Goal: Task Accomplishment & Management: Manage account settings

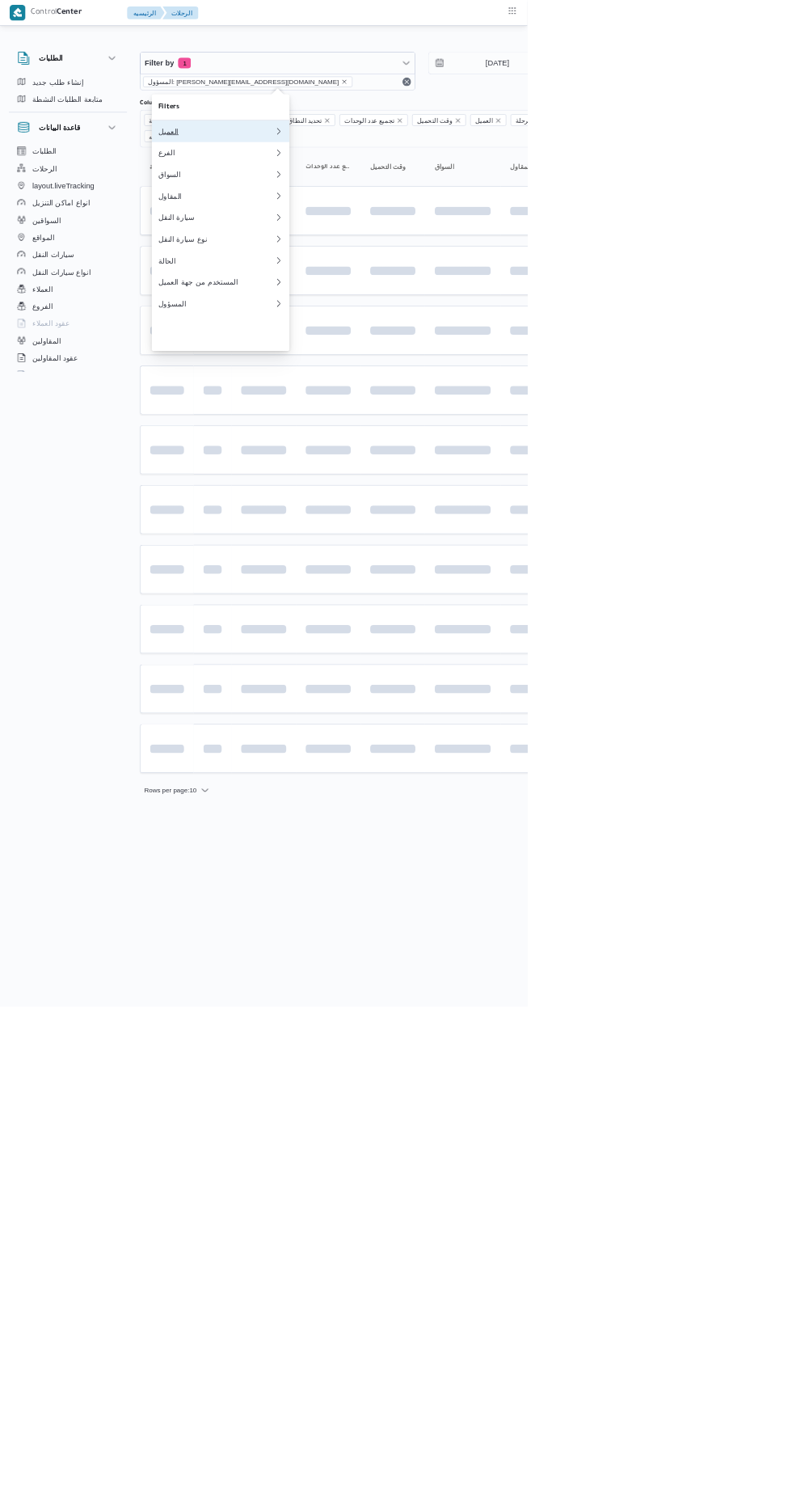
click at [359, 198] on div "العميل" at bounding box center [325, 197] width 175 height 13
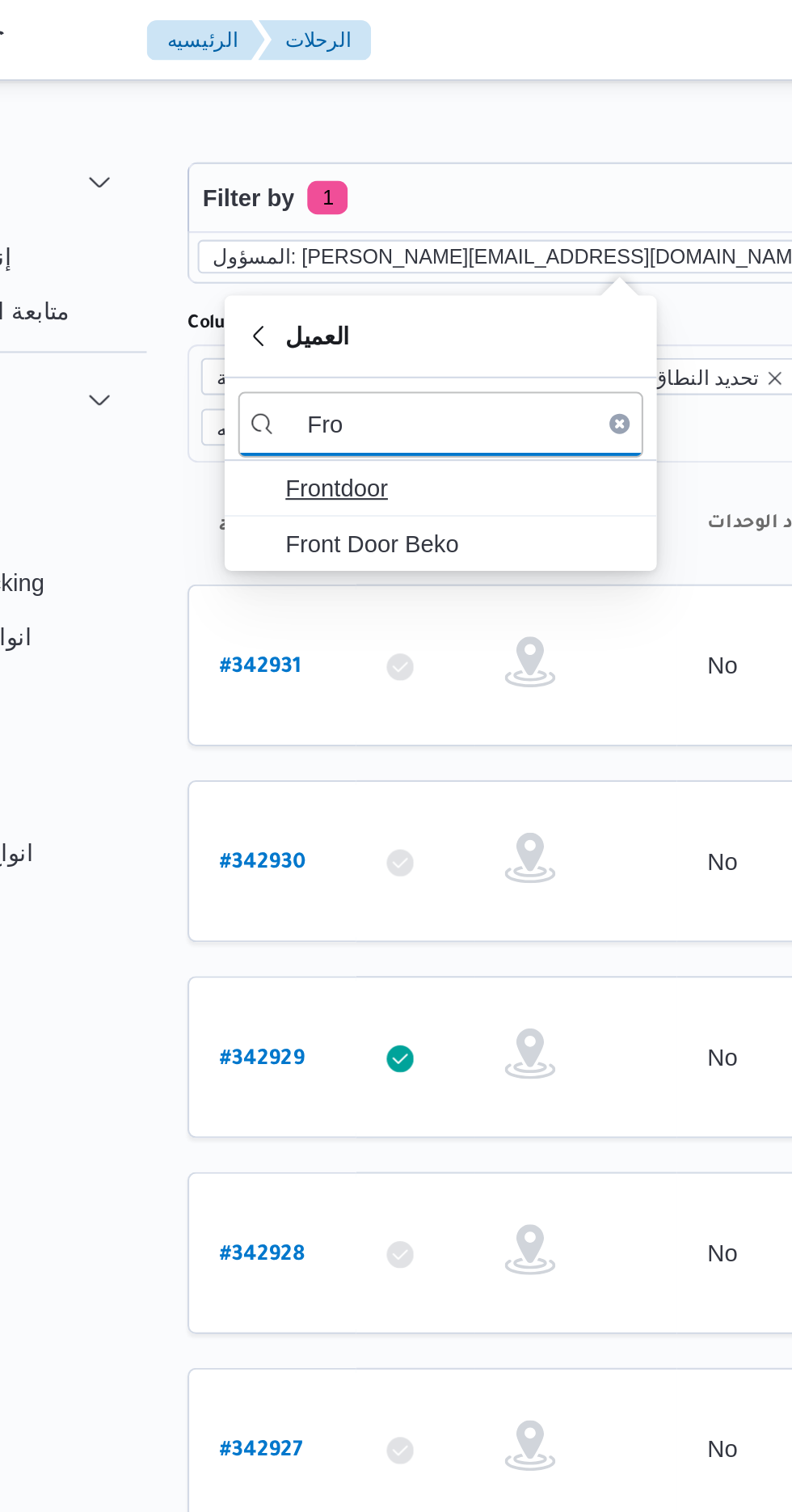
type input "Fro"
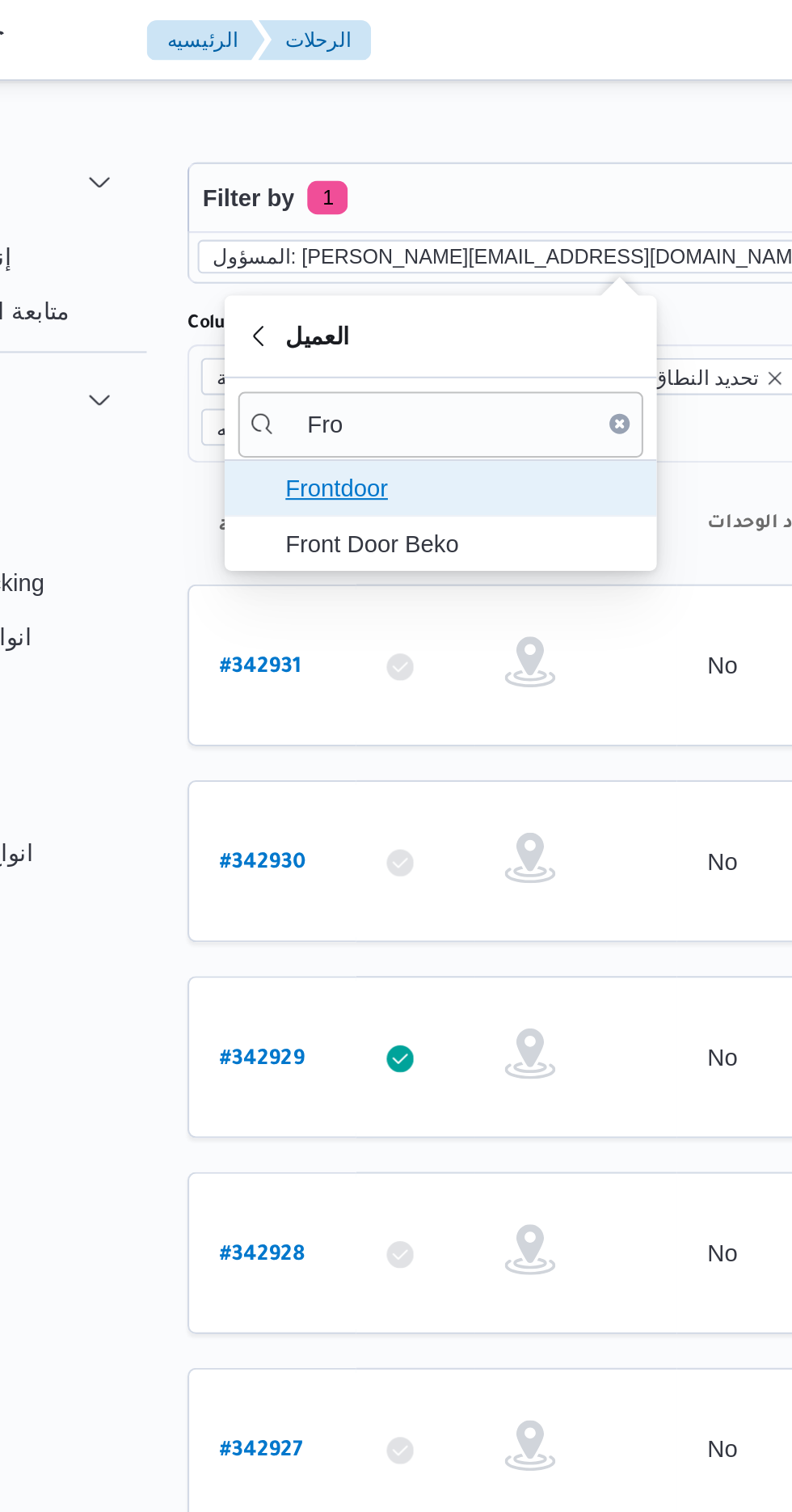
click at [339, 232] on span "Frontdoor" at bounding box center [341, 234] width 168 height 20
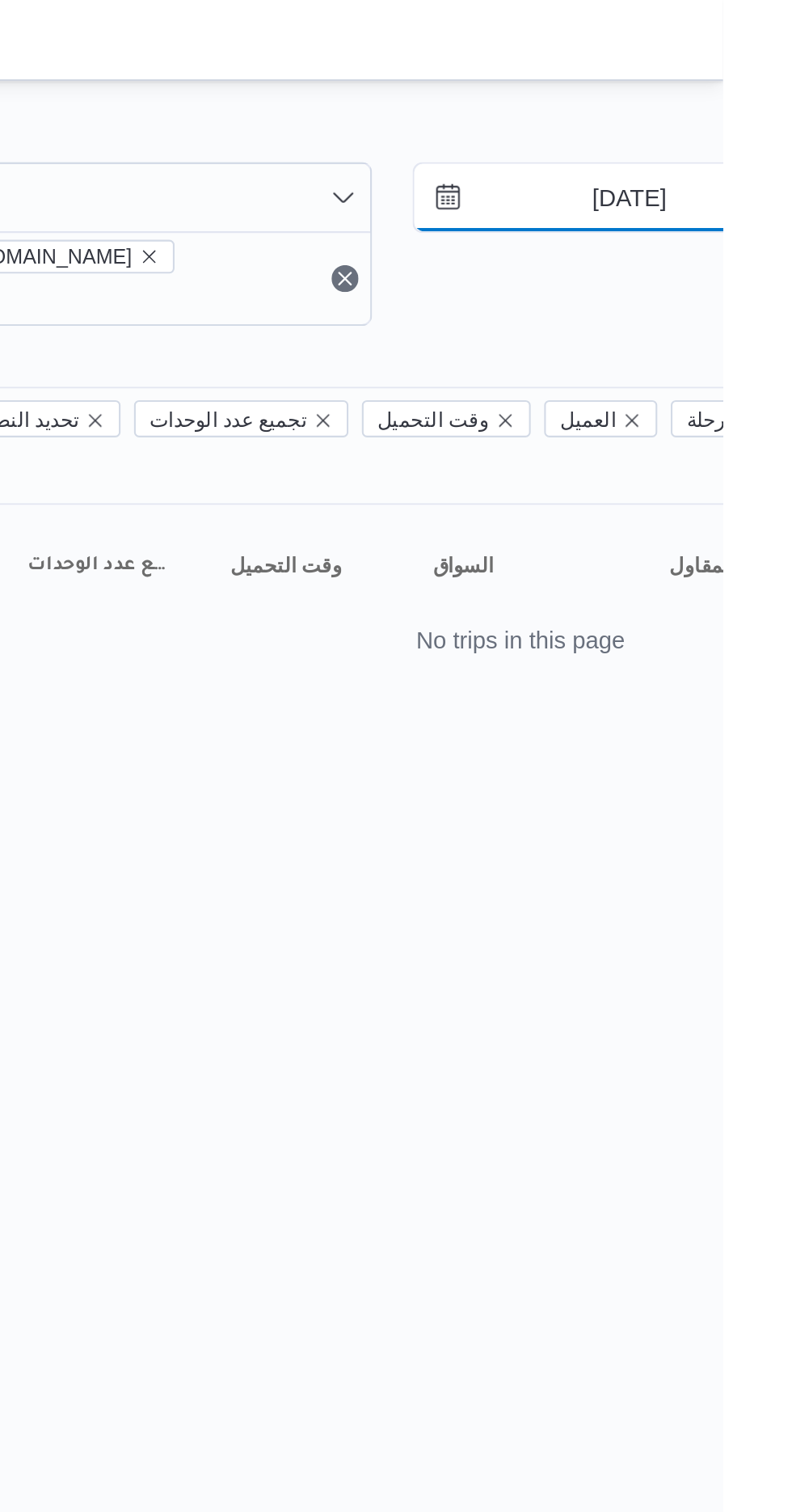
click at [729, 88] on input "6/10/2025" at bounding box center [737, 95] width 184 height 32
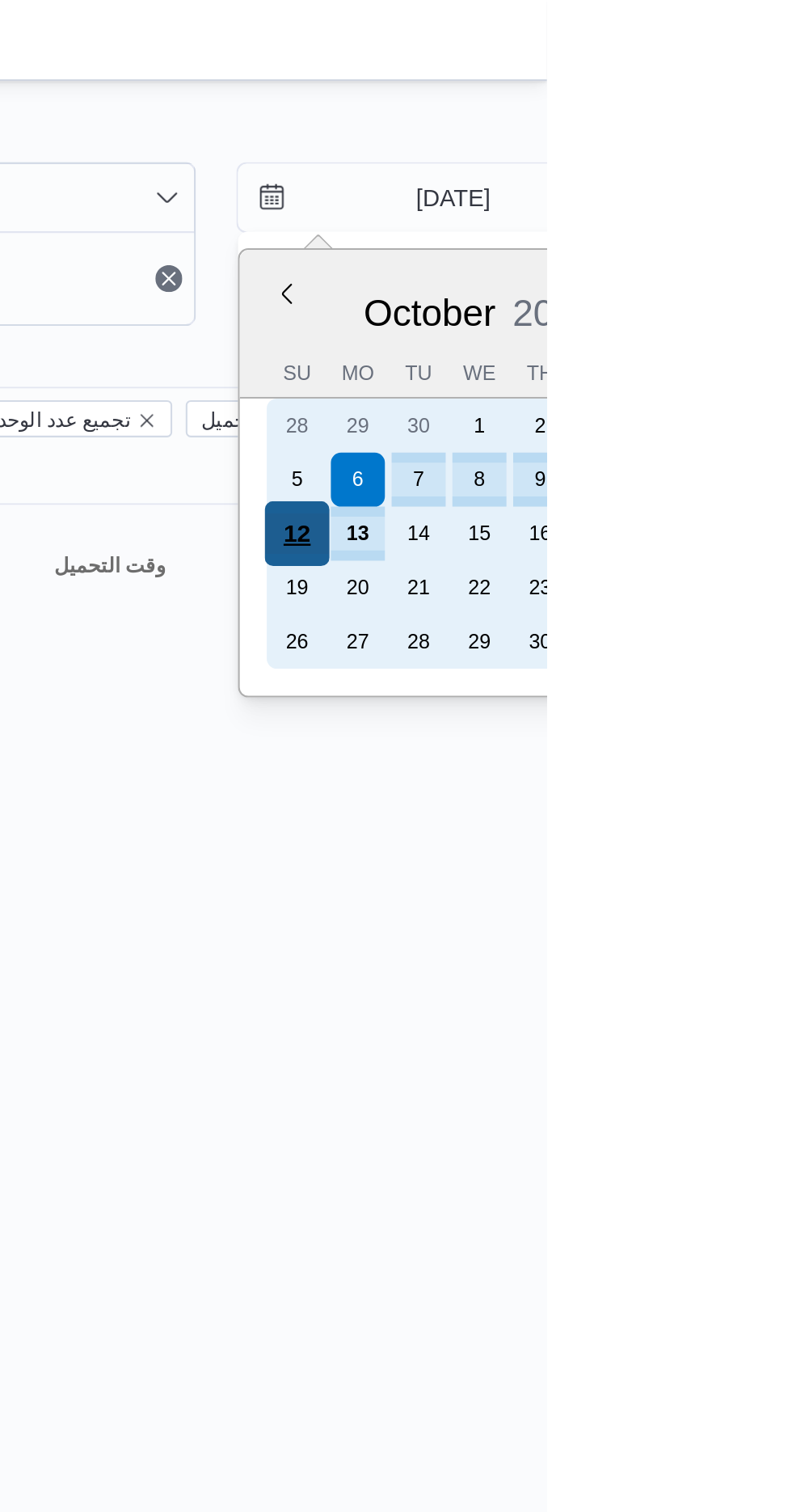
click at [670, 248] on div "12" at bounding box center [672, 255] width 31 height 31
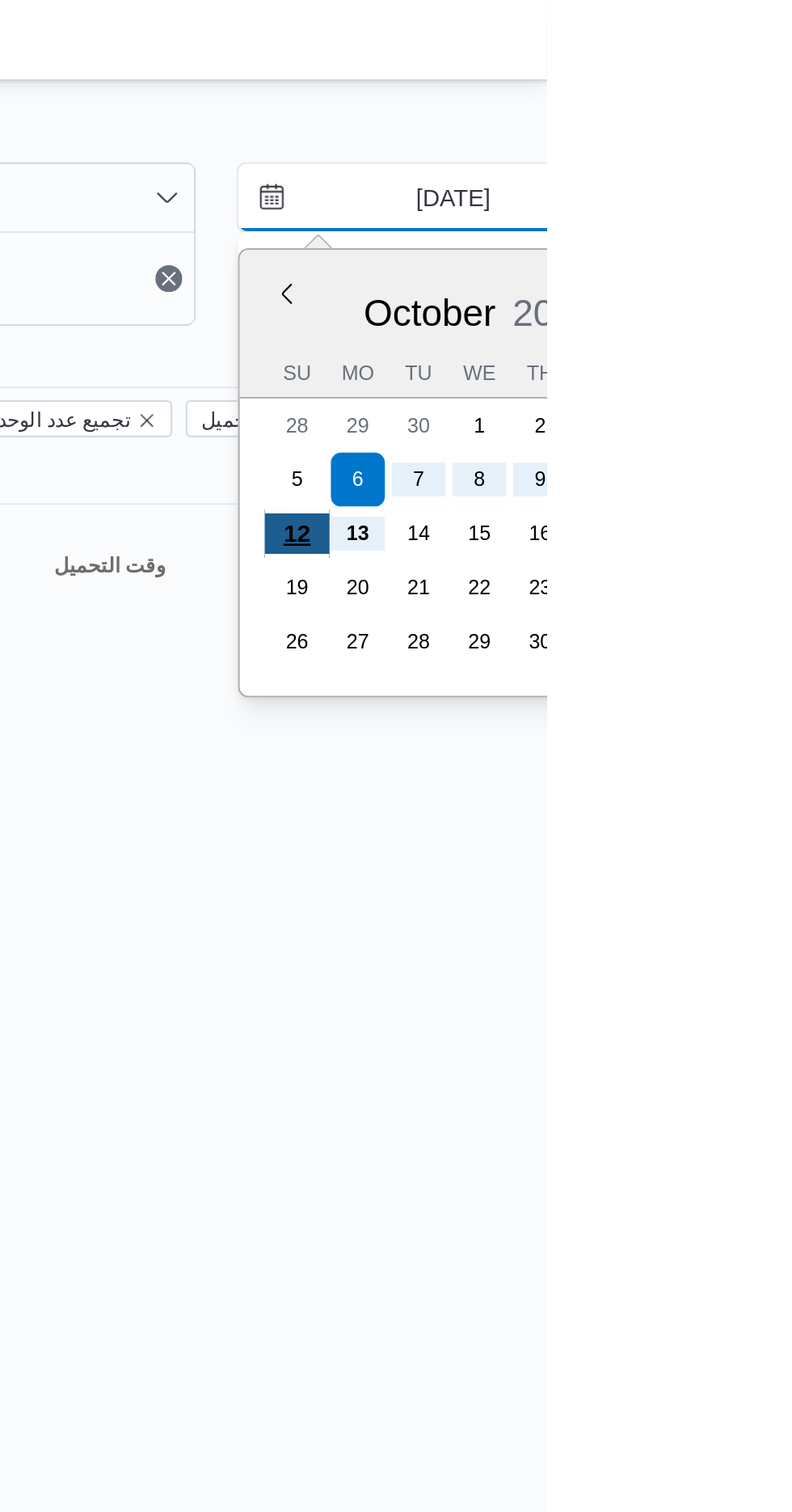
type input "[DATE]"
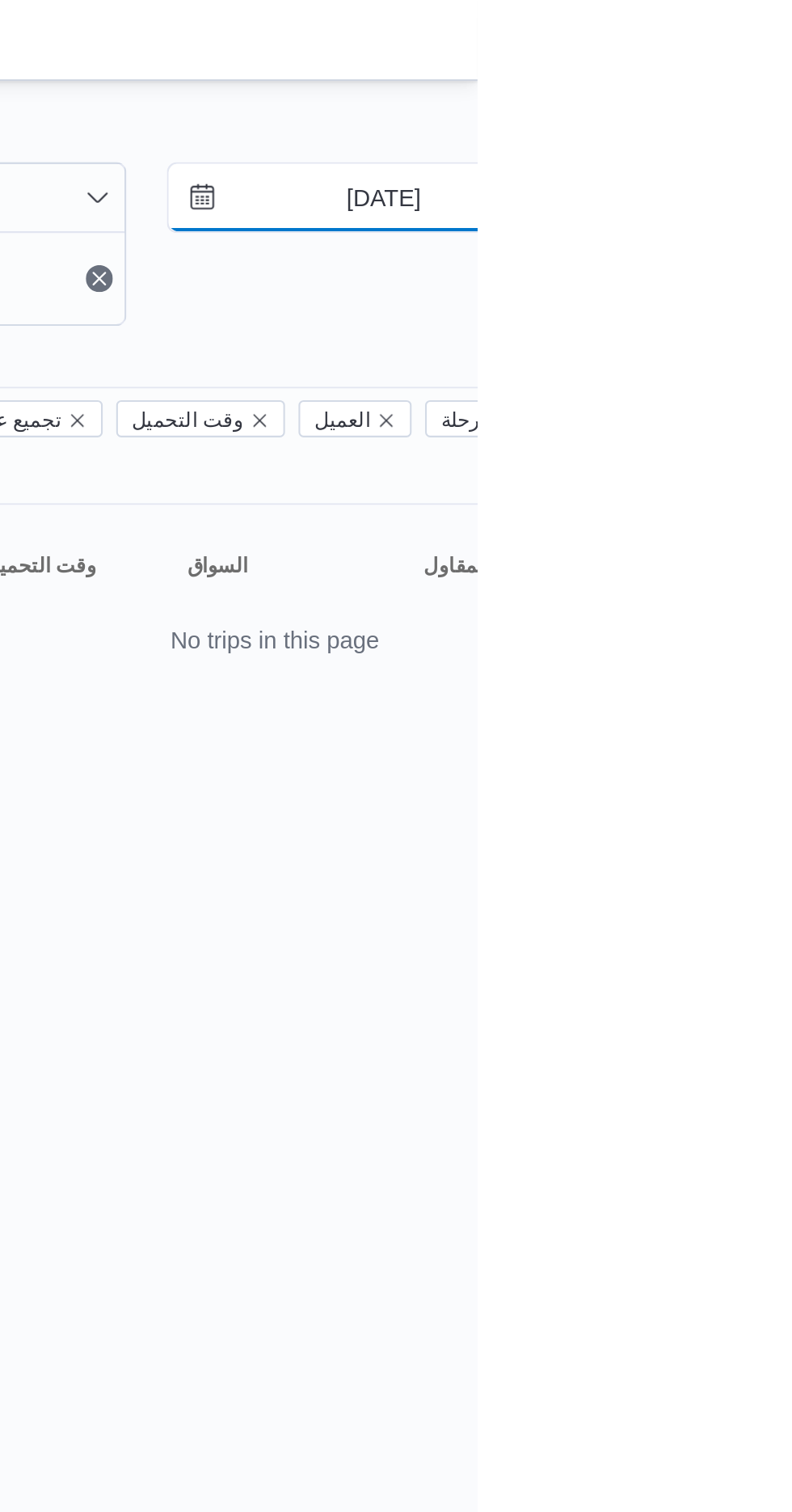
click at [744, 97] on input "[DATE]" at bounding box center [737, 95] width 184 height 32
click at [623, 350] on html "Control Center الرئيسيه الرحلات English عربي Dark mode Logout الطلبات إنشاء طلب…" at bounding box center [396, 756] width 792 height 1512
click at [747, 98] on input "[DATE]" at bounding box center [737, 95] width 184 height 32
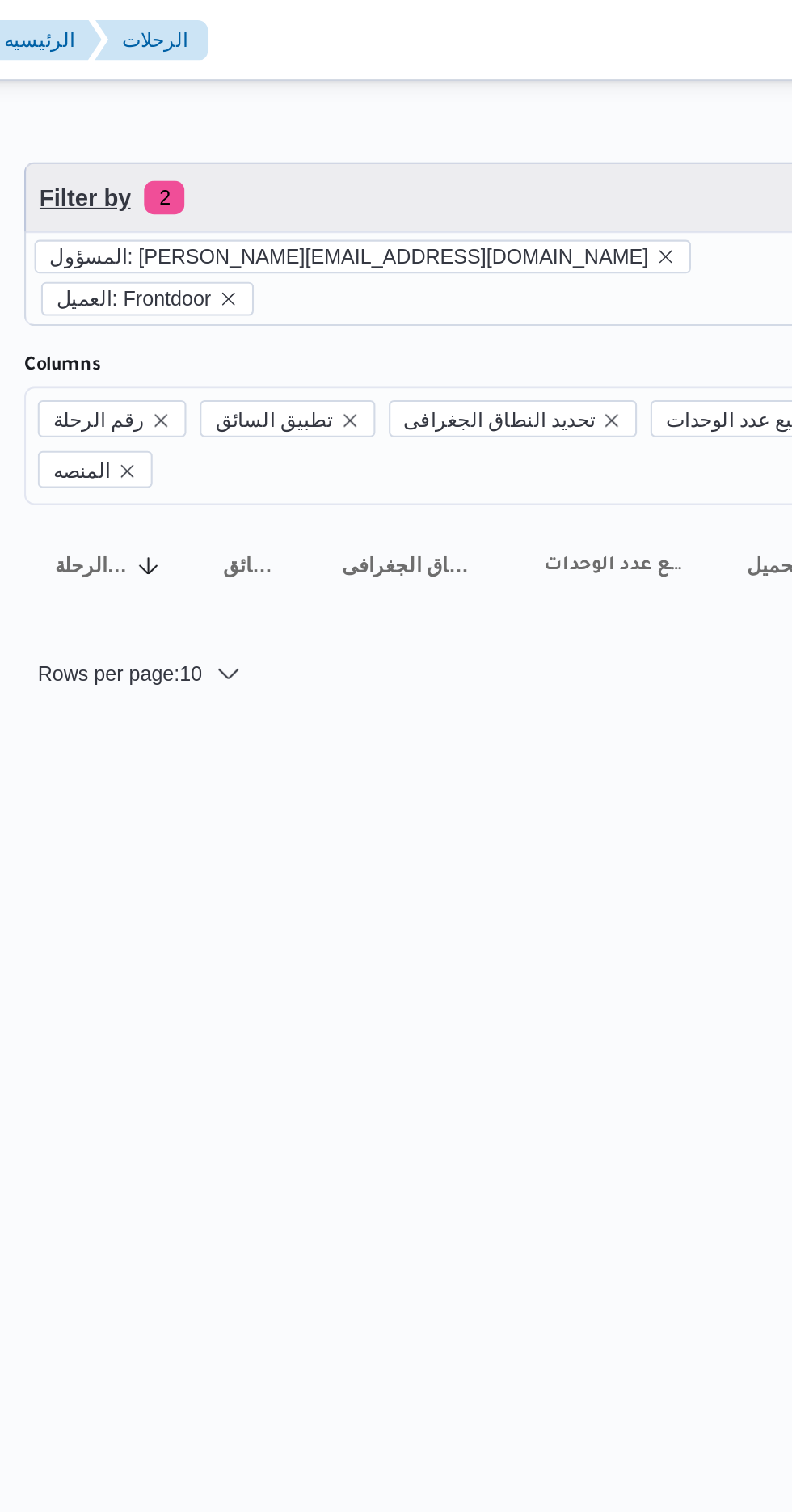
click at [358, 107] on span "Filter by 2" at bounding box center [417, 95] width 412 height 32
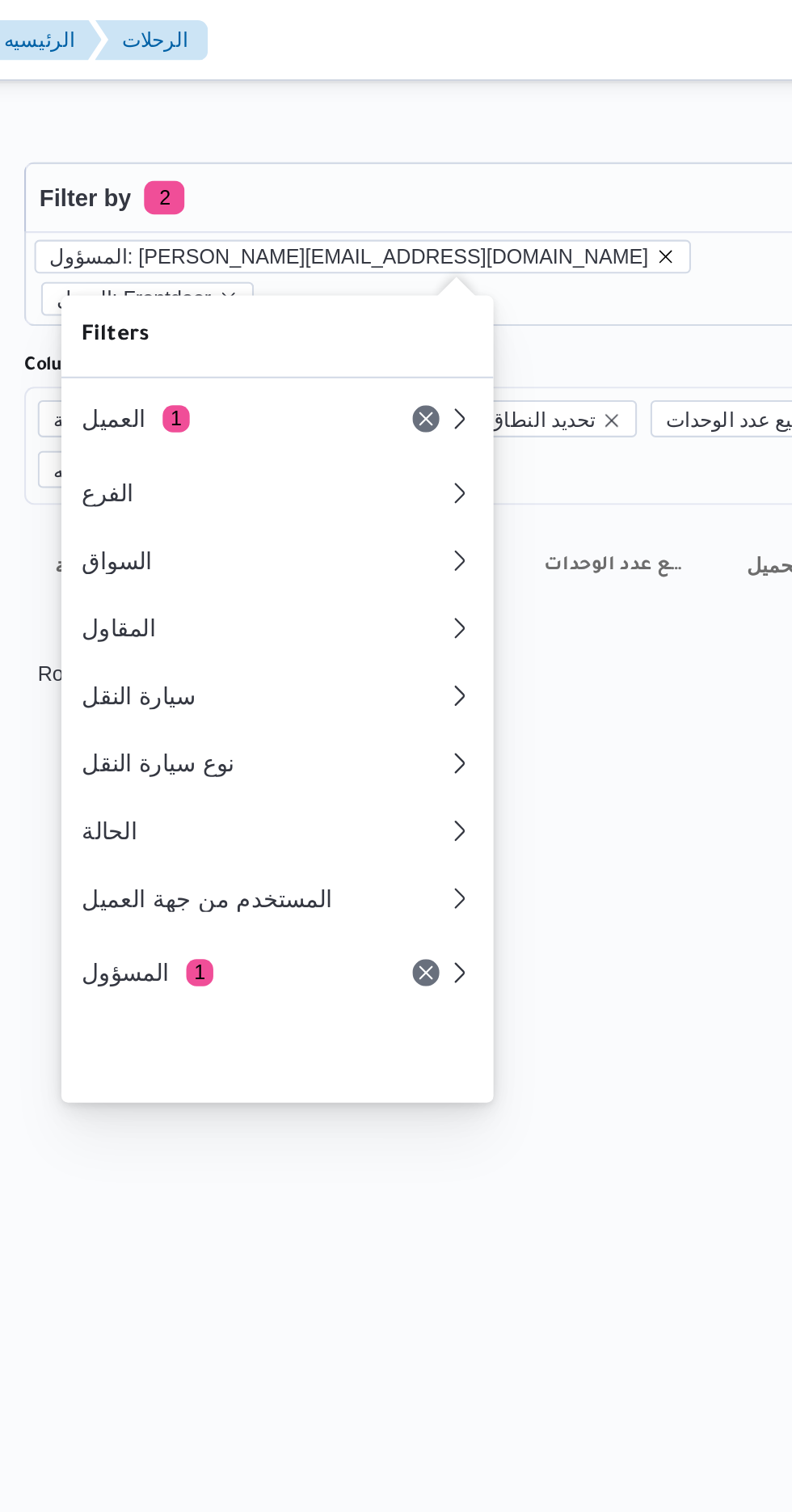
click at [512, 121] on icon "remove selected entity" at bounding box center [517, 123] width 9 height 9
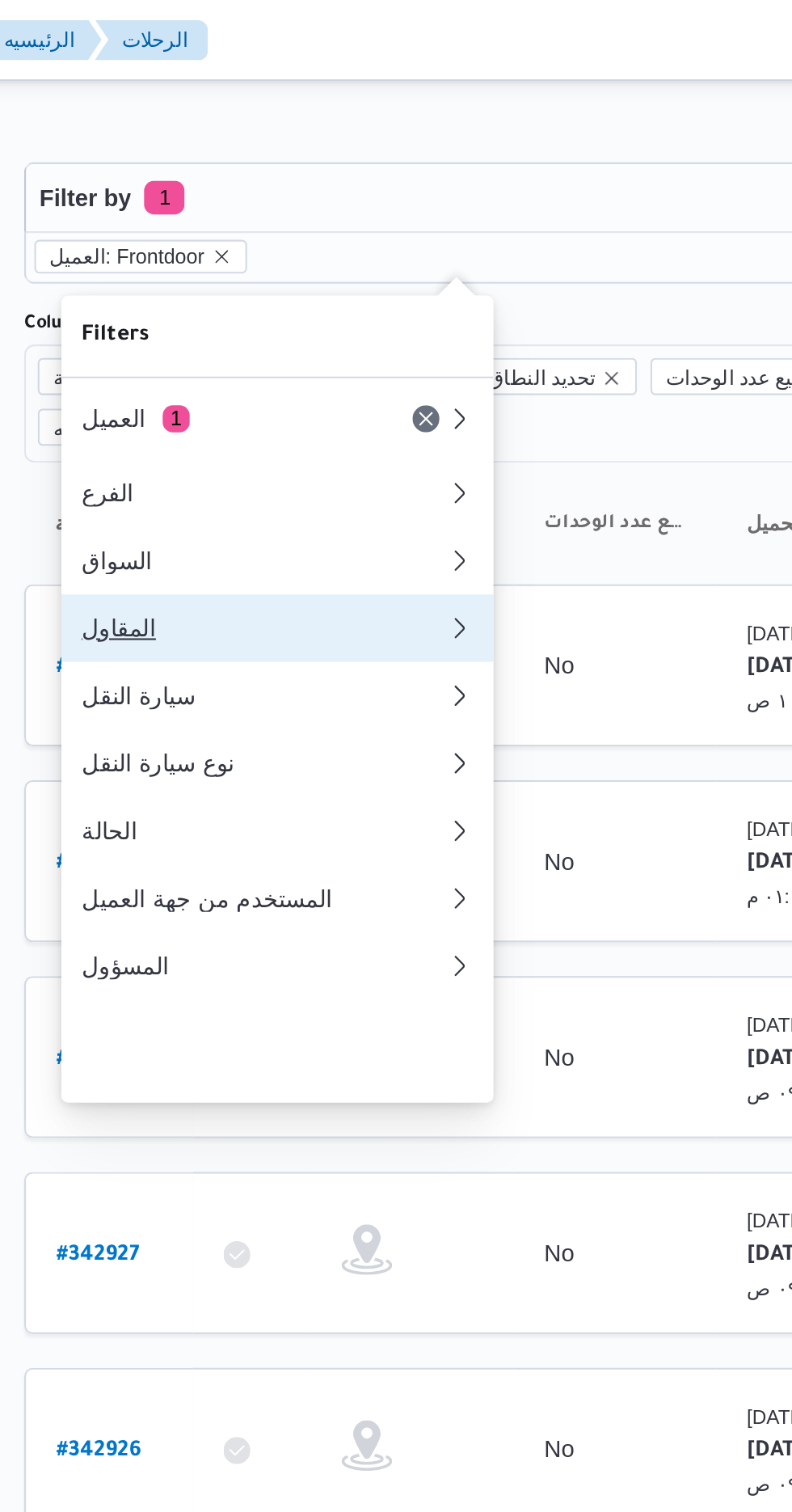
click at [287, 306] on div "المقاول" at bounding box center [325, 301] width 175 height 13
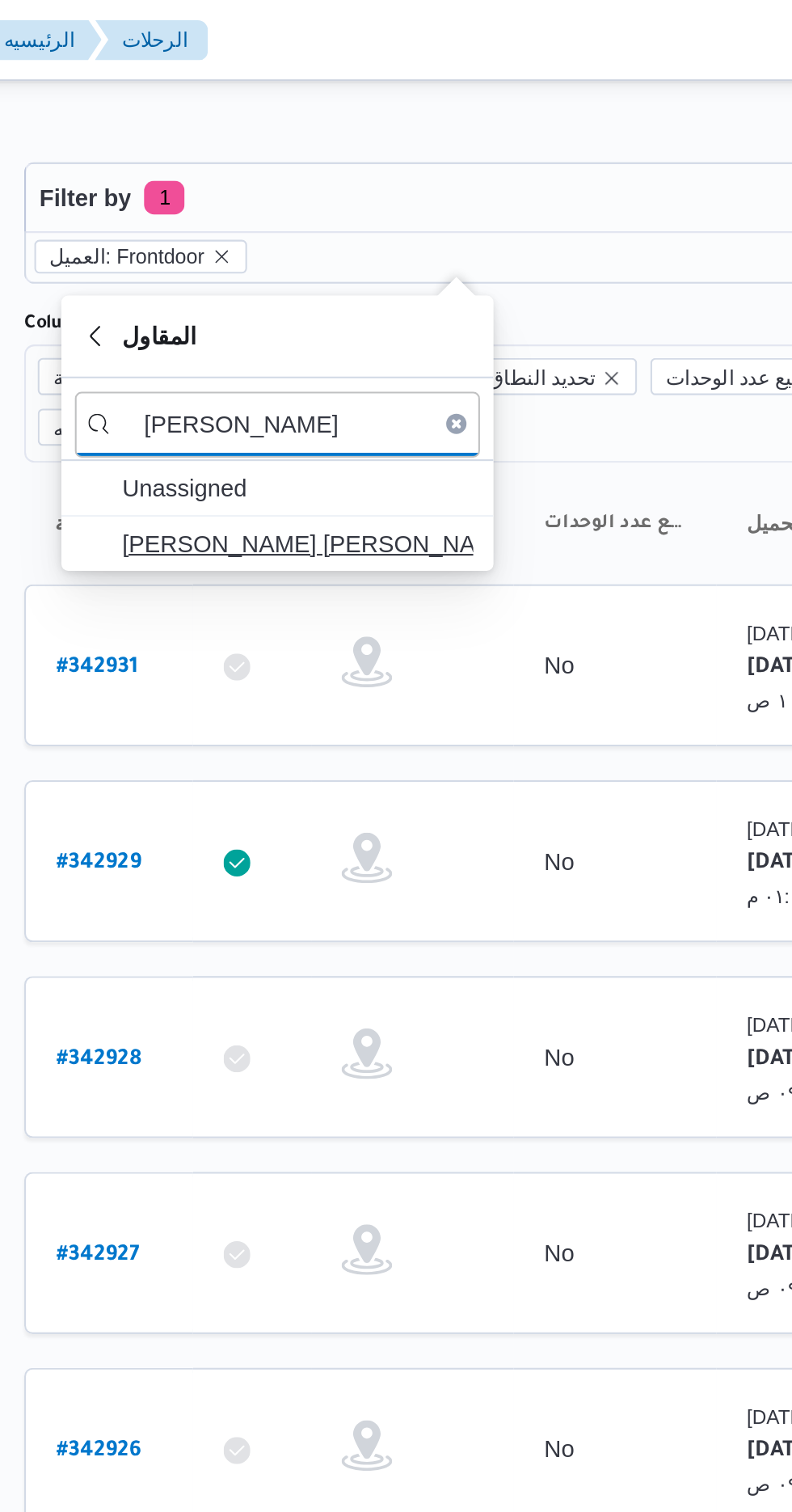
type input "هانى مج"
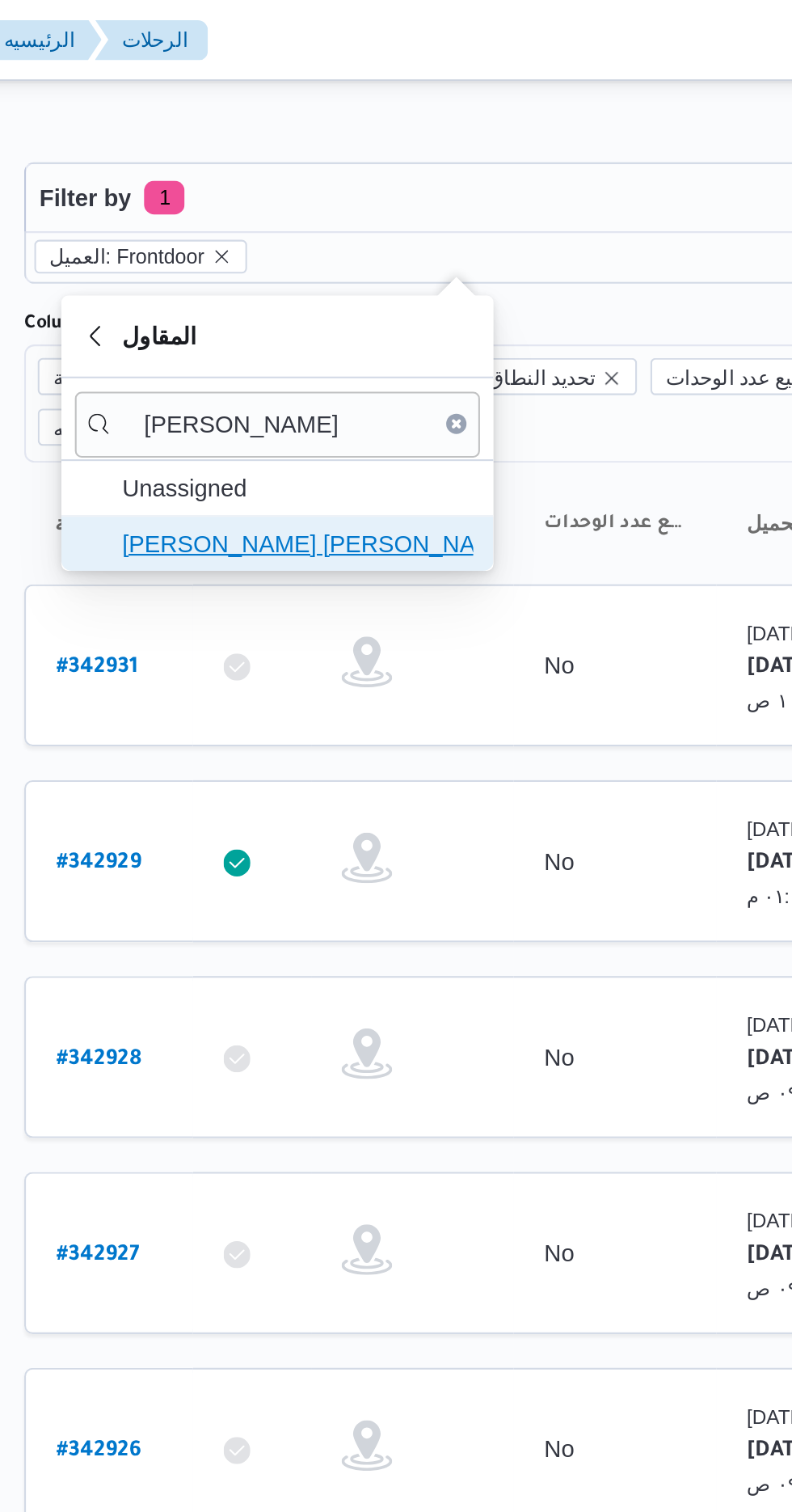
click at [372, 251] on span "[PERSON_NAME] [PERSON_NAME]" at bounding box center [341, 260] width 168 height 20
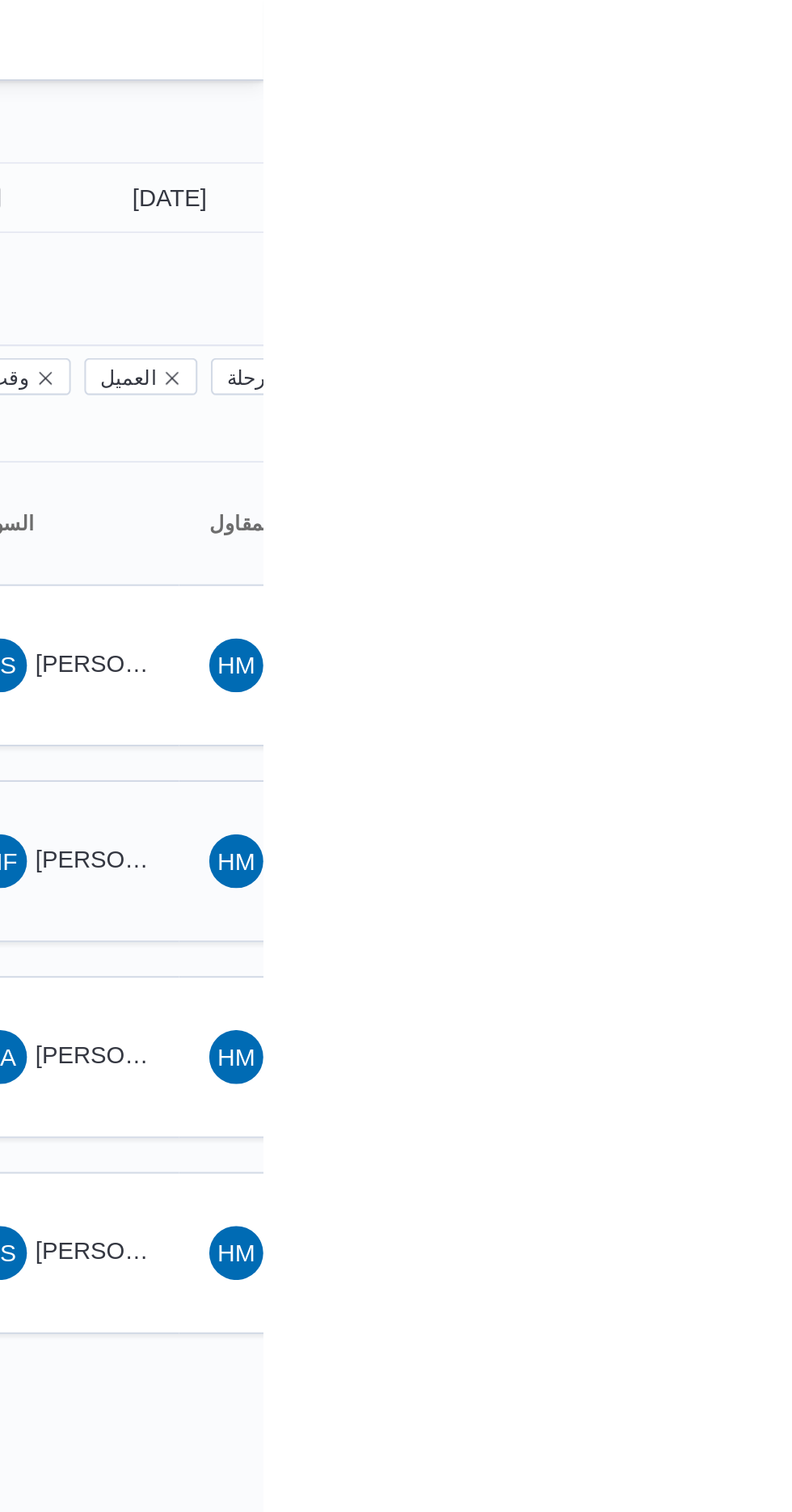
click at [697, 405] on span "[PERSON_NAME] [PERSON_NAME]" at bounding box center [778, 412] width 190 height 13
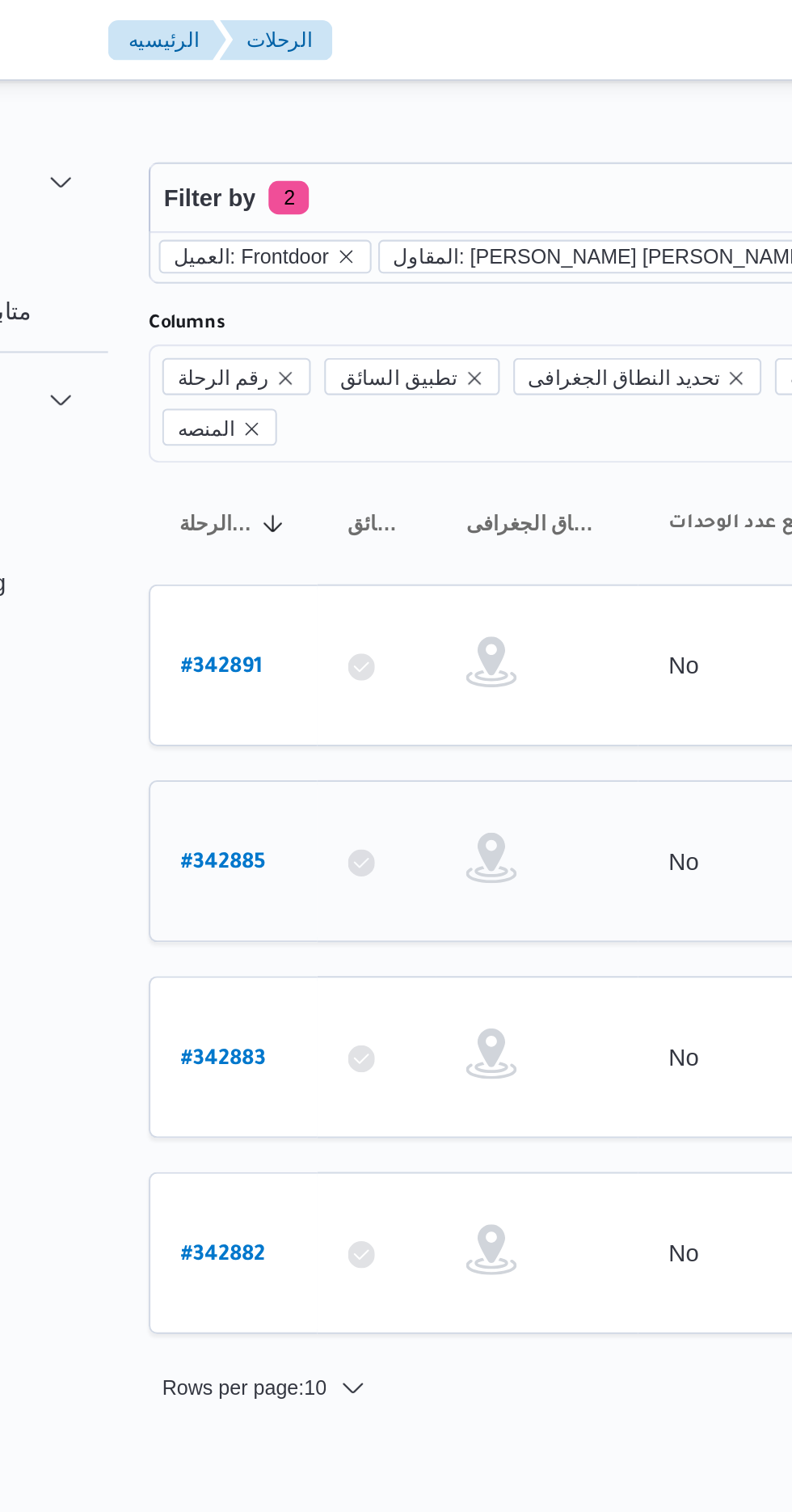
click at [247, 408] on b "# 342885" at bounding box center [245, 414] width 40 height 11
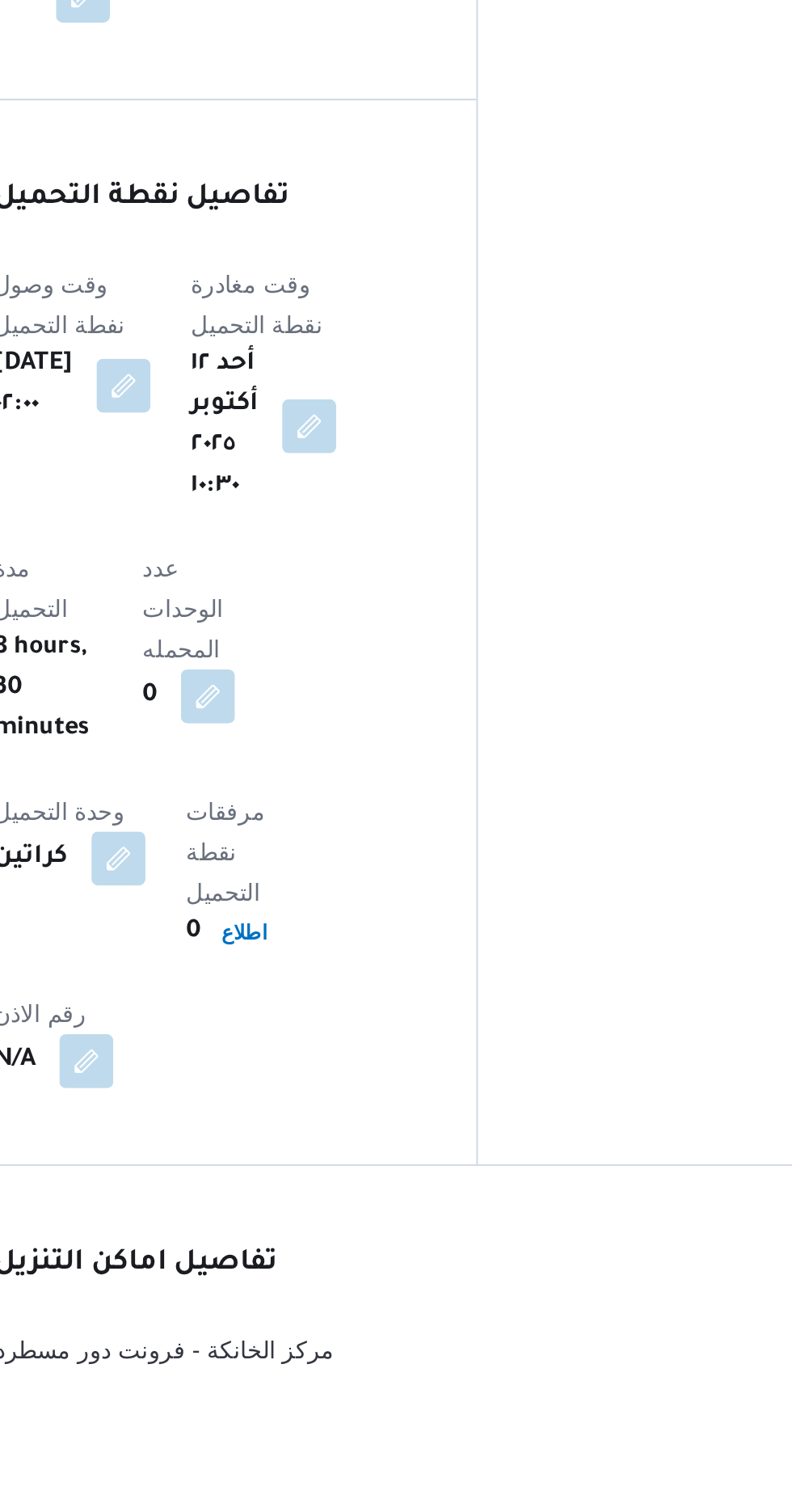
scroll to position [887, 0]
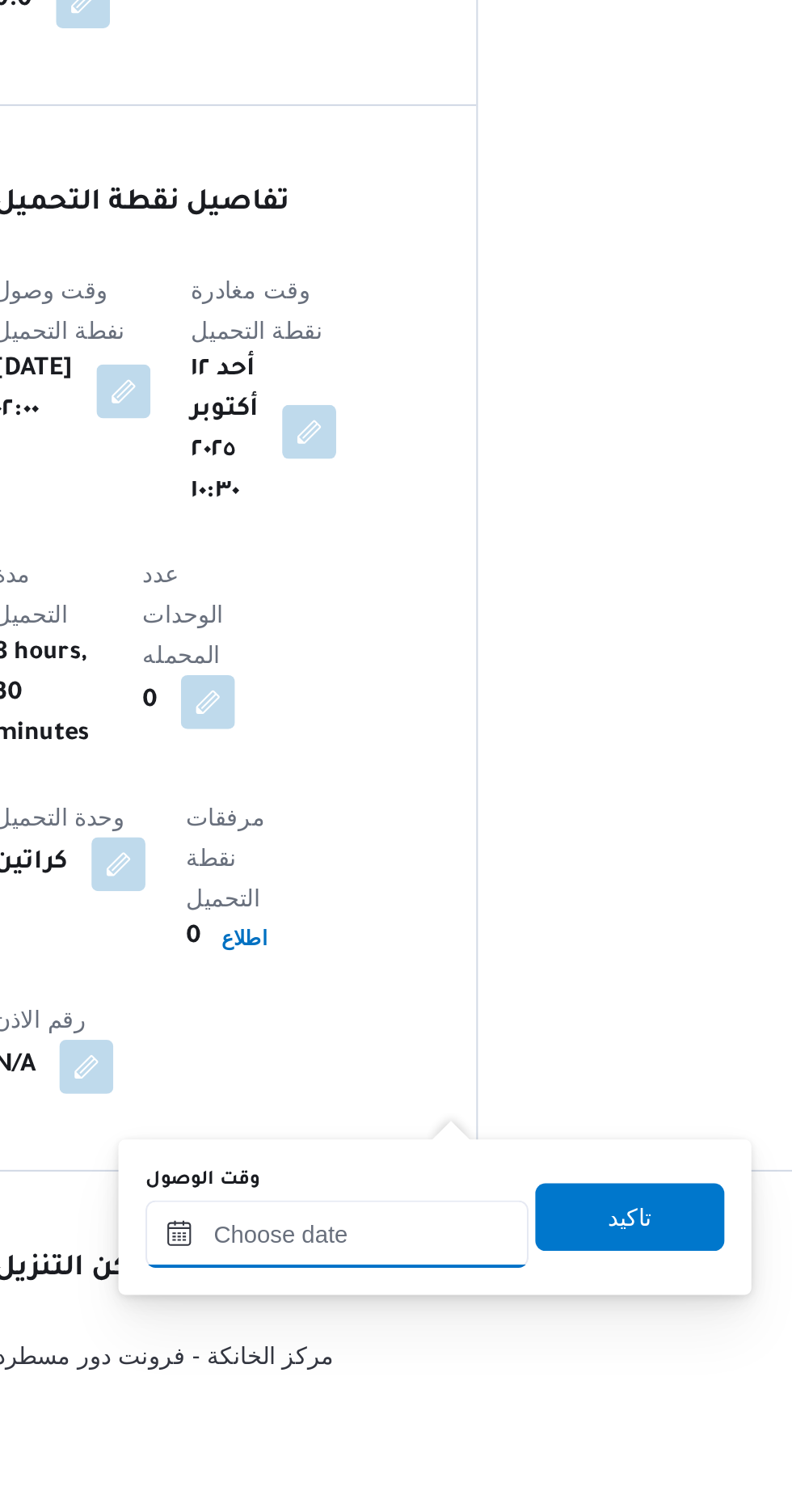
click at [432, 1432] on input "وقت الوصول" at bounding box center [439, 1435] width 184 height 32
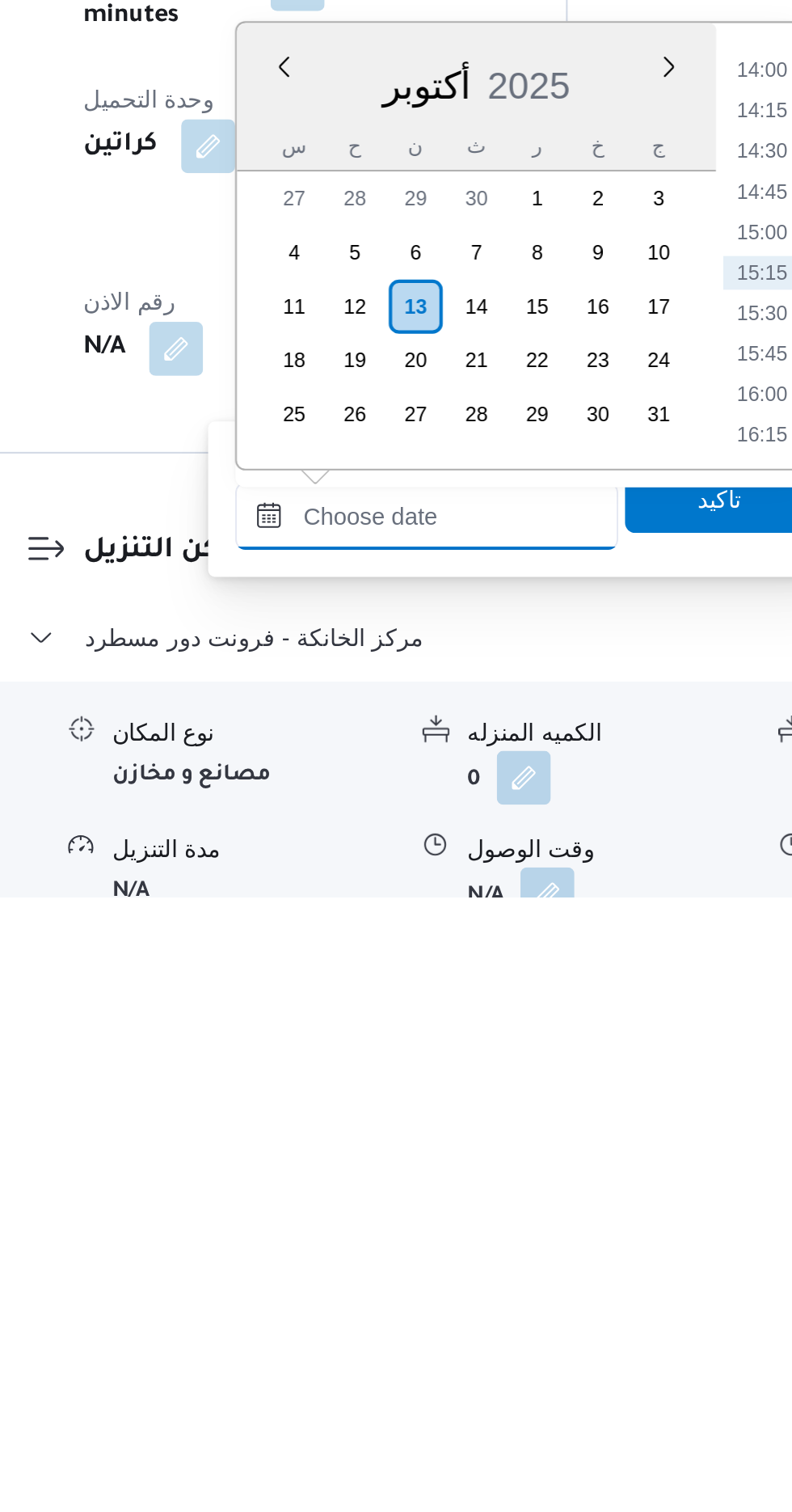
scroll to position [998, 0]
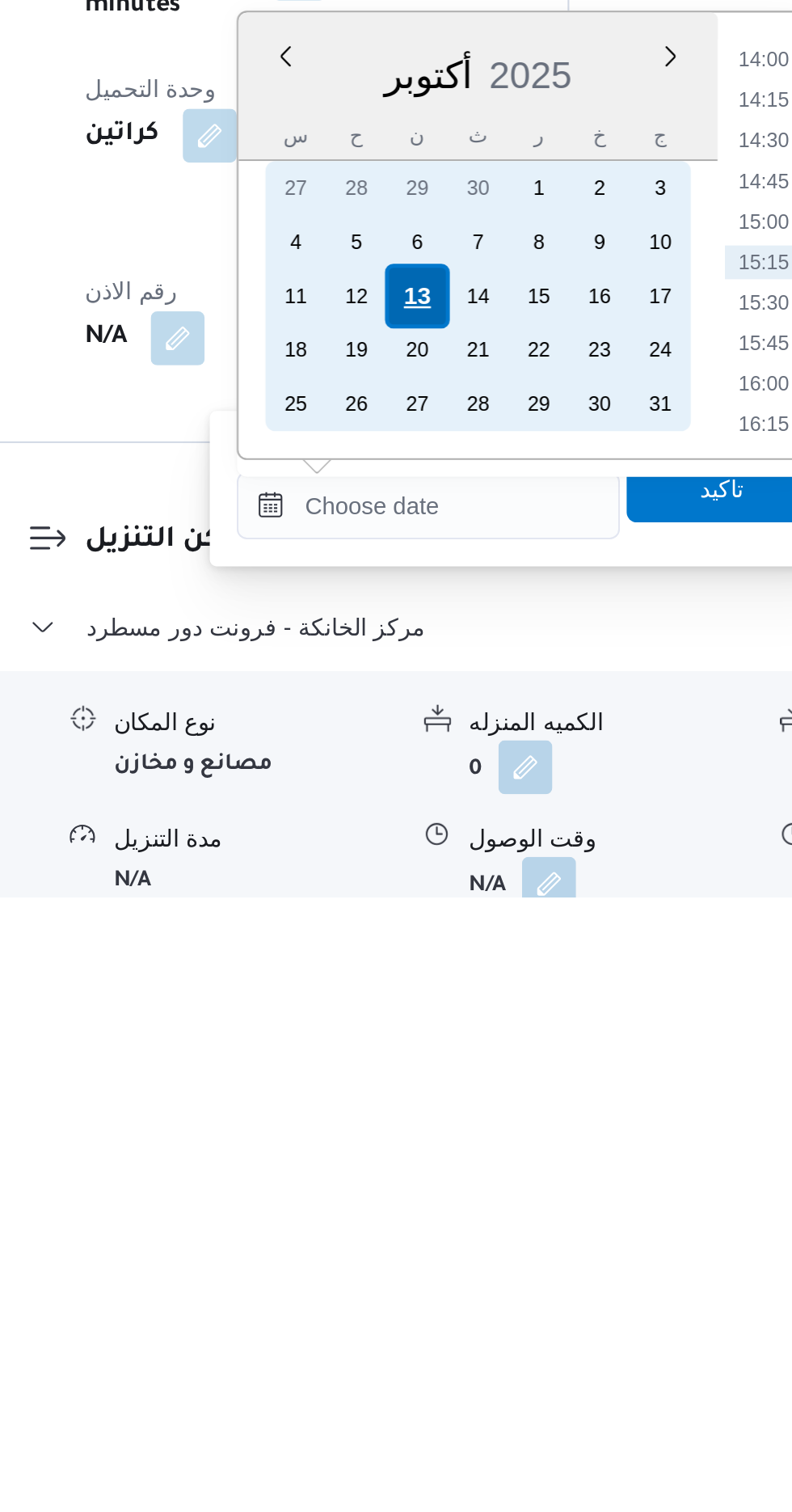
click at [429, 1217] on div "13" at bounding box center [433, 1224] width 31 height 31
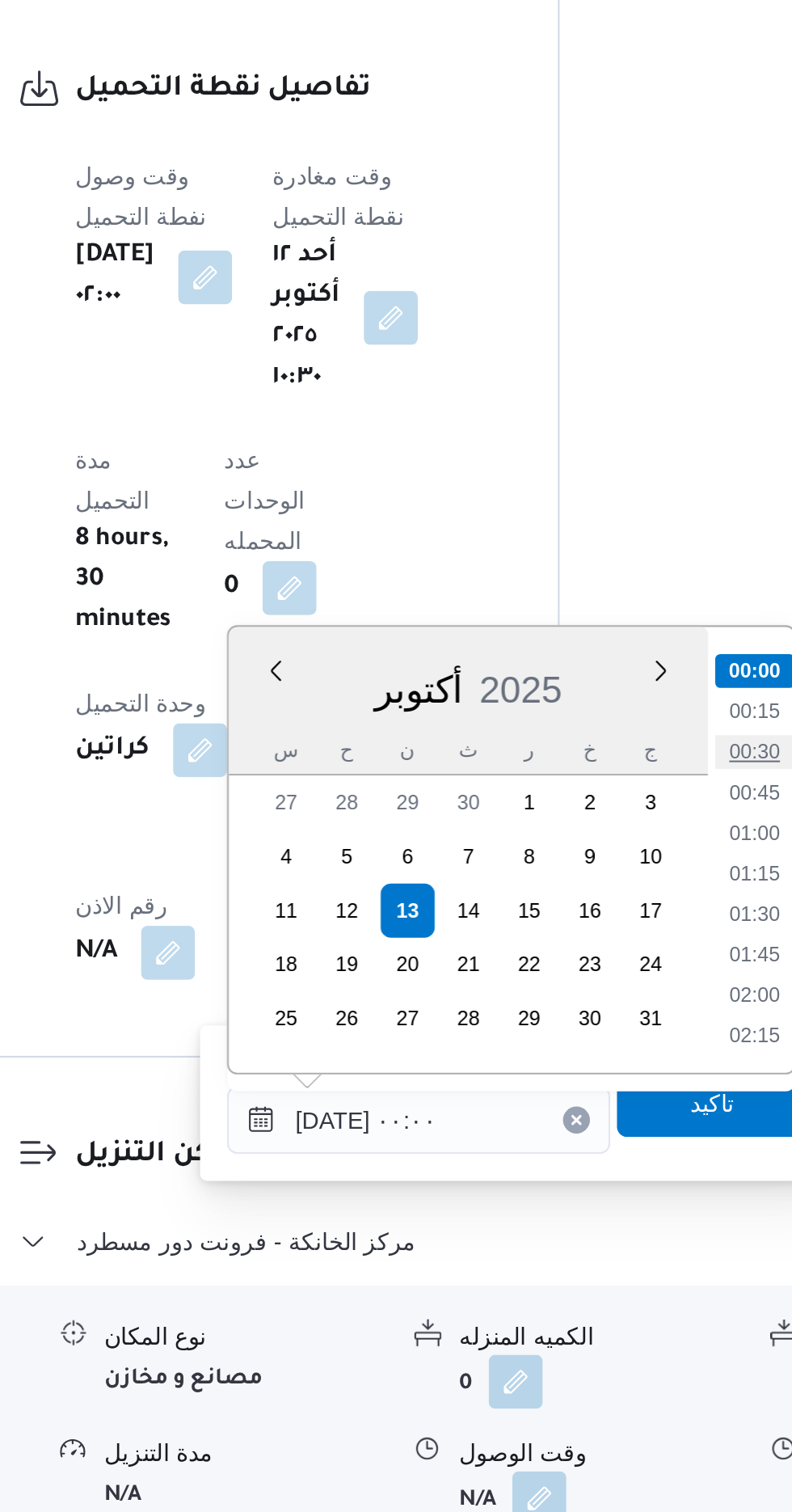
click at [602, 1146] on li "00:30" at bounding box center [600, 1148] width 38 height 16
type input "[DATE] ٠٠:٣٠"
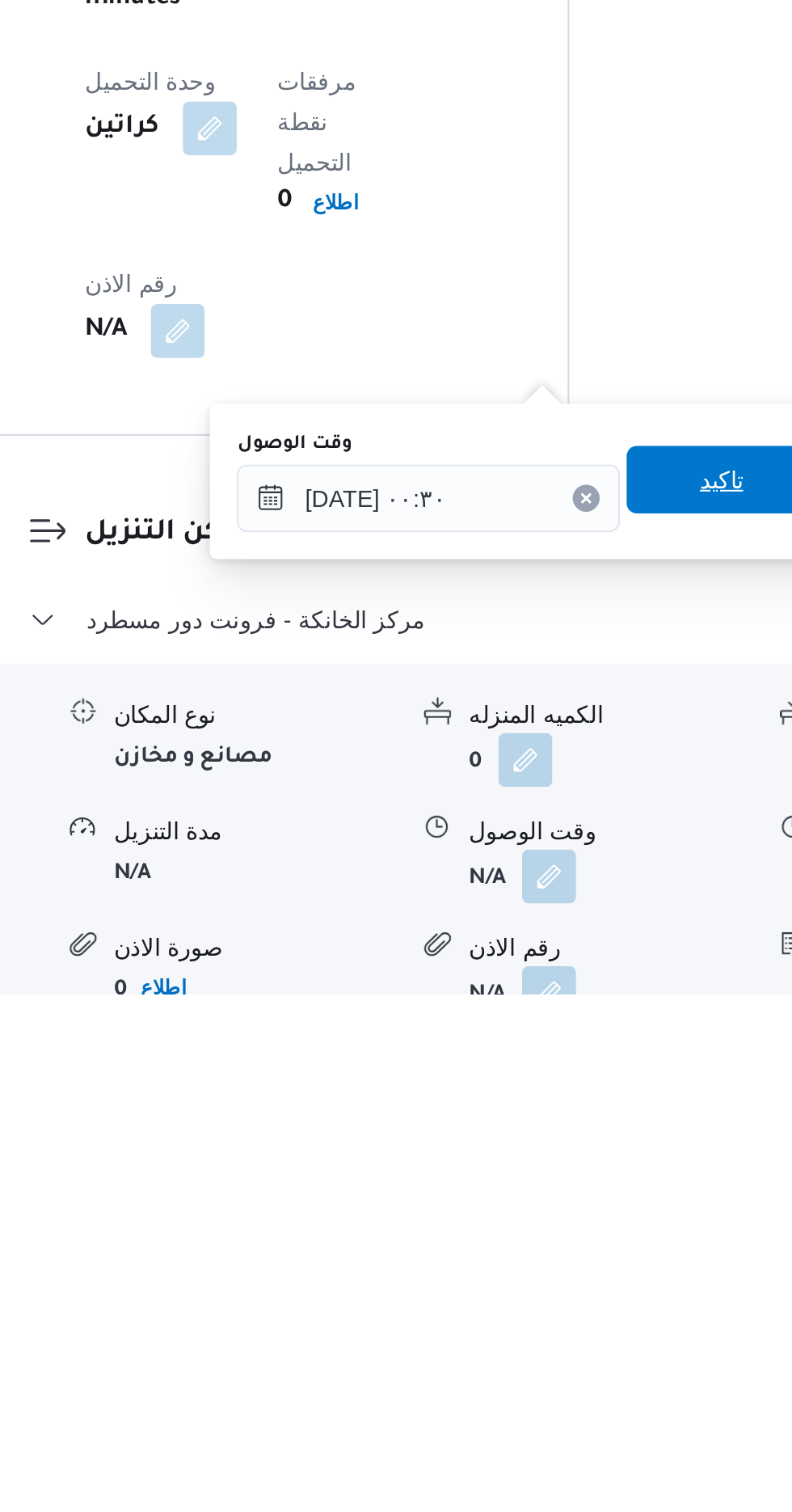
click at [587, 1275] on span "تاكيد" at bounding box center [579, 1265] width 21 height 20
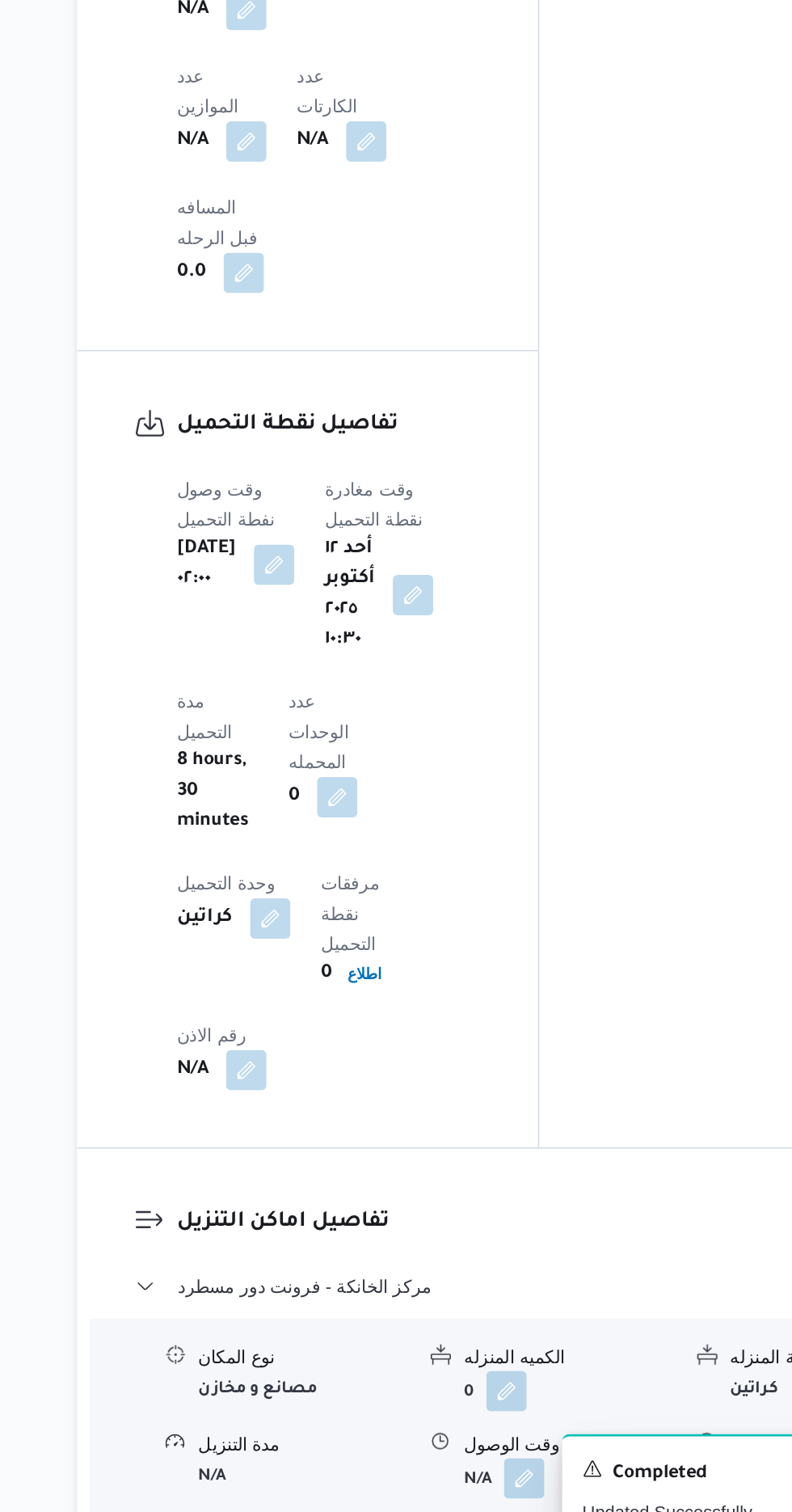
scroll to position [1048, 0]
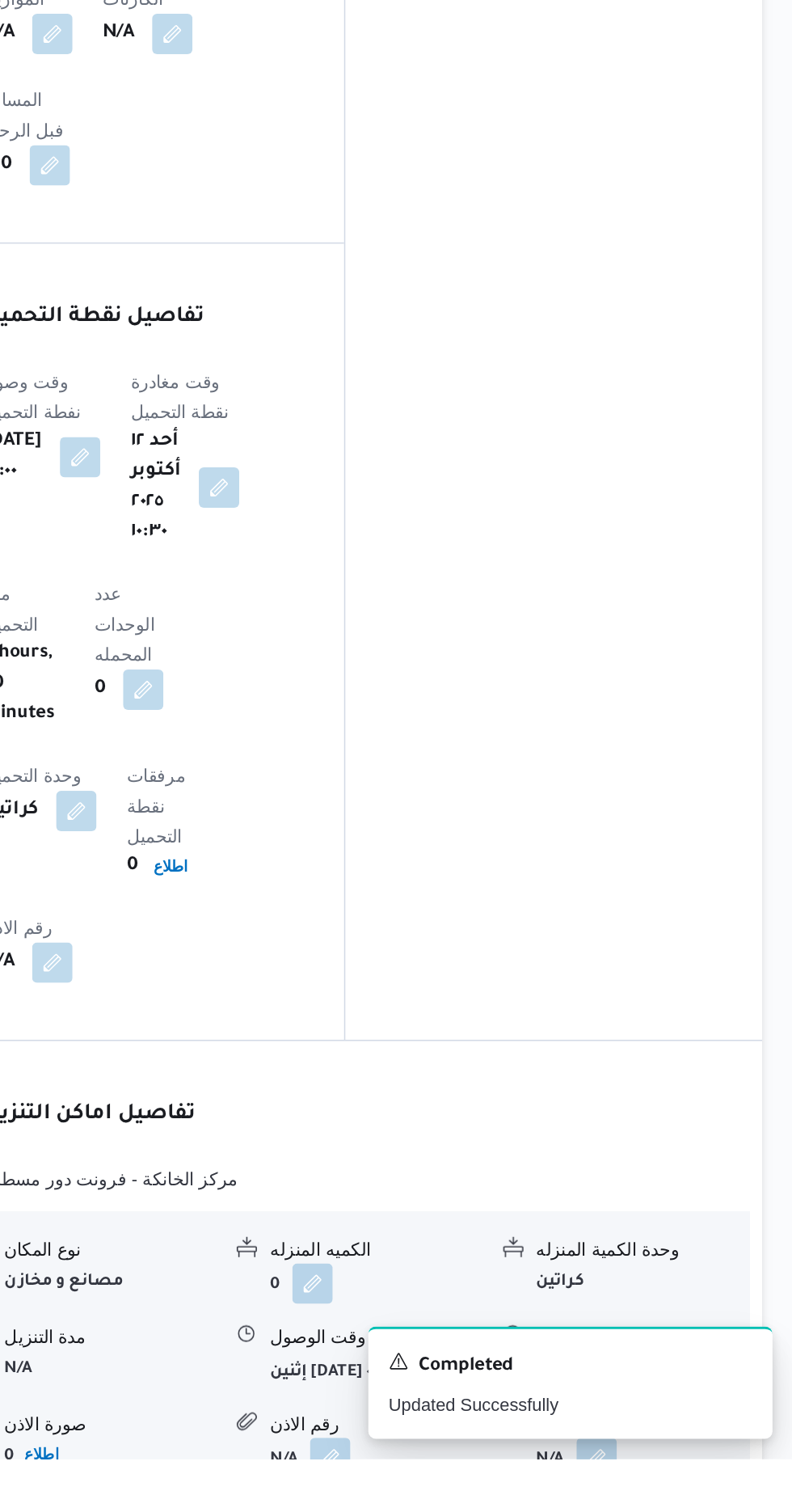
click at [674, 1442] on button "button" at bounding box center [667, 1455] width 26 height 26
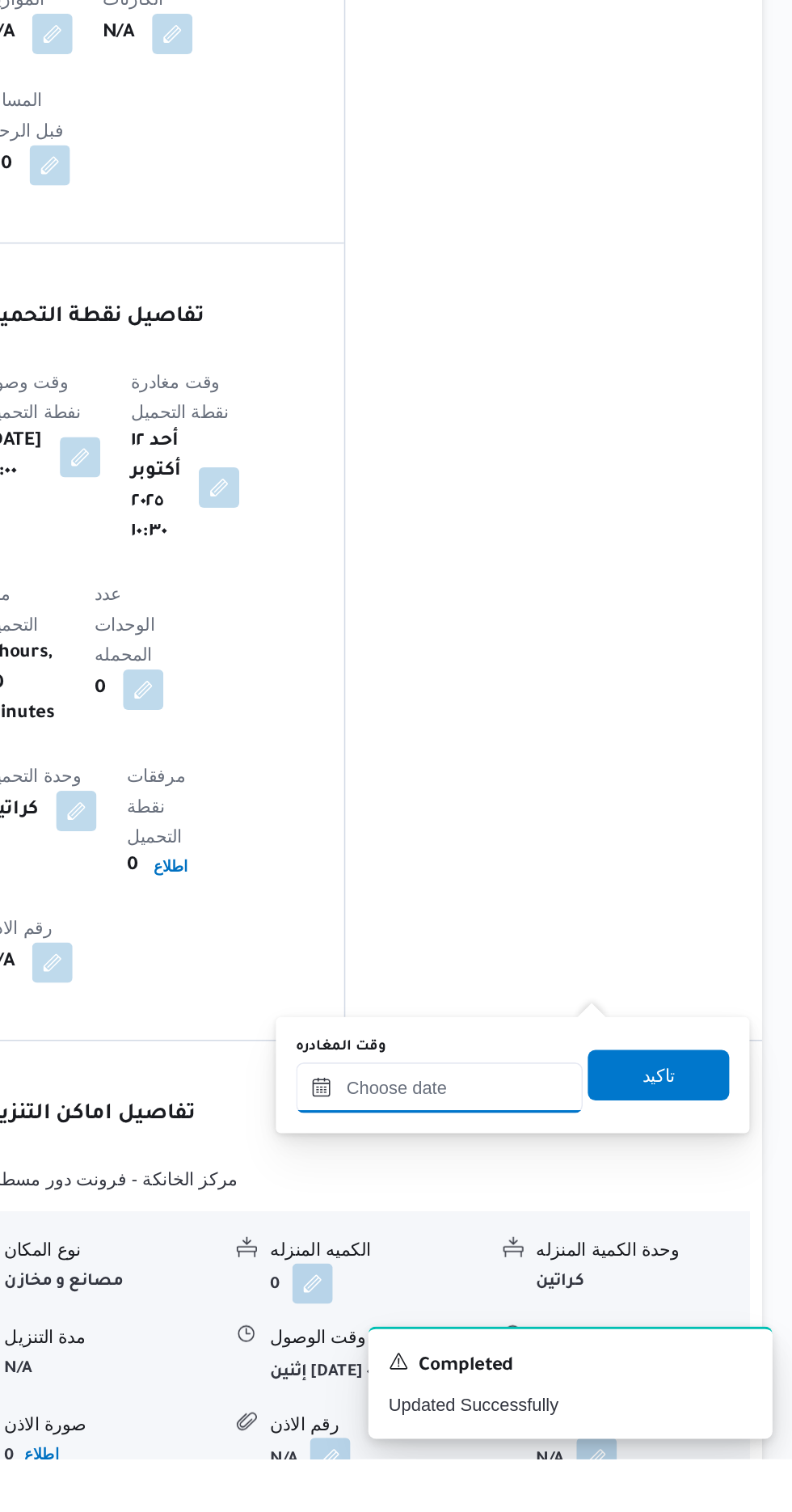
click at [596, 1271] on input "وقت المغادره" at bounding box center [567, 1274] width 184 height 32
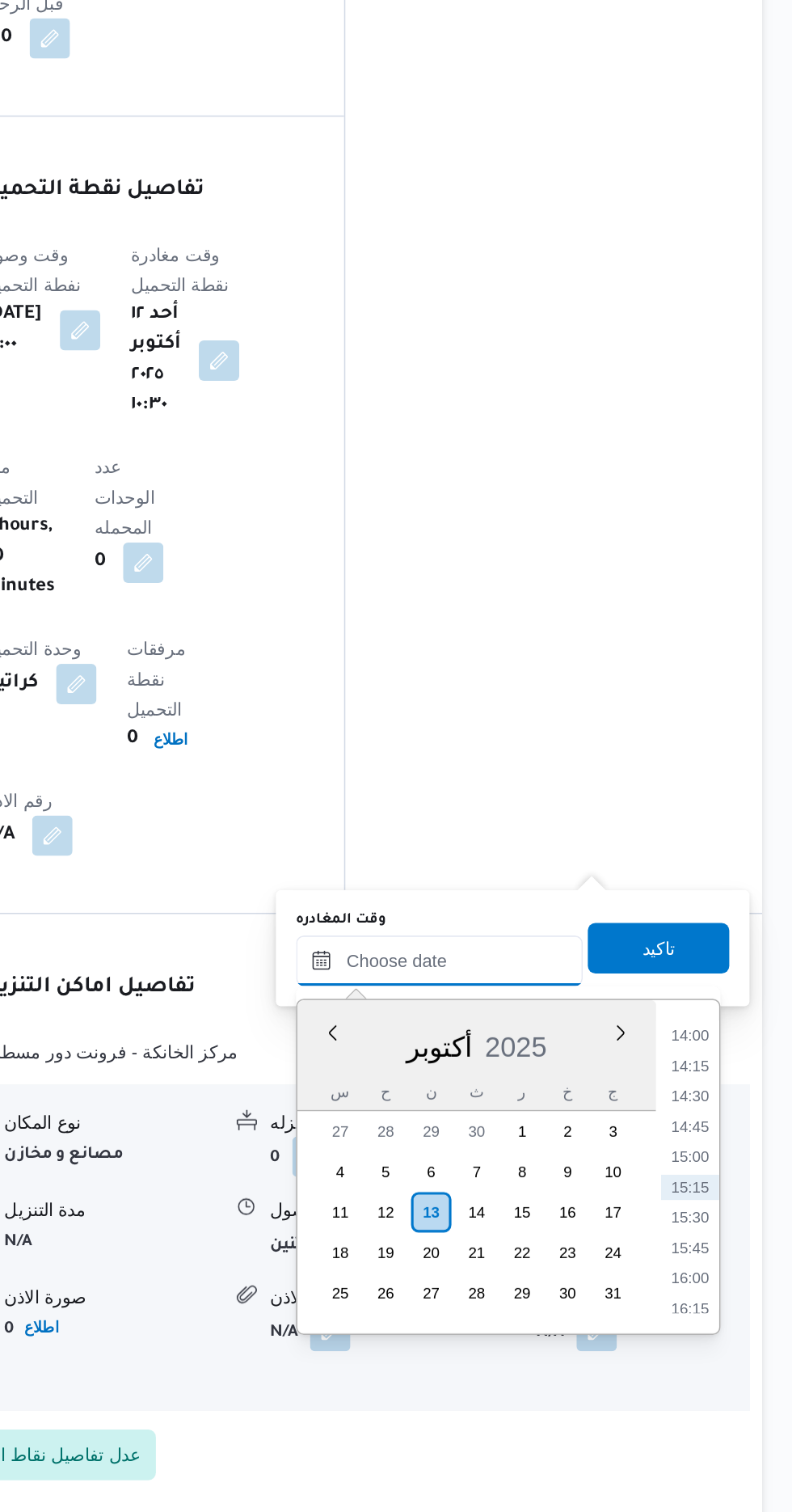
scroll to position [1164, 0]
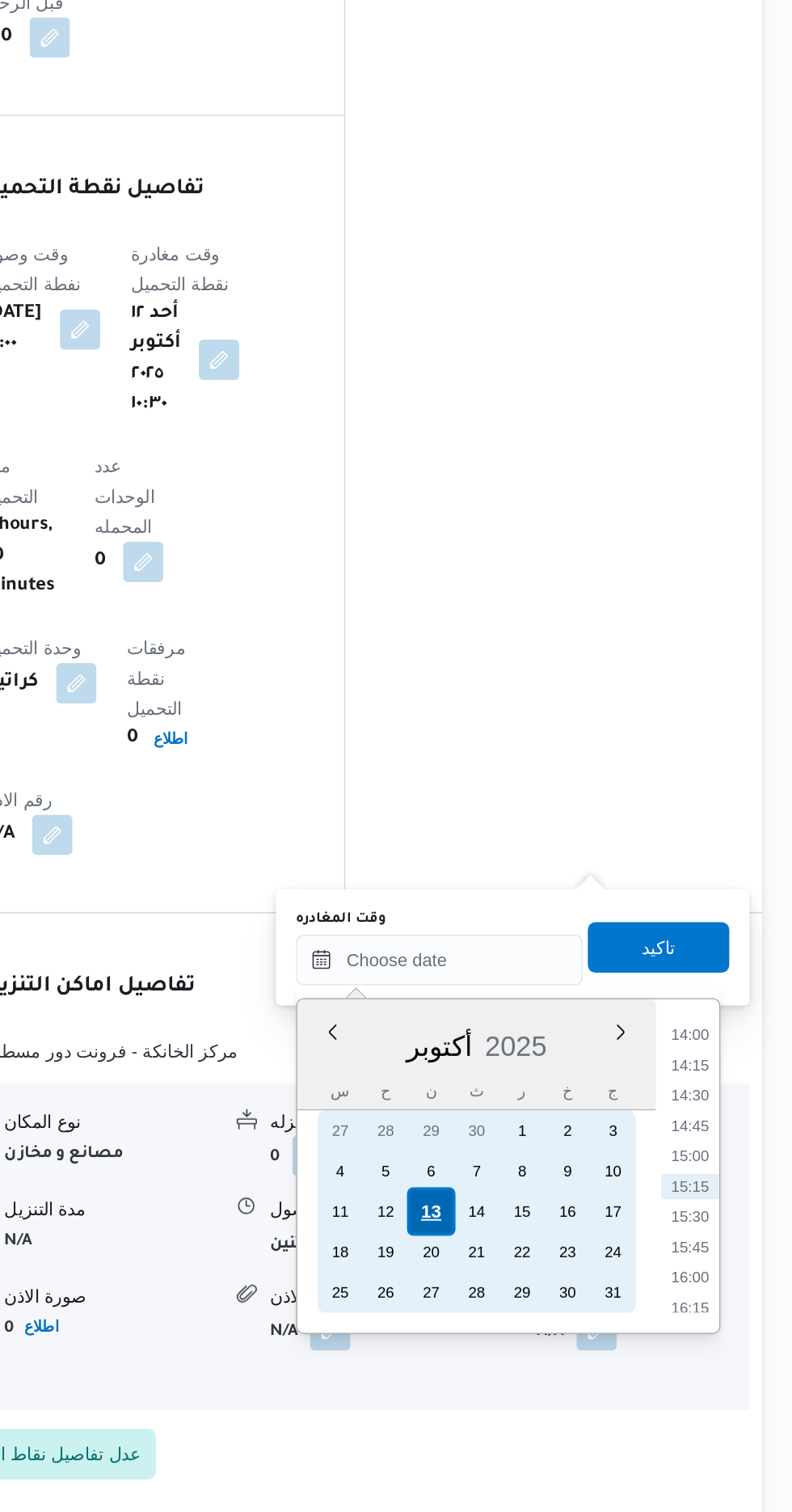
click at [560, 1320] on div "13" at bounding box center [561, 1320] width 31 height 31
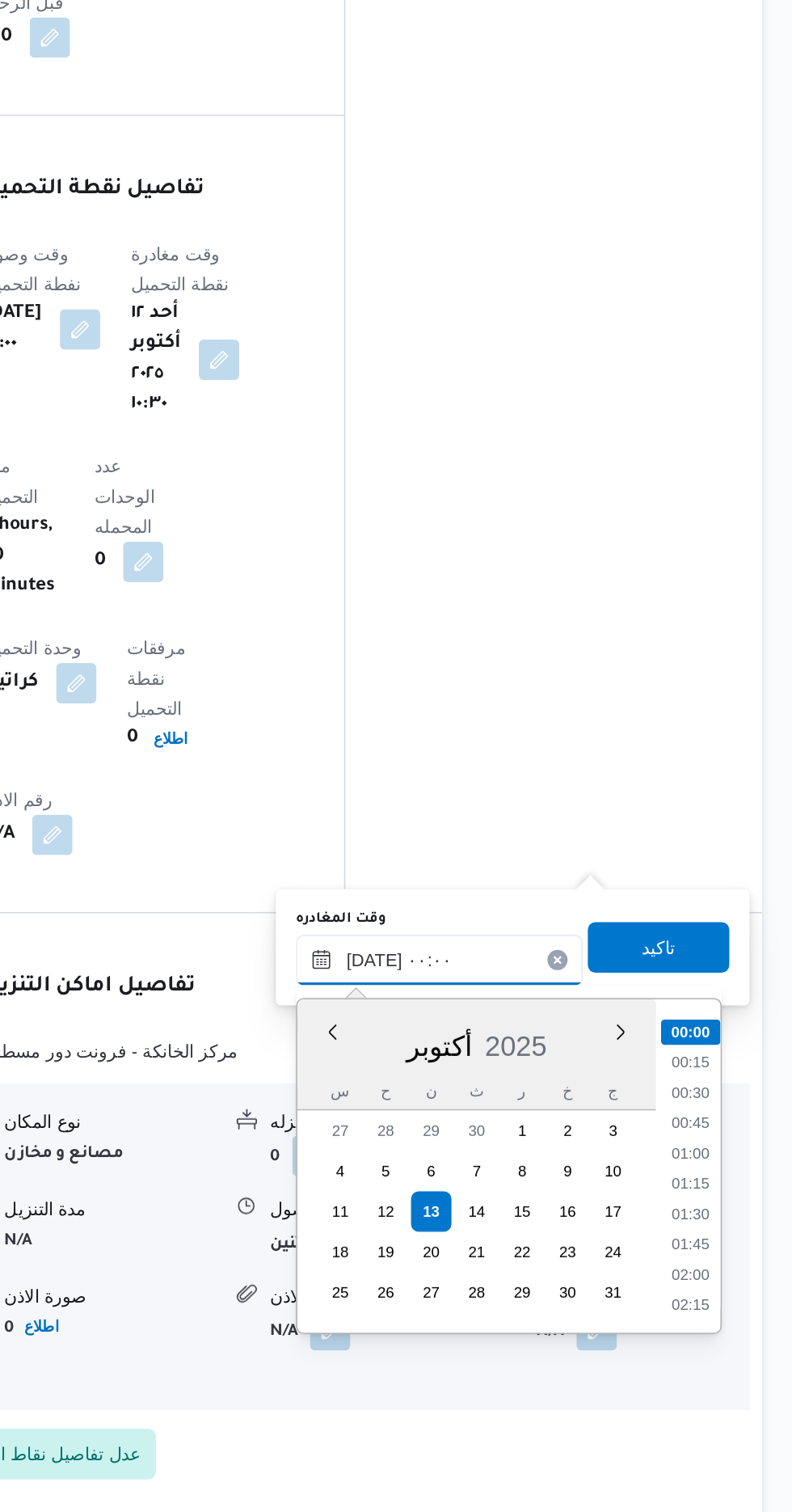
click at [480, 1158] on input "[DATE] ٠٠:٠٠" at bounding box center [567, 1158] width 184 height 32
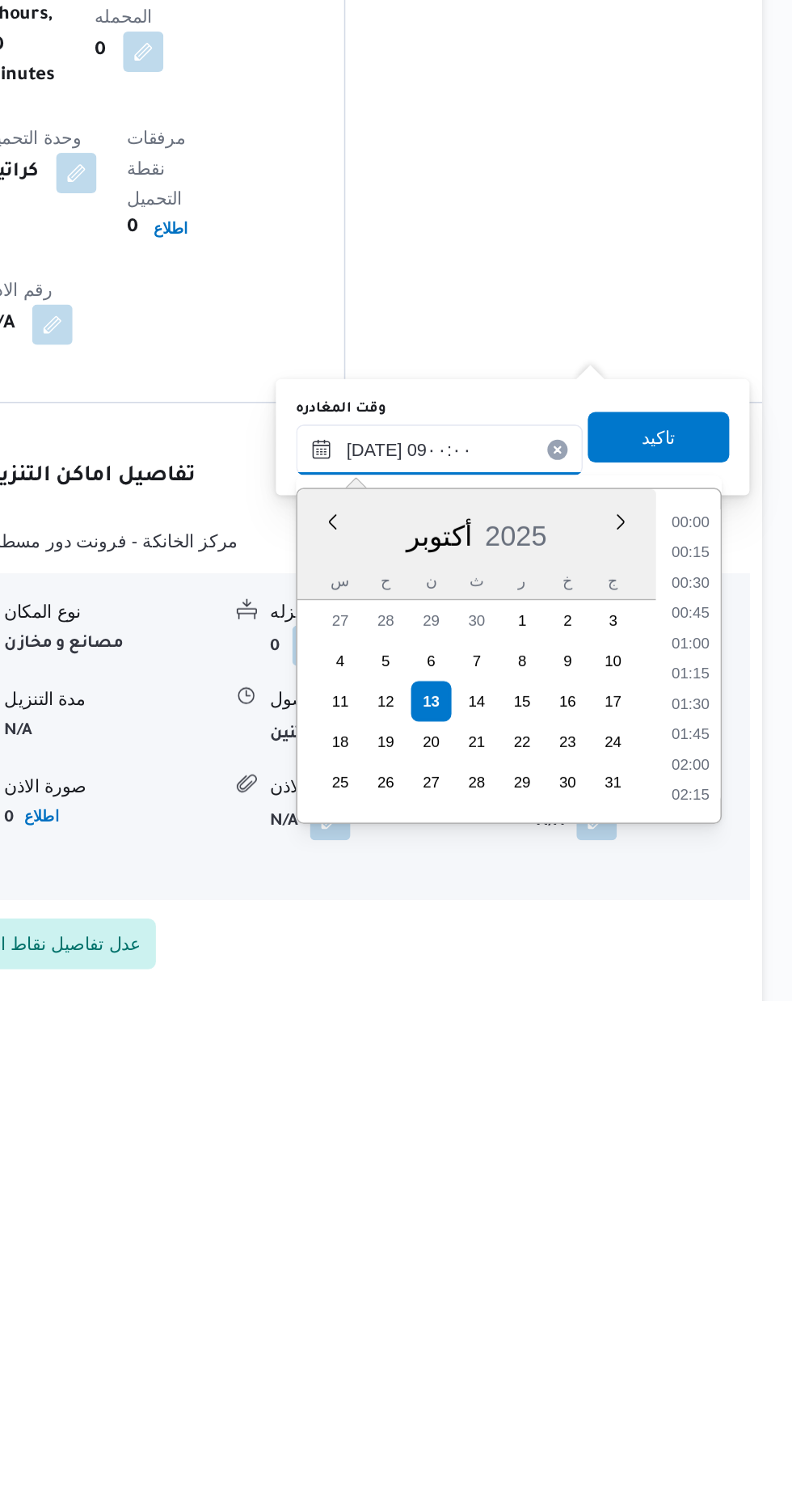
scroll to position [528, 0]
click at [720, 1377] on li "09:00" at bounding box center [727, 1375] width 38 height 16
type input "[DATE] ٠٩:٠٠"
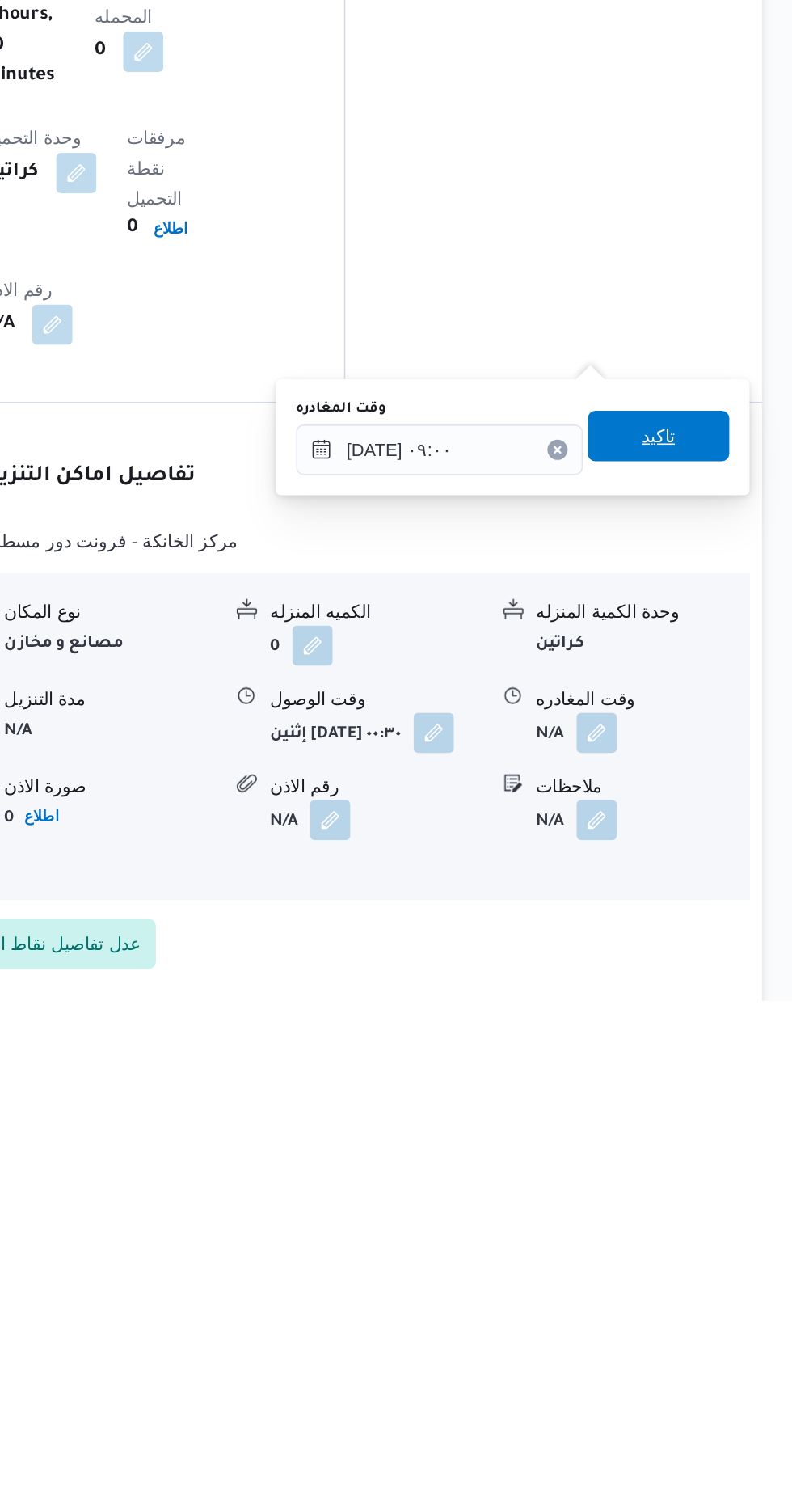
click at [723, 1164] on span "تاكيد" at bounding box center [707, 1151] width 90 height 32
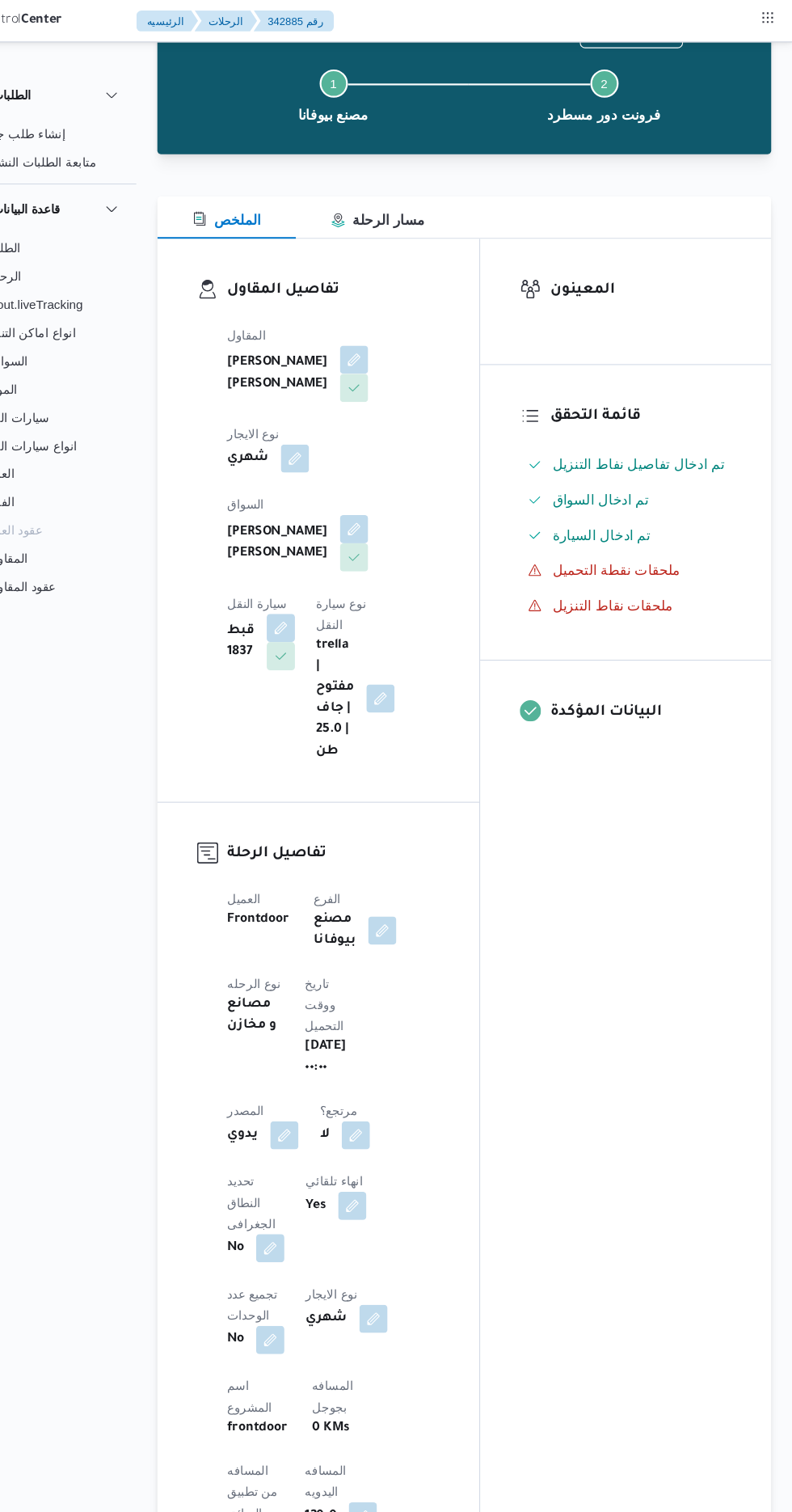
scroll to position [0, 0]
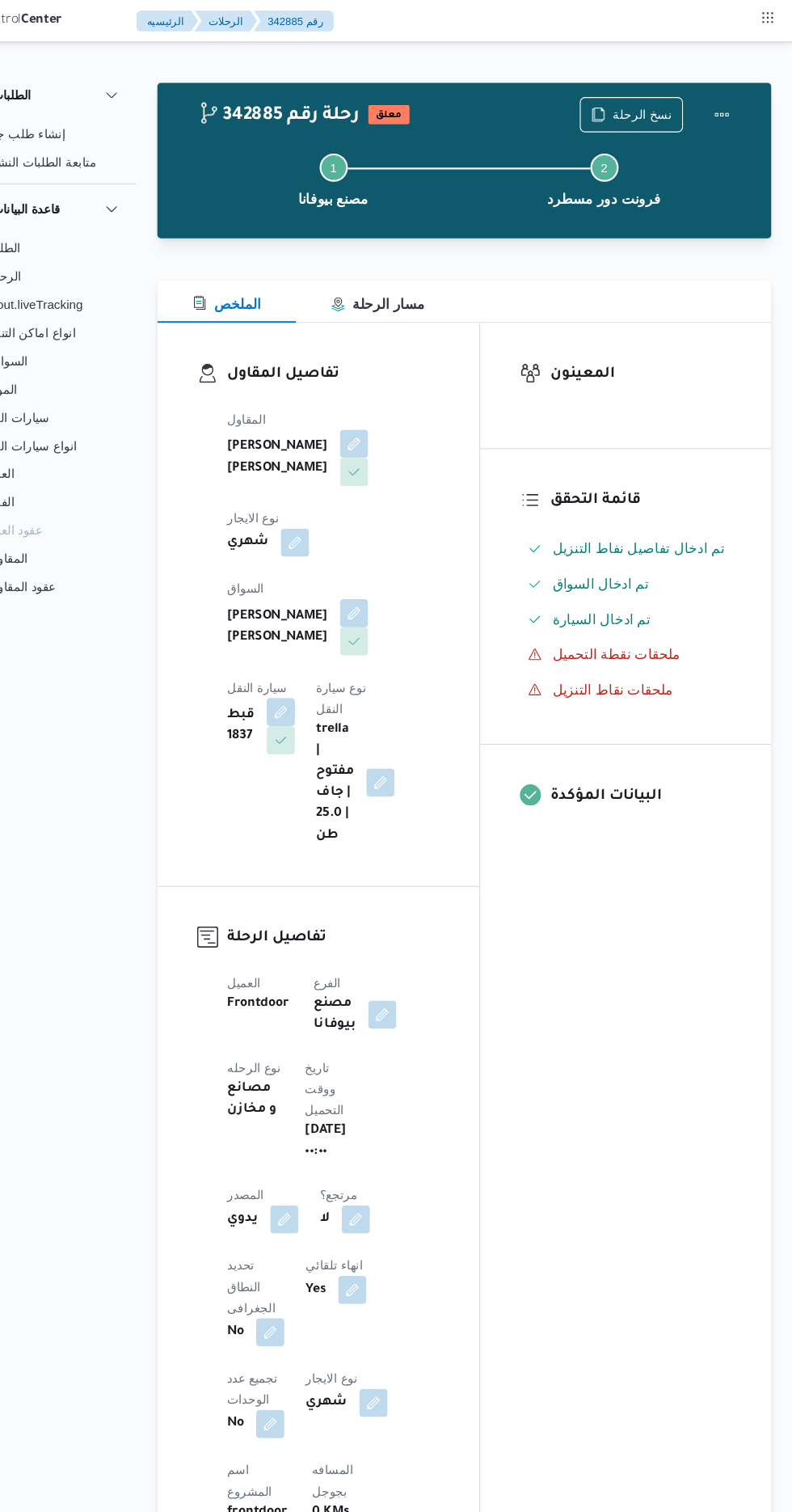
click at [761, 98] on div "342885 رحلة رقم معلق نسخ الرحلة Step 1 is incomplete 1 مصنع بيوفانا Step 2 is i…" at bounding box center [492, 147] width 563 height 143
click at [729, 97] on button "Actions" at bounding box center [727, 104] width 32 height 32
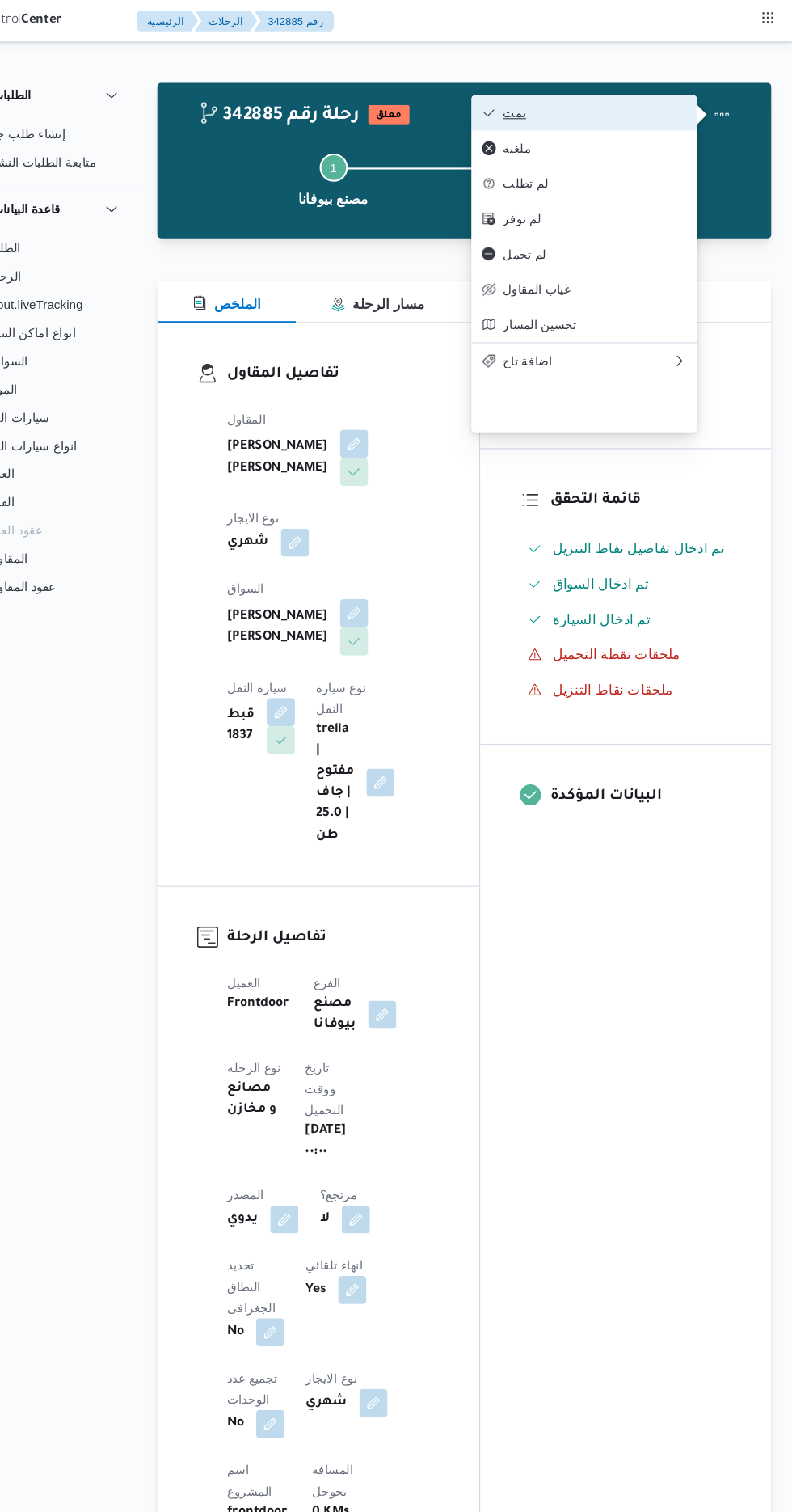
click at [650, 110] on span "تمت" at bounding box center [611, 103] width 168 height 13
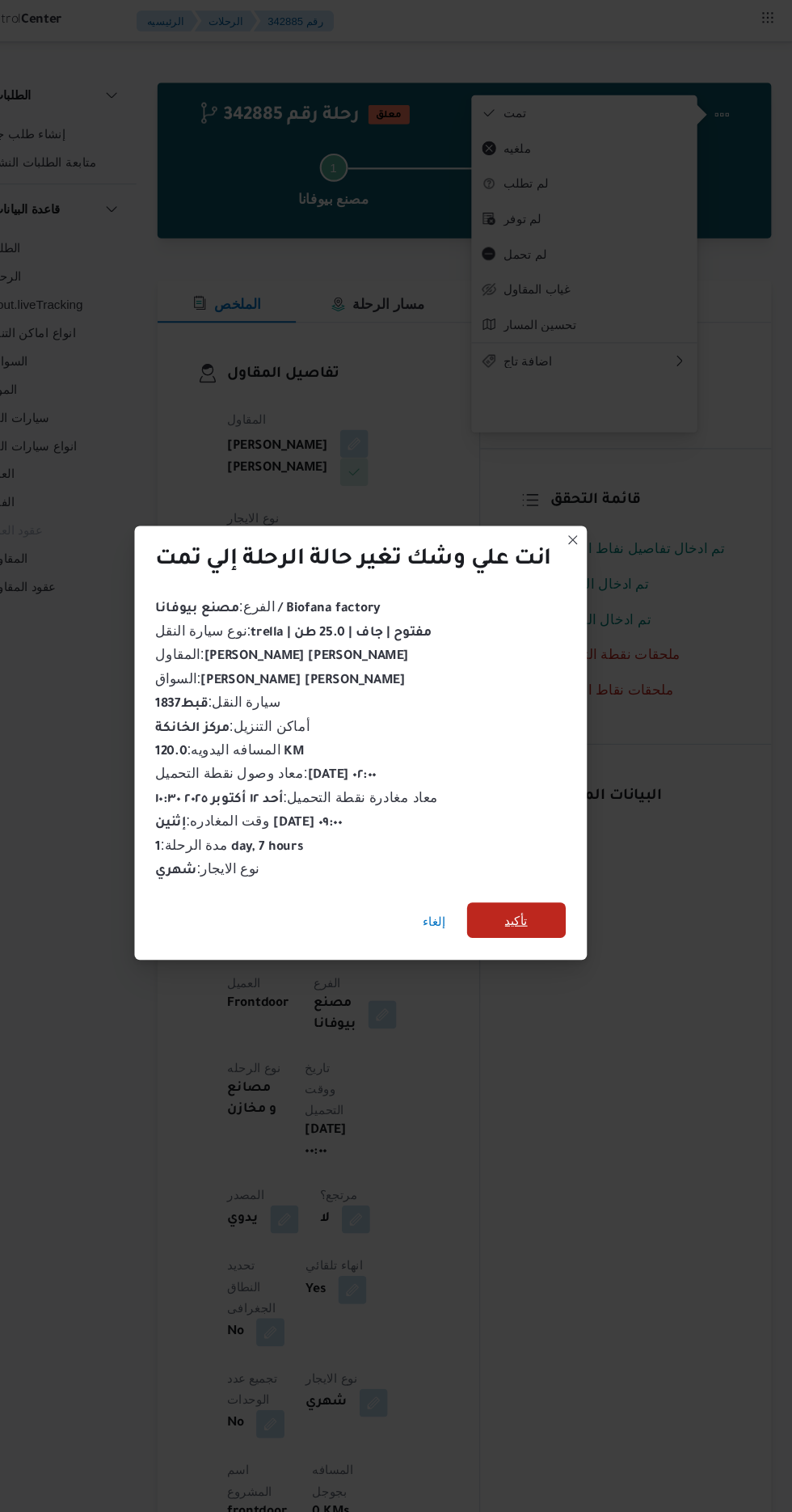
click at [541, 839] on span "تأكيد" at bounding box center [539, 843] width 21 height 20
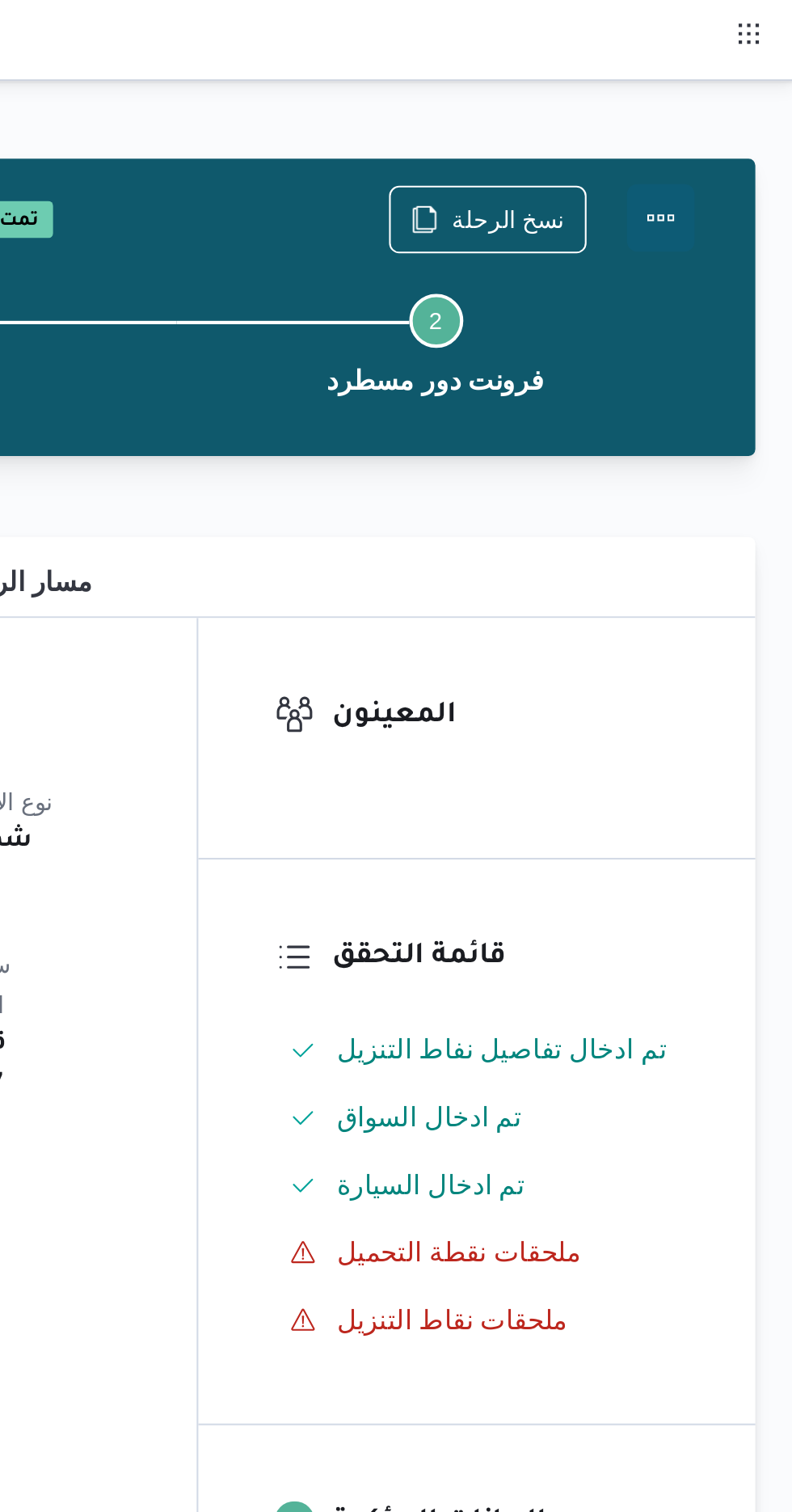
click at [737, 104] on button "Actions" at bounding box center [727, 104] width 32 height 32
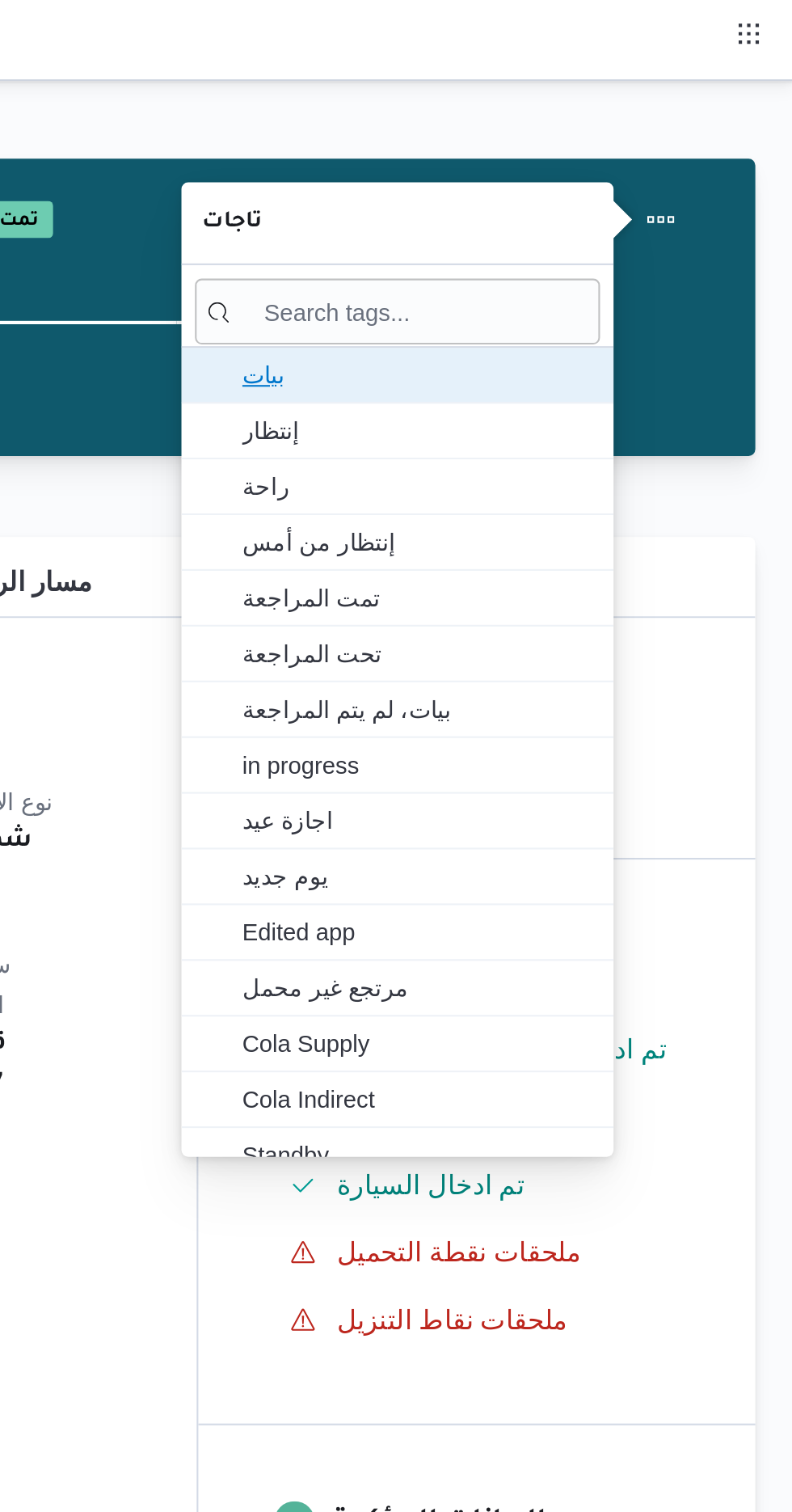
click at [645, 178] on span "بيات" at bounding box center [611, 179] width 168 height 20
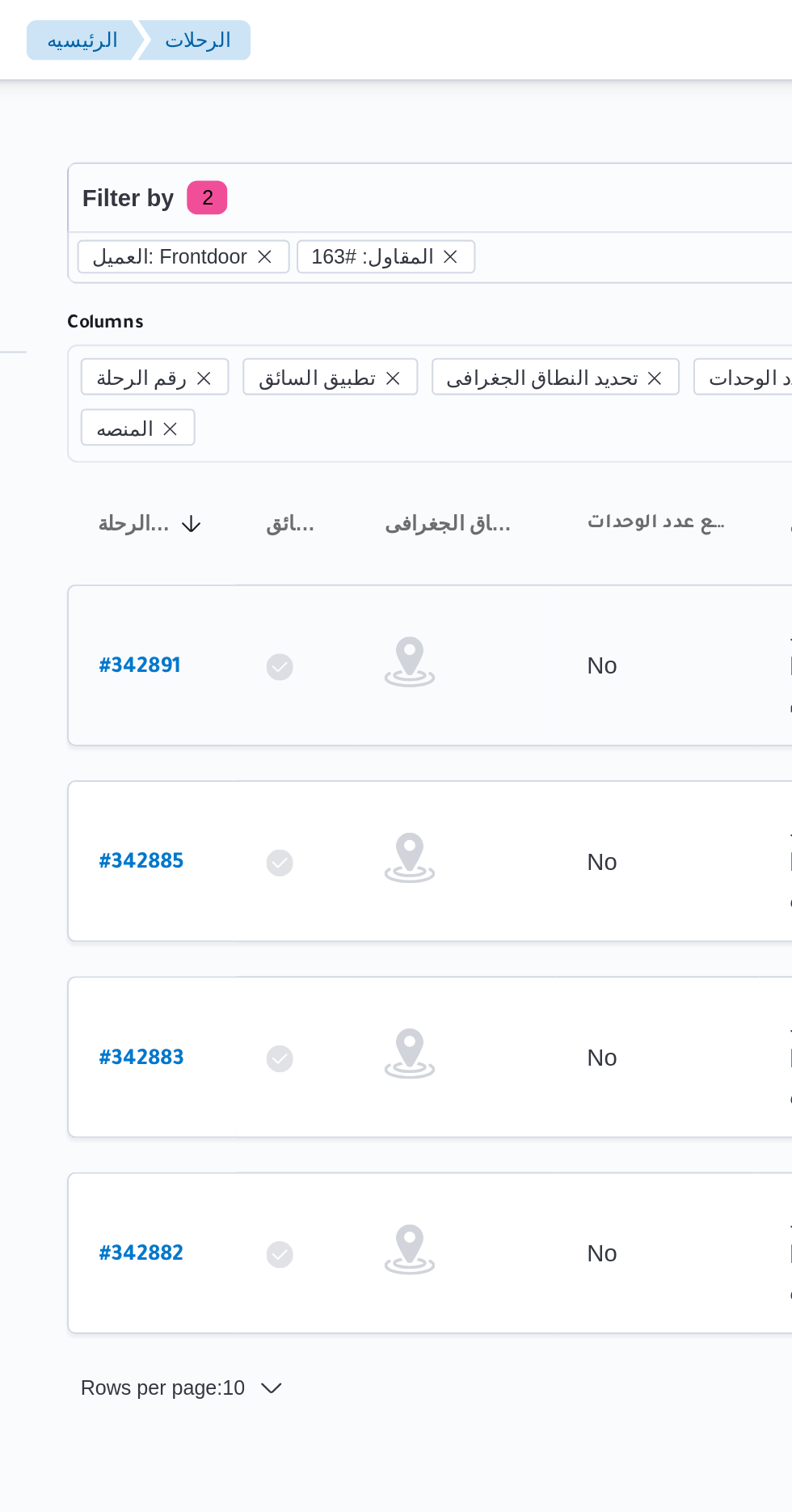
click at [244, 314] on b "# 342891" at bounding box center [244, 320] width 38 height 11
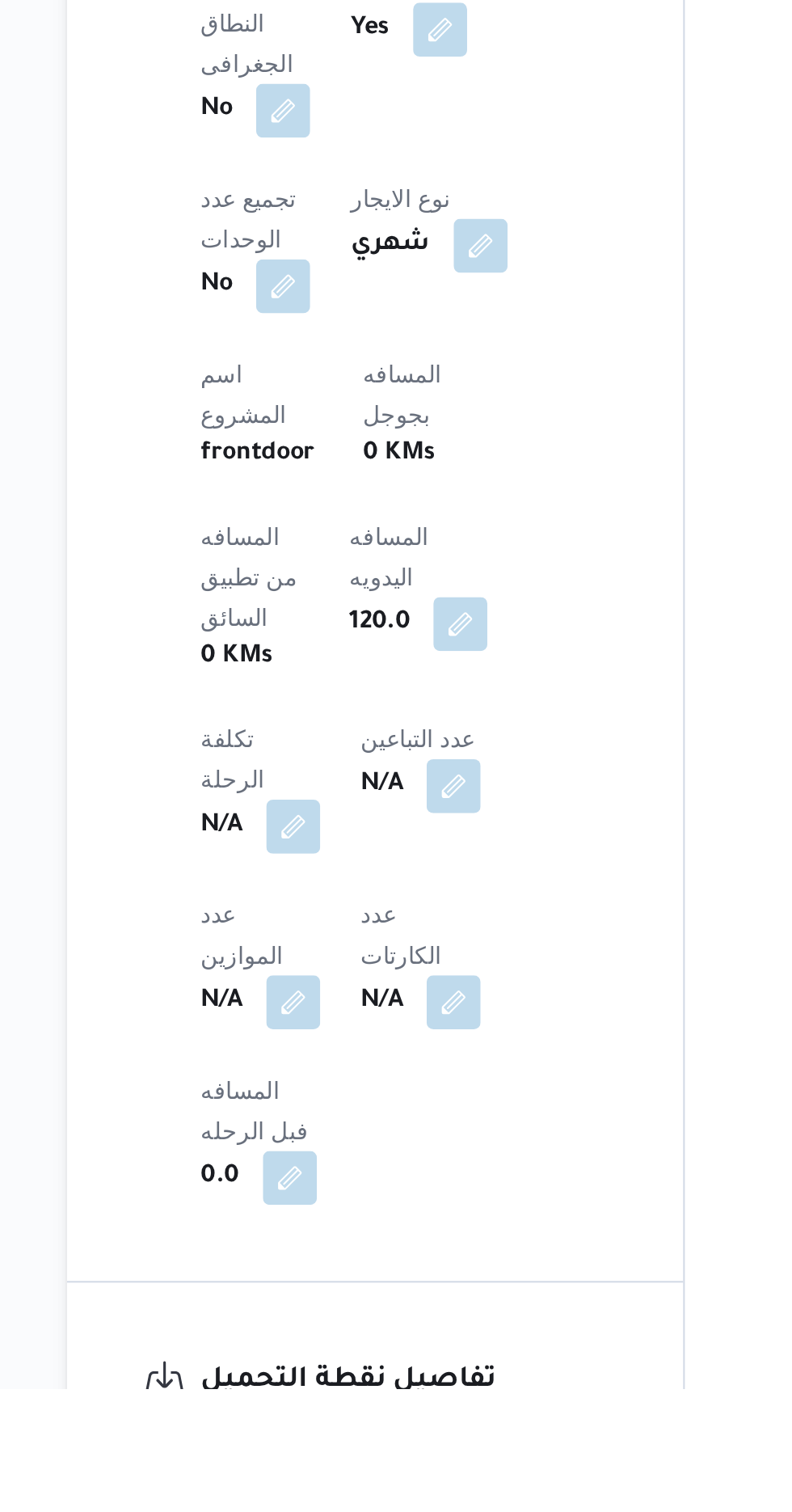
scroll to position [427, 0]
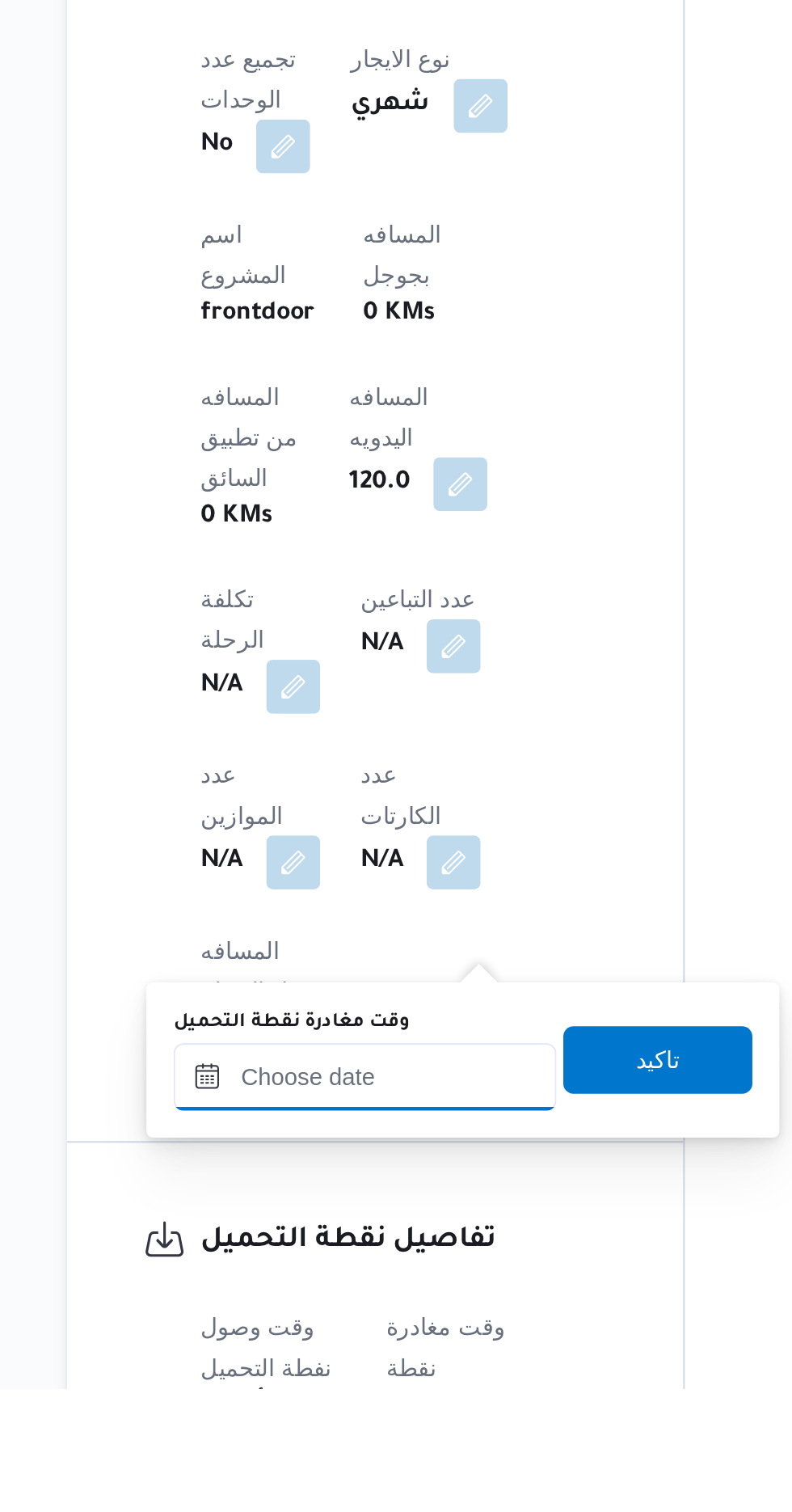
click at [338, 1358] on input "وقت مغادرة نقطة التحميل" at bounding box center [353, 1362] width 184 height 32
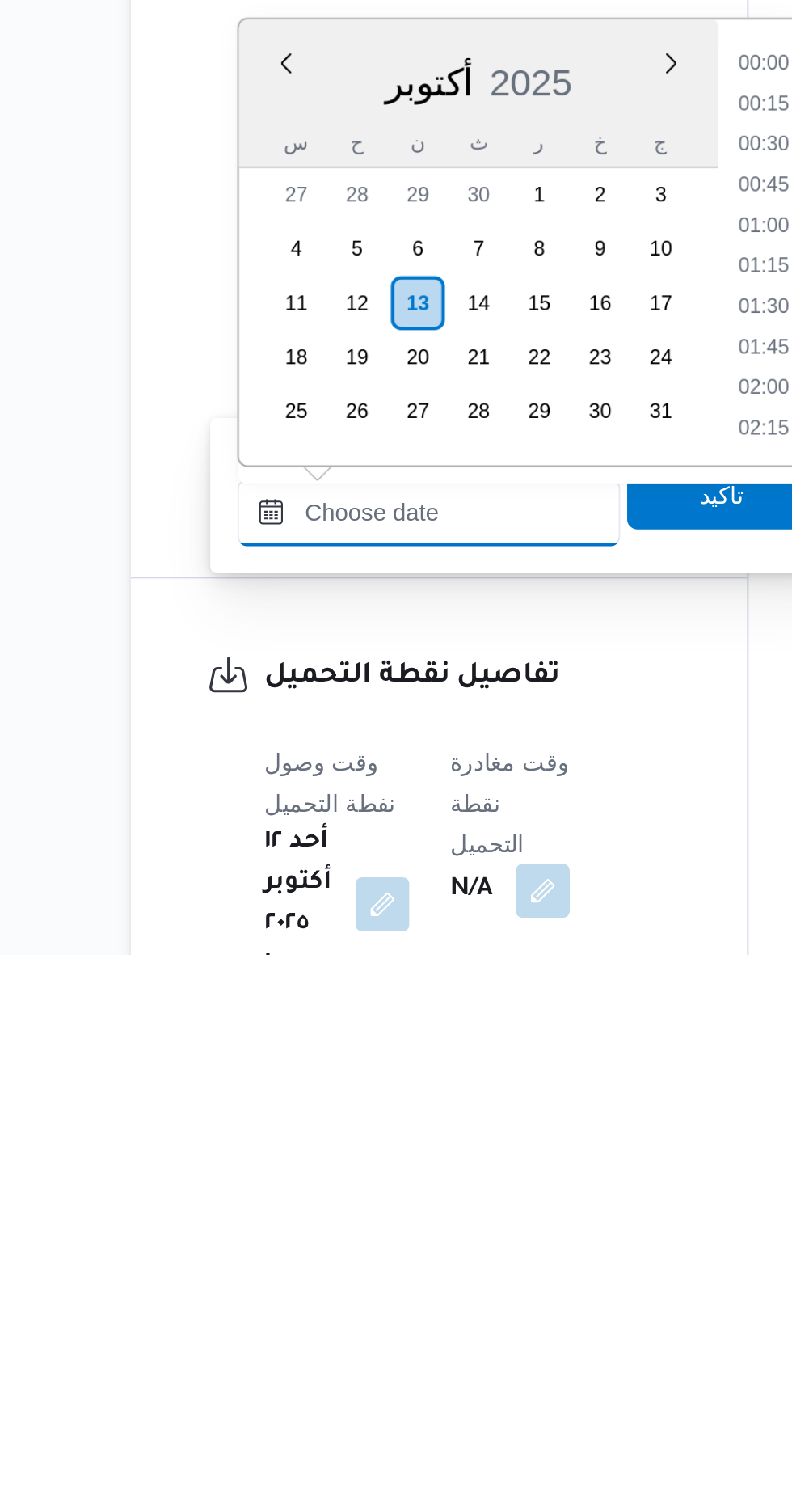
scroll to position [1085, 0]
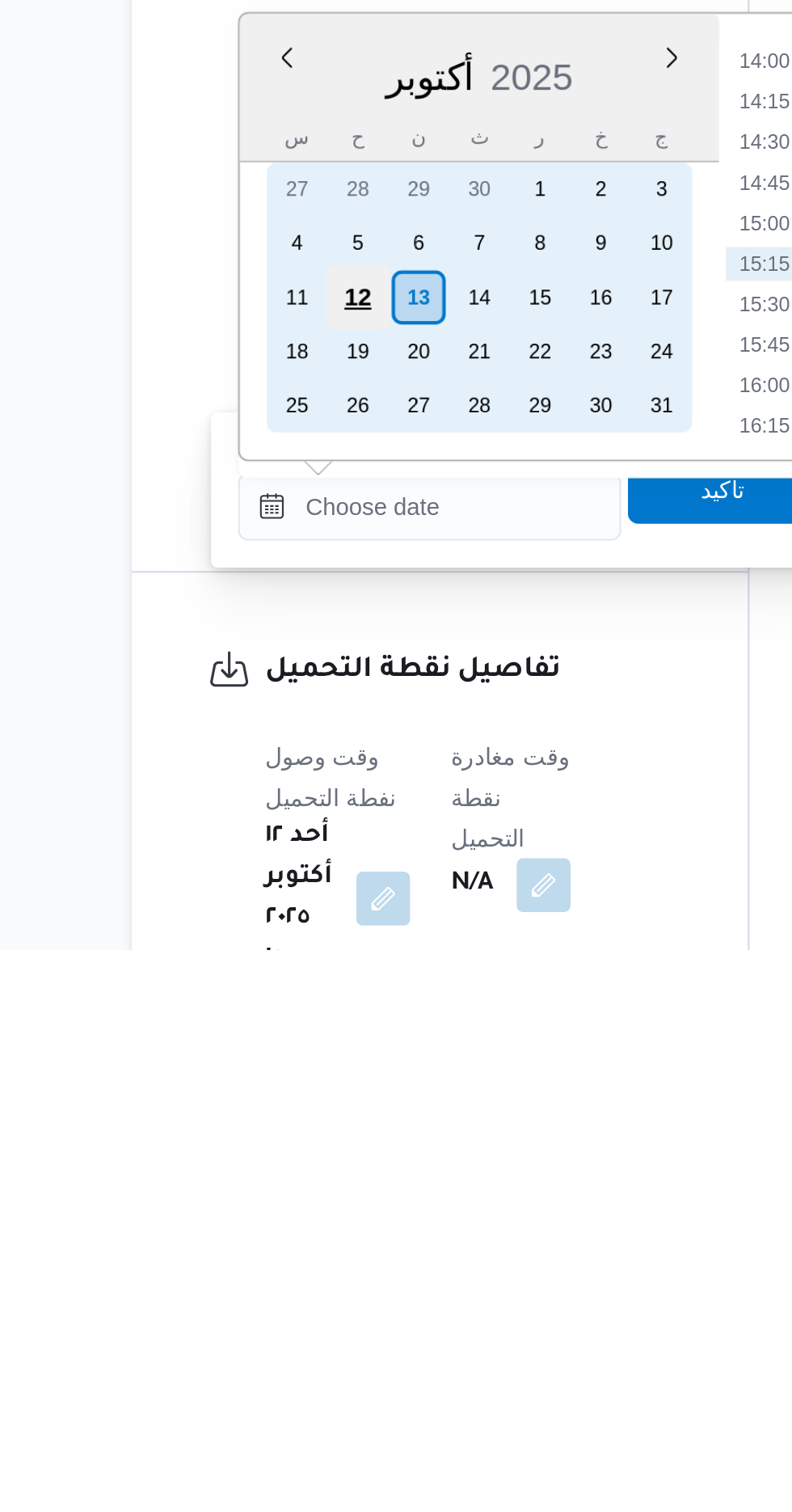
click at [318, 1201] on div "12" at bounding box center [318, 1199] width 31 height 31
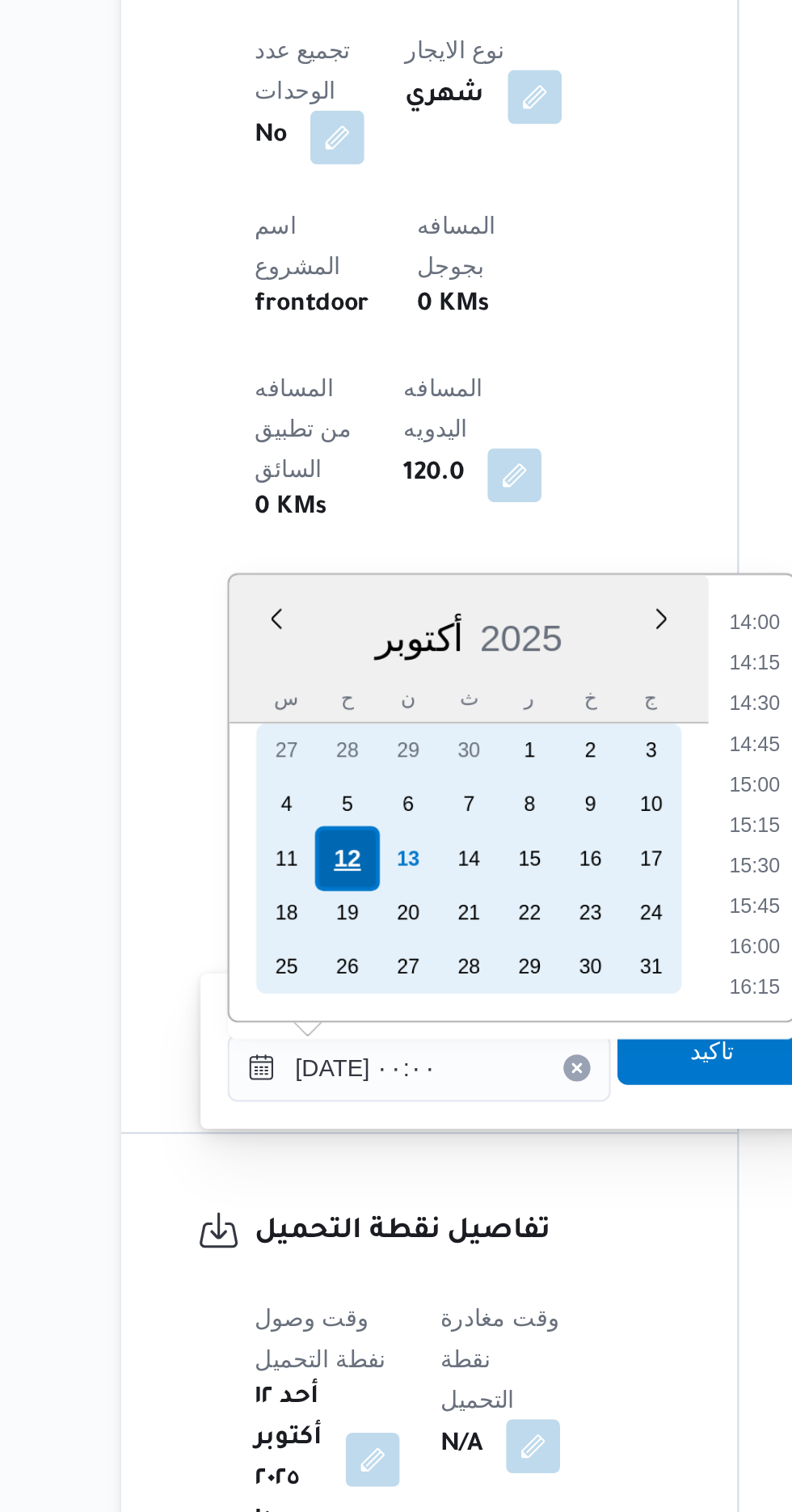
scroll to position [0, 0]
click at [315, 1198] on div "12" at bounding box center [318, 1199] width 31 height 31
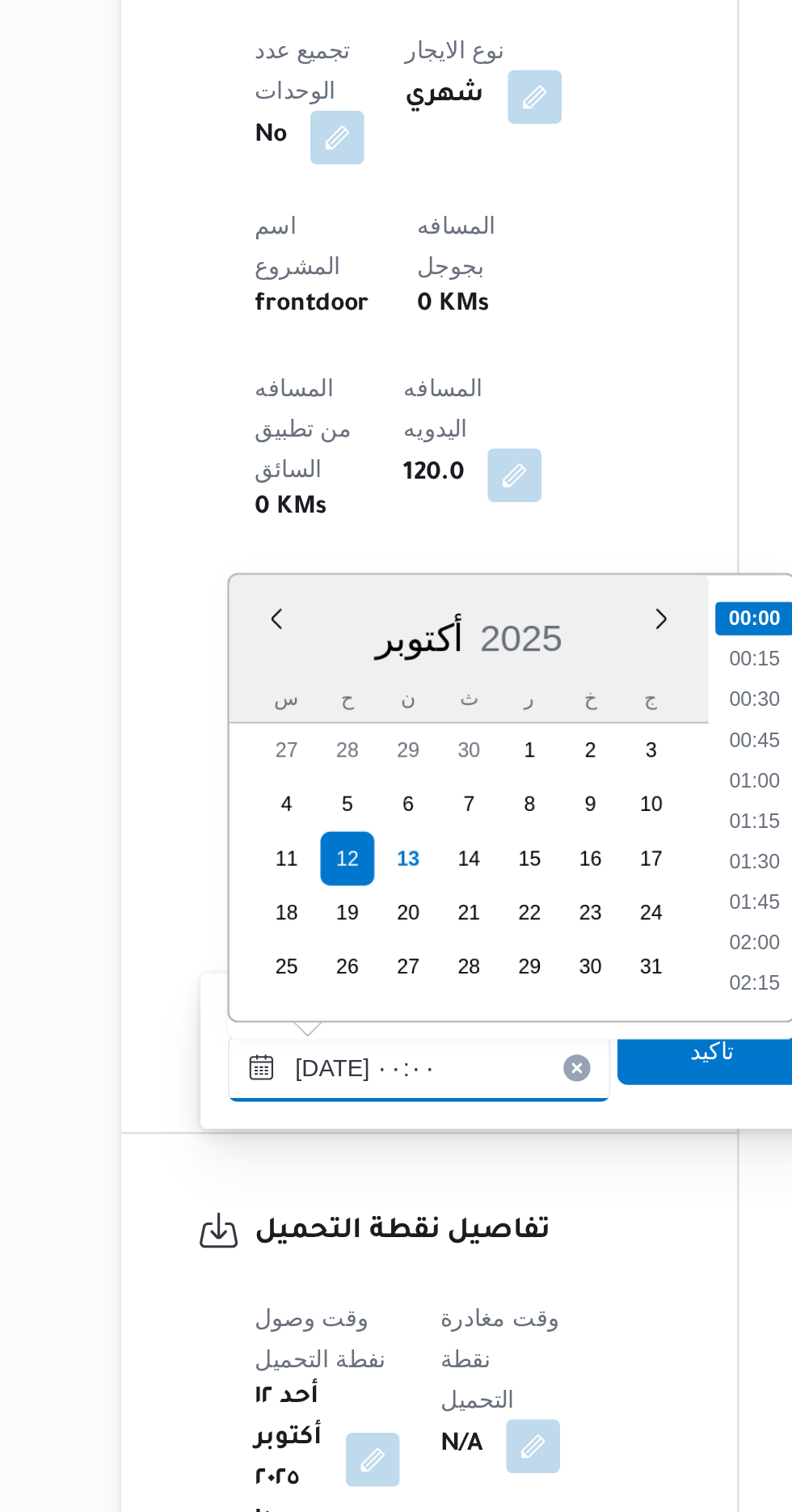
click at [269, 1294] on input "[DATE] ٠٠:٠٠" at bounding box center [353, 1299] width 184 height 32
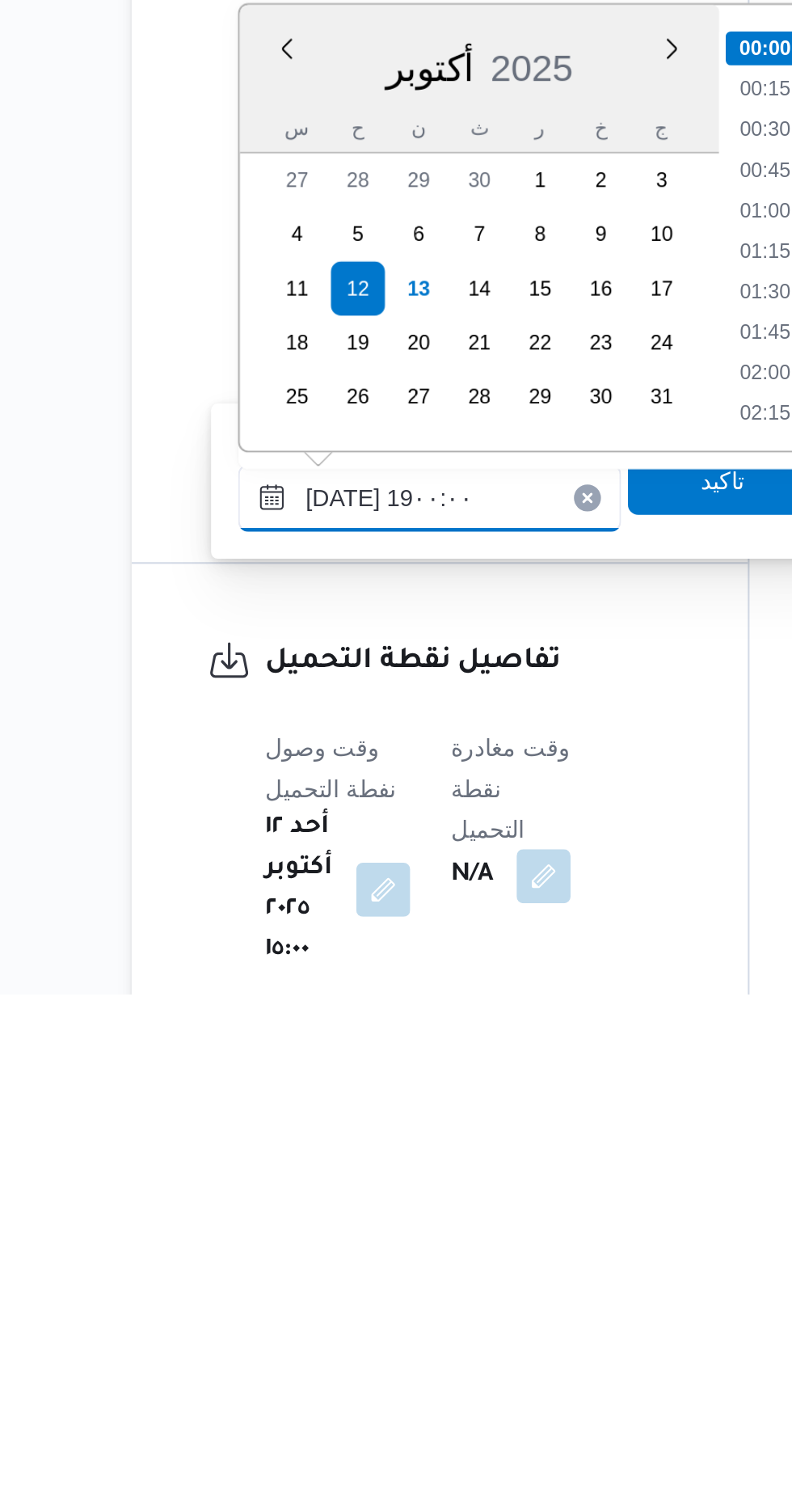
scroll to position [1305, 0]
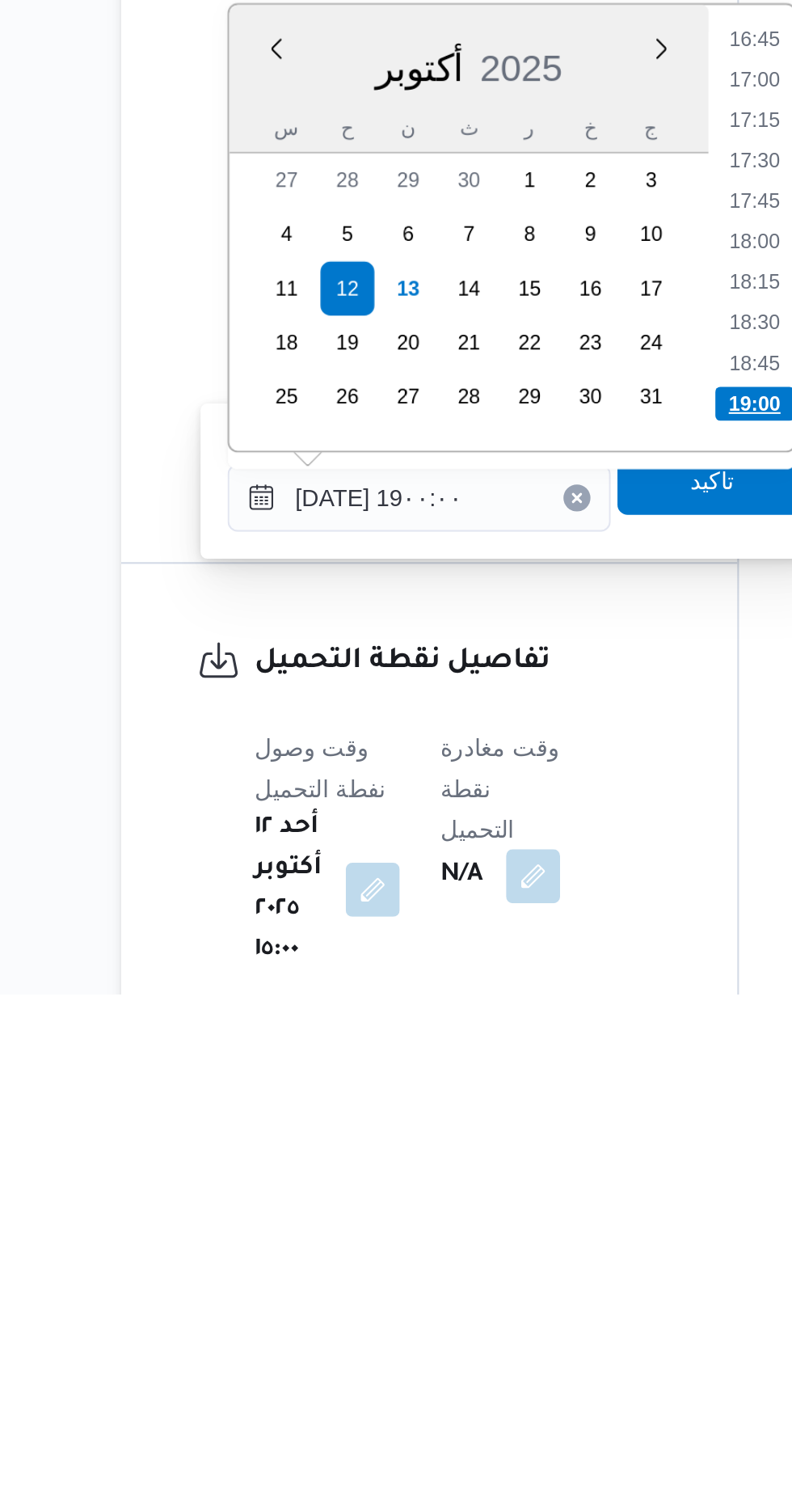
click at [499, 1232] on li "19:00" at bounding box center [513, 1229] width 38 height 16
type input "١٢/١٠/٢٠٢٥ ١٩:٠٠"
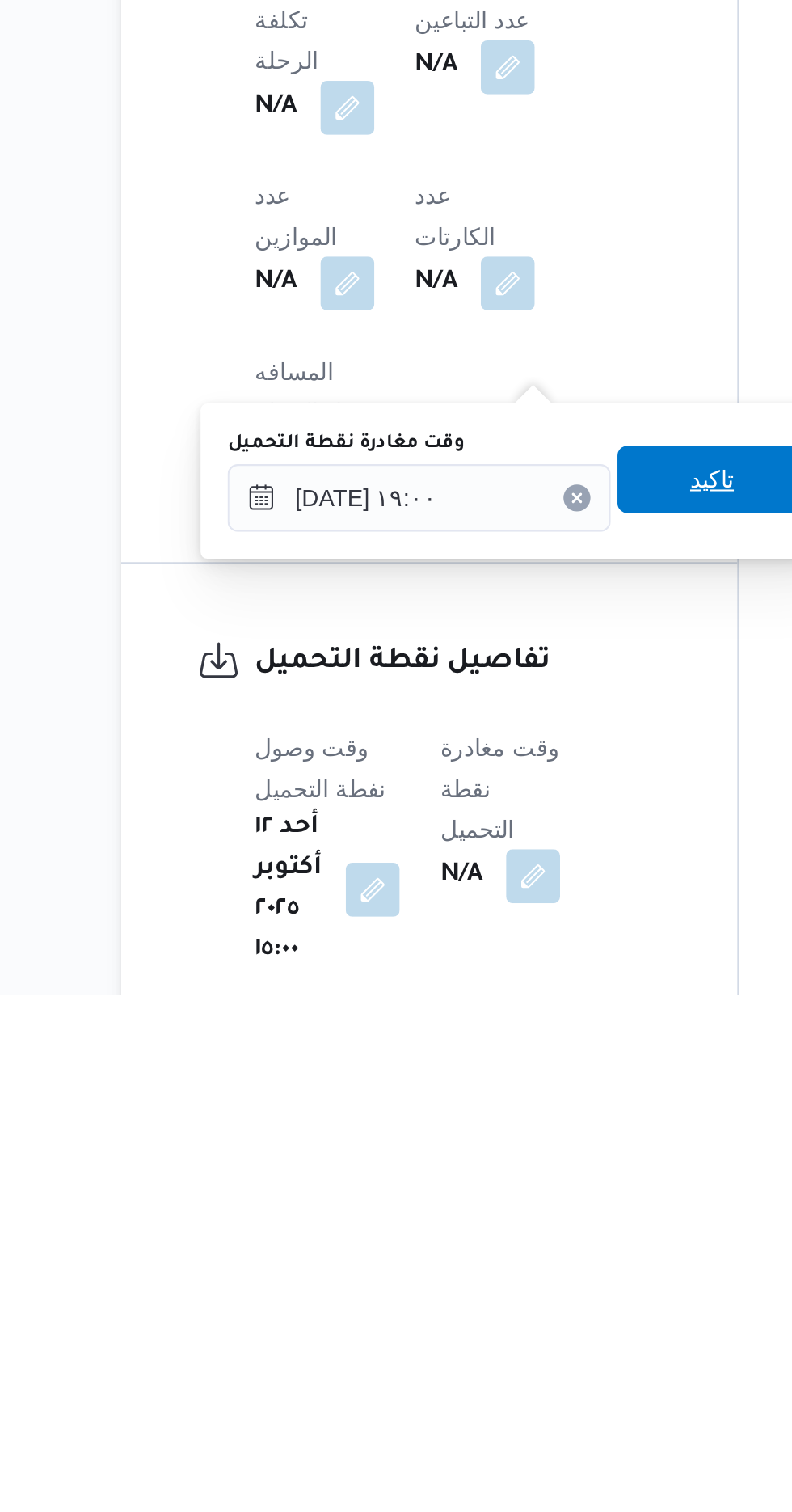
click at [495, 1263] on span "تاكيد" at bounding box center [493, 1265] width 90 height 32
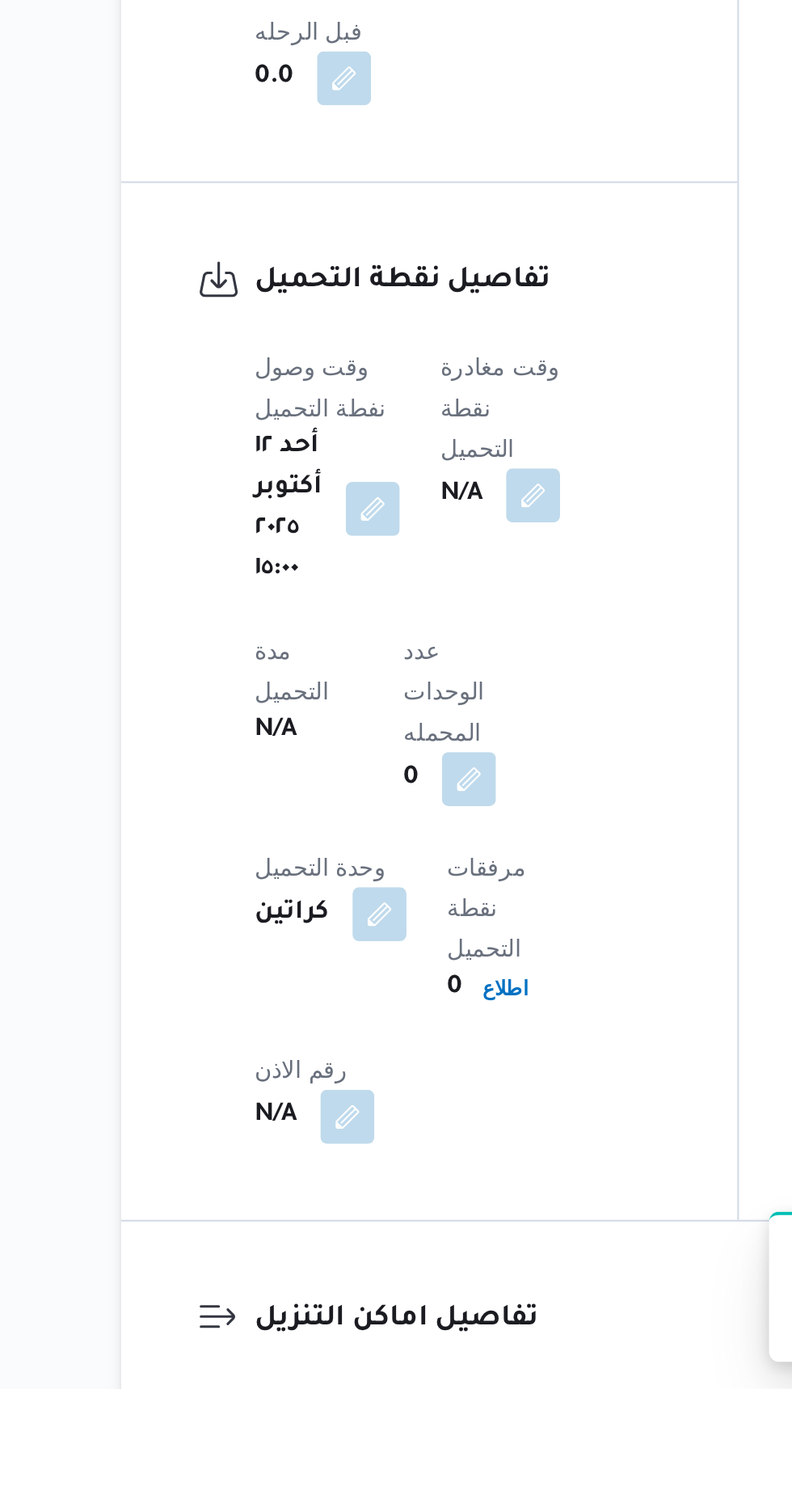
scroll to position [911, 0]
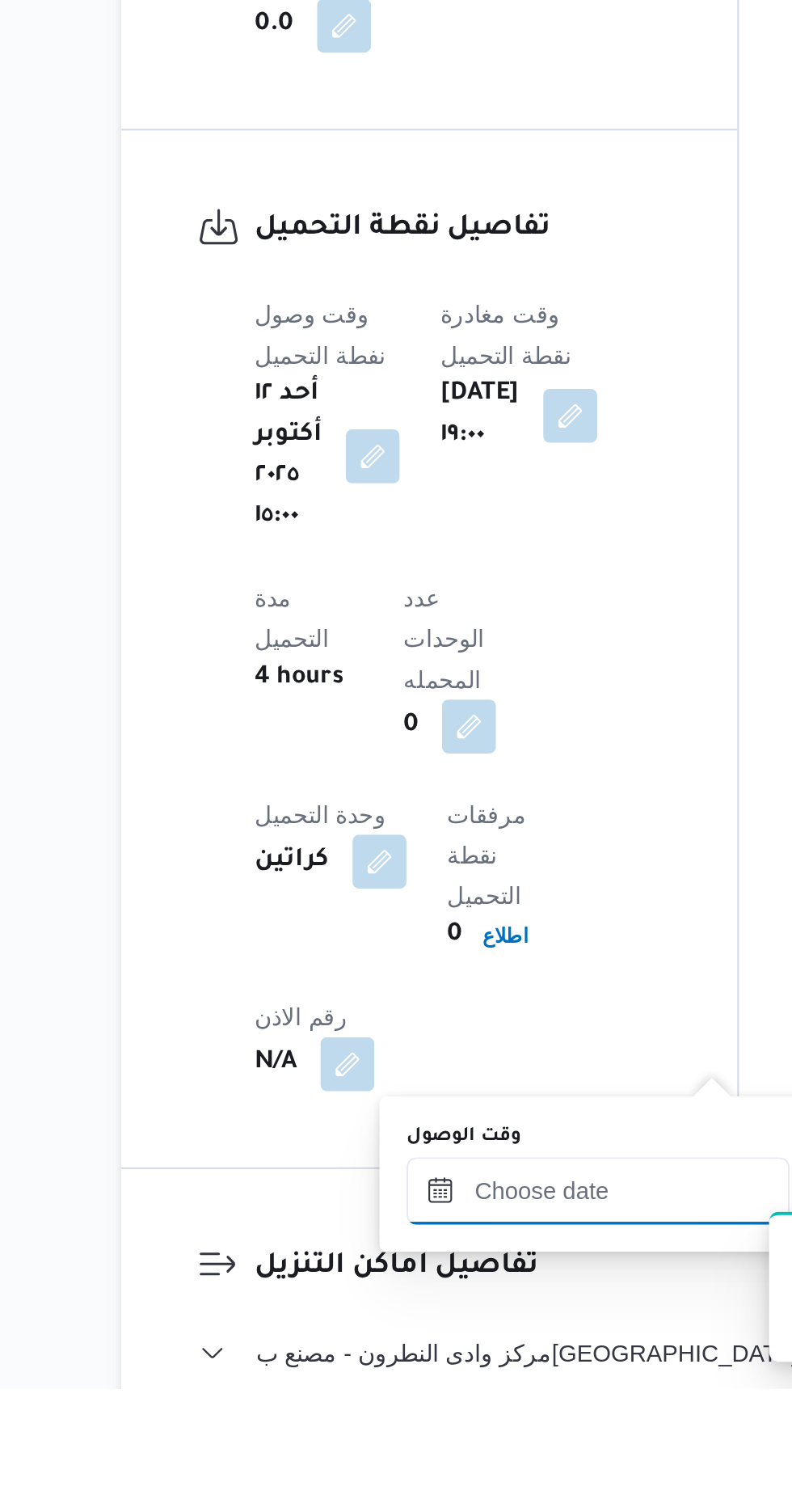
click at [423, 1412] on input "وقت الوصول" at bounding box center [439, 1417] width 184 height 32
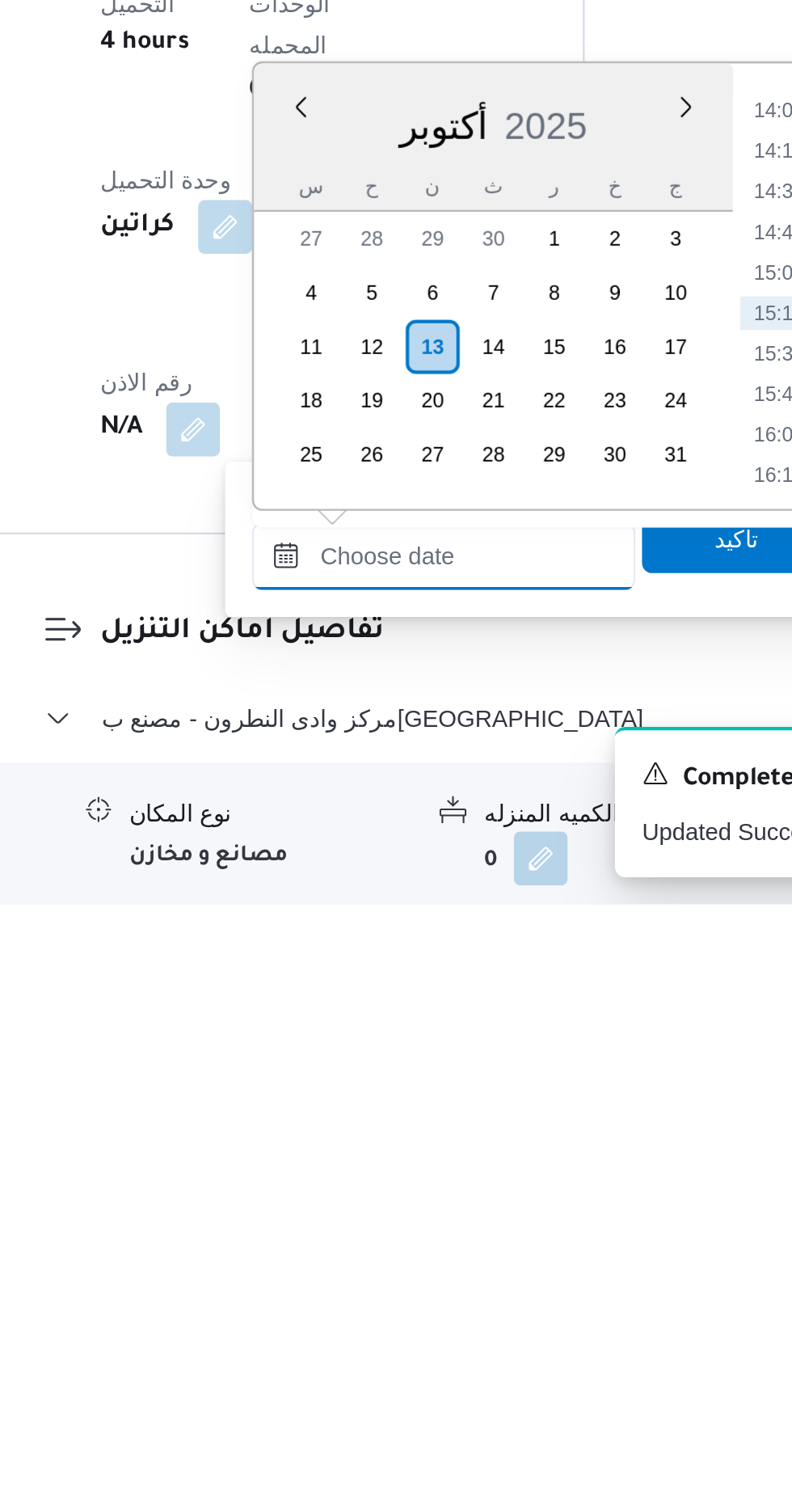
scroll to position [1004, 0]
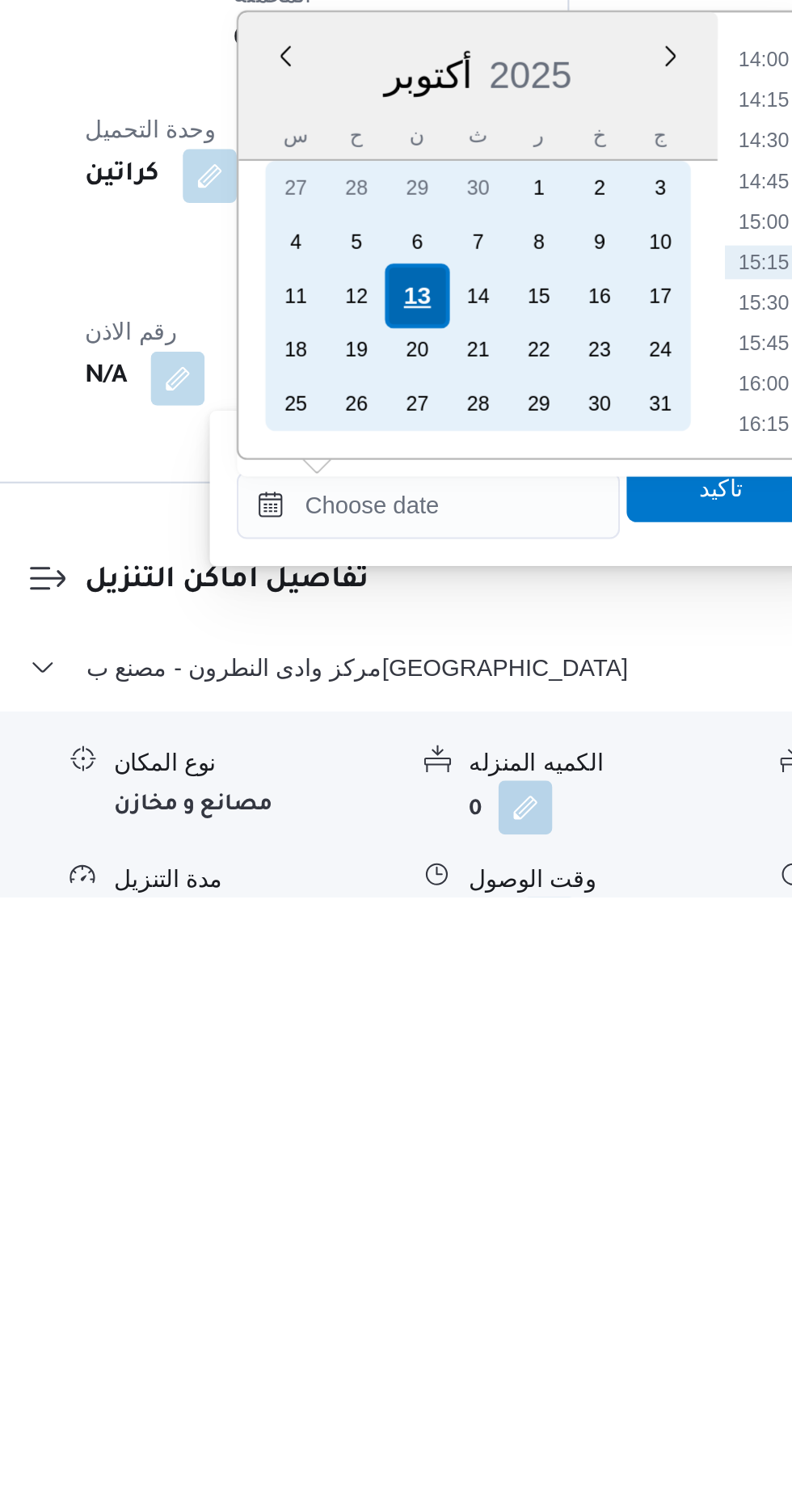
click at [432, 1219] on div "13" at bounding box center [433, 1224] width 31 height 31
type input "[DATE] ٠٠:٠٠"
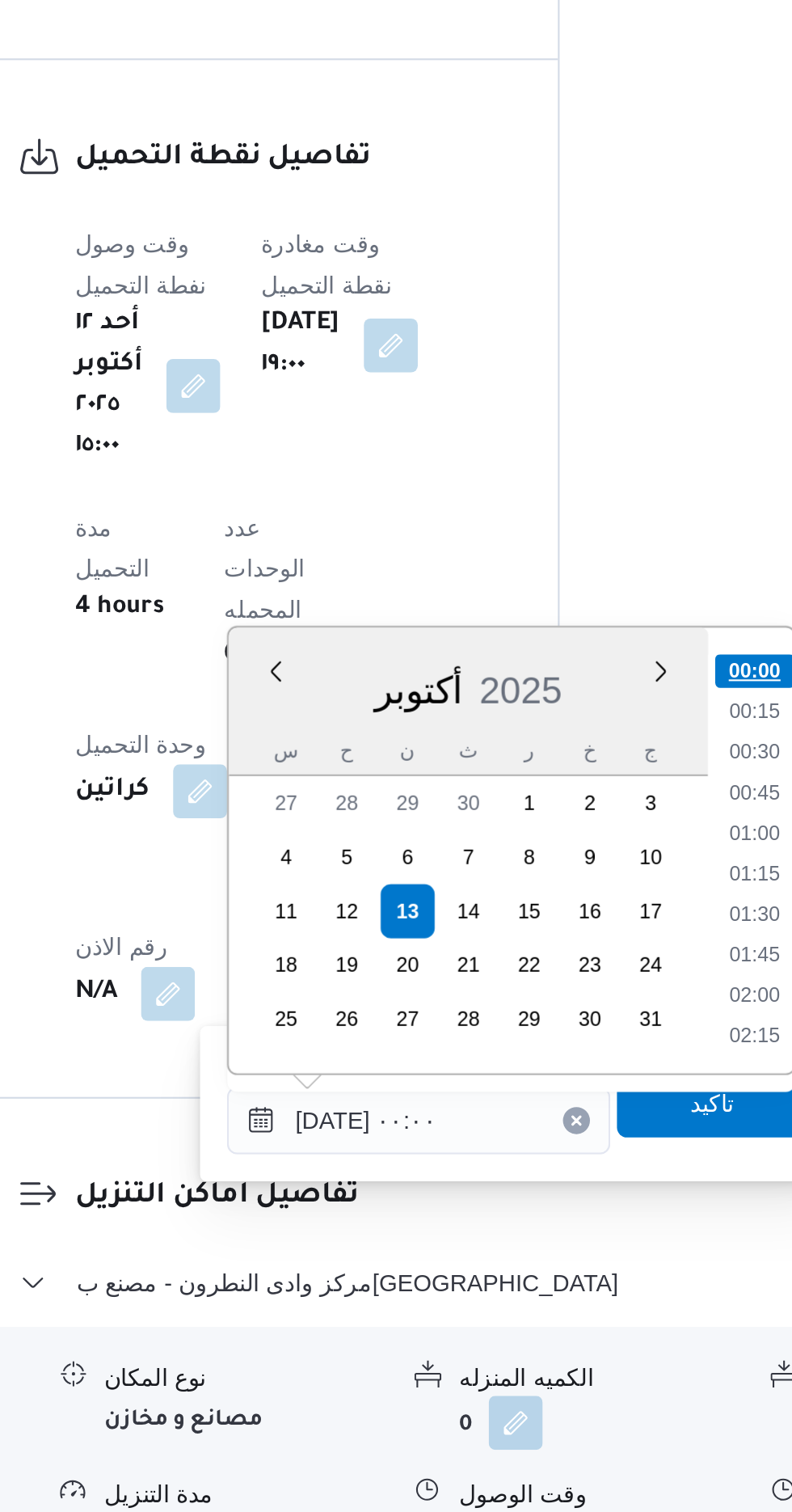
click at [598, 1112] on li "00:00" at bounding box center [600, 1108] width 38 height 16
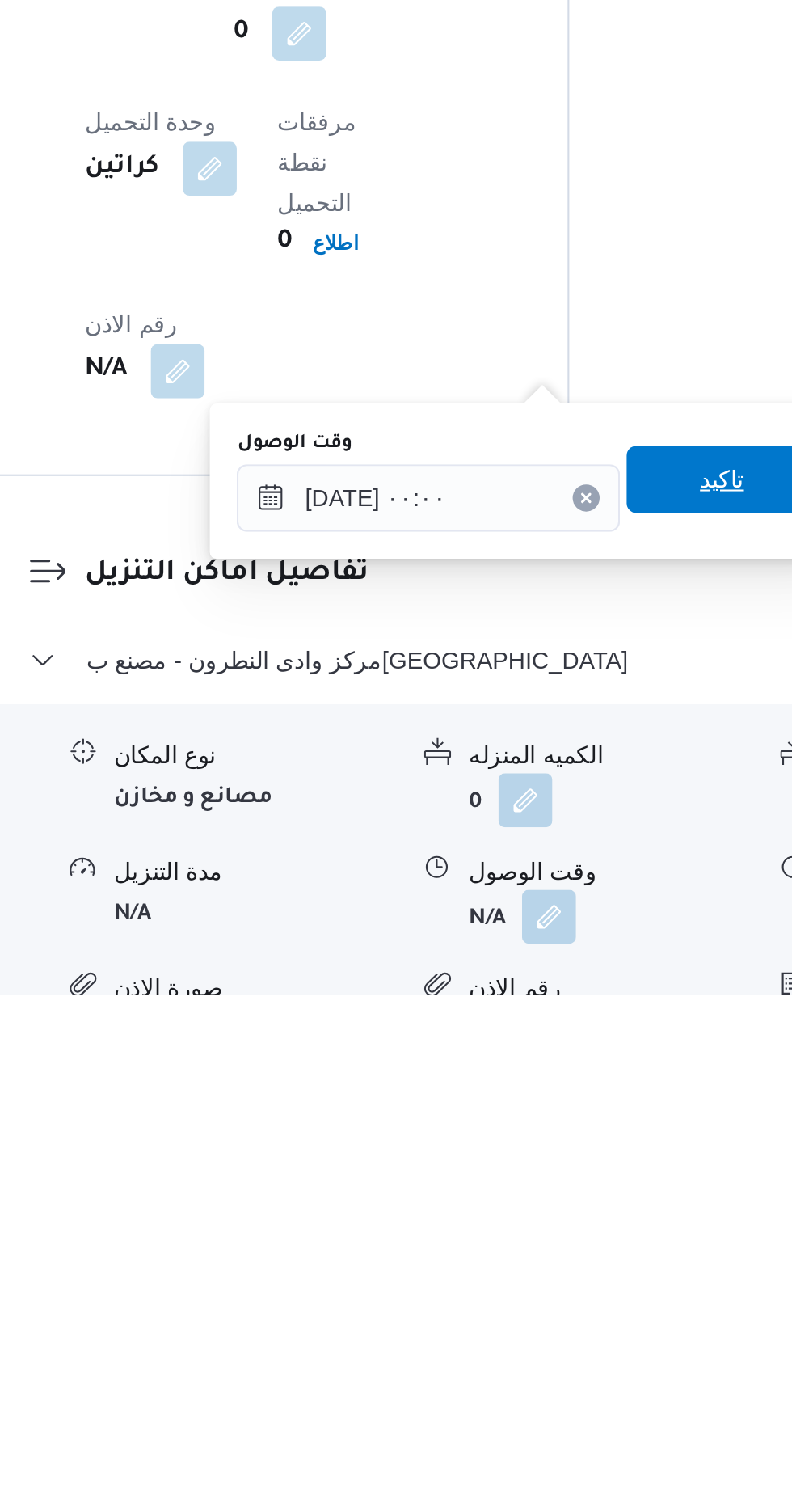
click at [580, 1279] on span "تاكيد" at bounding box center [579, 1265] width 90 height 32
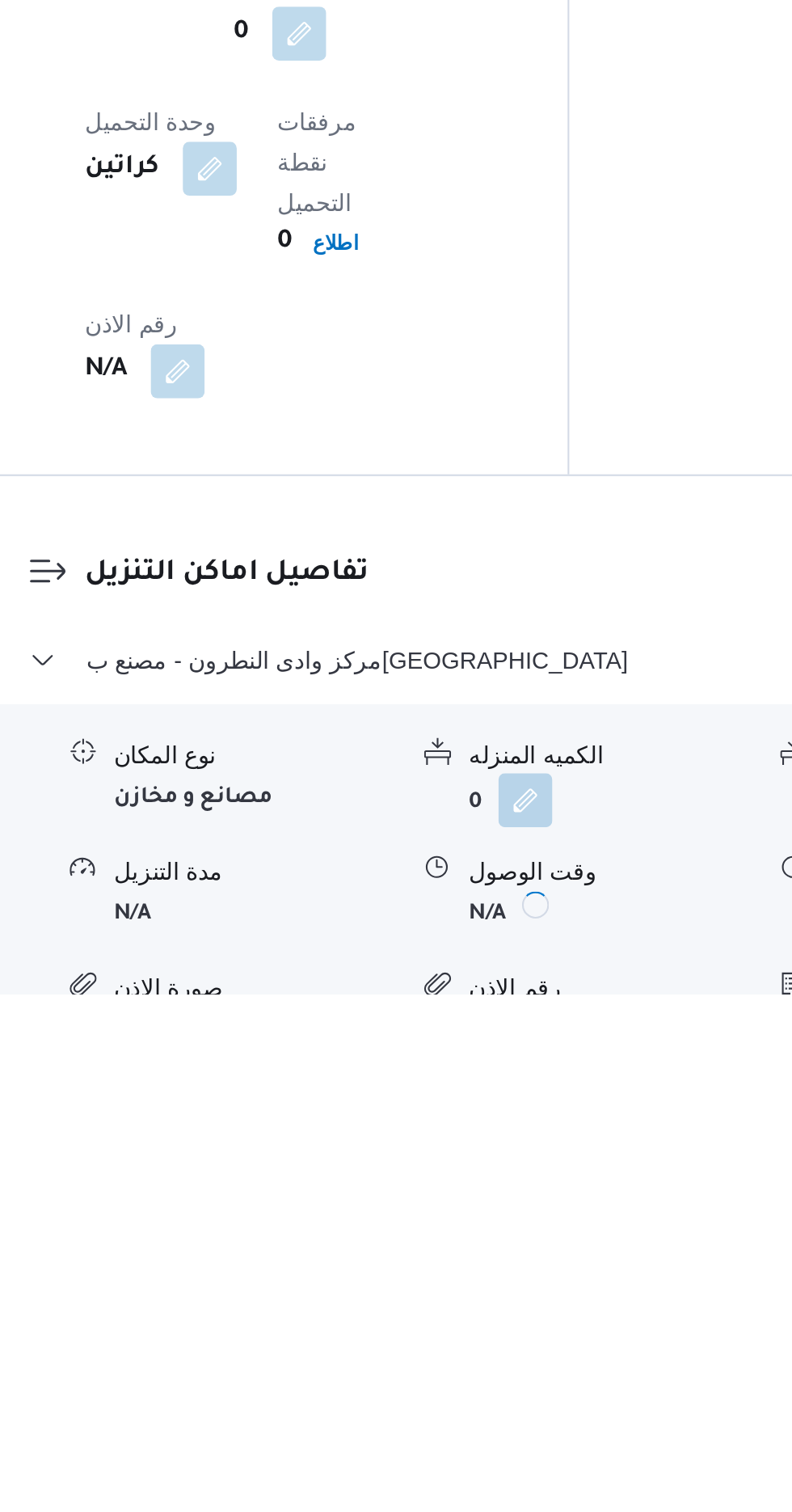
scroll to position [1054, 0]
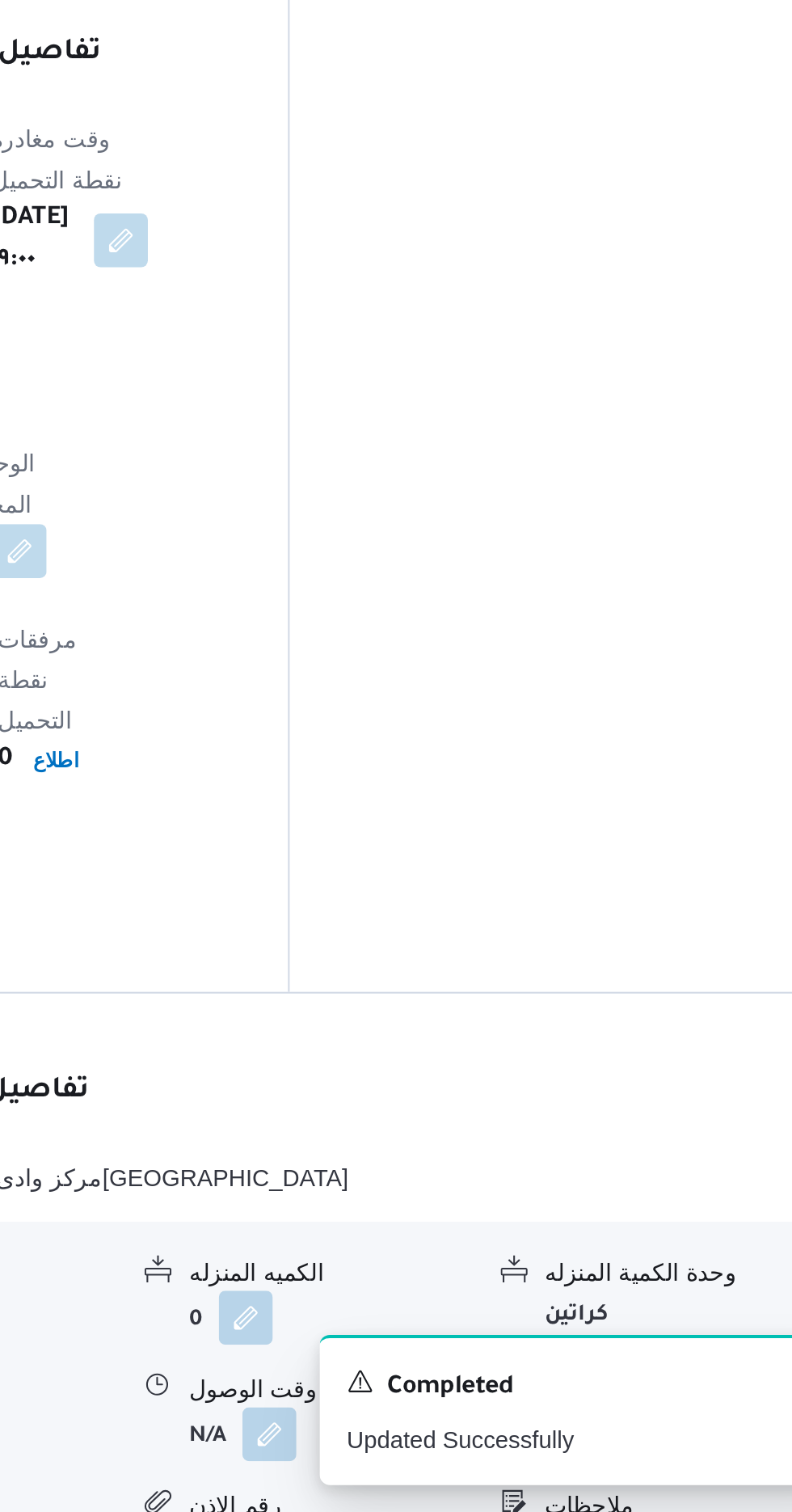
click at [677, 1461] on button "button" at bounding box center [667, 1474] width 26 height 26
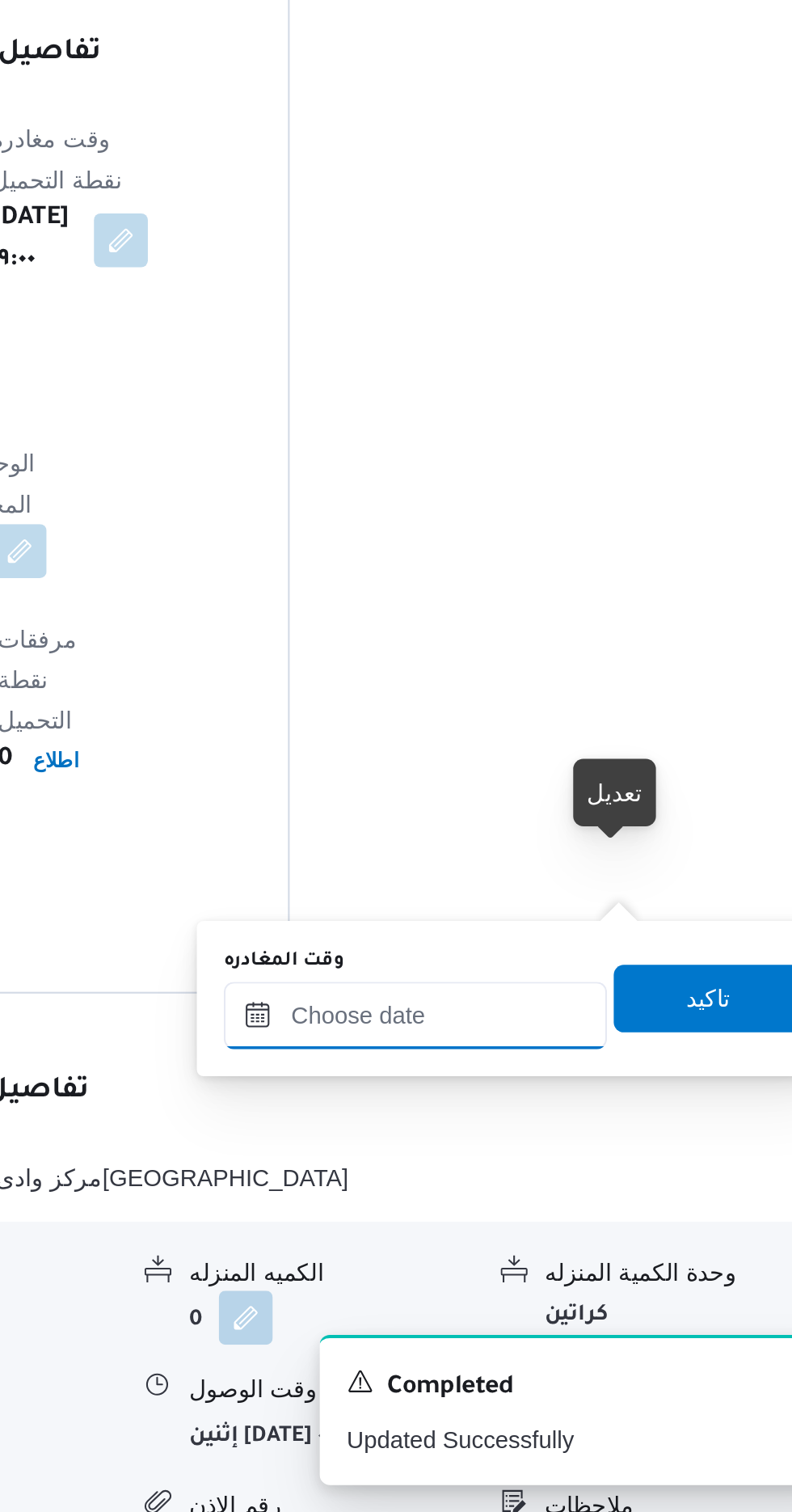
click at [597, 1270] on input "وقت المغادره" at bounding box center [567, 1274] width 184 height 32
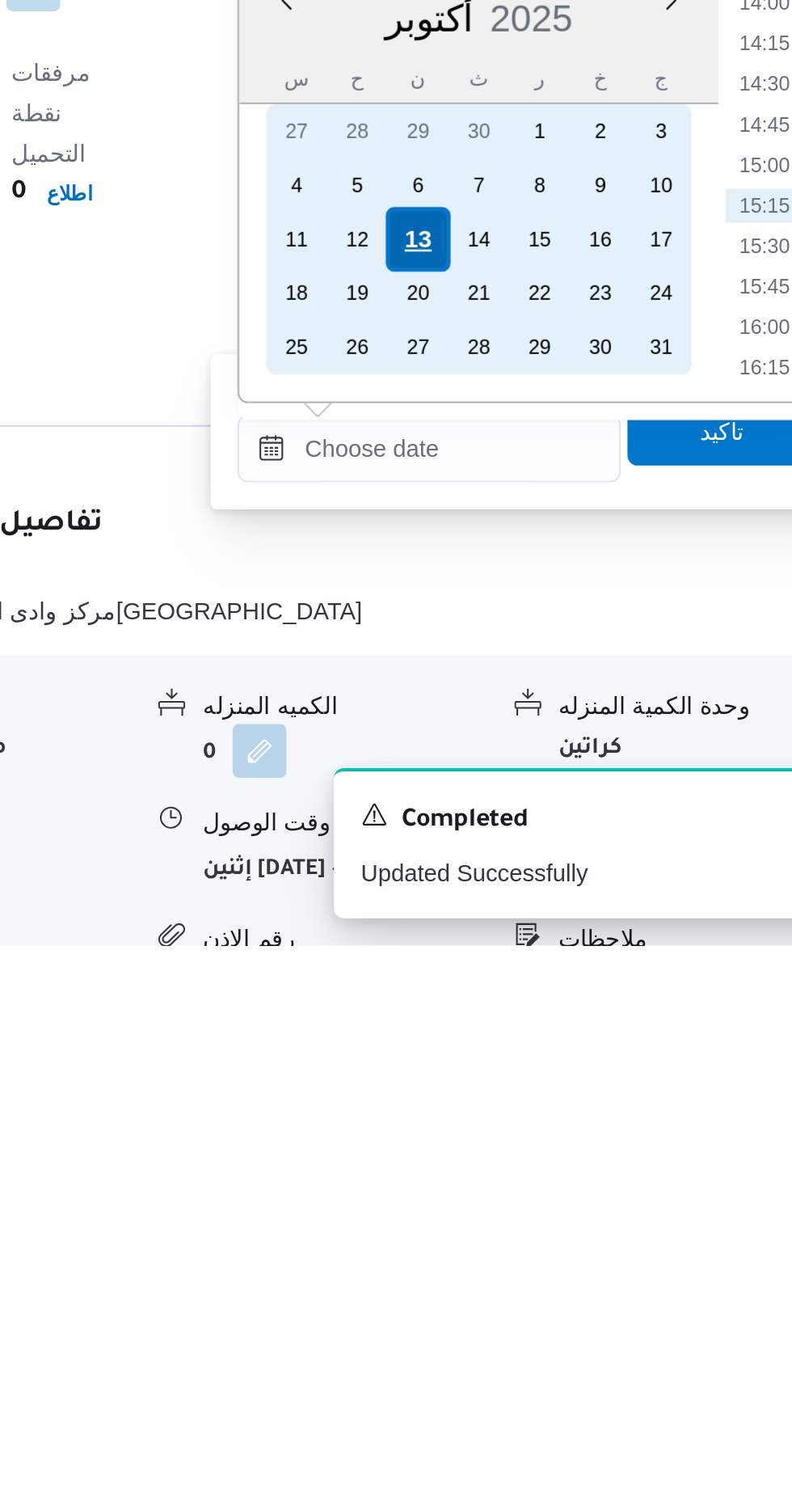
click at [556, 1176] on div "13" at bounding box center [561, 1174] width 31 height 31
type input "[DATE] ٠٠:٠٠"
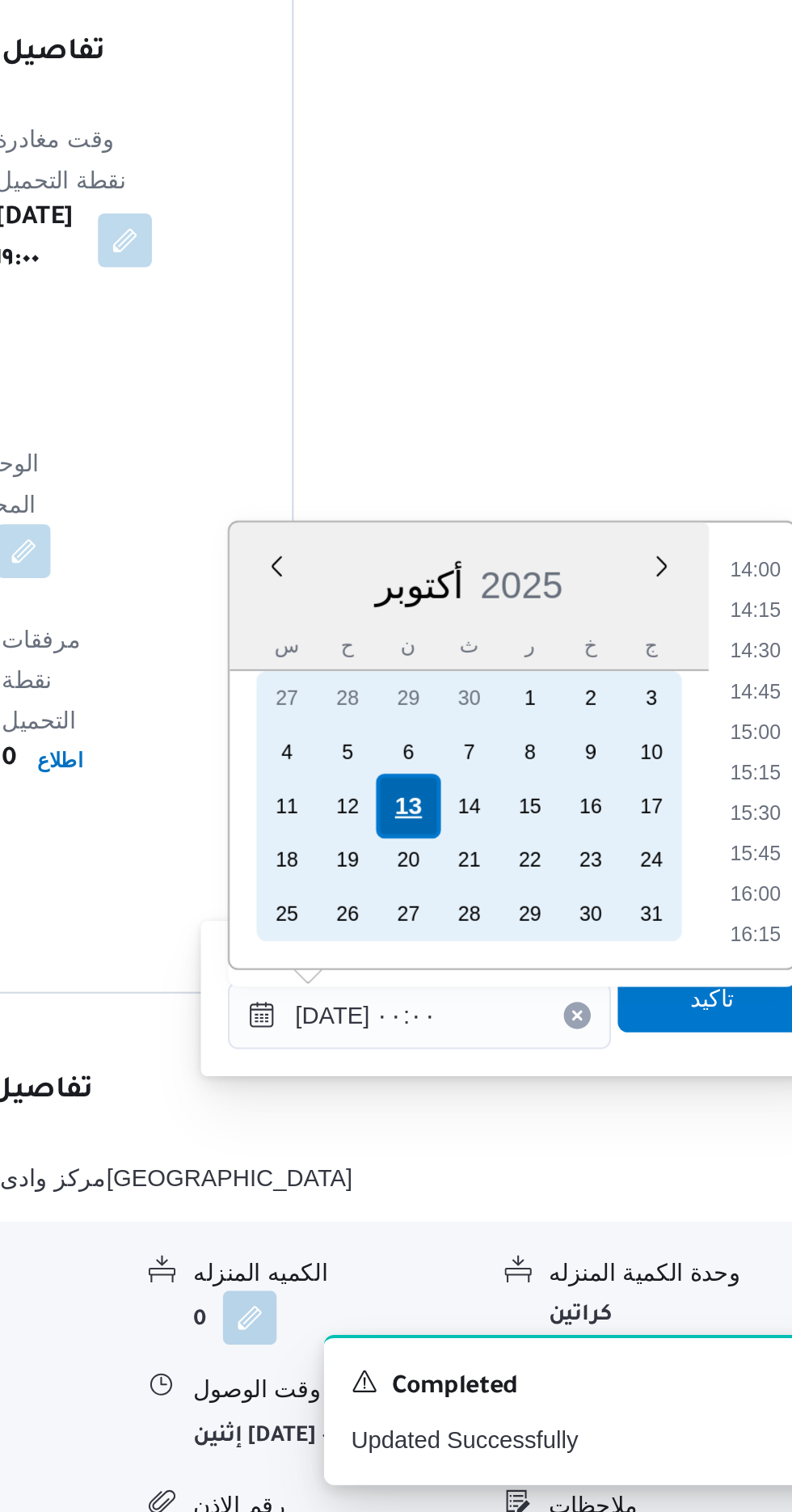
scroll to position [0, 0]
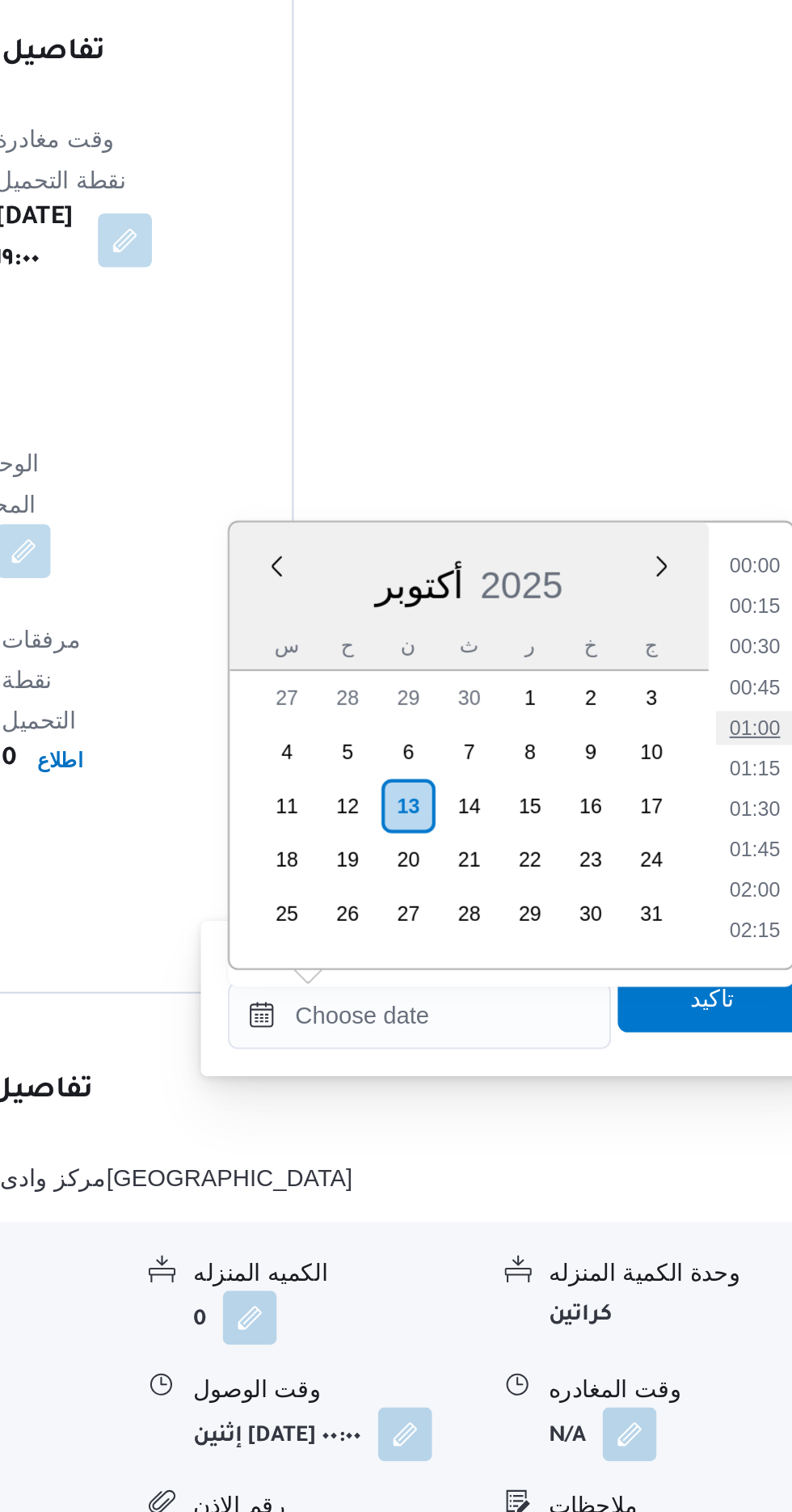
click at [731, 1130] on li "01:00" at bounding box center [727, 1137] width 38 height 16
type input "[DATE] ٠١:٠٠"
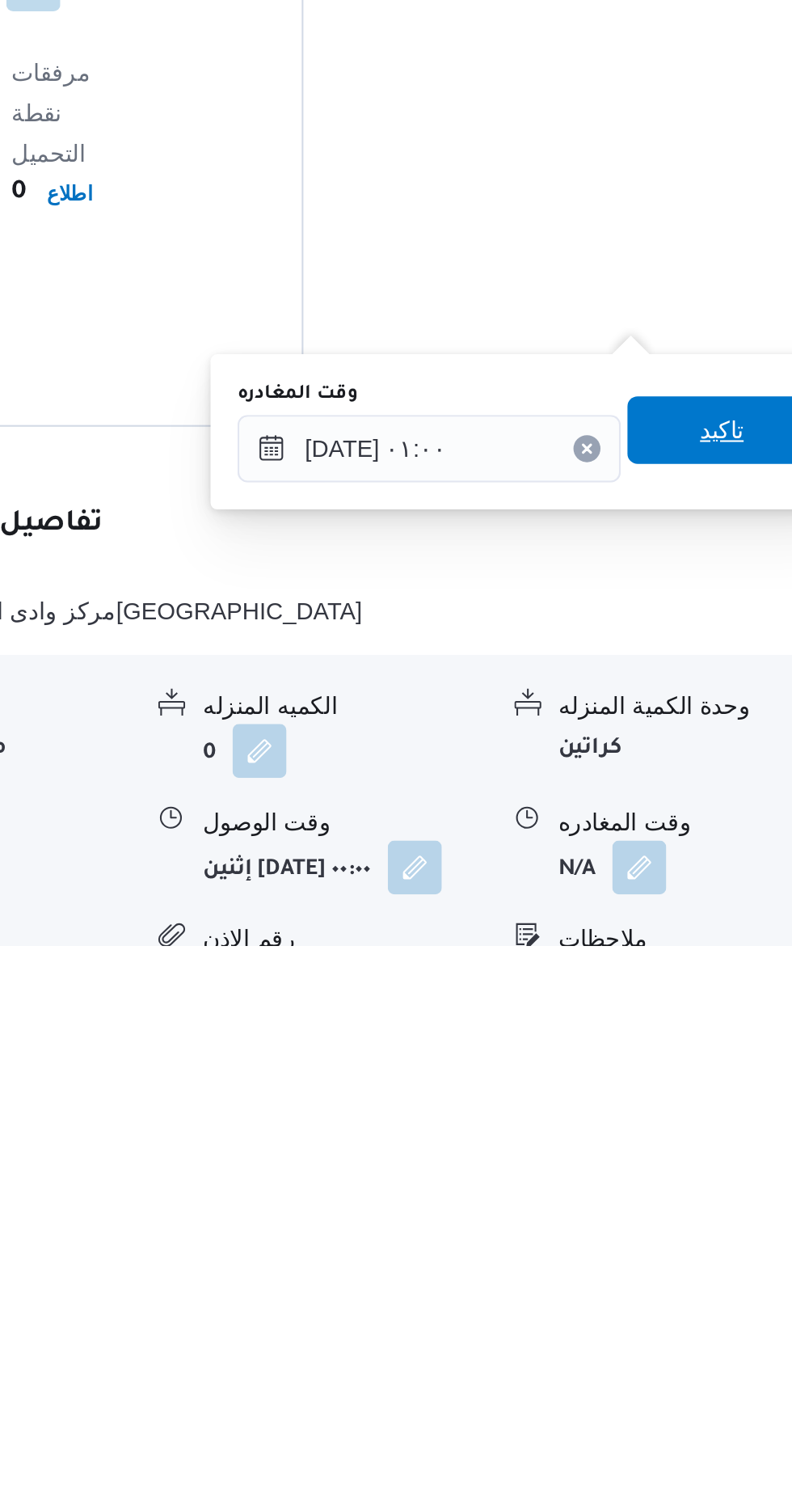
click at [714, 1263] on span "تاكيد" at bounding box center [707, 1265] width 21 height 20
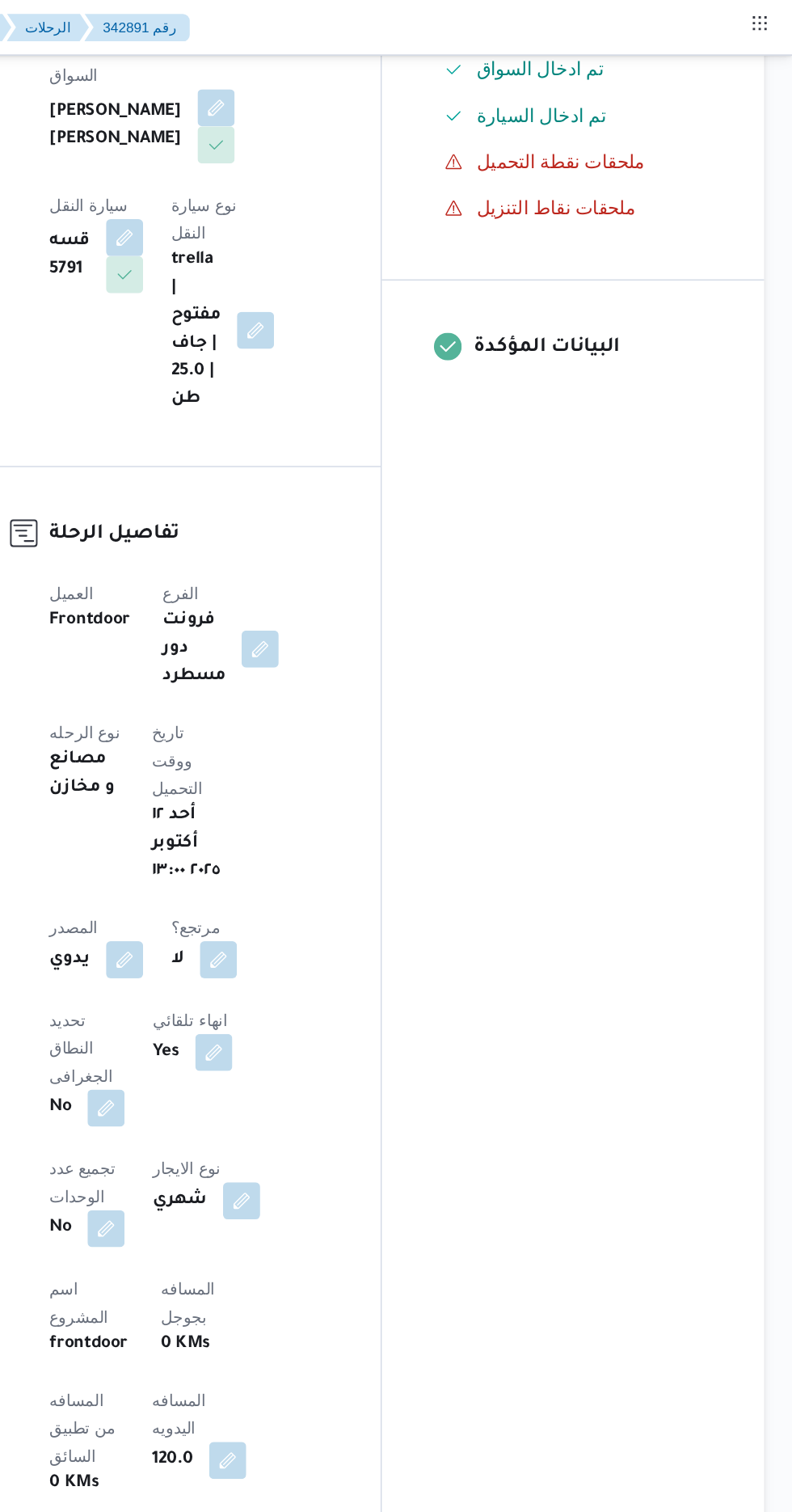
scroll to position [115, 0]
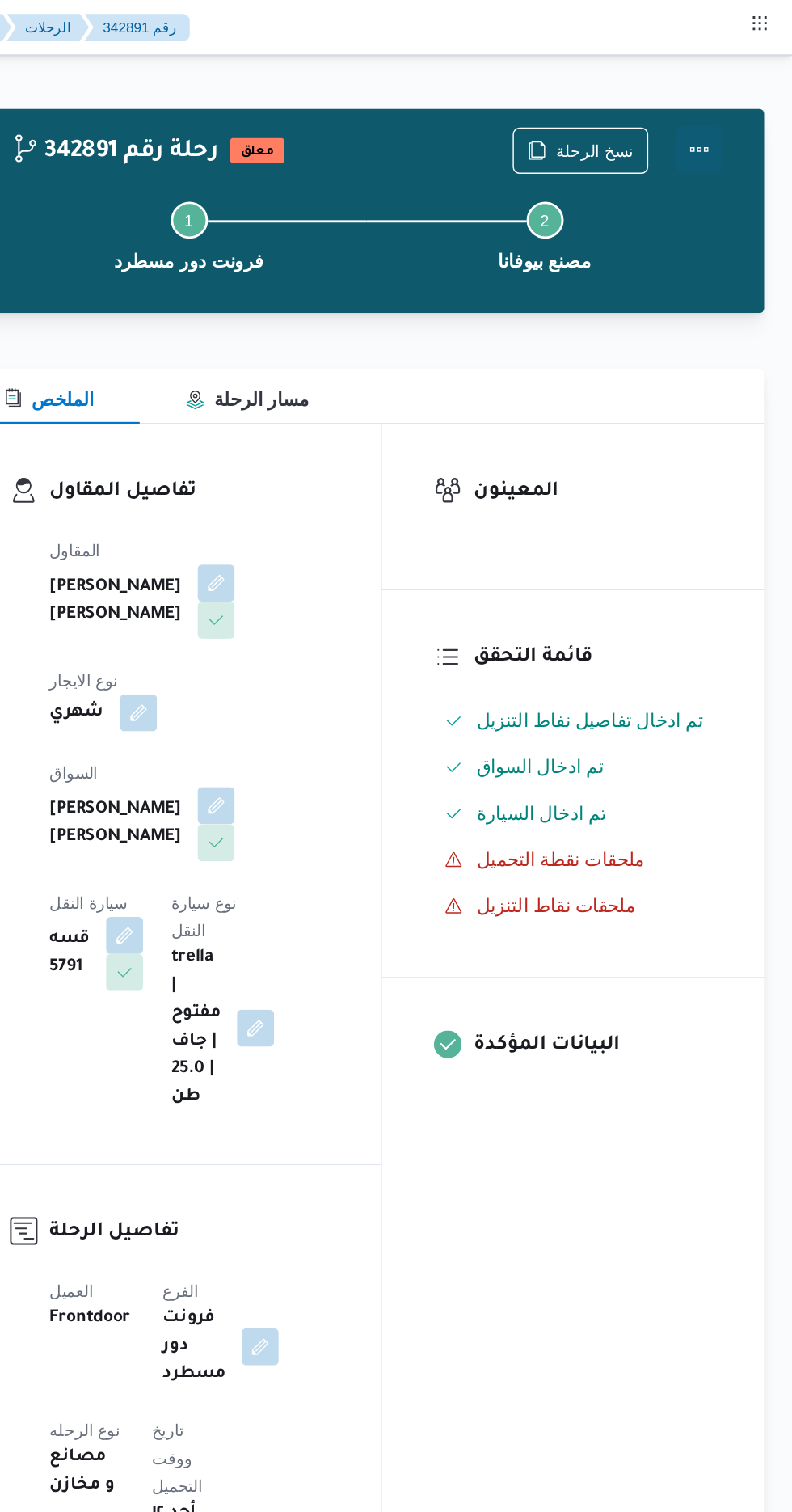
click at [727, 108] on button "Actions" at bounding box center [727, 104] width 32 height 32
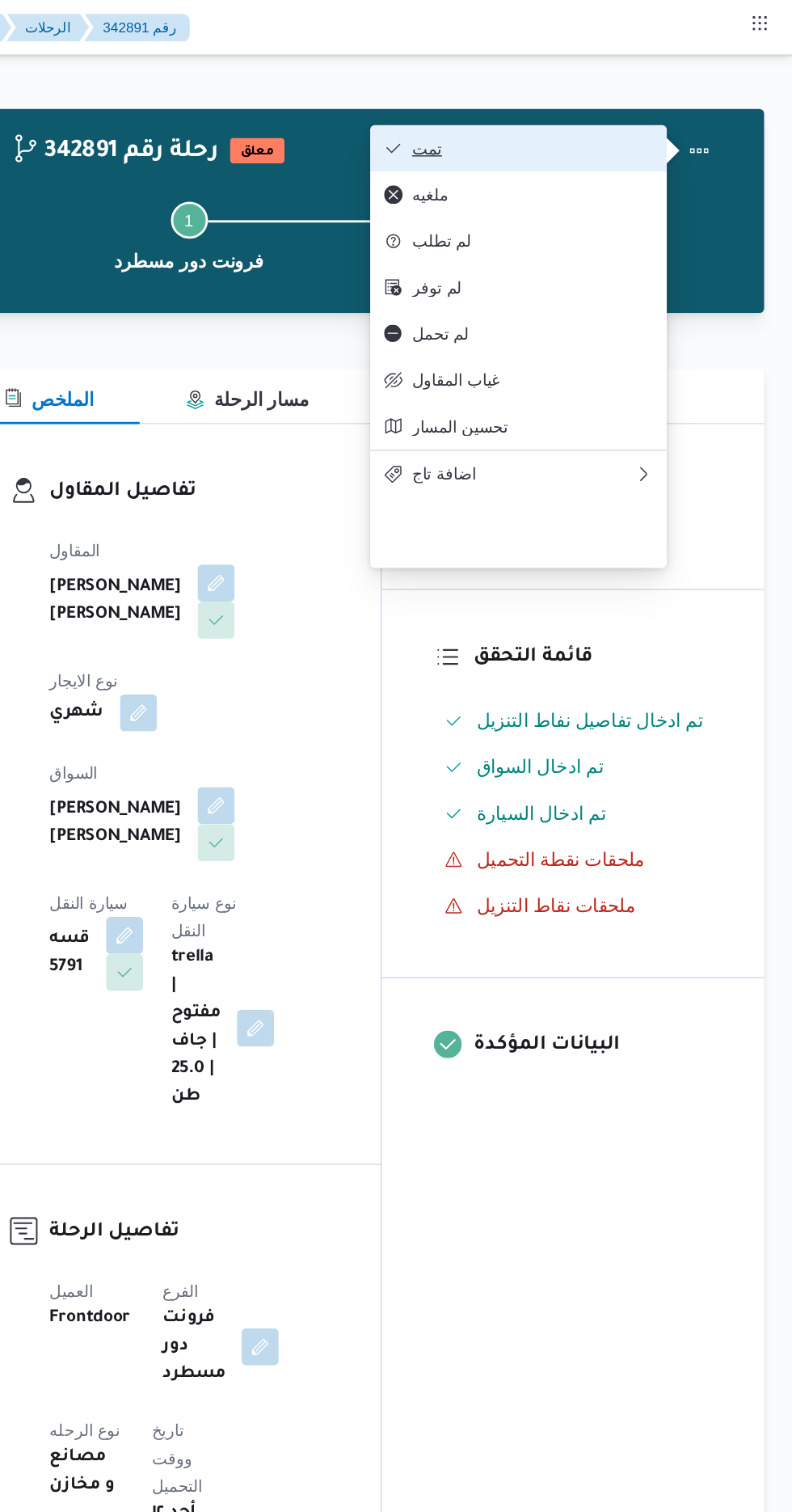
click at [666, 119] on button "تمت" at bounding box center [602, 103] width 207 height 32
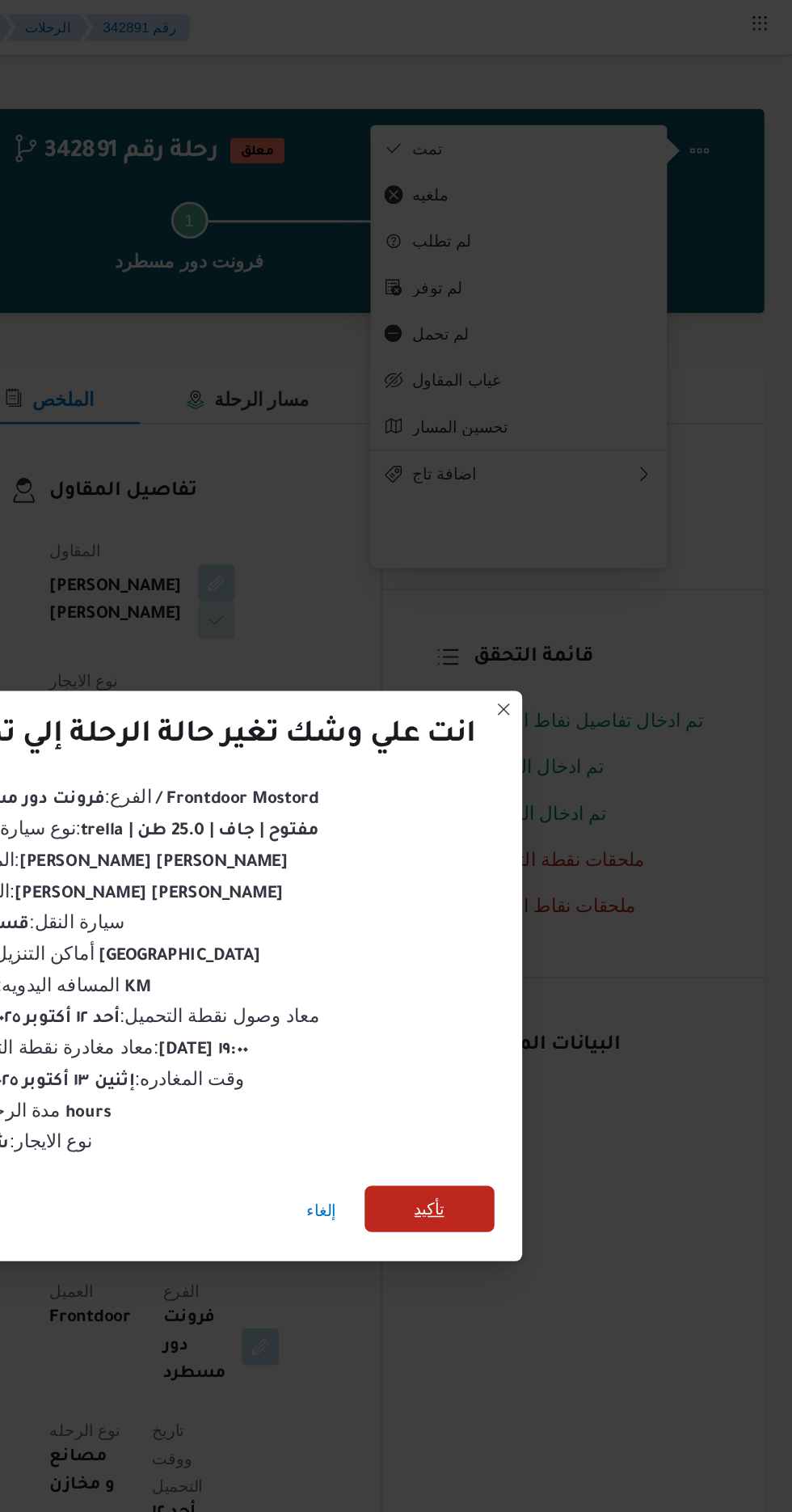
click at [551, 855] on div "إلغاء تأكيد" at bounding box center [397, 847] width 415 height 65
click at [535, 848] on span "تأكيد" at bounding box center [539, 843] width 21 height 20
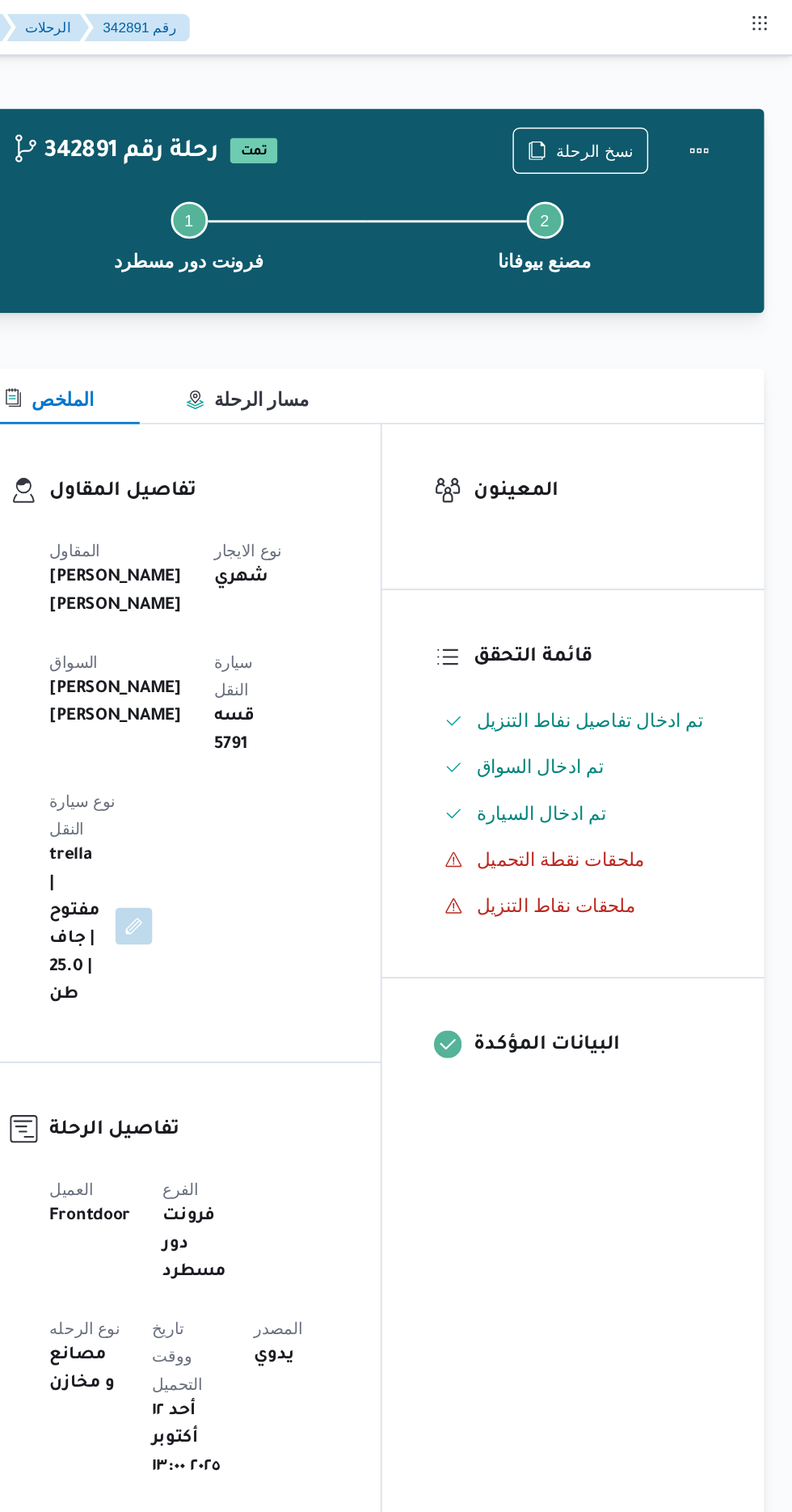
scroll to position [0, 0]
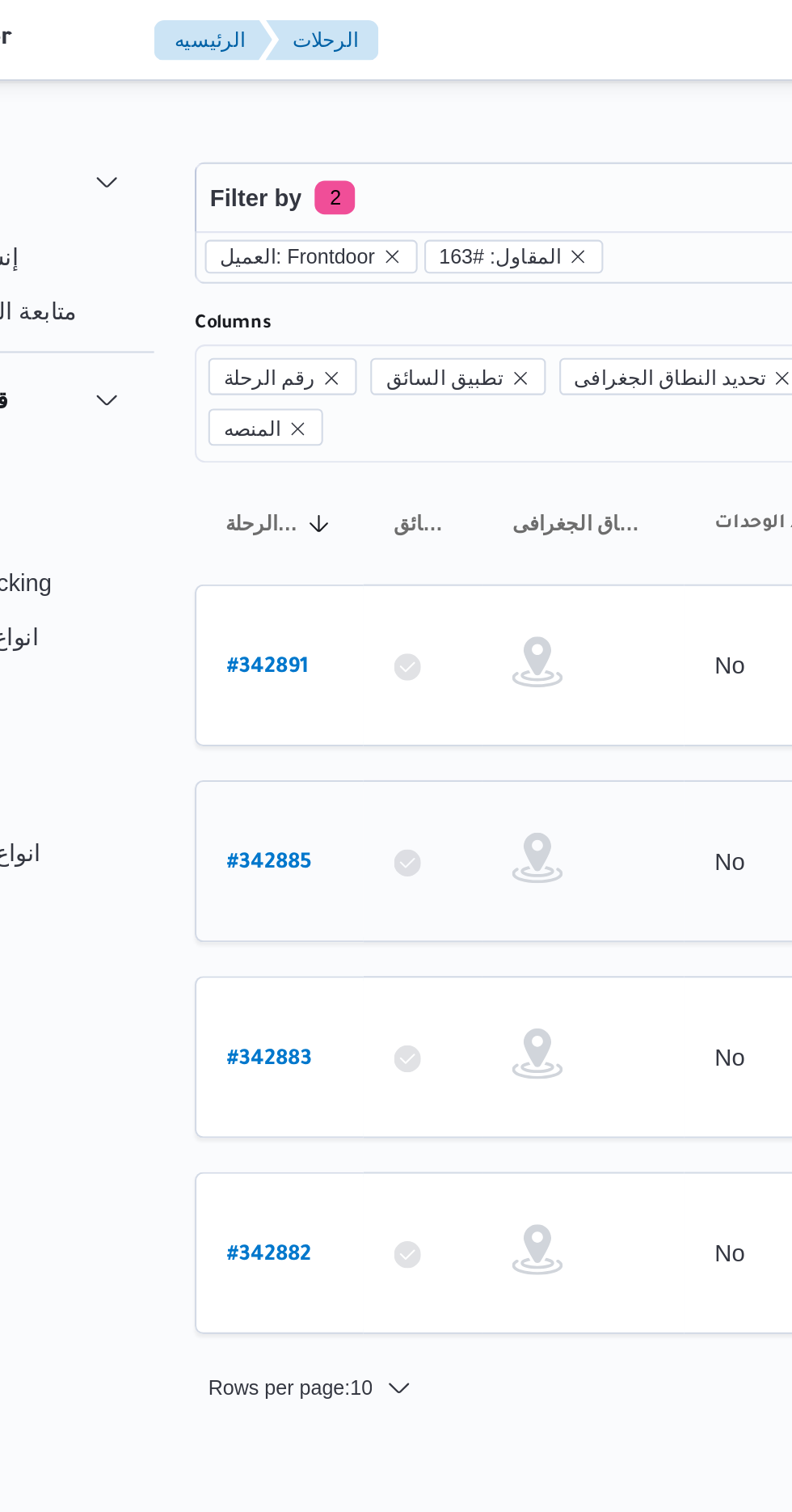
click at [236, 408] on b "# 342885" at bounding box center [245, 414] width 40 height 11
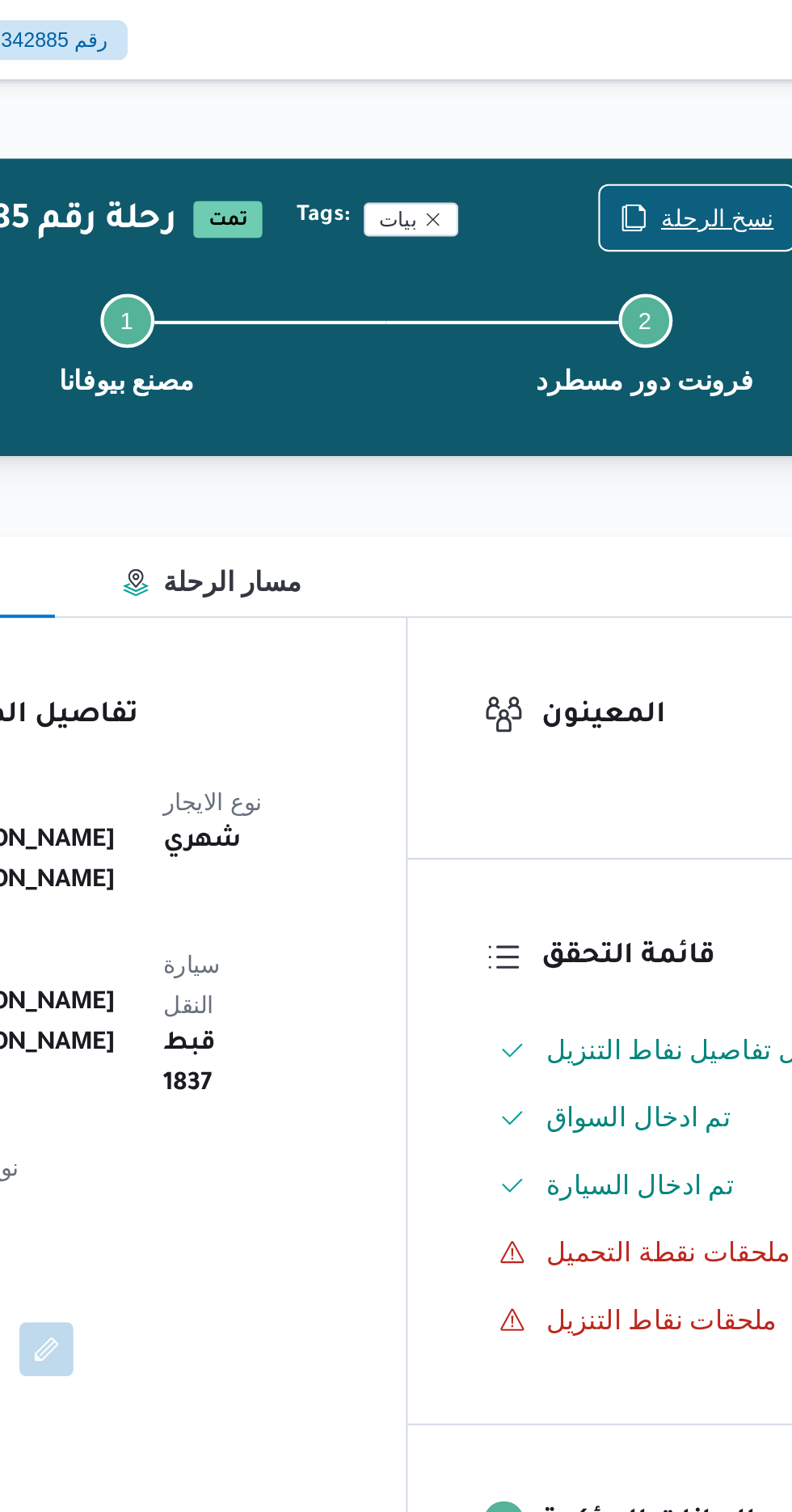
click at [640, 104] on span "نسخ الرحلة" at bounding box center [655, 104] width 54 height 20
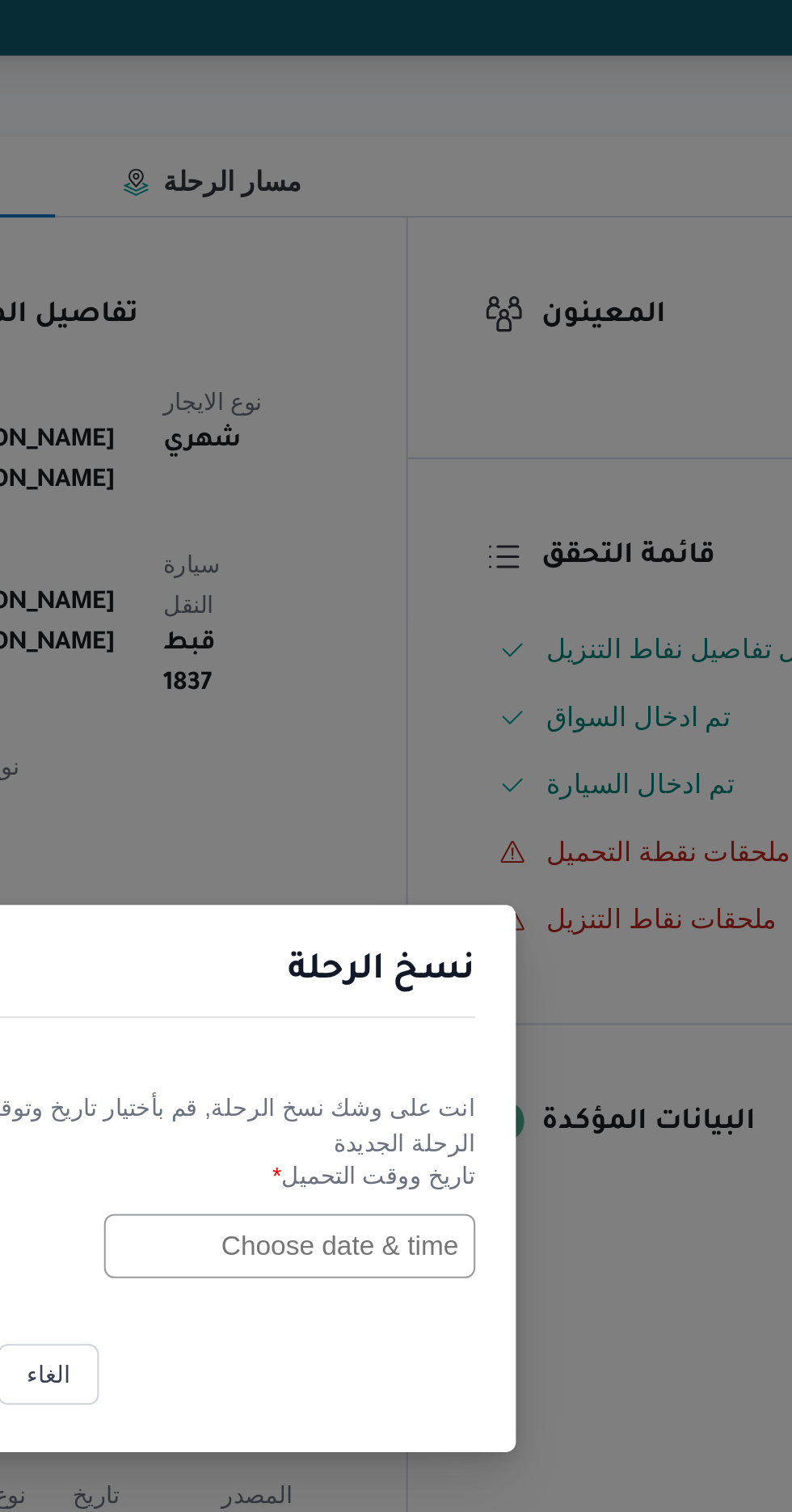
click at [437, 789] on input "text" at bounding box center [449, 788] width 178 height 31
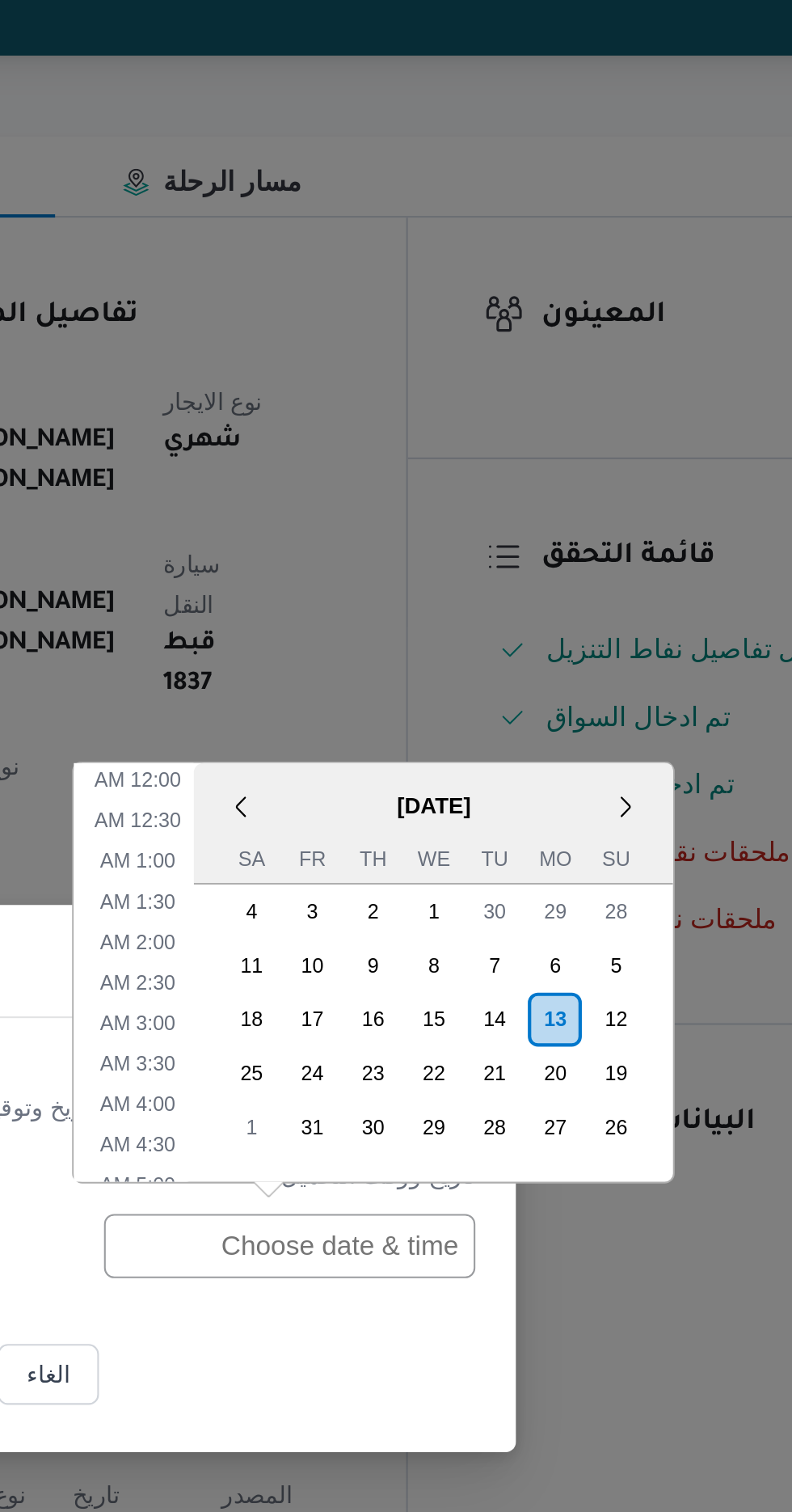
scroll to position [510, 0]
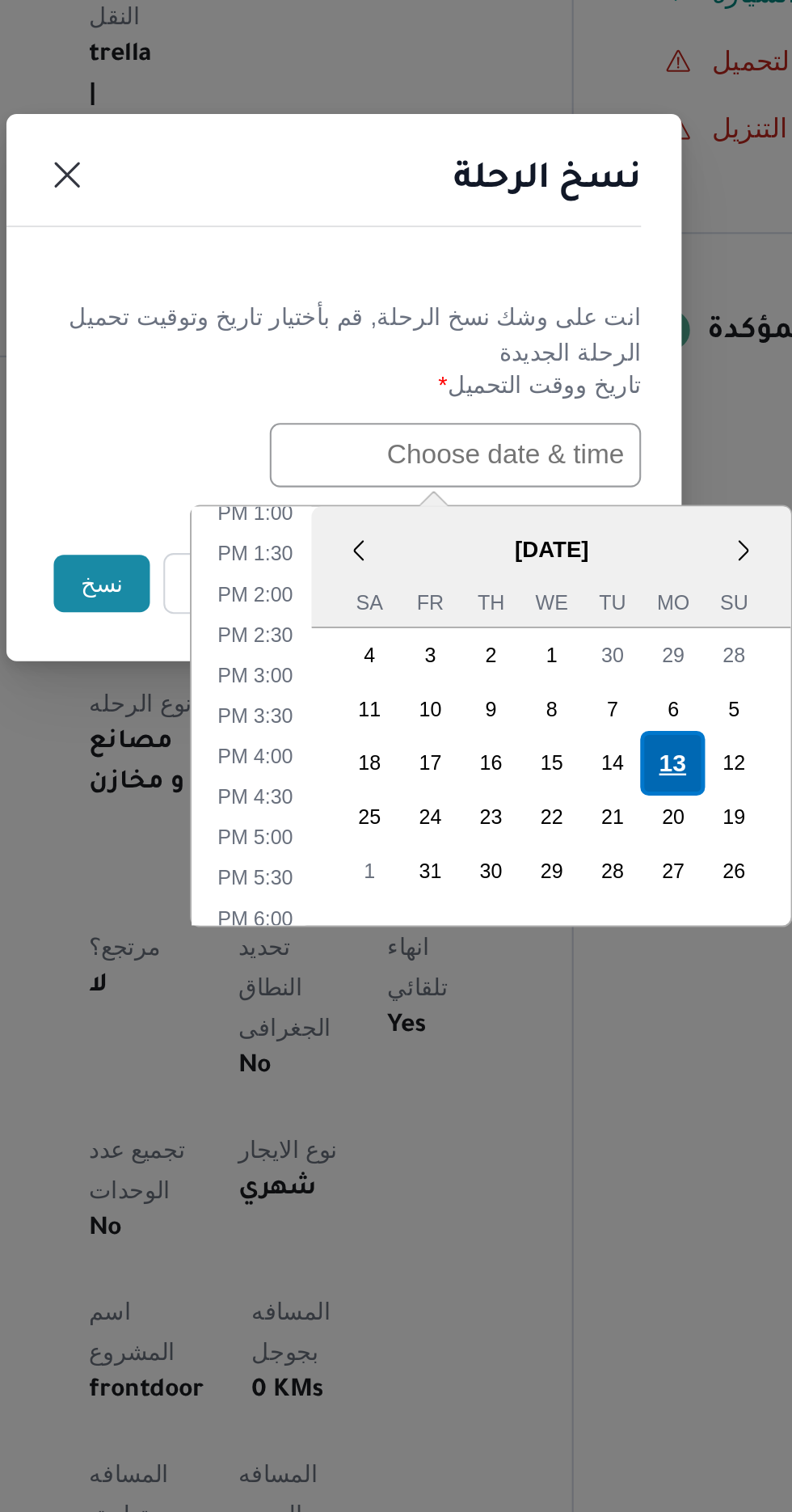
click at [547, 931] on div "13" at bounding box center [554, 935] width 31 height 31
type input "[DATE] 12:00AM"
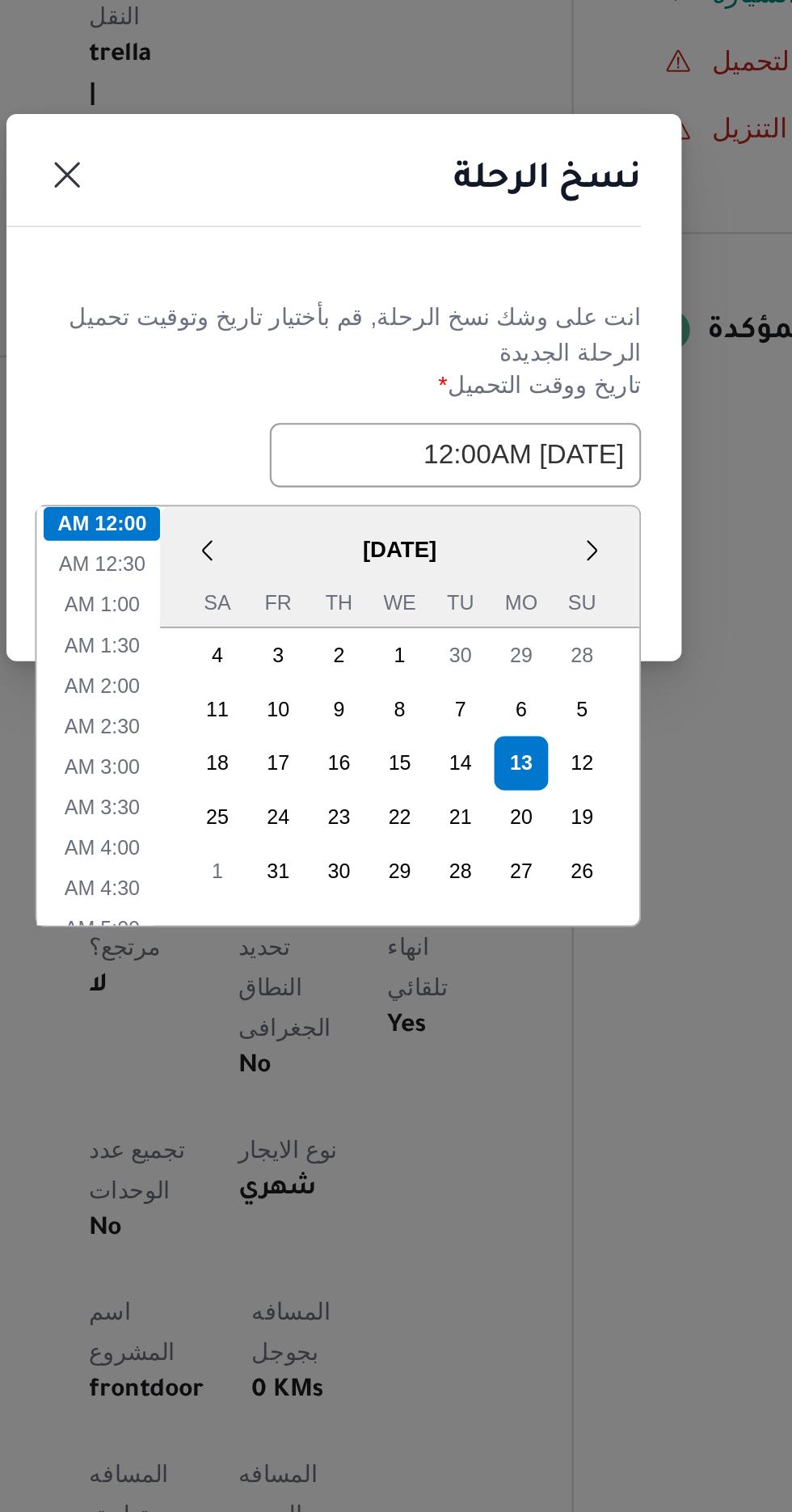
click at [489, 674] on header "نسخ الرحلة" at bounding box center [376, 662] width 324 height 35
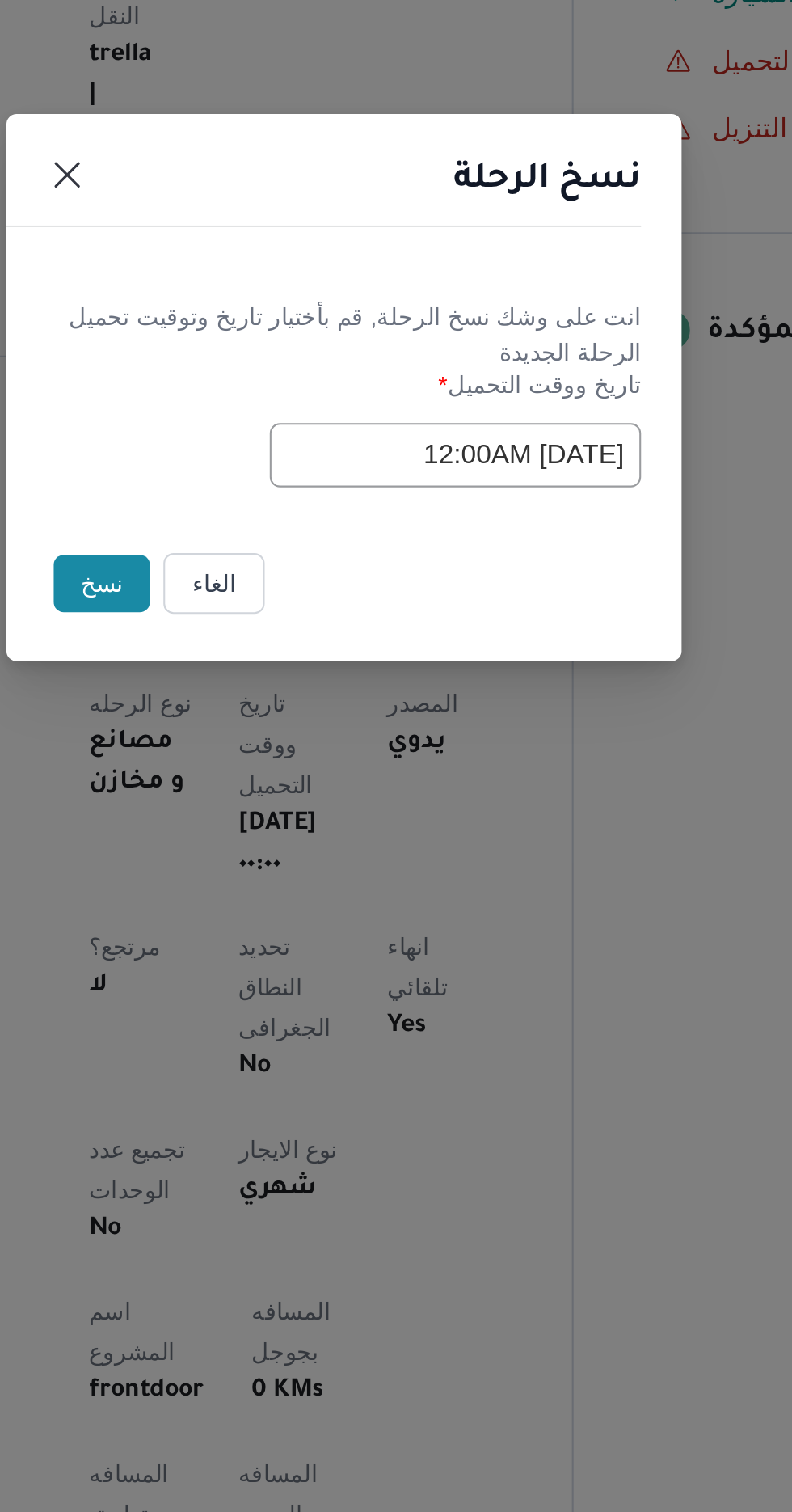
click at [269, 847] on button "نسخ" at bounding box center [280, 849] width 46 height 27
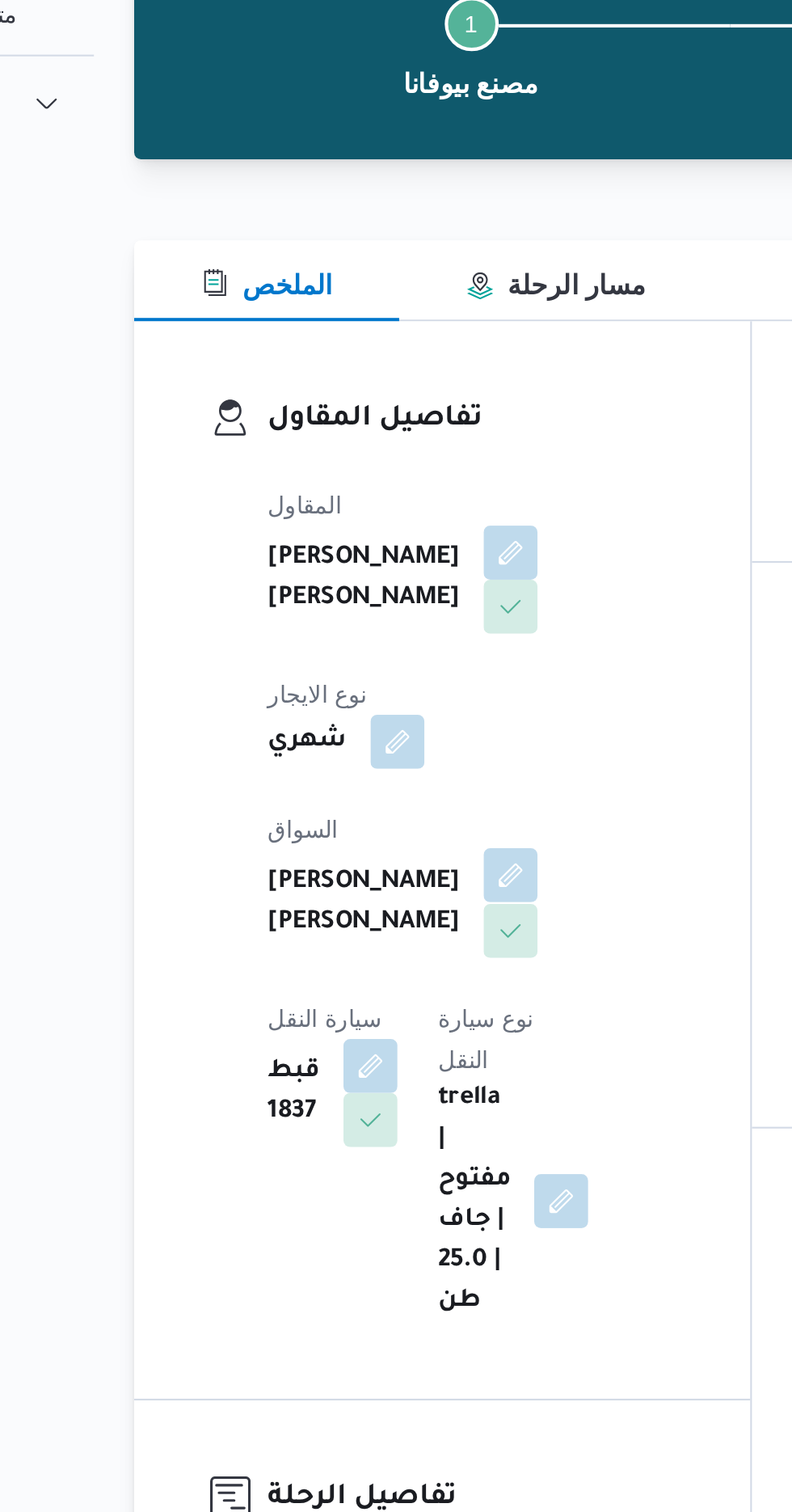
click at [377, 548] on button "button" at bounding box center [390, 561] width 26 height 26
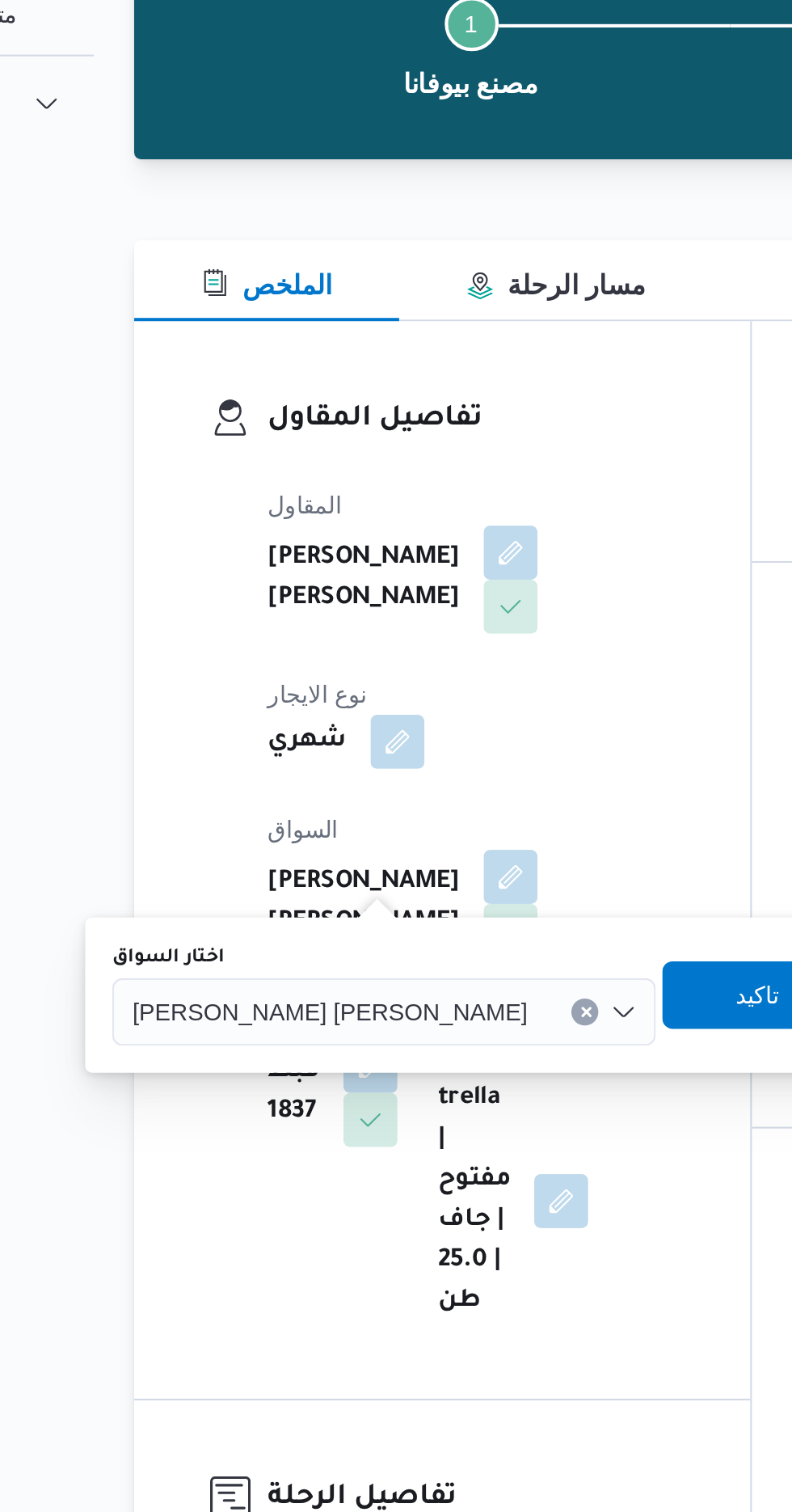
click at [405, 624] on input "اختار السواق" at bounding box center [406, 626] width 2 height 20
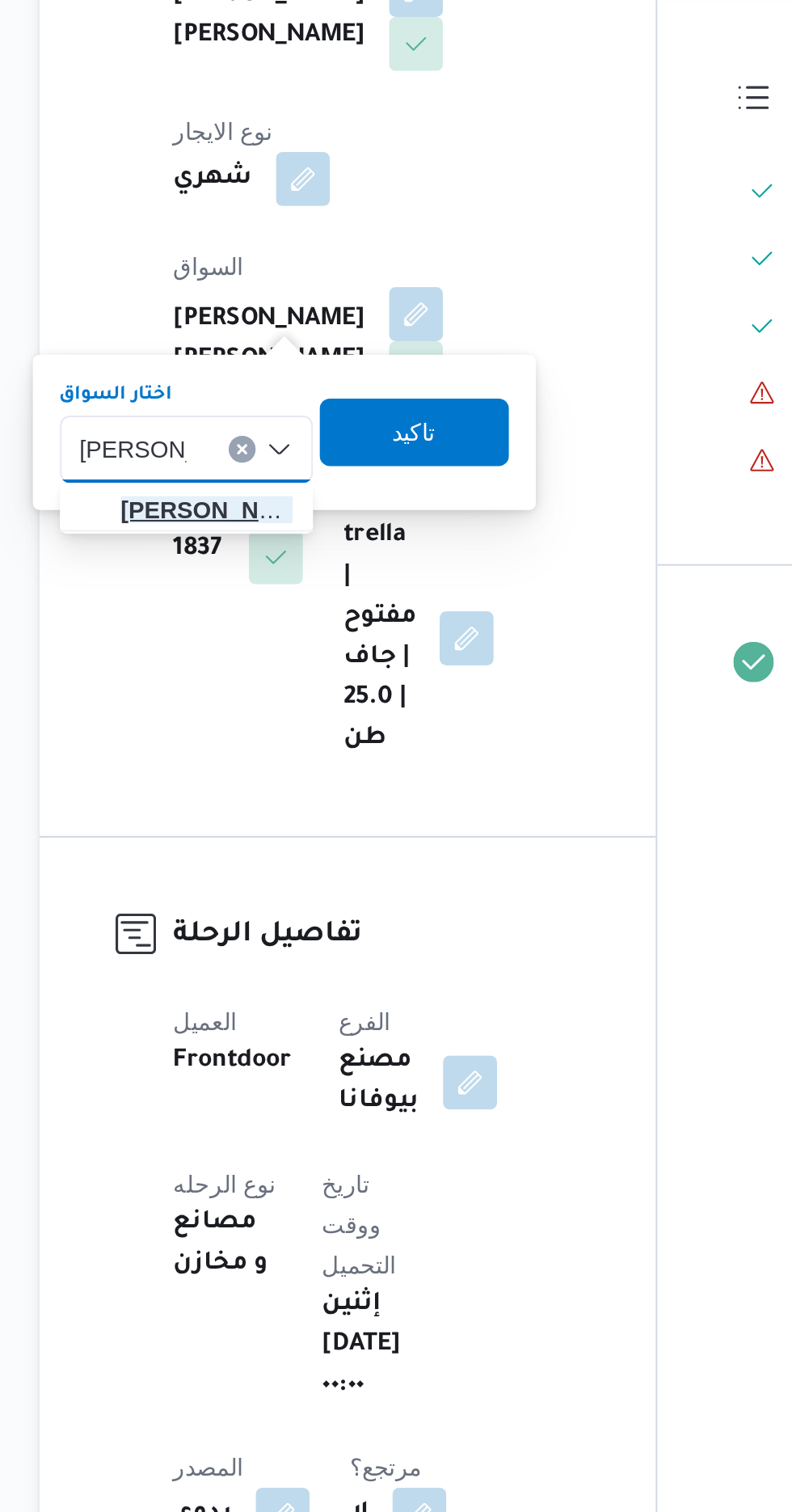
type input "احمد سلطان"
click at [289, 650] on span "احمد سلطان محمود عطية" at bounding box center [290, 655] width 83 height 20
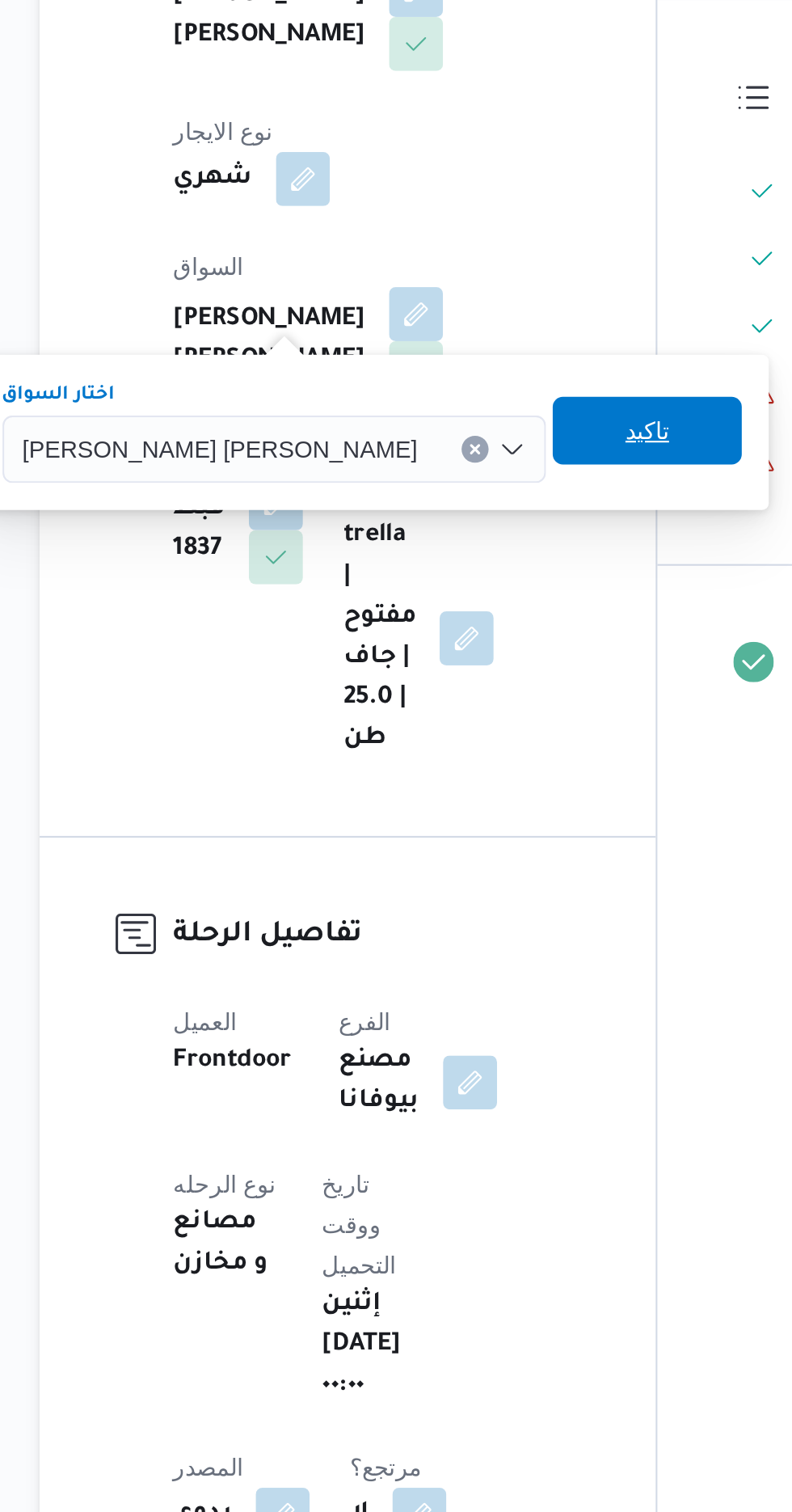
click at [491, 621] on span "تاكيد" at bounding box center [501, 618] width 21 height 20
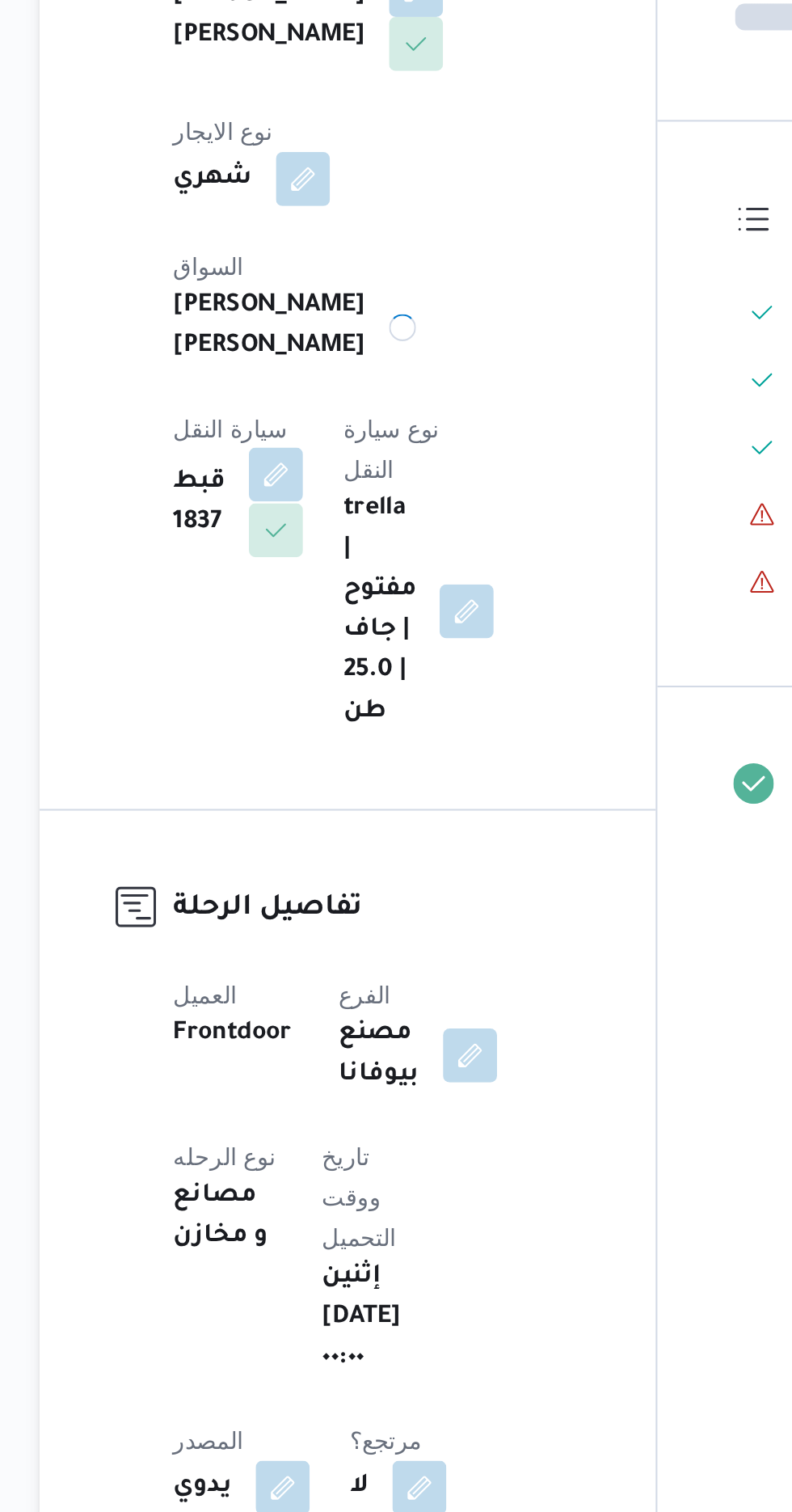
click at [336, 626] on button "button" at bounding box center [324, 639] width 26 height 26
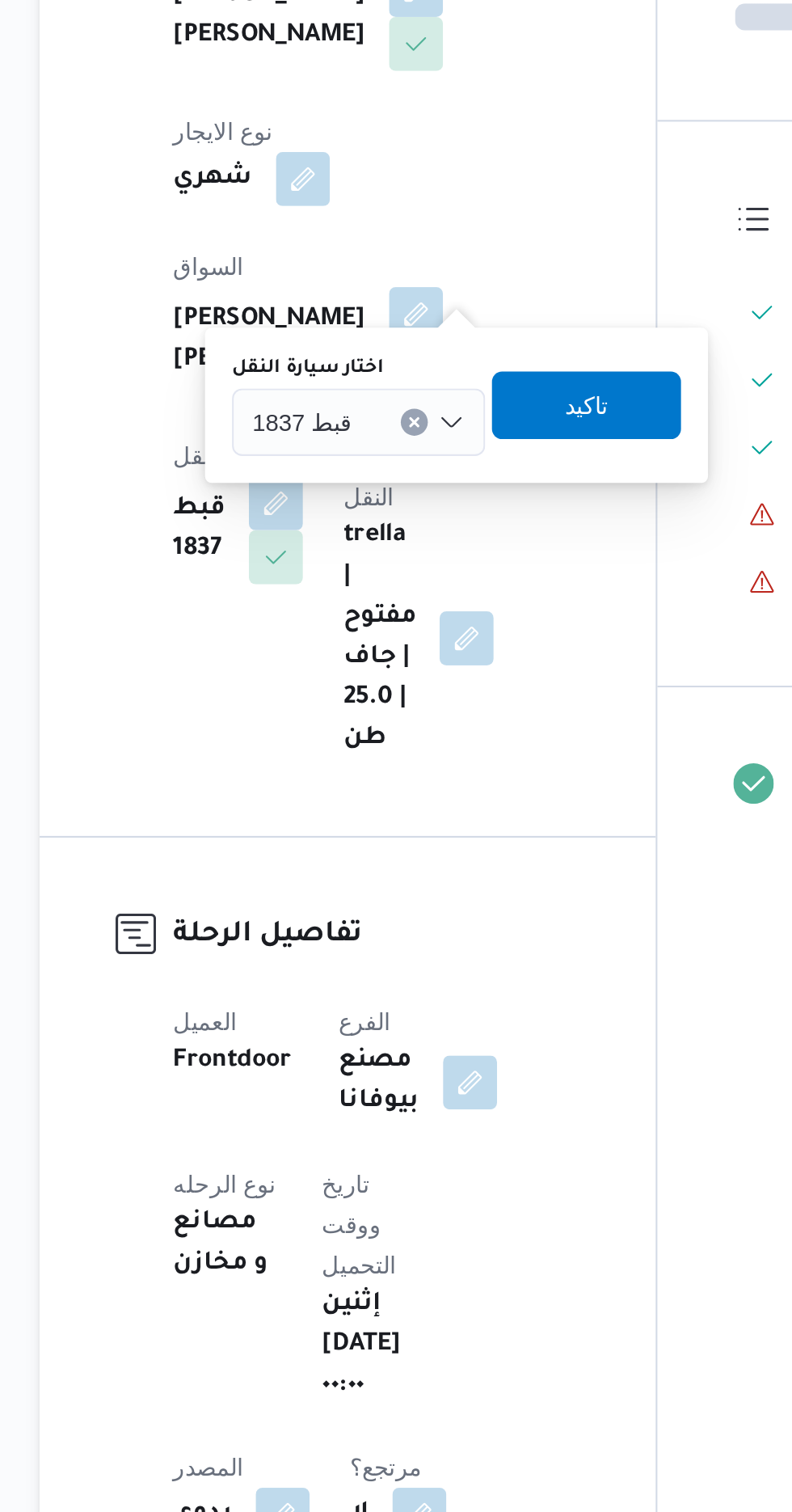
click at [364, 613] on div "قبط 1837" at bounding box center [362, 614] width 121 height 32
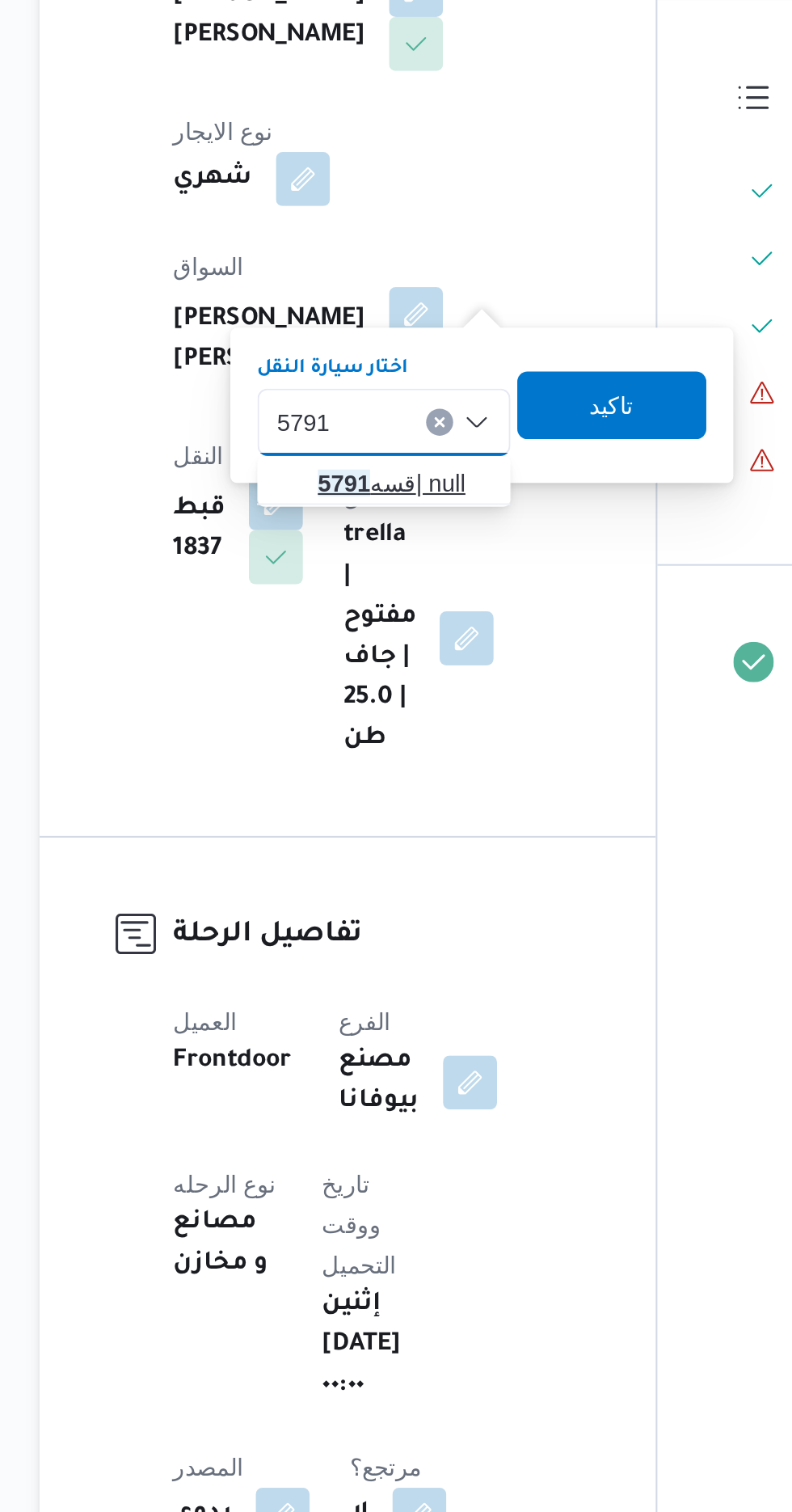
type input "5791"
click at [387, 640] on span "قسه 5791 | null" at bounding box center [385, 643] width 83 height 20
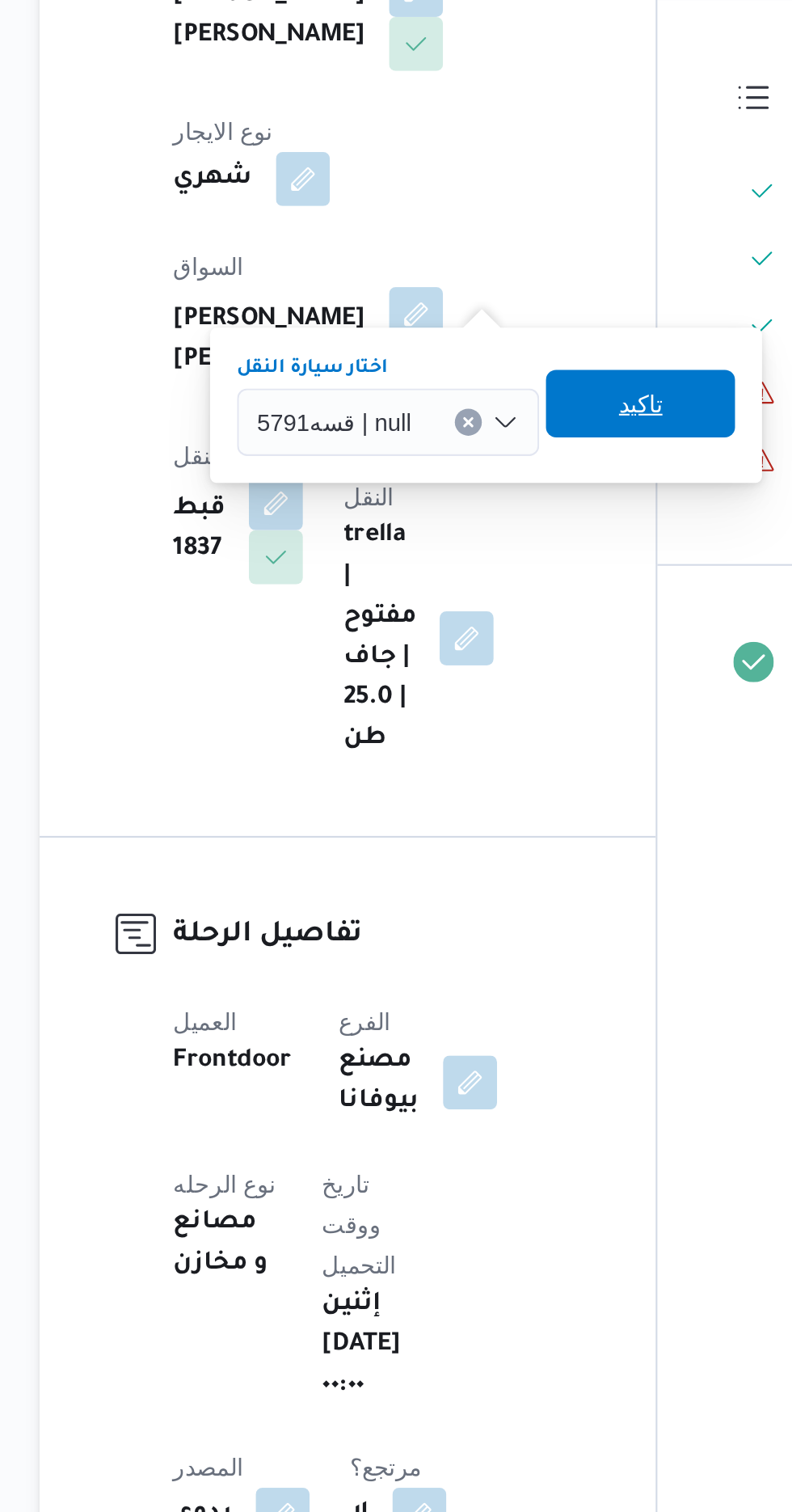
click at [497, 610] on span "تاكيد" at bounding box center [497, 604] width 21 height 20
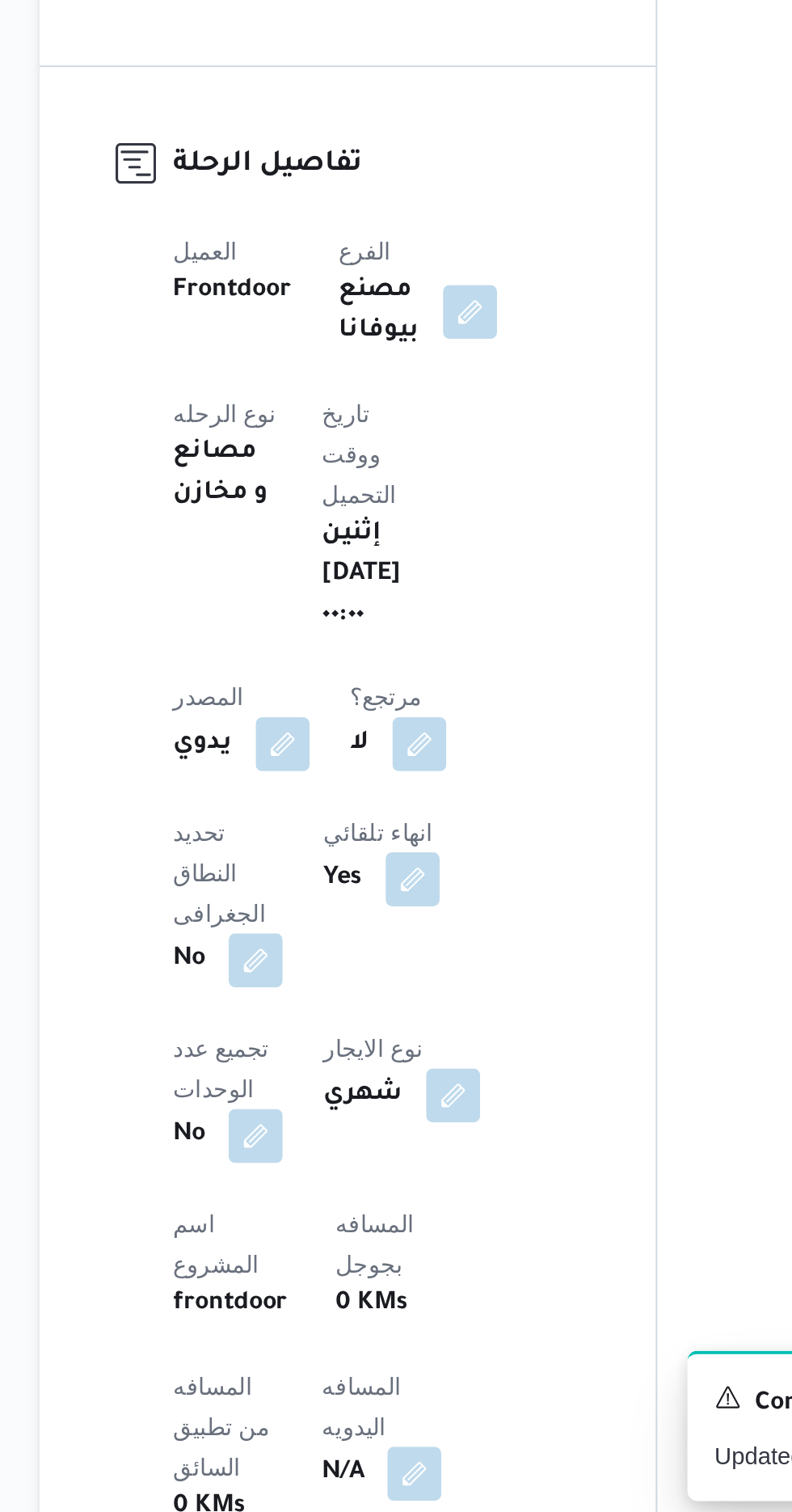
scroll to position [9, 0]
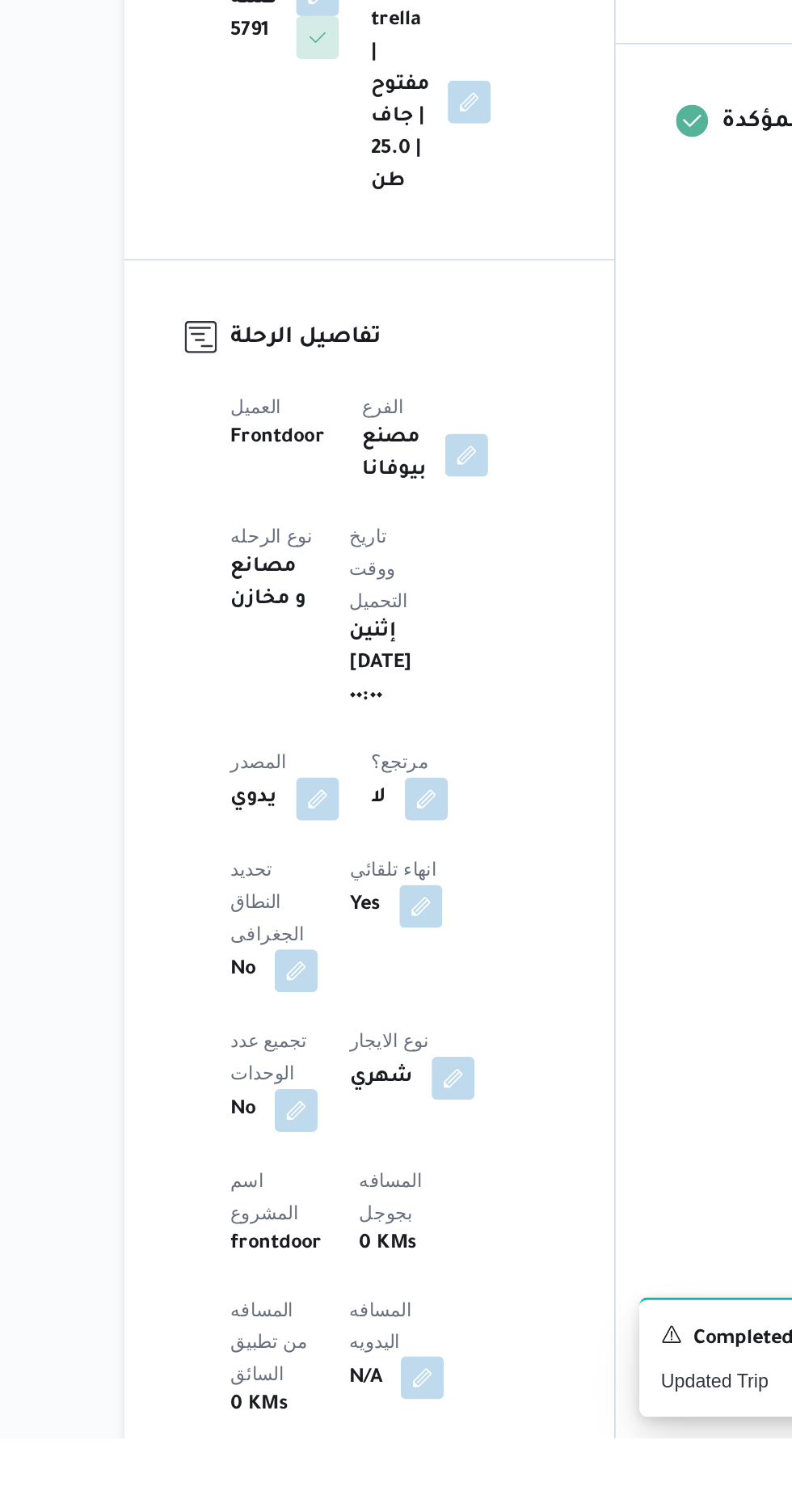
click at [376, 1462] on button "button" at bounding box center [389, 1475] width 26 height 26
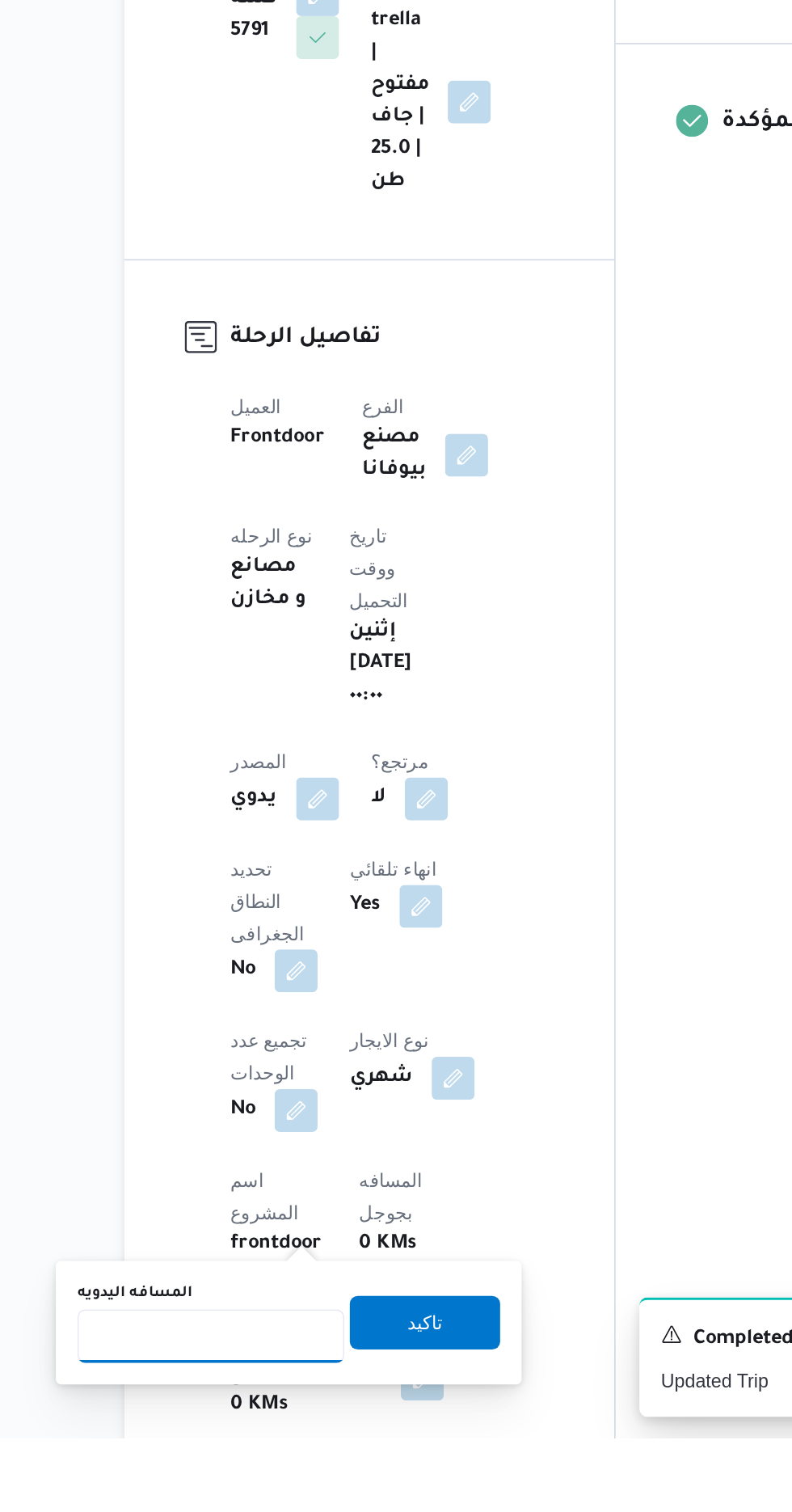
click at [283, 1451] on input "المسافه اليدويه" at bounding box center [262, 1450] width 160 height 32
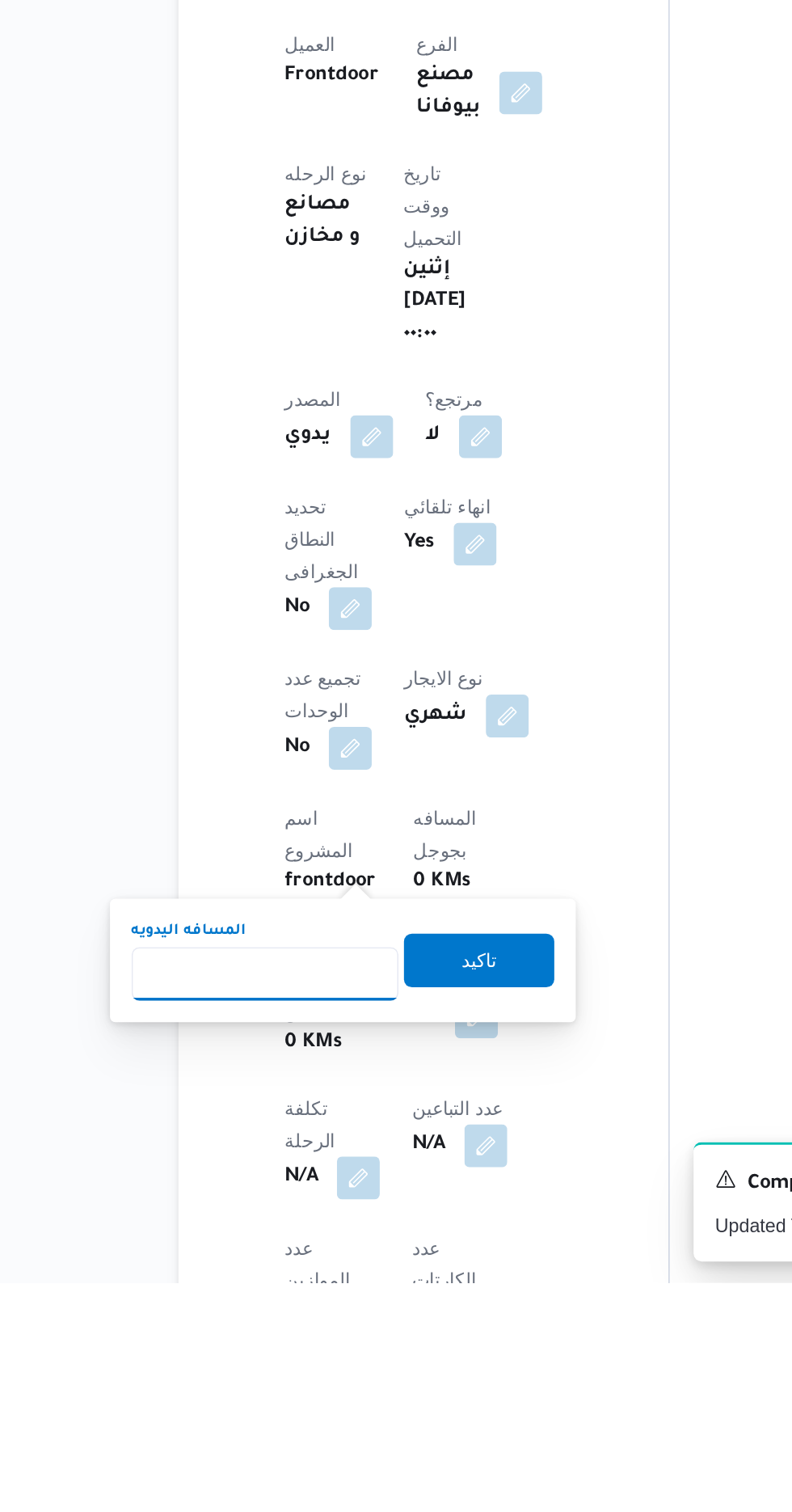
scroll to position [213, 0]
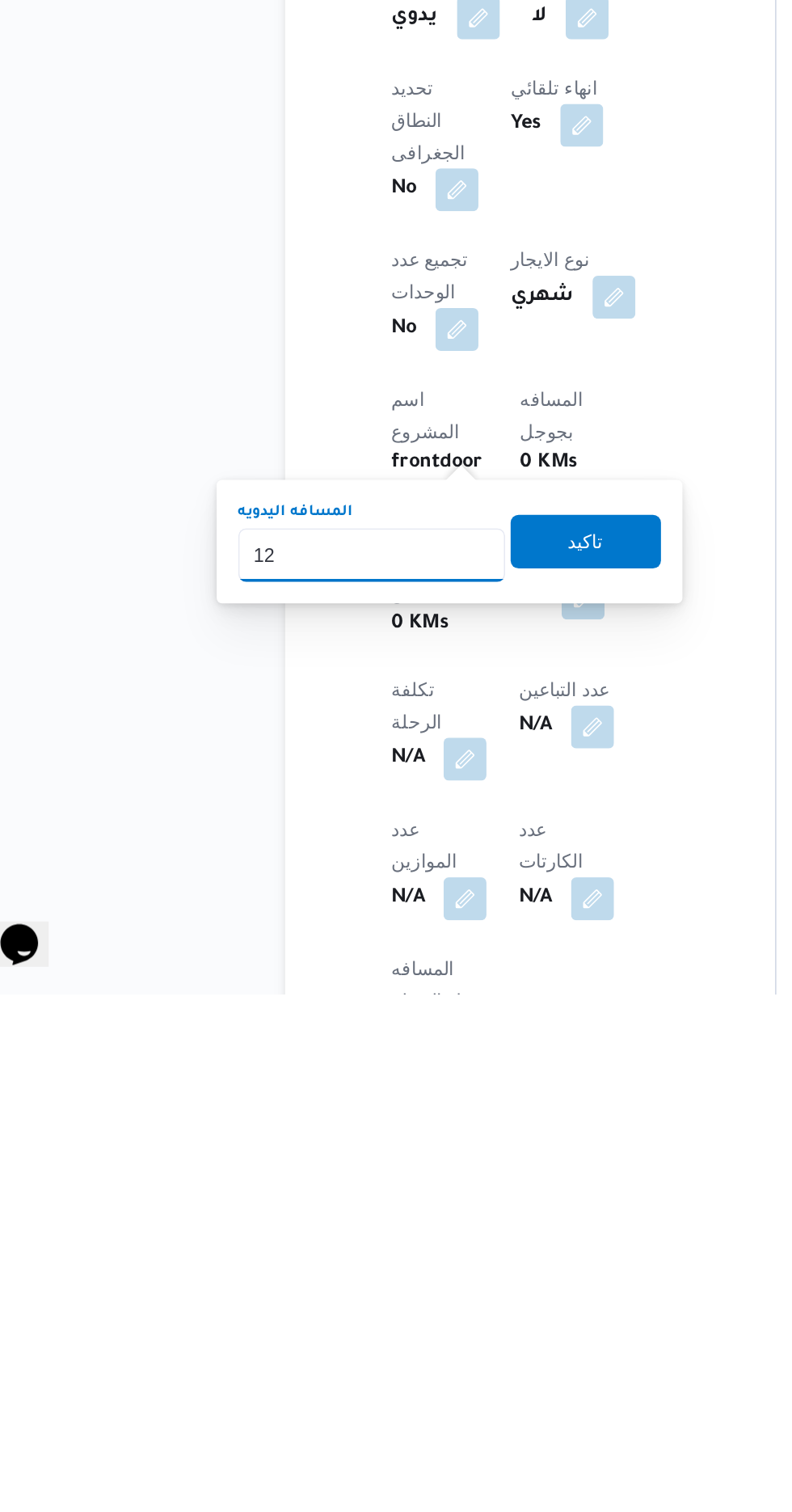
type input "120"
click at [422, 1244] on span "تاكيد" at bounding box center [391, 1239] width 90 height 32
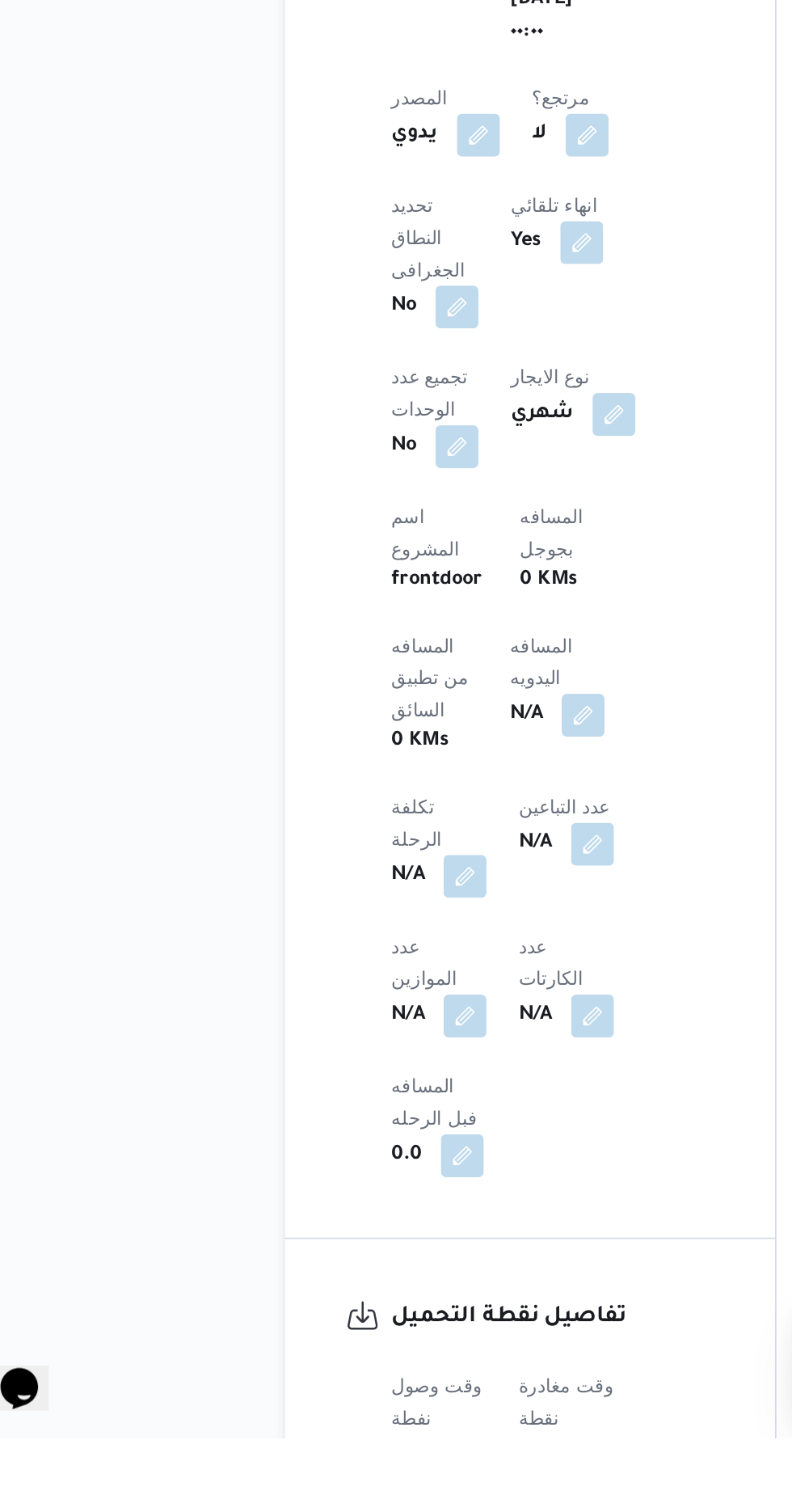
scroll to position [423, 0]
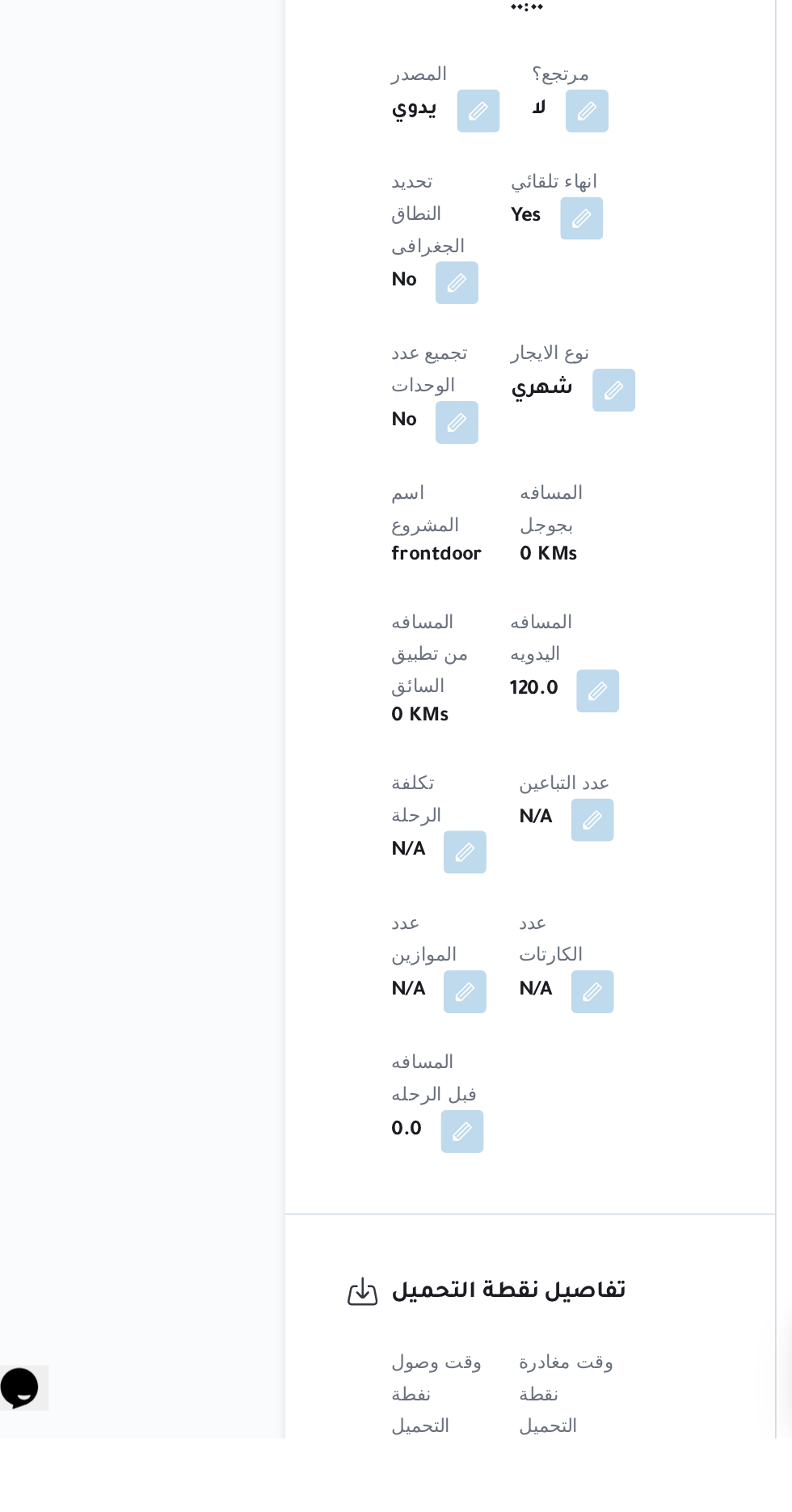
click at [310, 1511] on button "button" at bounding box center [319, 1527] width 26 height 26
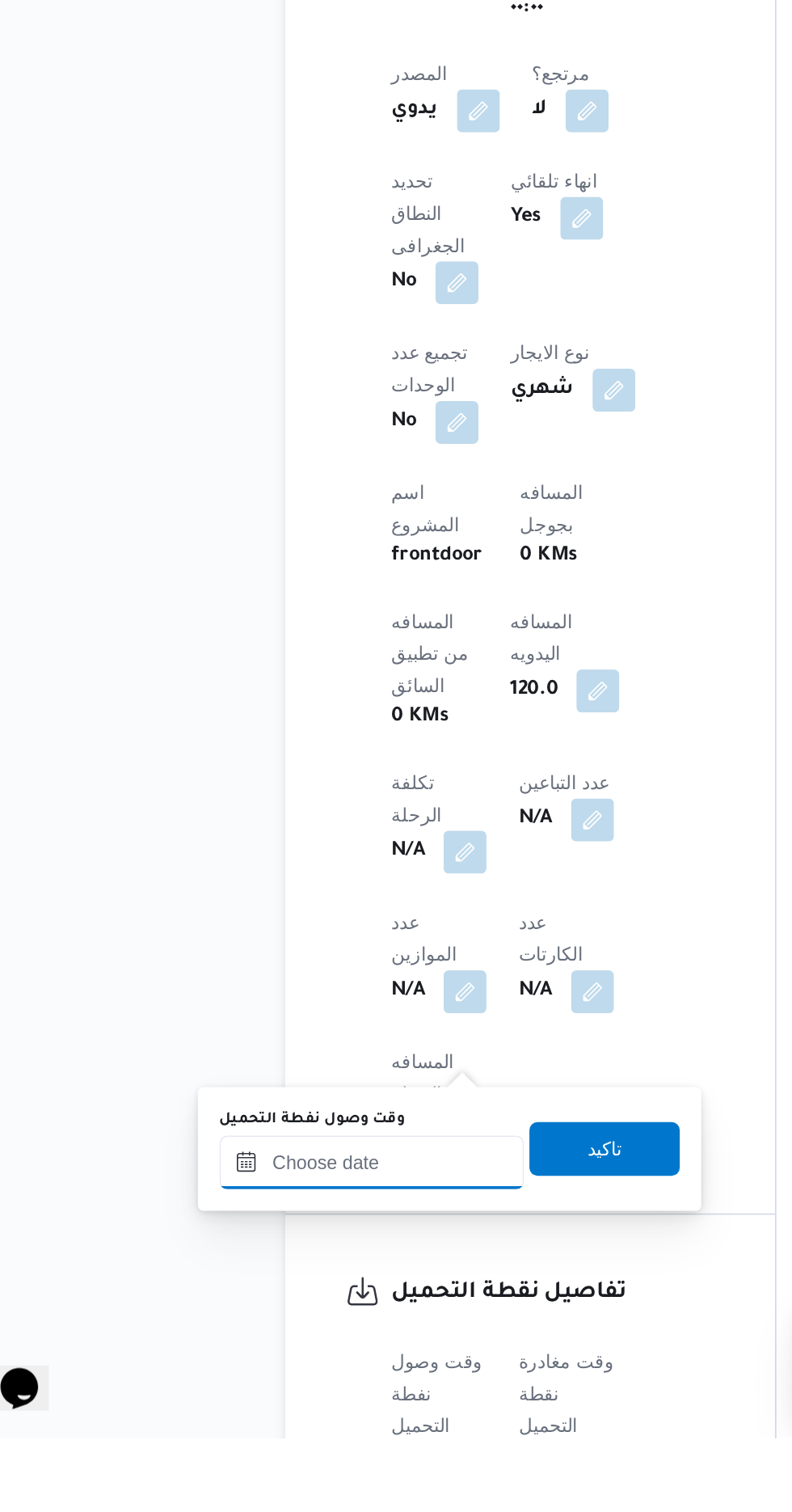
click at [297, 1349] on input "وقت وصول نفطة التحميل" at bounding box center [263, 1346] width 184 height 32
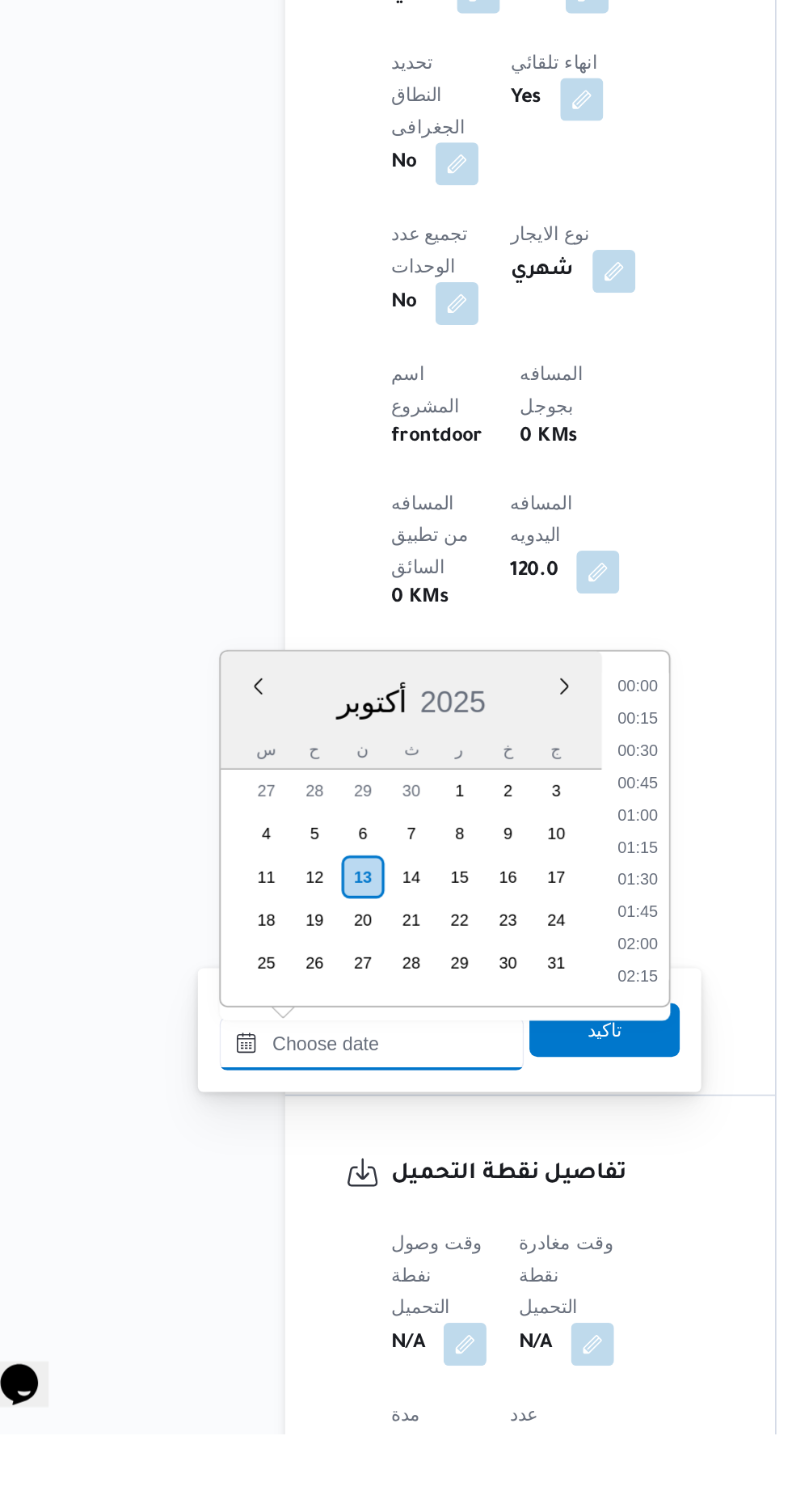
scroll to position [1105, 0]
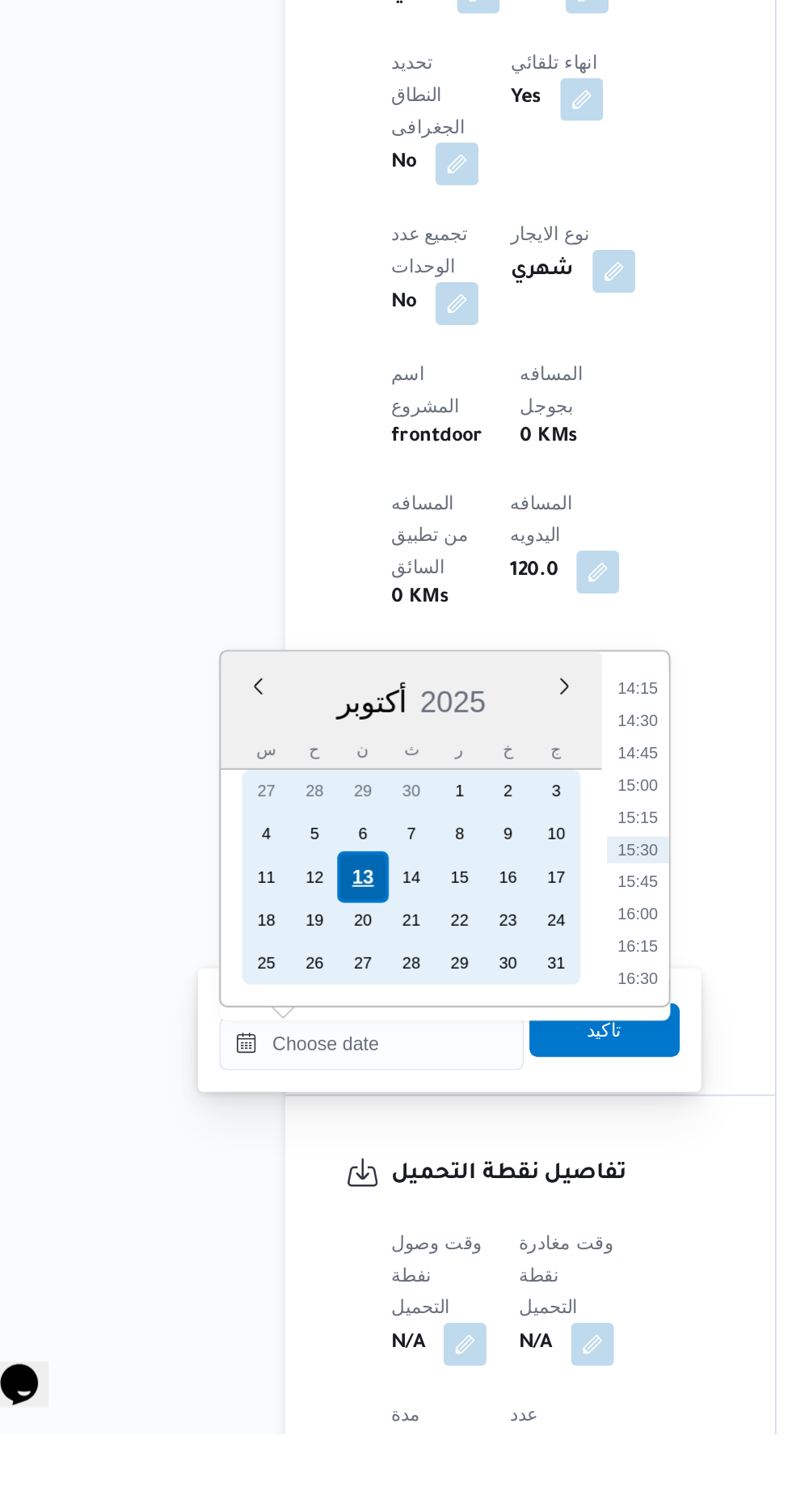
click at [253, 1175] on div "13" at bounding box center [256, 1176] width 31 height 31
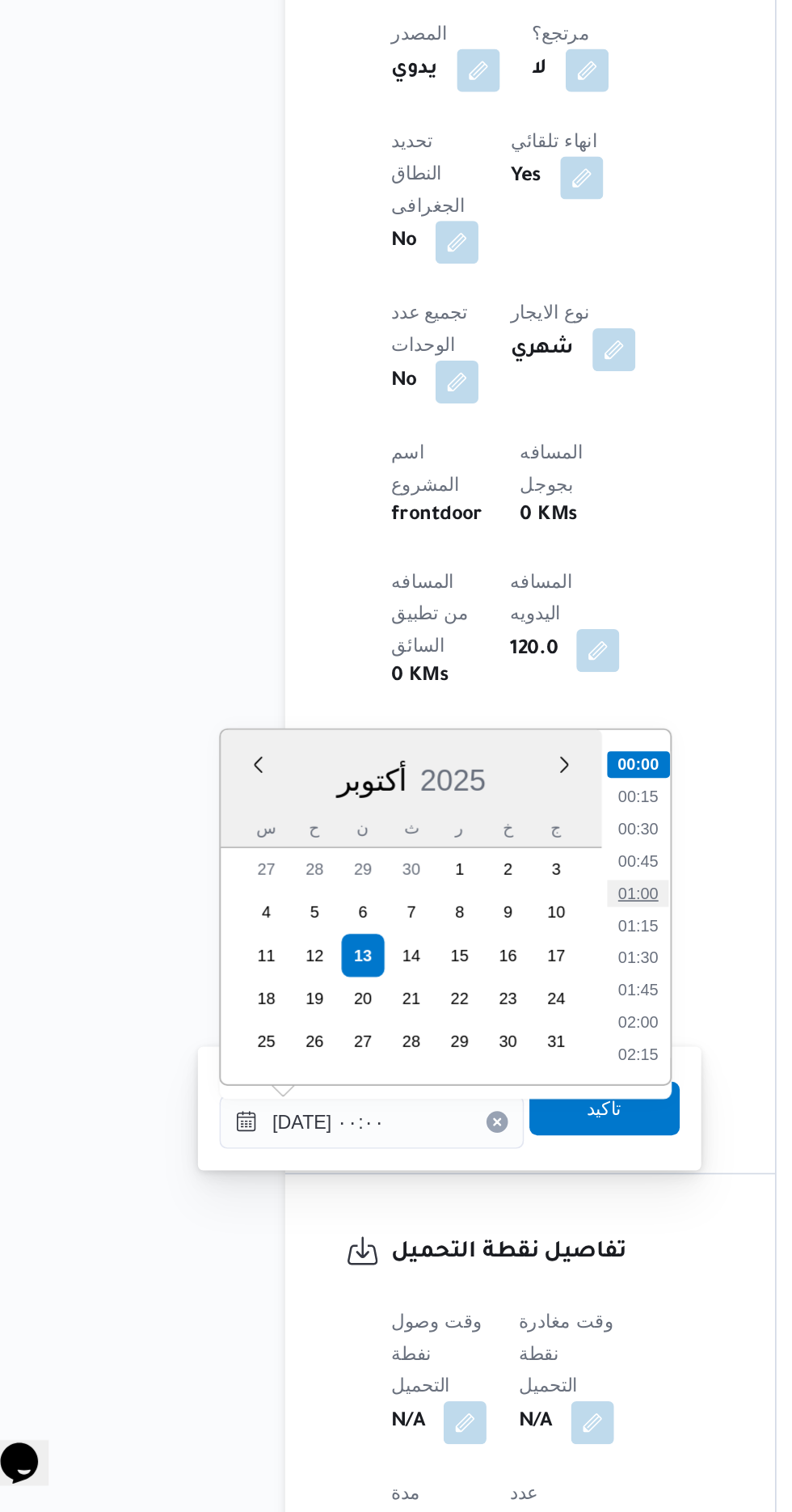
click at [415, 1145] on li "01:00" at bounding box center [423, 1138] width 38 height 16
type input "[DATE] ٠١:٠٠"
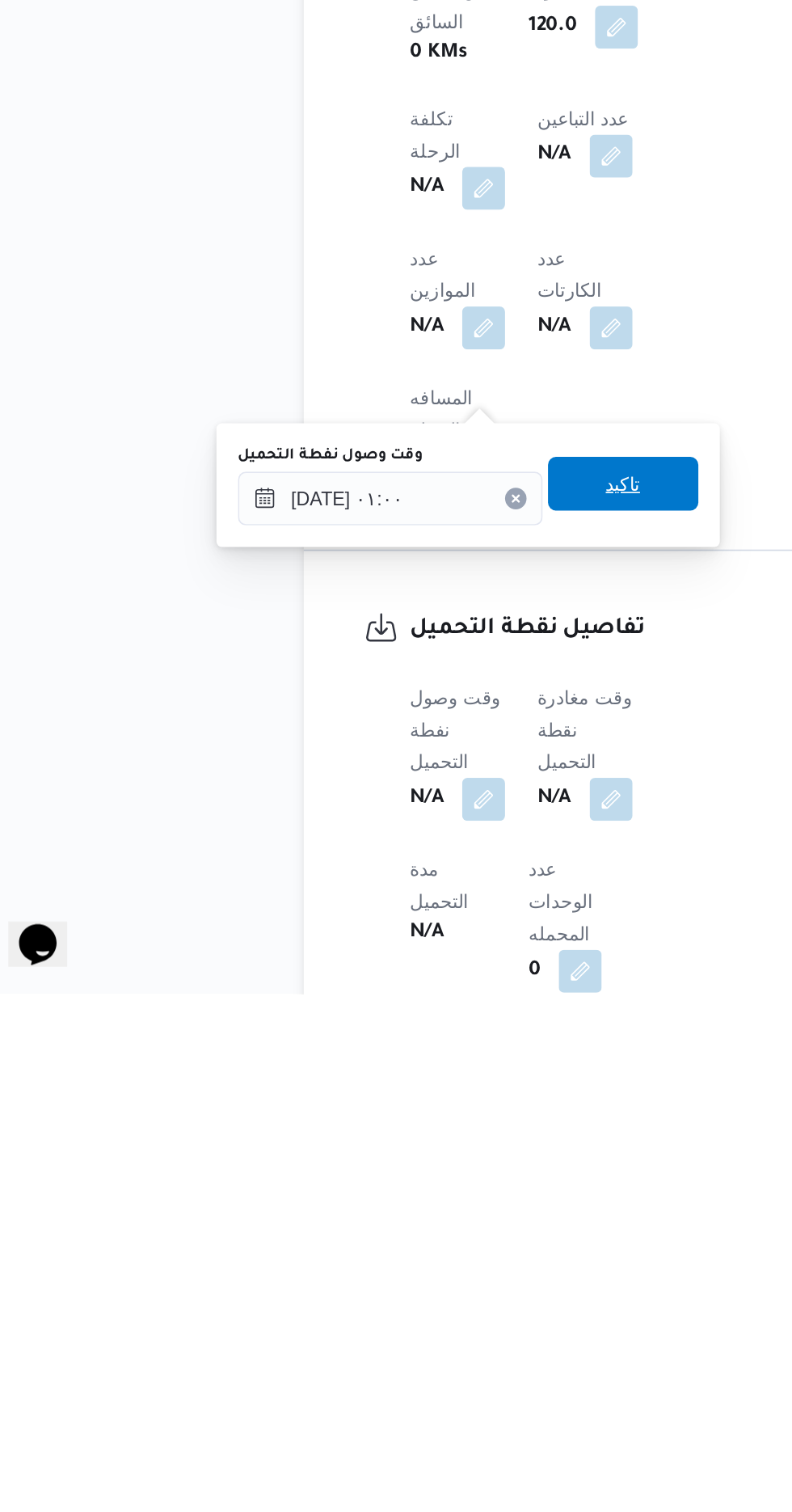
click at [413, 1205] on span "تاكيد" at bounding box center [403, 1204] width 21 height 20
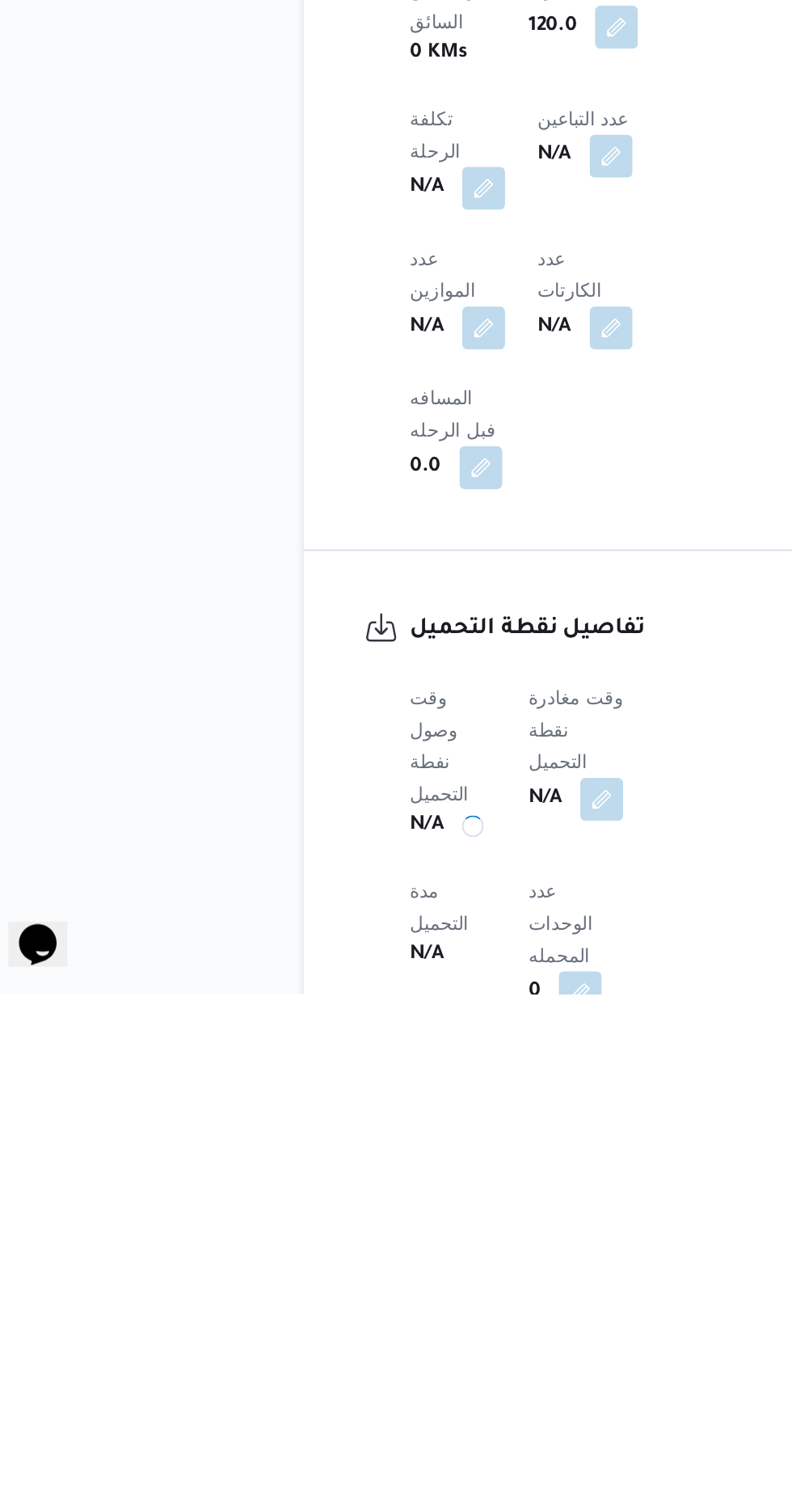
scroll to position [557, 0]
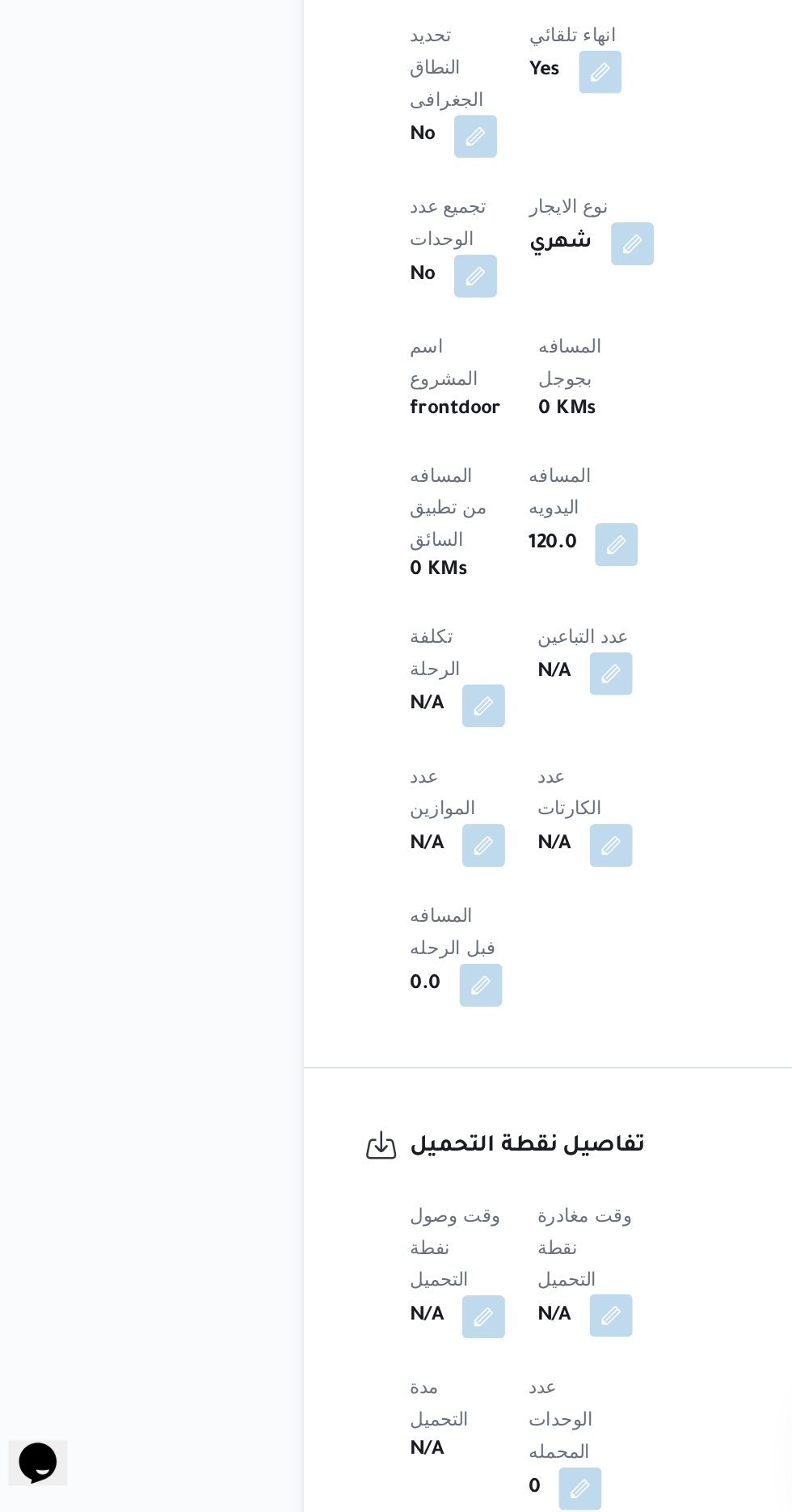
click at [406, 1381] on button "button" at bounding box center [395, 1394] width 26 height 26
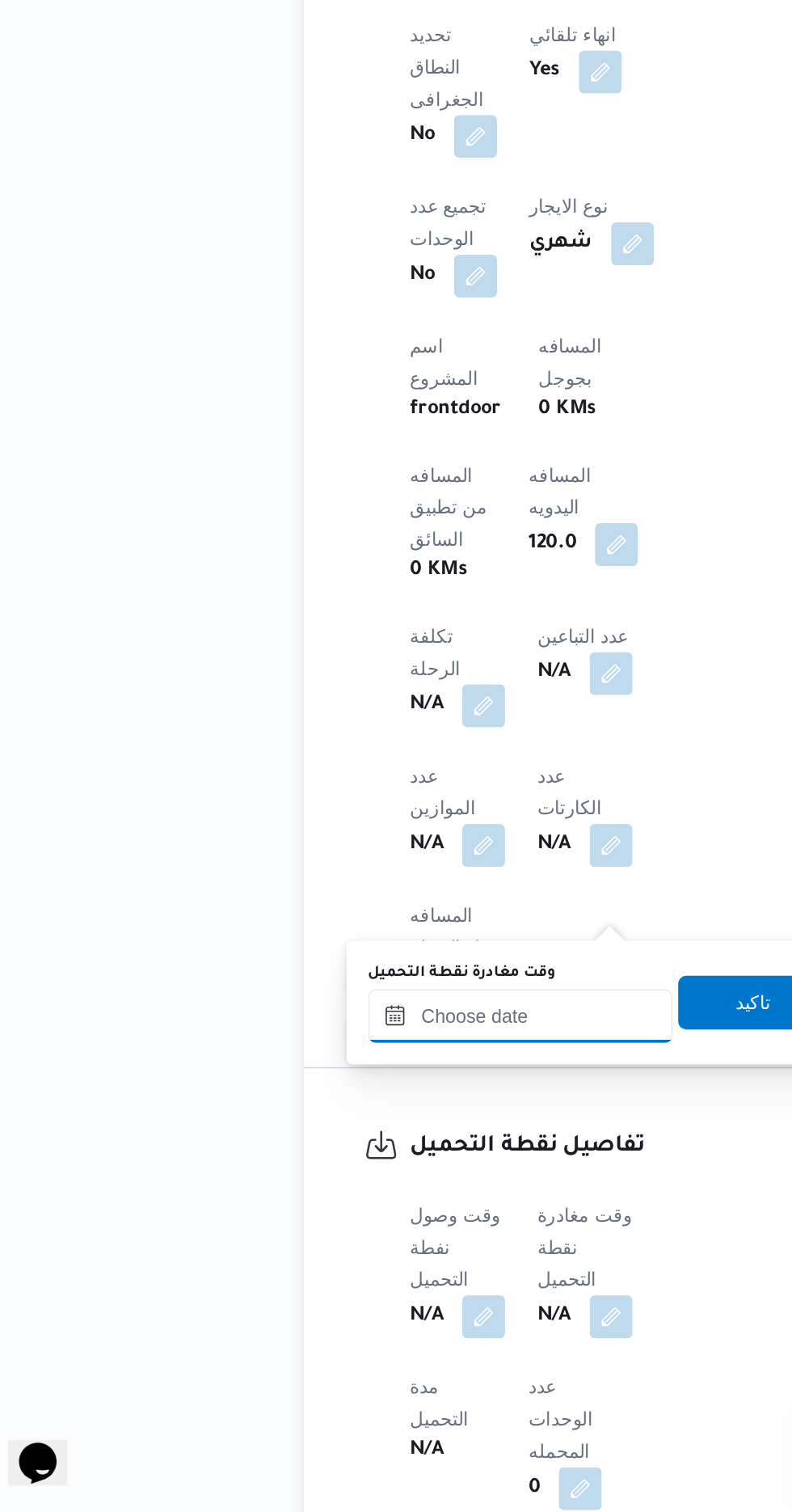
click at [354, 1208] on input "وقت مغادرة نقطة التحميل" at bounding box center [341, 1213] width 184 height 32
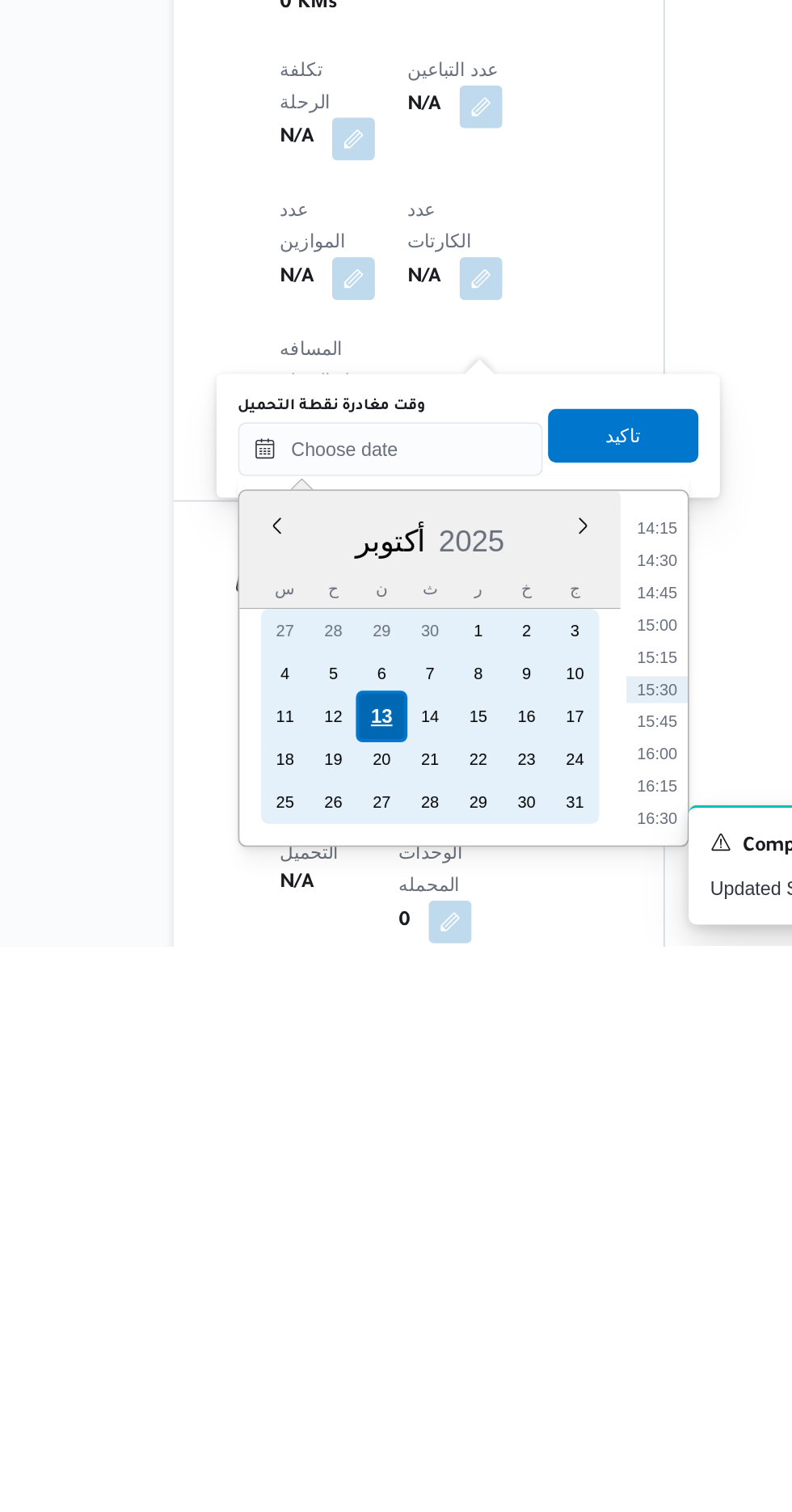
click at [331, 1375] on div "13" at bounding box center [334, 1373] width 31 height 31
type input "[DATE] ٠٠:٠٠"
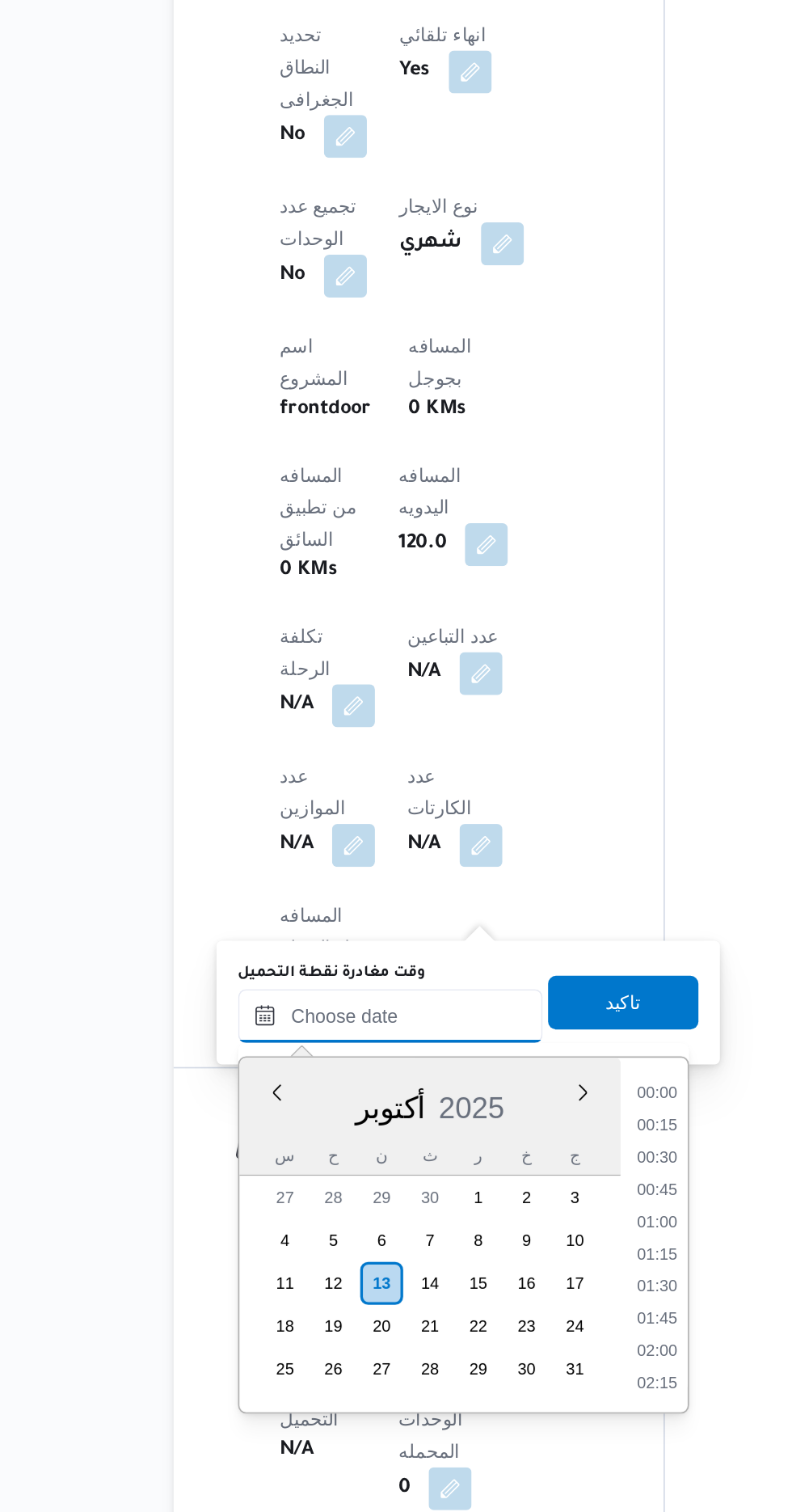
click at [253, 1206] on input "وقت مغادرة نقطة التحميل" at bounding box center [341, 1213] width 184 height 32
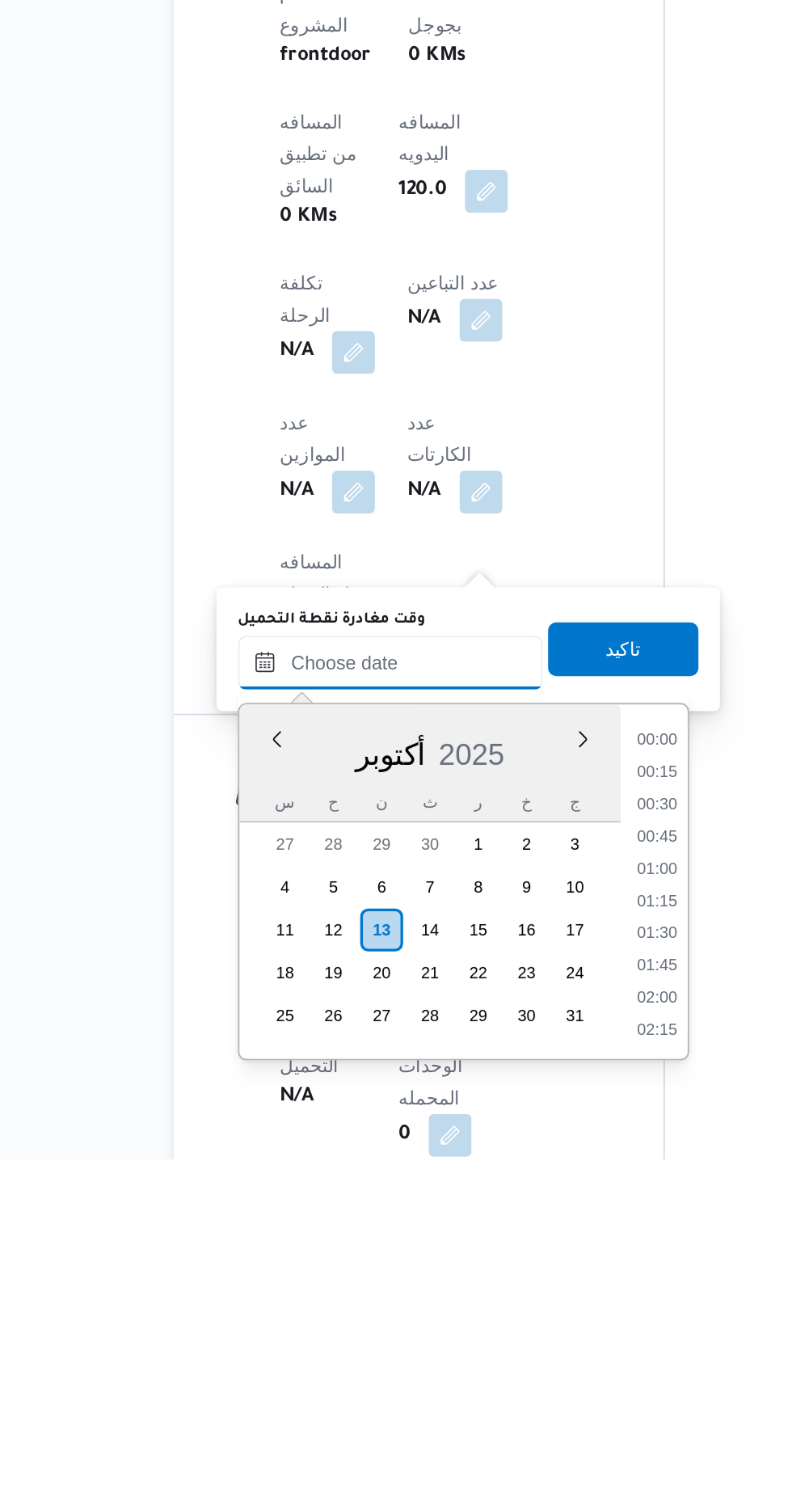
scroll to position [557, 0]
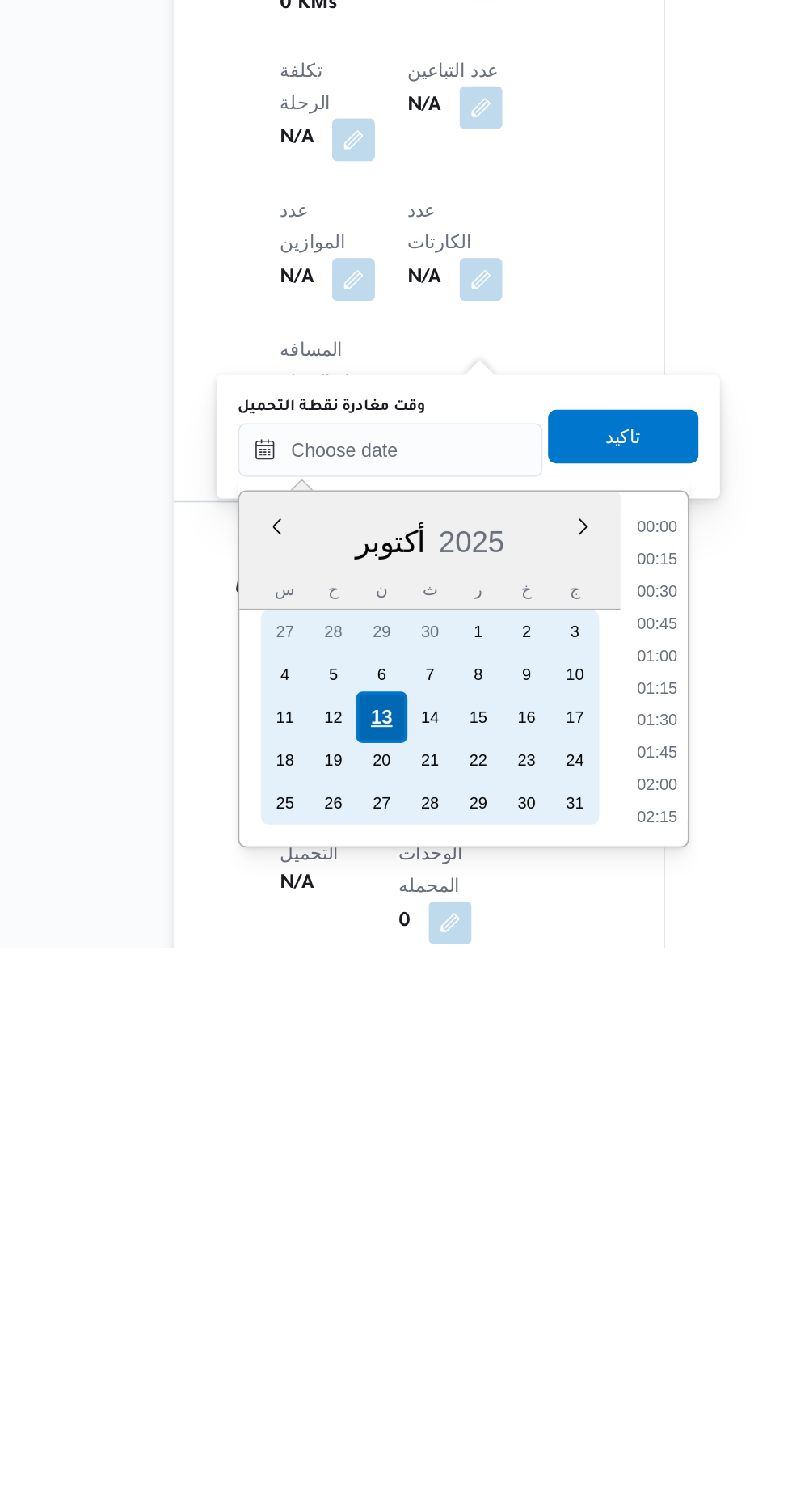
click at [332, 1375] on div "13" at bounding box center [334, 1373] width 31 height 31
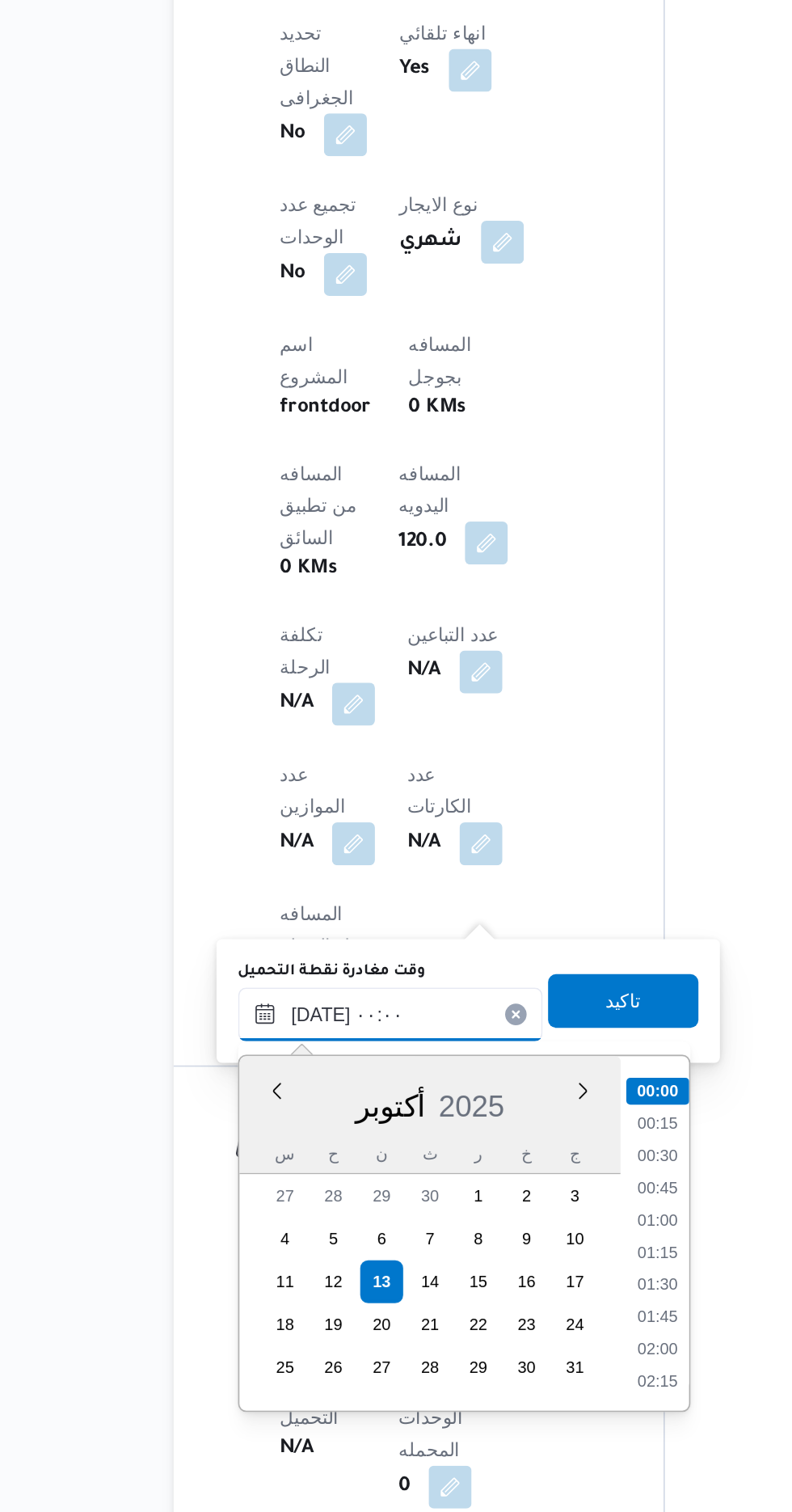
click at [256, 1206] on input "[DATE] ٠٠:٠٠" at bounding box center [341, 1212] width 184 height 32
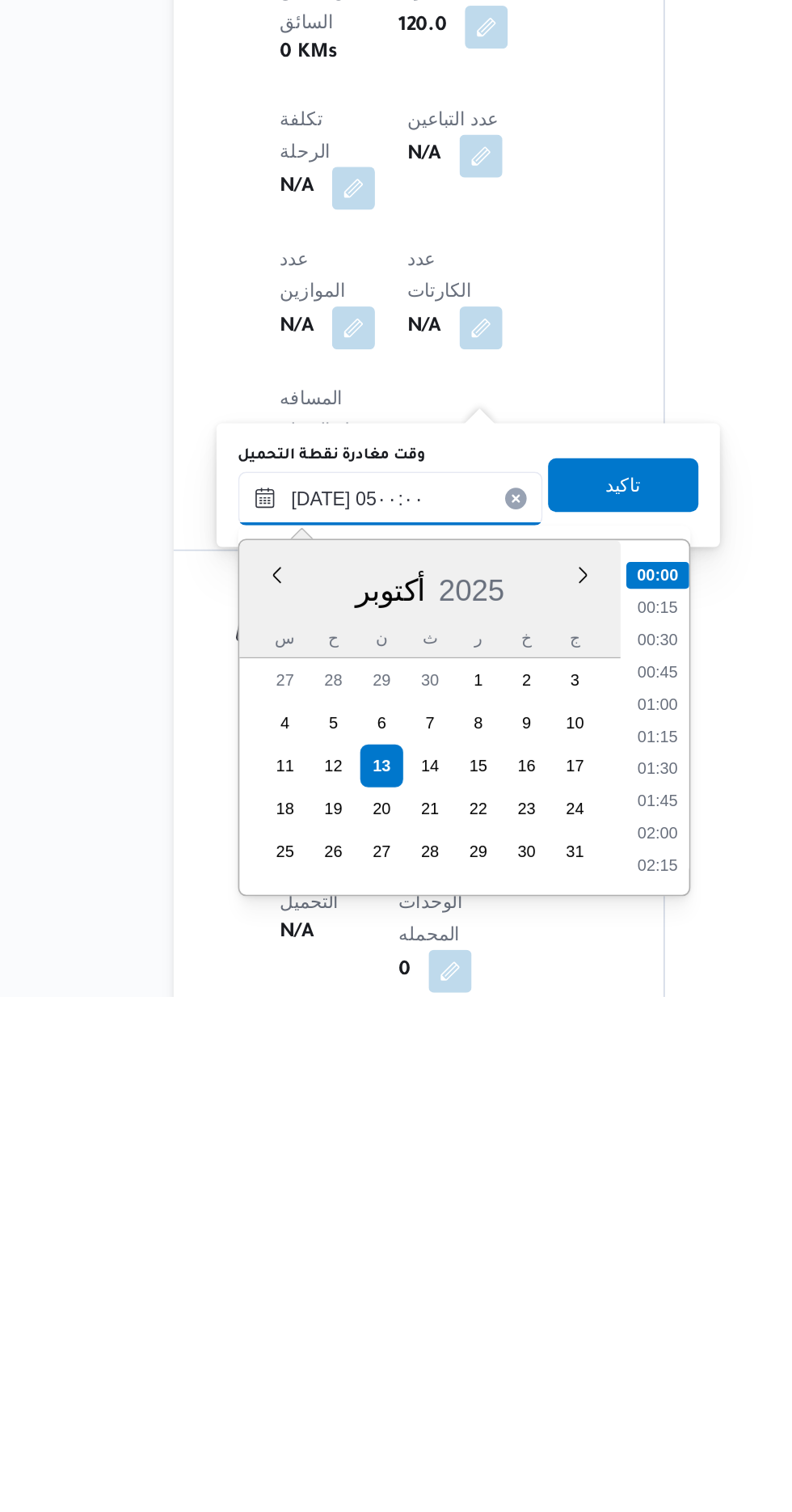
scroll to position [219, 0]
click at [499, 1385] on li "04:30" at bounding box center [501, 1388] width 38 height 16
type input "[DATE] ٠٤:٣٠"
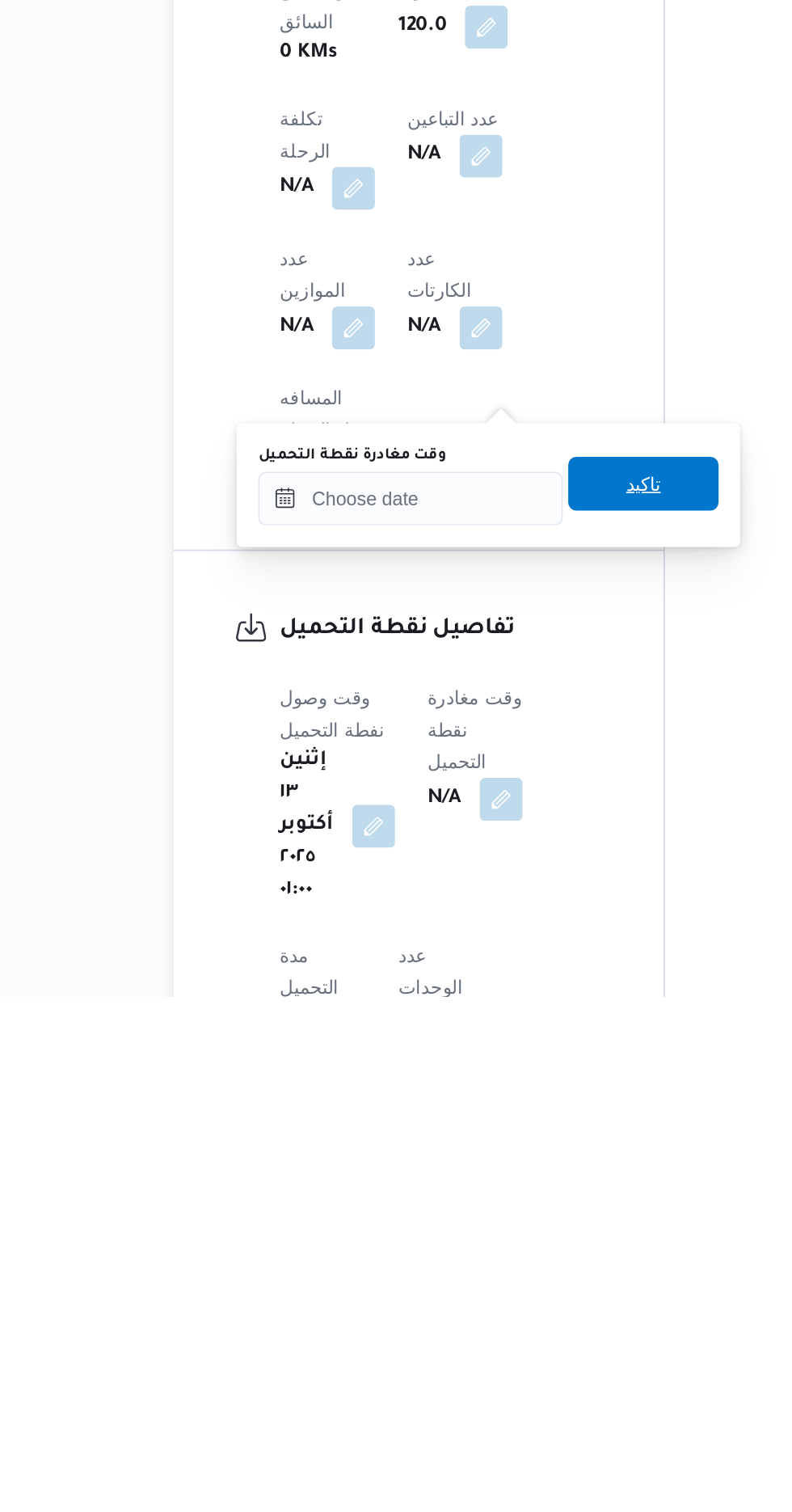
click at [501, 1201] on span "تاكيد" at bounding box center [493, 1203] width 21 height 20
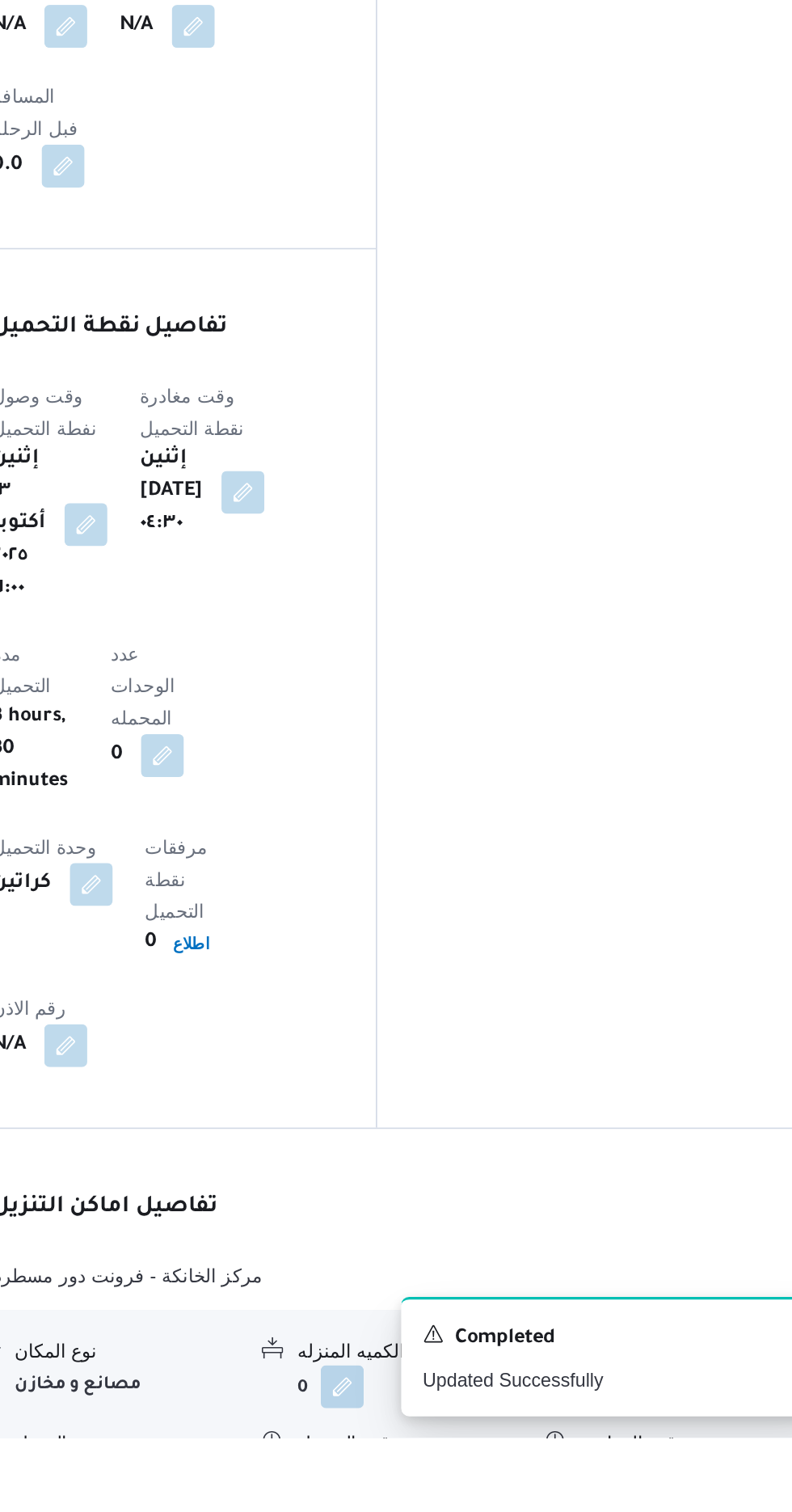
scroll to position [1007, 0]
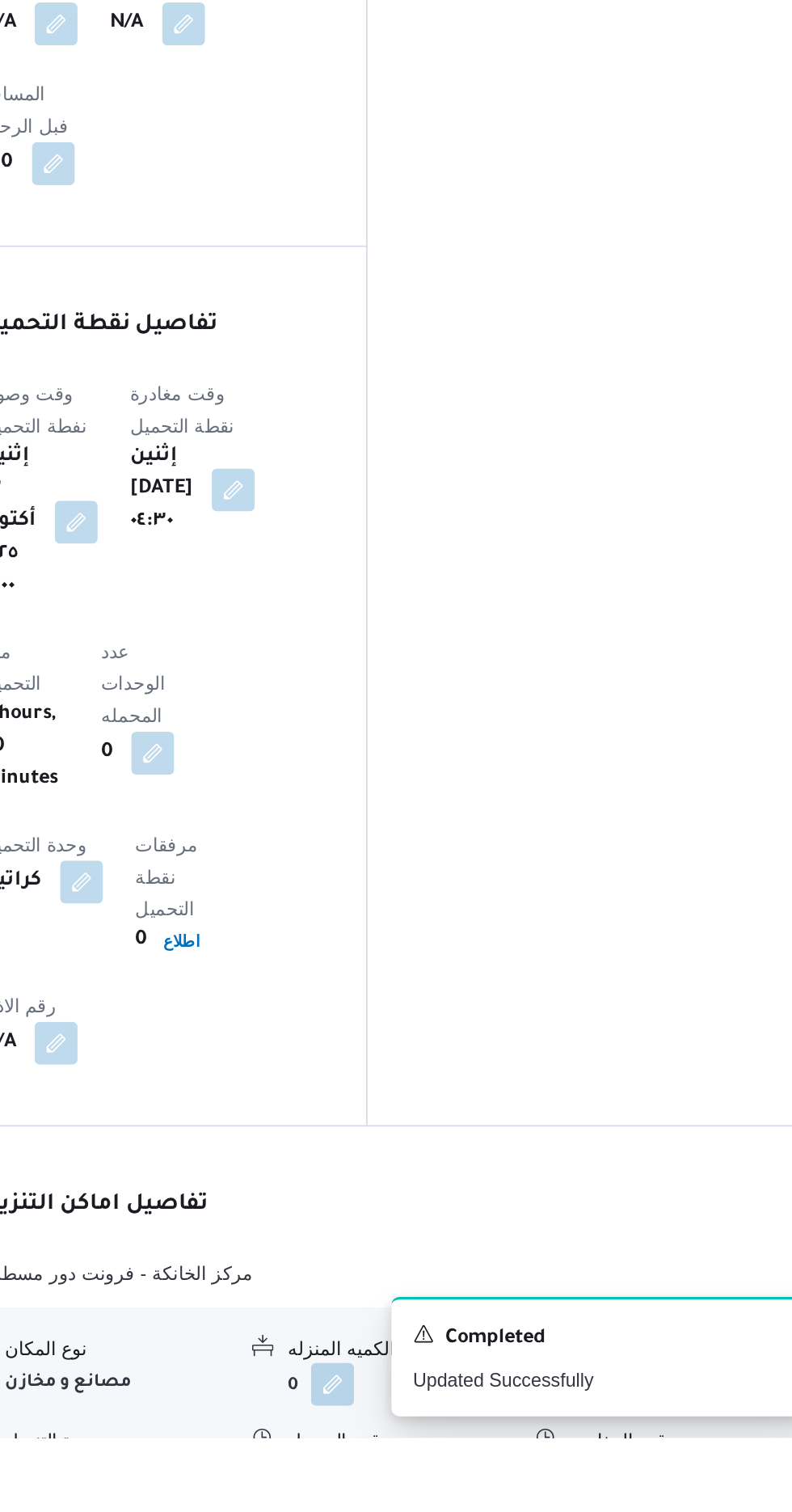
click at [488, 1511] on button "button" at bounding box center [496, 1535] width 26 height 26
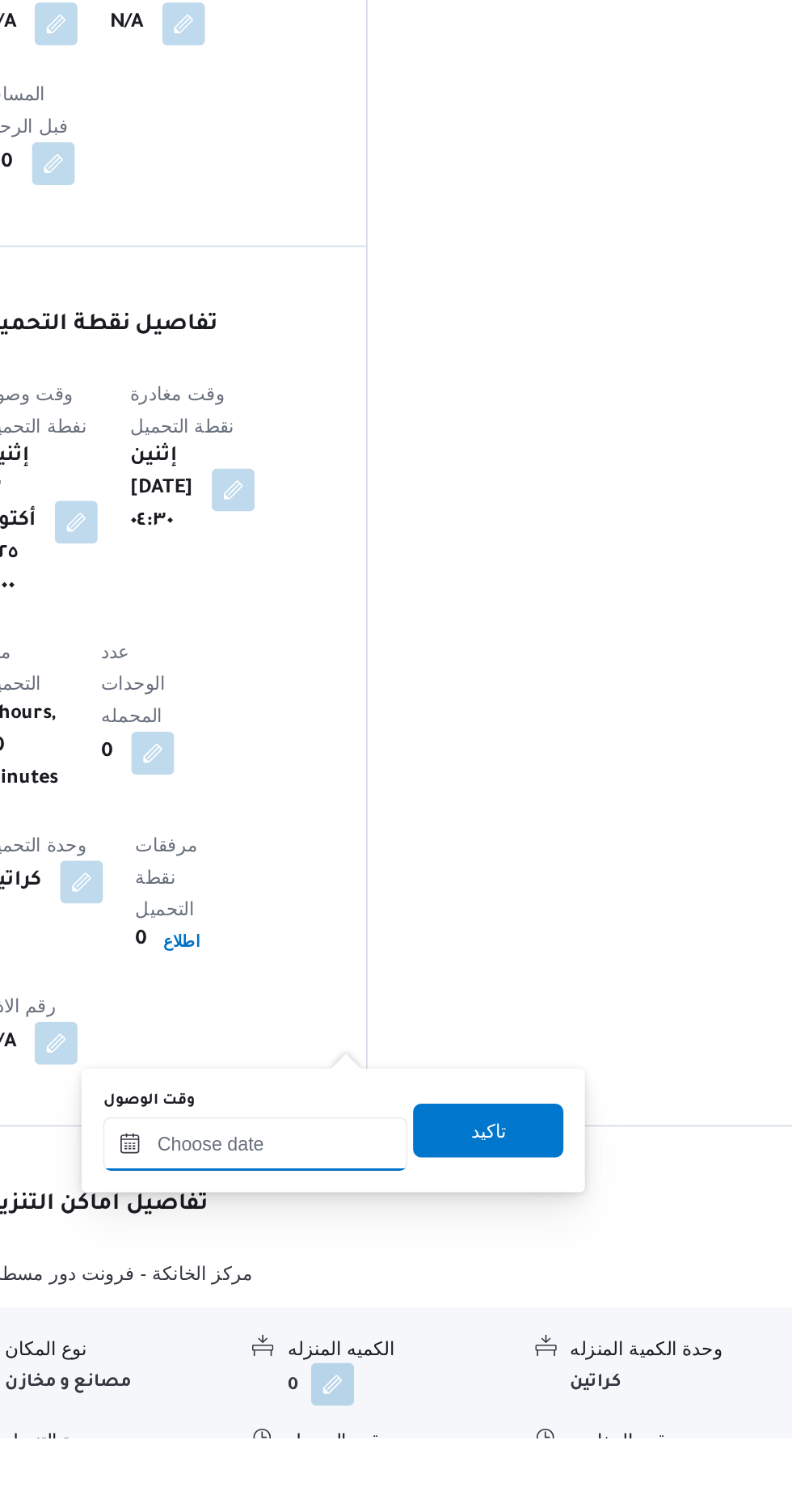
click at [435, 1336] on input "وقت الوصول" at bounding box center [439, 1335] width 184 height 32
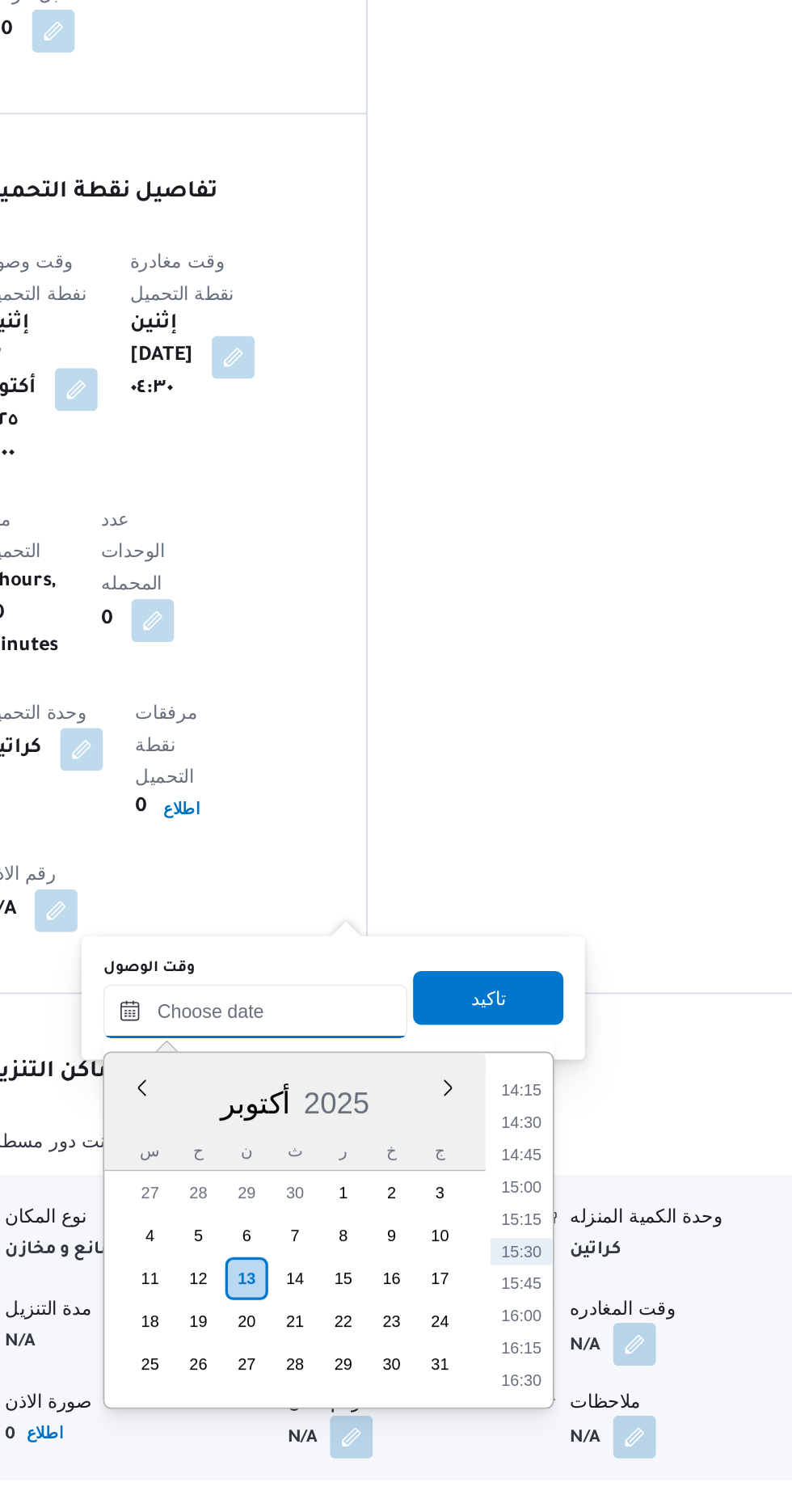
scroll to position [1112, 0]
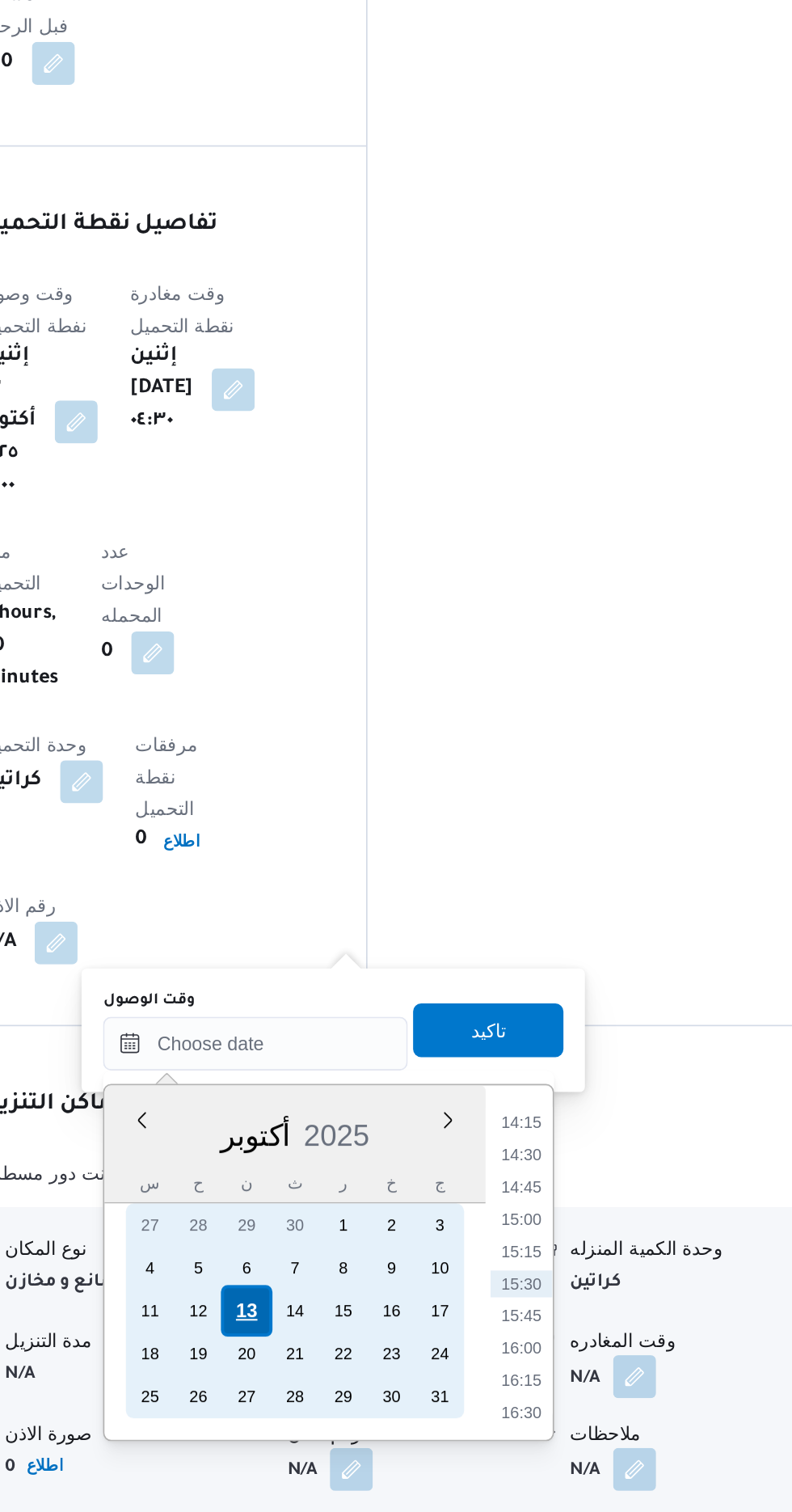
click at [434, 1393] on div "13" at bounding box center [433, 1390] width 31 height 31
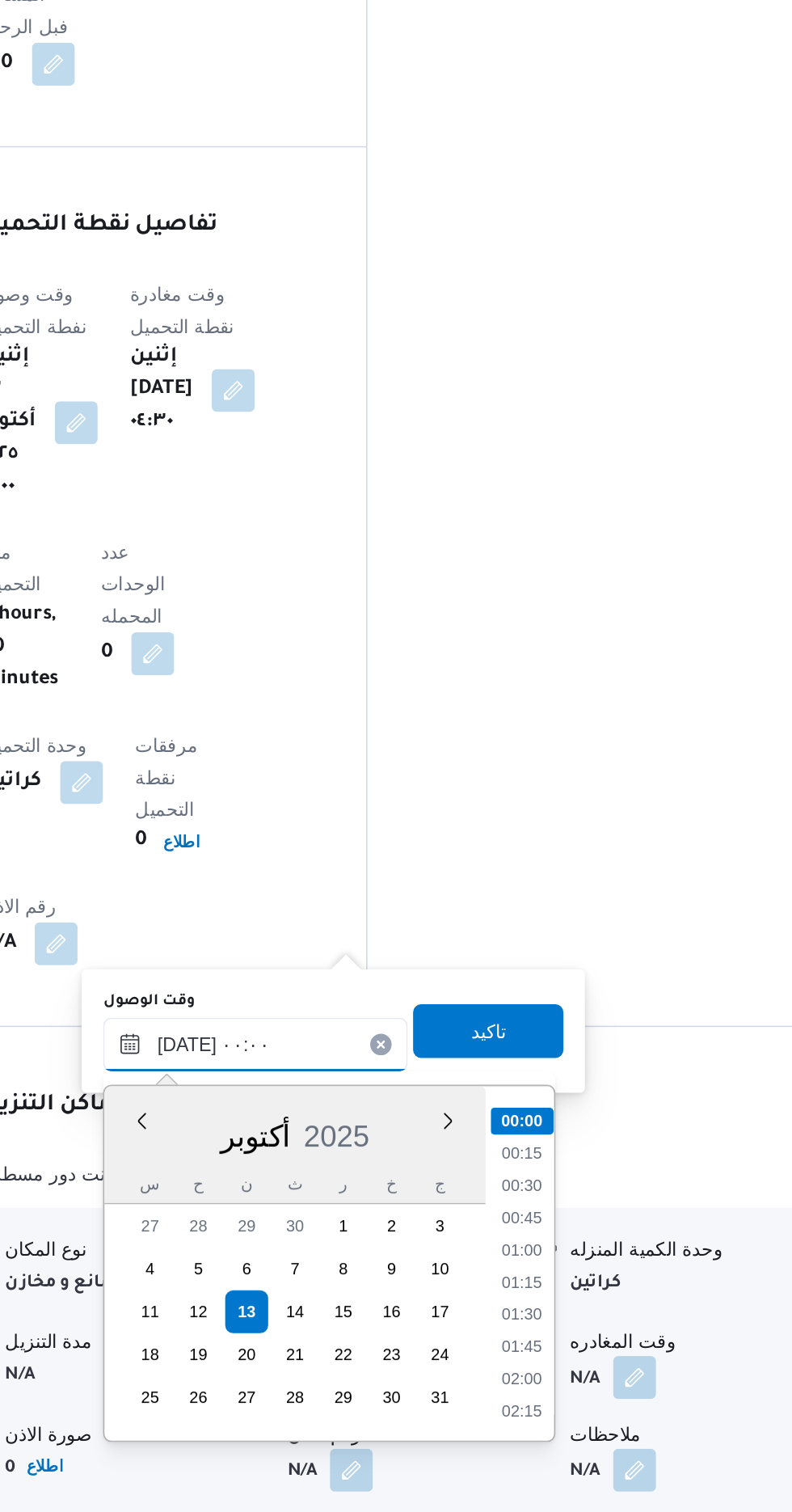
click at [361, 1230] on input "[DATE] ٠٠:٠٠" at bounding box center [439, 1230] width 184 height 32
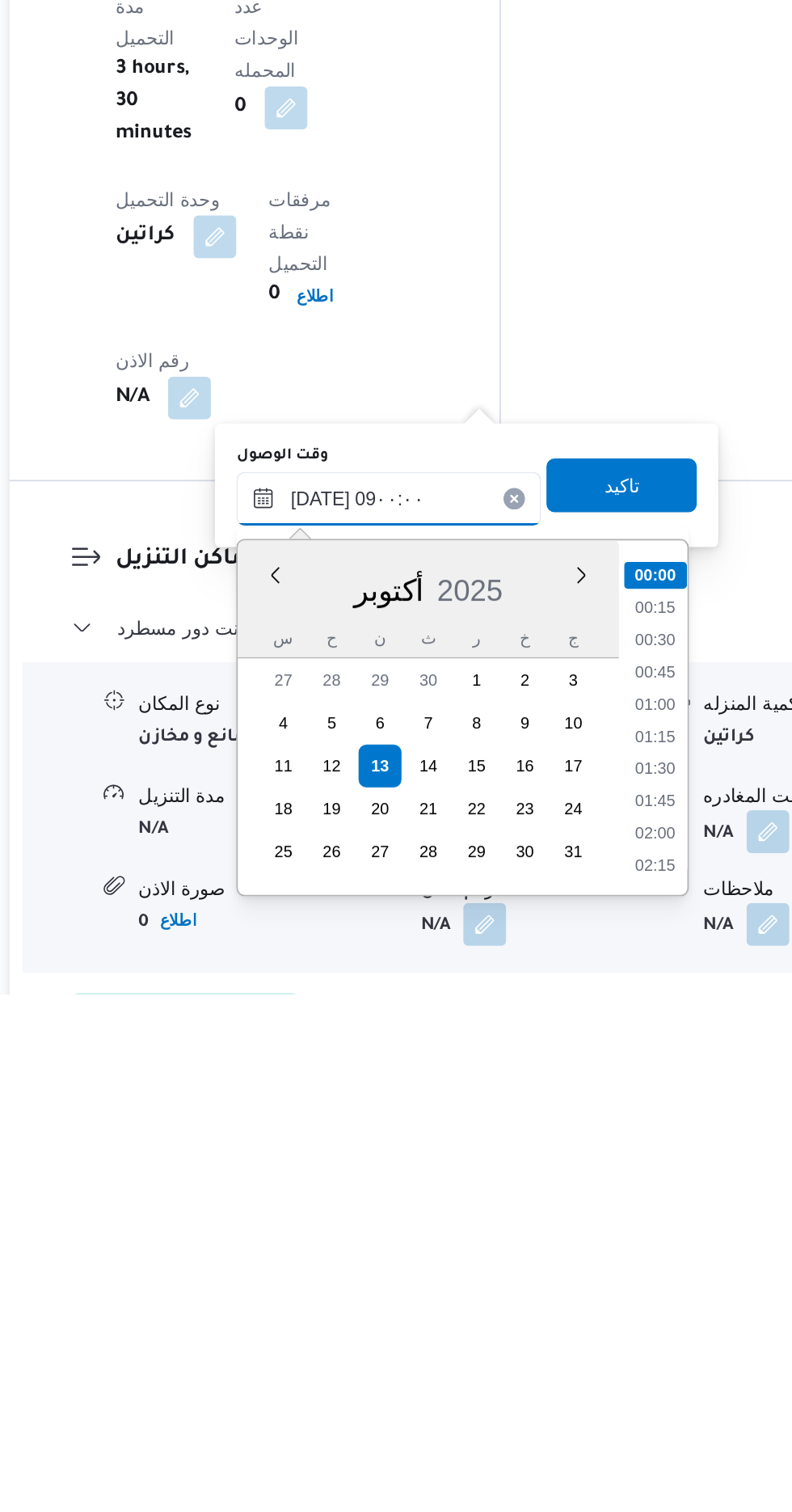
scroll to position [528, 0]
click at [595, 1423] on li "09:00" at bounding box center [600, 1429] width 38 height 16
type input "[DATE] ٠٩:٠٠"
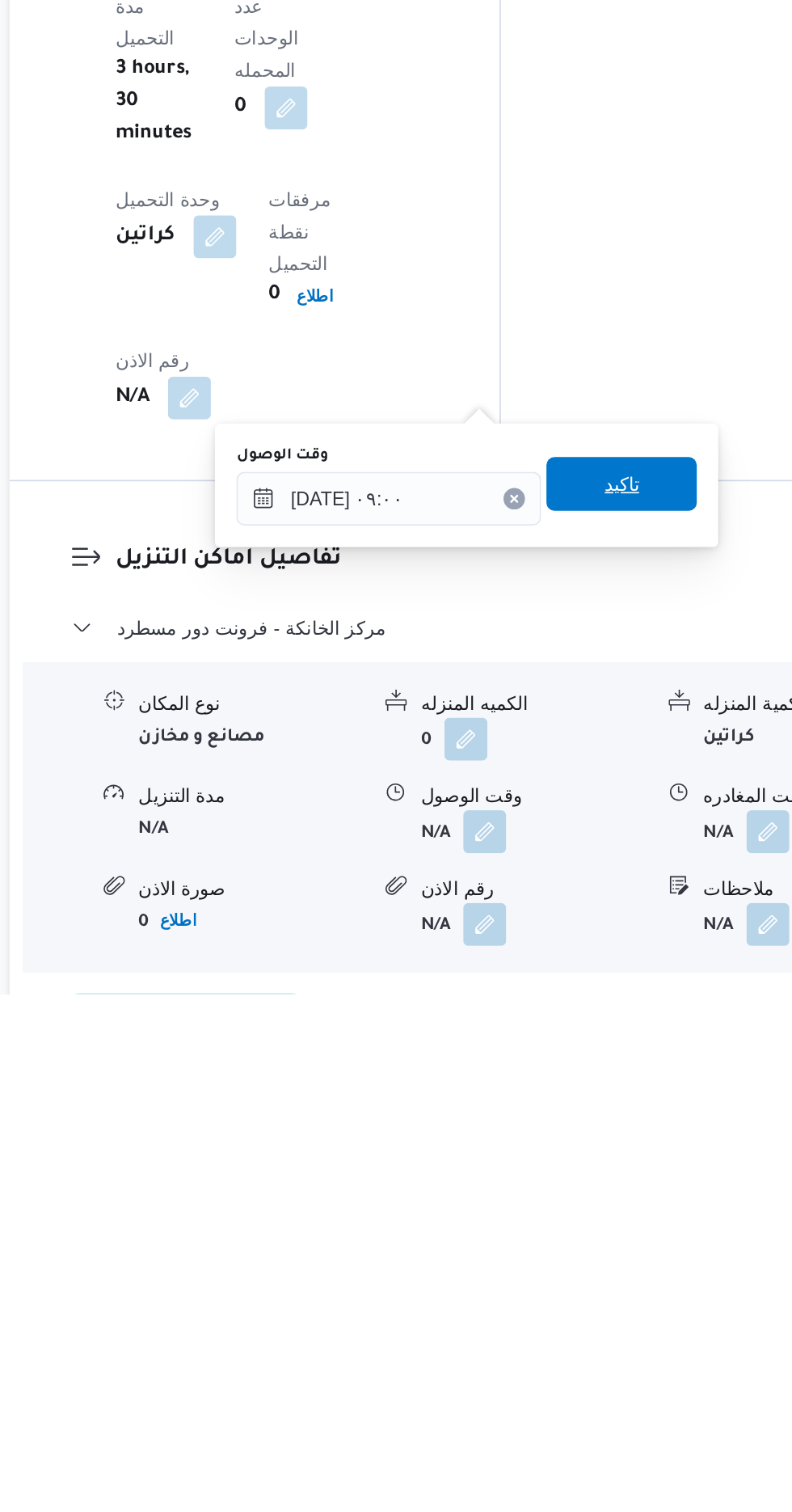
click at [608, 1205] on span "تاكيد" at bounding box center [579, 1204] width 90 height 32
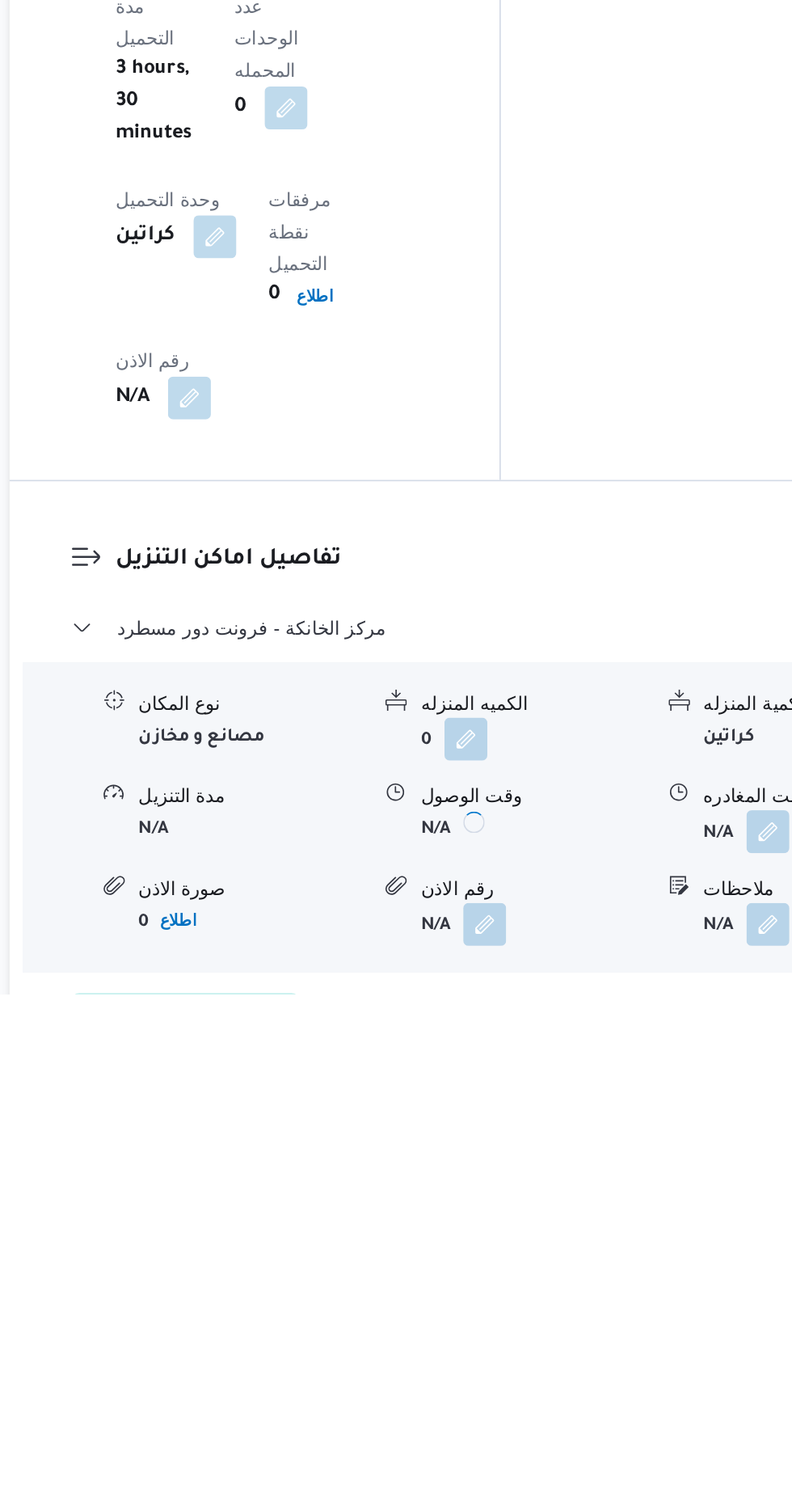
scroll to position [1129, 0]
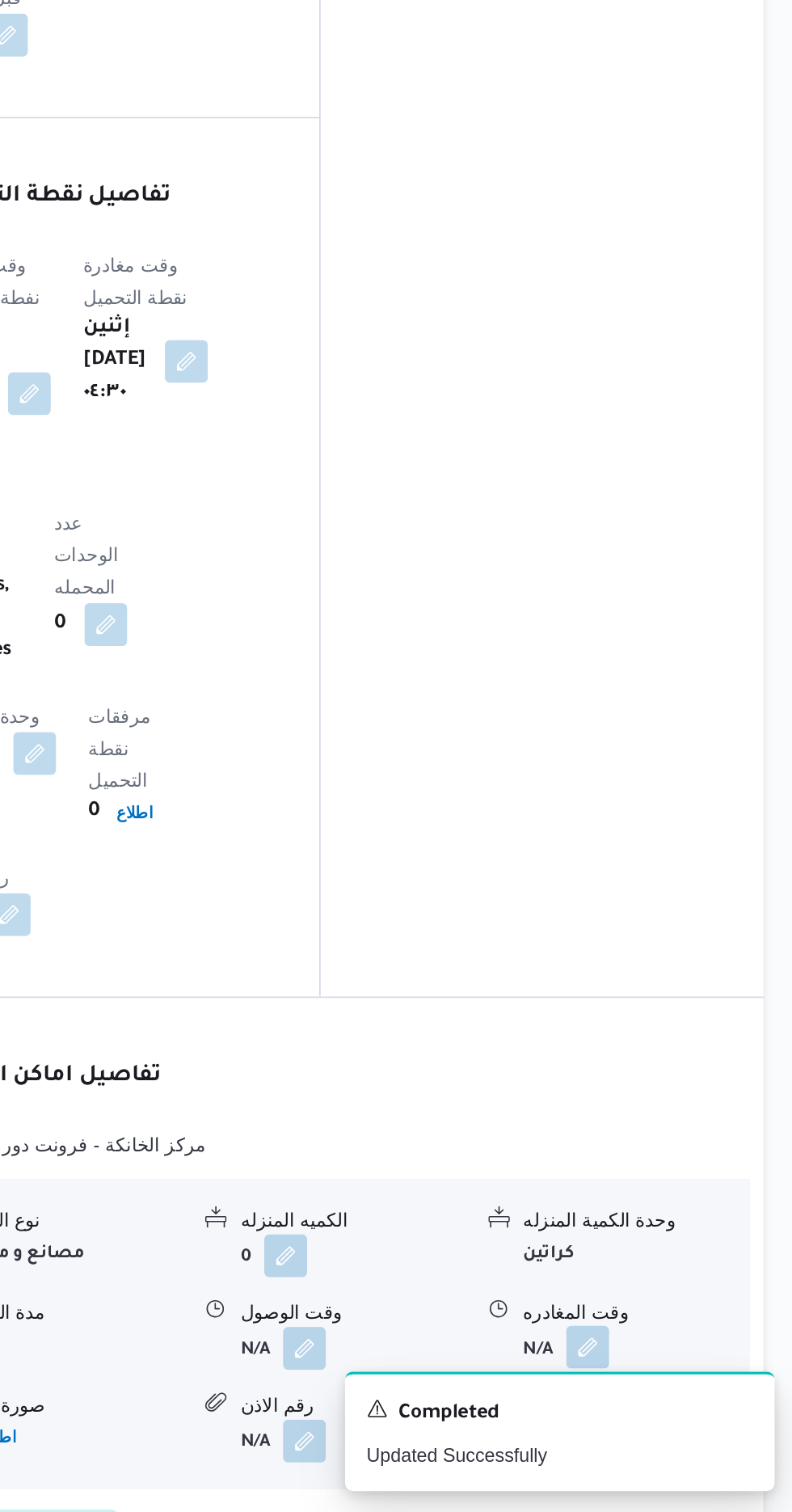
click at [670, 1399] on button "button" at bounding box center [667, 1413] width 26 height 26
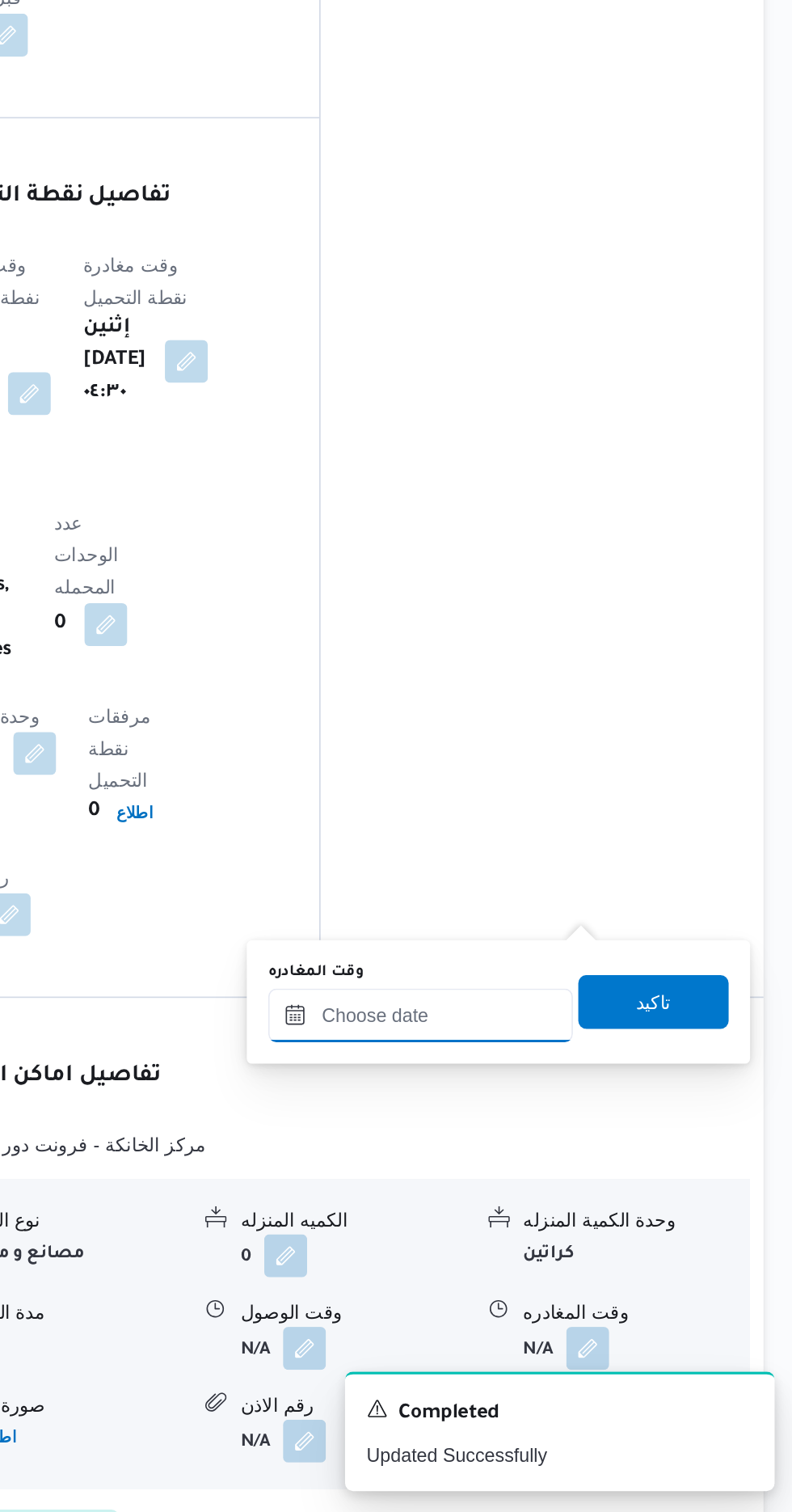
click at [605, 1210] on input "وقت المغادره" at bounding box center [567, 1213] width 184 height 32
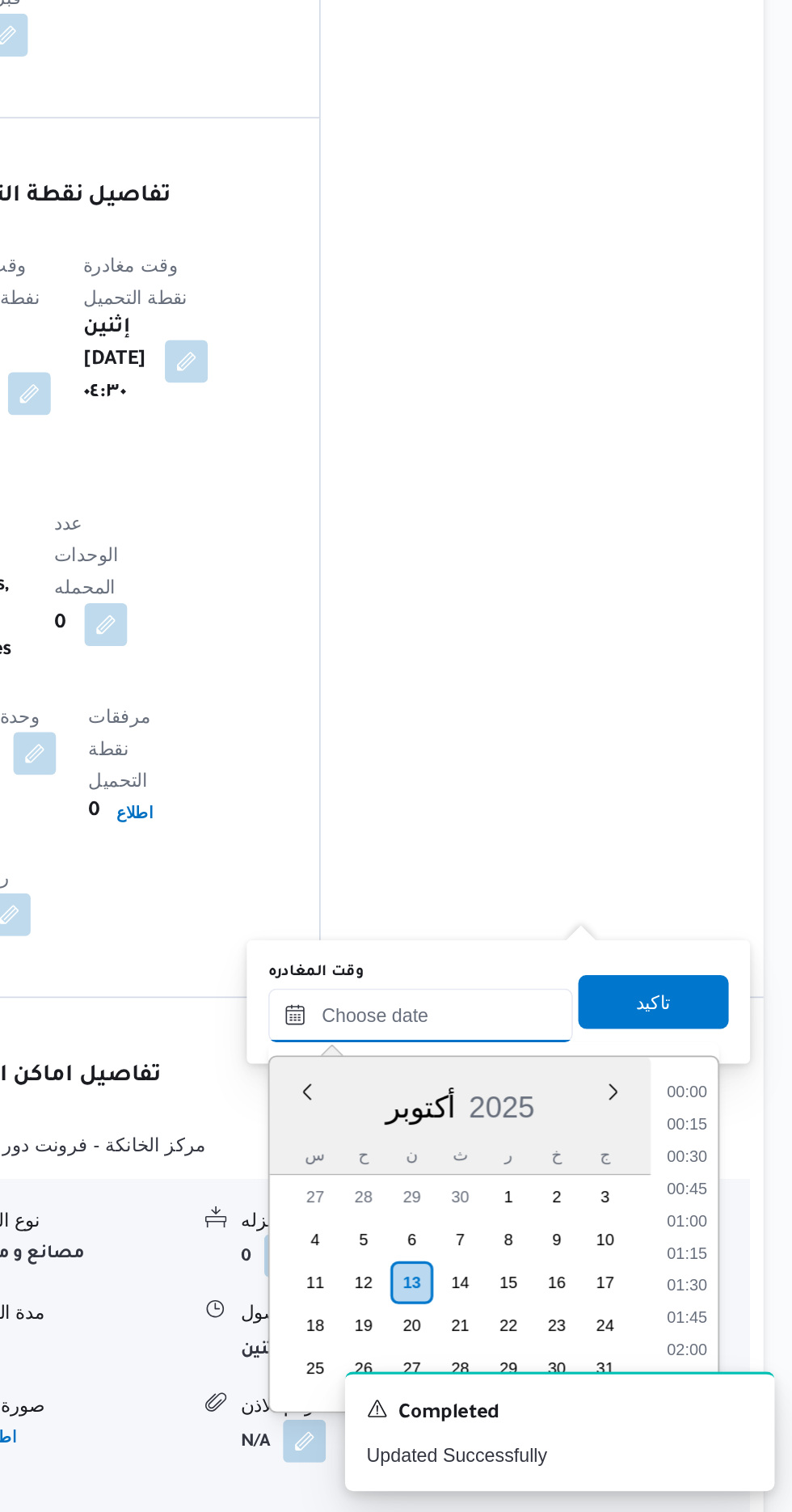
scroll to position [0, 0]
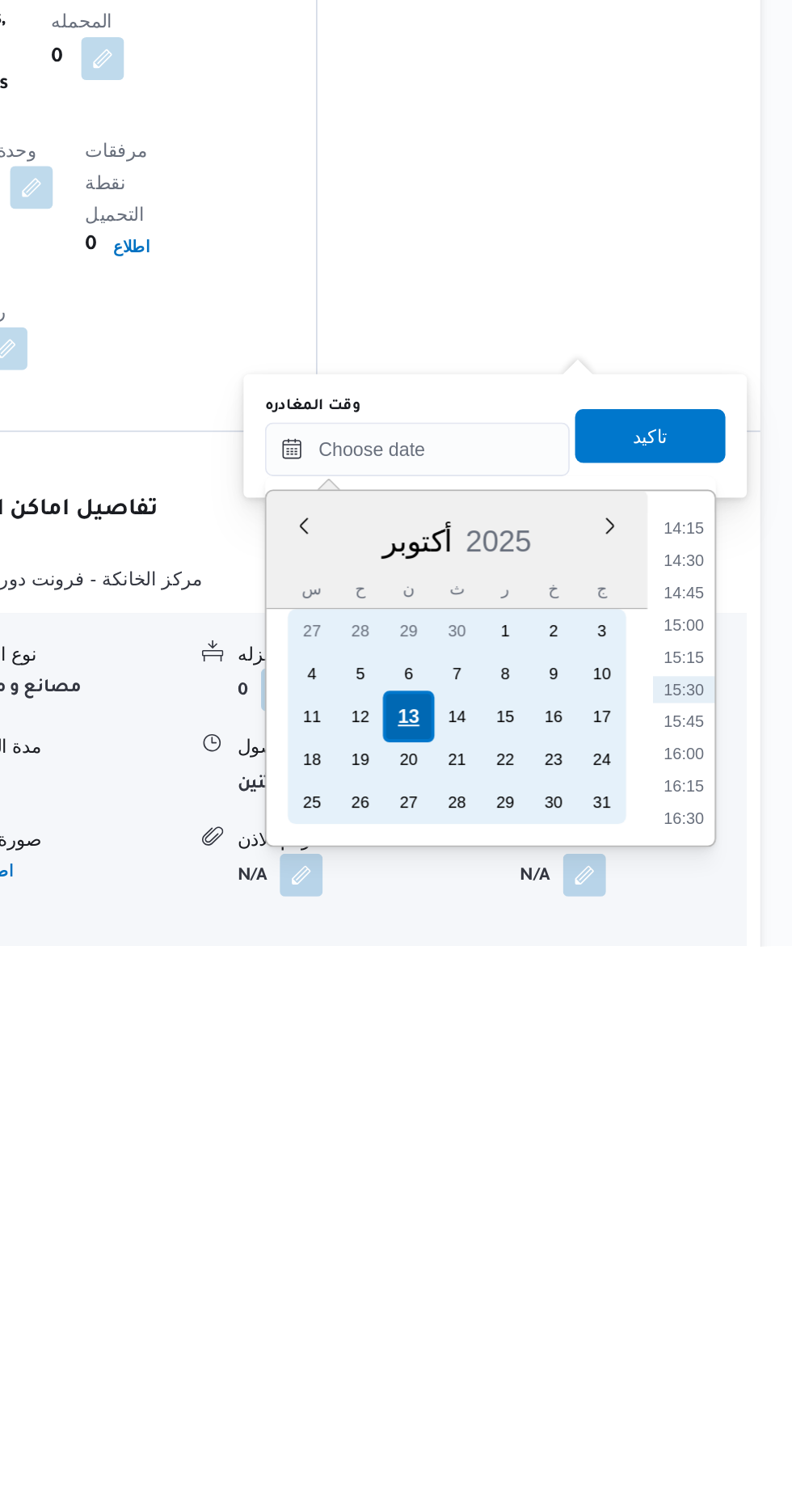
click at [560, 1371] on div "13" at bounding box center [561, 1373] width 31 height 31
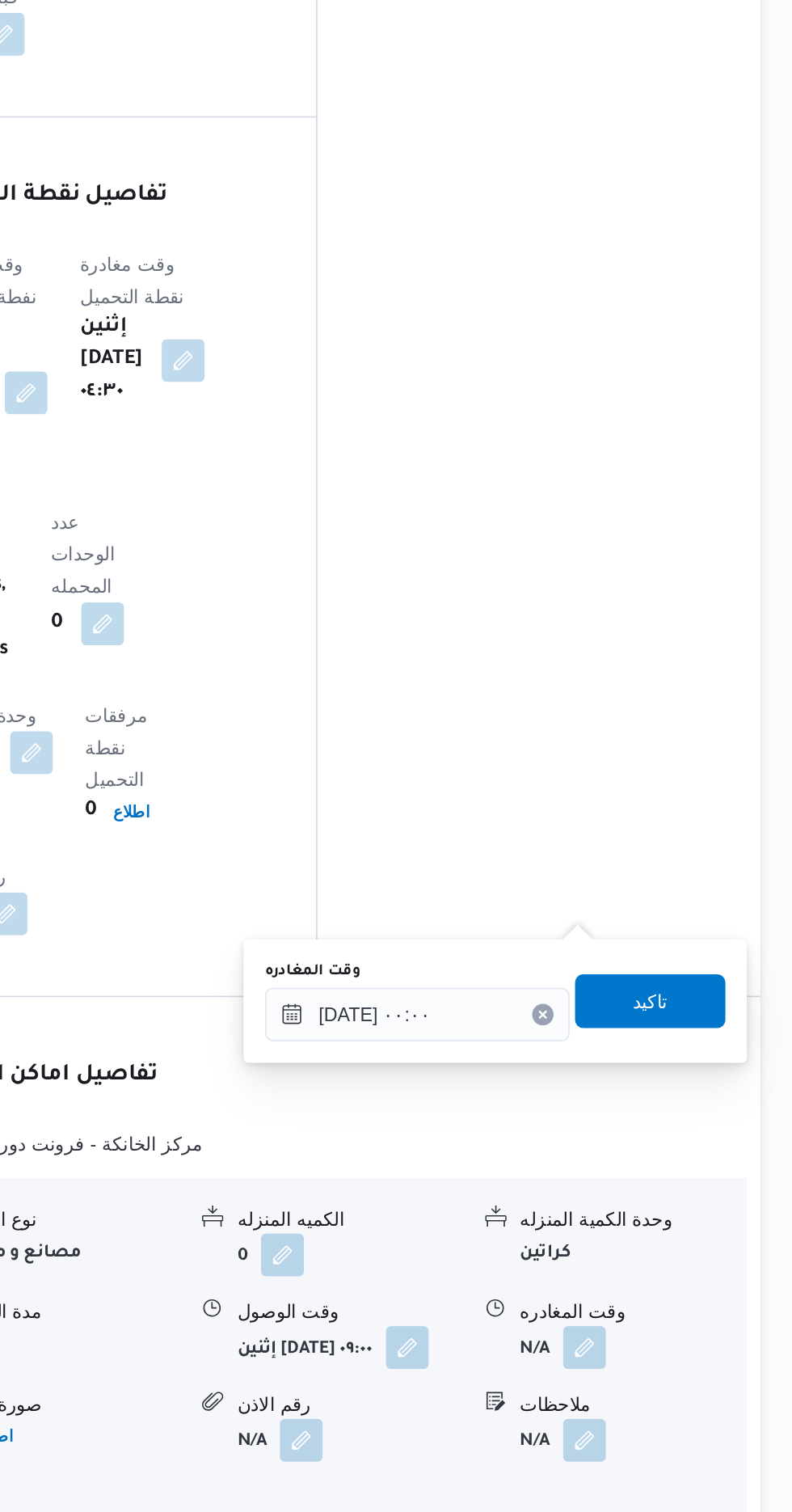
click at [470, 1205] on div "You are in a dialog. To close this dialog, hit escape. وقت المغادره ١٣/١٠/٢٠٢٥ …" at bounding box center [613, 1203] width 303 height 74
click at [486, 1206] on input "[DATE] ٠٠:٠٠" at bounding box center [567, 1212] width 184 height 32
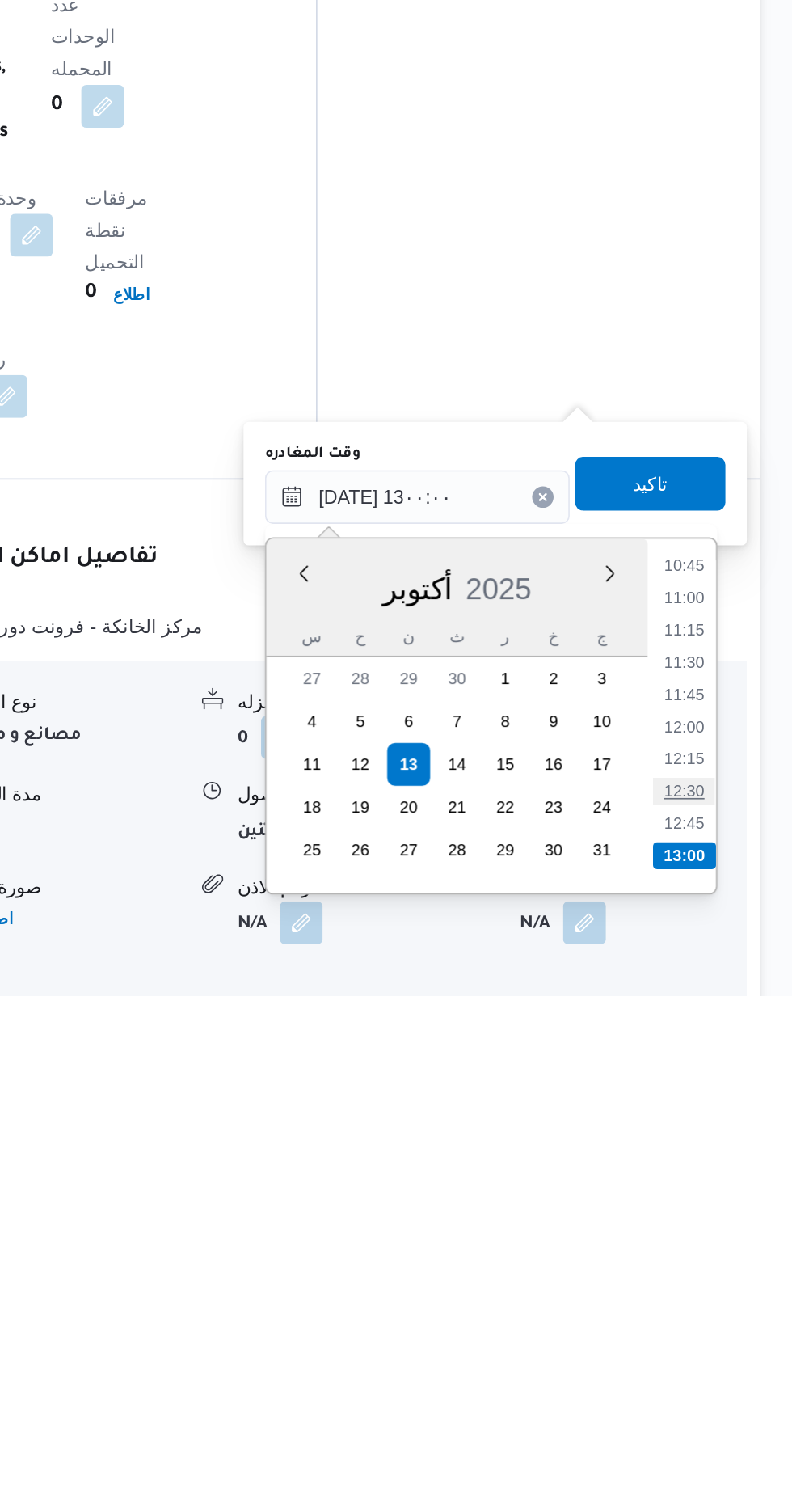
click at [724, 1386] on li "12:30" at bounding box center [727, 1388] width 38 height 16
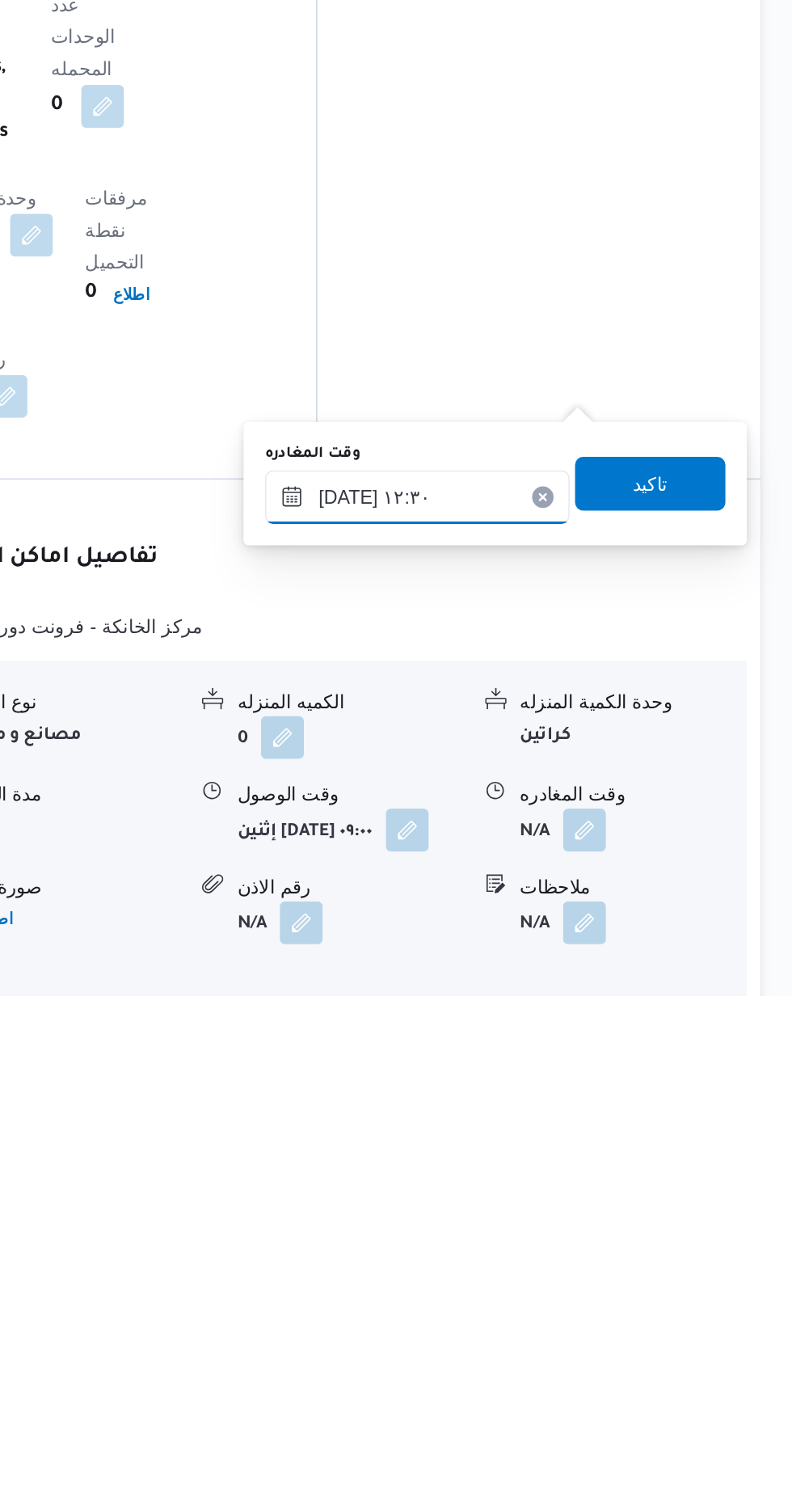
click at [590, 1205] on input "١٣/١٠/٢٠٢٥ ١٢:٣٠" at bounding box center [567, 1212] width 184 height 32
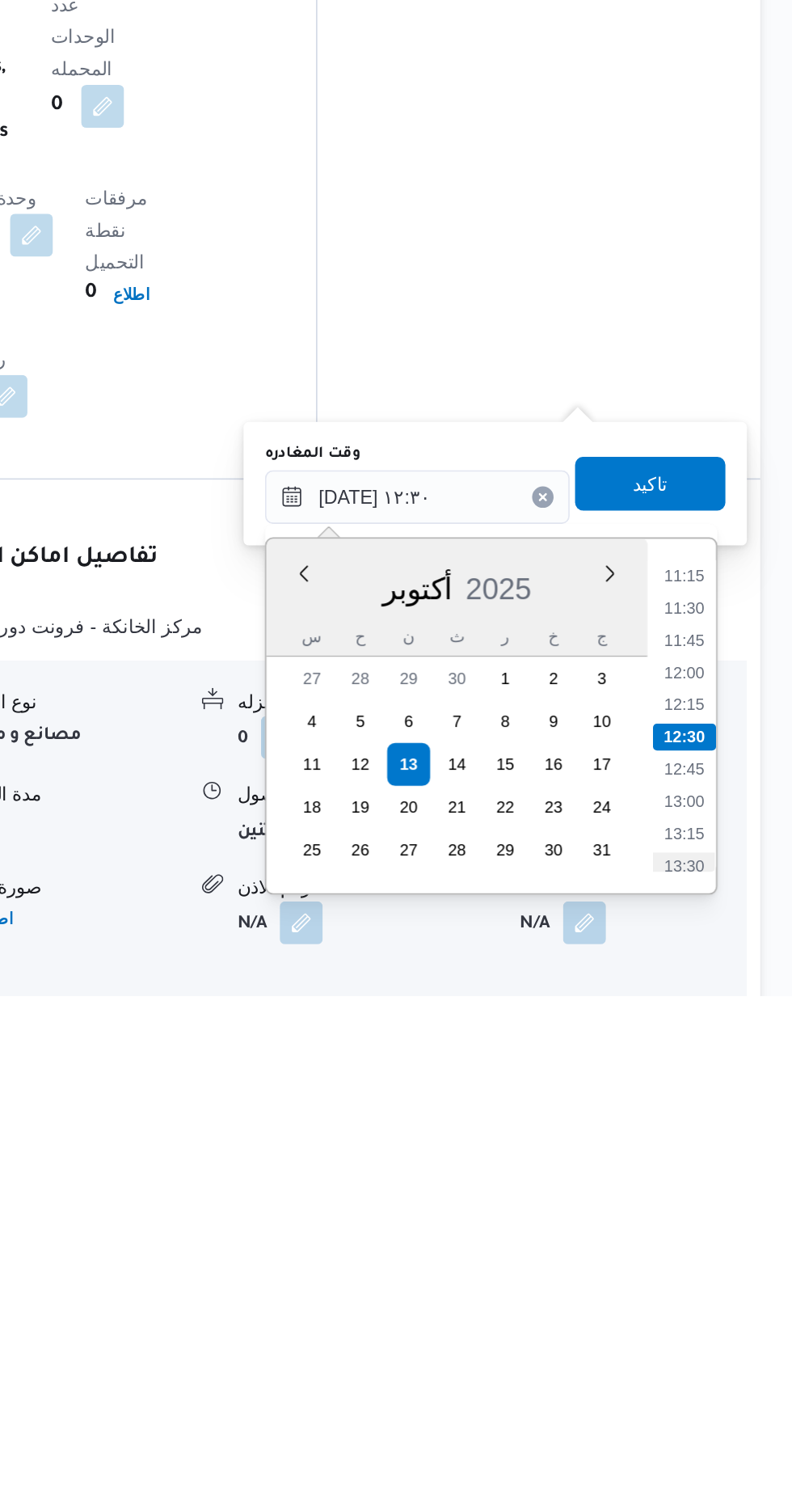
click at [720, 1427] on li "13:30" at bounding box center [727, 1434] width 38 height 16
type input "[DATE] ١٣:٣٠"
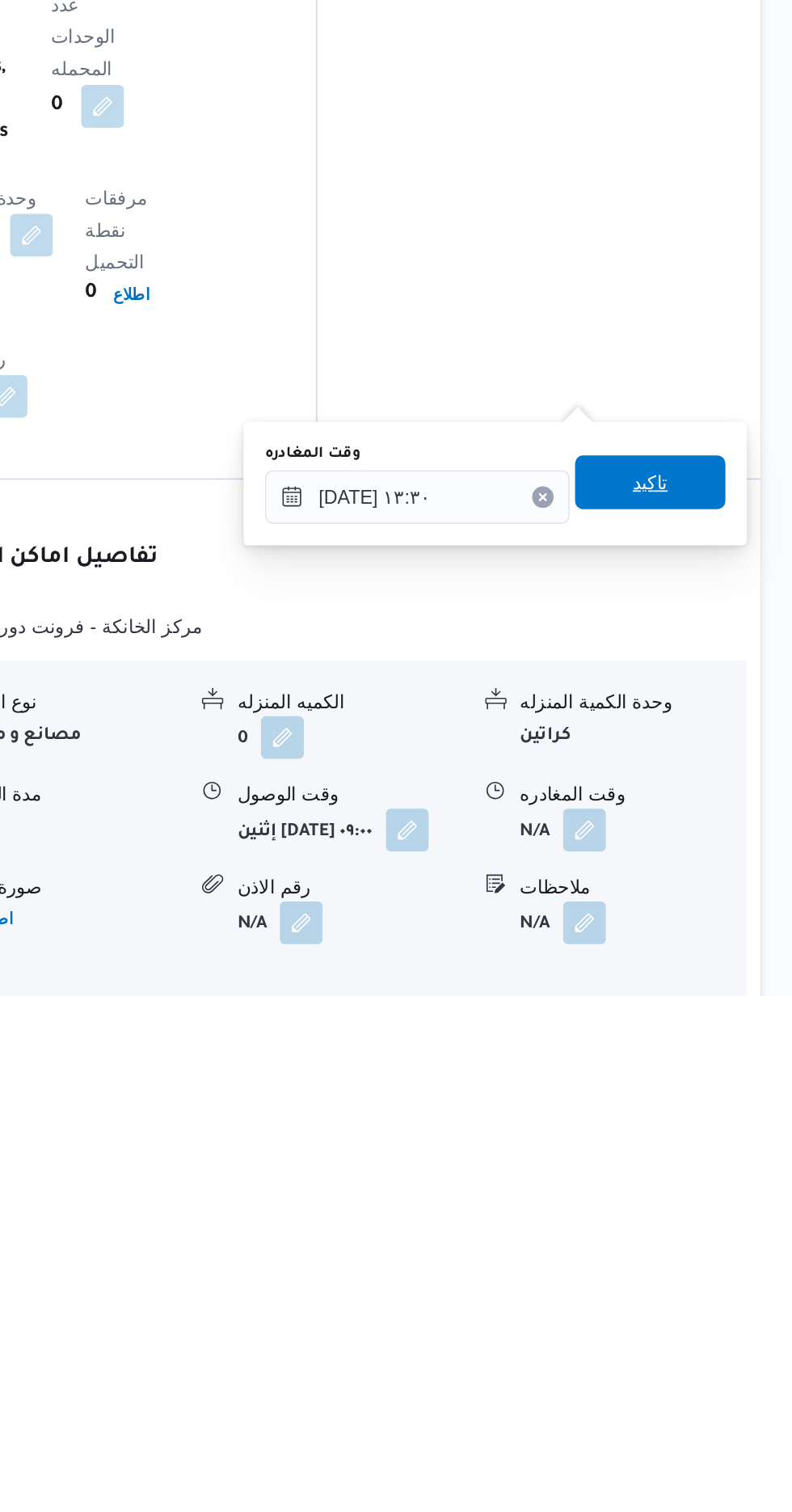
click at [727, 1213] on span "تاكيد" at bounding box center [707, 1203] width 90 height 32
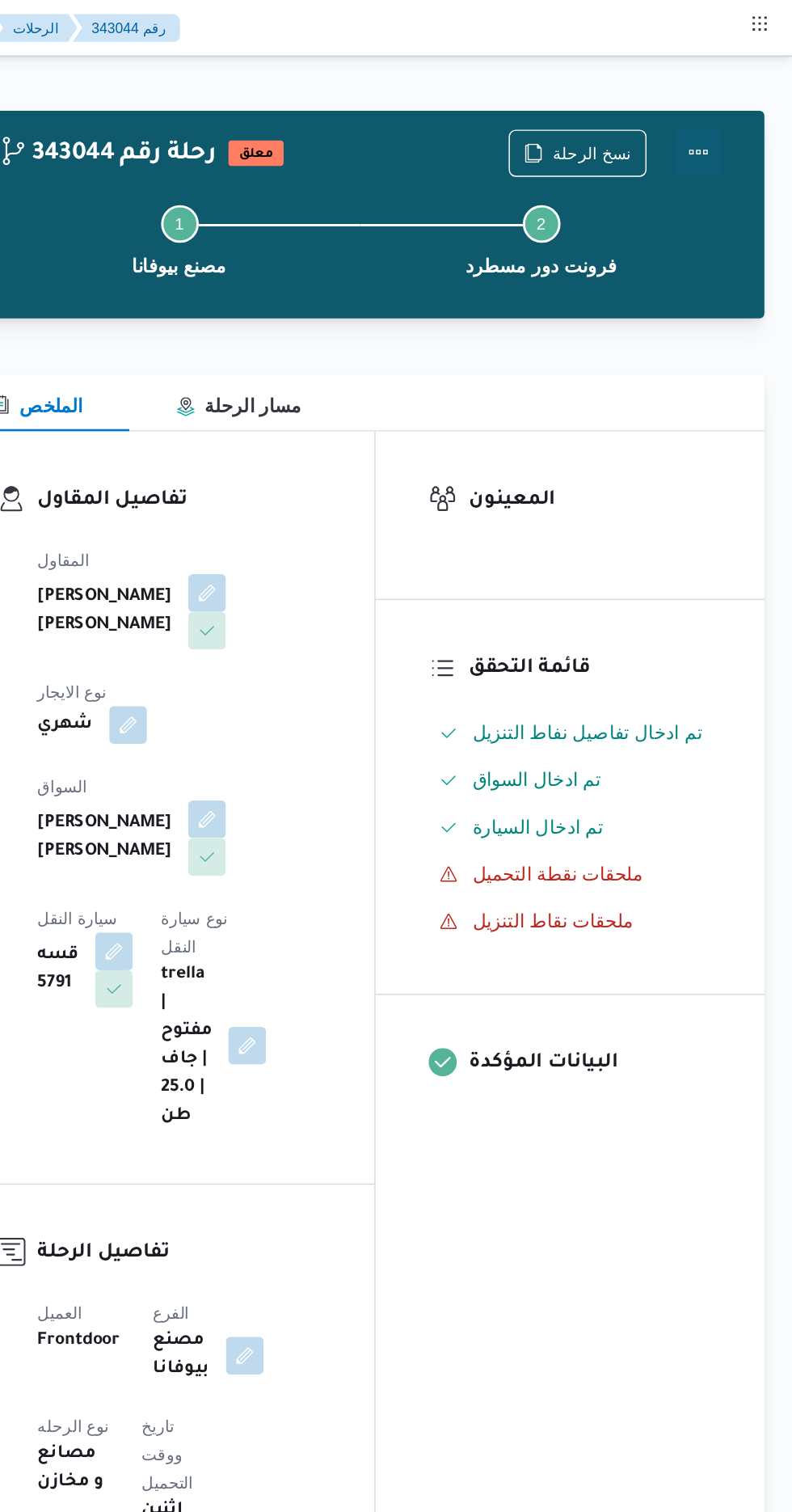
click at [737, 93] on button "Actions" at bounding box center [727, 104] width 32 height 32
click at [737, 97] on button "Actions" at bounding box center [727, 104] width 32 height 32
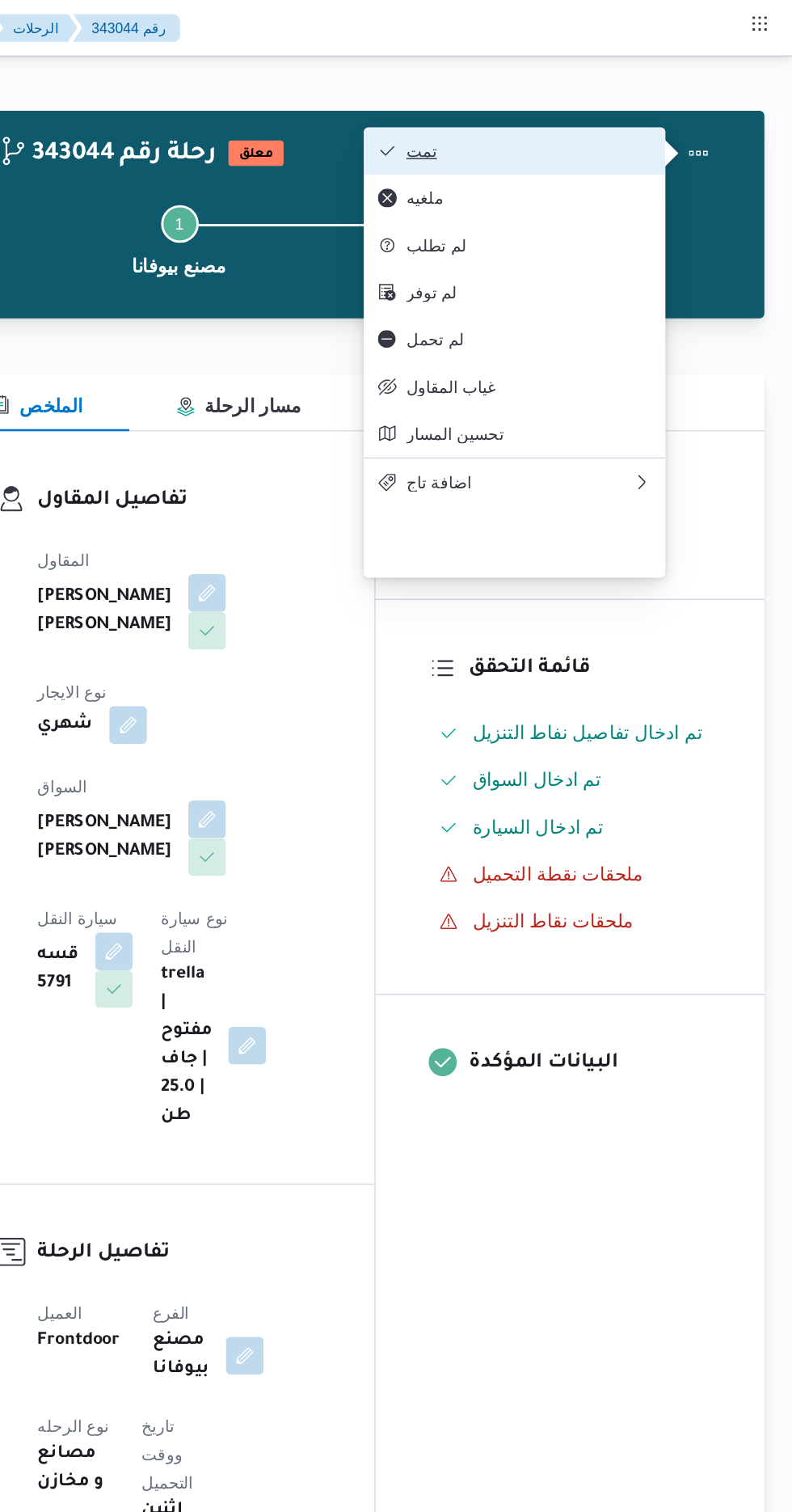
click at [651, 91] on button "تمت" at bounding box center [602, 103] width 207 height 32
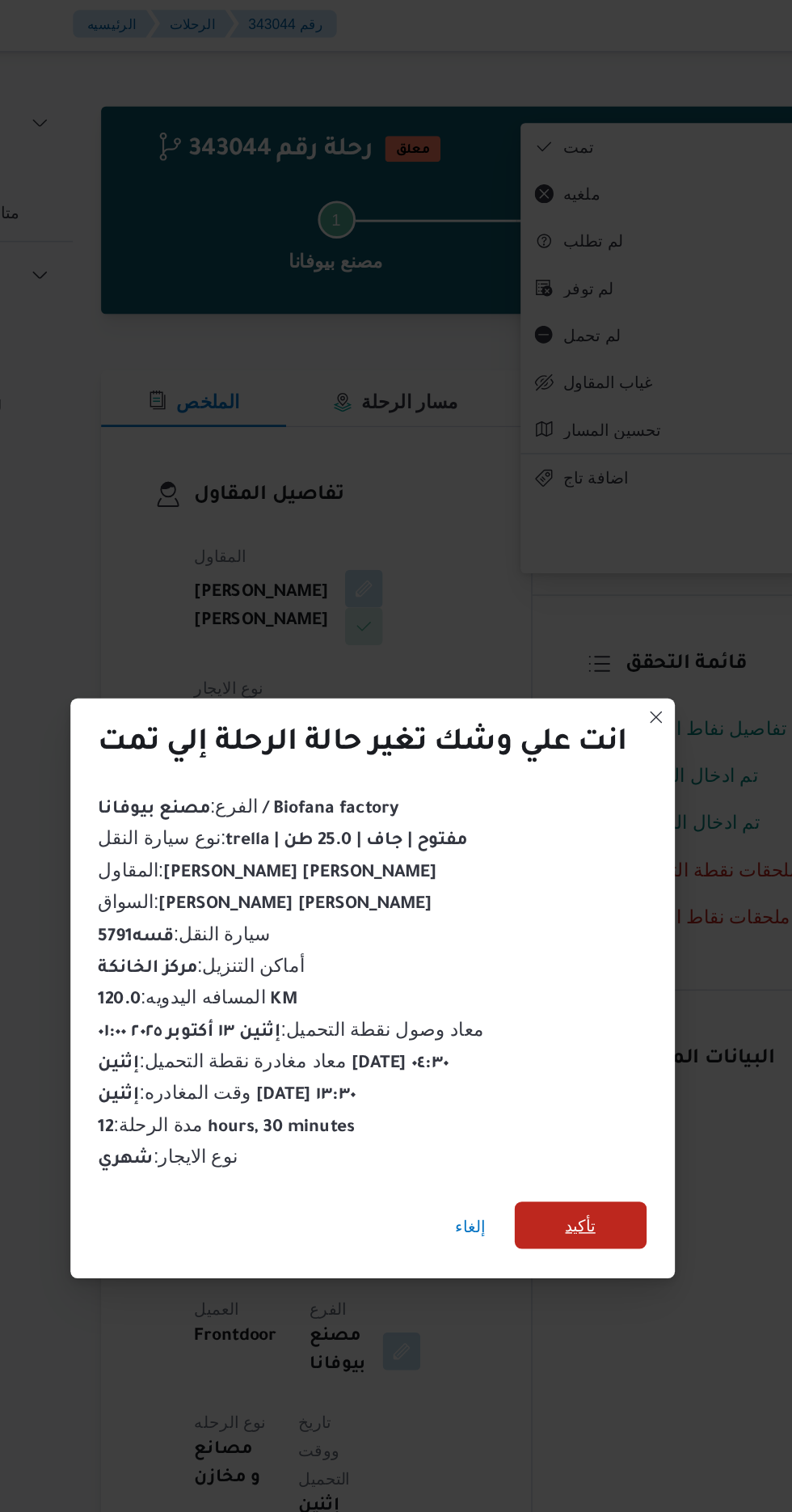
click at [557, 860] on span "تأكيد" at bounding box center [539, 843] width 90 height 32
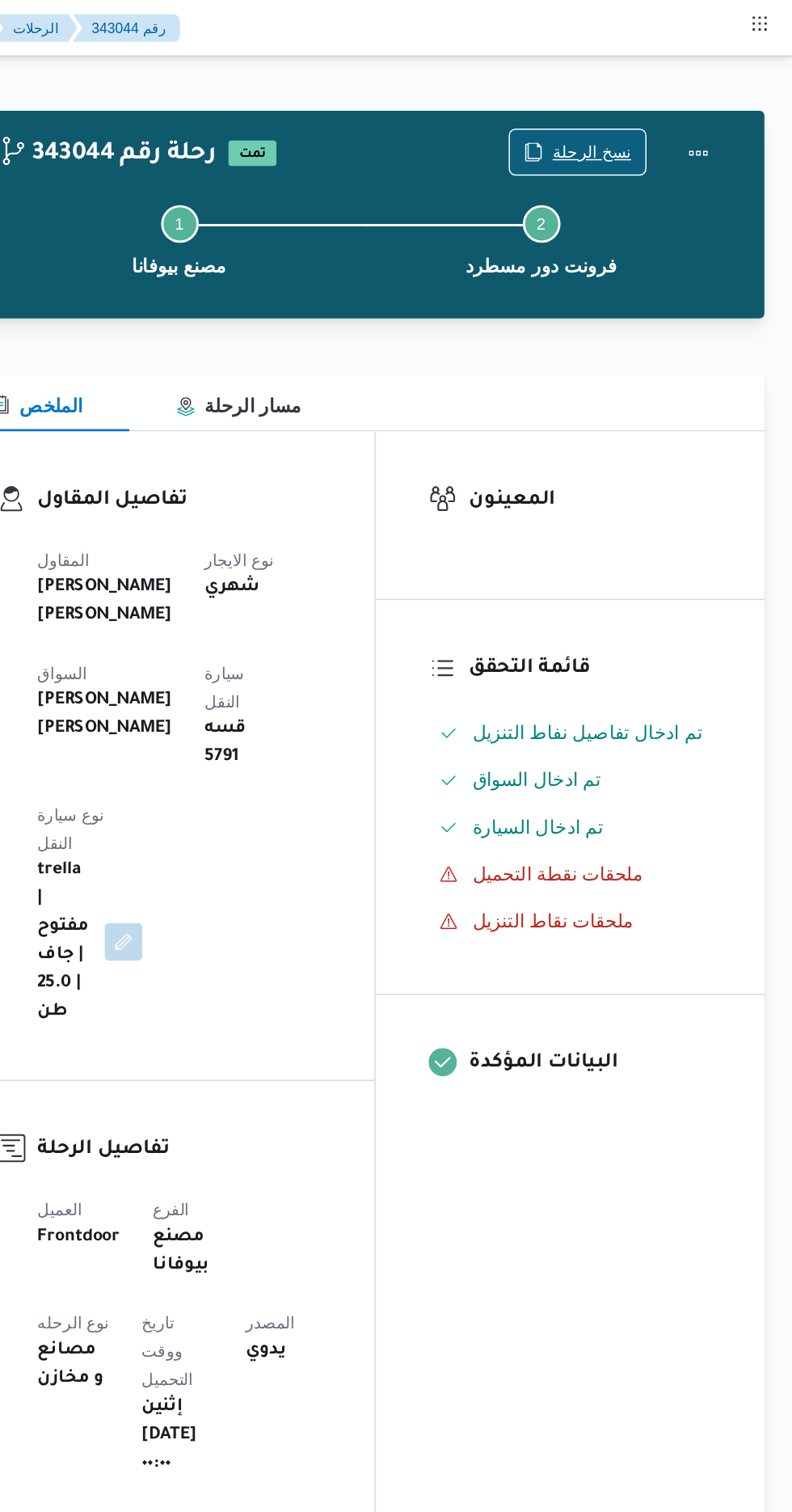
click at [650, 104] on span "نسخ الرحلة" at bounding box center [655, 104] width 54 height 20
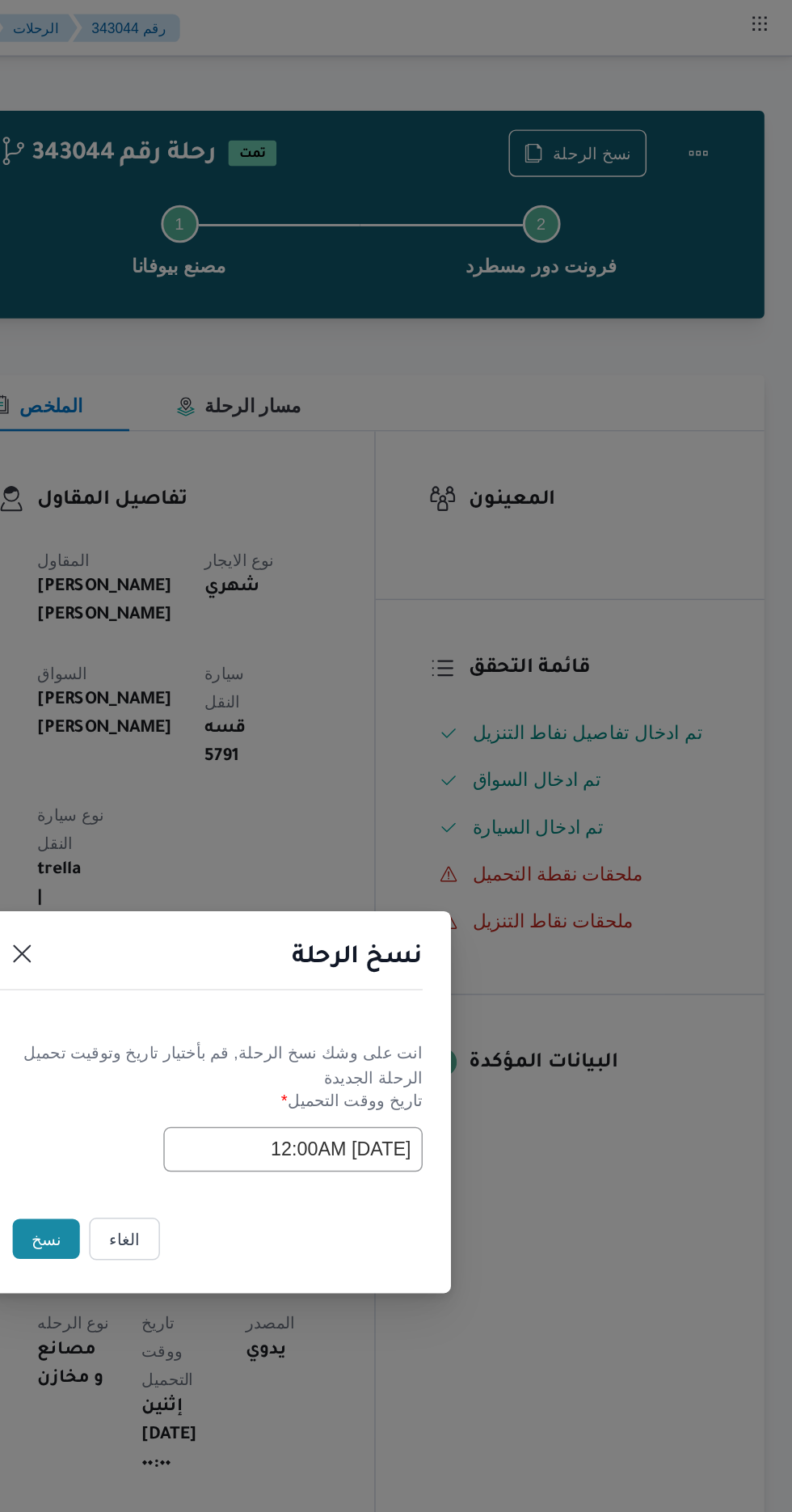
click at [260, 849] on button "نسخ" at bounding box center [280, 849] width 46 height 27
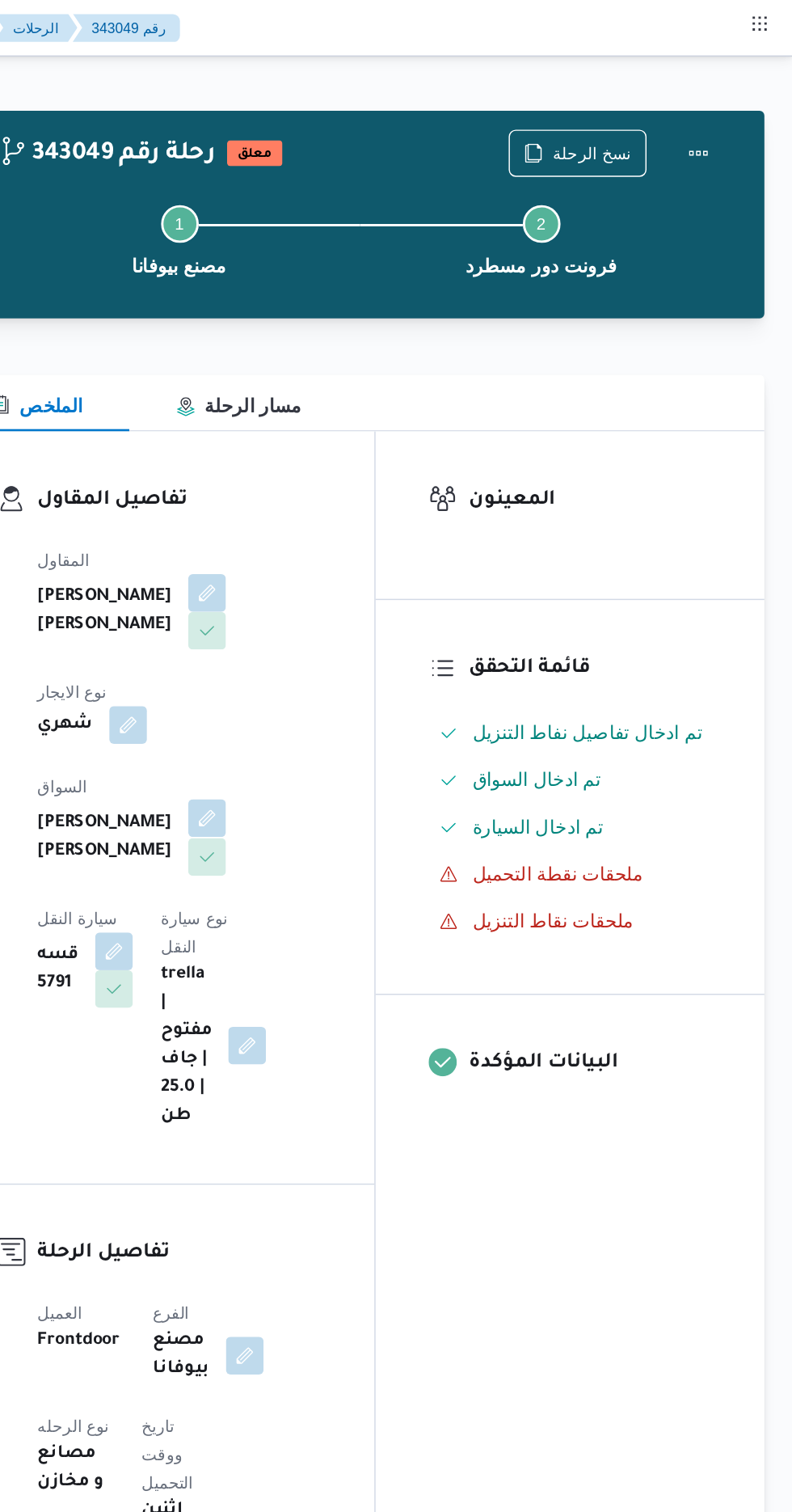
click at [377, 548] on button "button" at bounding box center [390, 561] width 26 height 26
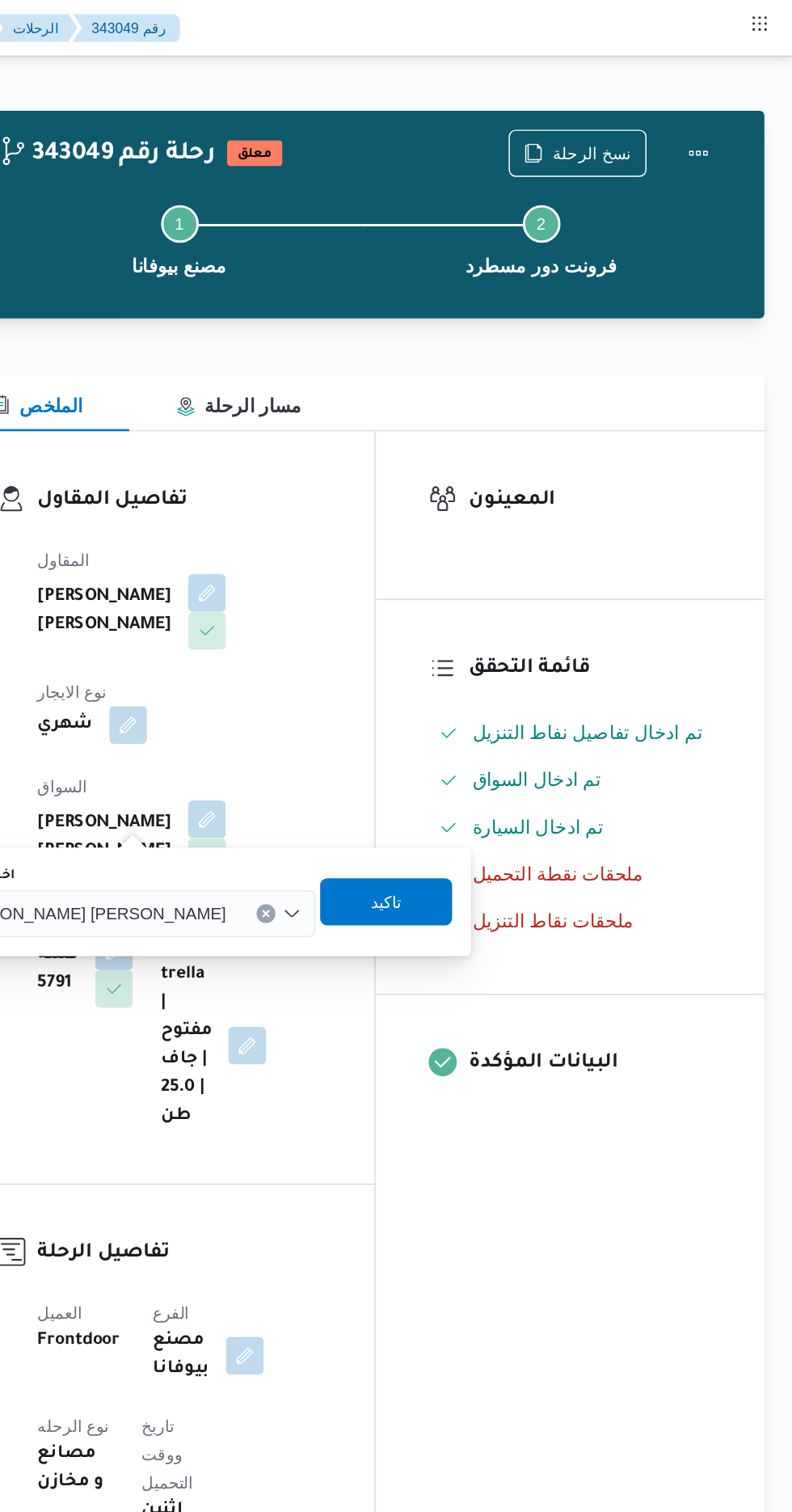
click at [307, 621] on span "[PERSON_NAME] [PERSON_NAME]" at bounding box center [309, 625] width 190 height 18
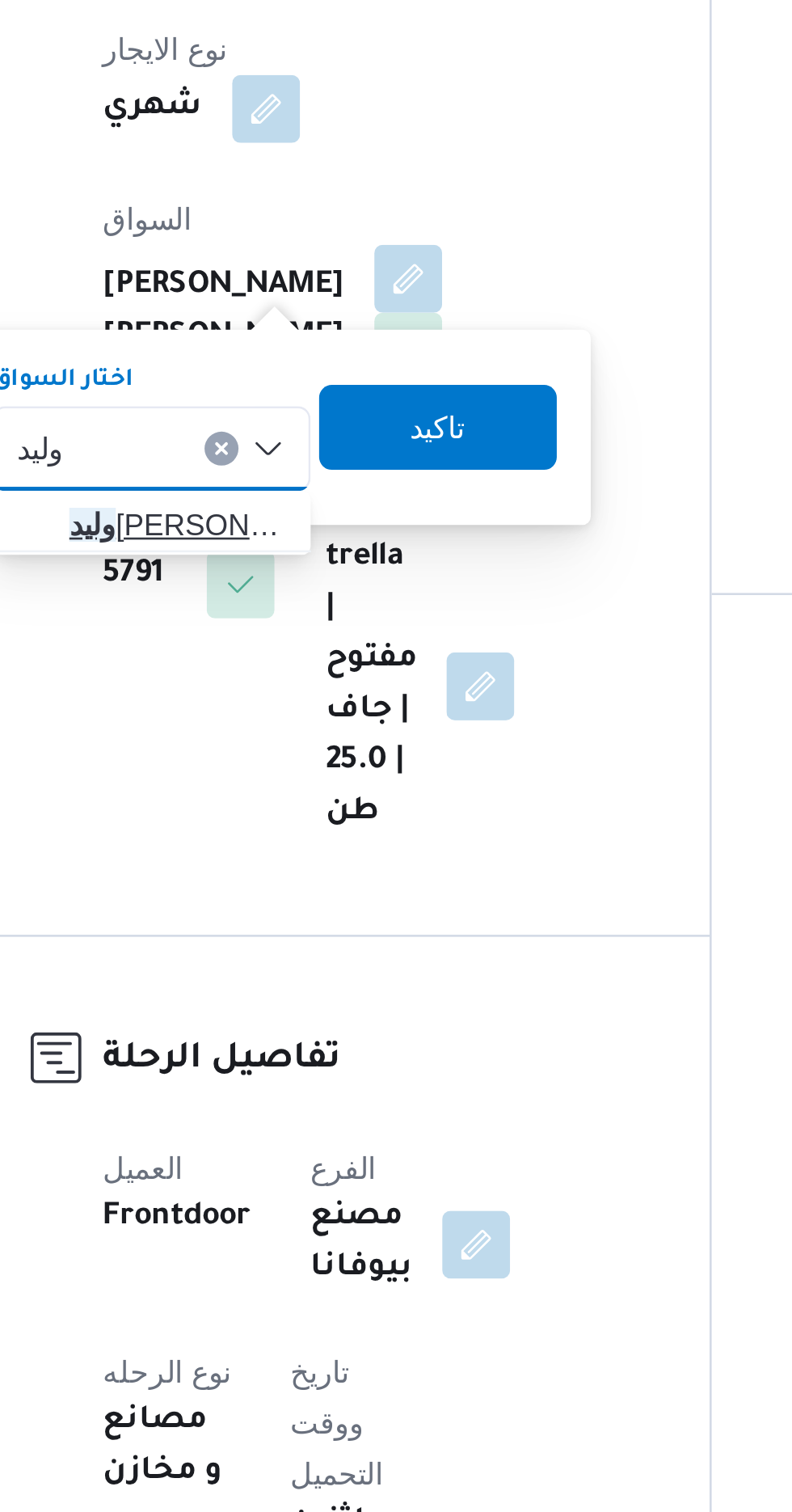
type input "وليد"
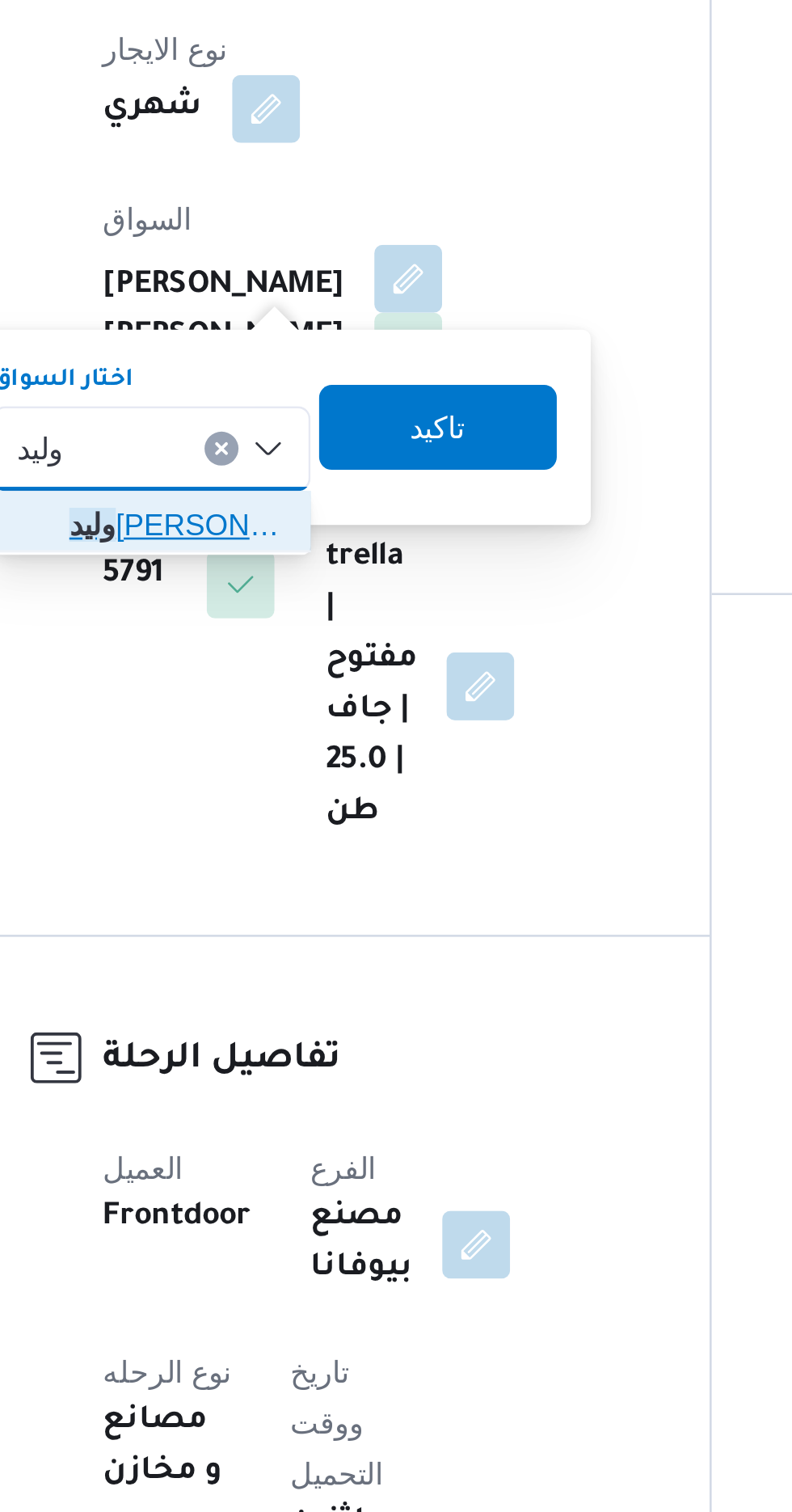
click at [279, 653] on mark "وليد" at bounding box center [269, 656] width 18 height 13
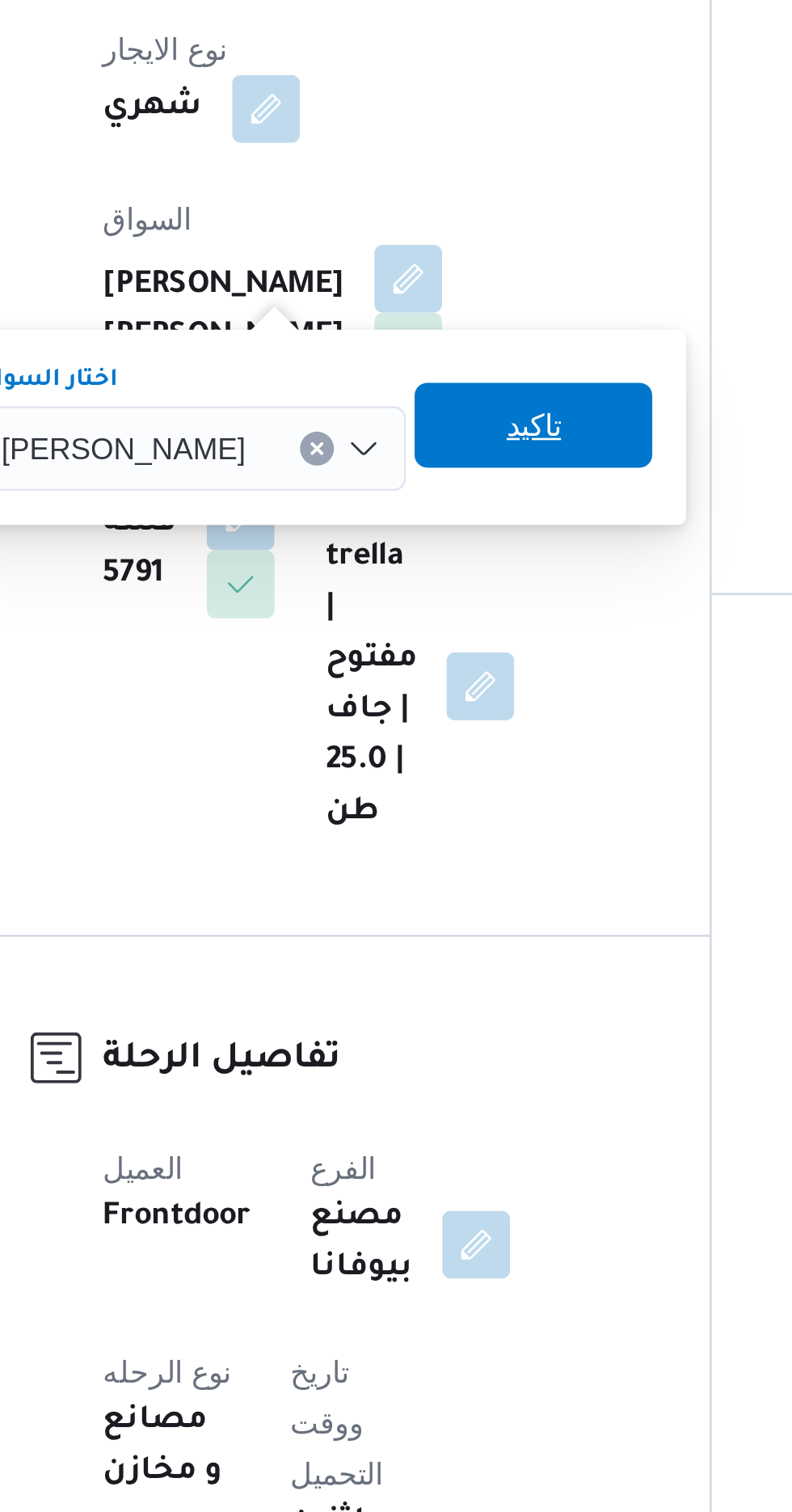
click at [418, 621] on span "تاكيد" at bounding box center [438, 618] width 90 height 32
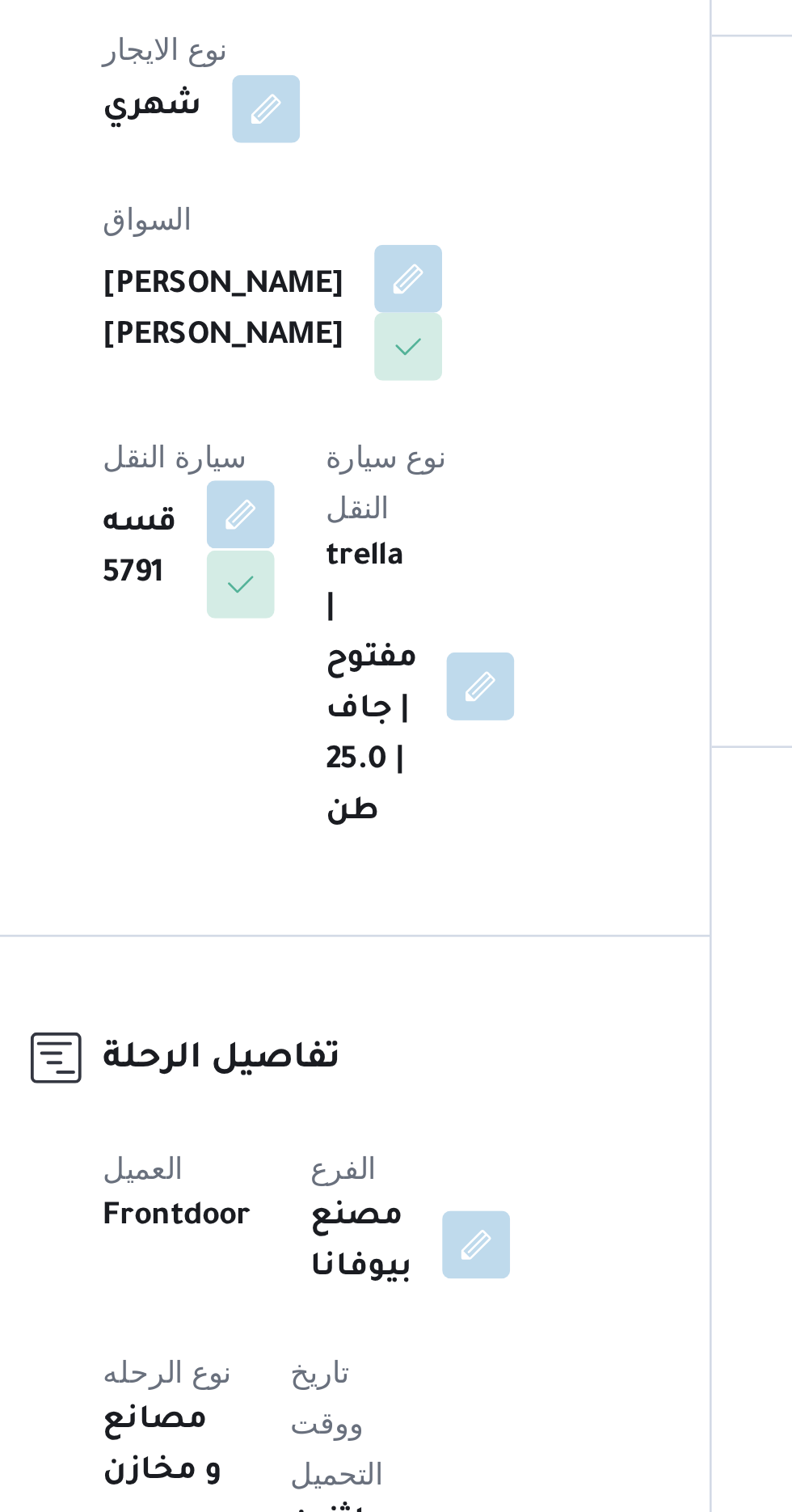
click at [340, 639] on button "button" at bounding box center [327, 652] width 26 height 26
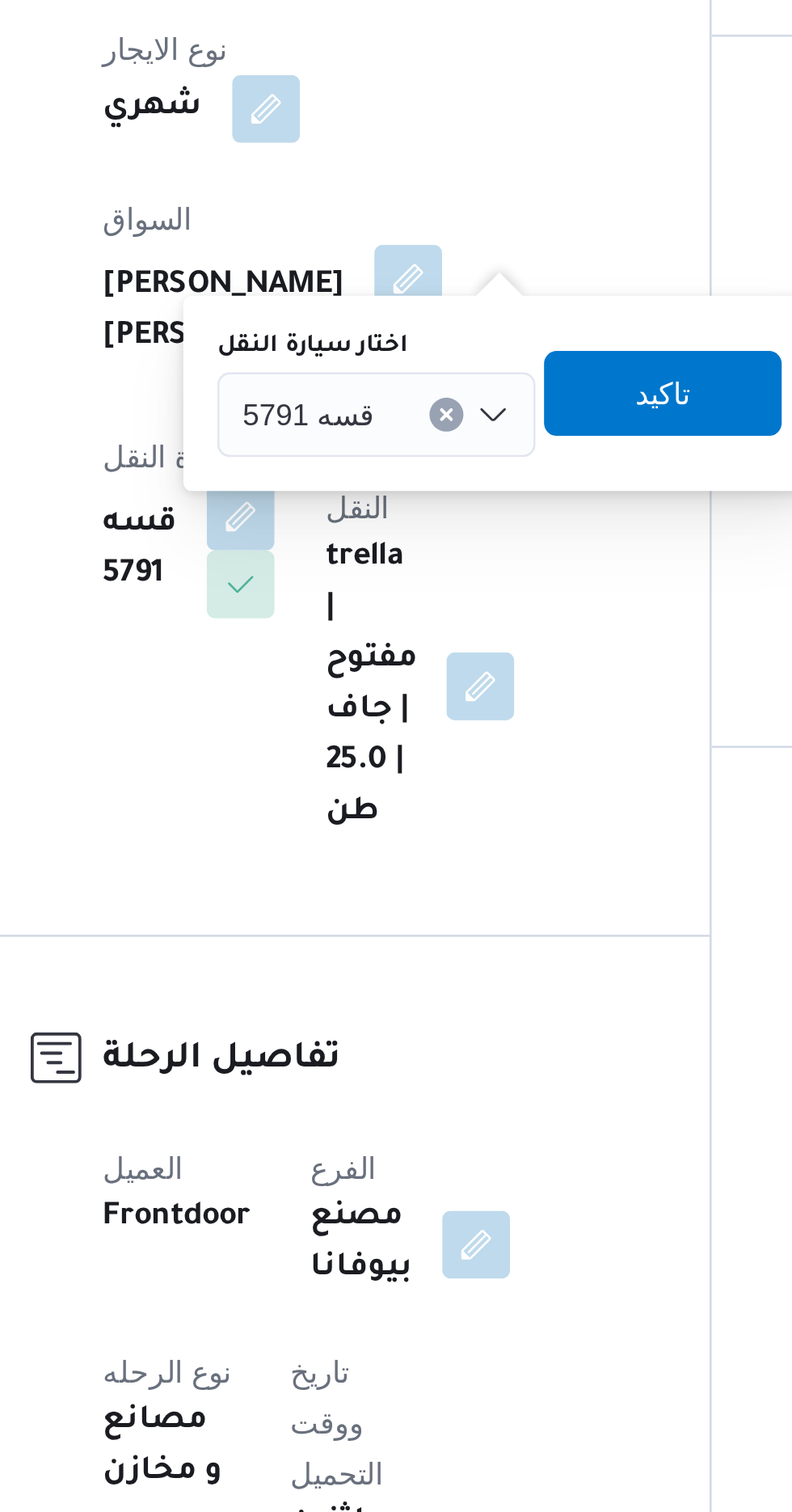
click at [380, 608] on div "قسه 5791" at bounding box center [378, 614] width 121 height 32
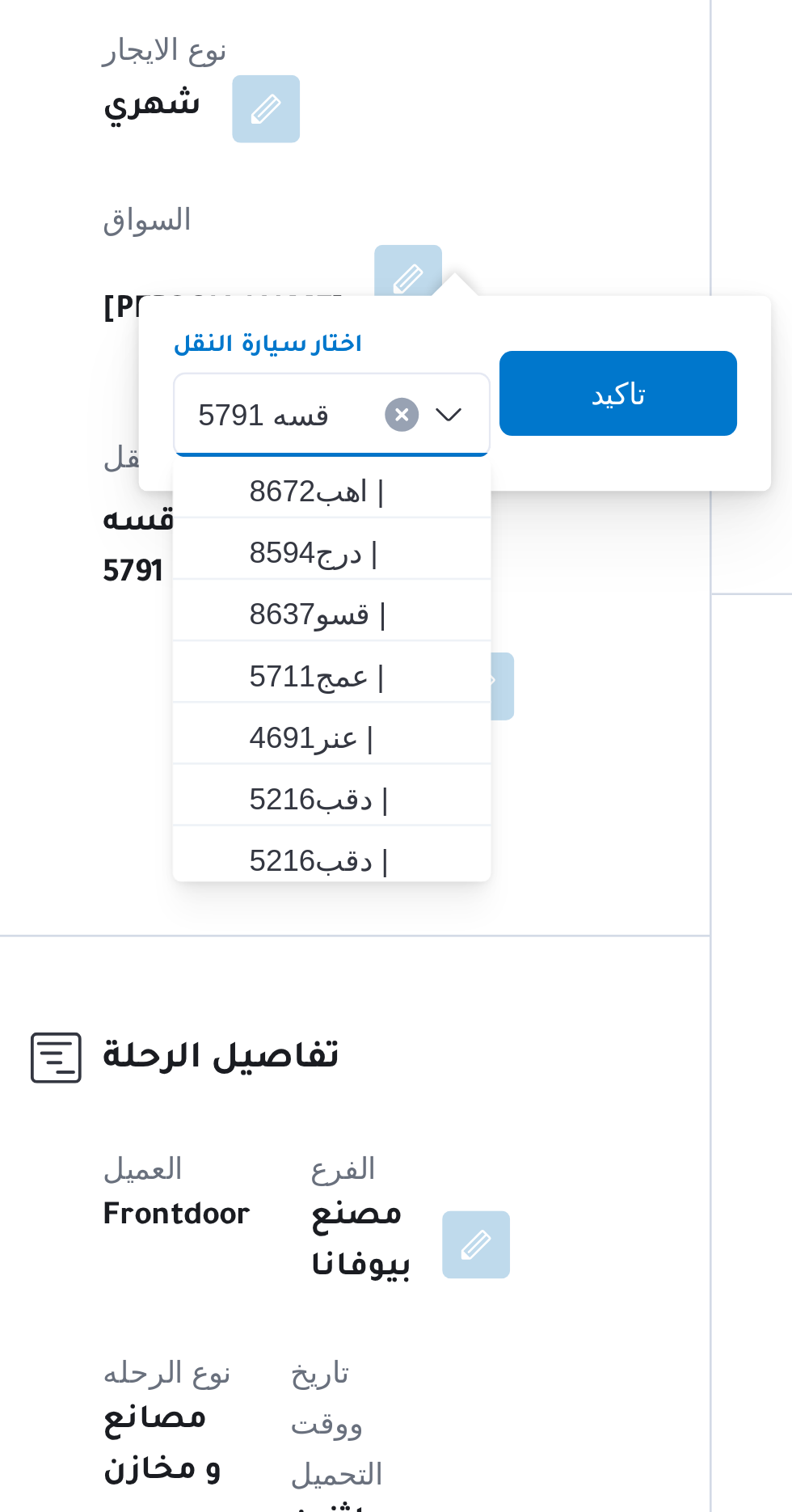
click at [367, 614] on input "اختار سيارة النقل" at bounding box center [368, 614] width 2 height 20
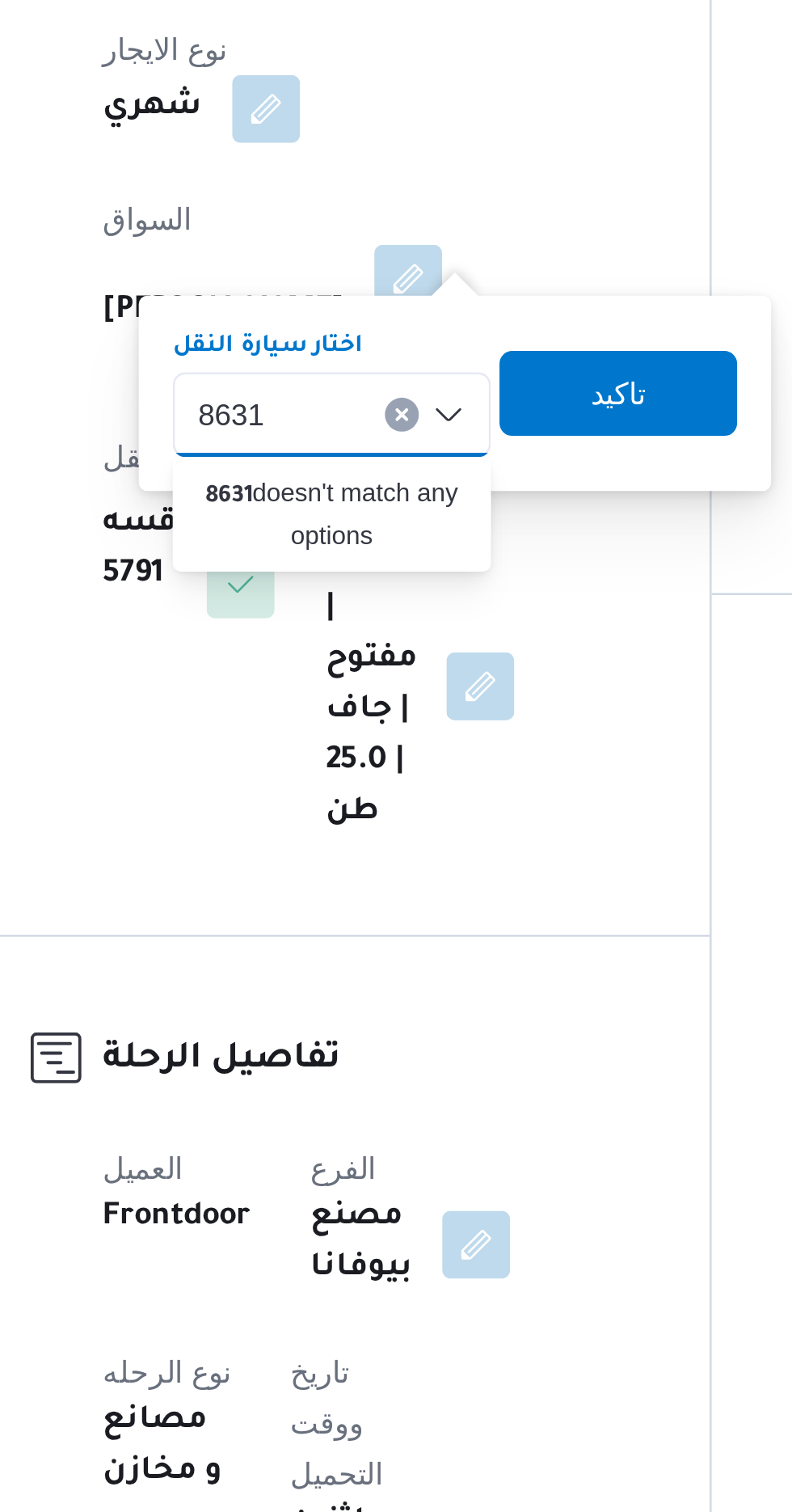
click at [389, 613] on icon "Clear input" at bounding box center [388, 613] width 7 height 7
type input "8"
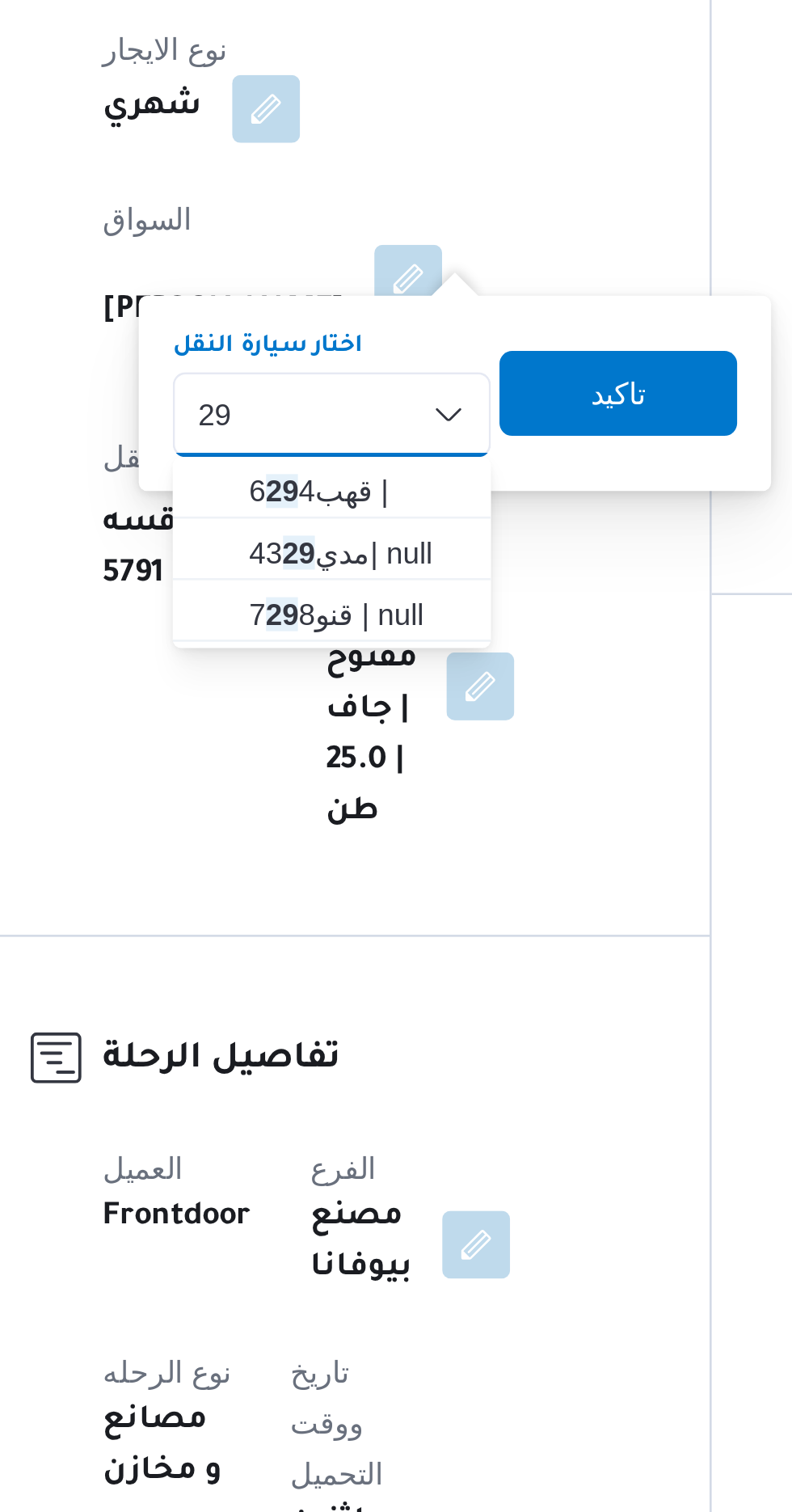
type input "2"
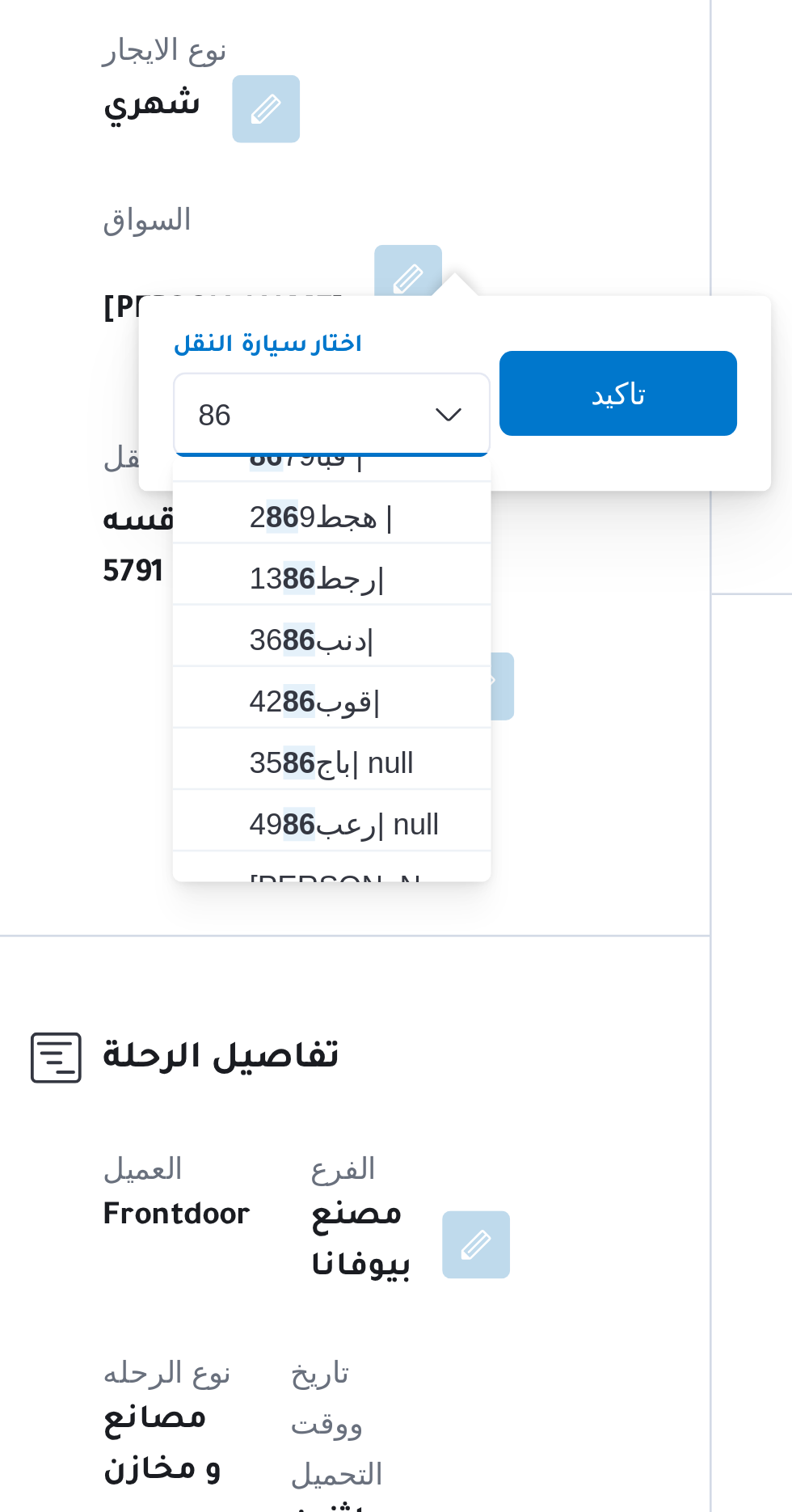
scroll to position [99, 0]
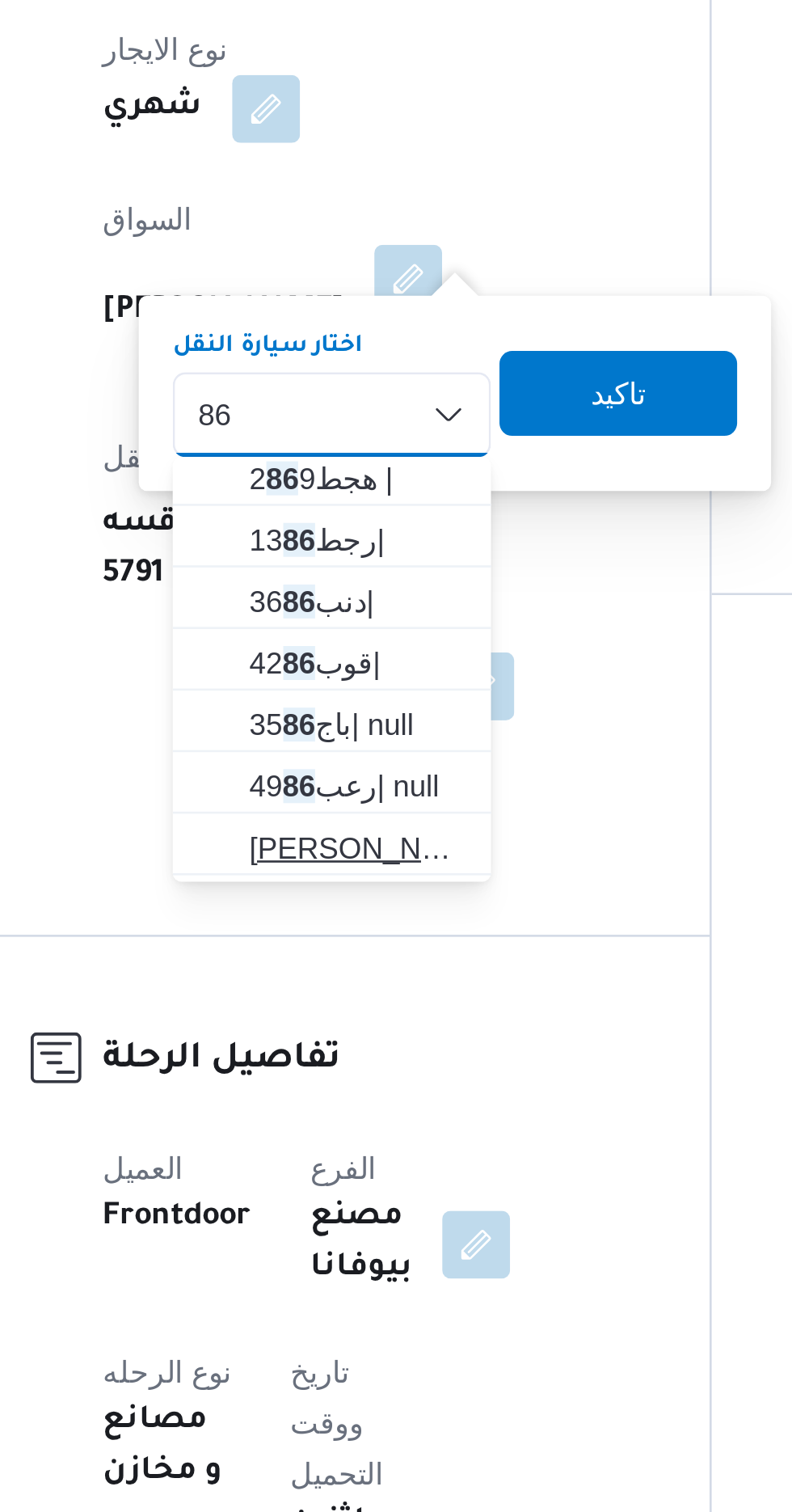
type input "86"
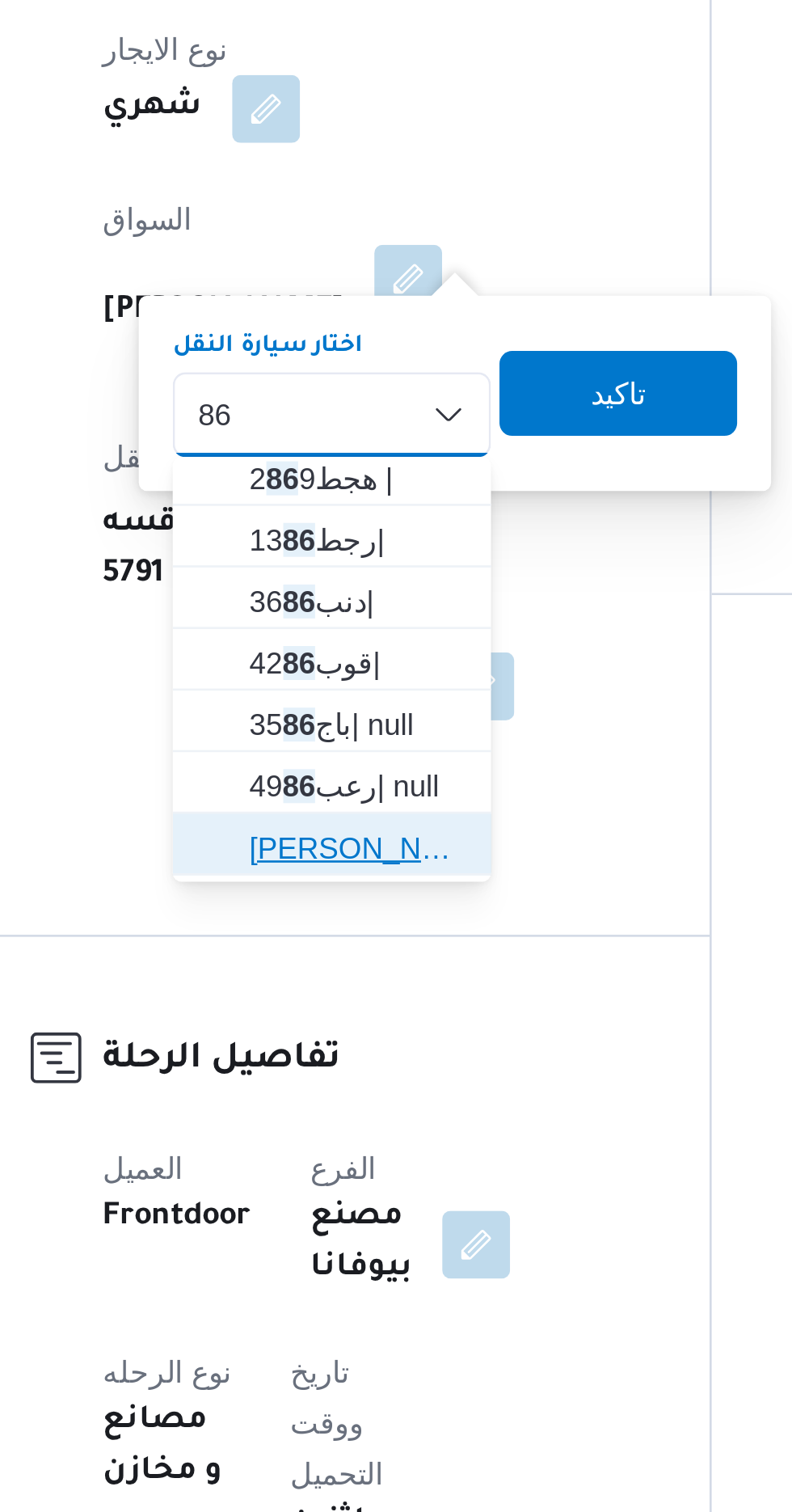
click at [367, 773] on span "قجا 86 37 | null" at bounding box center [371, 778] width 83 height 20
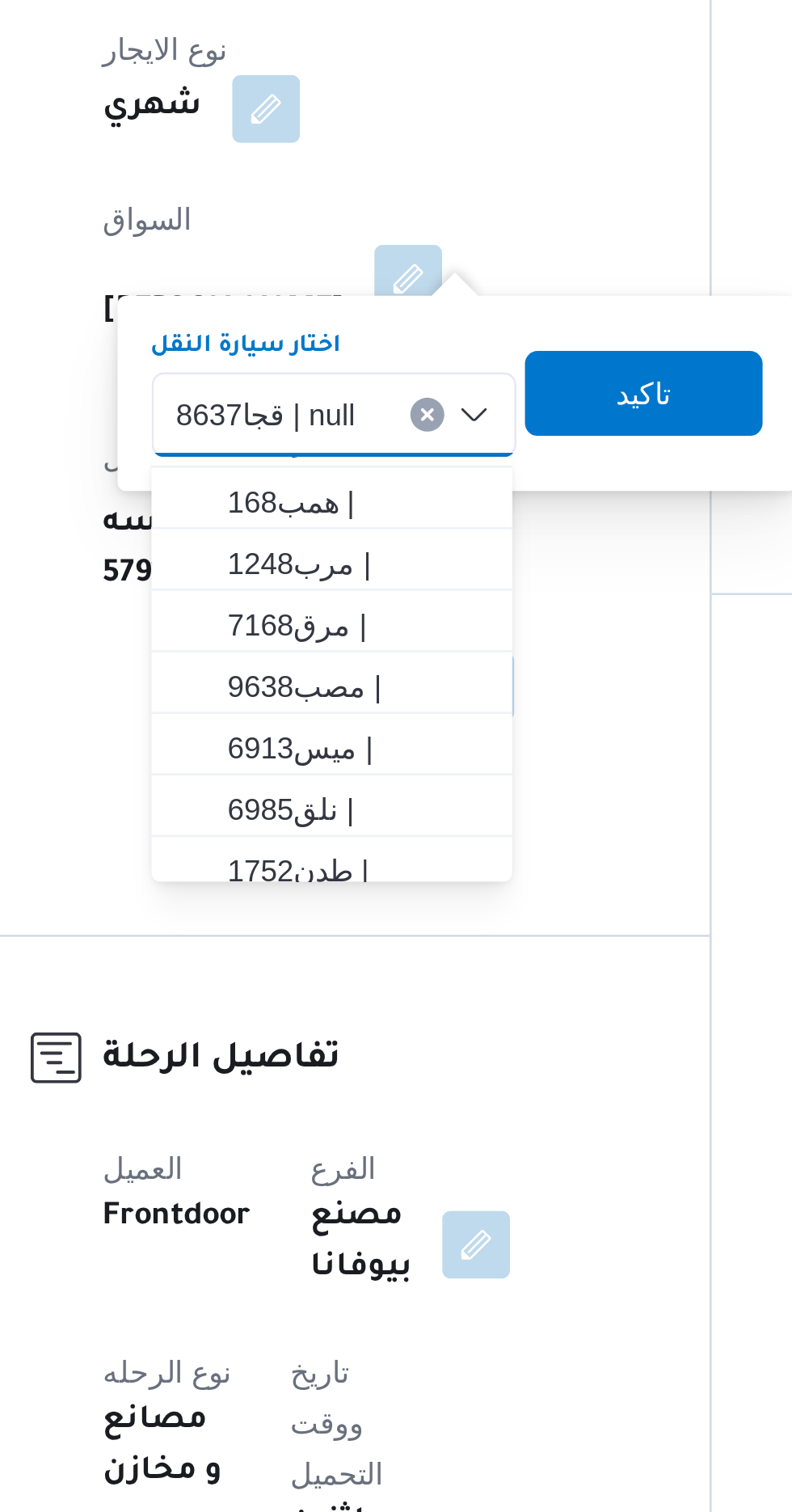
scroll to position [427, 0]
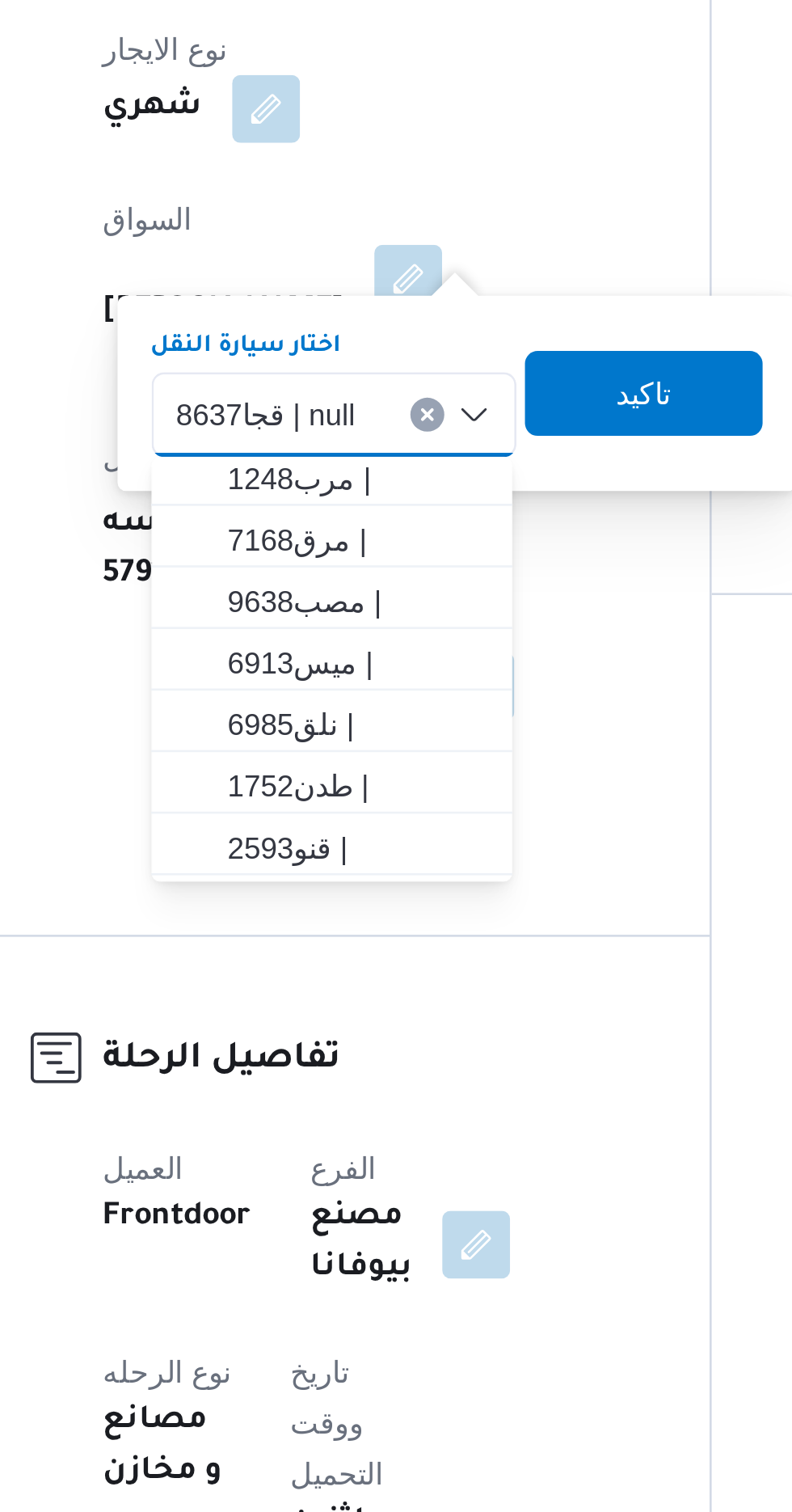
click at [367, 615] on span "قجا8637 | null" at bounding box center [336, 613] width 68 height 18
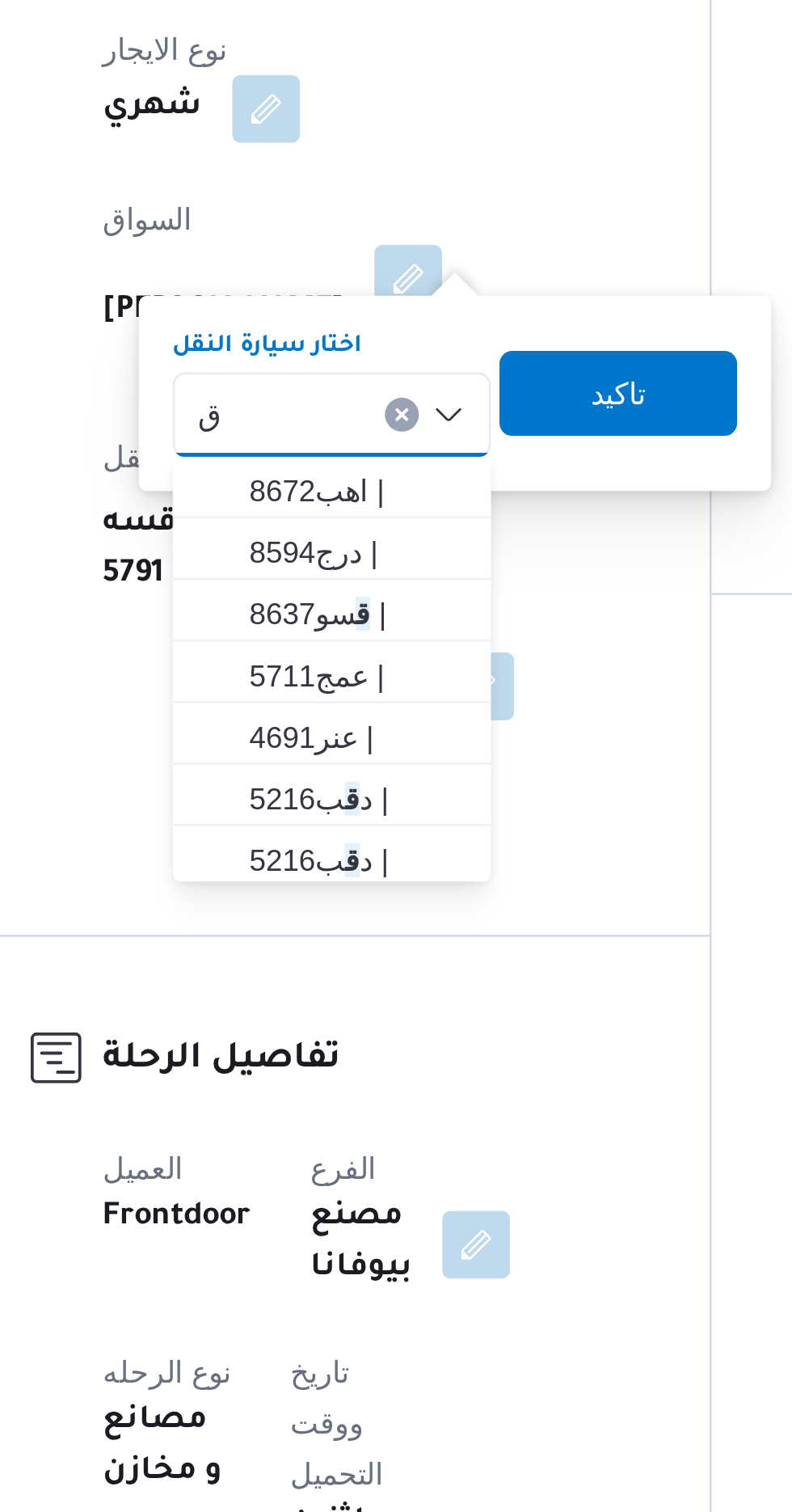
scroll to position [0, 0]
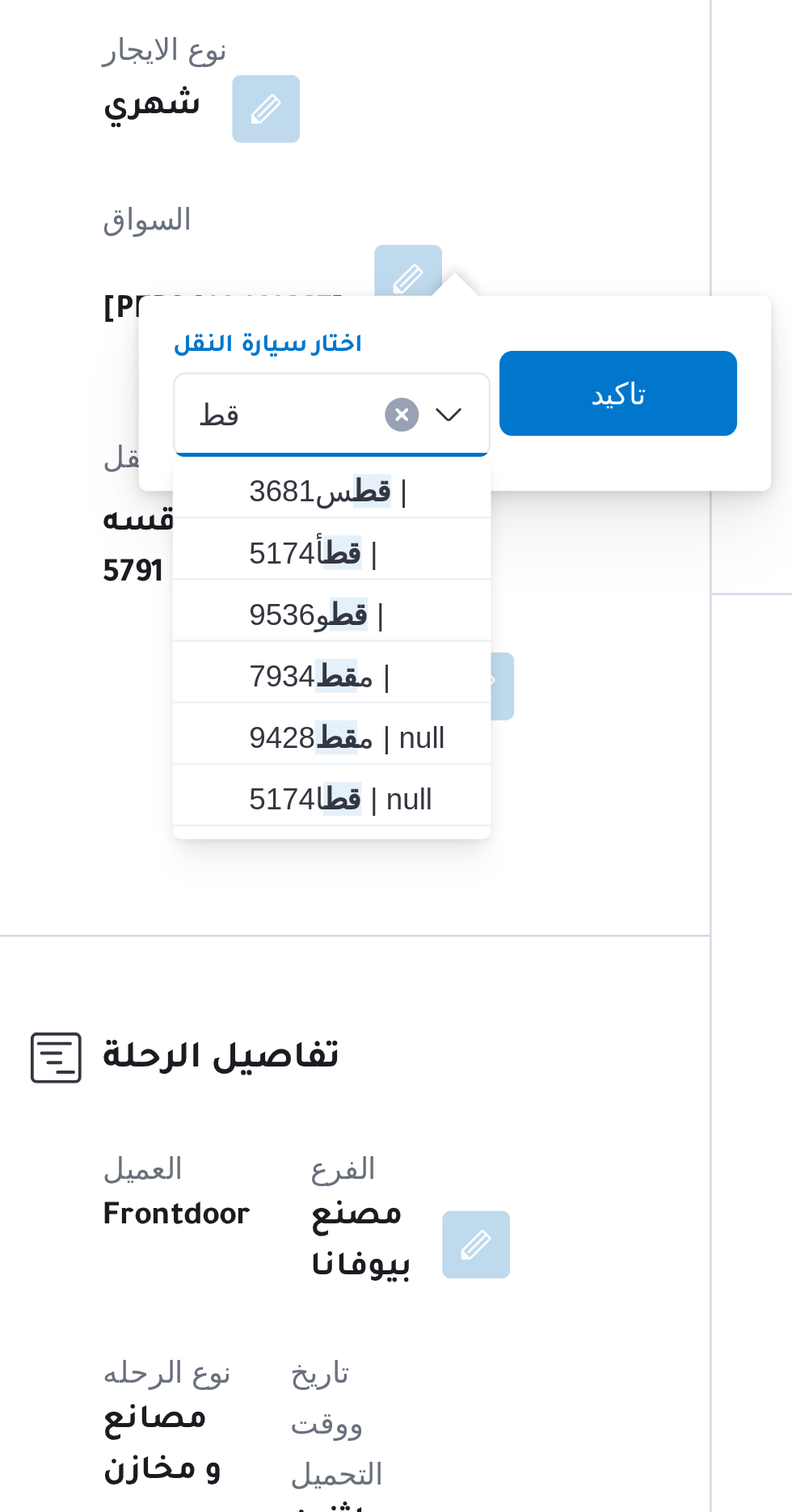
type input "ق"
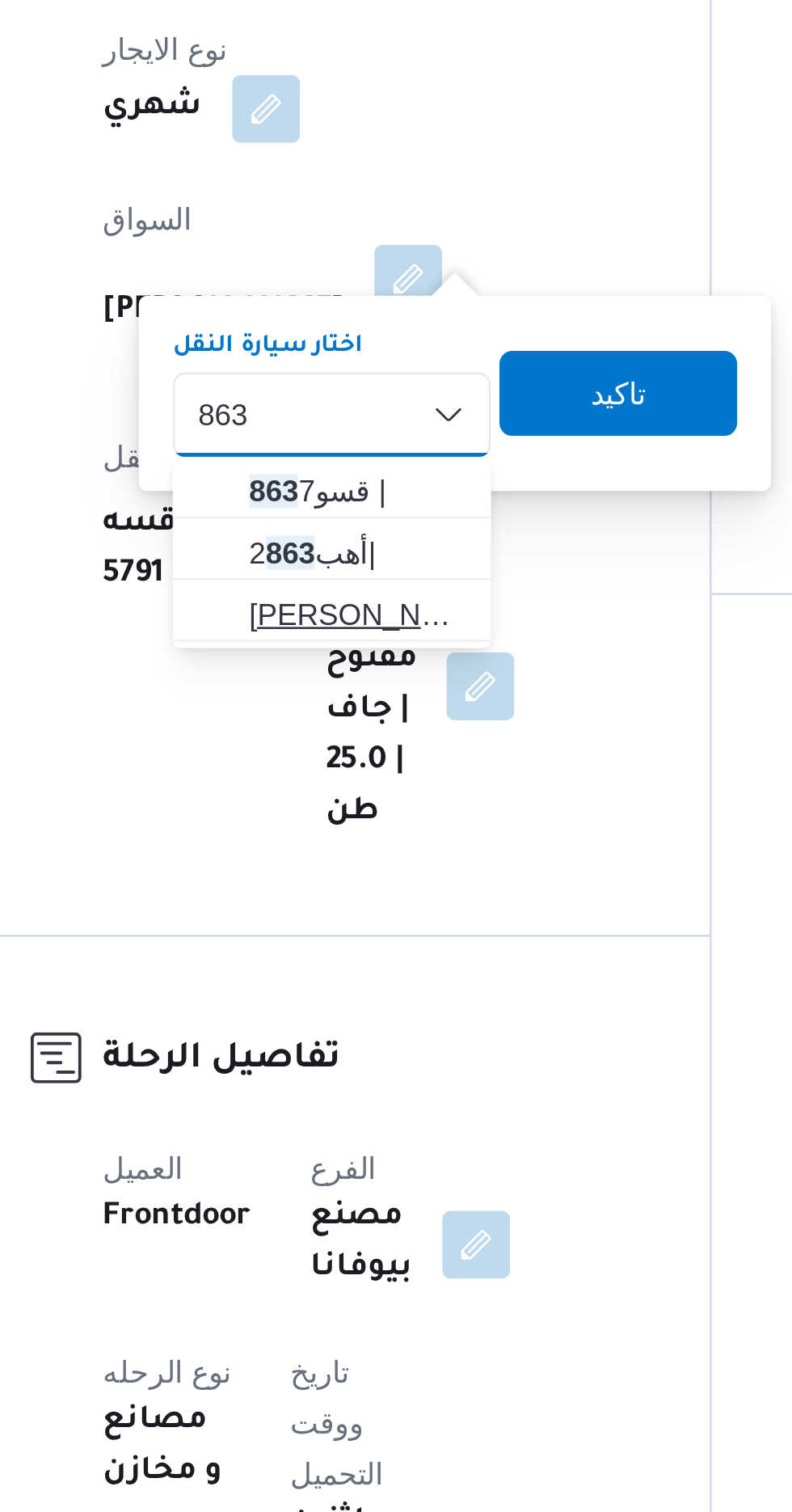
type input "863"
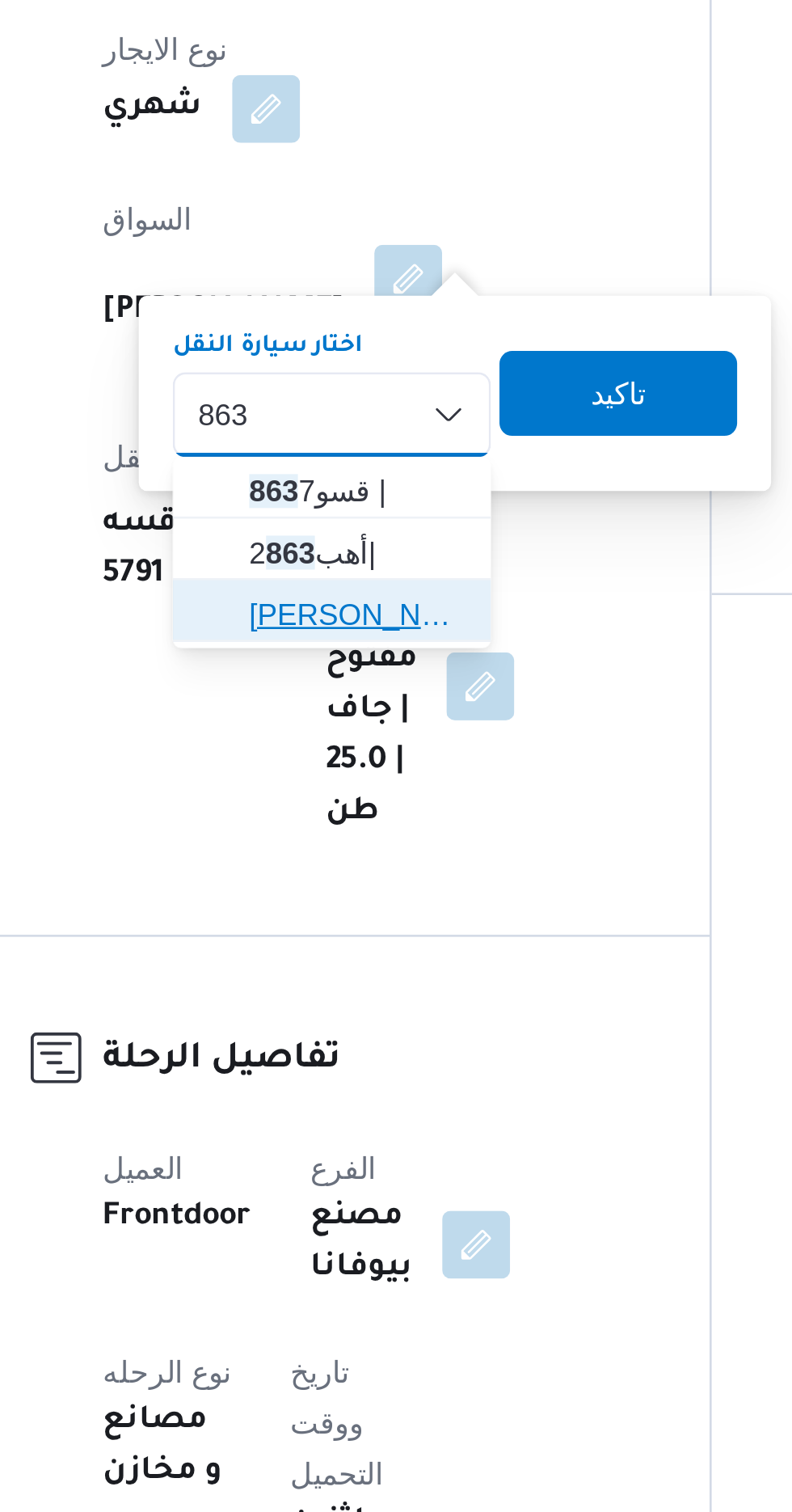
click at [376, 687] on span "قجا 863 7 | null" at bounding box center [371, 690] width 83 height 20
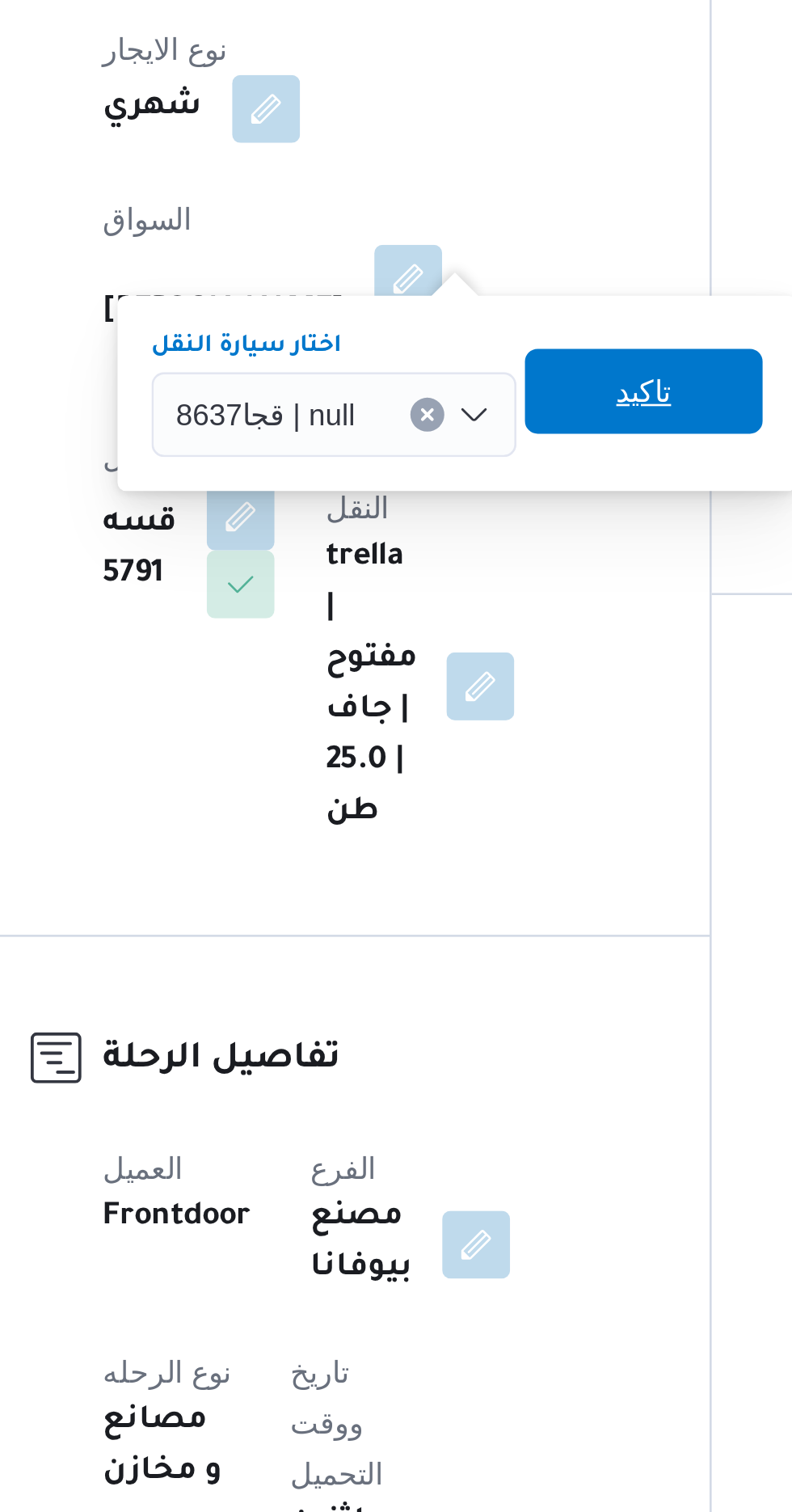
click at [487, 601] on span "تاكيد" at bounding box center [480, 604] width 21 height 20
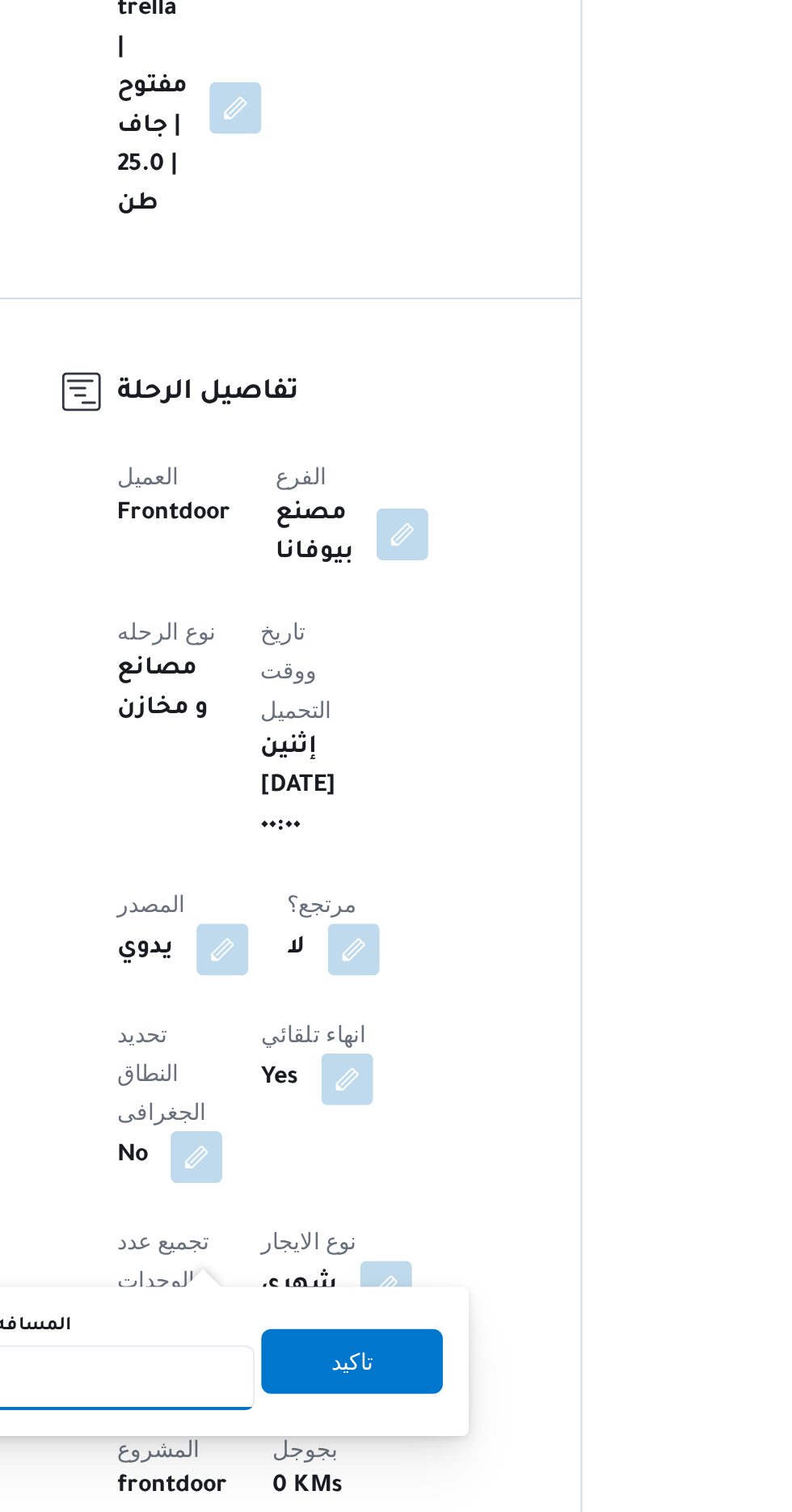
click at [297, 1444] on input "المسافه اليدويه" at bounding box center [262, 1441] width 160 height 32
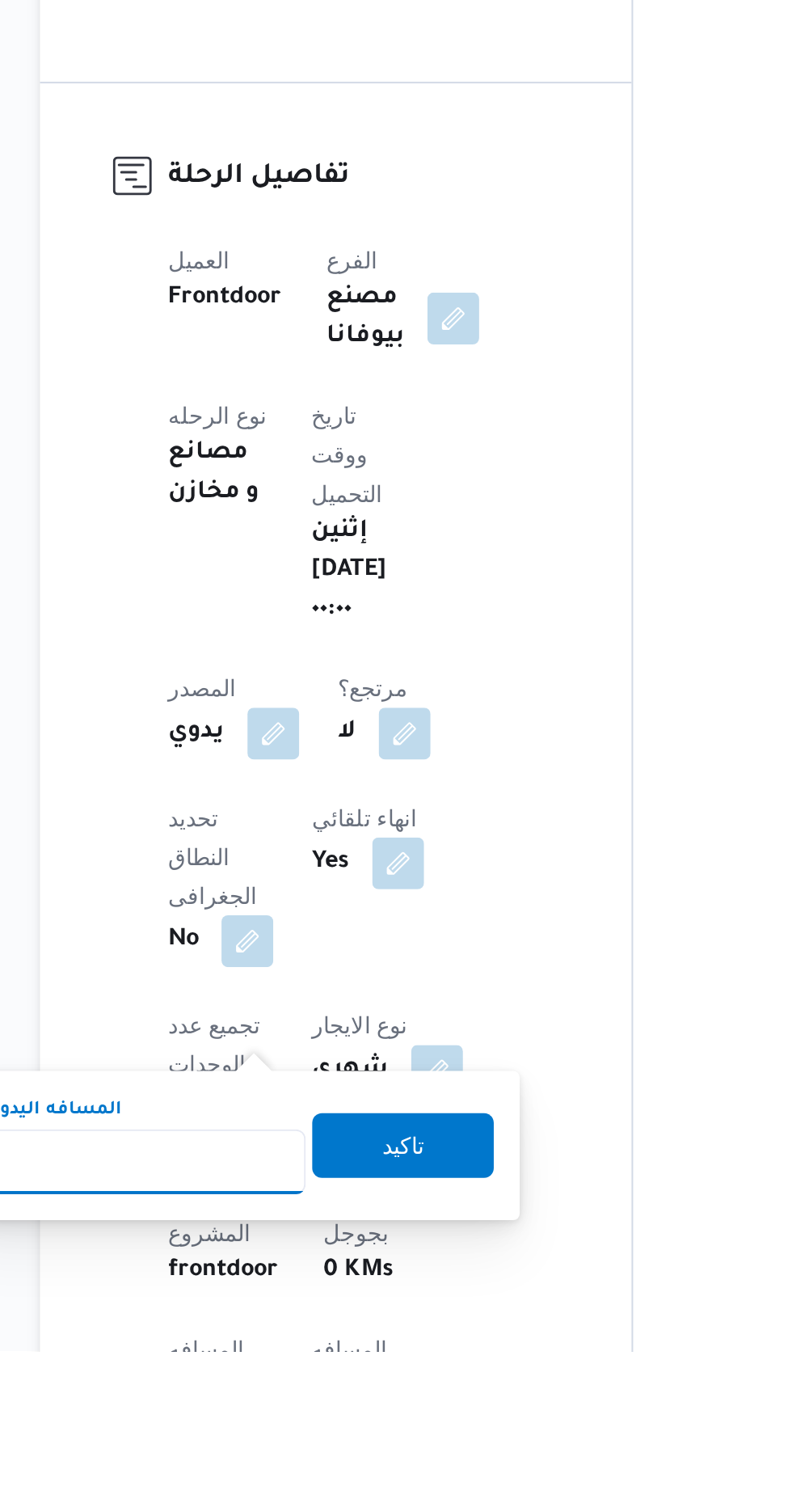
scroll to position [147, 0]
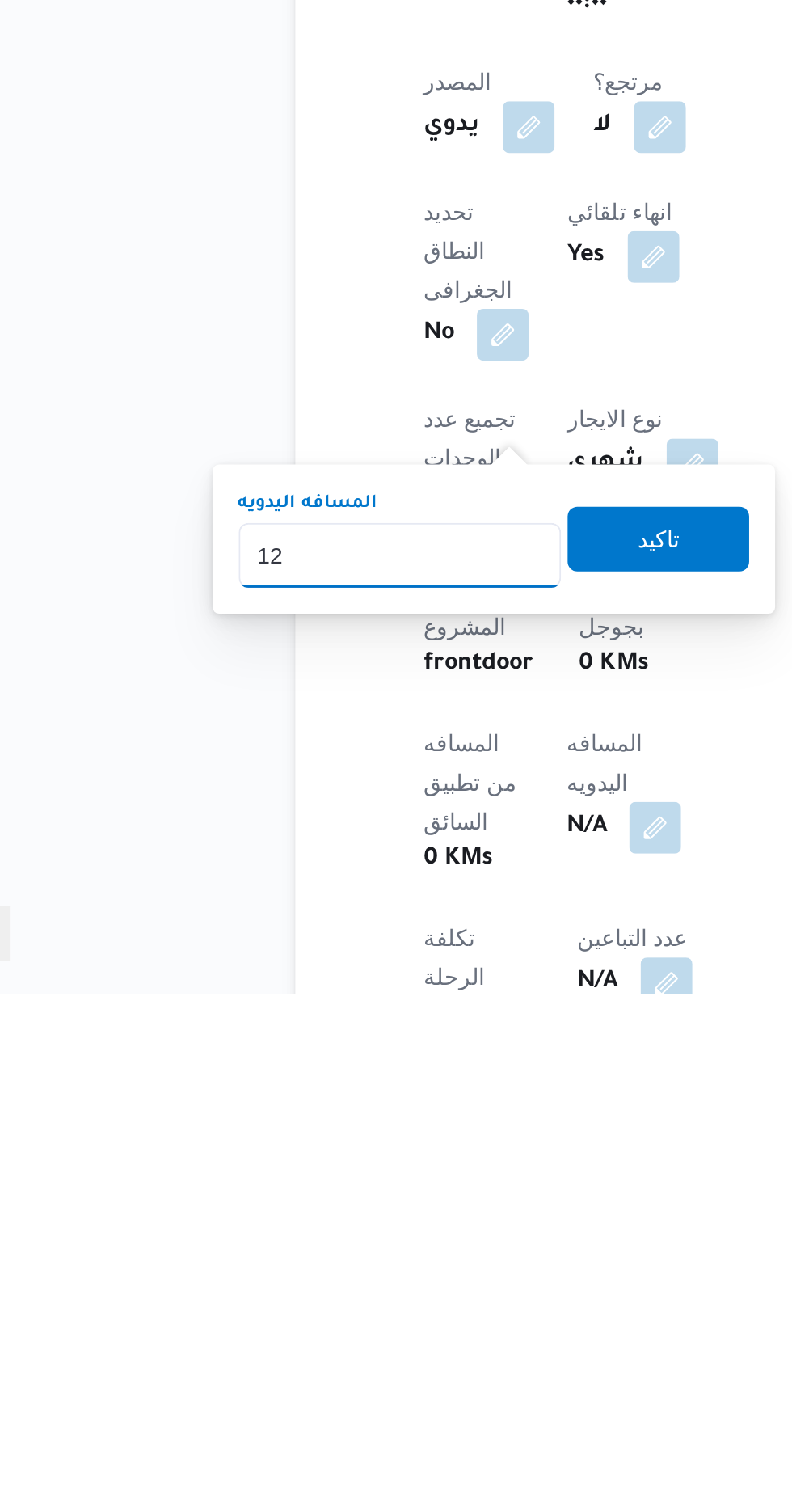
type input "120"
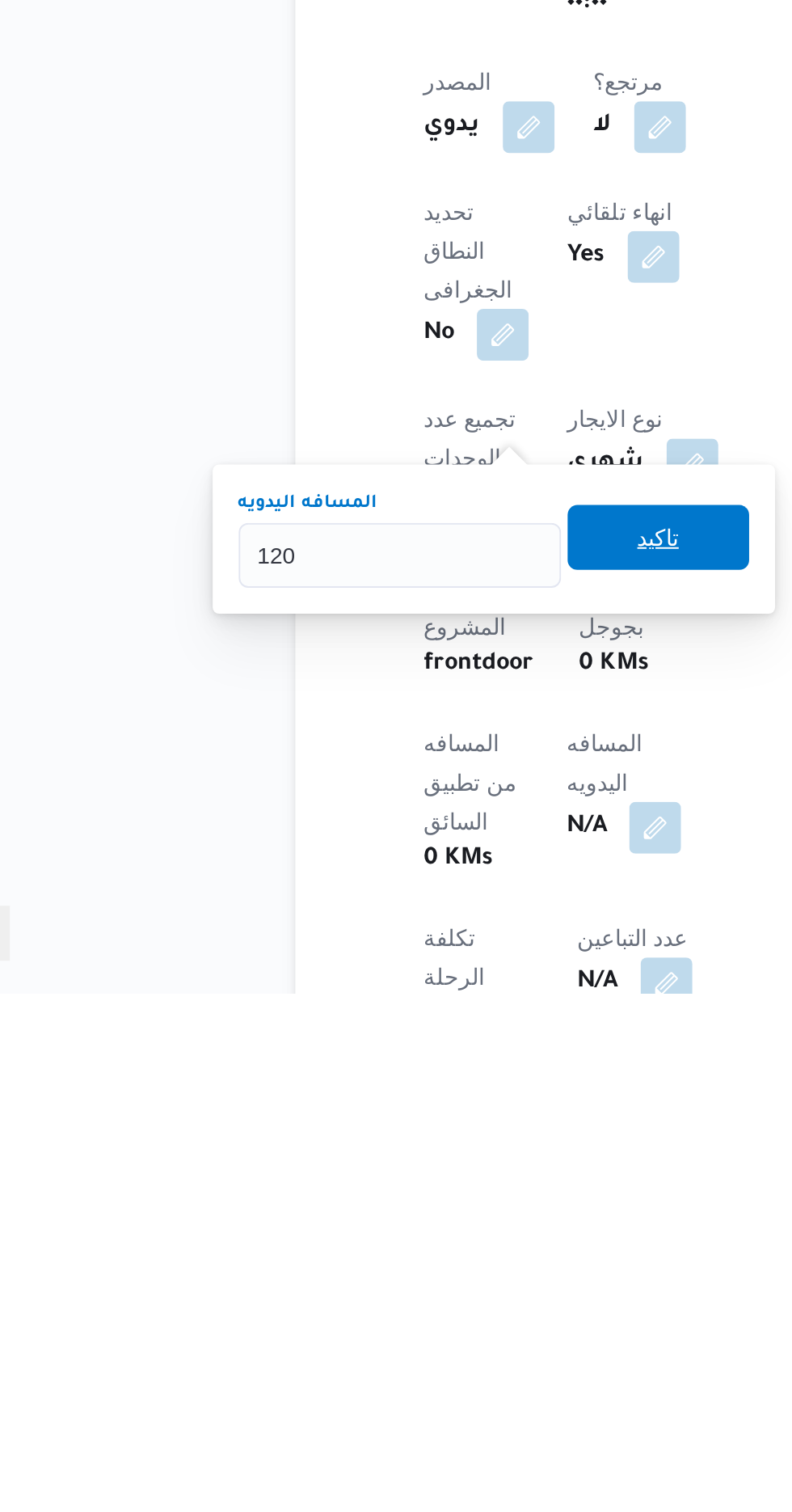
click at [407, 1272] on span "تاكيد" at bounding box center [391, 1285] width 90 height 32
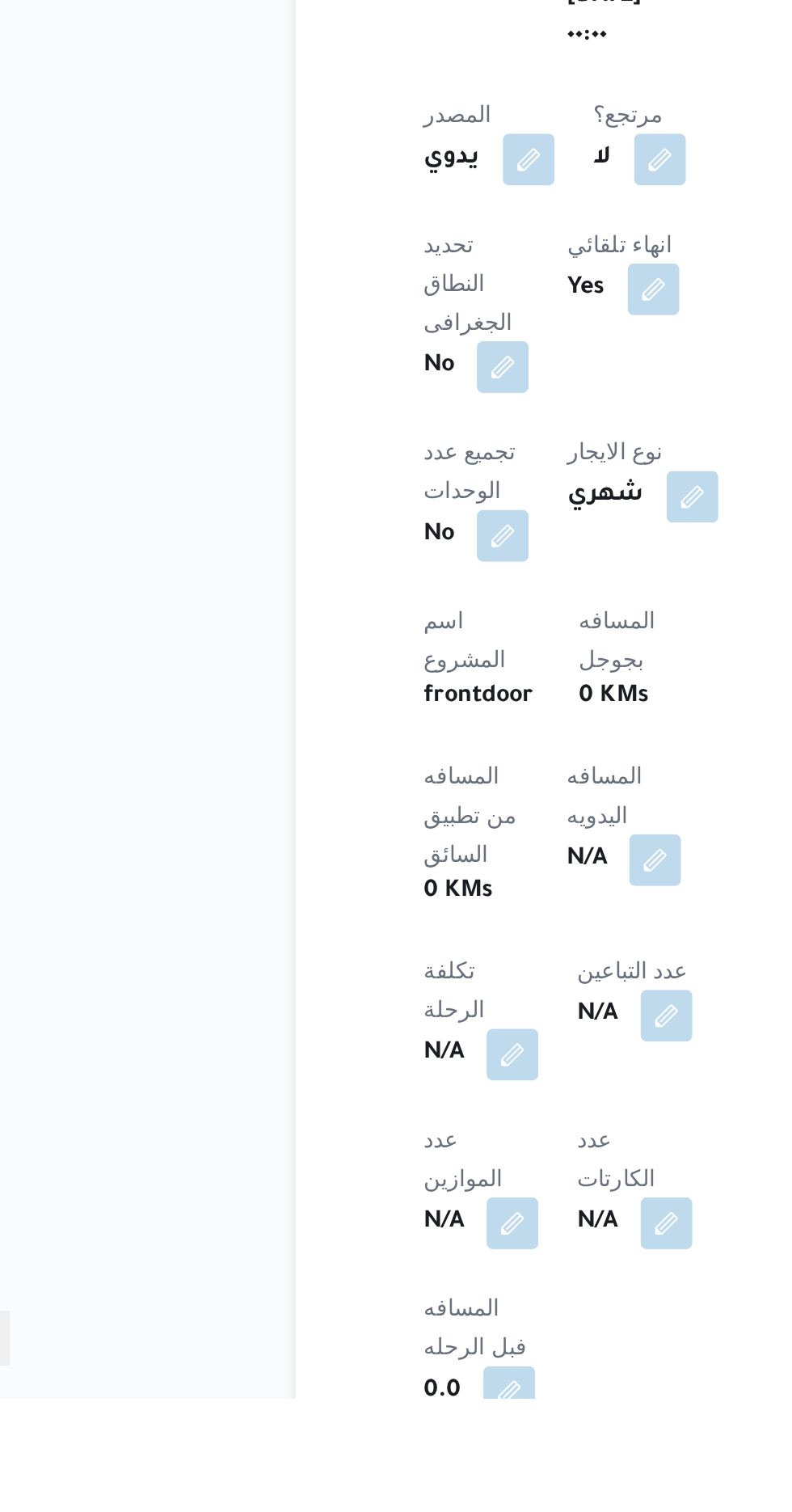
scroll to position [334, 0]
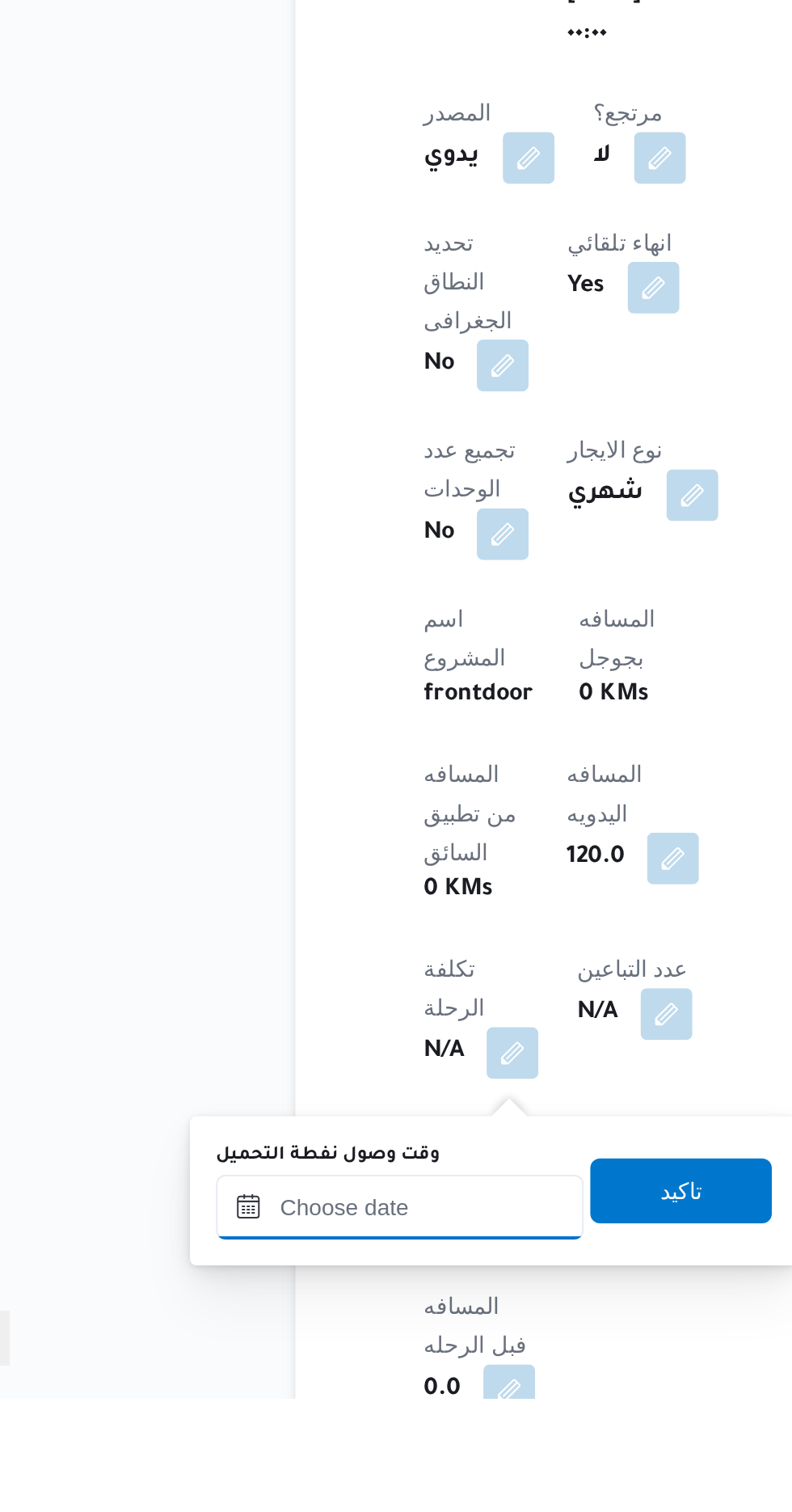
click at [243, 1416] on input "وقت وصول نفطة التحميل" at bounding box center [263, 1416] width 184 height 32
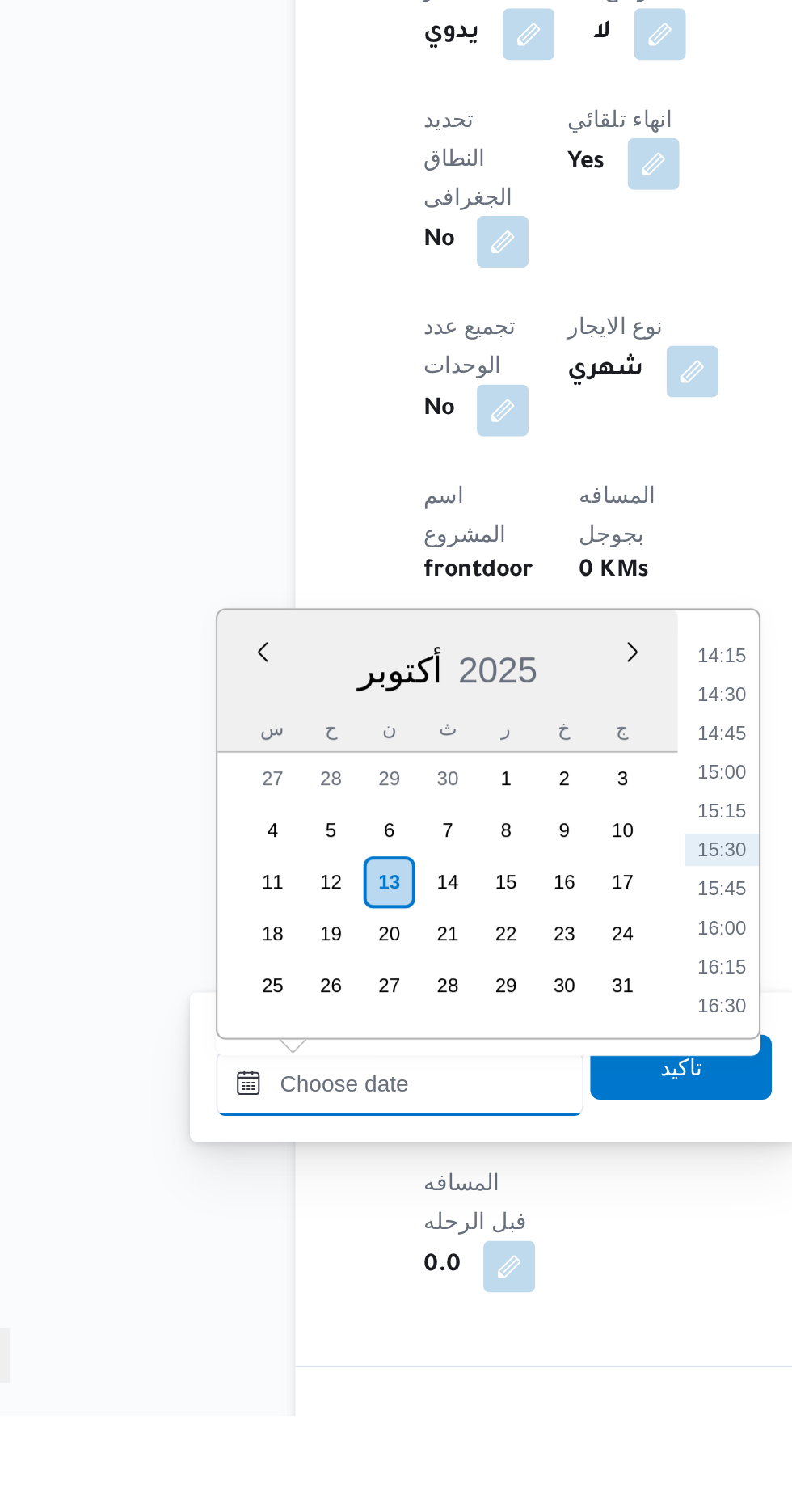
scroll to position [405, 0]
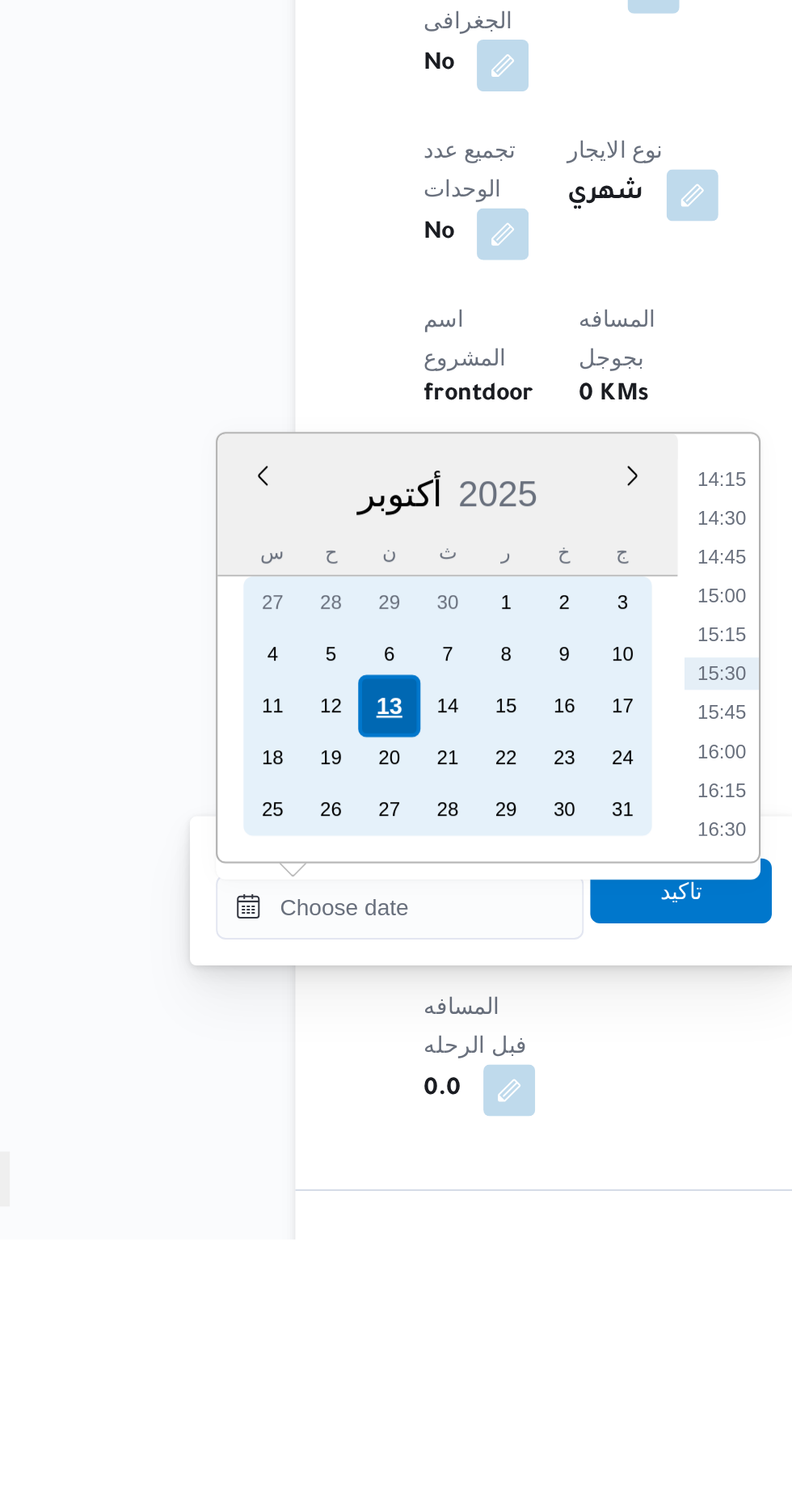
click at [255, 1246] on div "13" at bounding box center [256, 1245] width 31 height 31
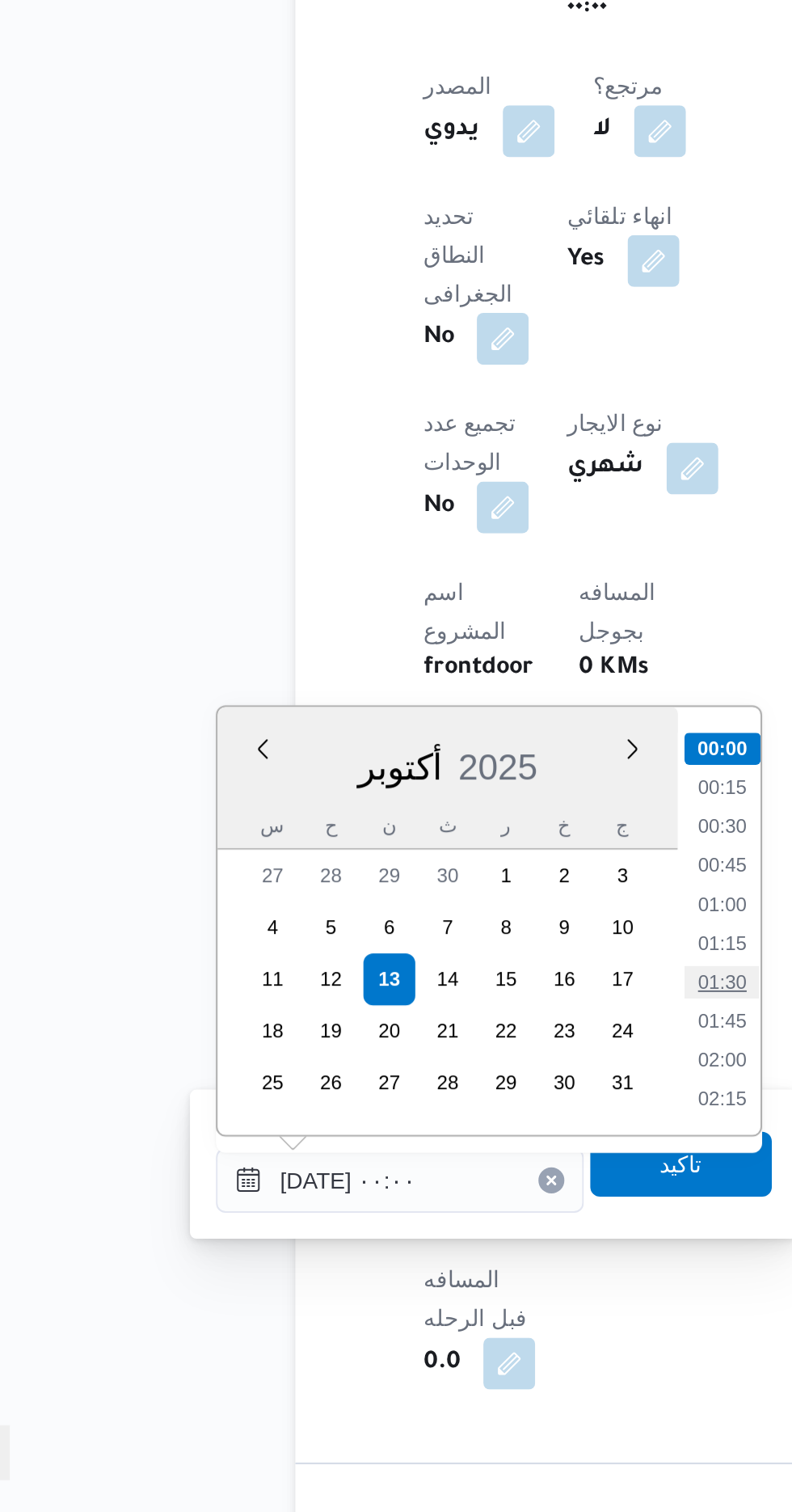
click at [423, 1249] on li "01:30" at bounding box center [423, 1247] width 38 height 16
type input "١٣/١٠/٢٠٢٥ ٠١:٣٠"
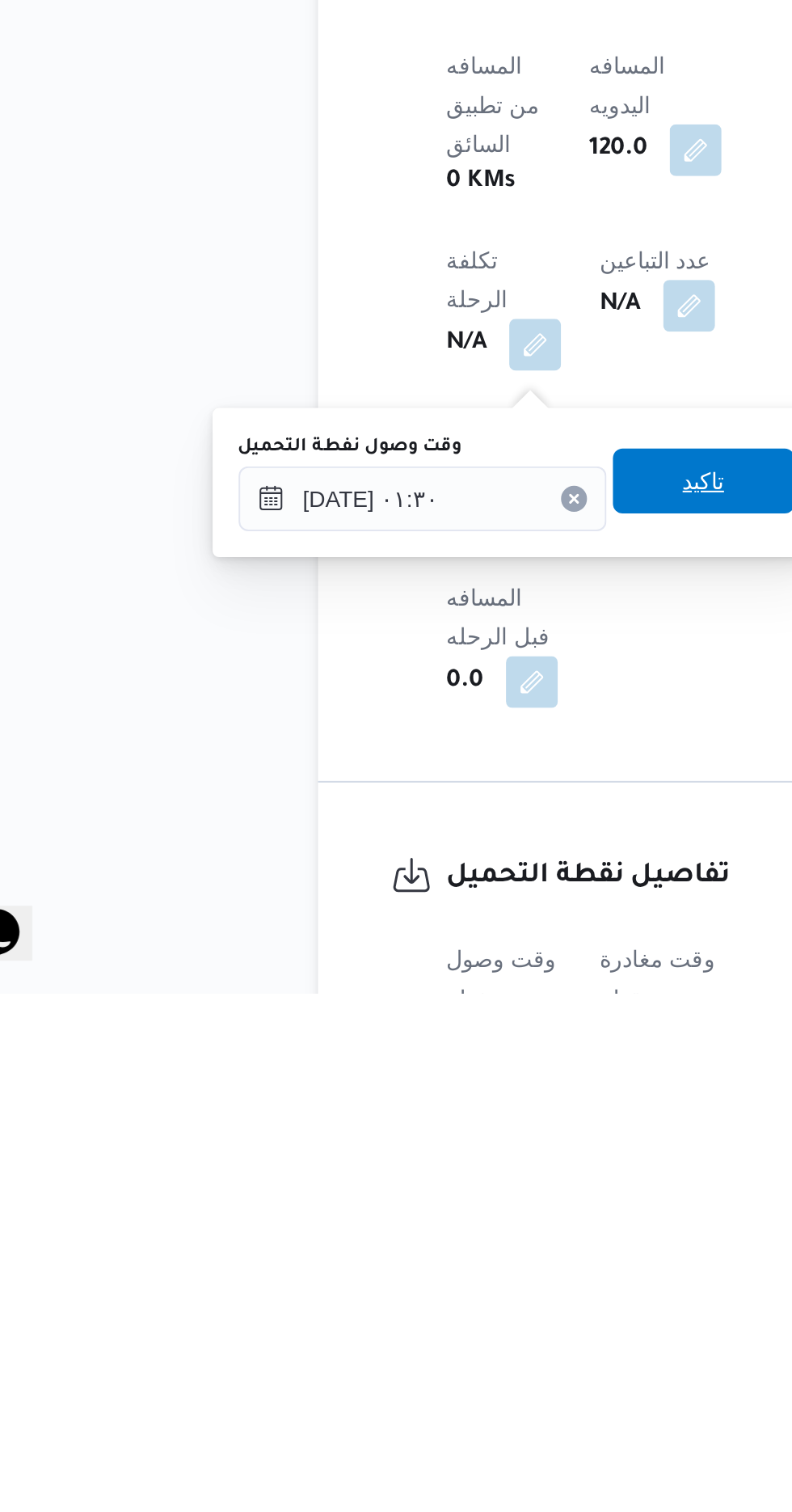
click at [412, 1271] on span "تاكيد" at bounding box center [403, 1257] width 90 height 32
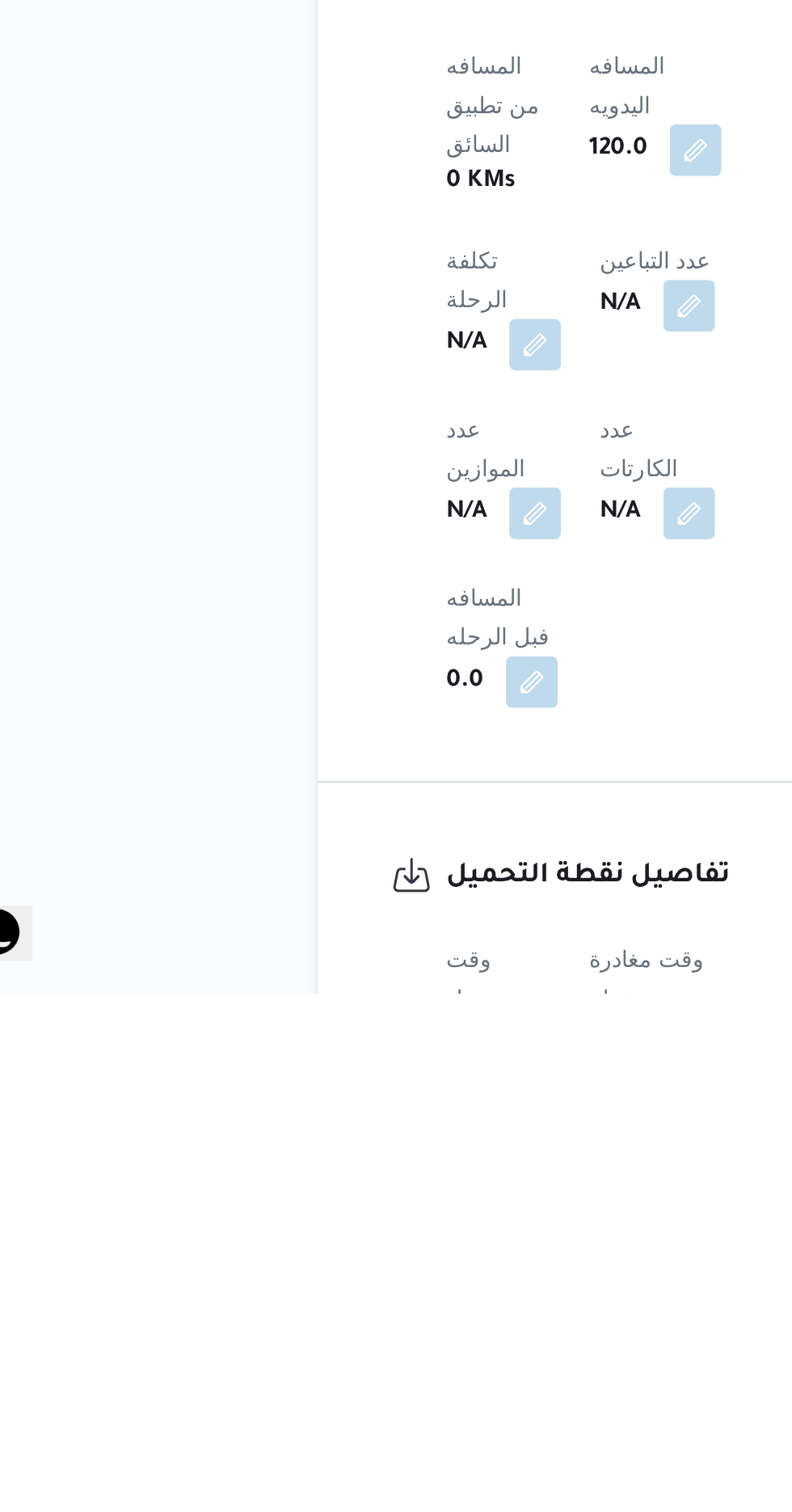
scroll to position [486, 0]
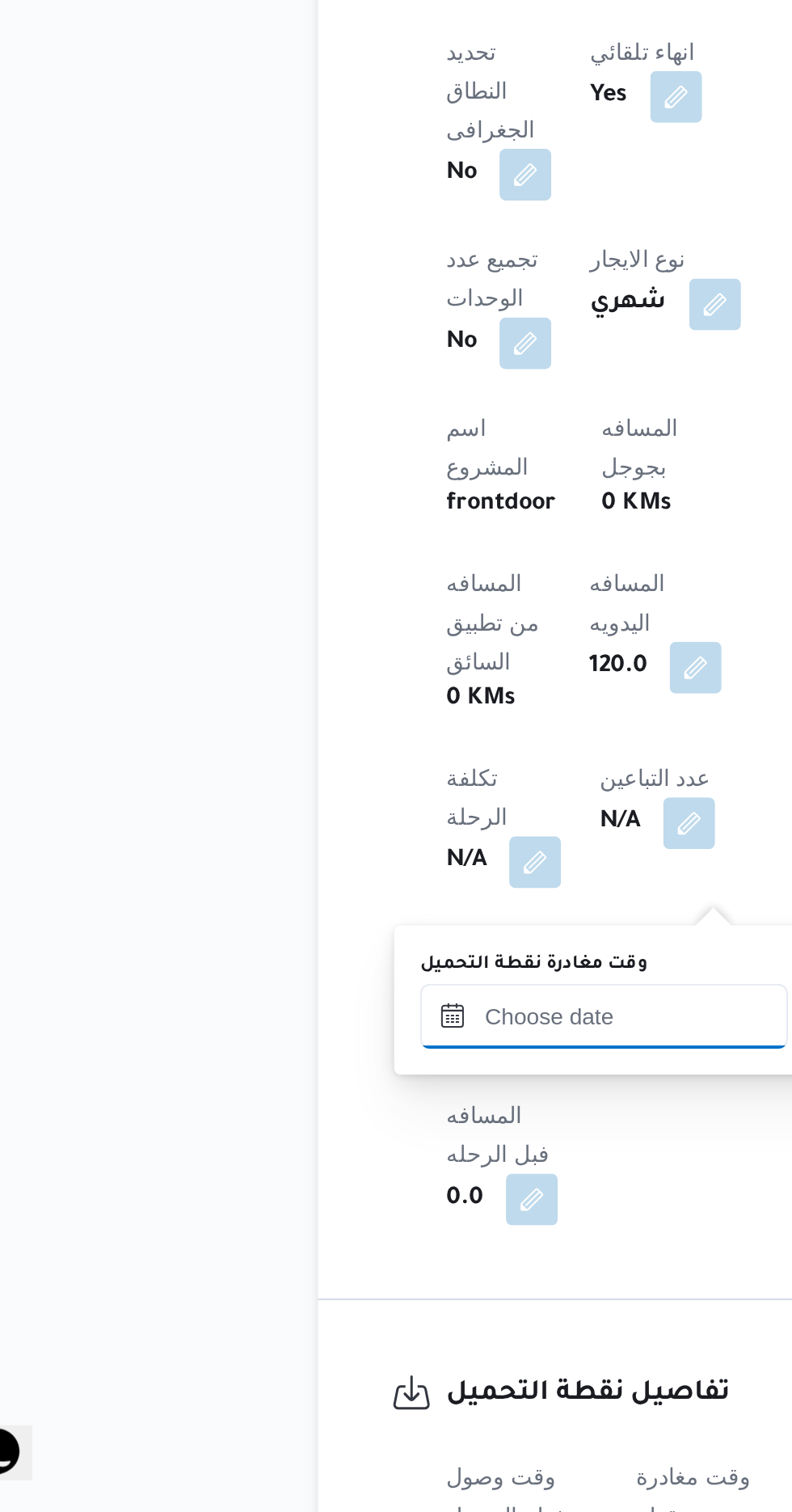
click at [353, 1261] on input "وقت مغادرة نقطة التحميل" at bounding box center [353, 1264] width 184 height 32
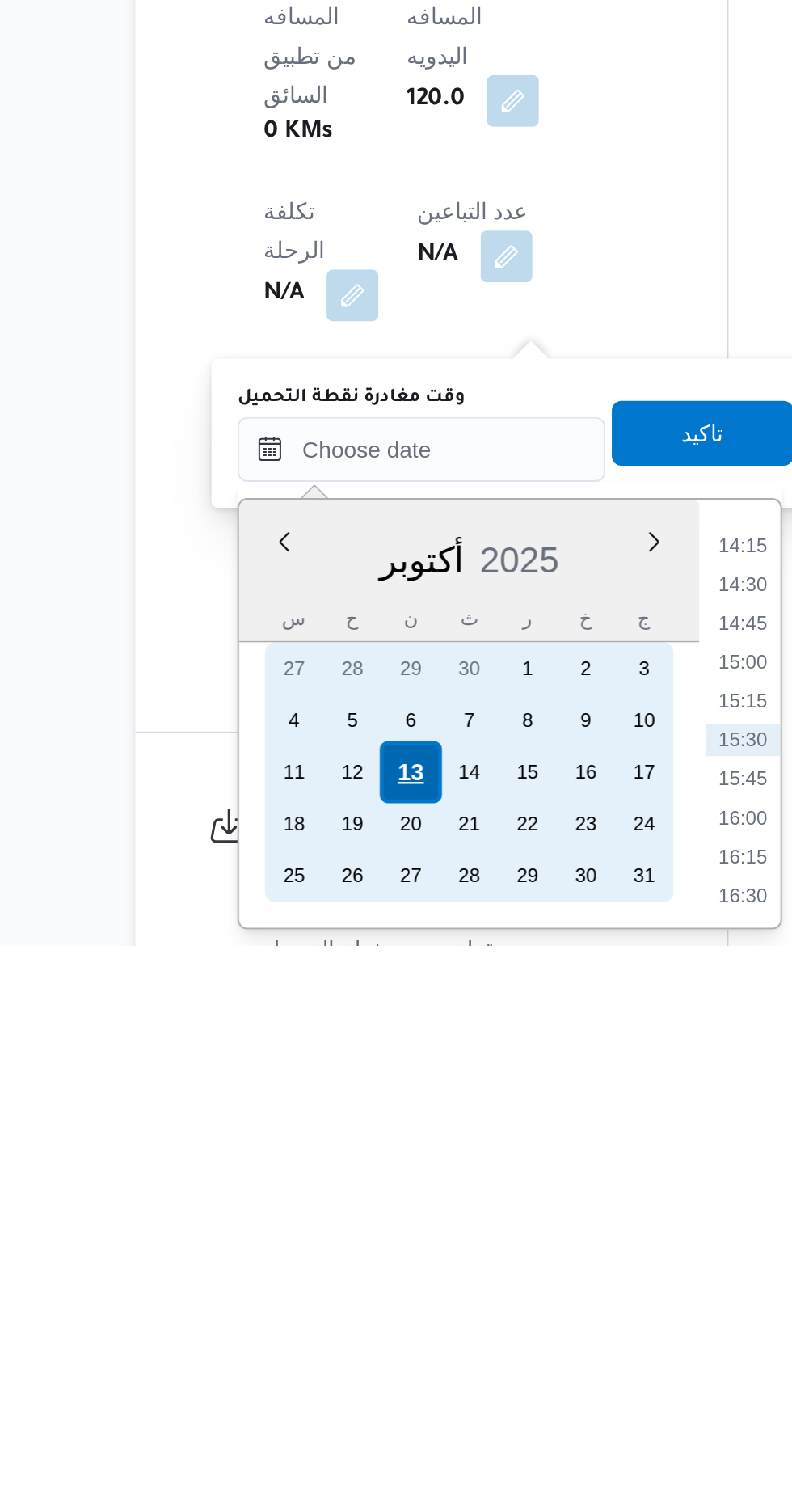
click at [346, 1427] on div "13" at bounding box center [347, 1425] width 31 height 31
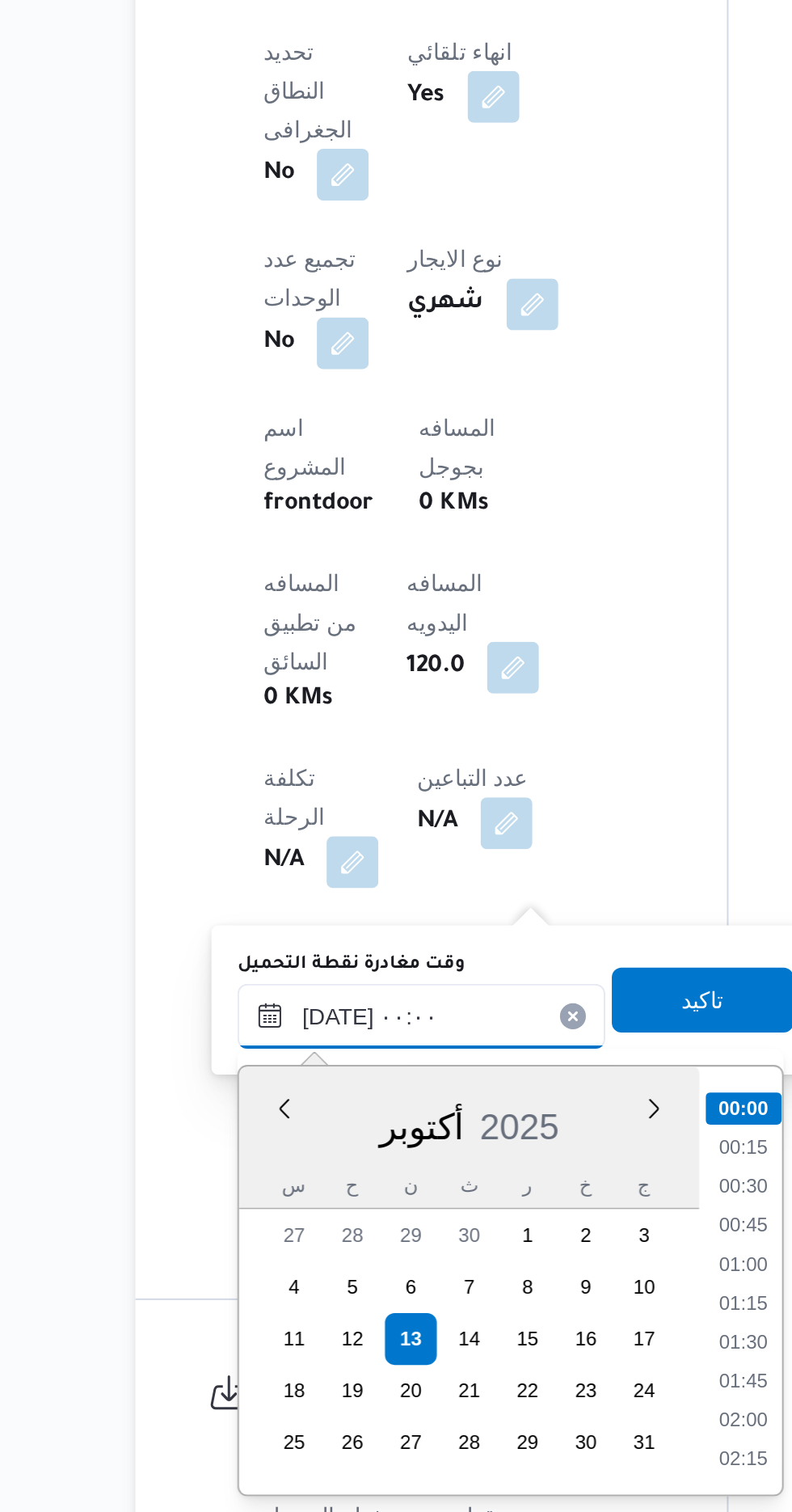
click at [271, 1265] on input "[DATE] ٠٠:٠٠" at bounding box center [353, 1264] width 184 height 32
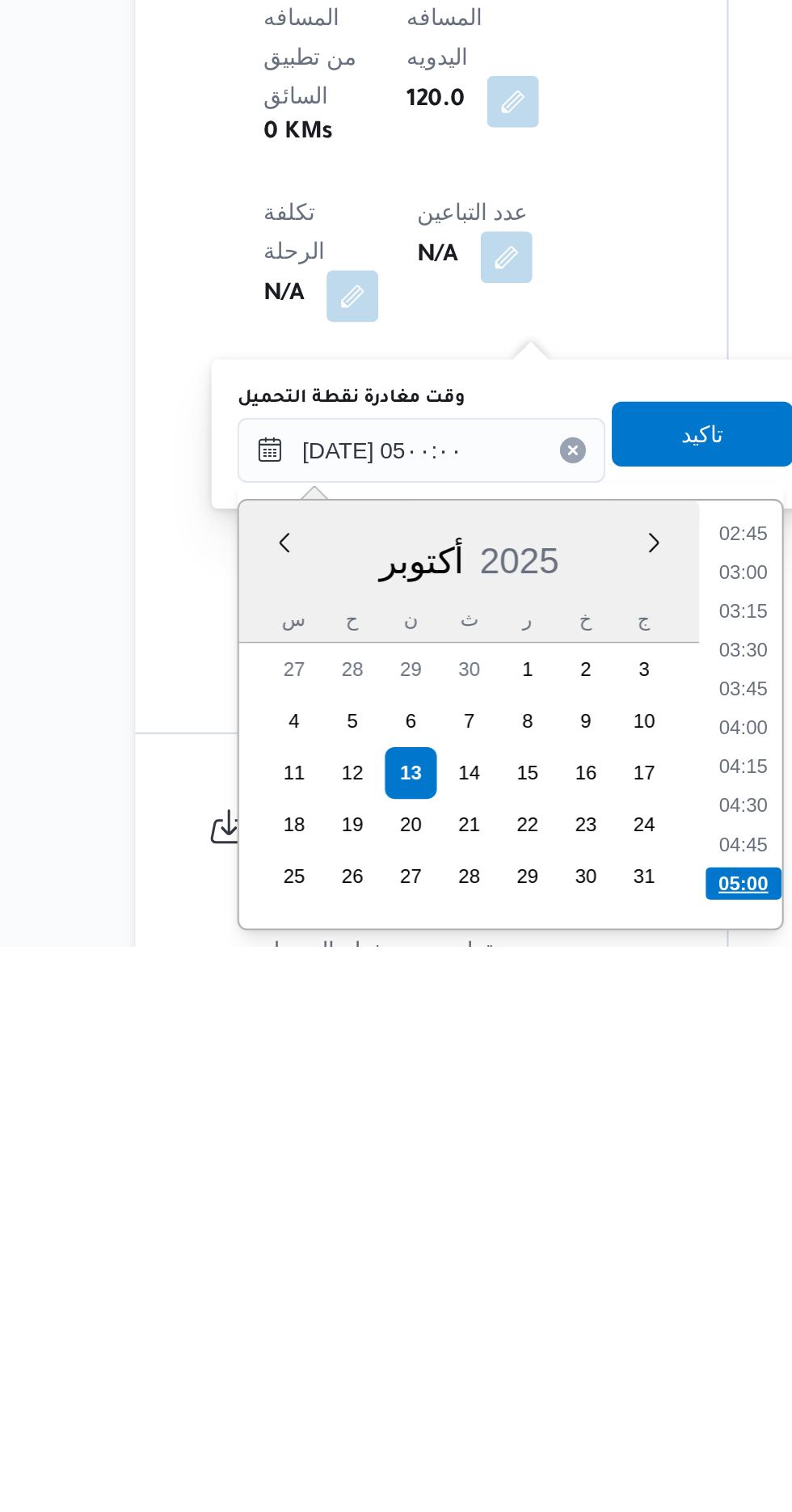
click at [510, 1474] on li "05:00" at bounding box center [513, 1480] width 38 height 16
type input "[DATE] ٠٥:٠٠"
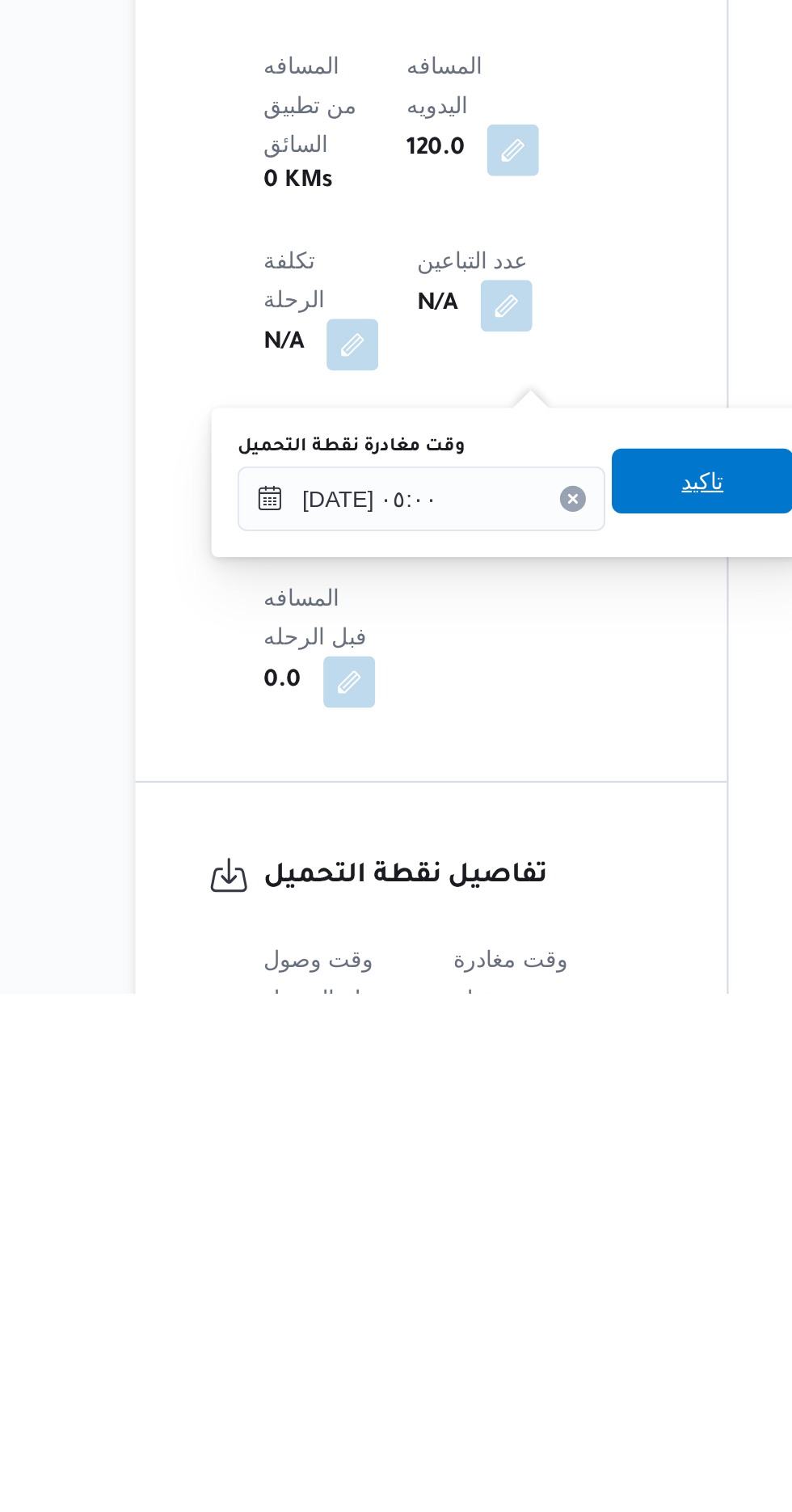
click at [499, 1250] on span "تاكيد" at bounding box center [493, 1256] width 21 height 20
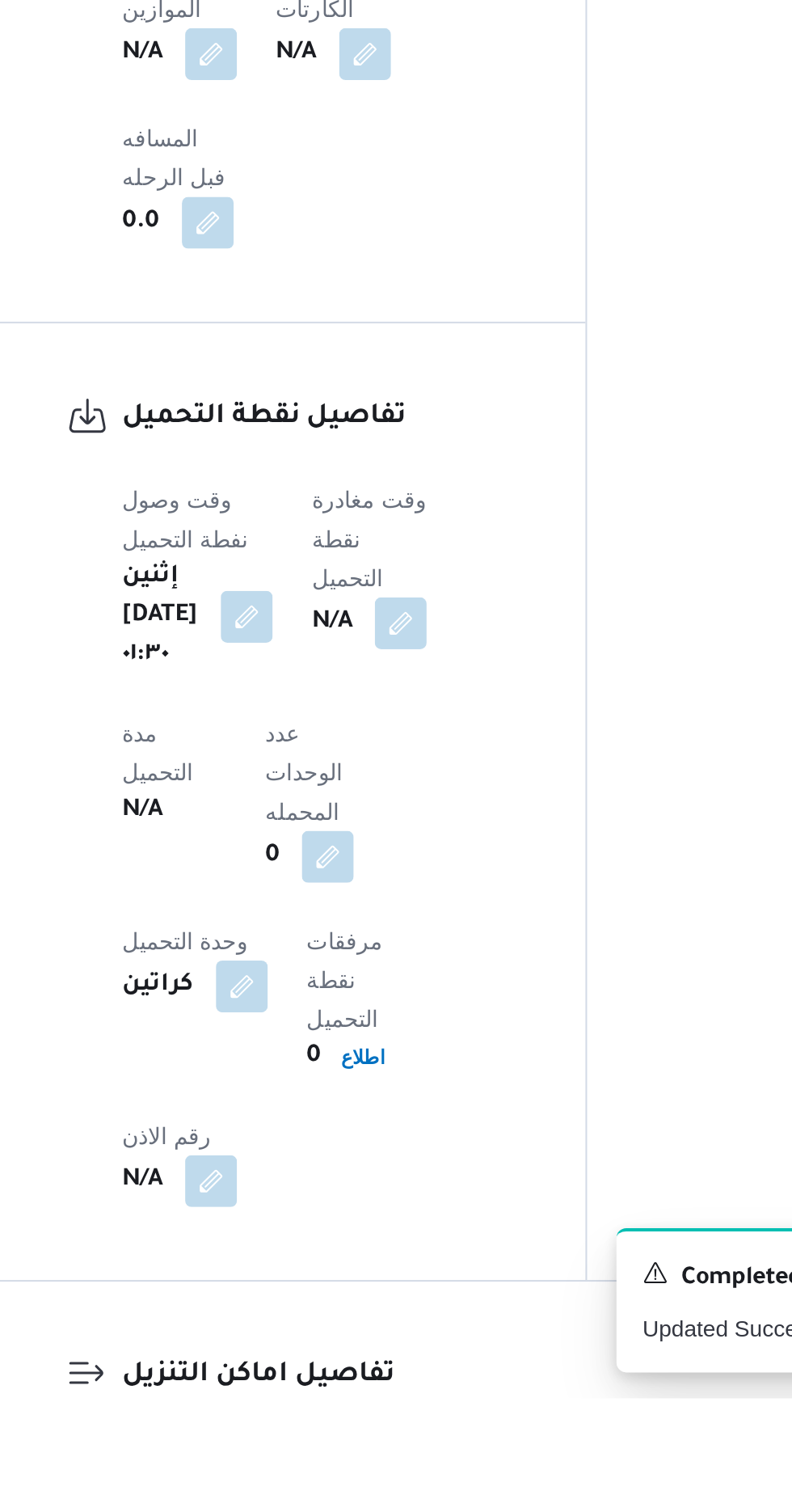
scroll to position [924, 0]
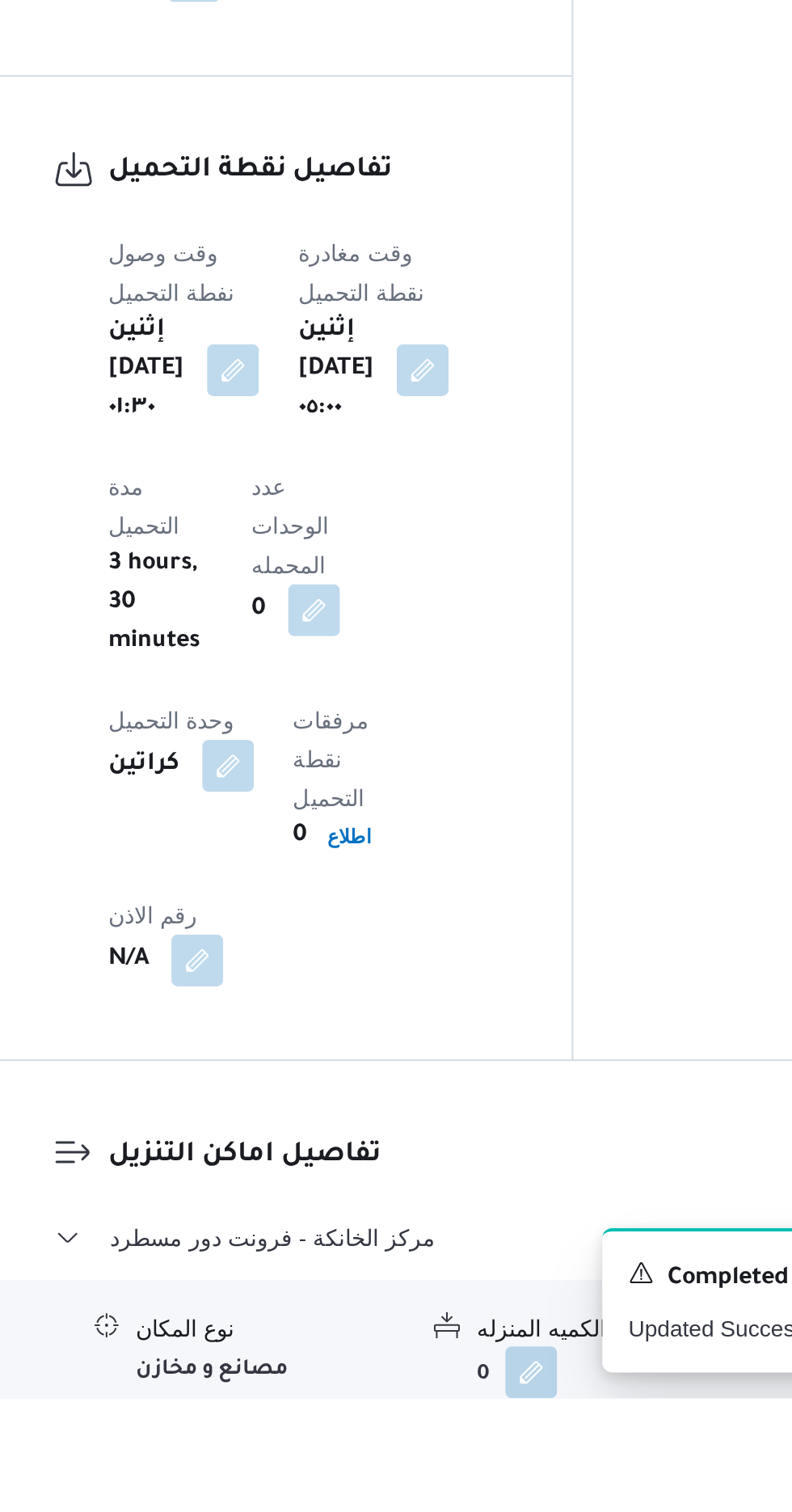
scroll to position [1040, 0]
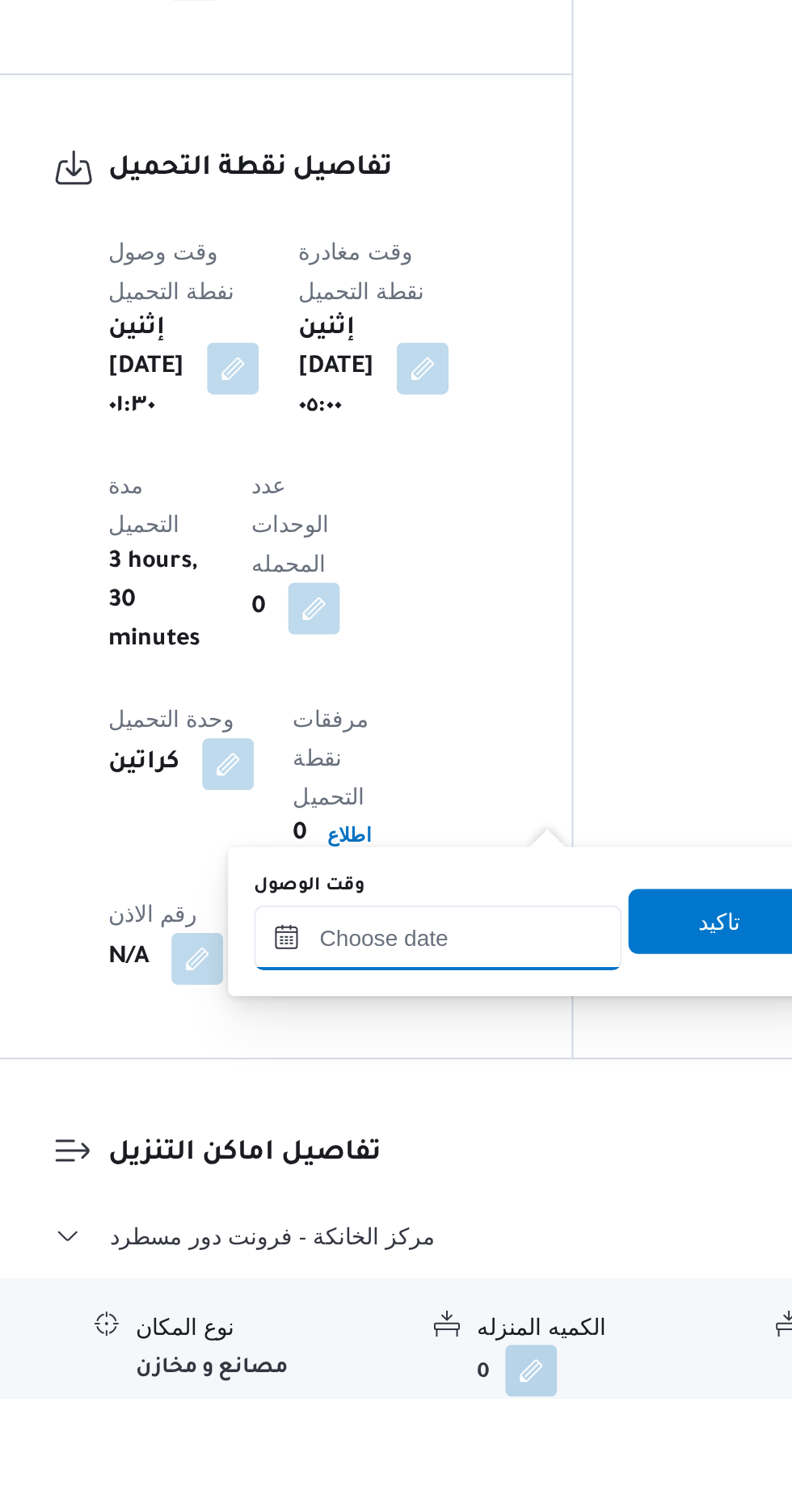
click at [465, 1283] on input "وقت الوصول" at bounding box center [439, 1282] width 184 height 32
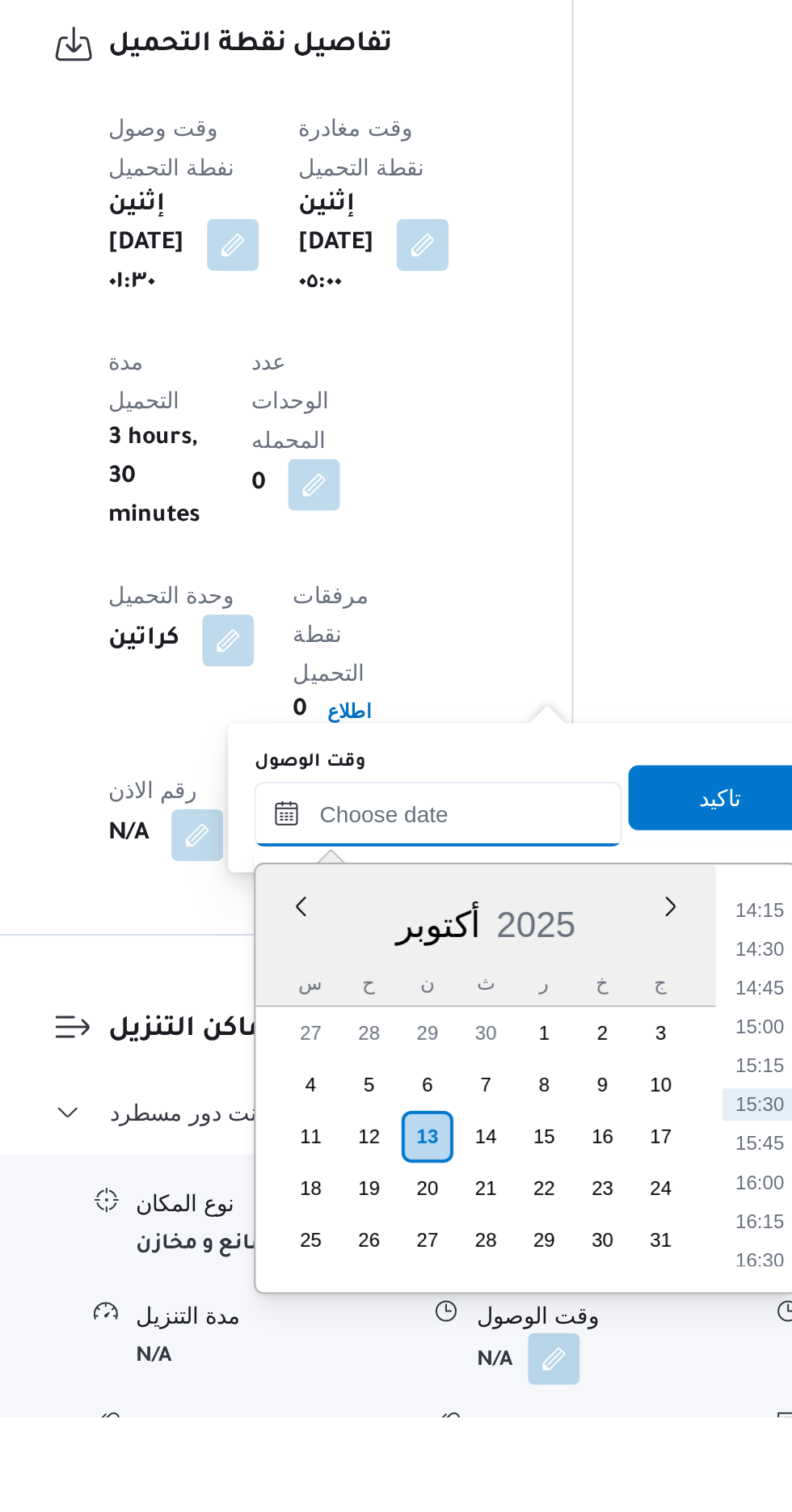
scroll to position [1111, 0]
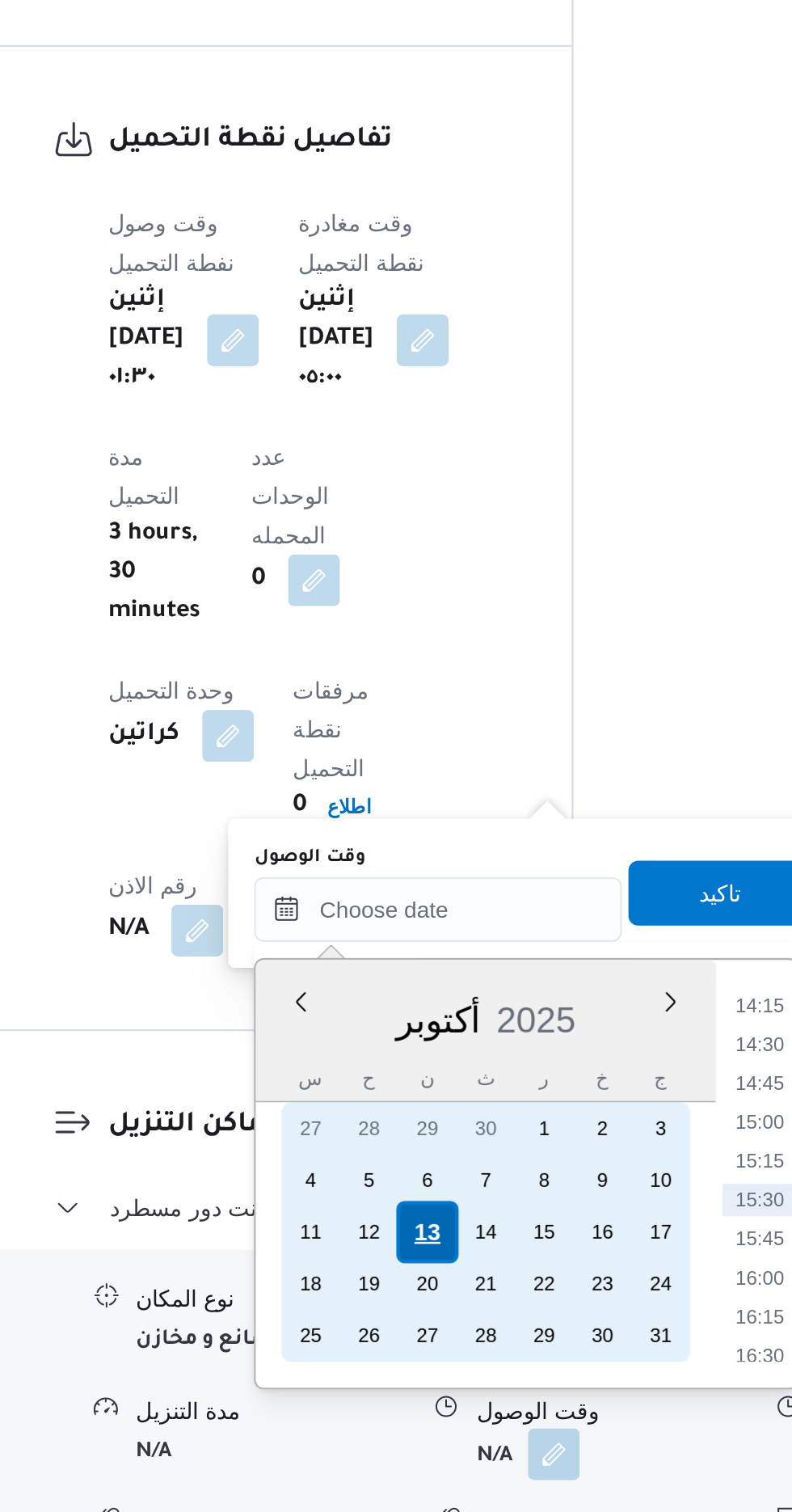
click at [434, 1377] on div "13" at bounding box center [433, 1372] width 31 height 31
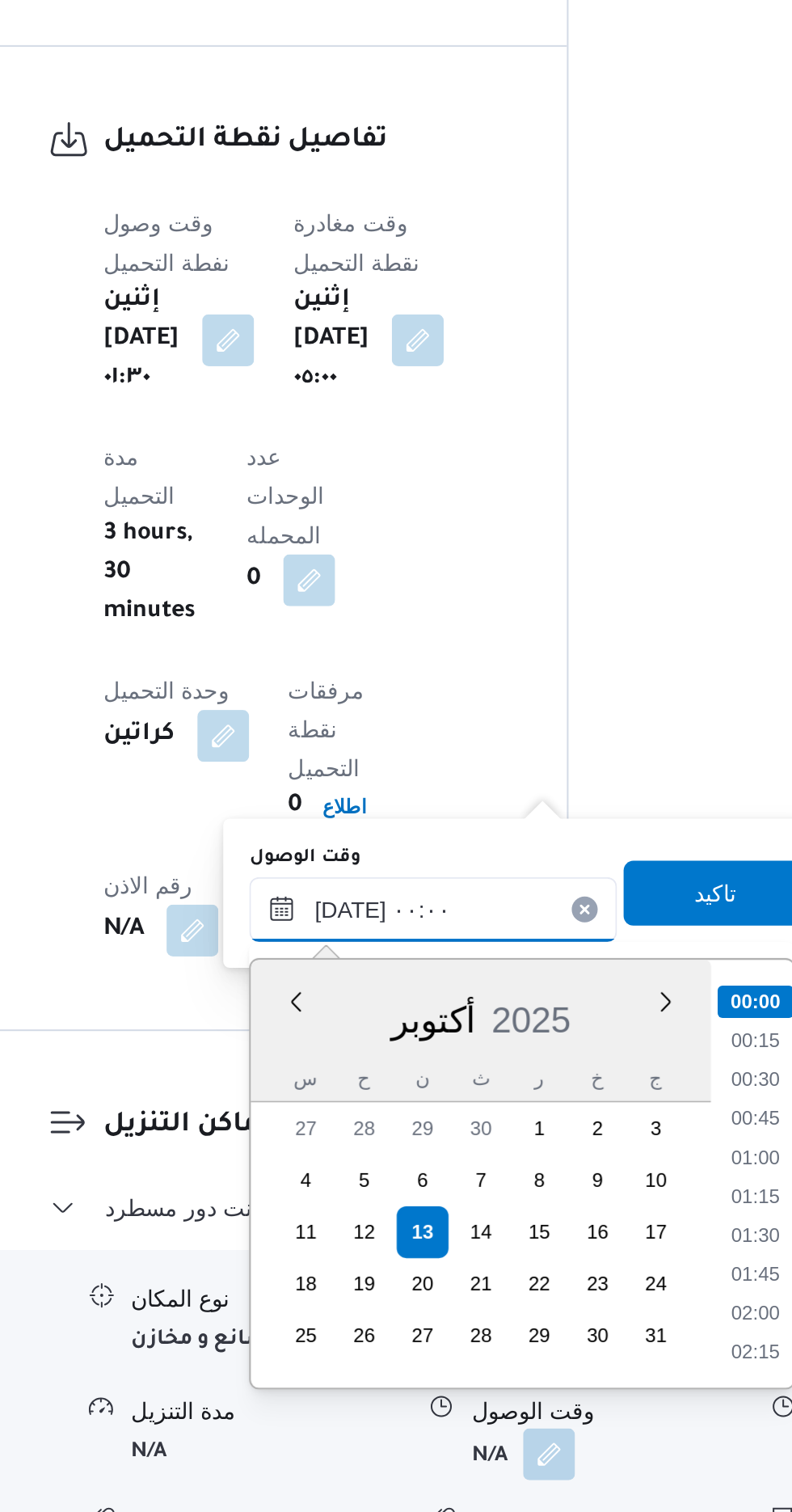
click at [356, 1215] on input "[DATE] ٠٠:٠٠" at bounding box center [439, 1211] width 184 height 32
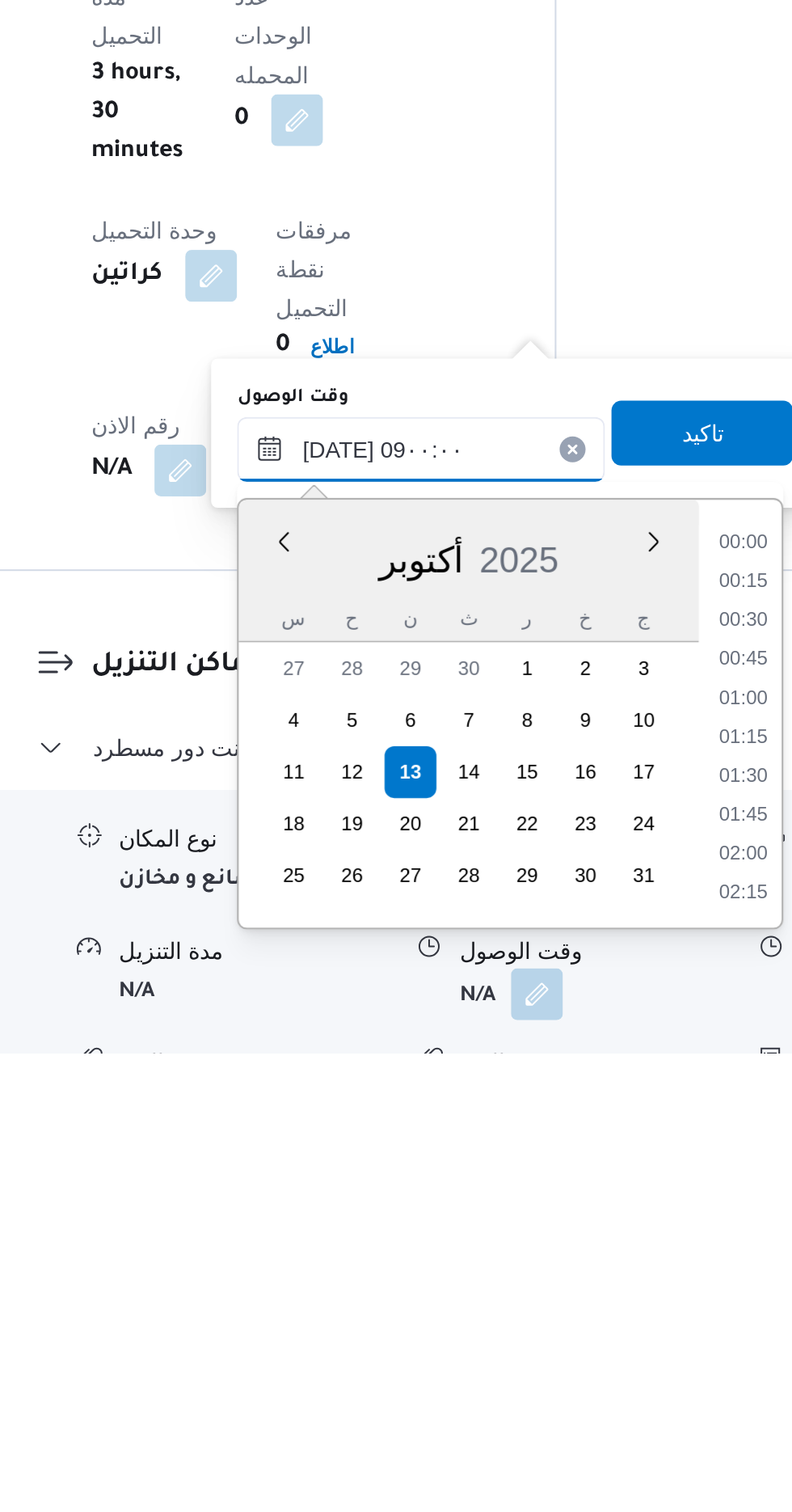
scroll to position [528, 0]
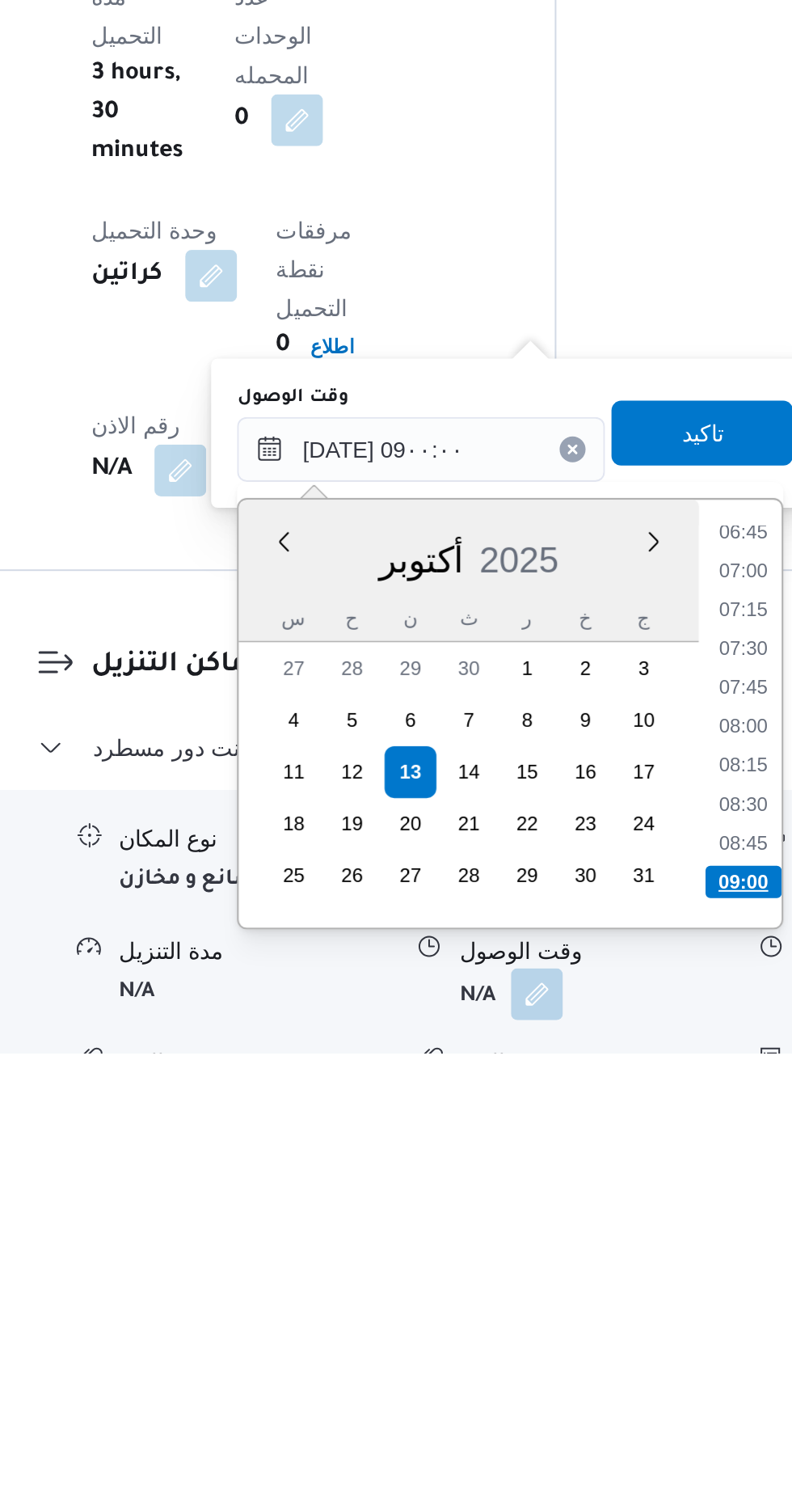
click at [591, 1424] on li "09:00" at bounding box center [600, 1427] width 38 height 16
type input "[DATE] ٠٩:٠٠"
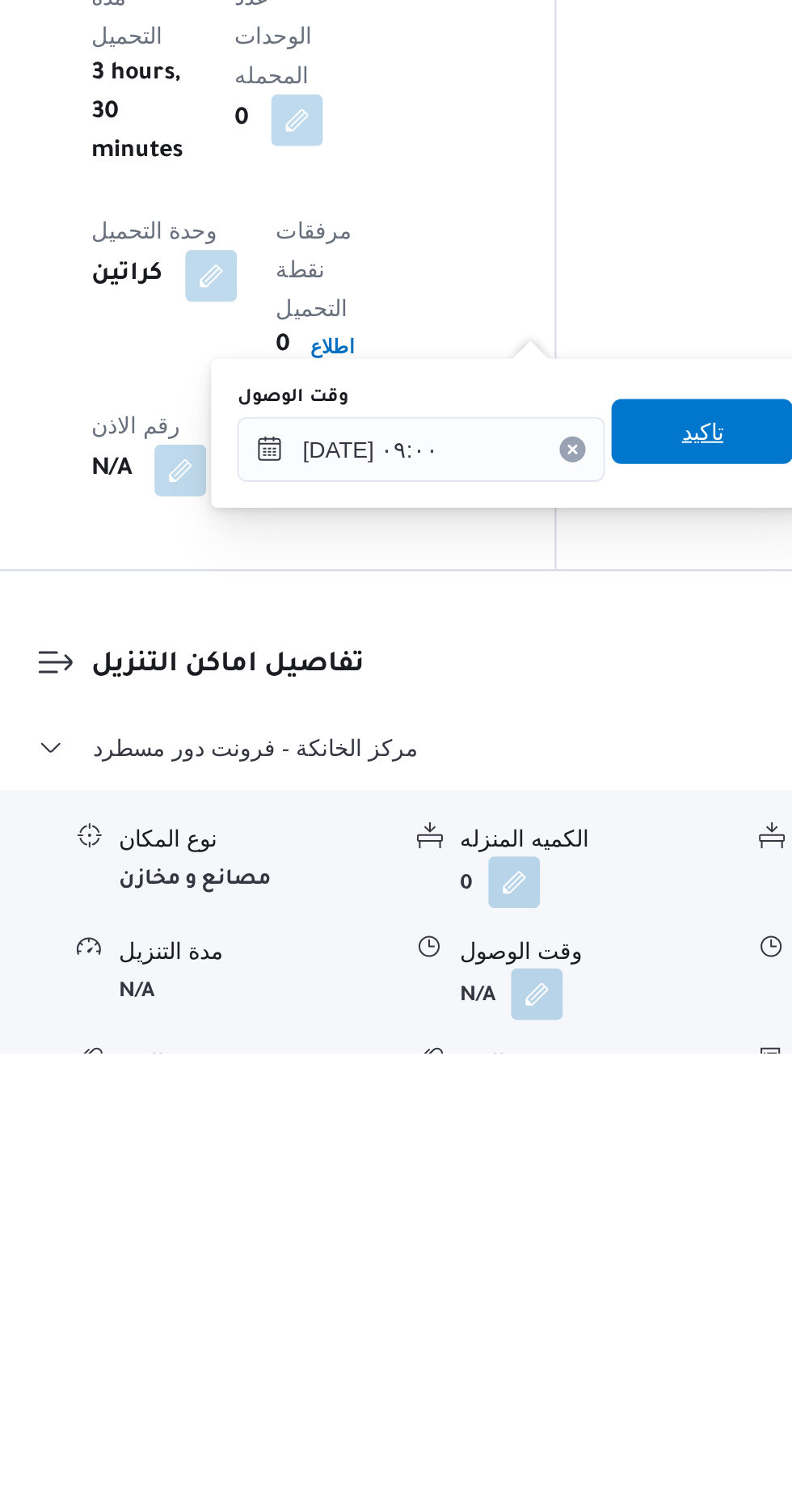
click at [580, 1197] on span "تاكيد" at bounding box center [579, 1202] width 90 height 32
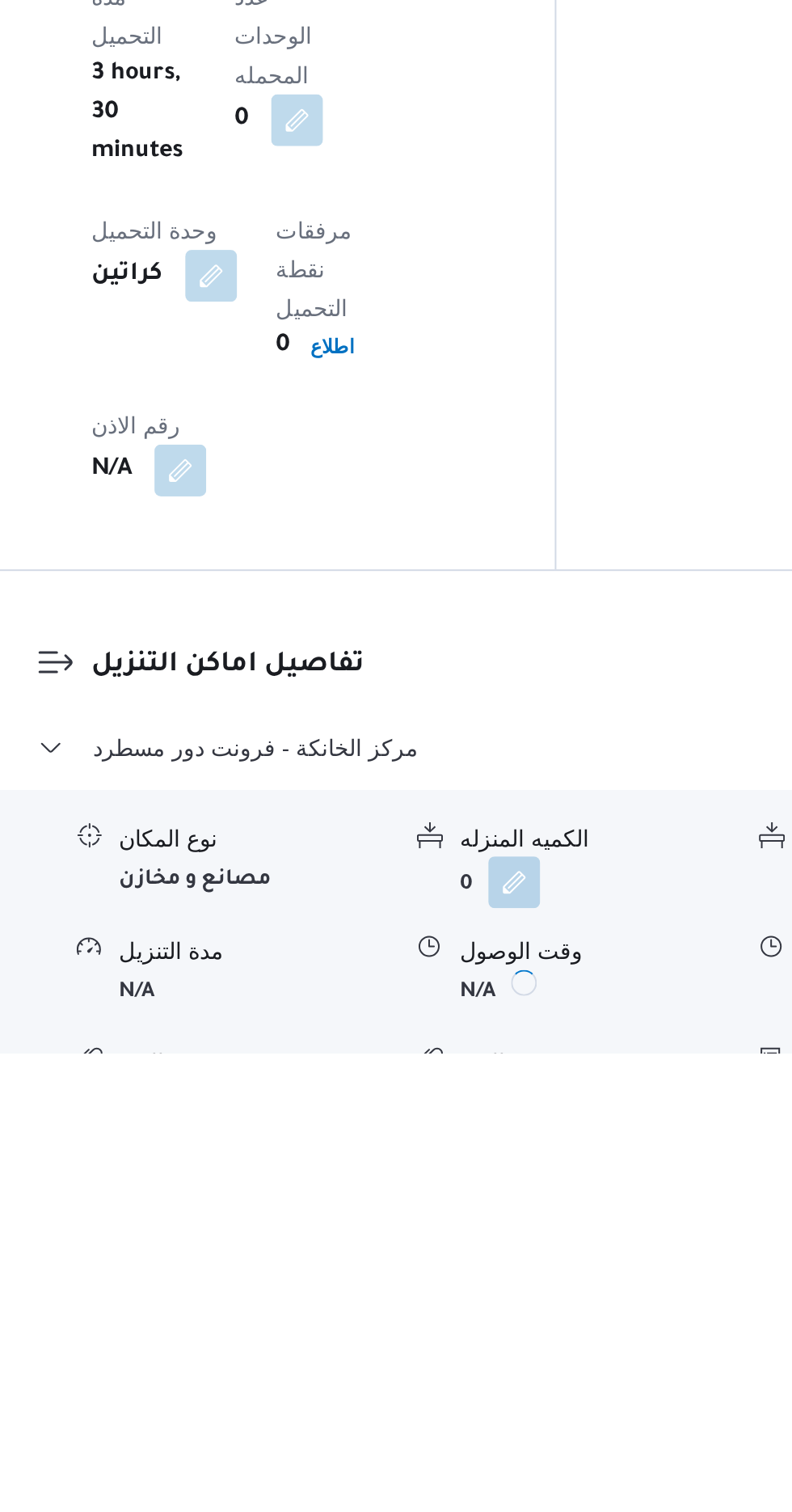
scroll to position [1111, 0]
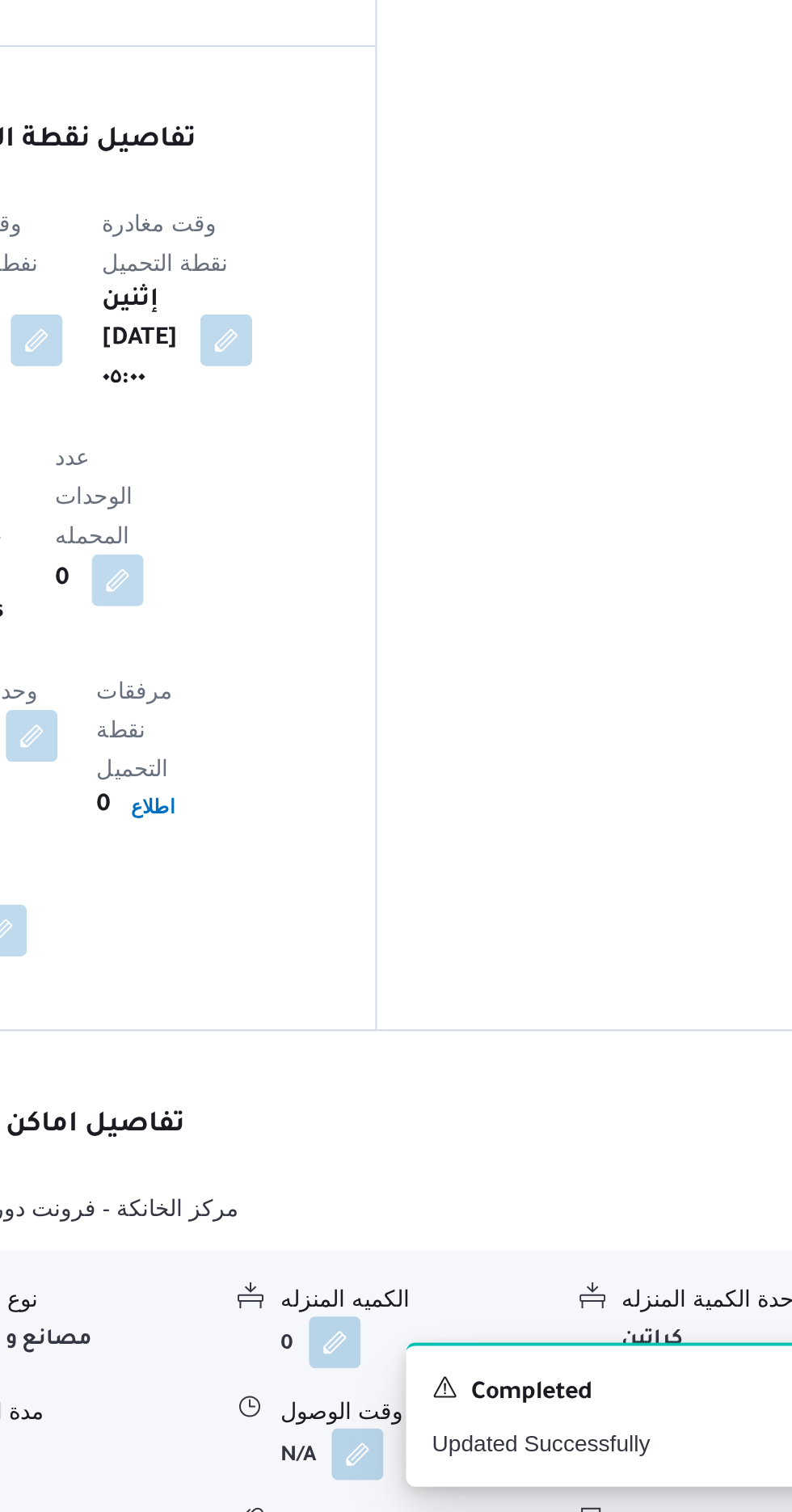
click at [661, 1469] on button "button" at bounding box center [667, 1482] width 26 height 26
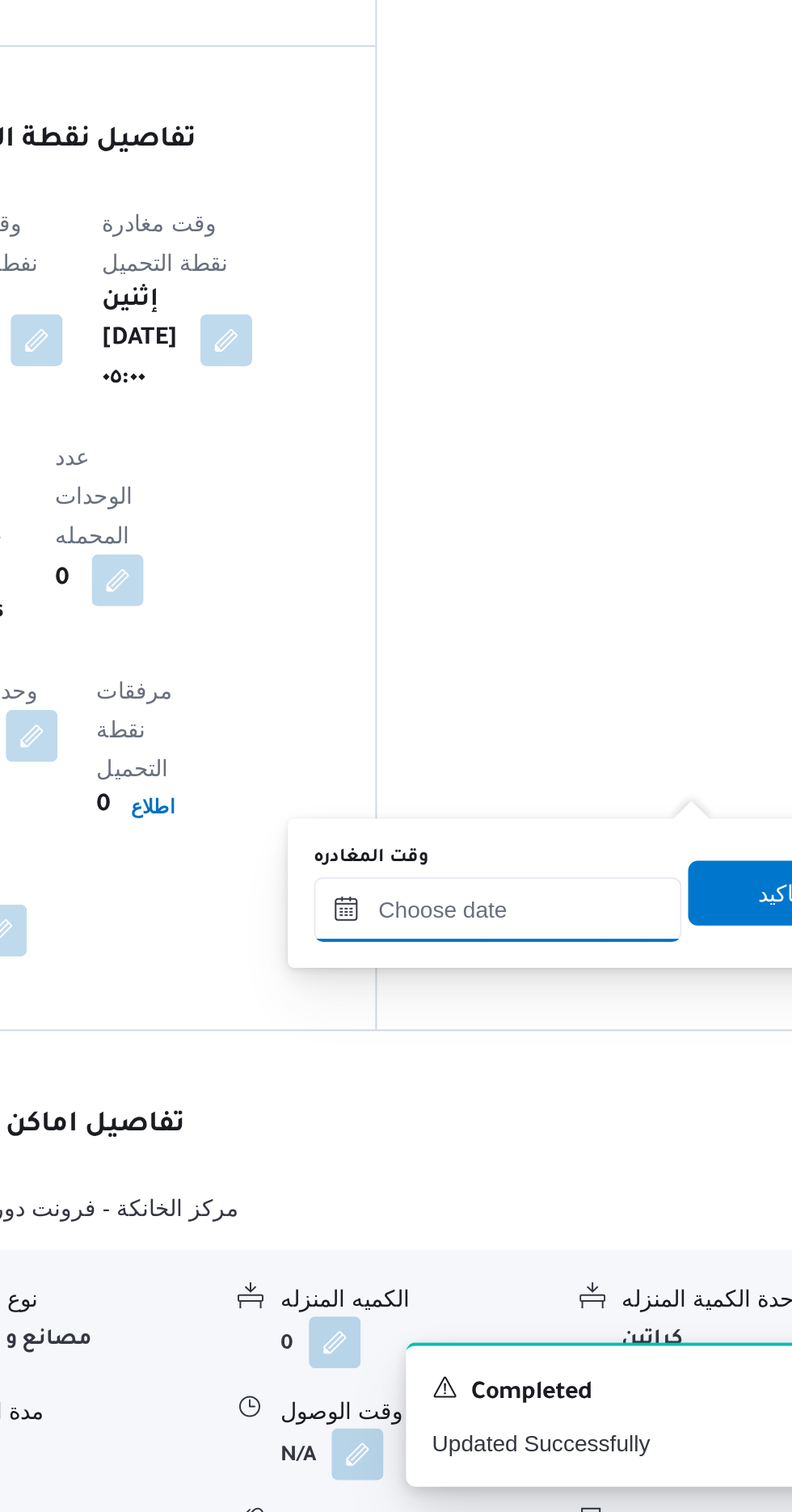
click at [563, 1214] on input "وقت المغادره" at bounding box center [567, 1211] width 184 height 32
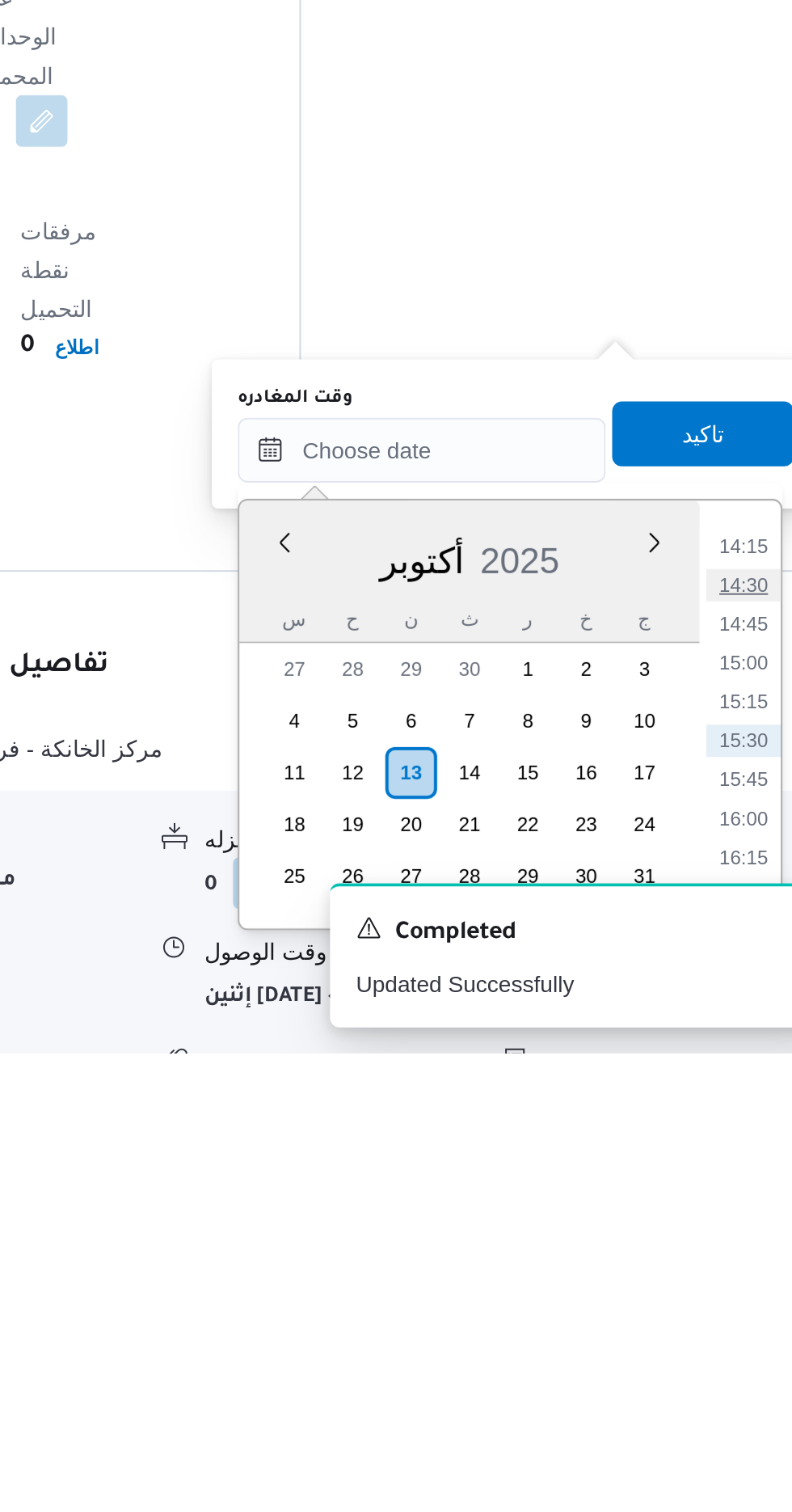
click at [719, 1281] on li "14:30" at bounding box center [727, 1277] width 38 height 16
type input "[DATE] ١٤:٣٠"
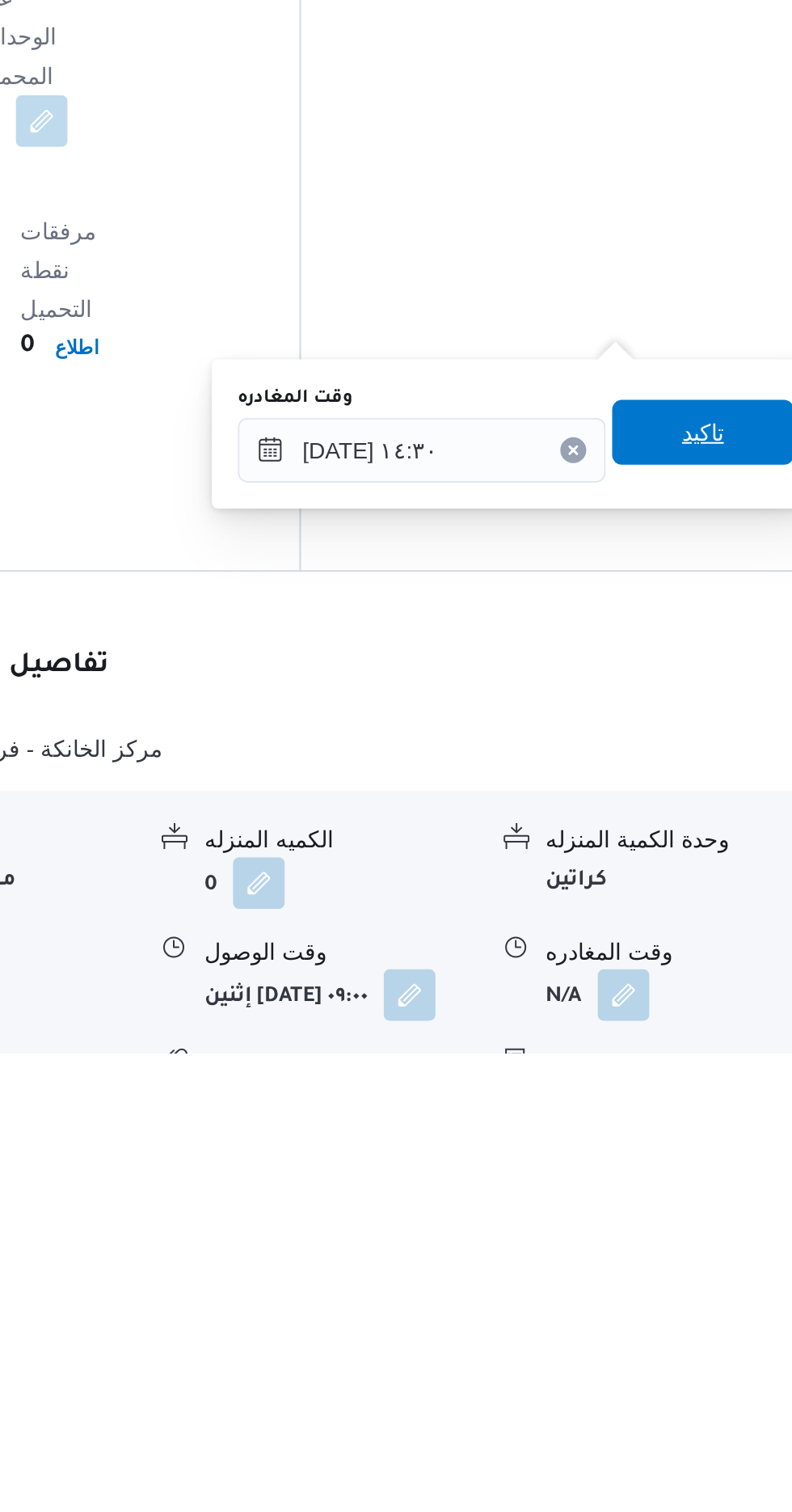
click at [708, 1199] on span "تاكيد" at bounding box center [707, 1202] width 90 height 32
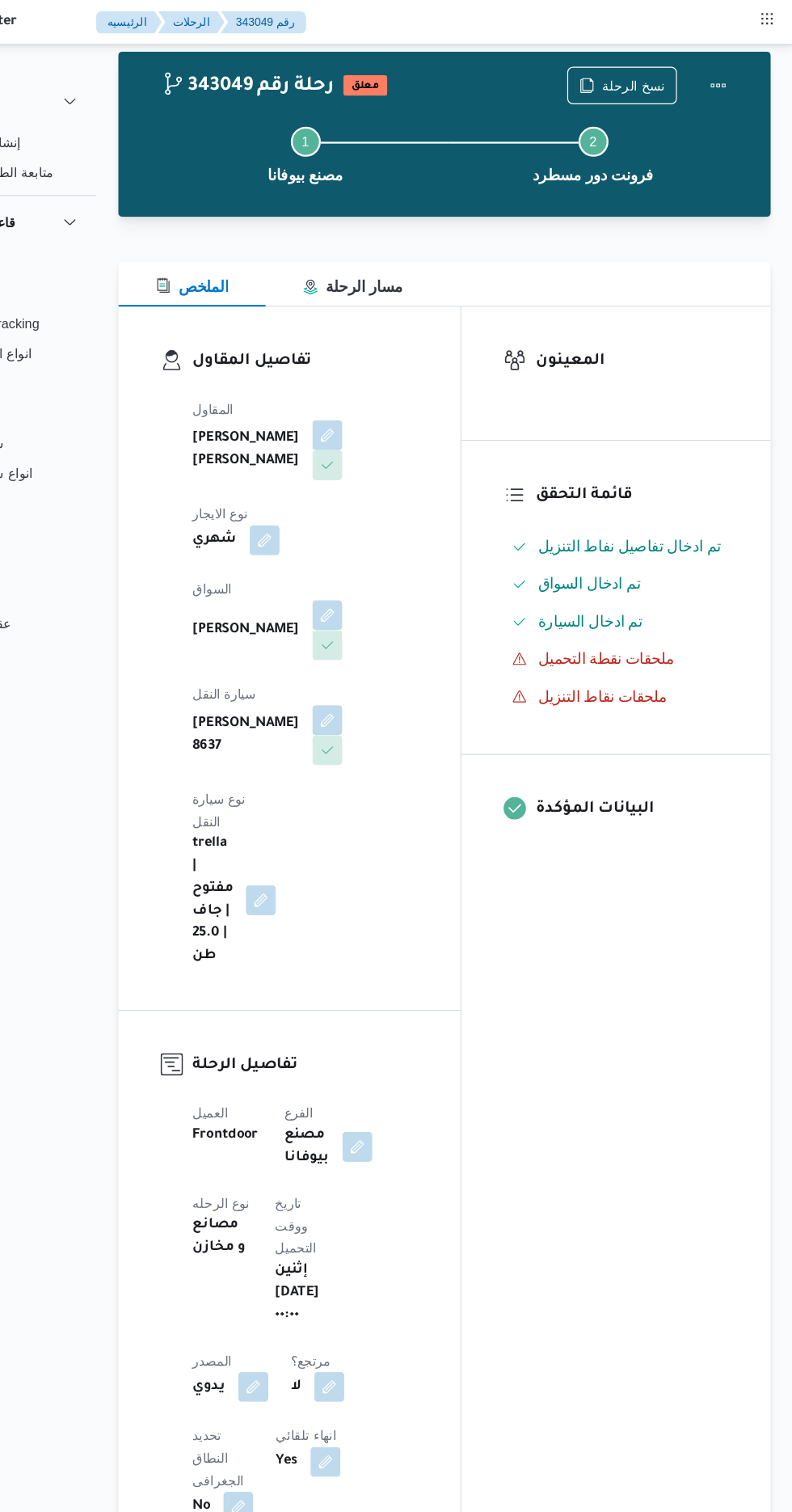
scroll to position [0, 0]
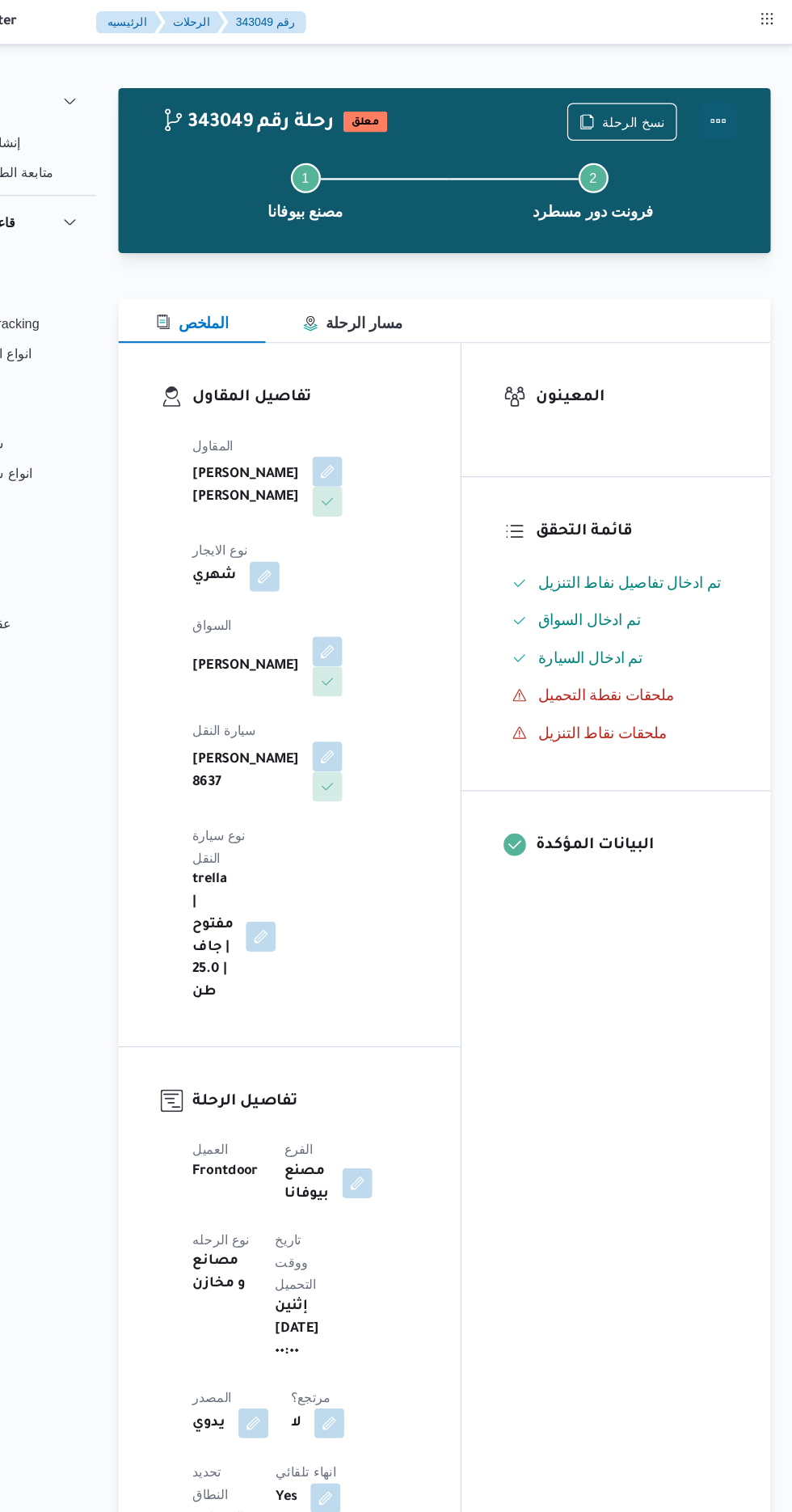
click at [726, 99] on button "Actions" at bounding box center [727, 104] width 32 height 32
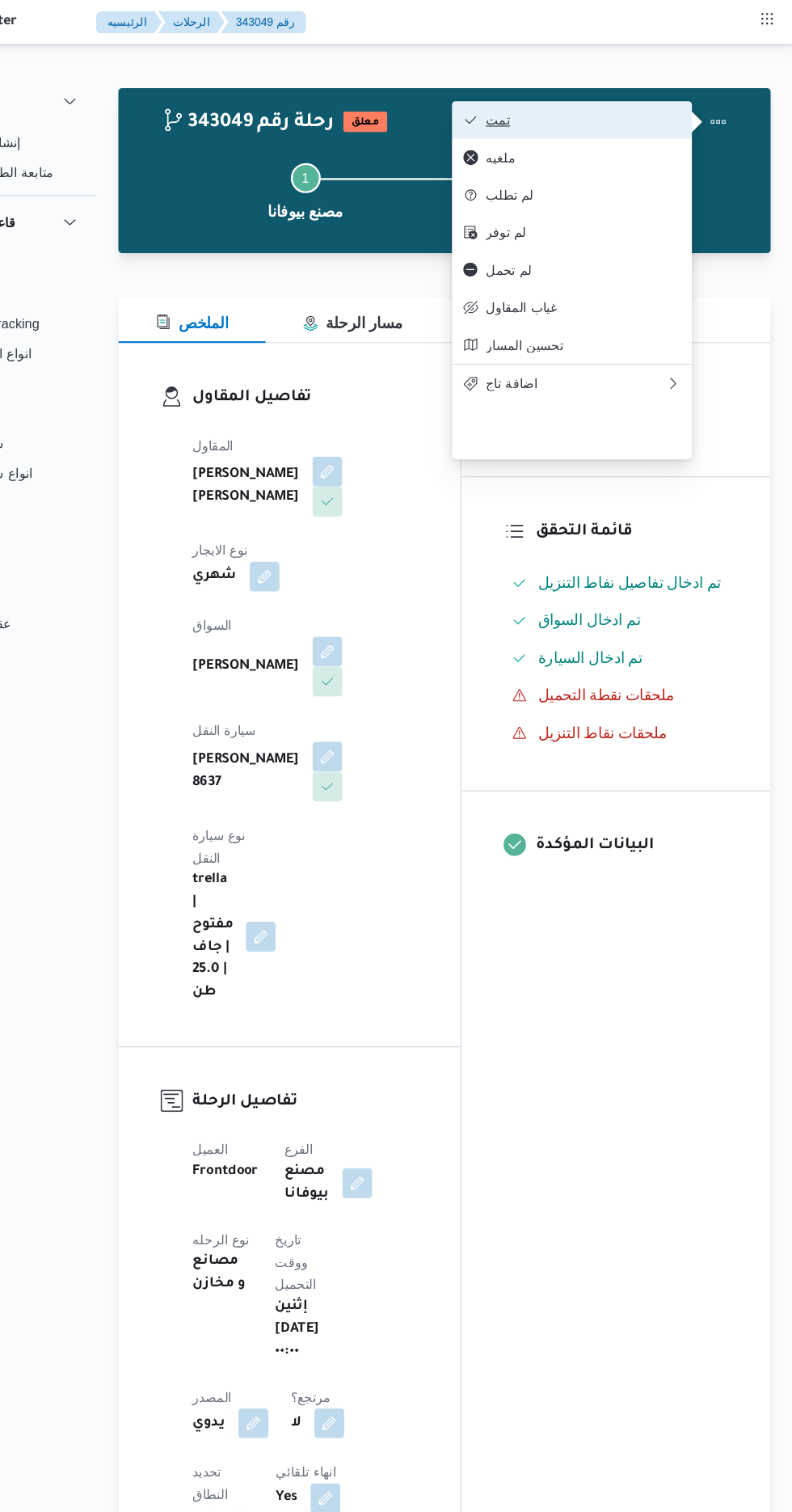
click at [640, 108] on span "تمت" at bounding box center [611, 103] width 168 height 13
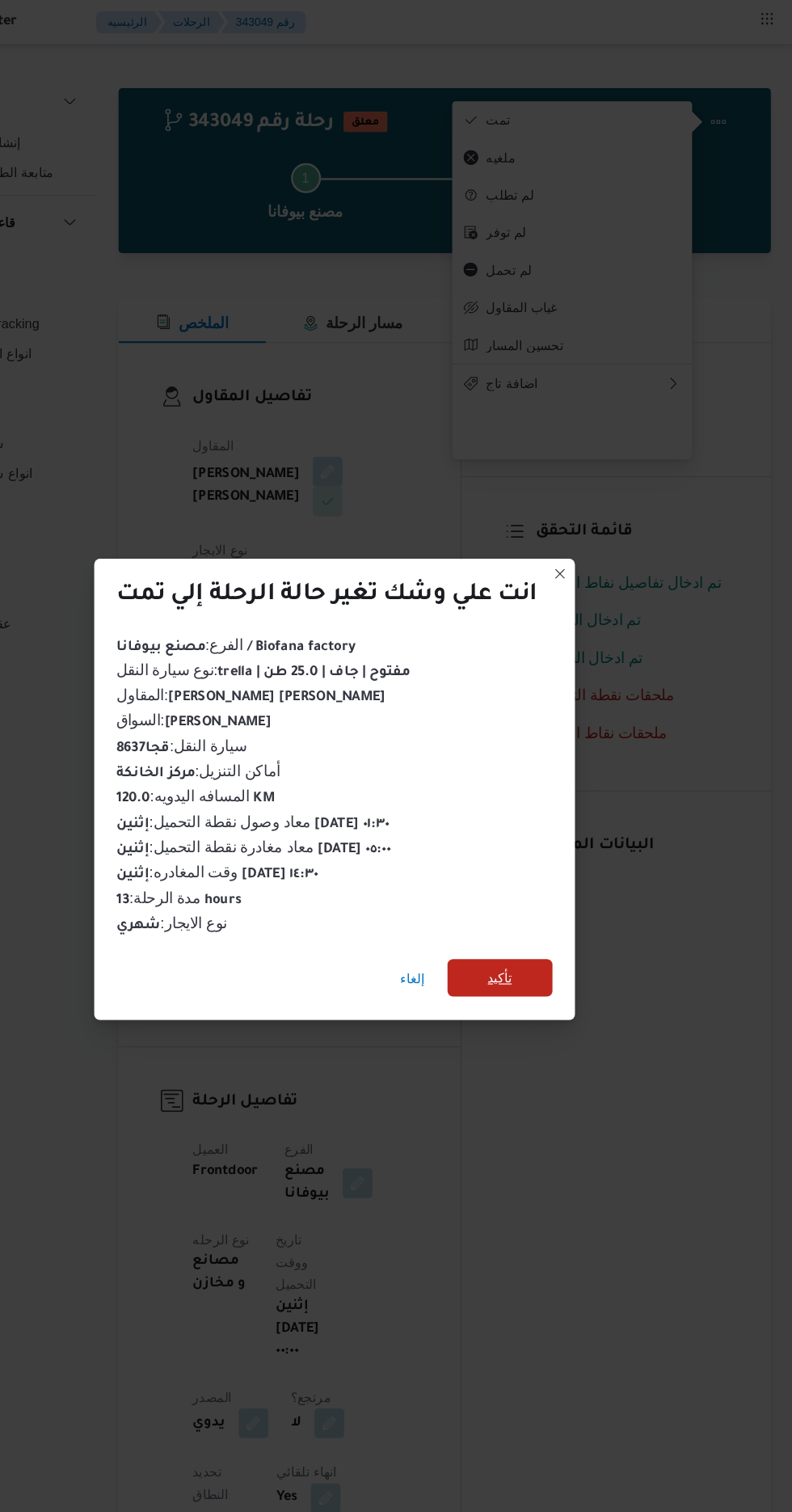
click at [527, 837] on span "تأكيد" at bounding box center [539, 843] width 90 height 32
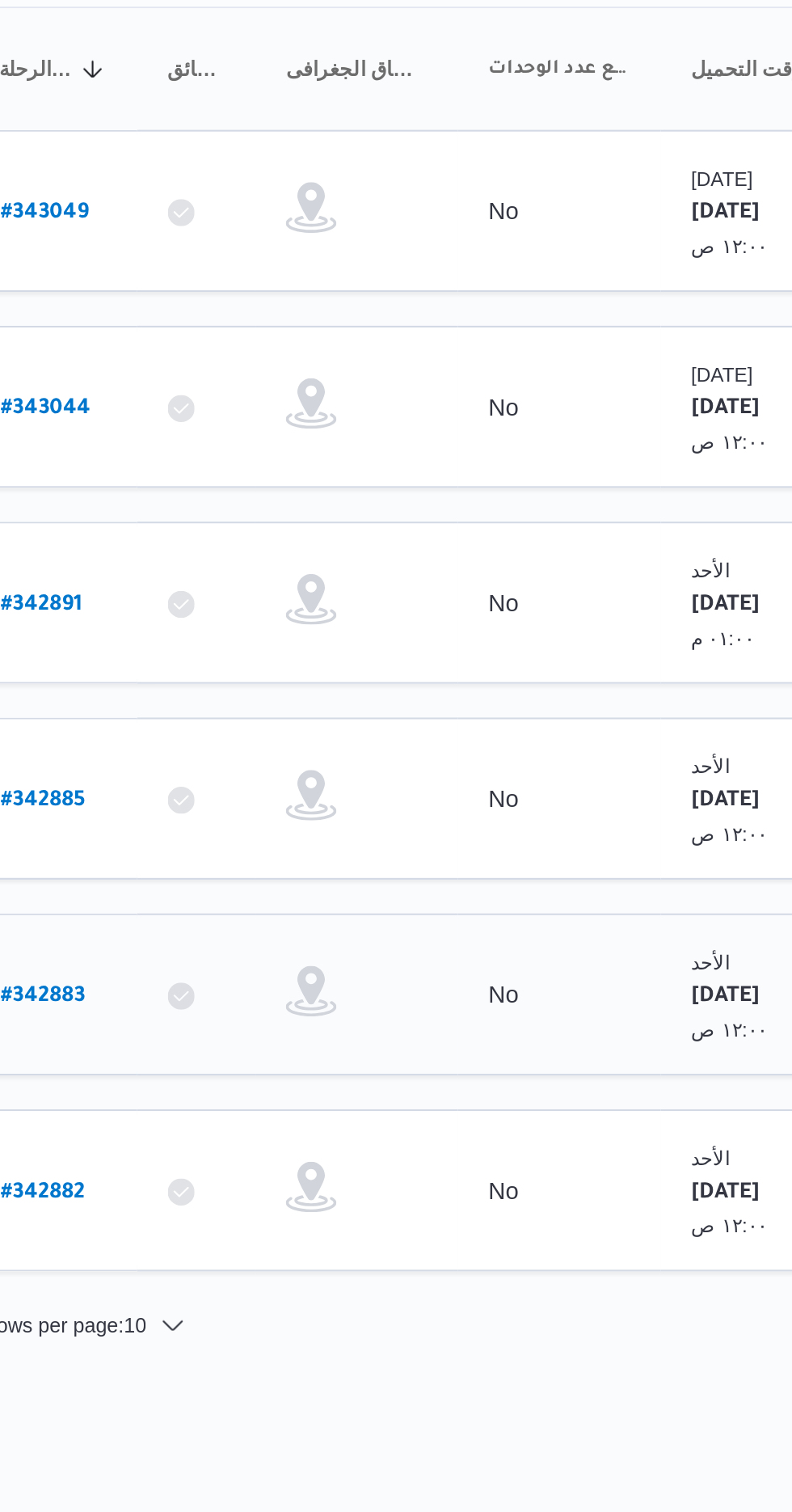
click at [244, 690] on b "# 342883" at bounding box center [245, 695] width 40 height 11
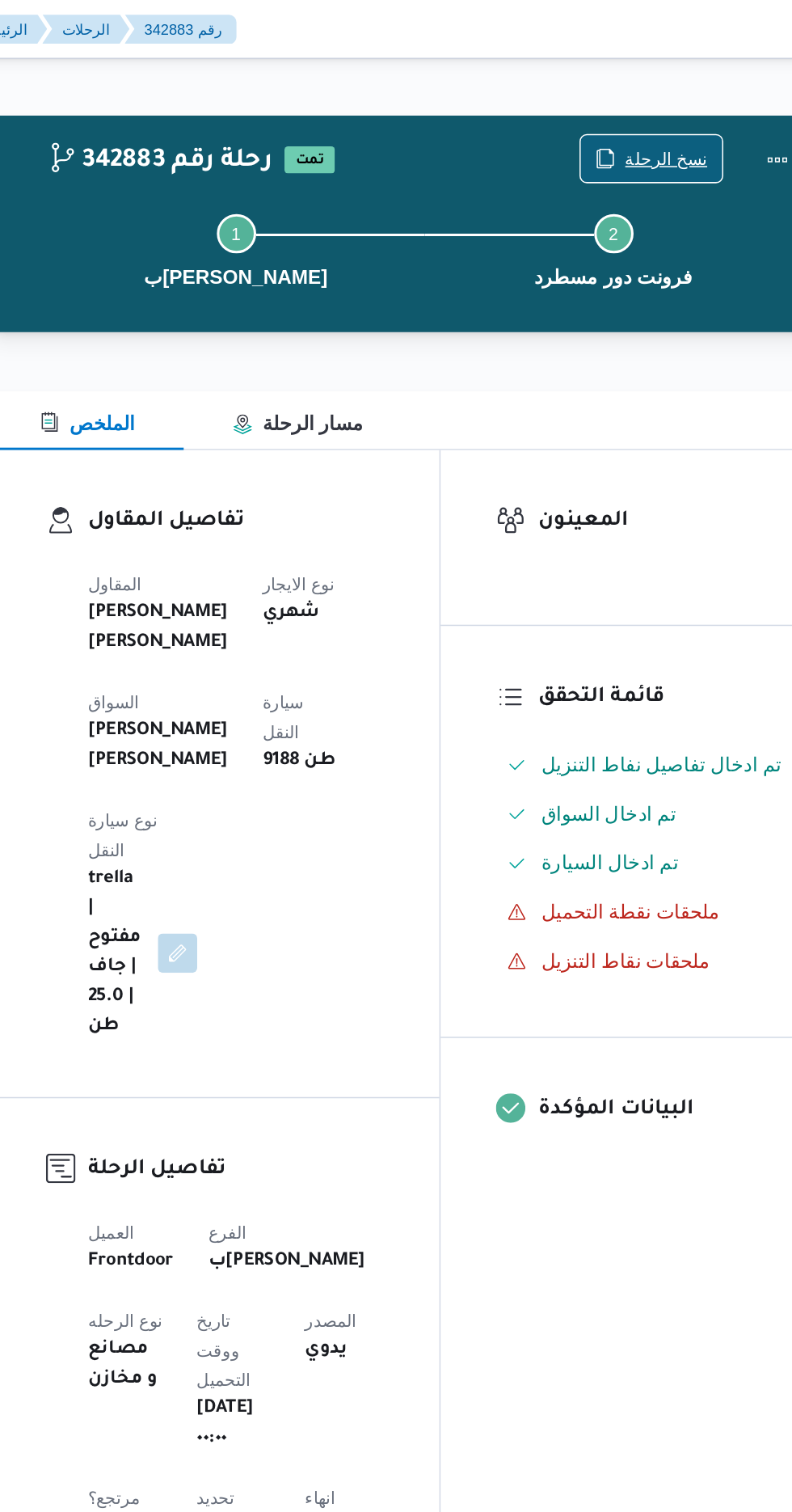
click at [647, 91] on span "نسخ الرحلة" at bounding box center [645, 104] width 93 height 31
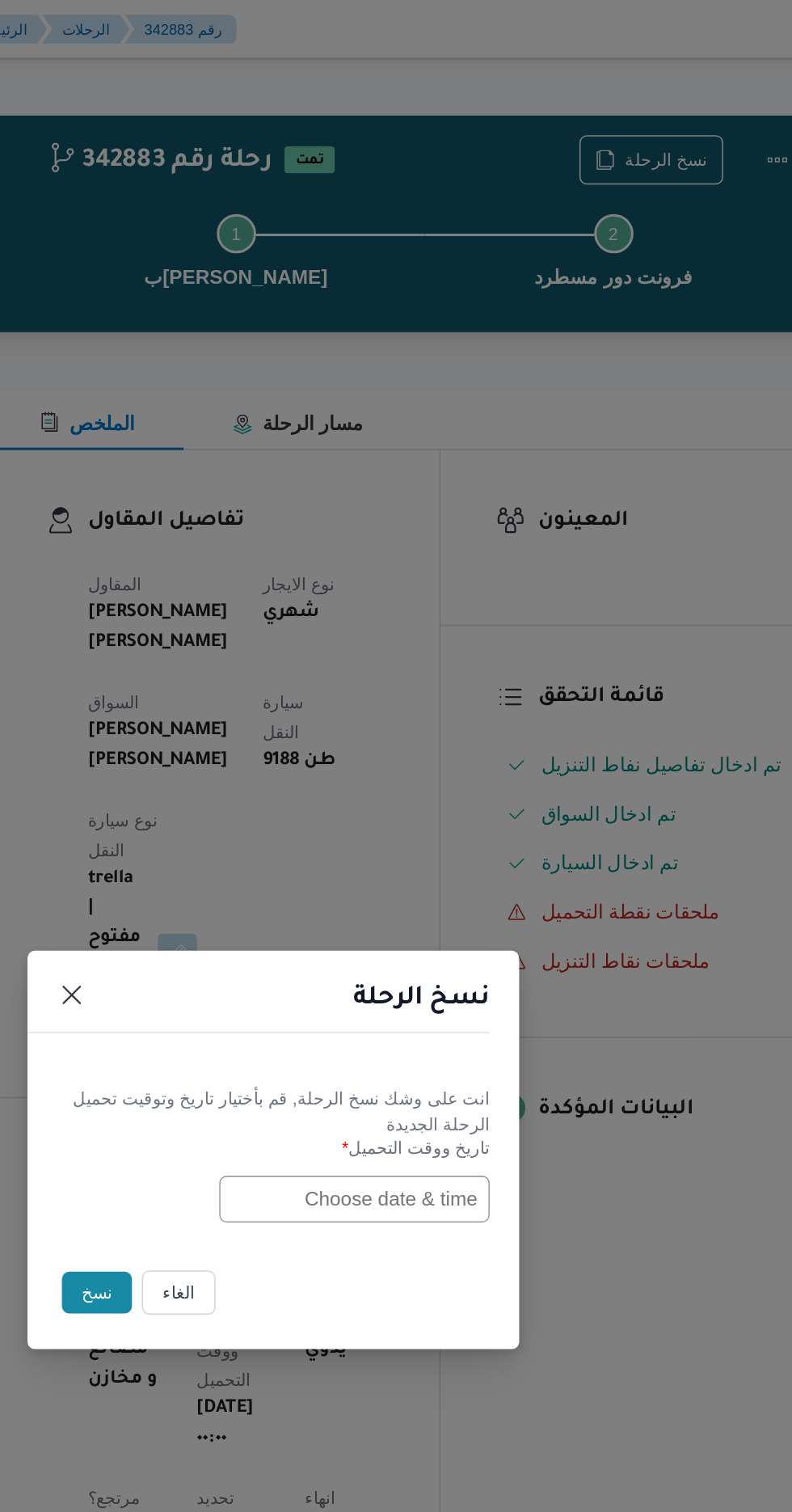
click at [423, 792] on input "text" at bounding box center [449, 788] width 178 height 31
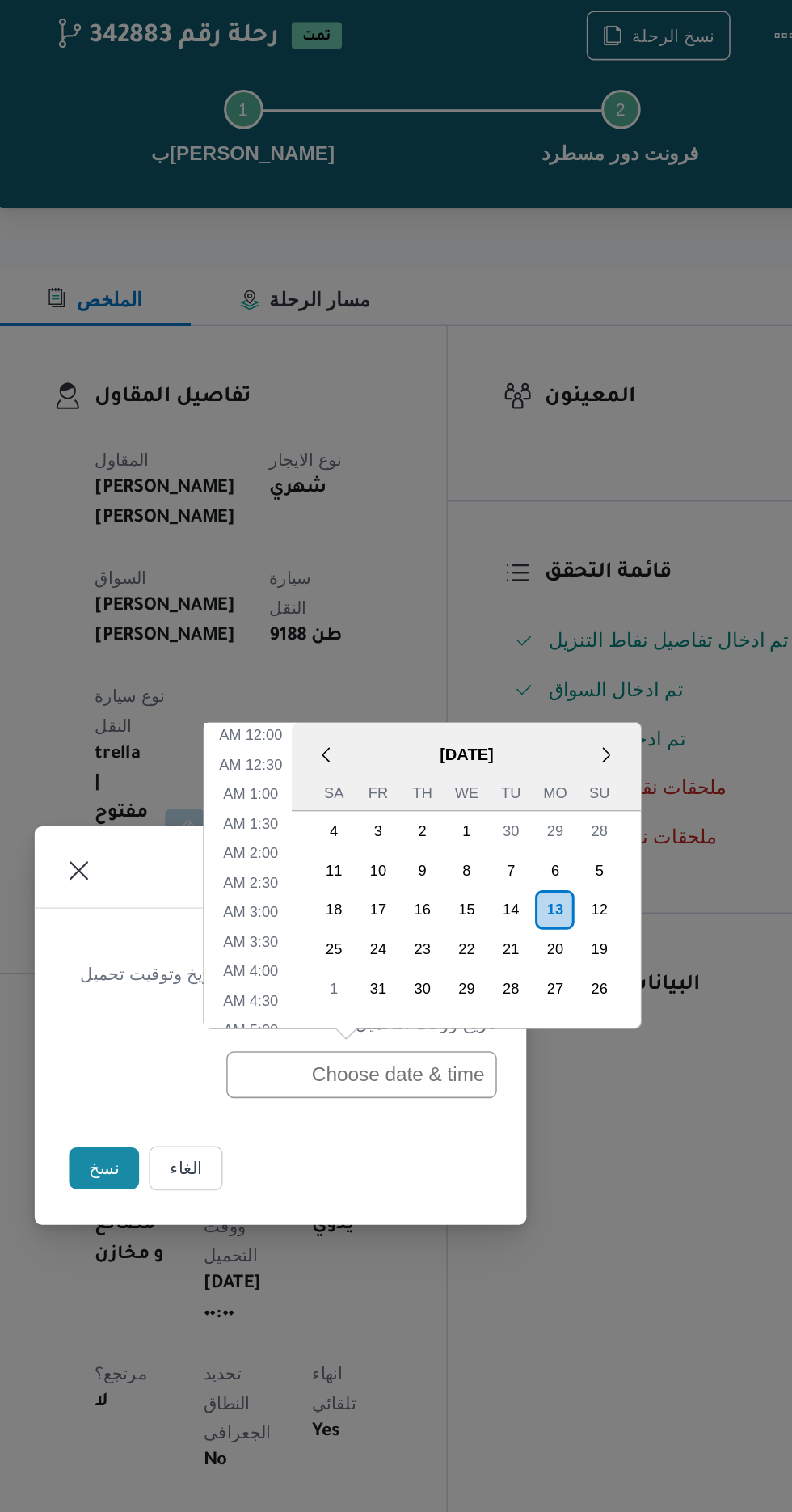
scroll to position [510, 0]
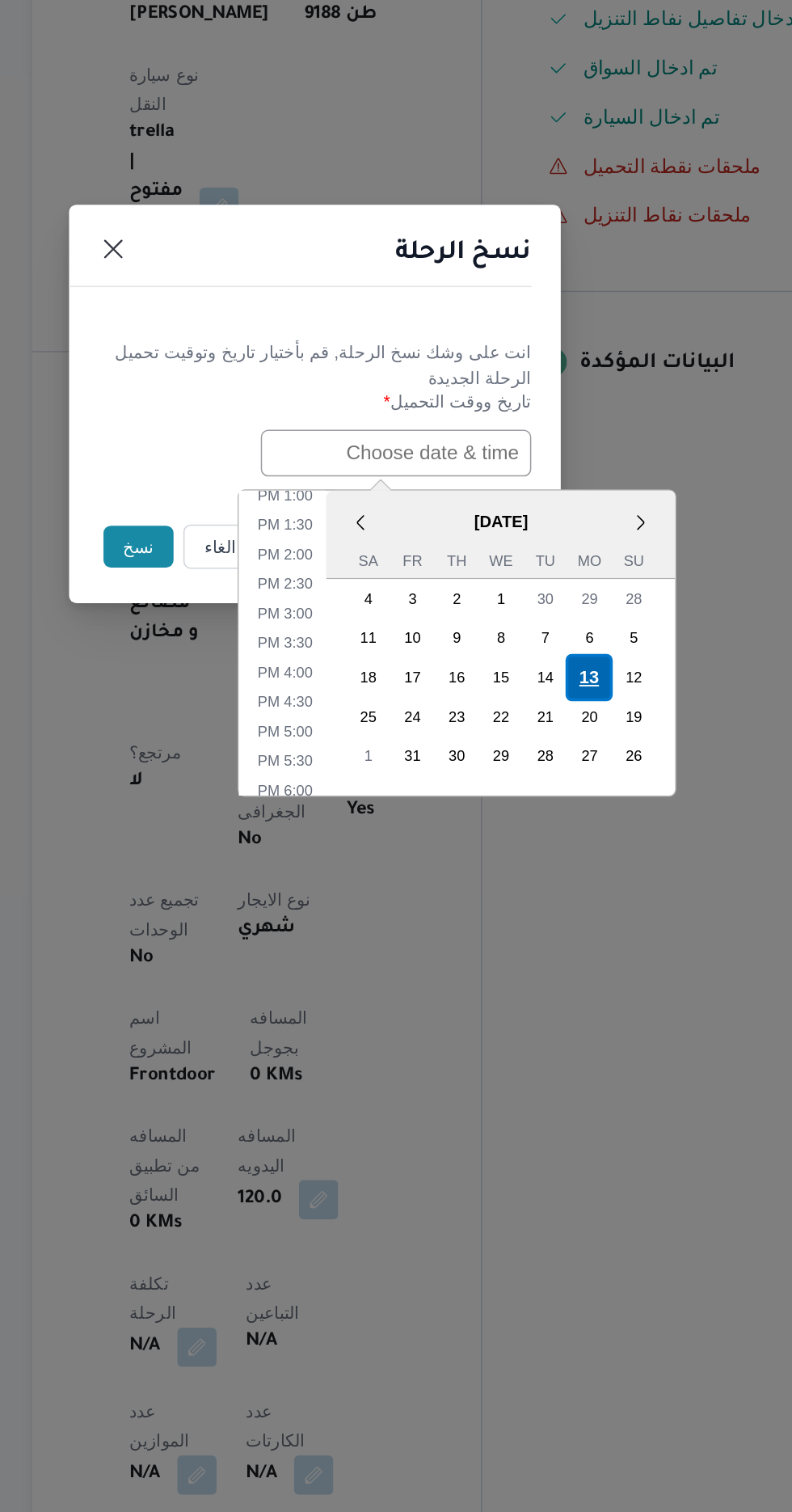
click at [571, 935] on div "13" at bounding box center [576, 935] width 31 height 31
type input "[DATE] 12:00AM"
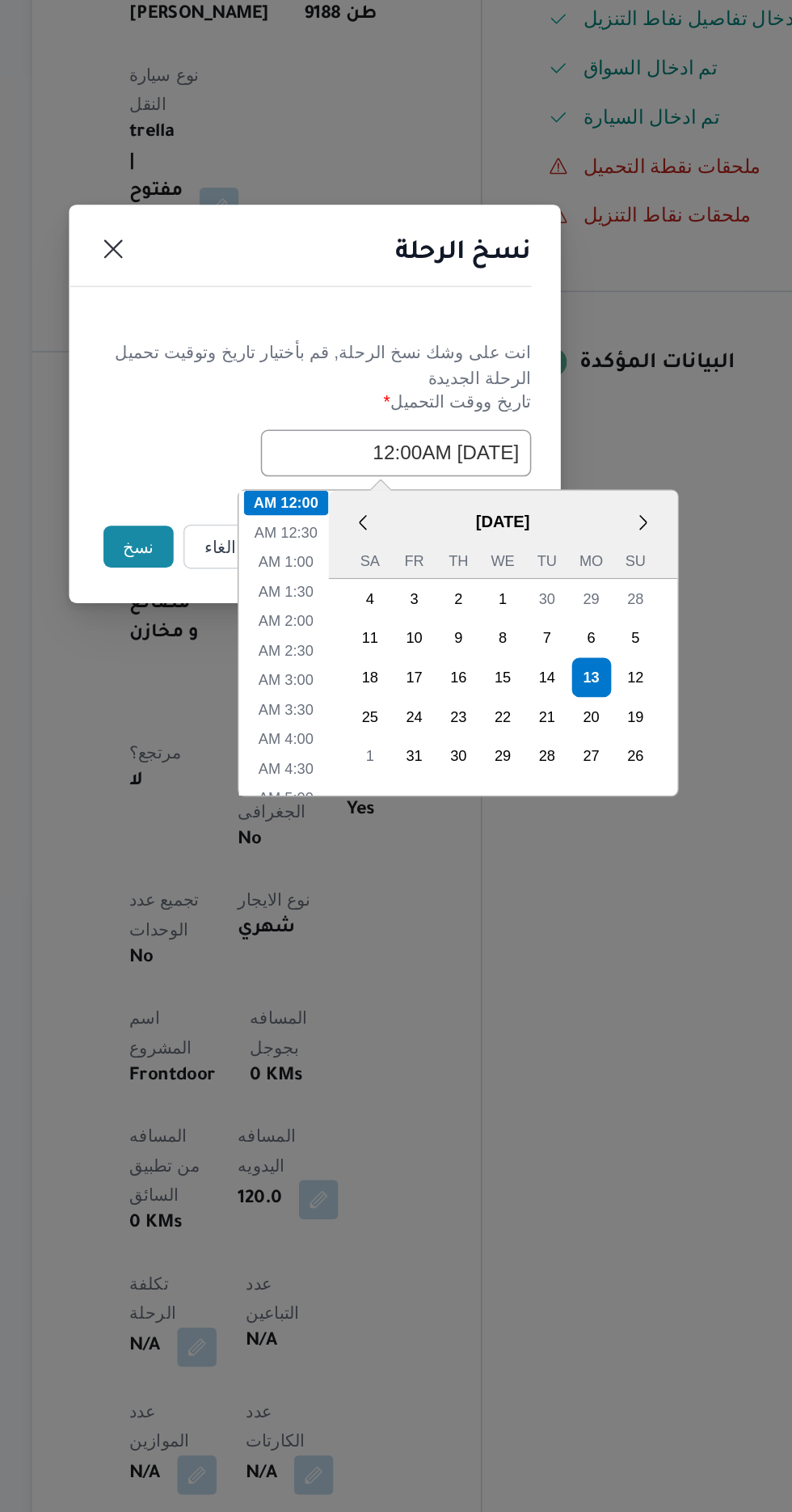
click at [260, 849] on button "نسخ" at bounding box center [280, 849] width 46 height 27
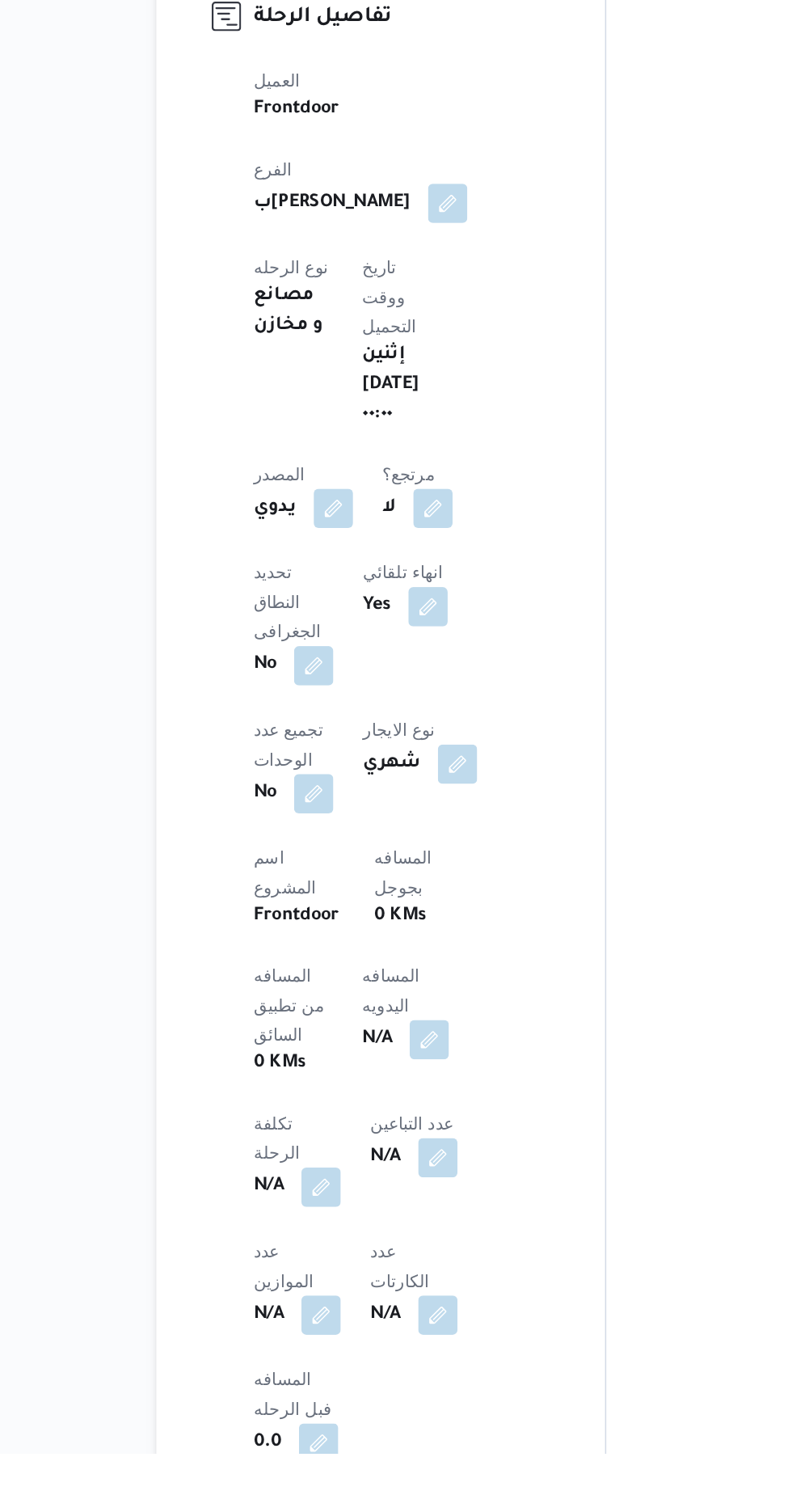
scroll to position [347, 0]
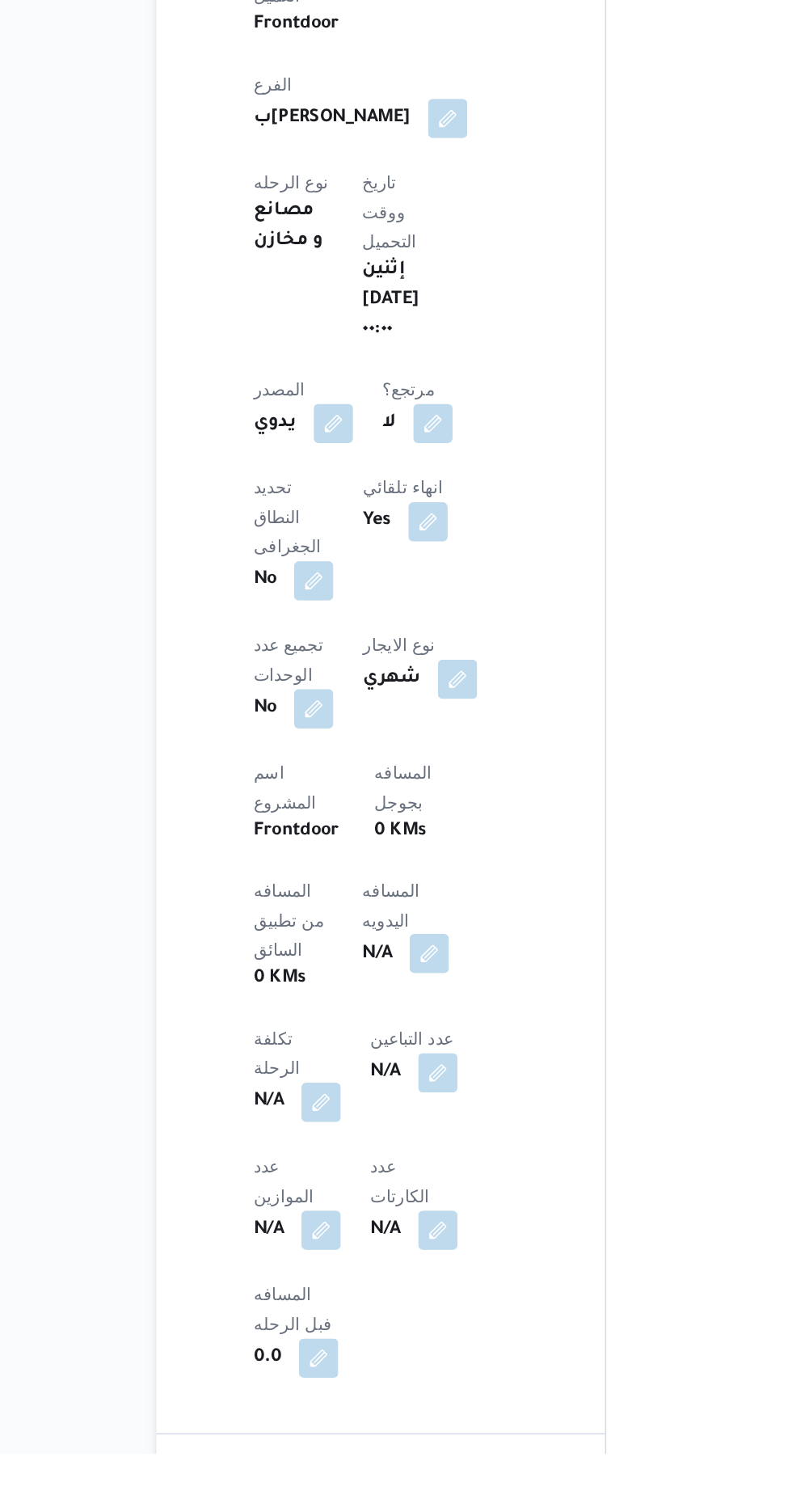
click at [376, 1170] on button "button" at bounding box center [389, 1184] width 26 height 26
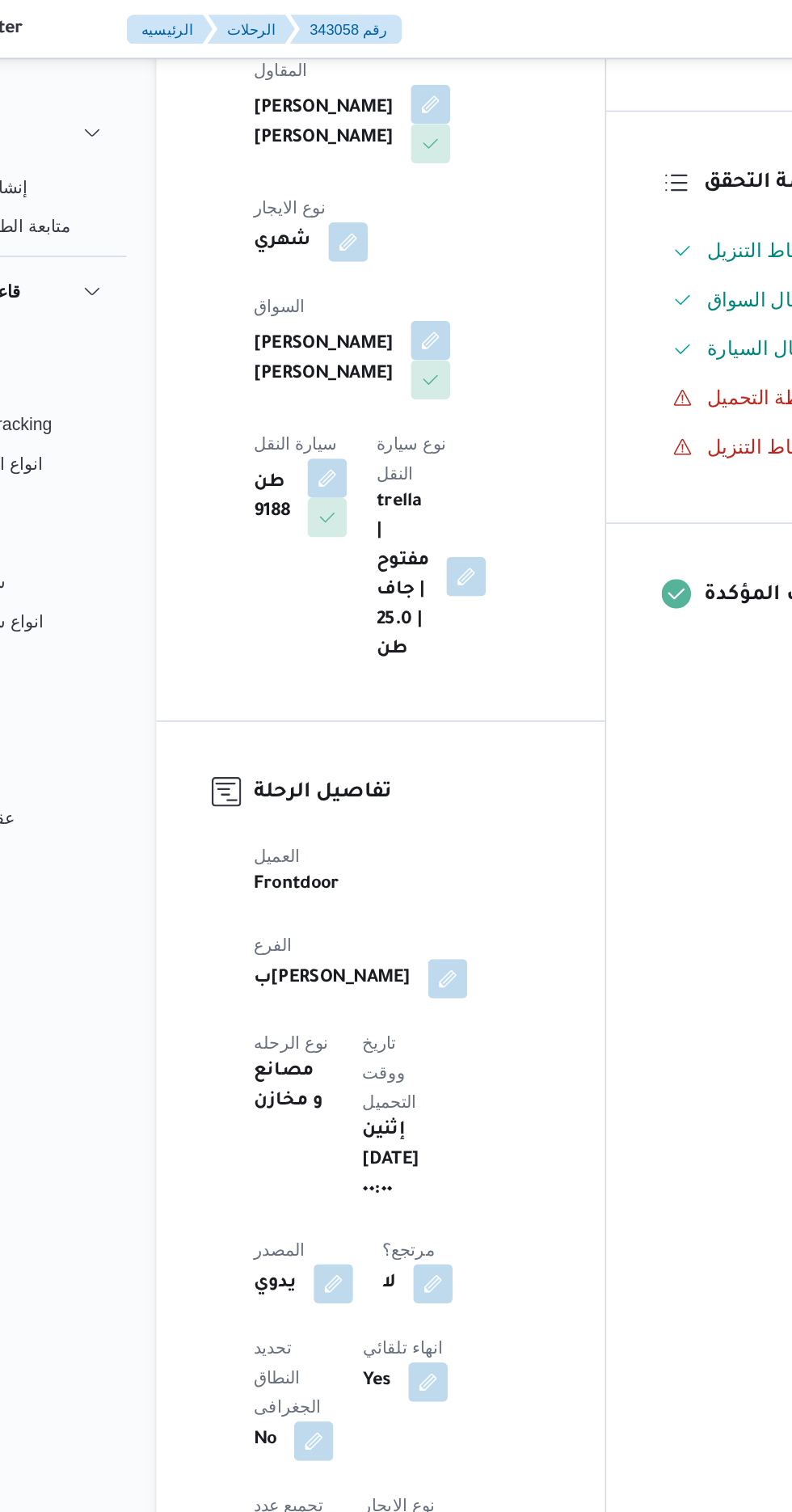
scroll to position [336, 0]
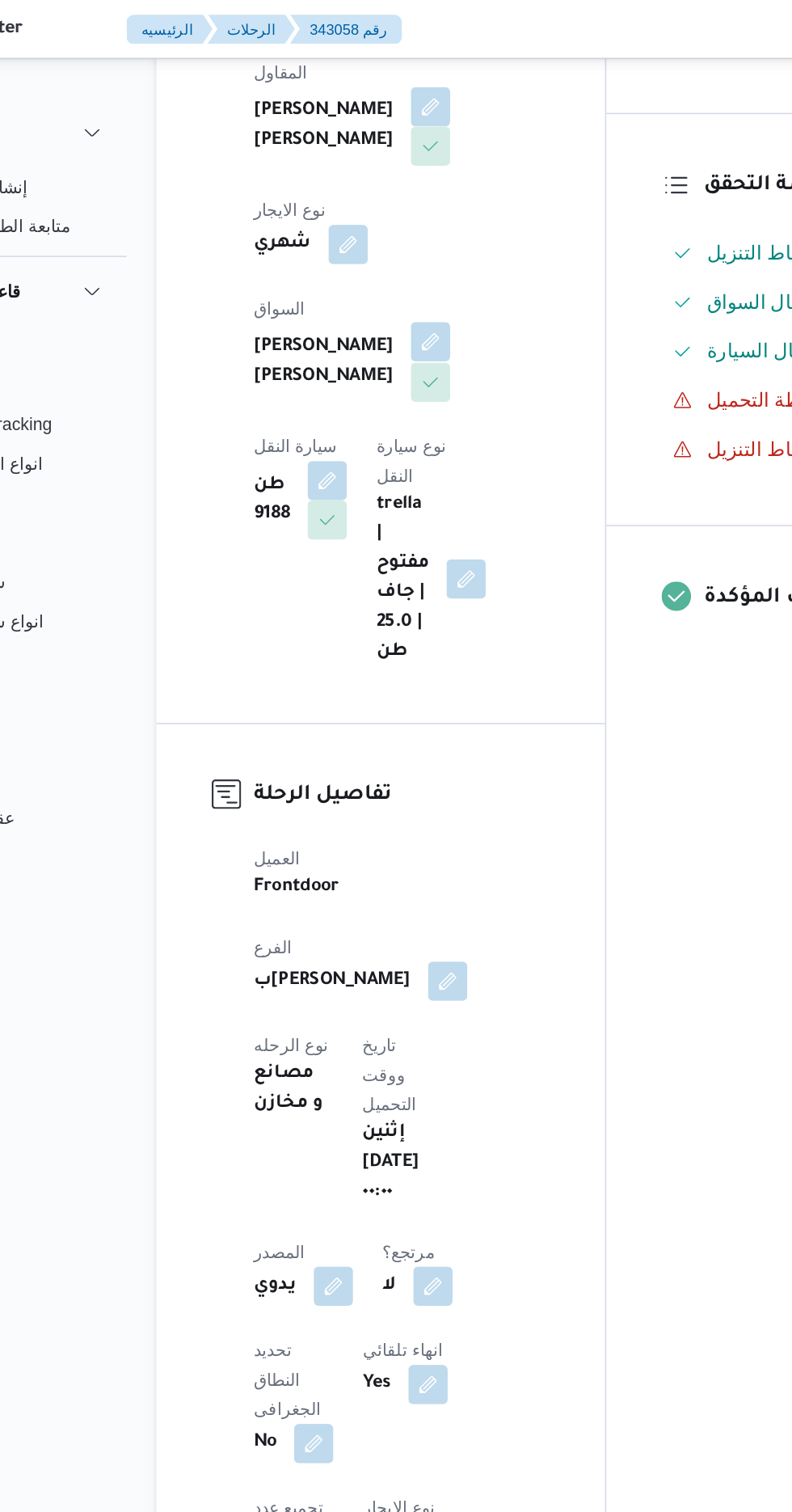
click at [377, 212] on button "button" at bounding box center [390, 225] width 26 height 26
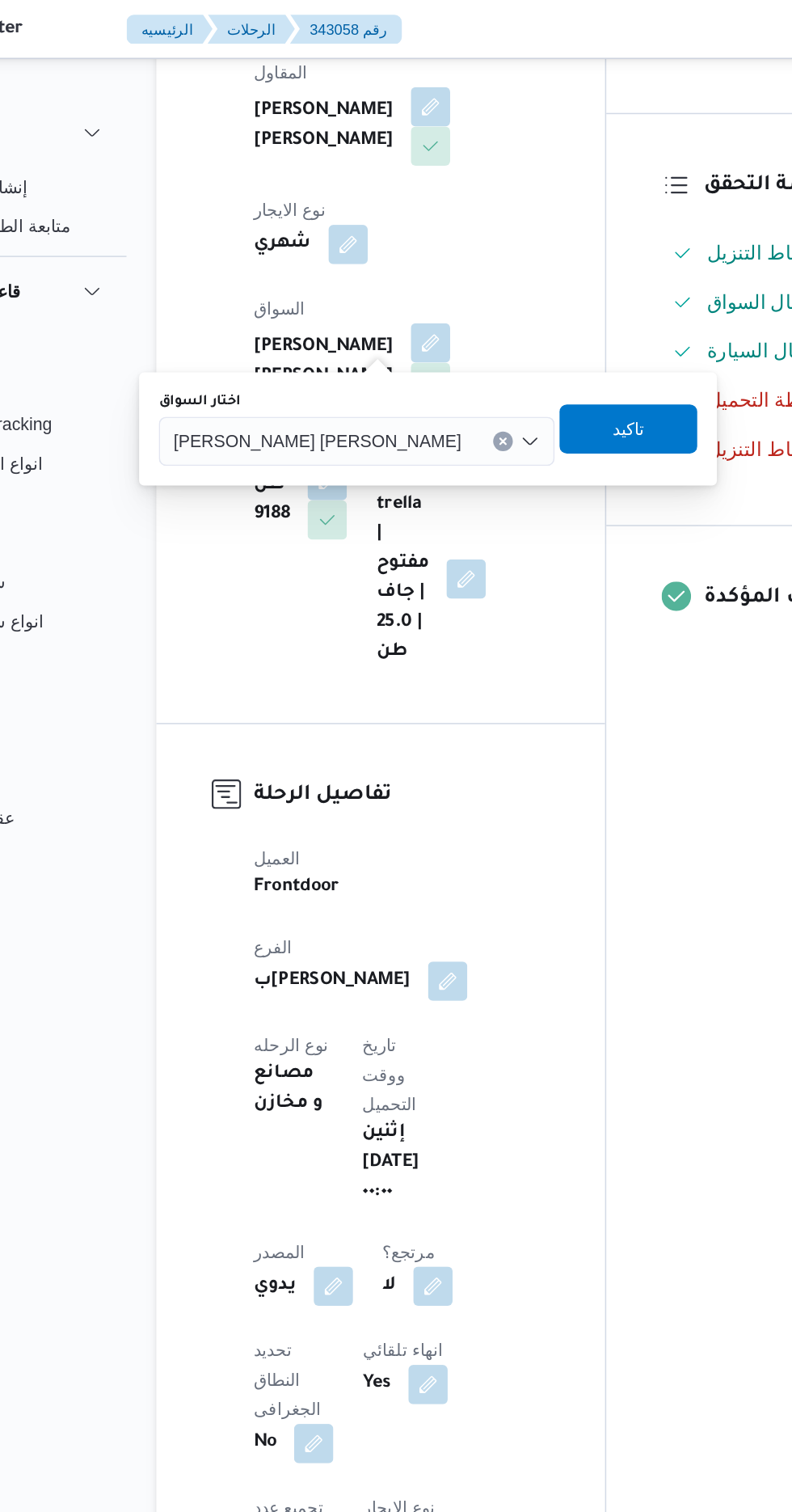
click at [300, 295] on span "[PERSON_NAME] [PERSON_NAME]" at bounding box center [316, 289] width 190 height 18
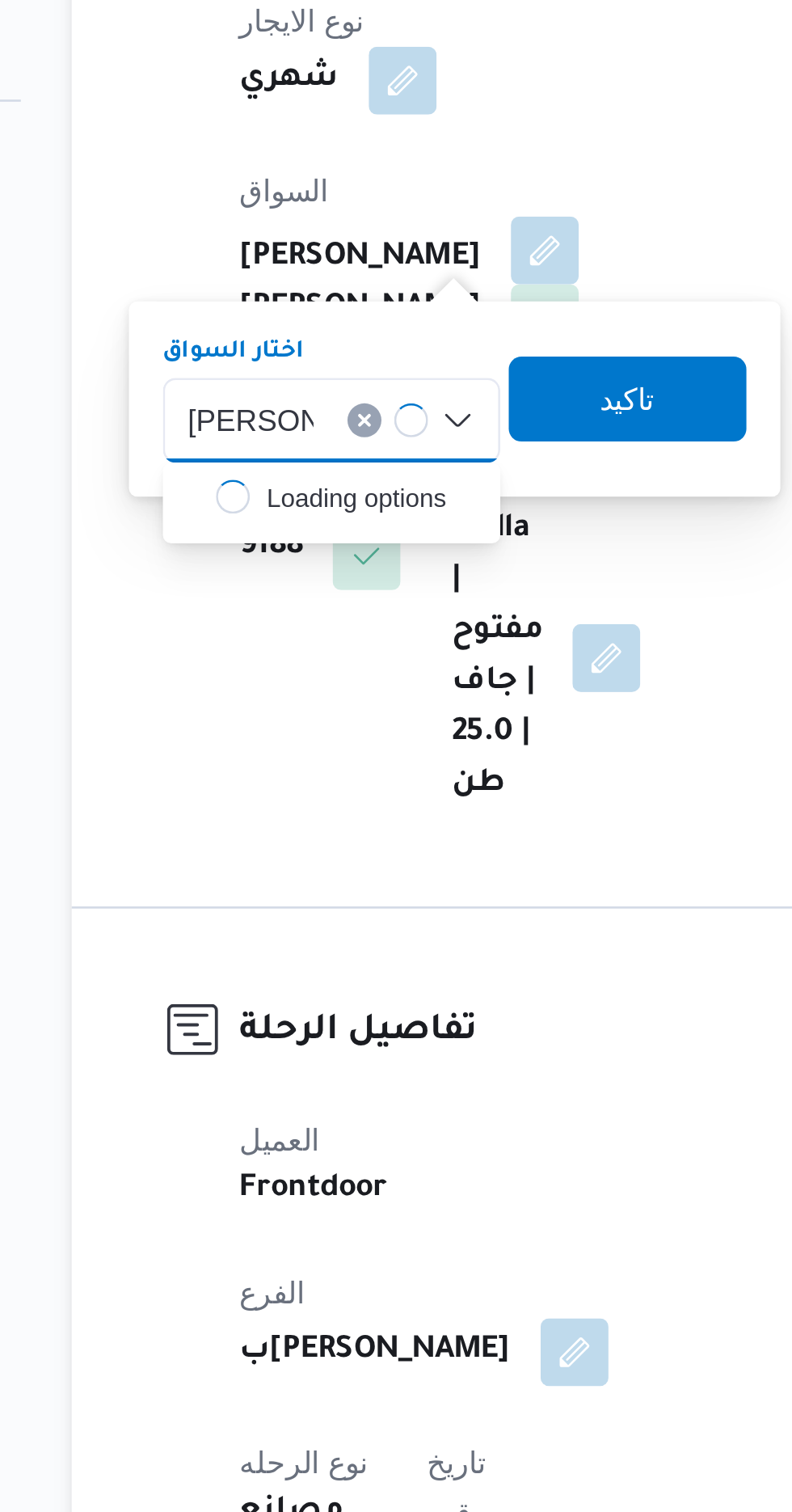
scroll to position [0, 0]
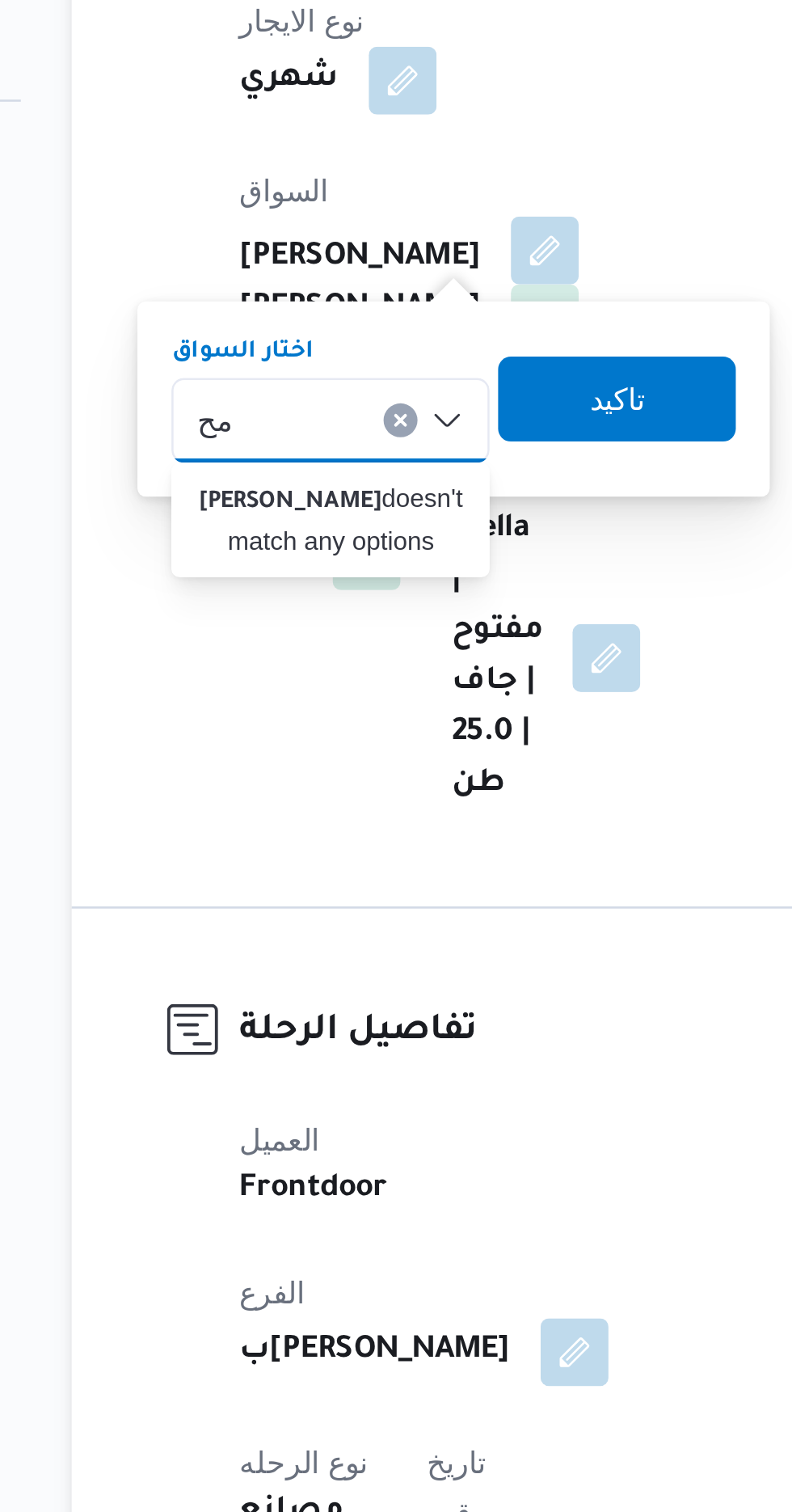
type input "م"
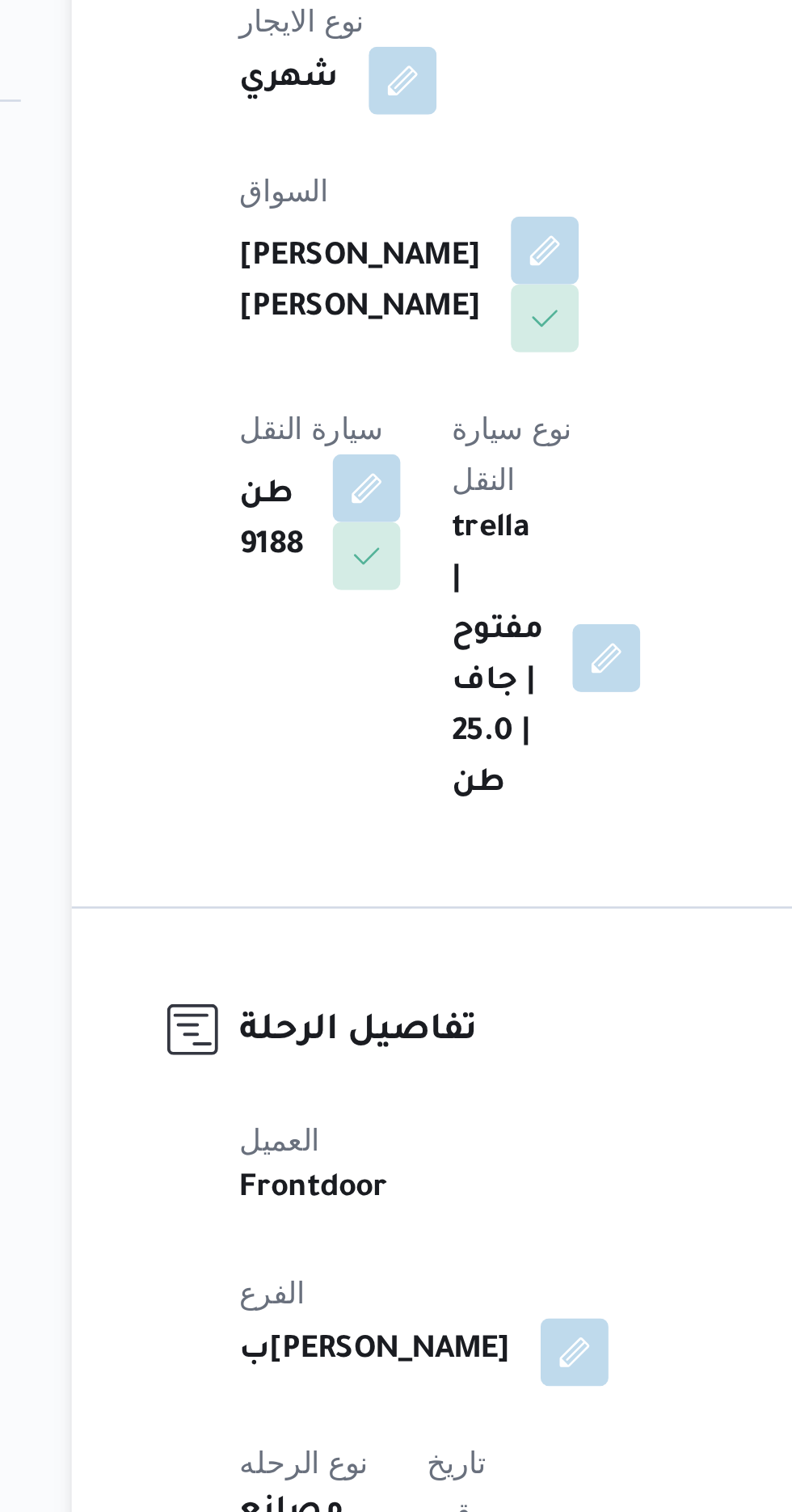
click at [418, 389] on div "المقاول [PERSON_NAME] [PERSON_NAME] شهري [PERSON_NAME] [PERSON_NAME] سيارة النق…" at bounding box center [372, 238] width 214 height 420
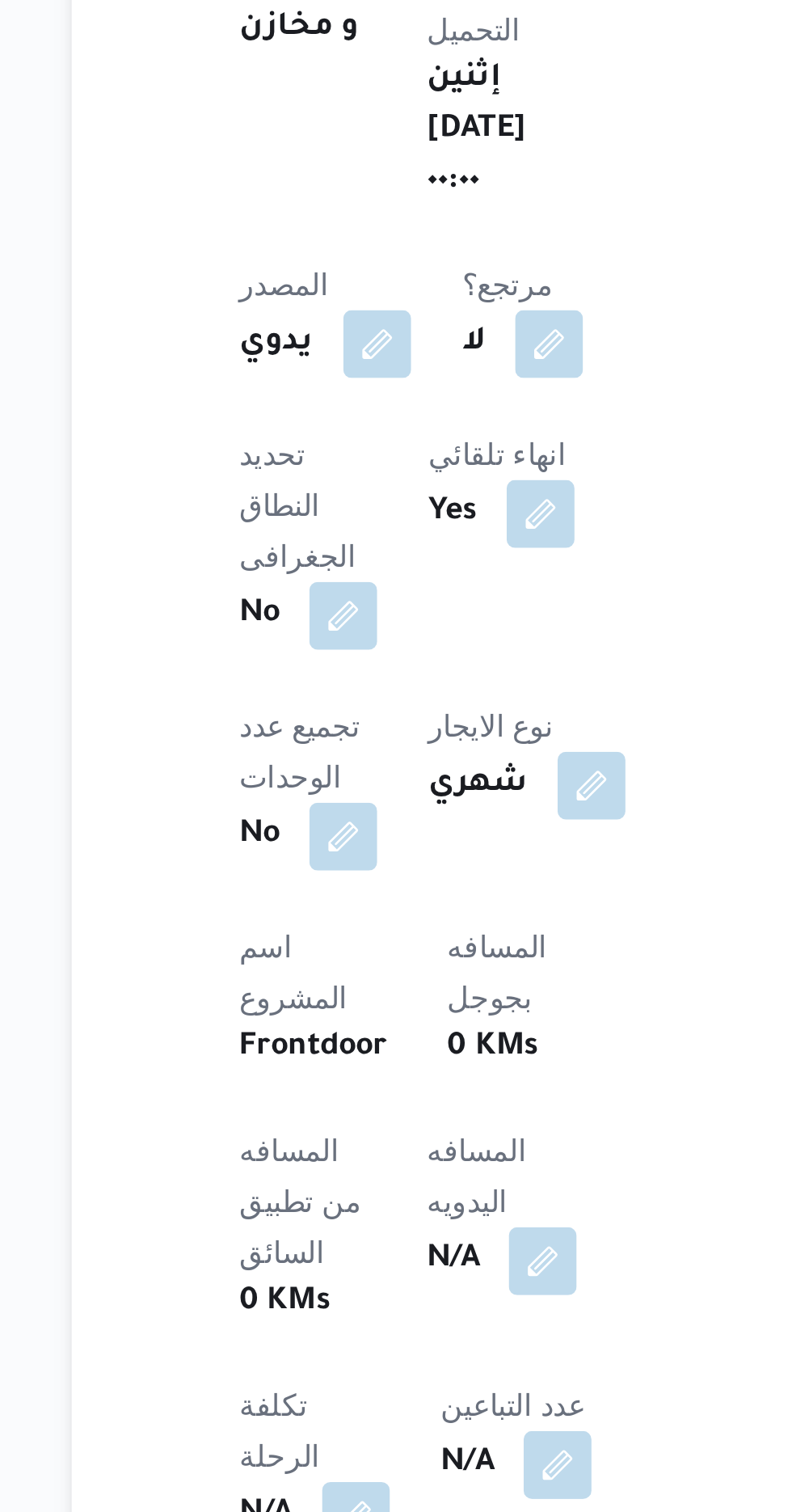
scroll to position [336, 0]
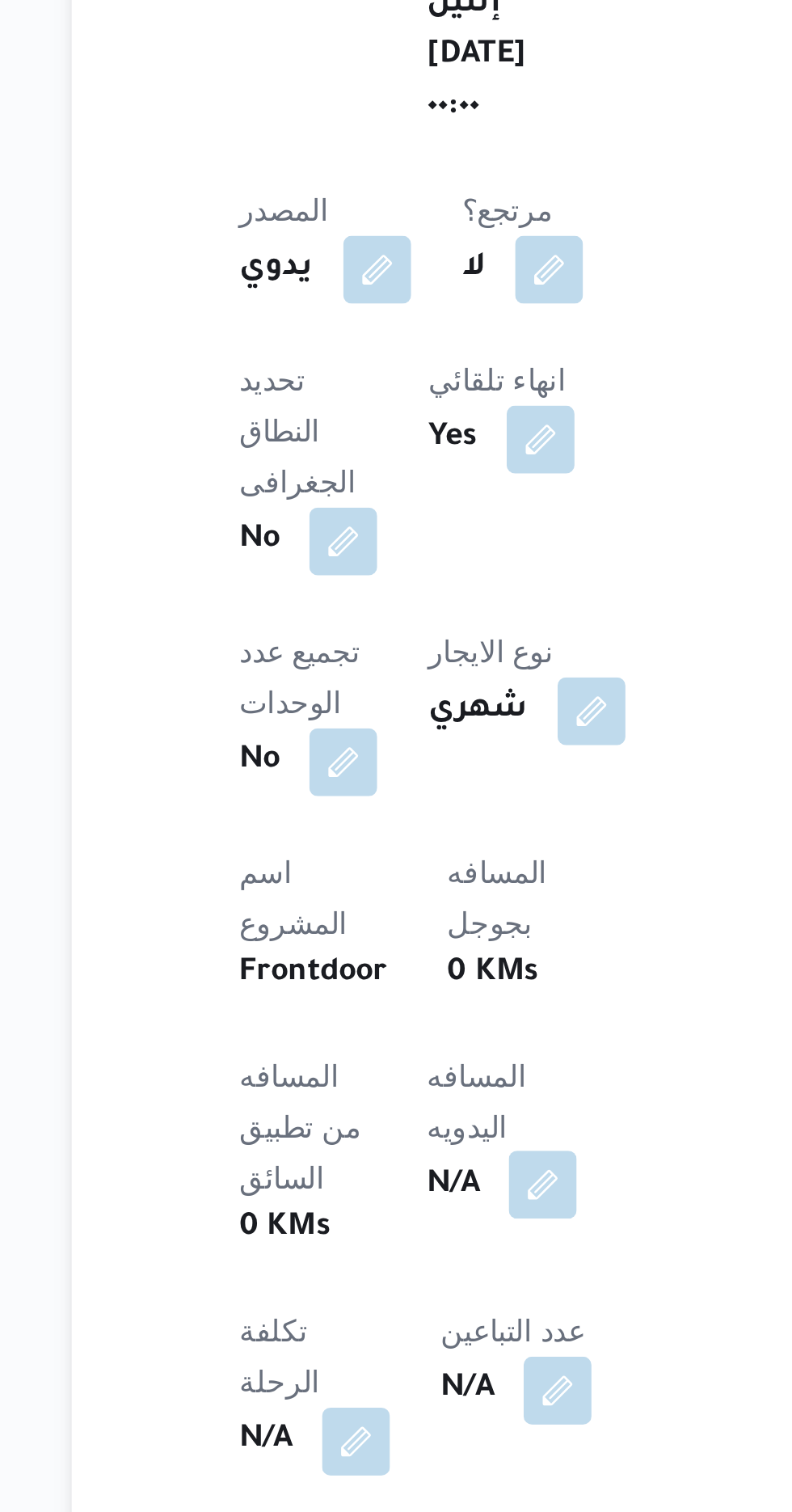
click at [376, 1182] on button "button" at bounding box center [389, 1195] width 26 height 26
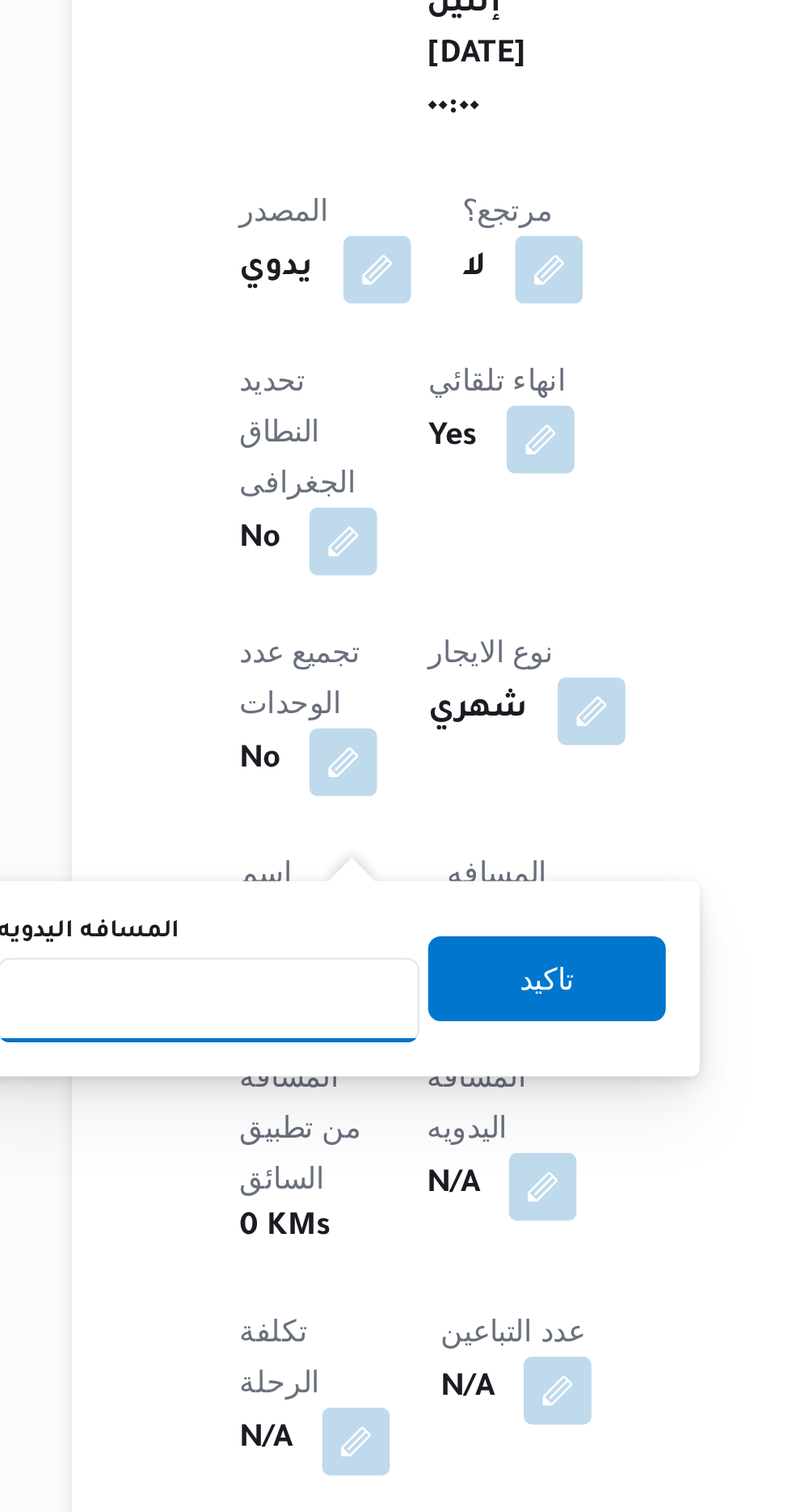
click at [290, 1117] on input "المسافه اليدويه" at bounding box center [262, 1123] width 160 height 32
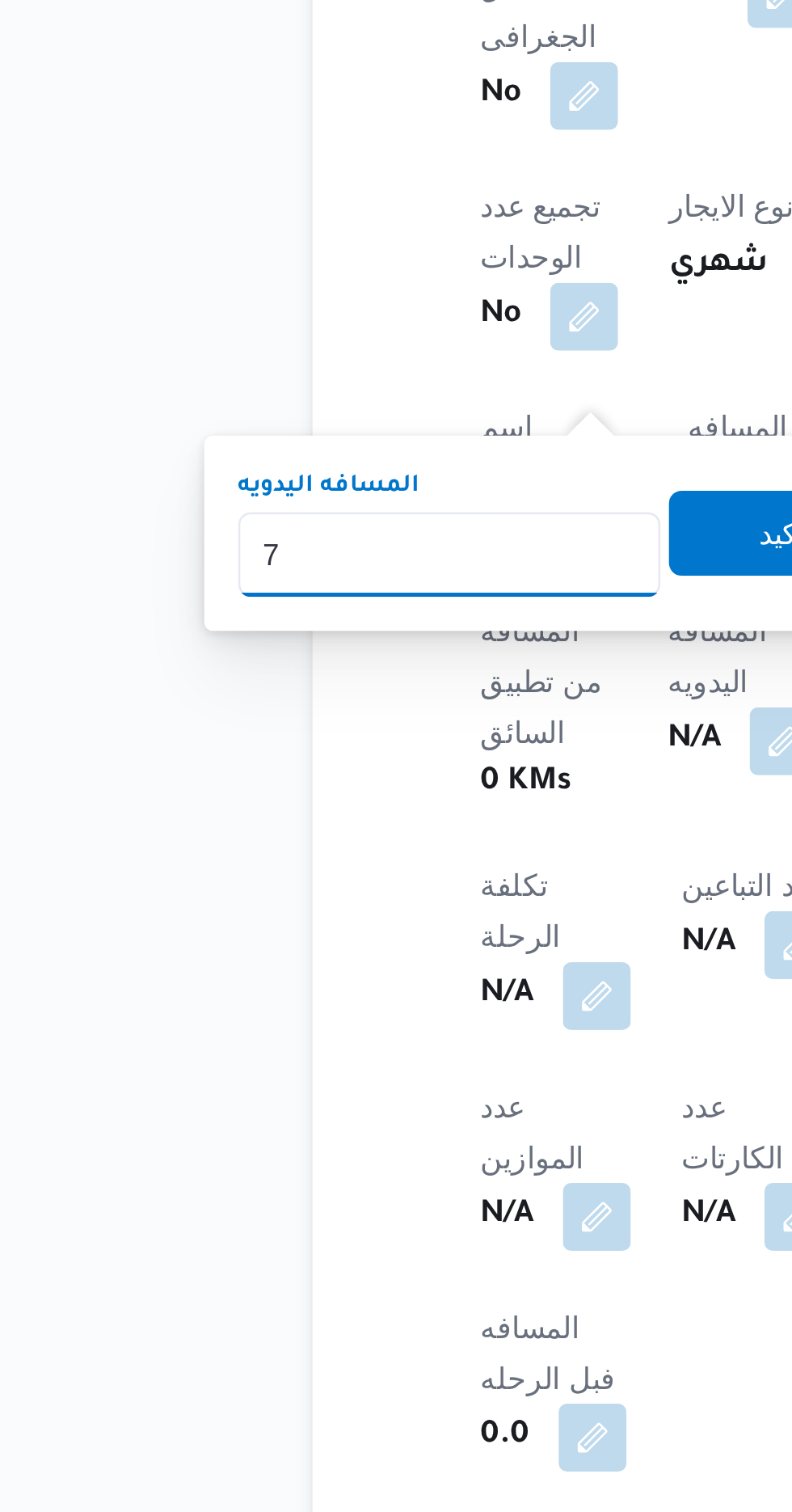
type input "70"
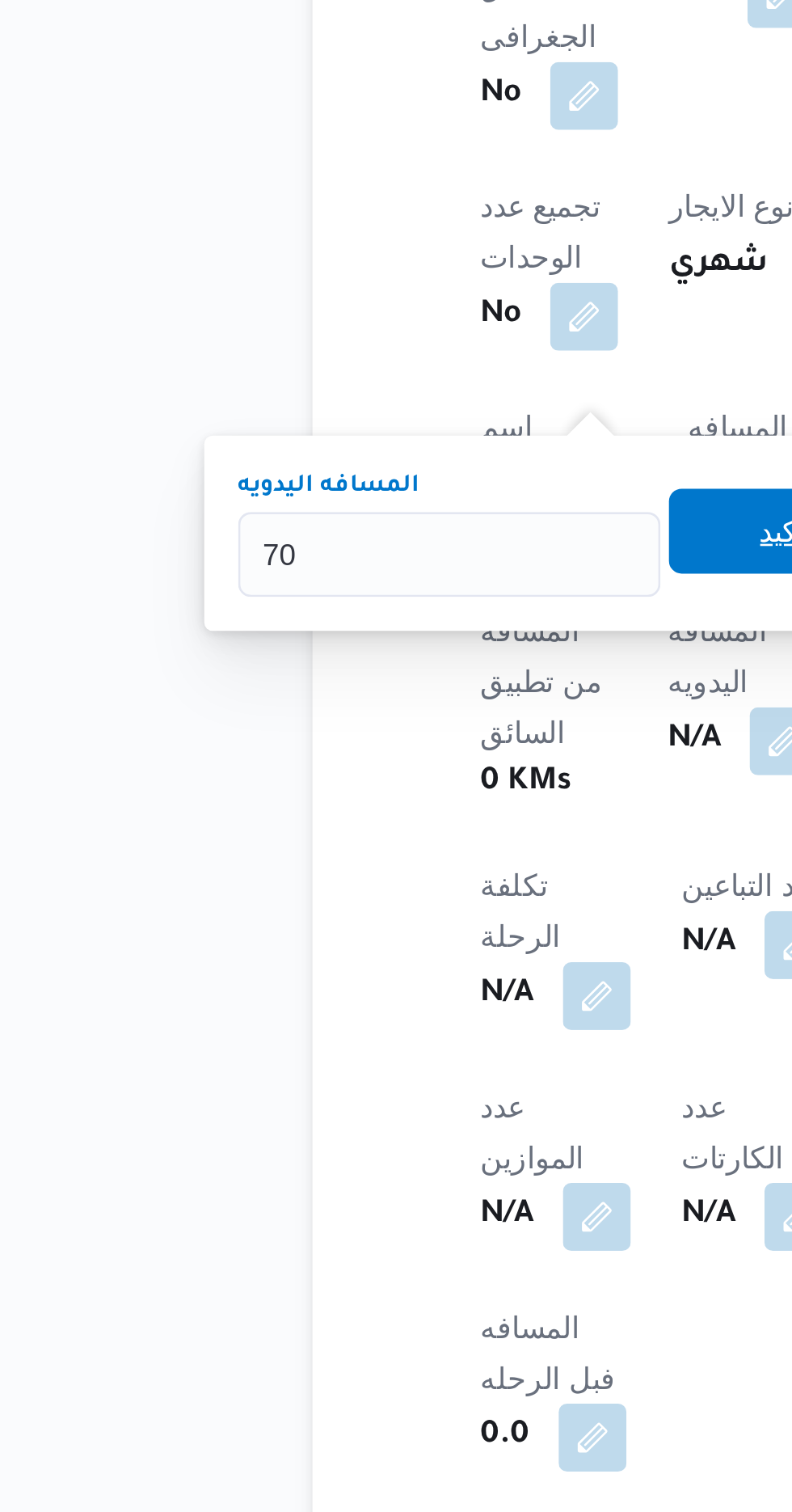
click at [375, 1112] on span "تاكيد" at bounding box center [391, 1115] width 90 height 32
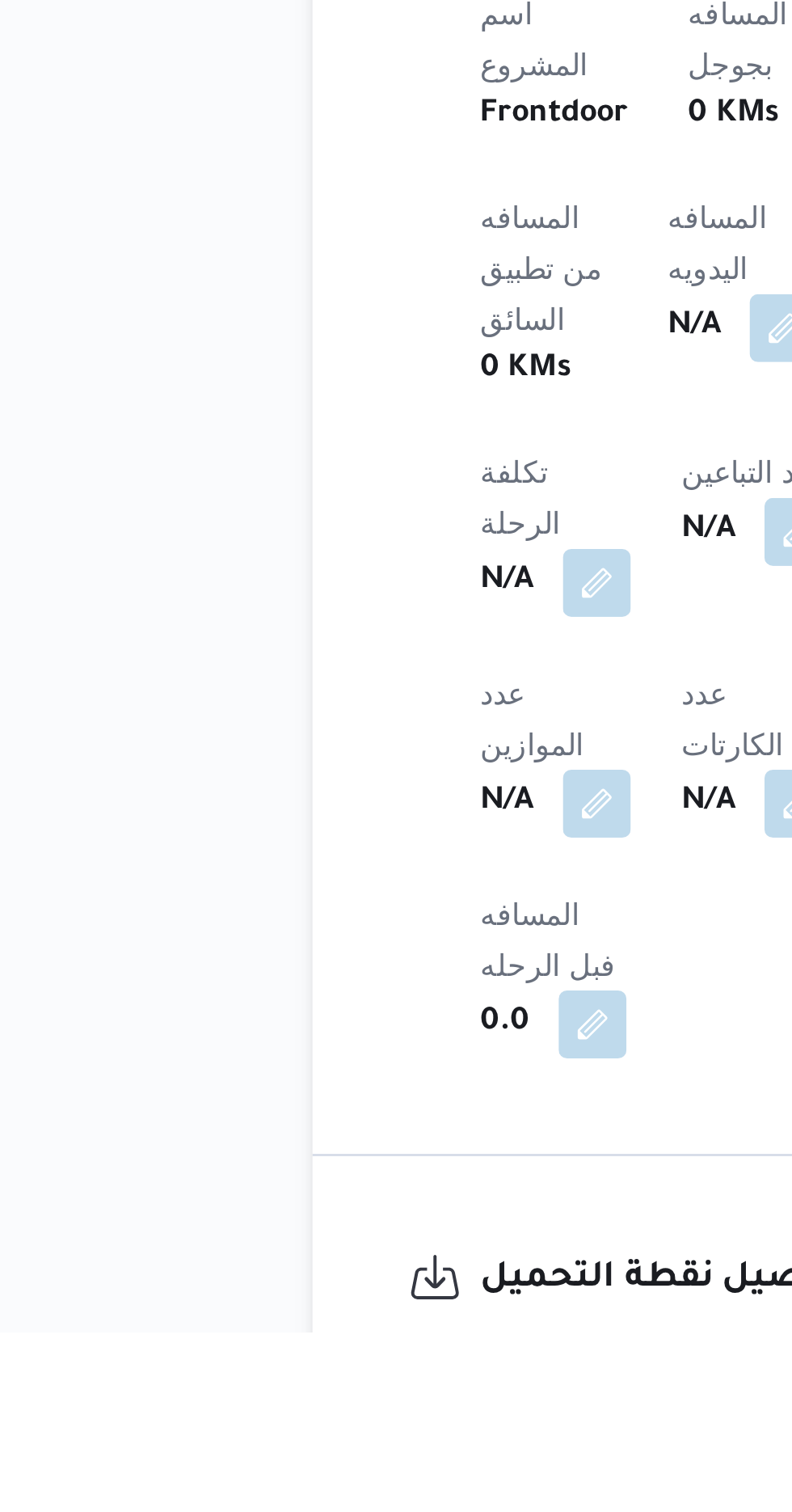
scroll to position [402, 0]
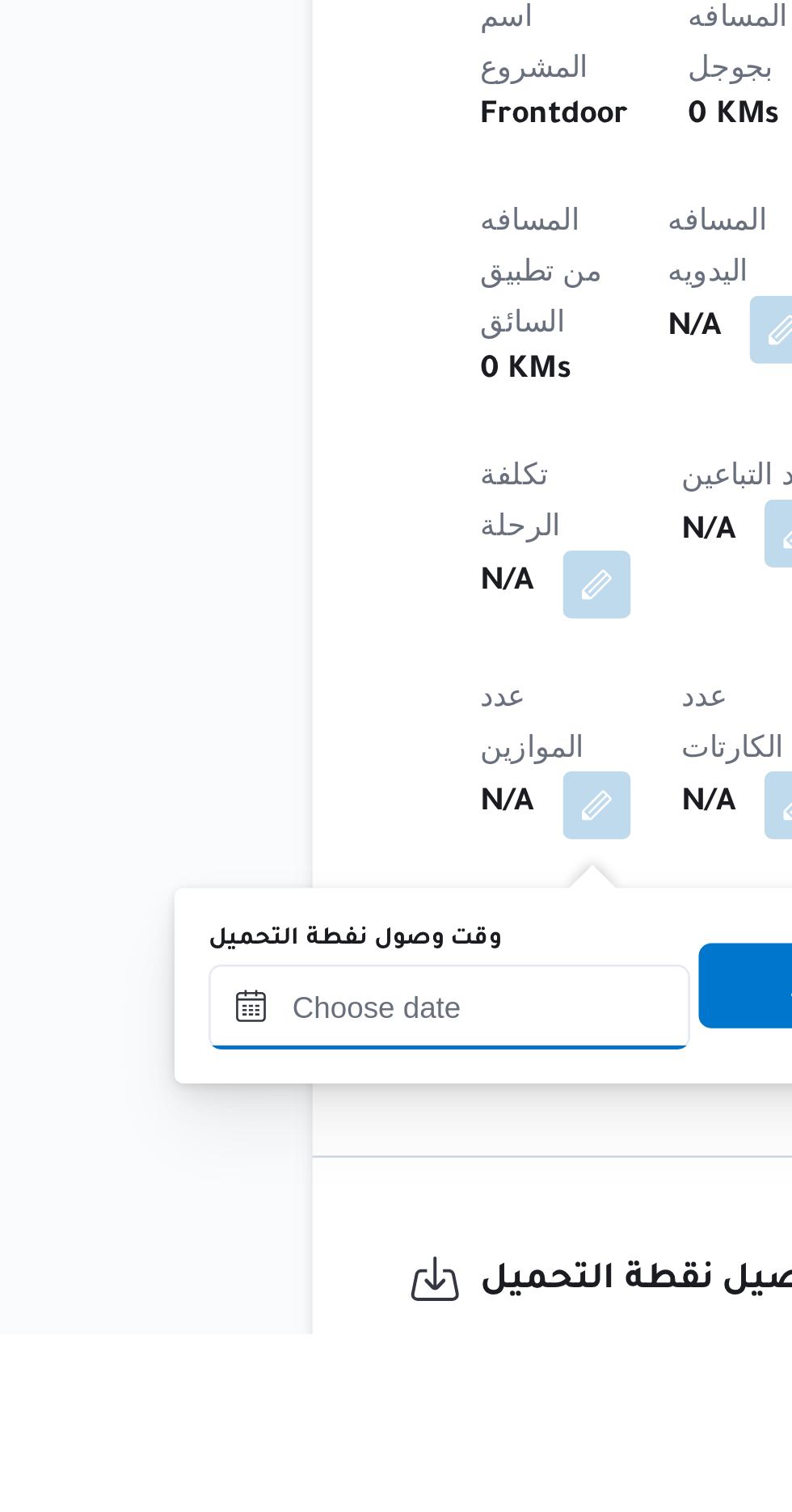
click at [298, 1384] on input "وقت وصول نفطة التحميل" at bounding box center [263, 1387] width 184 height 32
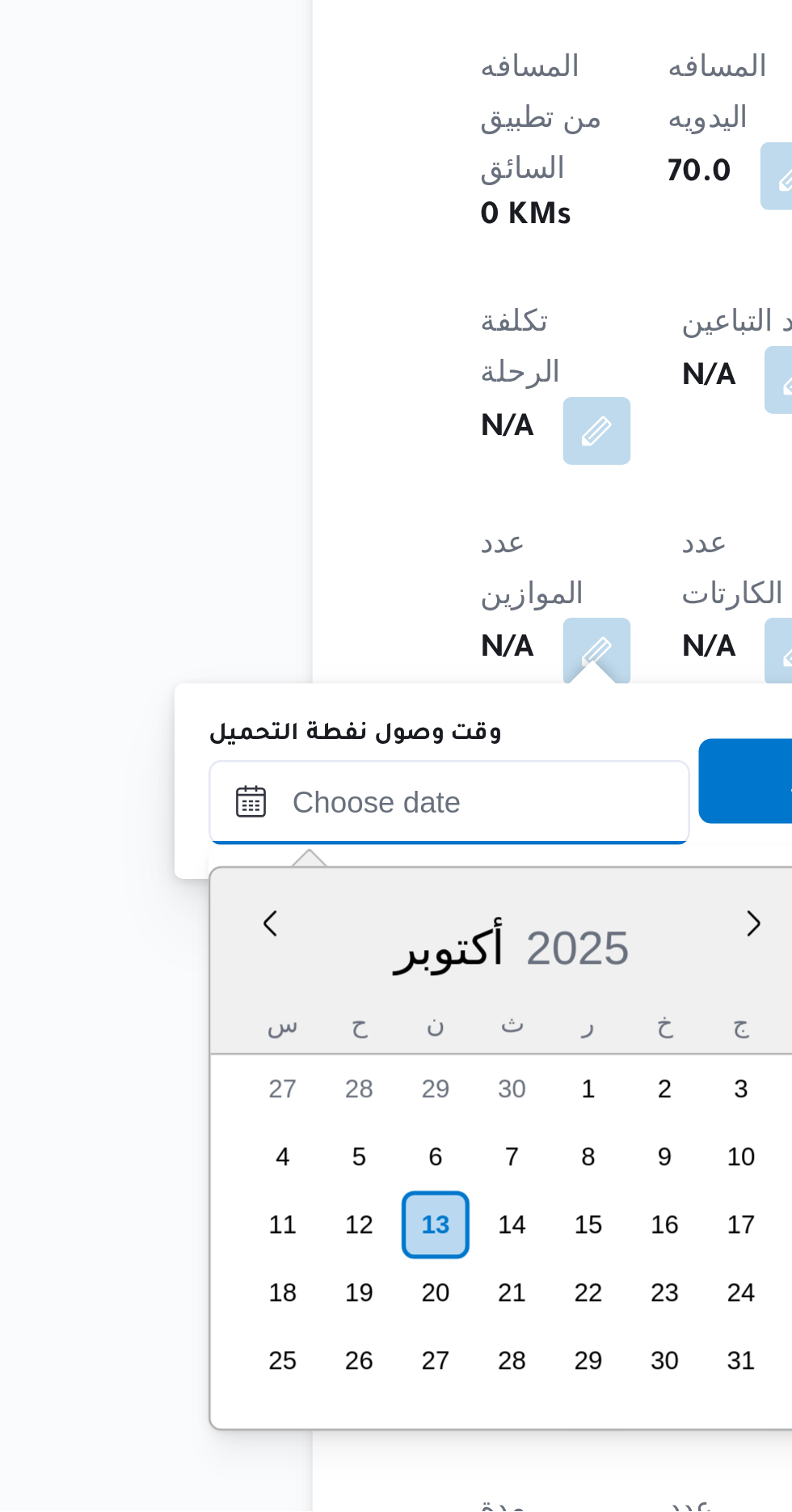
scroll to position [528, 0]
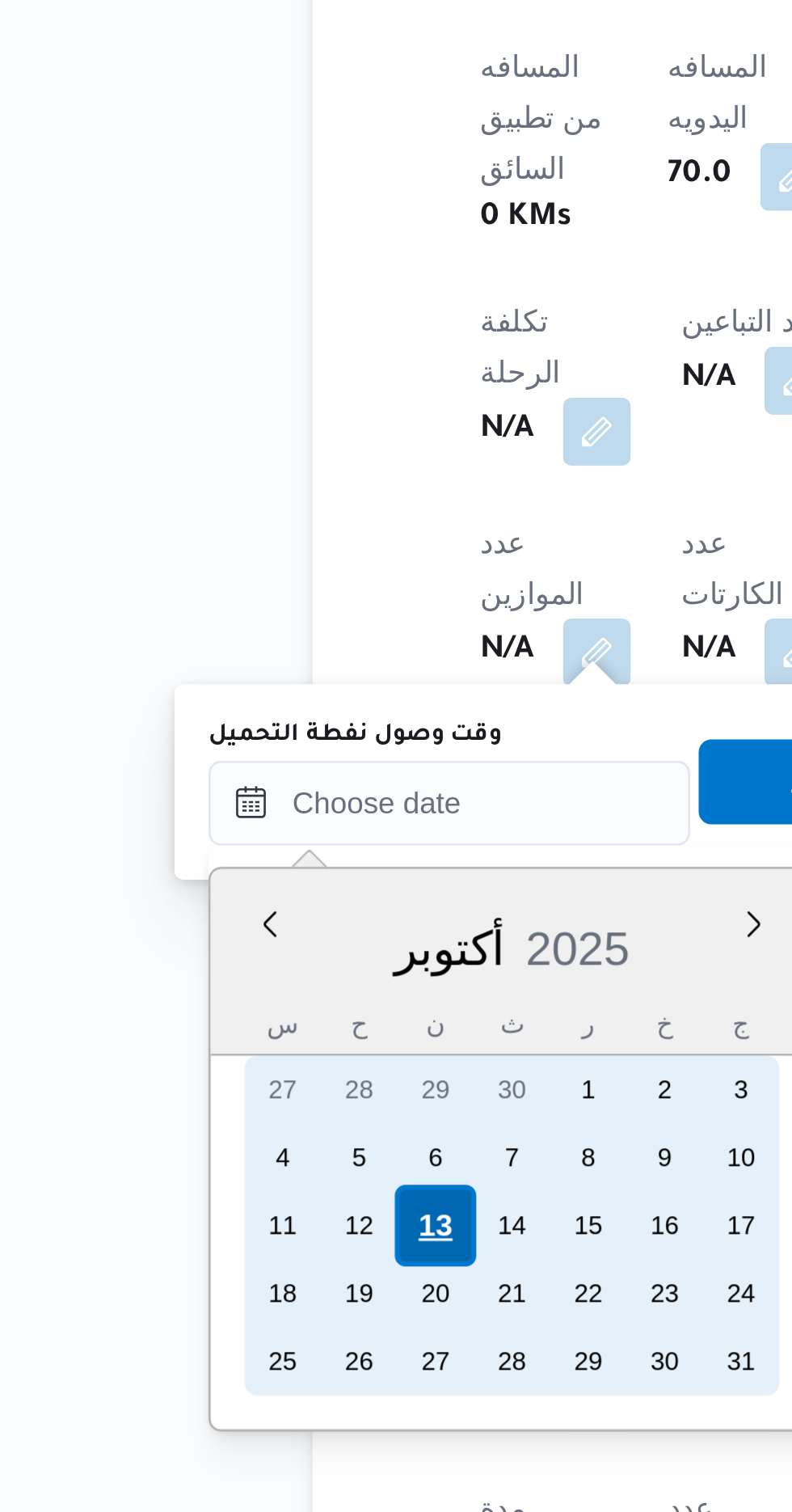
click at [253, 1401] on div "13" at bounding box center [256, 1402] width 31 height 31
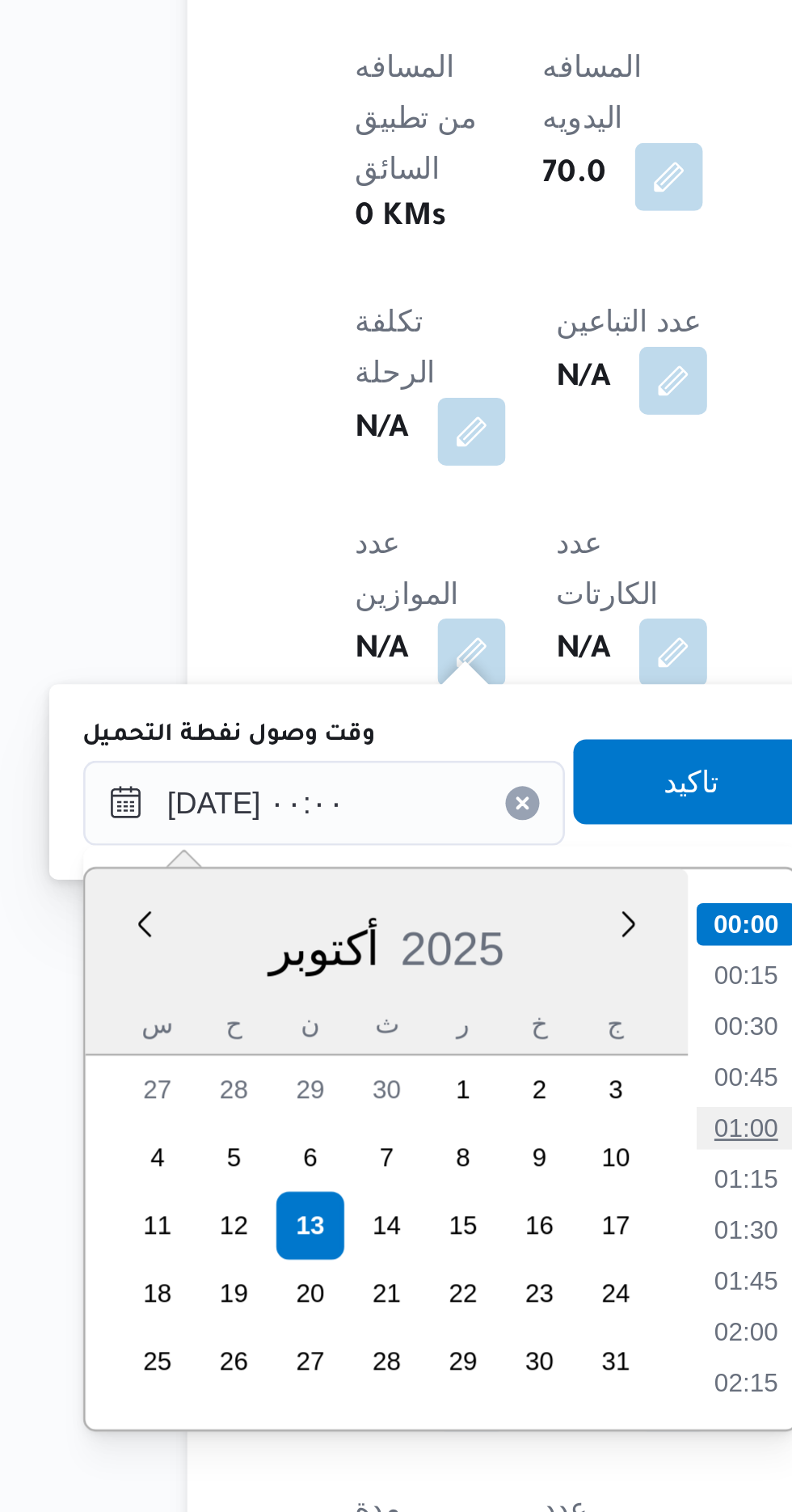
click at [416, 1363] on li "01:00" at bounding box center [423, 1365] width 38 height 16
type input "[DATE] ٠١:٠٠"
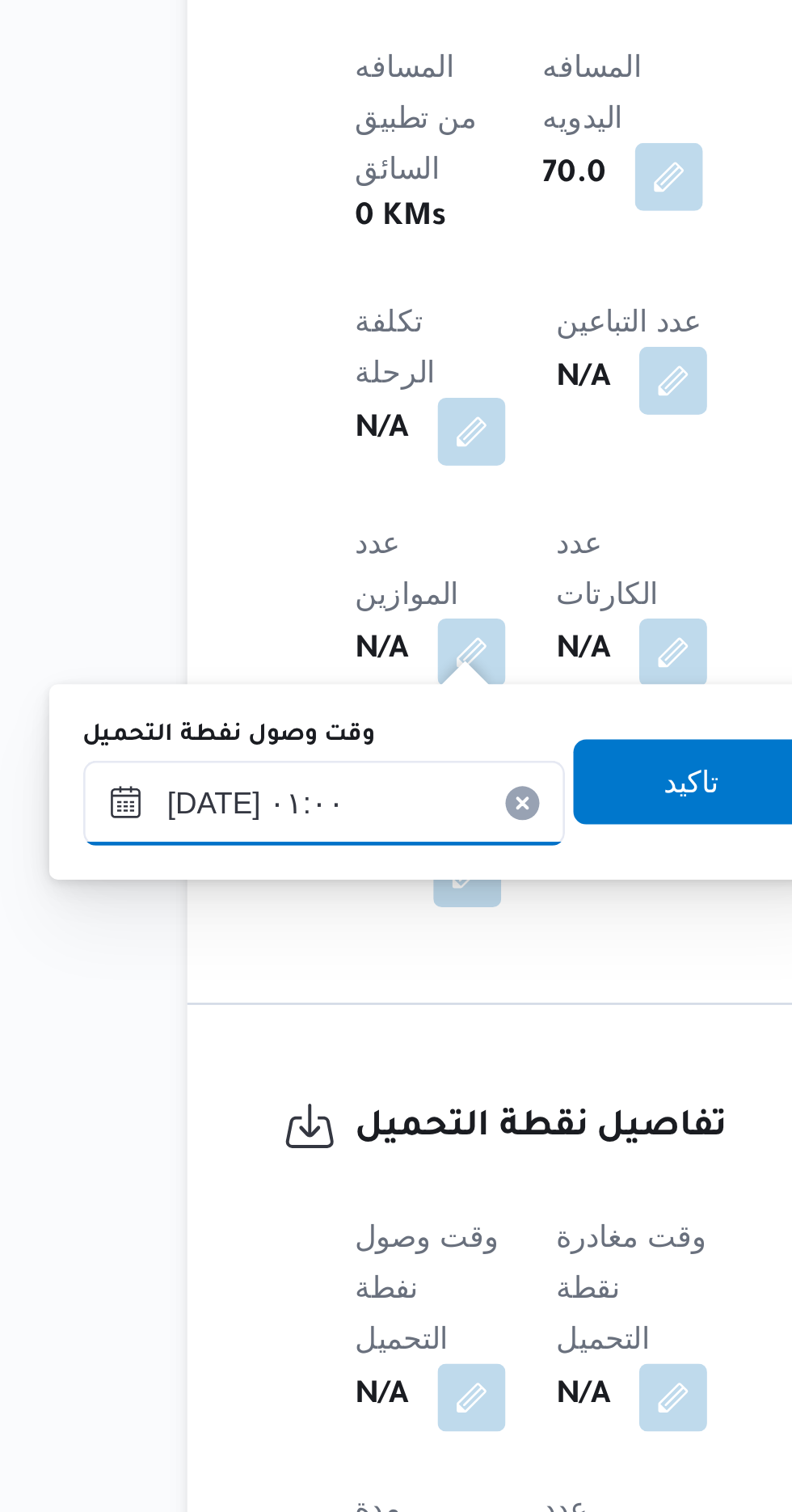
scroll to position [527, 0]
click at [413, 1226] on span "تاكيد" at bounding box center [403, 1233] width 21 height 20
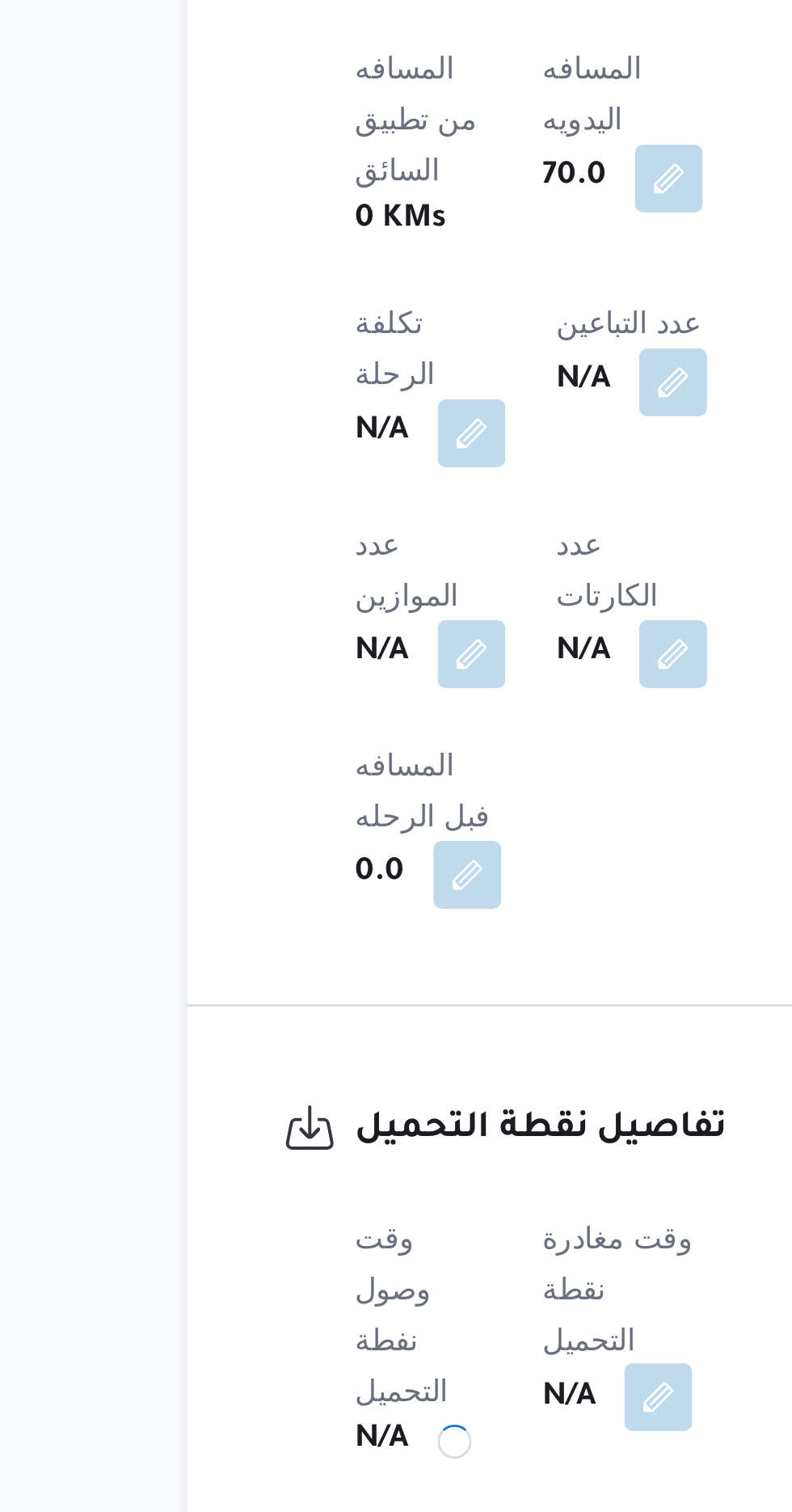
click at [397, 1456] on button "button" at bounding box center [389, 1469] width 26 height 26
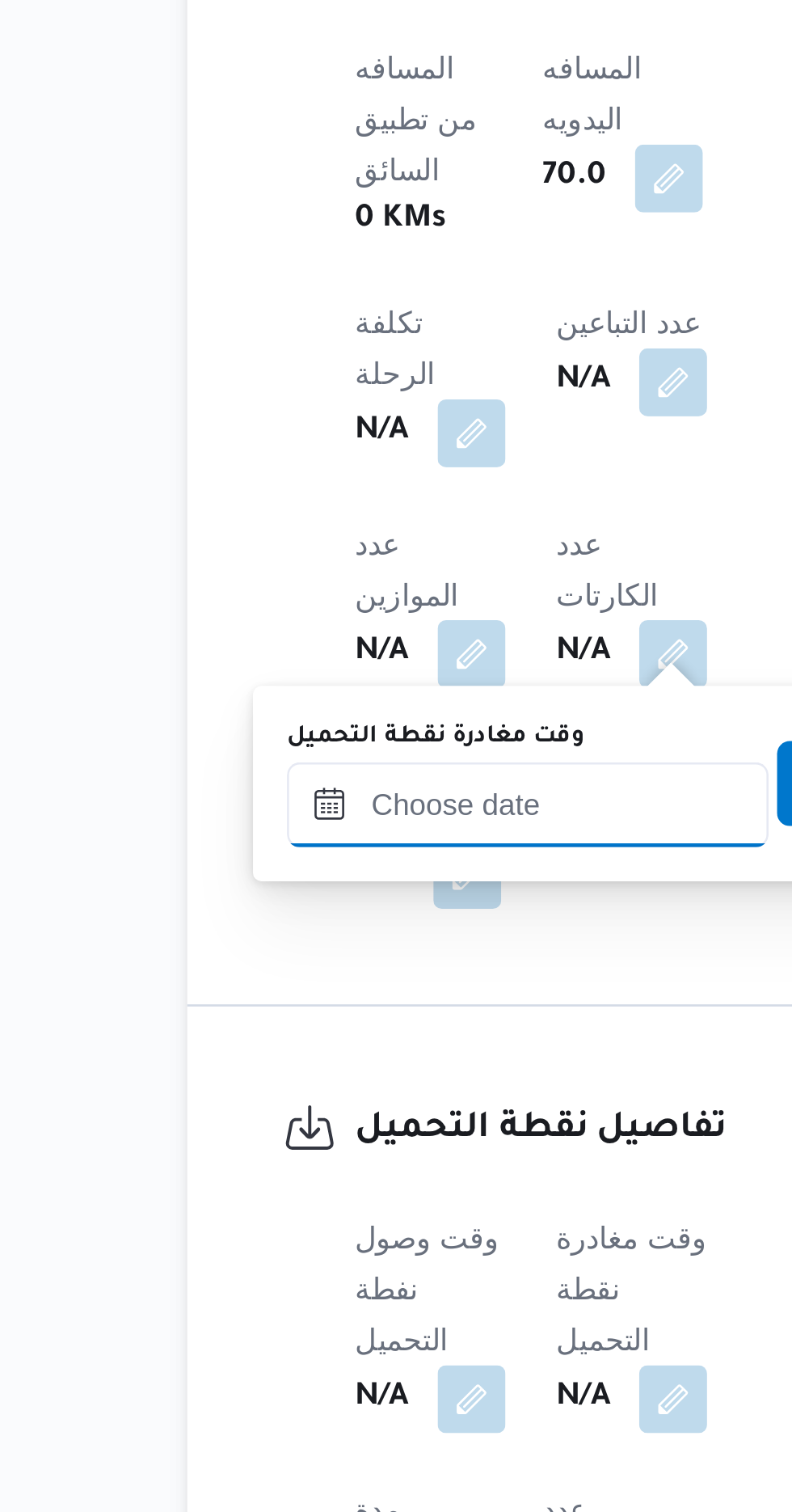
click at [347, 1240] on input "وقت مغادرة نقطة التحميل" at bounding box center [340, 1243] width 184 height 32
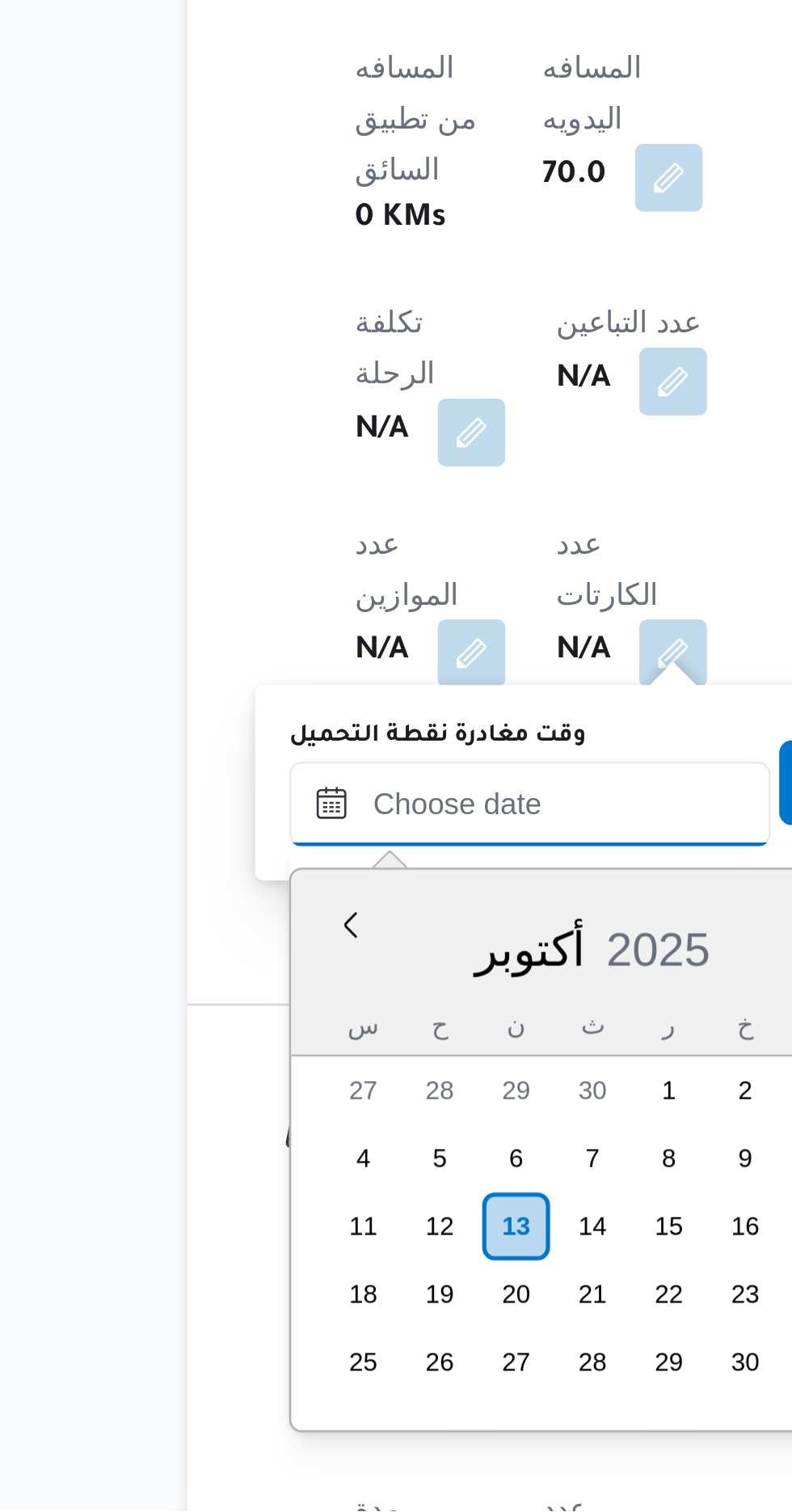
scroll to position [1105, 0]
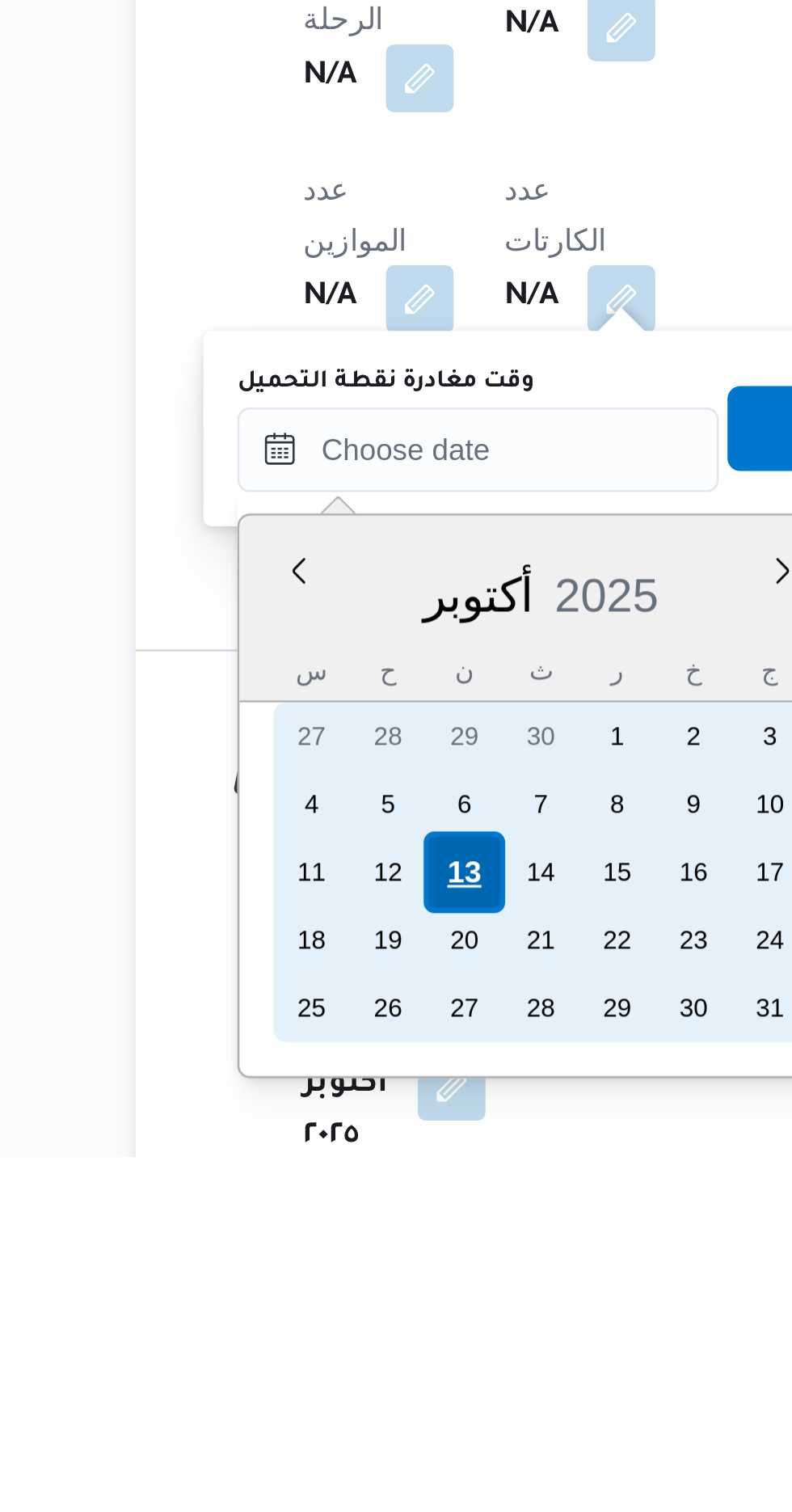
click at [335, 1401] on div "13" at bounding box center [334, 1403] width 31 height 31
type input "[DATE] ٠٠:٠٠"
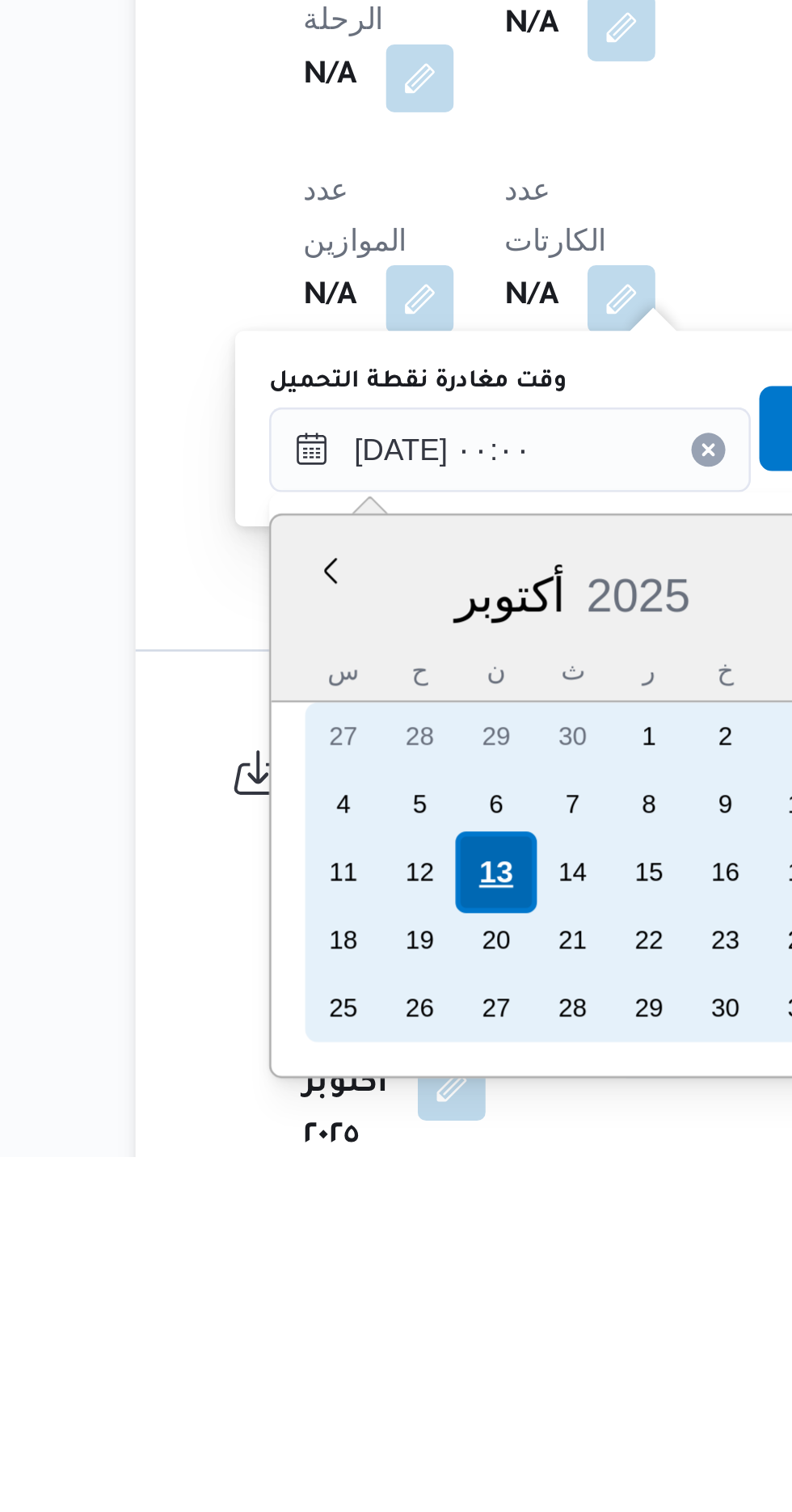
scroll to position [0, 0]
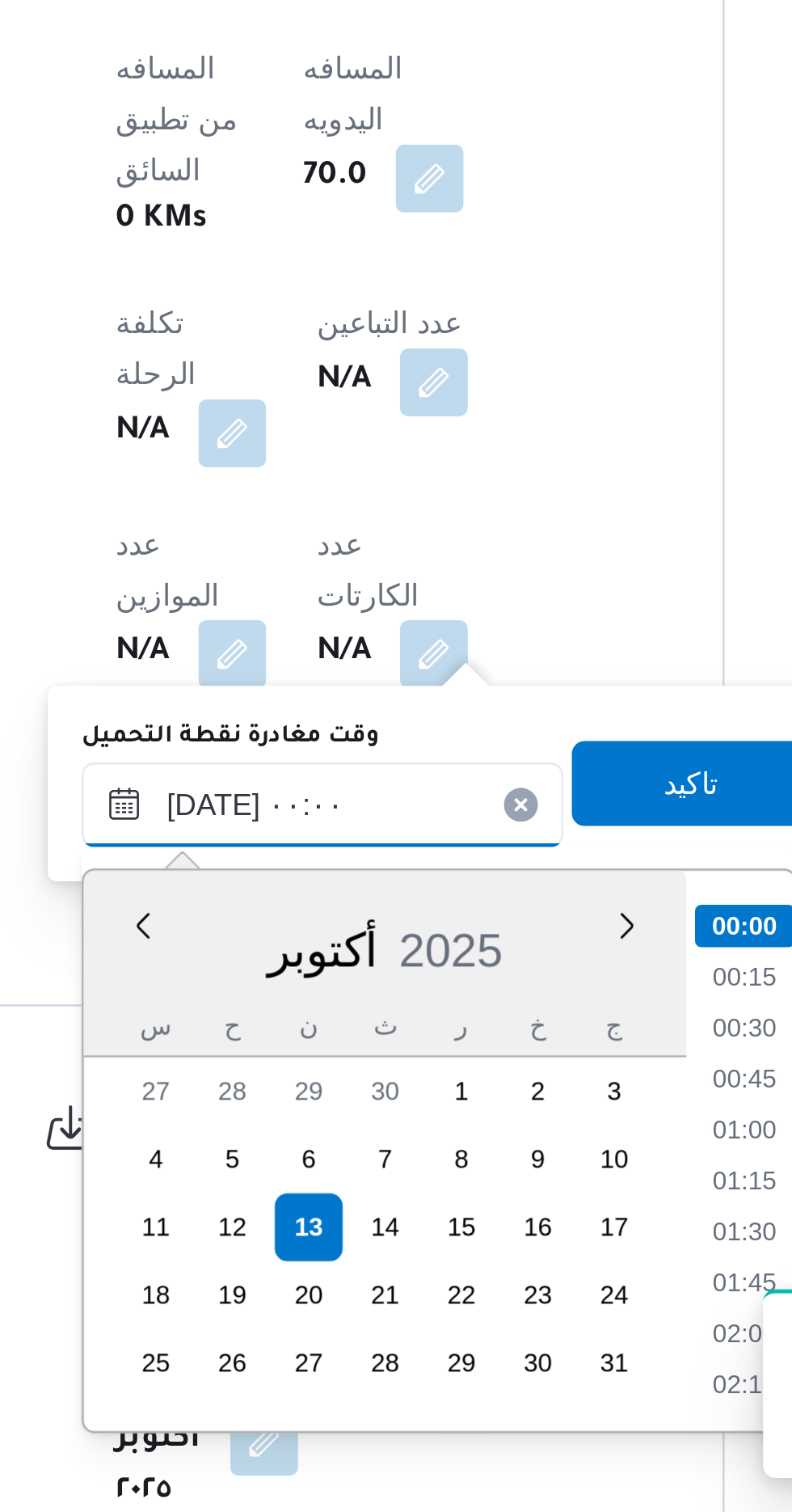
click at [267, 1247] on input "[DATE] ٠٠:٠٠" at bounding box center [353, 1243] width 184 height 32
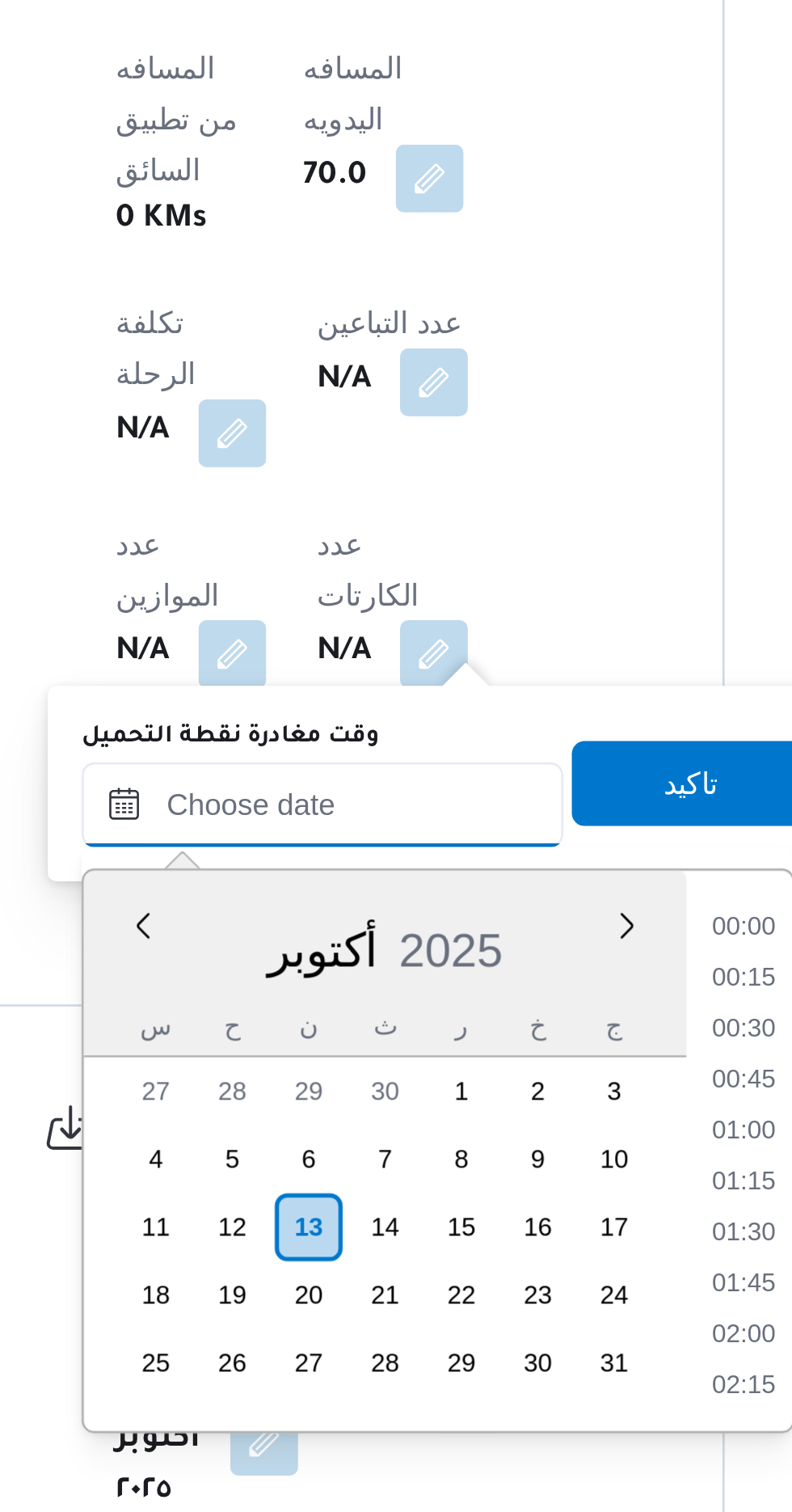
scroll to position [527, 0]
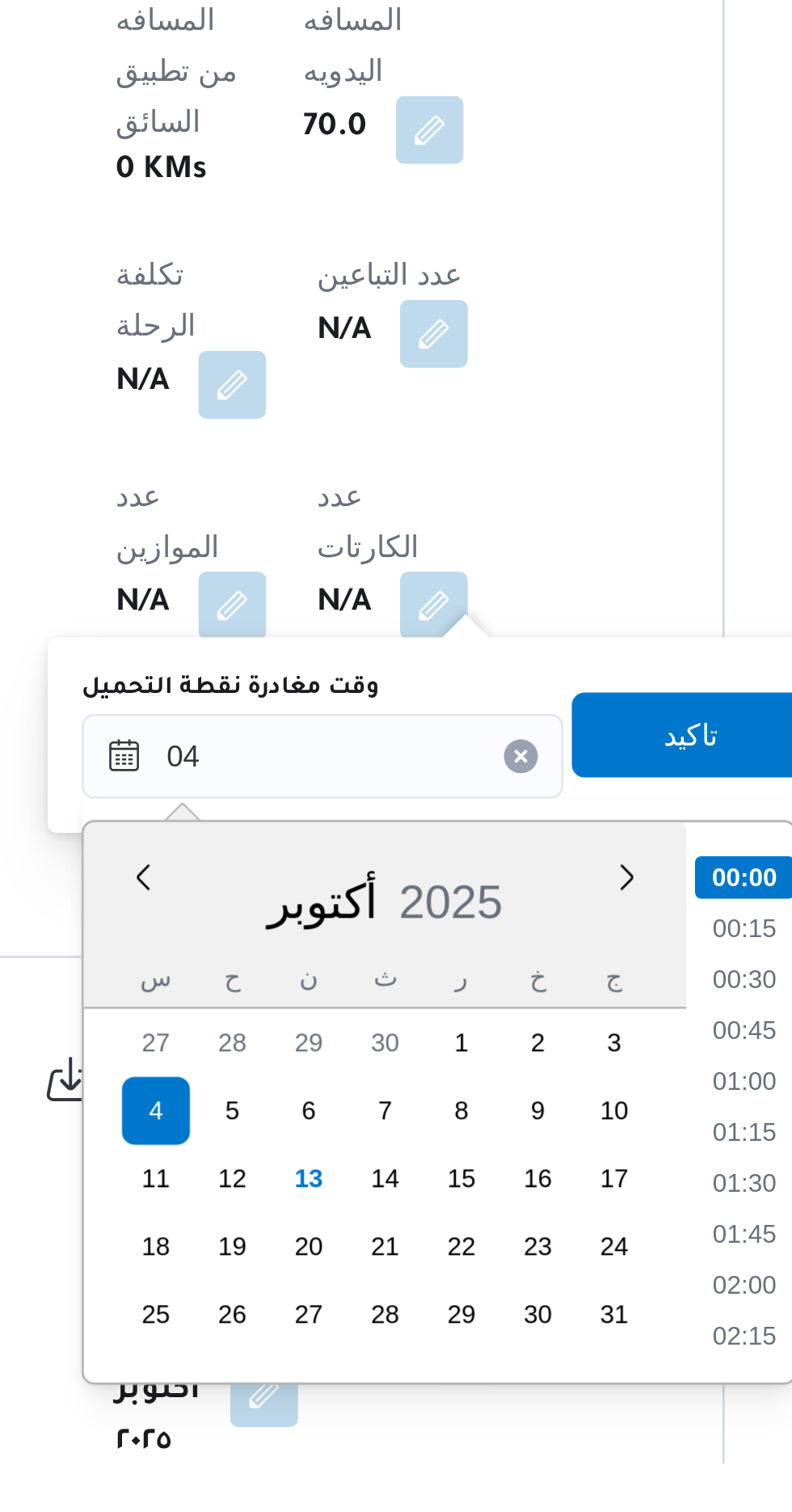
type input "[DATE] ٠٠:٠٠"
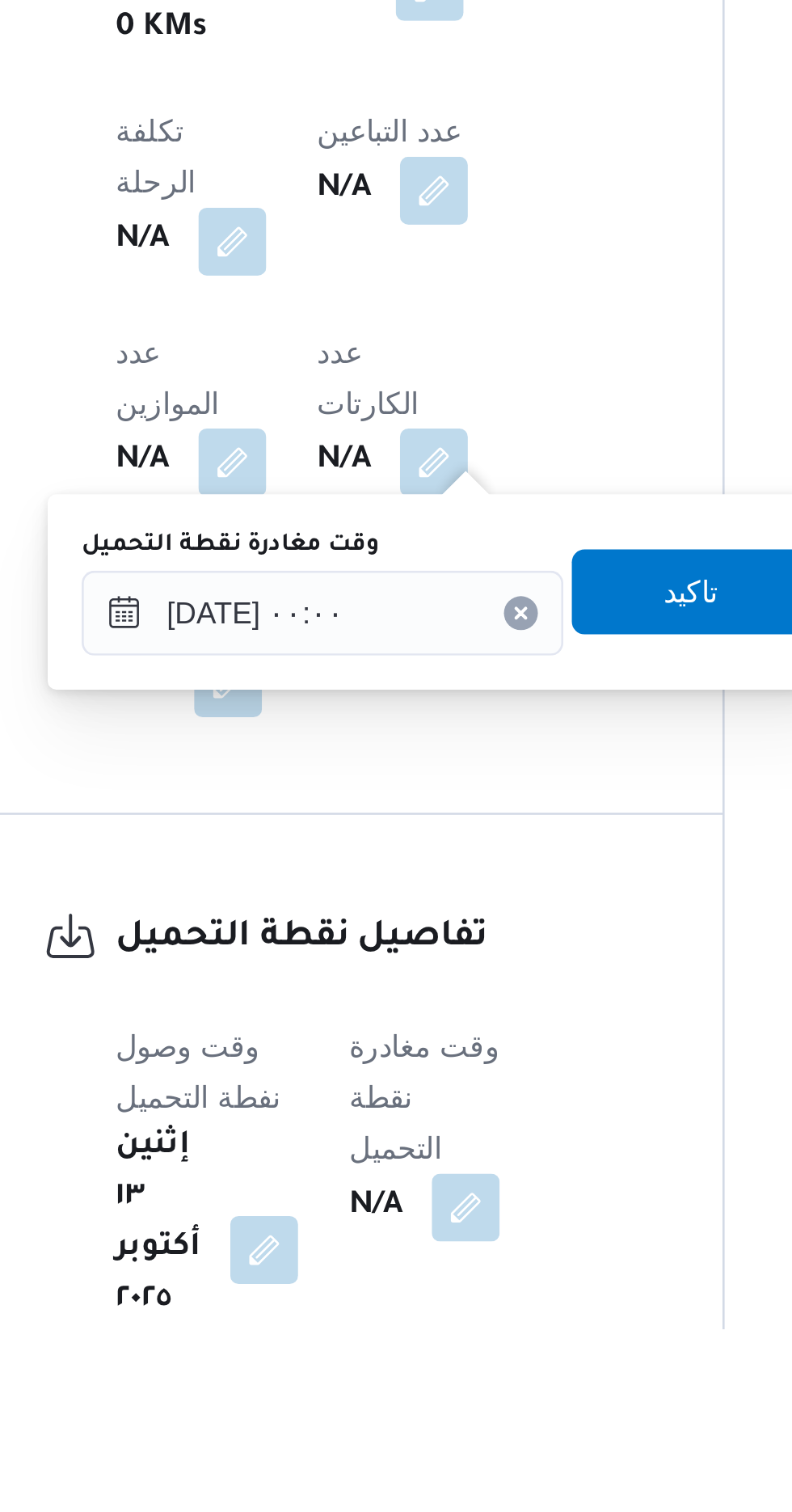
scroll to position [538, 0]
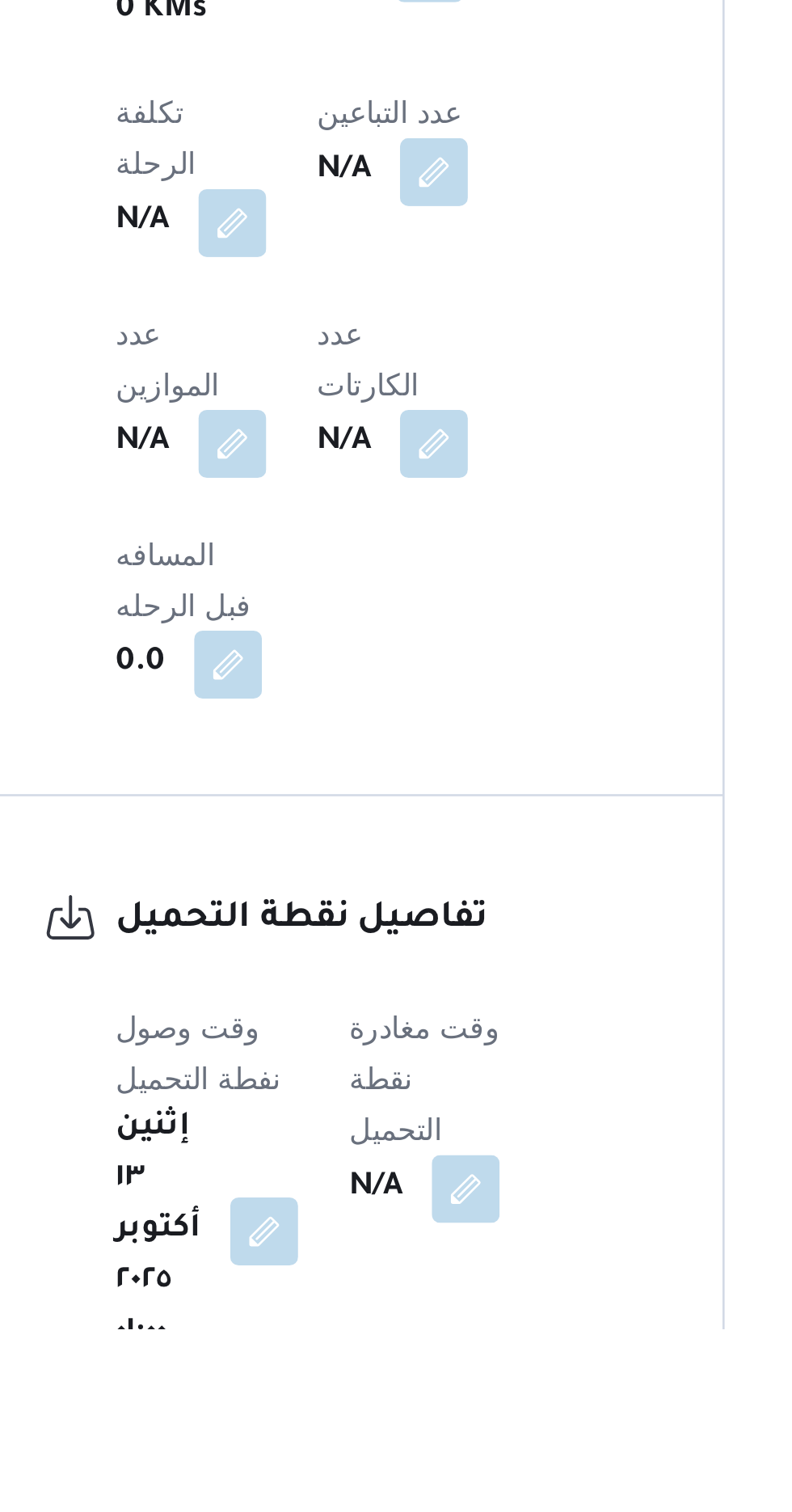
click at [416, 1445] on button "button" at bounding box center [407, 1459] width 26 height 26
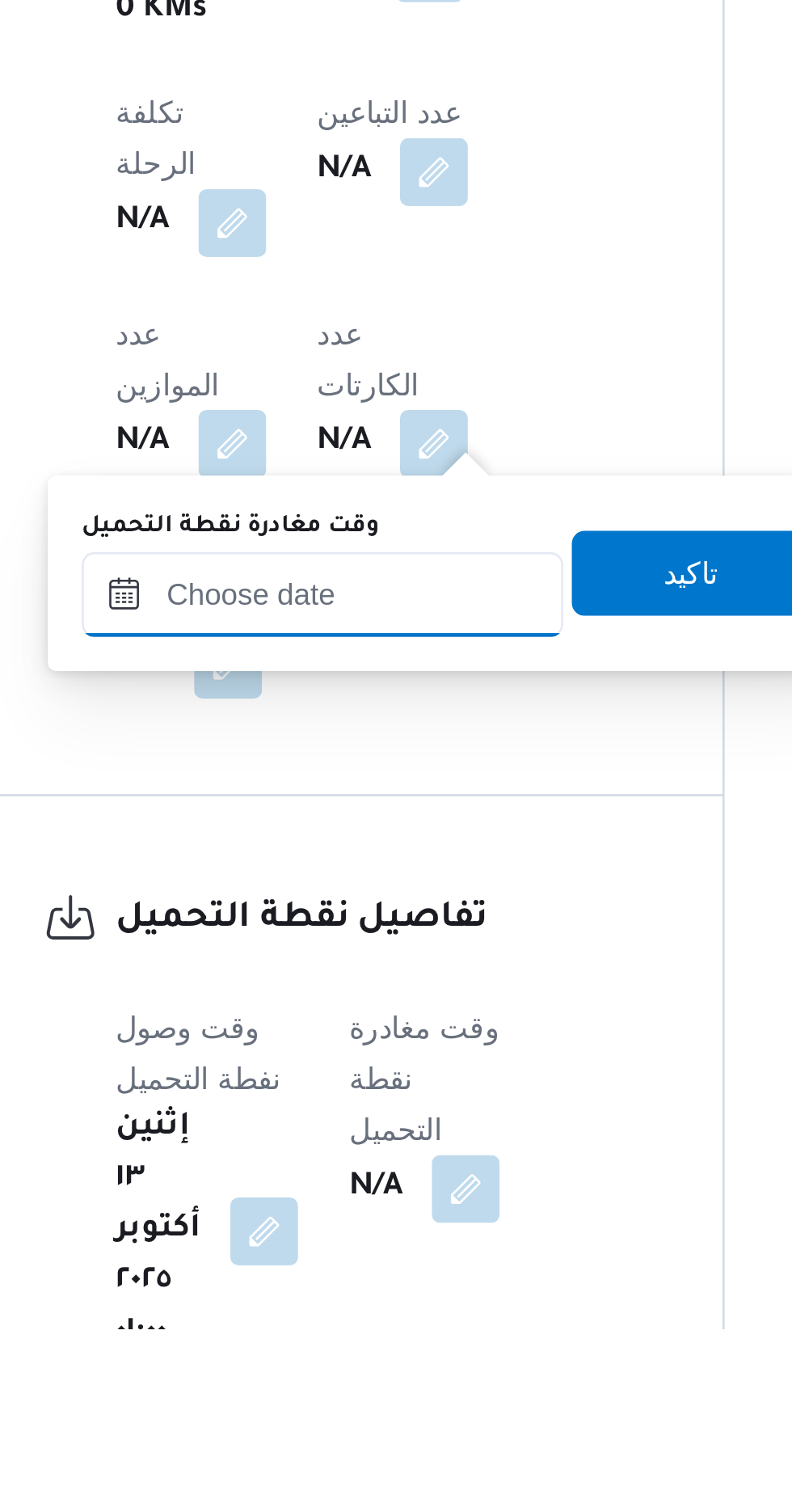
click at [376, 1225] on input "وقت مغادرة نقطة التحميل" at bounding box center [353, 1232] width 184 height 32
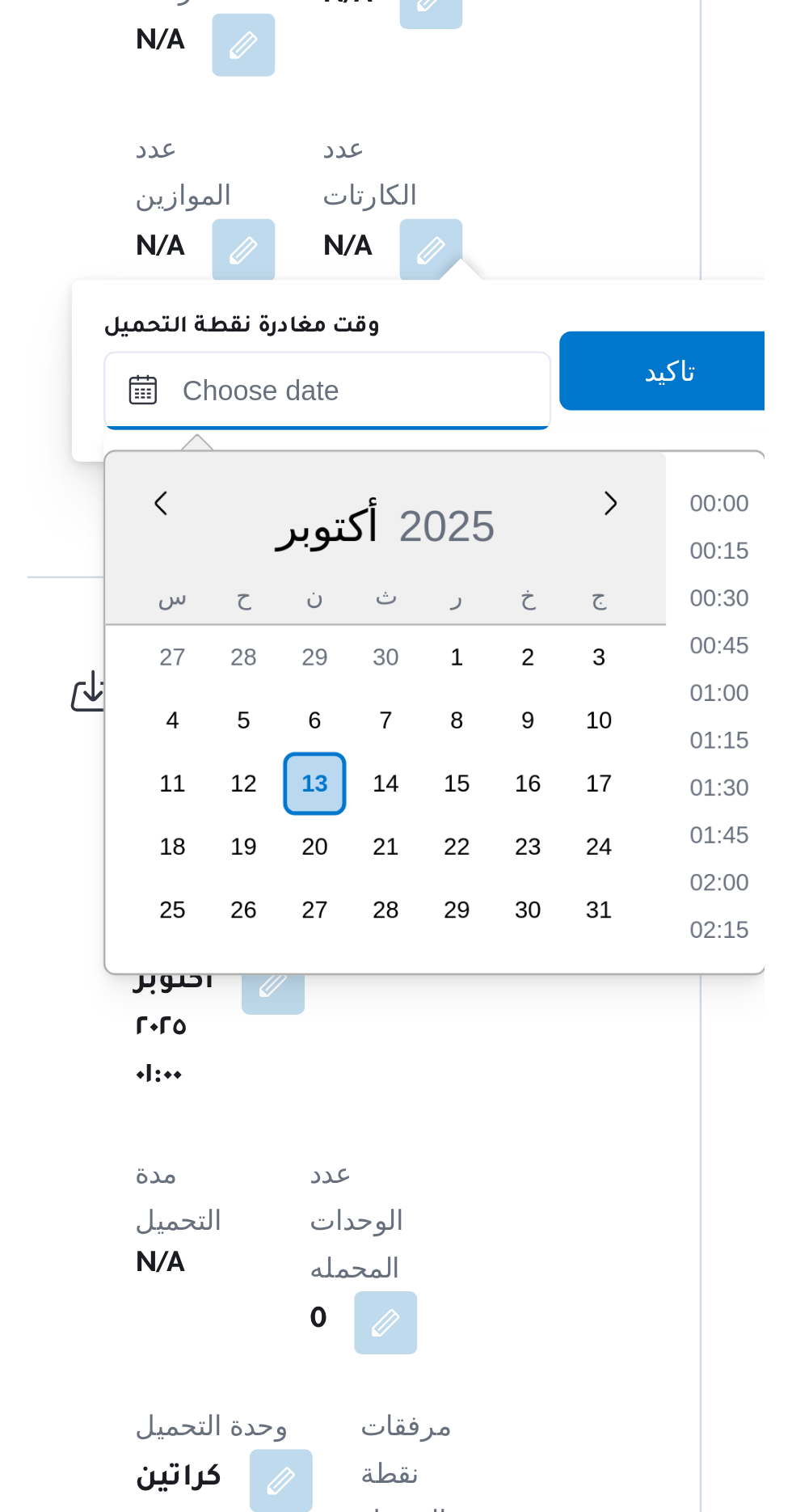
scroll to position [1105, 0]
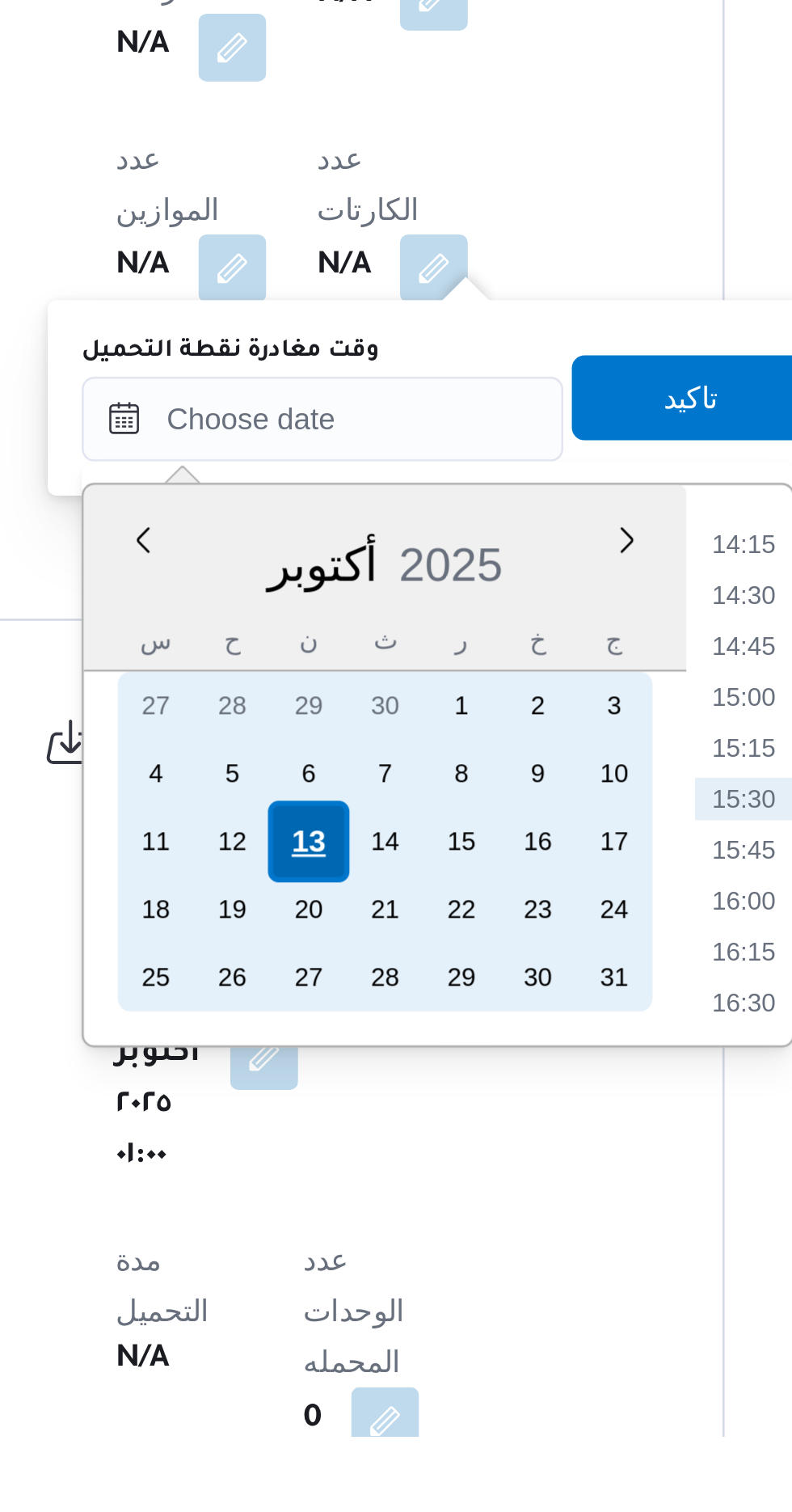
click at [343, 1279] on div "13" at bounding box center [347, 1285] width 31 height 31
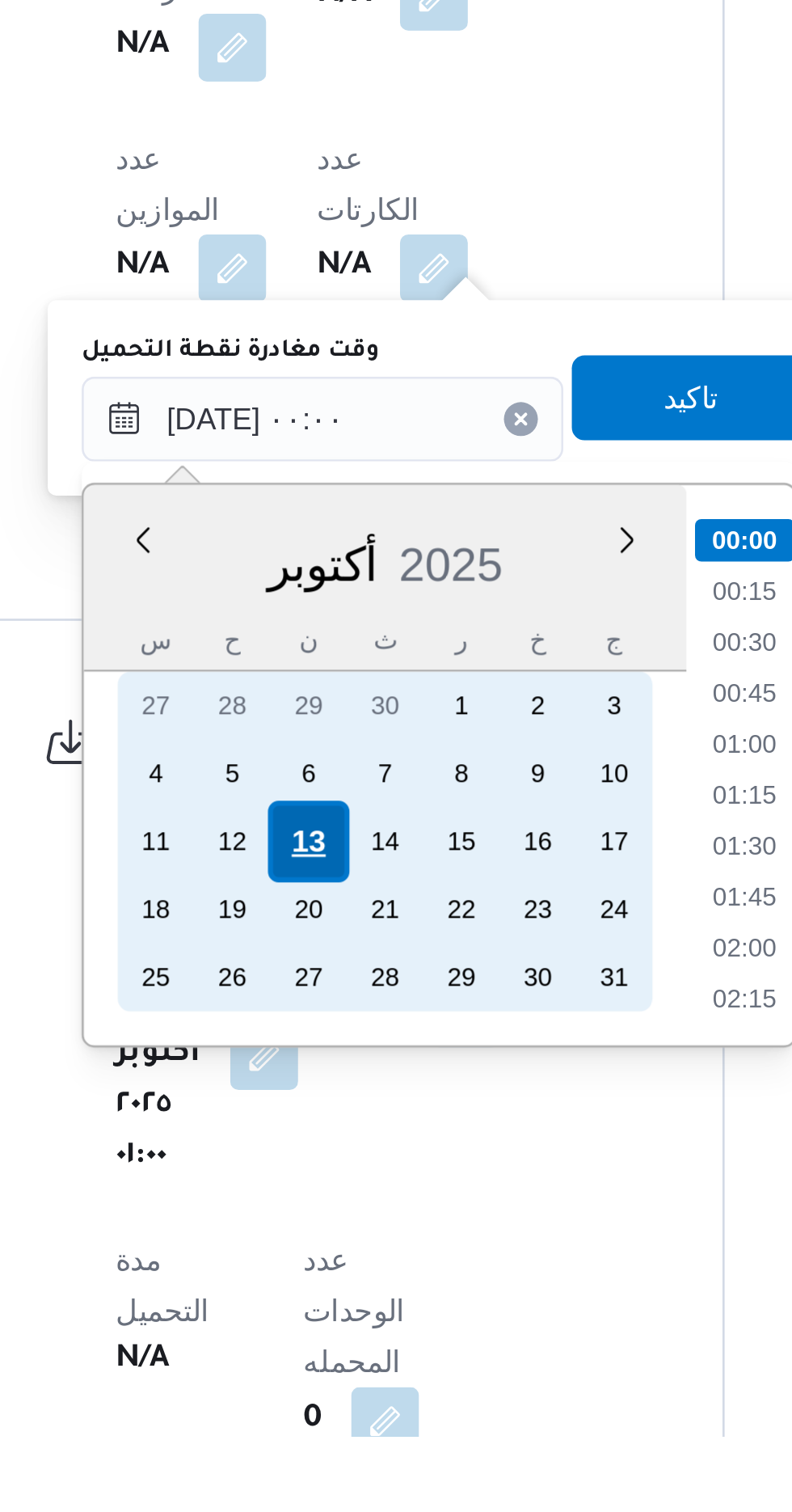
scroll to position [645, 0]
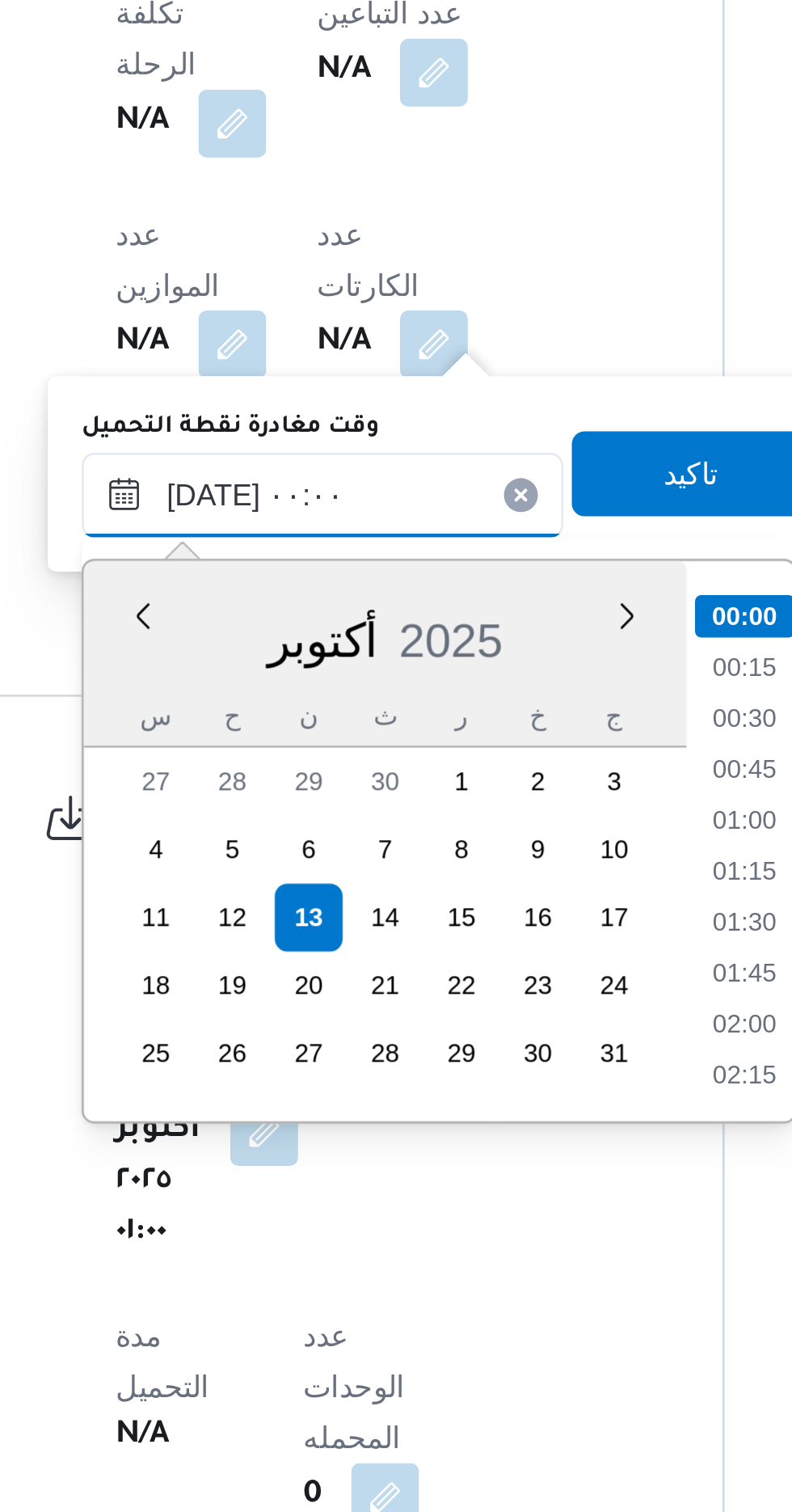
click at [280, 1124] on input "[DATE] ٠٠:٠٠" at bounding box center [353, 1124] width 184 height 32
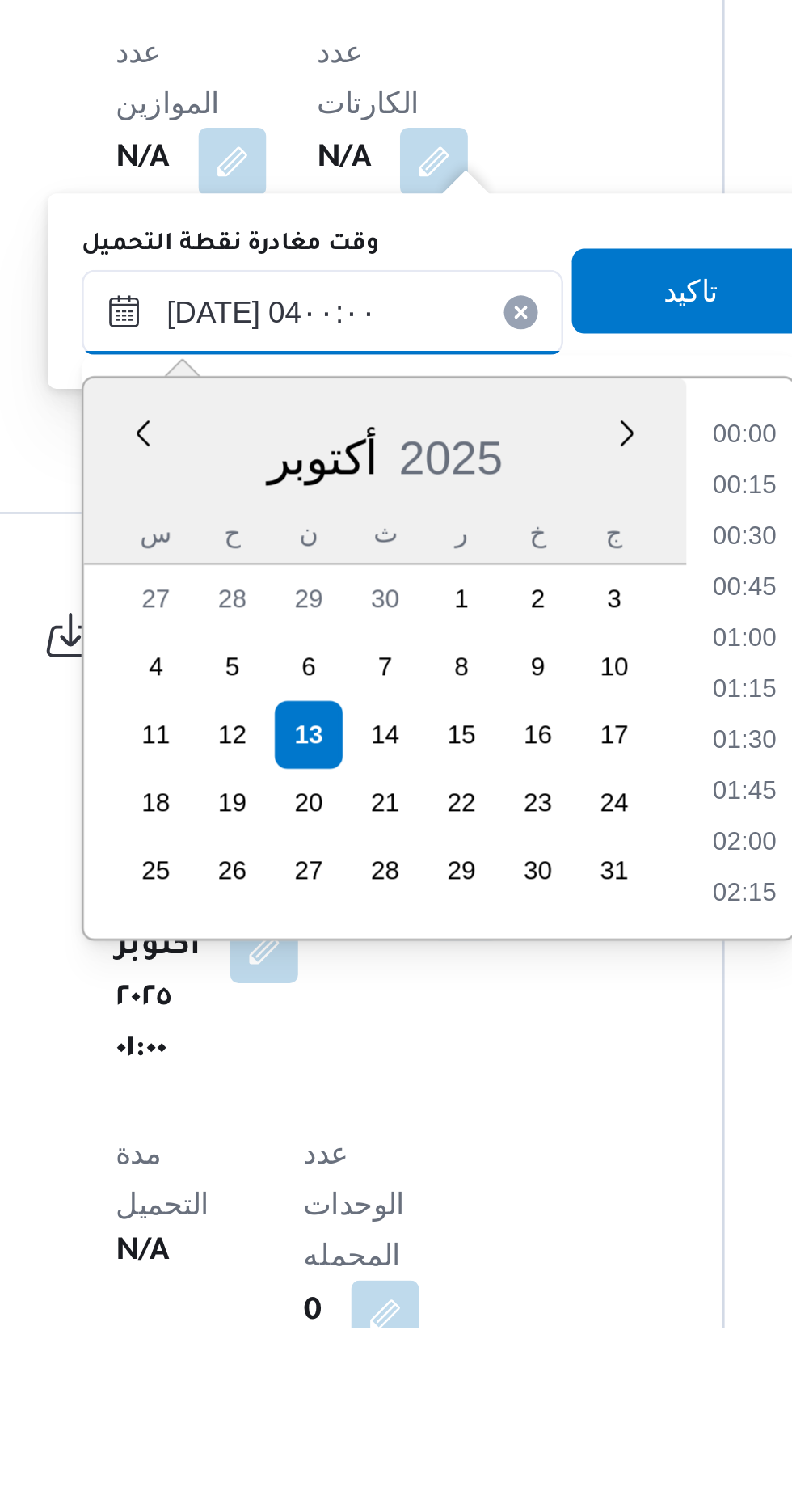
scroll to position [141, 0]
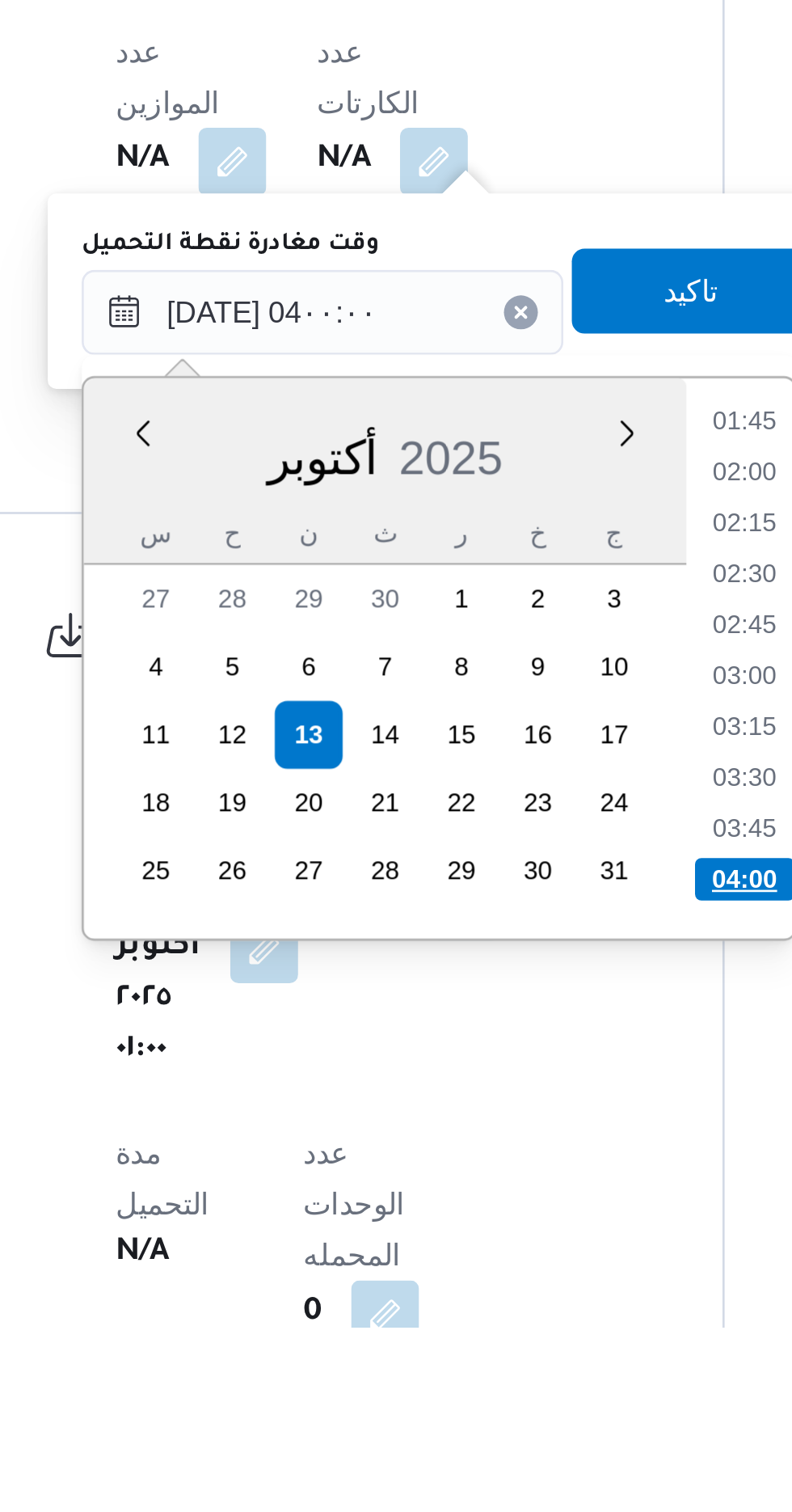
click at [509, 1334] on li "04:00" at bounding box center [513, 1341] width 38 height 16
type input "[DATE] ٠٤:٠٠"
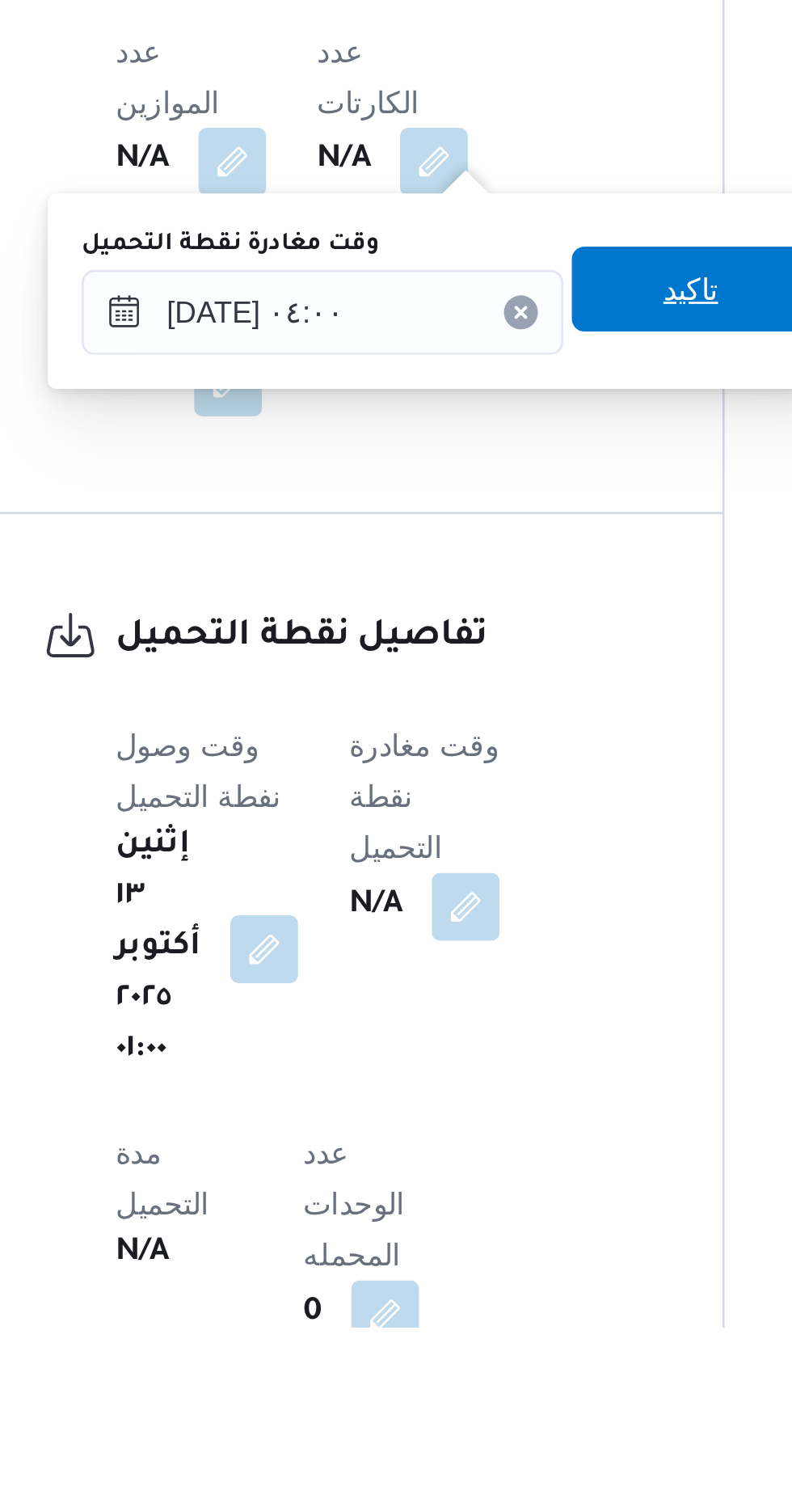
click at [503, 1119] on span "تاكيد" at bounding box center [493, 1116] width 21 height 20
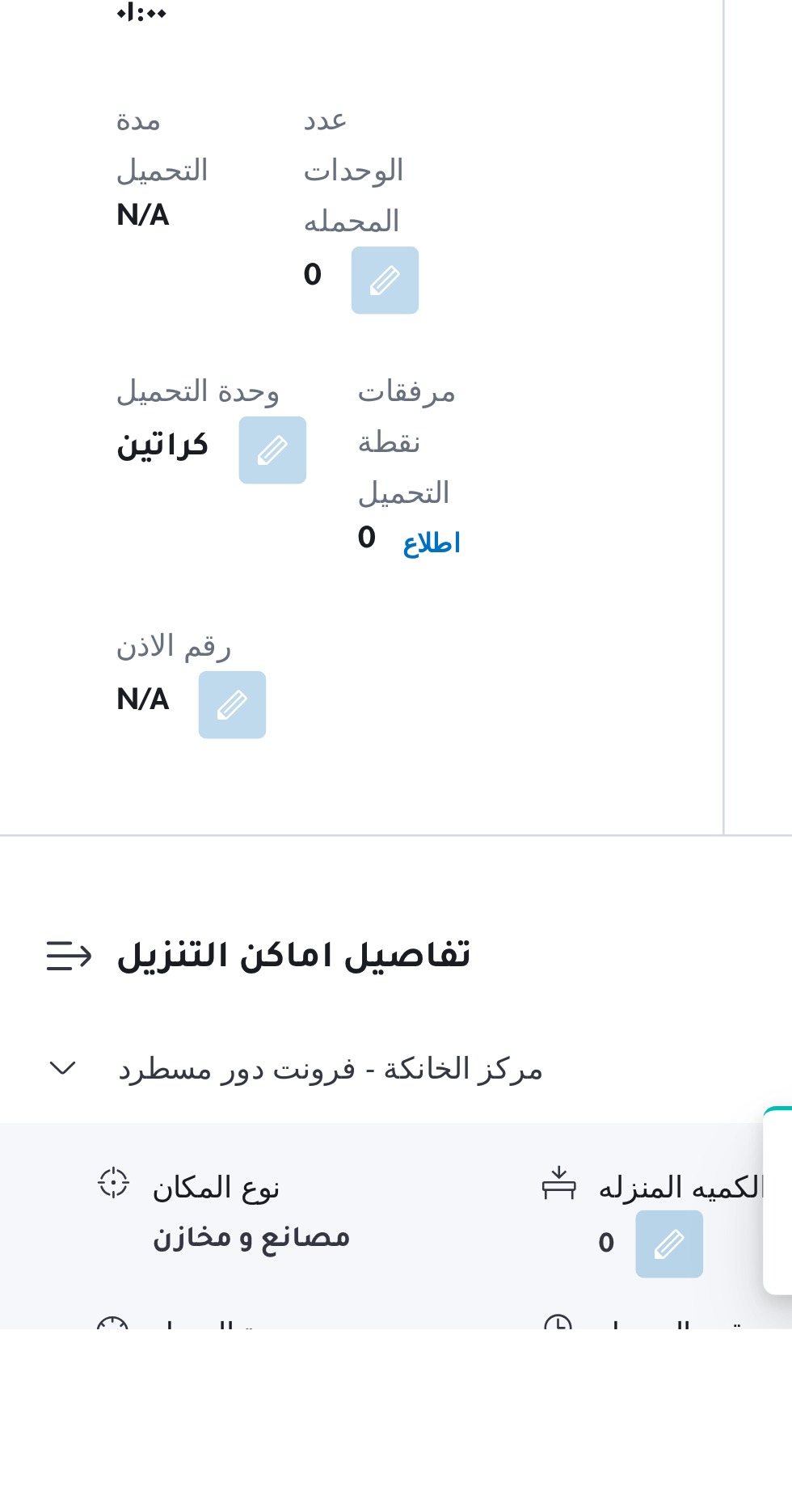
scroll to position [1040, 0]
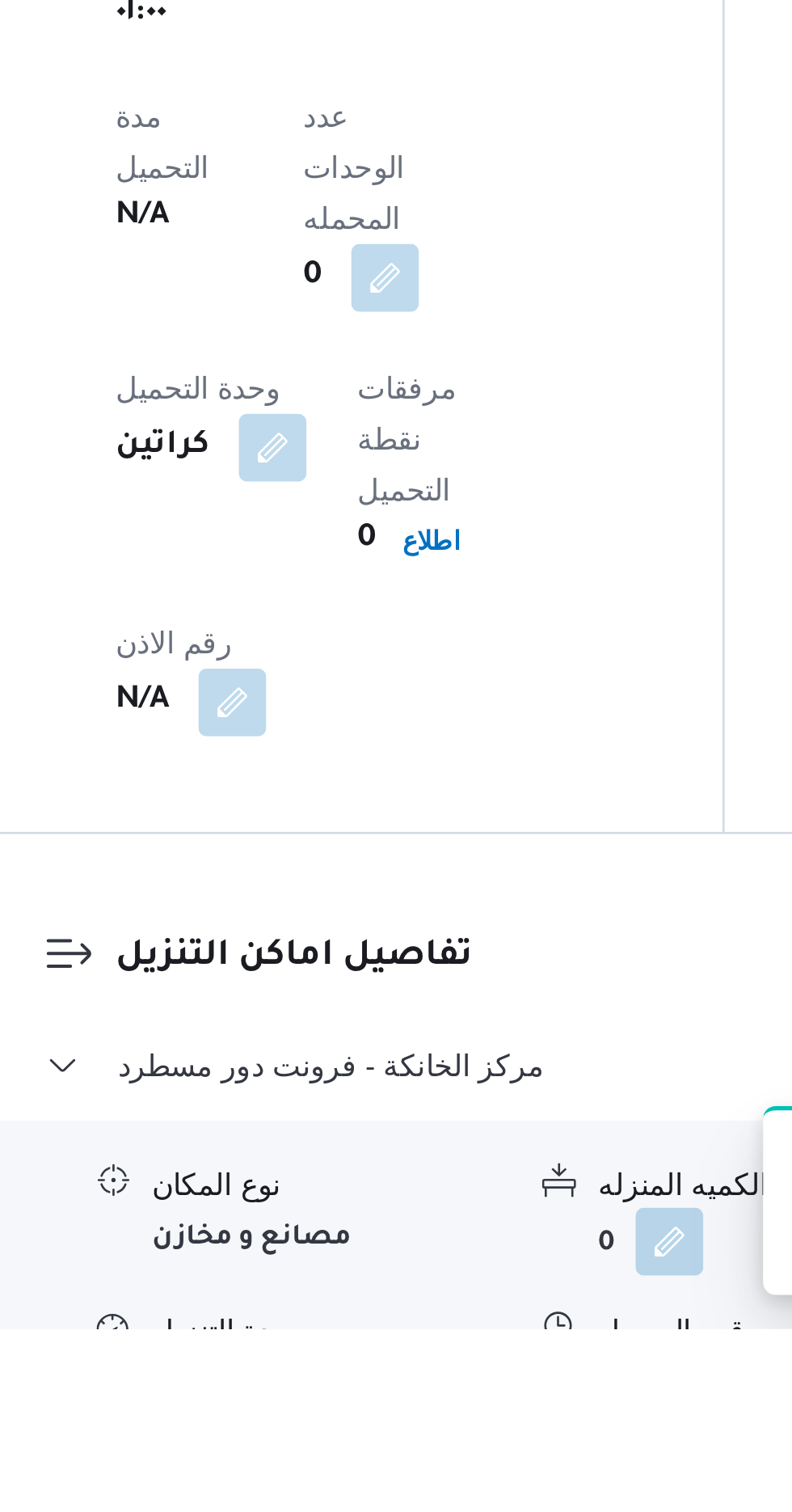
click at [498, 1511] on button "button" at bounding box center [496, 1534] width 26 height 26
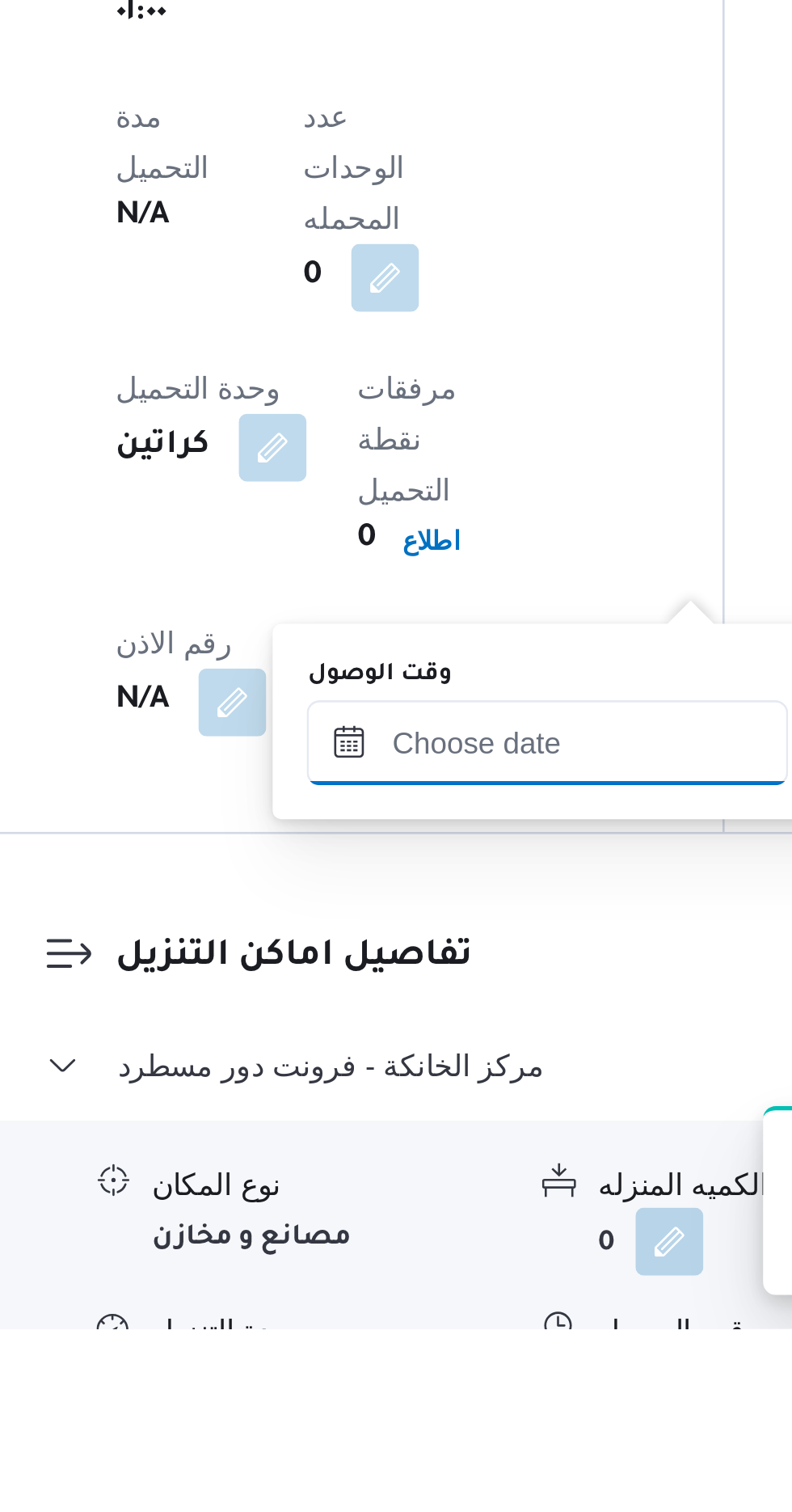
click at [457, 1281] on input "وقت الوصول" at bounding box center [439, 1289] width 184 height 32
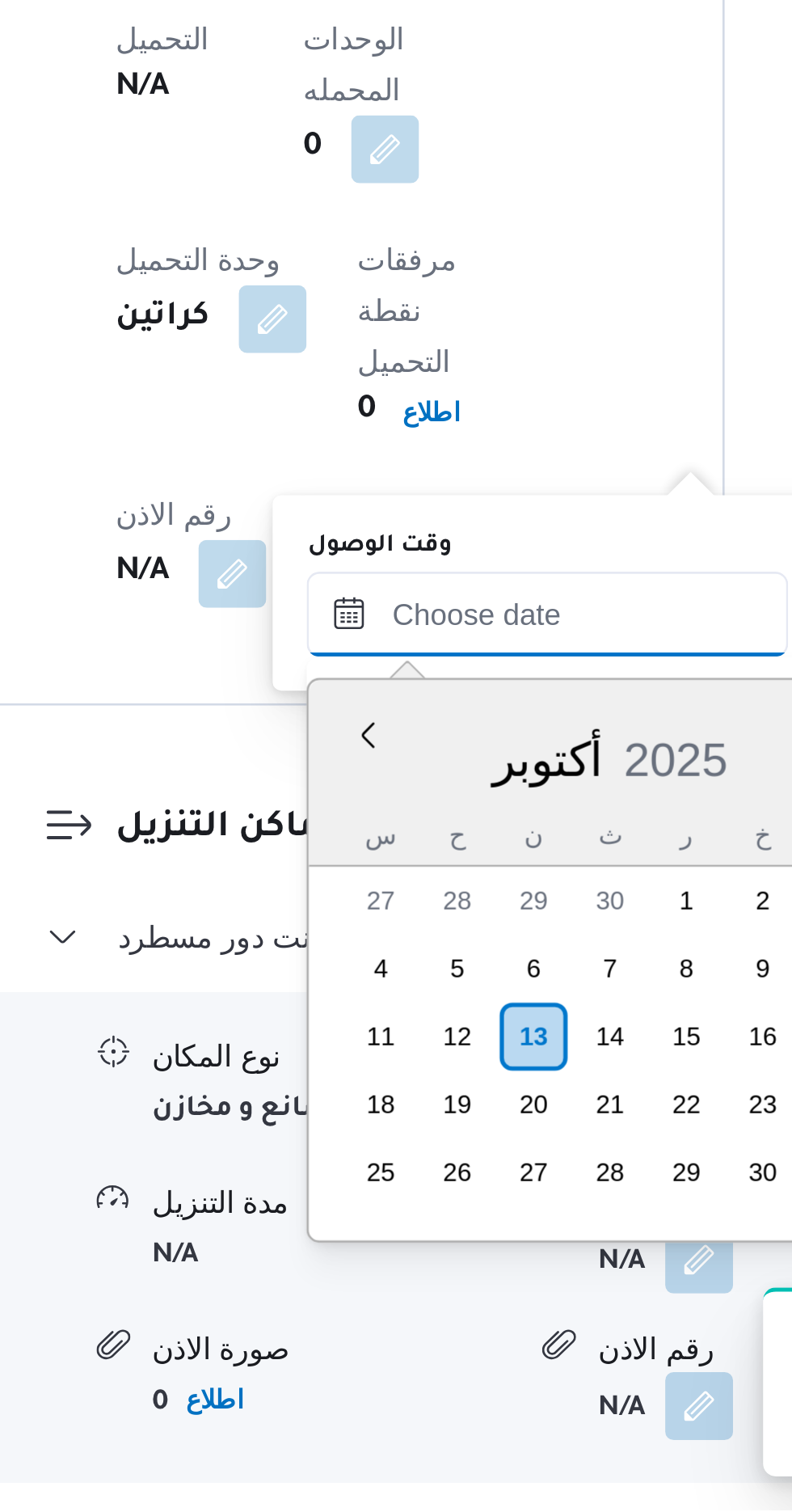
scroll to position [0, 0]
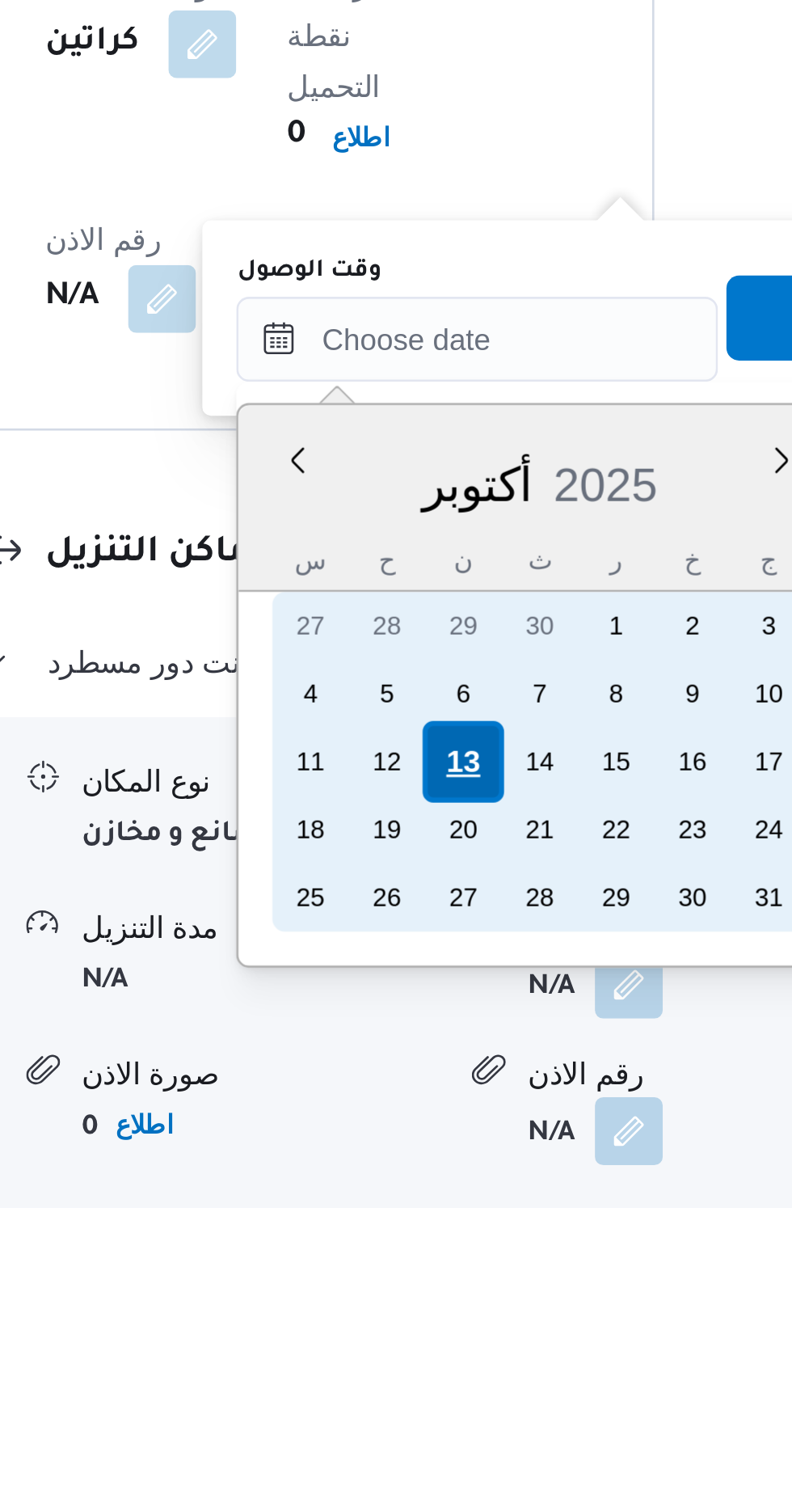
click at [432, 1325] on div "13" at bounding box center [433, 1332] width 31 height 31
type input "[DATE] ٠٠:٠٠"
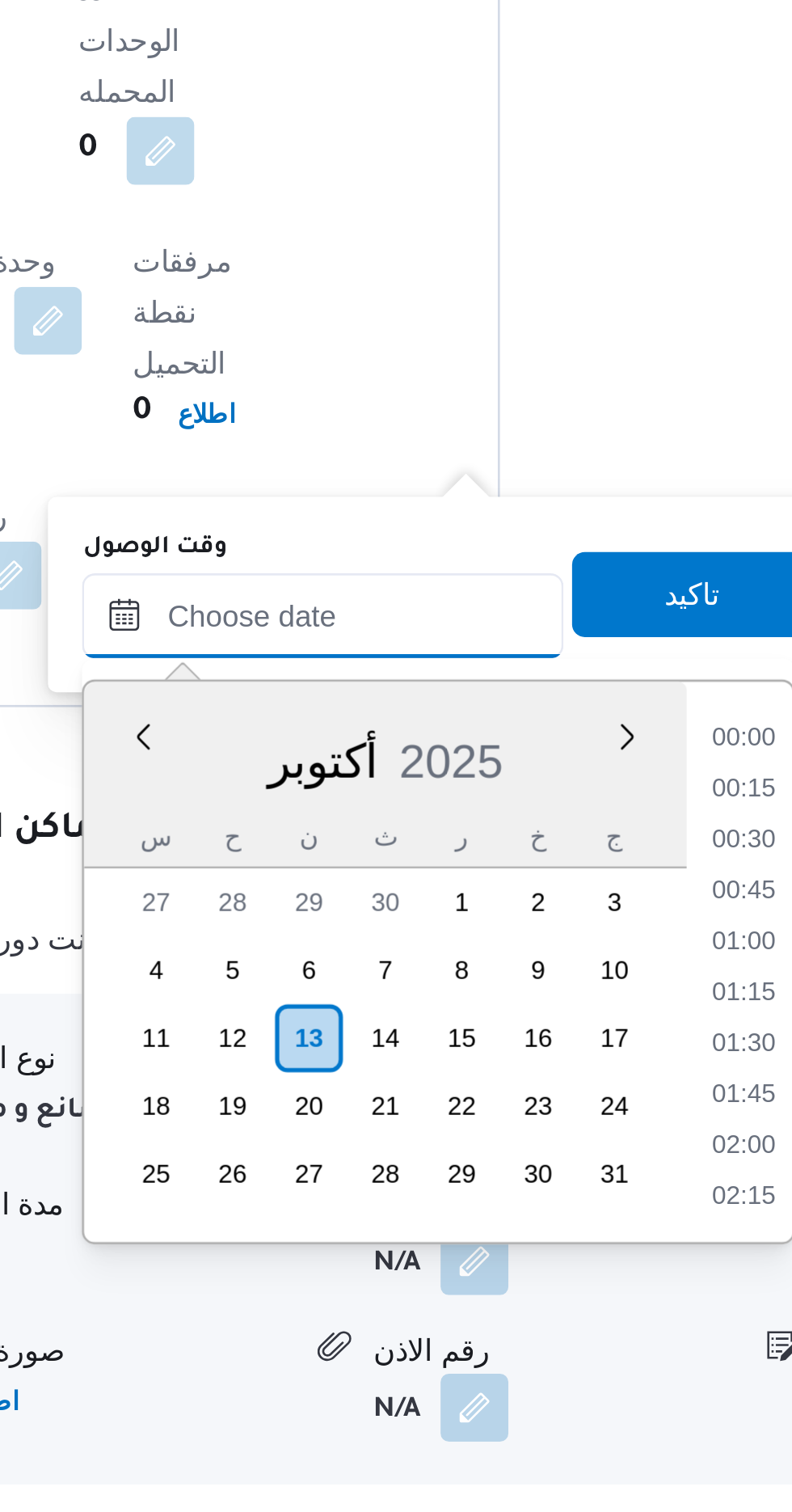
click at [363, 1178] on input "وقت الوصول" at bounding box center [439, 1170] width 184 height 32
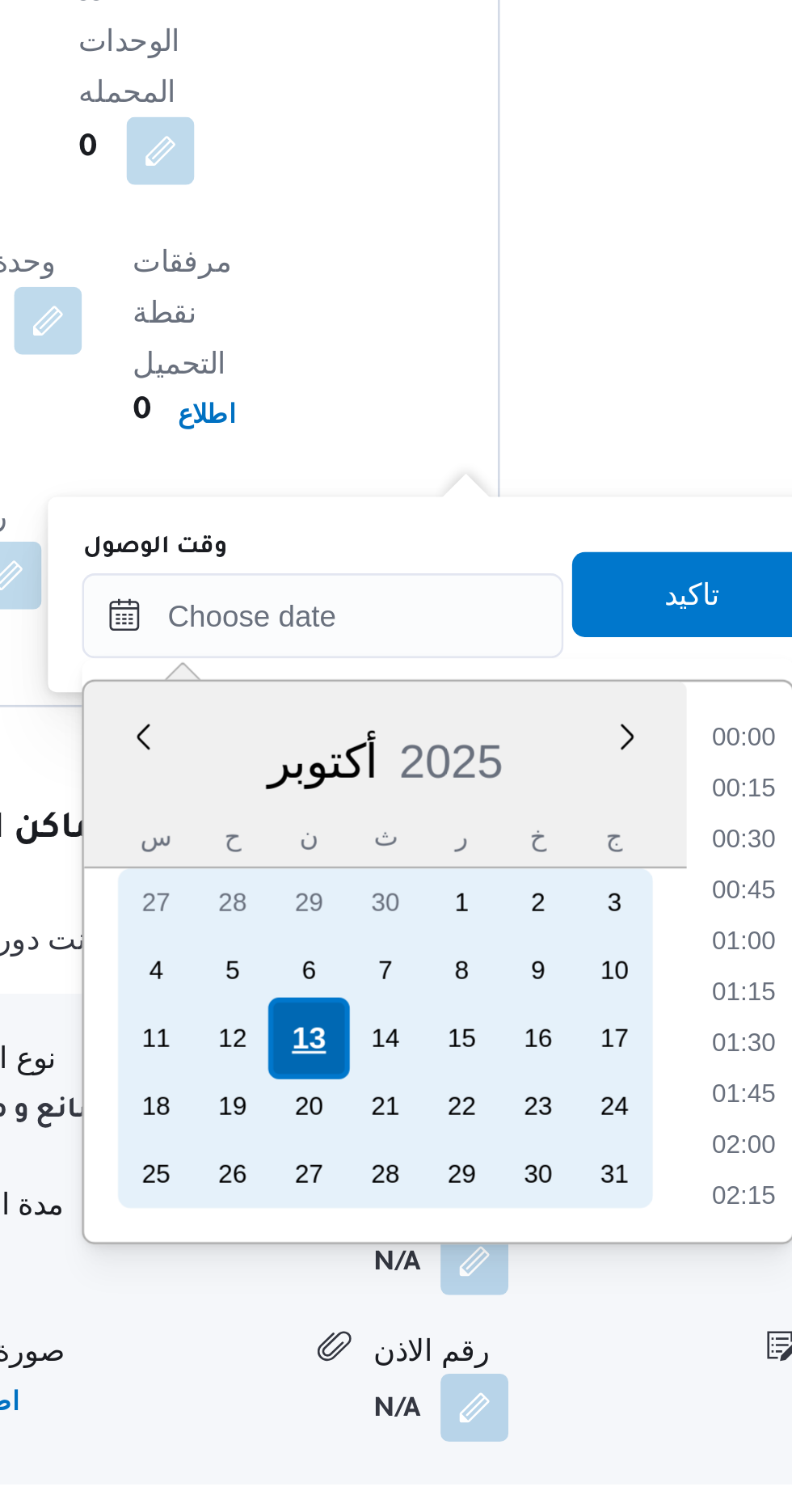
click at [429, 1334] on div "13" at bounding box center [433, 1332] width 31 height 31
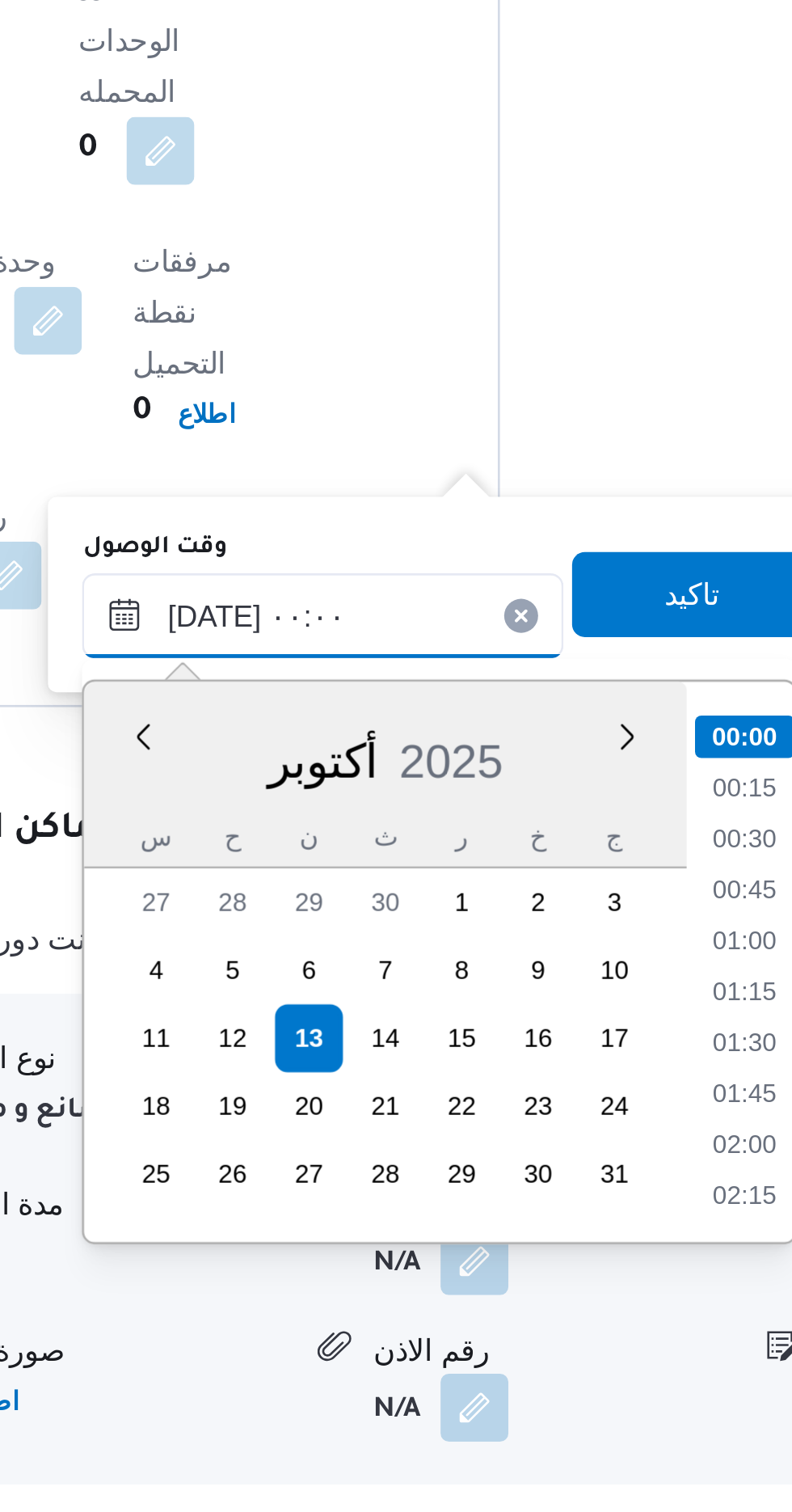
click at [359, 1179] on input "[DATE] ٠٠:٠٠" at bounding box center [439, 1170] width 184 height 32
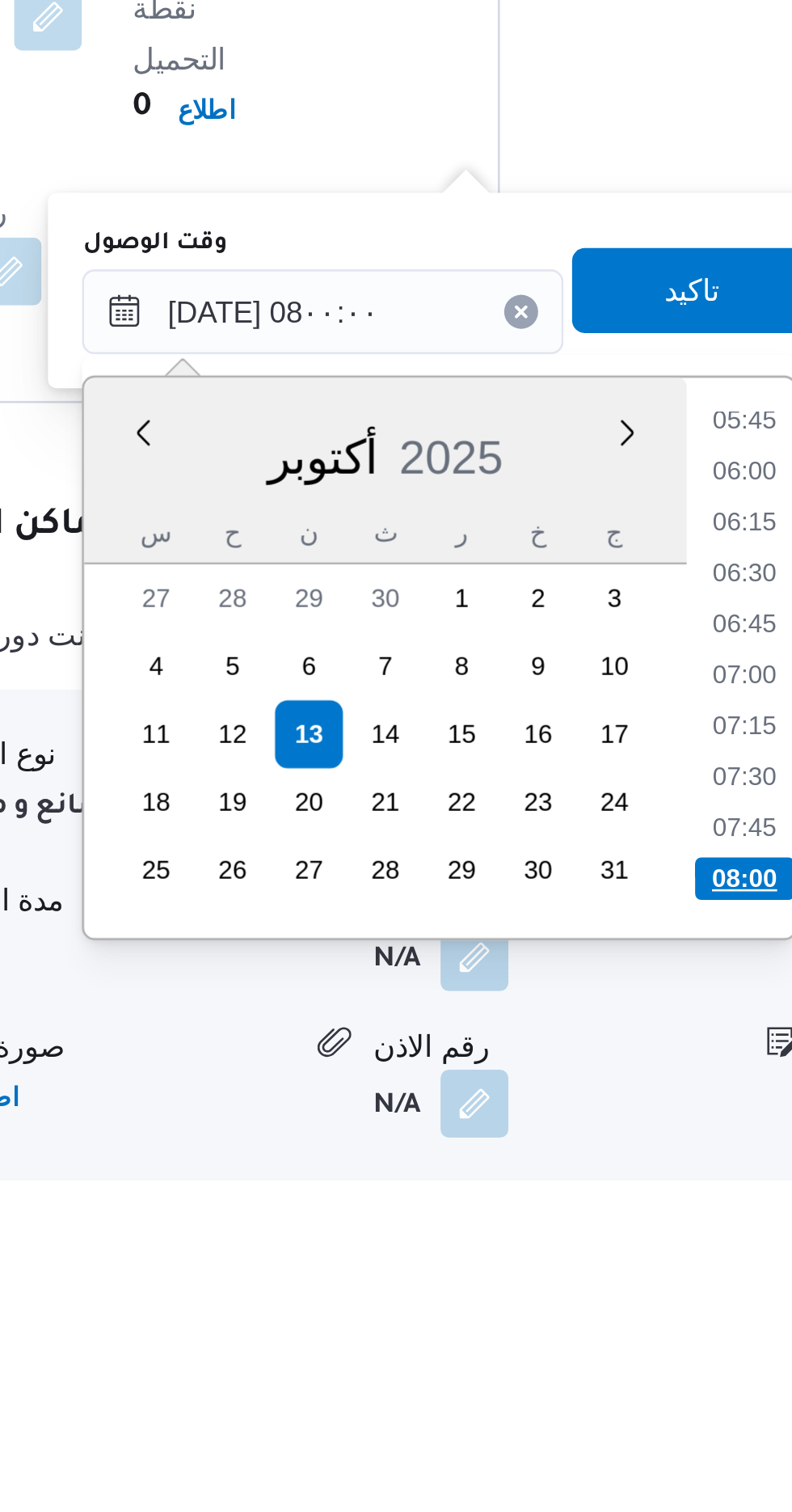
click at [592, 1382] on li "08:00" at bounding box center [600, 1387] width 38 height 16
type input "[DATE] ٠٨:٠٠"
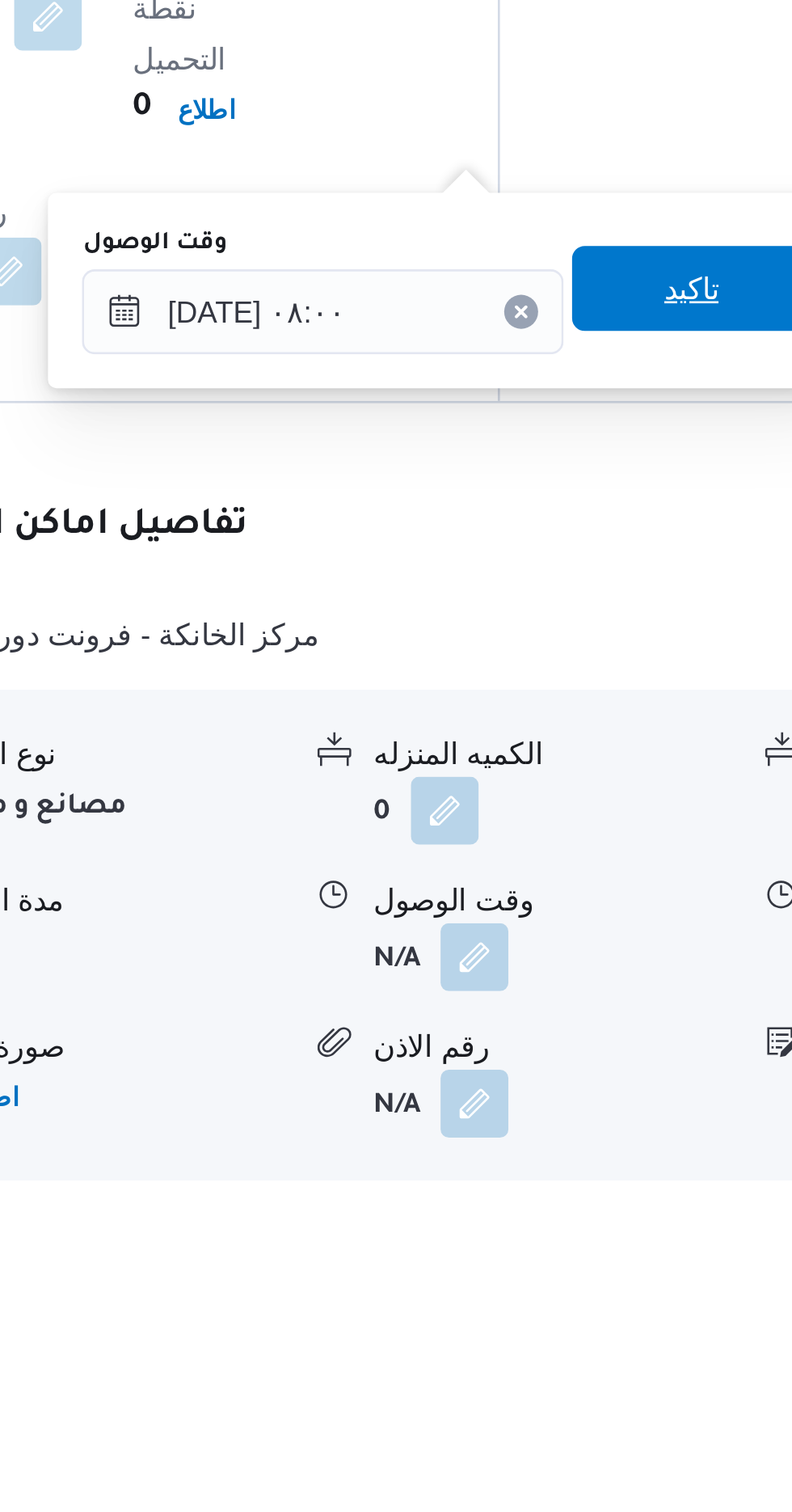
click at [586, 1170] on span "تاكيد" at bounding box center [579, 1162] width 21 height 20
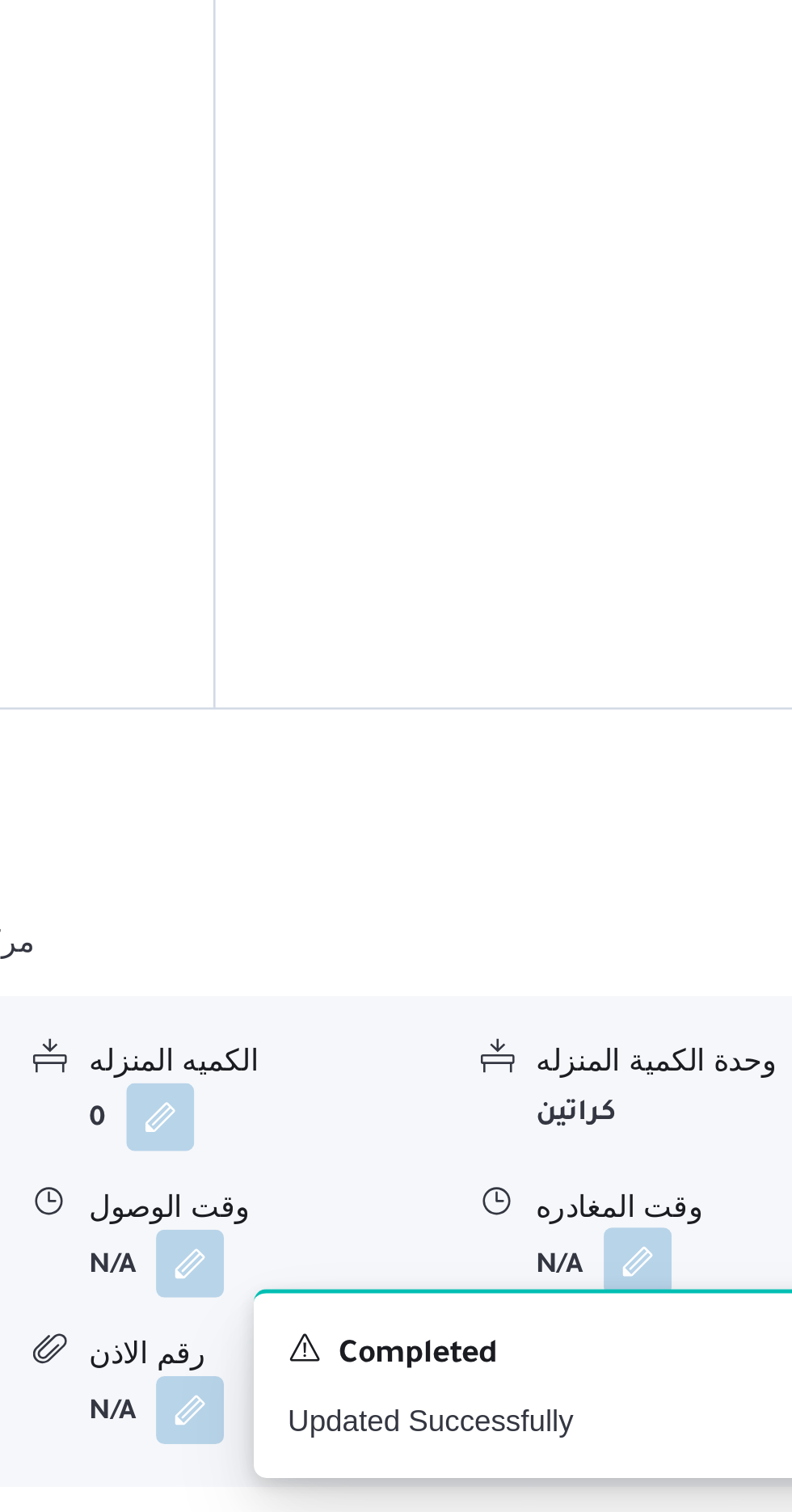
click at [668, 1404] on button "button" at bounding box center [667, 1417] width 26 height 26
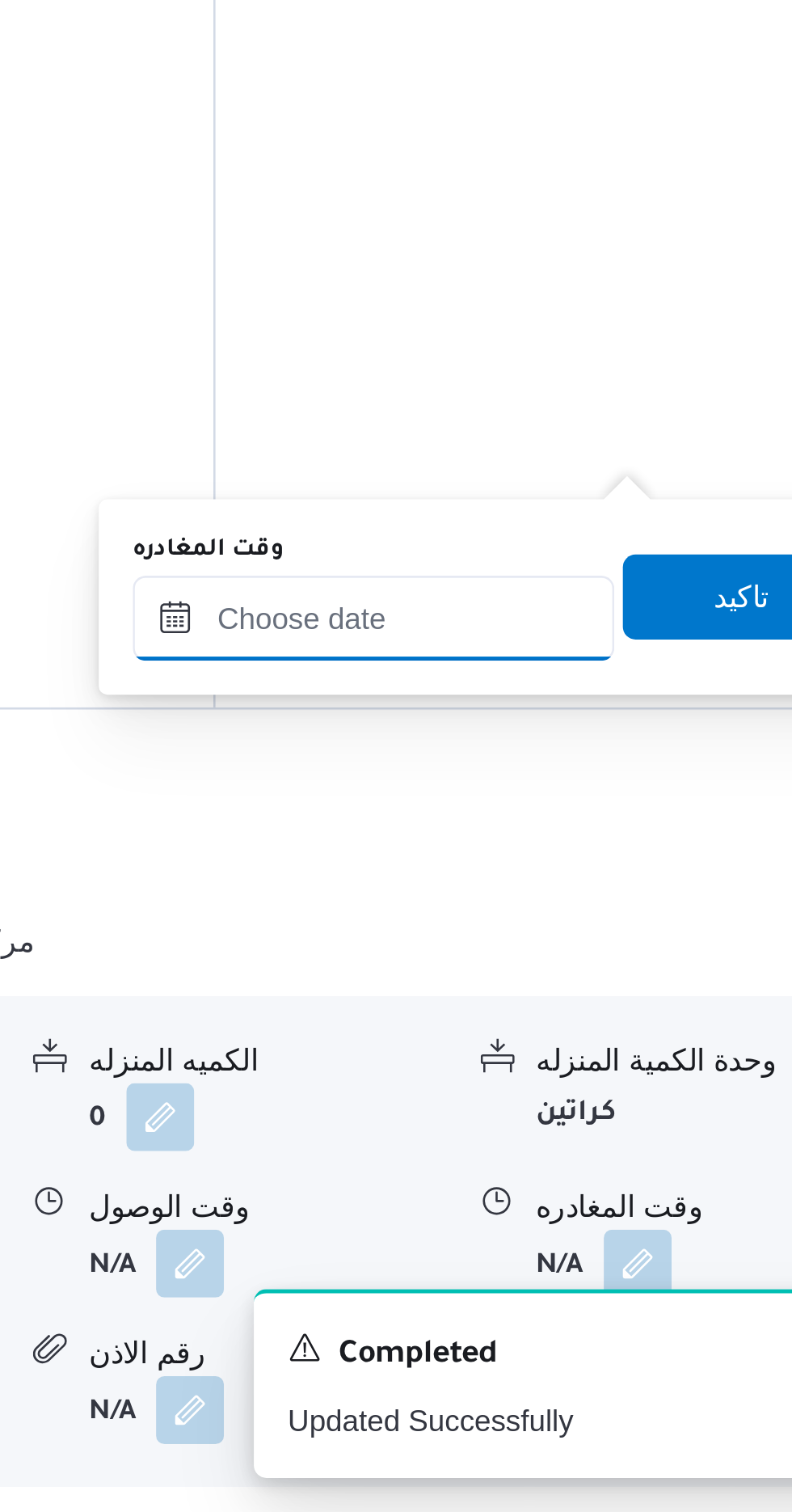
click at [610, 1166] on input "وقت المغادره" at bounding box center [567, 1171] width 184 height 32
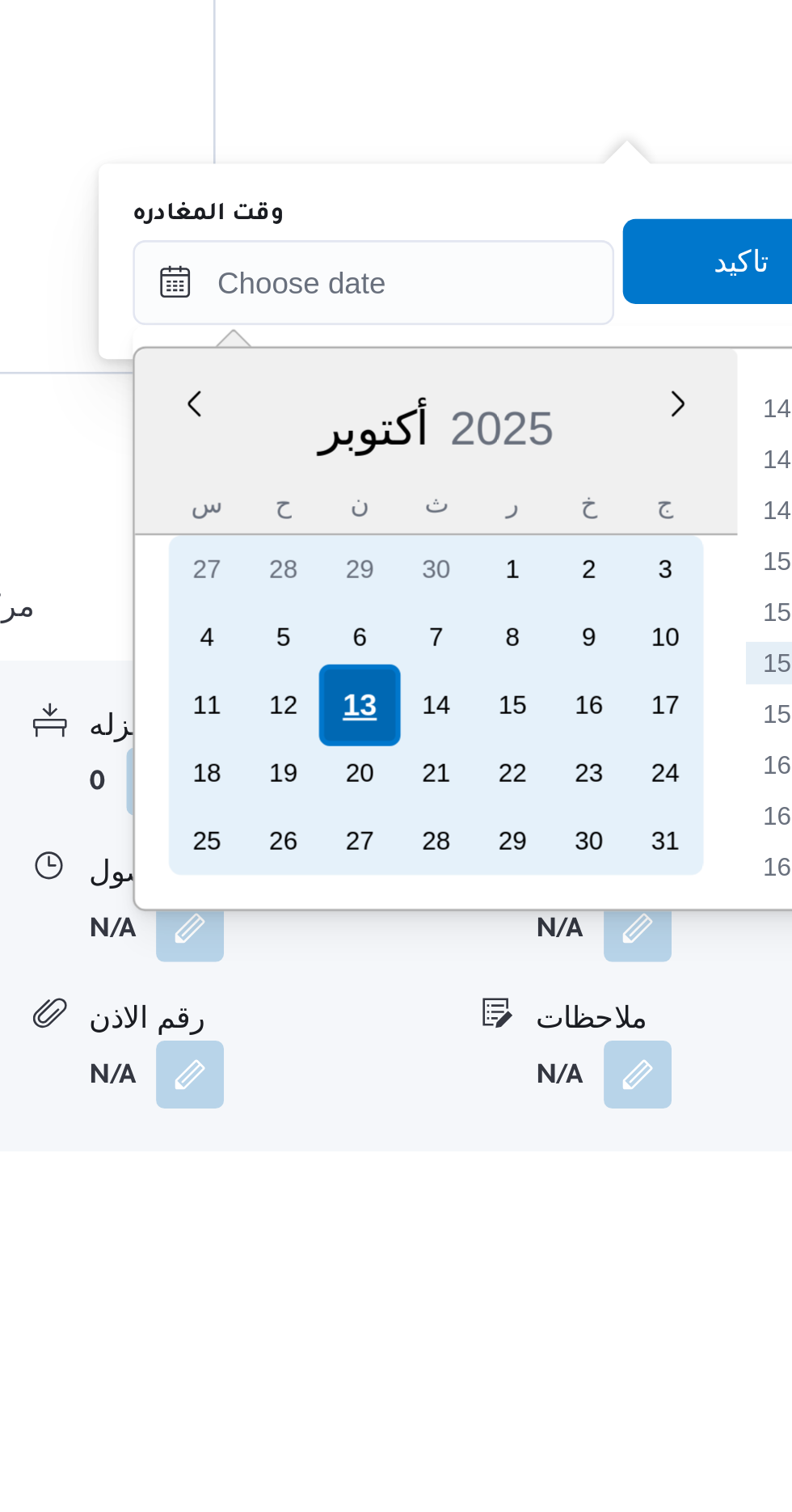
click at [565, 1330] on div "13" at bounding box center [561, 1332] width 31 height 31
type input "[DATE] ٠٠:٠٠"
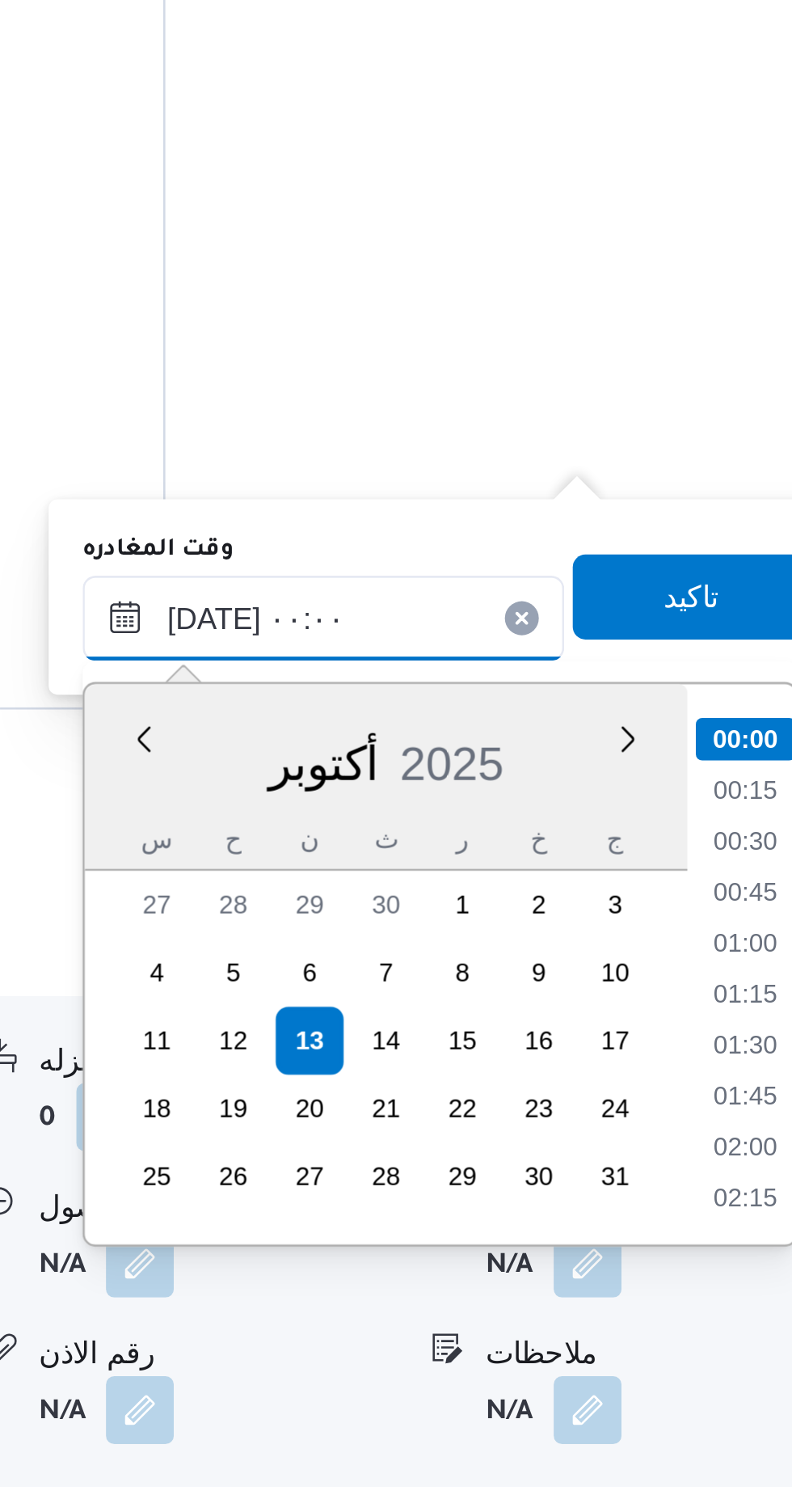
click at [497, 1179] on input "[DATE] ٠٠:٠٠" at bounding box center [567, 1171] width 184 height 32
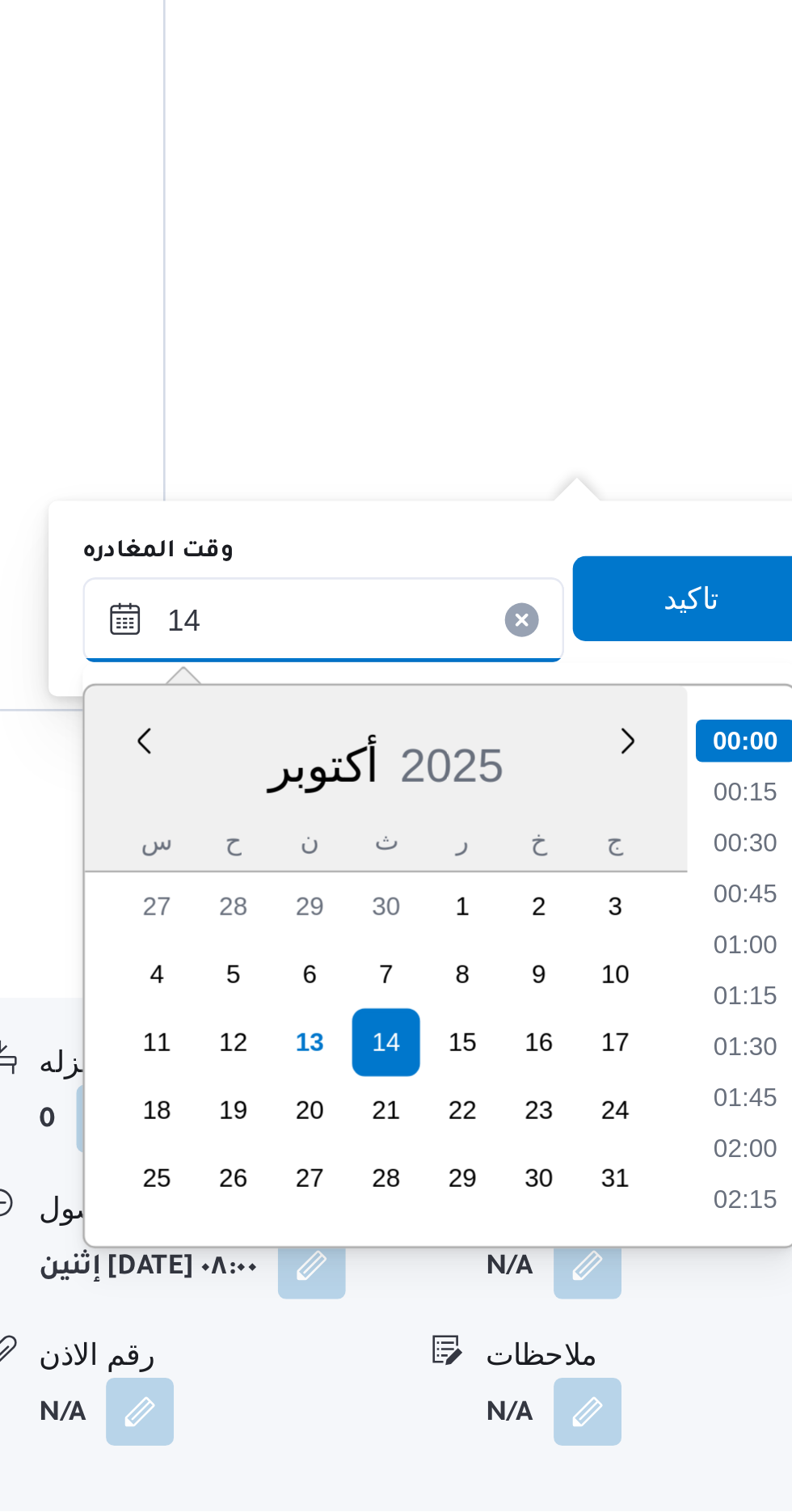
type input "14"
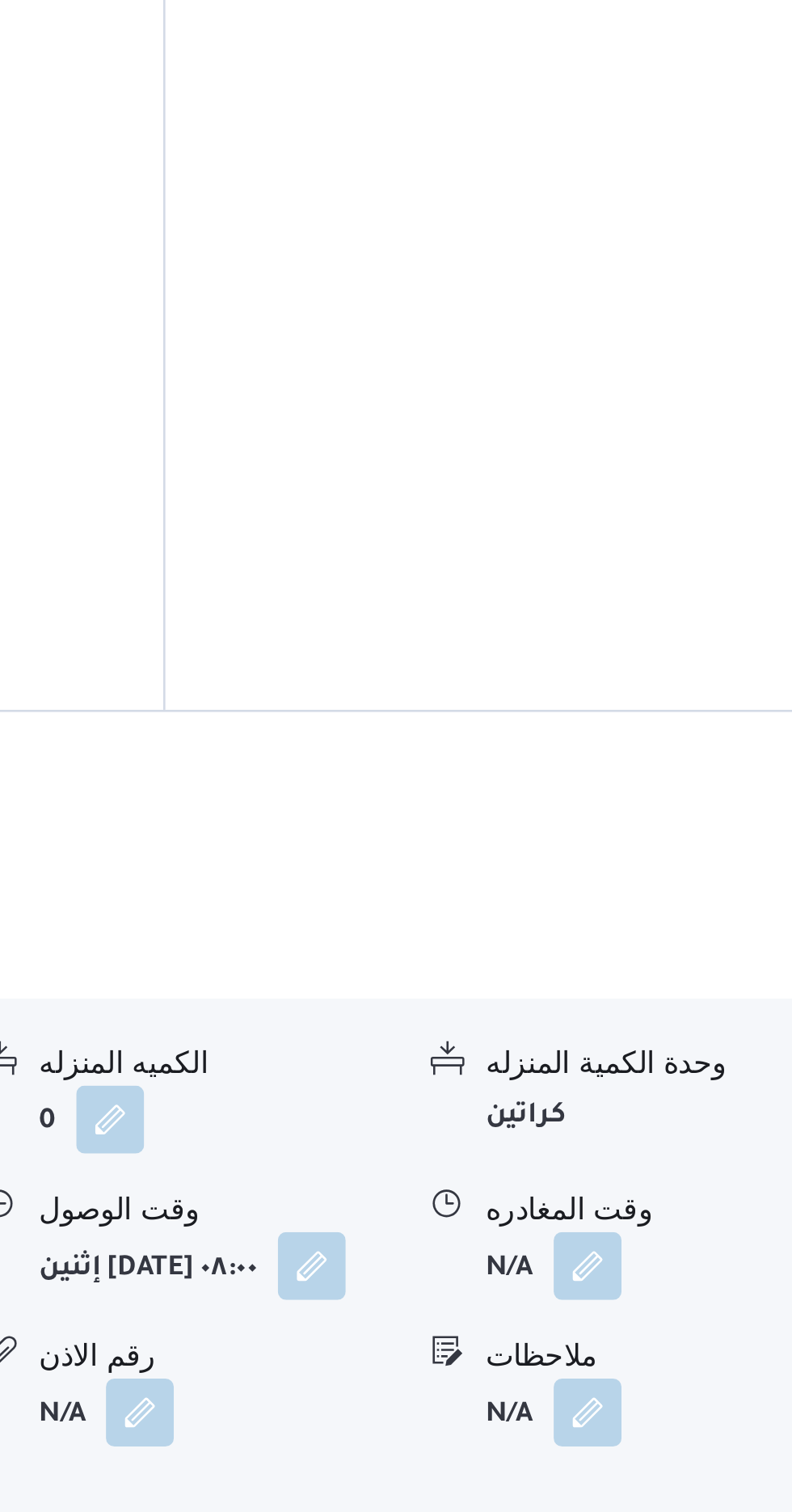
click at [705, 1333] on div "وحدة الكمية المنزله" at bounding box center [695, 1341] width 136 height 17
click at [666, 1404] on button "button" at bounding box center [667, 1417] width 26 height 26
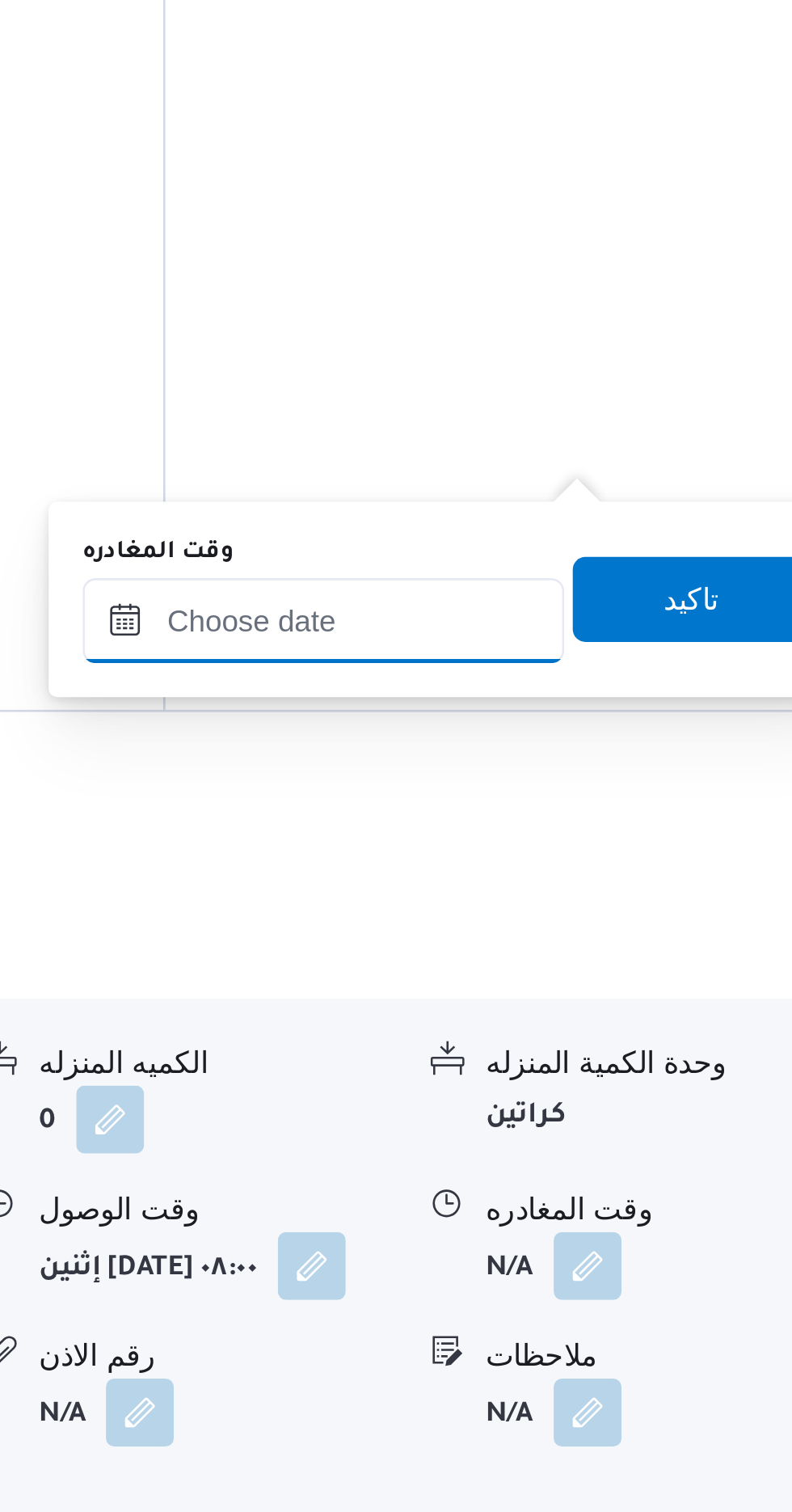
click at [624, 1165] on input "وقت المغادره" at bounding box center [567, 1172] width 184 height 32
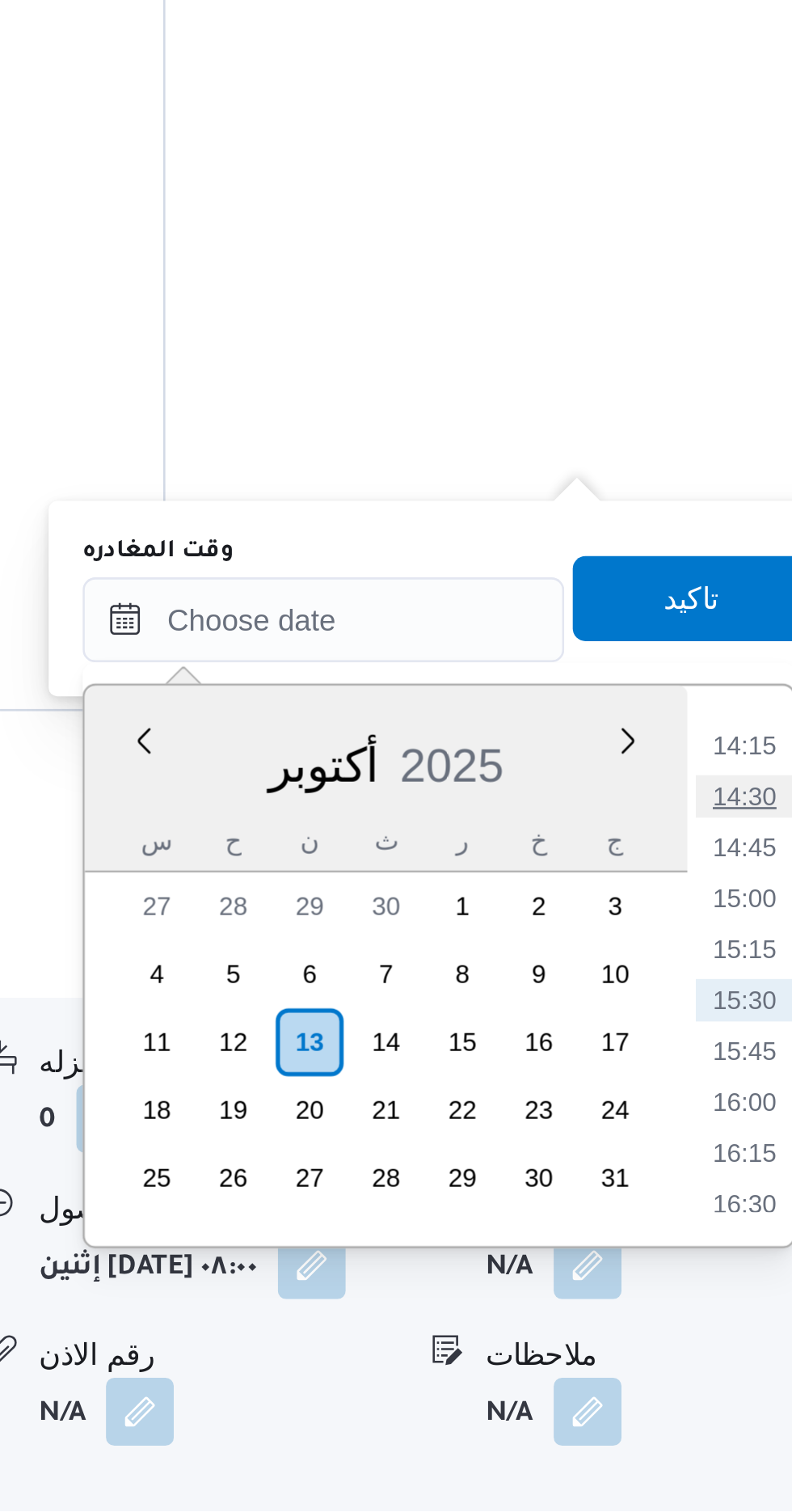
click at [725, 1238] on li "14:30" at bounding box center [727, 1239] width 38 height 16
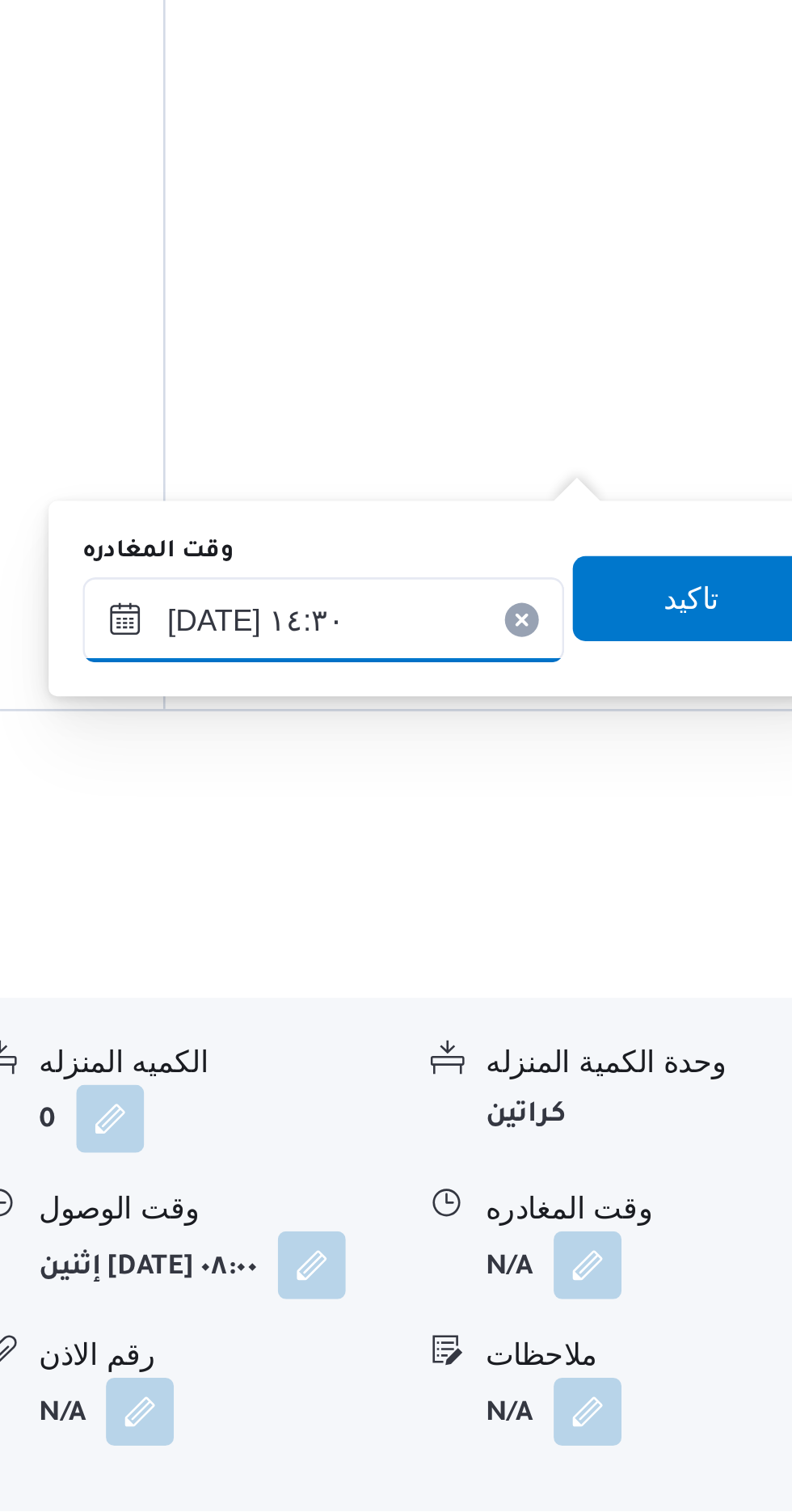
click at [610, 1168] on input "[DATE] ١٤:٣٠" at bounding box center [567, 1172] width 184 height 32
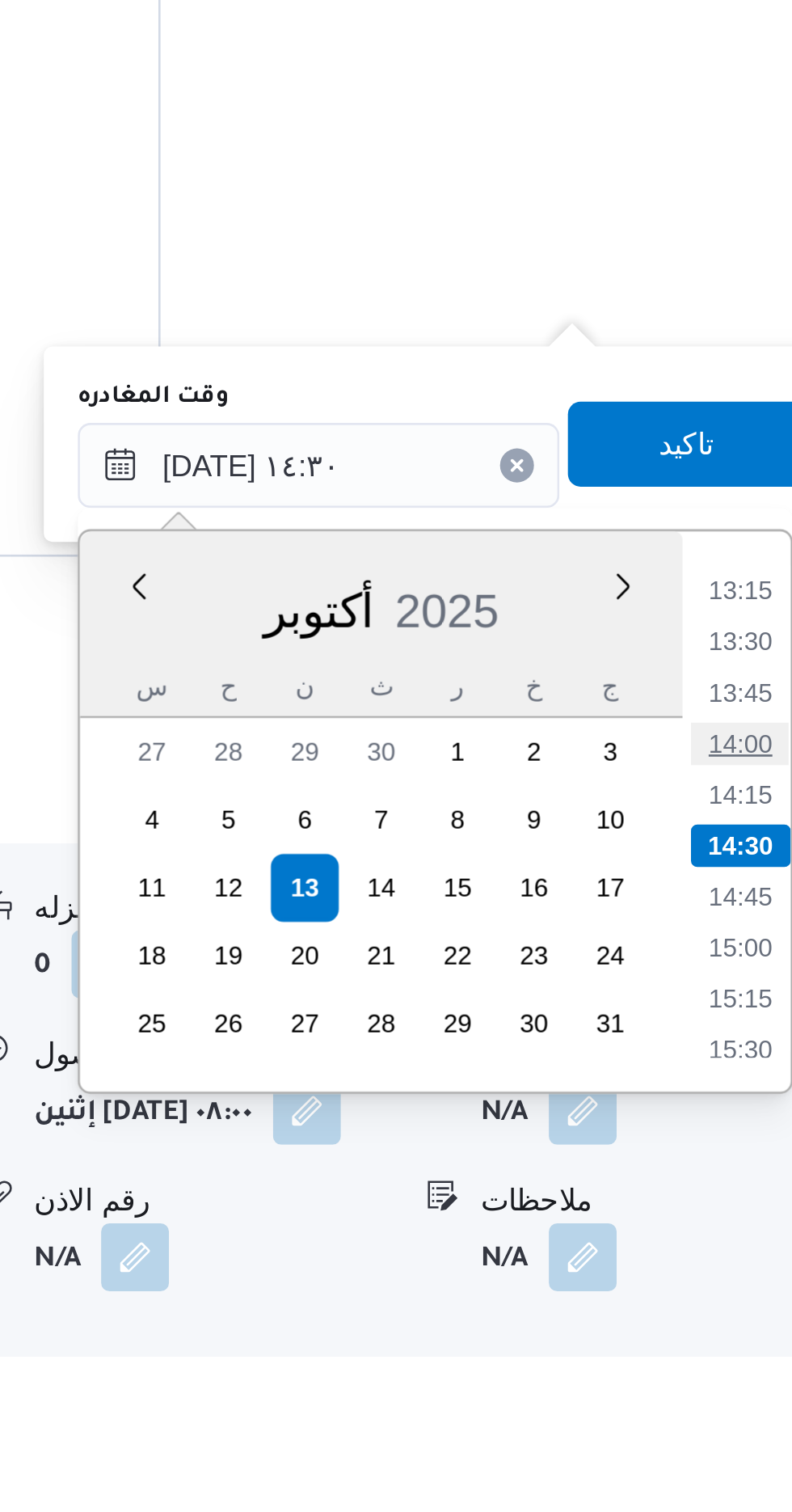
click at [722, 1275] on li "14:00" at bounding box center [727, 1277] width 38 height 16
type input "[DATE] ١٤:٠٠"
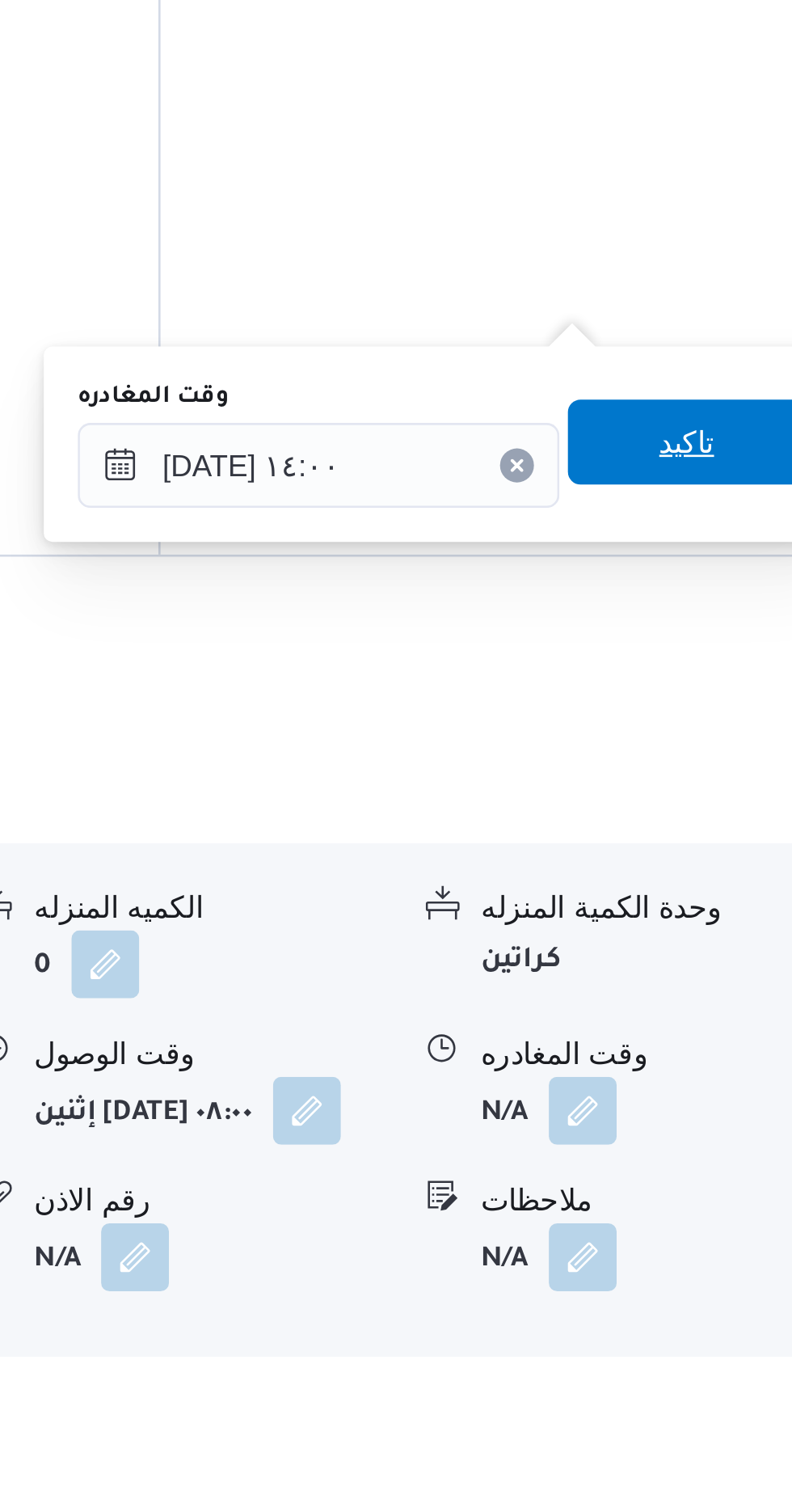
click at [712, 1162] on span "تاكيد" at bounding box center [707, 1163] width 21 height 20
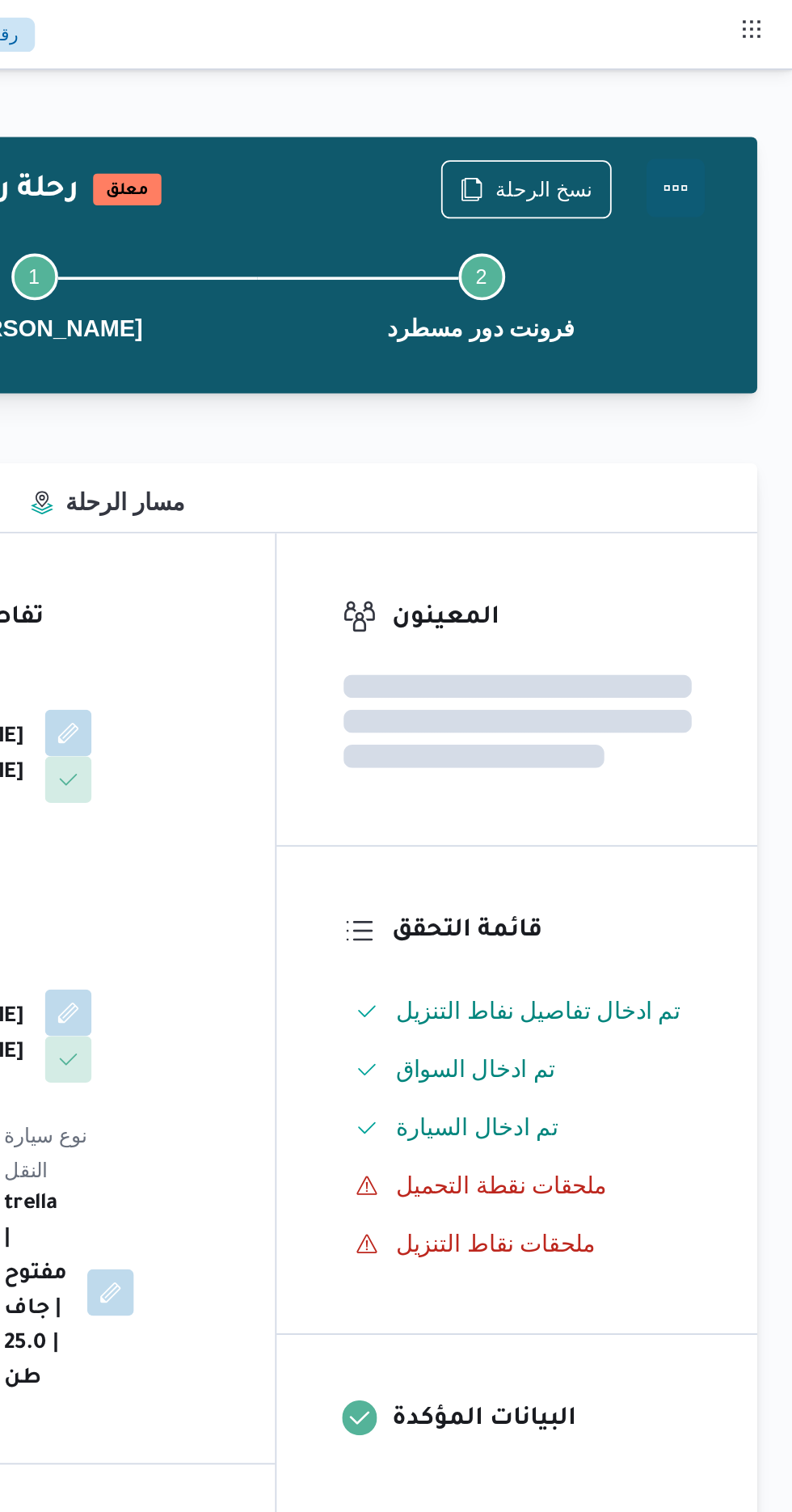
click at [737, 100] on button "Actions" at bounding box center [727, 104] width 32 height 32
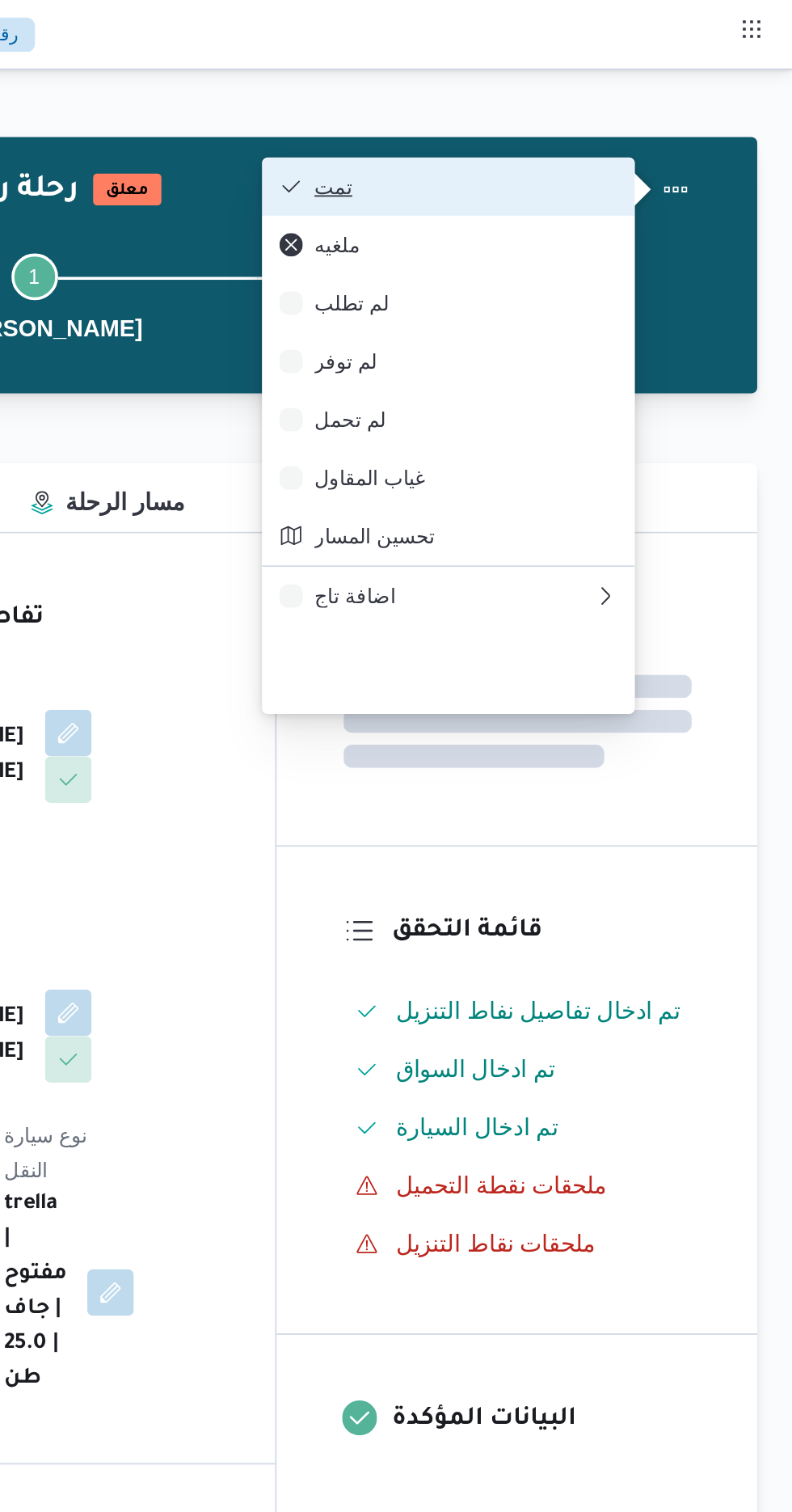
click at [675, 103] on span "تمت" at bounding box center [611, 103] width 168 height 13
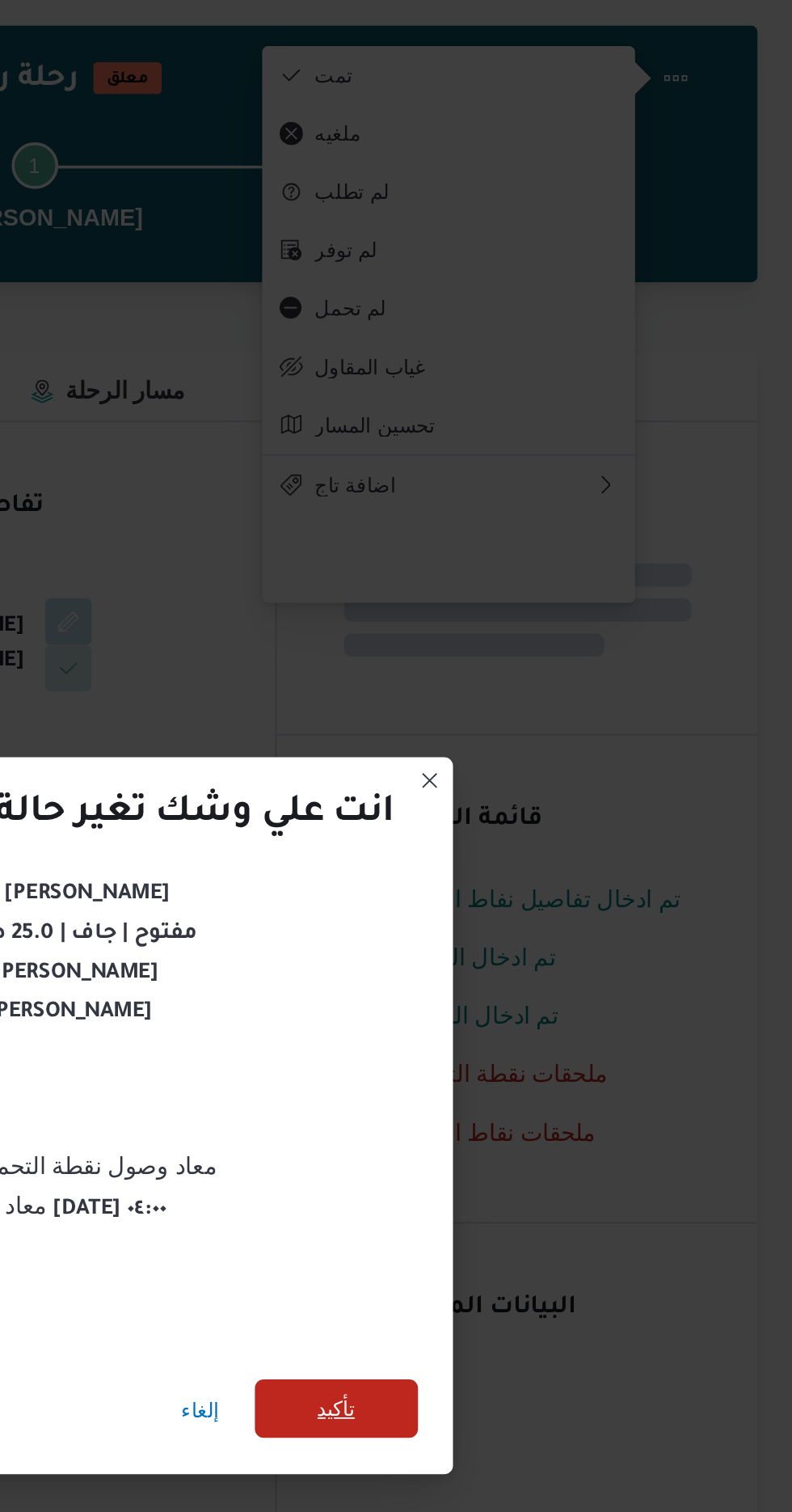
click at [528, 840] on span "تأكيد" at bounding box center [539, 843] width 90 height 32
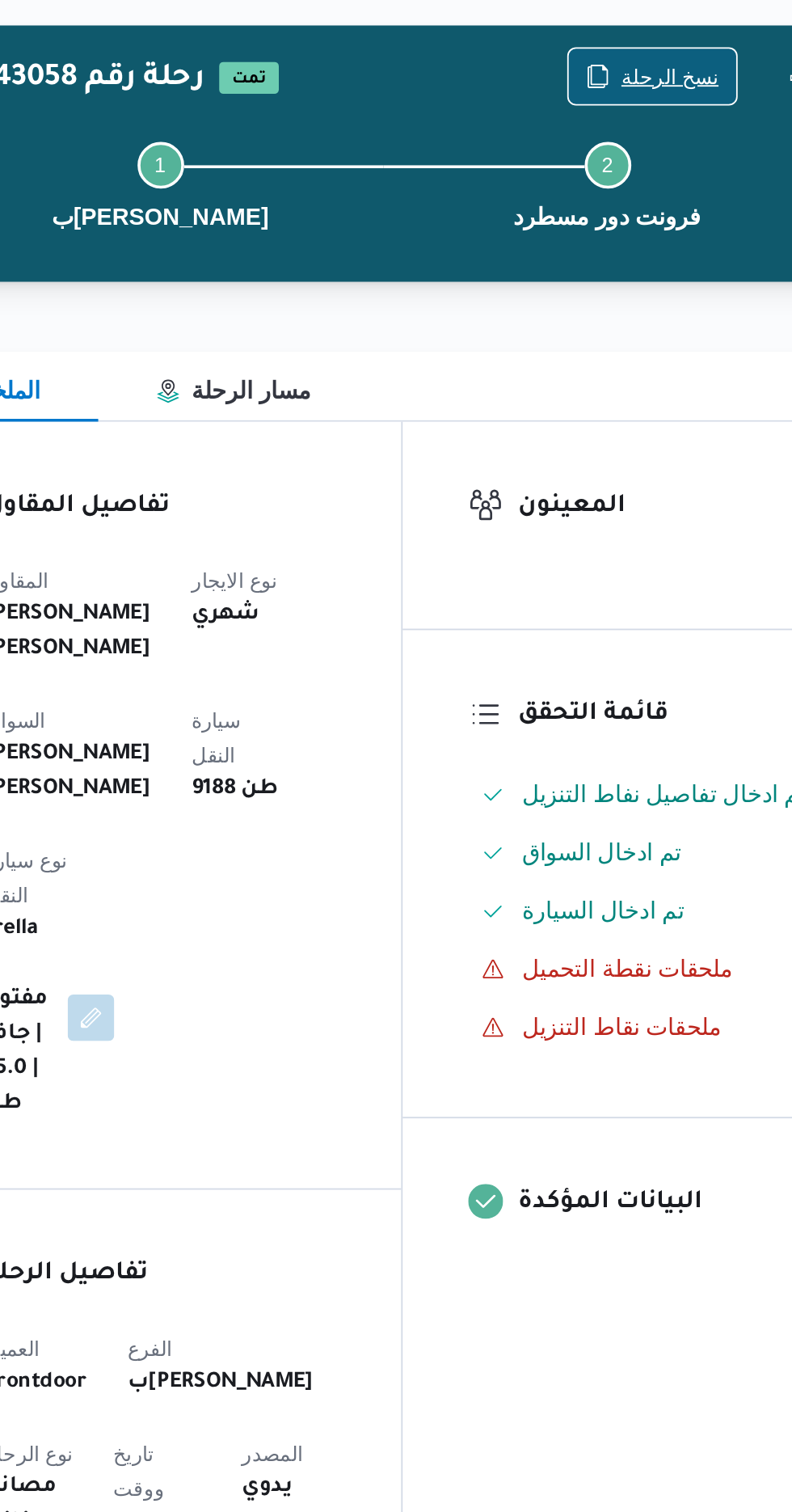
click at [655, 101] on span "نسخ الرحلة" at bounding box center [655, 104] width 54 height 20
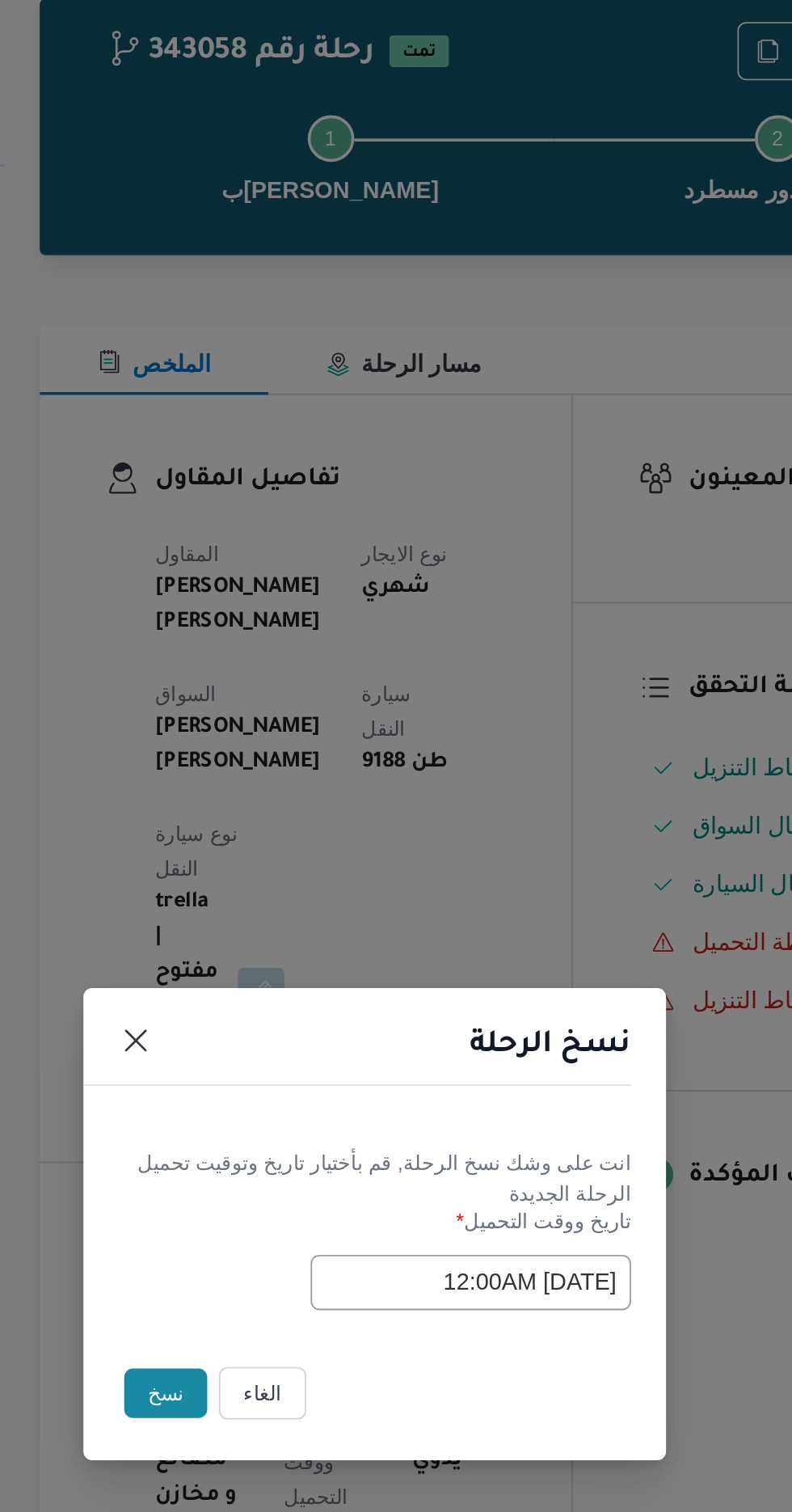
click at [265, 858] on button "نسخ" at bounding box center [280, 849] width 46 height 27
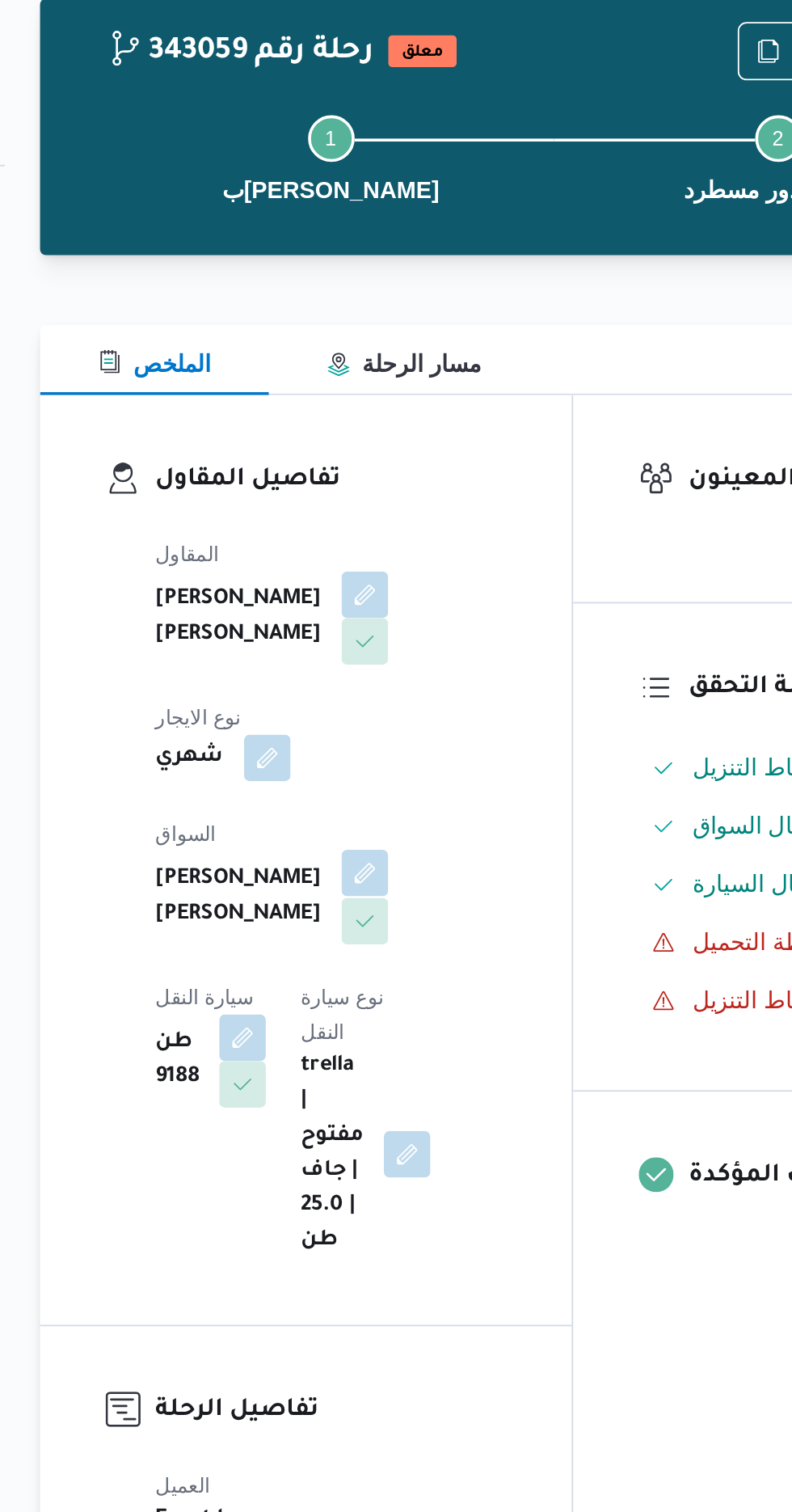
click at [377, 548] on button "button" at bounding box center [390, 561] width 26 height 26
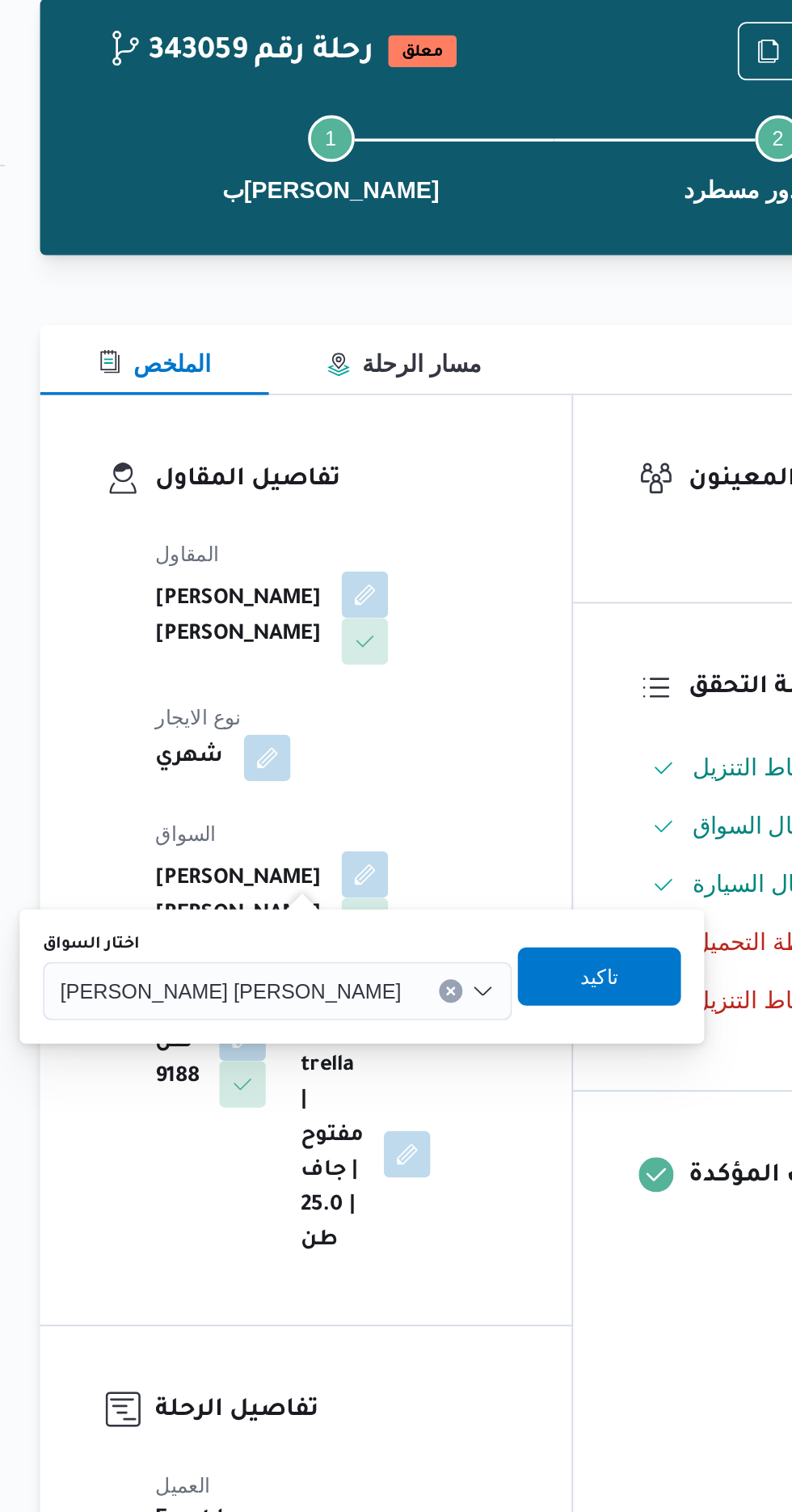
click at [309, 626] on span "[PERSON_NAME] [PERSON_NAME]" at bounding box center [316, 625] width 190 height 18
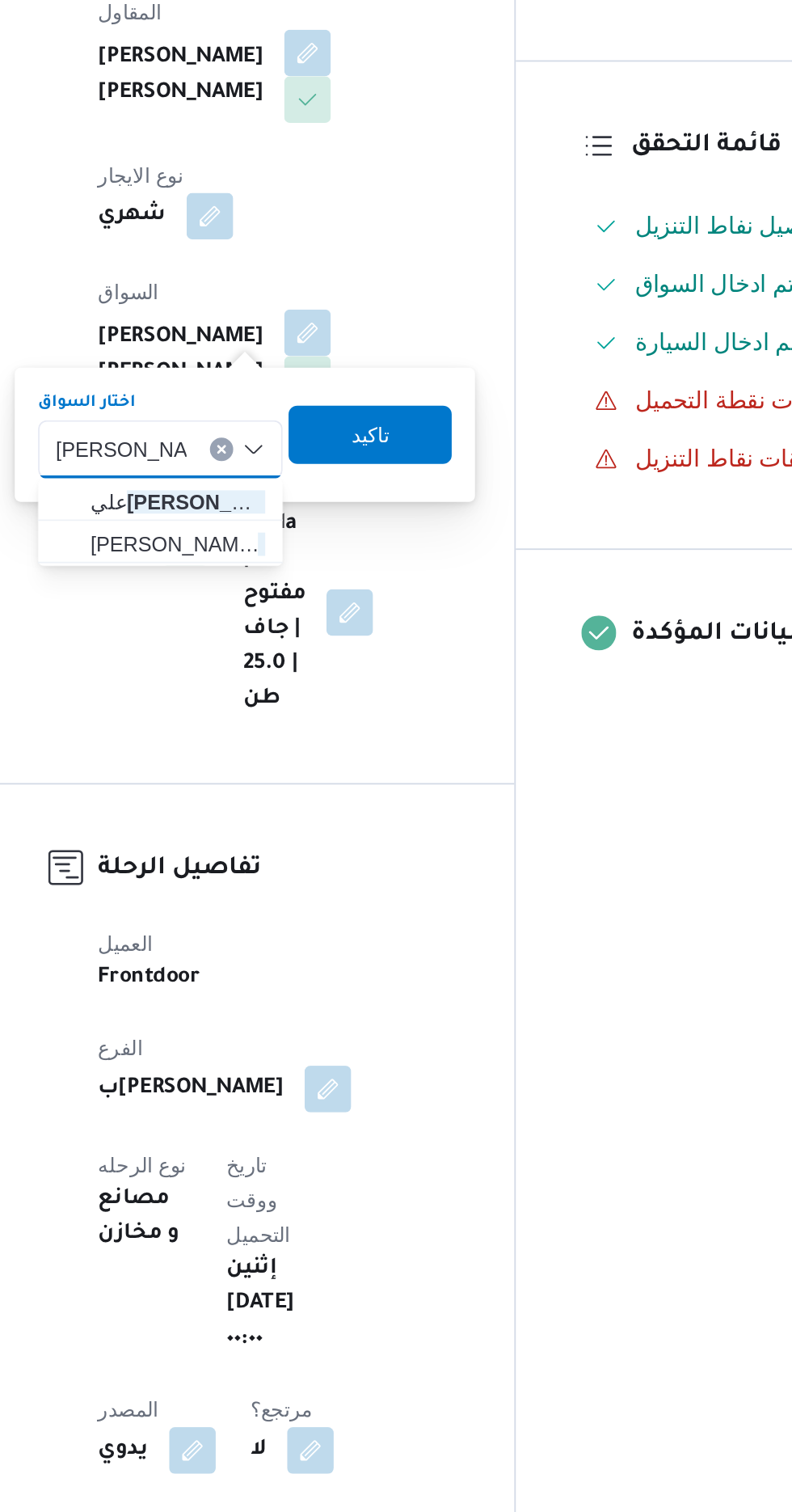
type input "[PERSON_NAME]"
click at [334, 659] on mark "[PERSON_NAME]" at bounding box center [337, 656] width 95 height 13
type input "[PERSON_NAME]"
click at [297, 653] on mark "[PERSON_NAME]" at bounding box center [337, 656] width 95 height 13
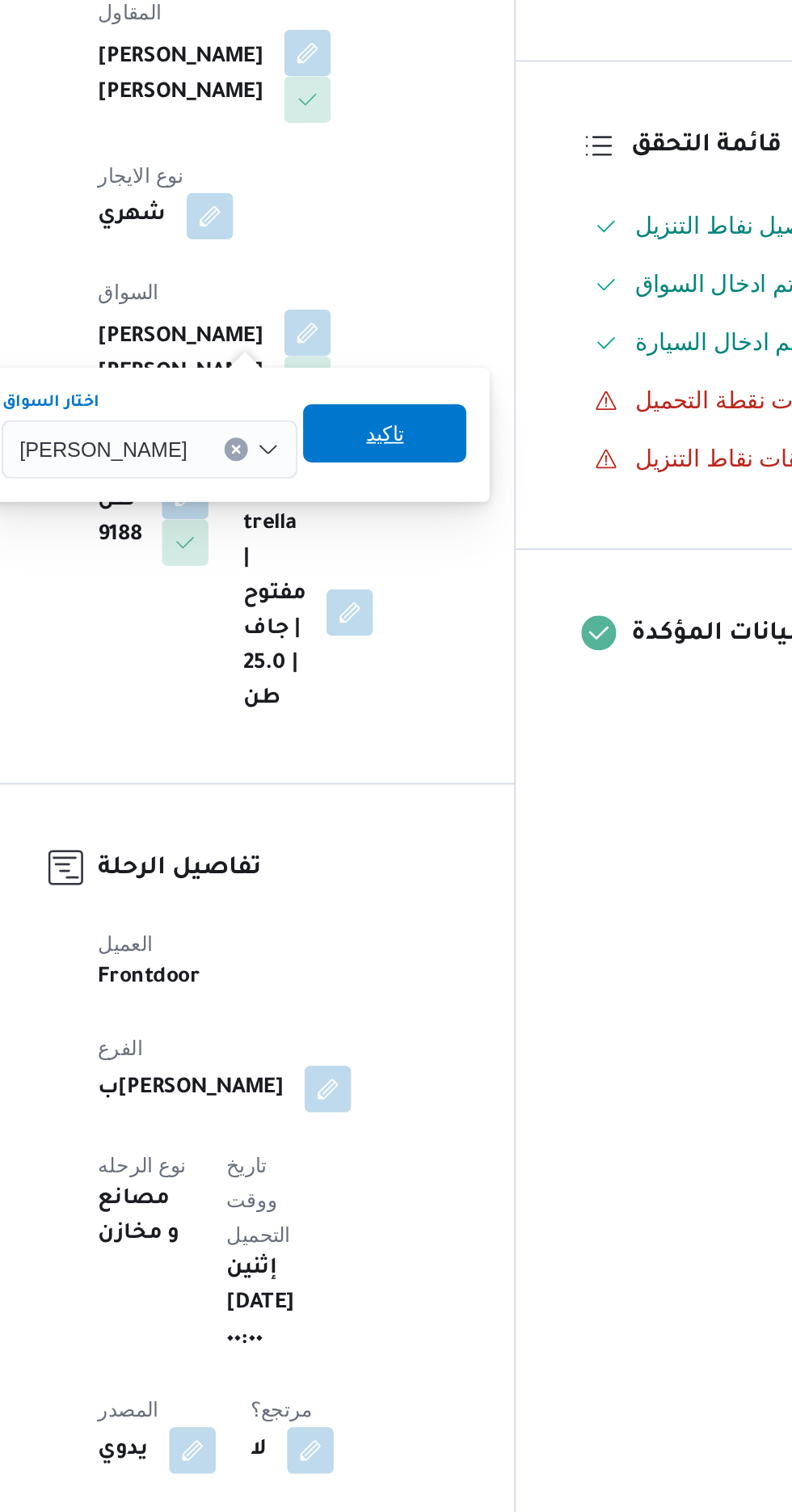
click at [431, 625] on span "تاكيد" at bounding box center [434, 618] width 90 height 32
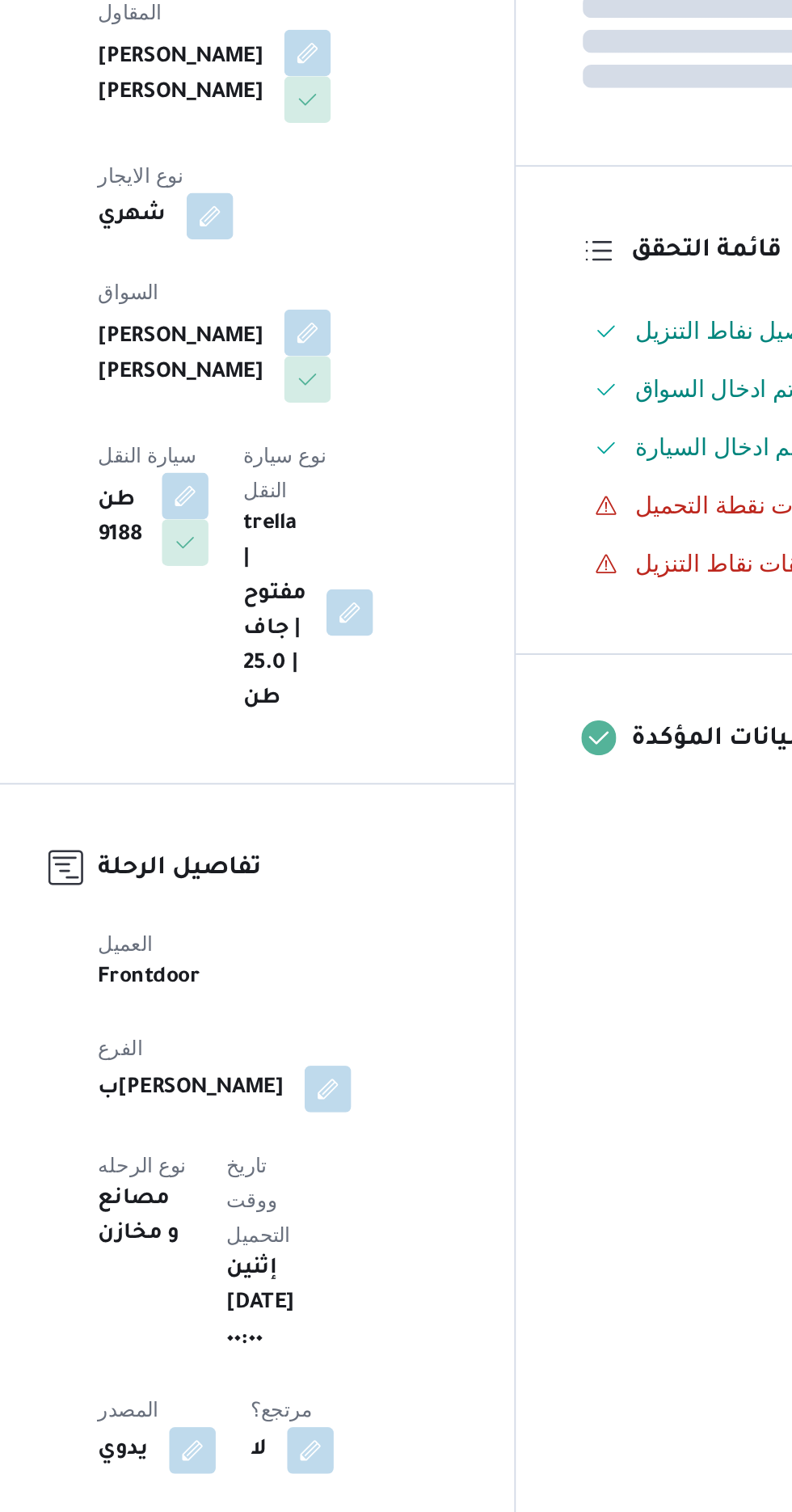
click at [329, 623] on span "سيارة النقل" at bounding box center [301, 630] width 55 height 13
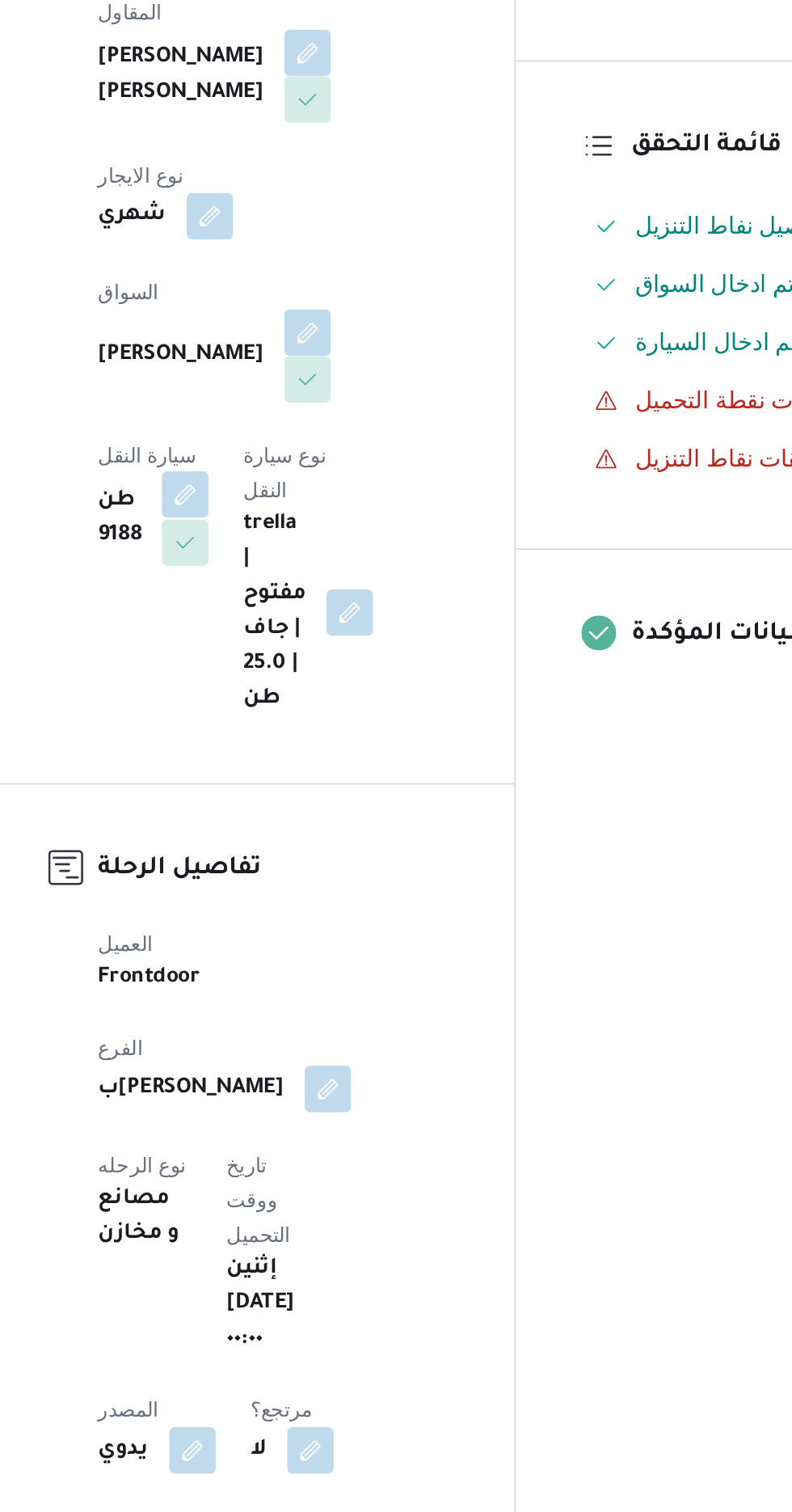
click at [336, 639] on button "button" at bounding box center [323, 652] width 26 height 26
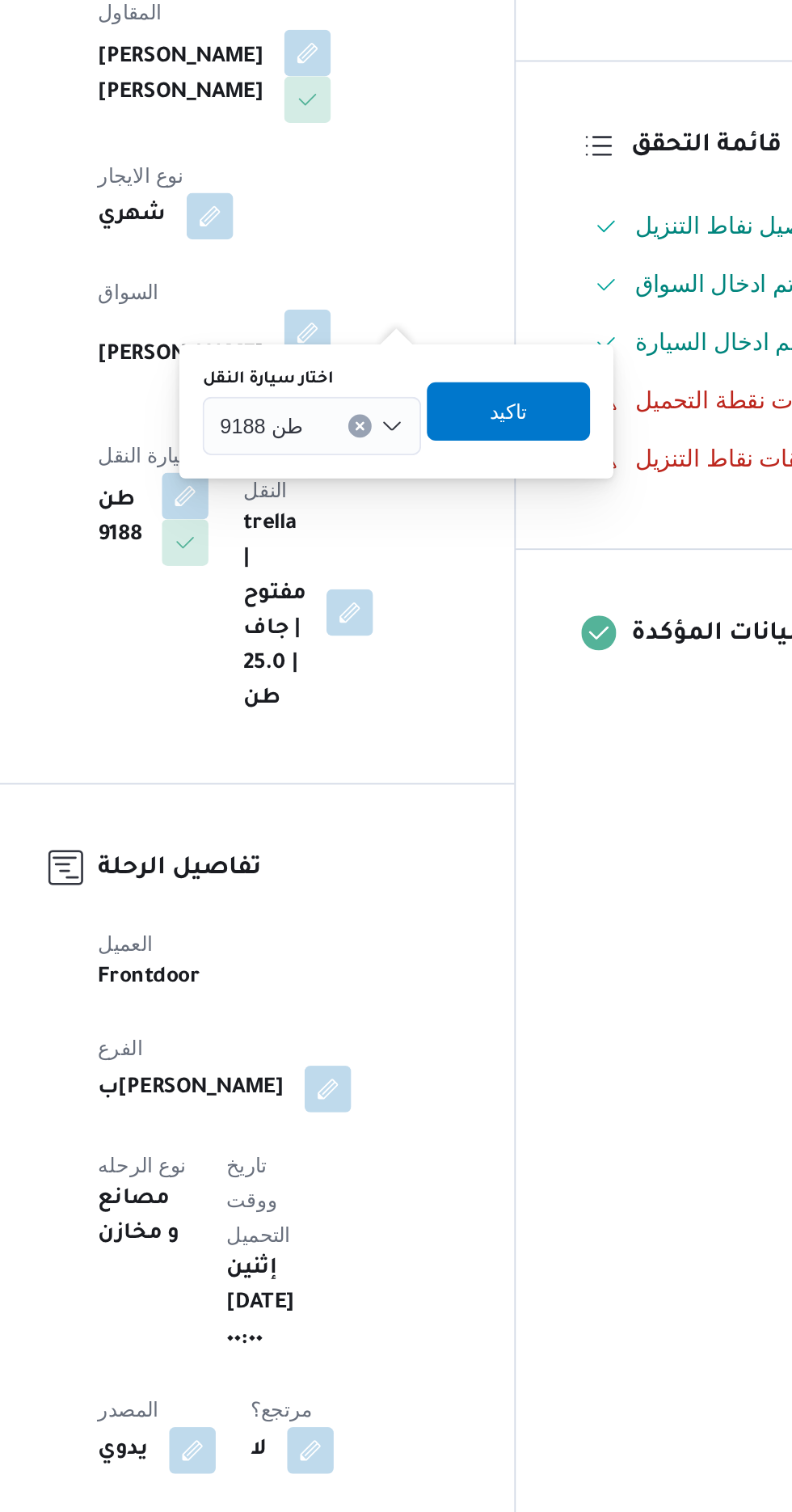
click at [394, 613] on input "اختار سيارة النقل" at bounding box center [395, 614] width 2 height 20
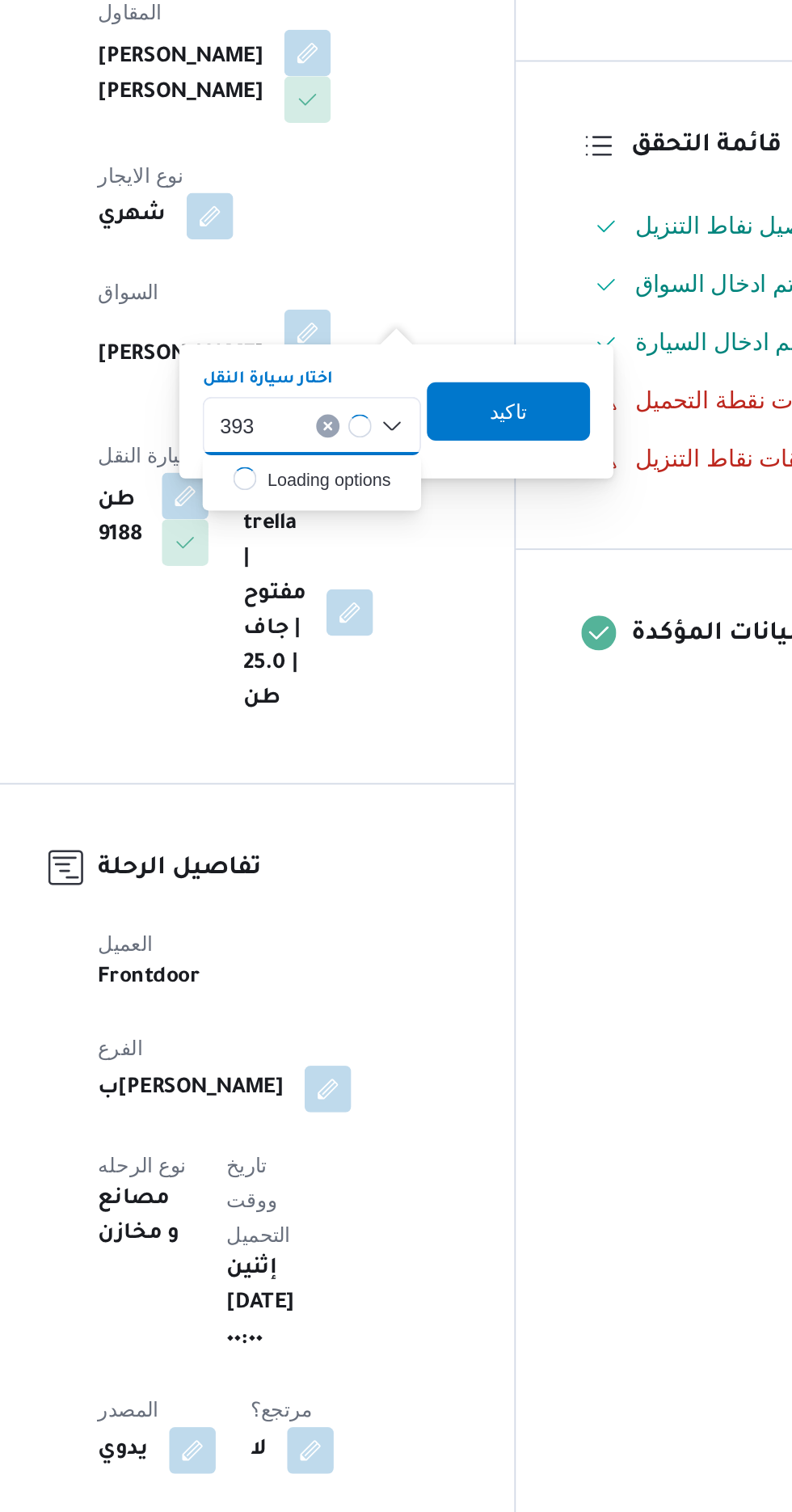
type input "393"
click at [419, 618] on button "Clear input" at bounding box center [419, 614] width 13 height 13
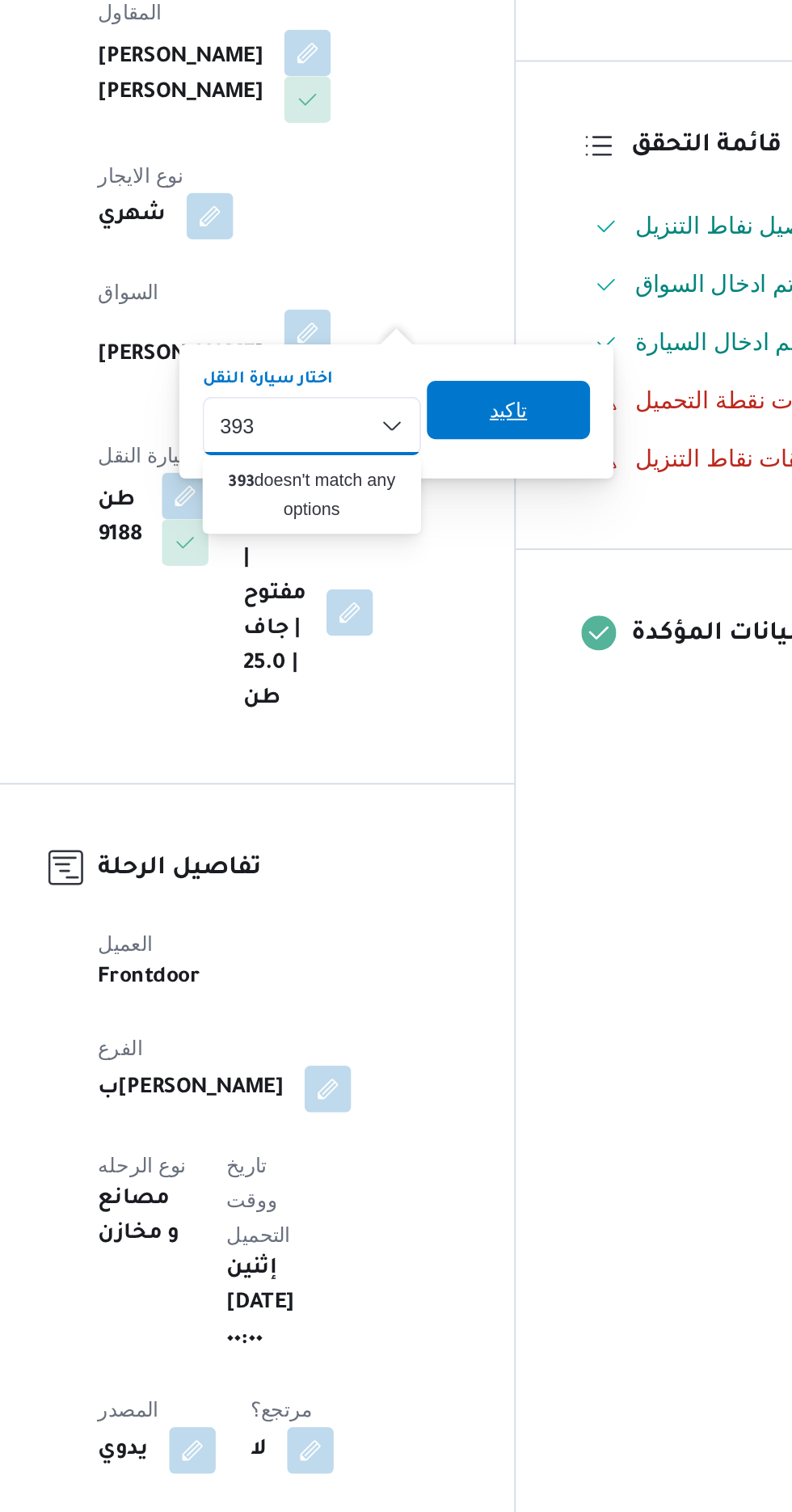
click at [506, 612] on span "تاكيد" at bounding box center [502, 604] width 21 height 20
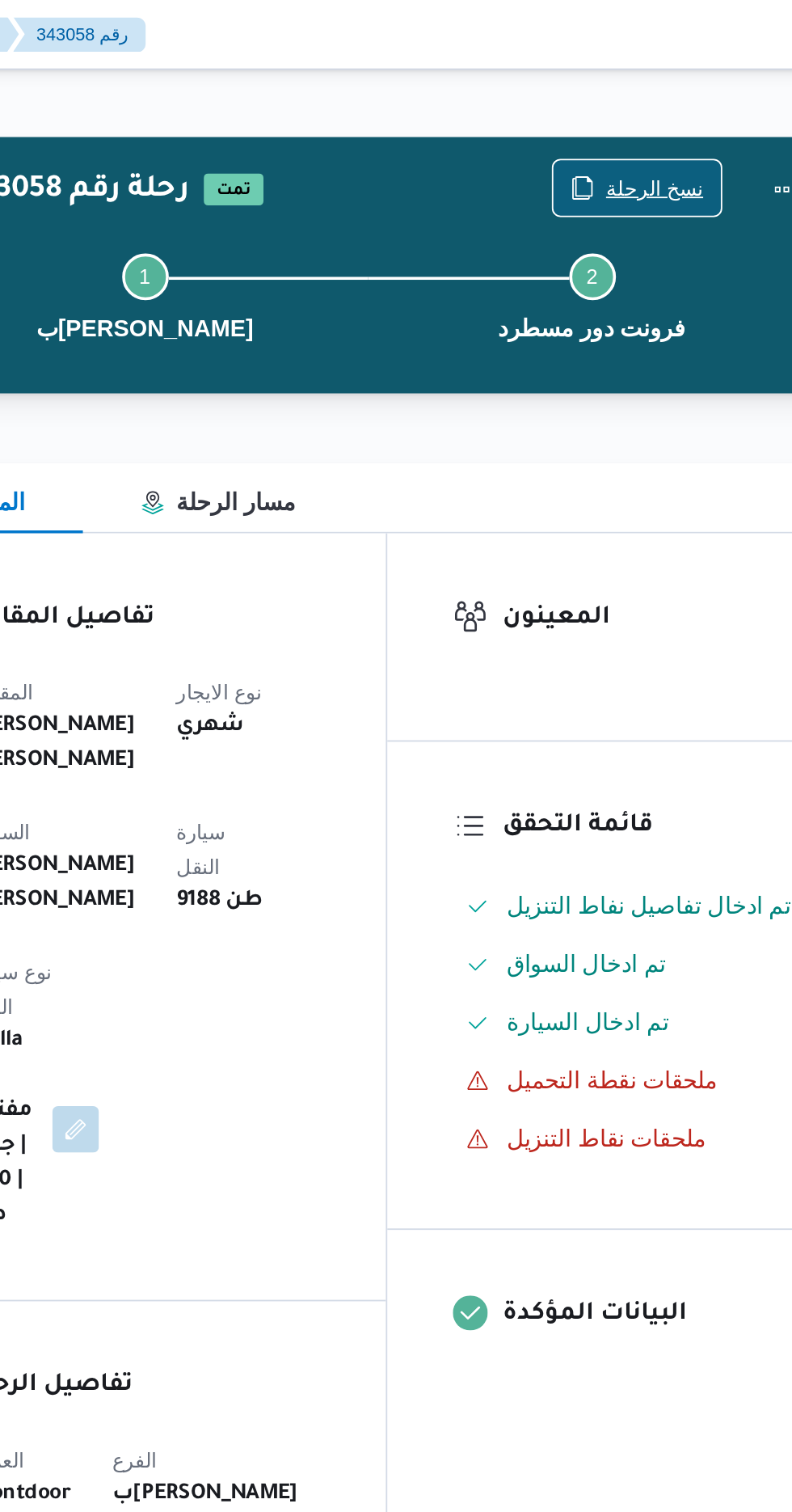
click at [647, 103] on span "نسخ الرحلة" at bounding box center [655, 104] width 54 height 20
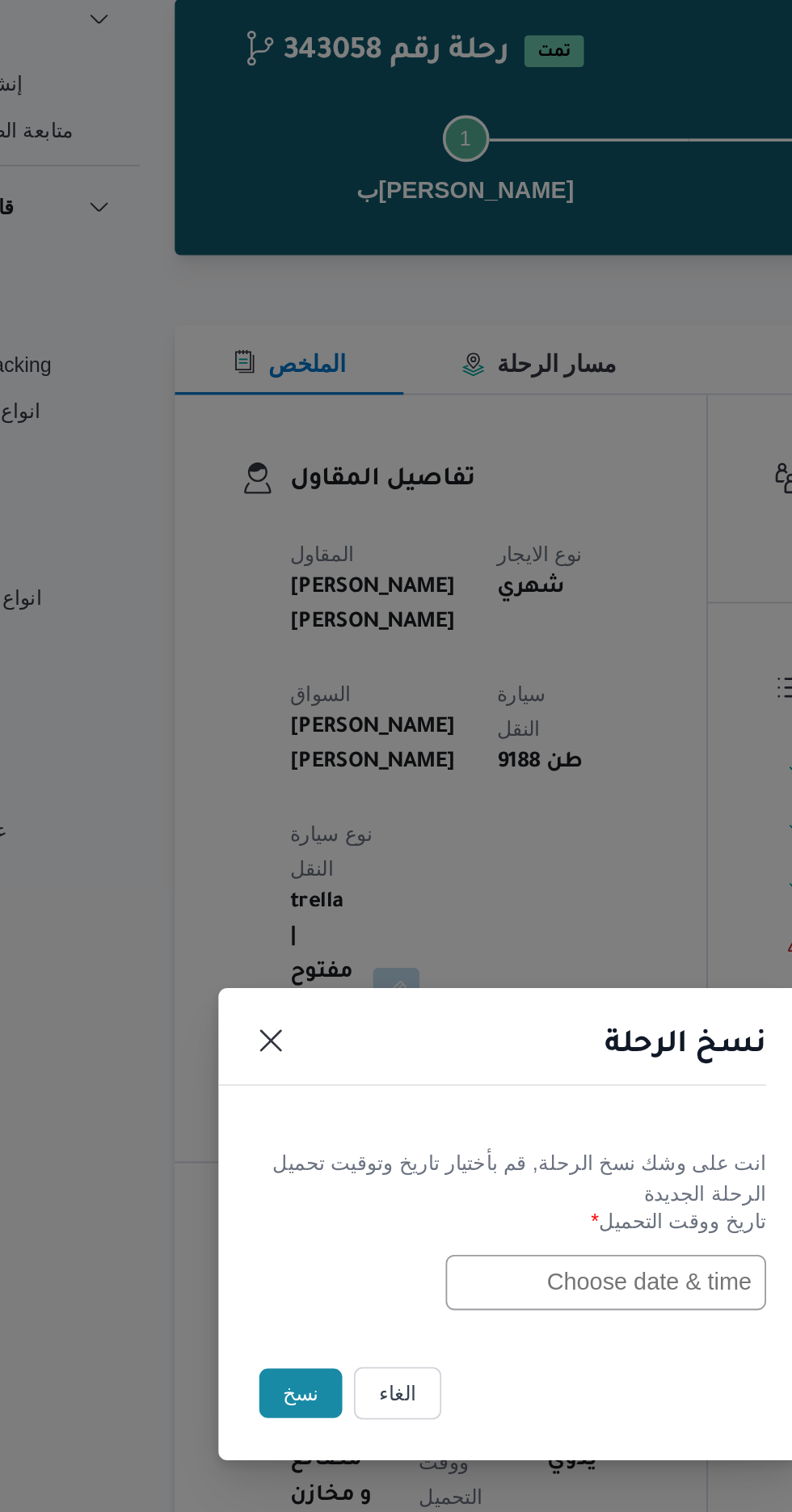
click at [388, 791] on input "text" at bounding box center [449, 788] width 178 height 31
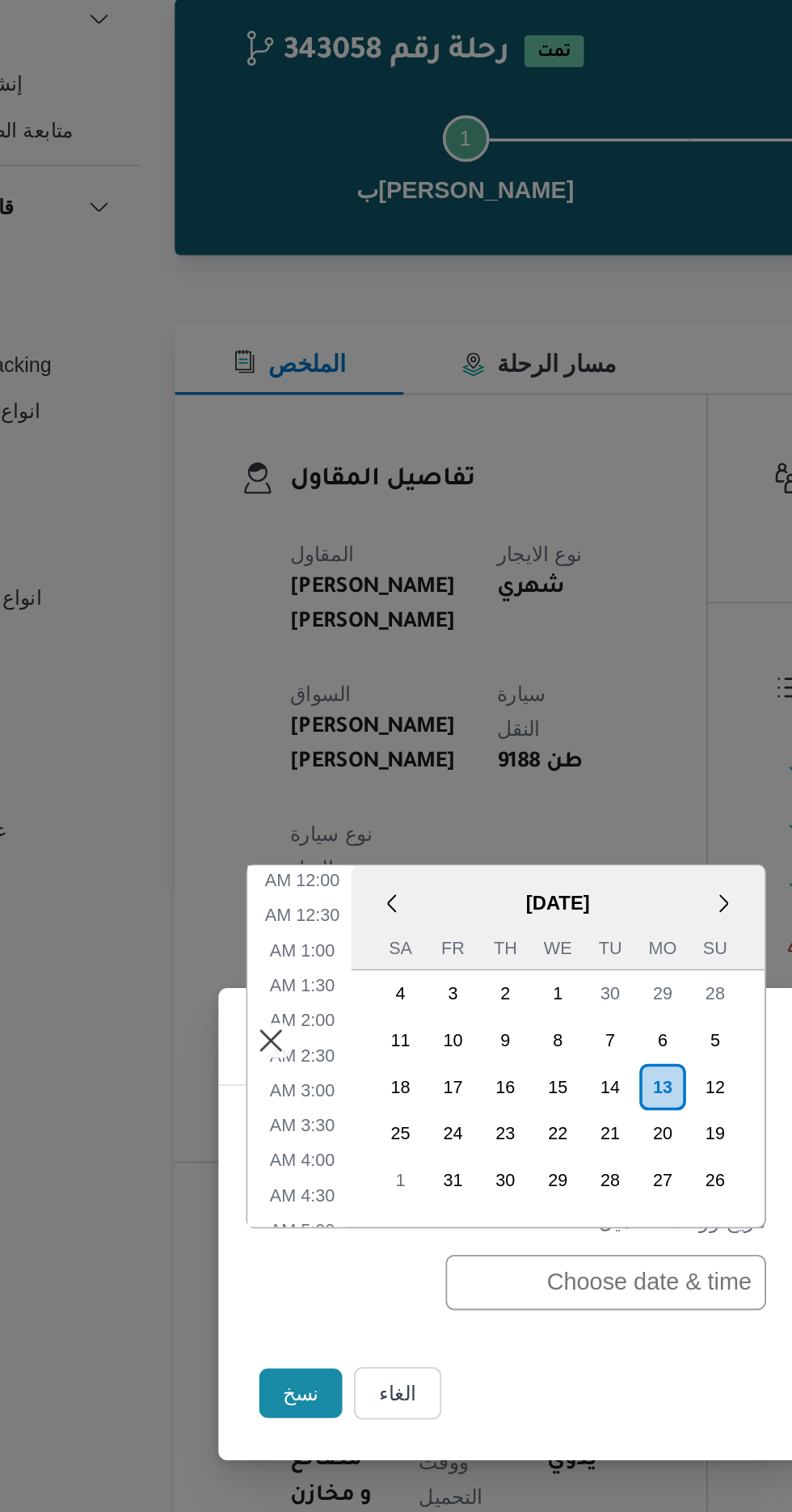
scroll to position [510, 0]
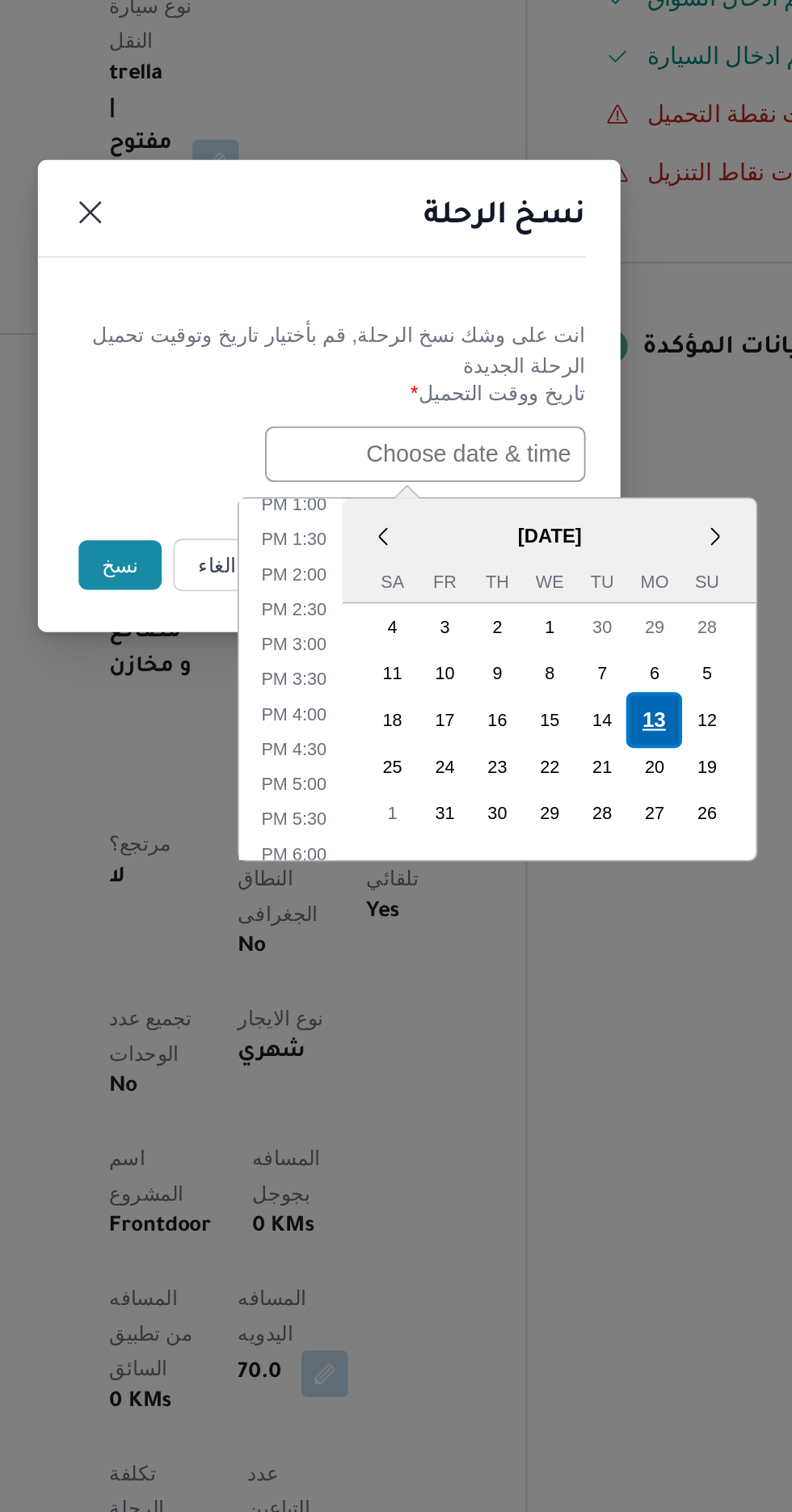
click at [576, 933] on div "13" at bounding box center [576, 935] width 31 height 31
type input "[DATE] 12:00AM"
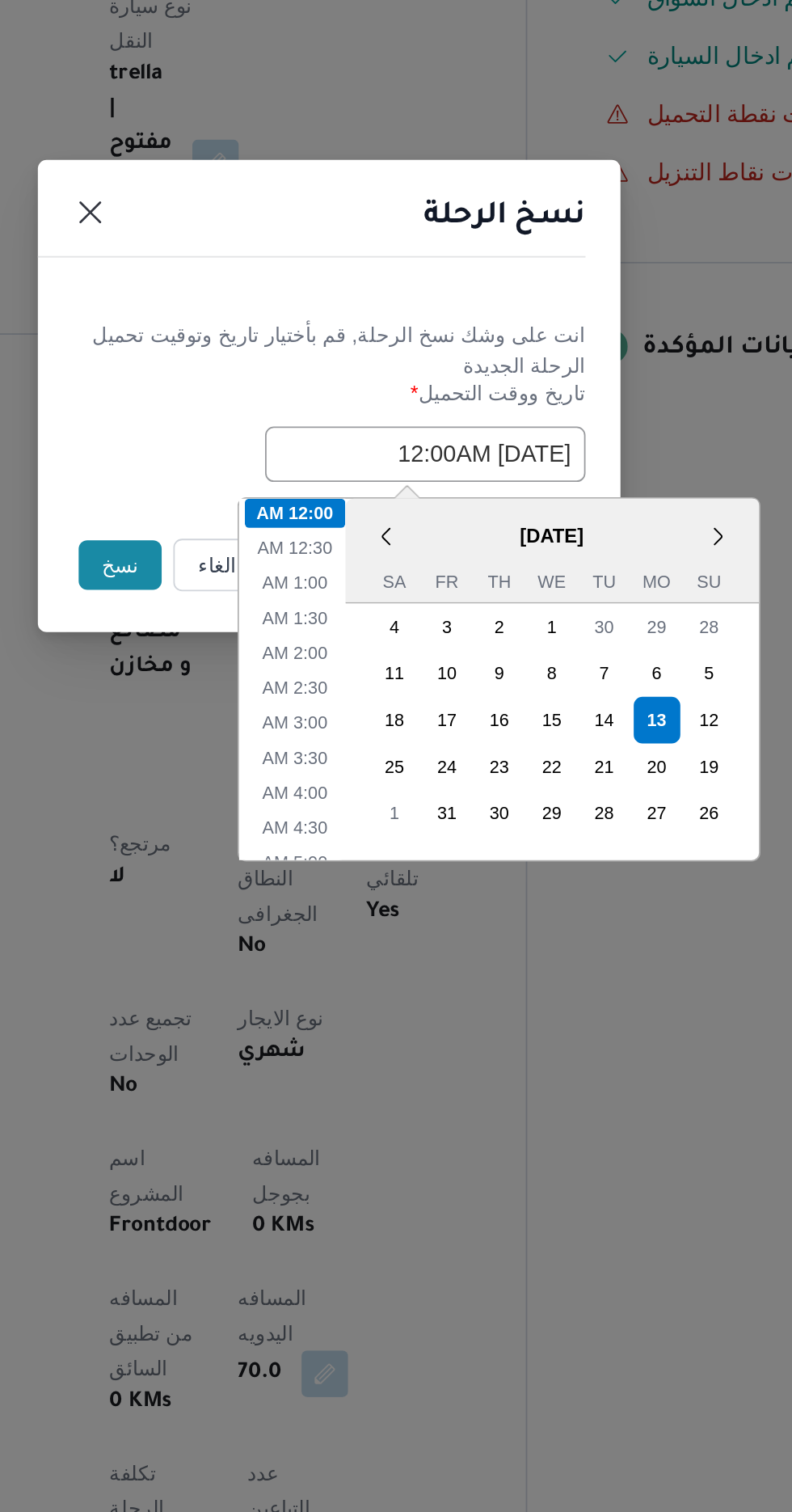
click at [269, 853] on button "نسخ" at bounding box center [280, 849] width 46 height 27
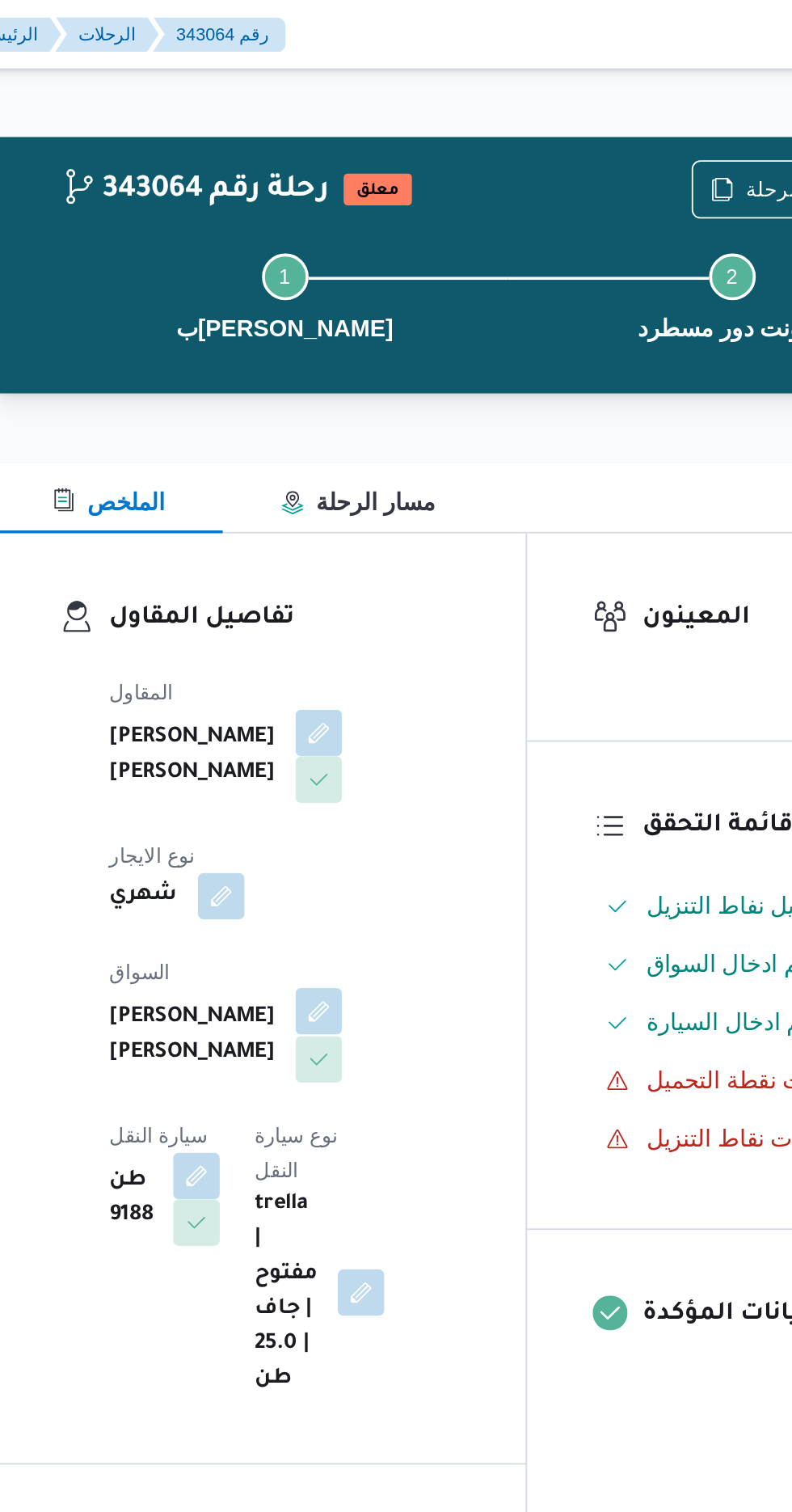
click at [377, 548] on button "button" at bounding box center [390, 561] width 26 height 26
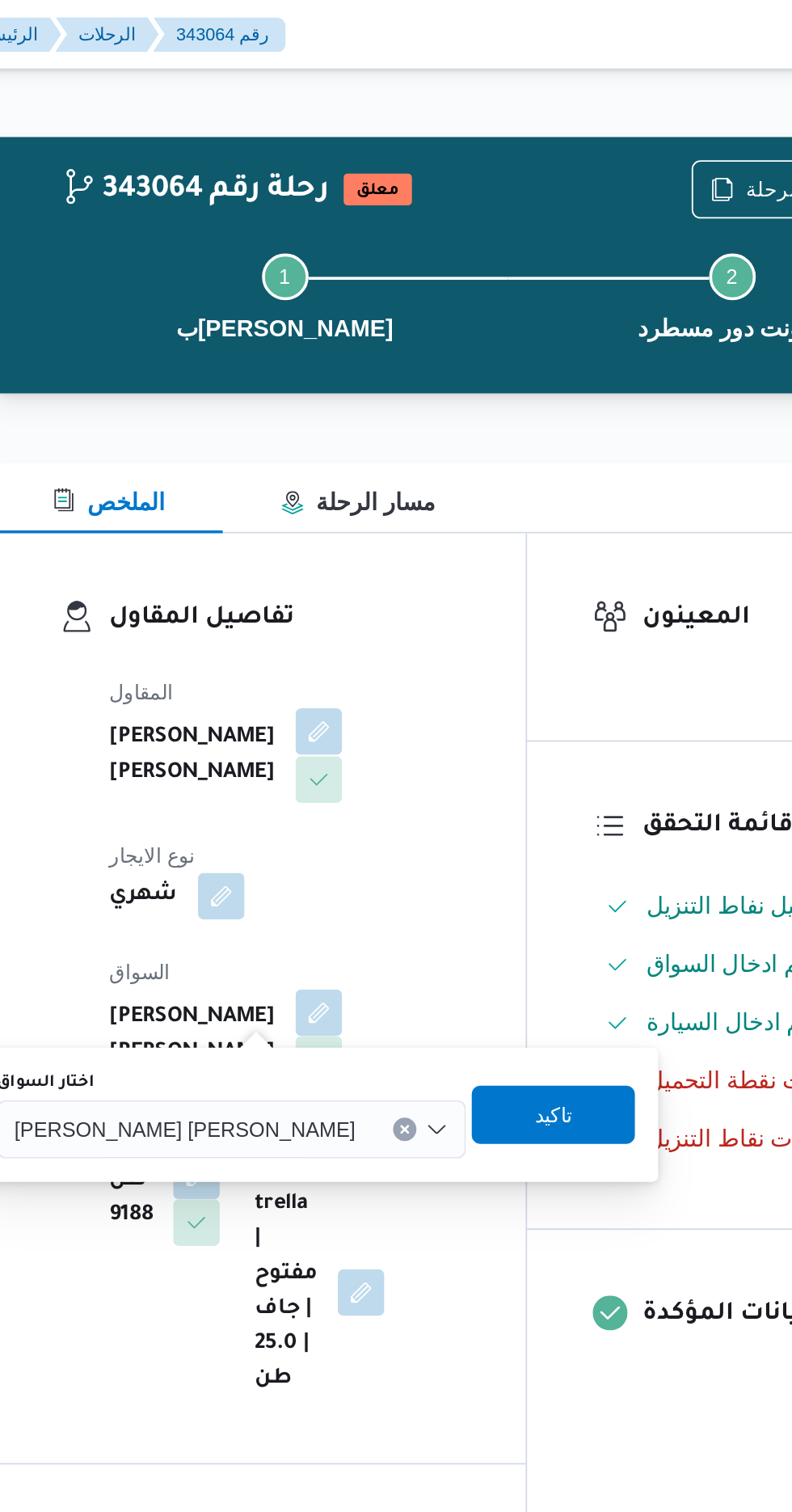
click at [377, 412] on button "button" at bounding box center [390, 406] width 26 height 26
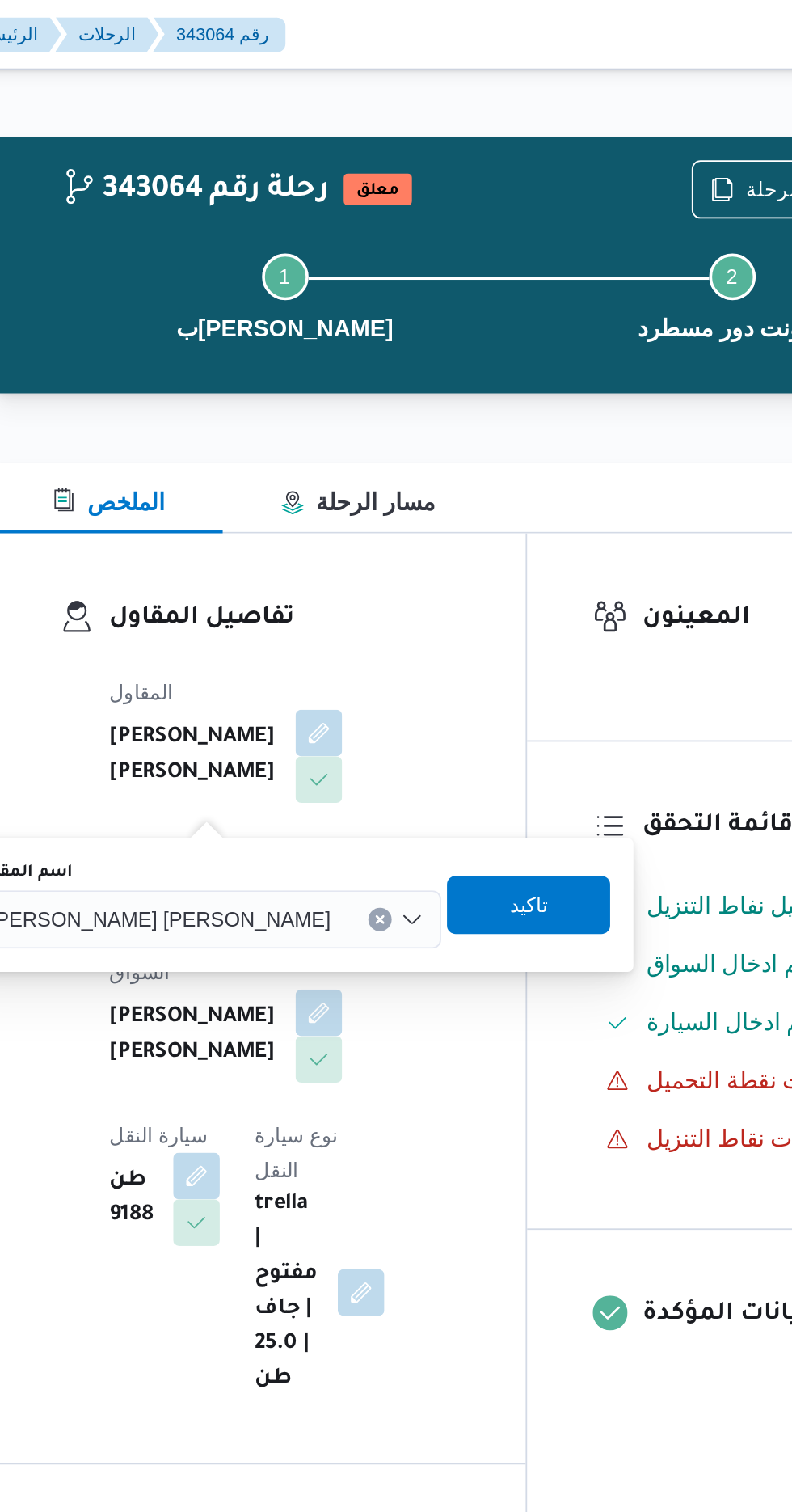
click at [404, 511] on input "اسم المقاول" at bounding box center [404, 510] width 2 height 20
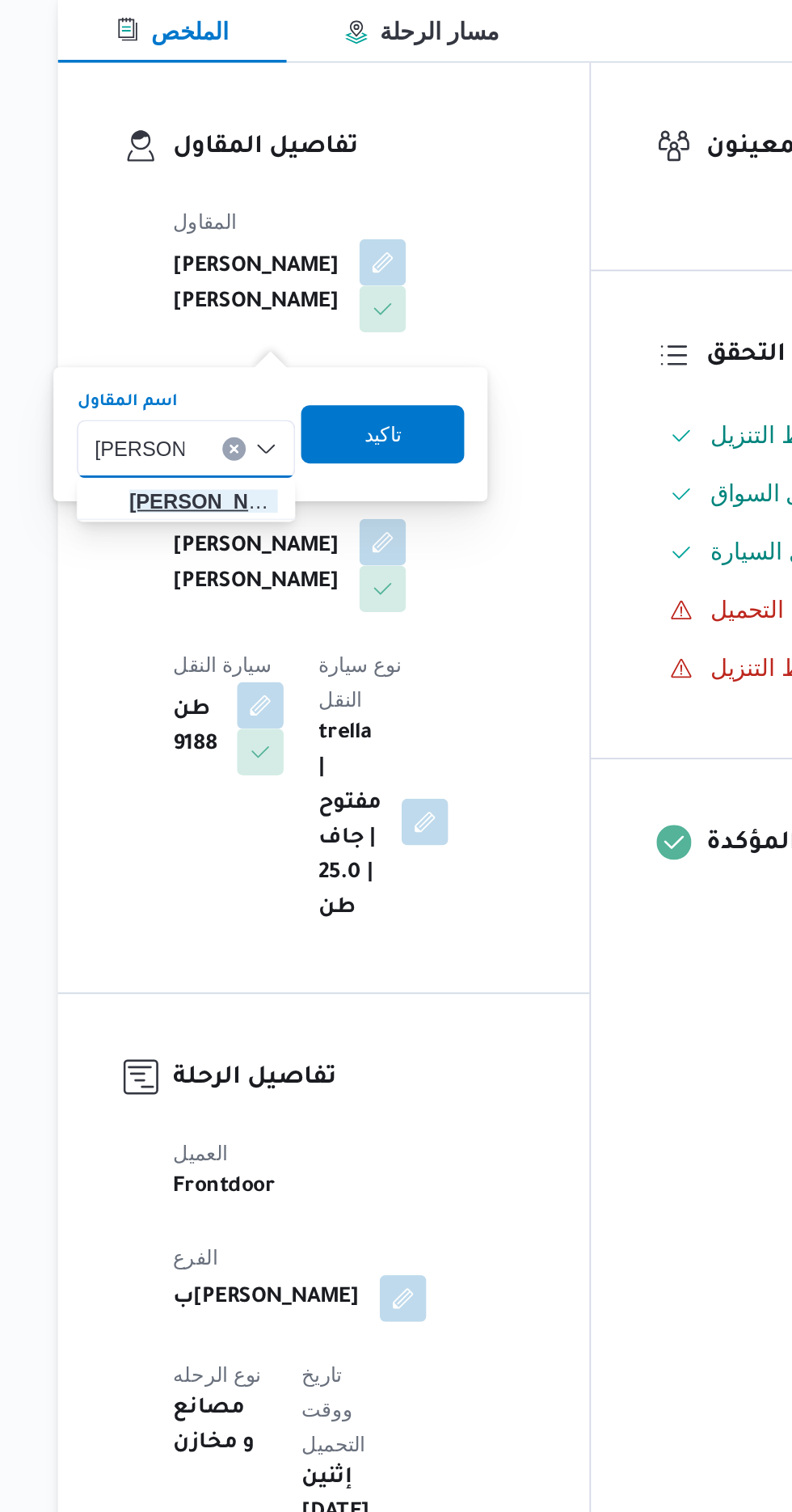
type input "[PERSON_NAME]"
click at [294, 540] on span "[PERSON_NAME] [PERSON_NAME]" at bounding box center [291, 539] width 83 height 20
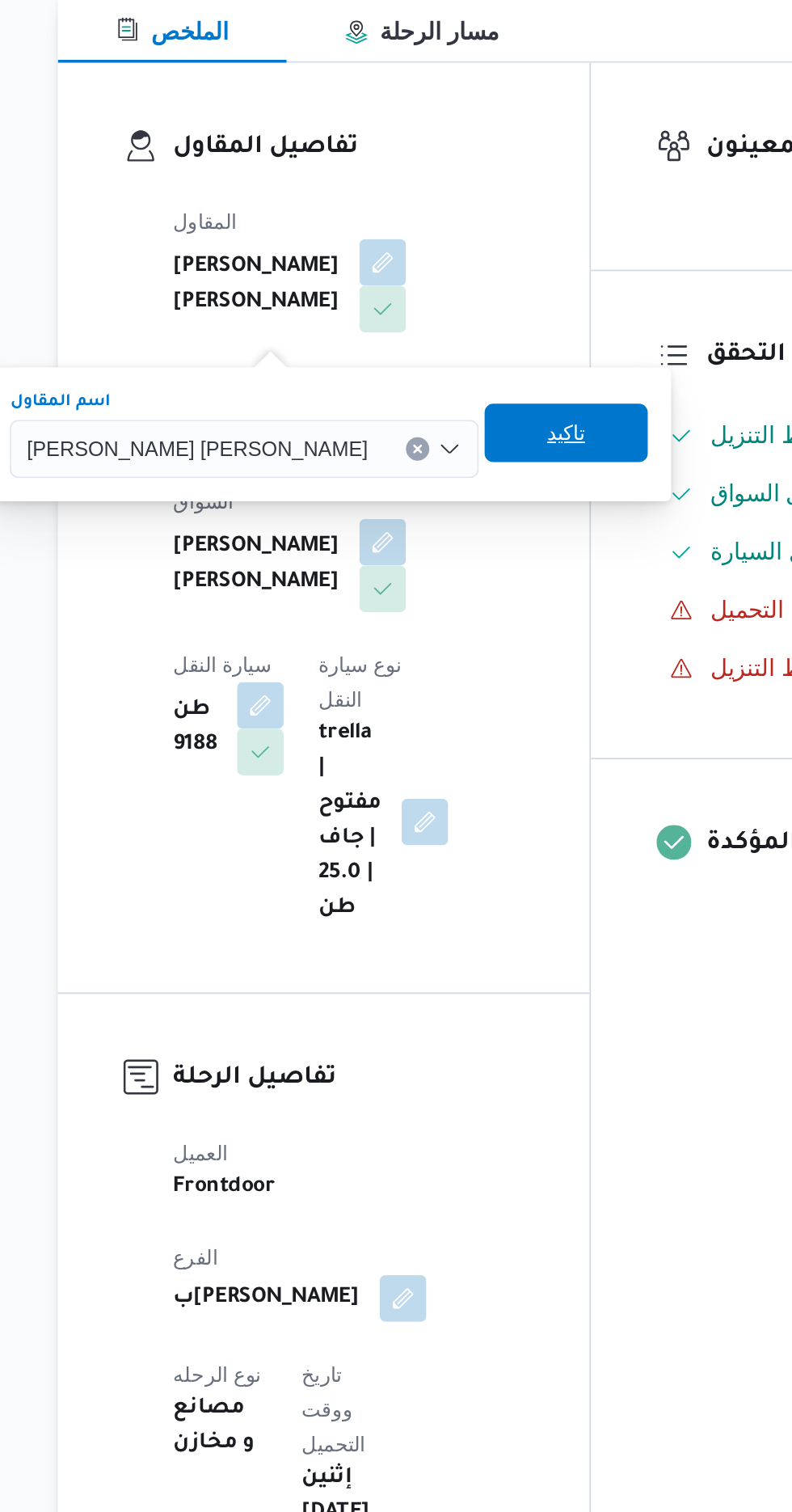
click at [447, 505] on span "تاكيد" at bounding box center [492, 501] width 90 height 32
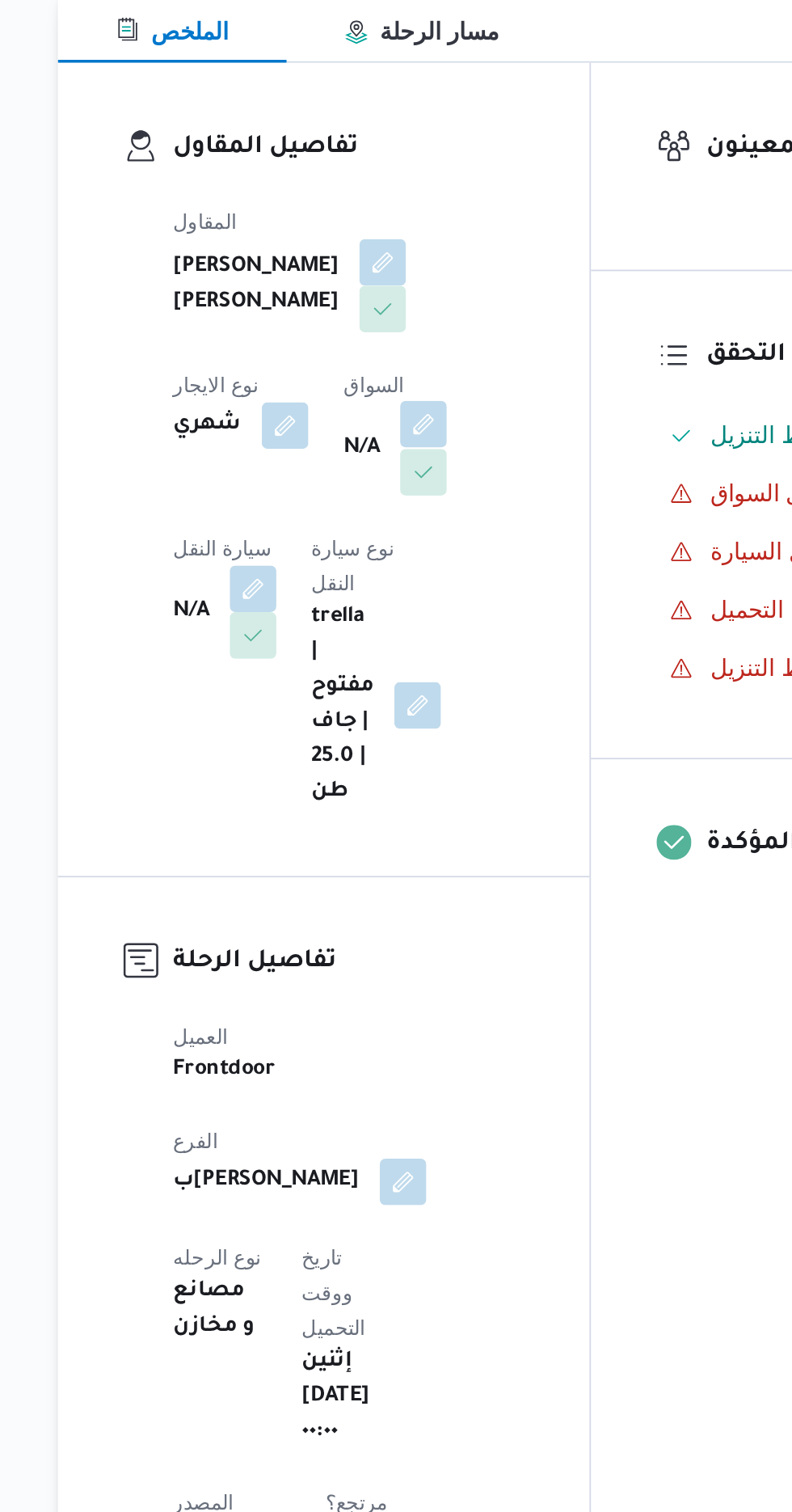
click at [400, 510] on button "button" at bounding box center [413, 496] width 26 height 26
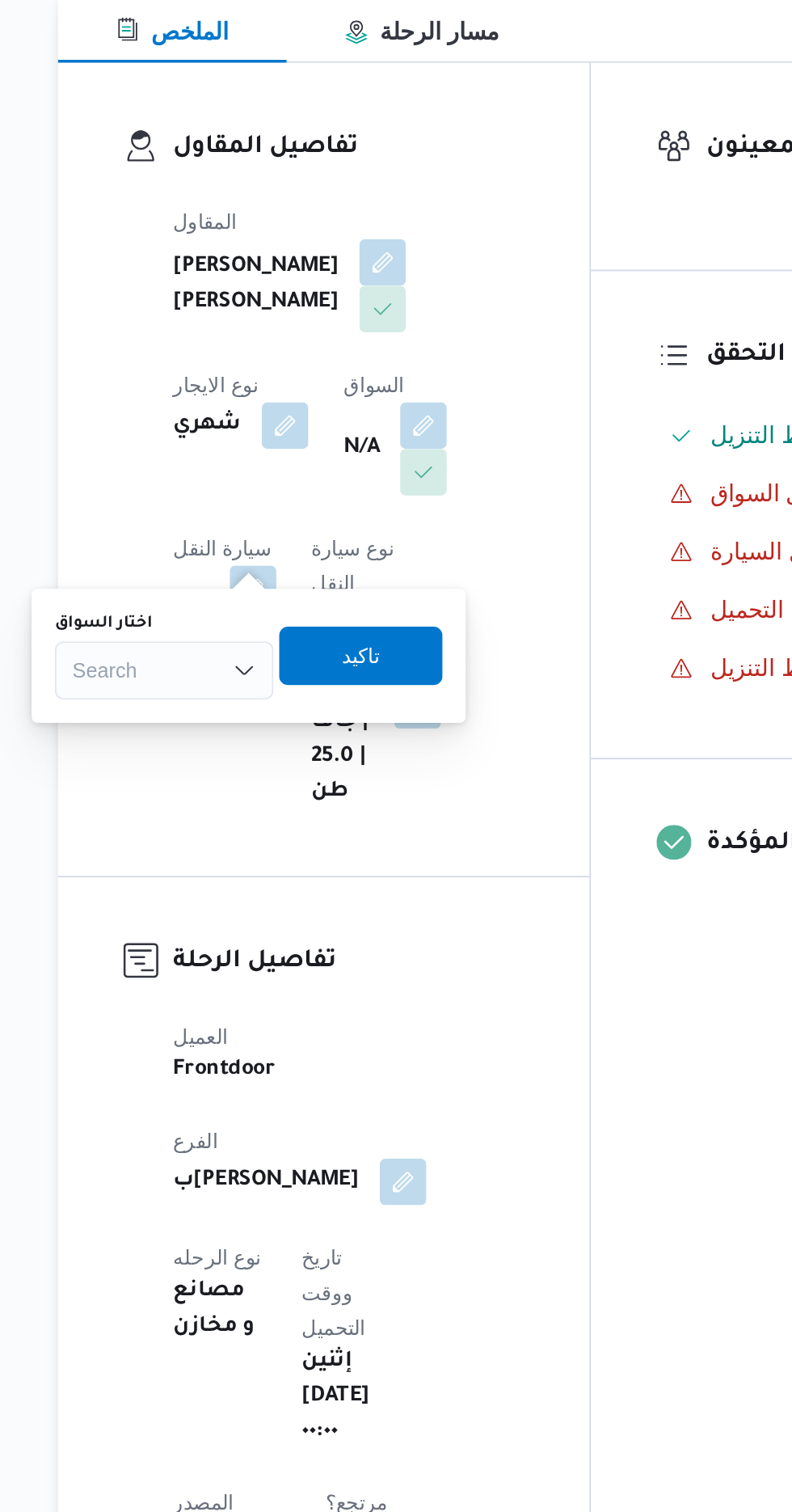
click at [290, 636] on div "Search" at bounding box center [268, 633] width 121 height 32
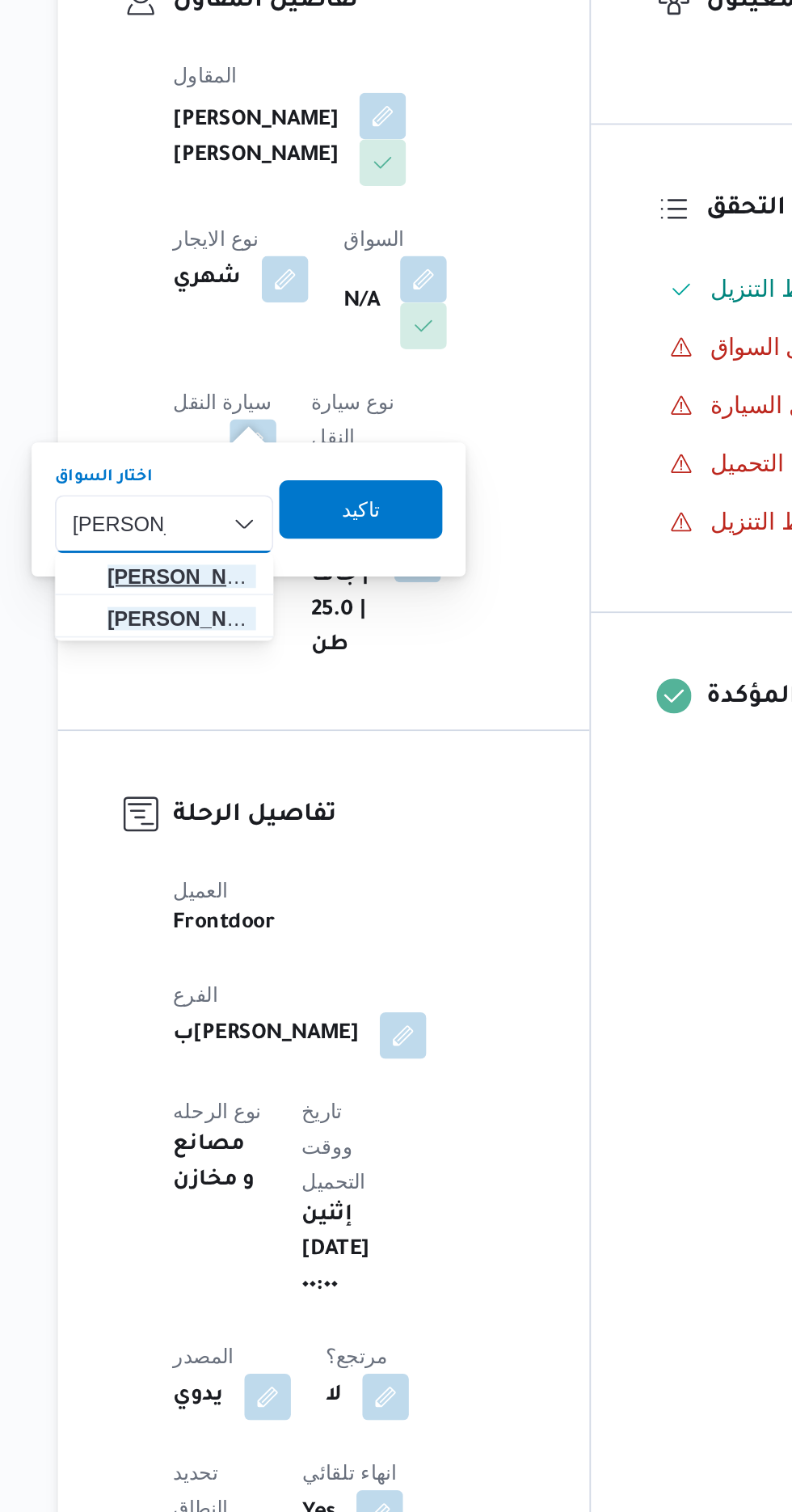
type input "[PERSON_NAME]"
click at [288, 668] on span "[PERSON_NAME]" at bounding box center [279, 662] width 83 height 20
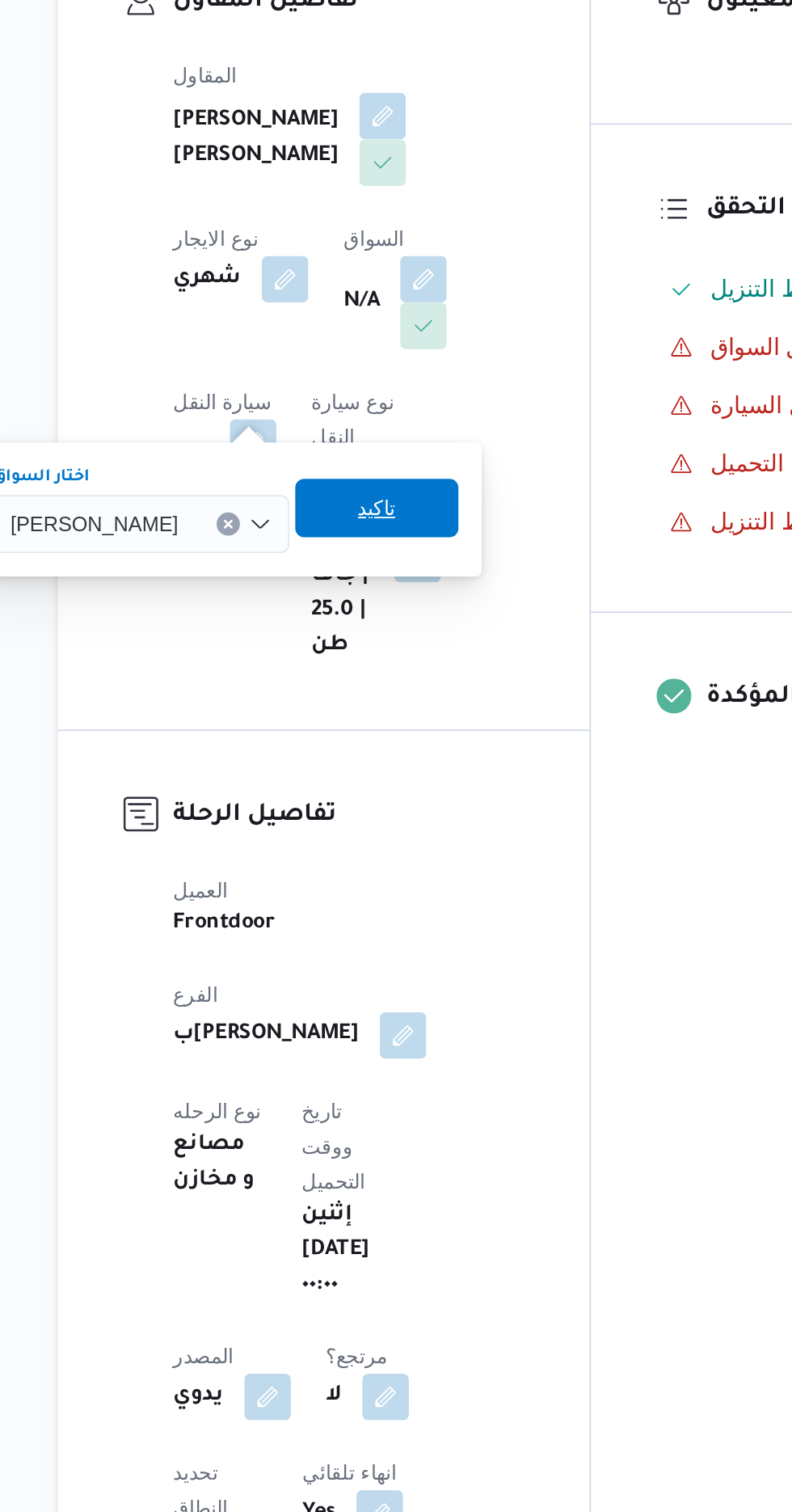
click at [429, 630] on span "تاكيد" at bounding box center [387, 624] width 90 height 32
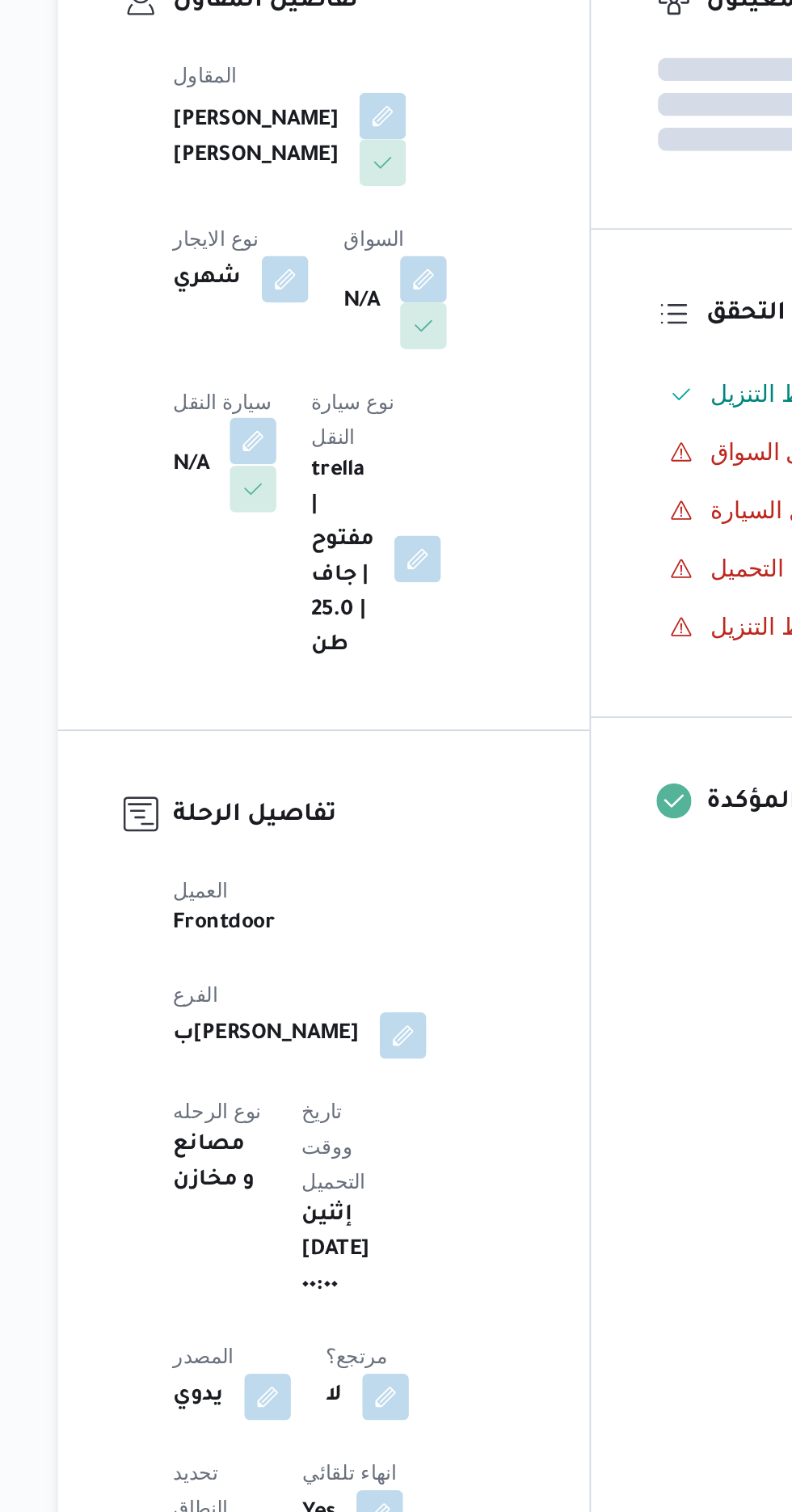
click at [331, 574] on button "button" at bounding box center [319, 588] width 26 height 26
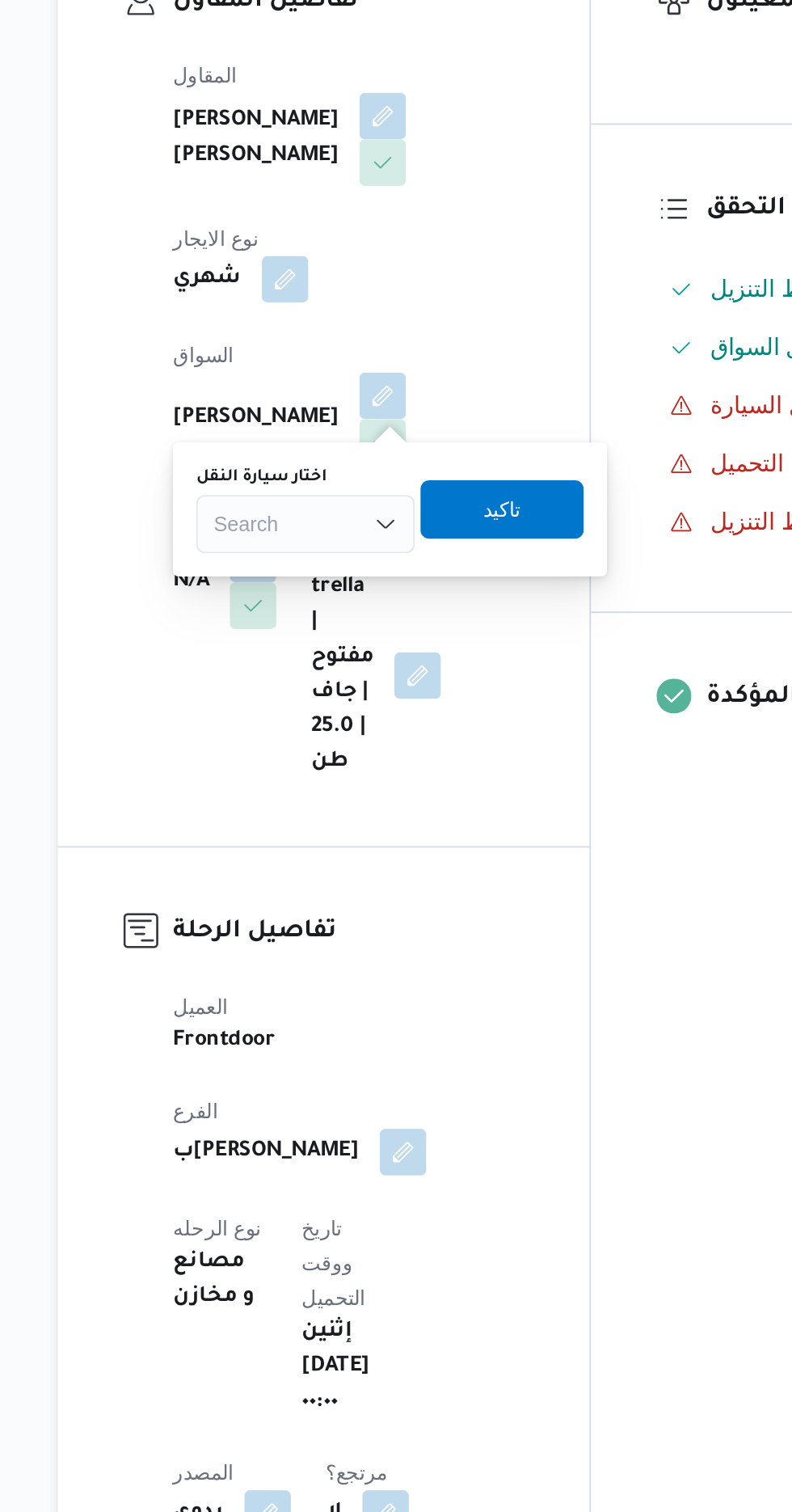
click at [343, 633] on div "Search" at bounding box center [347, 633] width 121 height 32
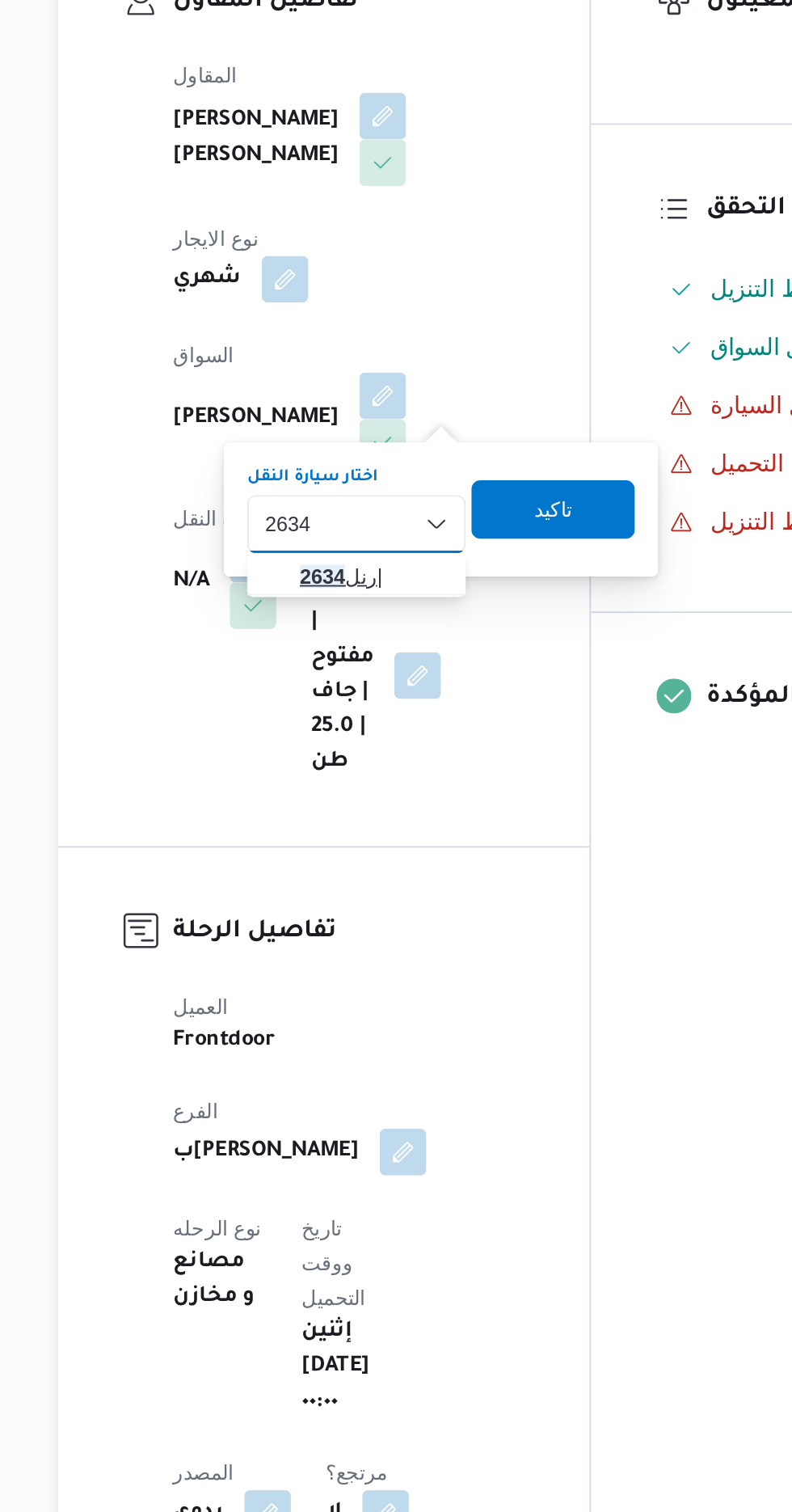
type input "2634"
click at [371, 661] on span "رنل 2634 |" at bounding box center [386, 662] width 83 height 20
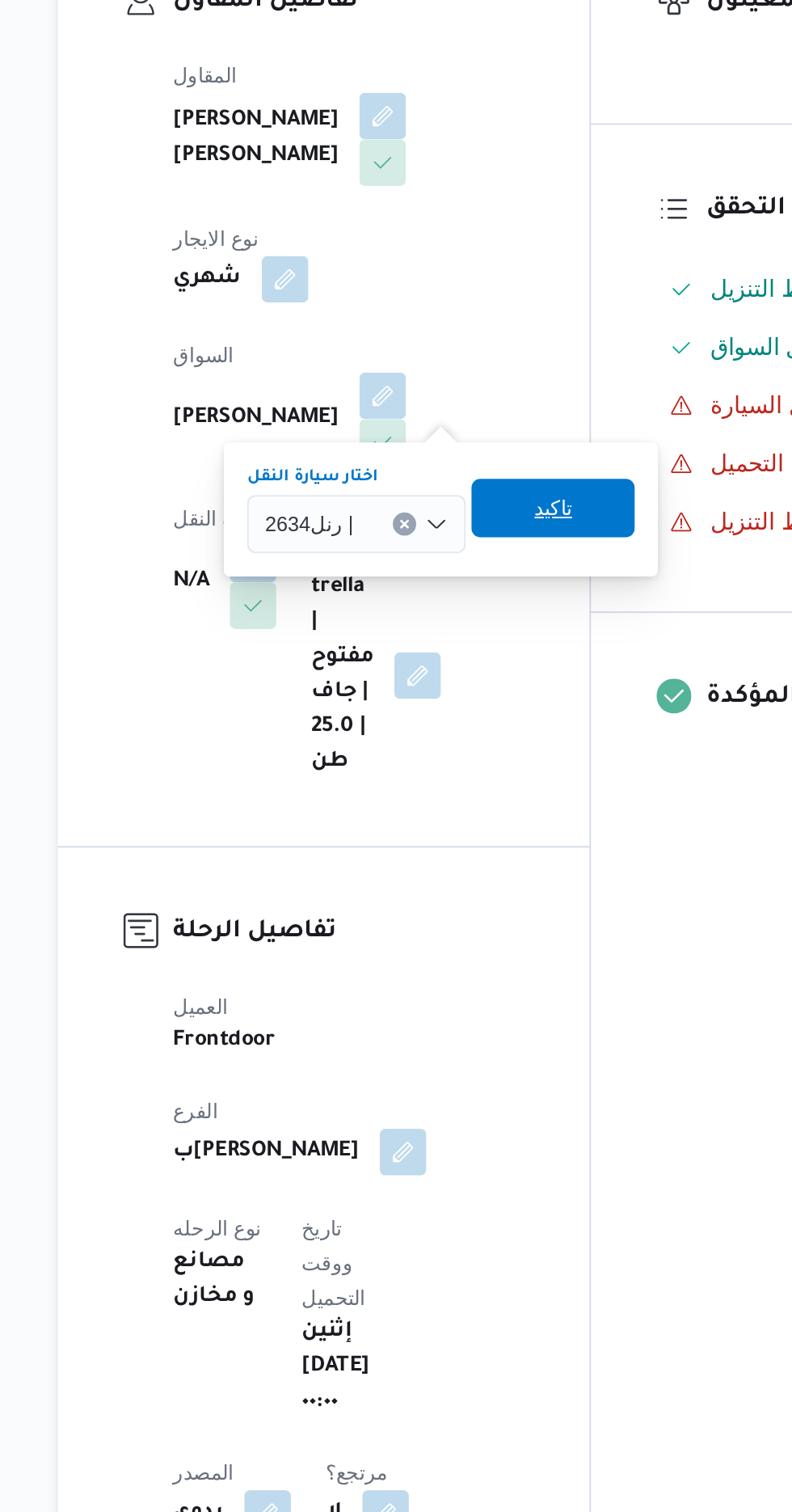
click at [495, 629] on span "تاكيد" at bounding box center [485, 624] width 90 height 32
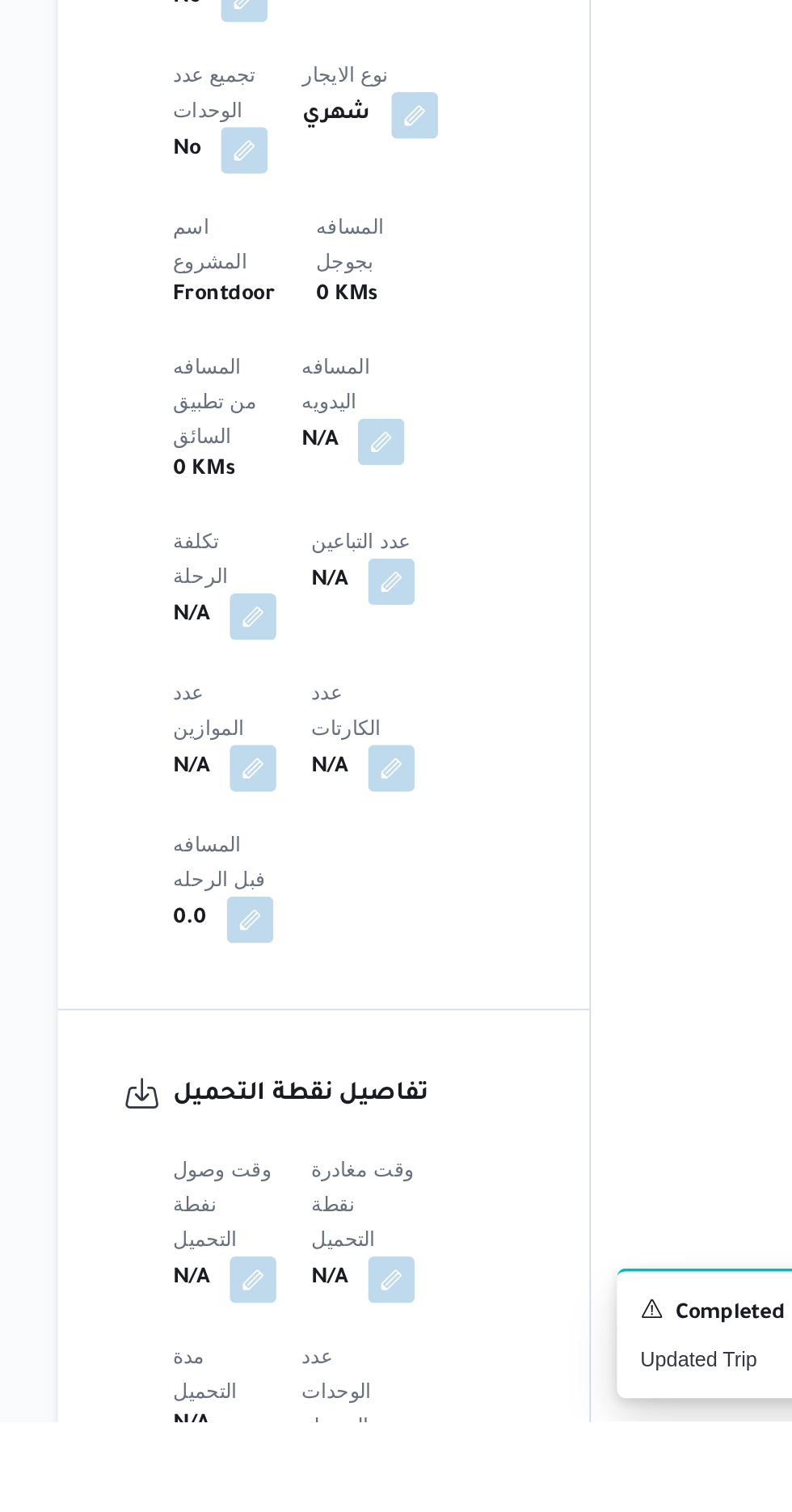
scroll to position [574, 0]
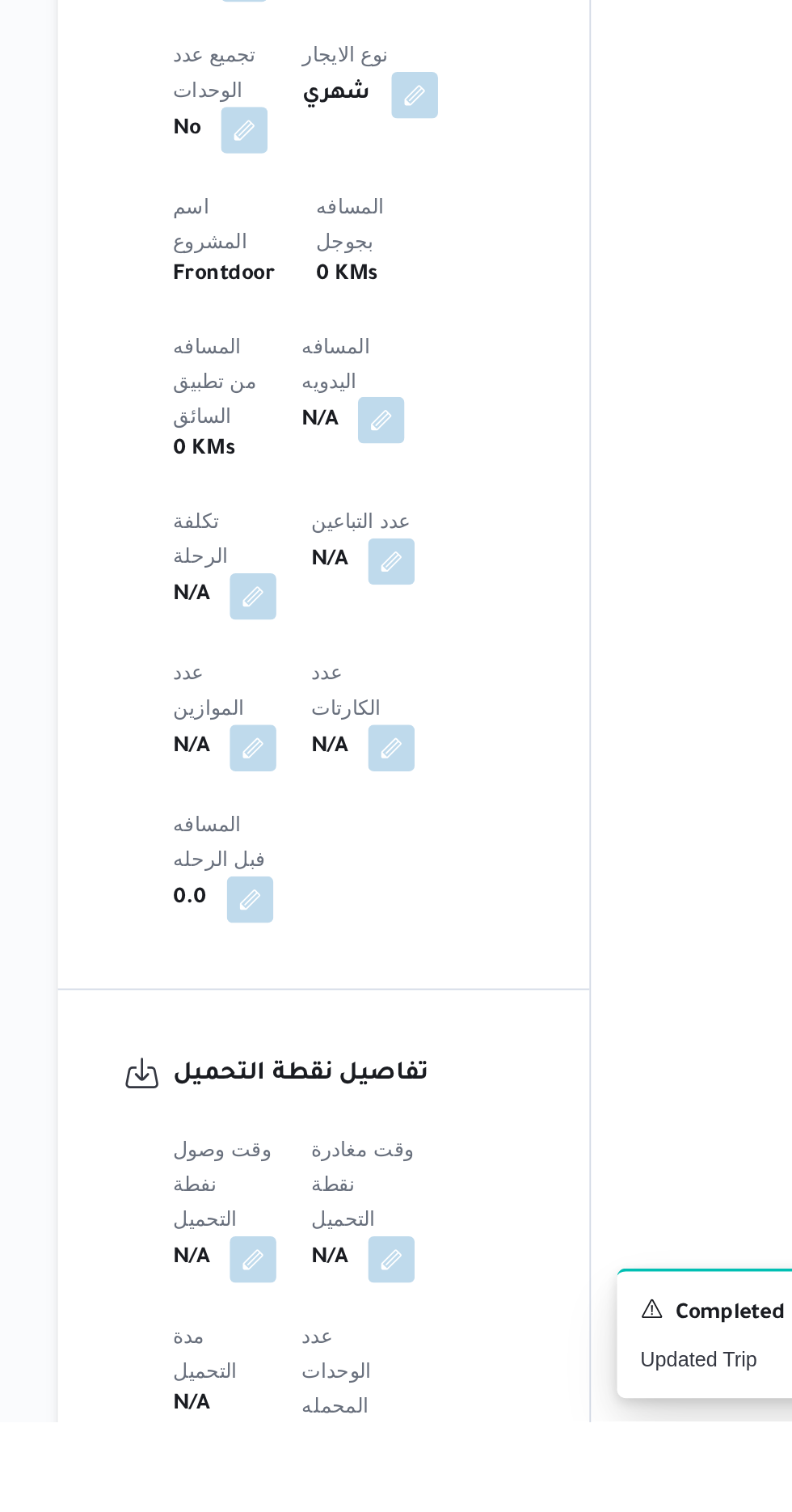
click at [376, 943] on button "button" at bounding box center [389, 956] width 26 height 26
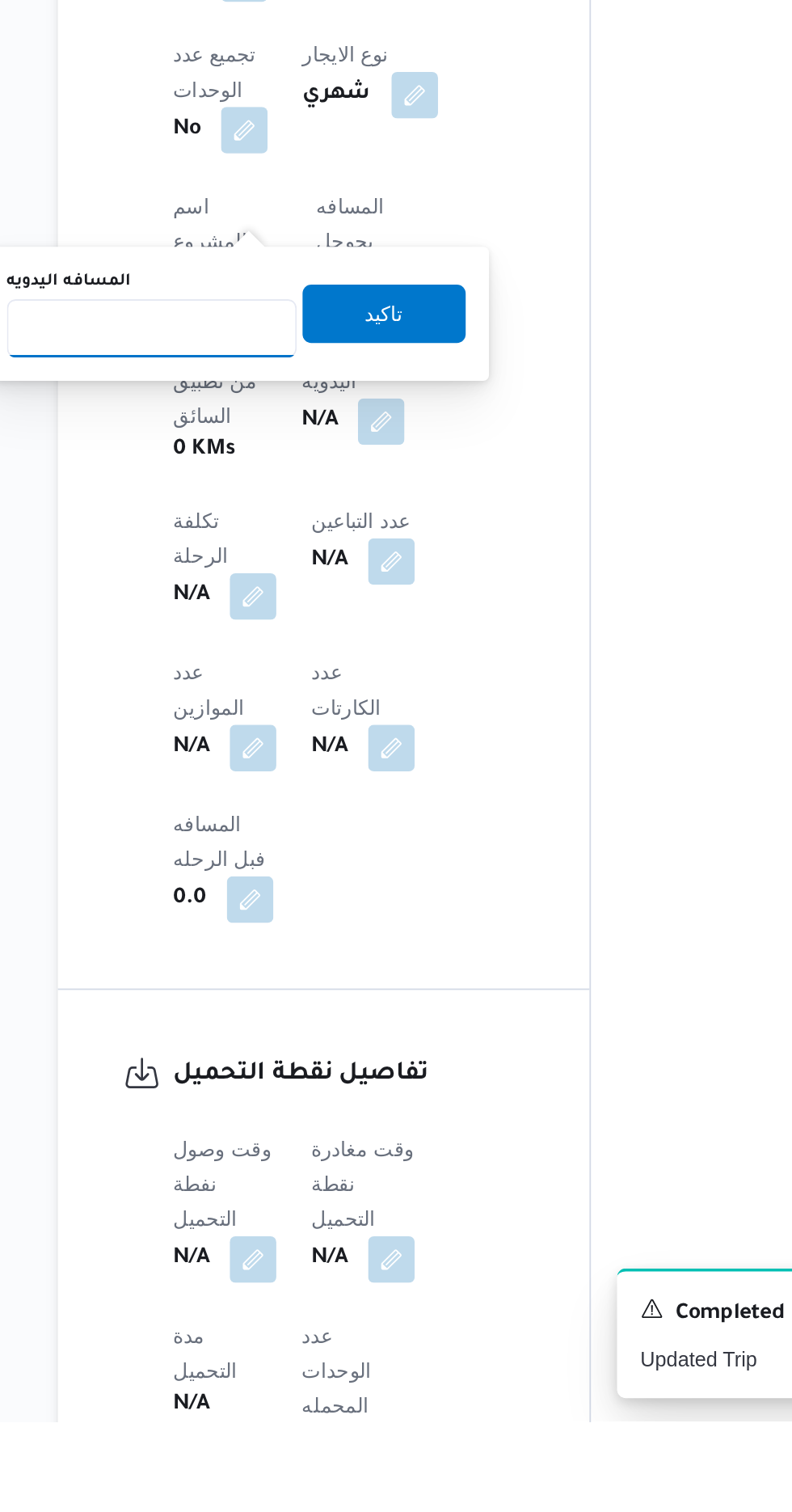
click at [283, 909] on input "المسافه اليدويه" at bounding box center [262, 906] width 160 height 32
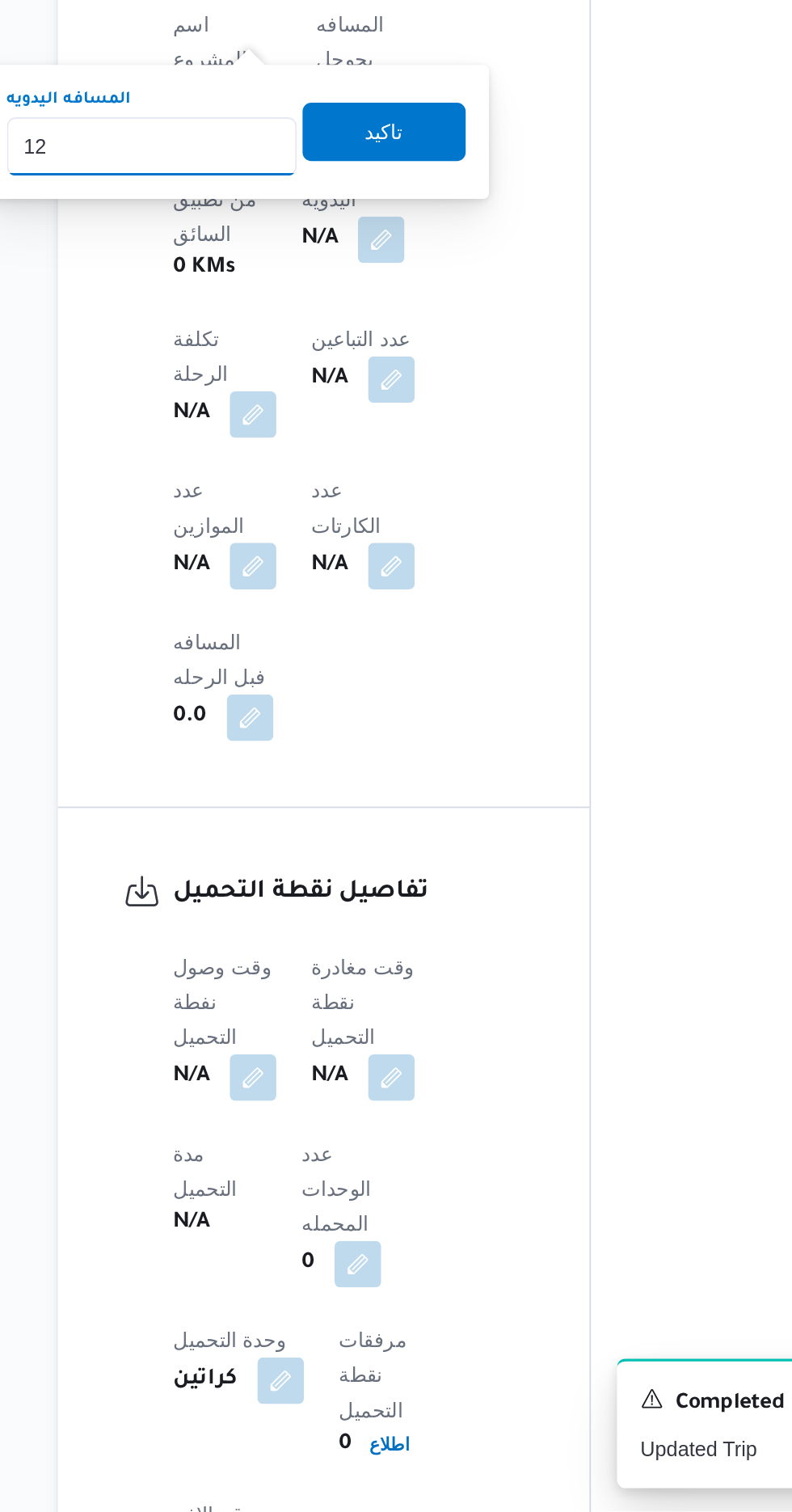
type input "120"
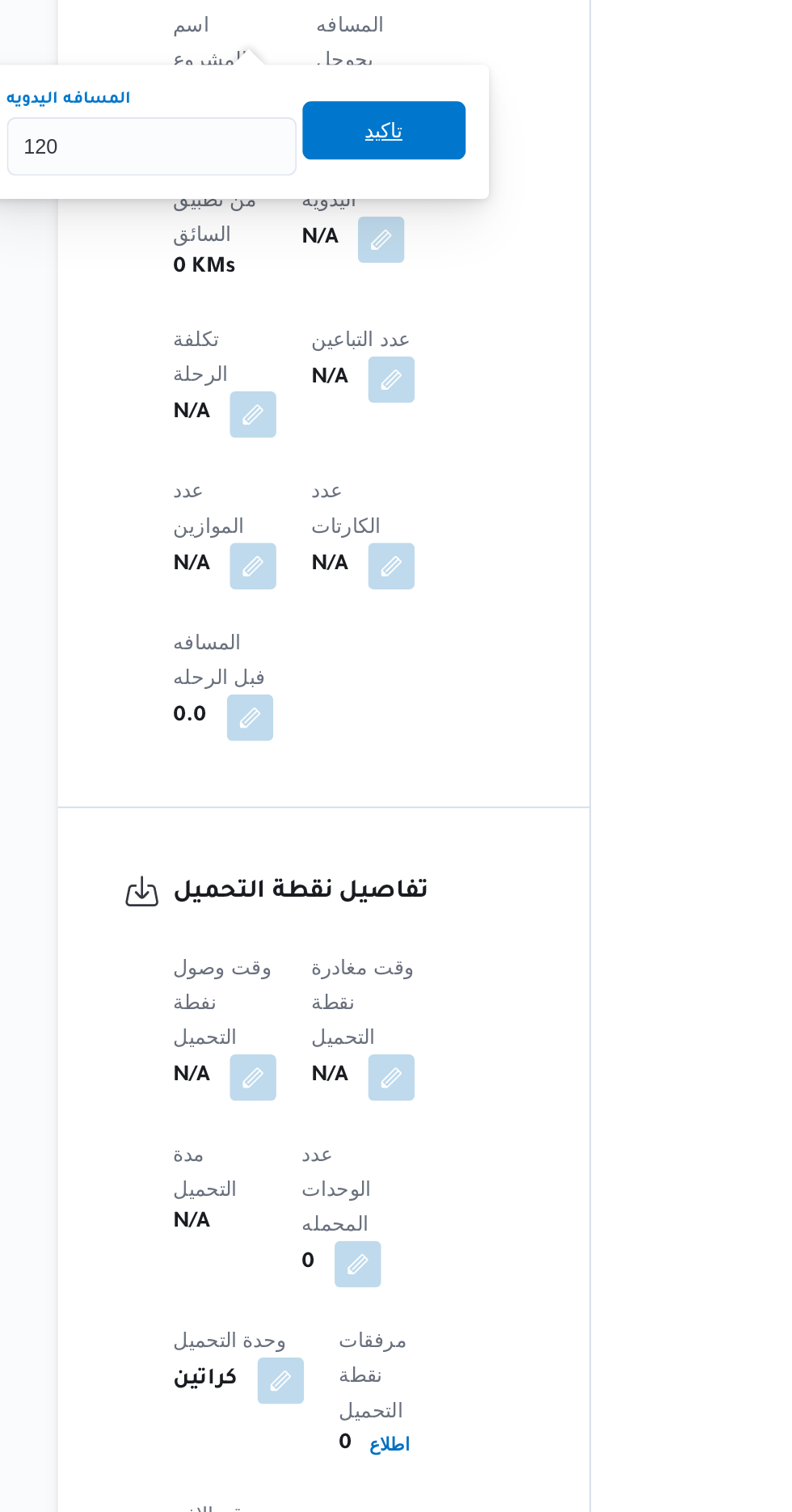
click at [434, 740] on span "تاكيد" at bounding box center [391, 745] width 90 height 32
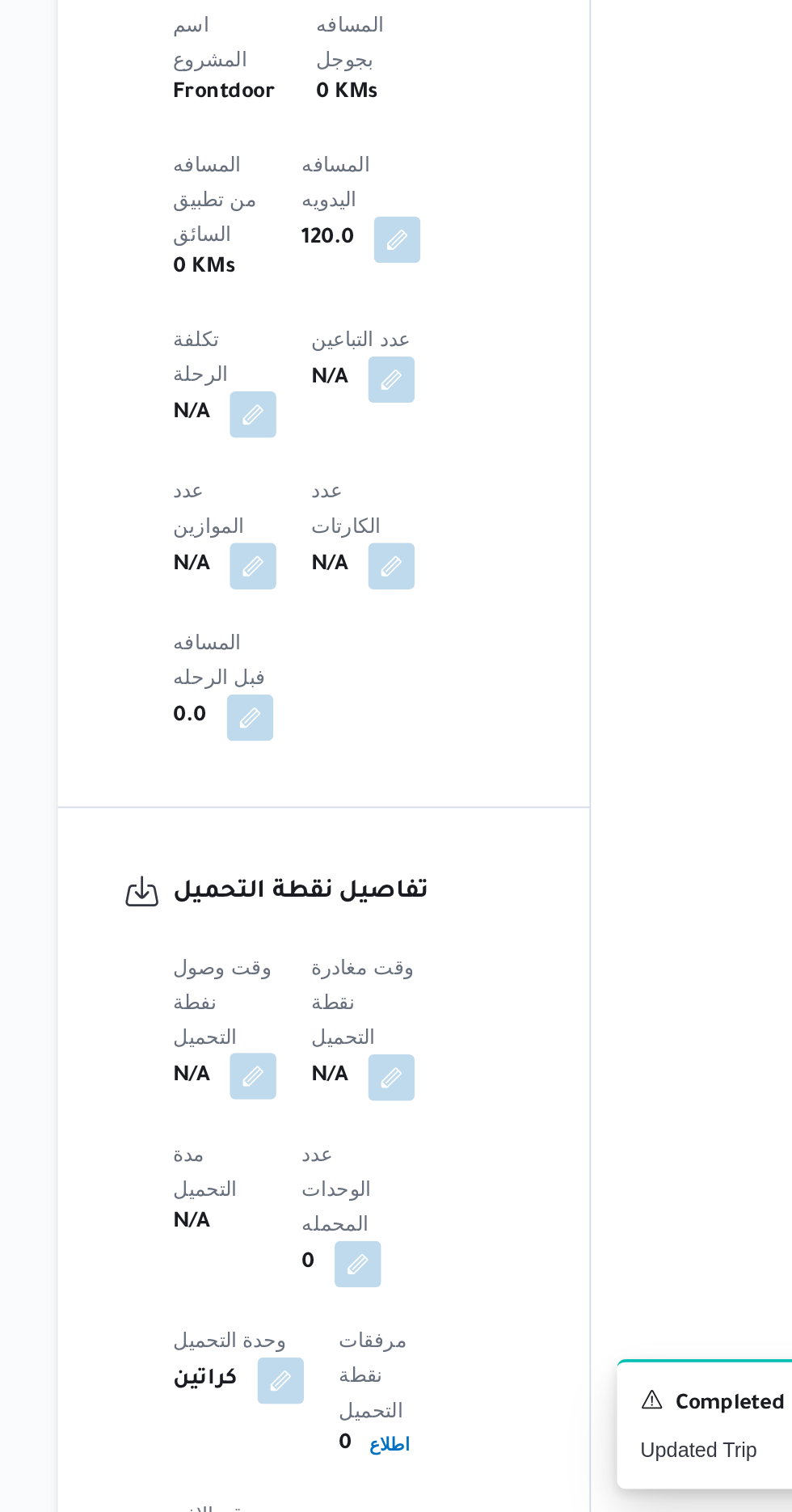
click at [321, 1258] on button "button" at bounding box center [319, 1271] width 26 height 26
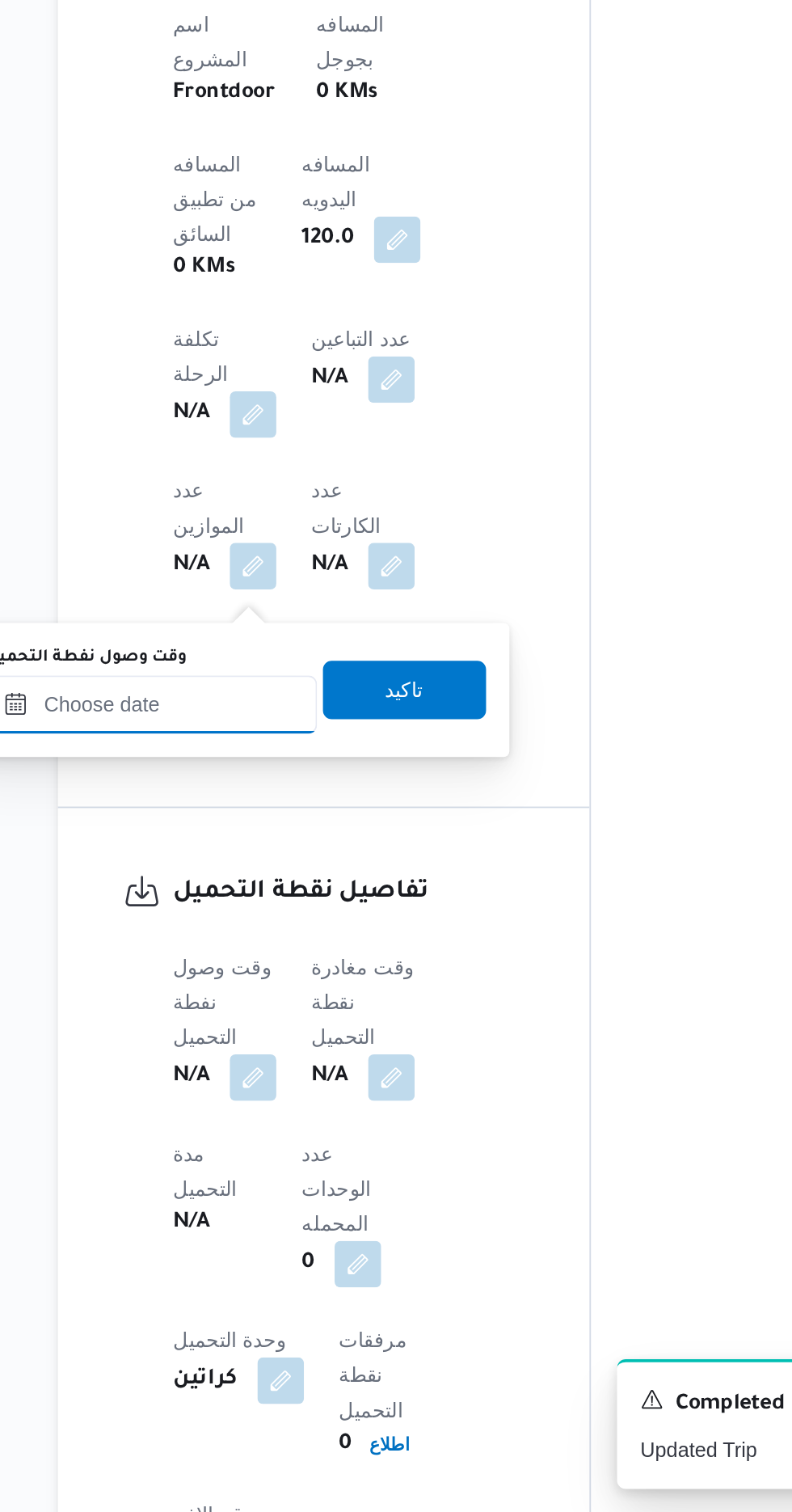
click at [305, 1067] on input "وقت وصول نفطة التحميل" at bounding box center [263, 1064] width 184 height 32
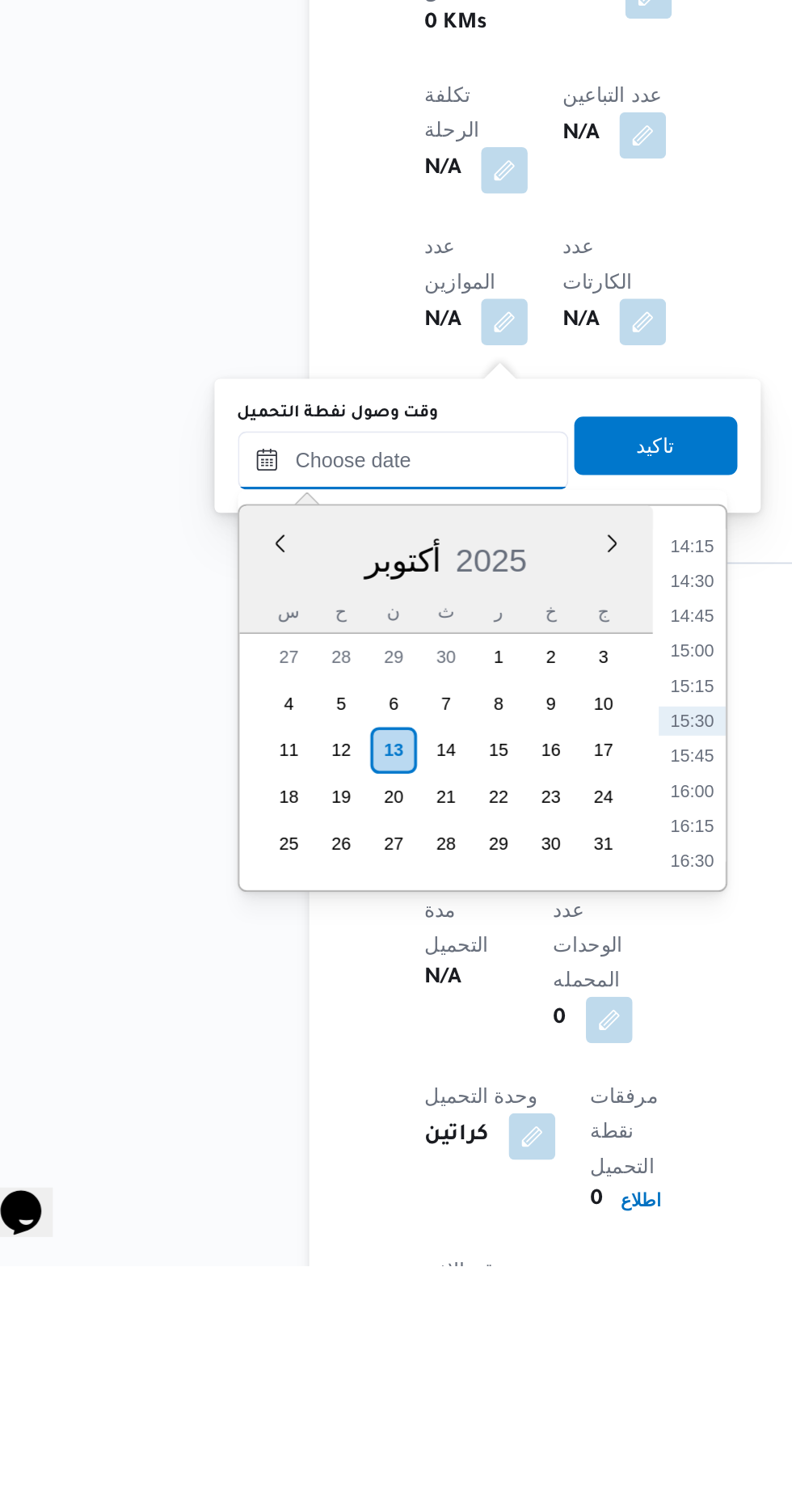
scroll to position [725, 0]
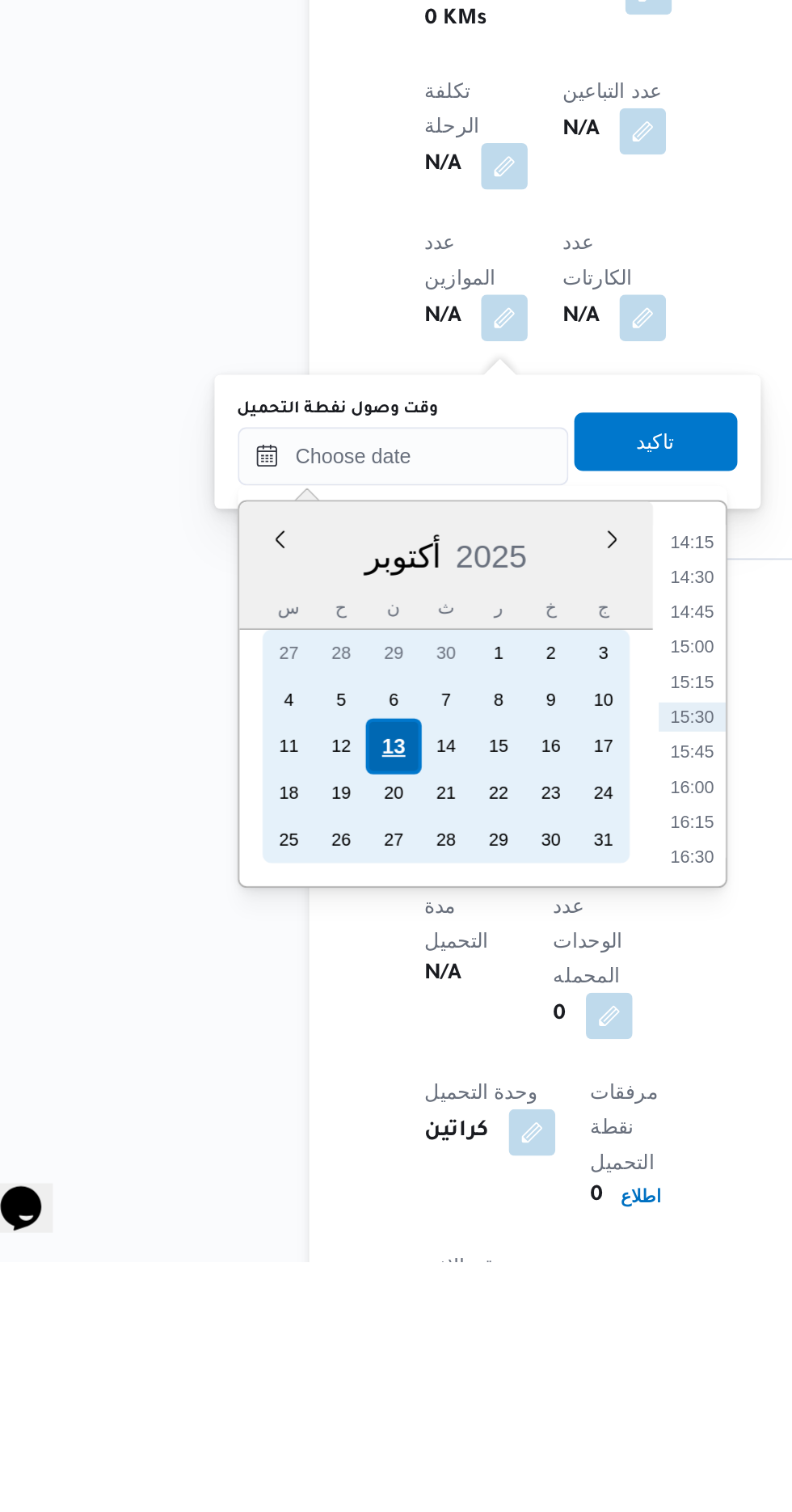
click at [256, 1227] on div "13" at bounding box center [256, 1226] width 31 height 31
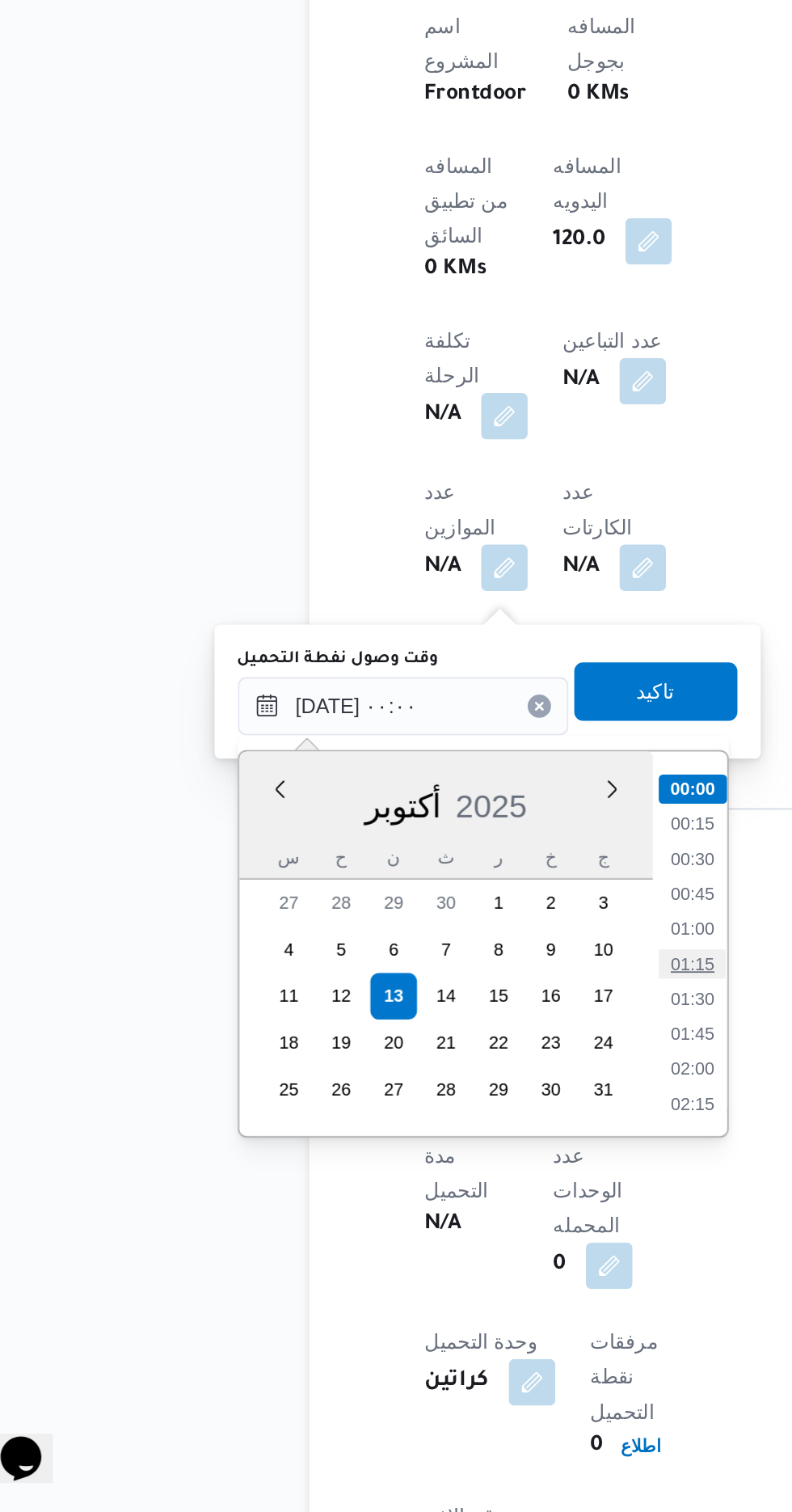
click at [423, 1207] on li "01:15" at bounding box center [423, 1207] width 38 height 16
type input "[DATE] ٠١:١٥"
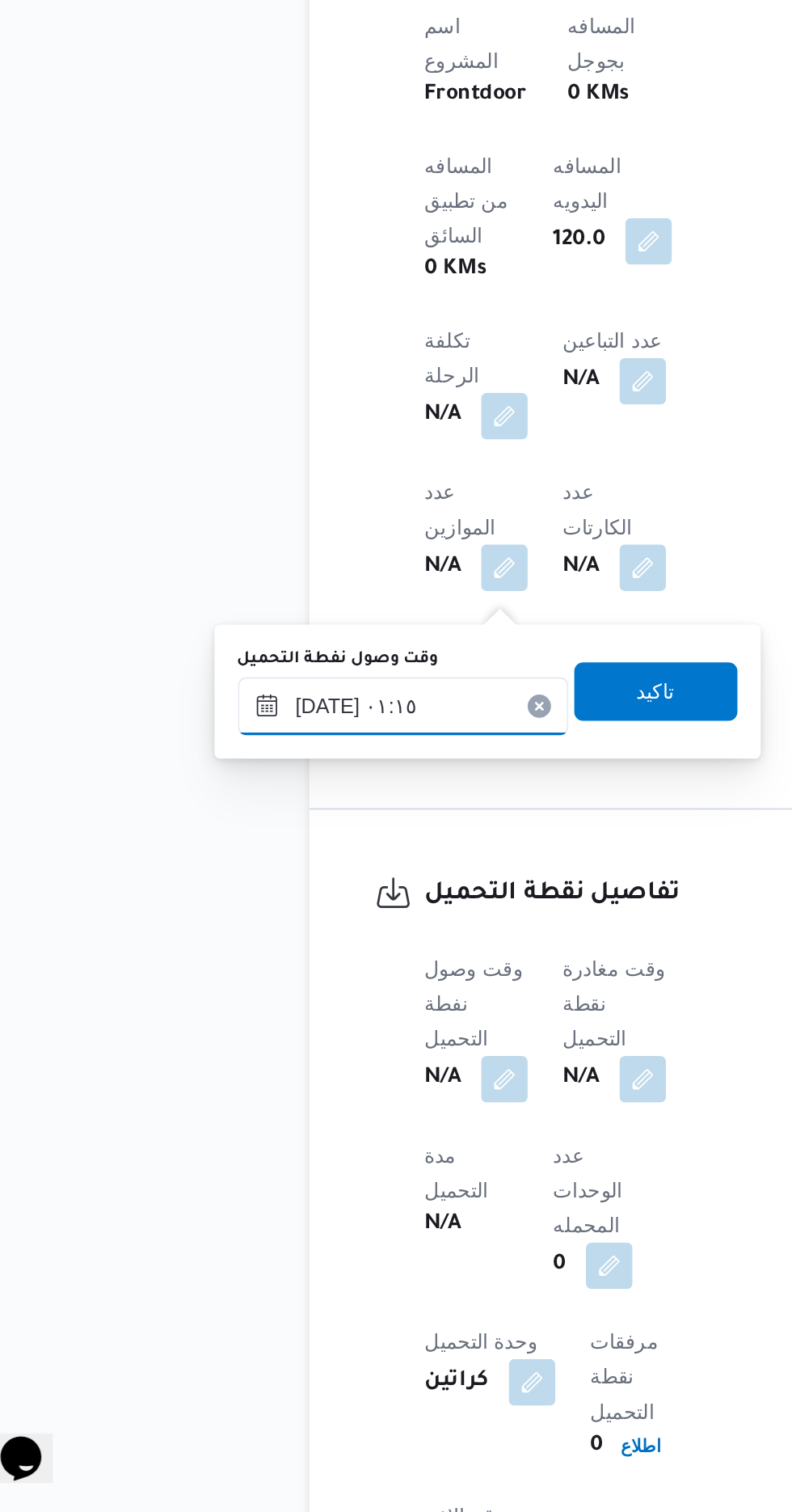
scroll to position [725, 0]
click at [413, 1054] on span "تاكيد" at bounding box center [403, 1056] width 21 height 20
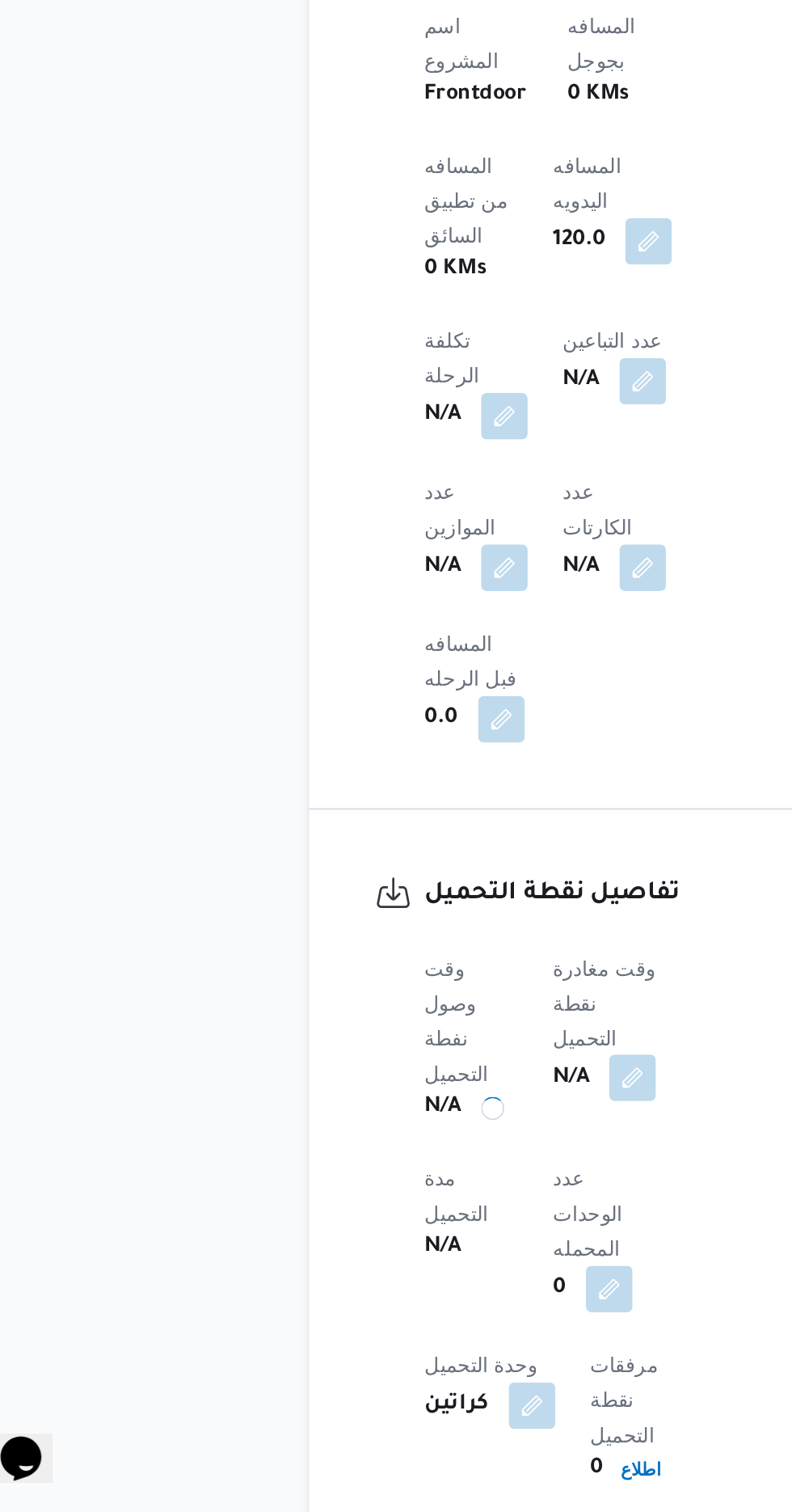
click at [400, 1258] on button "button" at bounding box center [389, 1271] width 26 height 26
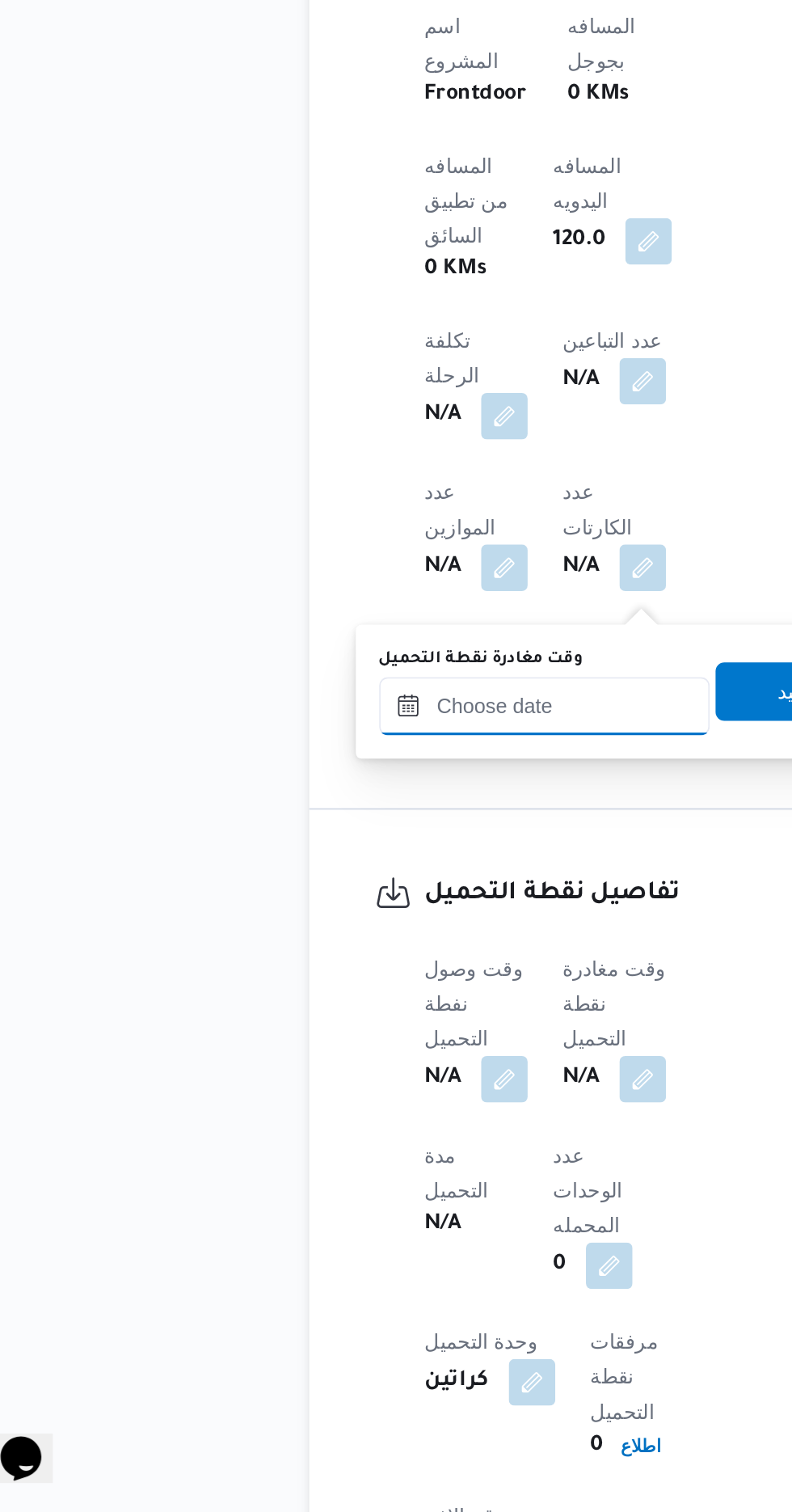
click at [350, 1068] on input "وقت مغادرة نقطة التحميل" at bounding box center [341, 1064] width 184 height 32
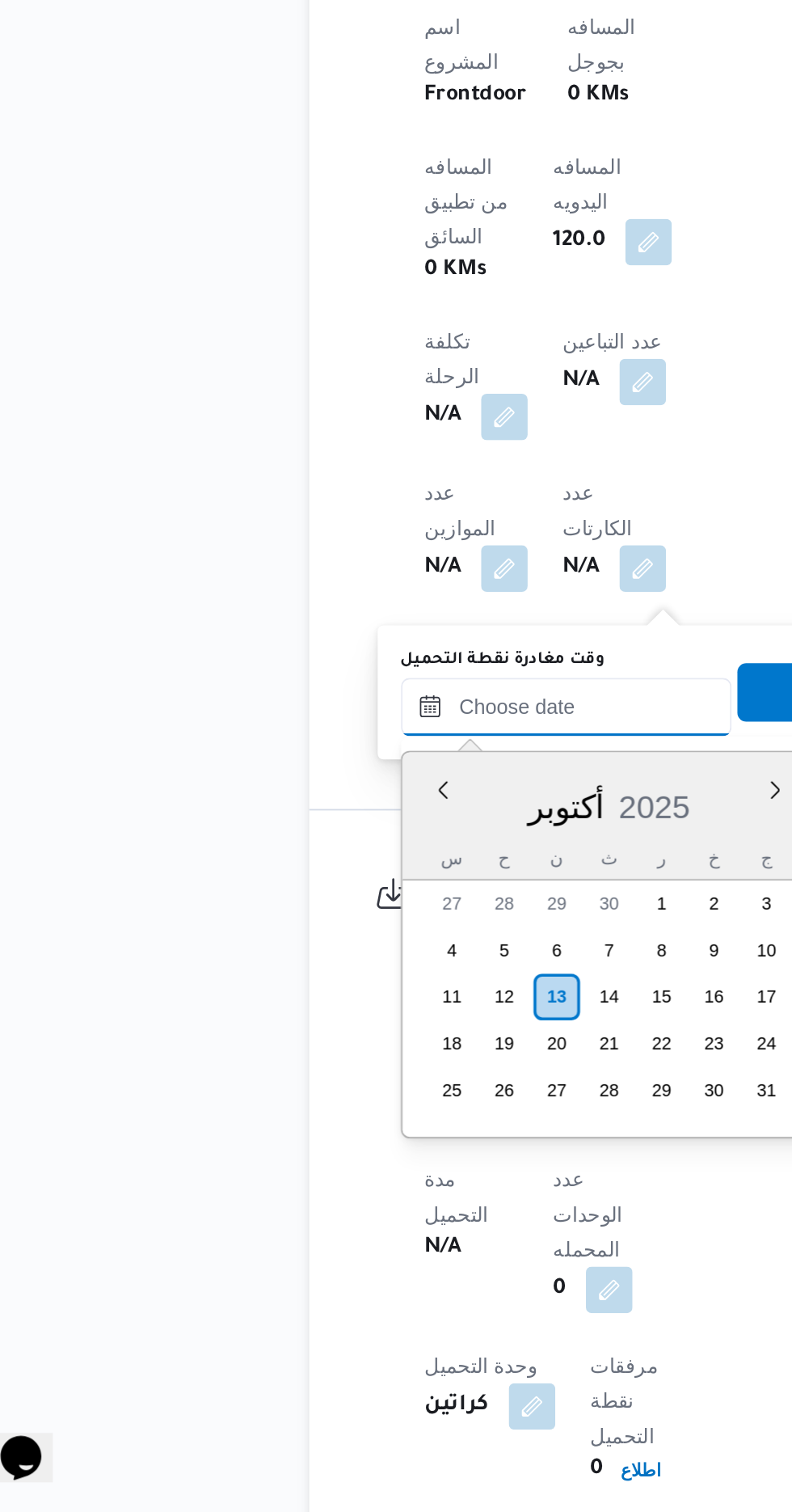
scroll to position [1105, 0]
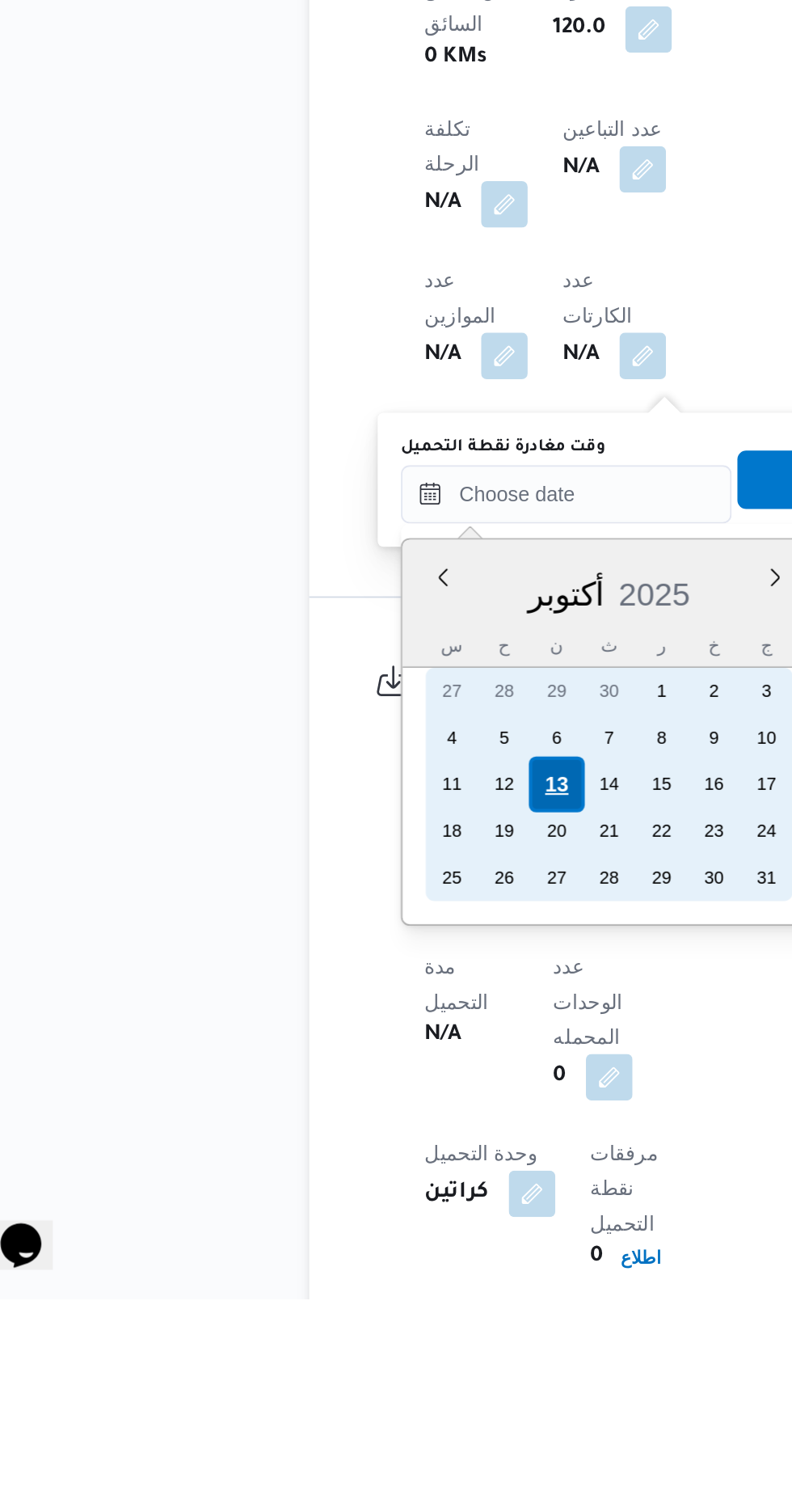
click at [344, 1225] on div "13" at bounding box center [347, 1227] width 31 height 31
type input "[DATE] ٠٠:٠٠"
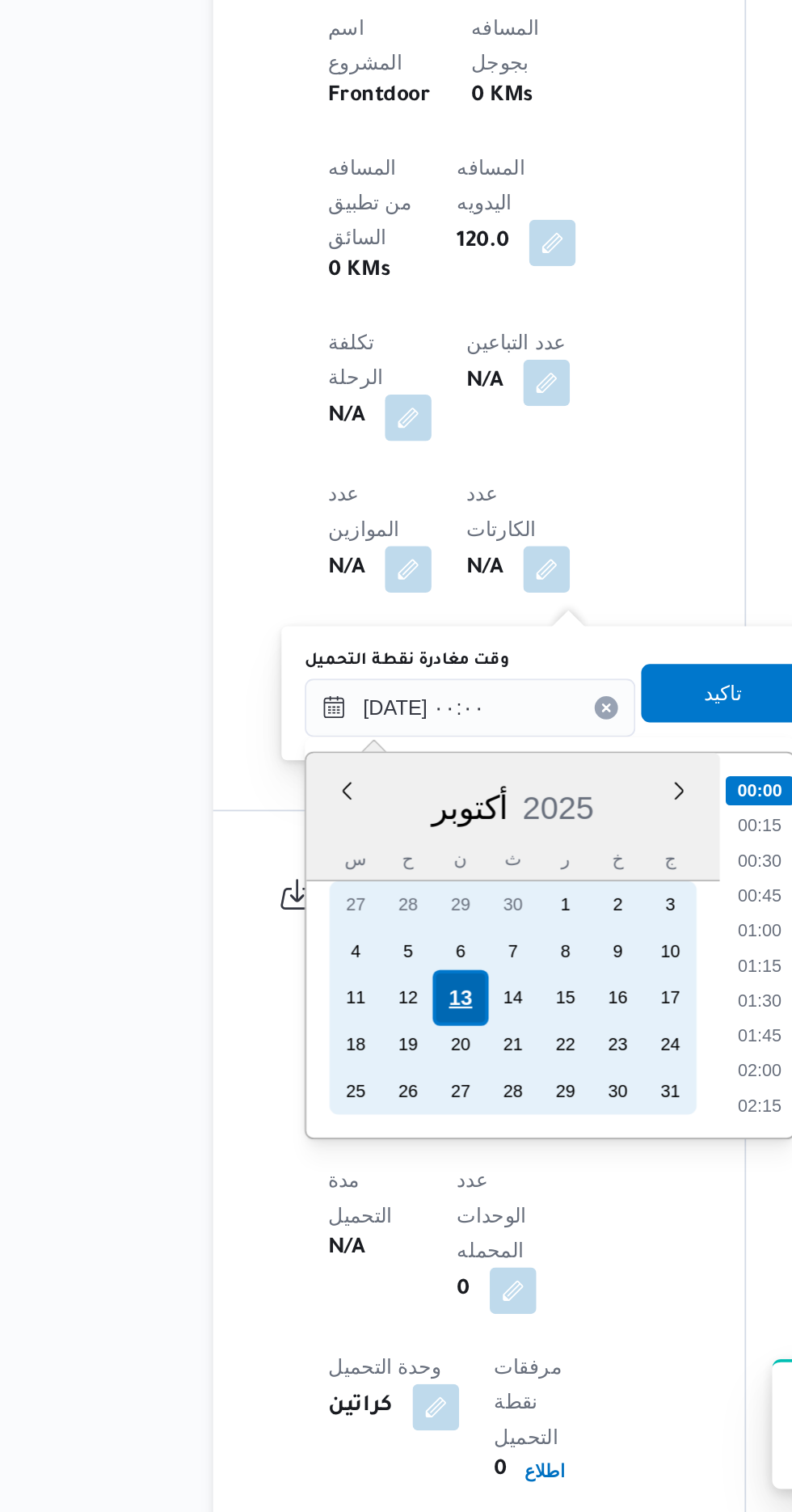
scroll to position [724, 0]
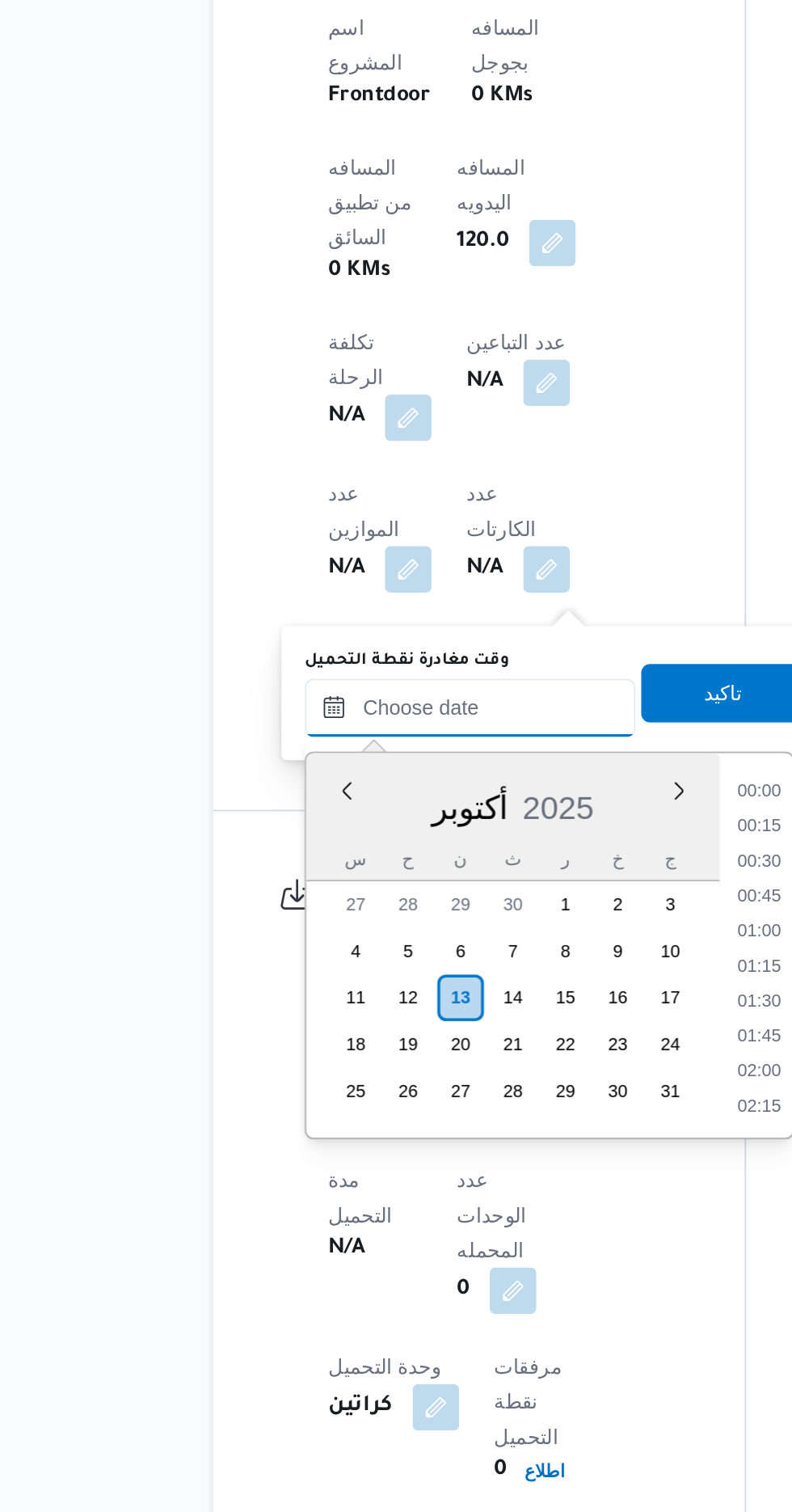
click at [282, 1075] on input "وقت مغادرة نقطة التحميل" at bounding box center [353, 1065] width 184 height 32
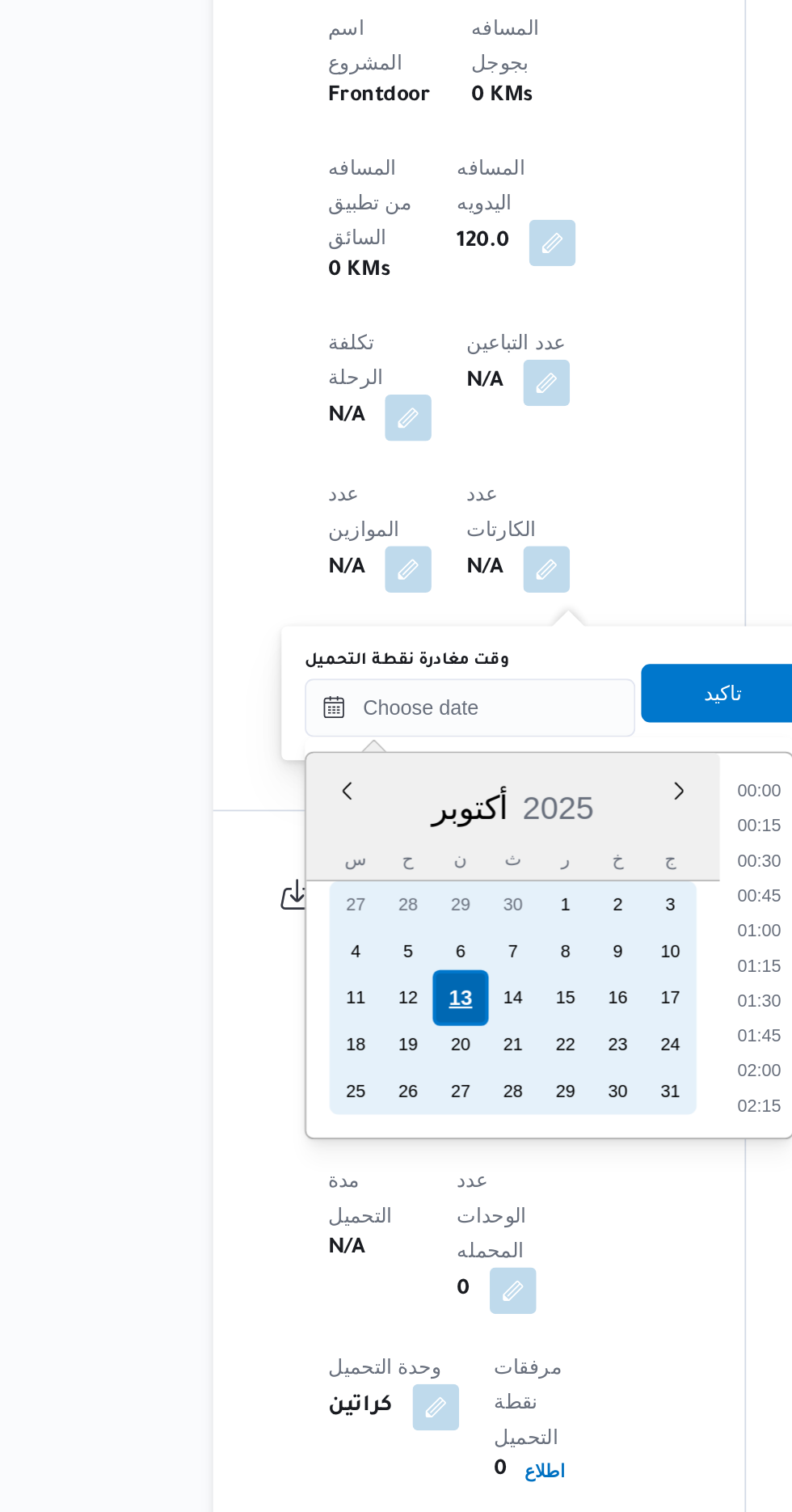
click at [350, 1229] on div "13" at bounding box center [347, 1227] width 31 height 31
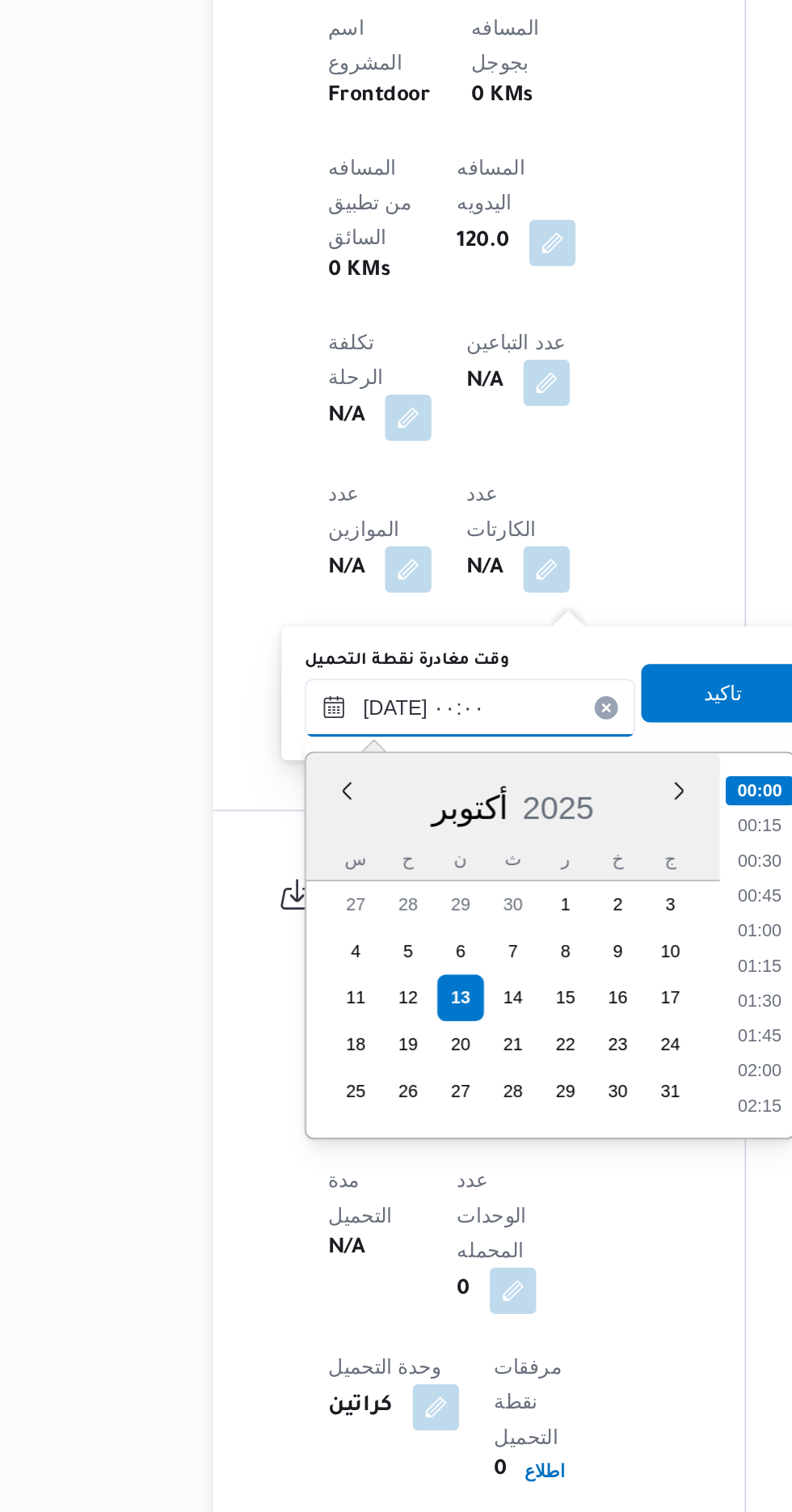
click at [272, 1061] on input "[DATE] ٠٠:٠٠" at bounding box center [353, 1065] width 184 height 32
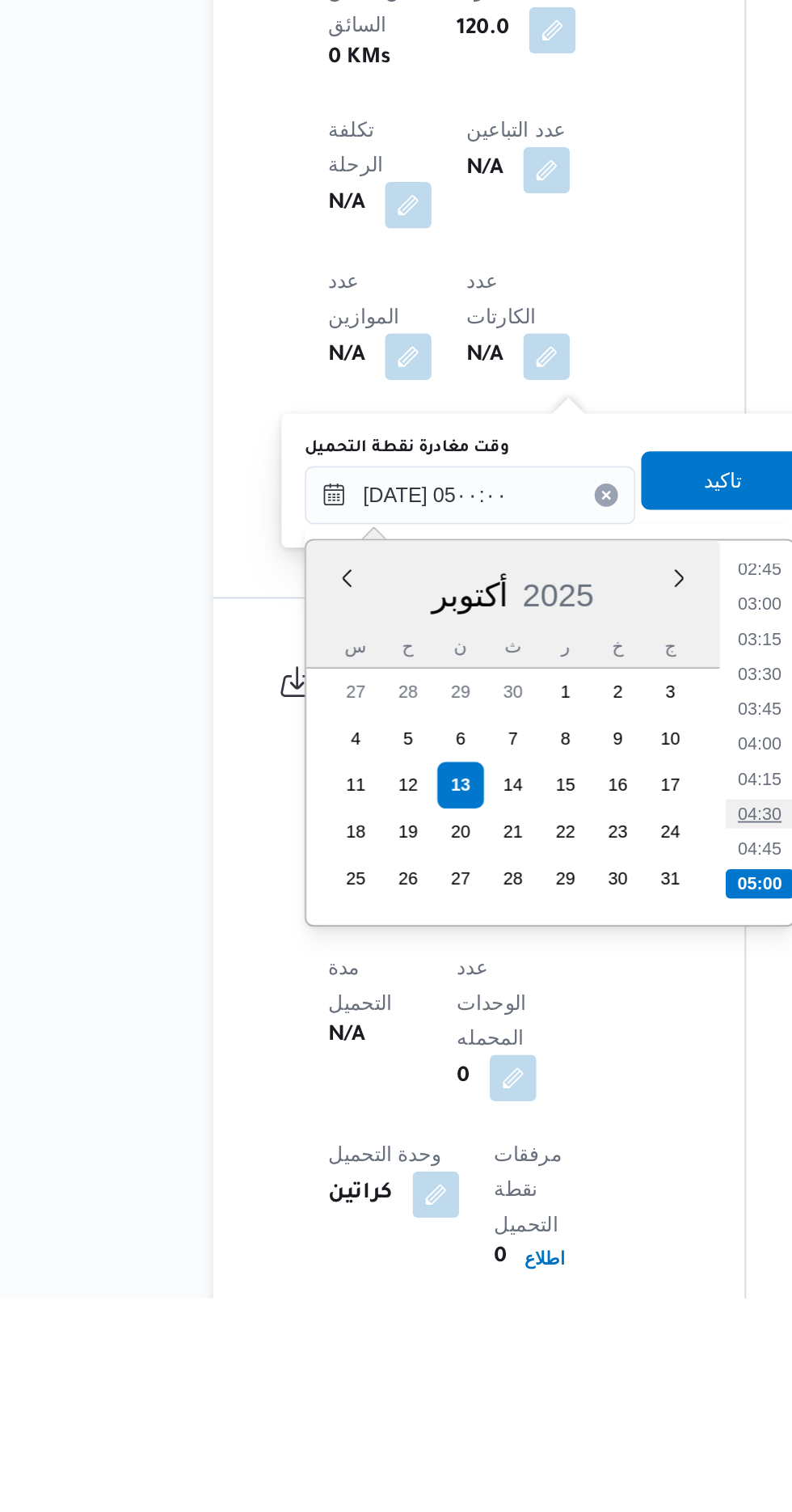
click at [501, 1247] on li "04:30" at bounding box center [513, 1243] width 38 height 16
type input "[DATE] ٠٤:٣٠"
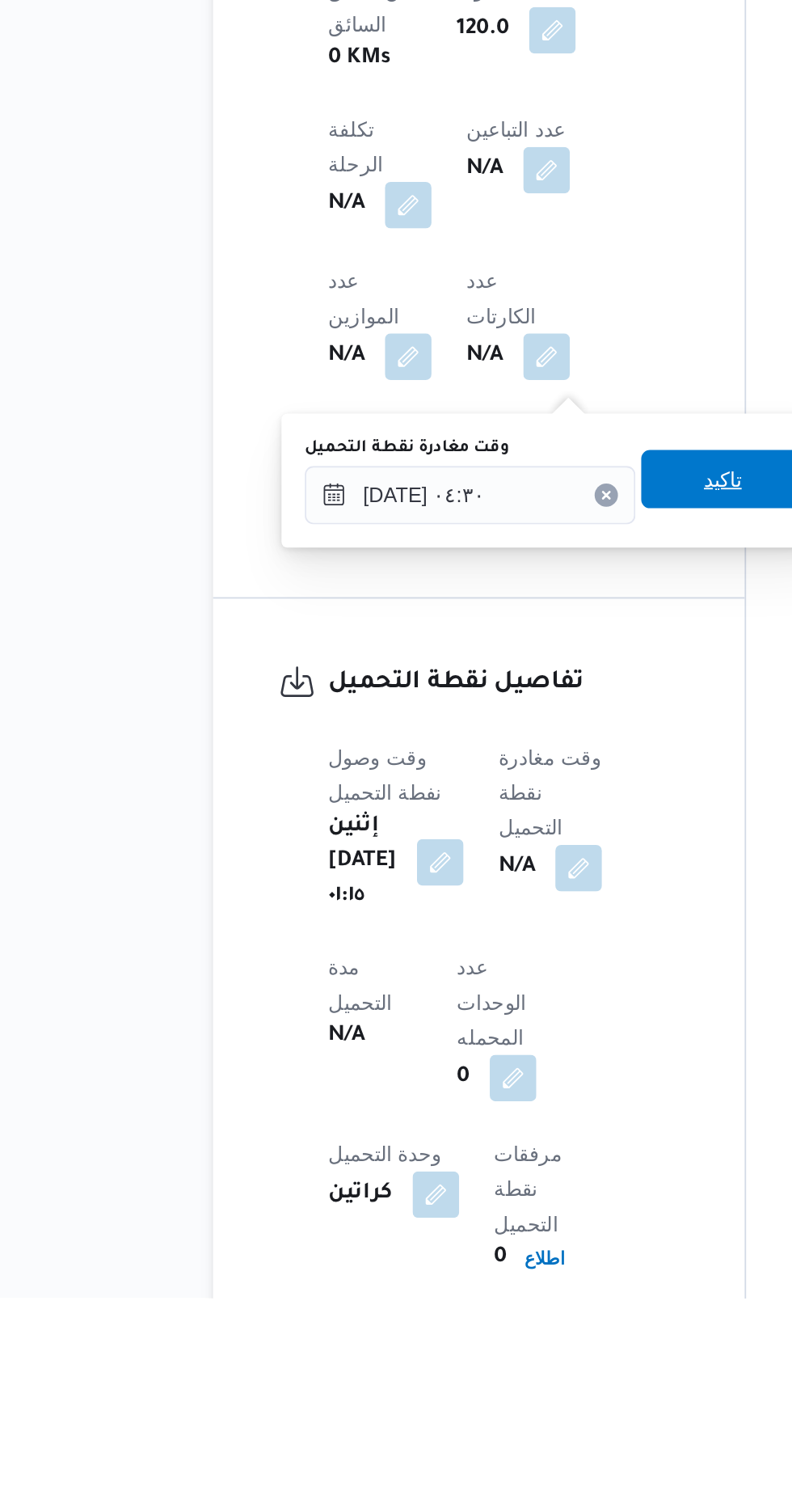
click at [494, 1057] on span "تاكيد" at bounding box center [493, 1058] width 90 height 32
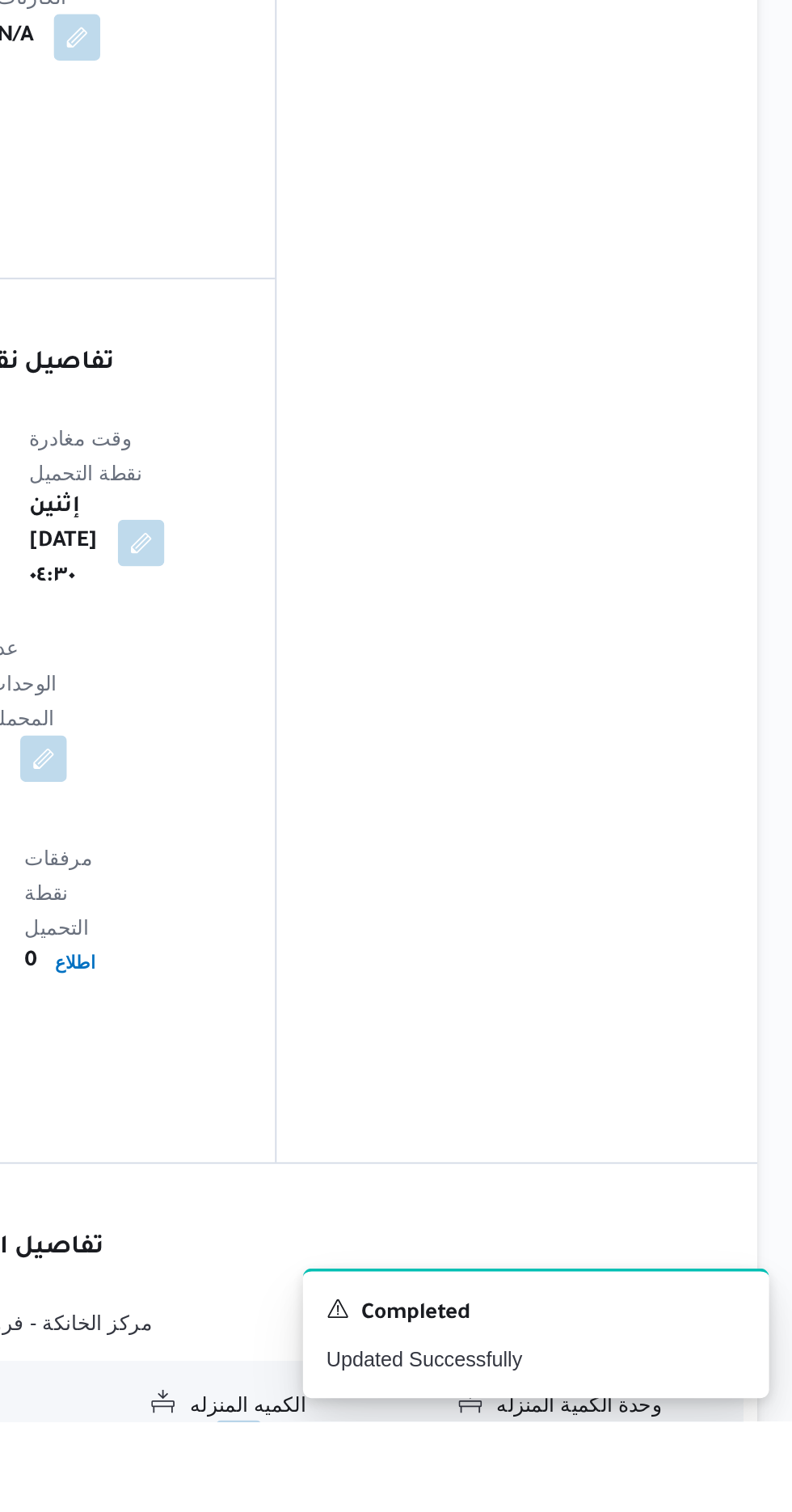
scroll to position [970, 0]
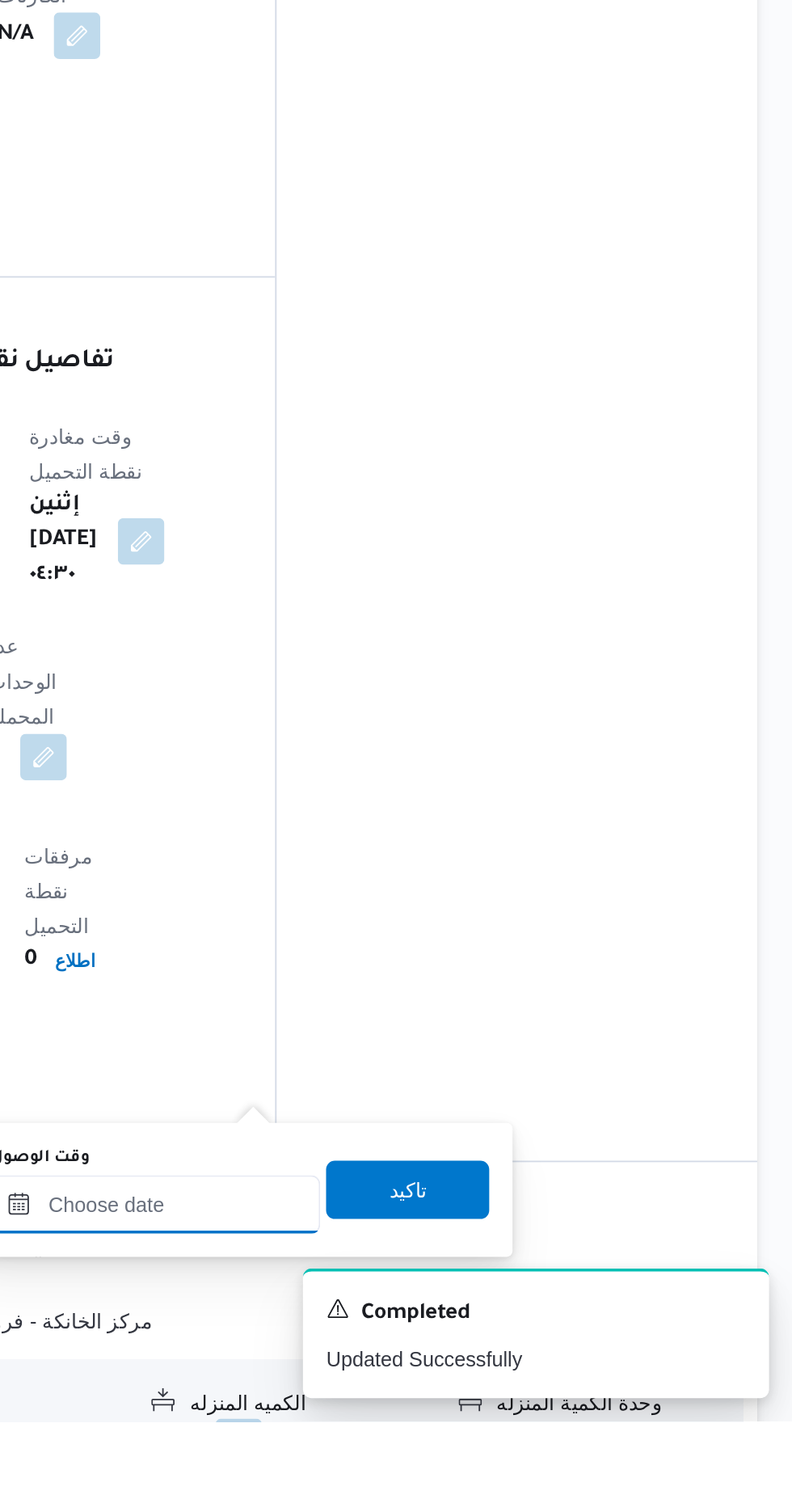
click at [467, 1393] on input "وقت الوصول" at bounding box center [439, 1391] width 184 height 32
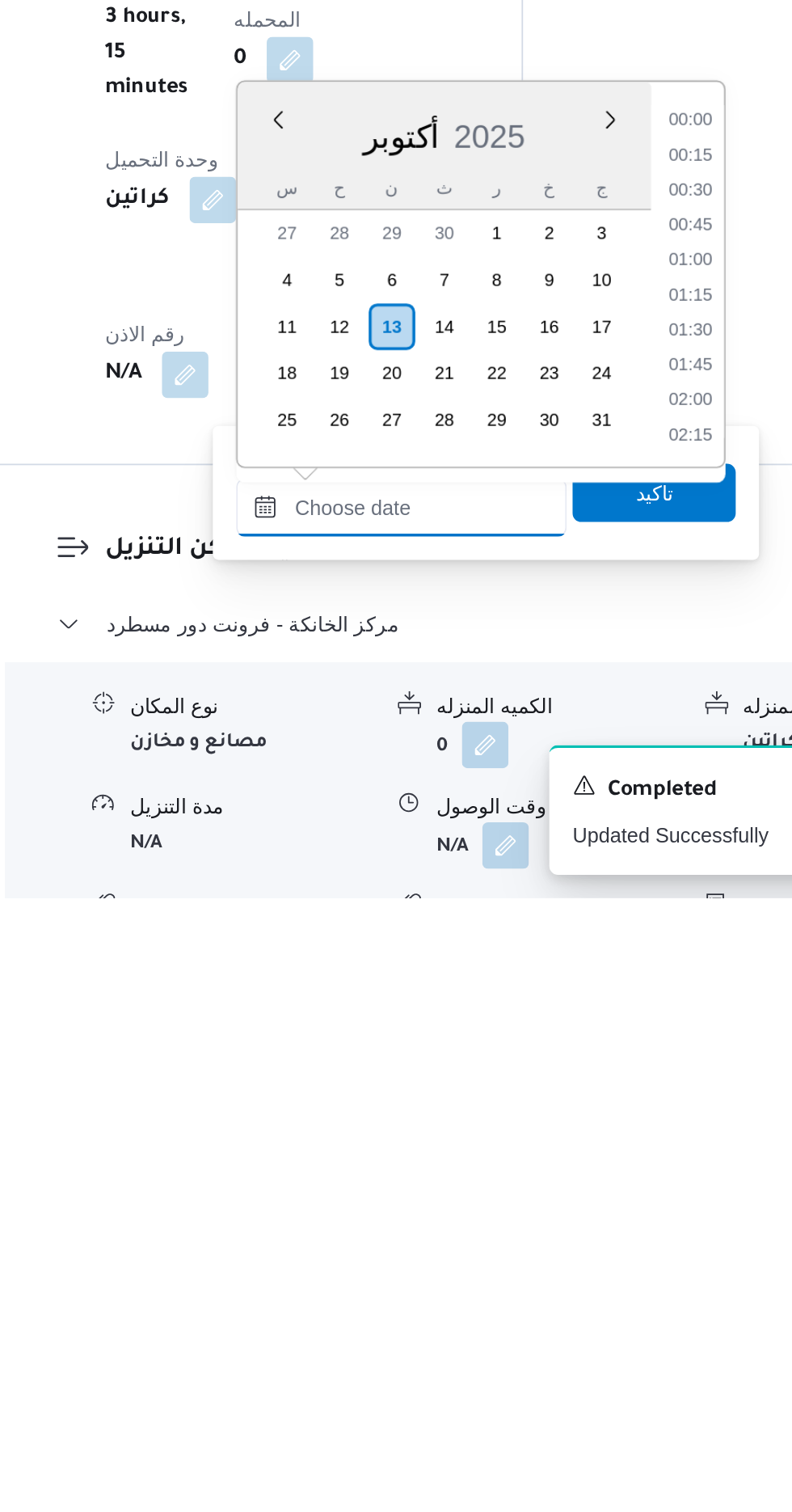
scroll to position [1105, 0]
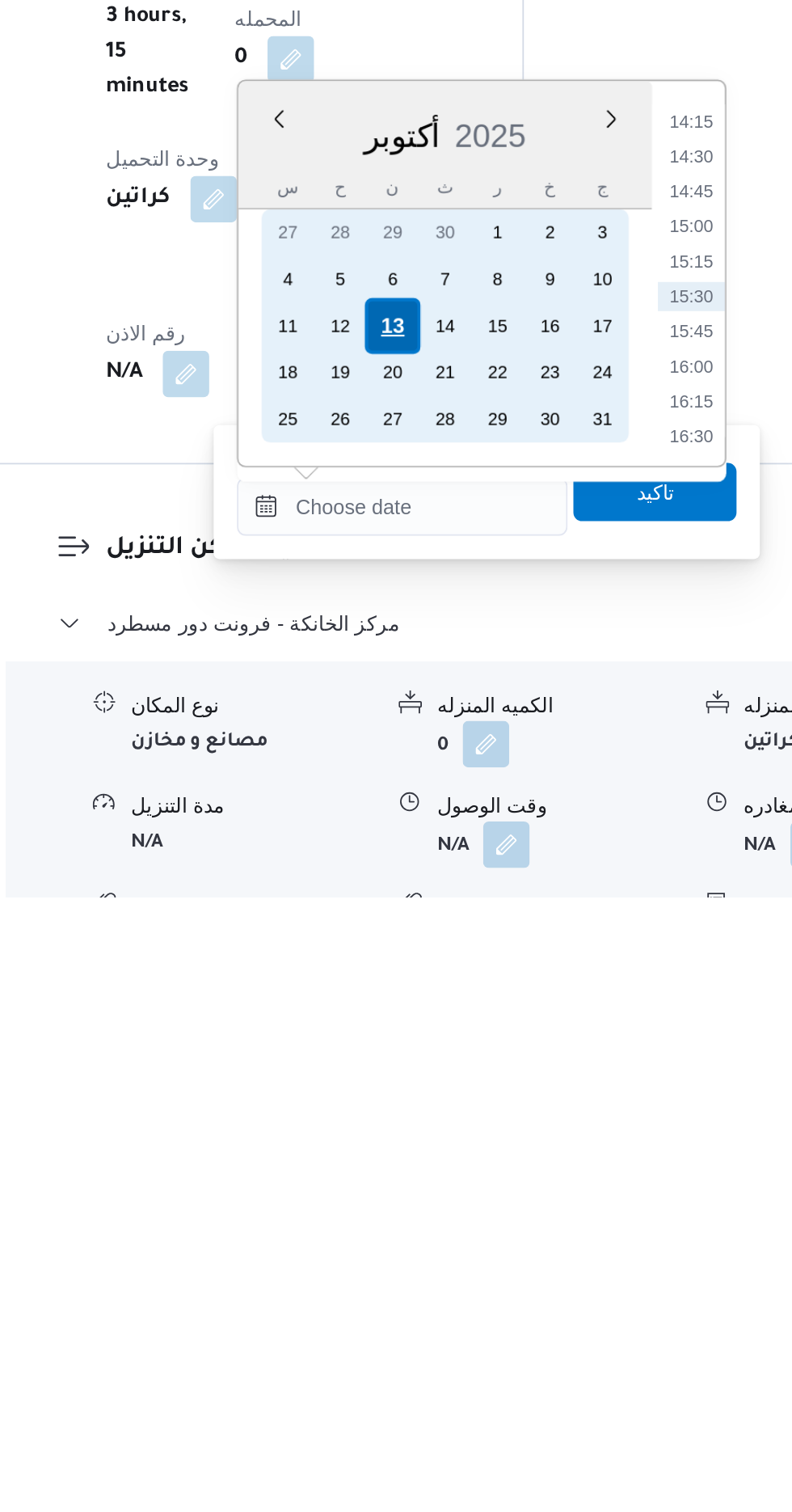
click at [437, 1197] on div "13" at bounding box center [433, 1195] width 31 height 31
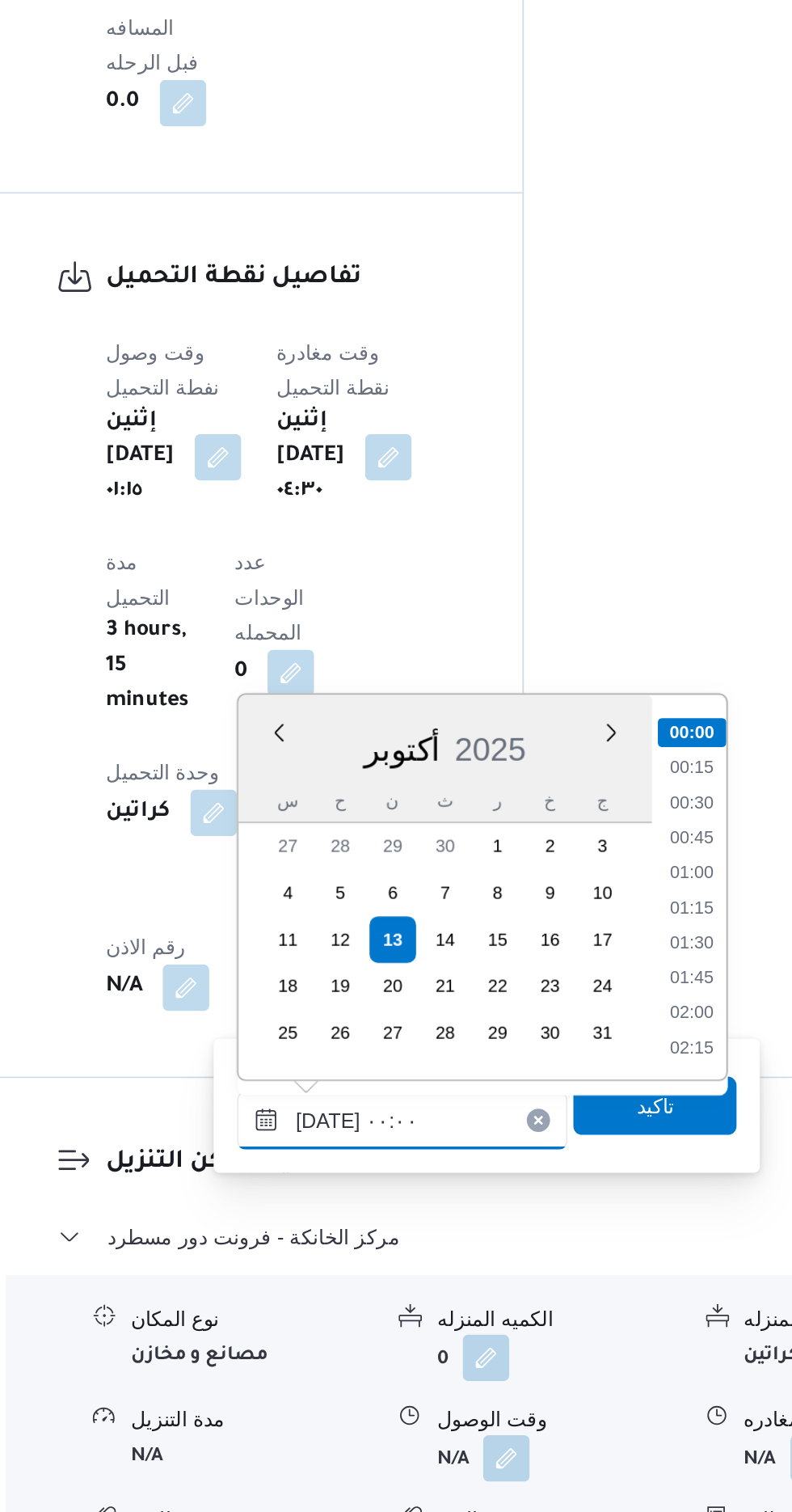
click at [357, 1293] on input "[DATE] ٠٠:٠٠" at bounding box center [439, 1294] width 184 height 32
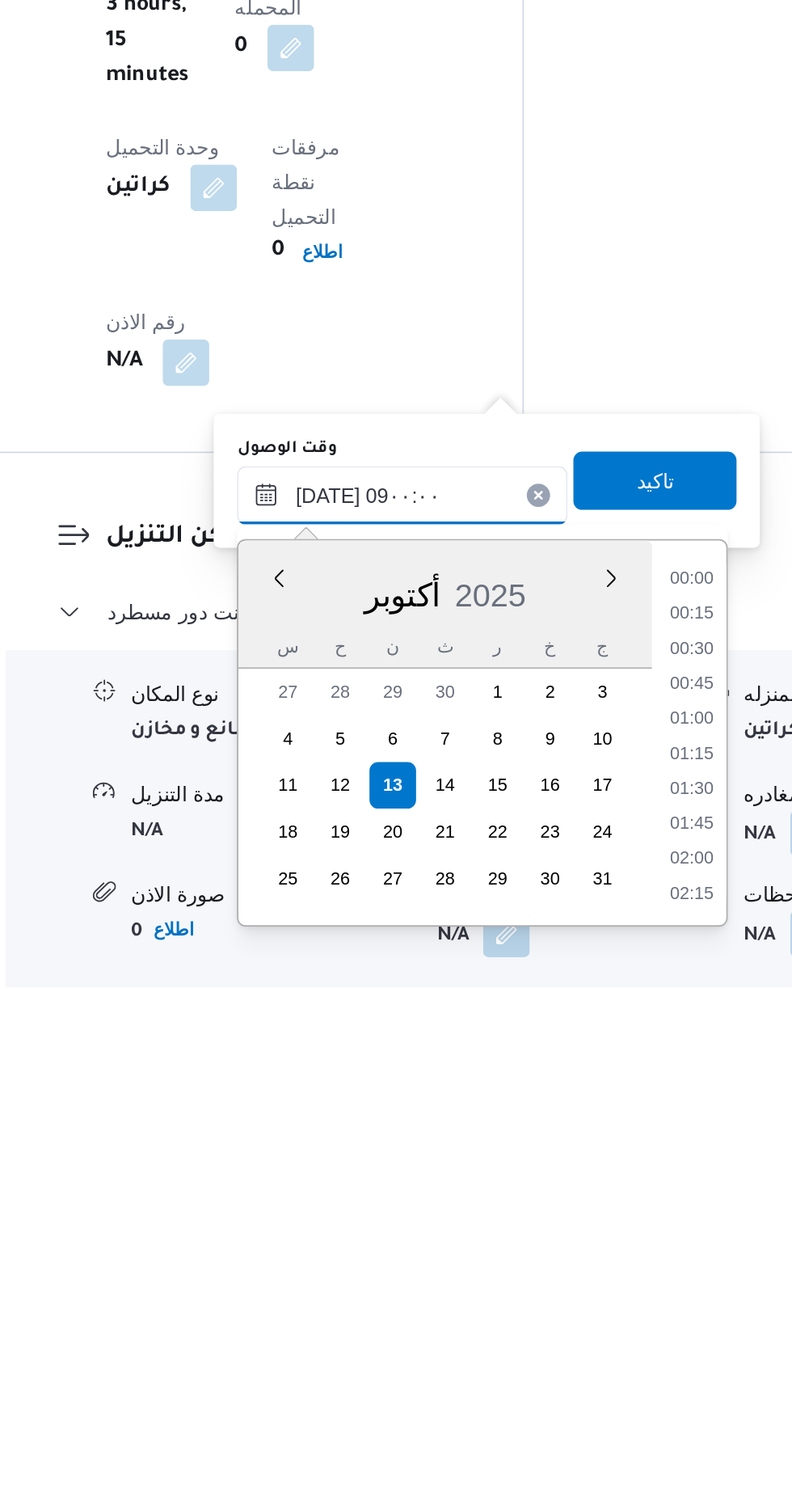
scroll to position [528, 0]
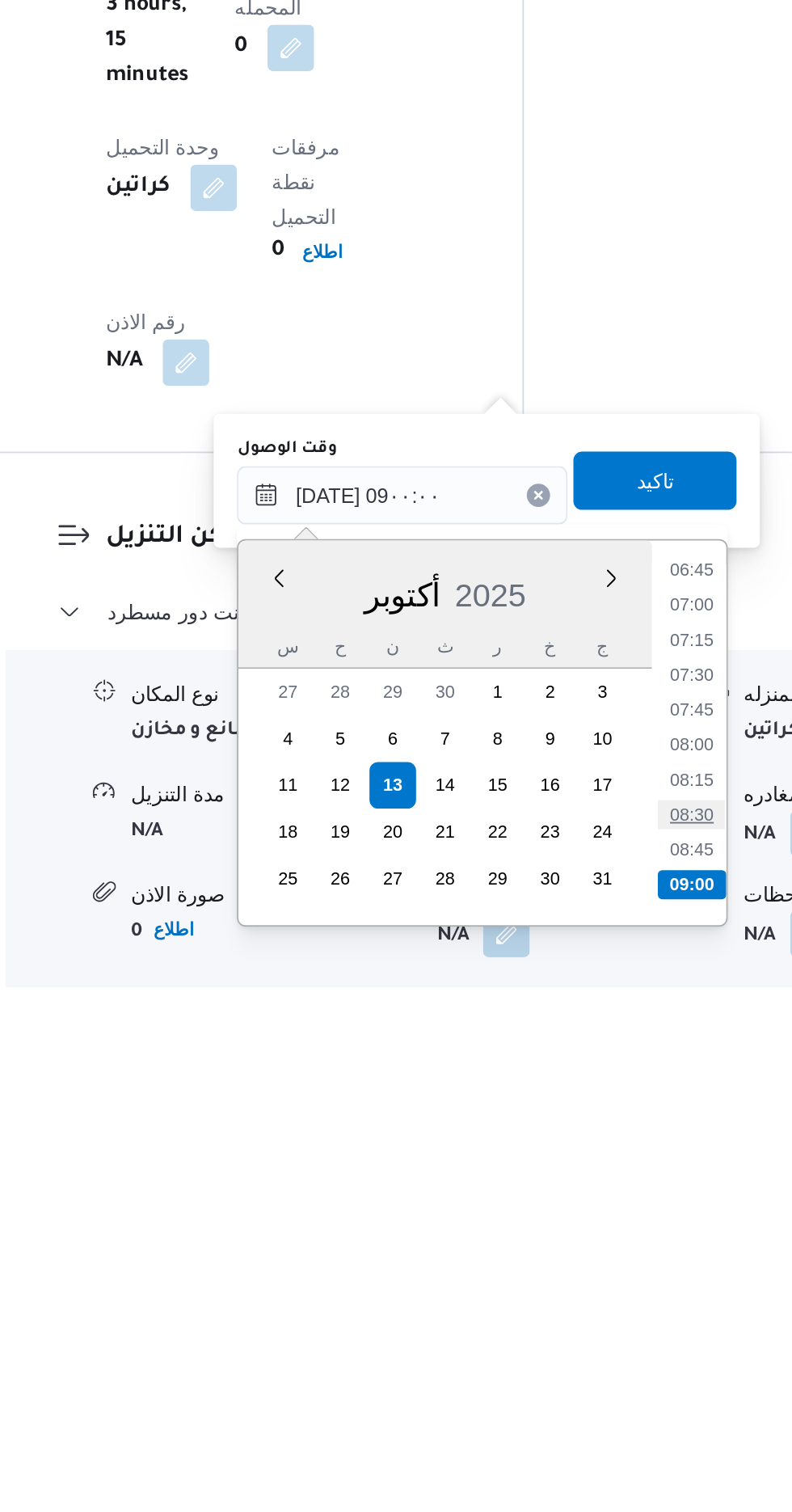
click at [599, 1410] on li "08:30" at bounding box center [600, 1413] width 38 height 16
type input "[DATE] ٠٨:٣٠"
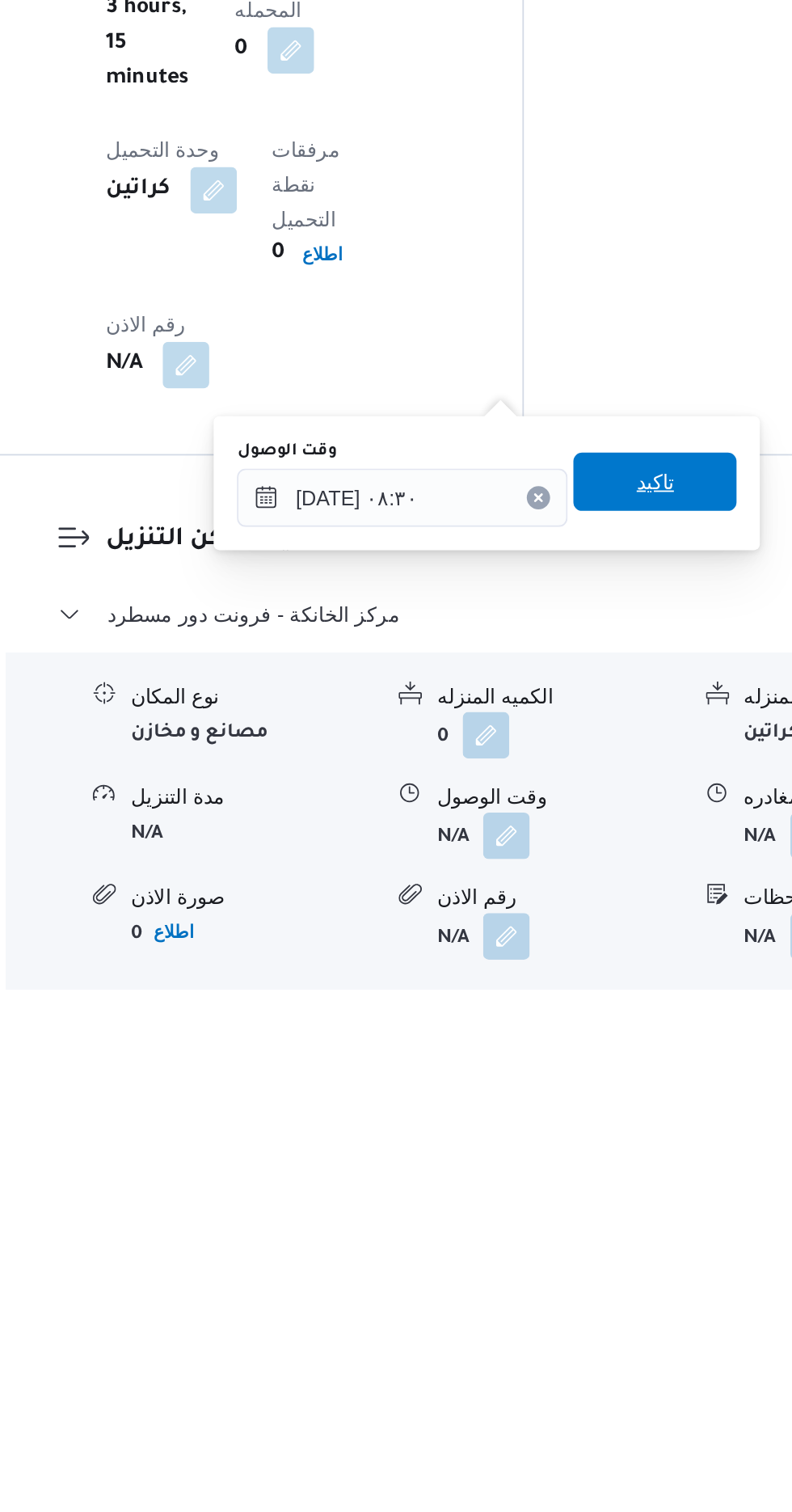
click at [589, 1228] on span "تاكيد" at bounding box center [579, 1227] width 21 height 20
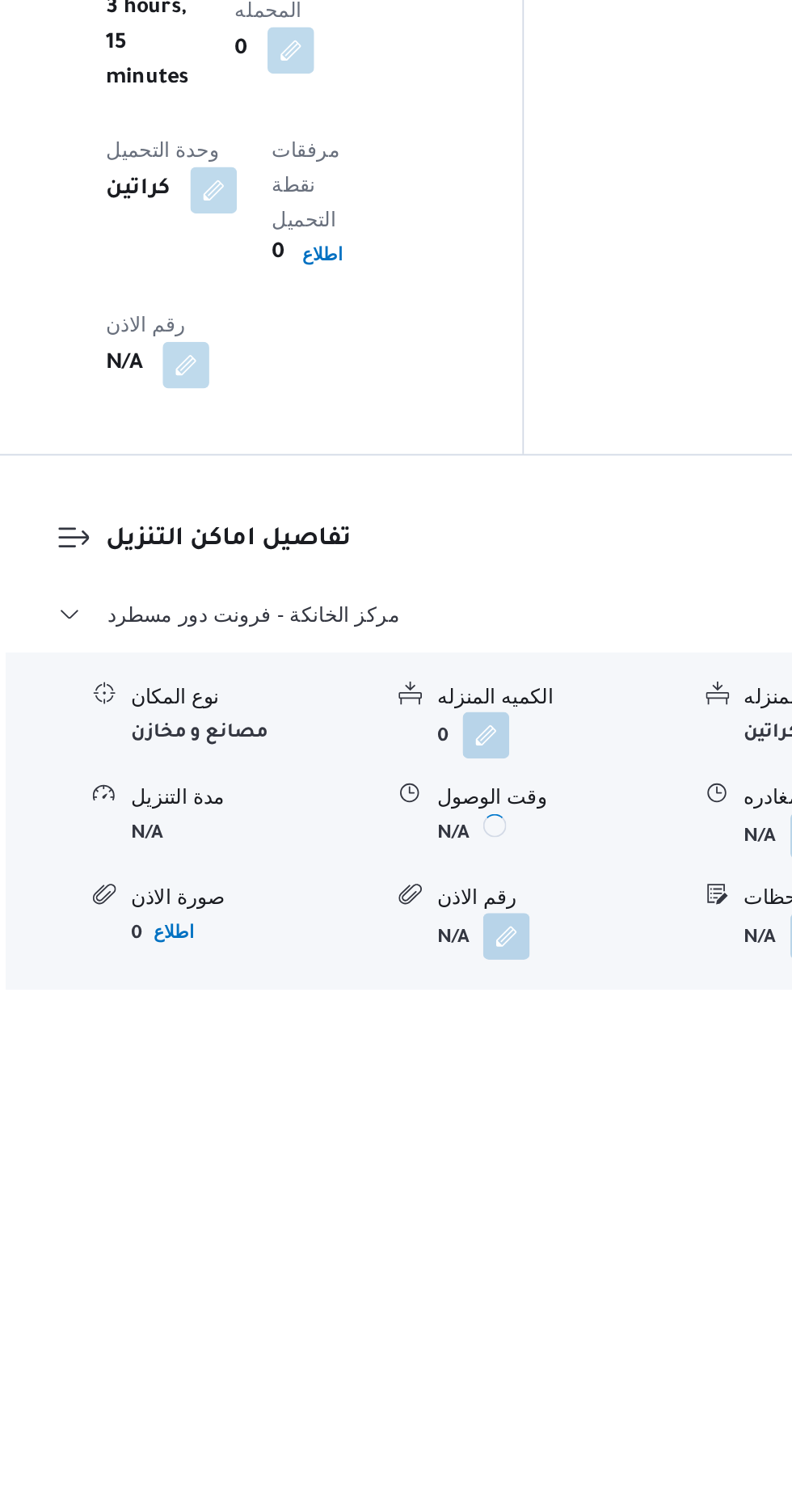
scroll to position [1124, 0]
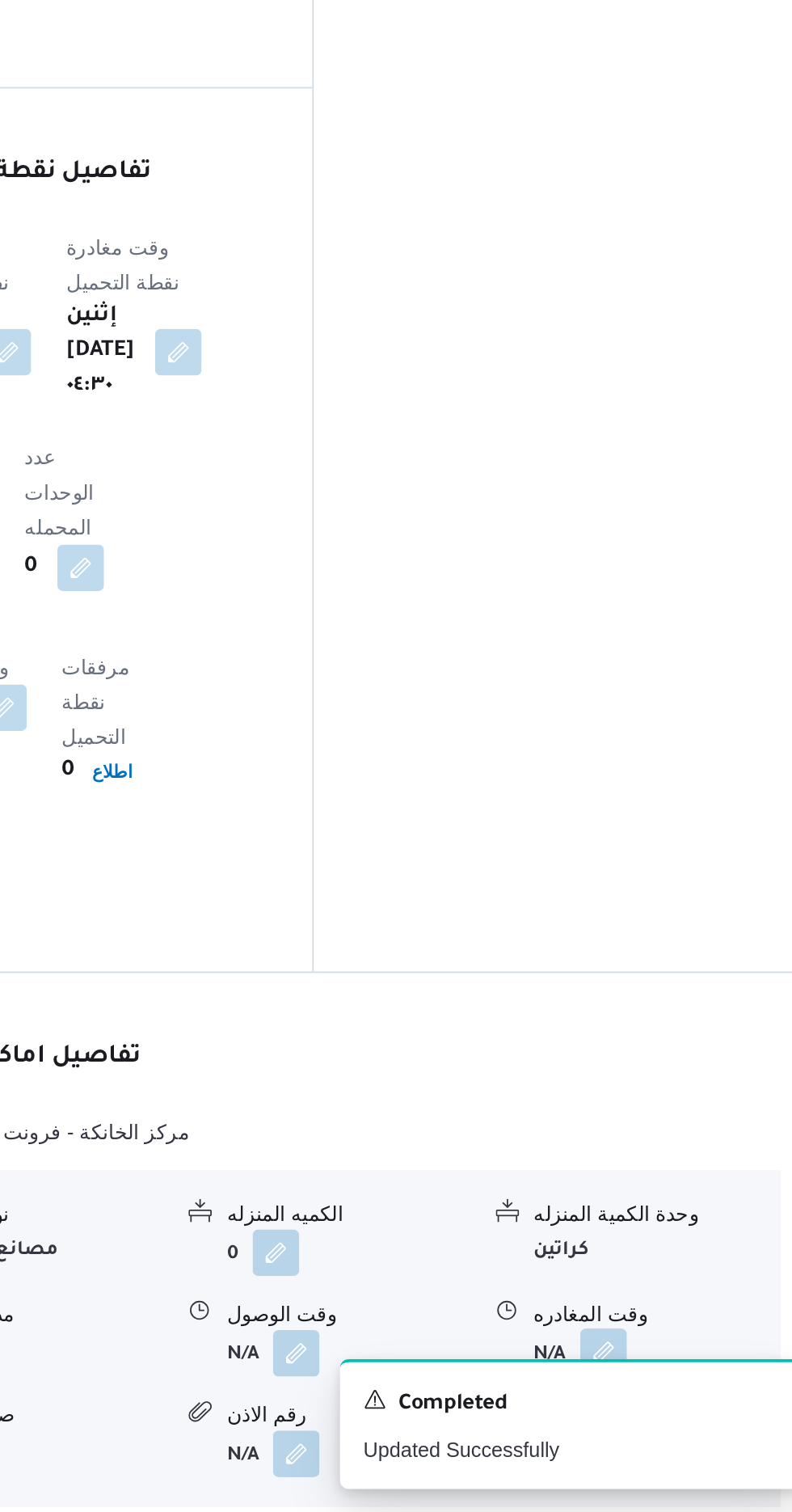
click at [663, 1410] on button "button" at bounding box center [667, 1423] width 26 height 26
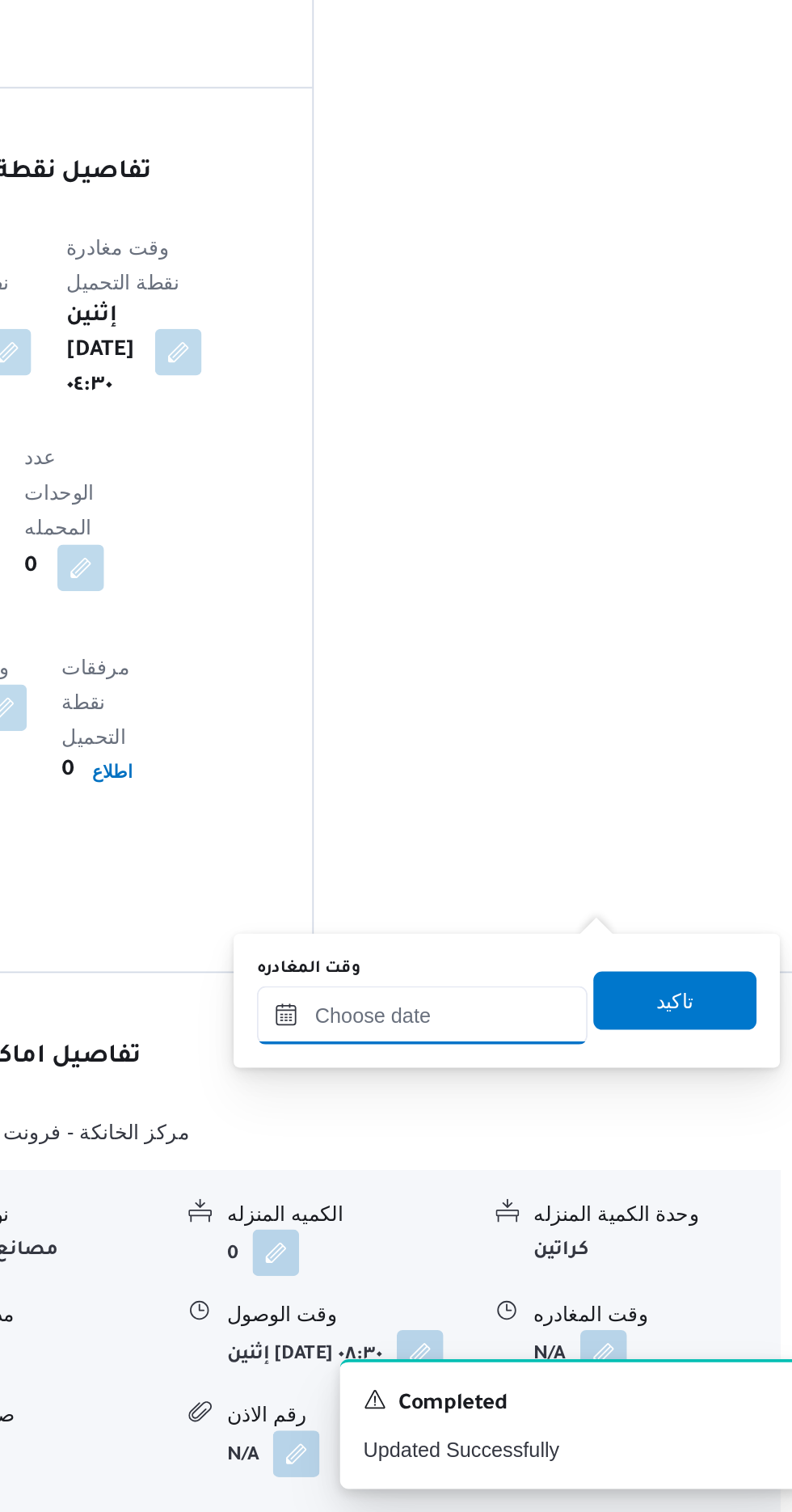
click at [584, 1232] on input "وقت المغادره" at bounding box center [567, 1236] width 184 height 32
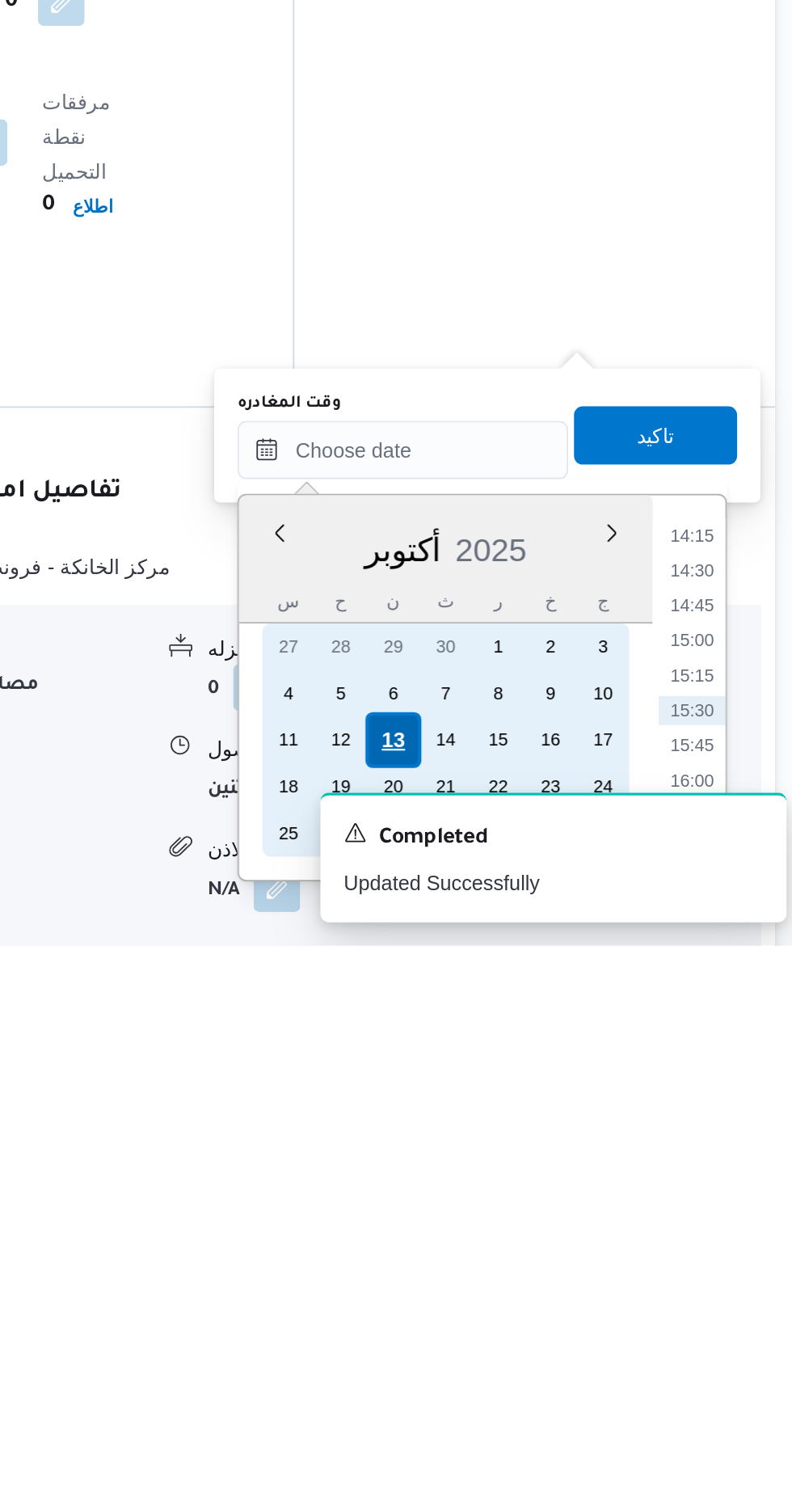
click at [556, 1396] on div "13" at bounding box center [561, 1397] width 31 height 31
type input "[DATE] ٠٠:٠٠"
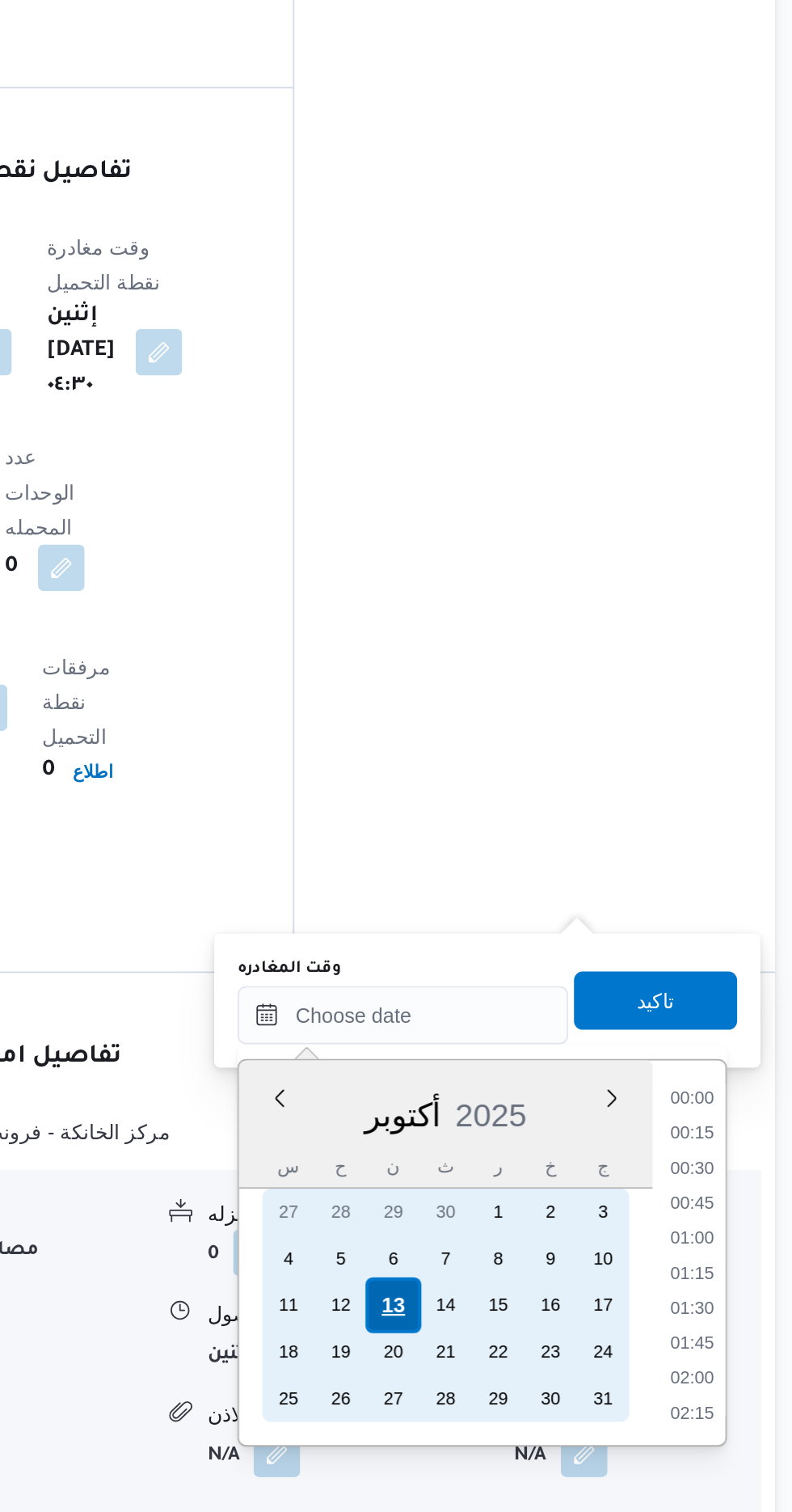
click at [559, 1395] on div "13" at bounding box center [561, 1397] width 31 height 31
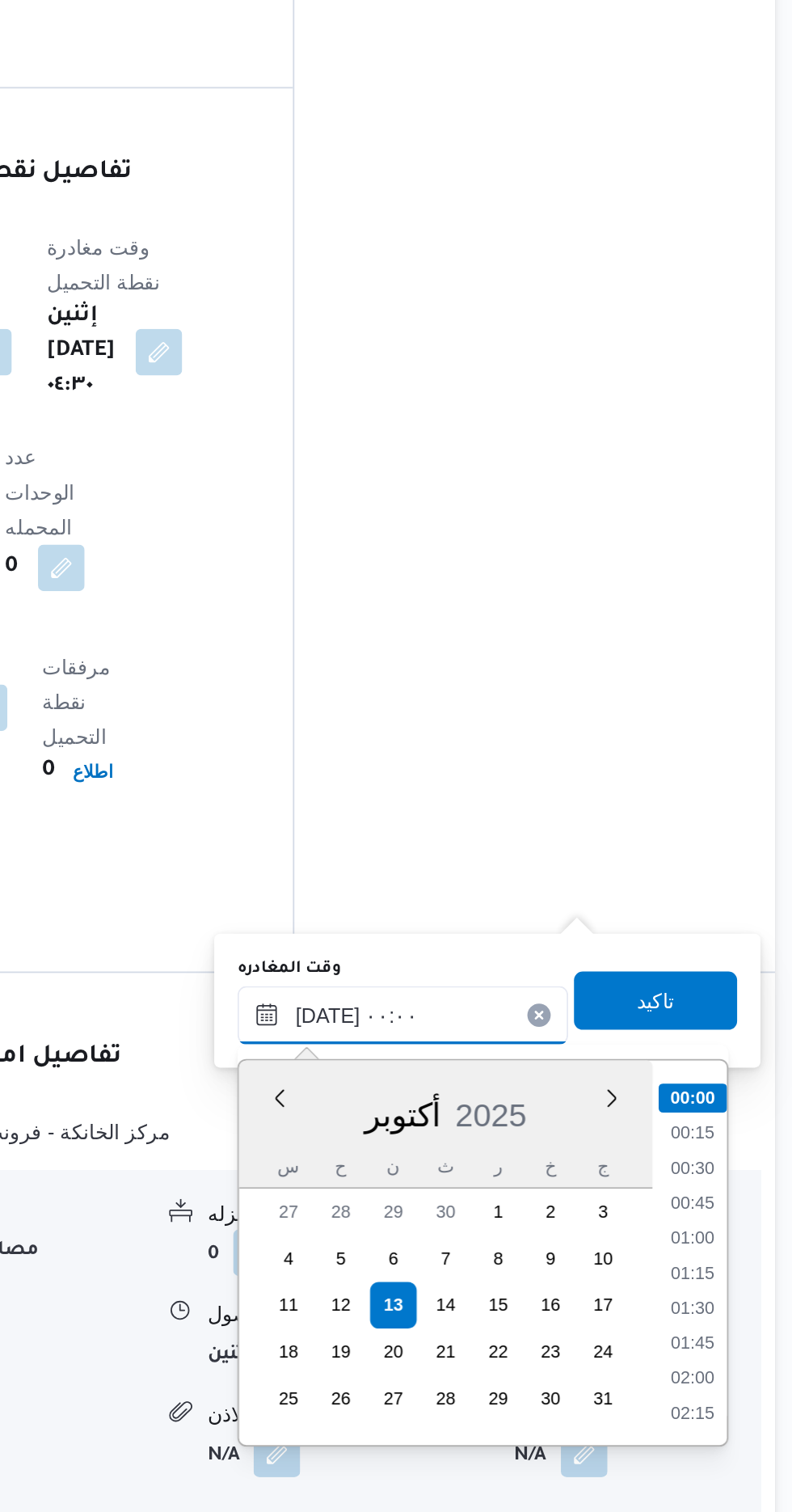
click at [483, 1223] on input "[DATE] ٠٠:٠٠" at bounding box center [567, 1236] width 184 height 32
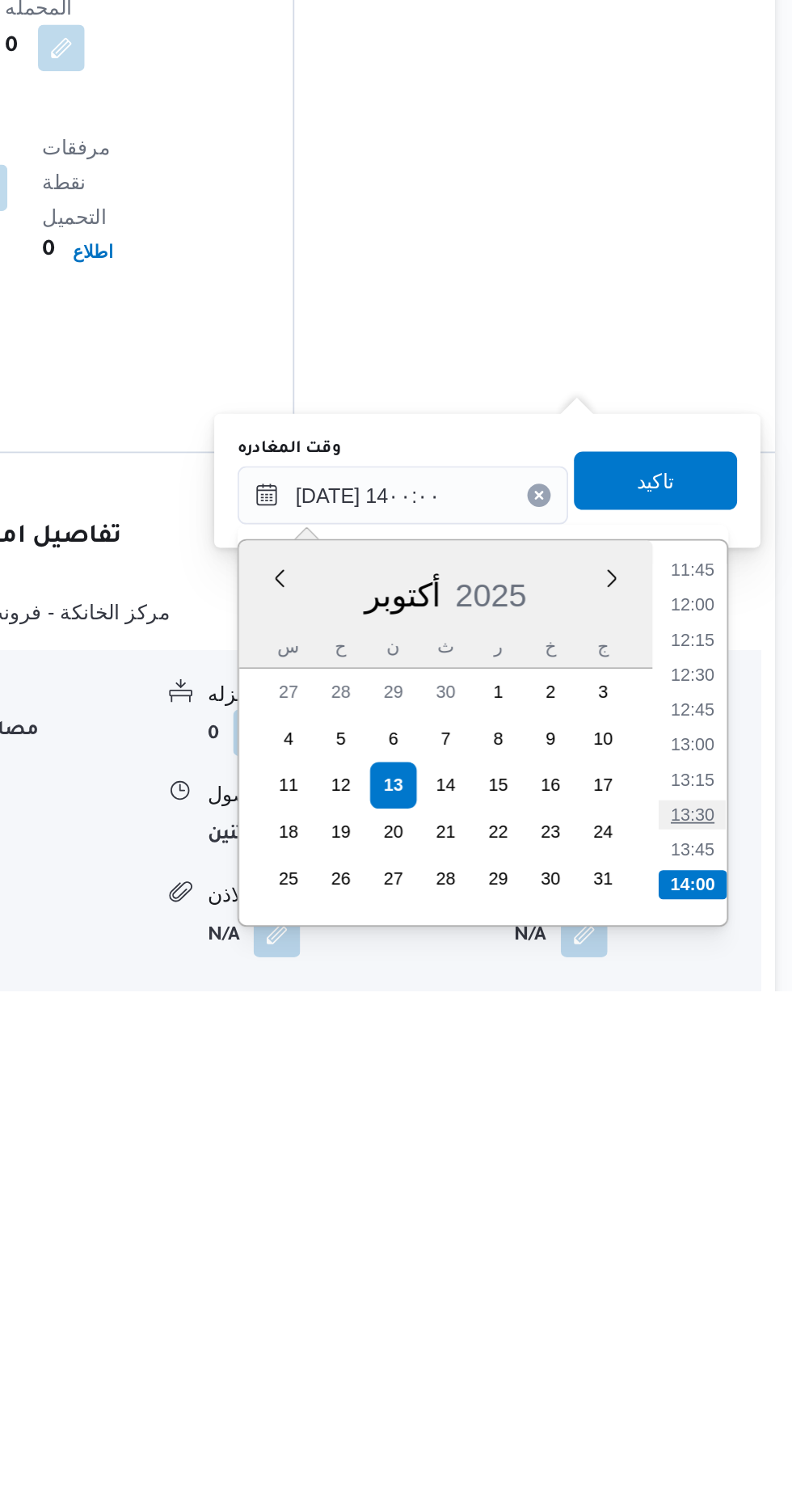
click at [721, 1409] on li "13:30" at bounding box center [727, 1413] width 38 height 16
type input "[DATE] ١٣:٣٠"
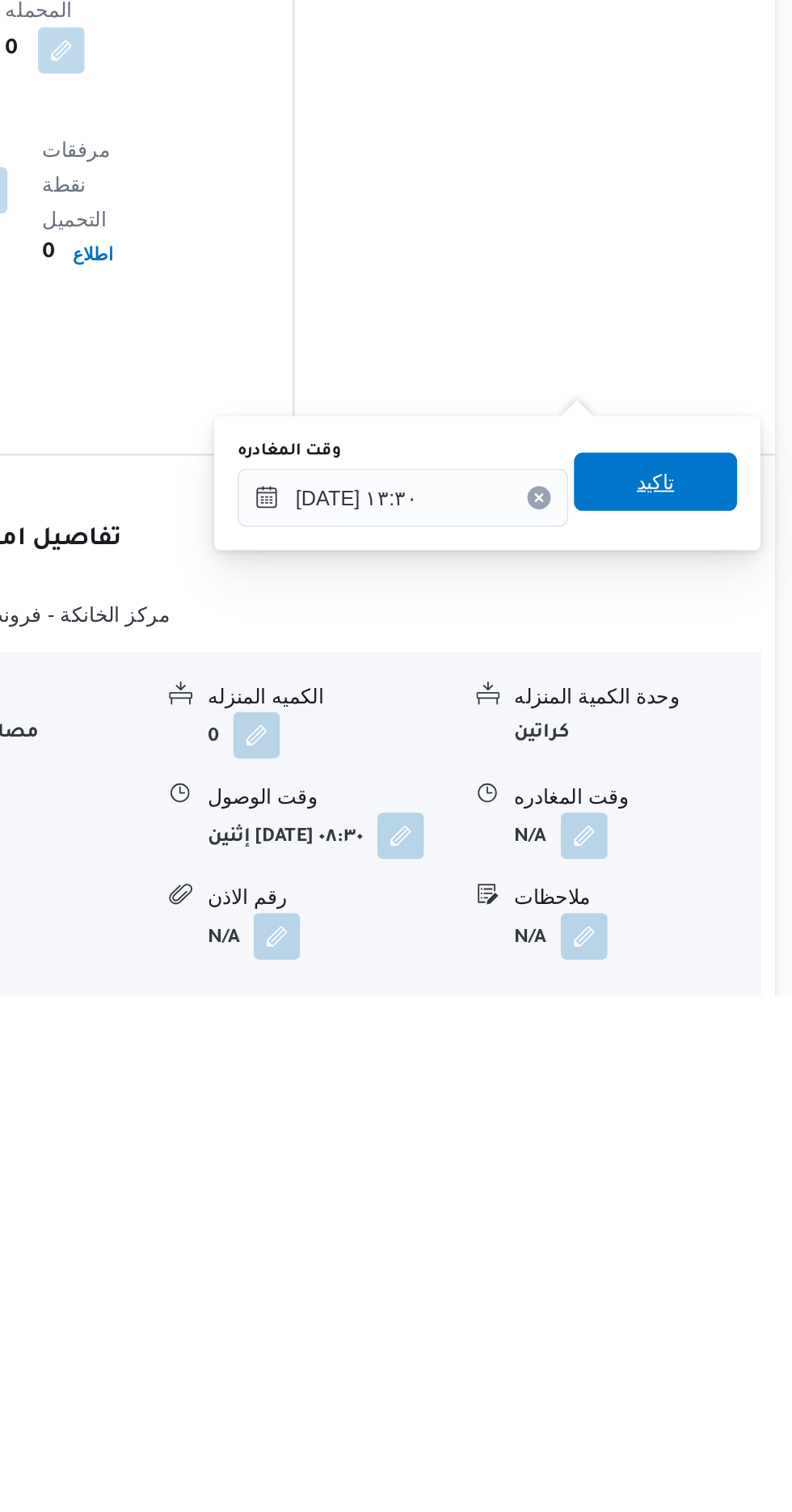
click at [717, 1223] on span "تاكيد" at bounding box center [707, 1227] width 21 height 20
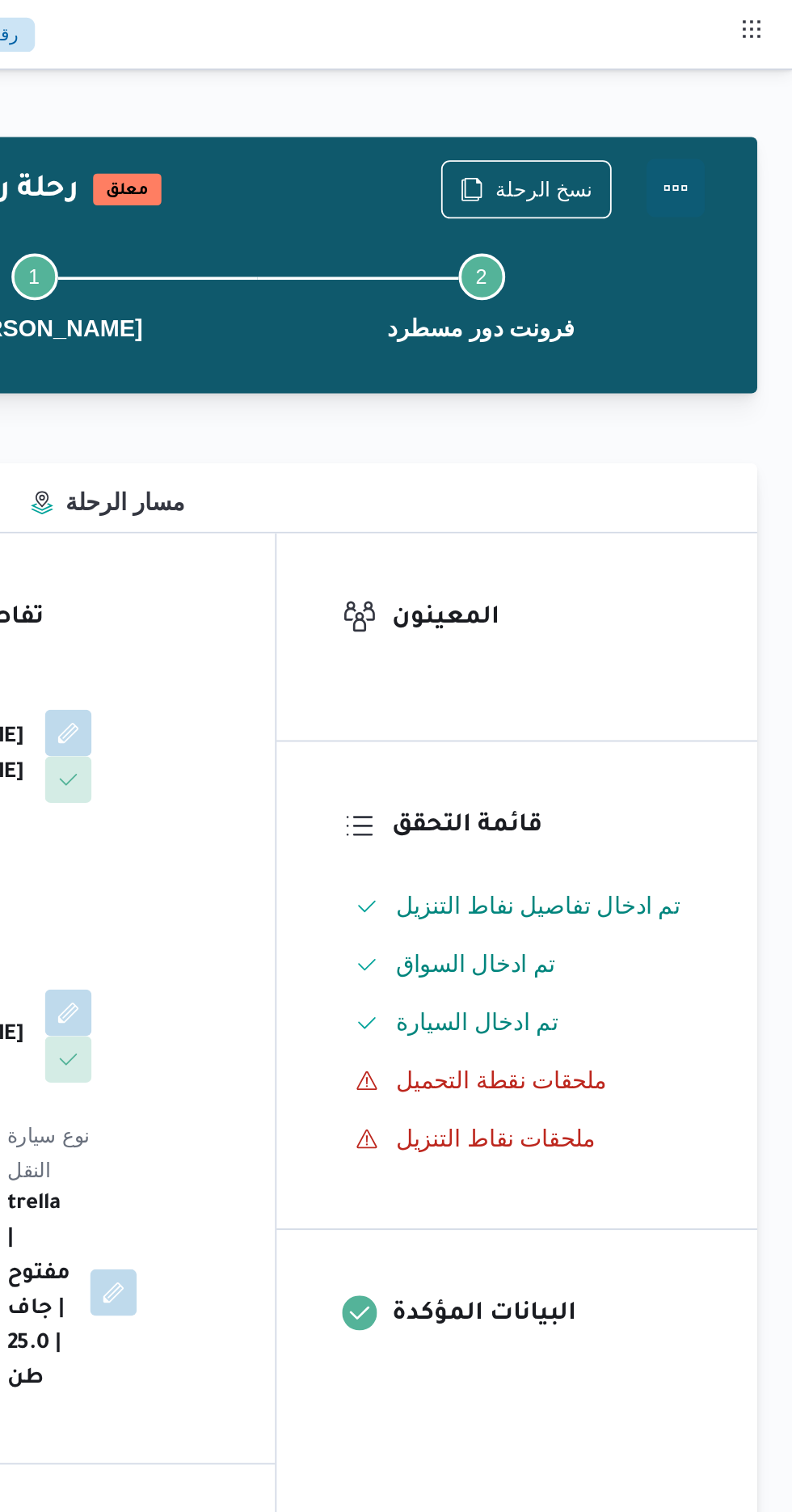
click at [736, 108] on button "Actions" at bounding box center [727, 104] width 32 height 32
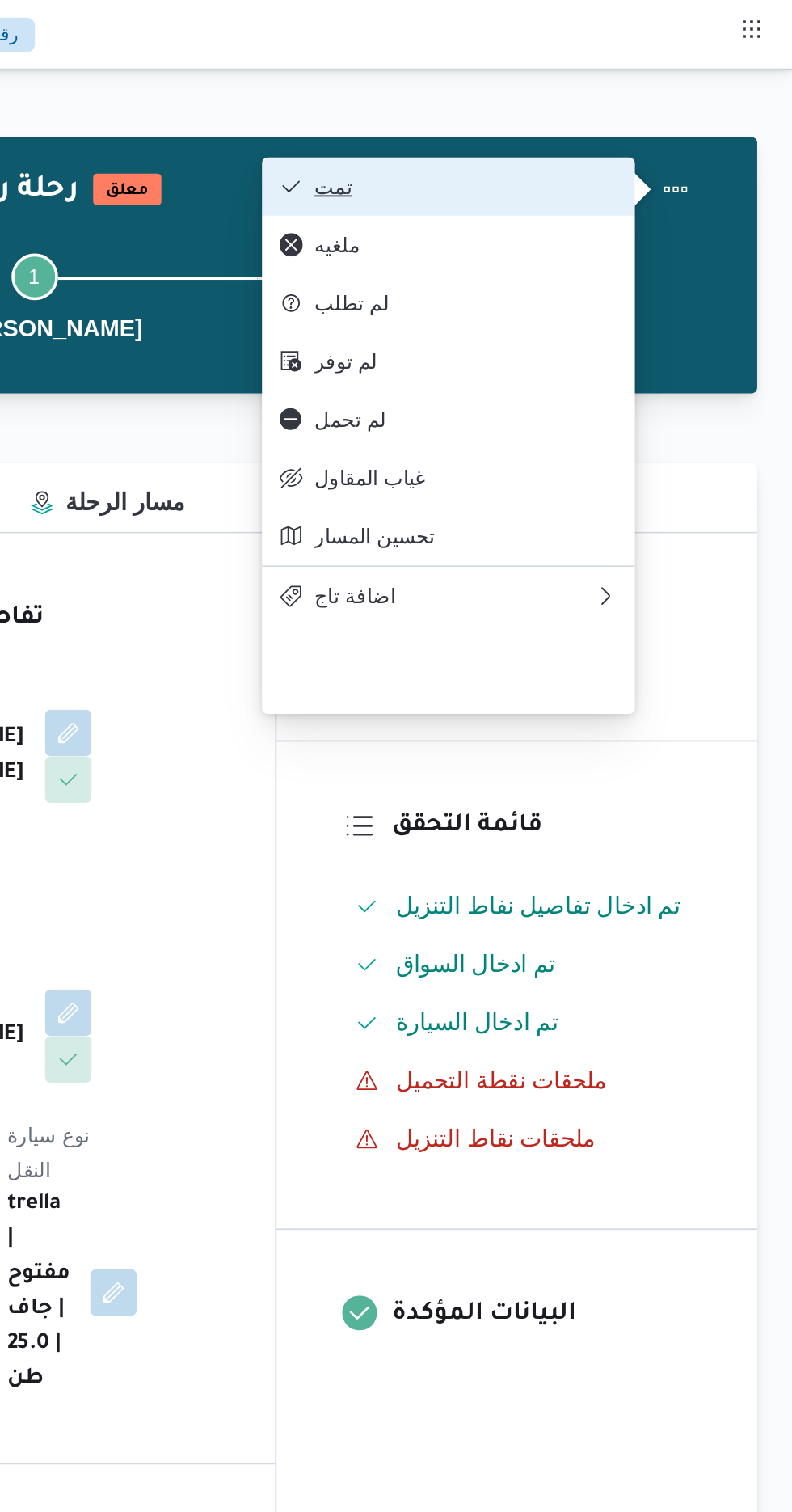
click at [616, 100] on span "تمت" at bounding box center [611, 103] width 168 height 13
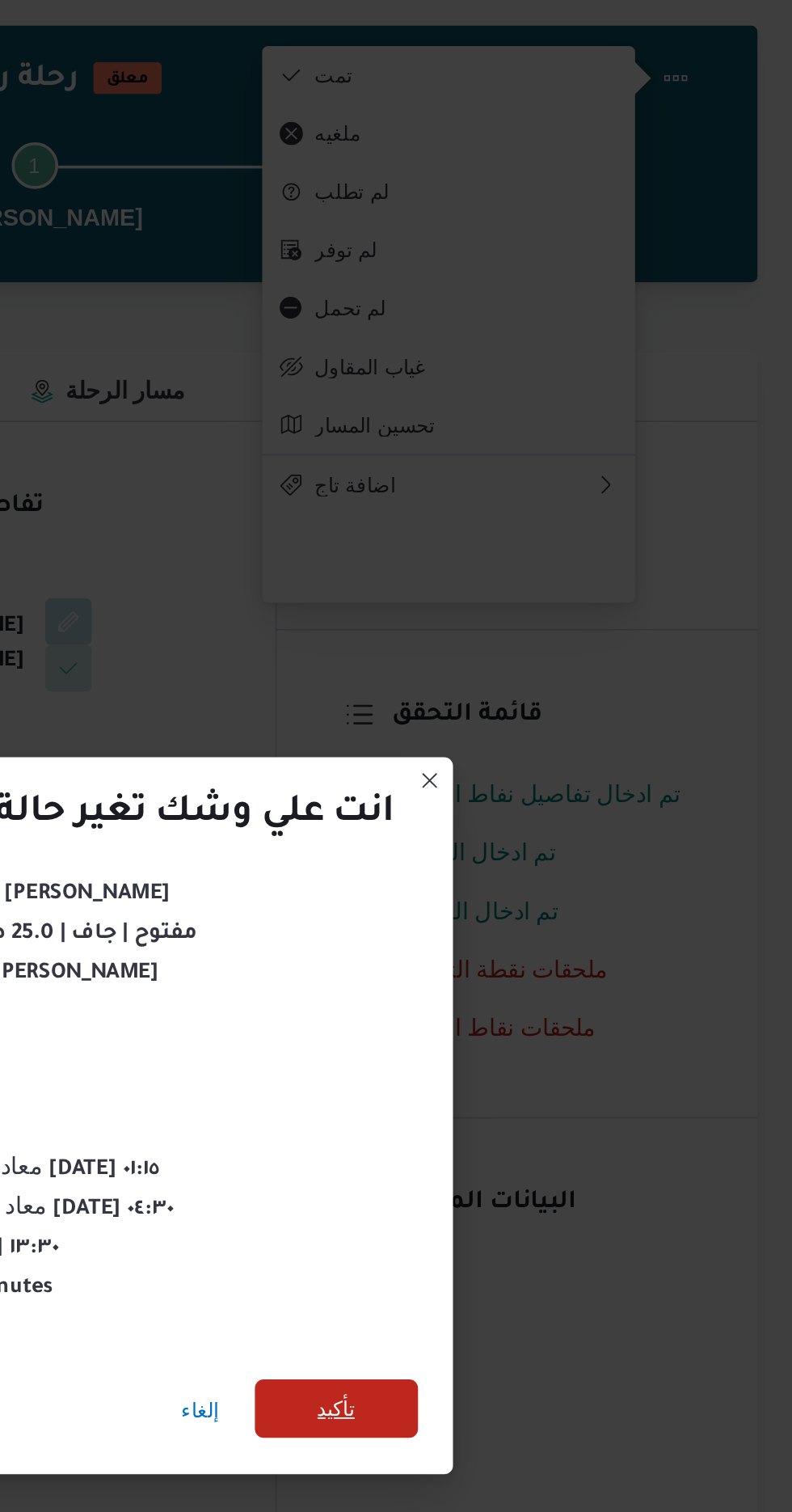
click at [528, 830] on span "تأكيد" at bounding box center [539, 843] width 90 height 32
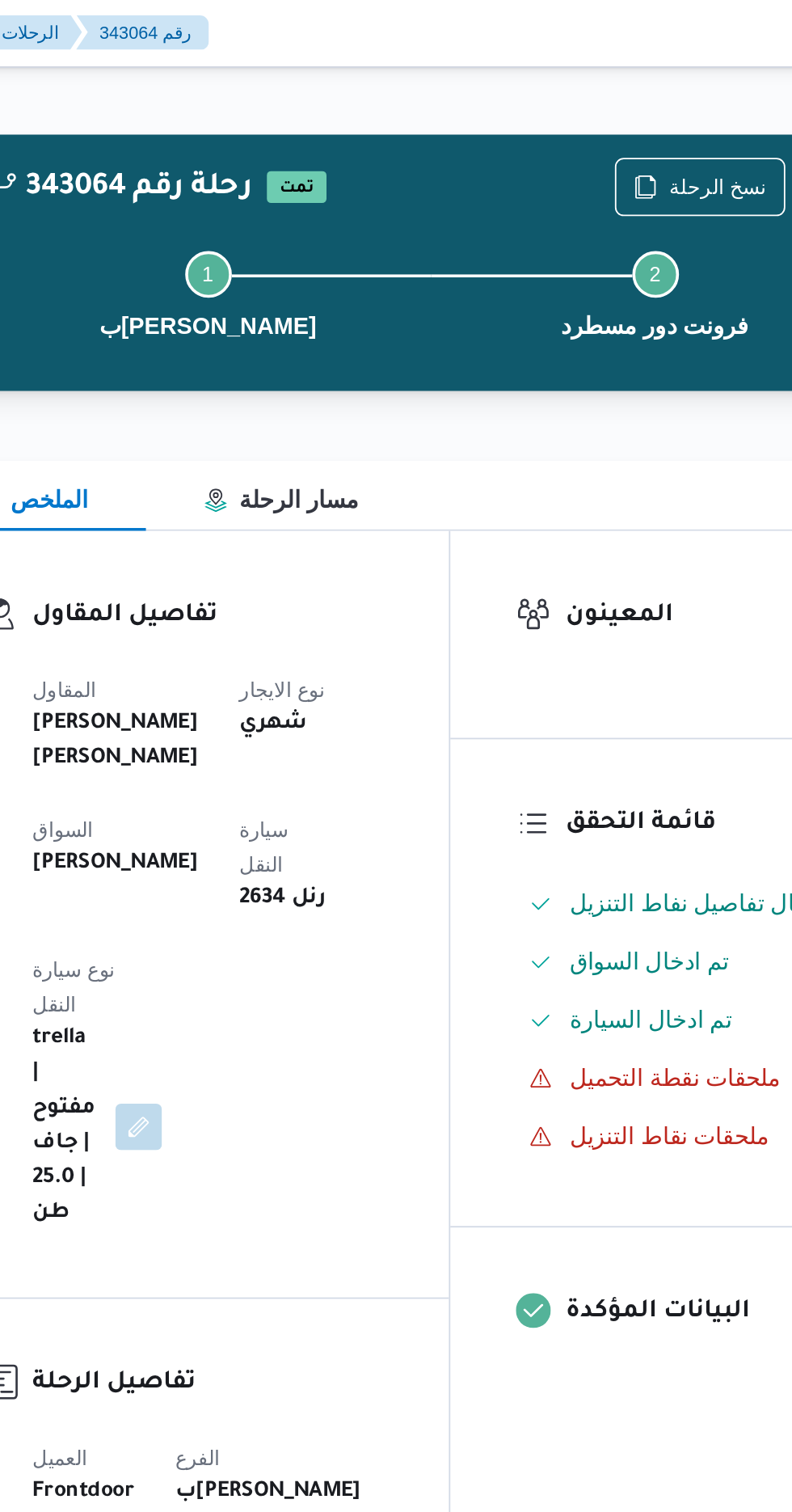
click at [632, 117] on div "Step 1 is incomplete 1 بيوفانا شبرامنت Step 2 is incomplete 2 فرونت دور مسطرد" at bounding box center [495, 163] width 516 height 103
click at [639, 97] on span "نسخ الرحلة" at bounding box center [655, 104] width 54 height 20
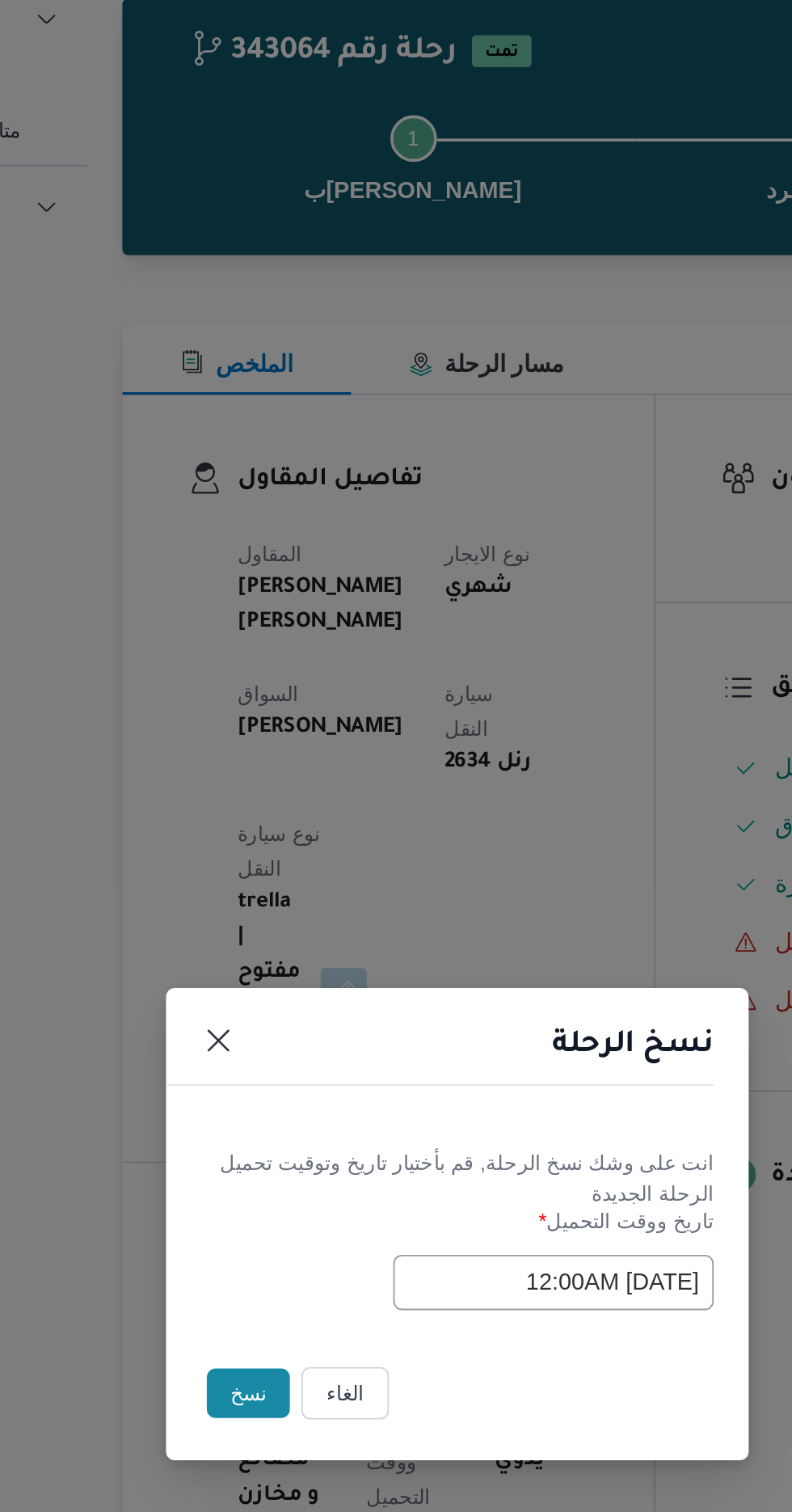
click at [268, 852] on button "نسخ" at bounding box center [280, 849] width 46 height 27
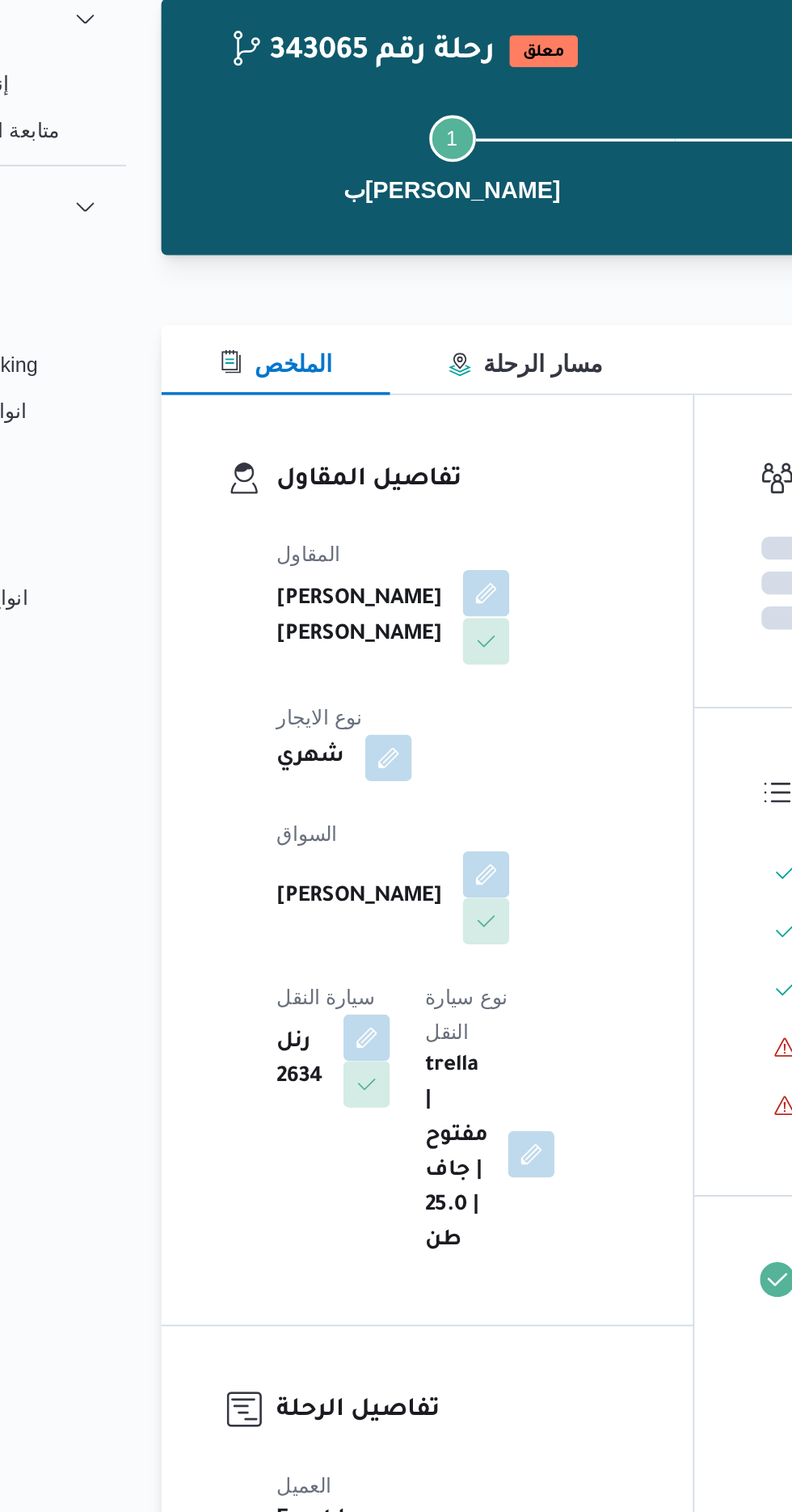
click at [377, 419] on button "button" at bounding box center [390, 406] width 26 height 26
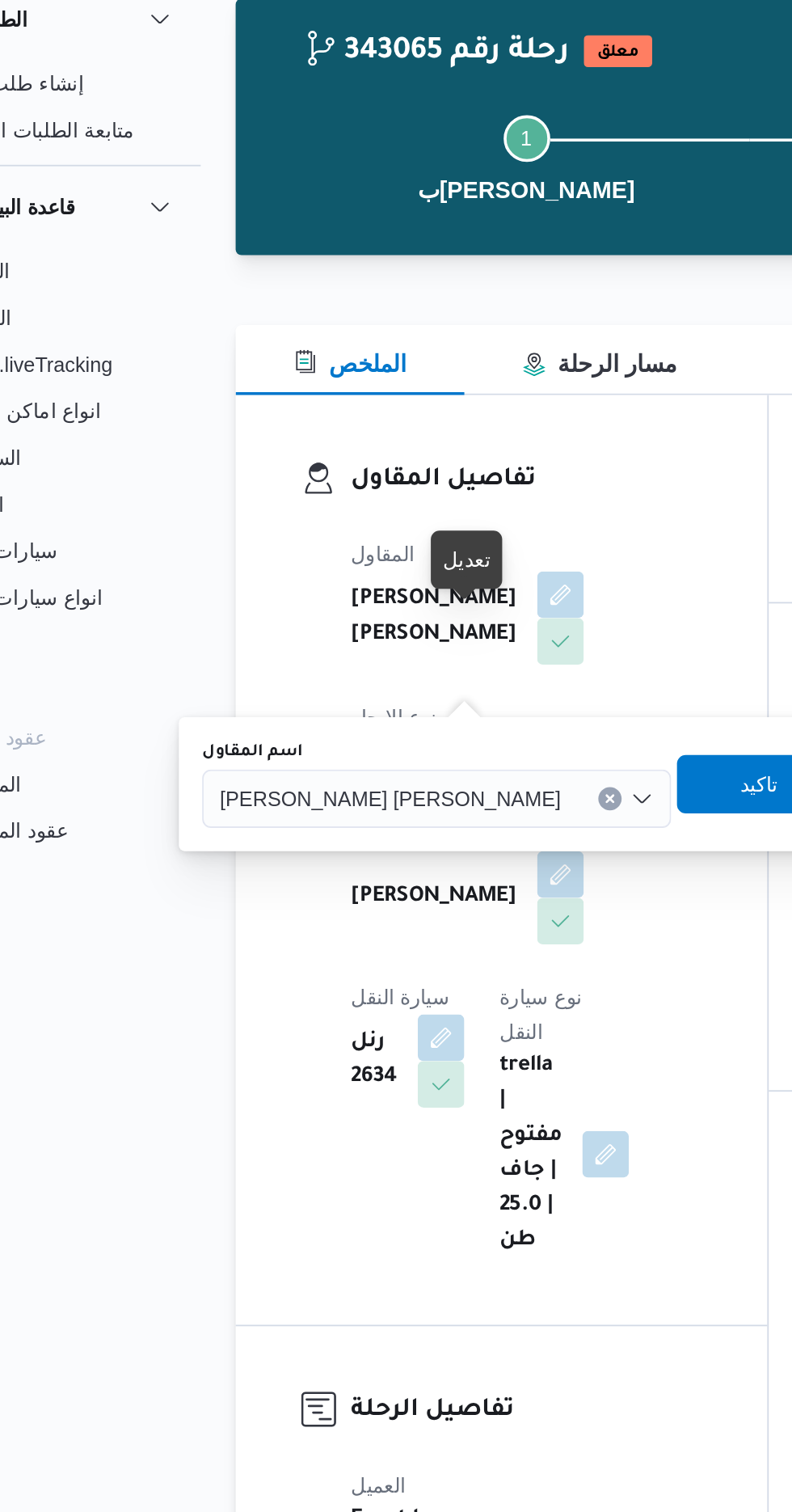
click at [303, 526] on span "[PERSON_NAME] [PERSON_NAME]" at bounding box center [297, 519] width 190 height 18
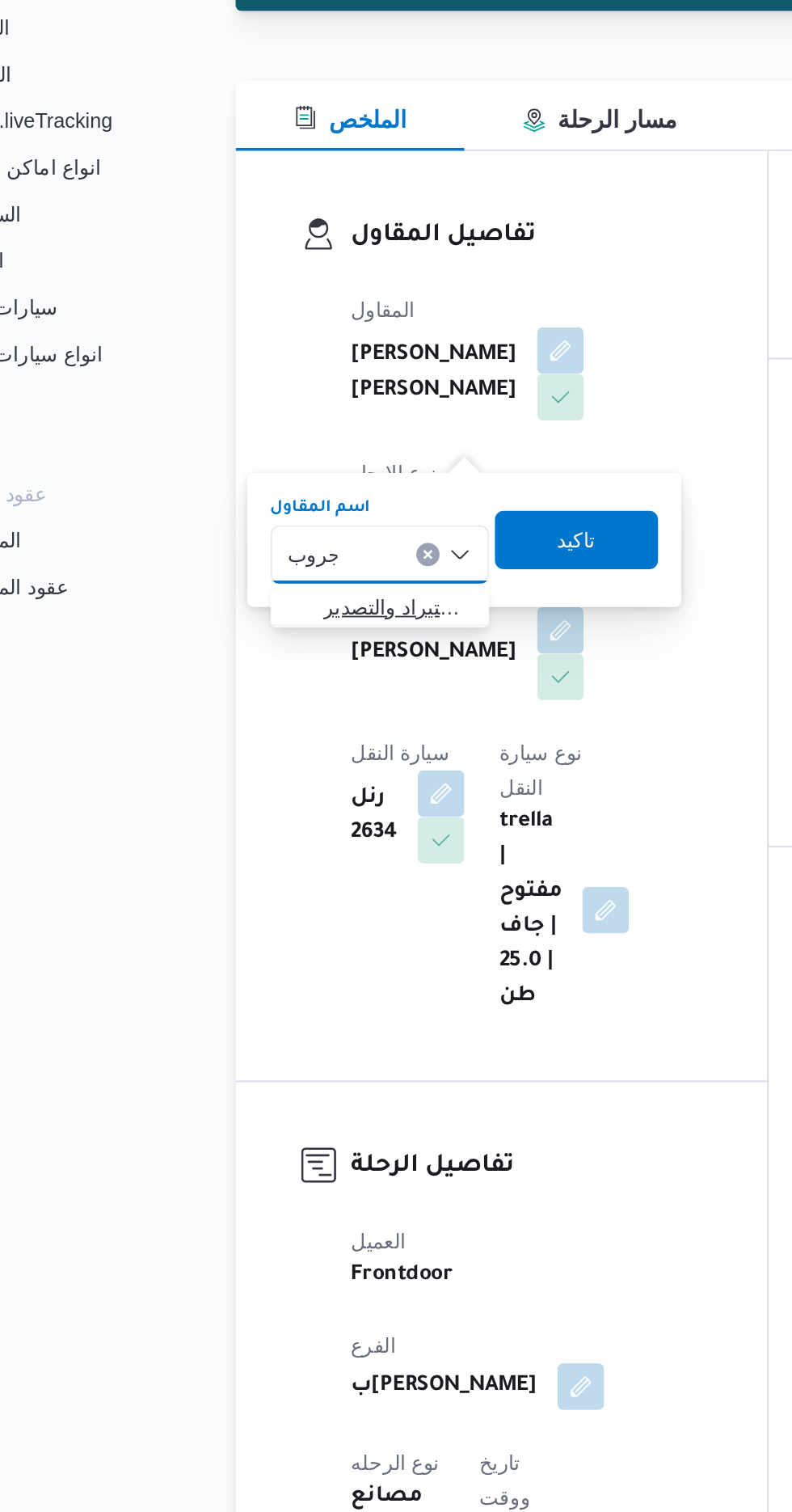
type input "جروب"
click at [300, 559] on span "شركة غريب جروب للاستيراد والتصدير" at bounding box center [290, 549] width 108 height 26
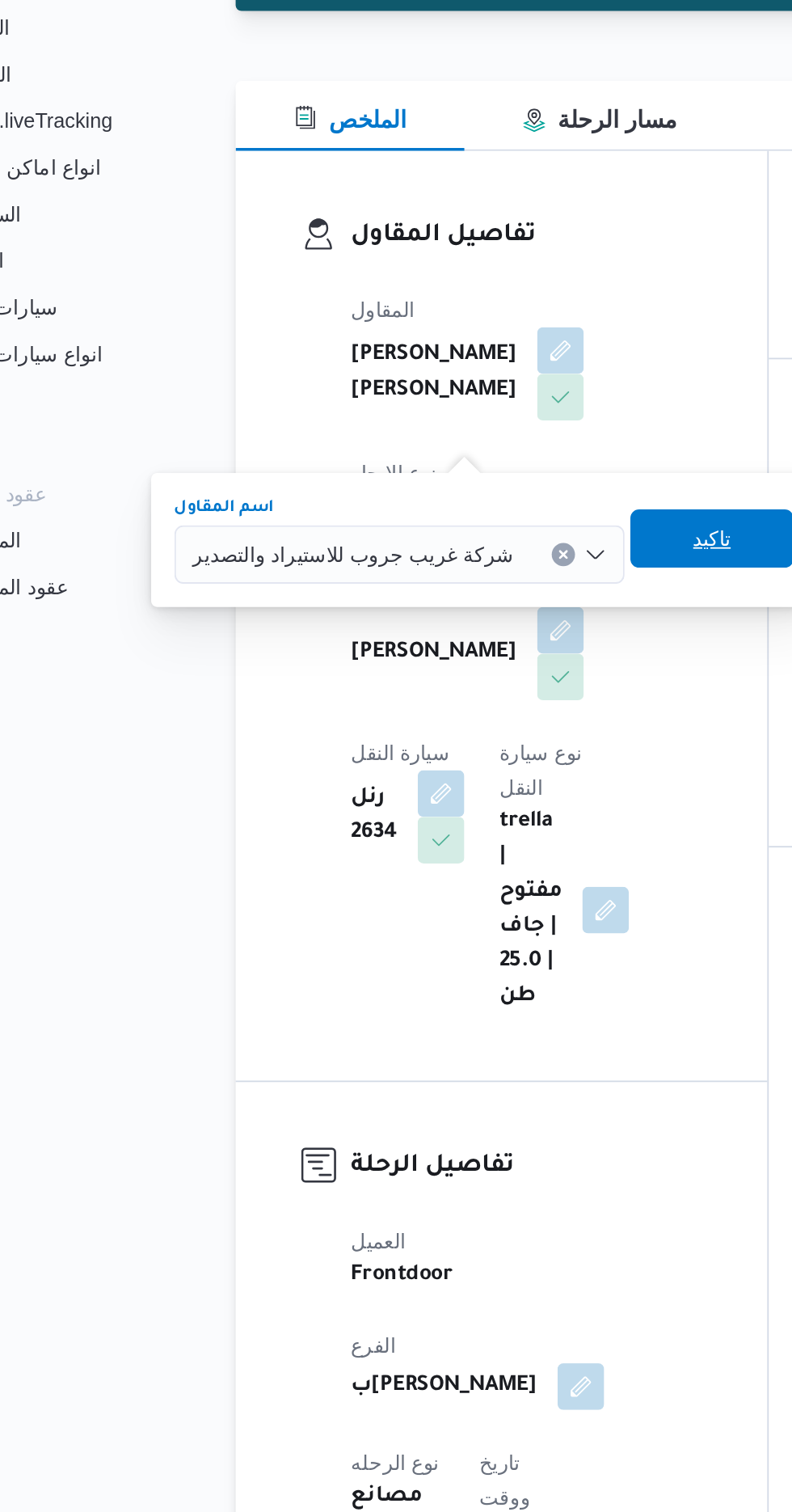
click at [438, 512] on span "تاكيد" at bounding box center [474, 511] width 90 height 32
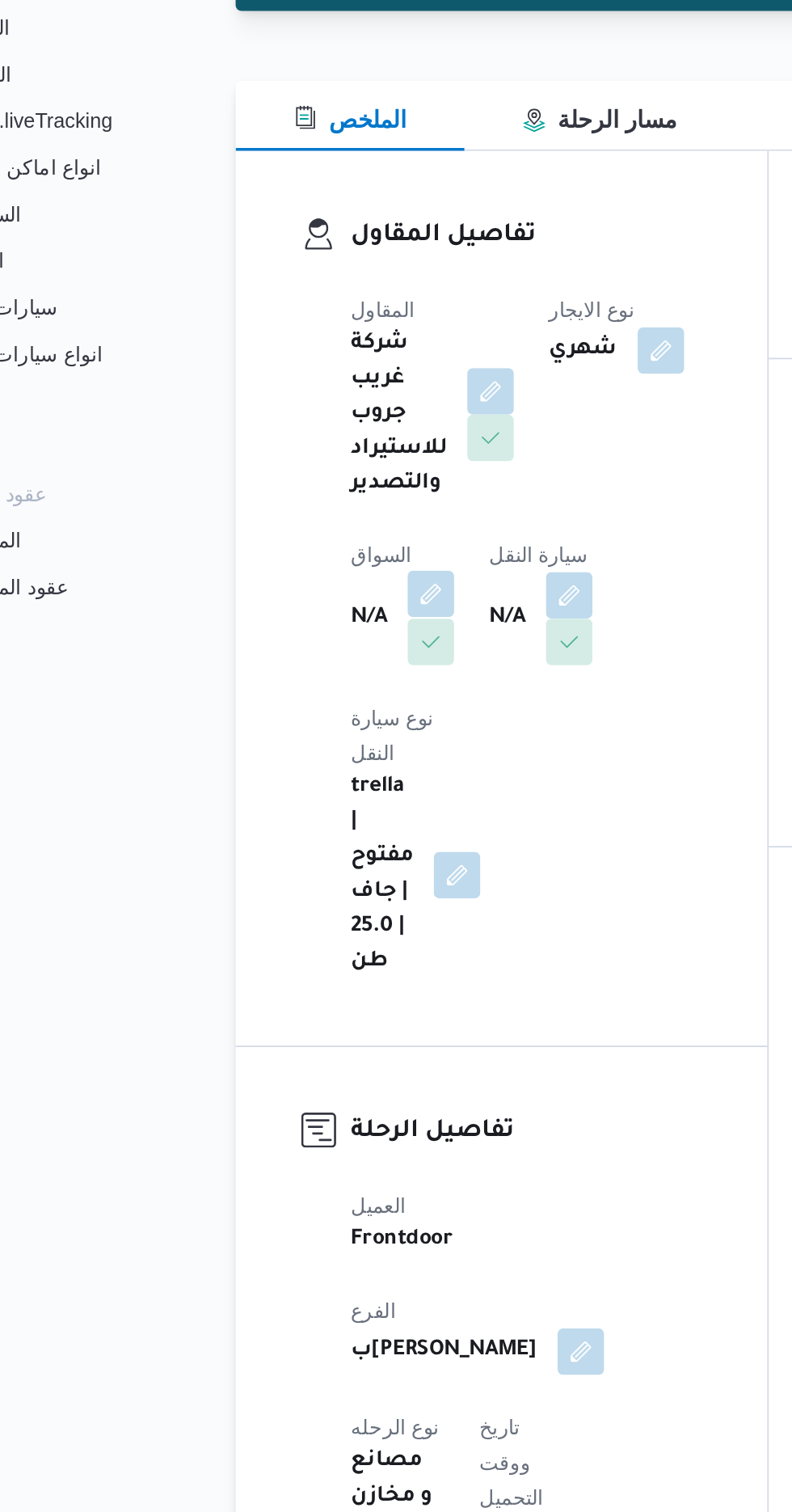
click at [320, 540] on button "button" at bounding box center [319, 542] width 26 height 26
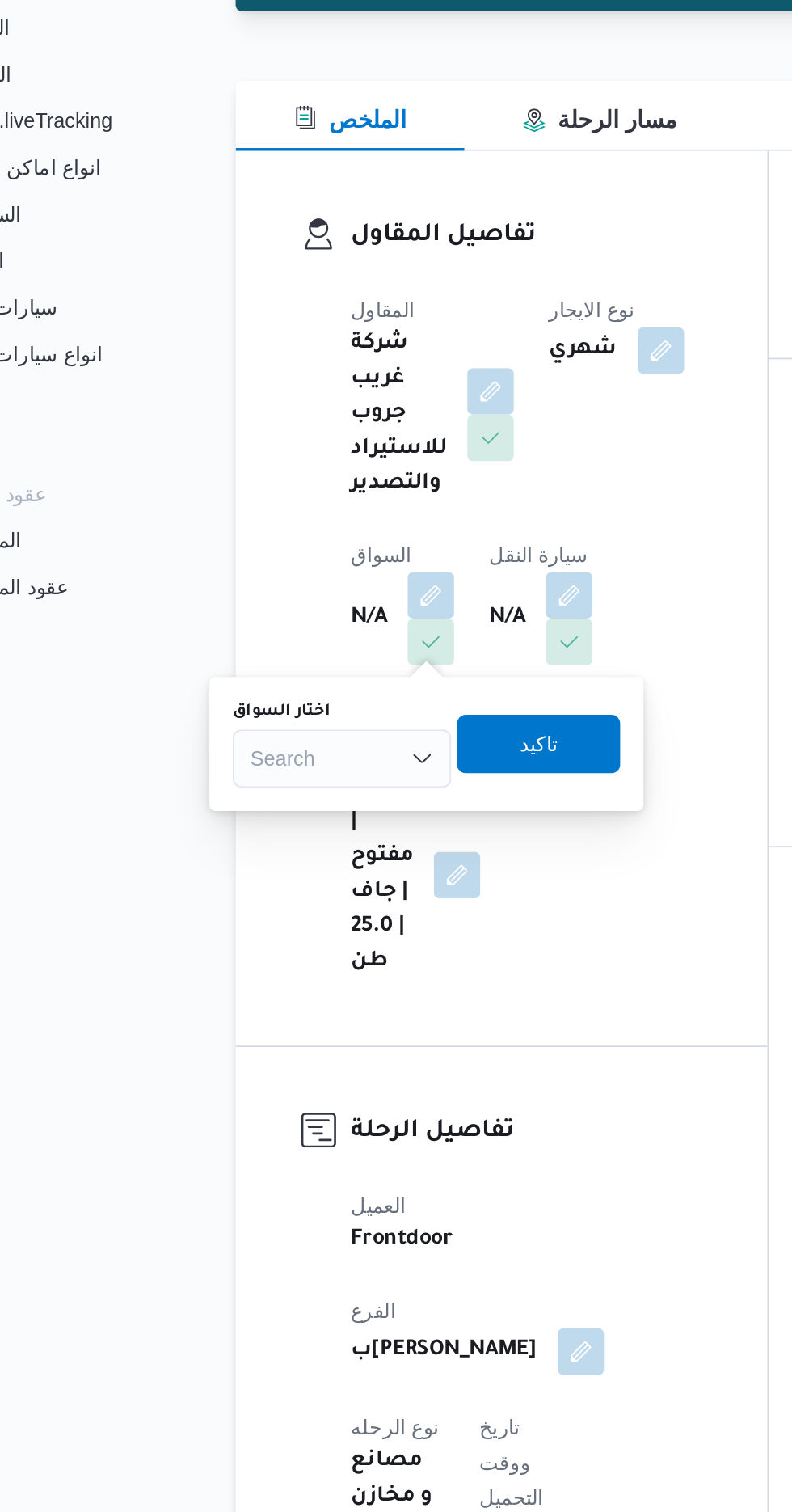
click at [285, 639] on div "Search" at bounding box center [268, 633] width 121 height 32
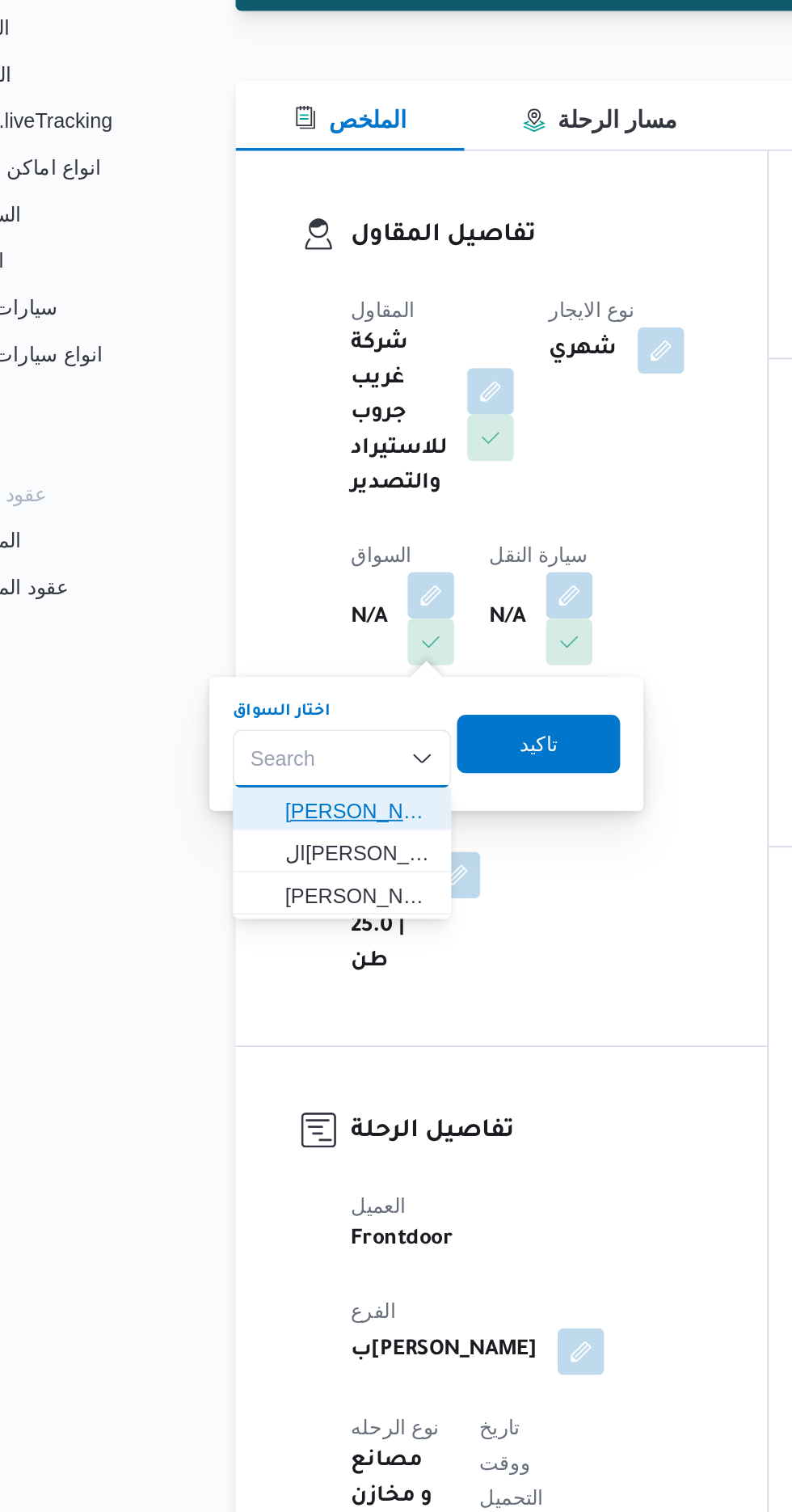
click at [289, 663] on span "[PERSON_NAME]" at bounding box center [279, 662] width 83 height 20
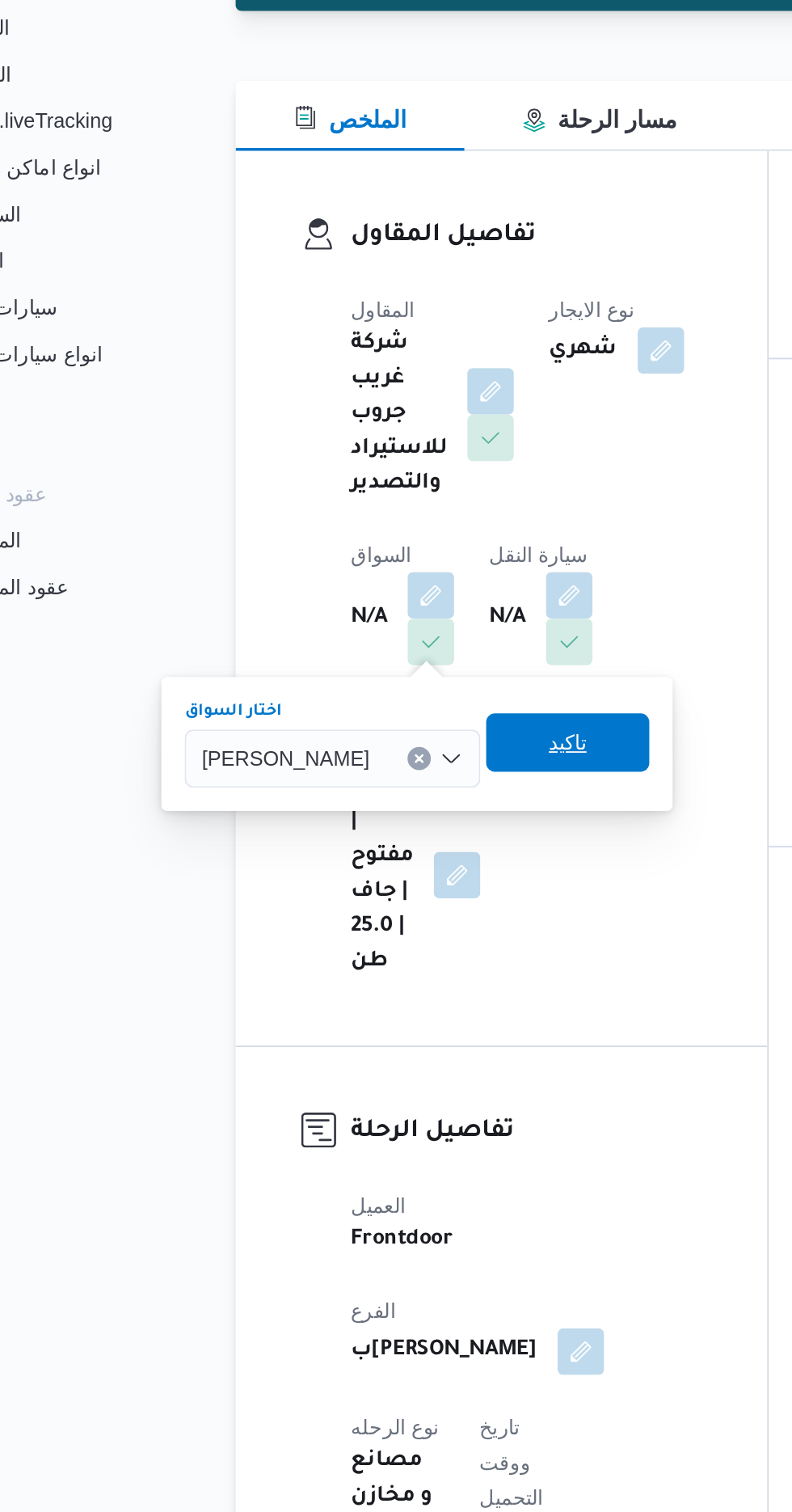
click at [405, 627] on span "تاكيد" at bounding box center [394, 624] width 21 height 20
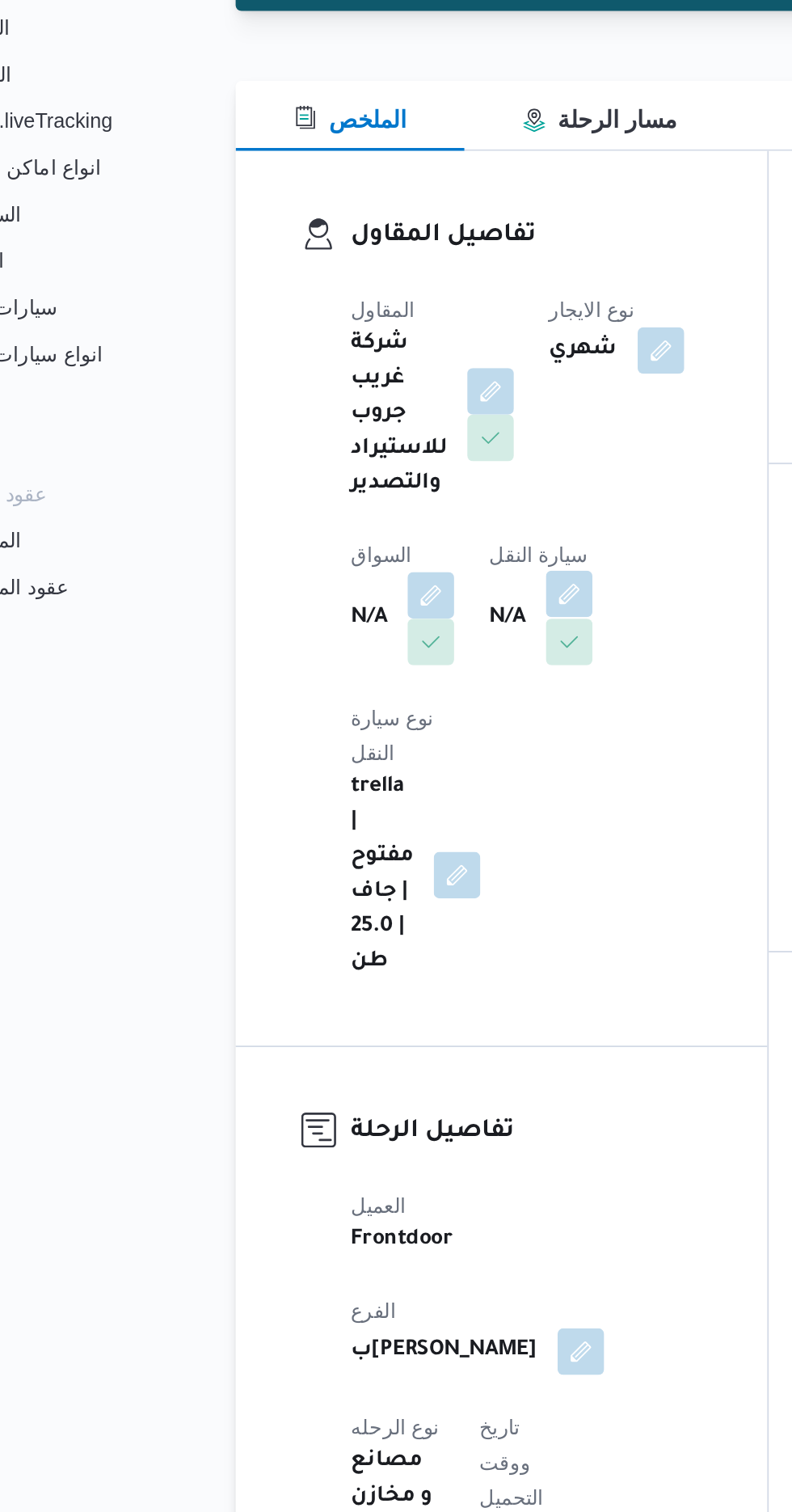
click at [403, 548] on button "button" at bounding box center [395, 542] width 26 height 26
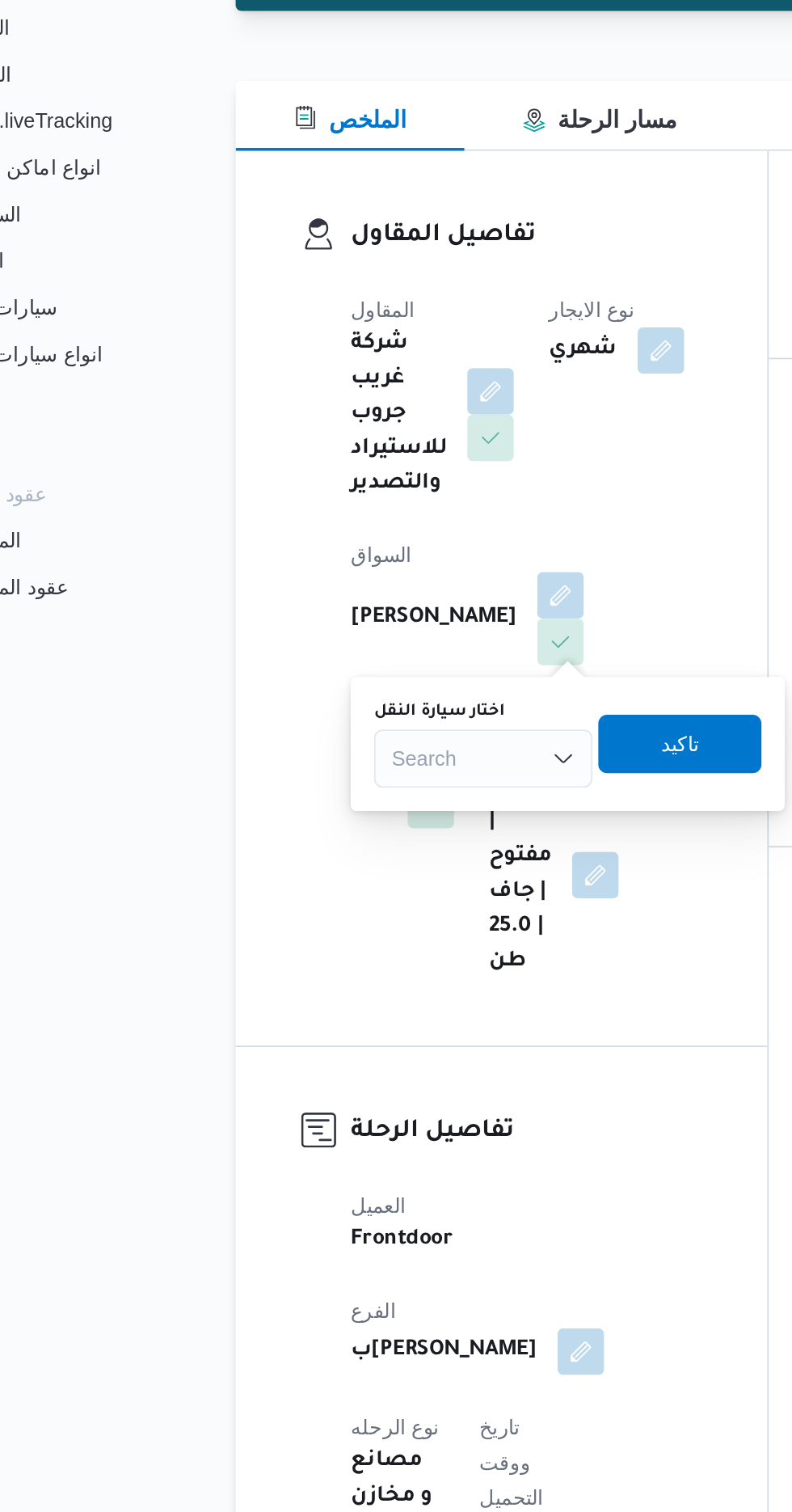
click at [343, 634] on div "Search" at bounding box center [347, 633] width 121 height 32
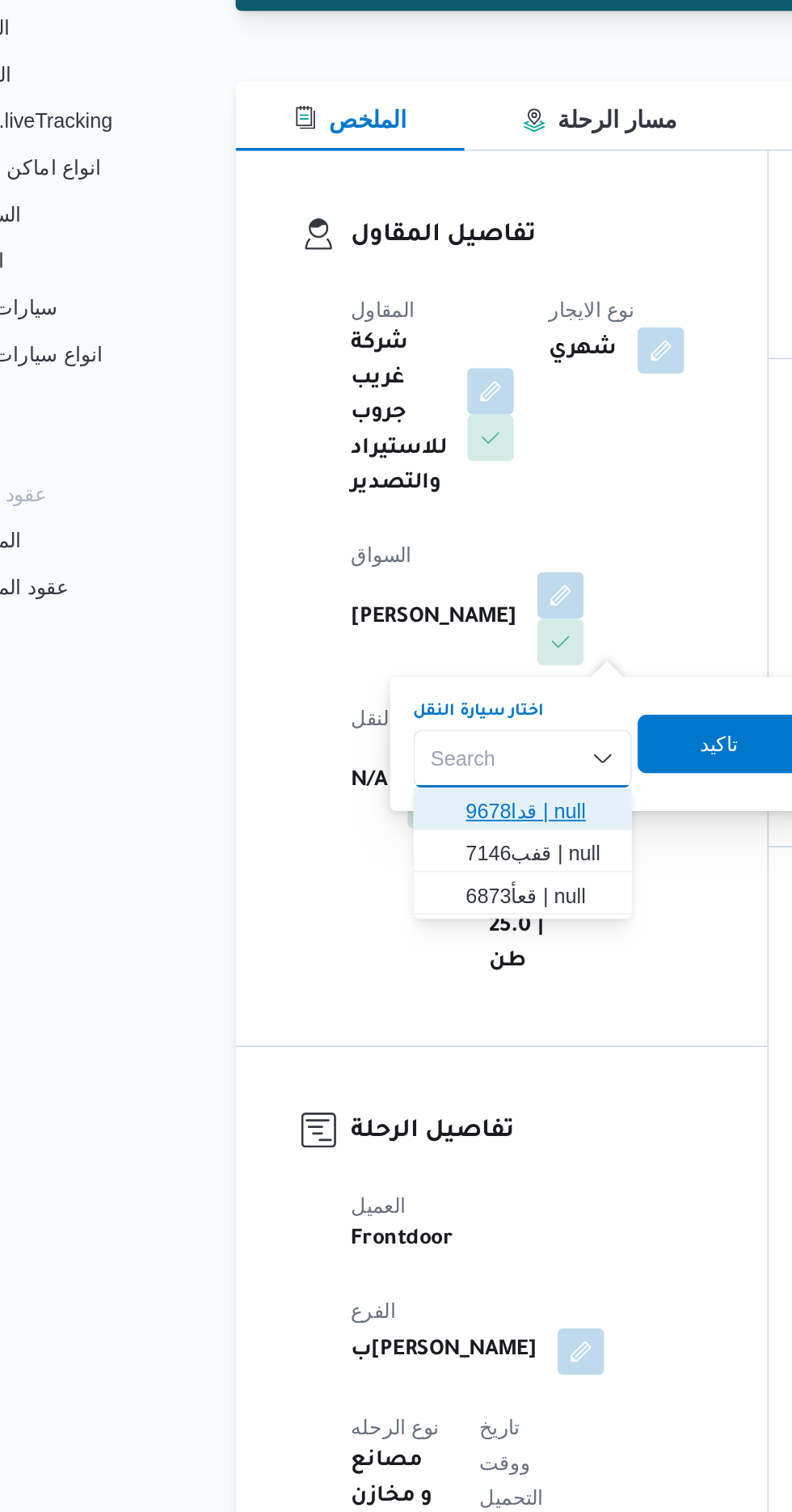
click at [375, 662] on span "قدا9678 | null" at bounding box center [379, 662] width 83 height 20
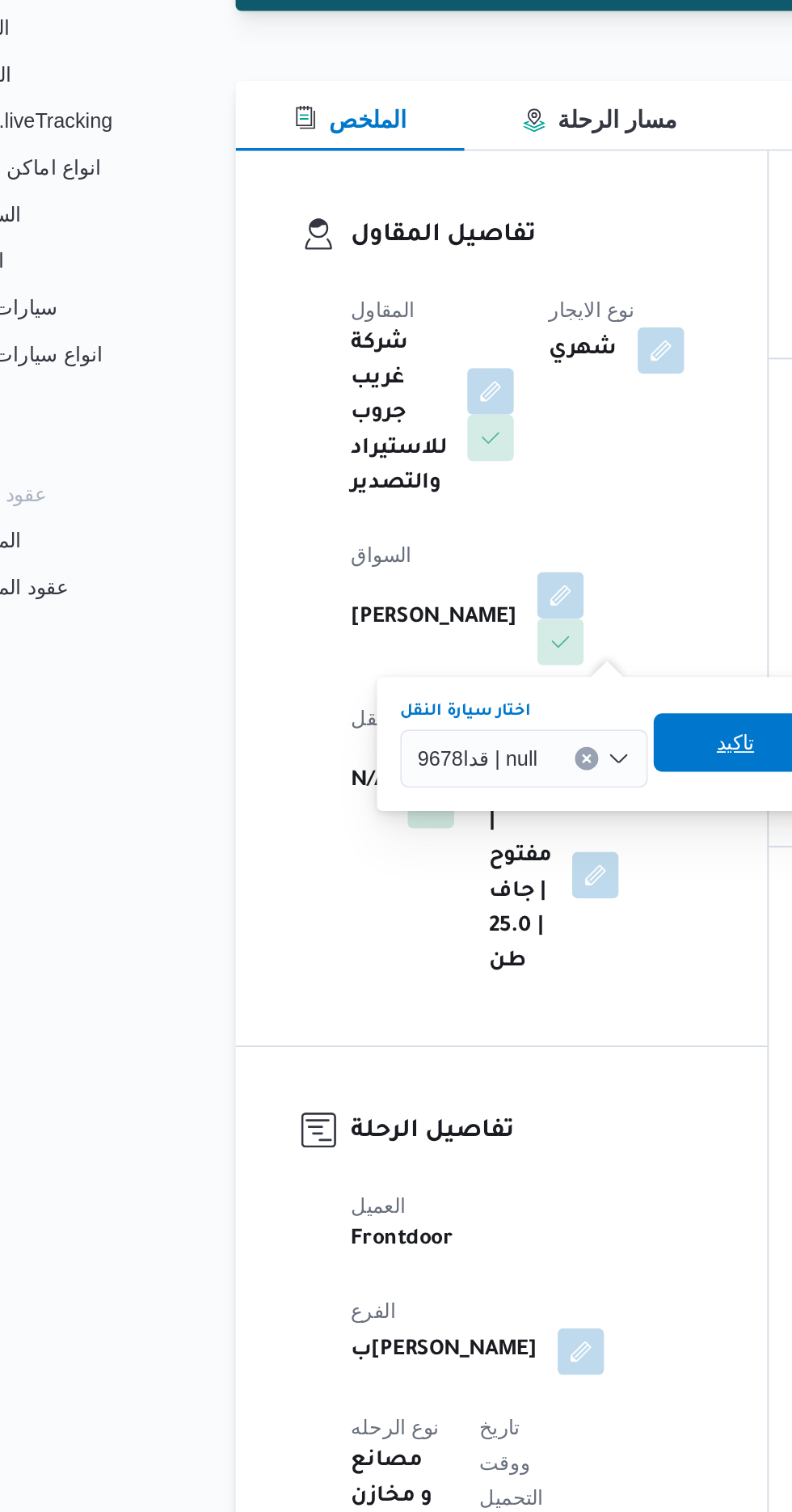
click at [483, 632] on span "تاكيد" at bounding box center [487, 624] width 21 height 20
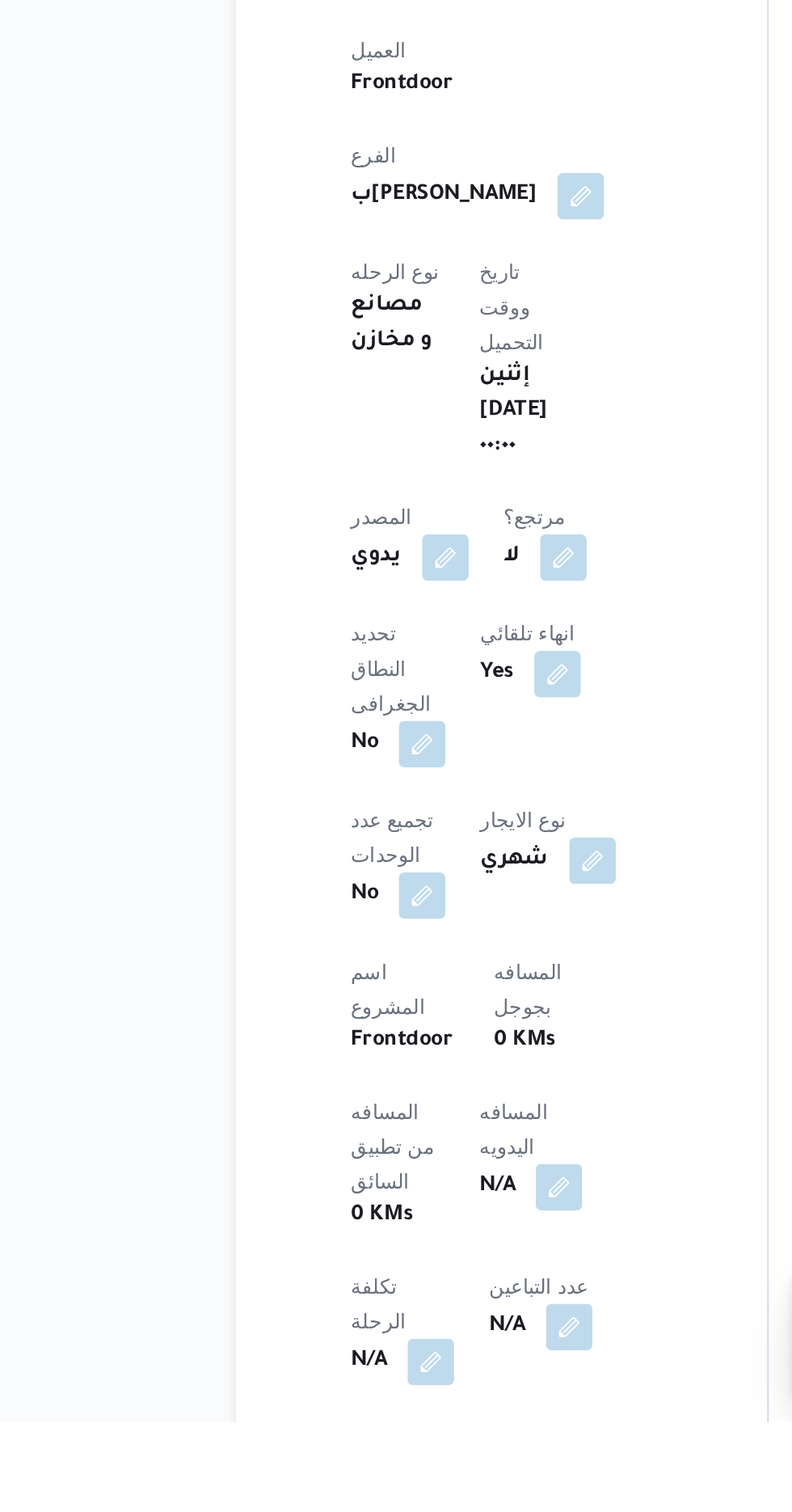
scroll to position [137, 0]
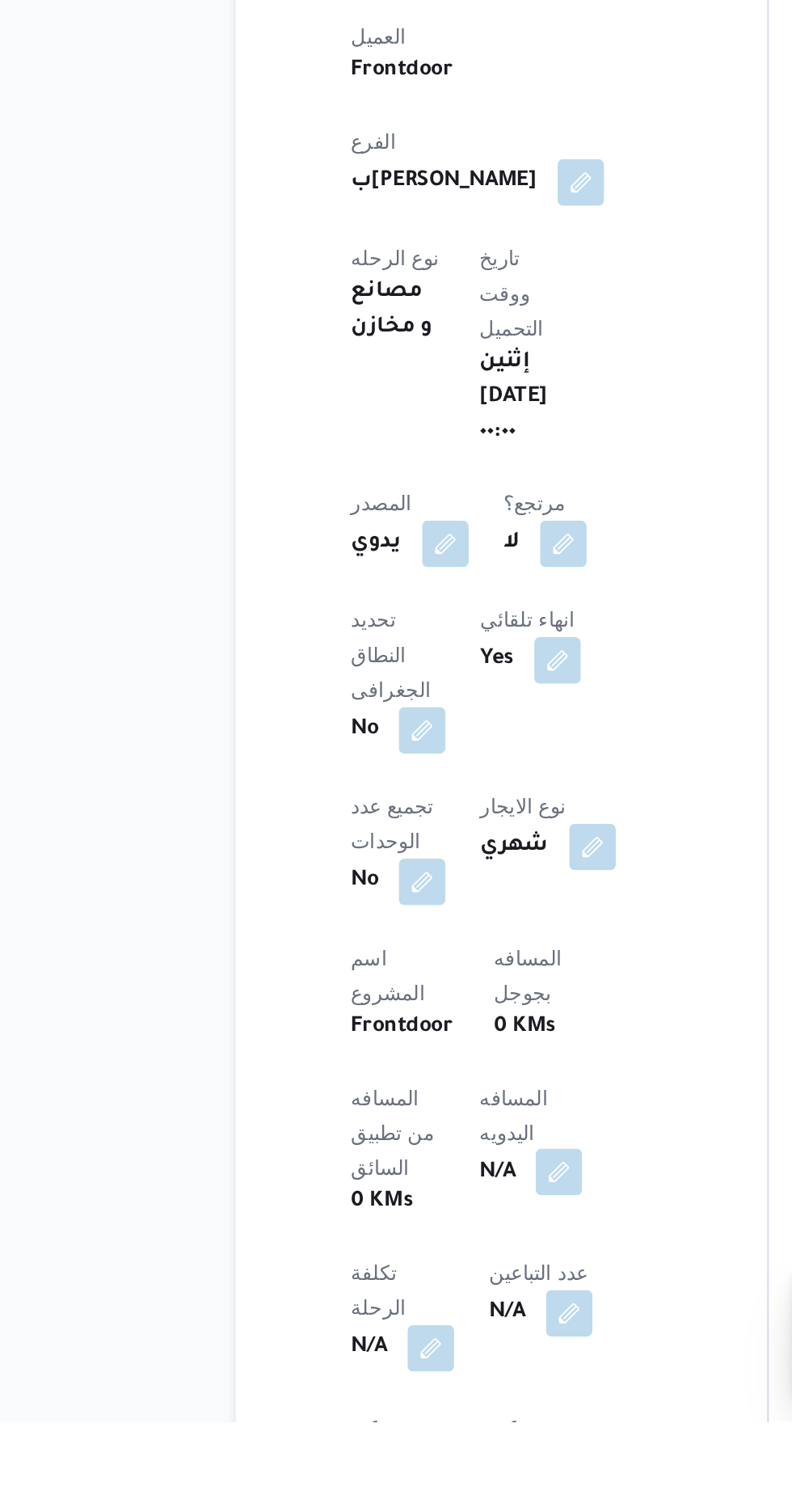
click at [376, 1361] on button "button" at bounding box center [389, 1374] width 26 height 26
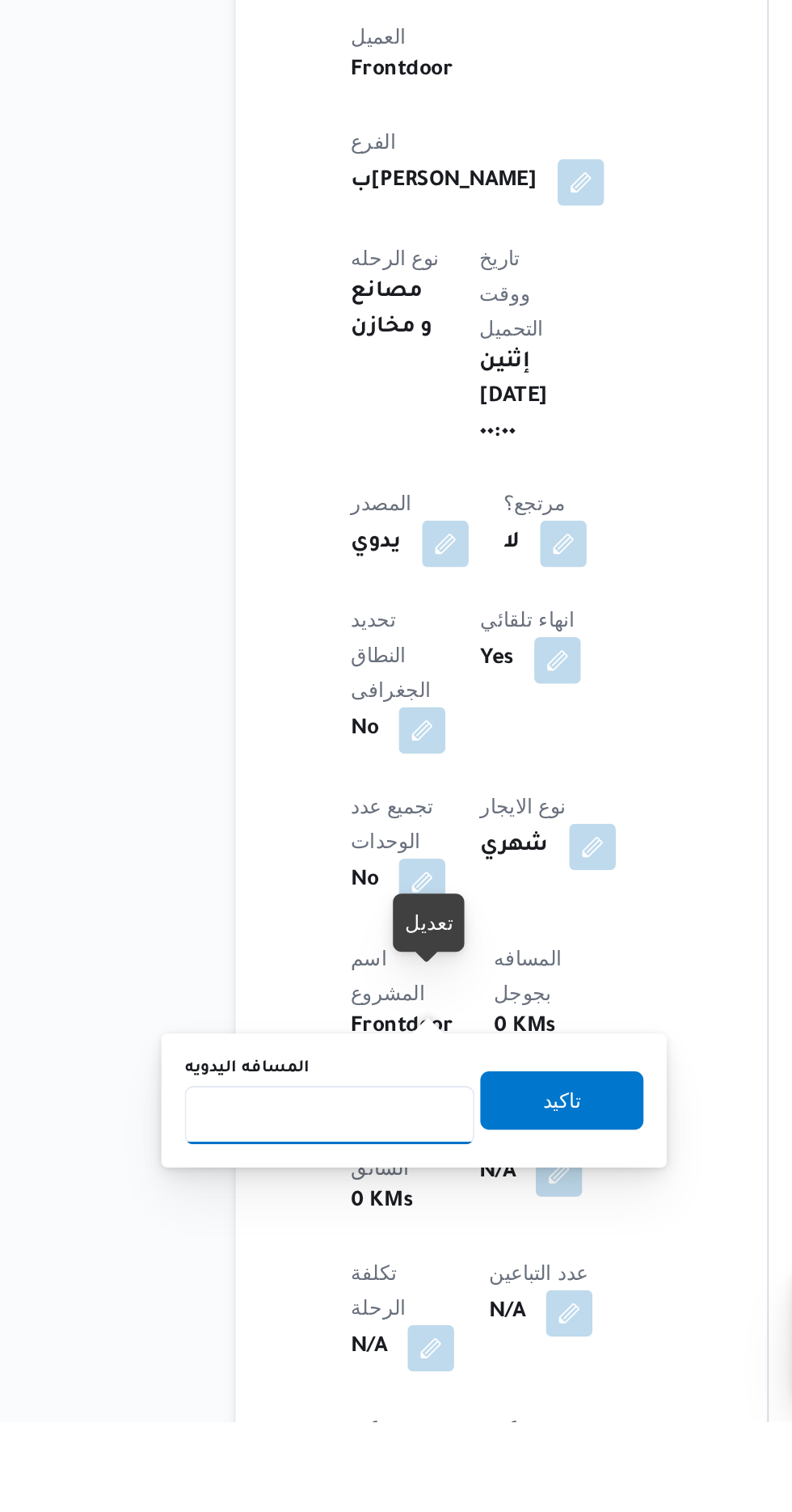
click at [275, 1342] on input "المسافه اليدويه" at bounding box center [262, 1342] width 160 height 32
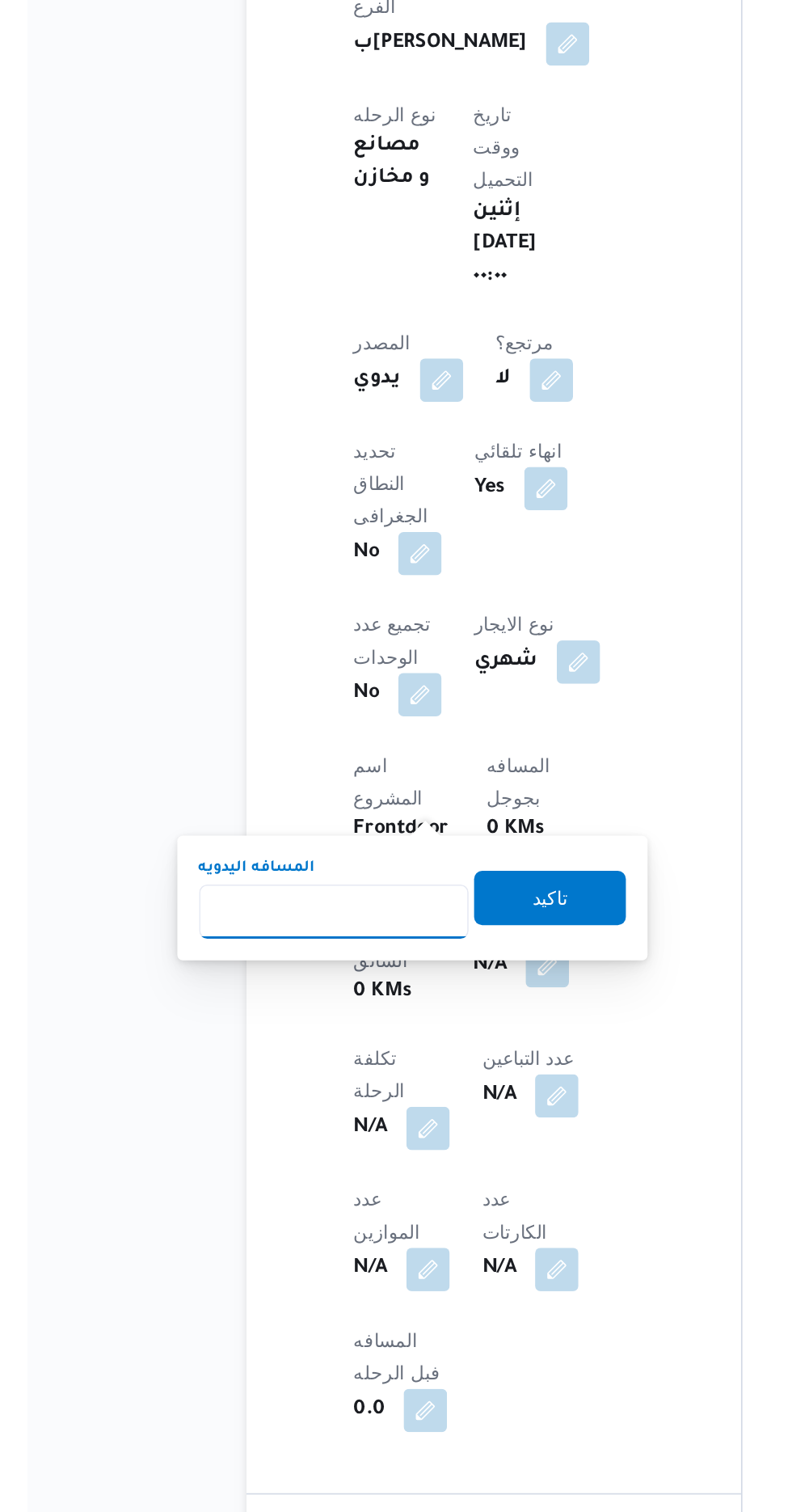
scroll to position [266, 0]
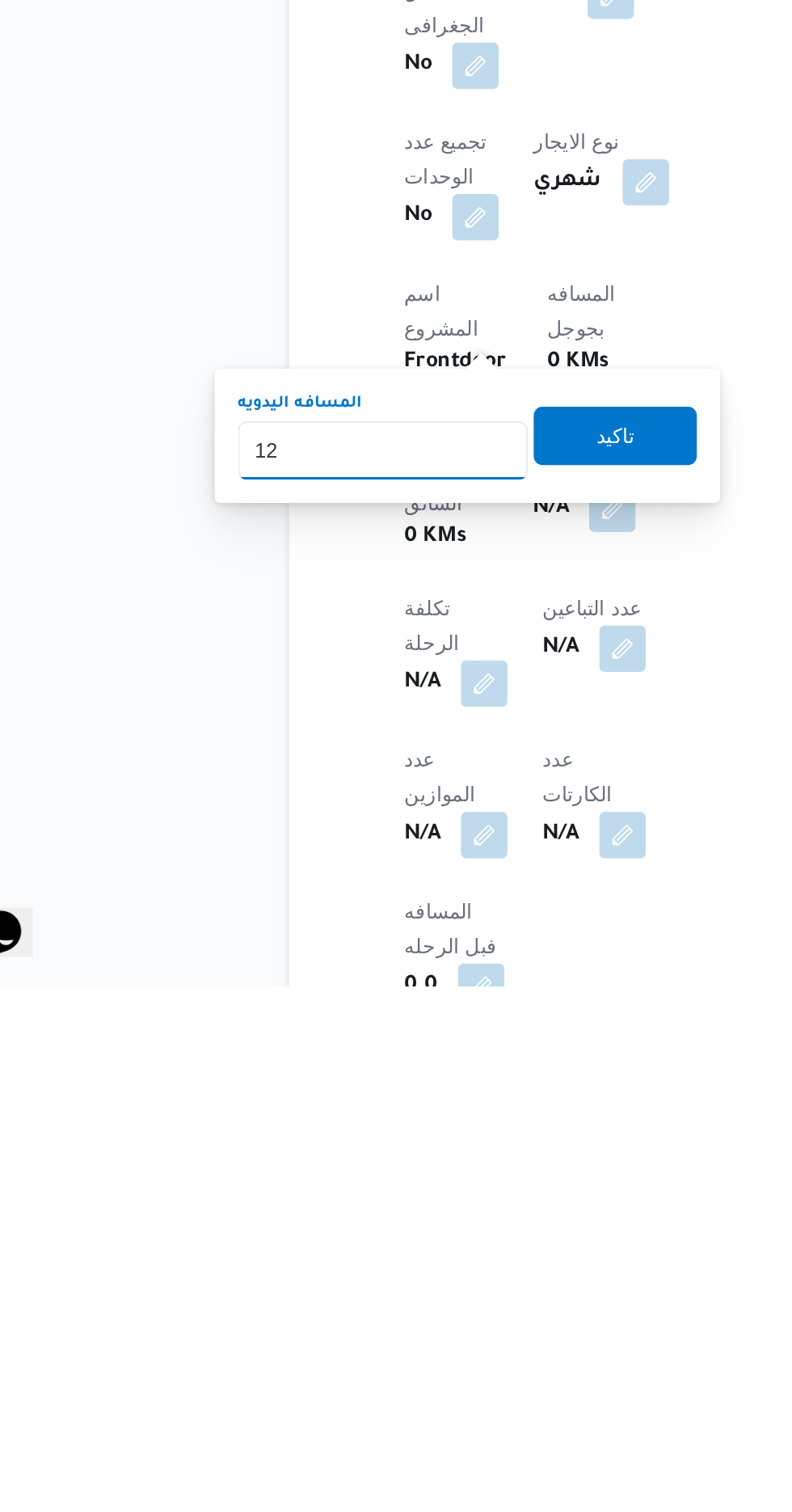
type input "120"
click at [416, 1206] on span "تاكيد" at bounding box center [391, 1205] width 90 height 32
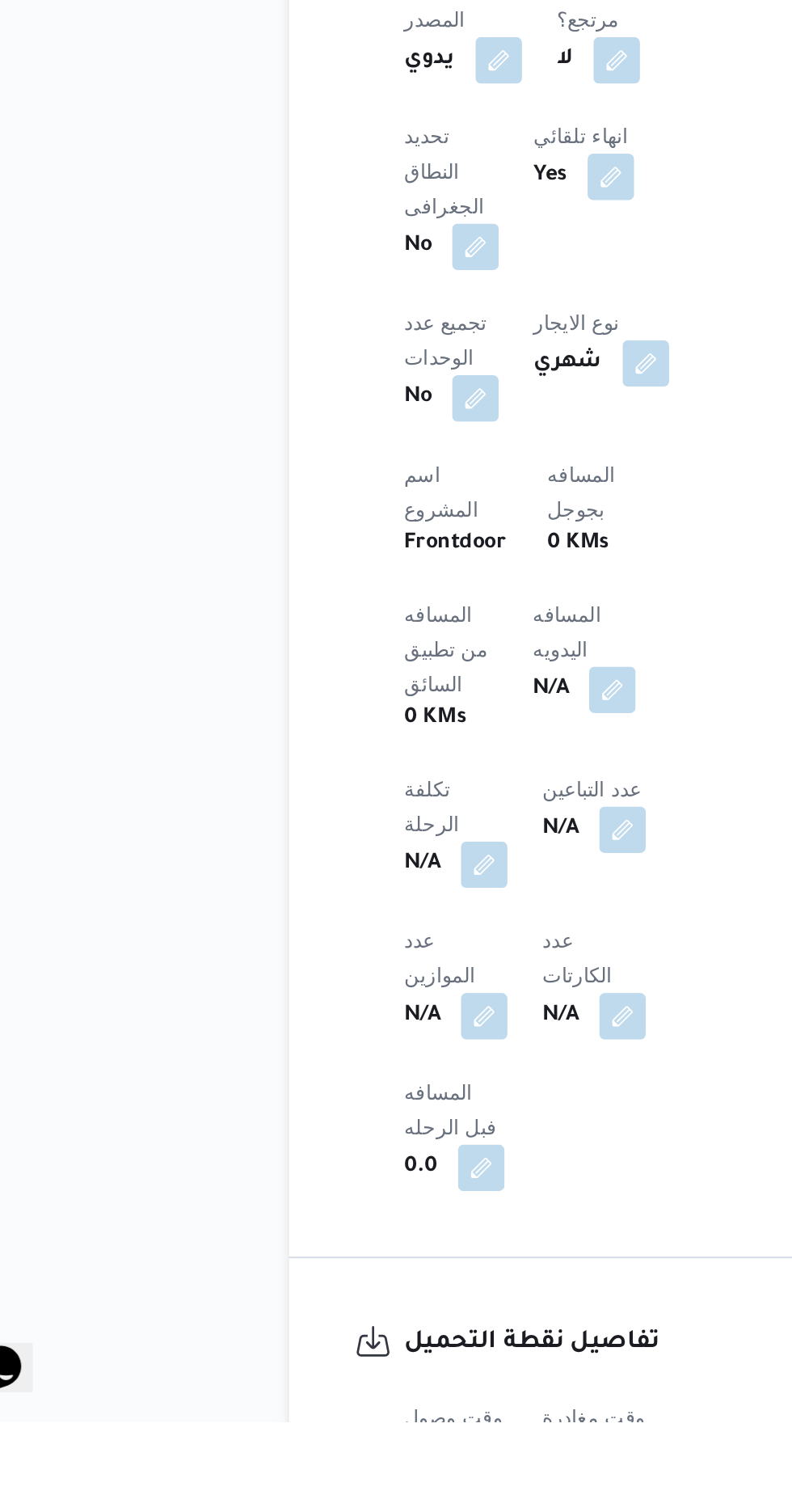
scroll to position [435, 0]
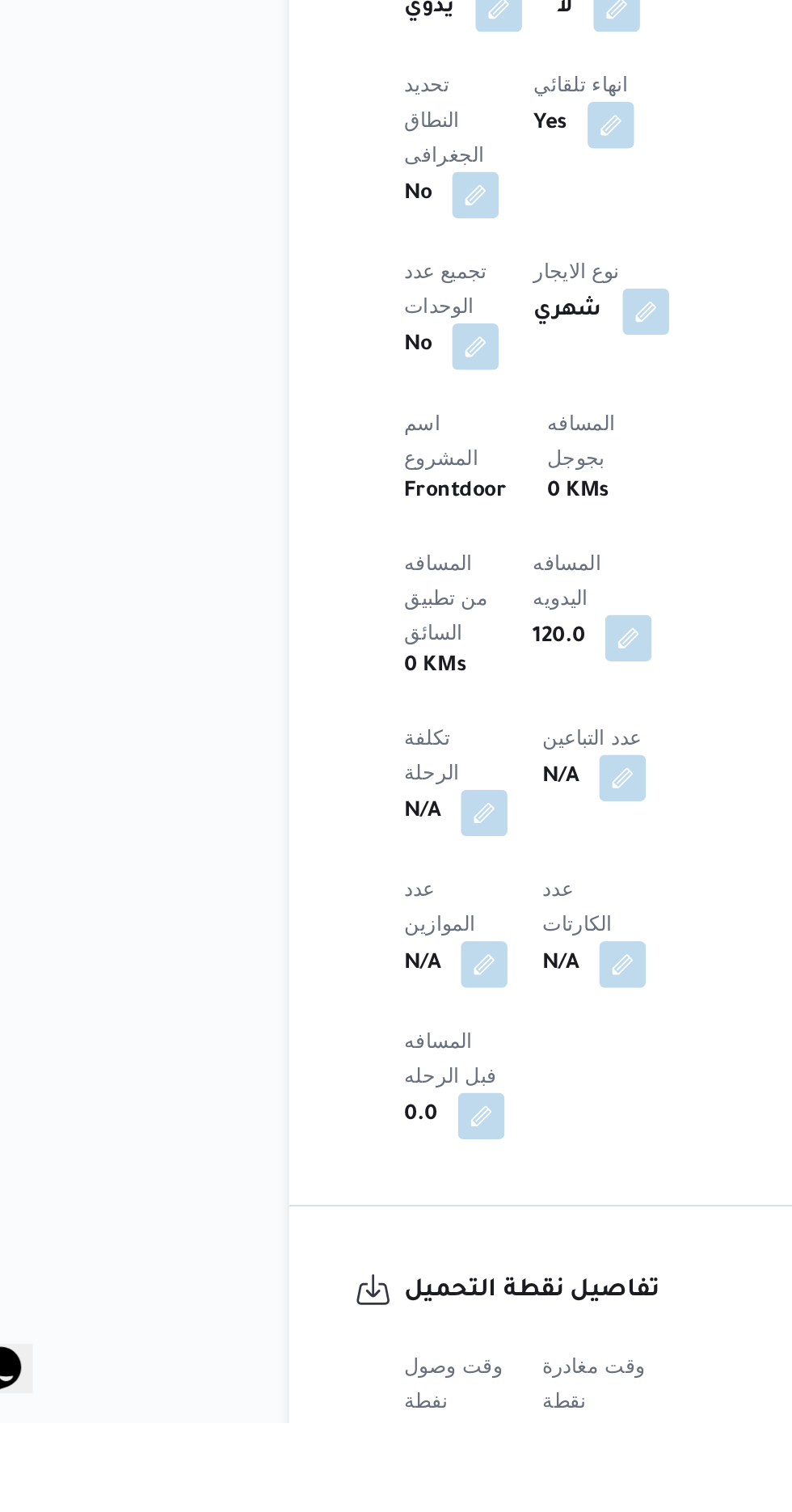
click at [319, 1511] on button "button" at bounding box center [319, 1541] width 26 height 26
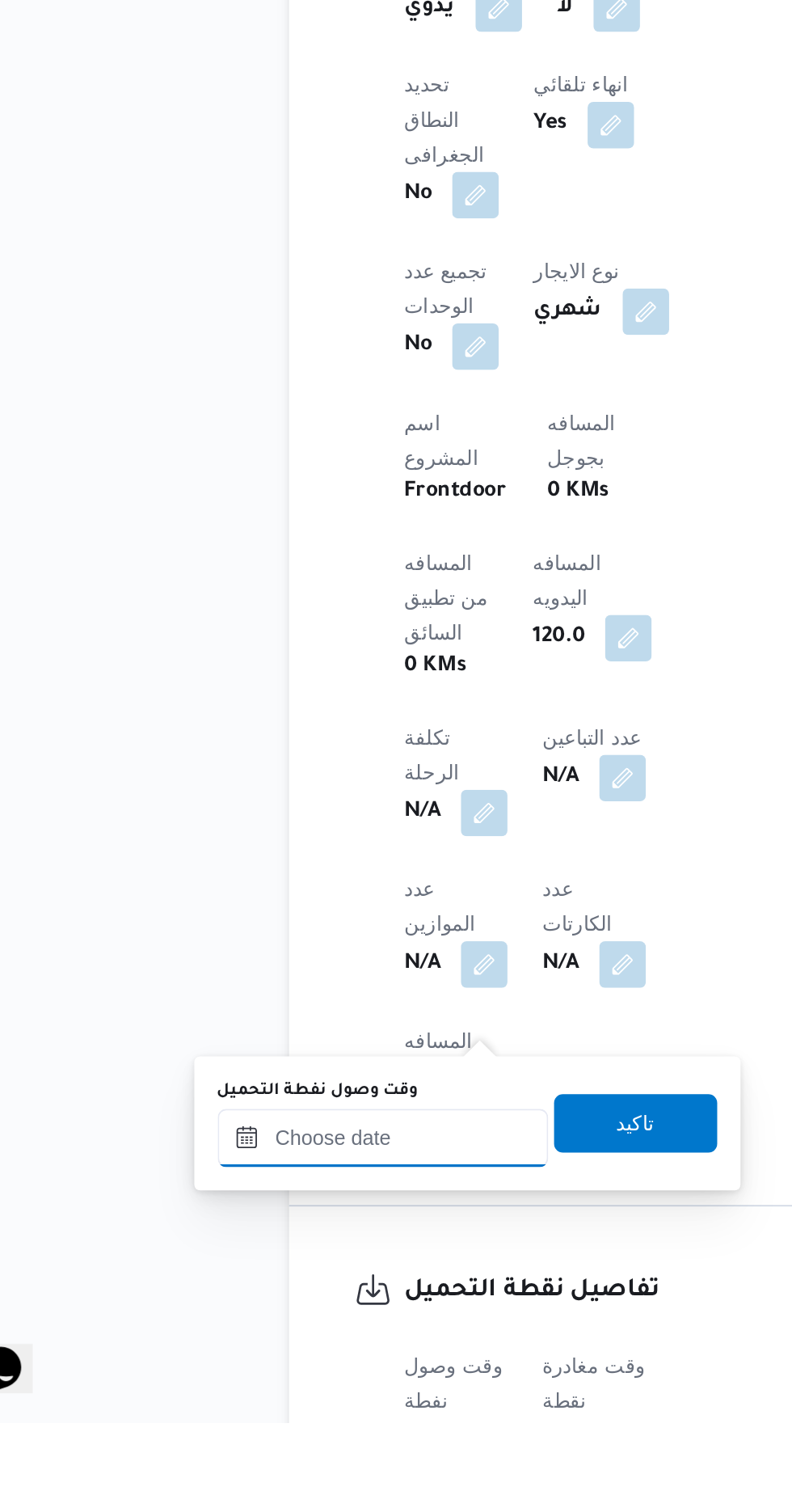
click at [297, 1352] on input "وقت وصول نفطة التحميل" at bounding box center [263, 1354] width 184 height 32
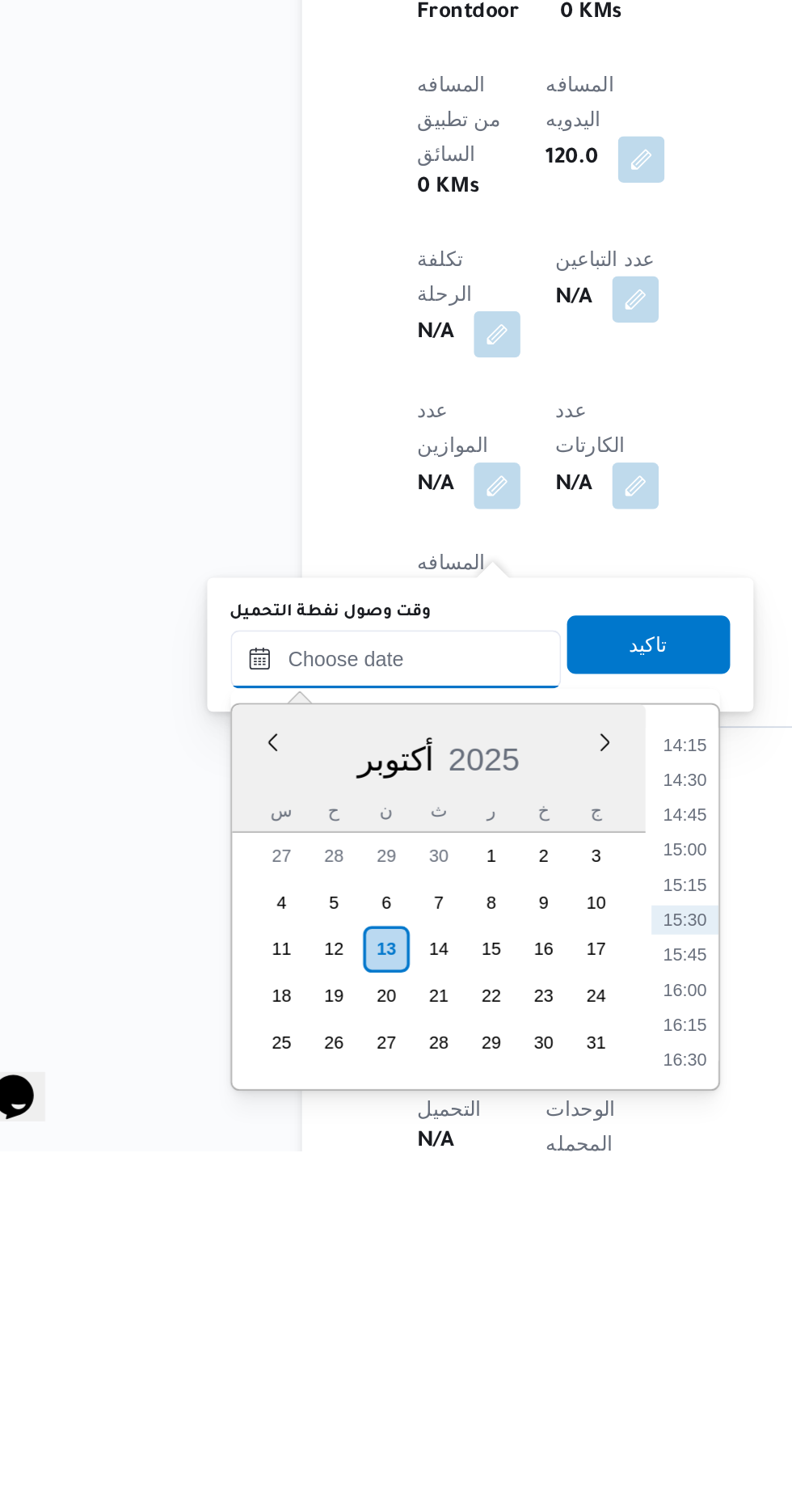
scroll to position [550, 0]
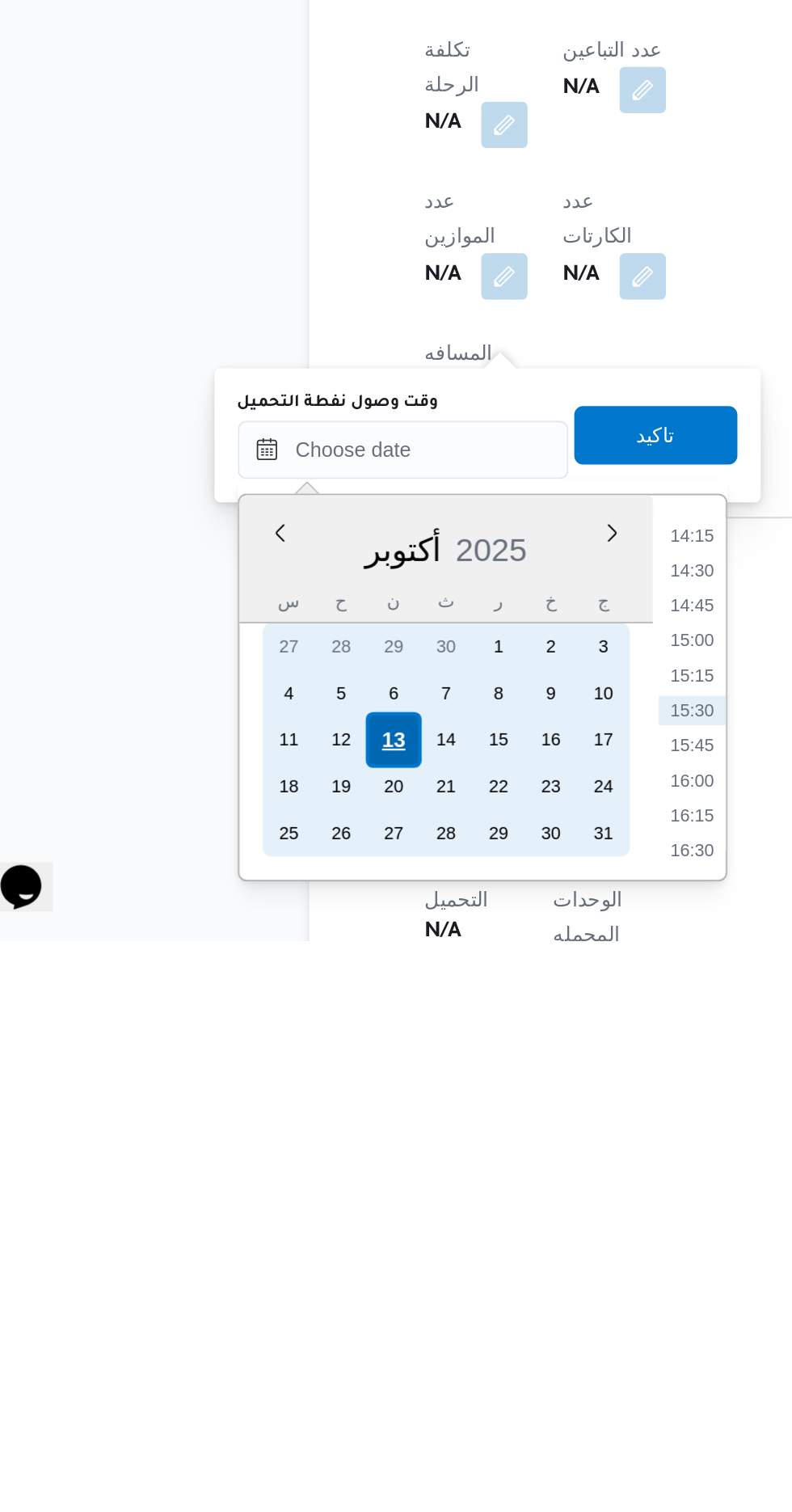
click at [257, 1397] on div "13" at bounding box center [256, 1400] width 31 height 31
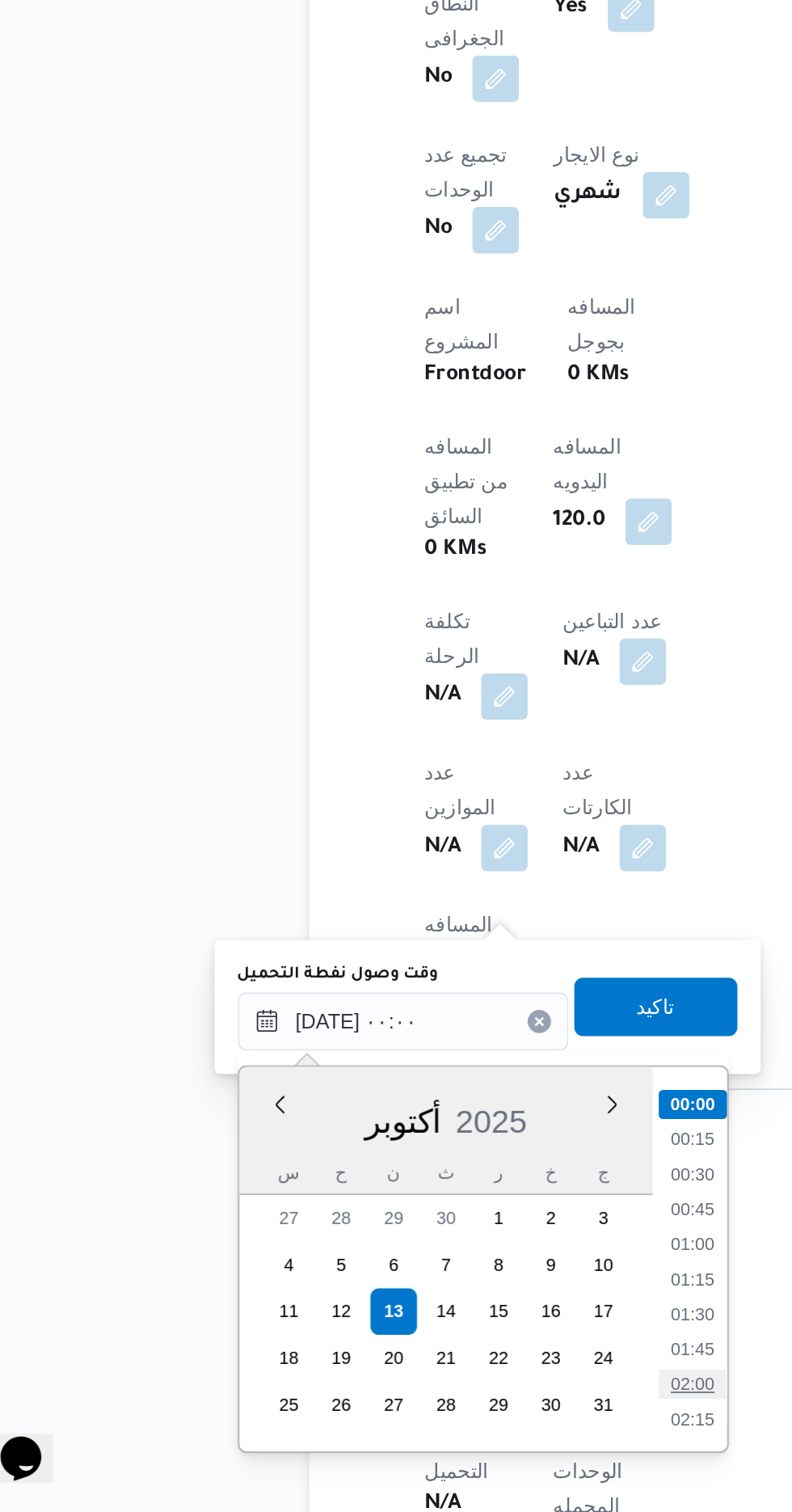
click at [428, 1437] on li "02:00" at bounding box center [423, 1441] width 38 height 16
type input "[DATE] ٠٢:٠٠"
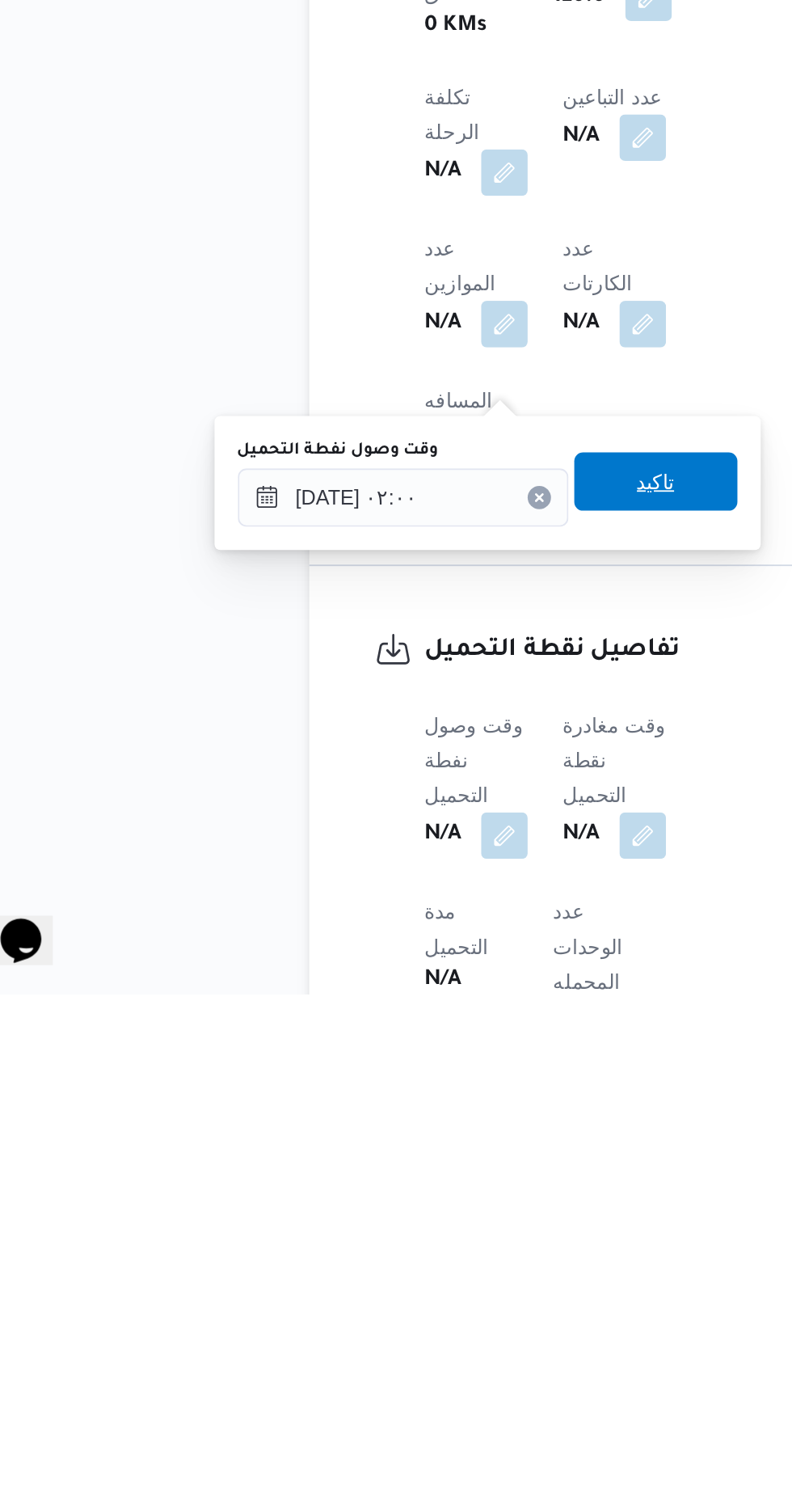
click at [426, 1240] on span "تاكيد" at bounding box center [403, 1228] width 90 height 32
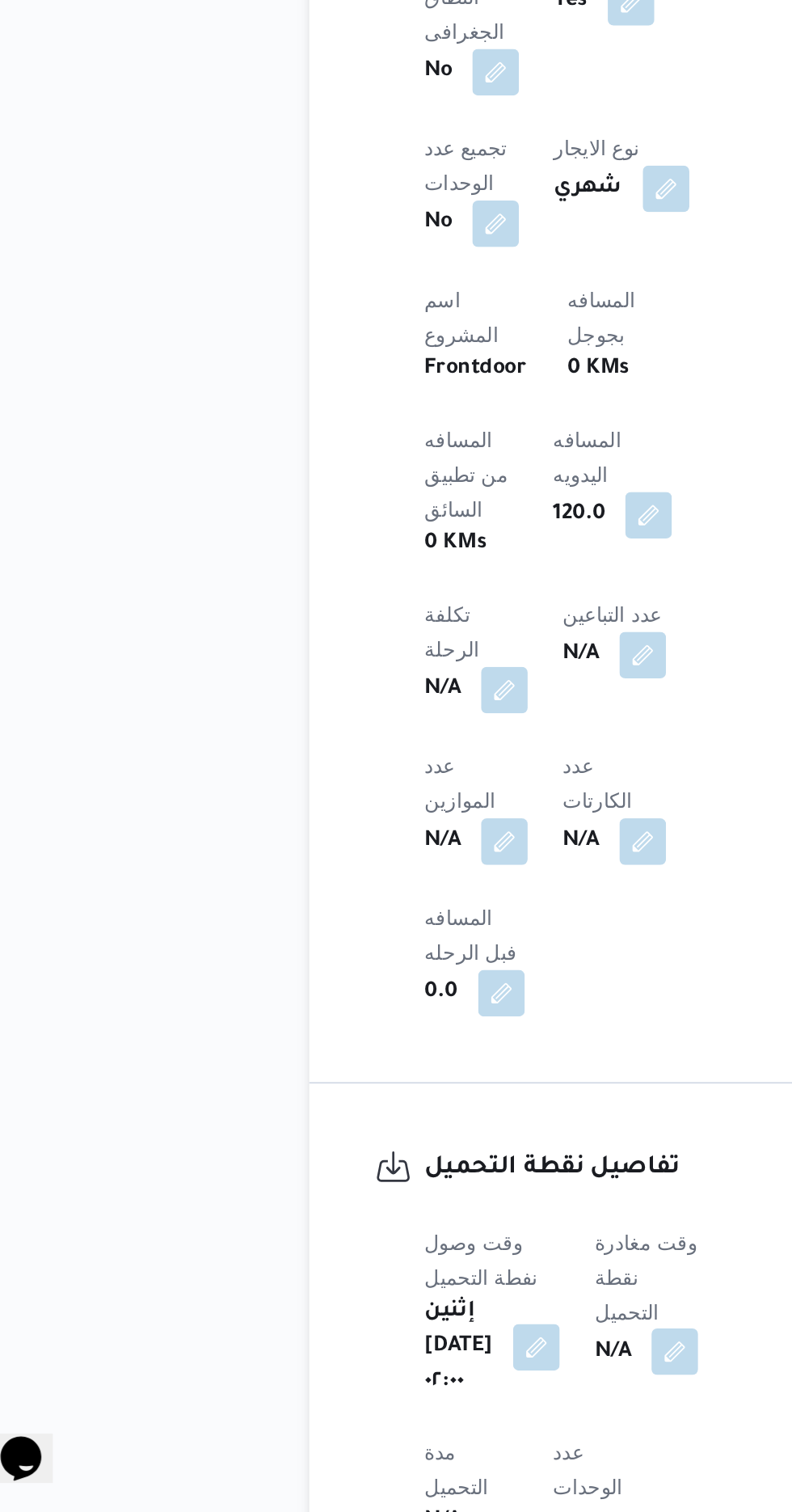
click at [418, 1410] on button "button" at bounding box center [413, 1423] width 26 height 26
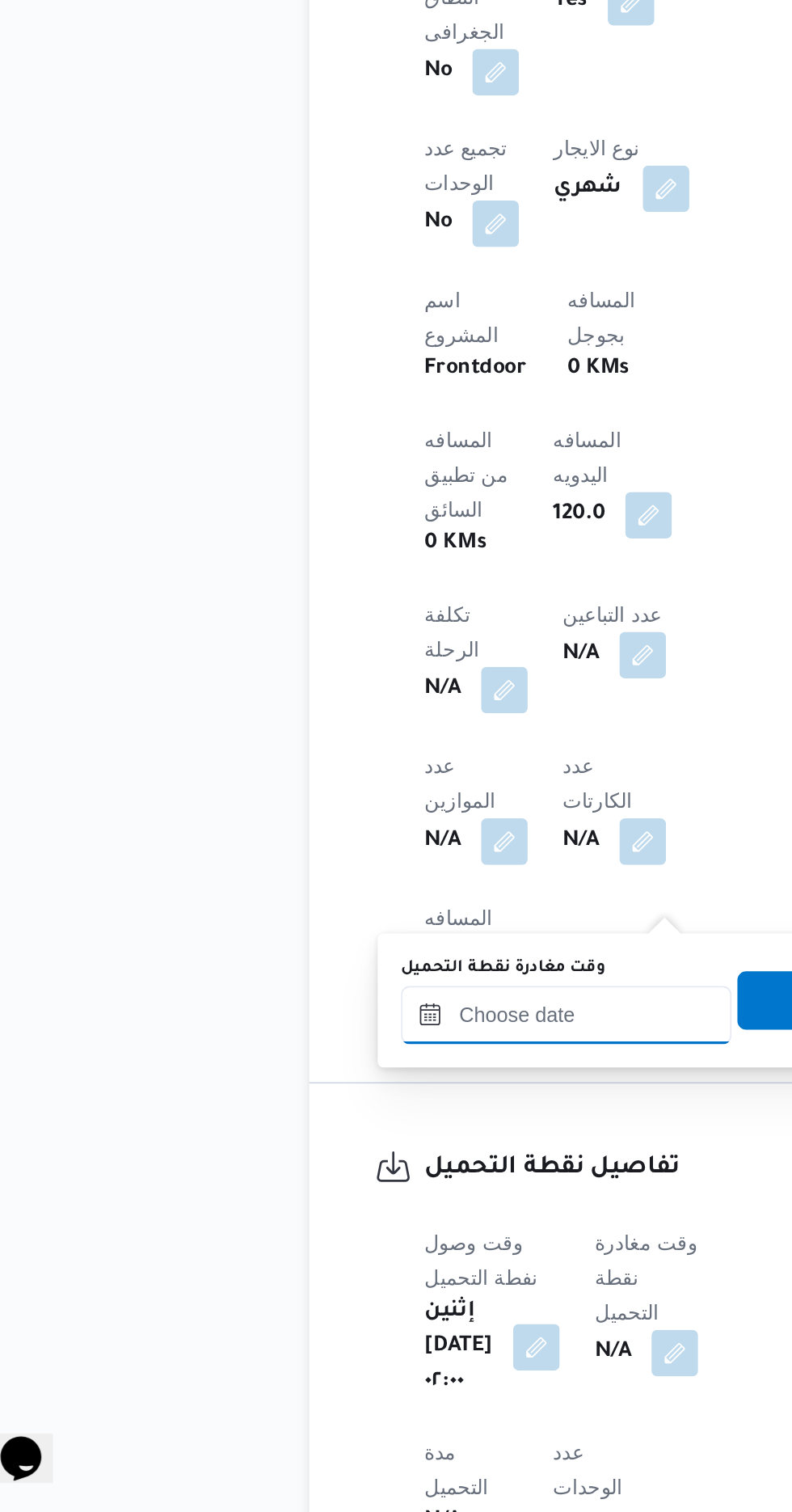
click at [347, 1237] on input "وقت مغادرة نقطة التحميل" at bounding box center [353, 1236] width 184 height 32
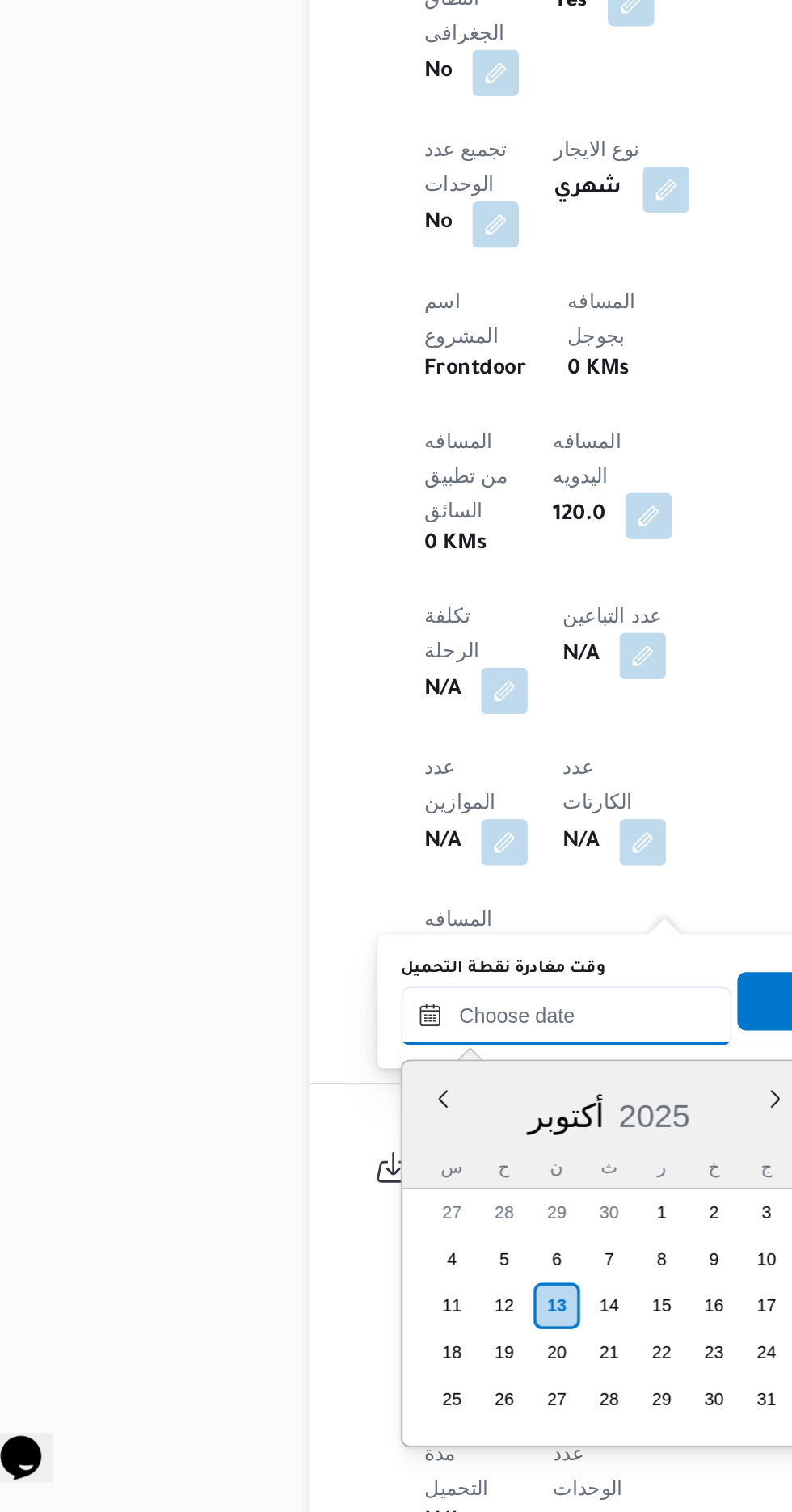
scroll to position [1105, 0]
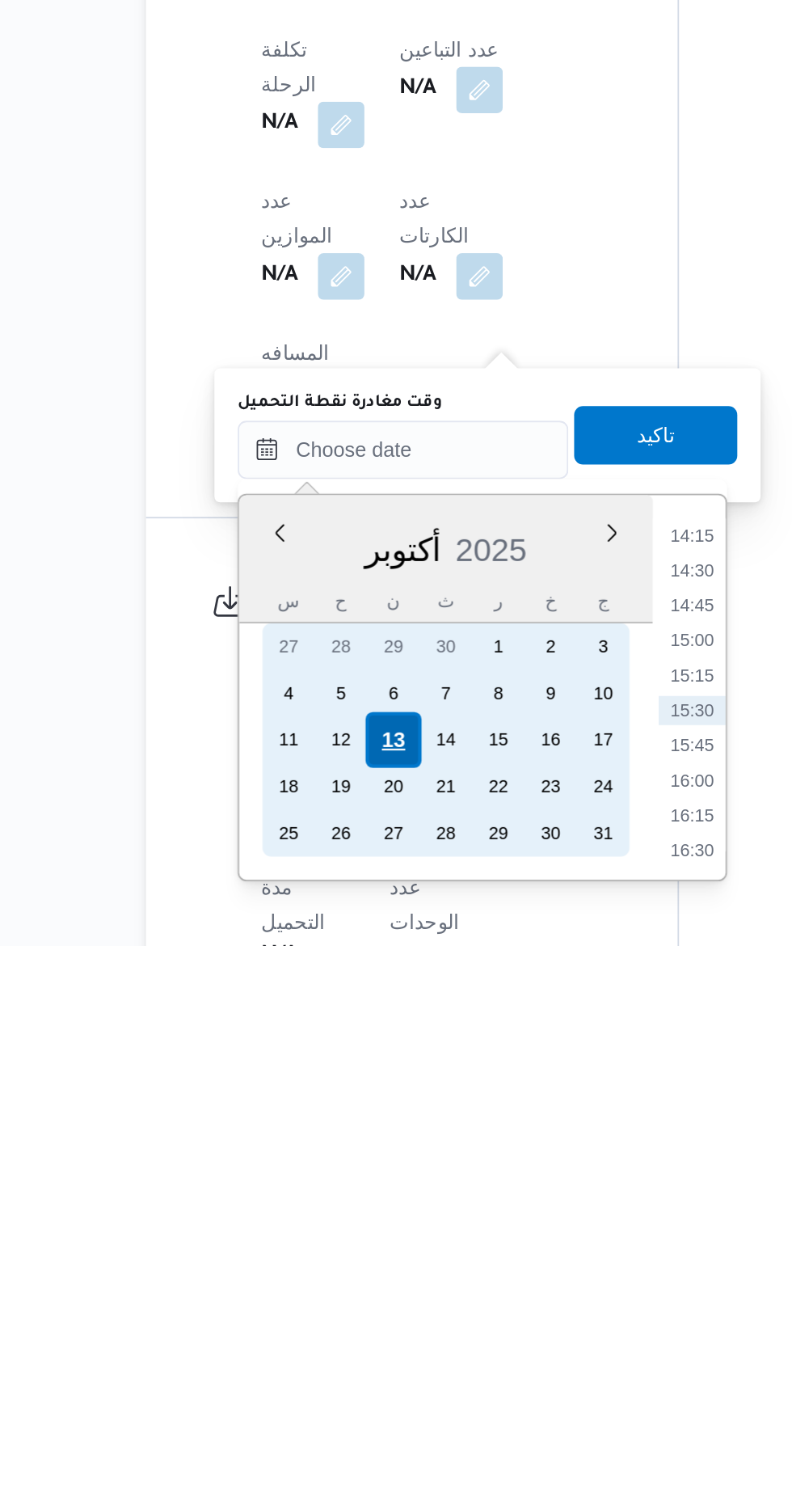
click at [350, 1398] on div "13" at bounding box center [347, 1397] width 31 height 31
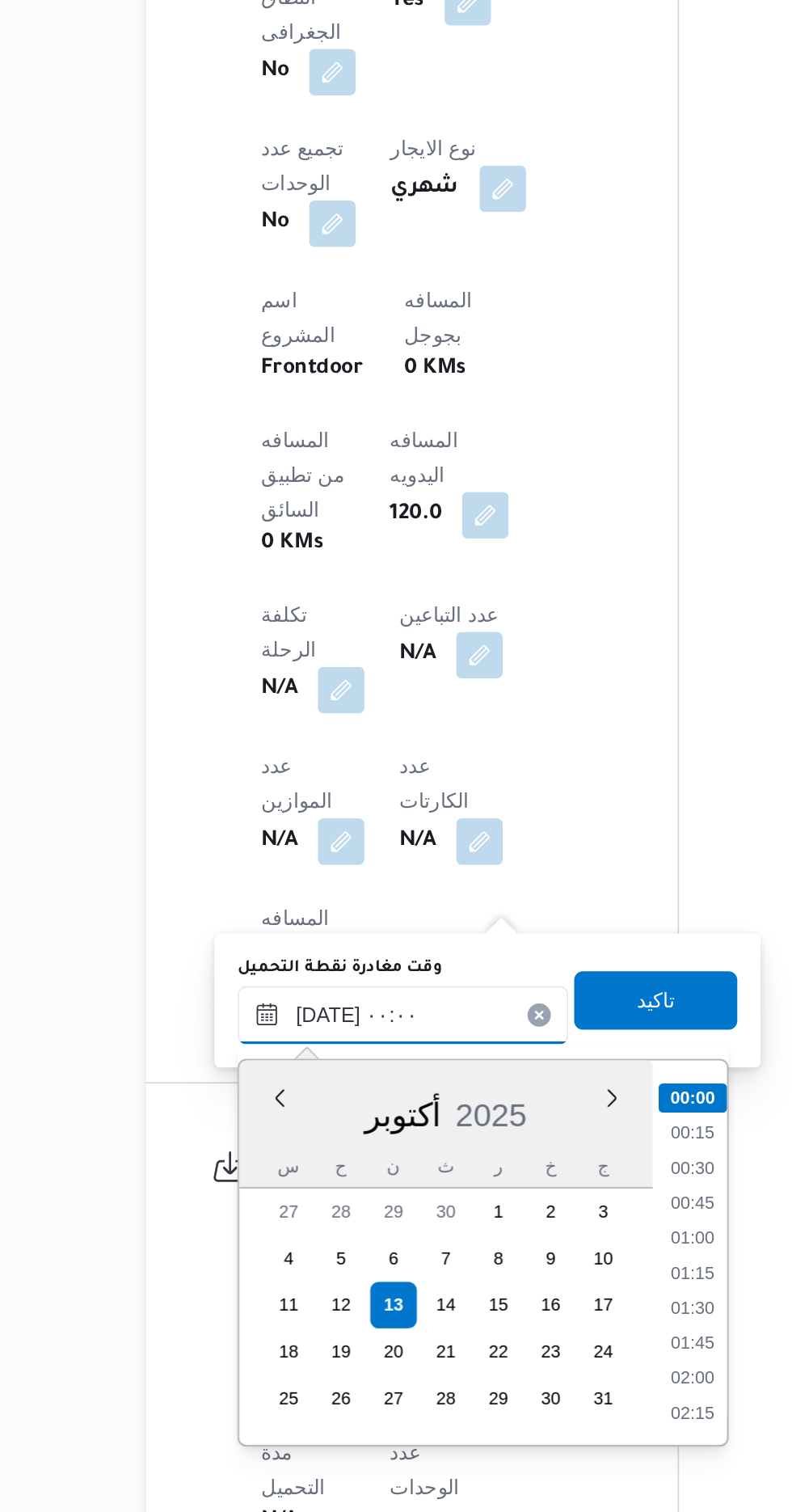
click at [279, 1236] on input "[DATE] ٠٠:٠٠" at bounding box center [353, 1236] width 184 height 32
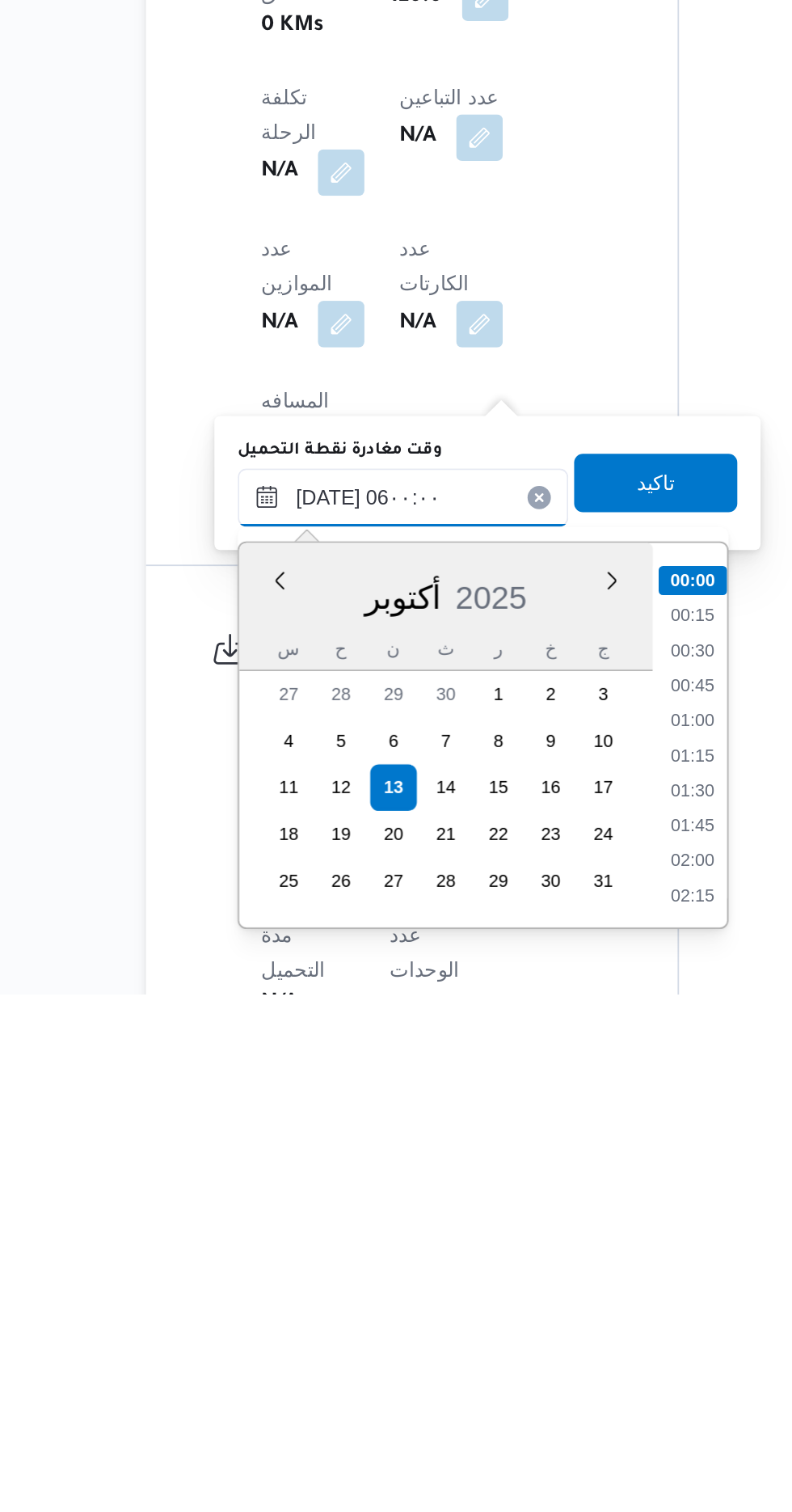
scroll to position [296, 0]
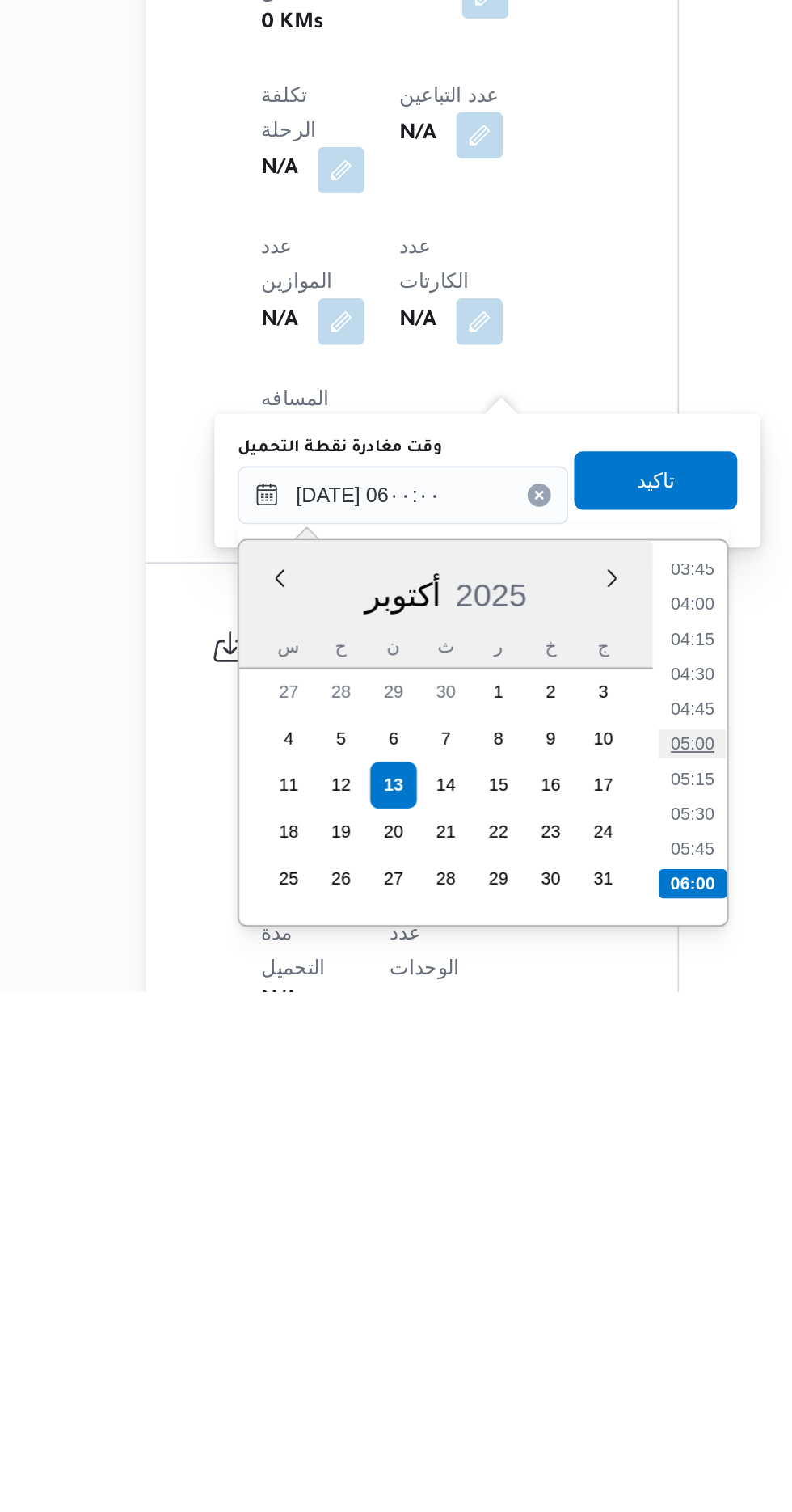
click at [510, 1375] on li "05:00" at bounding box center [513, 1374] width 38 height 16
type input "[DATE] ٠٥:٠٠"
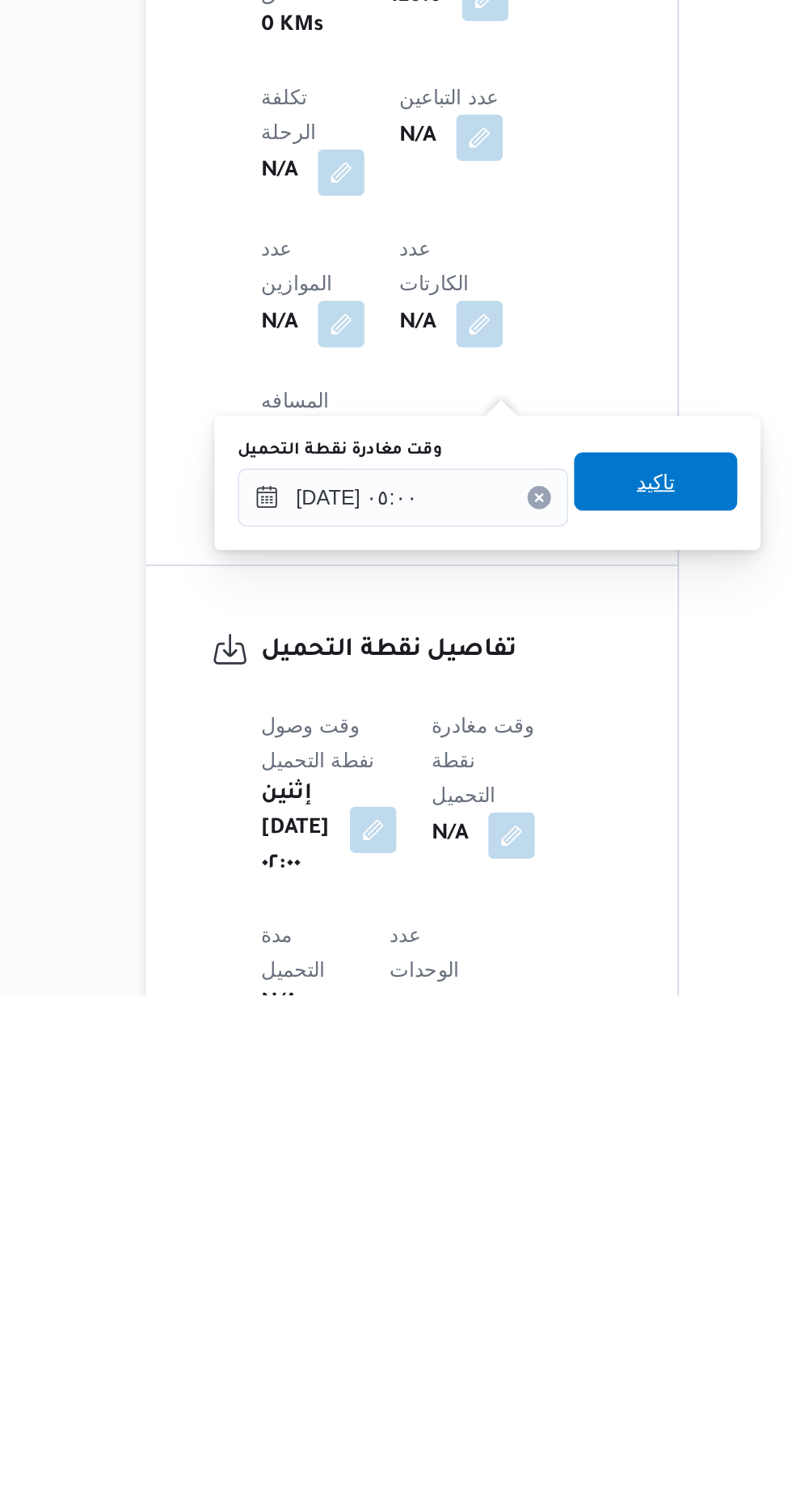
click at [504, 1233] on span "تاكيد" at bounding box center [493, 1227] width 21 height 20
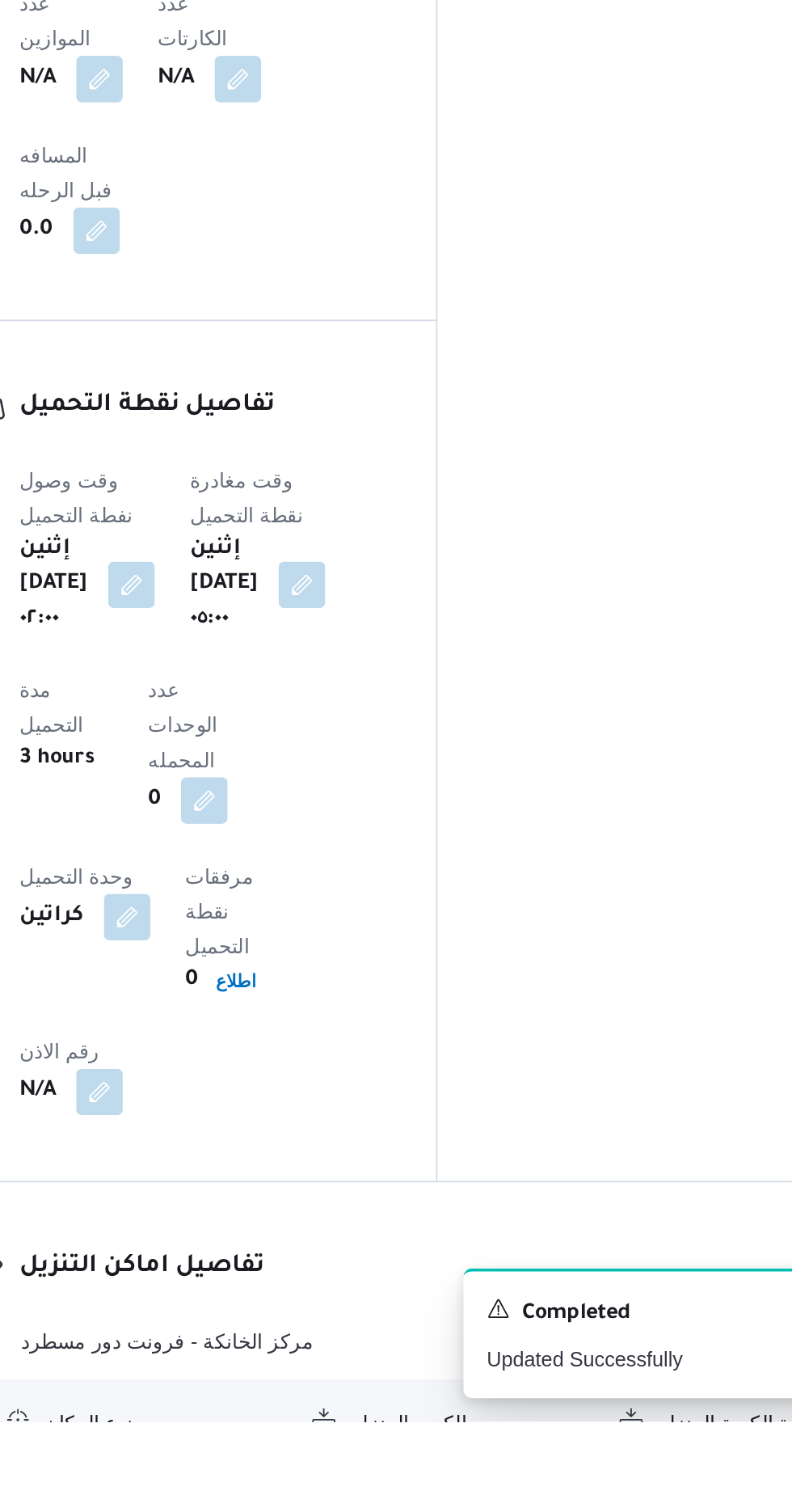
scroll to position [933, 0]
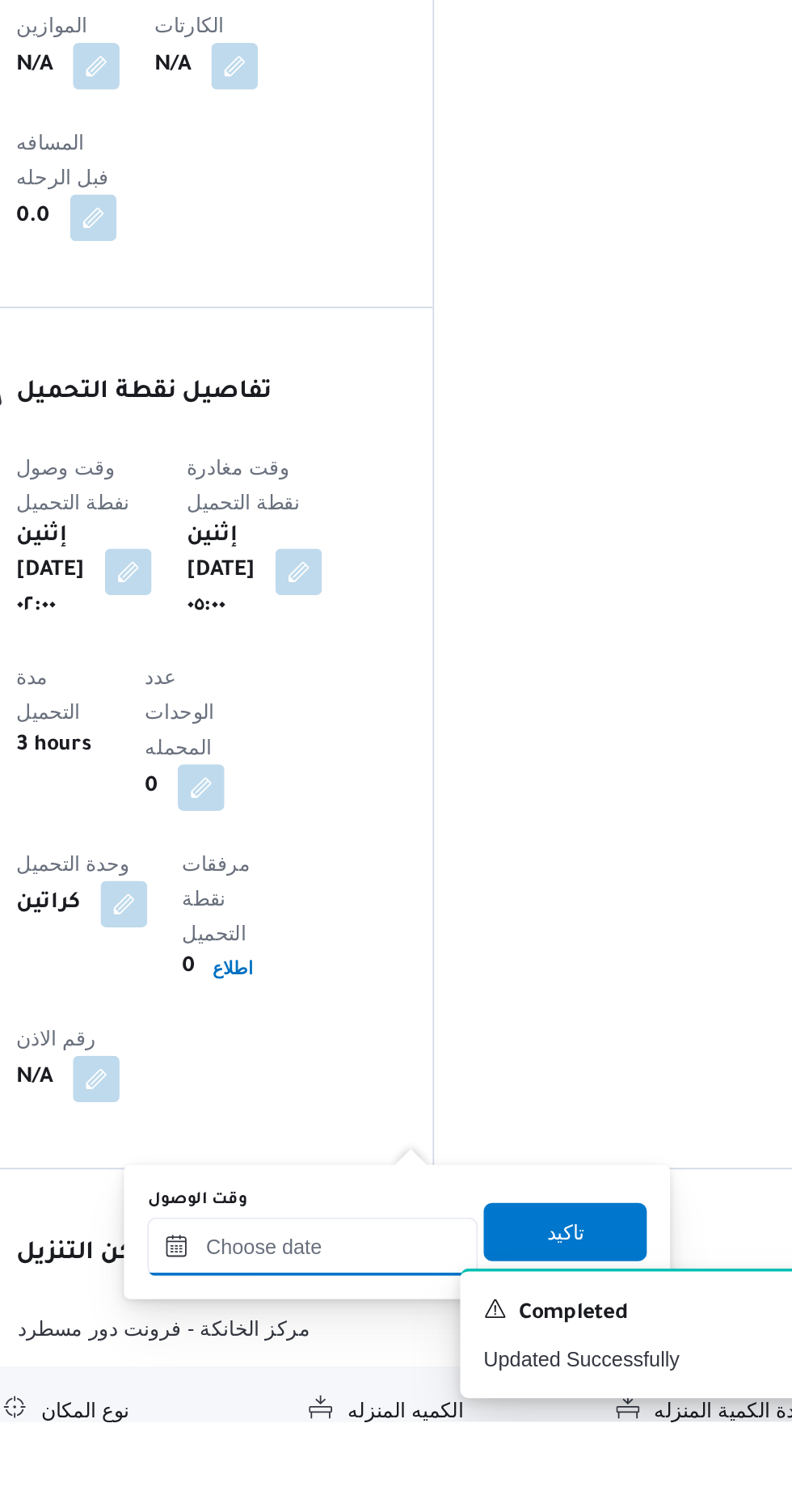
click at [445, 1411] on input "وقت الوصول" at bounding box center [439, 1414] width 184 height 32
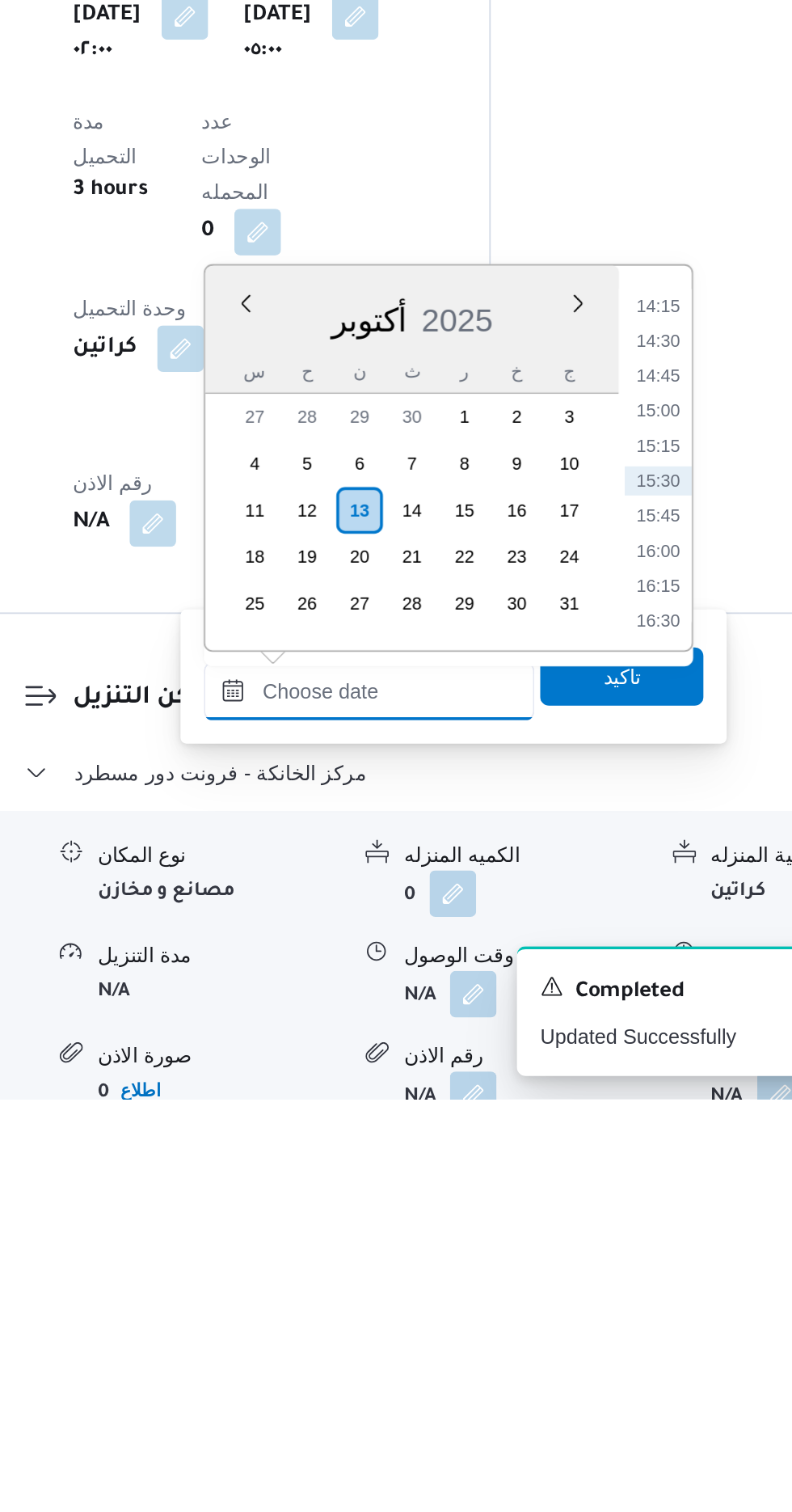
scroll to position [1084, 0]
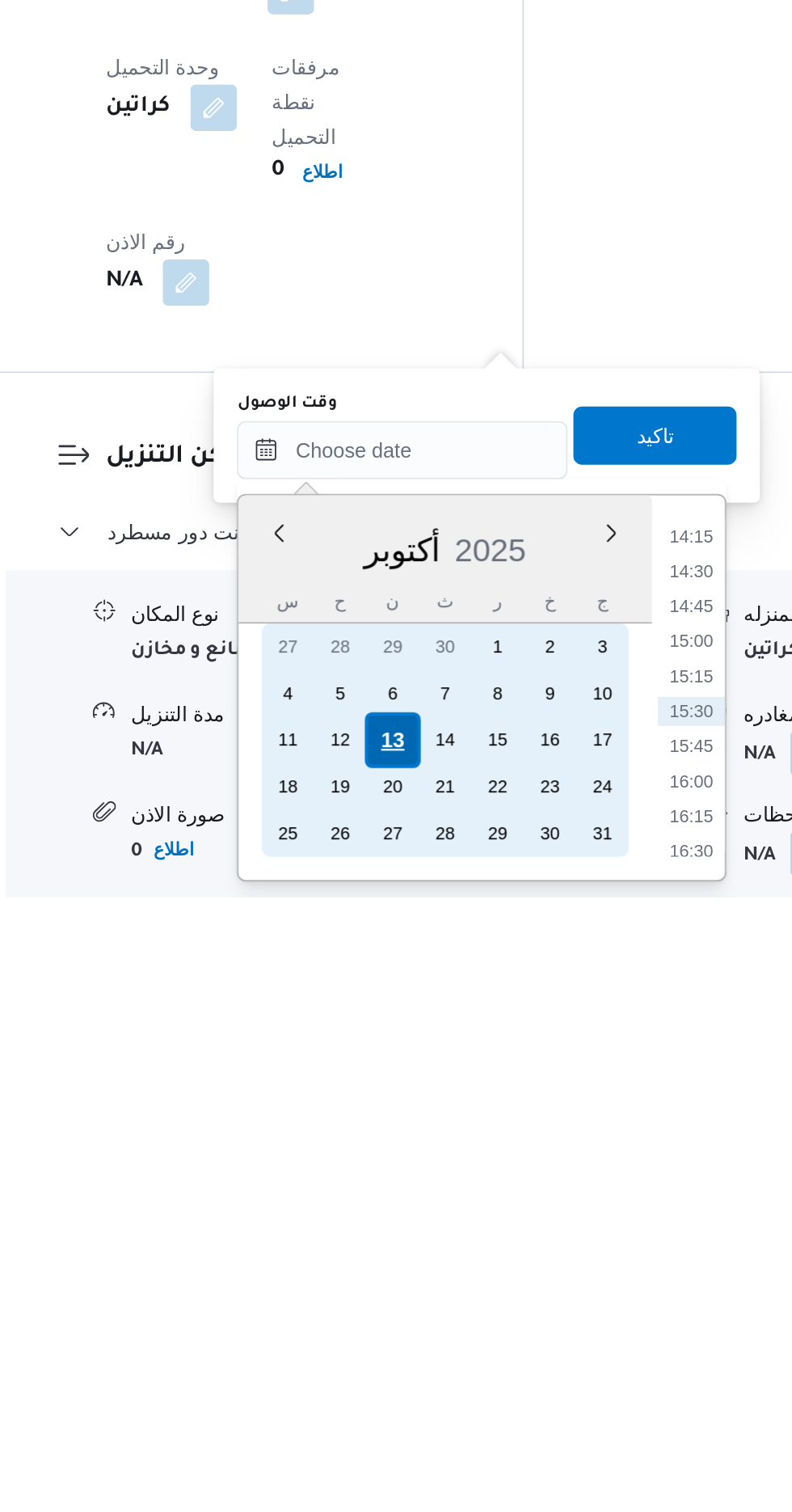
click at [434, 1422] on div "13" at bounding box center [433, 1425] width 31 height 31
type input "[DATE] ٠٠:٠٠"
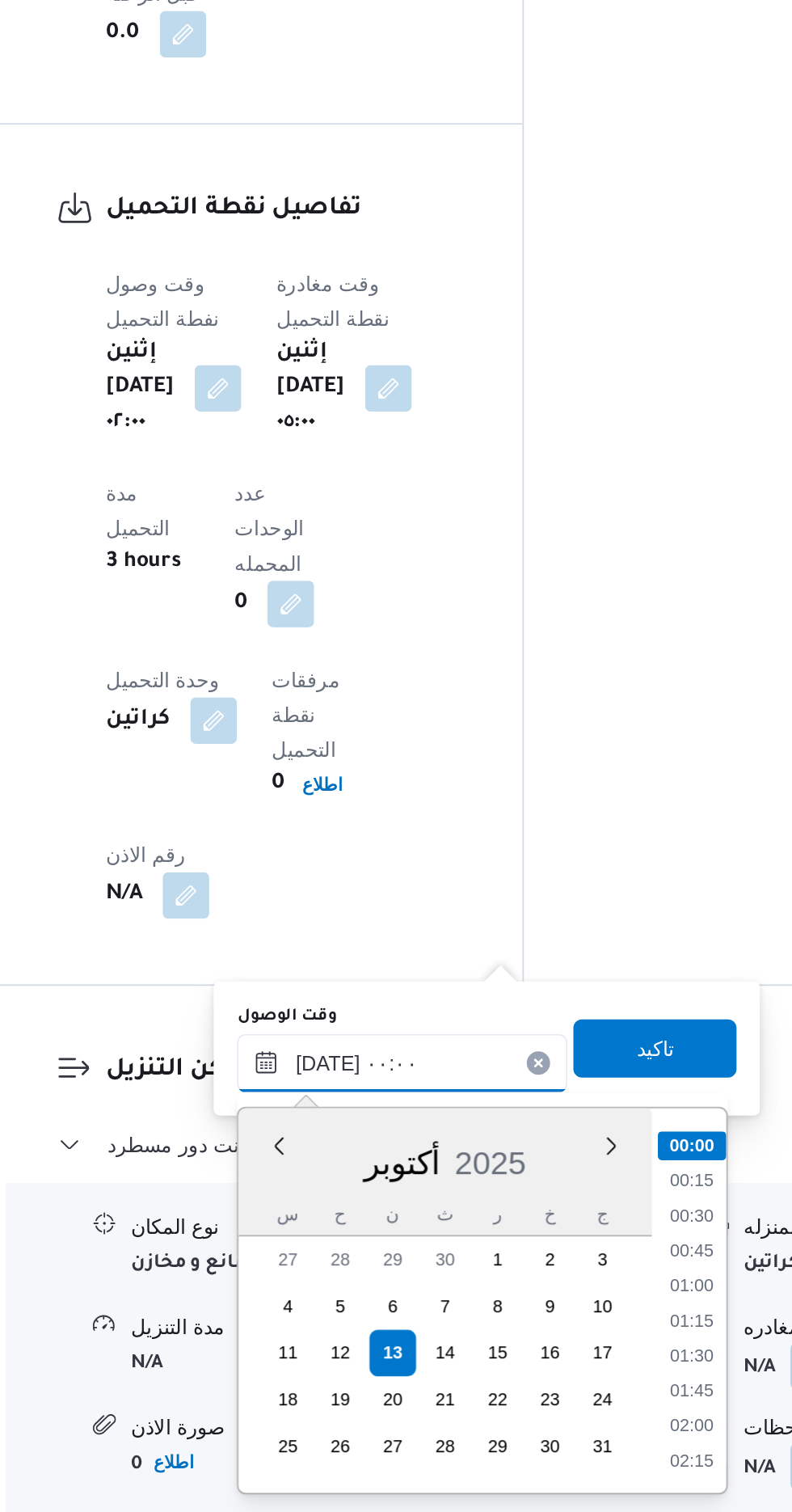
click at [359, 1271] on input "[DATE] ٠٠:٠٠" at bounding box center [439, 1262] width 184 height 32
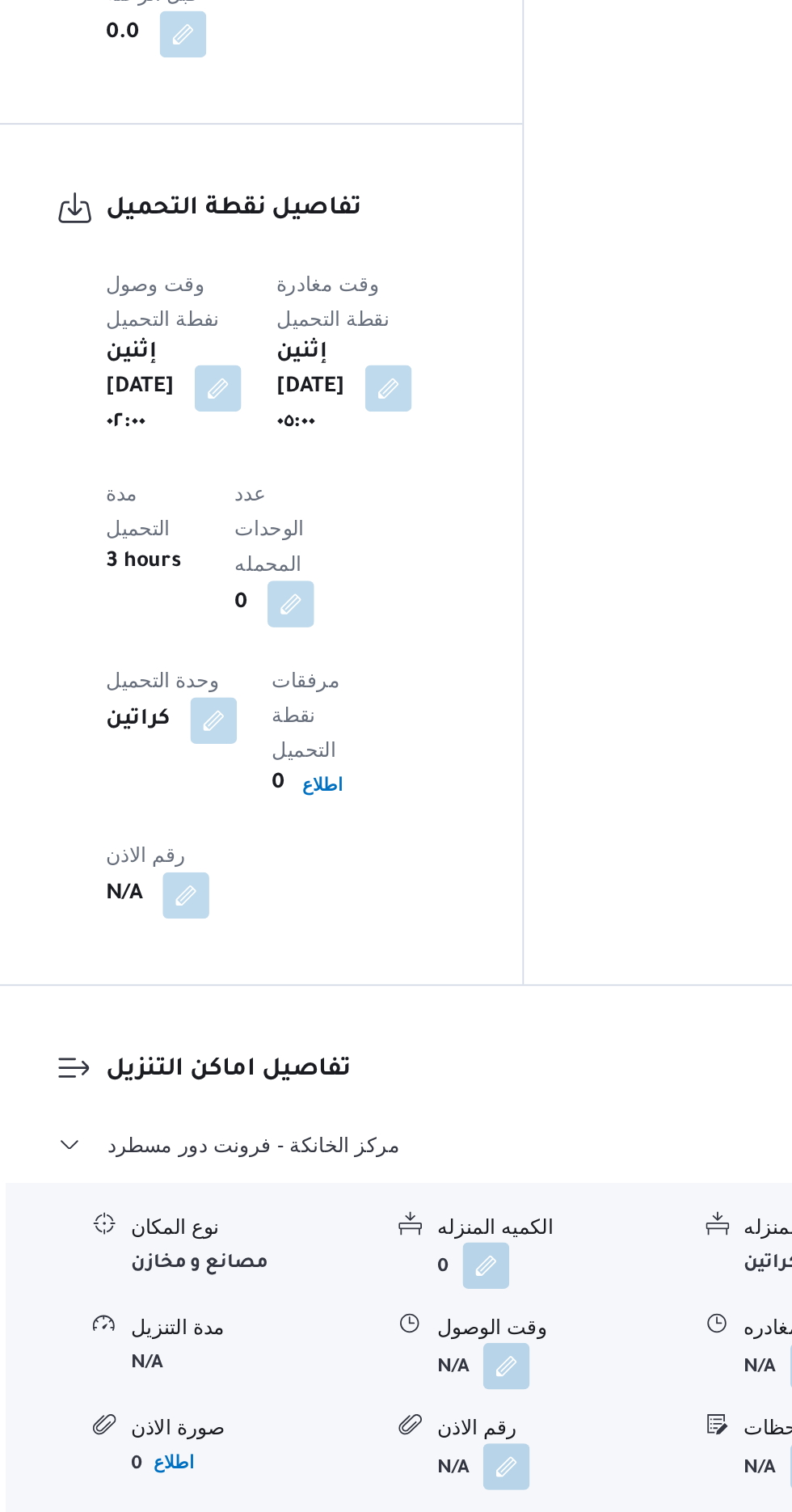
click at [564, 979] on div "المعينون قائمة التحقق تم ادخال تفاصيل نفاط التنزيل تم ادخال السواق تم ادخال الس…" at bounding box center [639, 215] width 267 height 2008
click at [491, 1417] on button "button" at bounding box center [496, 1430] width 26 height 26
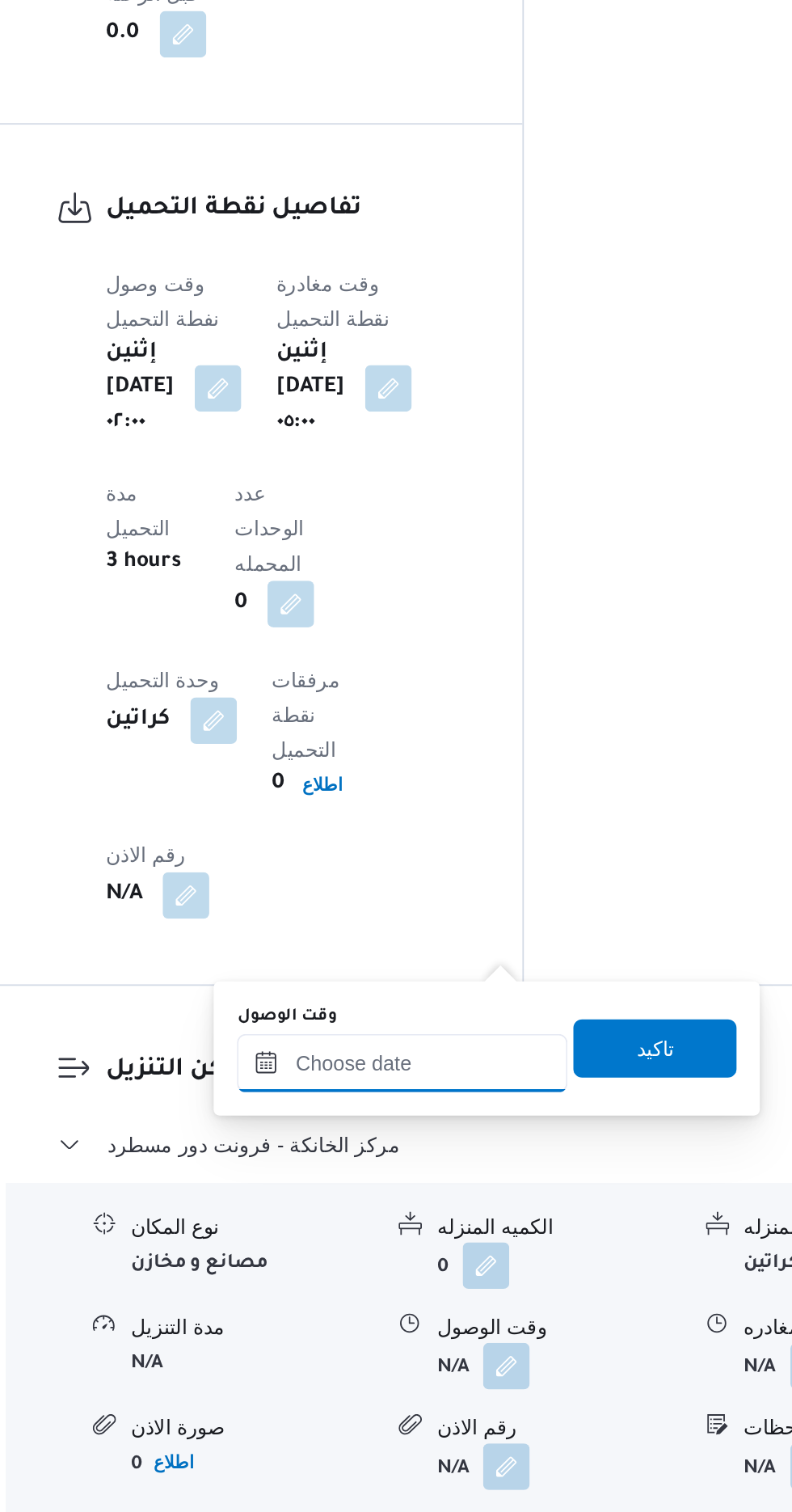
click at [460, 1260] on input "وقت الوصول" at bounding box center [439, 1262] width 184 height 32
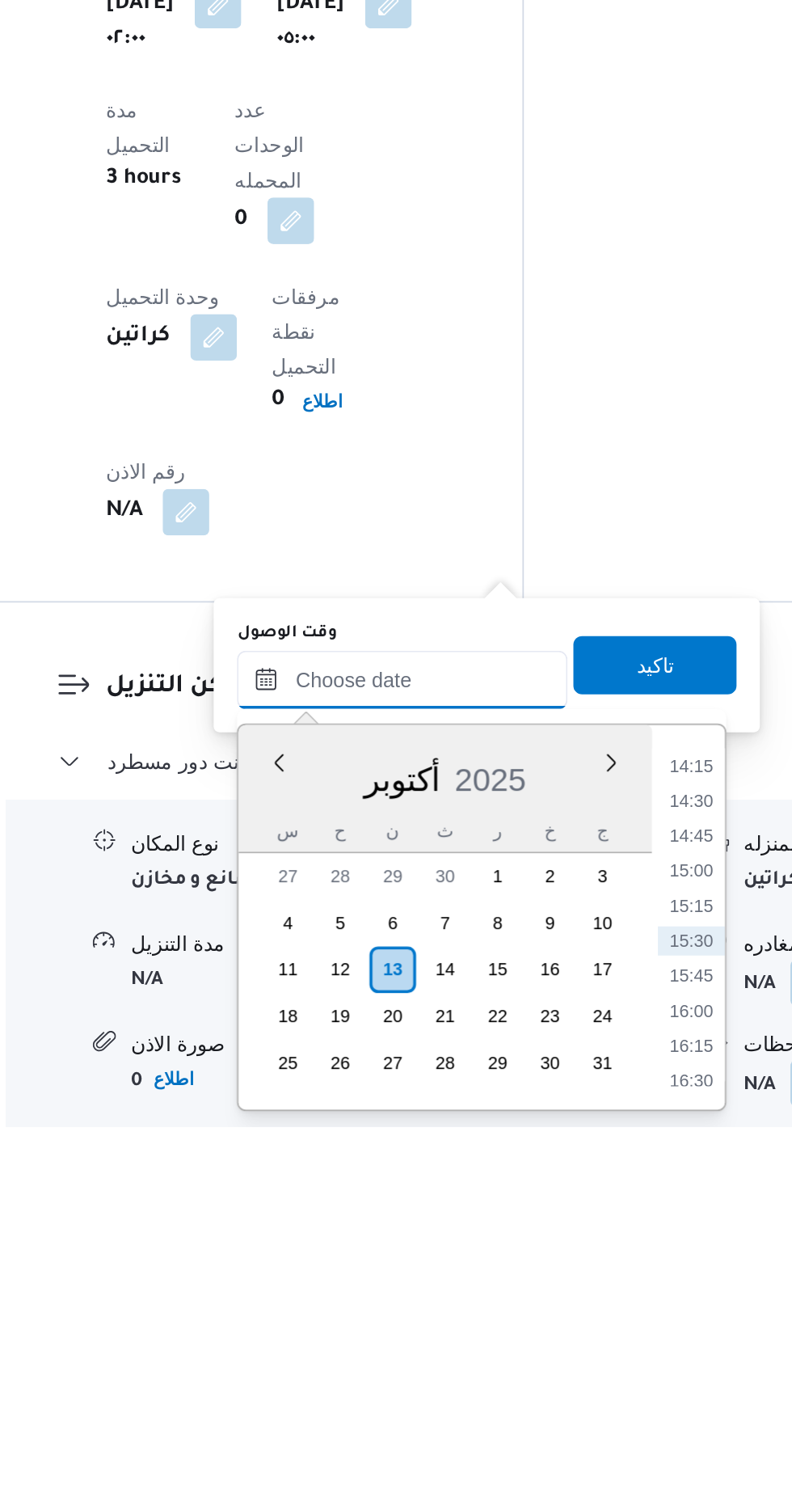
scroll to position [1084, 0]
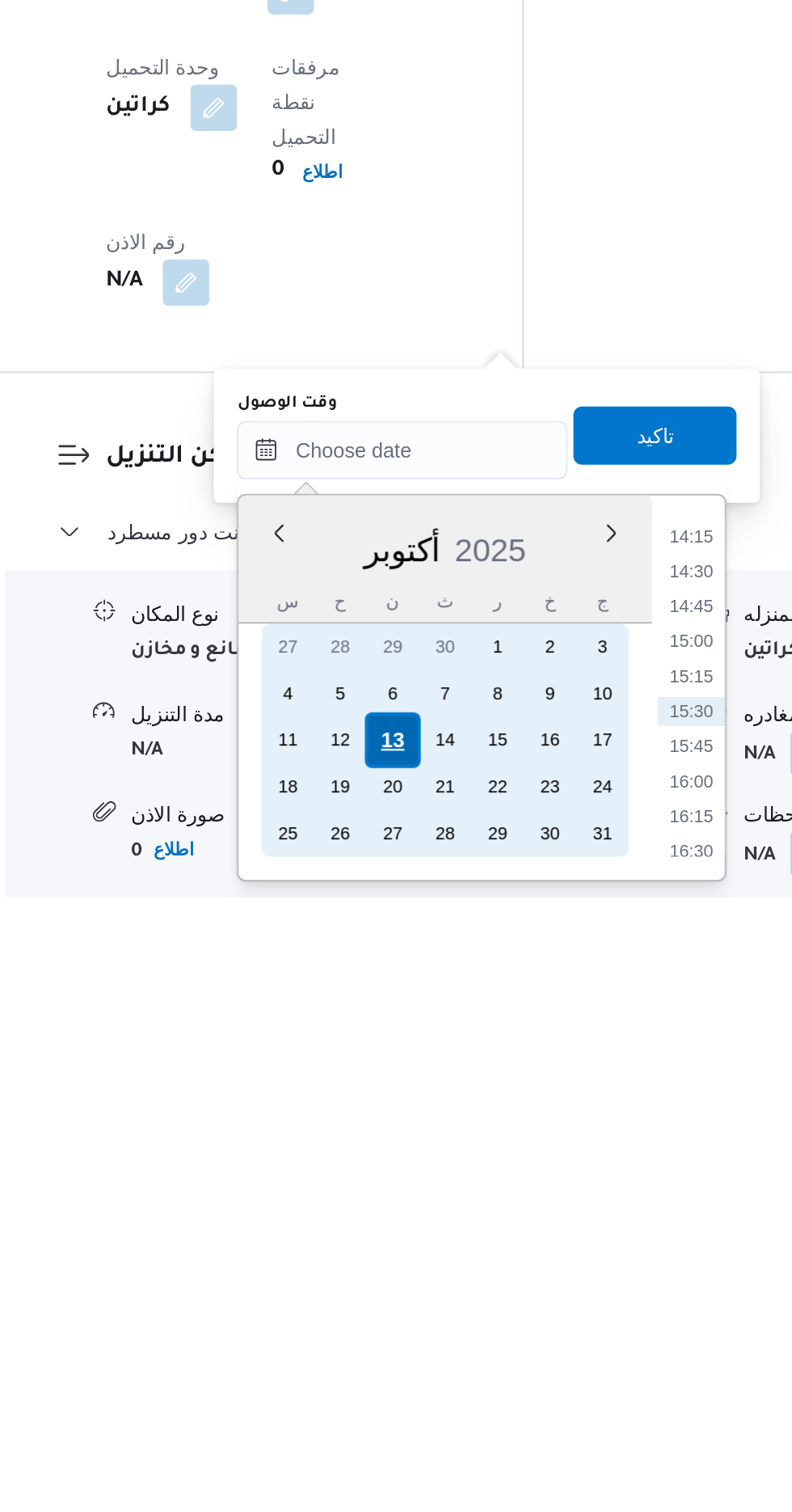
click at [435, 1416] on div "13" at bounding box center [433, 1425] width 31 height 31
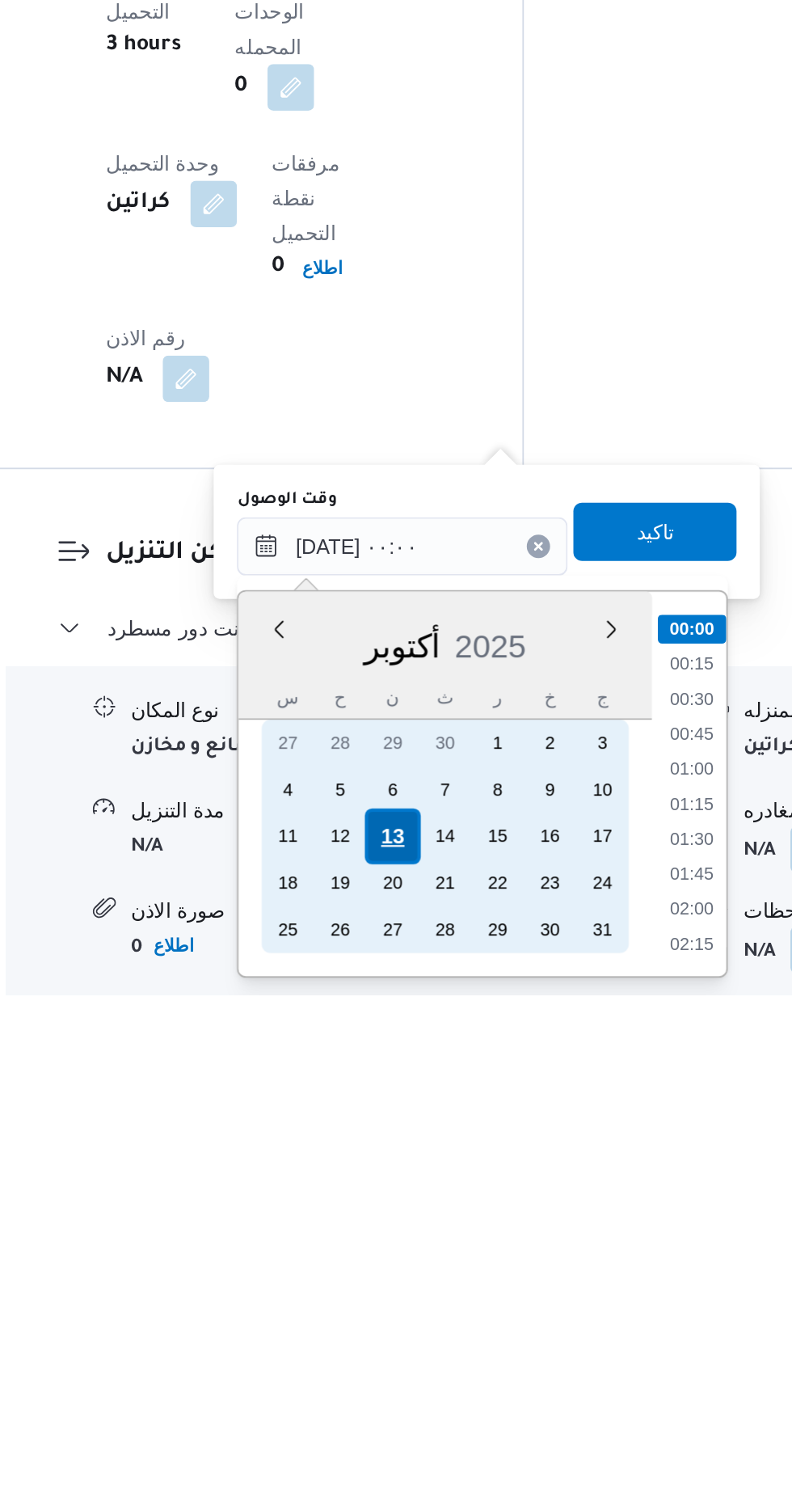
scroll to position [1085, 0]
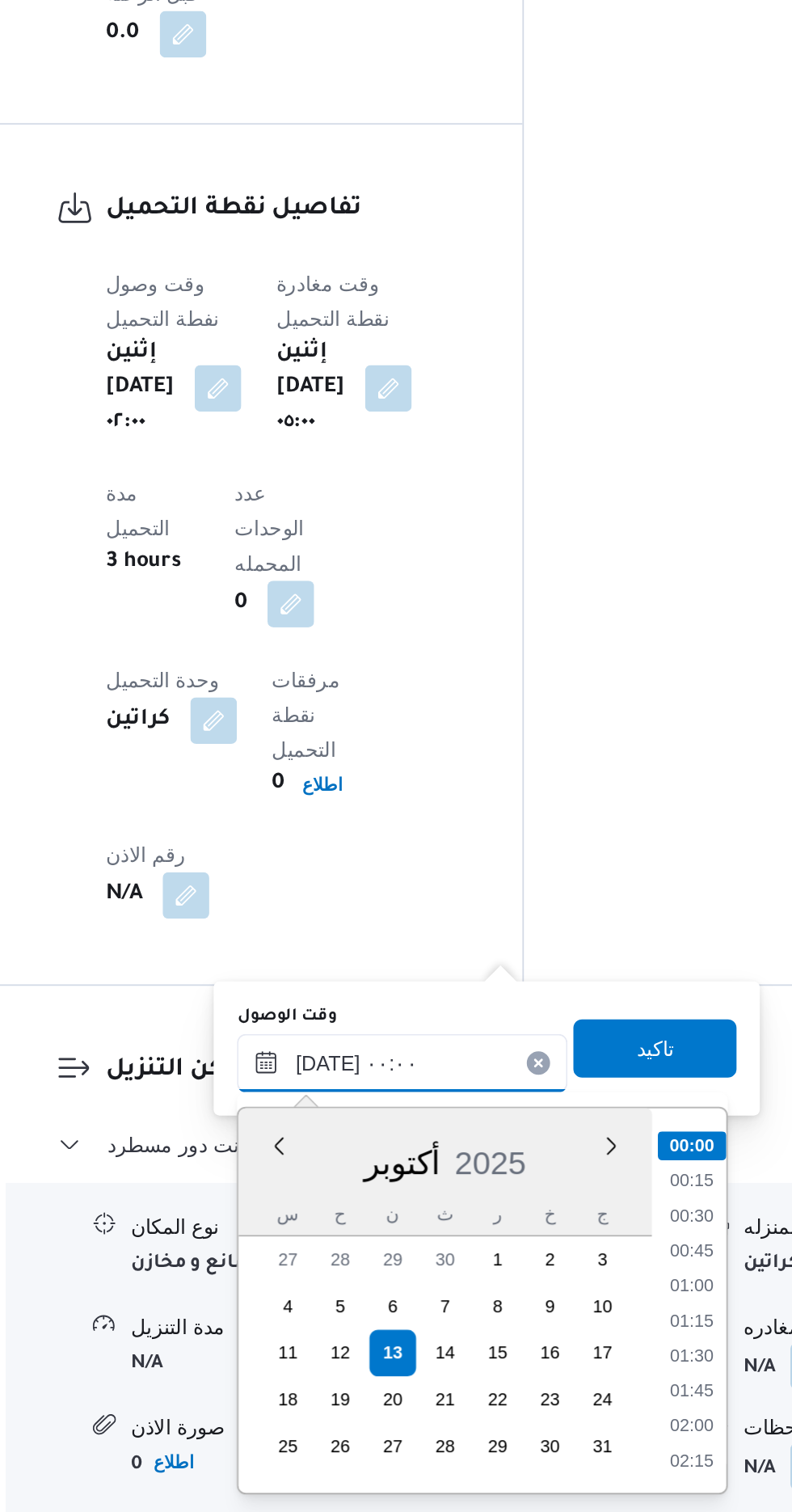
click at [356, 1258] on input "[DATE] ٠٠:٠٠" at bounding box center [439, 1262] width 184 height 32
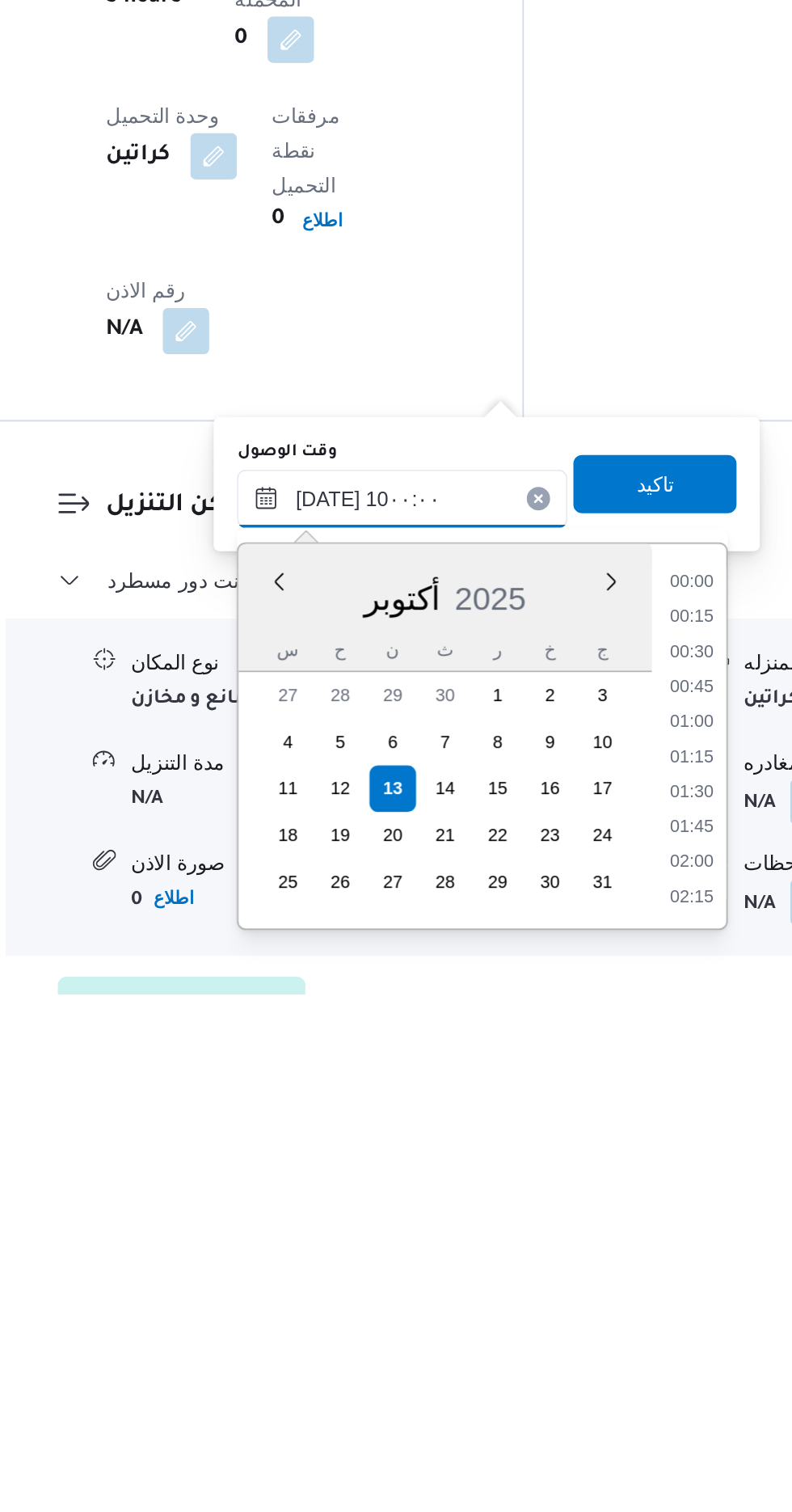
scroll to position [606, 0]
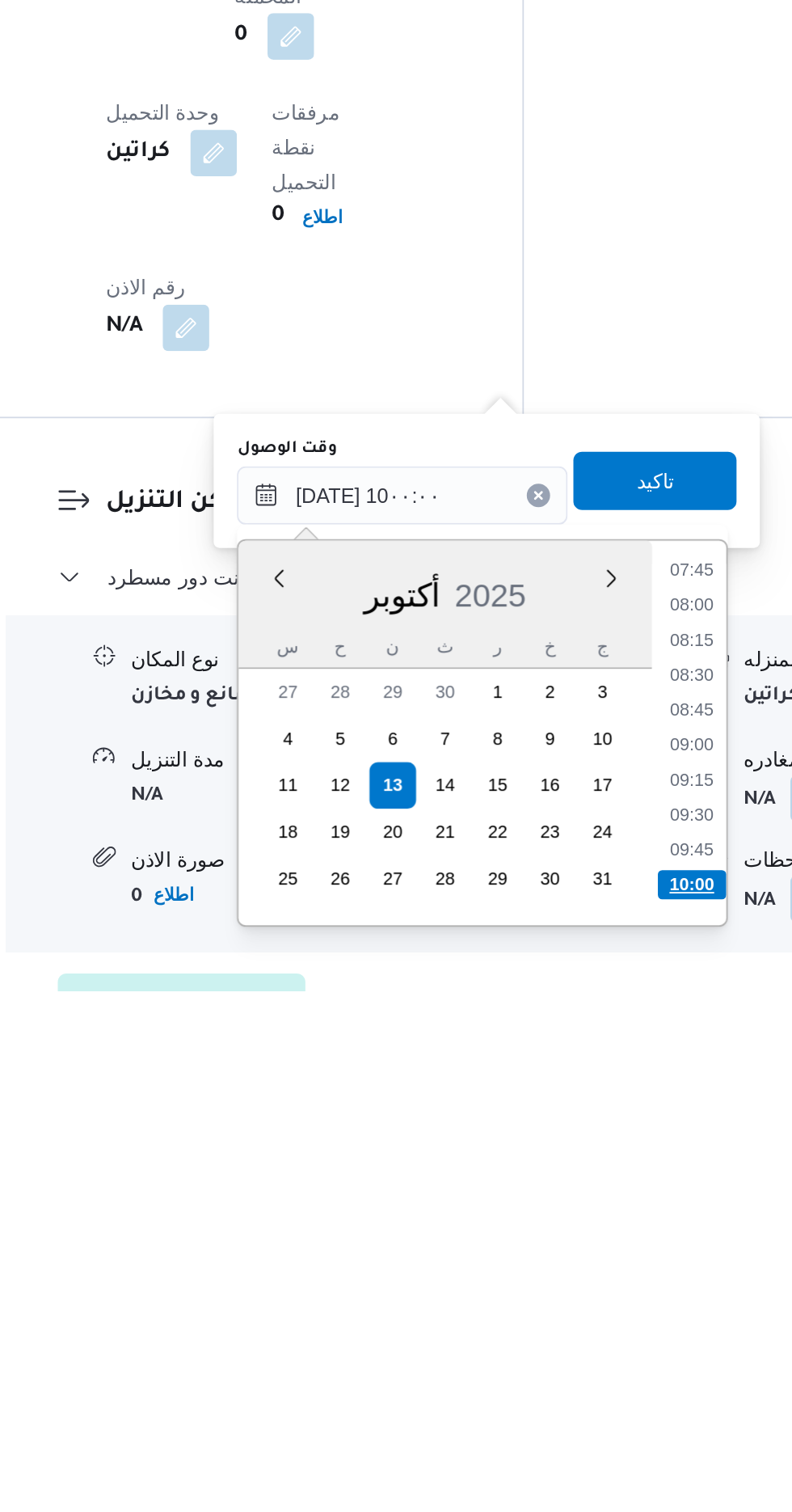
click at [592, 1447] on li "10:00" at bounding box center [600, 1453] width 38 height 16
type input "[DATE] ١٠:٠٠"
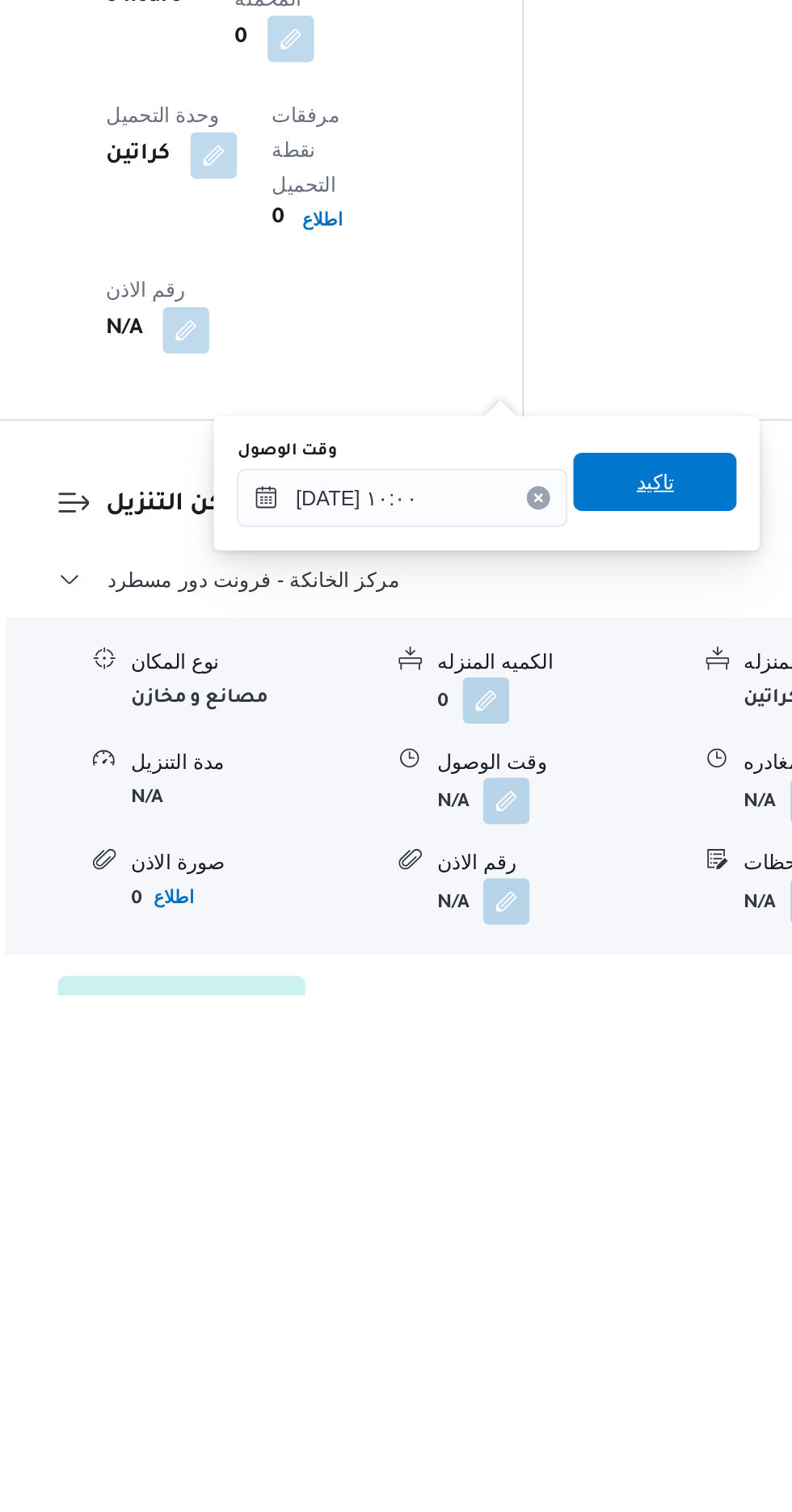
click at [589, 1222] on span "تاكيد" at bounding box center [579, 1227] width 21 height 20
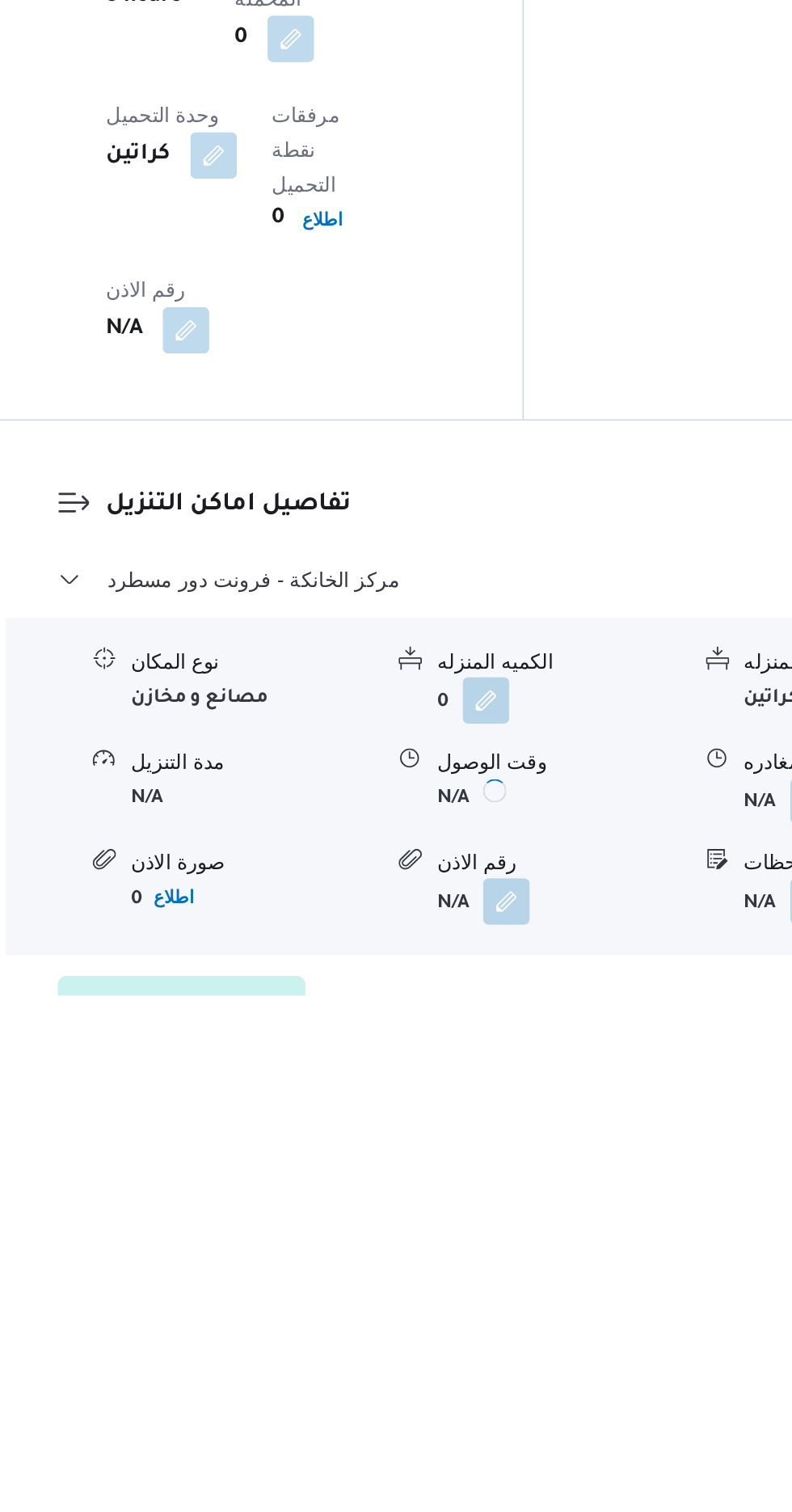
scroll to position [1112, 0]
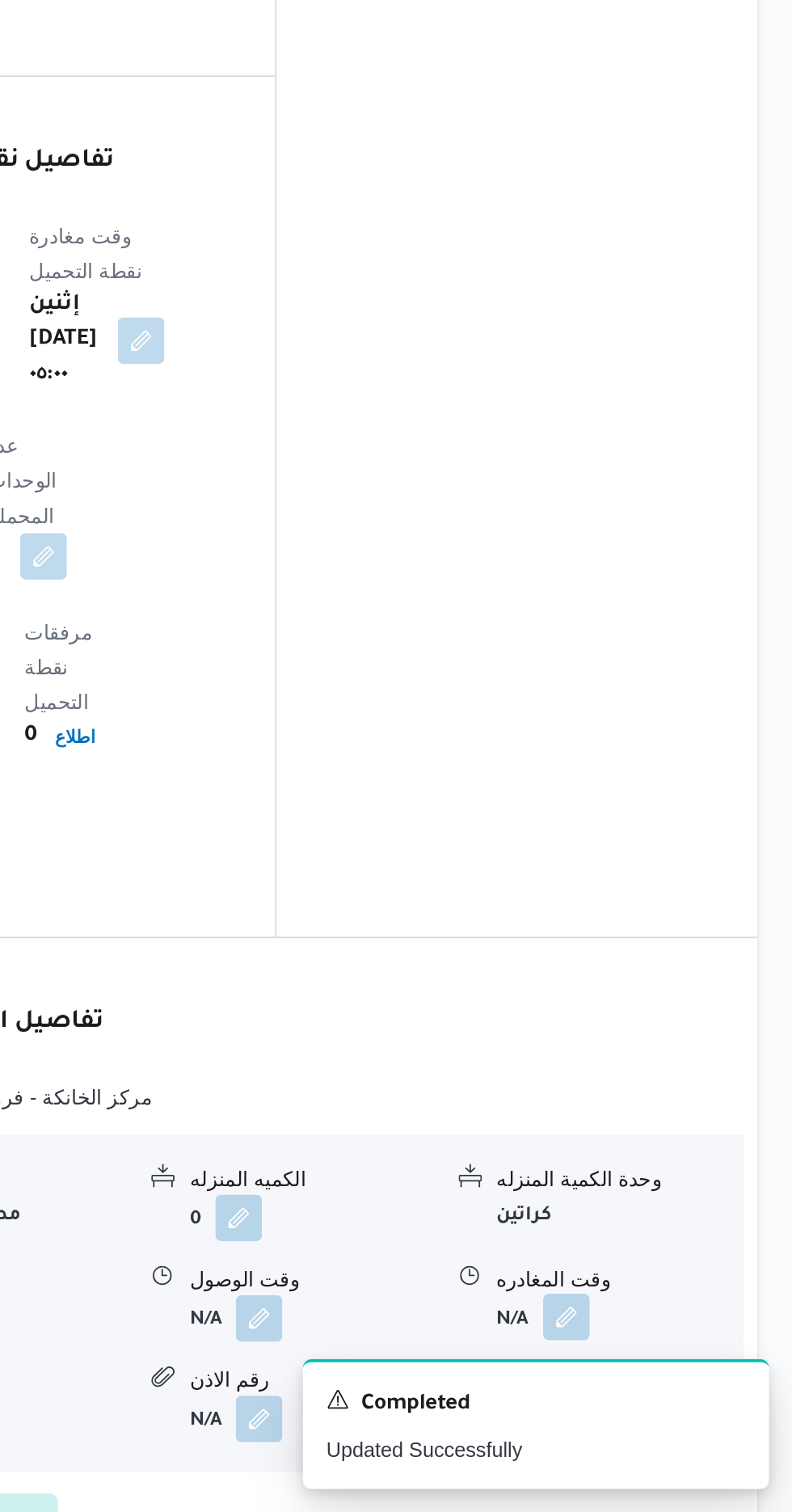
click at [668, 1391] on button "button" at bounding box center [667, 1404] width 26 height 26
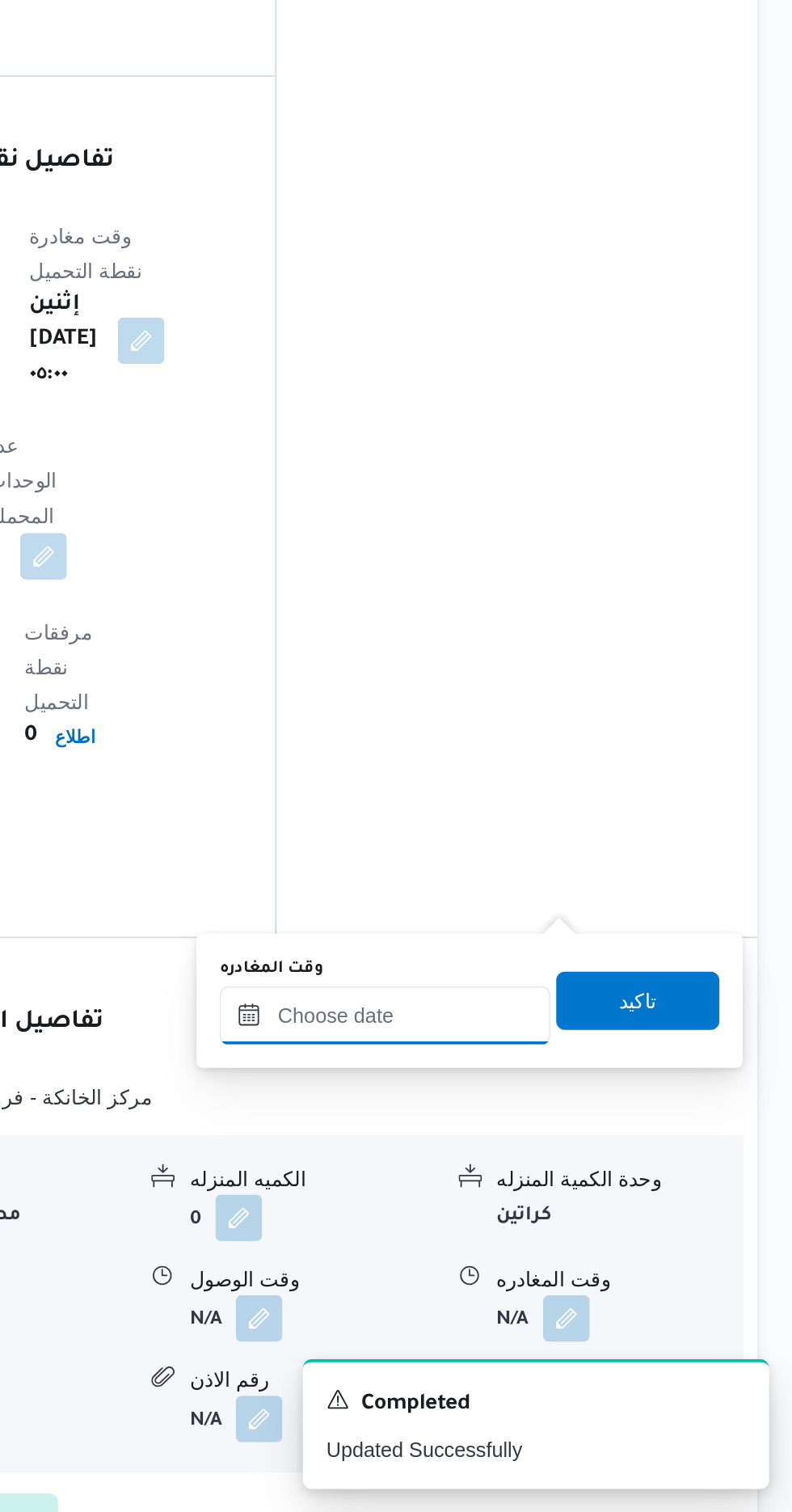
click at [592, 1234] on input "وقت المغادره" at bounding box center [567, 1236] width 184 height 32
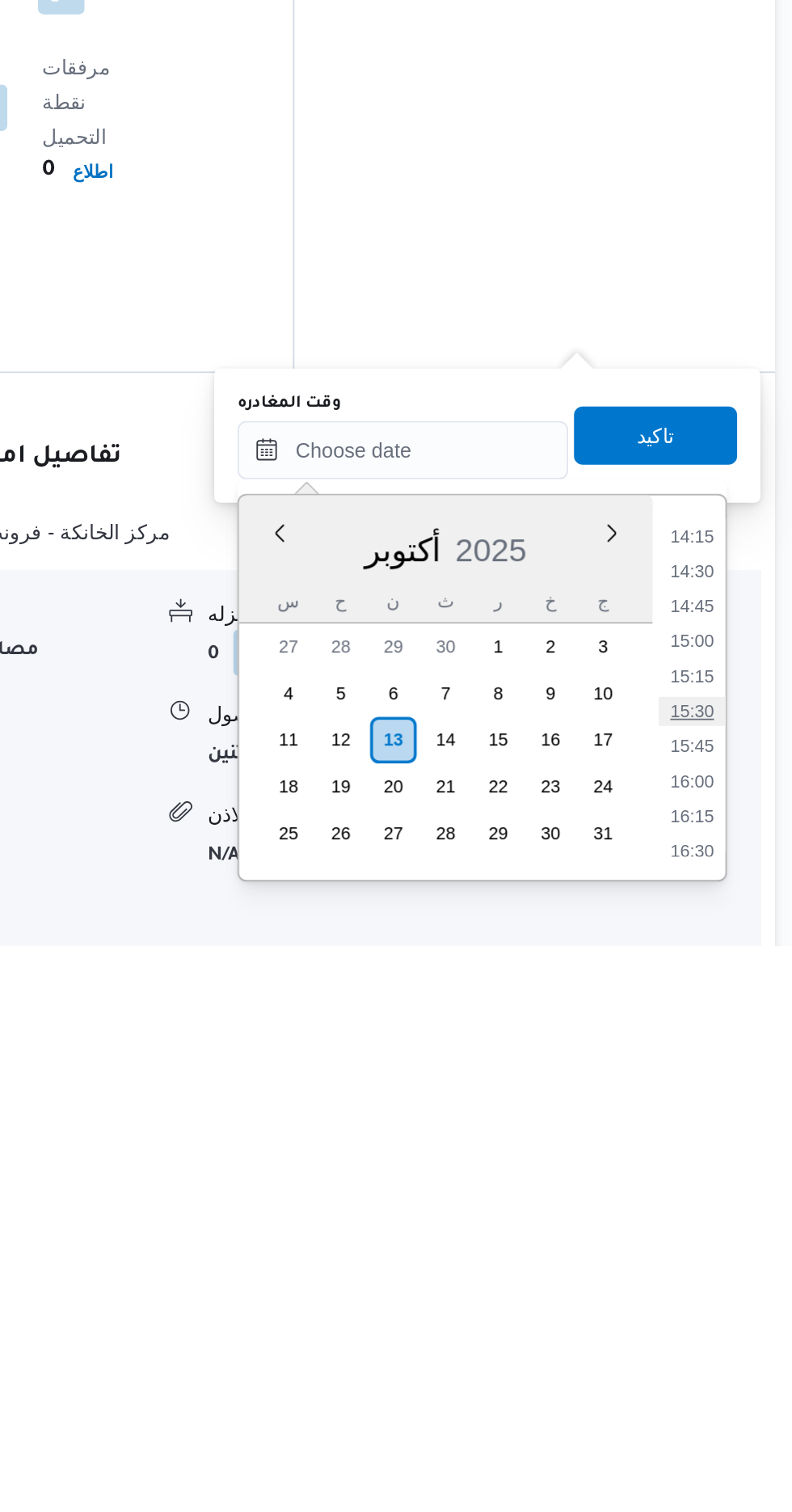
click at [724, 1379] on li "15:30" at bounding box center [727, 1382] width 38 height 16
type input "[DATE] ١٥:٣٠"
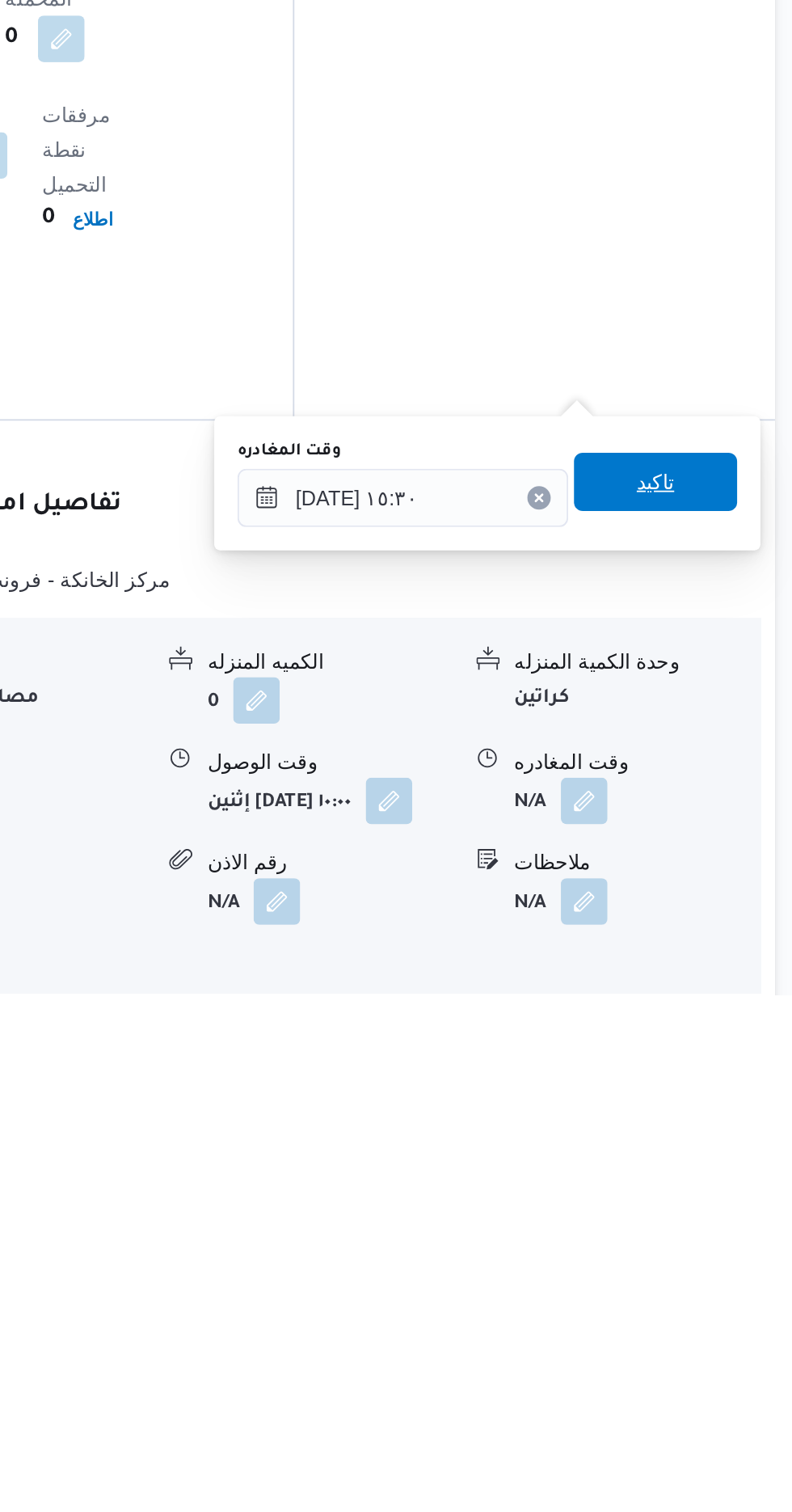
click at [717, 1229] on span "تاكيد" at bounding box center [707, 1227] width 21 height 20
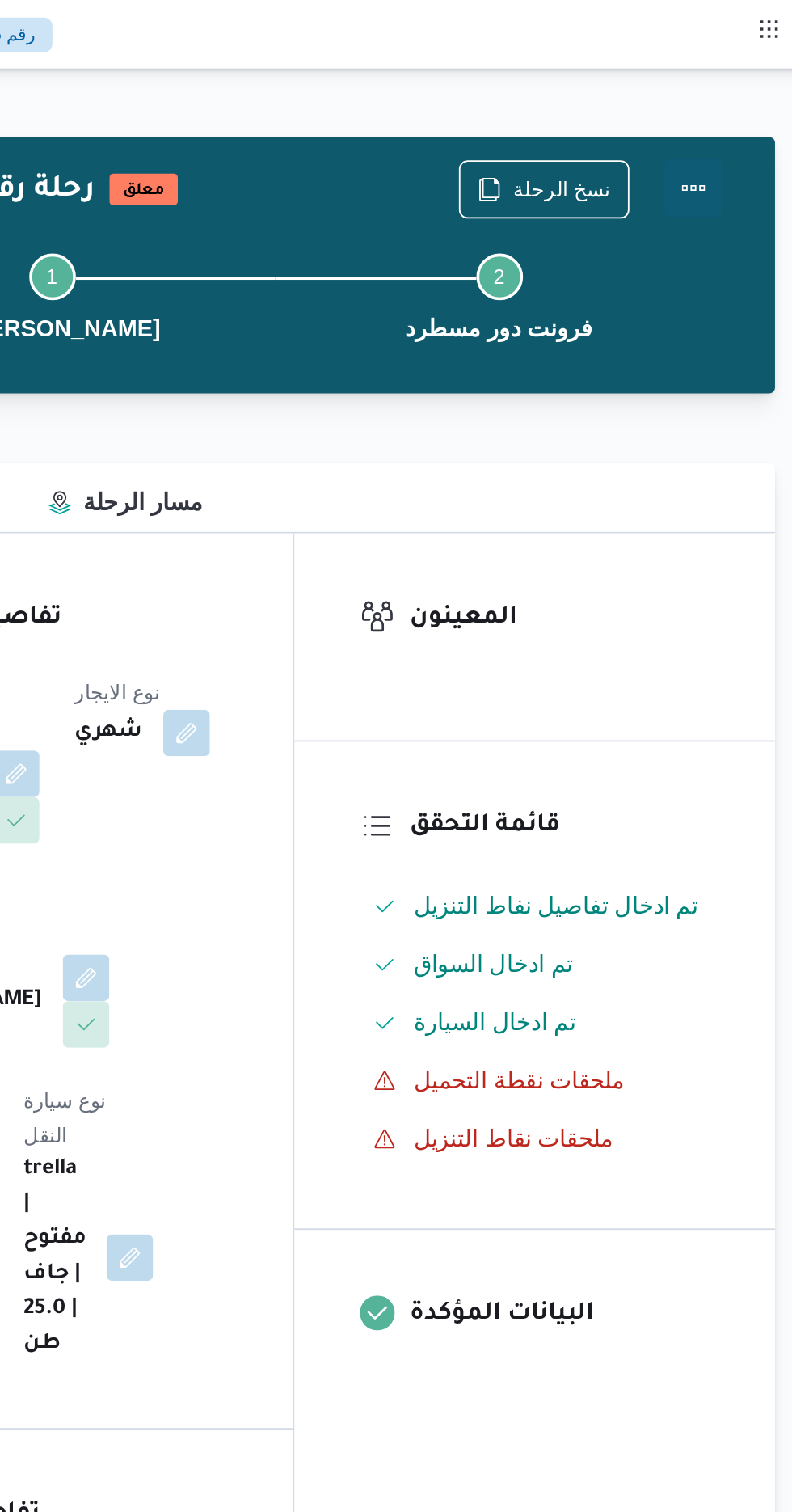
click at [734, 94] on button "Actions" at bounding box center [727, 104] width 32 height 32
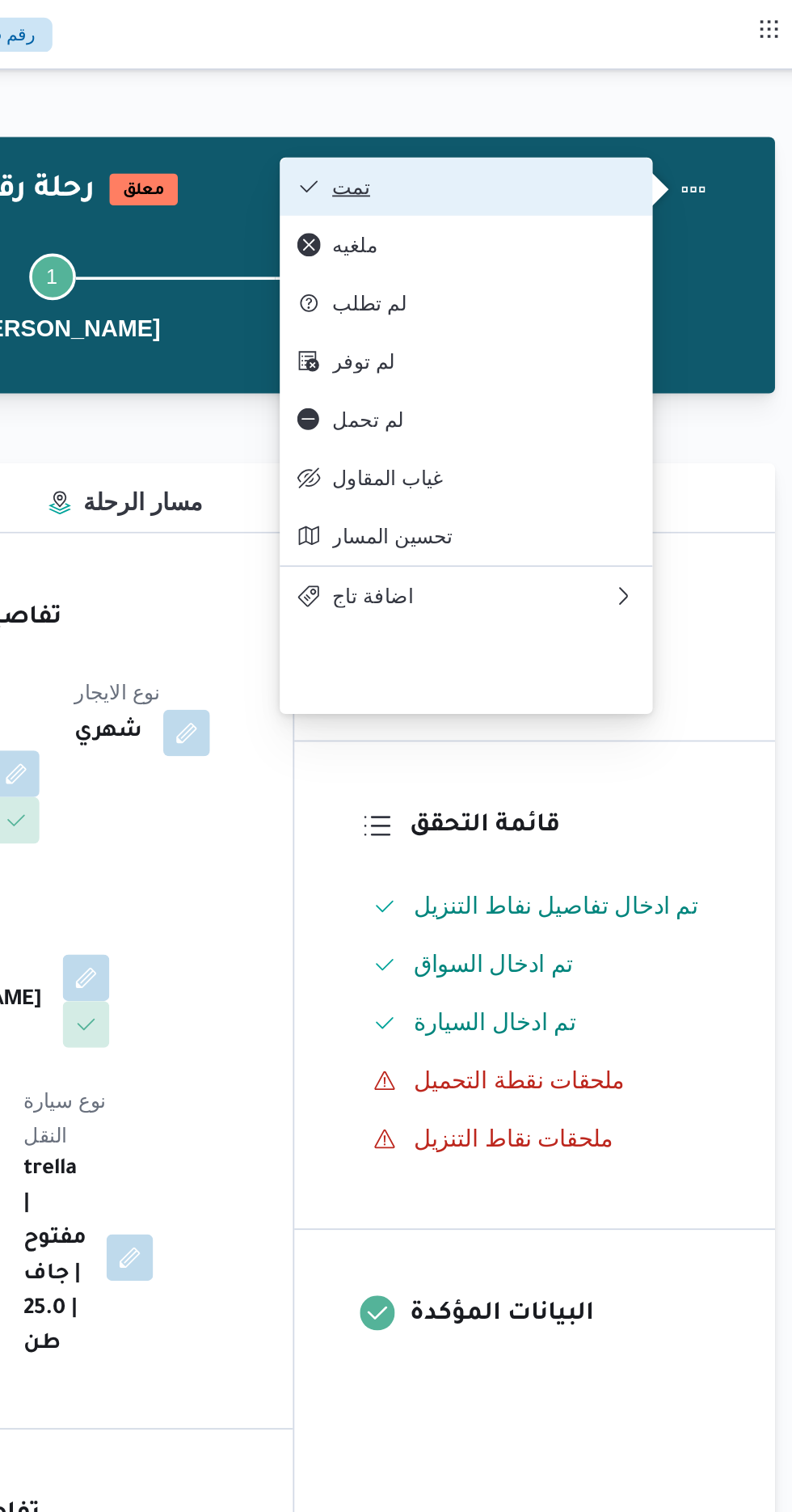
click at [664, 93] on button "تمت" at bounding box center [602, 103] width 207 height 32
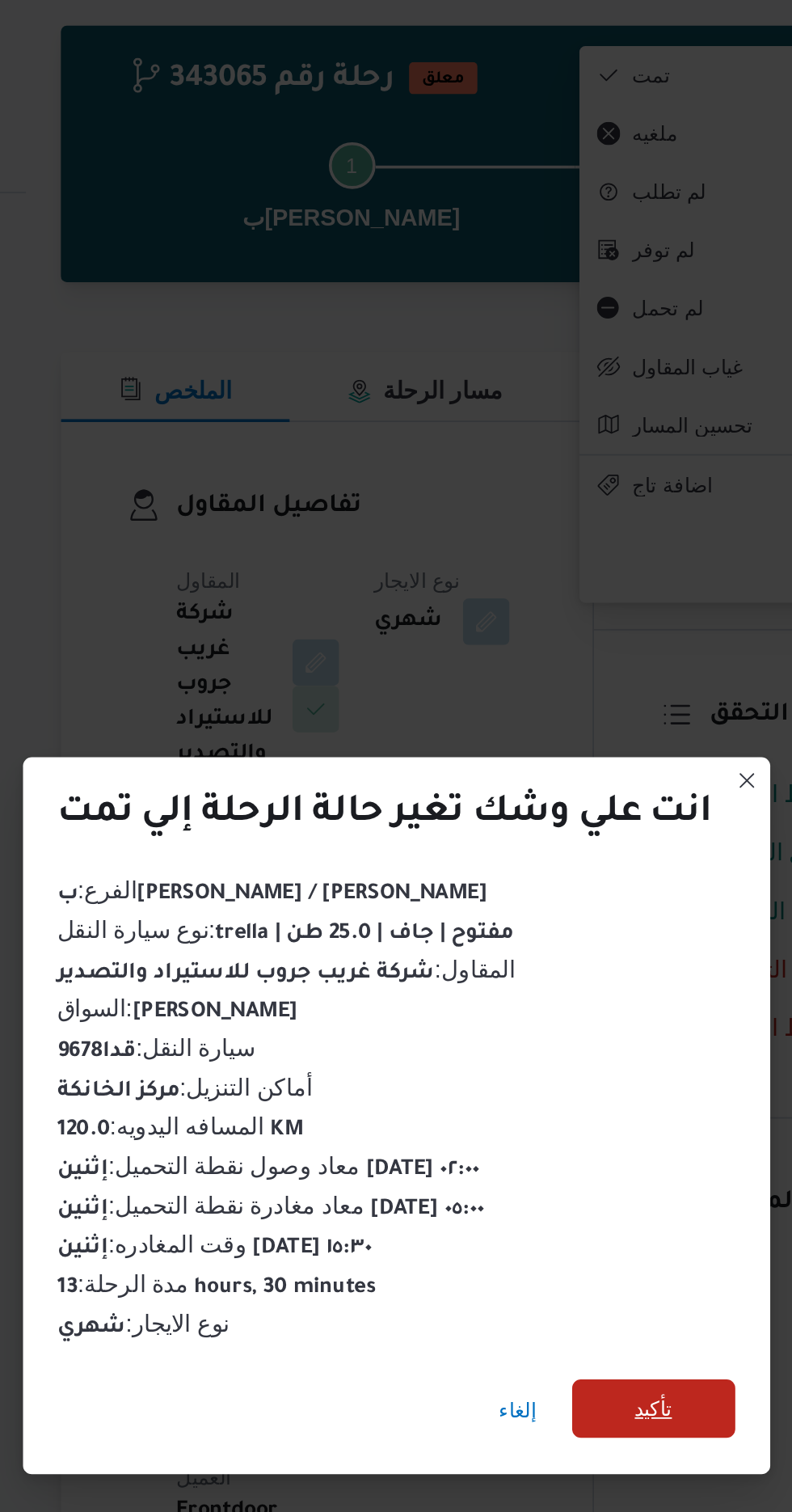
click at [534, 827] on span "تأكيد" at bounding box center [539, 843] width 90 height 32
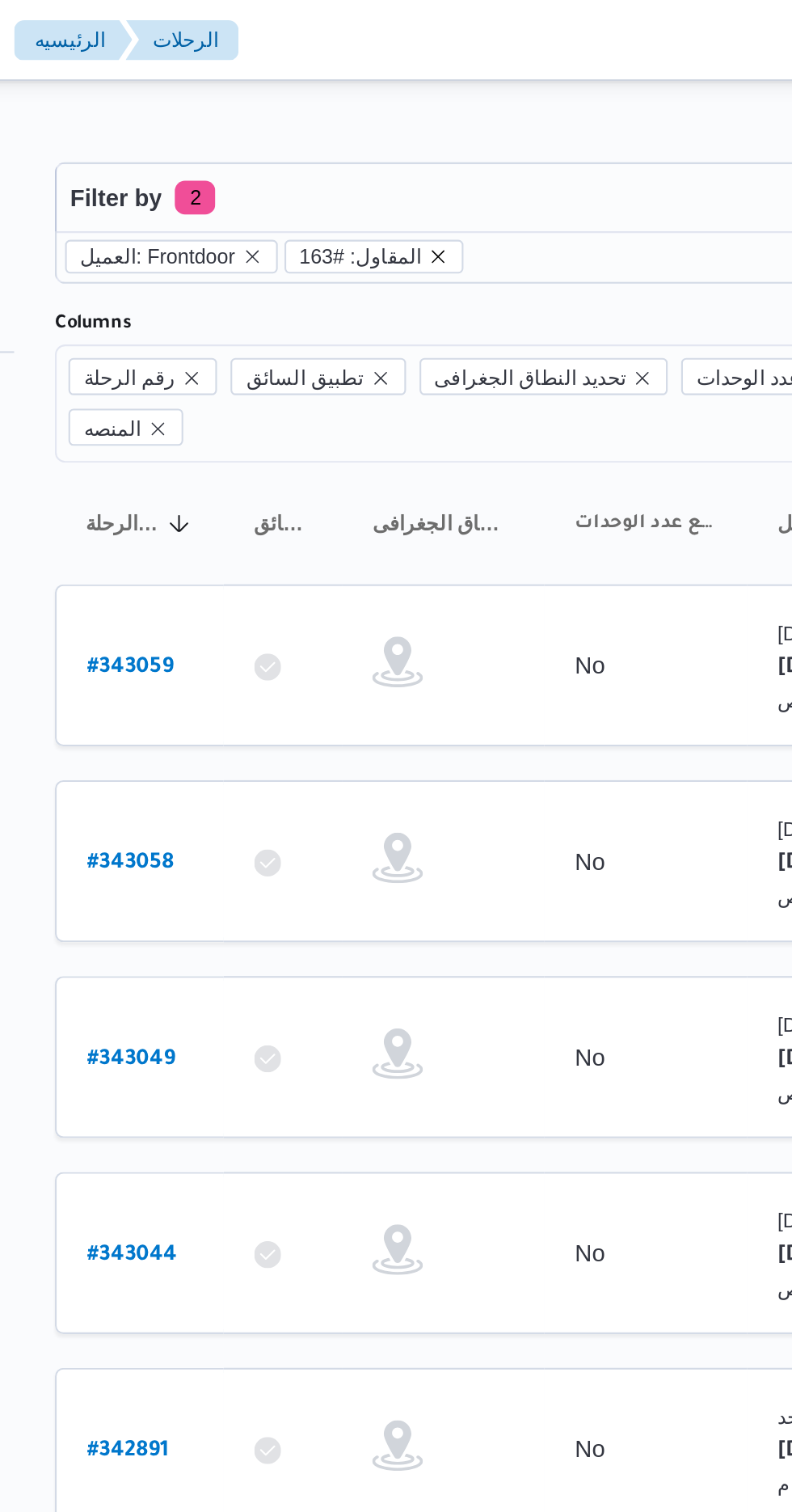
click at [390, 122] on icon "remove selected entity" at bounding box center [393, 123] width 7 height 7
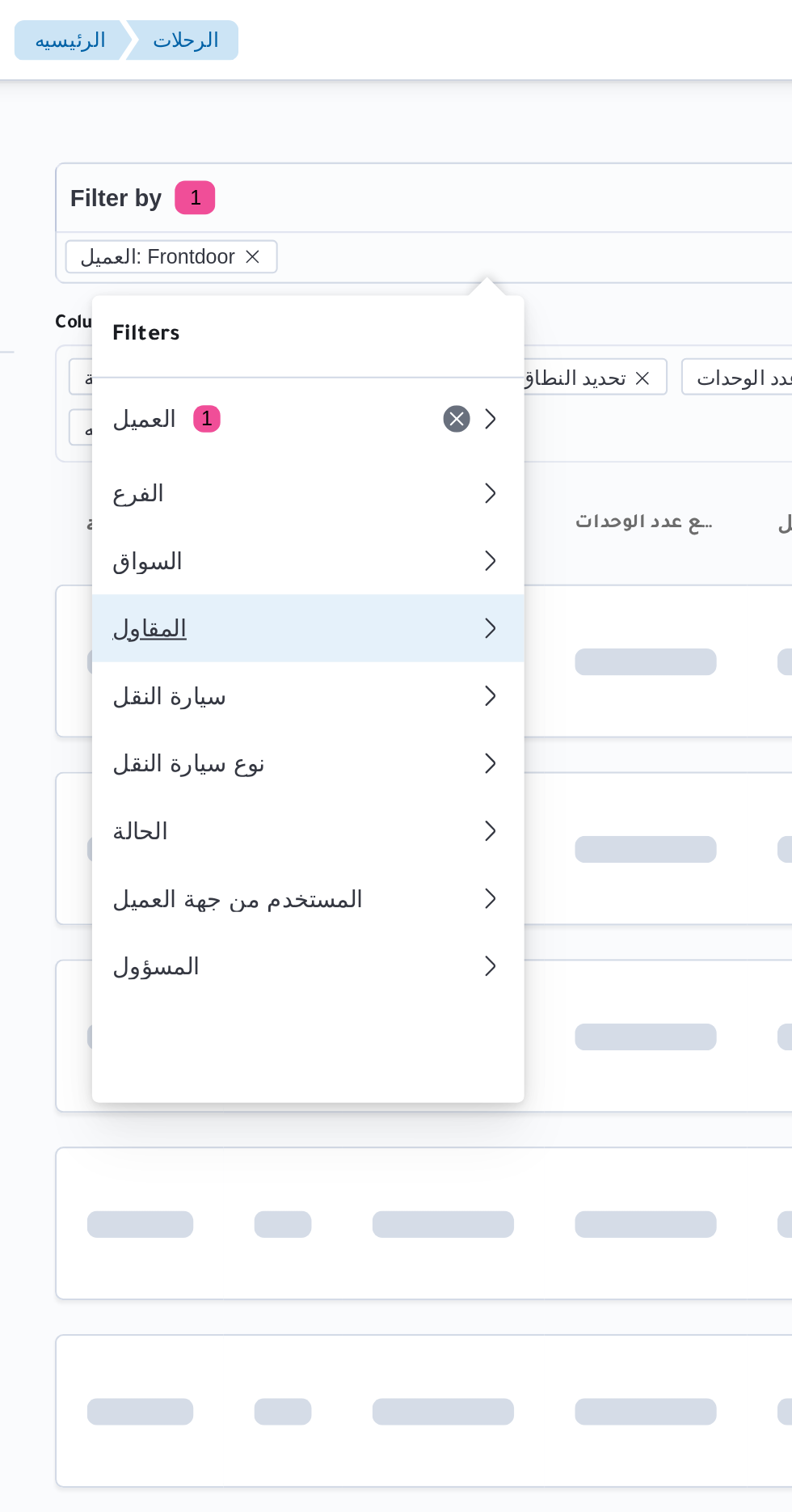
click at [344, 307] on div "المقاول" at bounding box center [321, 301] width 168 height 13
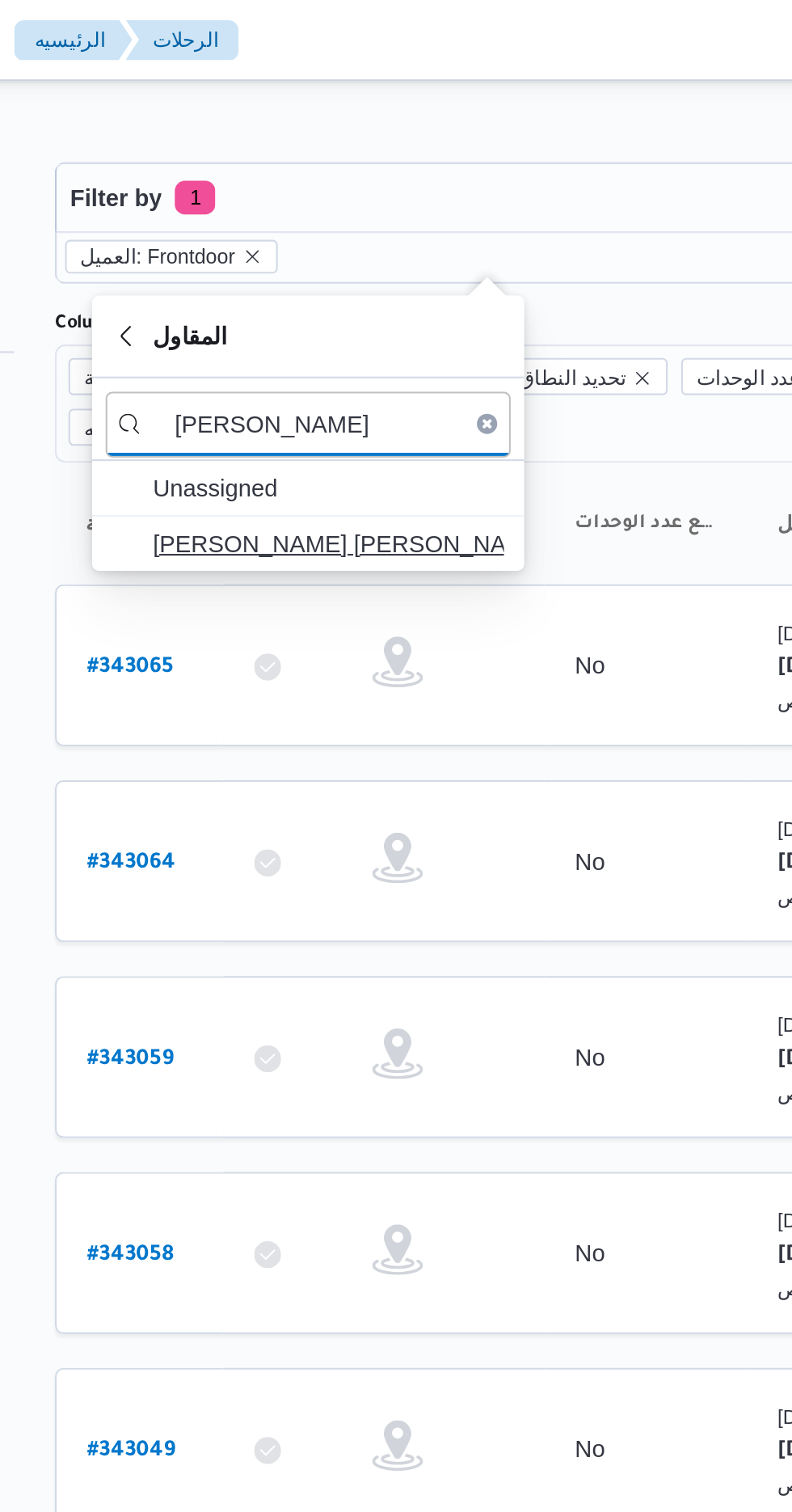
type input "[PERSON_NAME]"
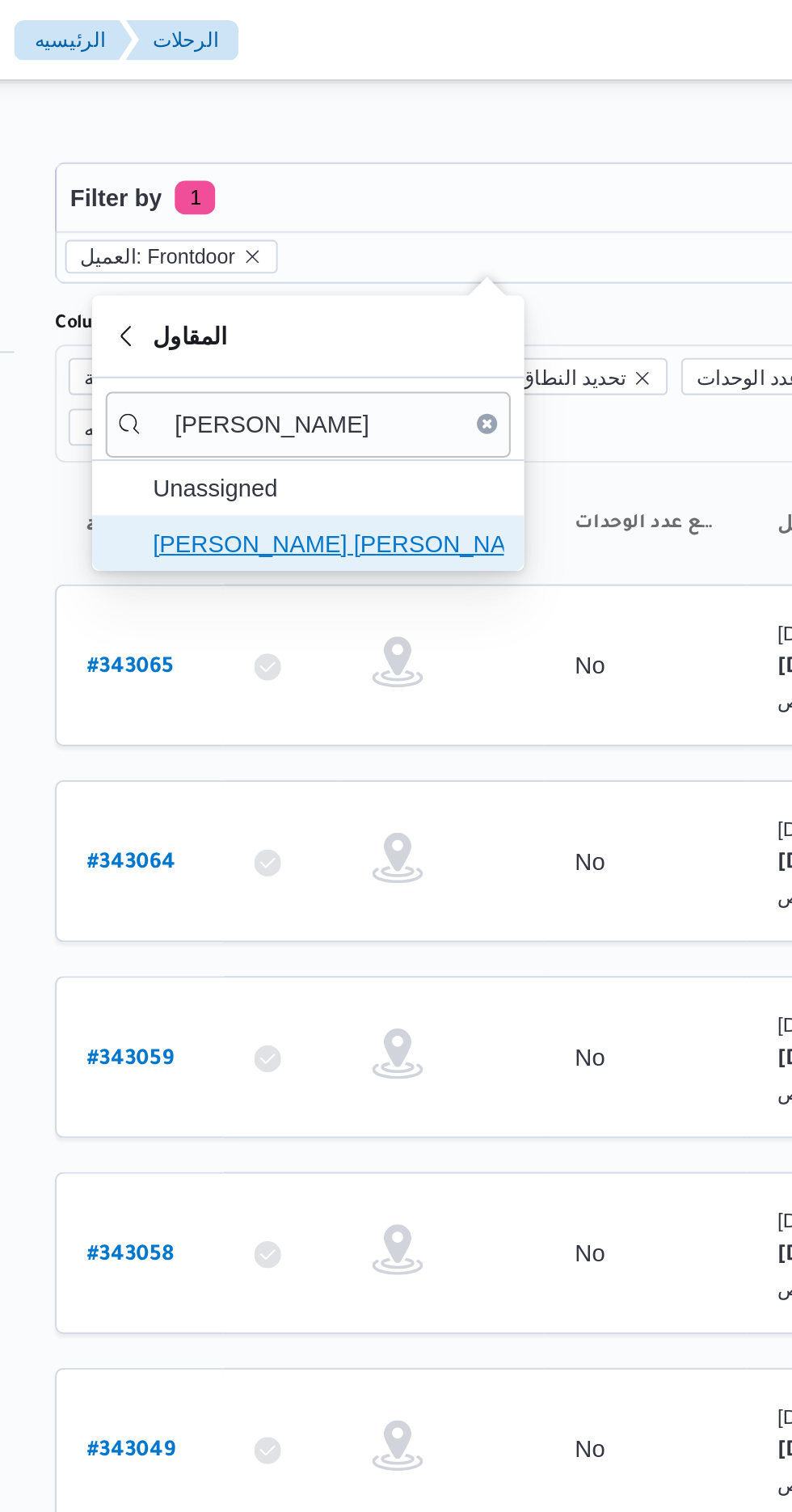
click at [373, 263] on span "[PERSON_NAME] [PERSON_NAME]" at bounding box center [341, 260] width 168 height 20
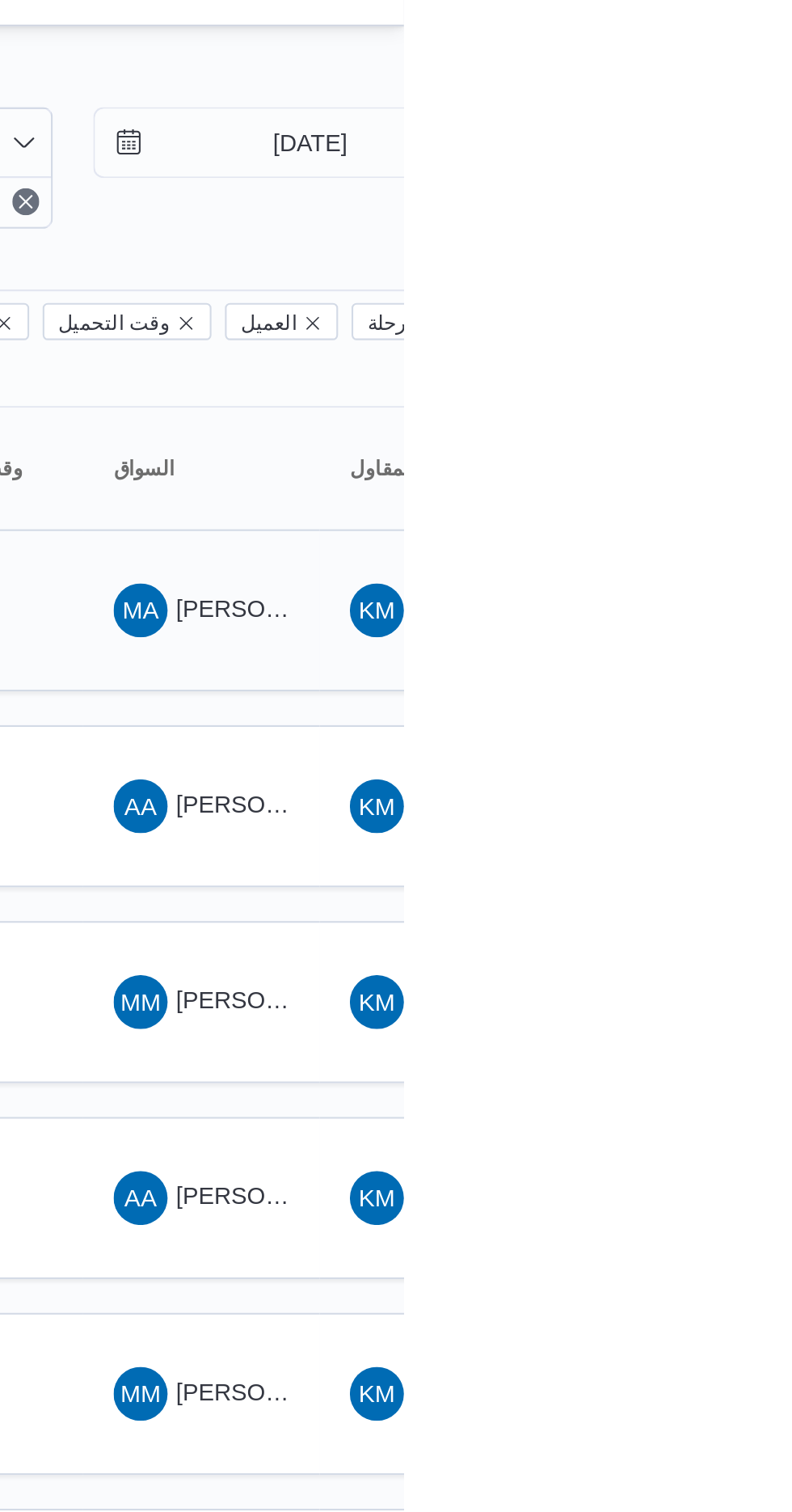
click at [699, 306] on span "MA [PERSON_NAME]" at bounding box center [695, 319] width 84 height 26
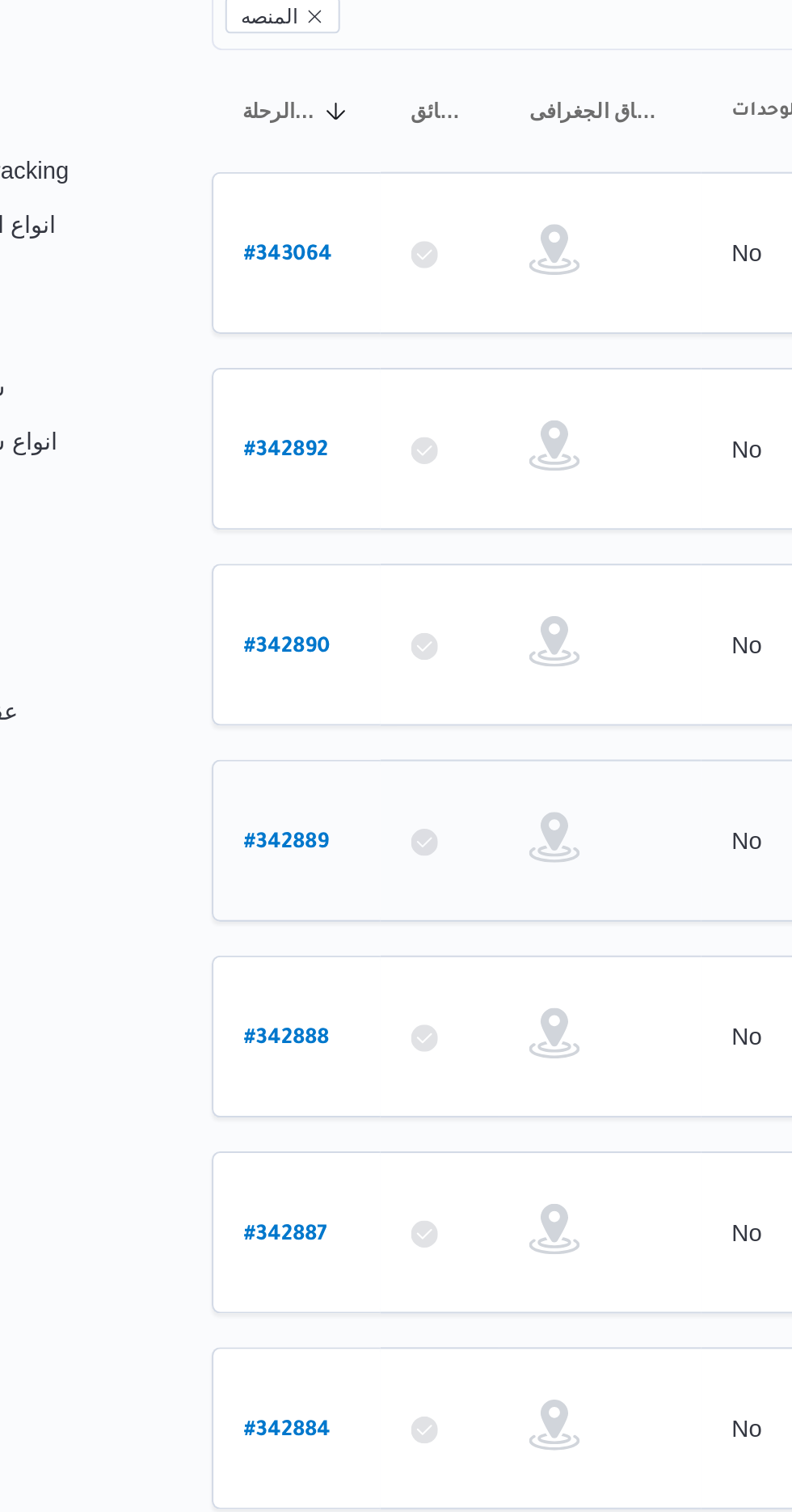
click at [227, 596] on b "# 342889" at bounding box center [245, 602] width 40 height 11
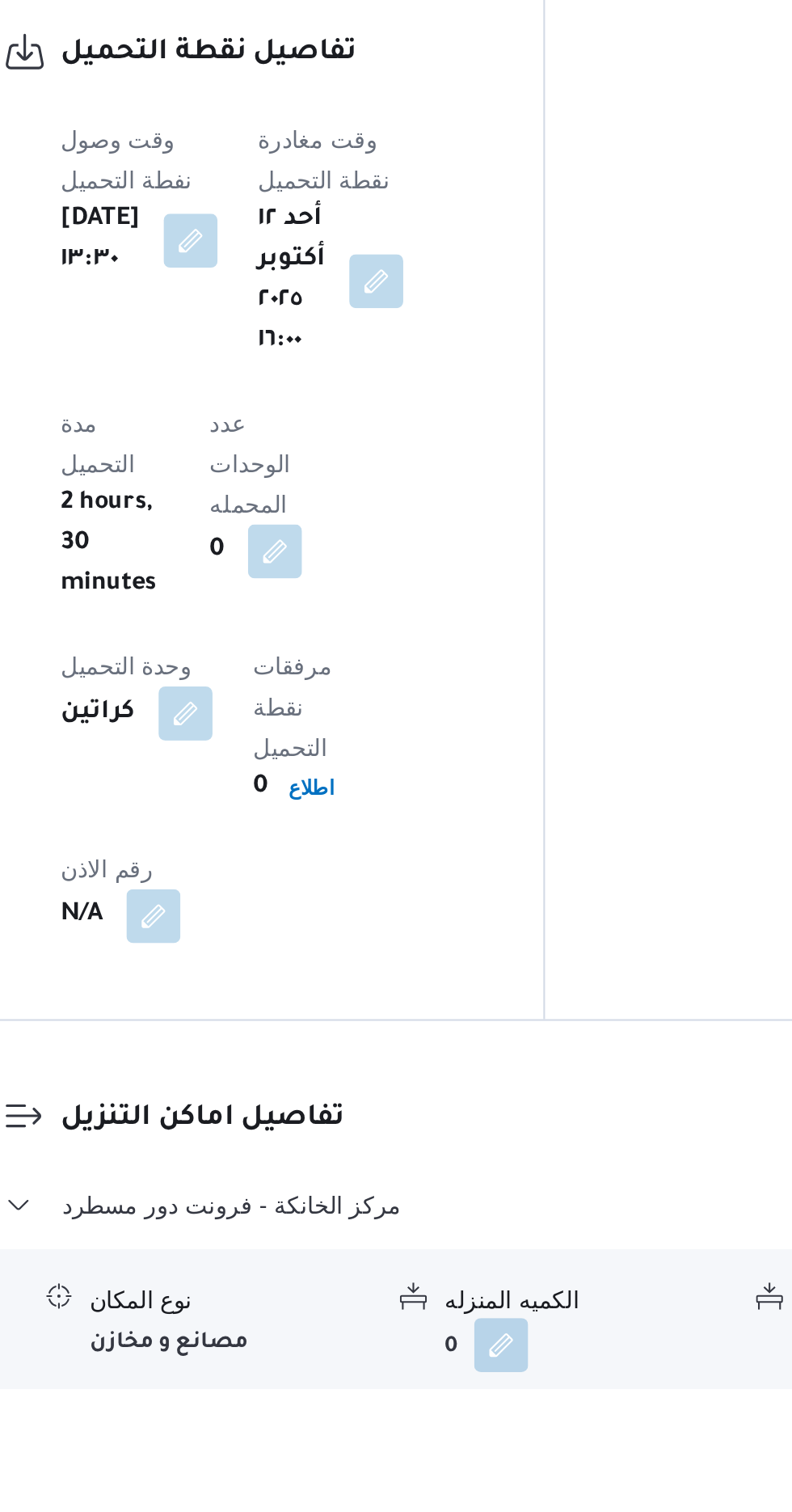
scroll to position [921, 0]
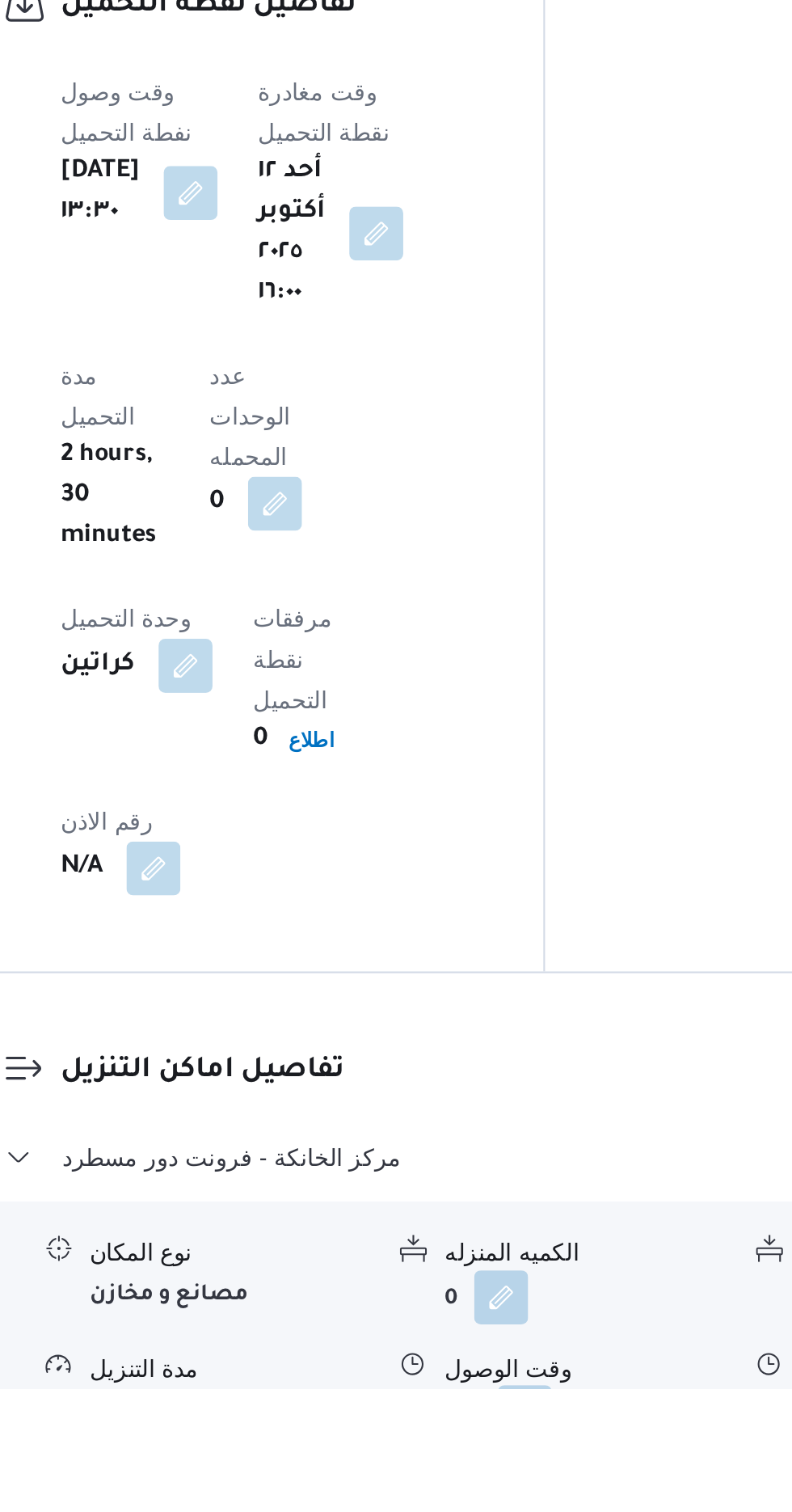
click at [490, 1510] on button "button" at bounding box center [496, 1523] width 26 height 26
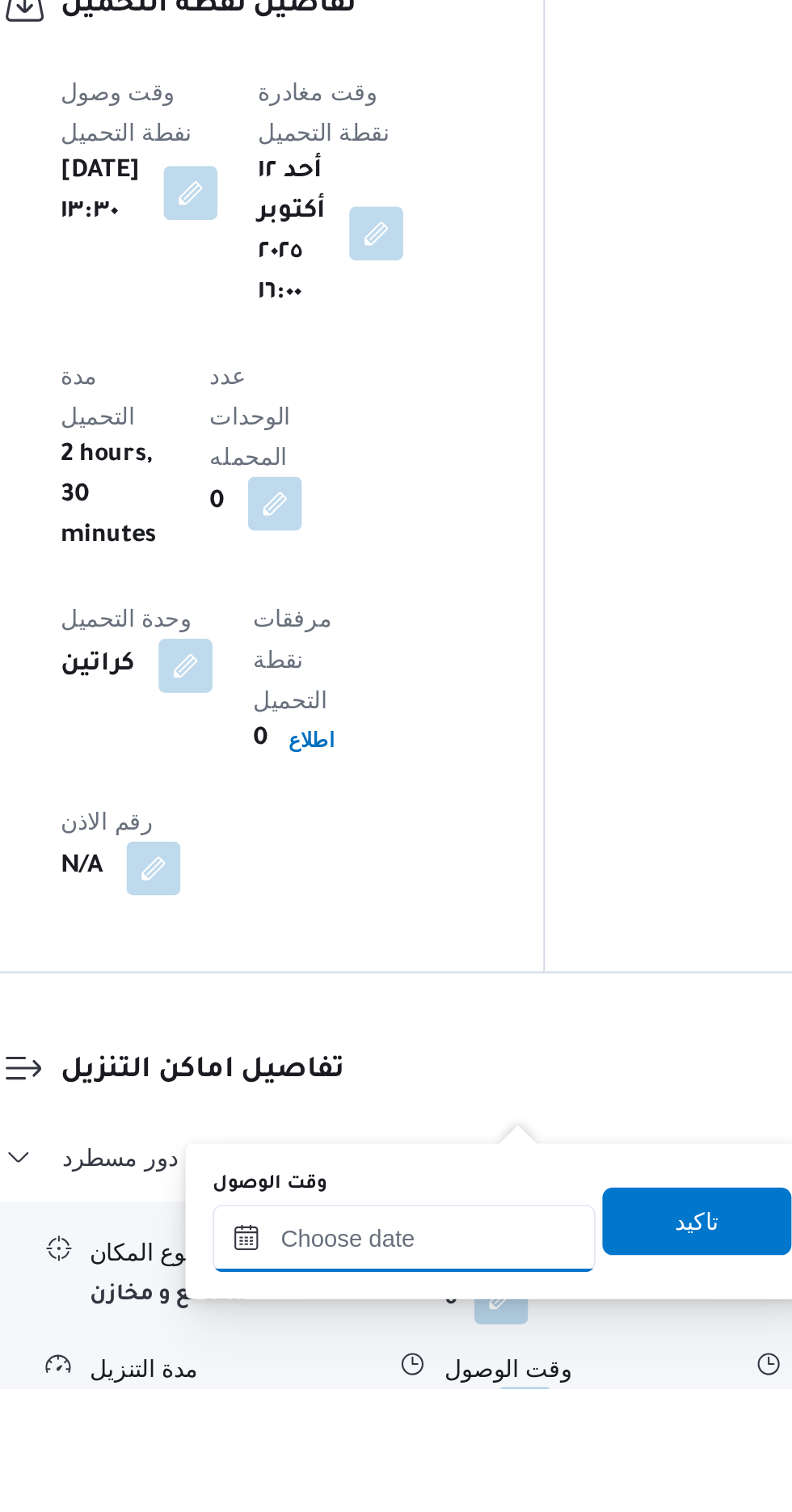
click at [423, 1436] on input "وقت الوصول" at bounding box center [439, 1440] width 184 height 32
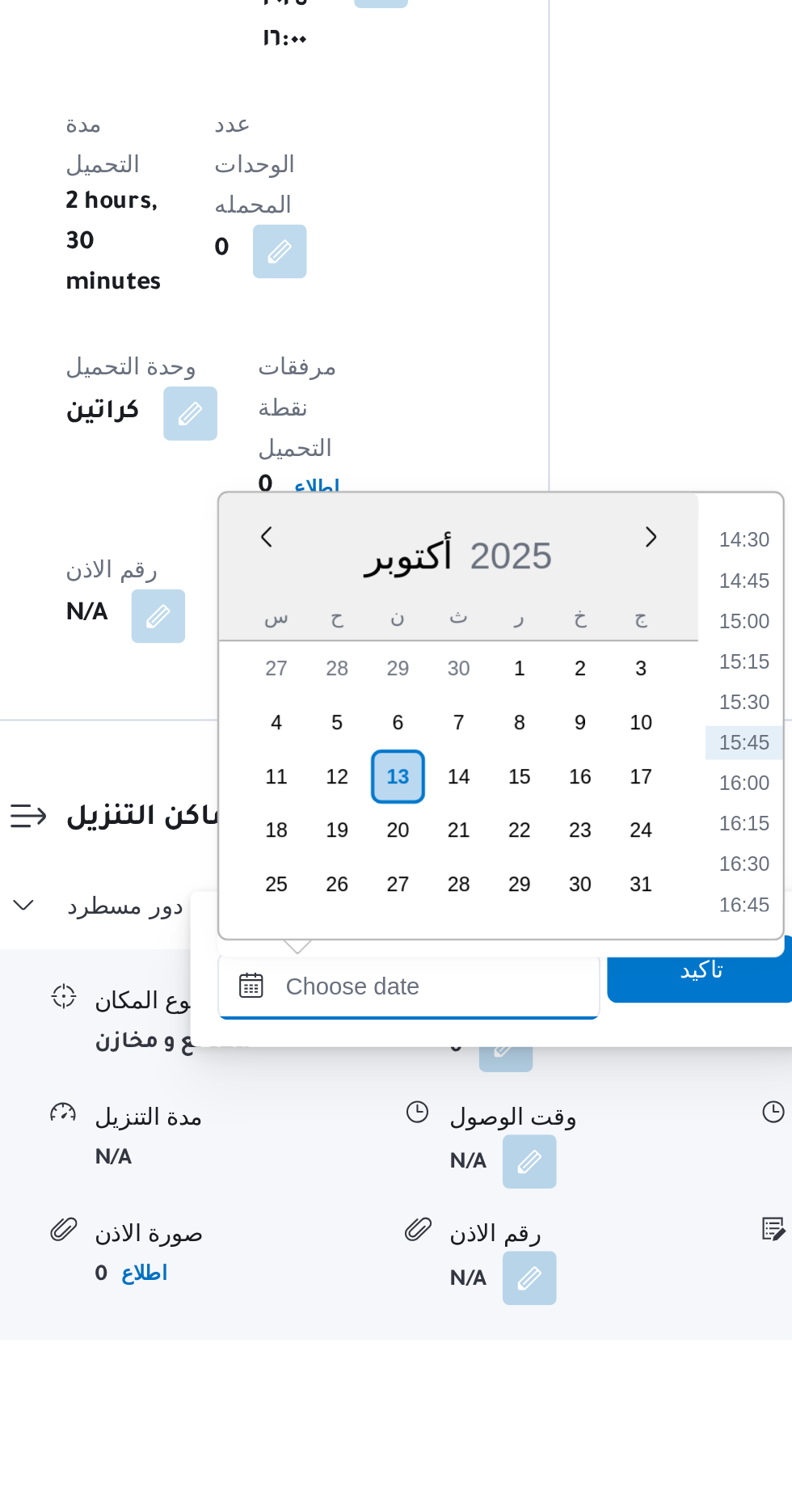
scroll to position [1063, 0]
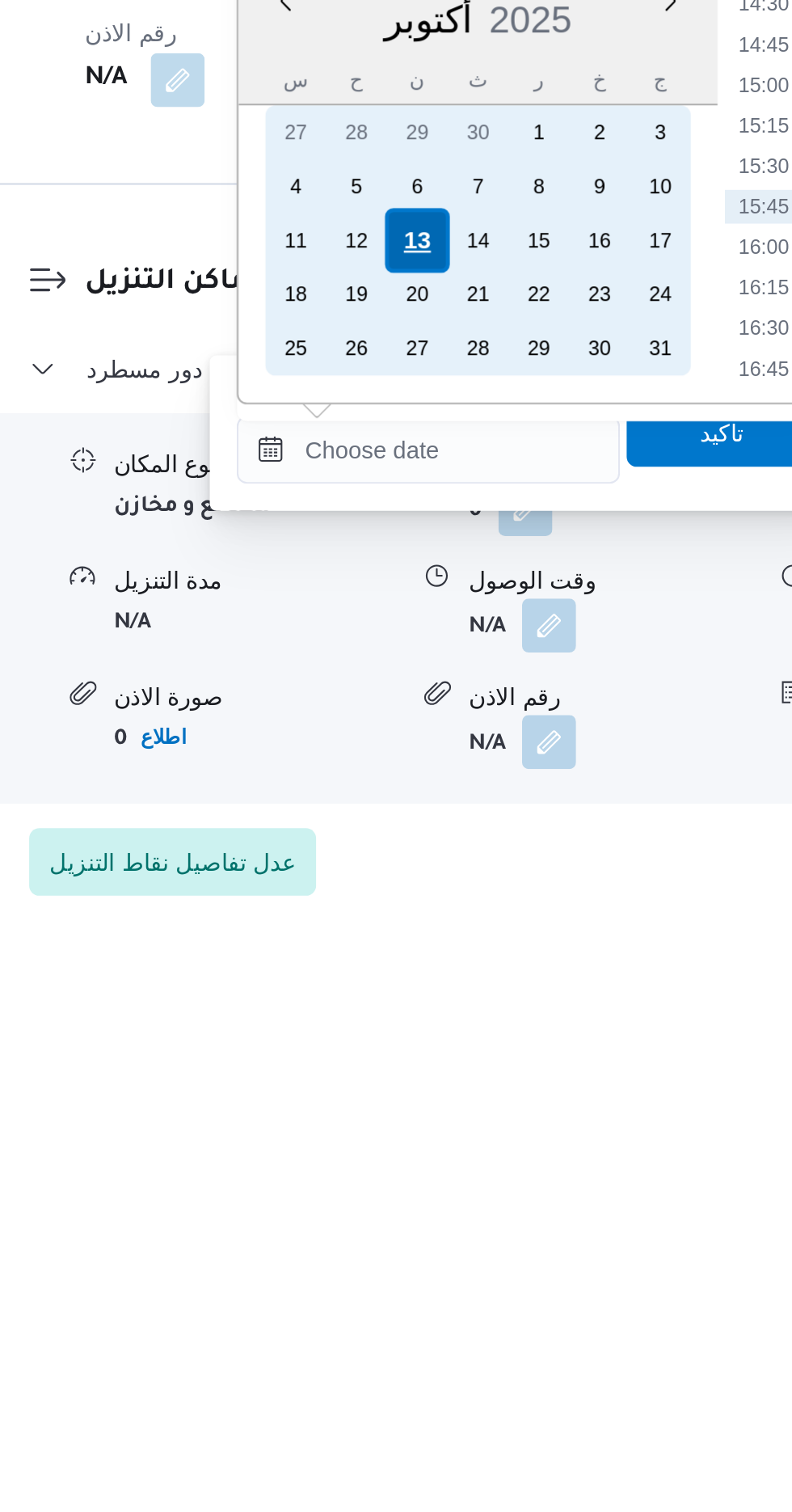
click at [434, 1197] on div "13" at bounding box center [433, 1198] width 31 height 31
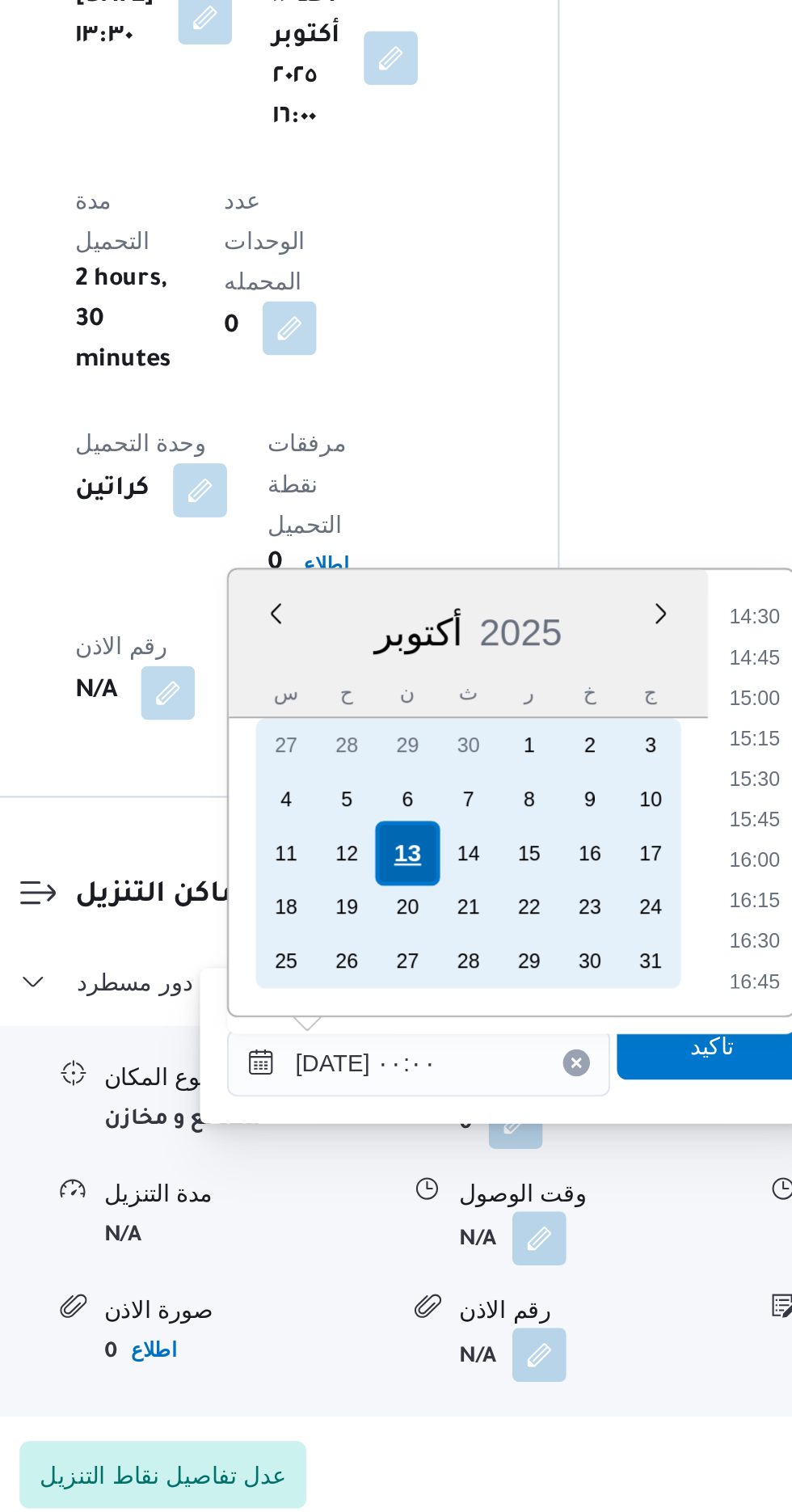
scroll to position [0, 0]
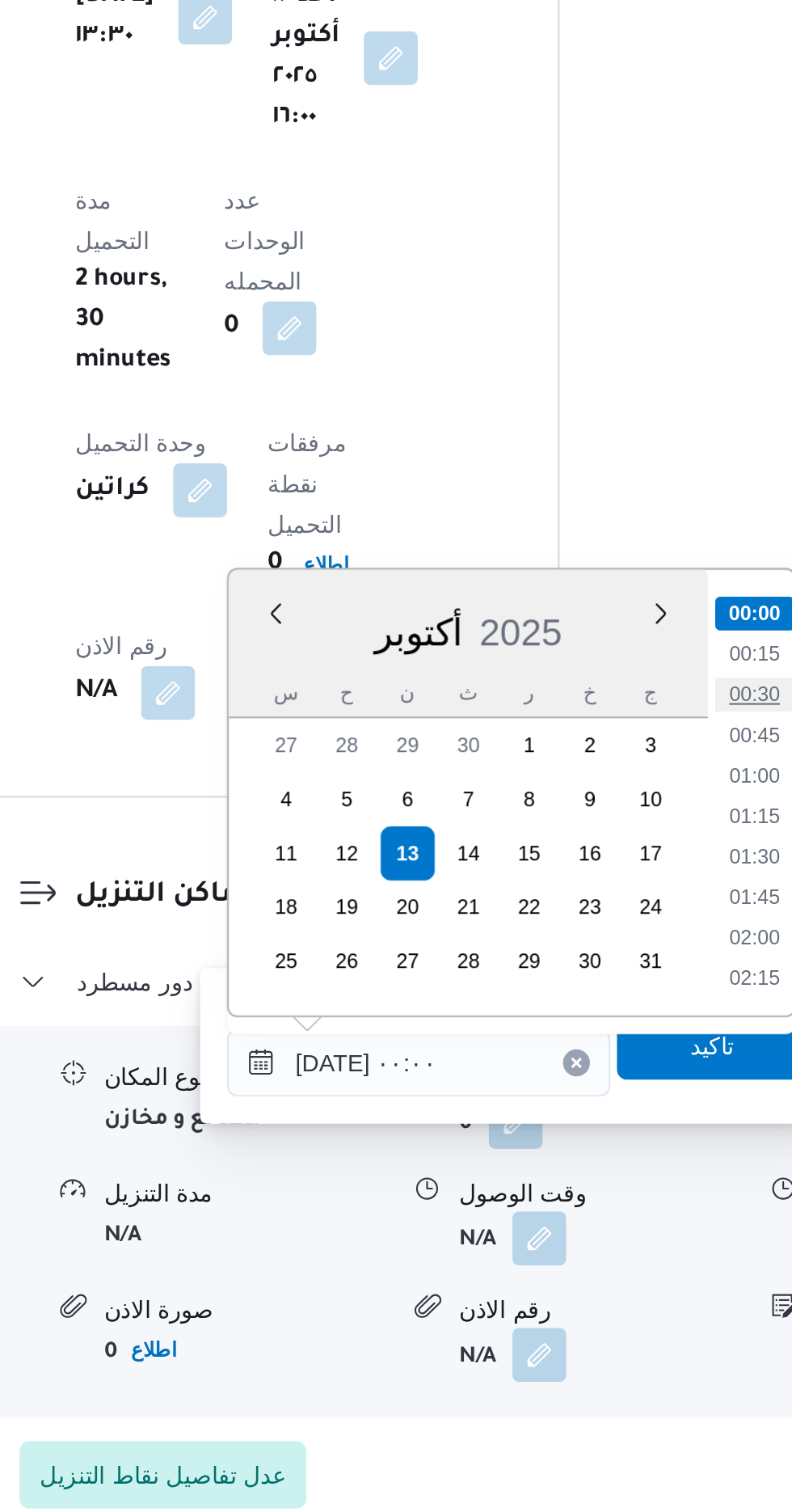
click at [602, 1121] on li "00:30" at bounding box center [600, 1120] width 38 height 16
type input "[DATE] ٠٠:٣٠"
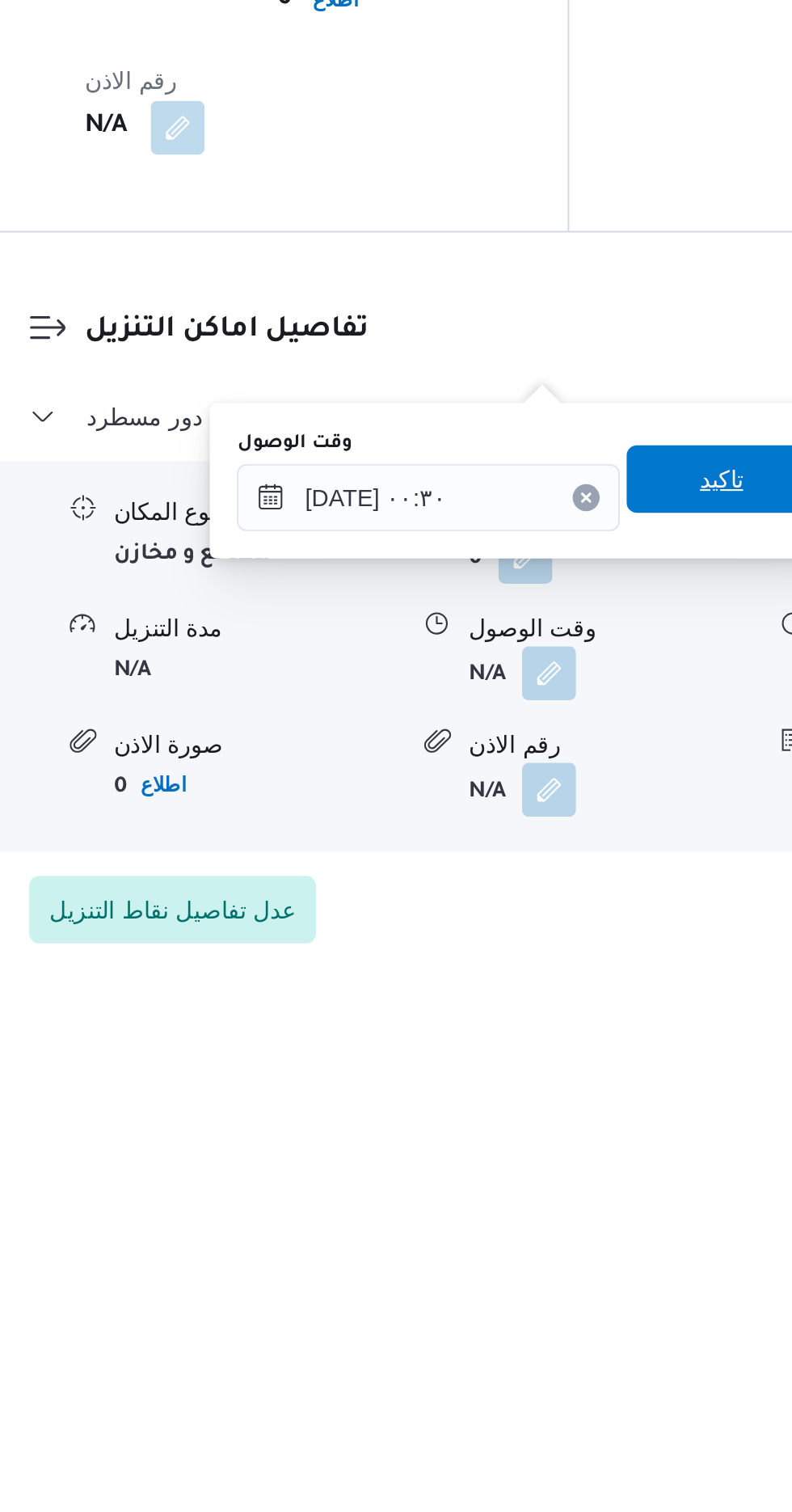
click at [581, 1274] on span "تاكيد" at bounding box center [579, 1265] width 90 height 32
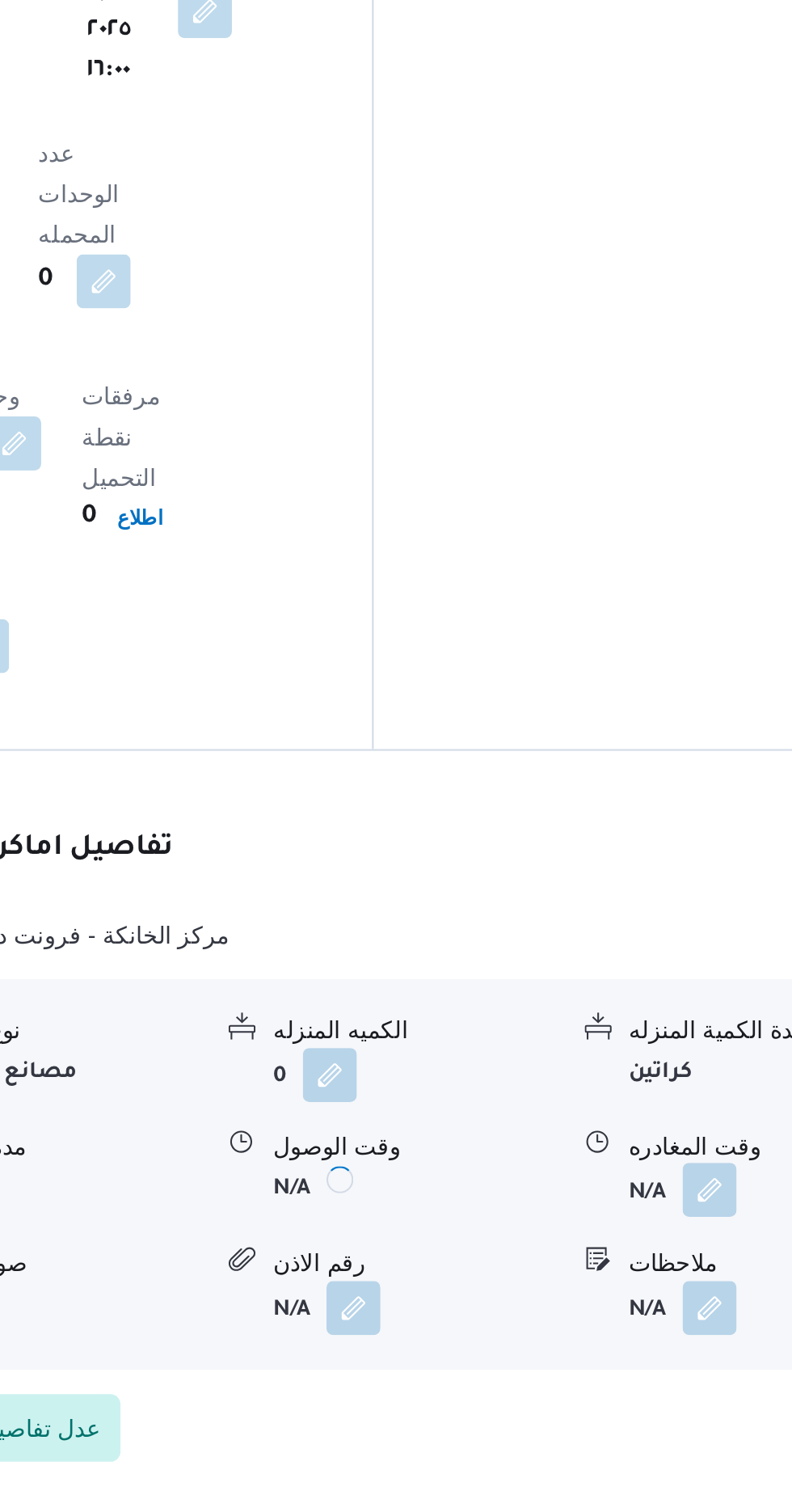
click at [657, 1345] on button "button" at bounding box center [667, 1358] width 26 height 26
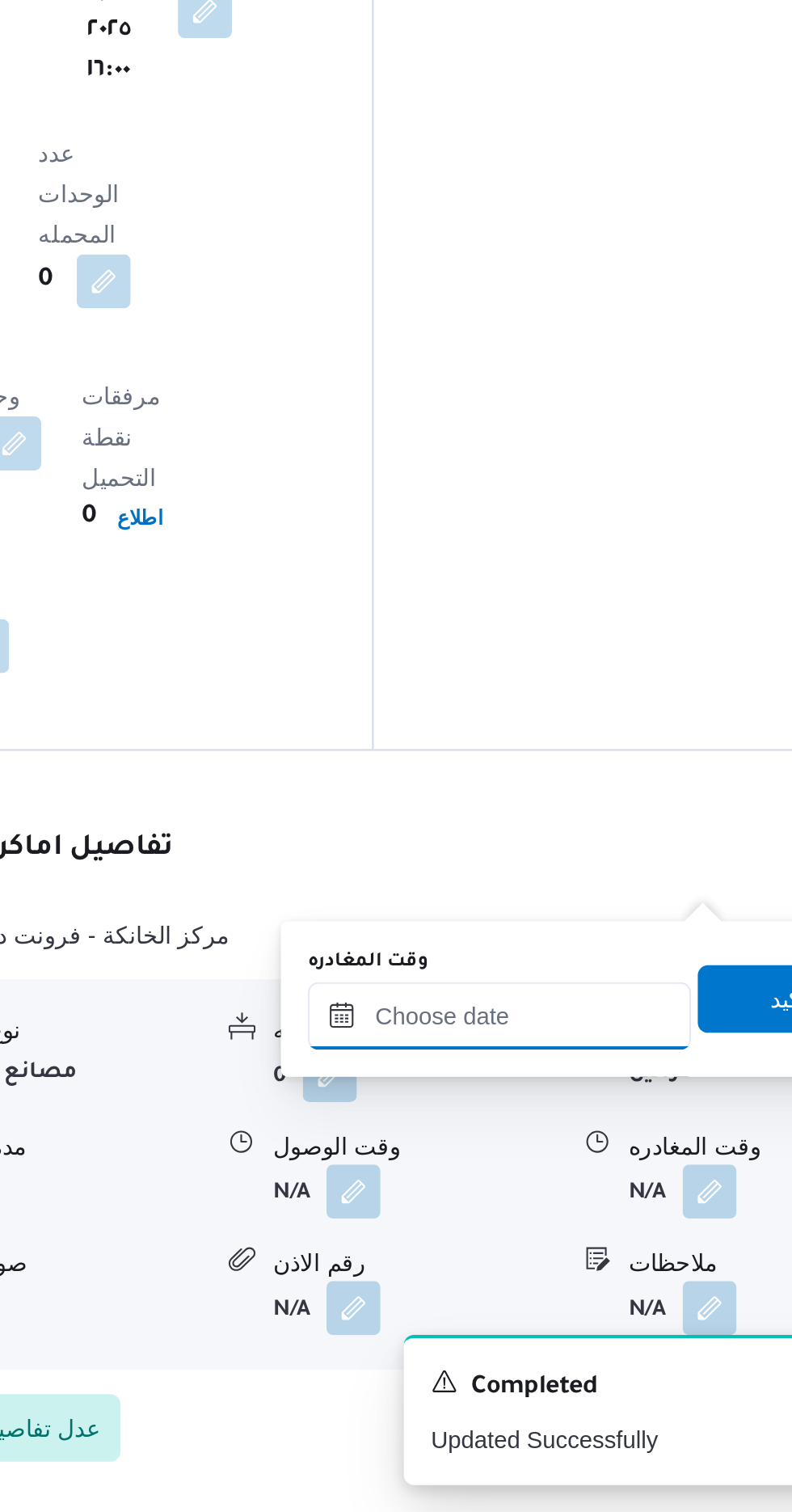
click at [592, 1271] on input "وقت المغادره" at bounding box center [567, 1274] width 184 height 32
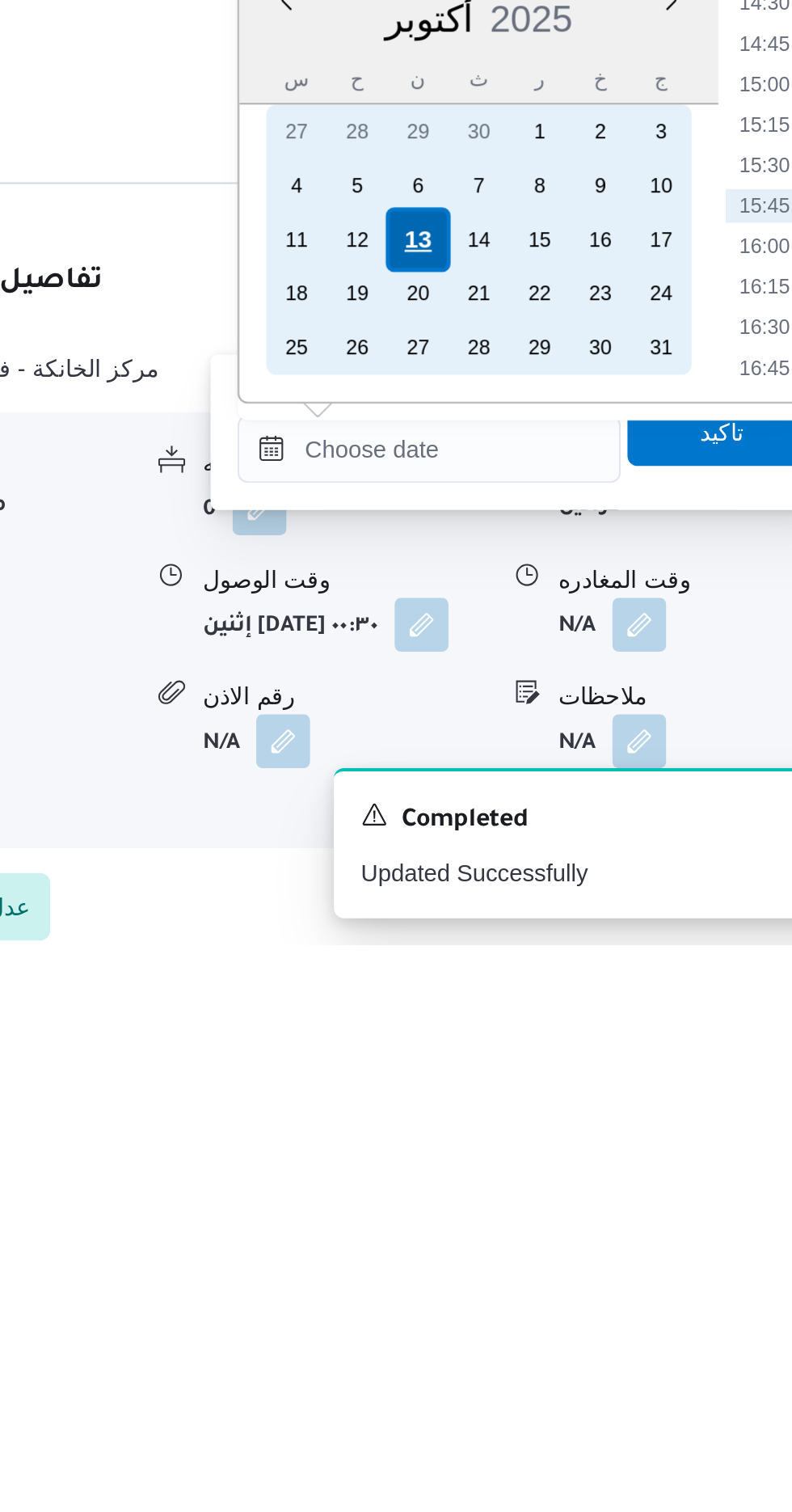
click at [564, 1173] on div "13" at bounding box center [561, 1174] width 31 height 31
type input "[DATE] ٠٠:٠٠"
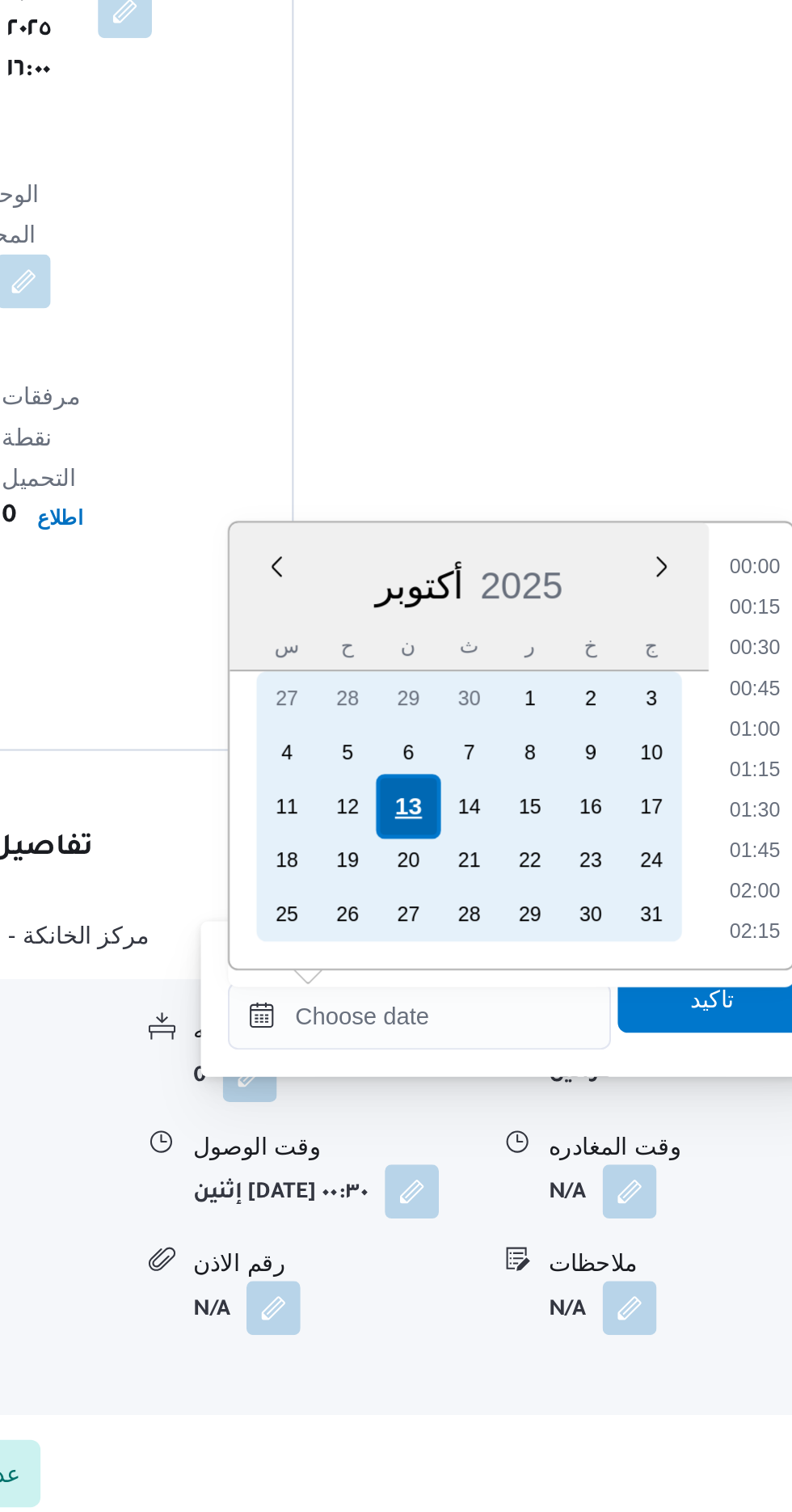
click at [559, 1175] on div "13" at bounding box center [561, 1174] width 31 height 31
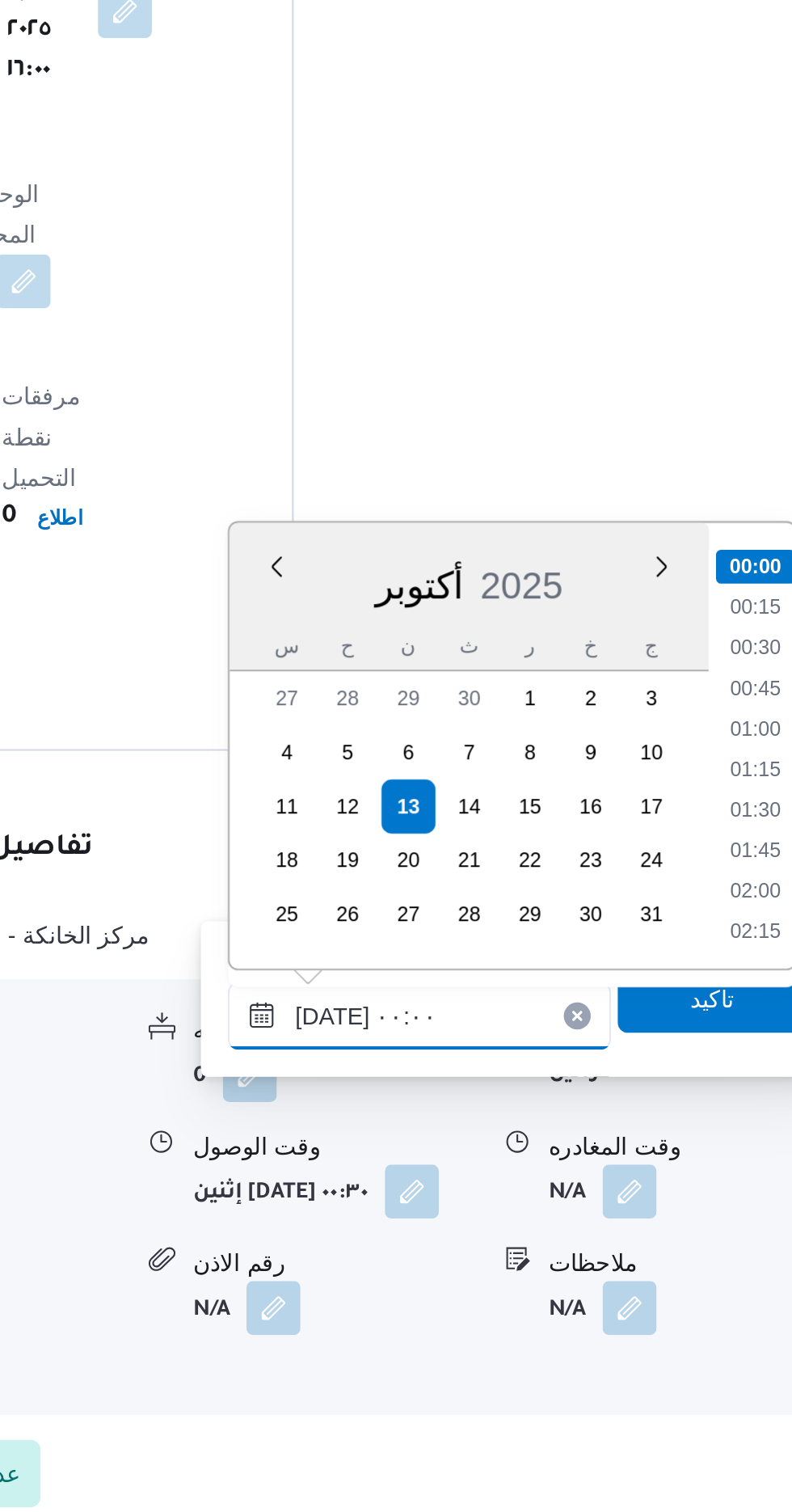
click at [486, 1272] on input "[DATE] ٠٠:٠٠" at bounding box center [567, 1274] width 184 height 32
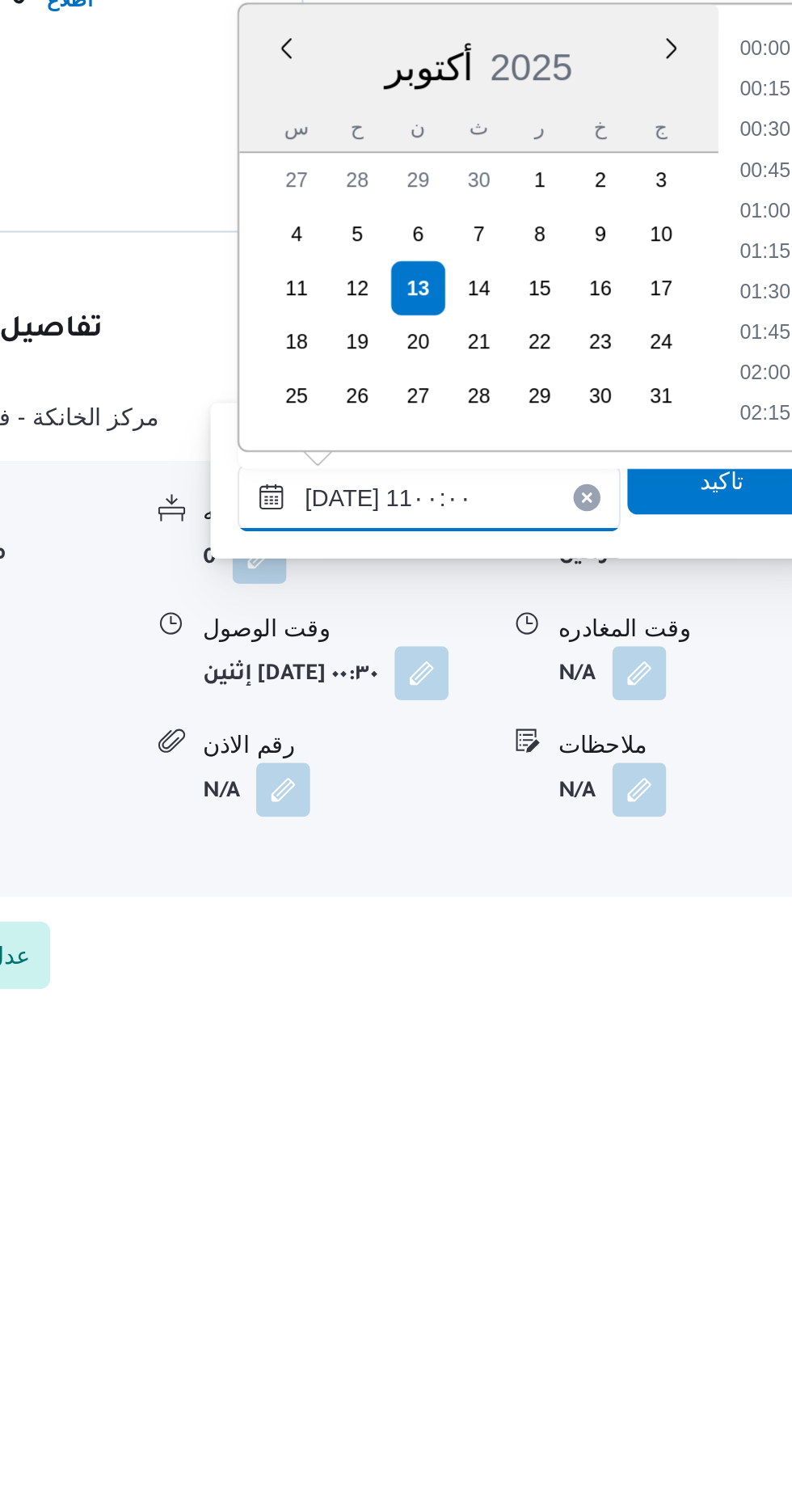
scroll to position [684, 0]
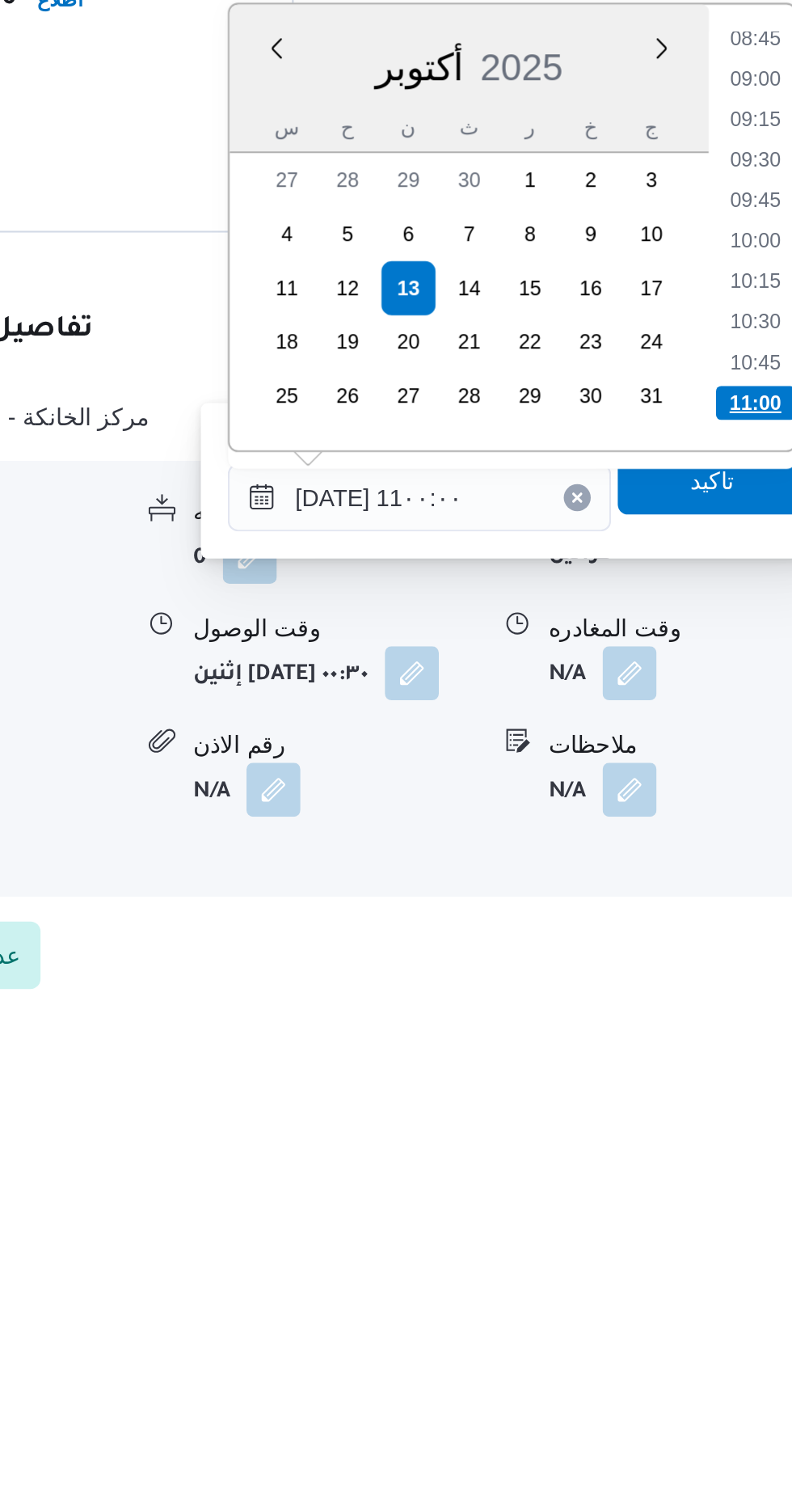
click at [726, 1229] on li "11:00" at bounding box center [727, 1229] width 38 height 16
type input "[DATE] ١١:٠٠"
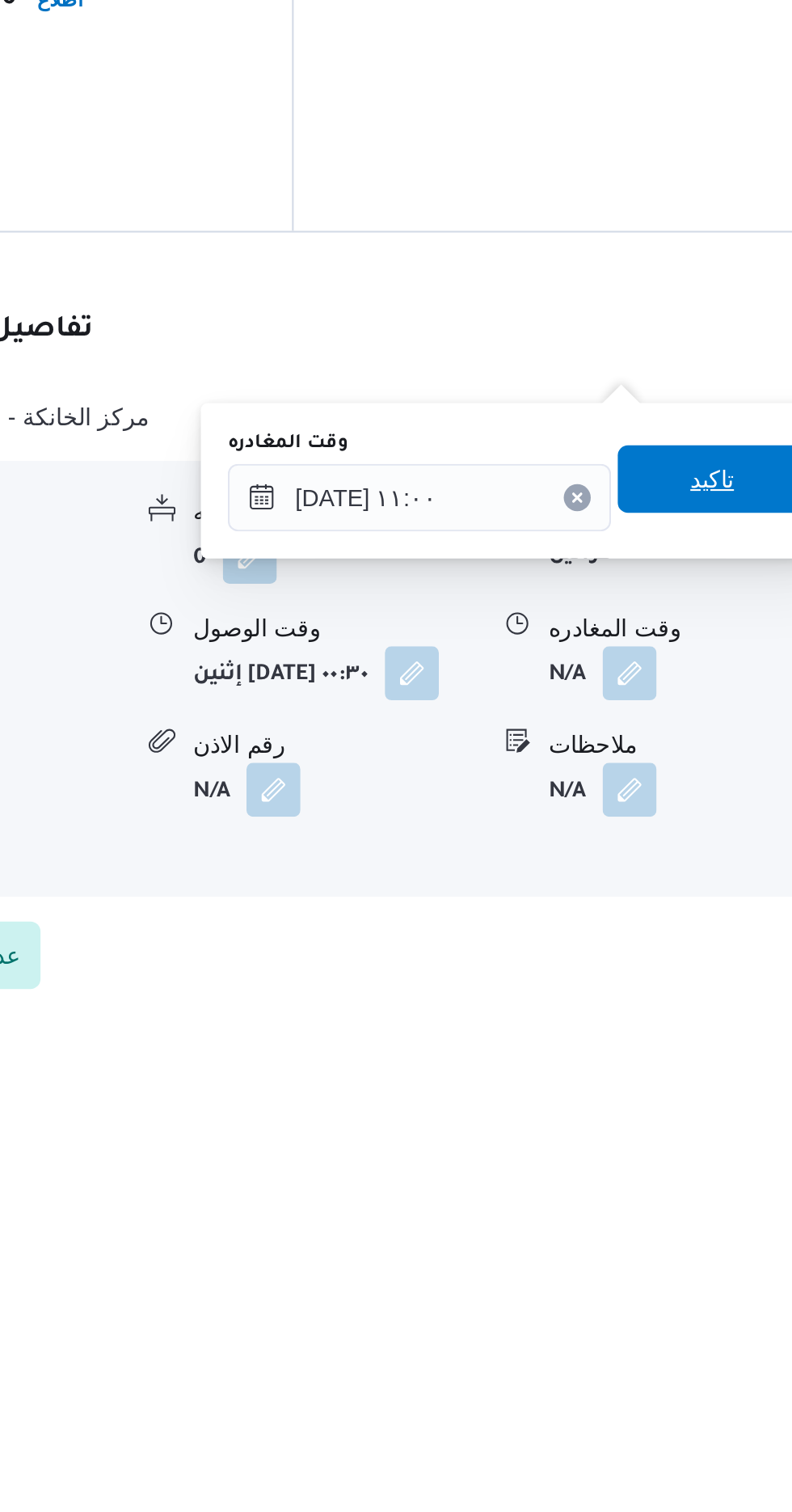
click at [713, 1265] on span "تاكيد" at bounding box center [707, 1265] width 21 height 20
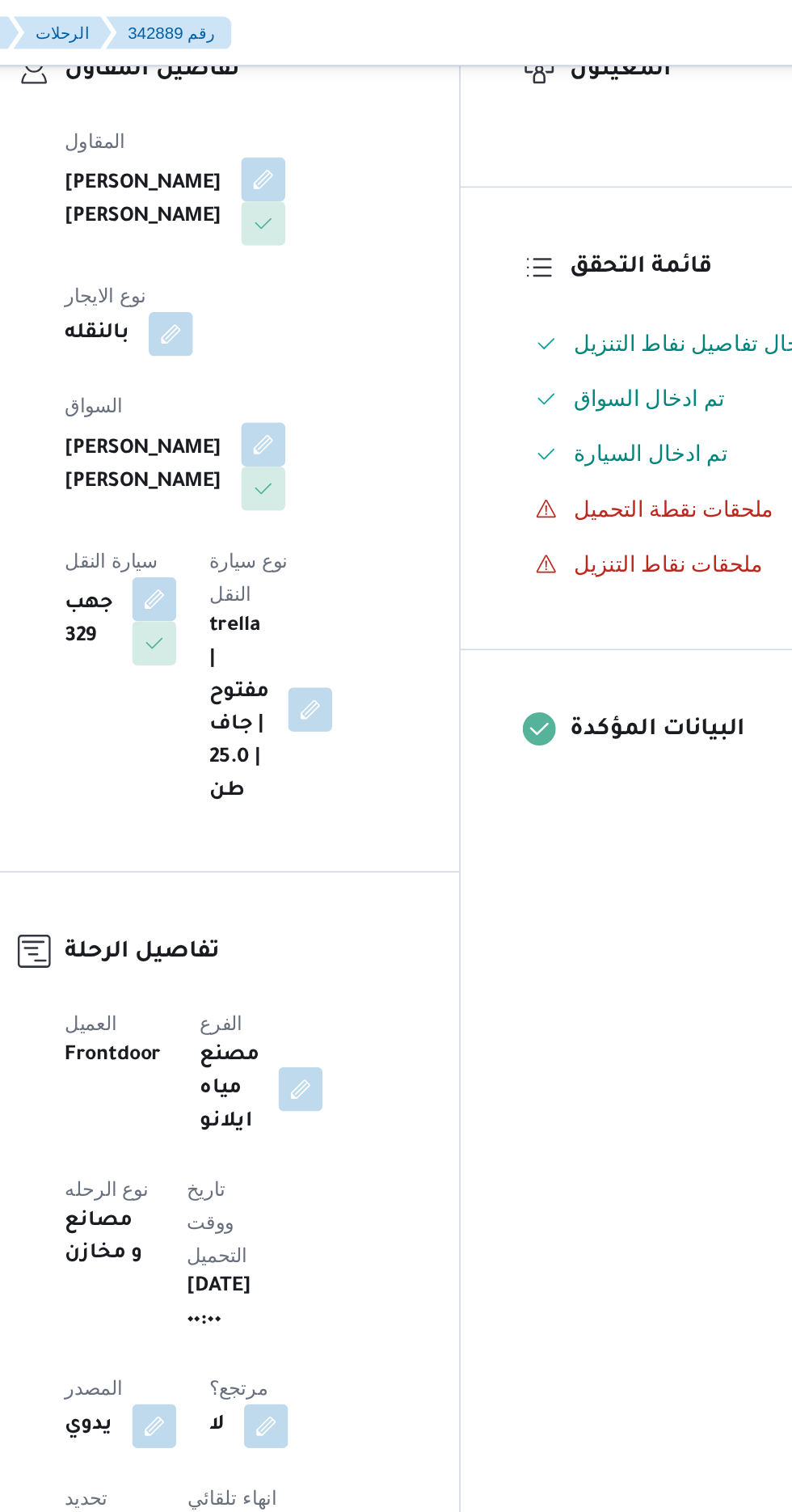
scroll to position [0, 0]
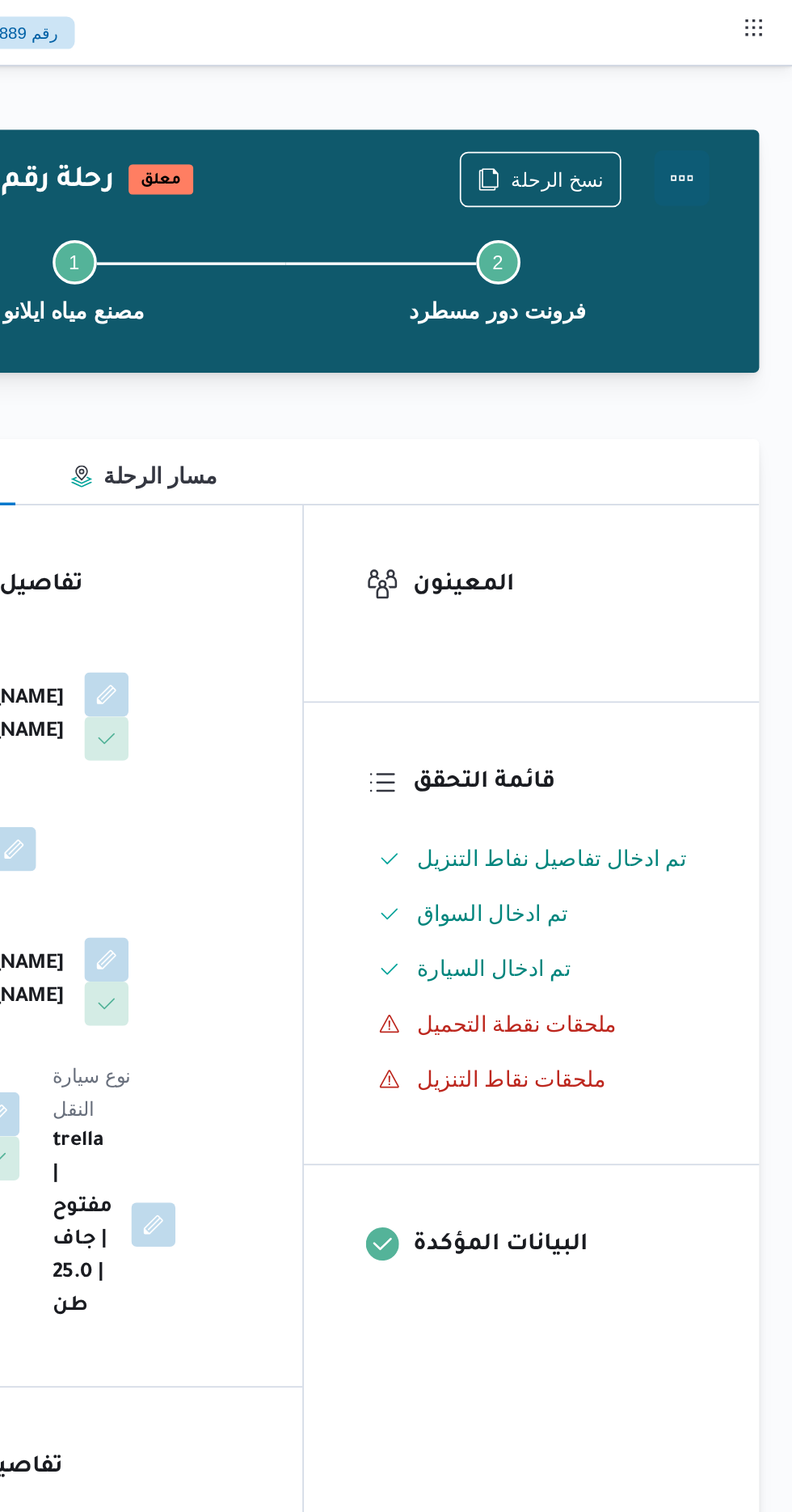
click at [739, 104] on button "Actions" at bounding box center [727, 104] width 32 height 32
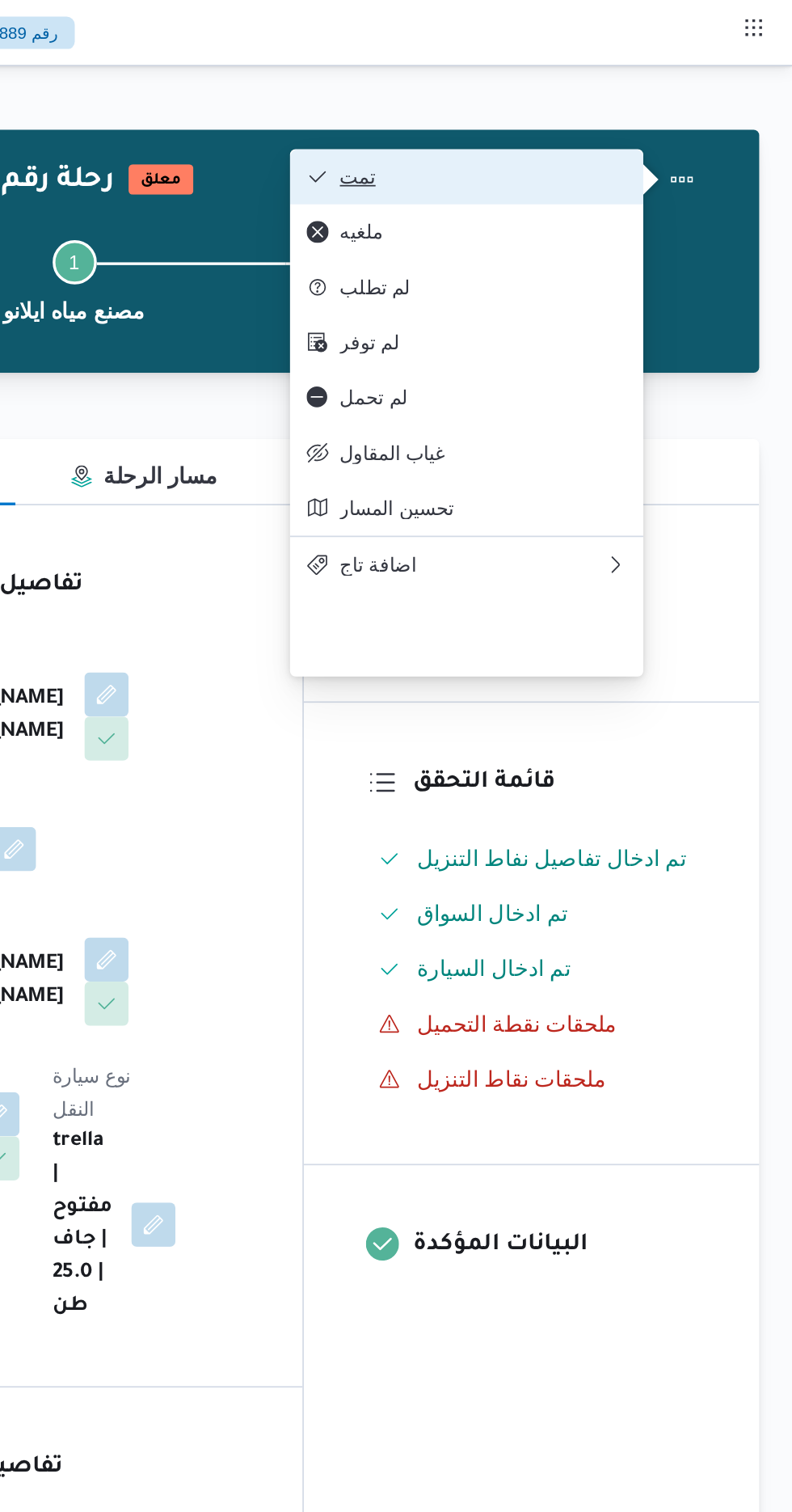
click at [699, 112] on button "تمت" at bounding box center [602, 103] width 207 height 32
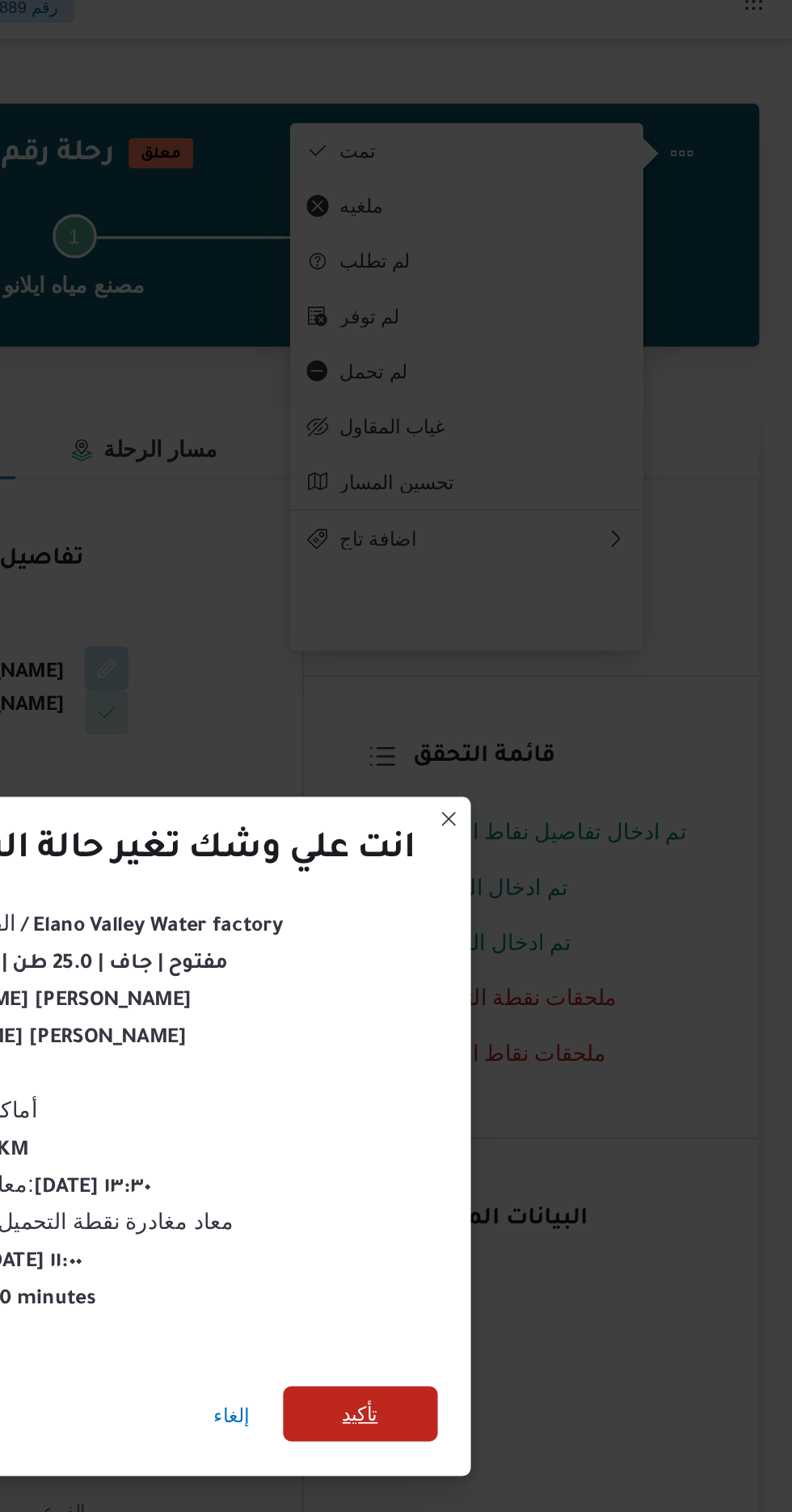
click at [542, 833] on span "تأكيد" at bounding box center [539, 843] width 21 height 20
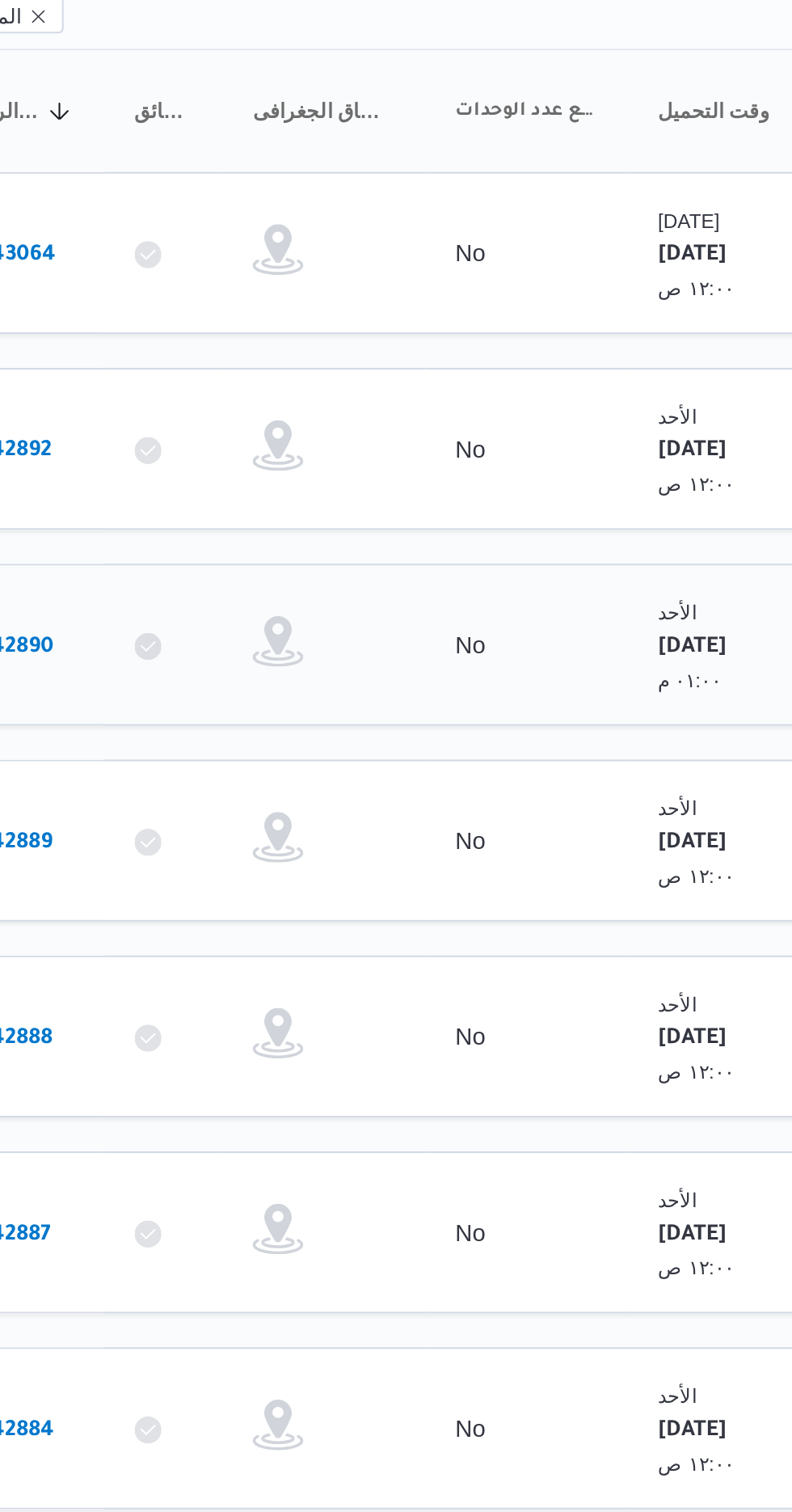
click at [260, 496] on link "# 342890" at bounding box center [246, 506] width 41 height 22
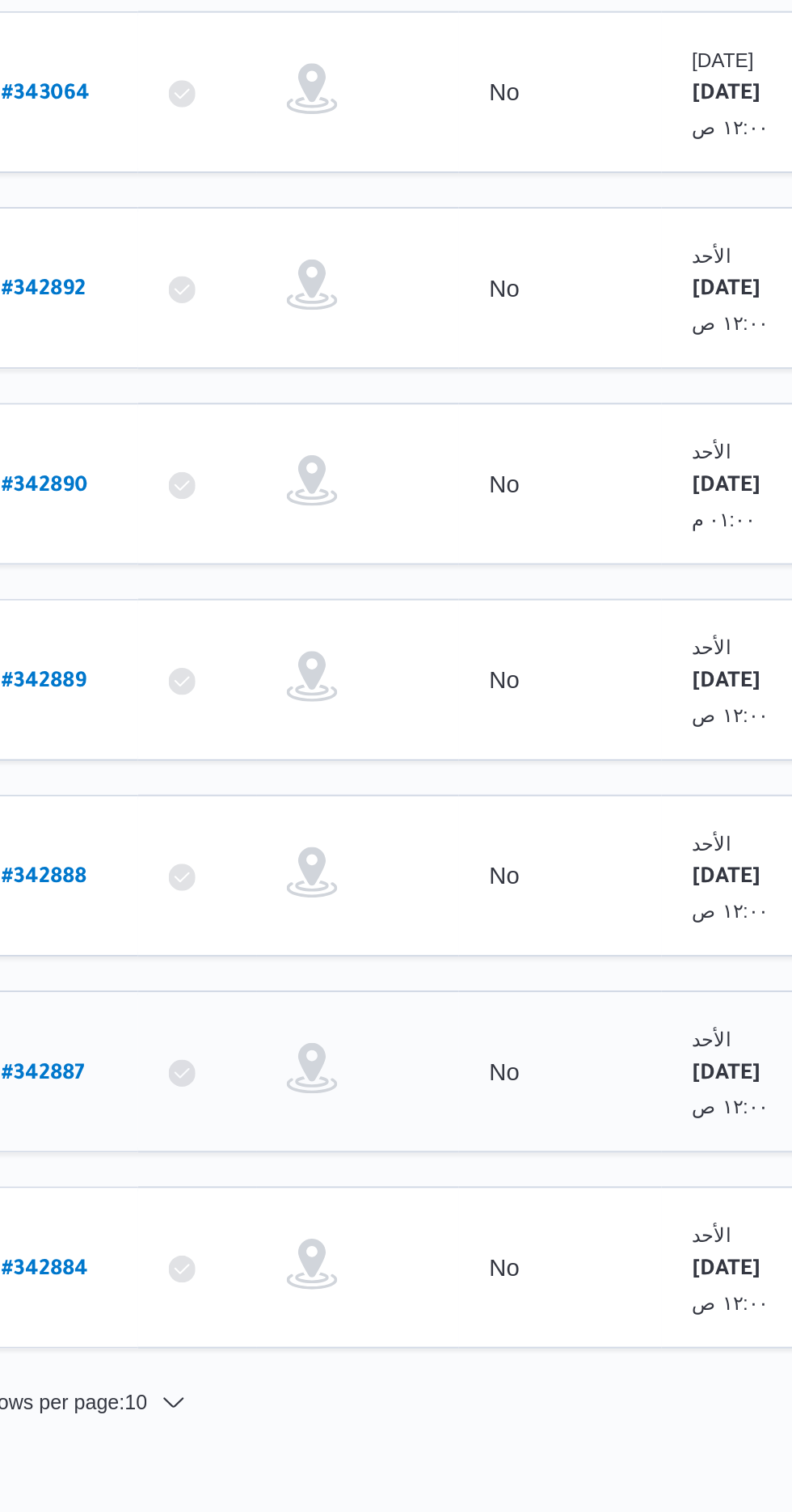
click at [263, 784] on b "# 342887" at bounding box center [245, 789] width 39 height 11
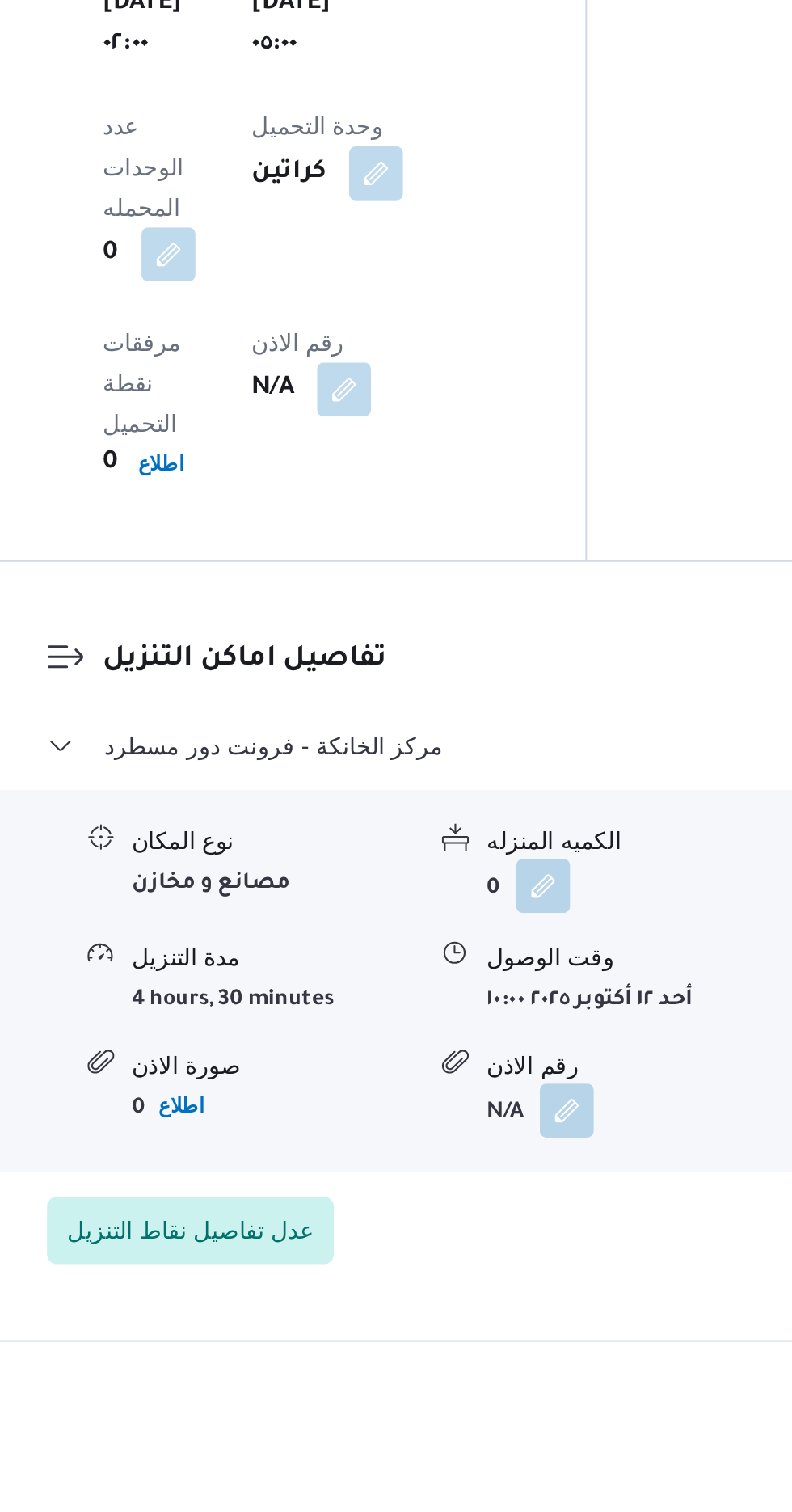
scroll to position [931, 0]
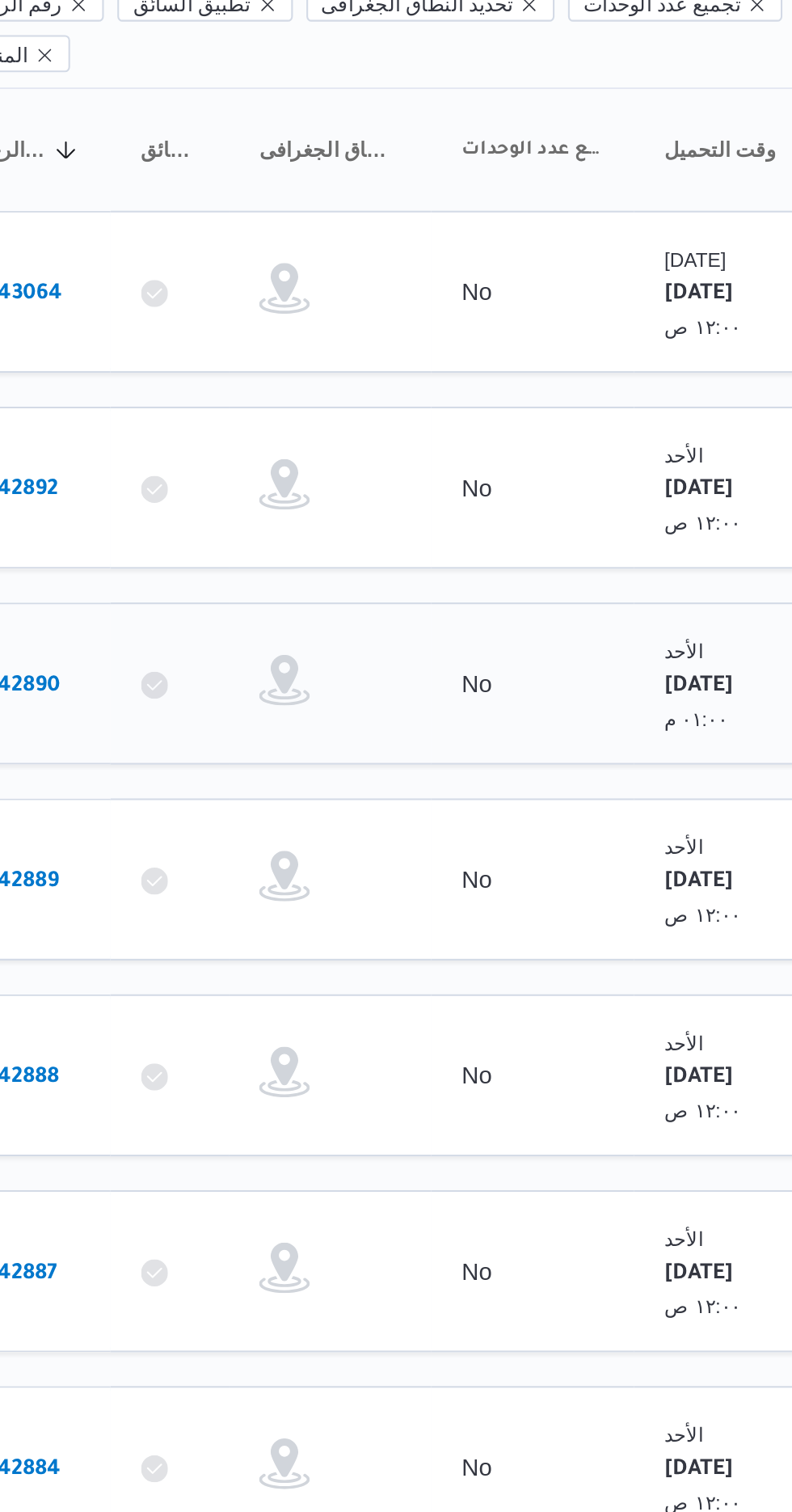
click at [260, 496] on link "# 342890" at bounding box center [246, 506] width 41 height 22
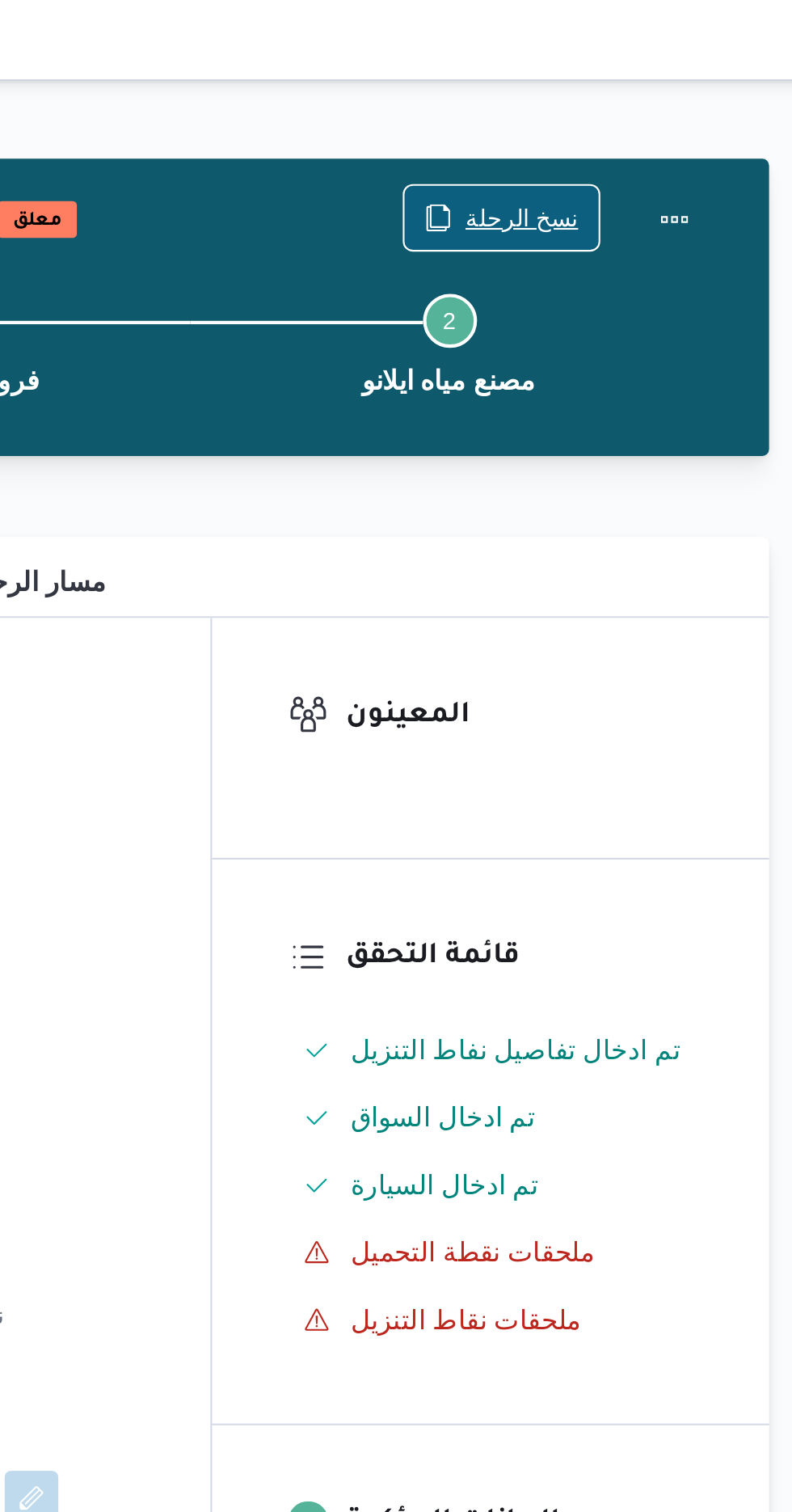
click at [645, 93] on span "نسخ الرحلة" at bounding box center [645, 104] width 93 height 31
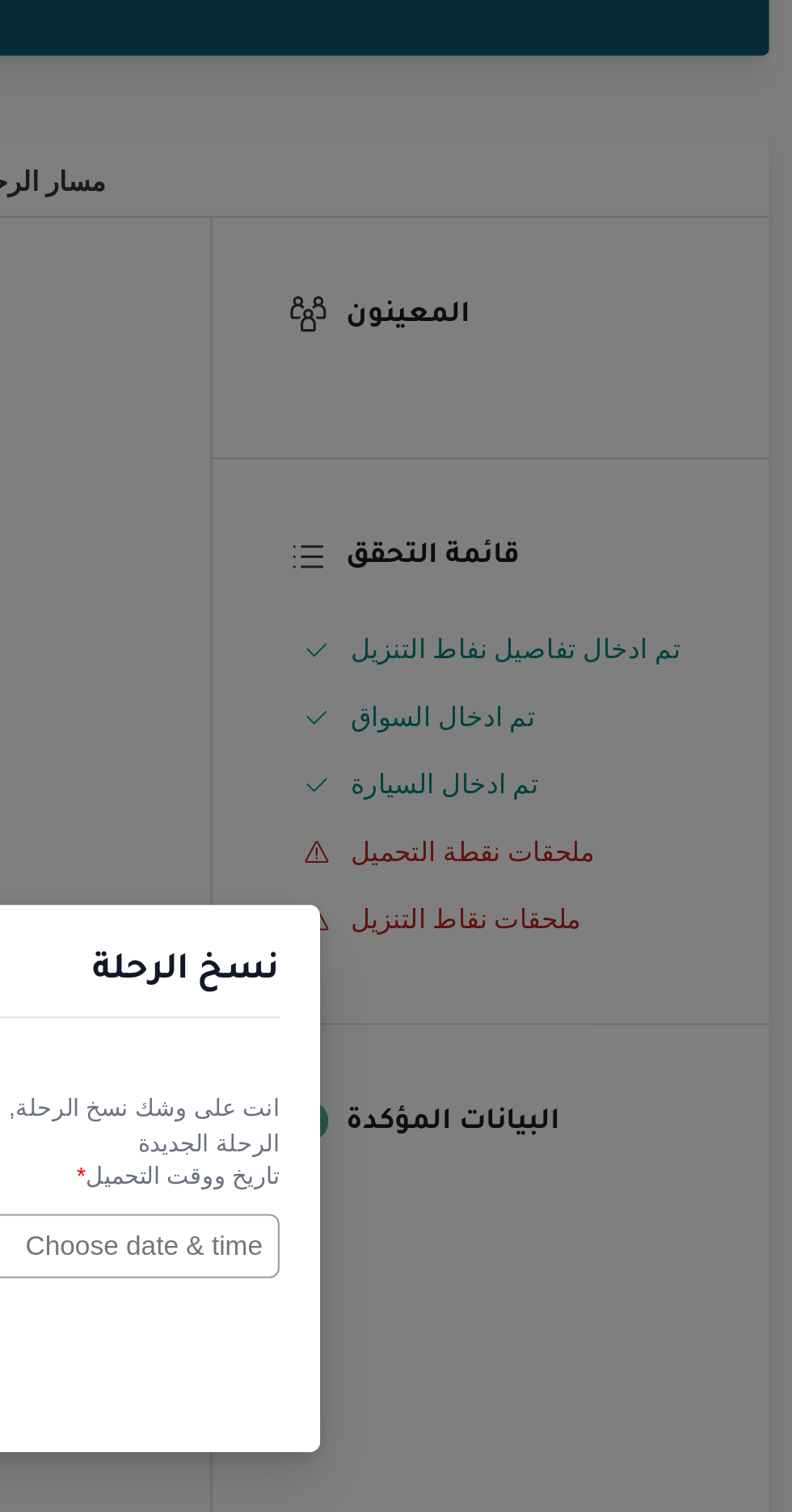
click at [476, 789] on input "text" at bounding box center [449, 788] width 178 height 31
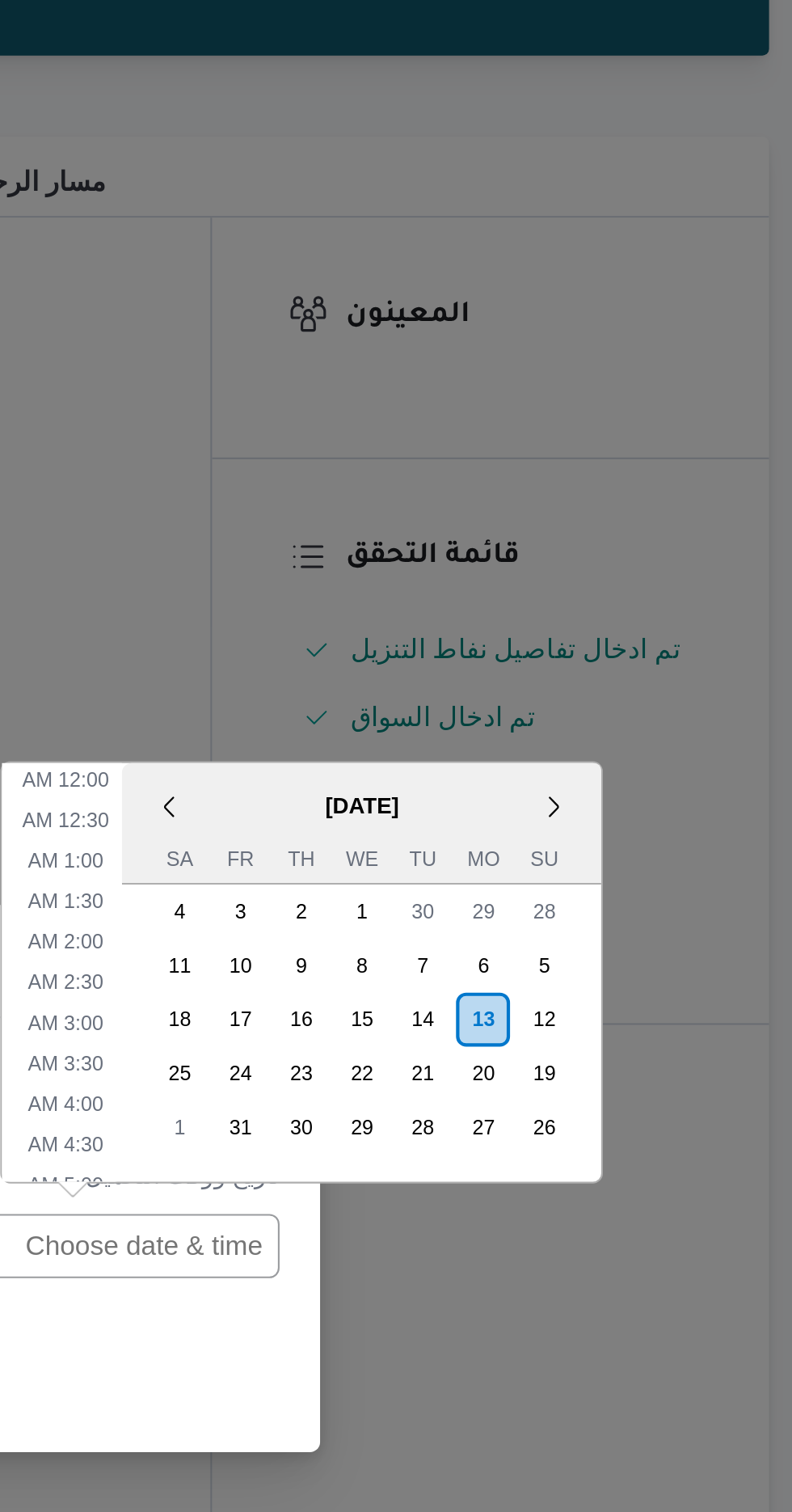
scroll to position [510, 0]
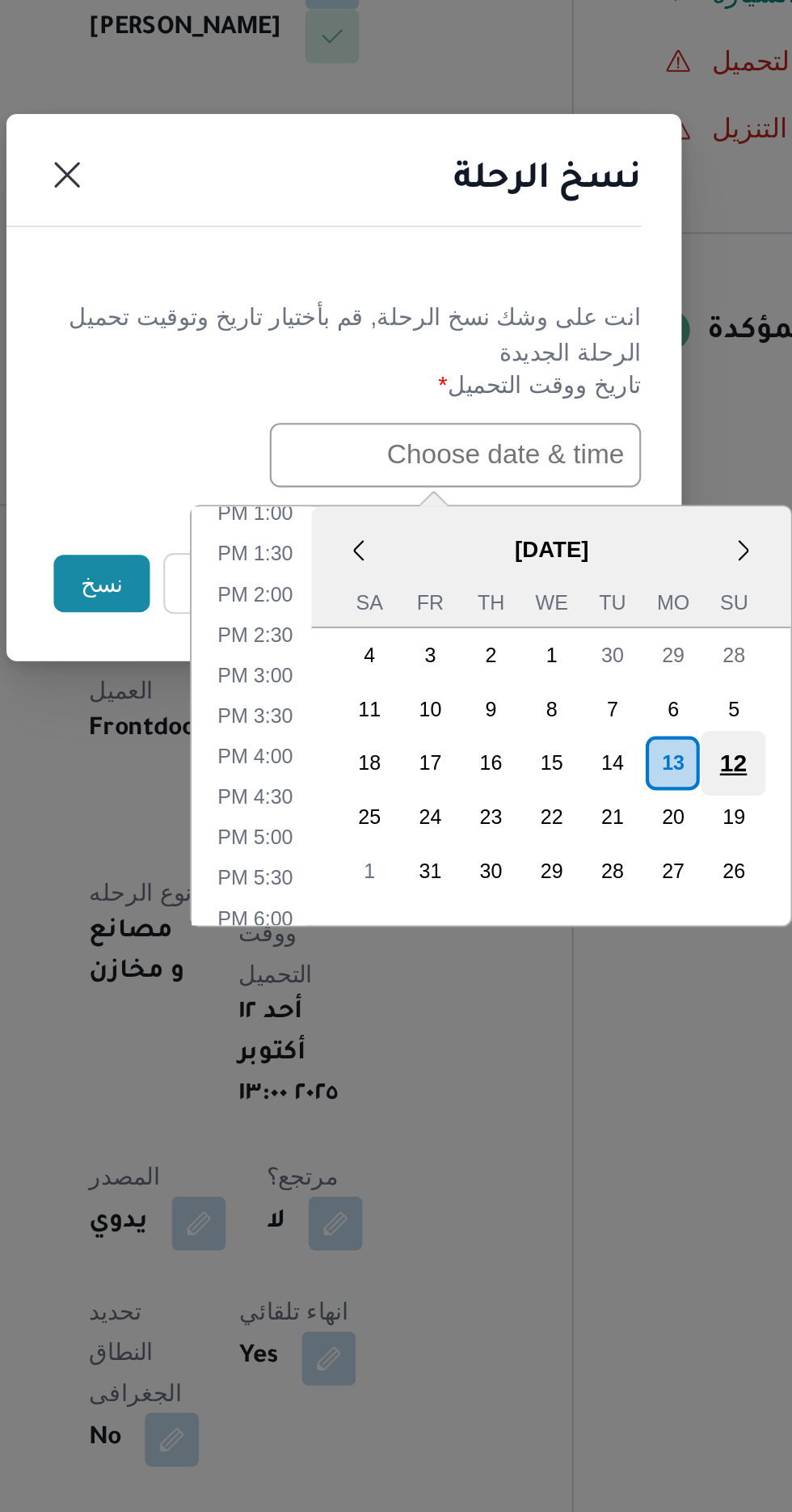
click at [576, 933] on div "12" at bounding box center [583, 935] width 31 height 31
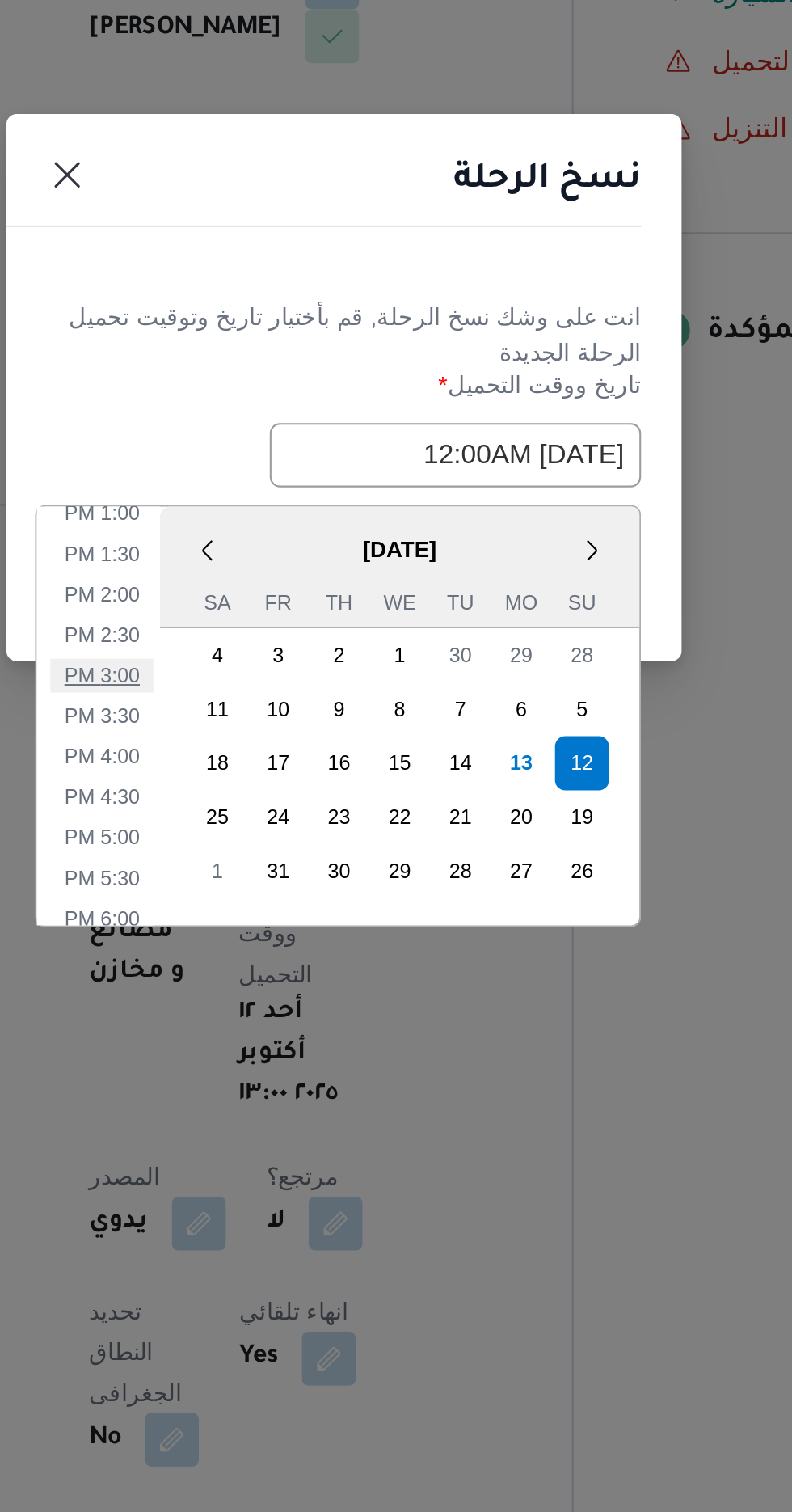
click at [281, 889] on li "3:00 PM" at bounding box center [280, 893] width 50 height 16
type input "[DATE] 3:00PM"
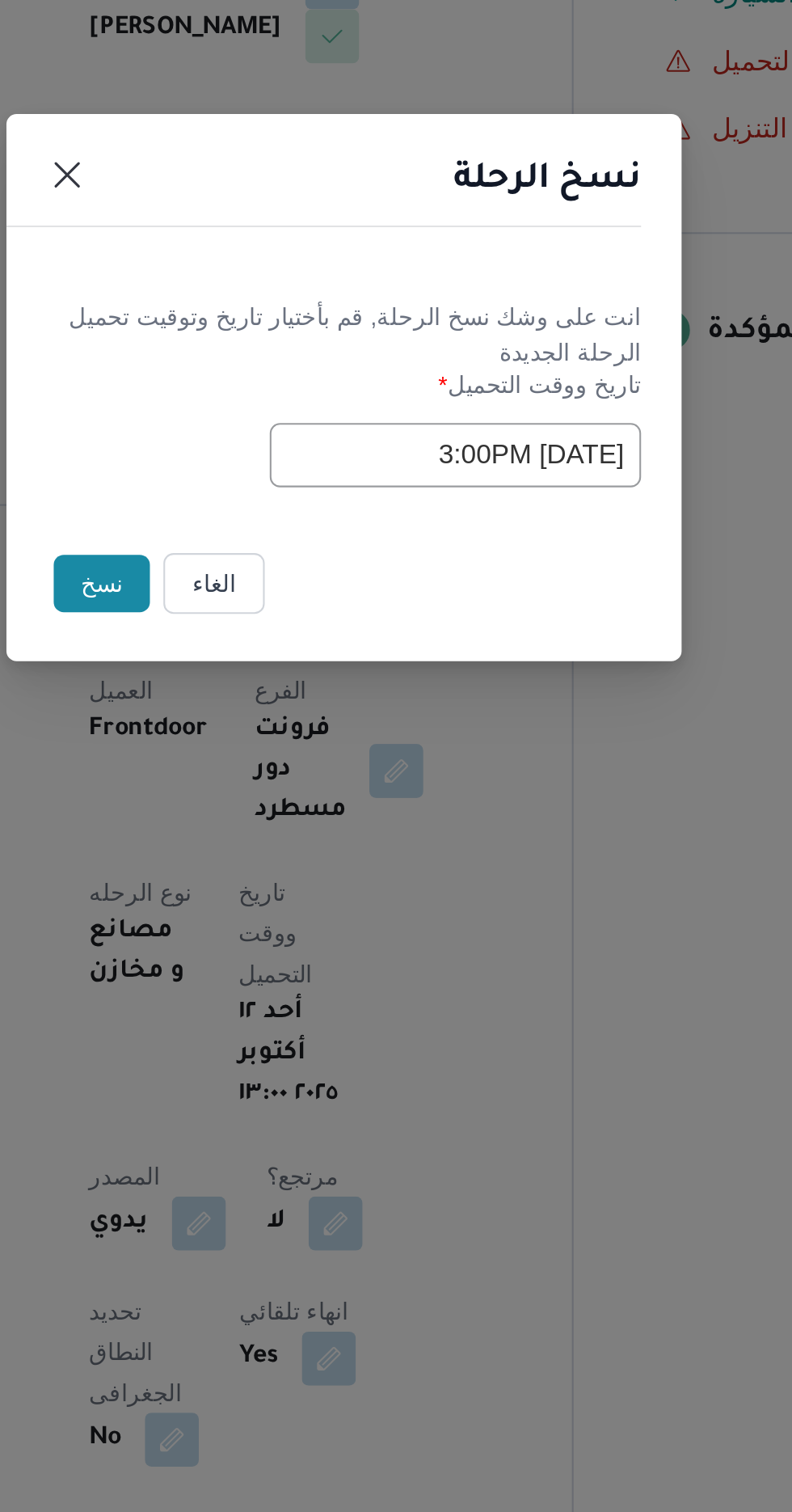
click at [266, 849] on button "نسخ" at bounding box center [280, 849] width 46 height 27
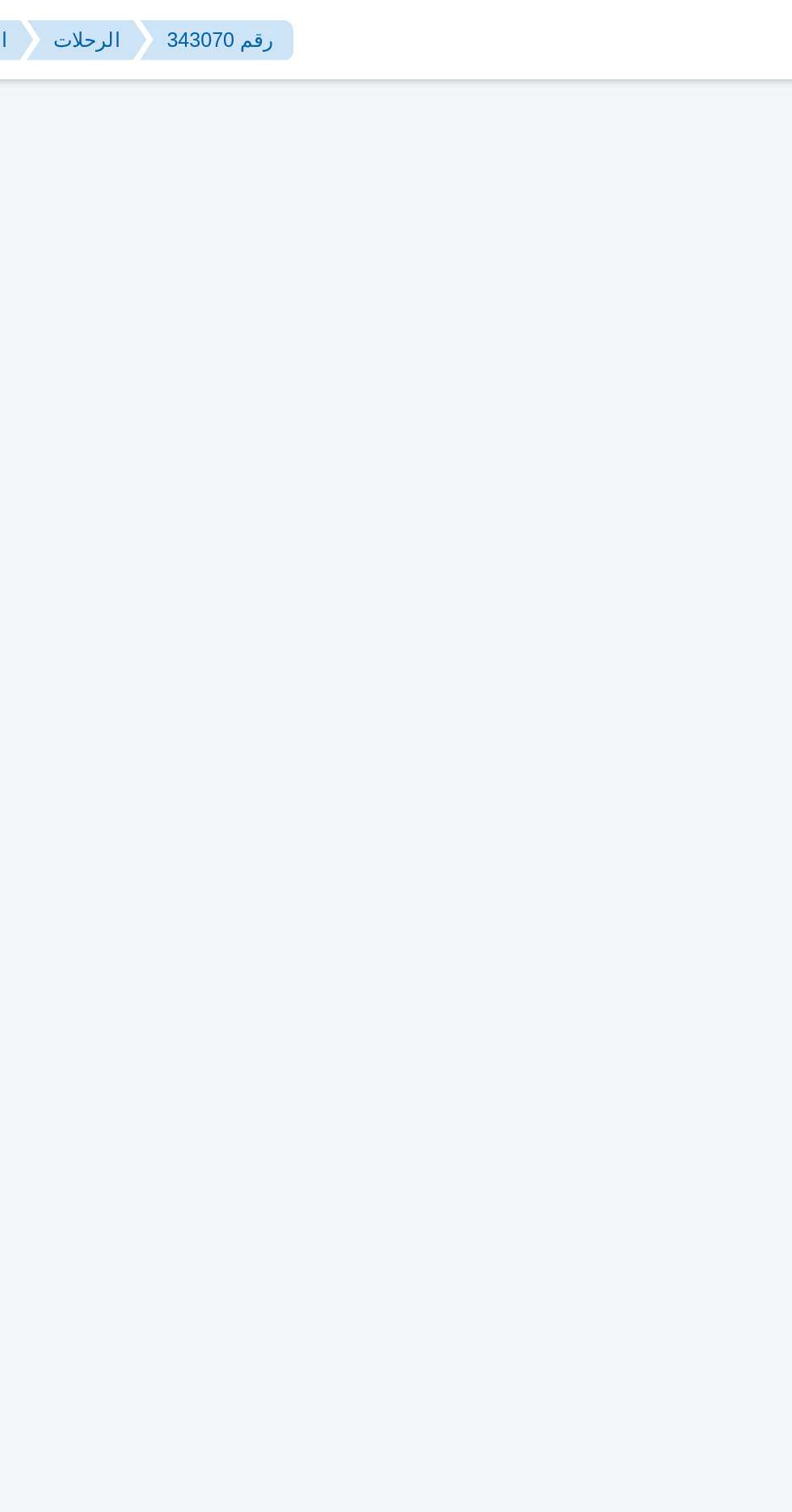
click at [610, 182] on span "مصنع مياه ايلانو" at bounding box center [619, 182] width 84 height 20
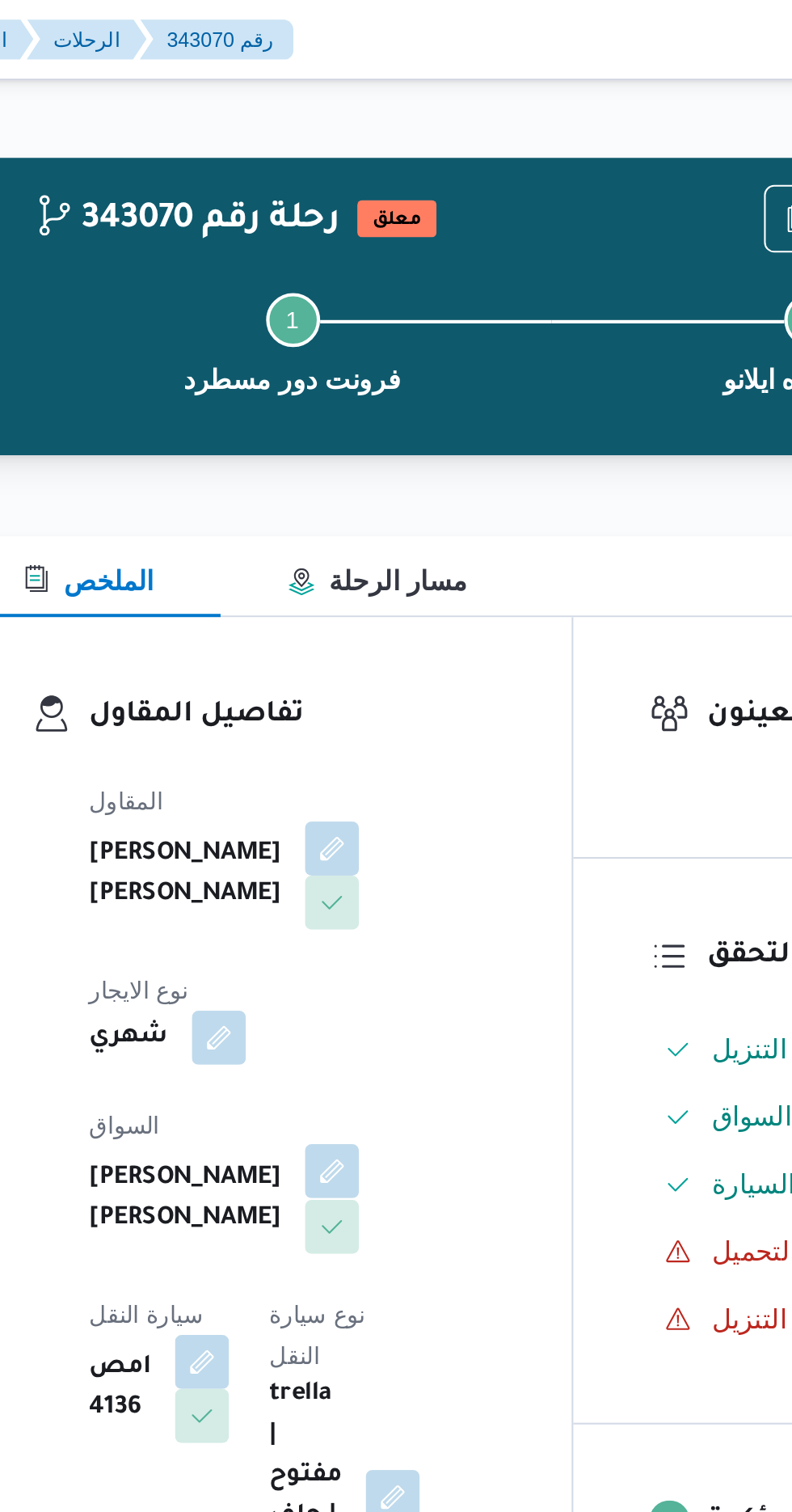
click at [377, 552] on button "button" at bounding box center [390, 561] width 26 height 26
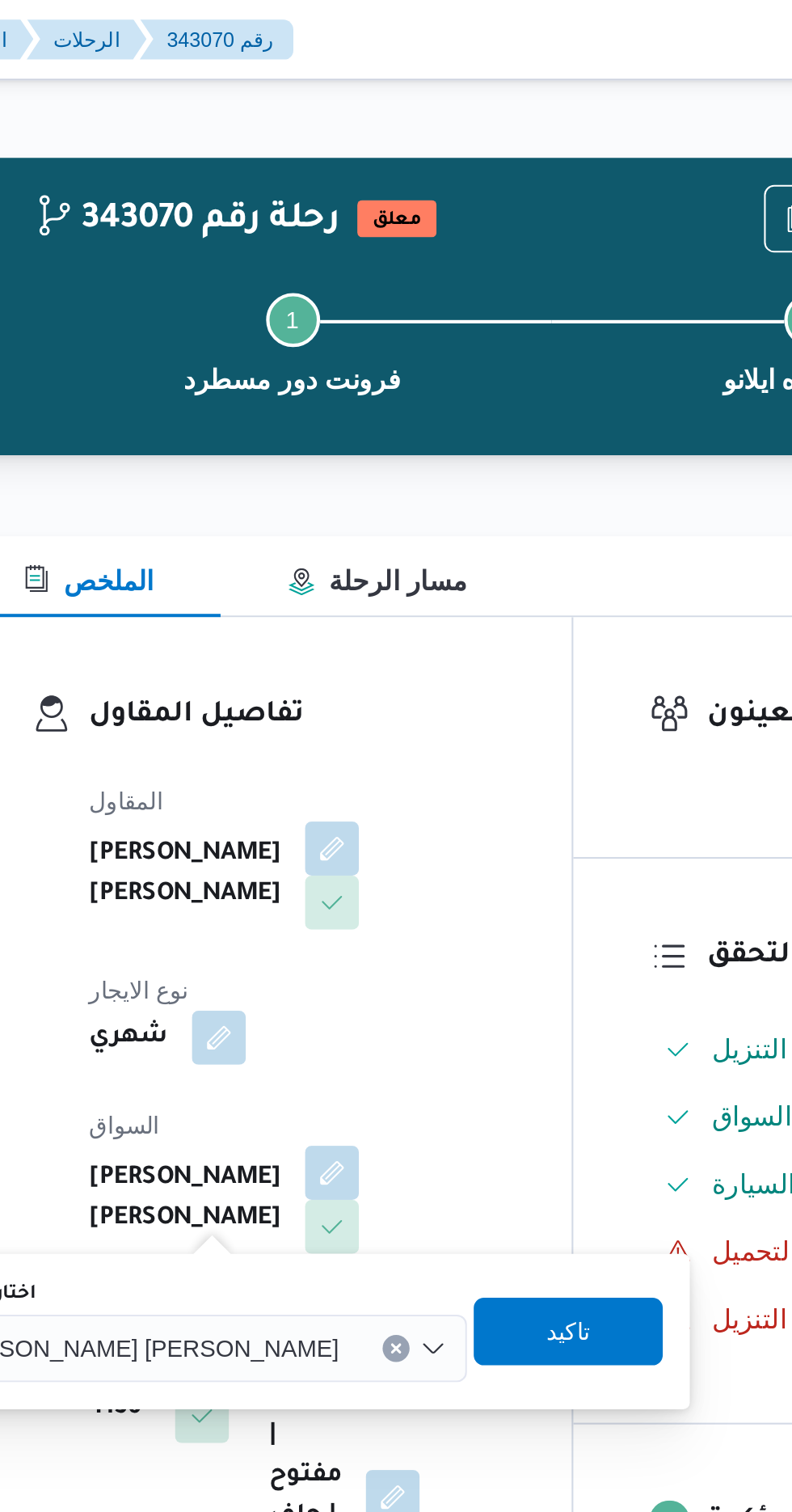
click at [307, 649] on span "[PERSON_NAME] [PERSON_NAME]" at bounding box center [299, 645] width 190 height 18
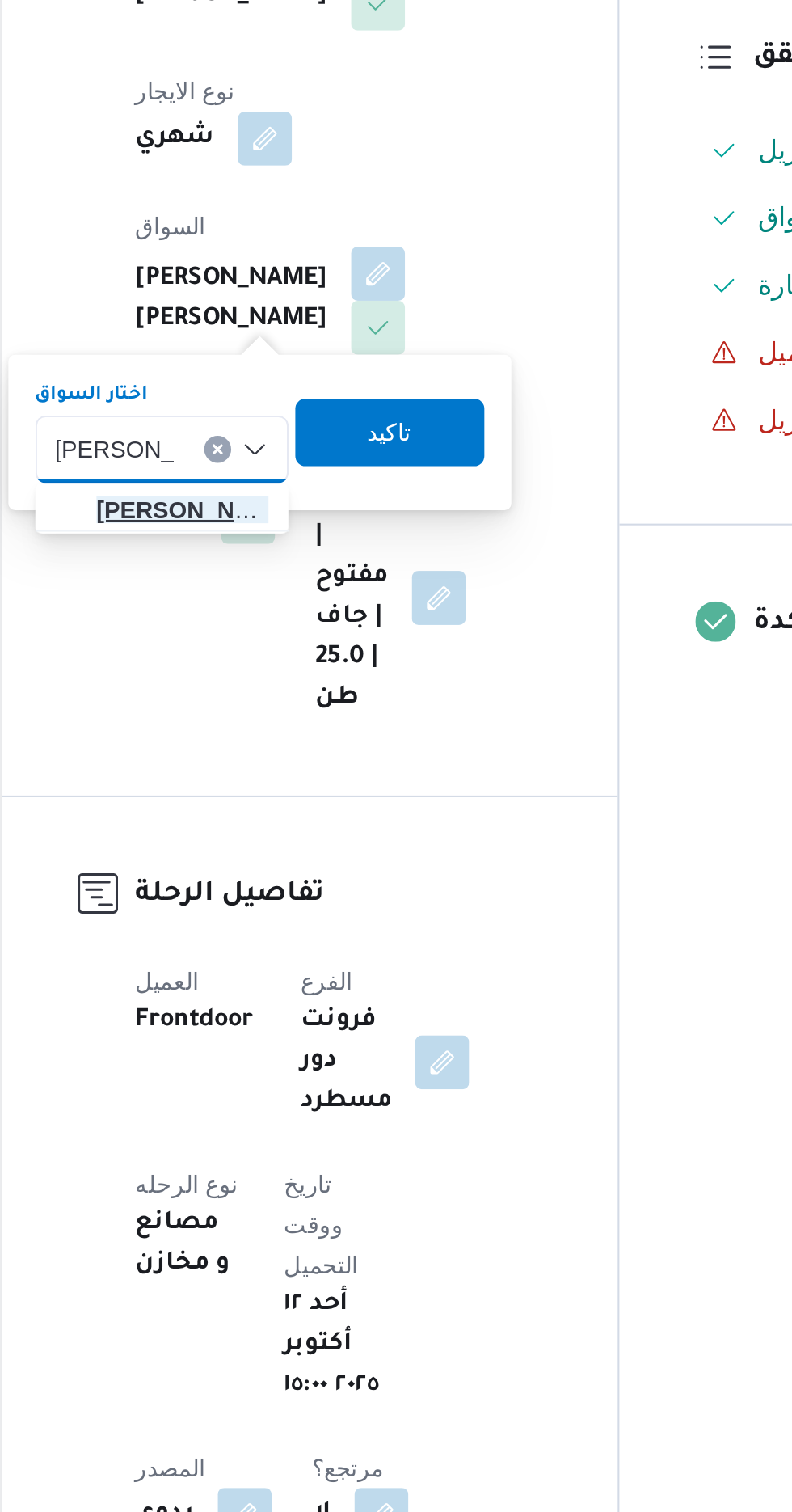
type input "[PERSON_NAME]"
click at [271, 672] on span "[PERSON_NAME] د [PERSON_NAME]" at bounding box center [297, 675] width 83 height 20
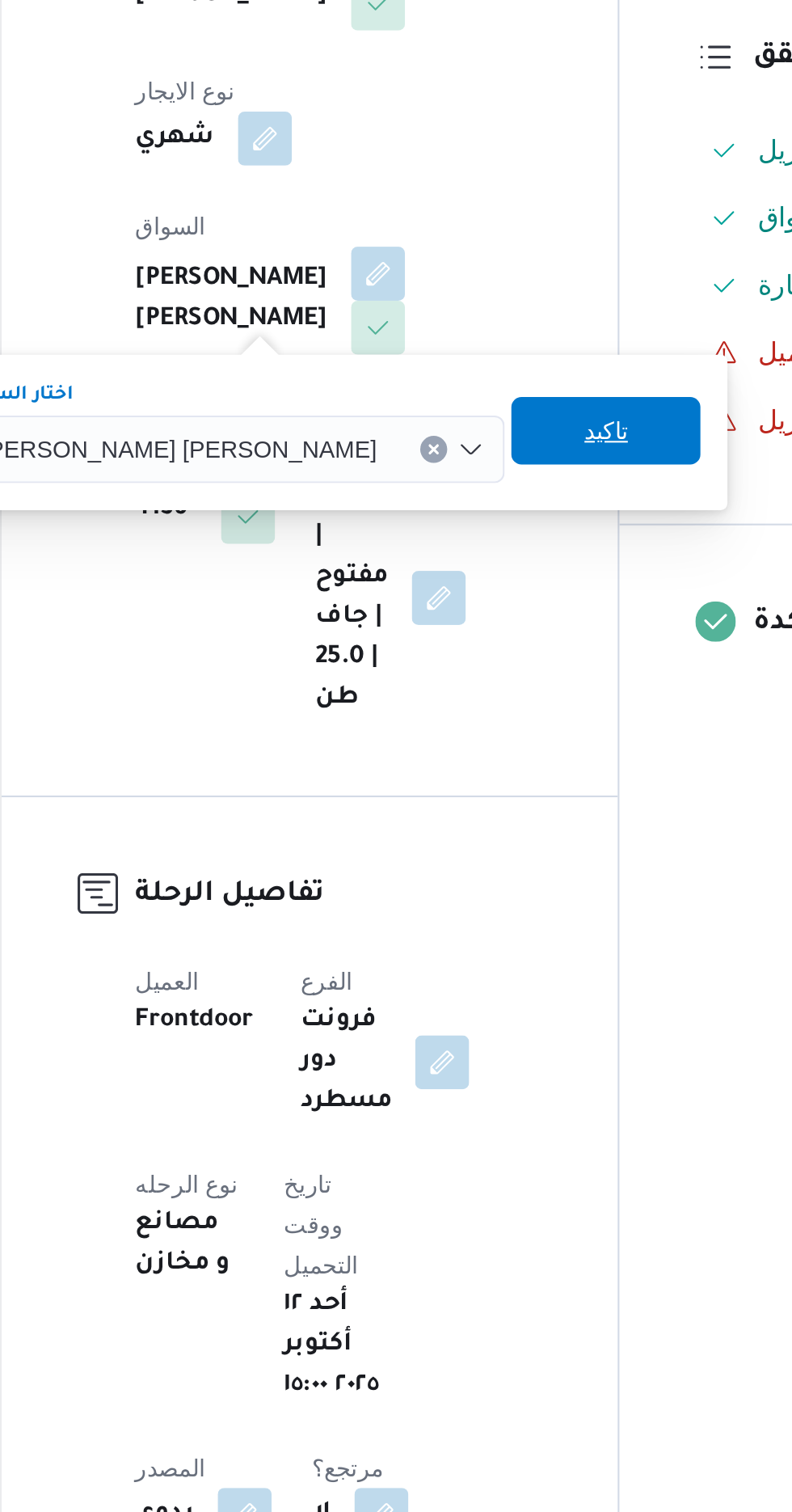
click at [489, 637] on span "تاكيد" at bounding box center [499, 637] width 21 height 20
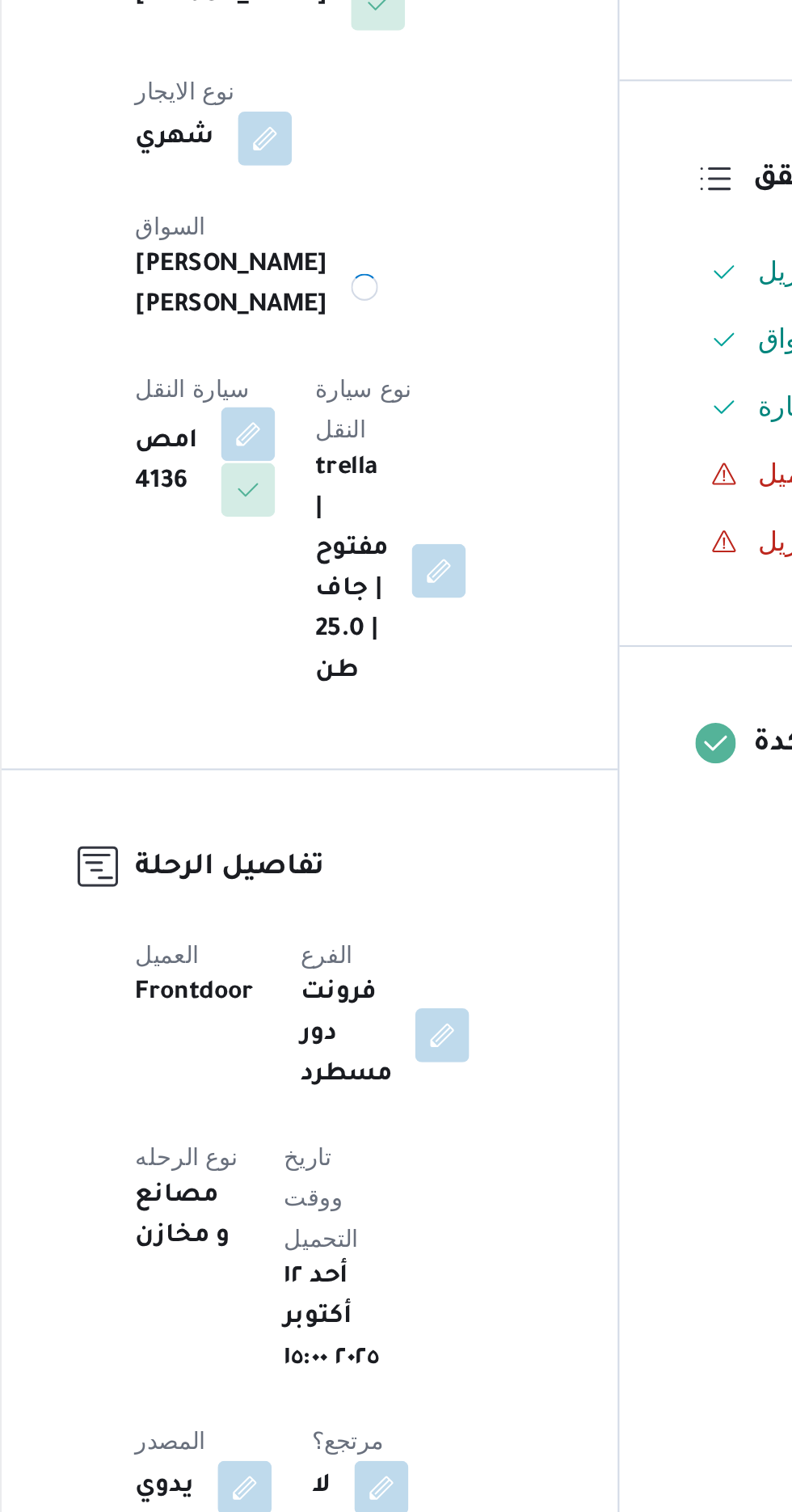
click at [342, 626] on button "button" at bounding box center [328, 639] width 26 height 26
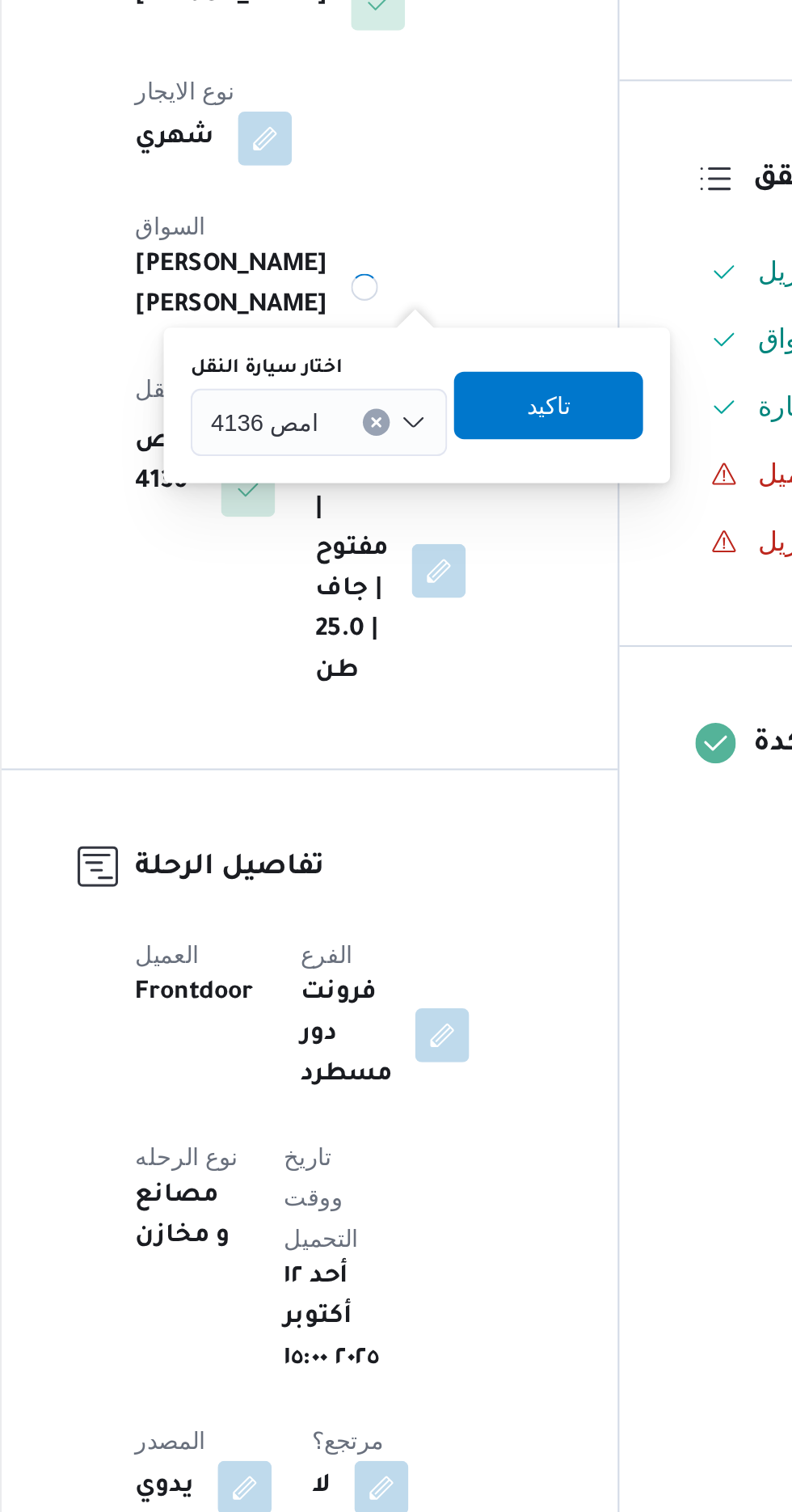
click at [369, 628] on input "اختار سيارة النقل" at bounding box center [370, 633] width 2 height 20
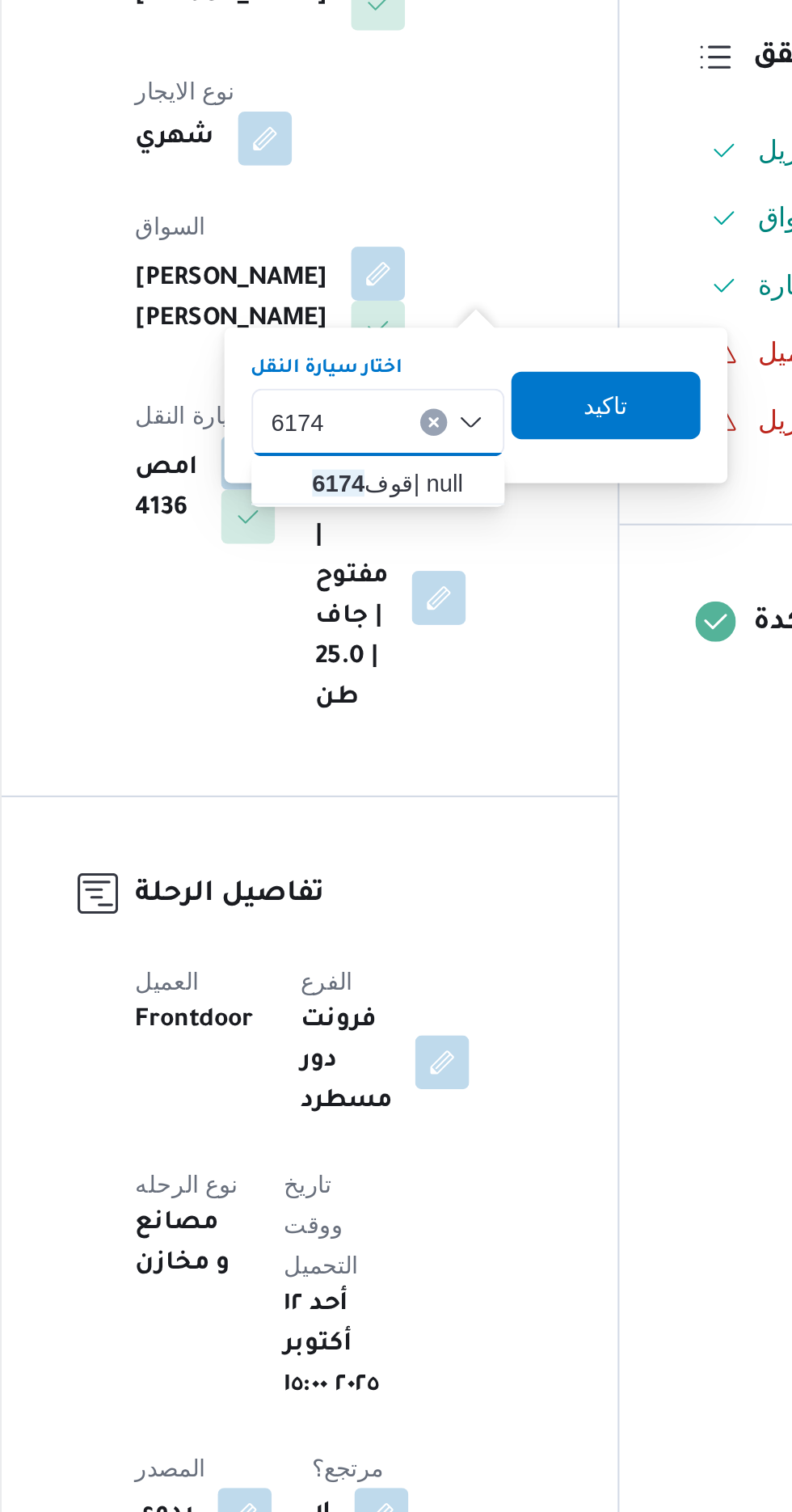
type input "6174"
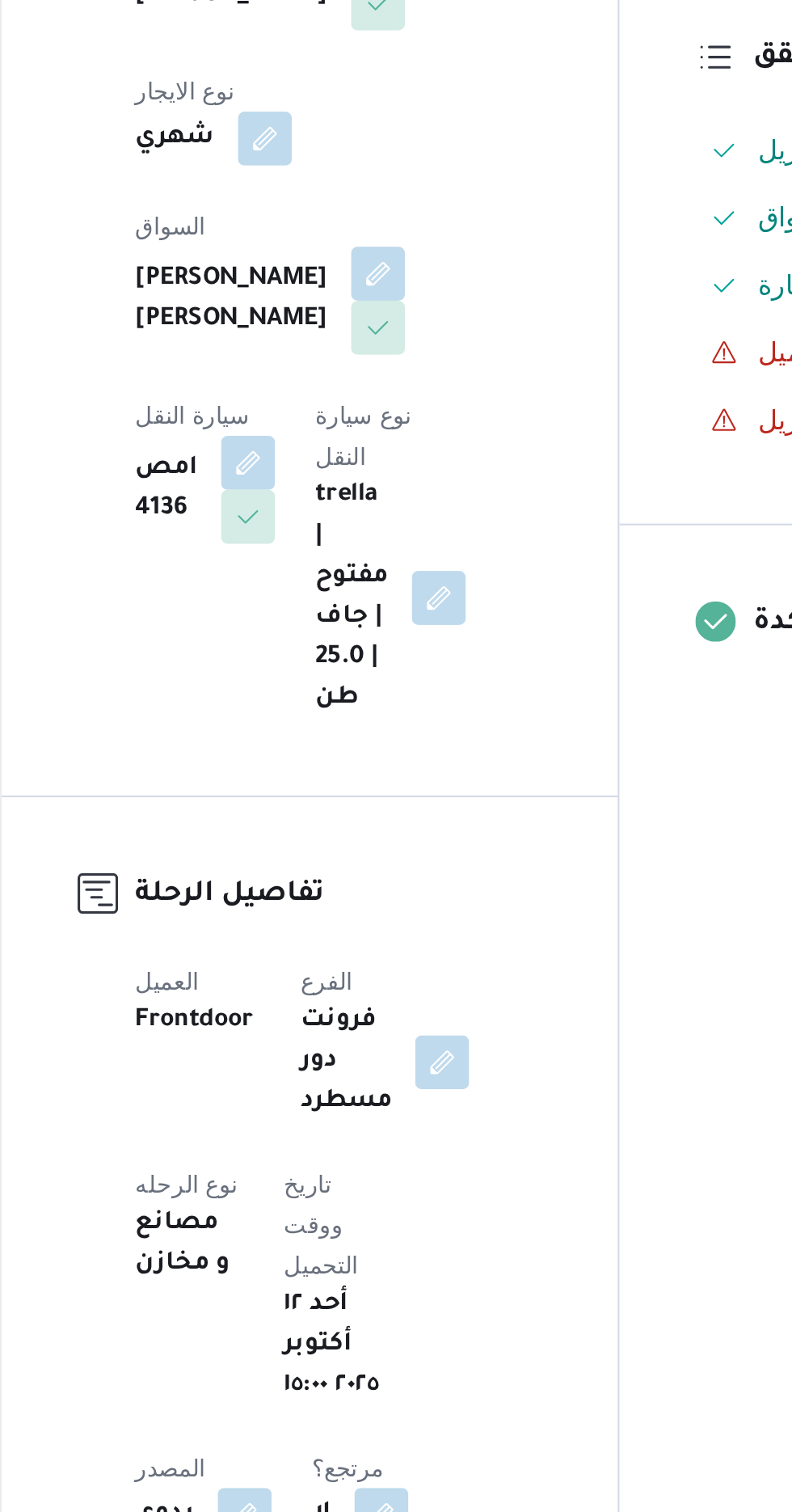
click at [388, 674] on div "المقاول [PERSON_NAME] [PERSON_NAME] نوع الايجار شهري السواق [PERSON_NAME] [PERS…" at bounding box center [372, 575] width 214 height 420
click at [342, 639] on button "button" at bounding box center [328, 652] width 26 height 26
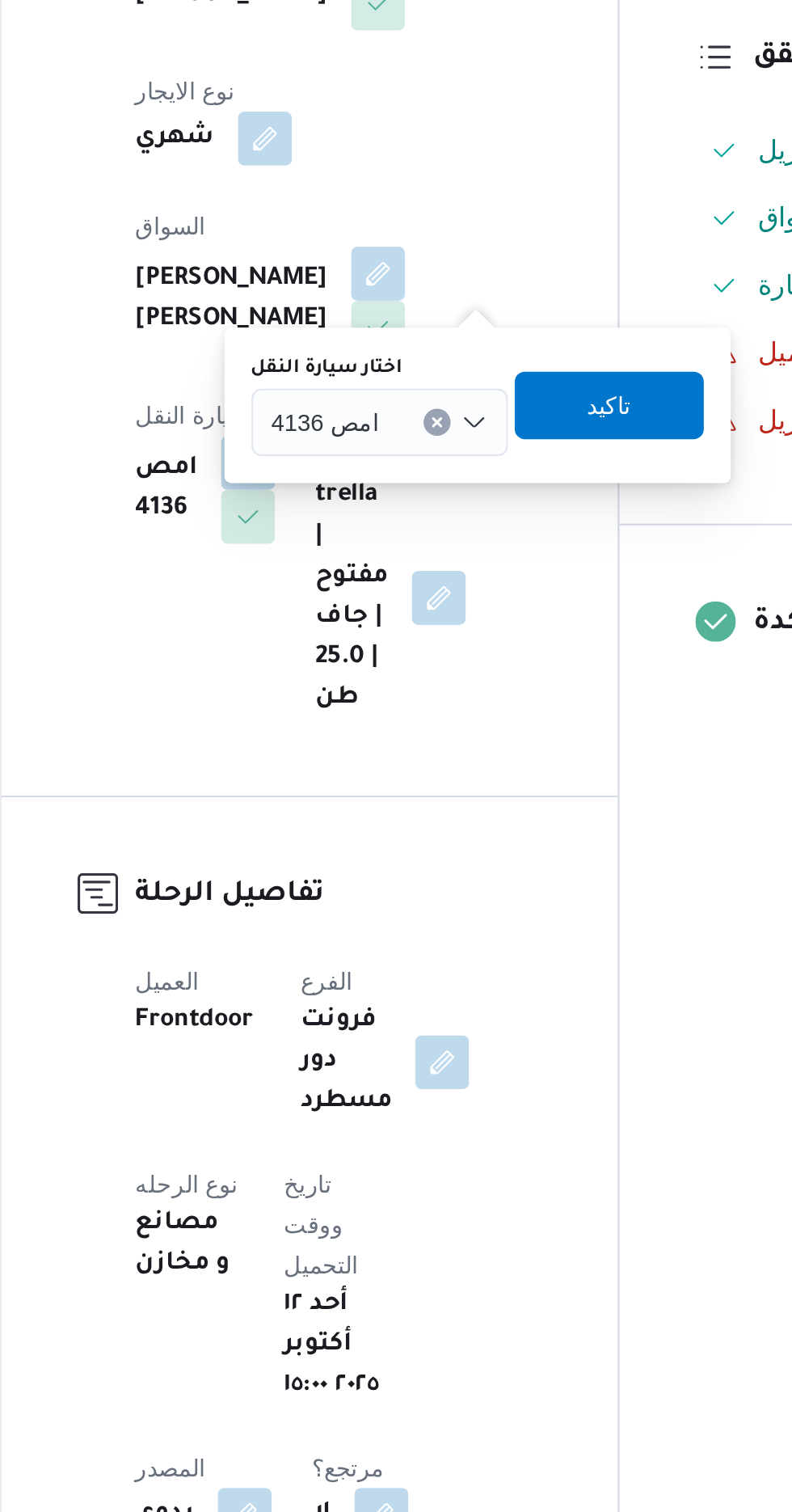
click at [398, 635] on input "اختار سيارة النقل" at bounding box center [399, 633] width 2 height 20
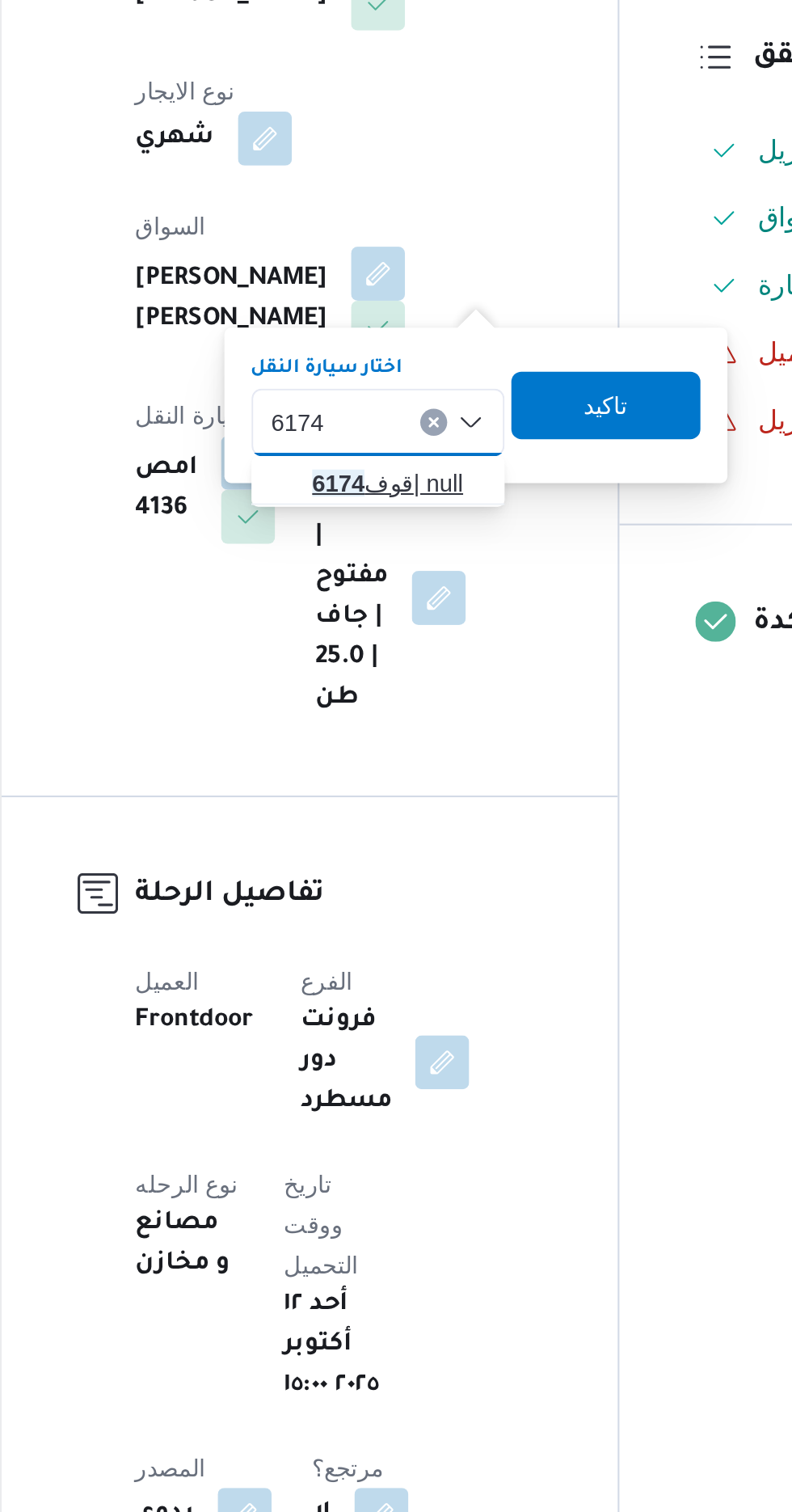
type input "6174"
click at [388, 655] on span "قوف 6174 | null" at bounding box center [401, 662] width 83 height 20
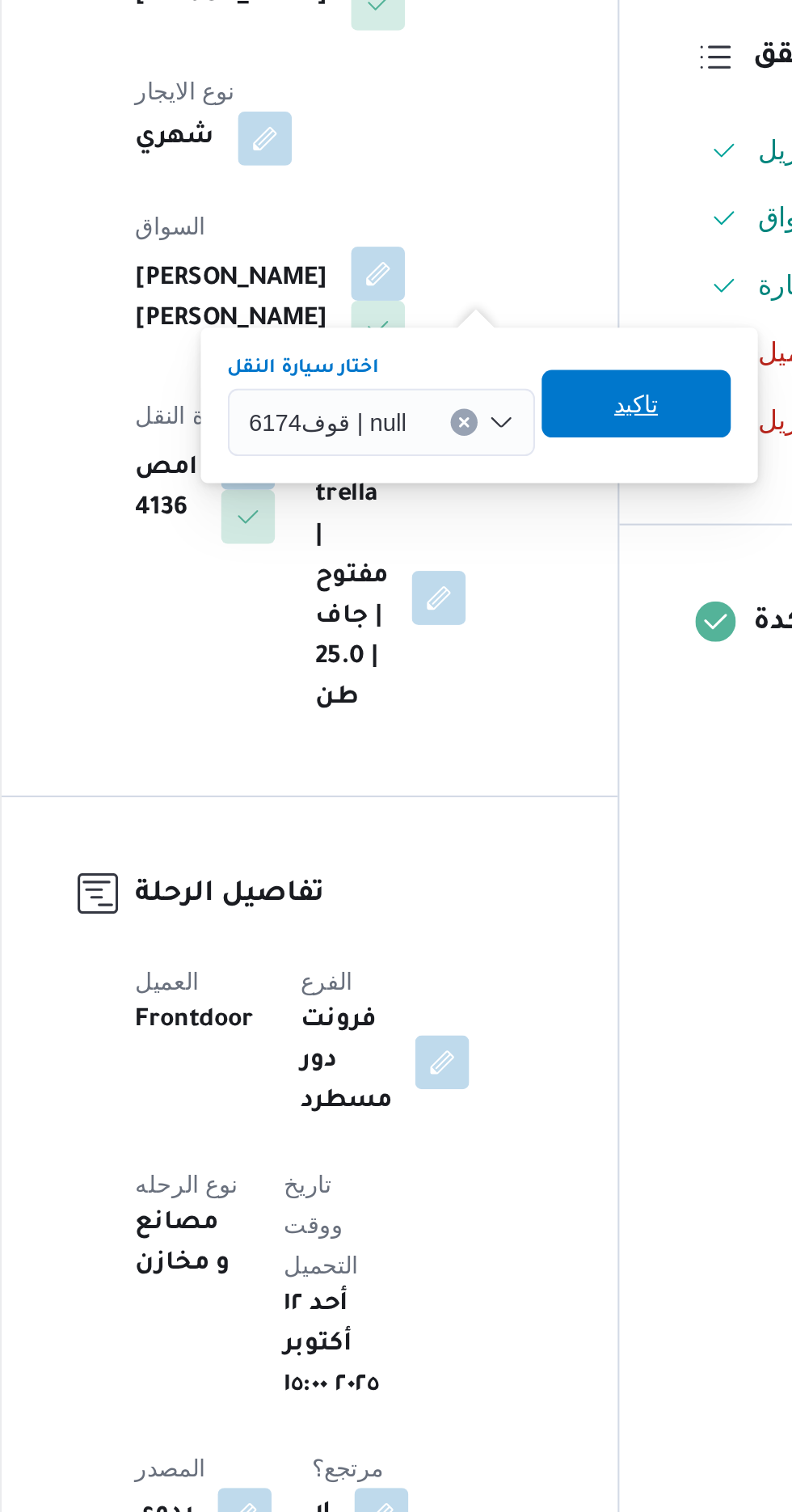
click at [517, 626] on span "تاكيد" at bounding box center [514, 624] width 21 height 20
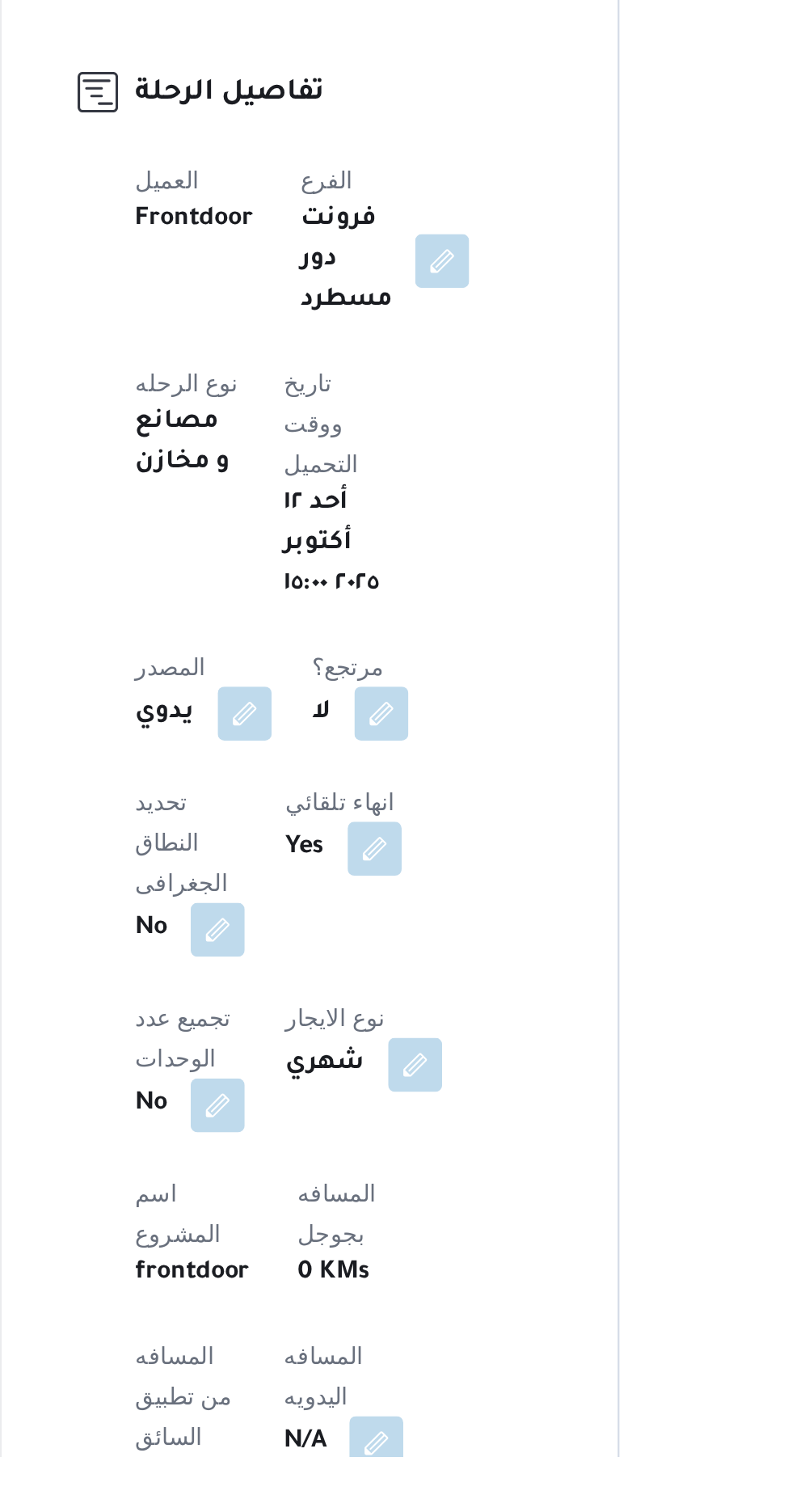
scroll to position [56, 0]
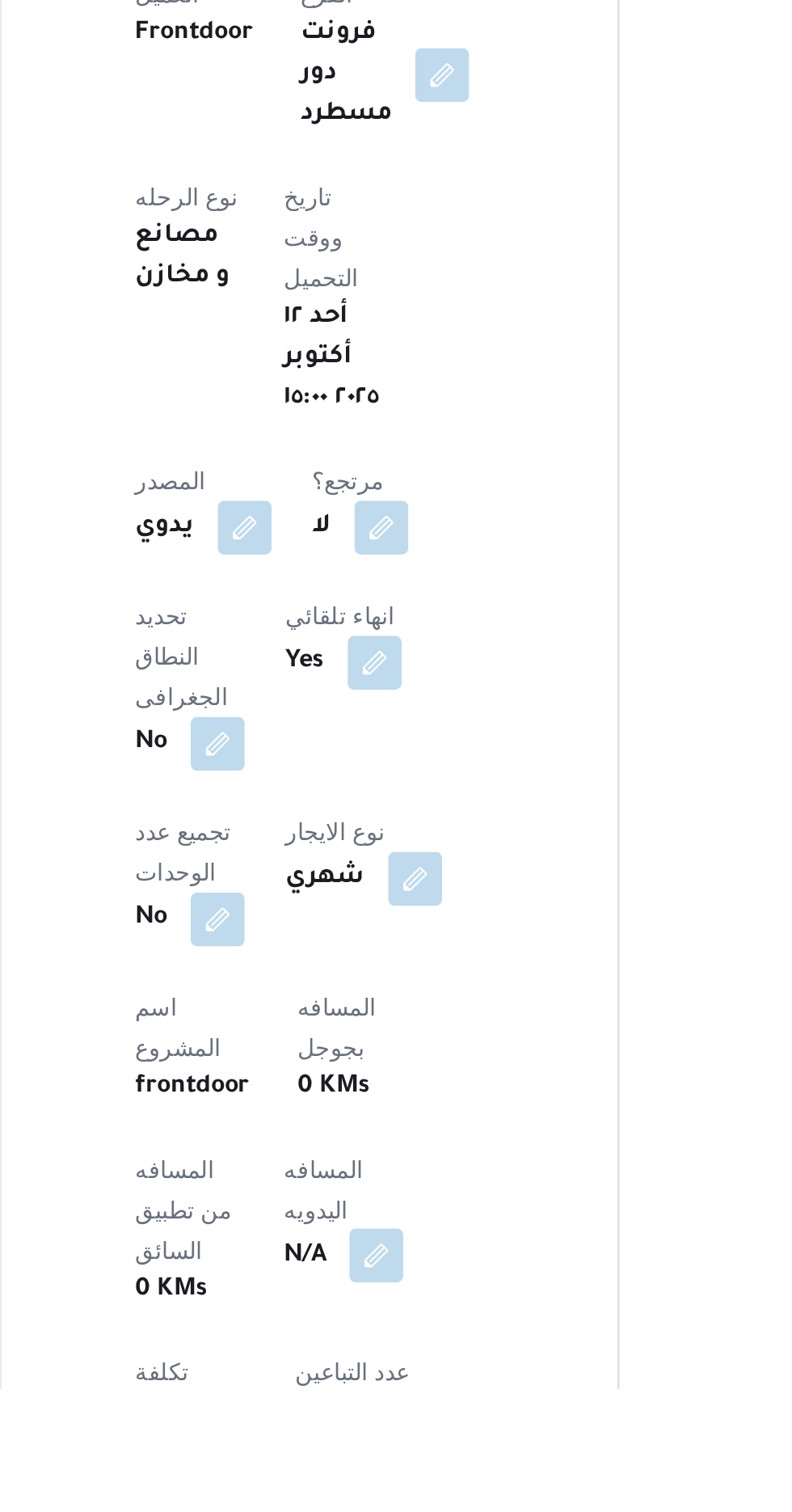
click at [376, 1435] on button "button" at bounding box center [389, 1448] width 26 height 26
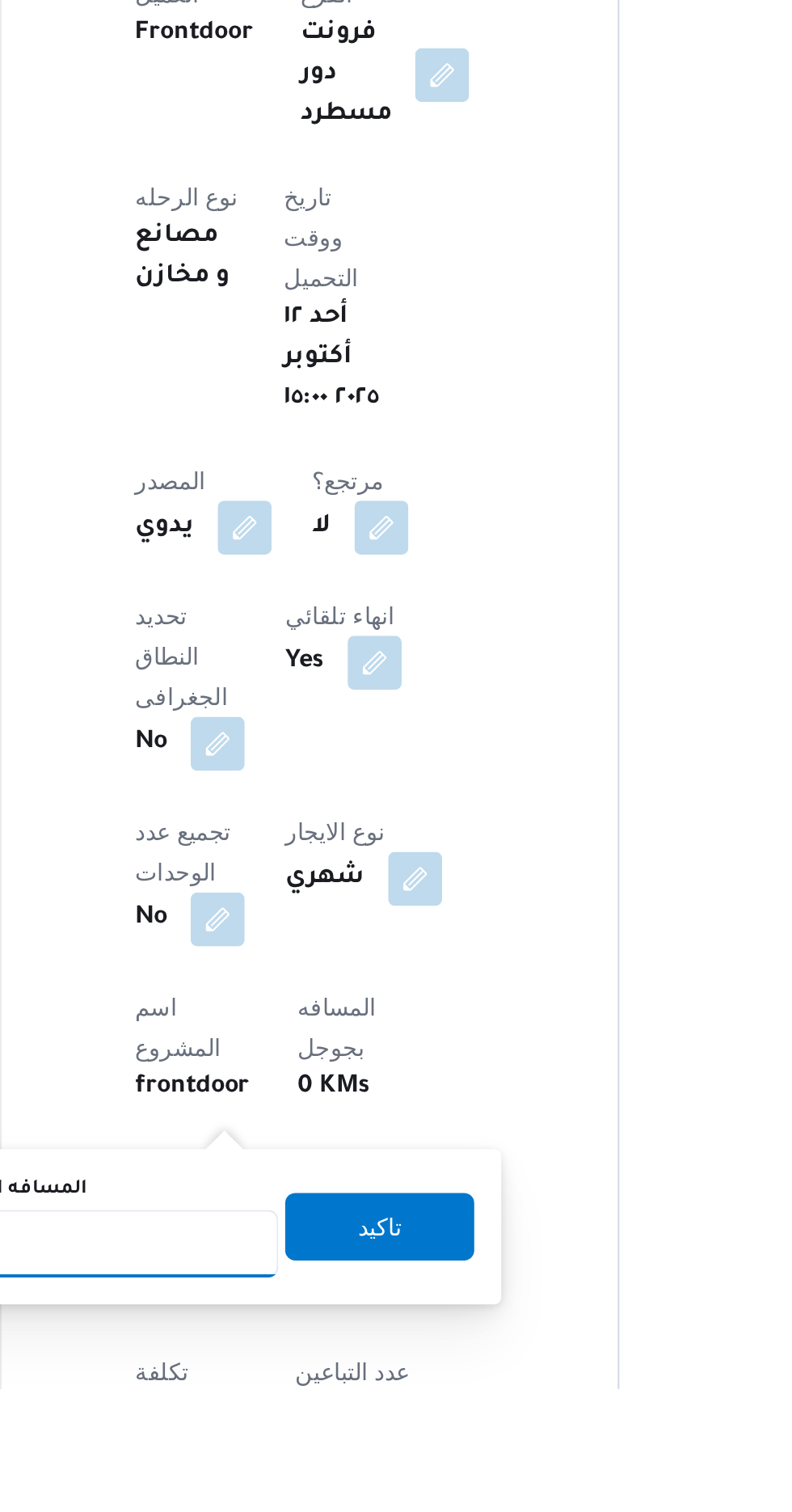
click at [283, 1442] on input "المسافه اليدويه" at bounding box center [262, 1443] width 160 height 32
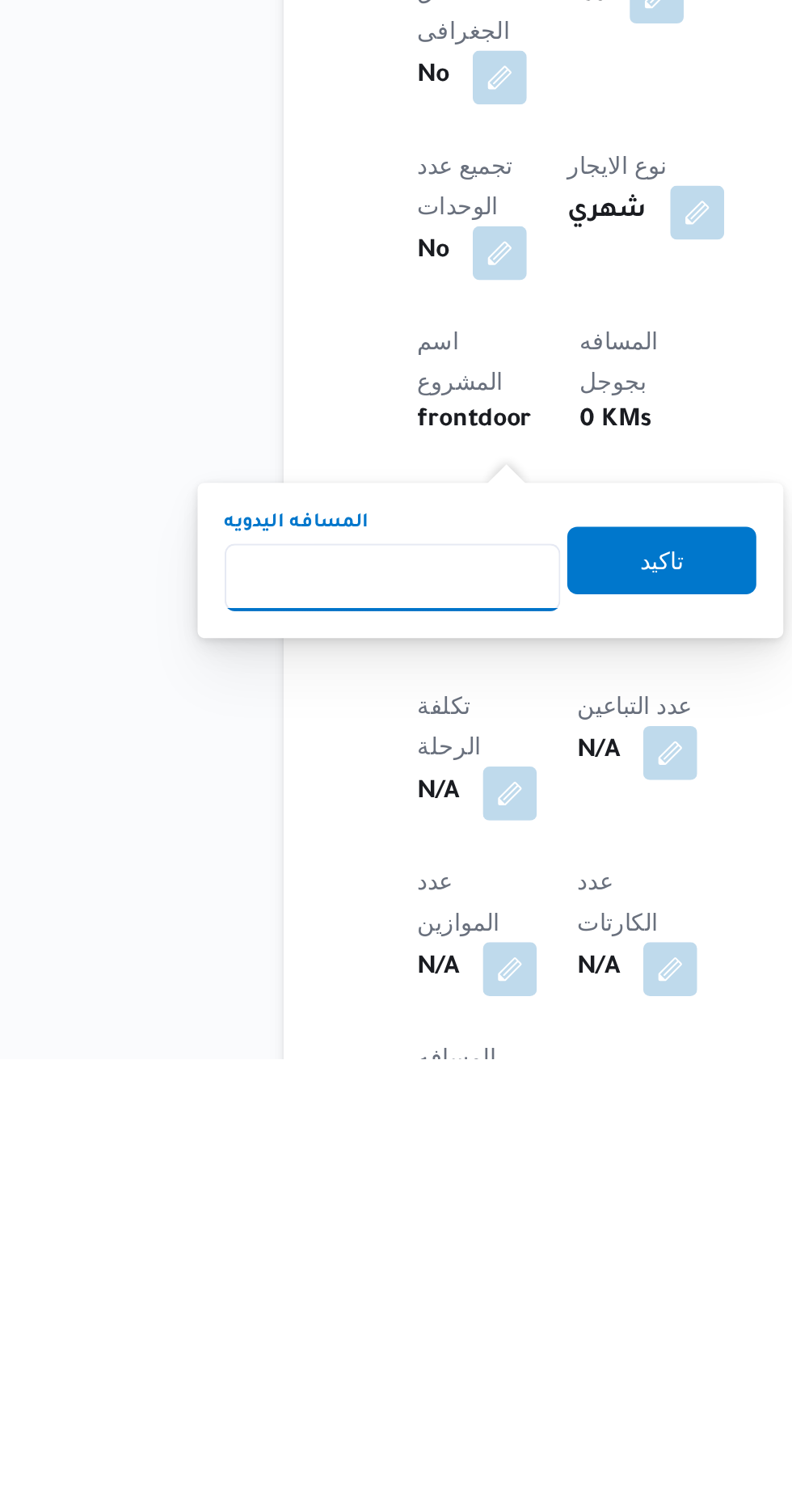
scroll to position [218, 0]
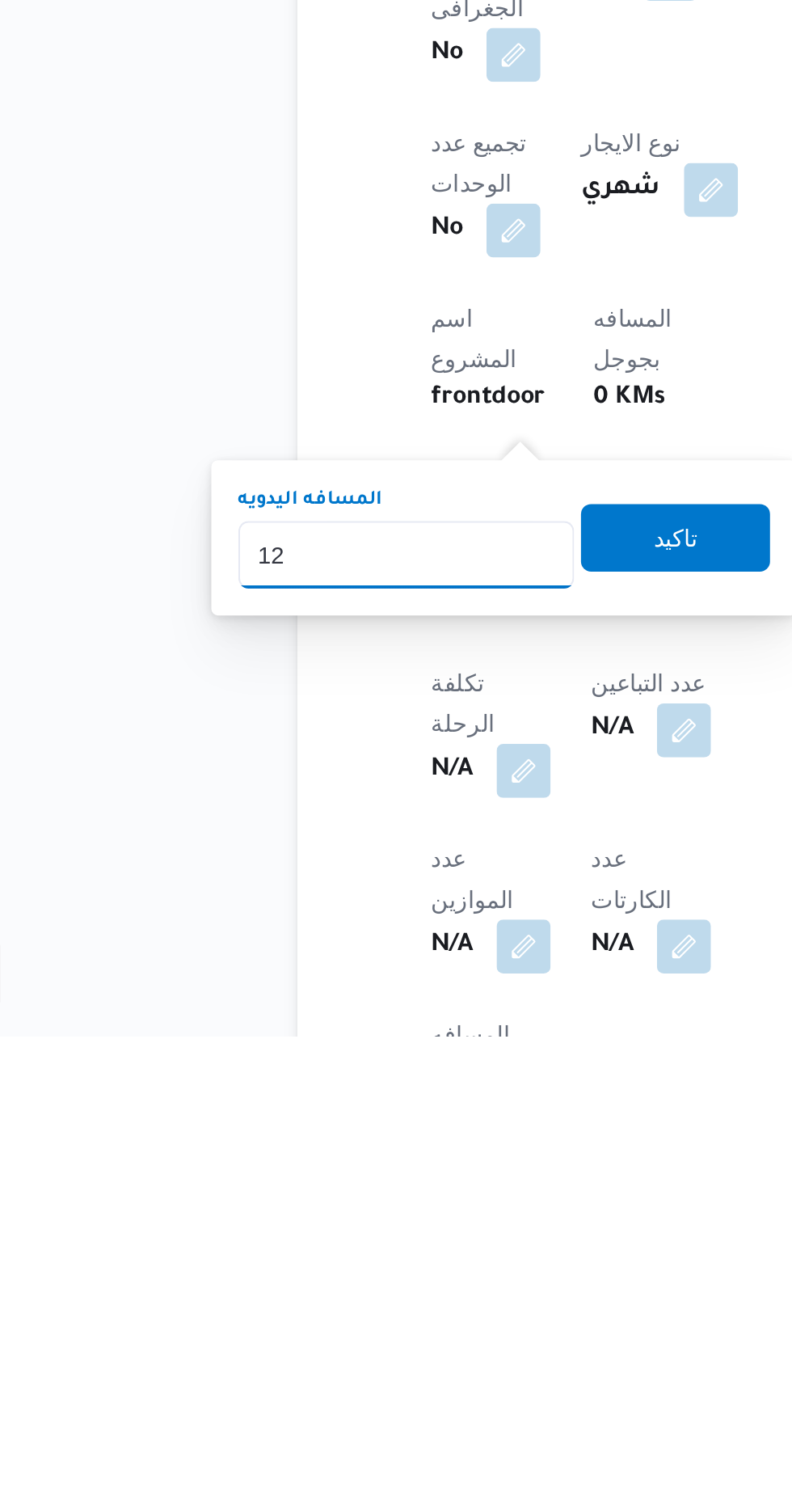
type input "120"
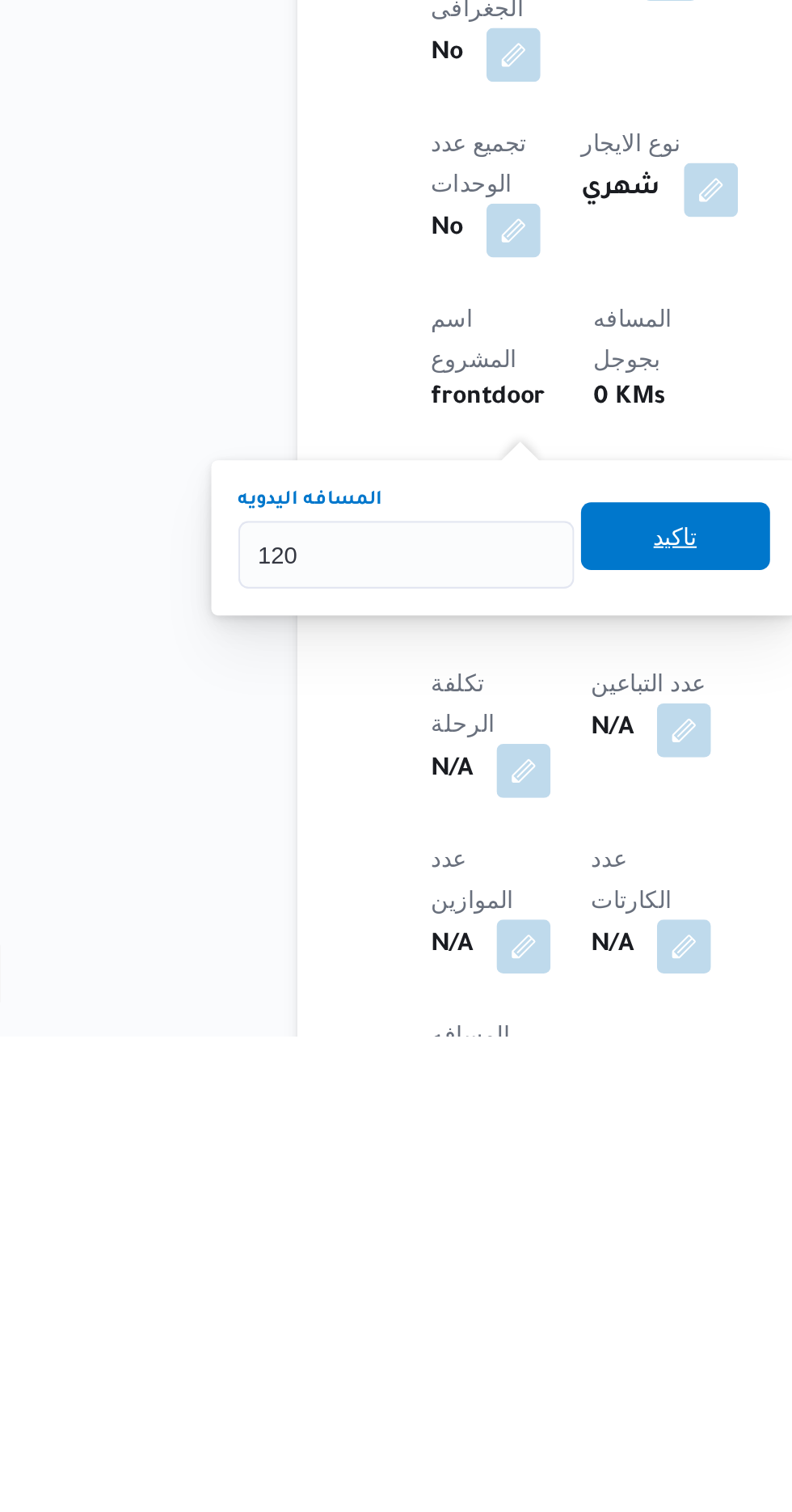
click at [402, 1272] on span "تاكيد" at bounding box center [391, 1273] width 21 height 20
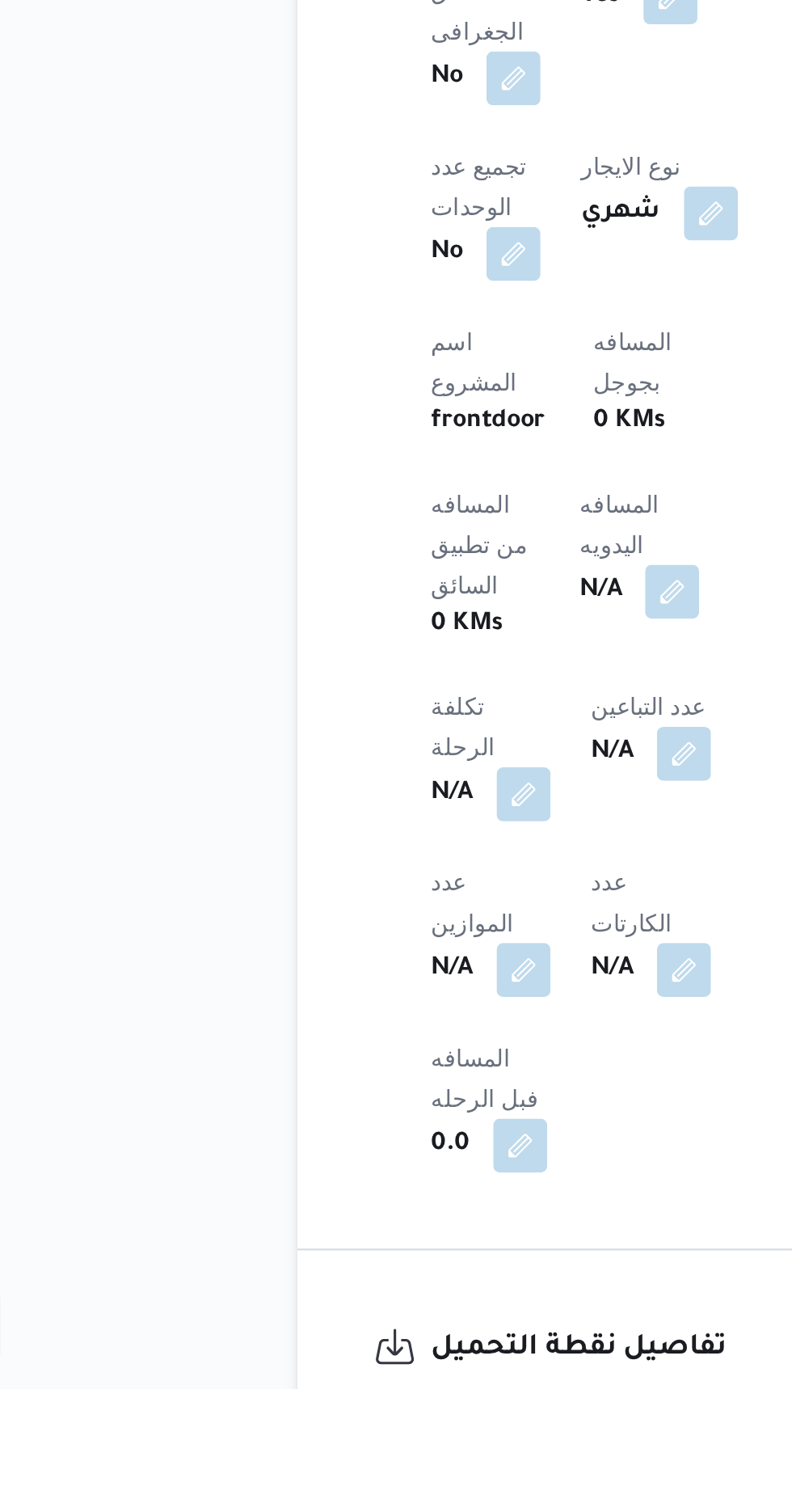
scroll to position [375, 0]
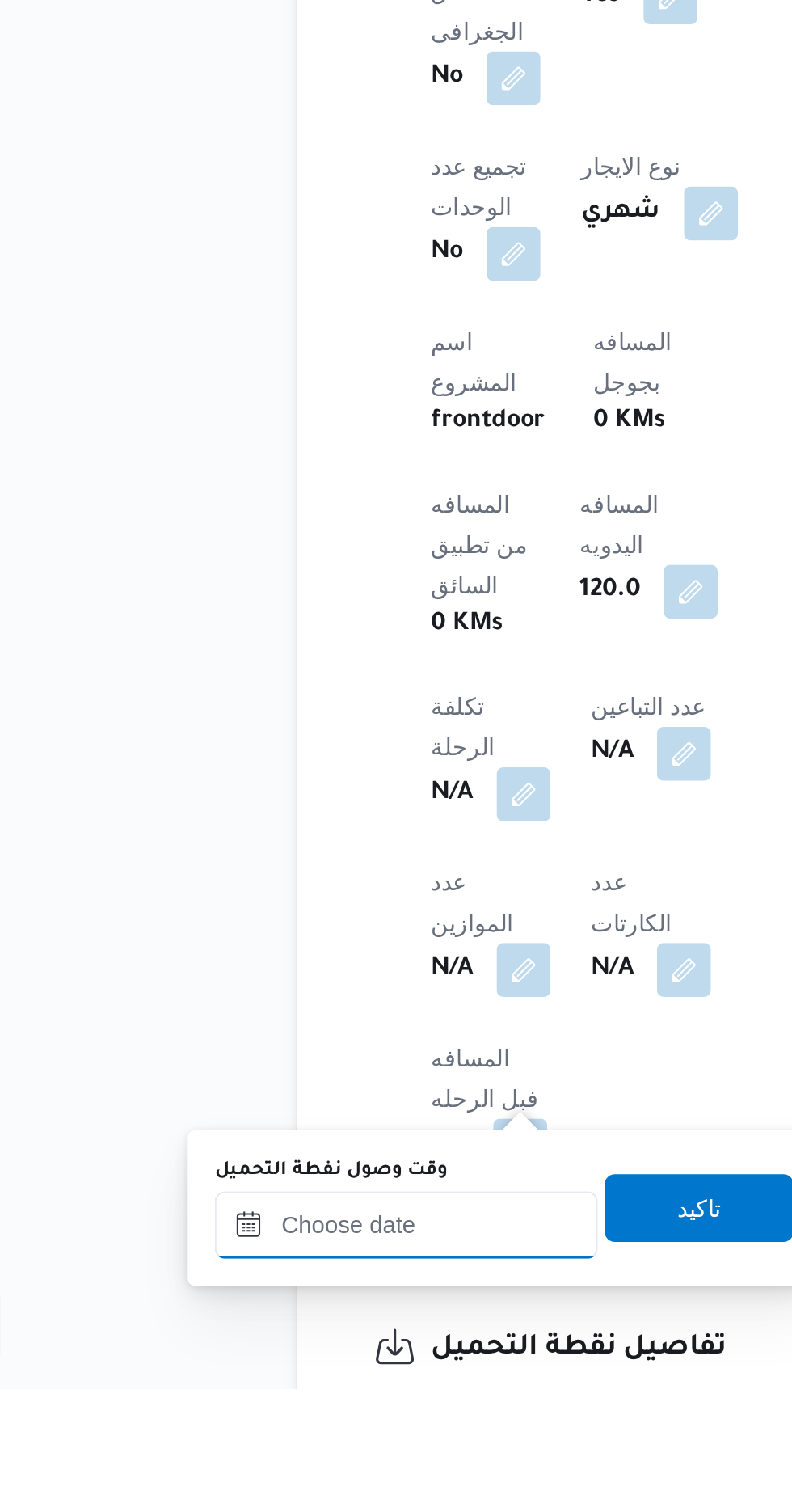
click at [301, 1430] on input "وقت وصول نفطة التحميل" at bounding box center [263, 1433] width 184 height 32
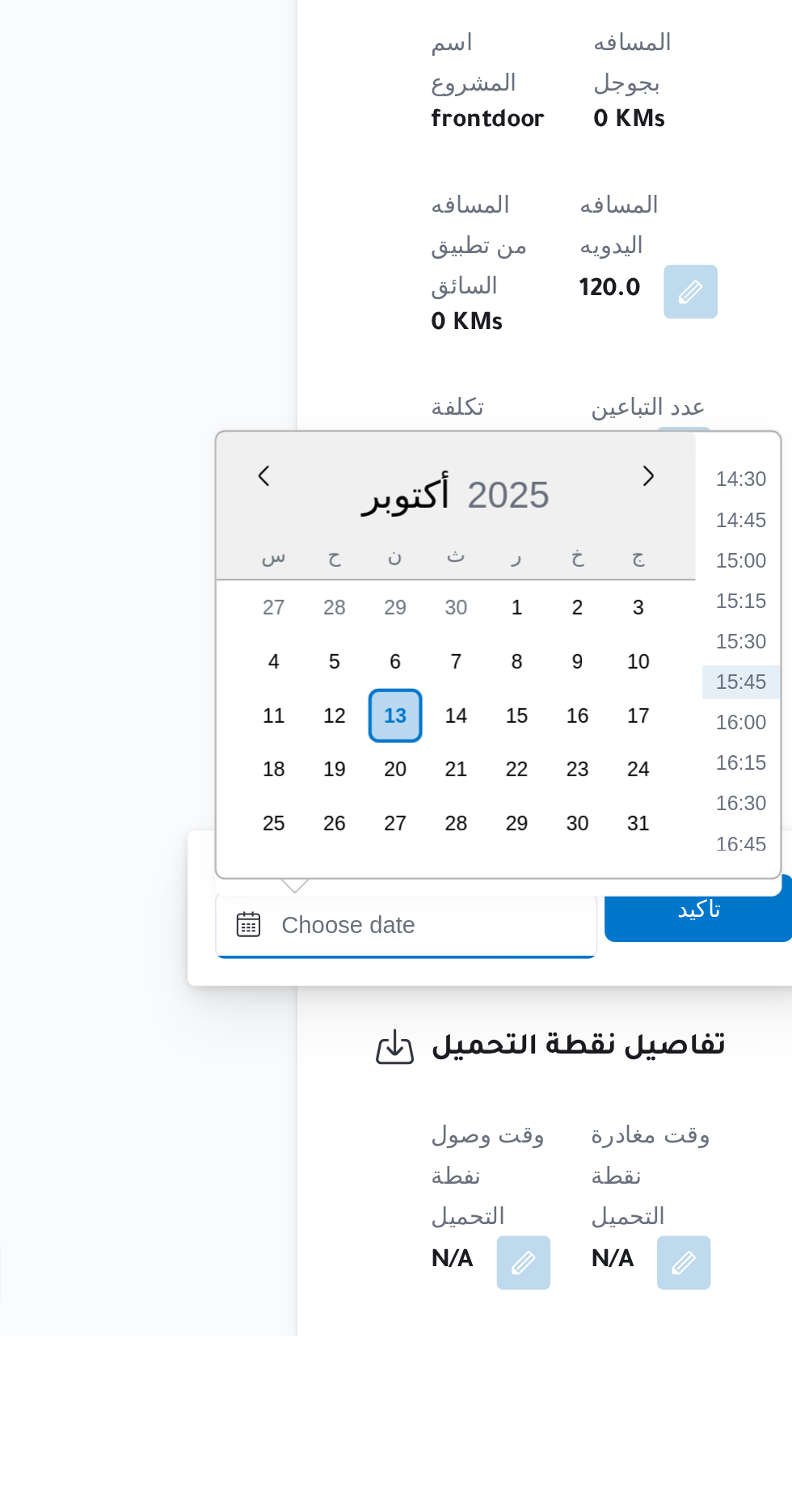
scroll to position [494, 0]
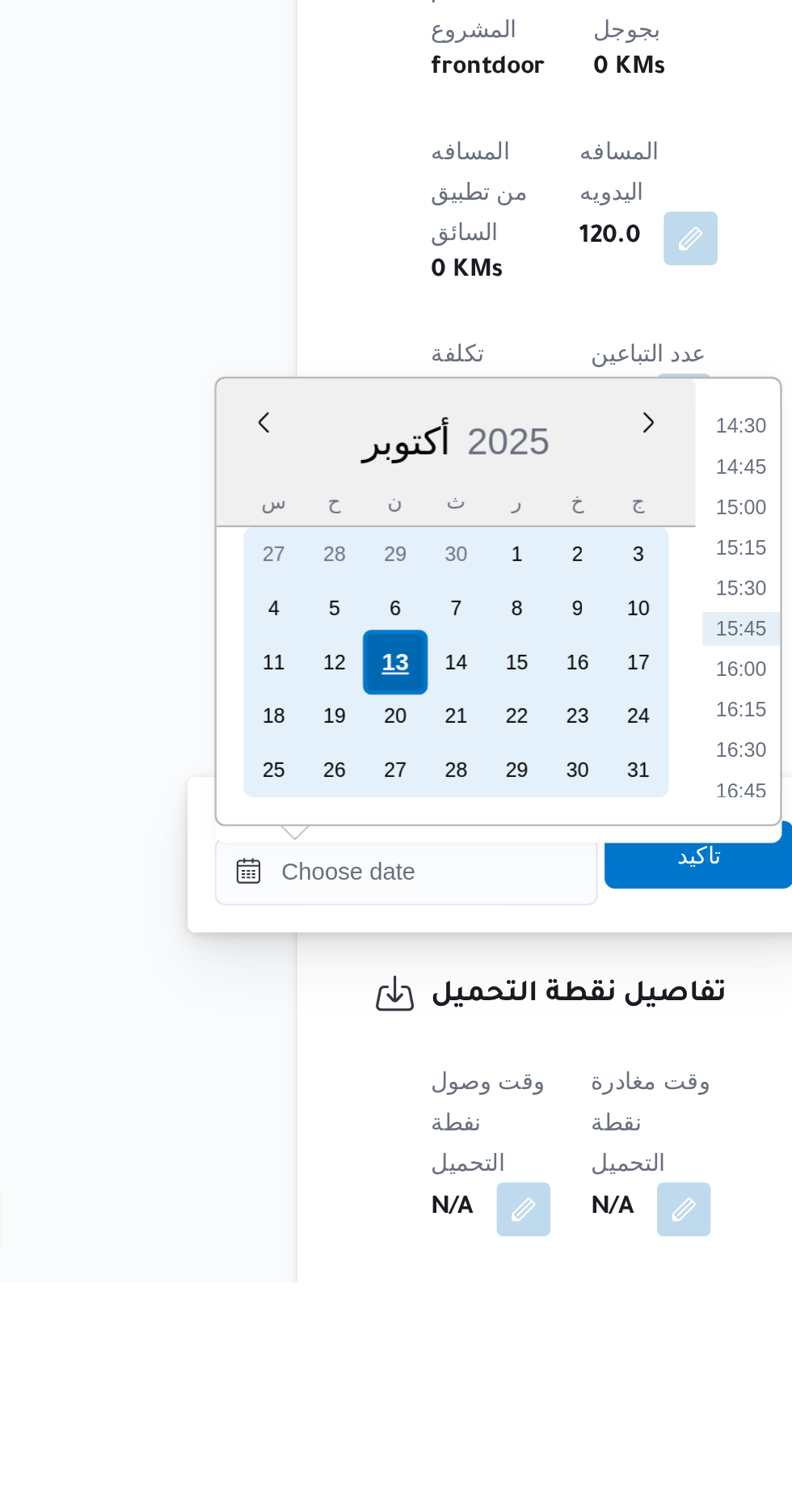
click at [255, 1213] on div "13" at bounding box center [256, 1214] width 31 height 31
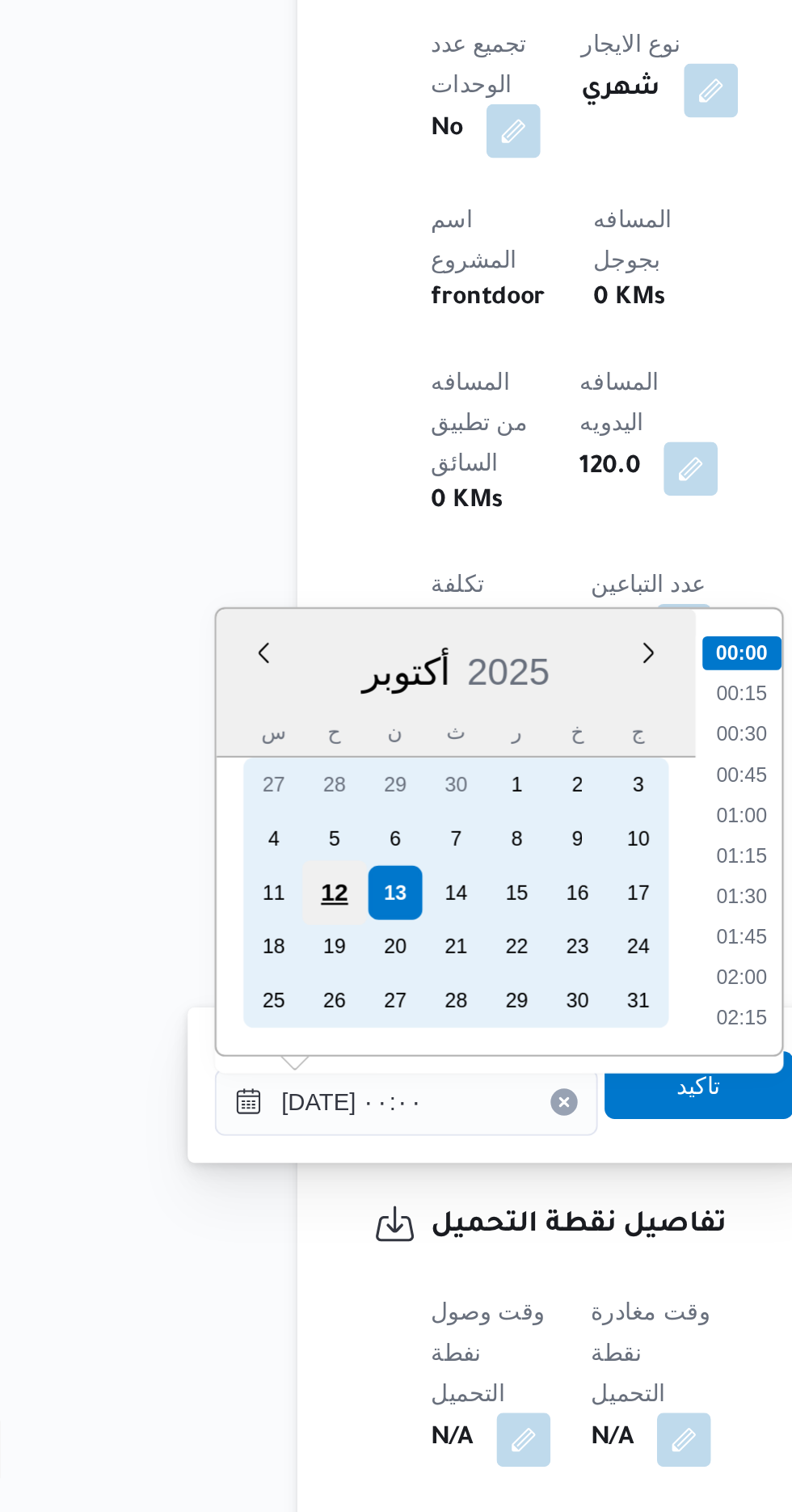
click at [224, 1217] on div "12" at bounding box center [227, 1214] width 31 height 31
click at [217, 1223] on div "12" at bounding box center [227, 1214] width 31 height 31
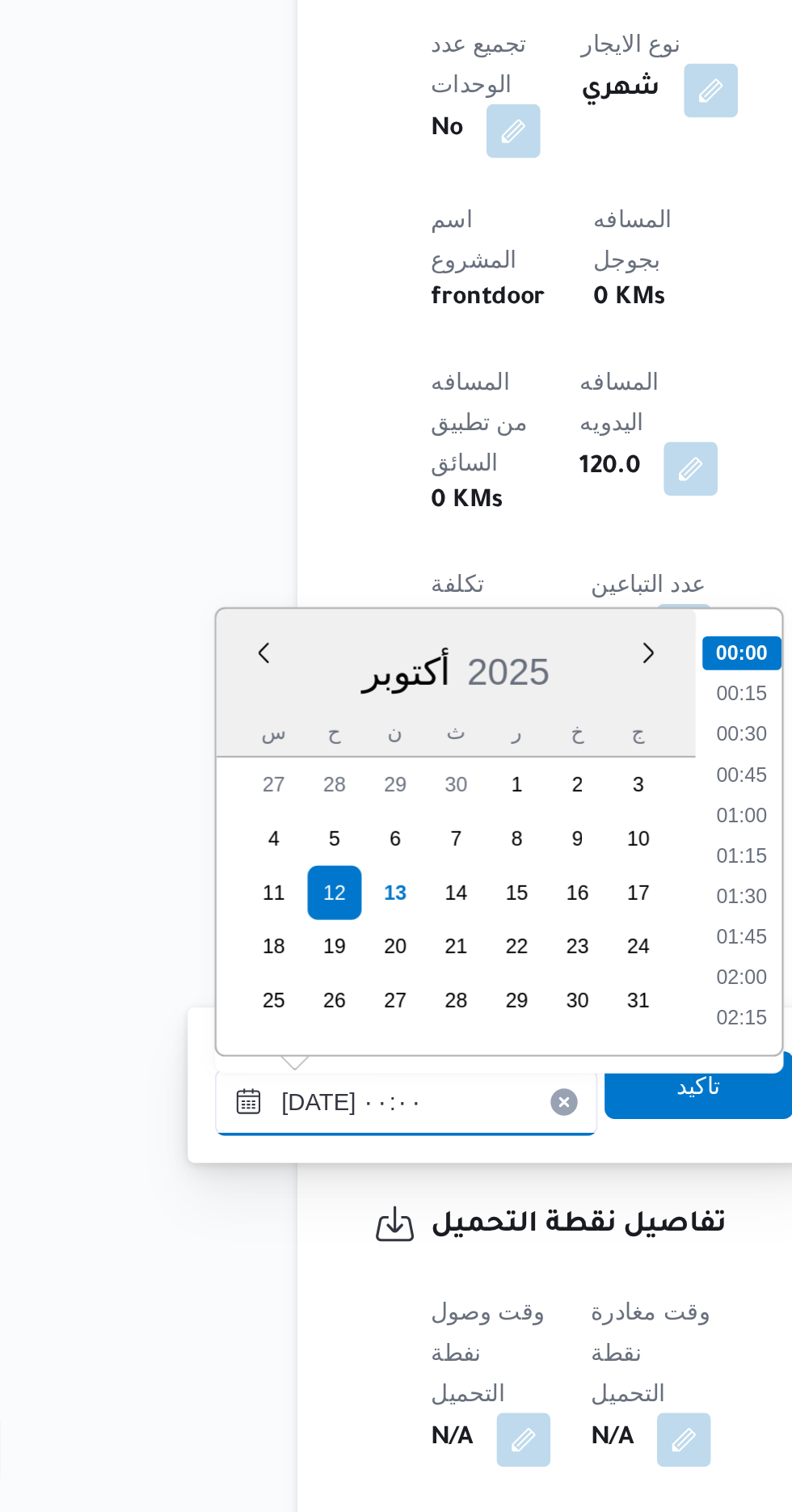
click at [177, 1326] on input "[DATE] ٠٠:٠٠" at bounding box center [263, 1315] width 184 height 32
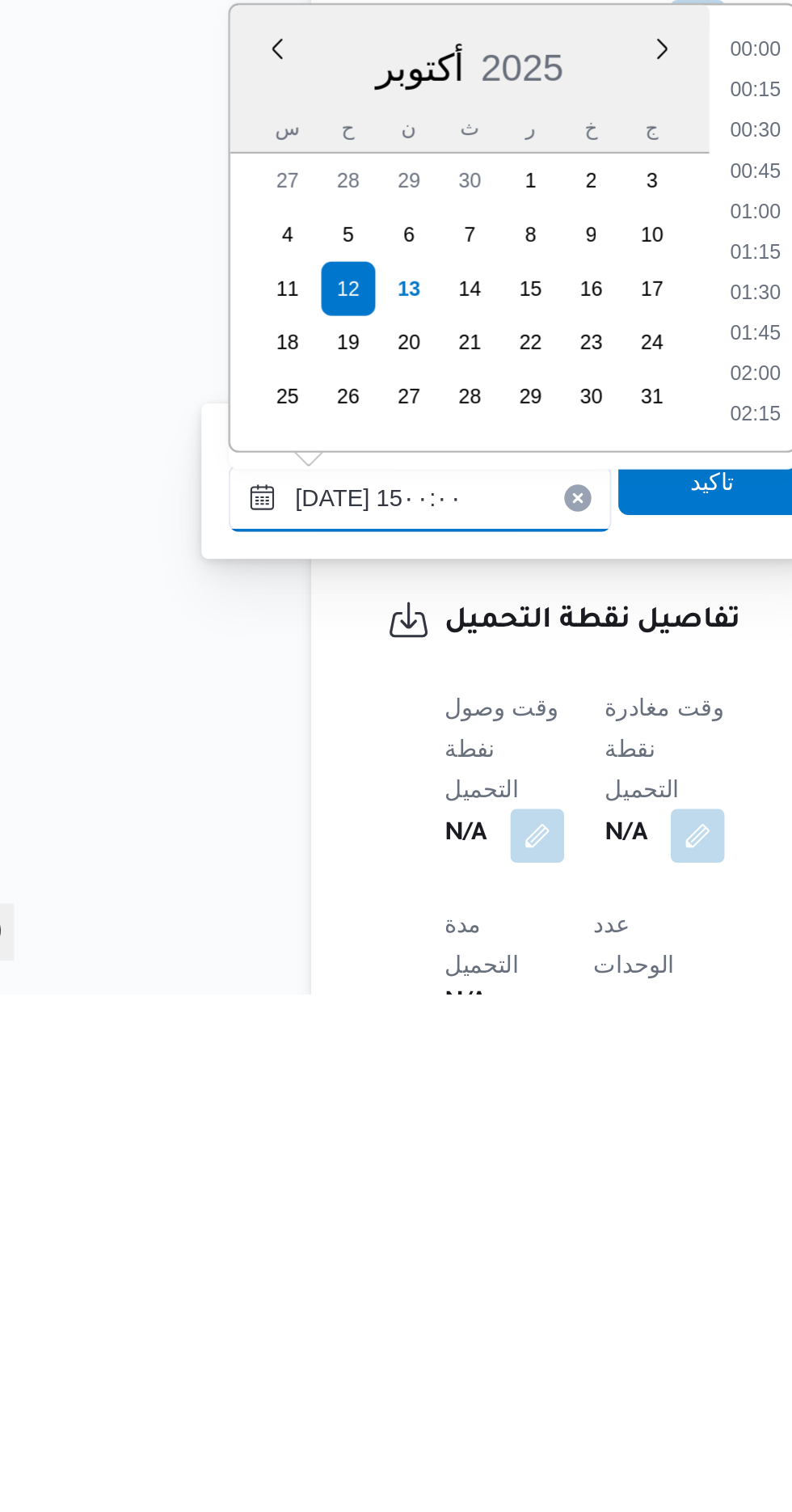
scroll to position [995, 0]
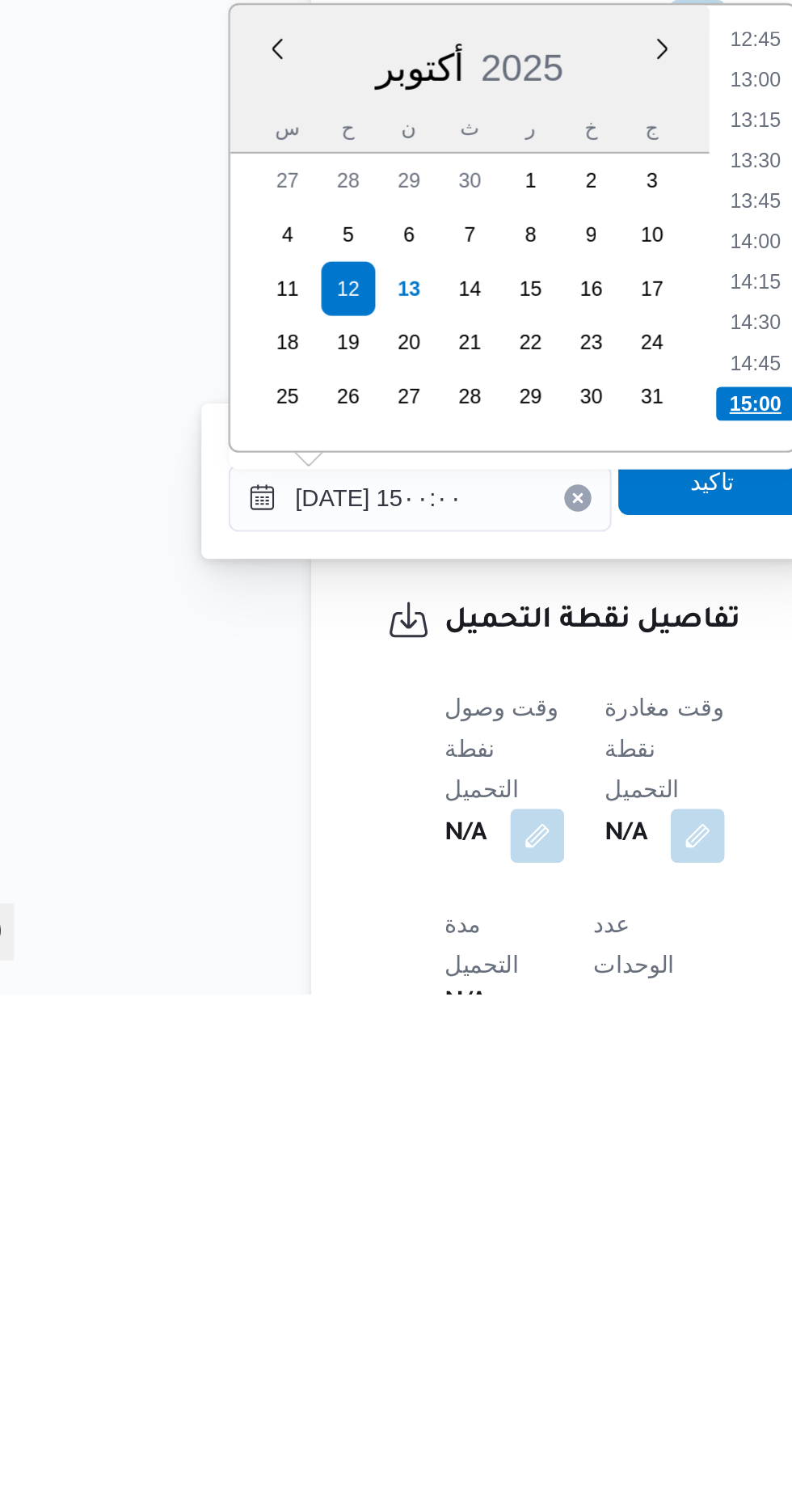
click at [409, 1231] on li "15:00" at bounding box center [423, 1229] width 38 height 16
type input "[DATE] ١٥:٠٠"
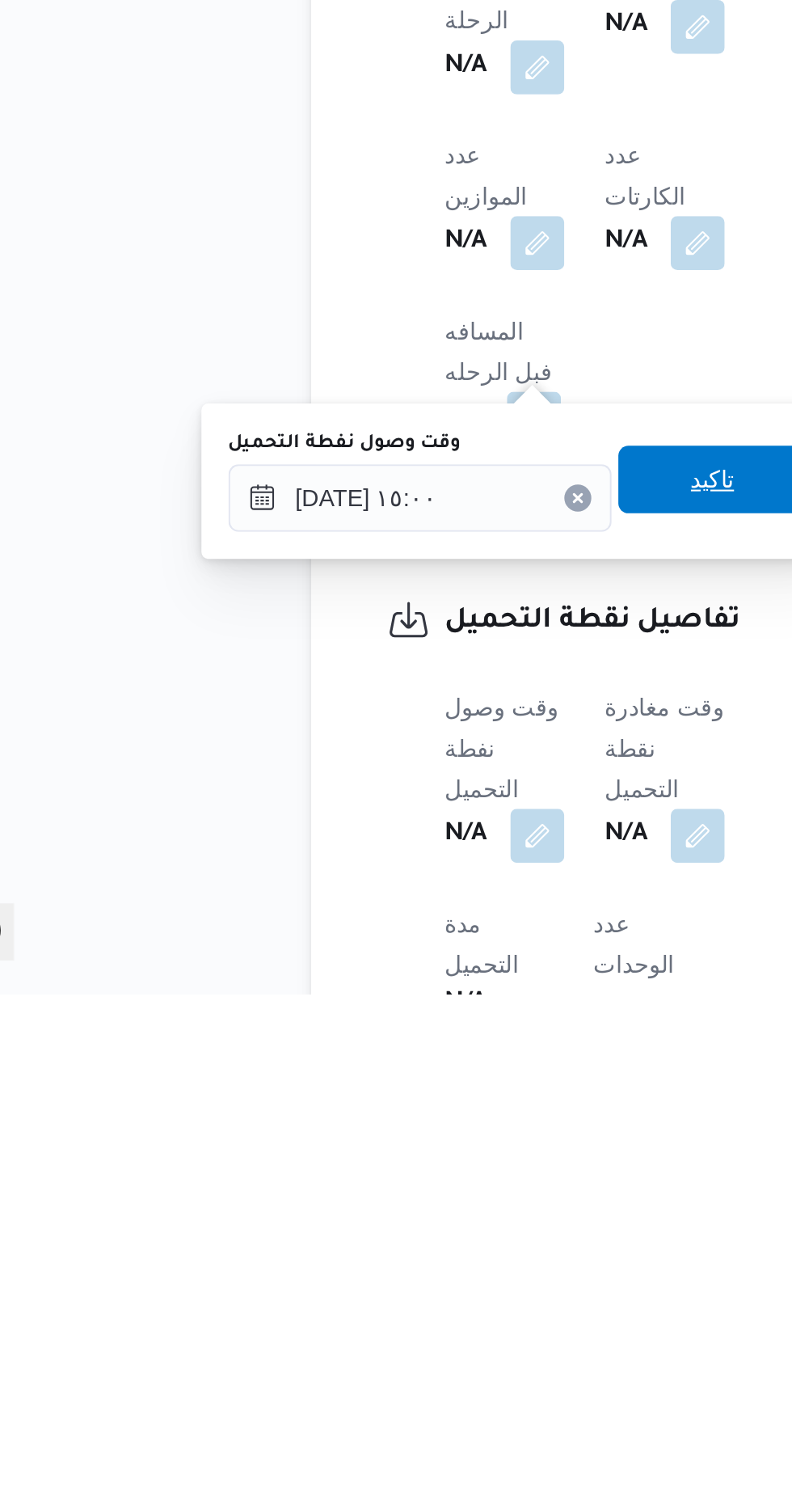
click at [407, 1270] on span "تاكيد" at bounding box center [403, 1265] width 21 height 20
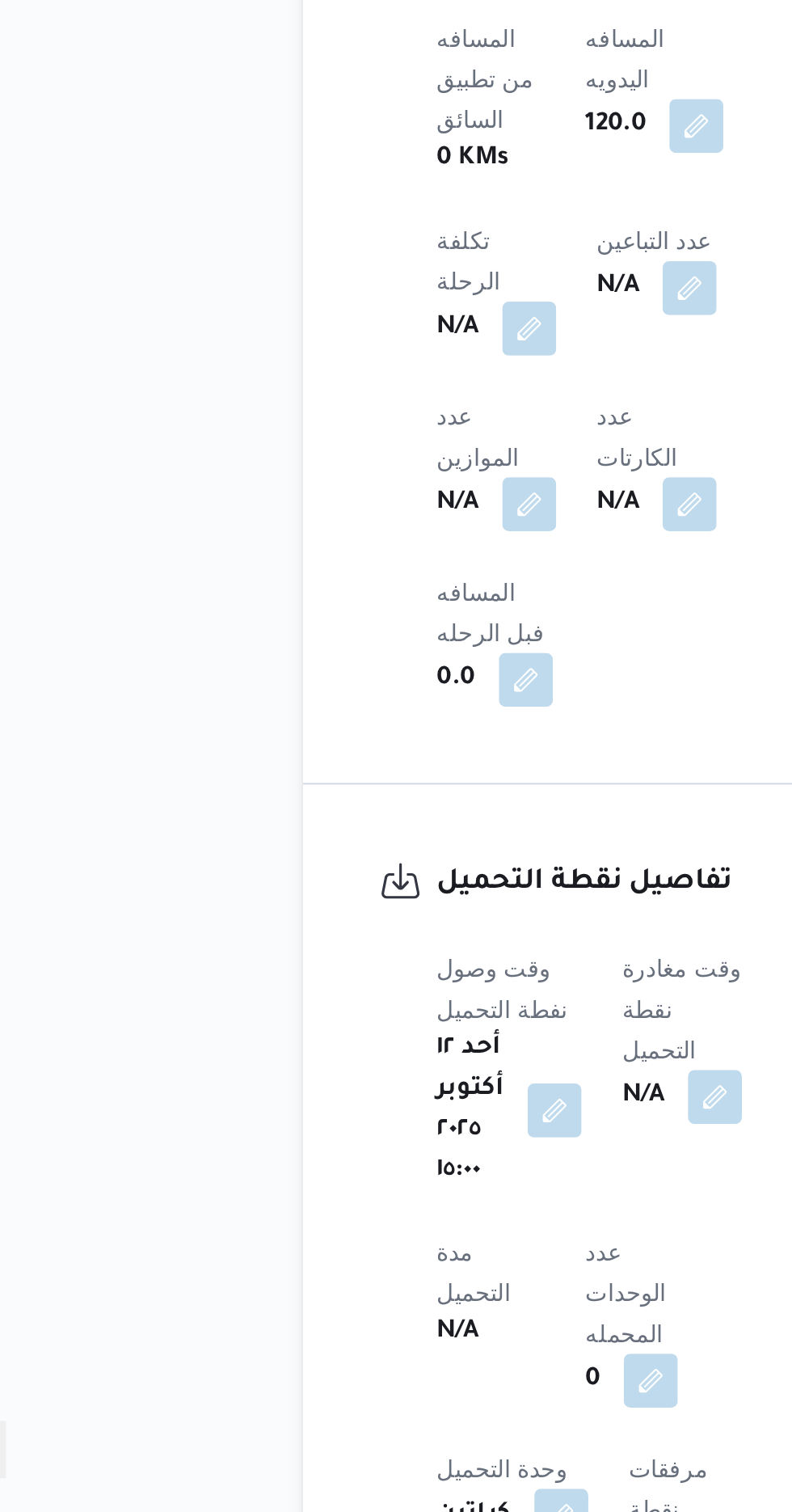
scroll to position [658, 0]
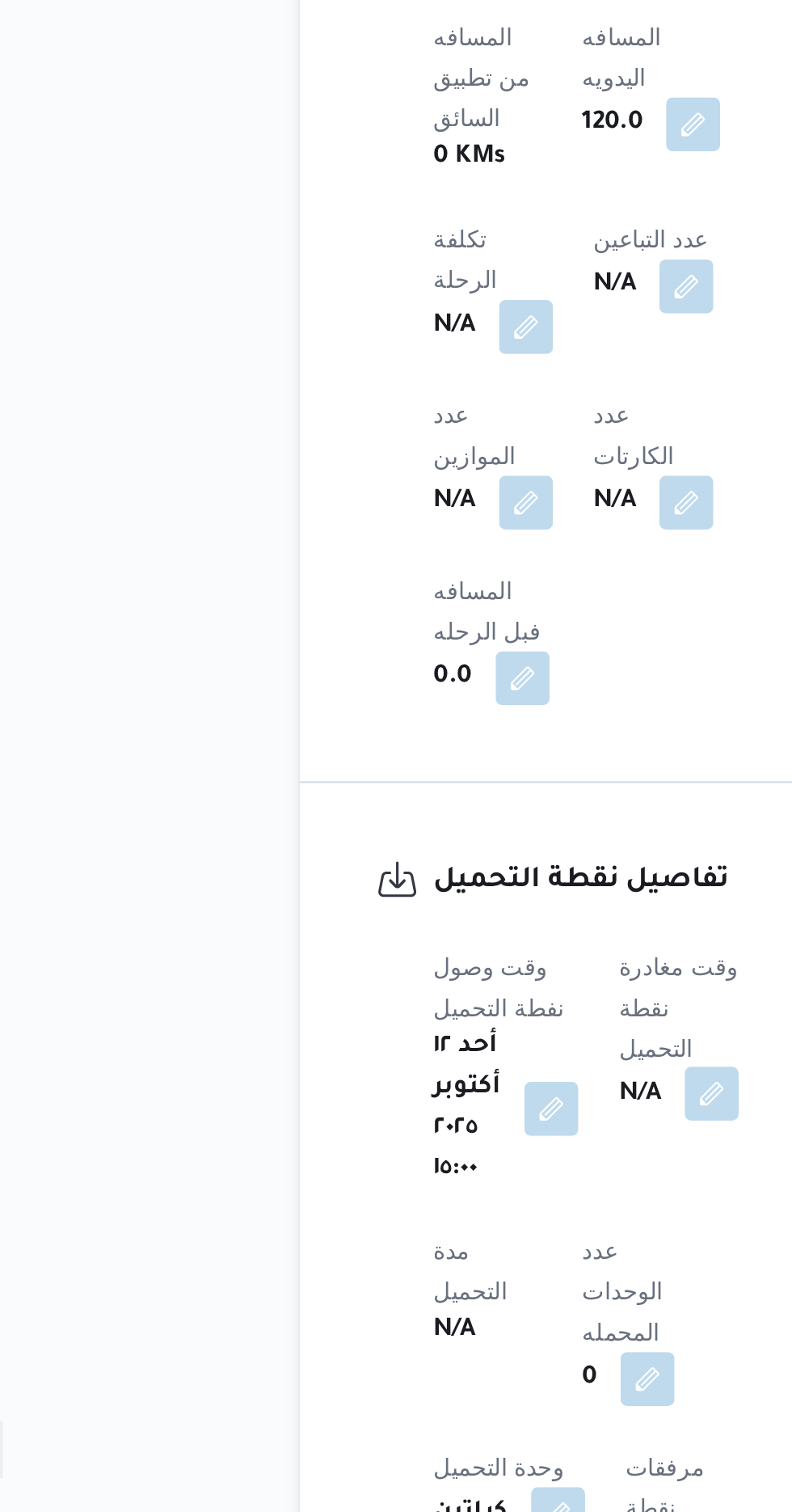
click at [406, 1299] on button "button" at bounding box center [407, 1312] width 26 height 26
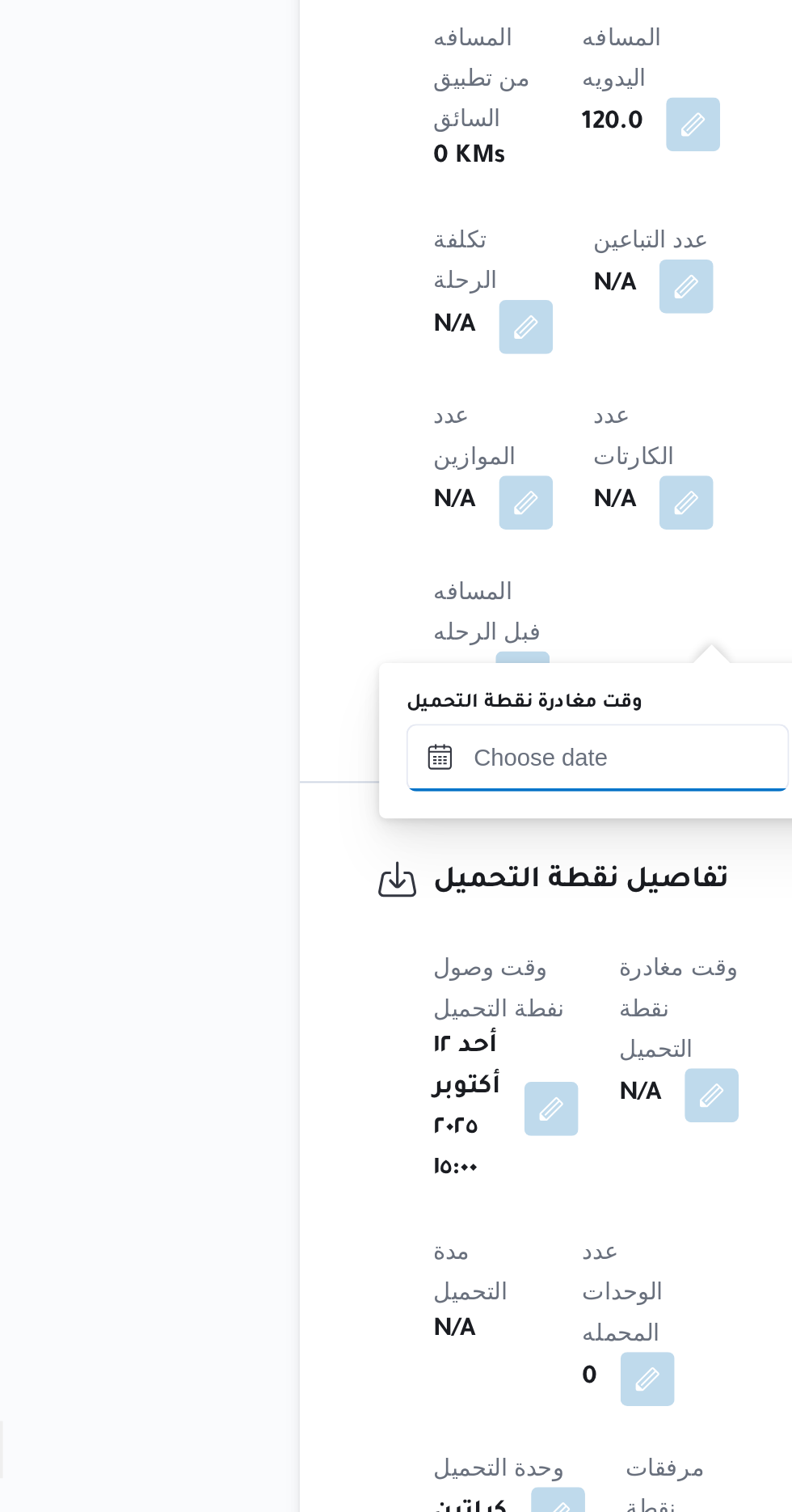
click at [361, 1148] on input "وقت مغادرة نقطة التحميل" at bounding box center [353, 1151] width 184 height 32
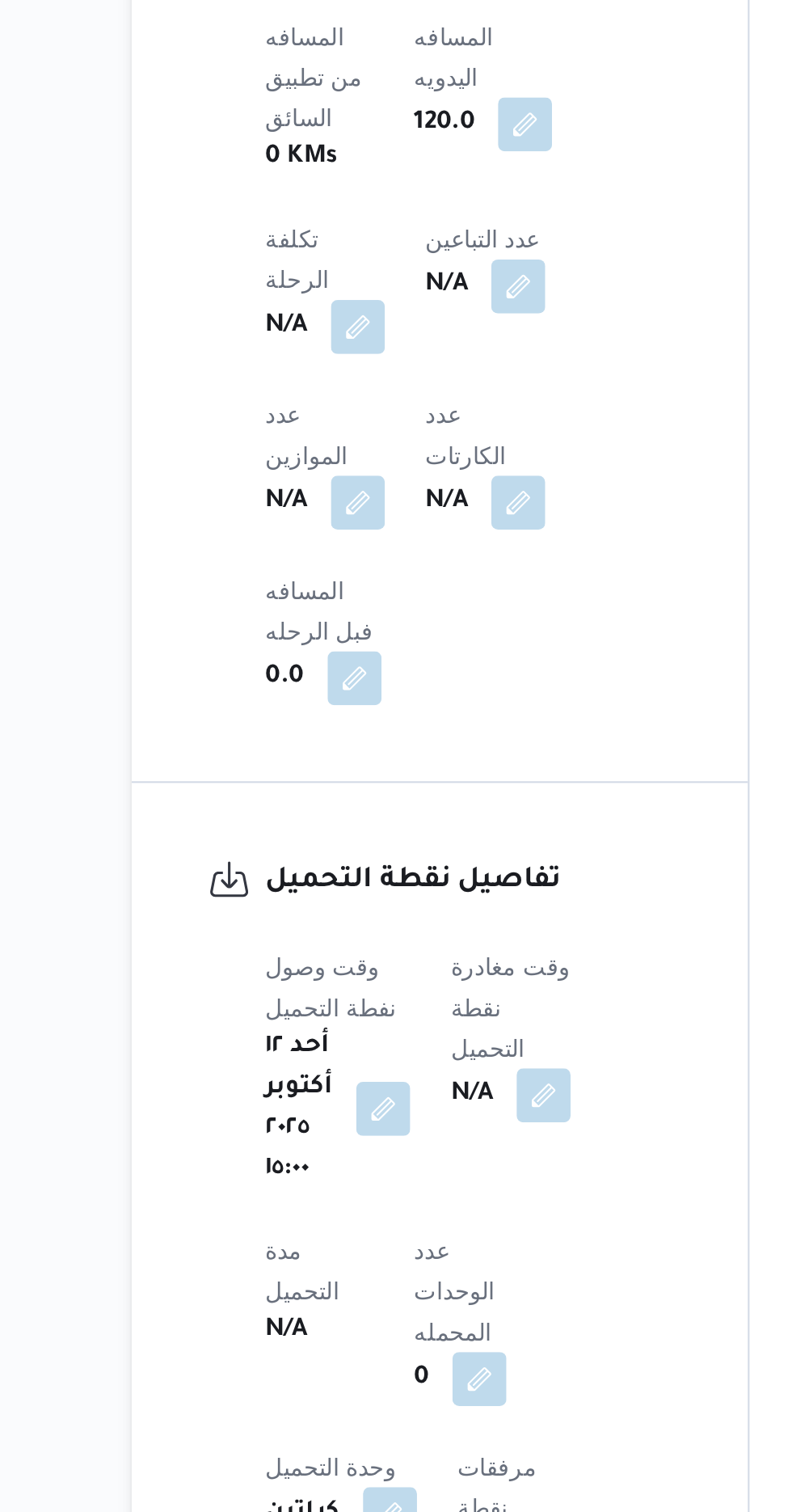
click at [228, 1163] on div "تفاصيل نقطة التحميل وقت وصول نفطة التحميل [DATE] ١٥:٠٠ وقت مغادرة نقطة التحميل …" at bounding box center [358, 1411] width 295 height 496
click at [413, 1299] on span at bounding box center [404, 1312] width 34 height 26
click at [402, 1299] on button "button" at bounding box center [407, 1312] width 26 height 26
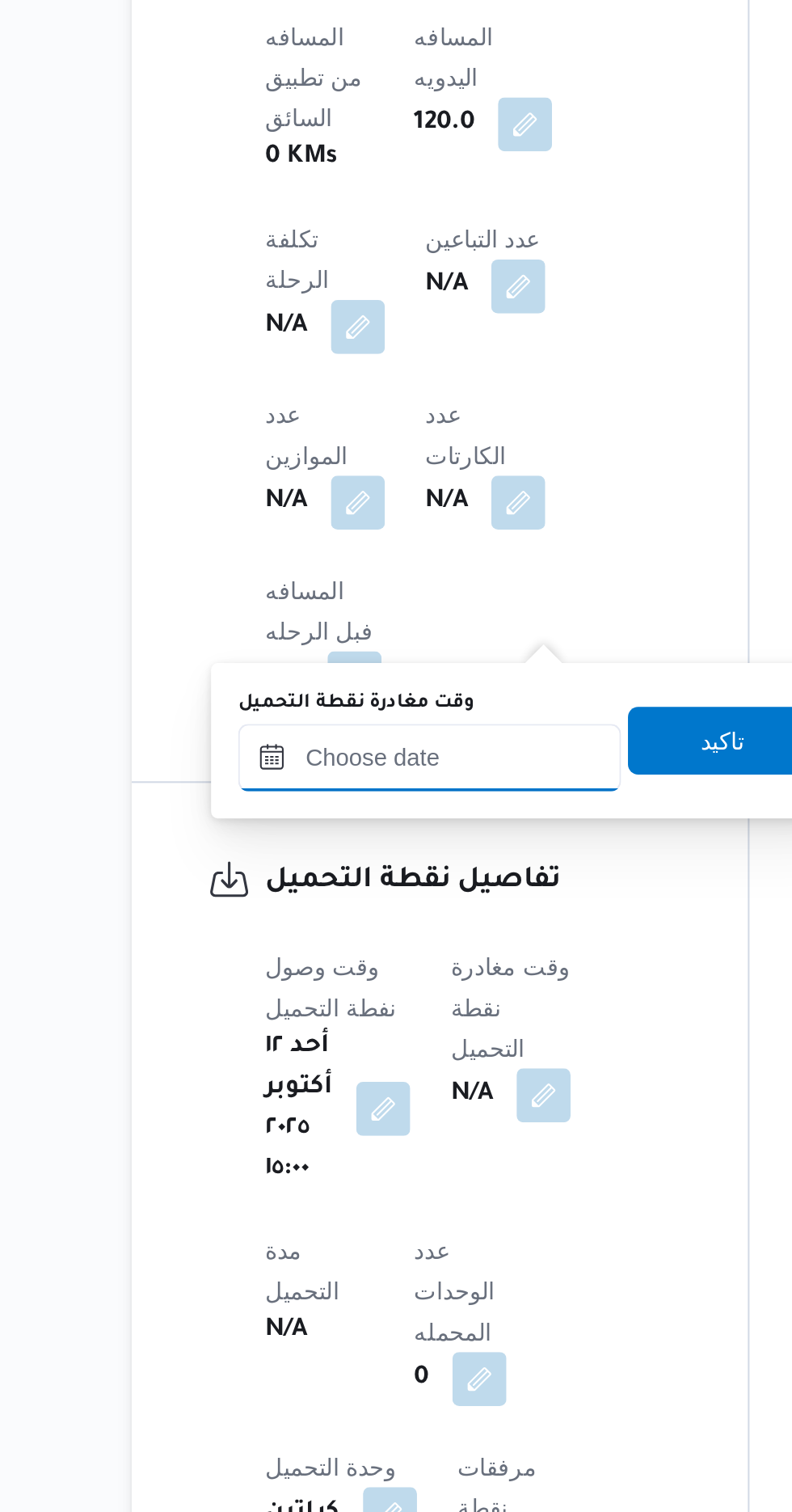
click at [326, 1156] on input "وقت مغادرة نقطة التحميل" at bounding box center [353, 1151] width 184 height 32
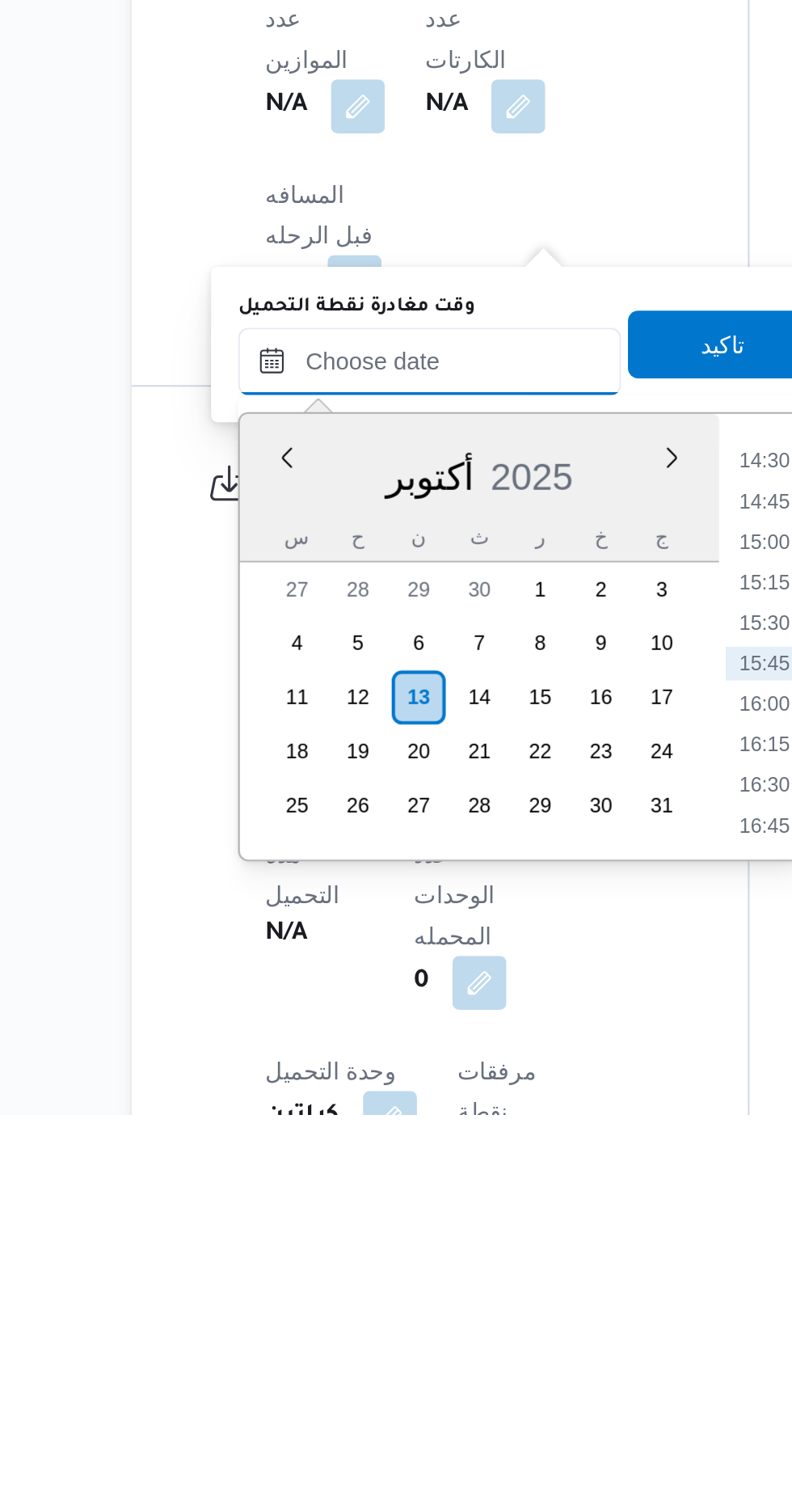
scroll to position [657, 0]
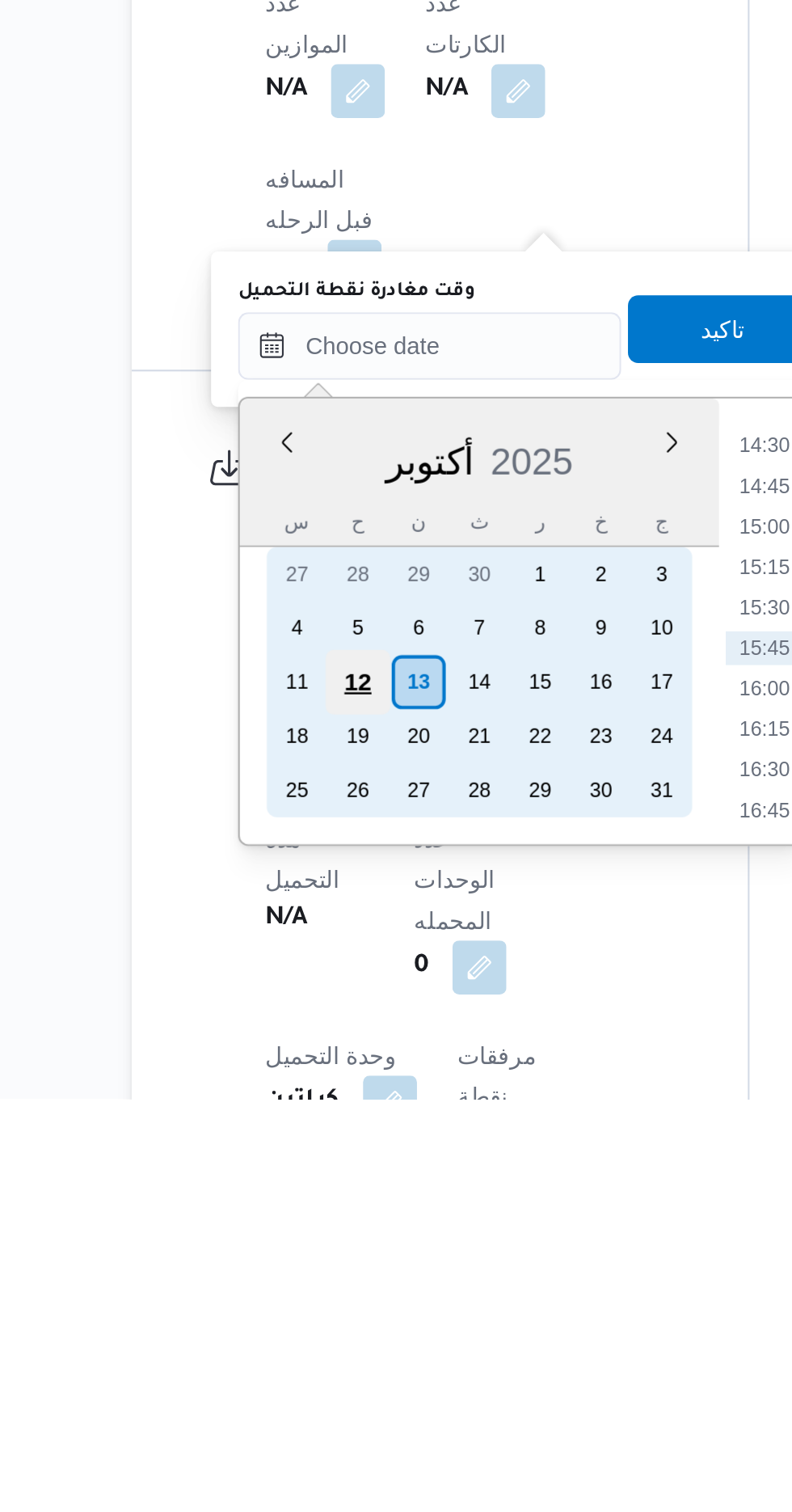
click at [317, 1316] on div "12" at bounding box center [318, 1312] width 31 height 31
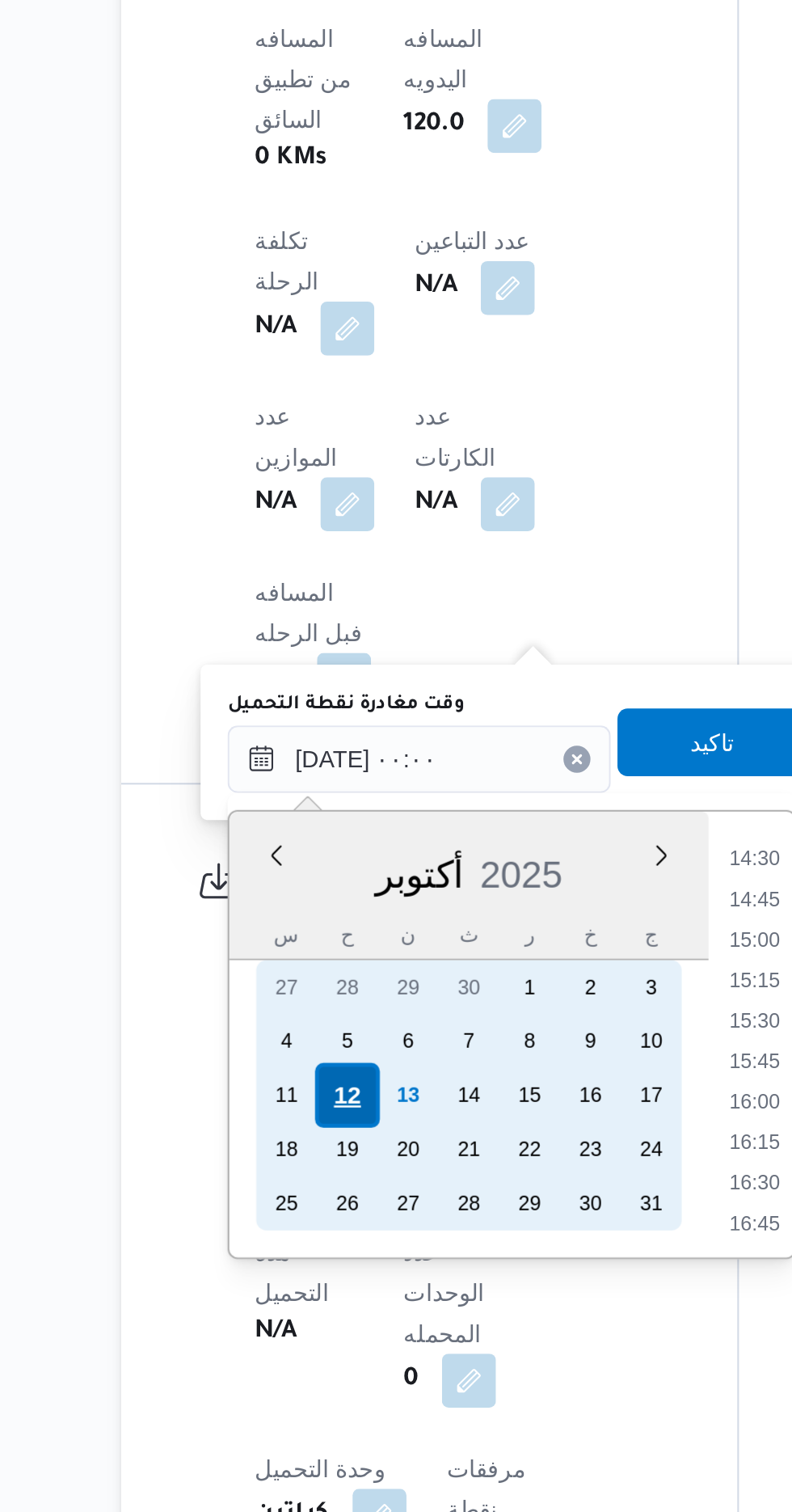
scroll to position [0, 0]
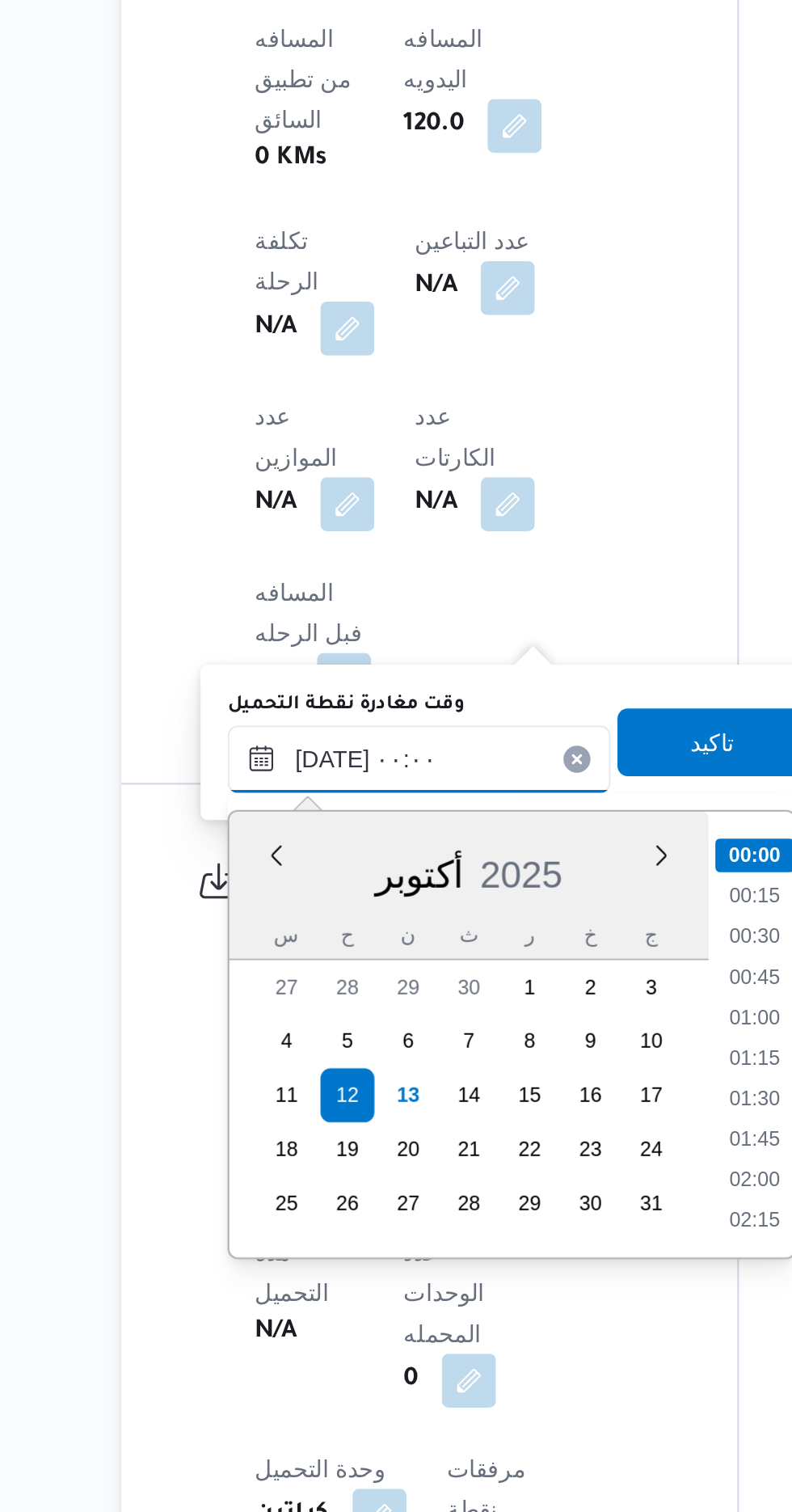
click at [278, 1153] on input "[DATE] ٠٠:٠٠" at bounding box center [353, 1152] width 184 height 32
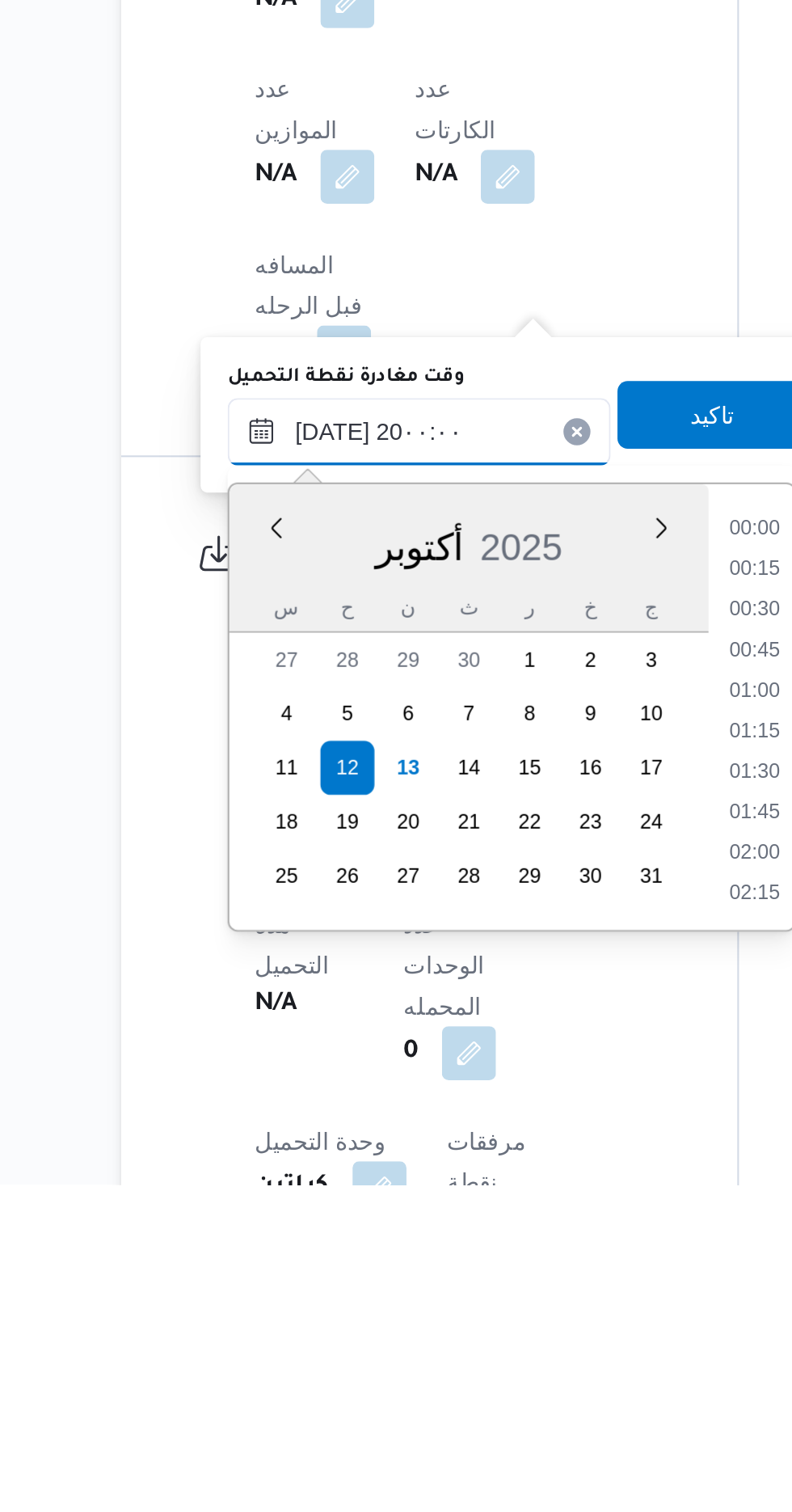
scroll to position [1382, 0]
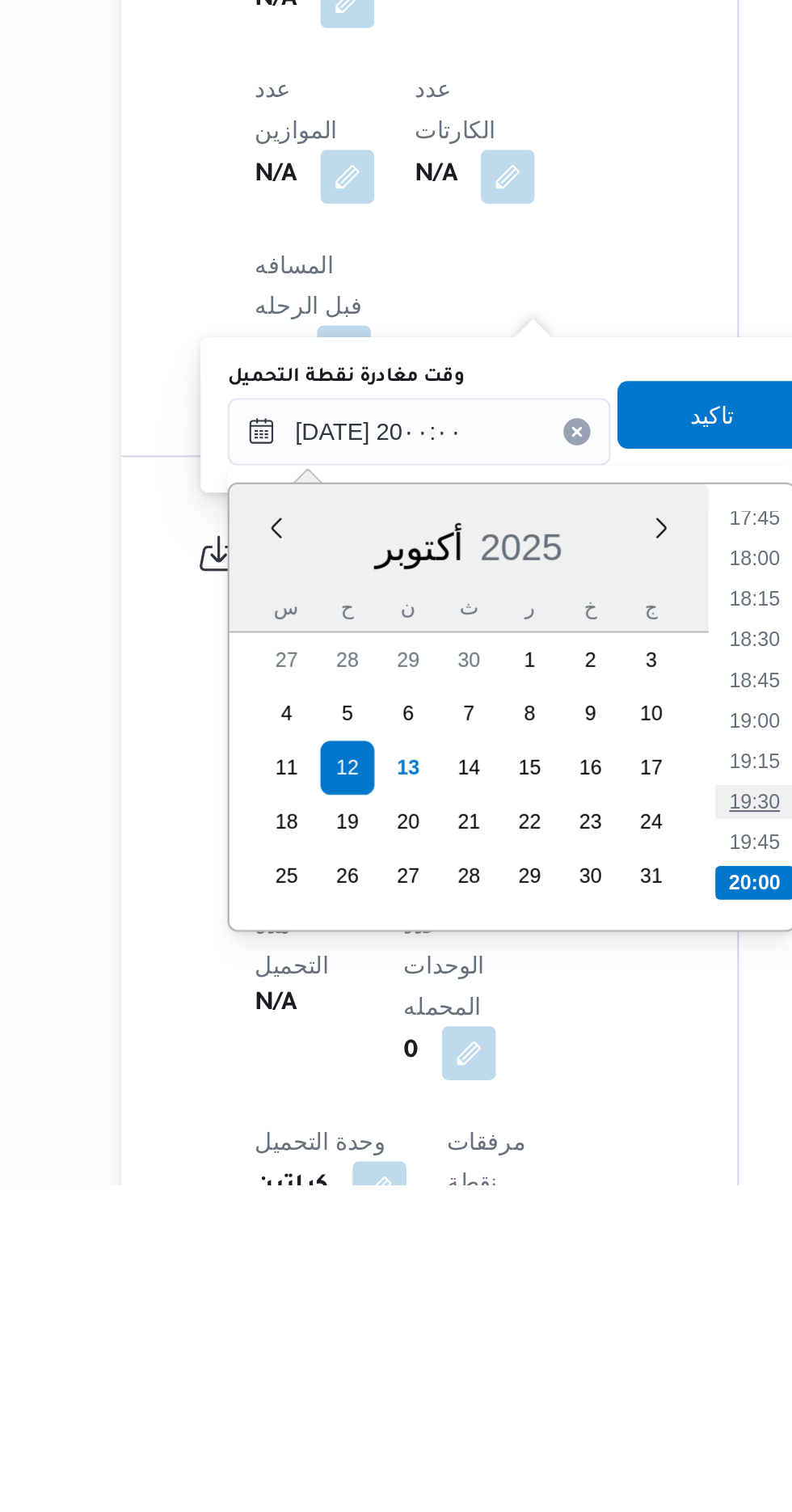
click at [498, 1323] on li "19:30" at bounding box center [513, 1328] width 38 height 16
type input "[DATE] ١٩:٣٠"
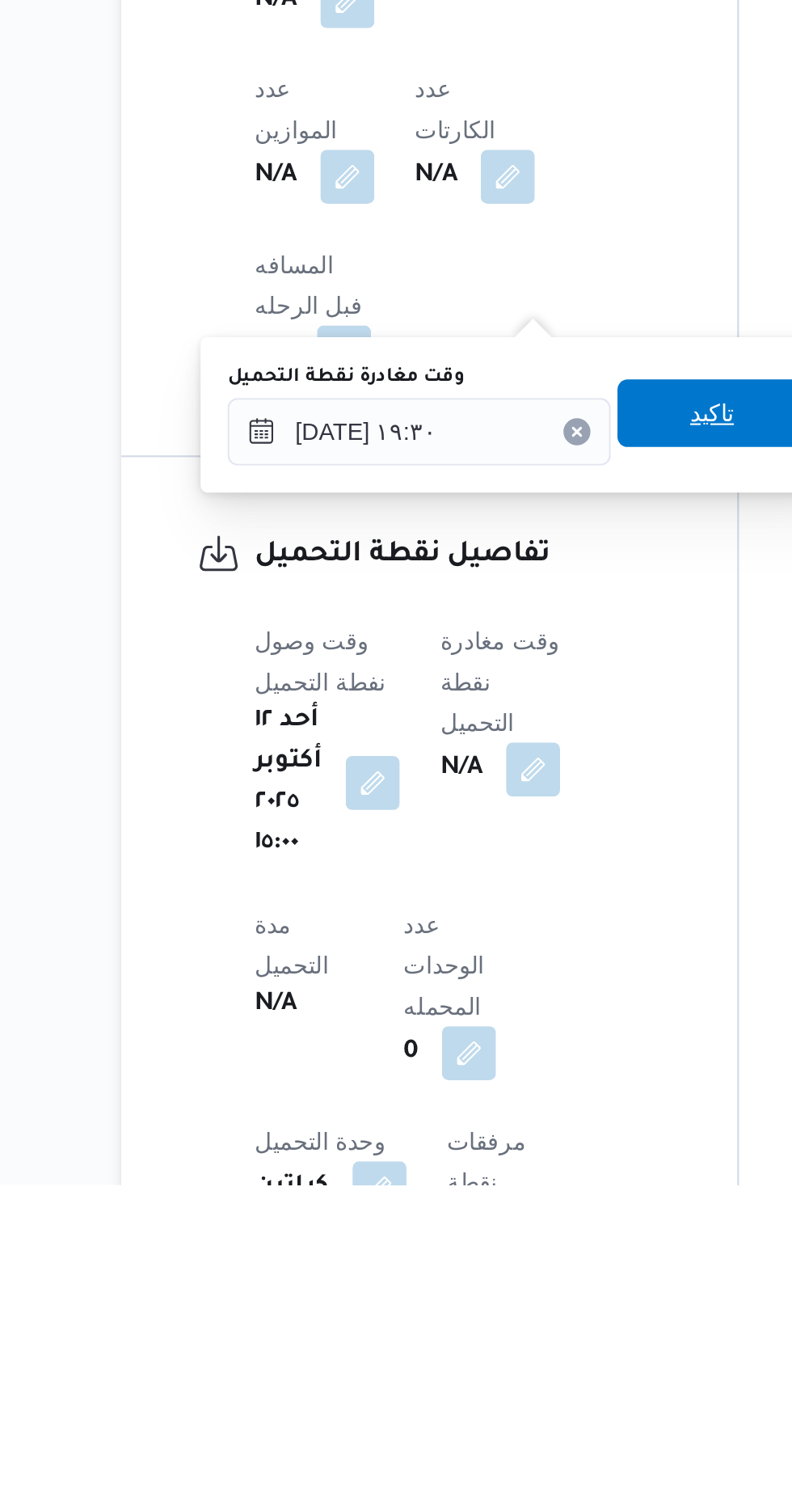
click at [498, 1148] on span "تاكيد" at bounding box center [493, 1142] width 21 height 20
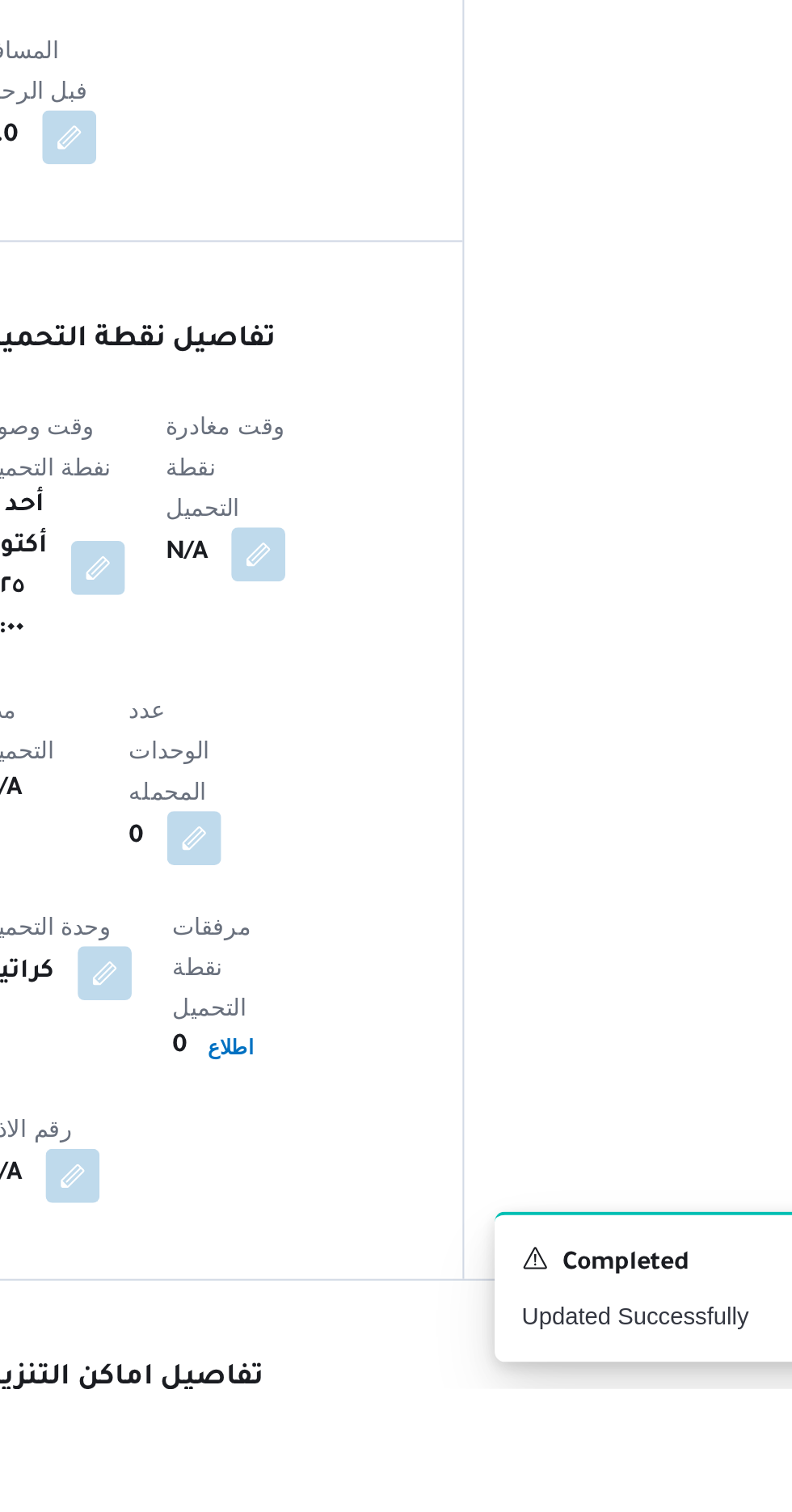
scroll to position [860, 0]
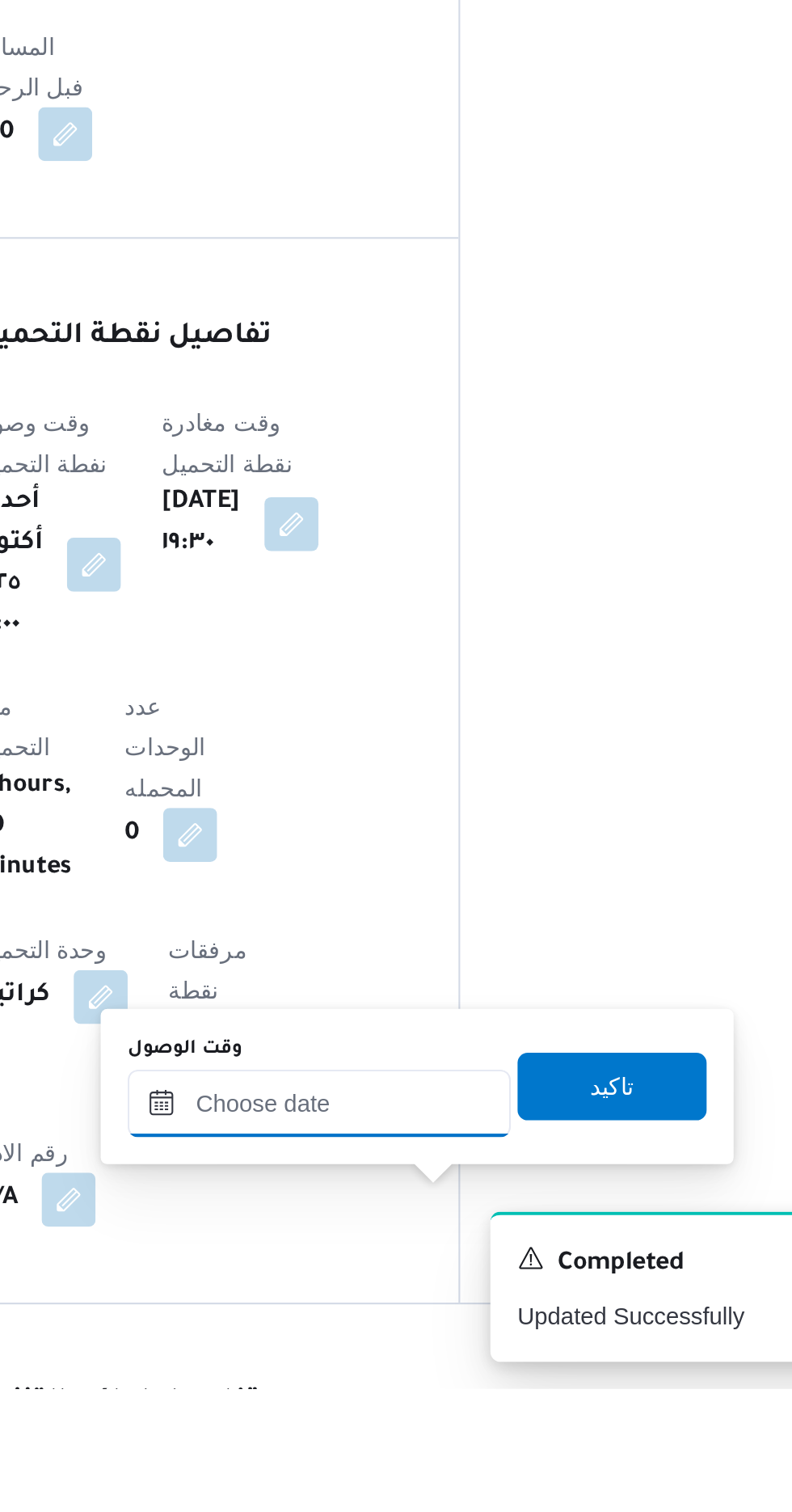
click at [399, 1373] on input "وقت الوصول" at bounding box center [439, 1375] width 184 height 32
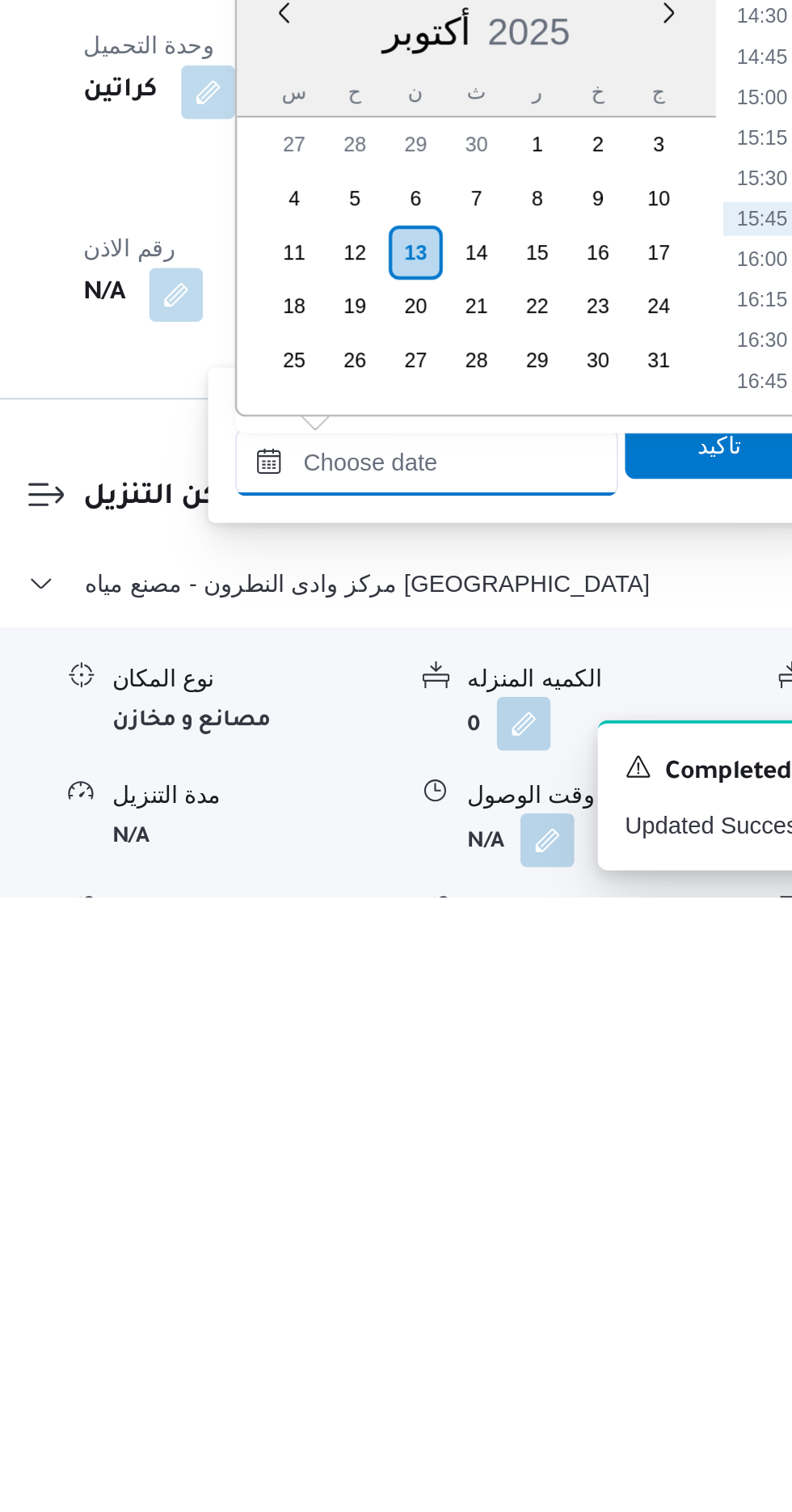
scroll to position [1064, 0]
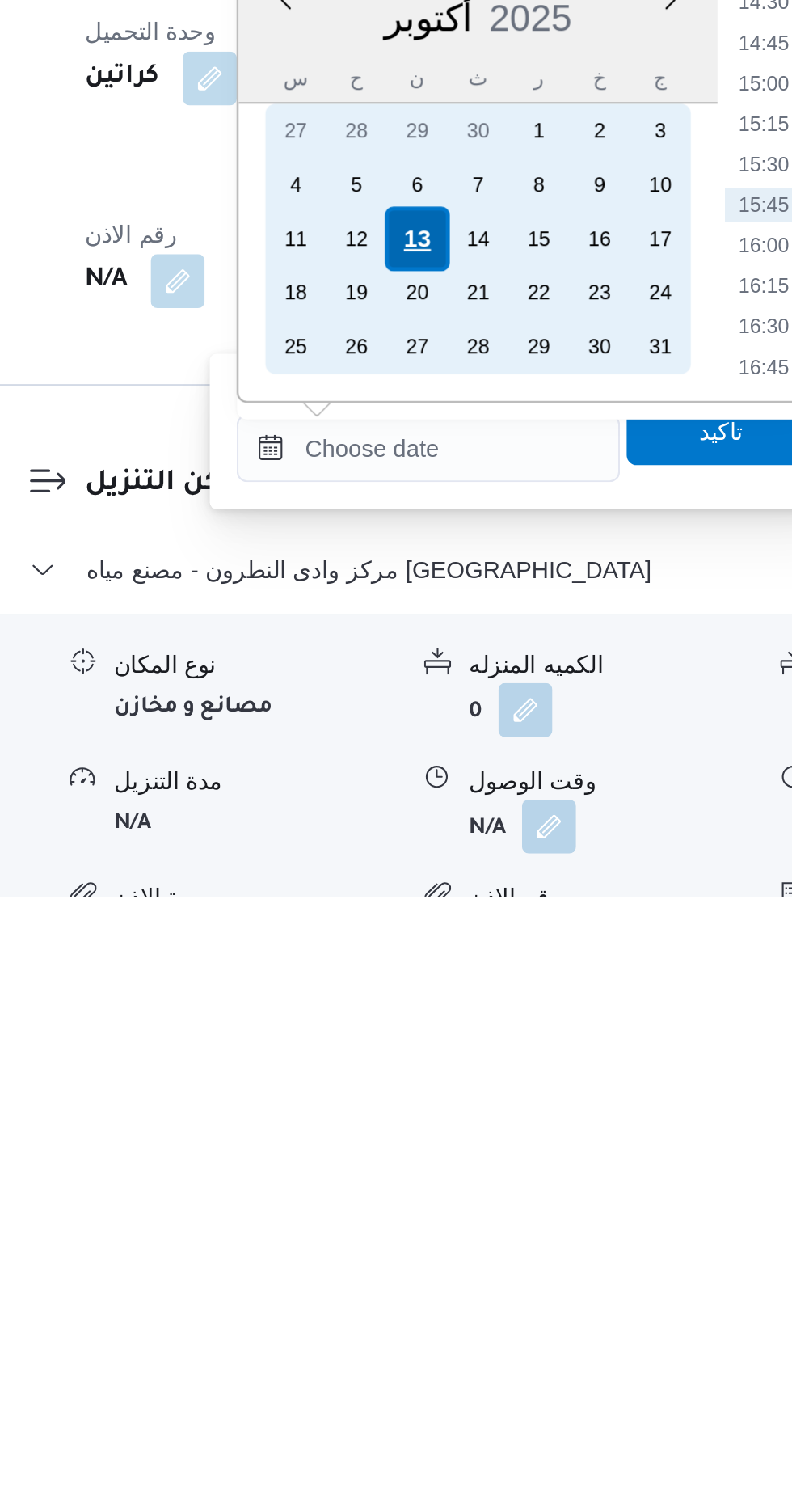
click at [433, 1194] on div "13" at bounding box center [433, 1197] width 31 height 31
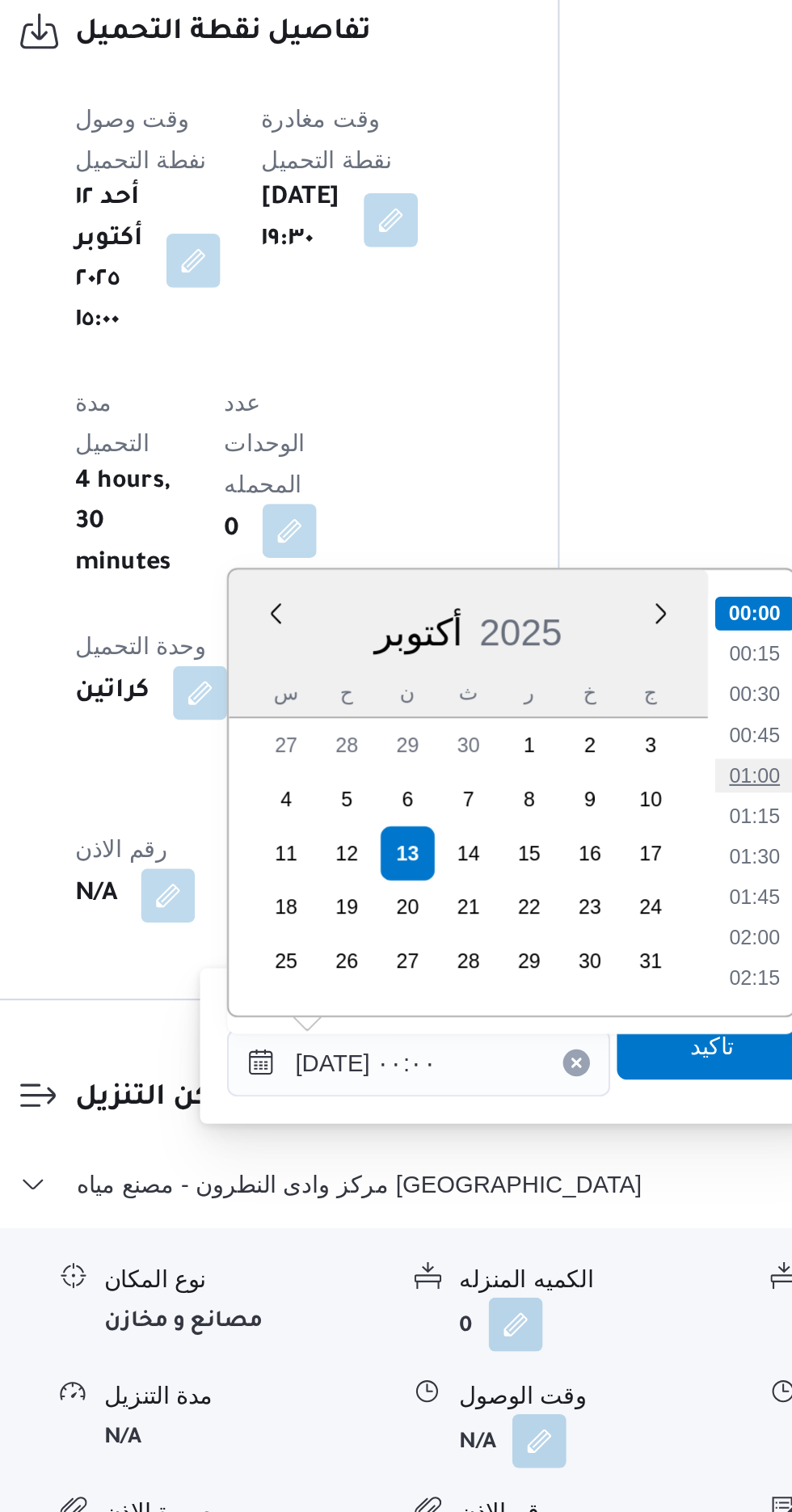
click at [592, 1154] on li "01:00" at bounding box center [600, 1159] width 38 height 16
type input "[DATE] ٠١:٠٠"
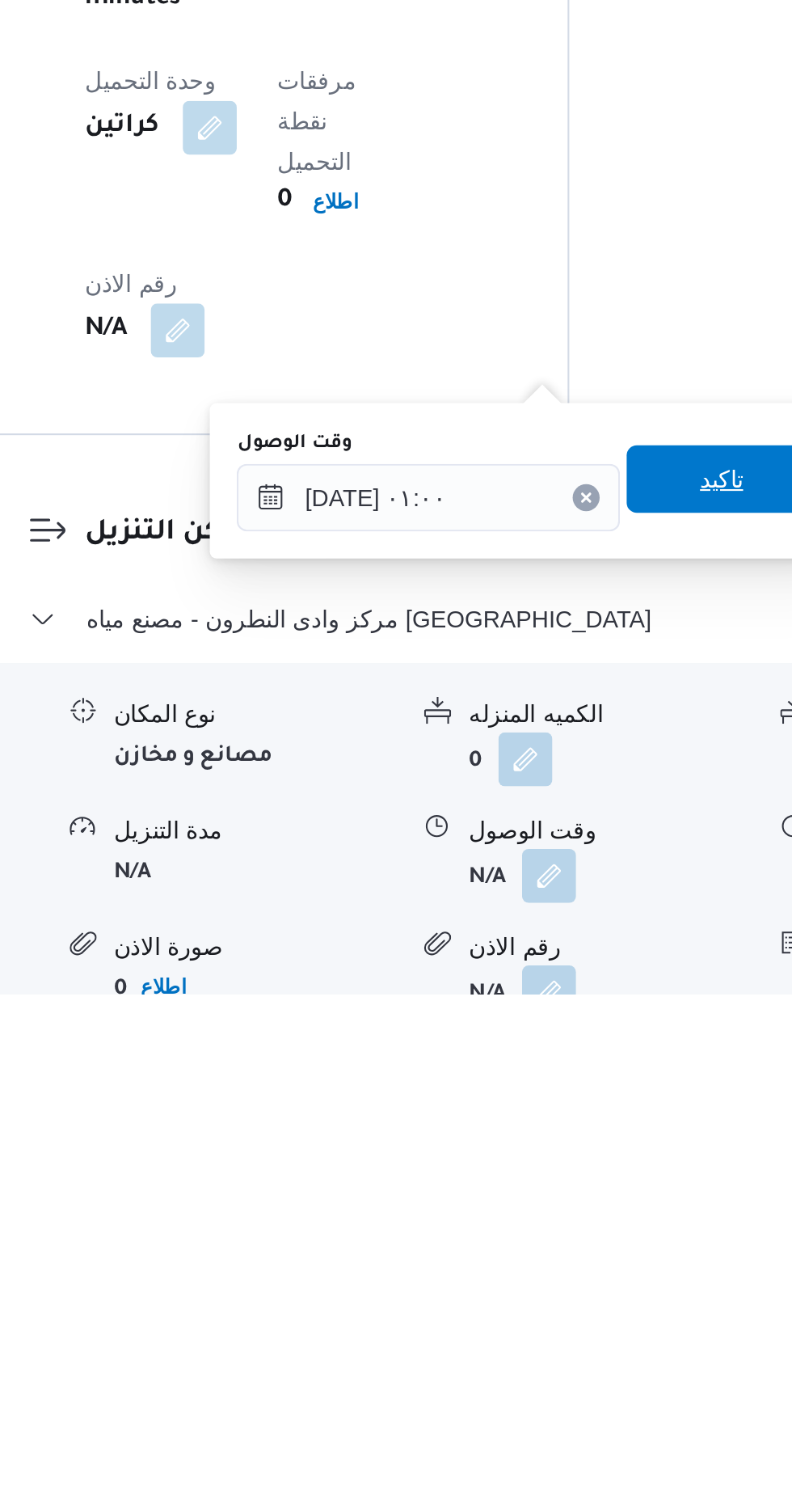
click at [575, 1275] on span "تاكيد" at bounding box center [579, 1265] width 90 height 32
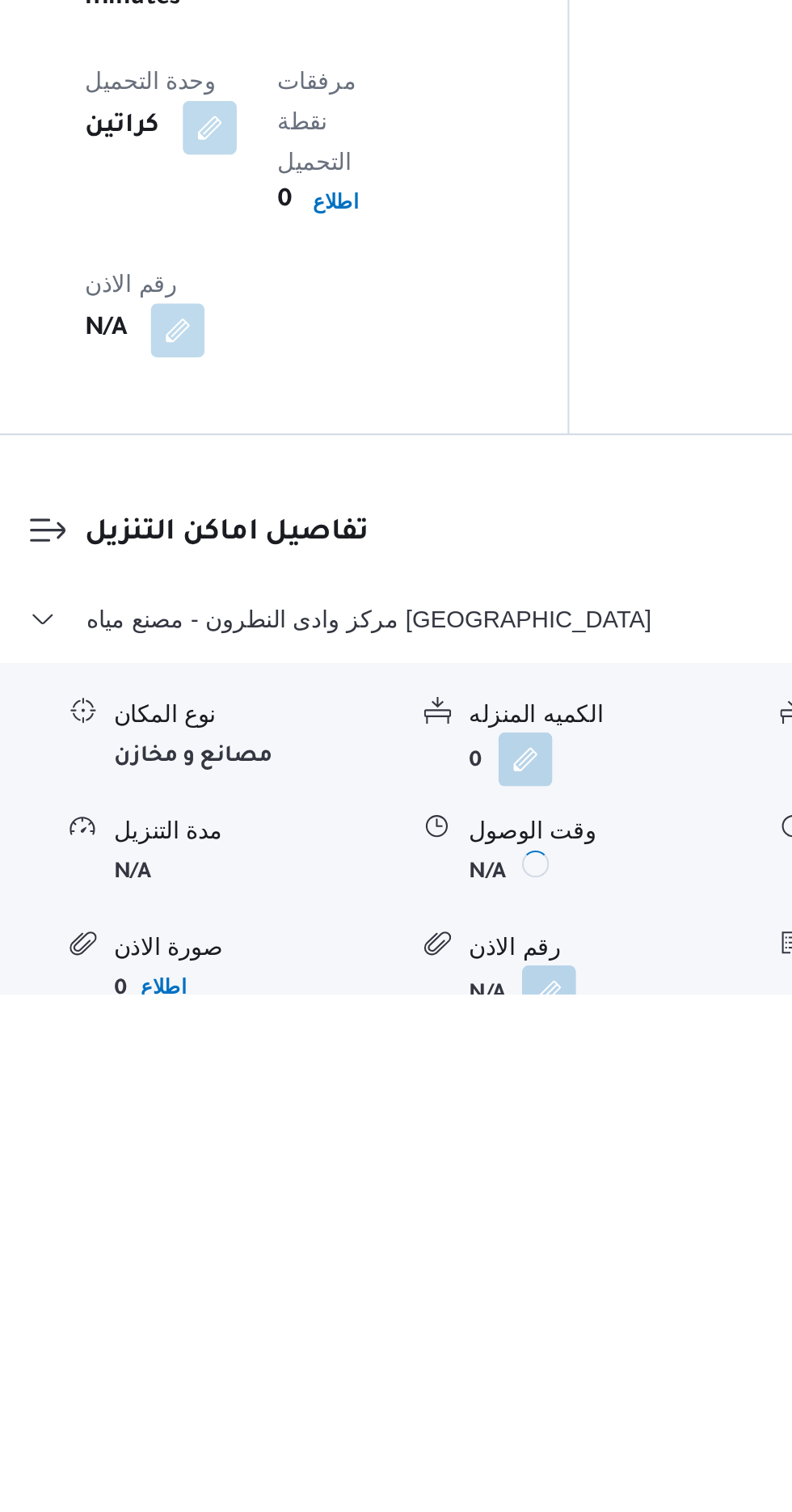
scroll to position [1087, 0]
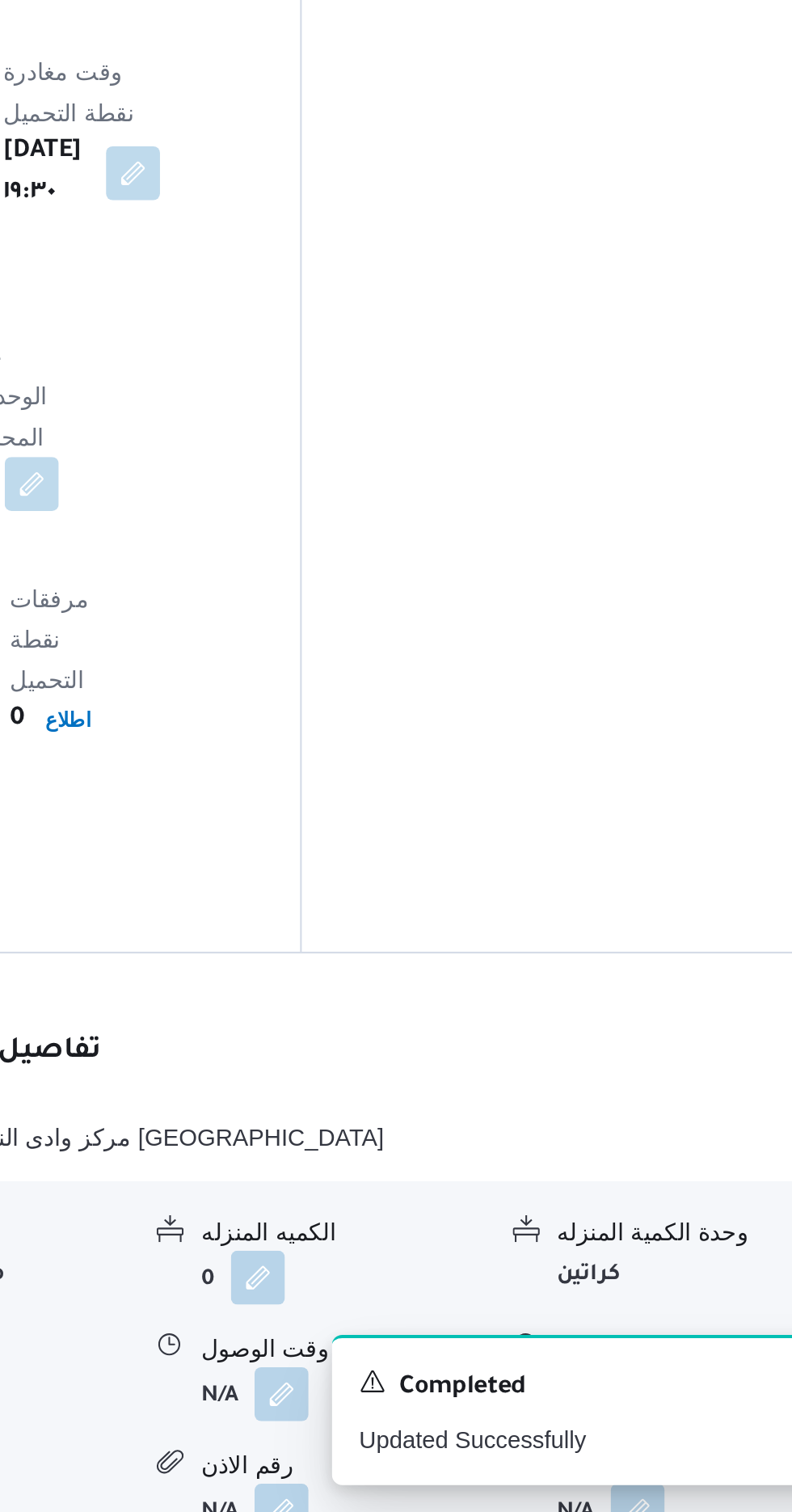
click at [663, 1442] on button "button" at bounding box center [667, 1455] width 26 height 26
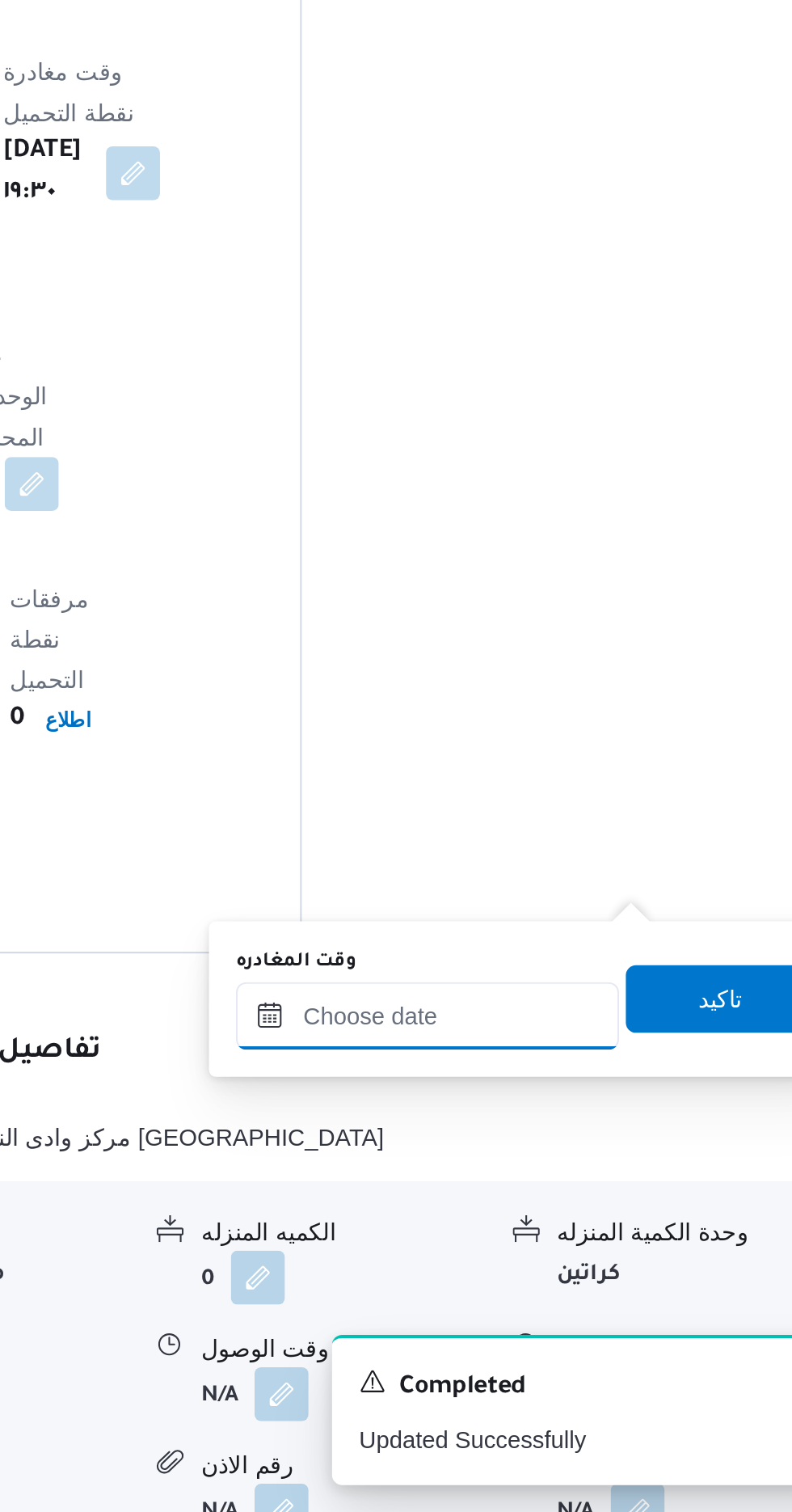
click at [584, 1269] on input "وقت المغادره" at bounding box center [567, 1274] width 184 height 32
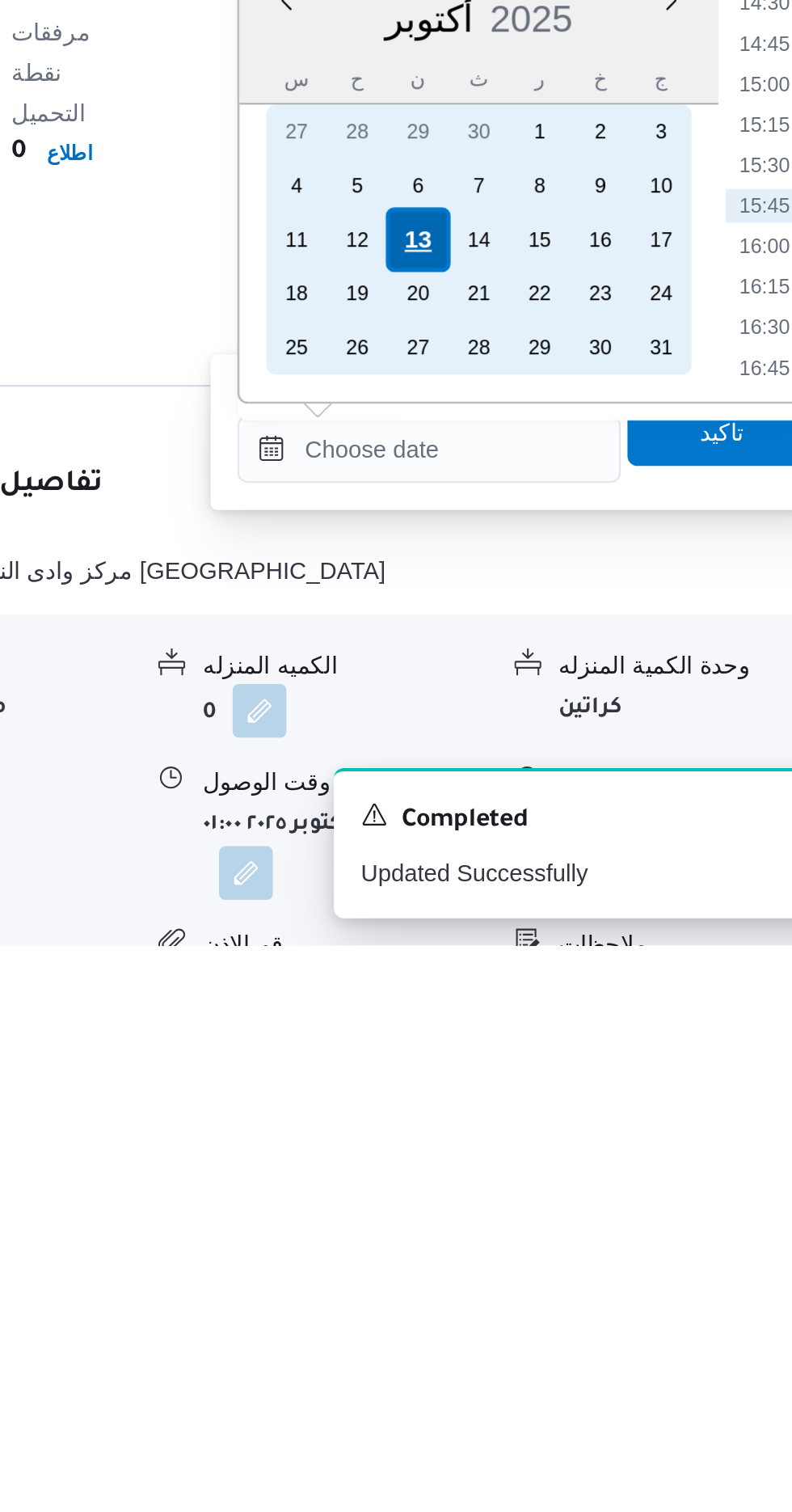
click at [567, 1170] on div "13" at bounding box center [561, 1174] width 31 height 31
type input "[DATE] ٠٠:٠٠"
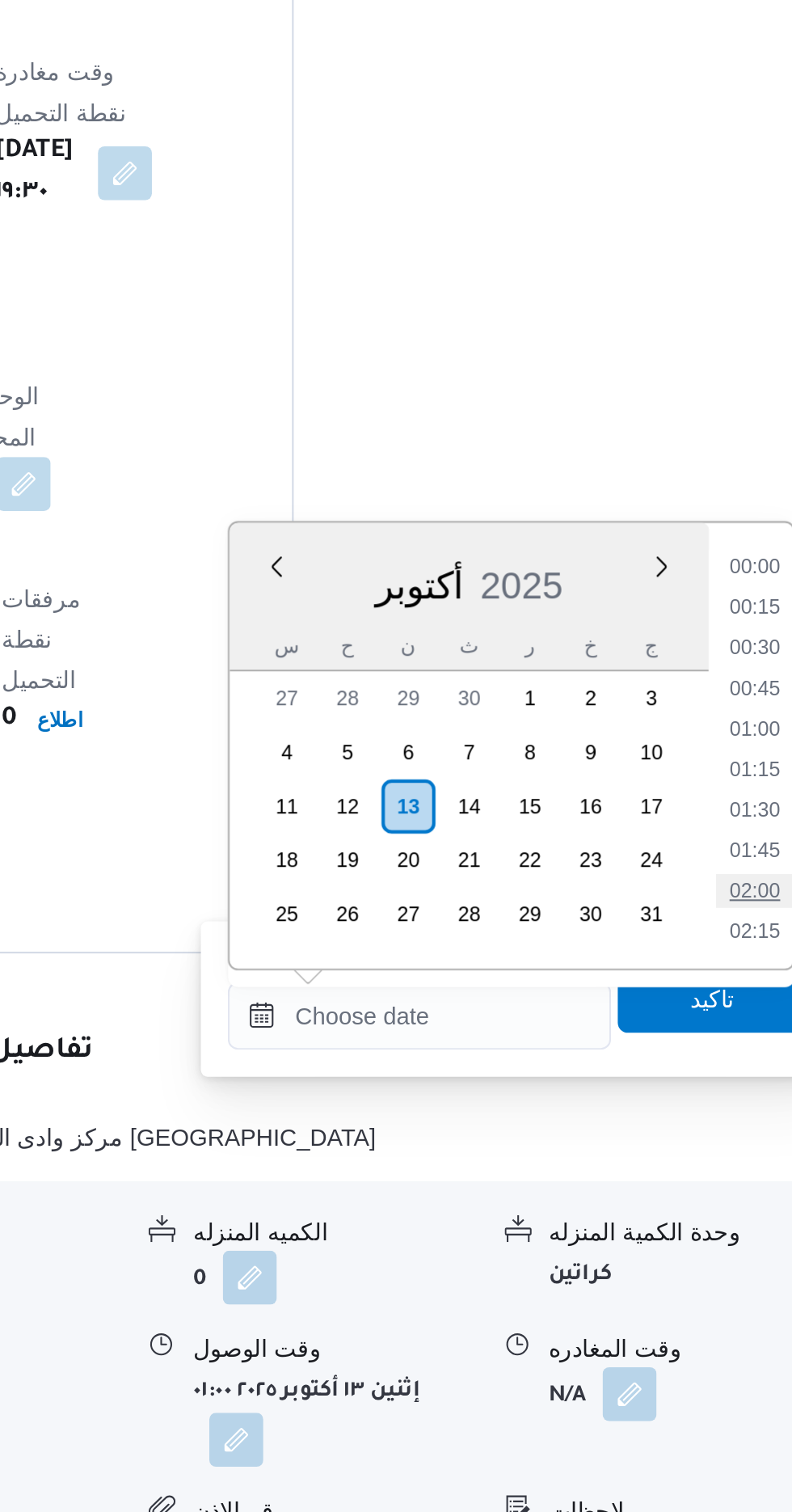
click at [724, 1214] on li "02:00" at bounding box center [727, 1214] width 38 height 16
type input "[DATE] ٠٢:٠٠"
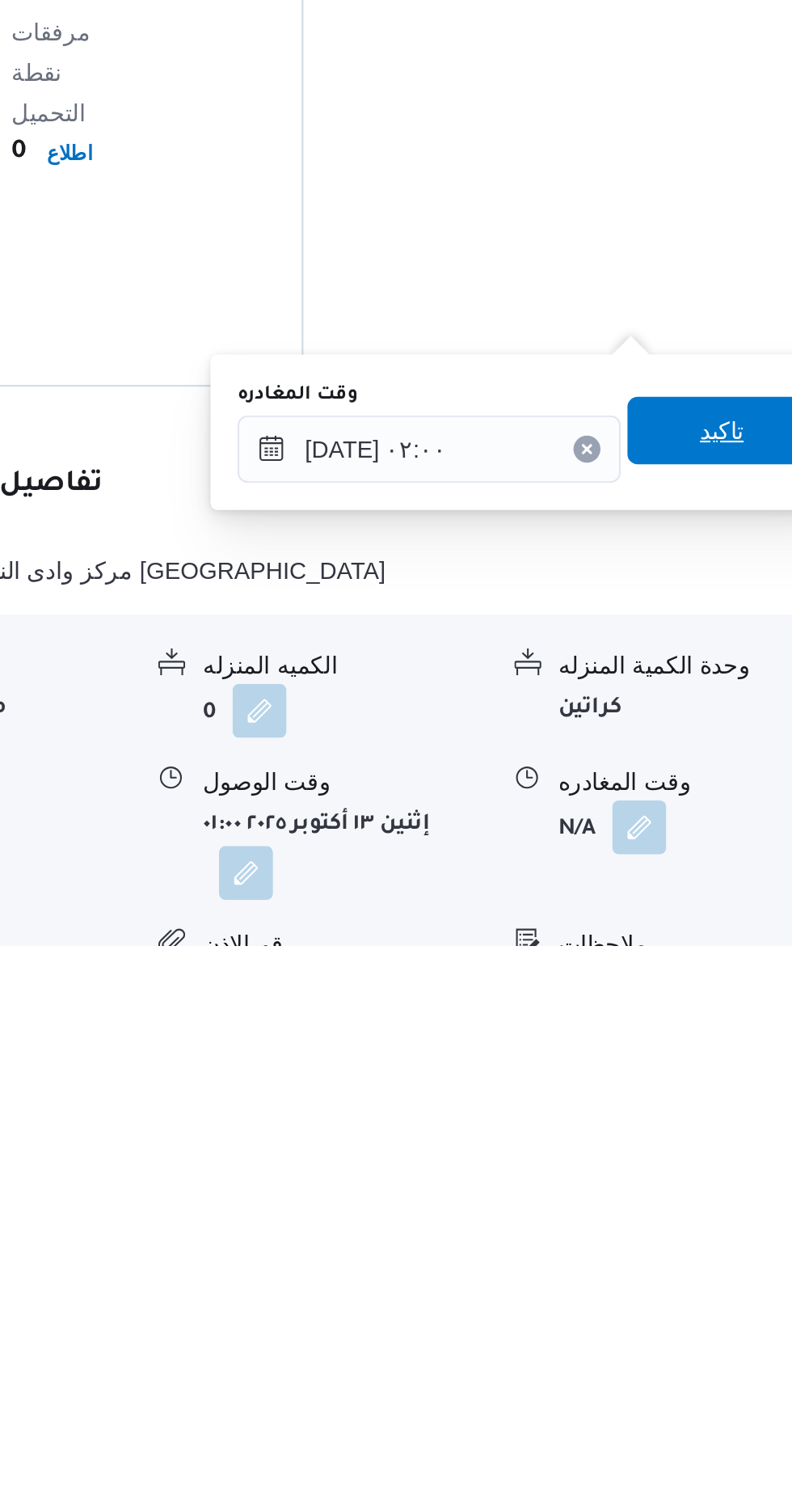
click at [715, 1275] on span "تاكيد" at bounding box center [707, 1265] width 21 height 20
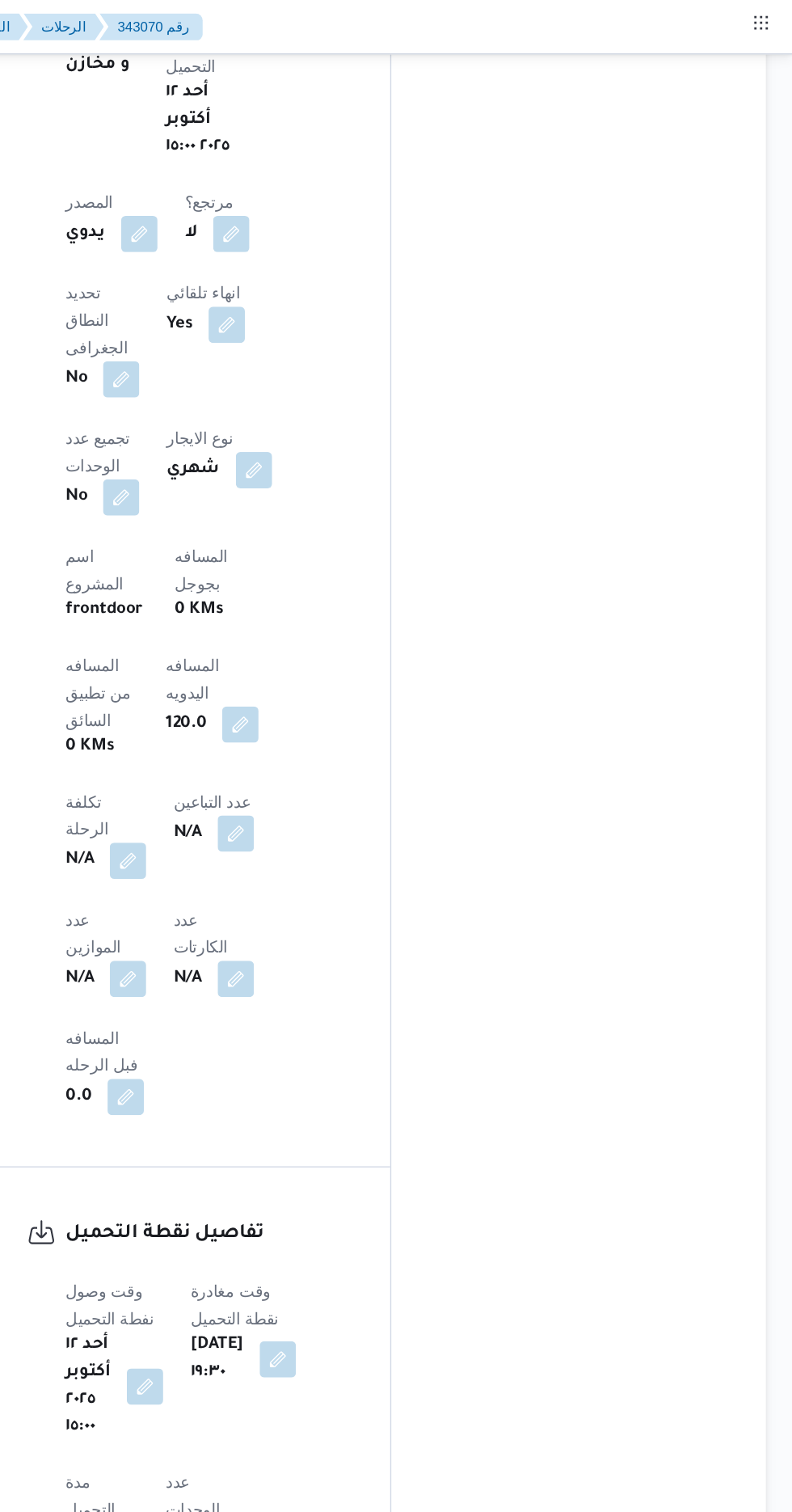
scroll to position [491, 0]
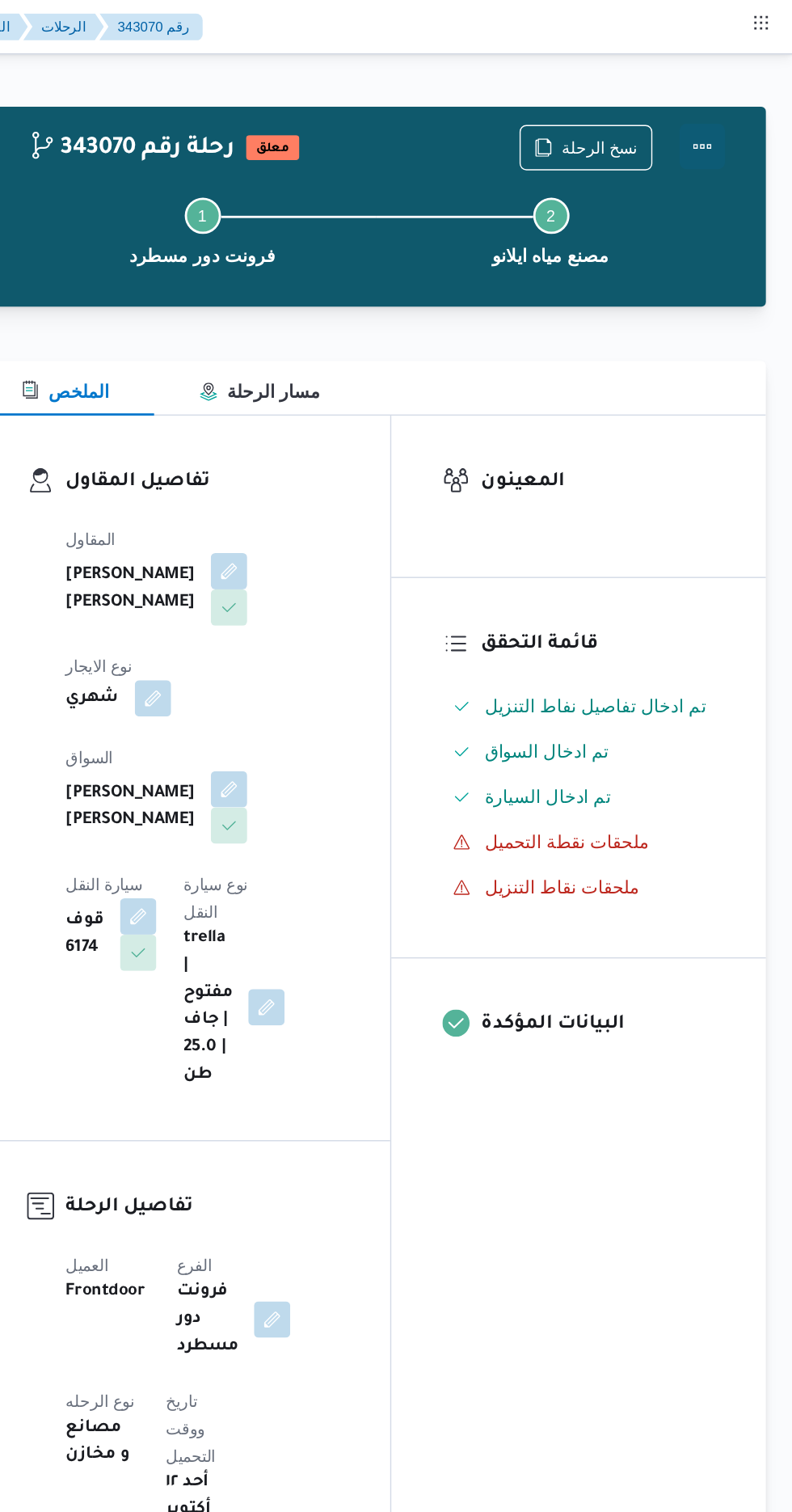
click at [734, 100] on button "Actions" at bounding box center [727, 104] width 32 height 32
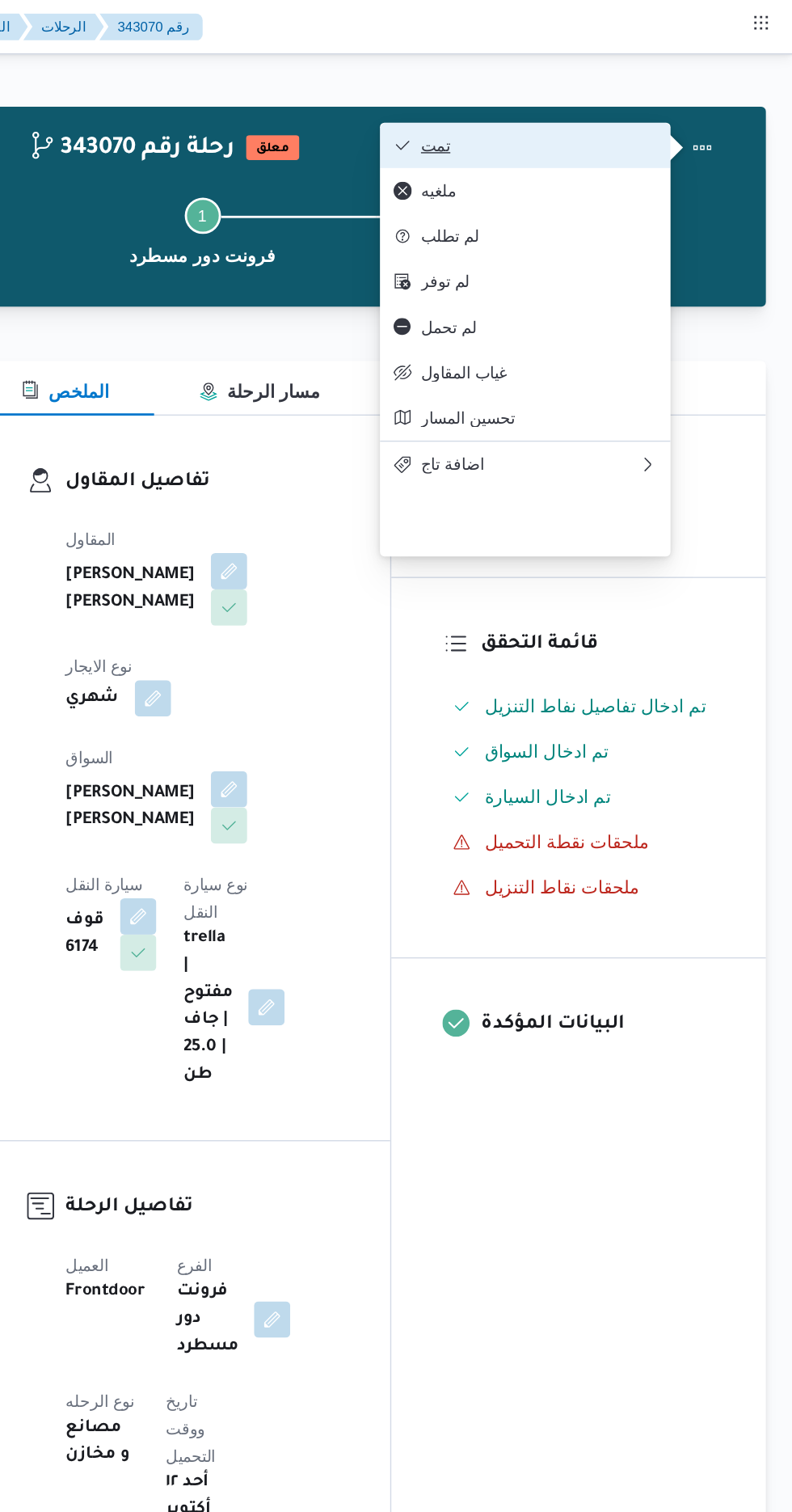
click at [669, 105] on span "تمت" at bounding box center [611, 103] width 168 height 13
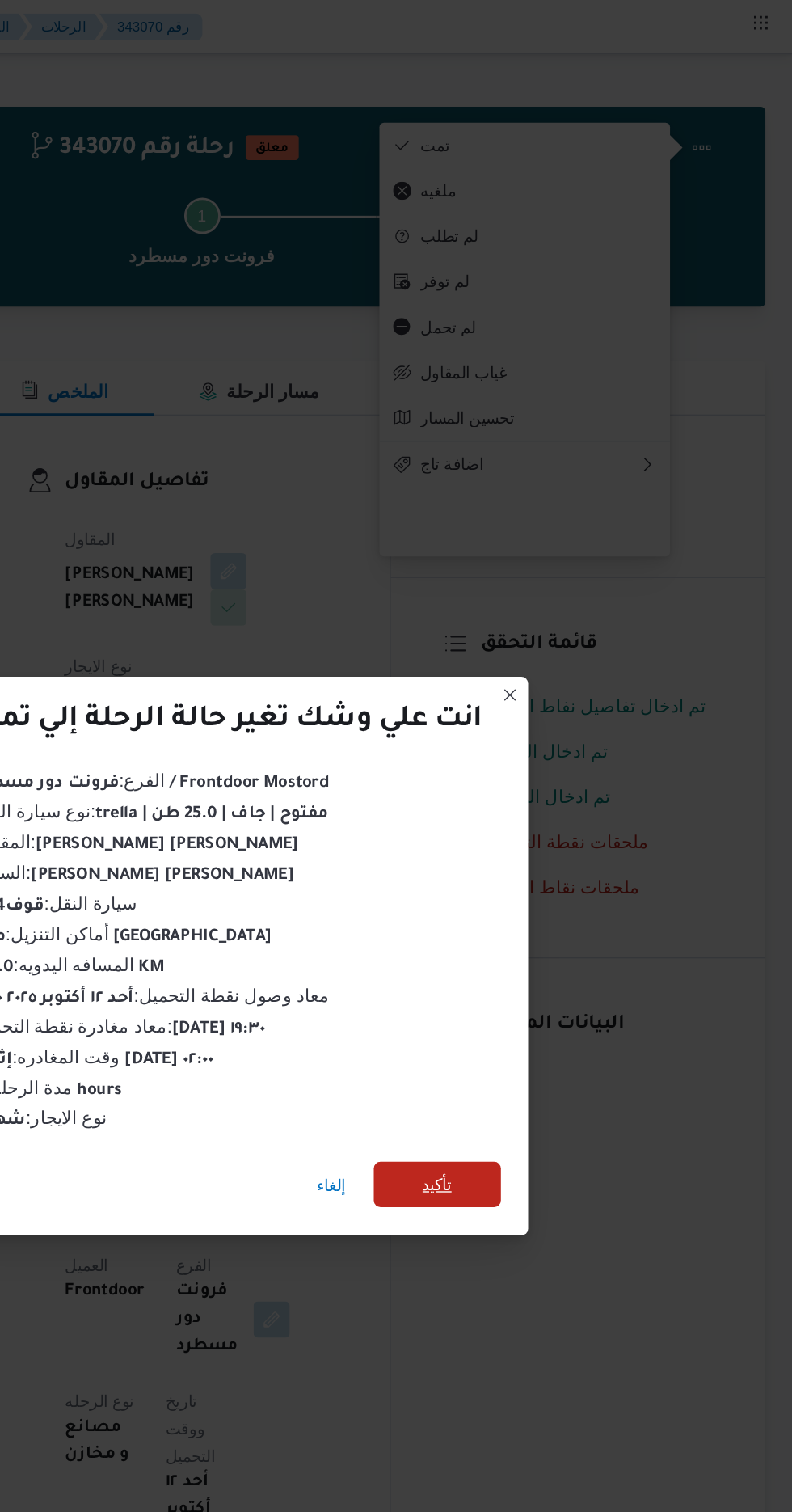
click at [547, 828] on span "تأكيد" at bounding box center [539, 843] width 90 height 32
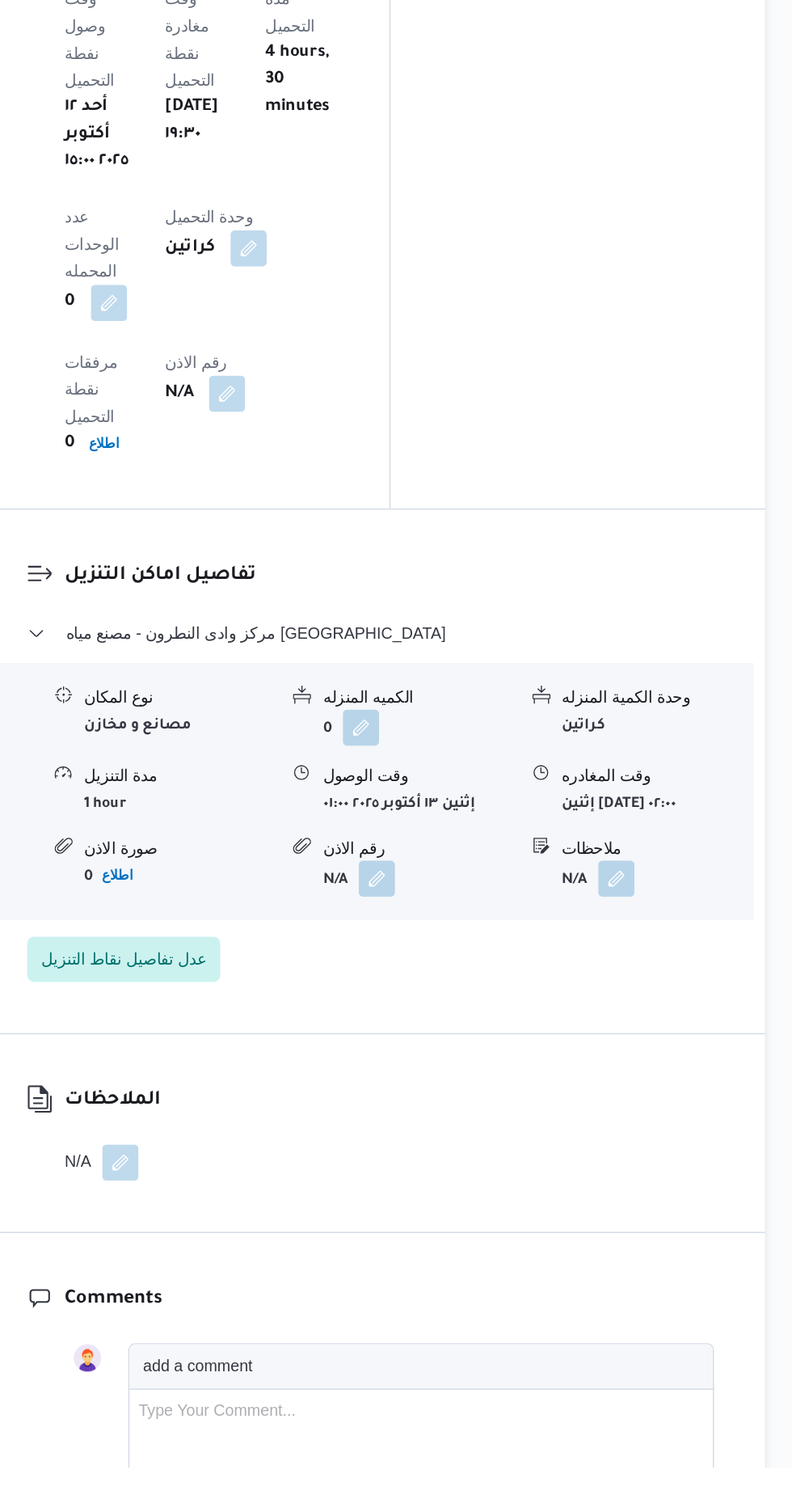
scroll to position [1288, 0]
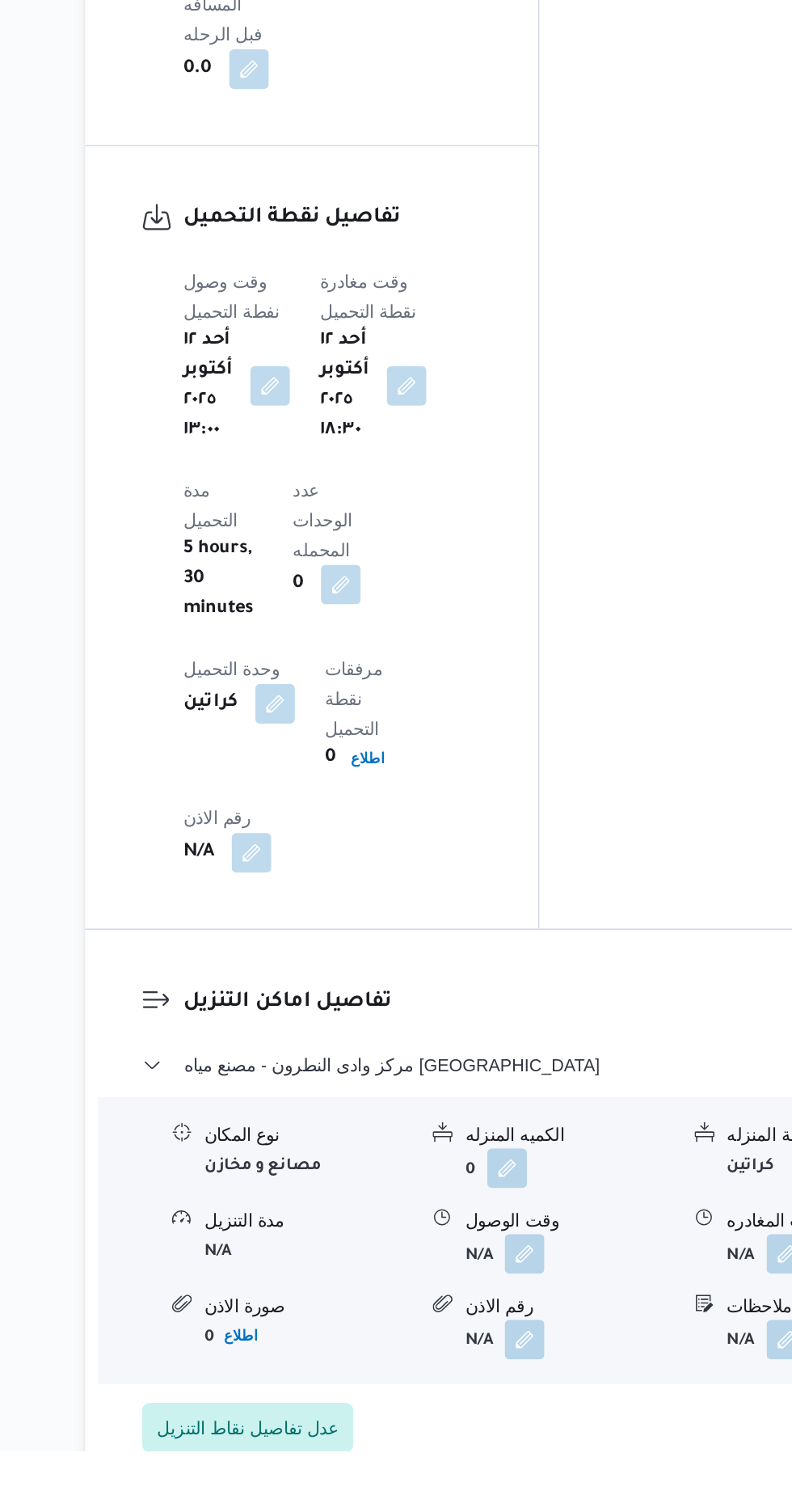
scroll to position [1209, 0]
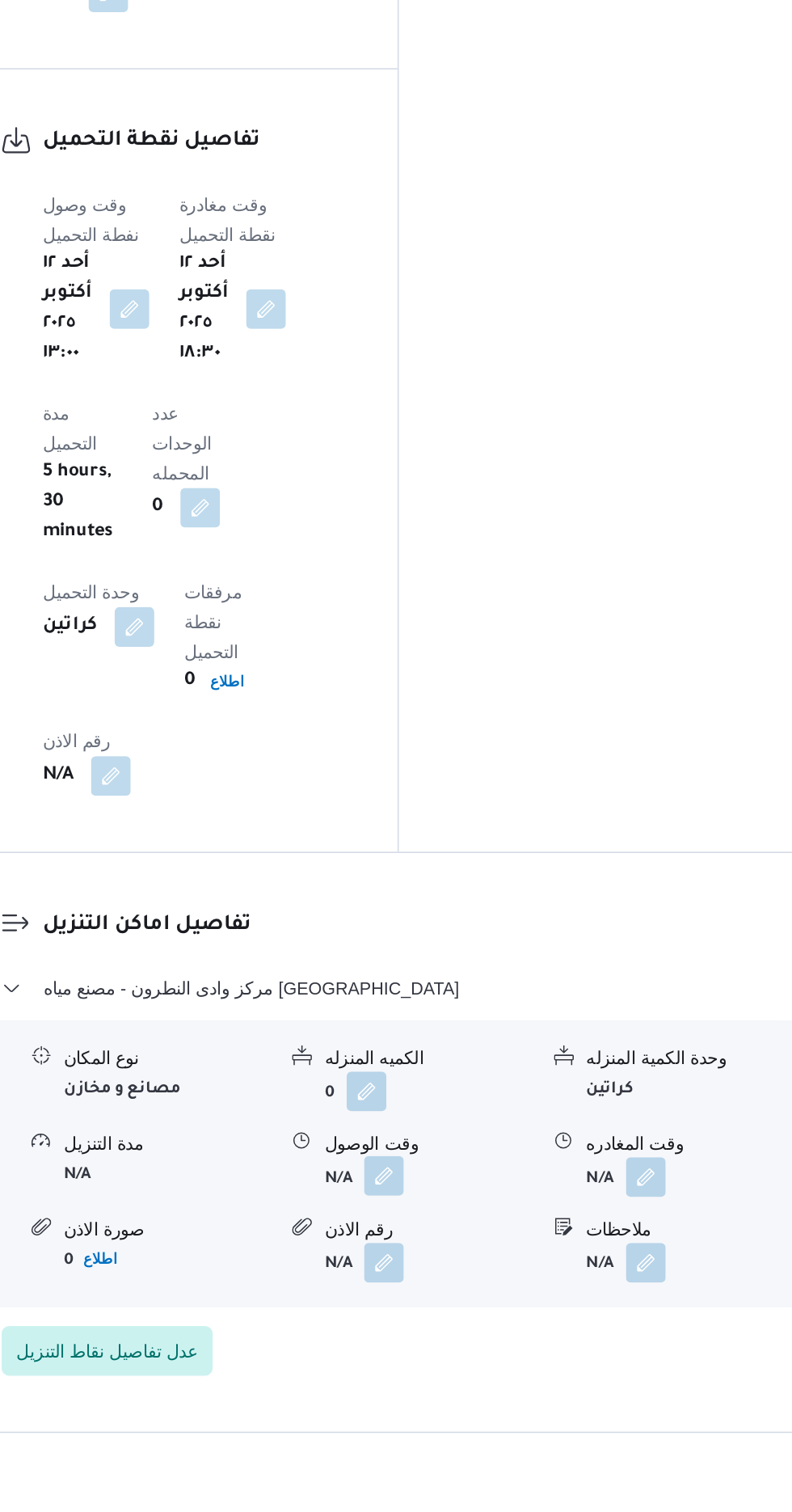
click at [488, 1320] on button "button" at bounding box center [496, 1333] width 26 height 26
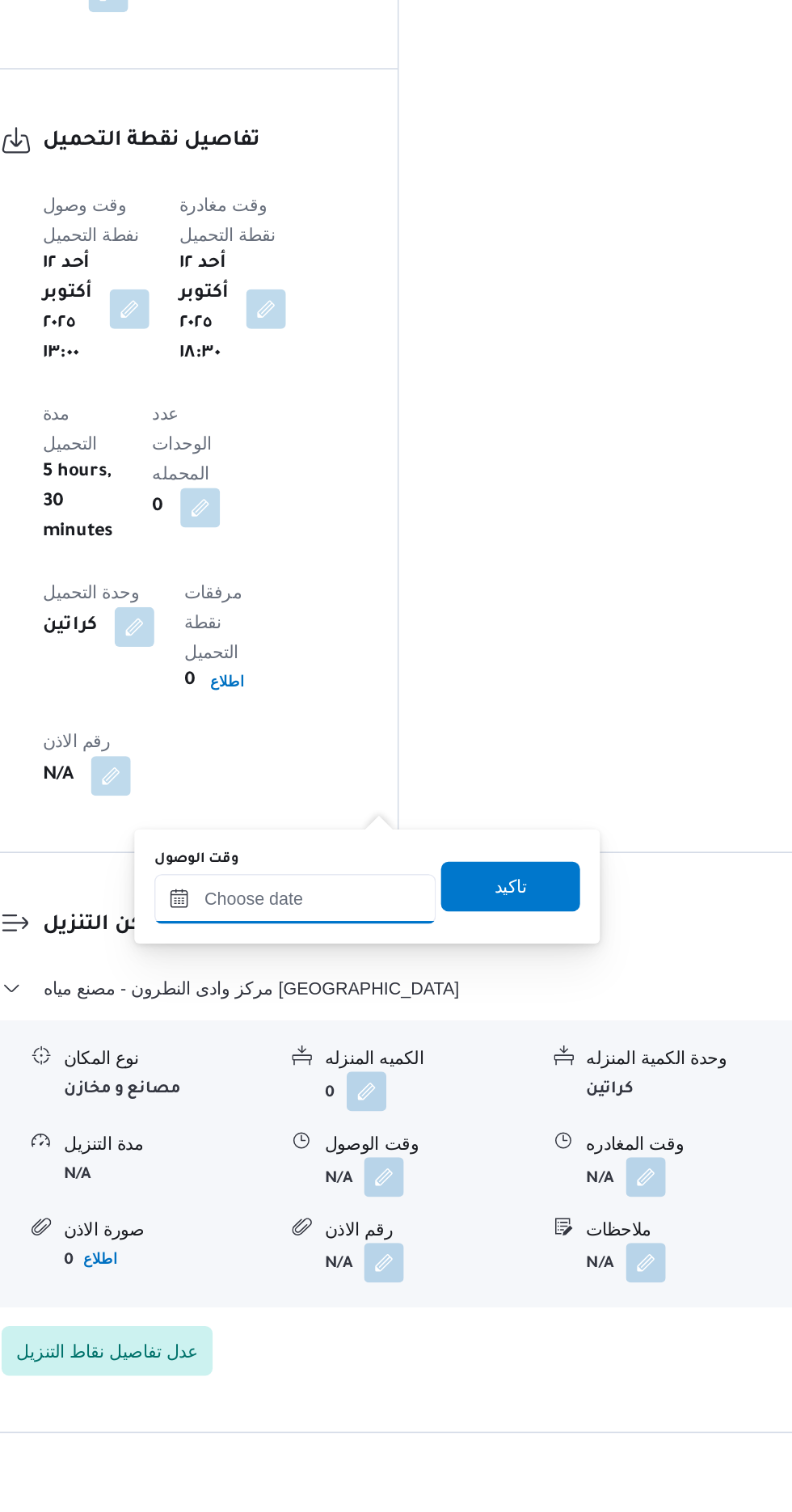
click at [441, 1153] on input "وقت الوصول" at bounding box center [439, 1152] width 184 height 32
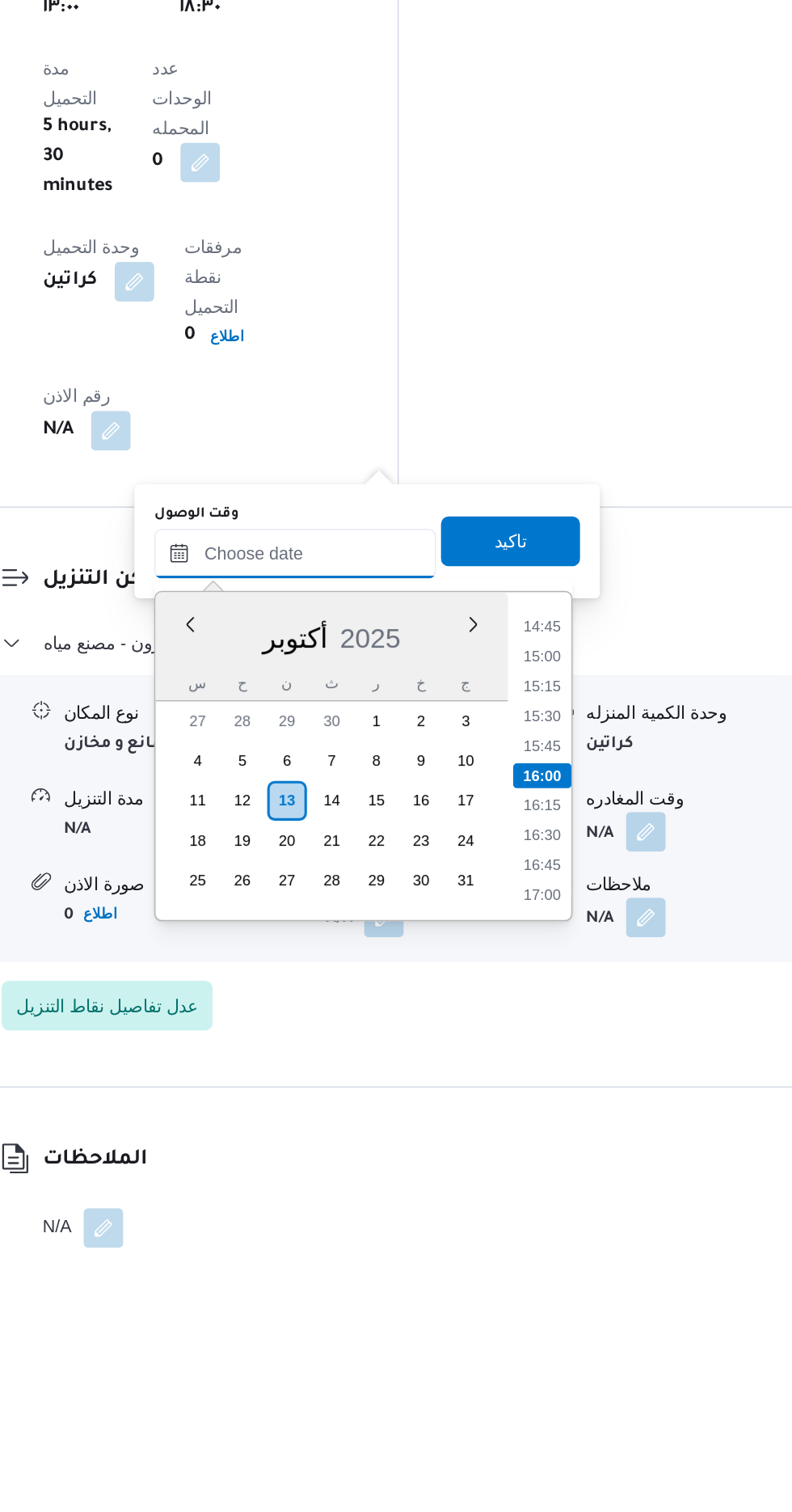
scroll to position [1335, 0]
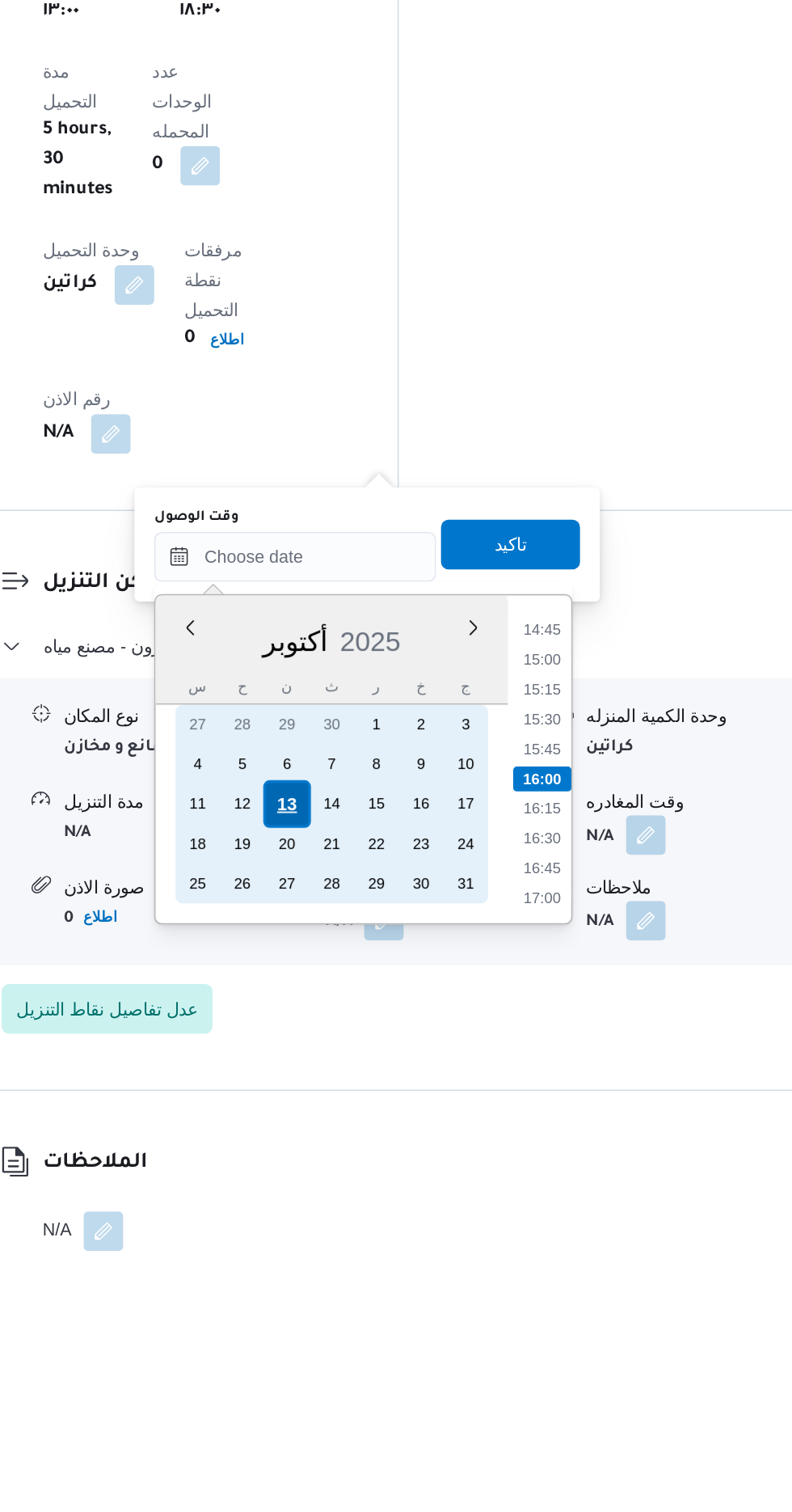
click at [432, 1186] on div "13" at bounding box center [433, 1186] width 31 height 31
type input "[DATE] ٠٠:٠٠"
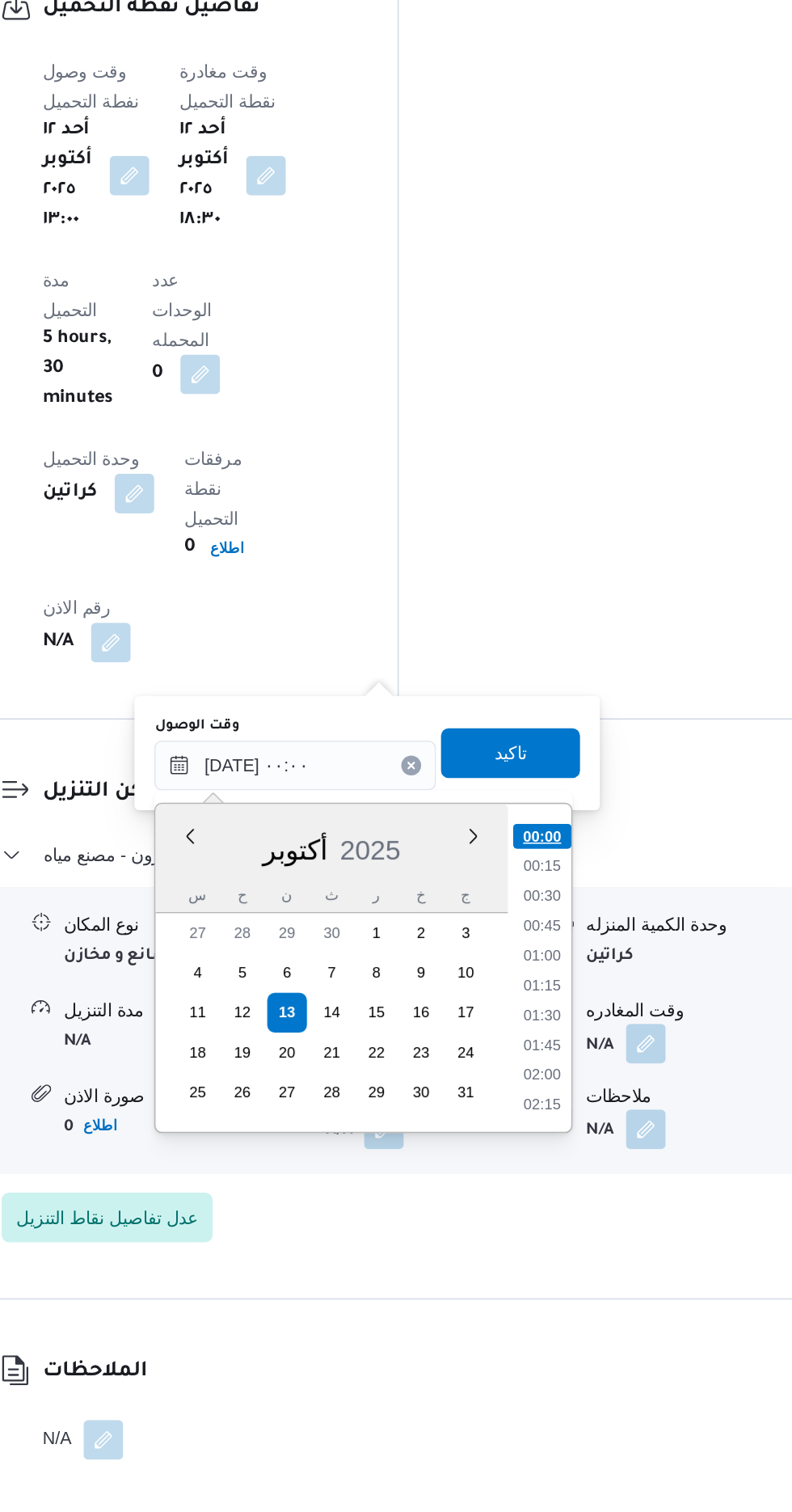
click at [597, 1075] on li "00:00" at bounding box center [600, 1072] width 38 height 16
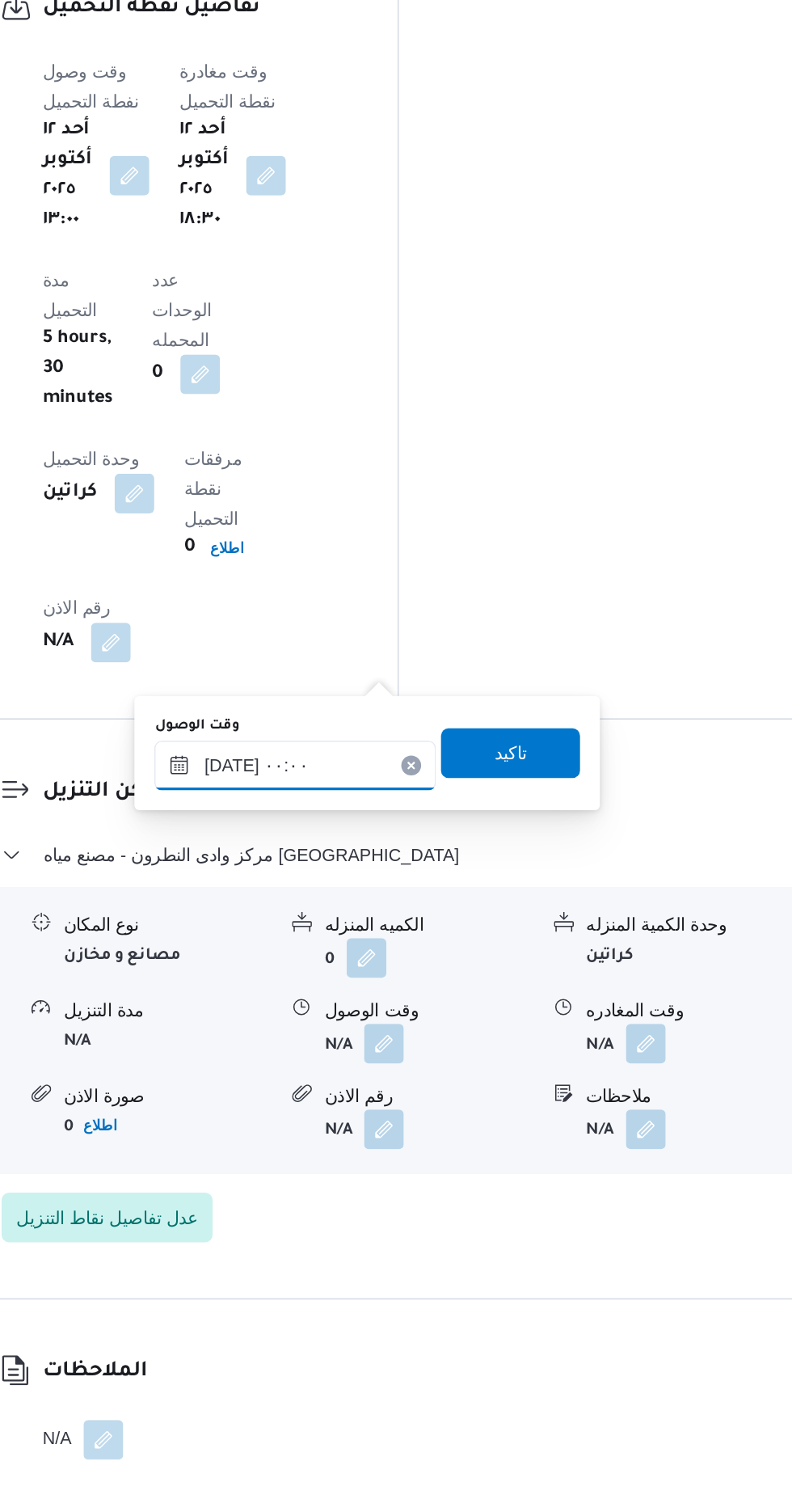
scroll to position [1334, 0]
click at [589, 1020] on span "تاكيد" at bounding box center [579, 1017] width 21 height 20
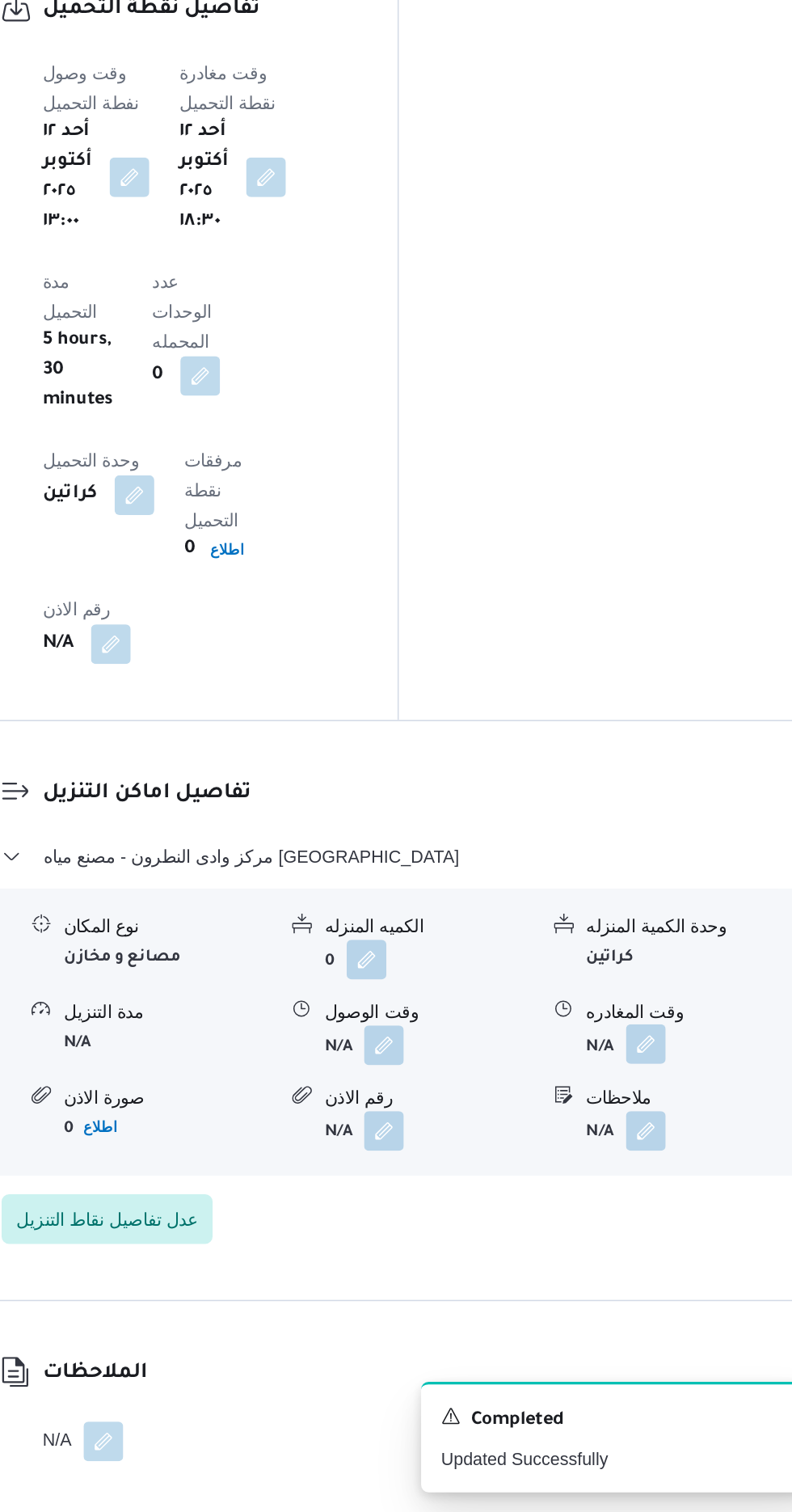
click at [680, 1194] on button "button" at bounding box center [667, 1207] width 26 height 26
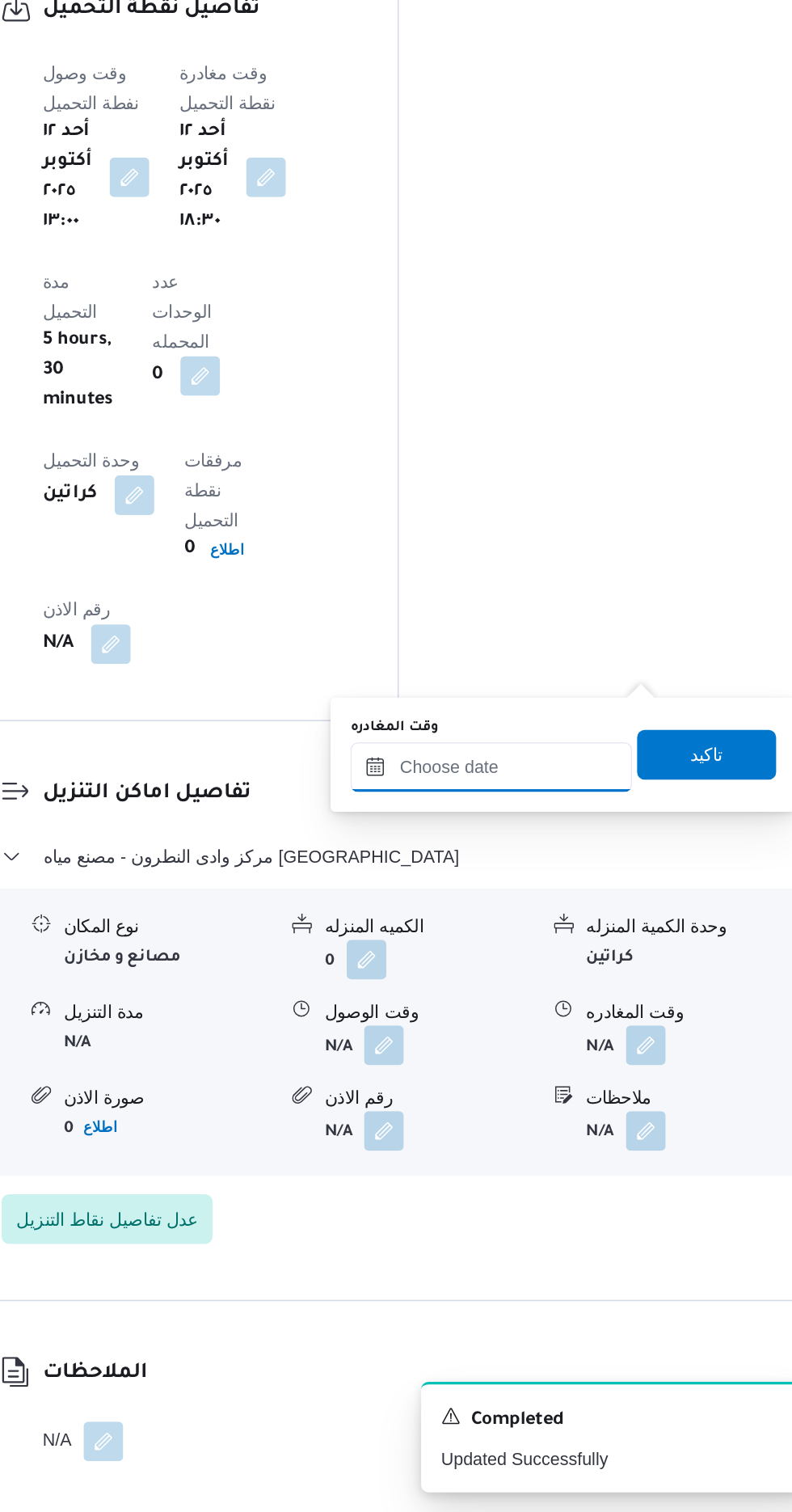
click at [597, 1029] on input "وقت المغادره" at bounding box center [567, 1027] width 184 height 32
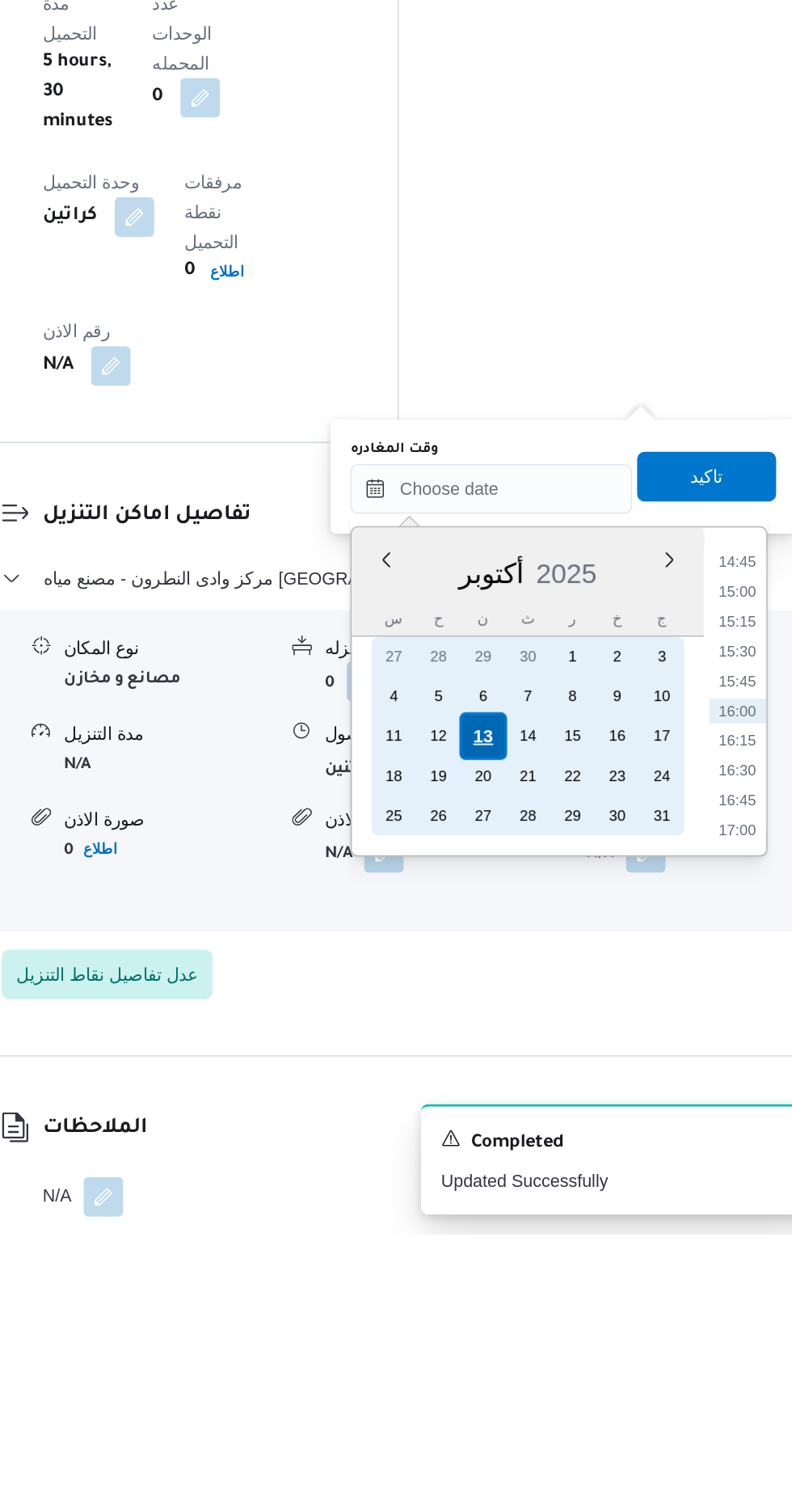
click at [560, 1185] on div "13" at bounding box center [561, 1187] width 31 height 31
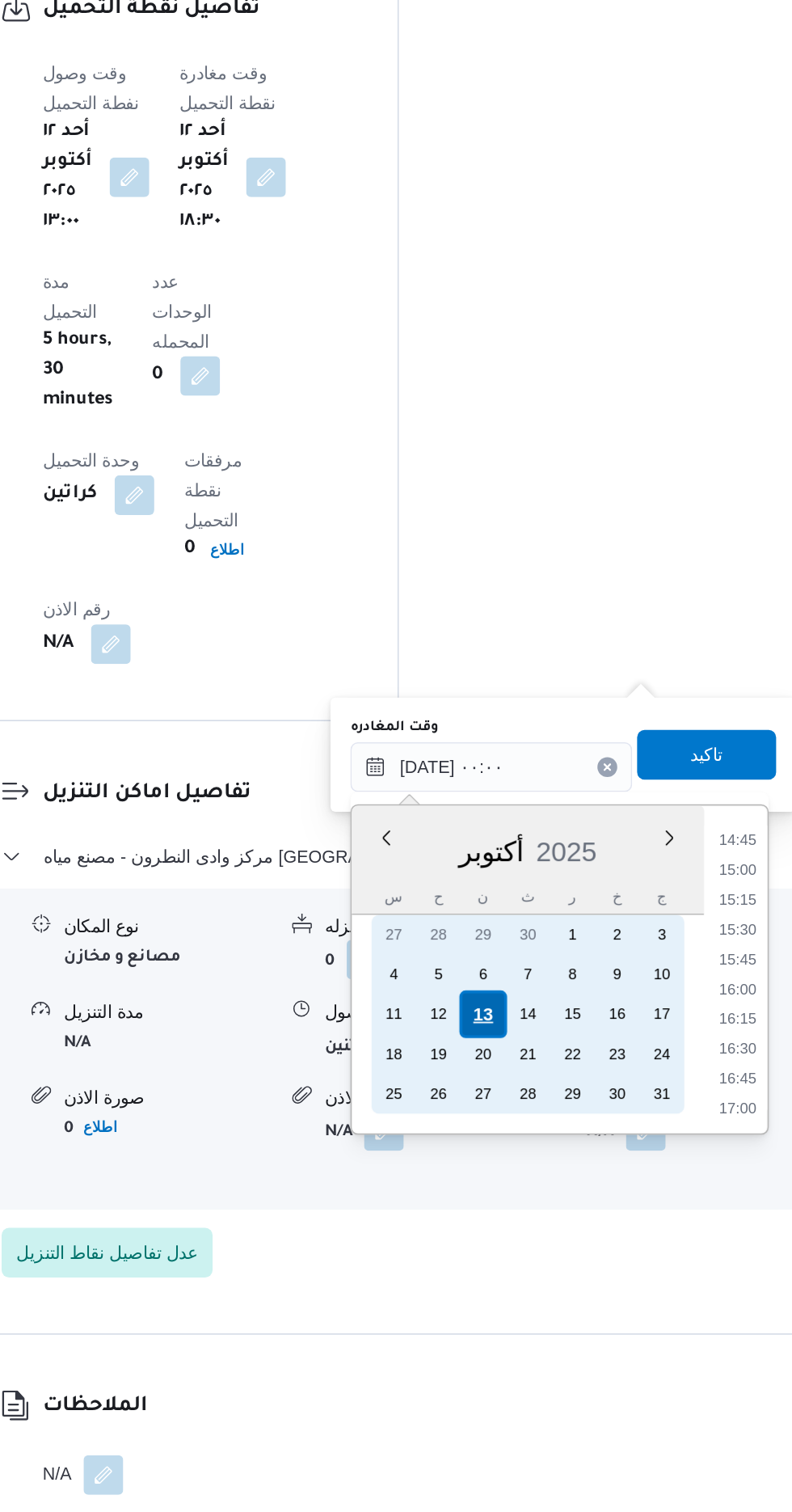
scroll to position [0, 0]
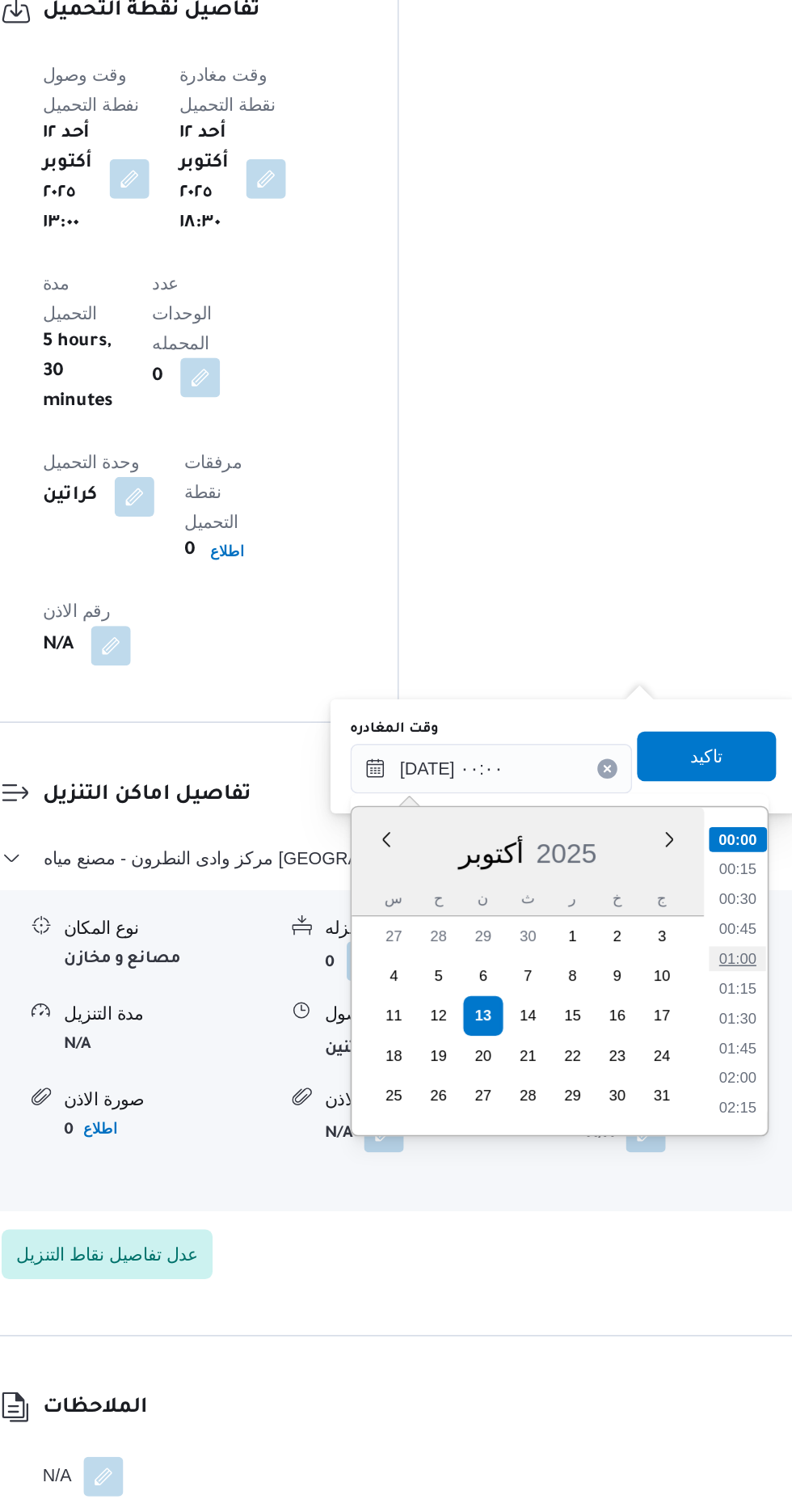
click at [726, 1148] on li "01:00" at bounding box center [727, 1151] width 38 height 16
type input "[DATE] ٠١:٠٠"
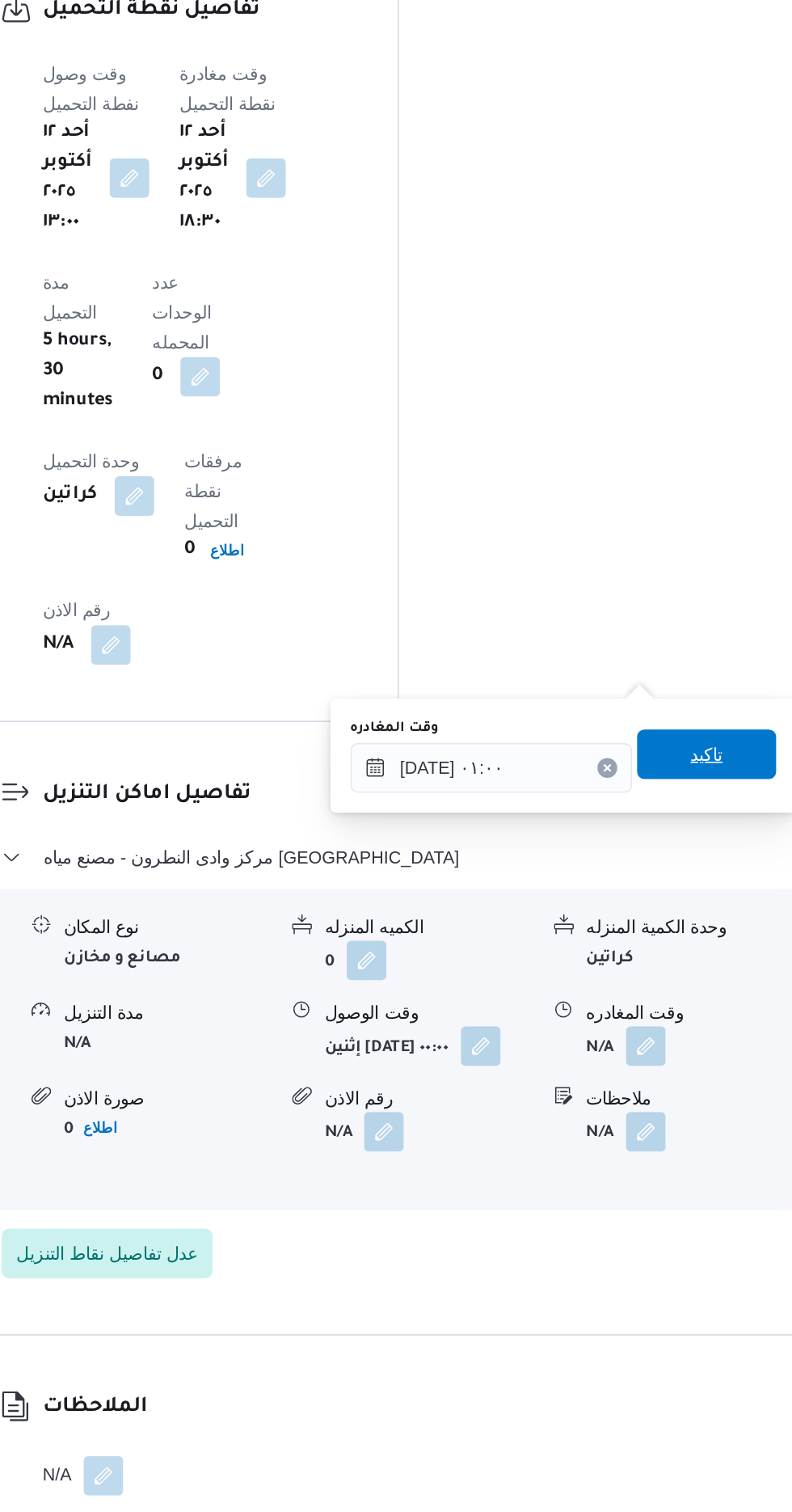
click at [711, 1025] on span "تاكيد" at bounding box center [707, 1018] width 21 height 20
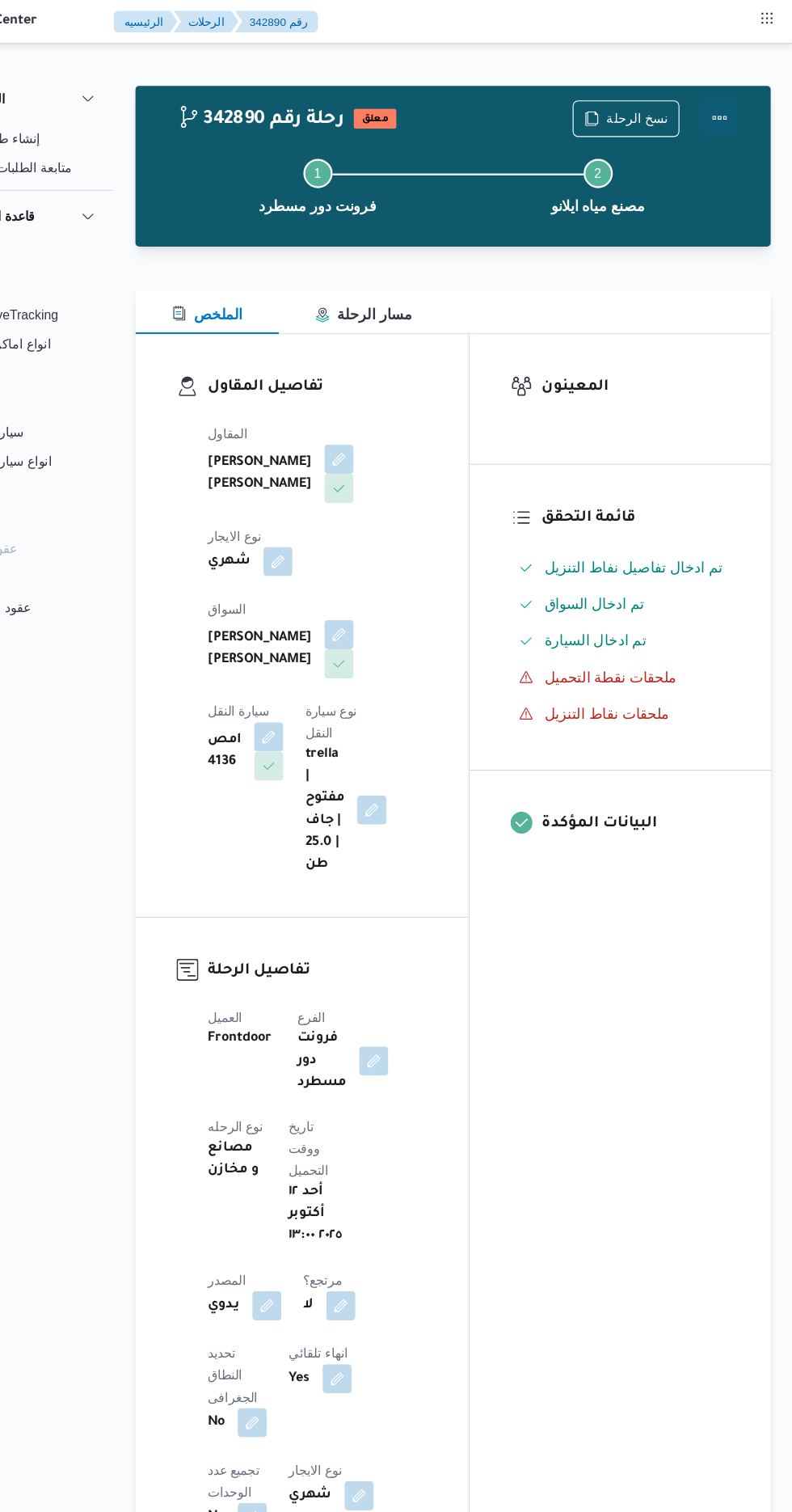
click at [735, 104] on button "Actions" at bounding box center [727, 104] width 32 height 32
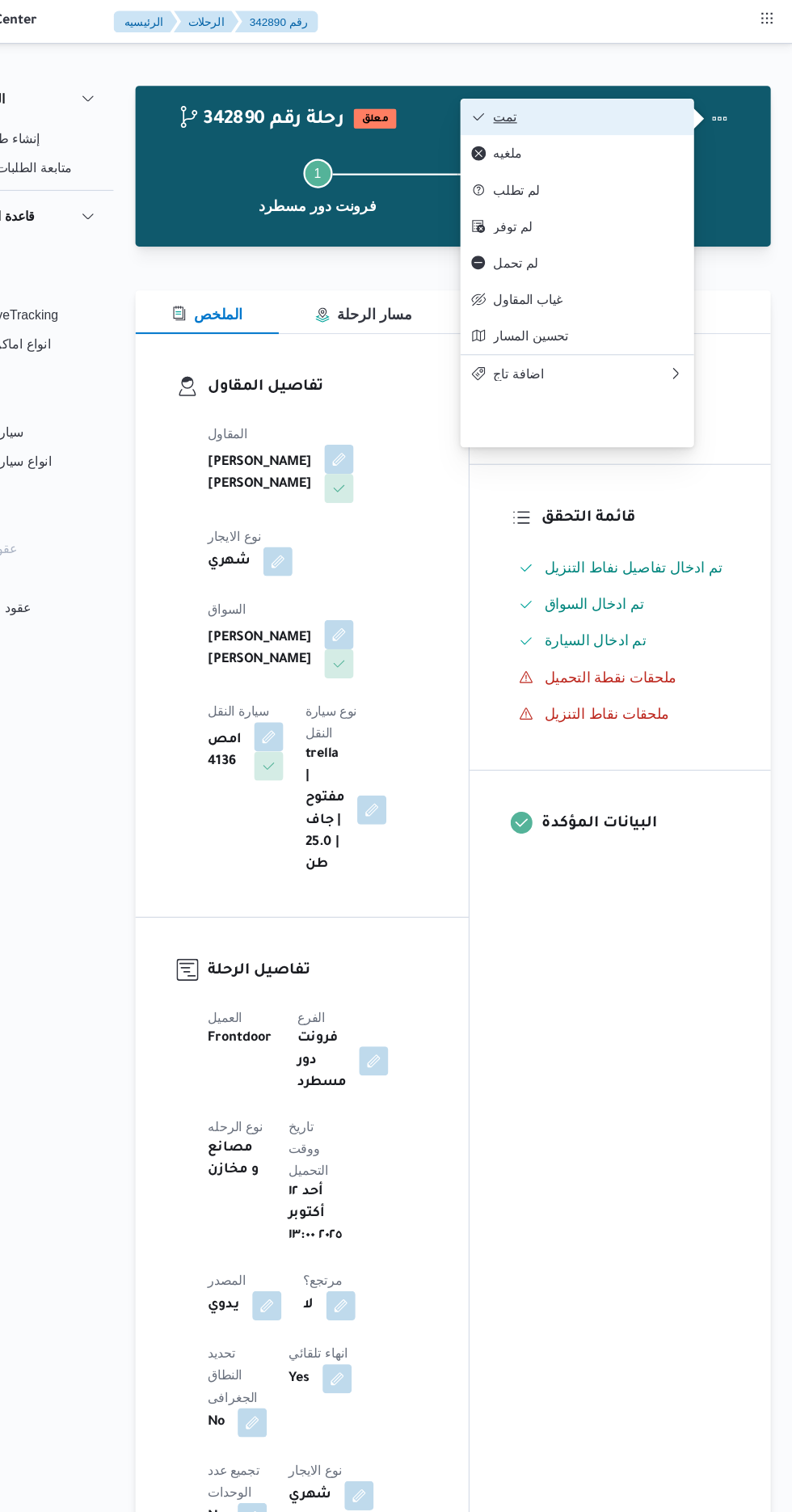
click at [659, 104] on span "تمت" at bounding box center [611, 103] width 168 height 13
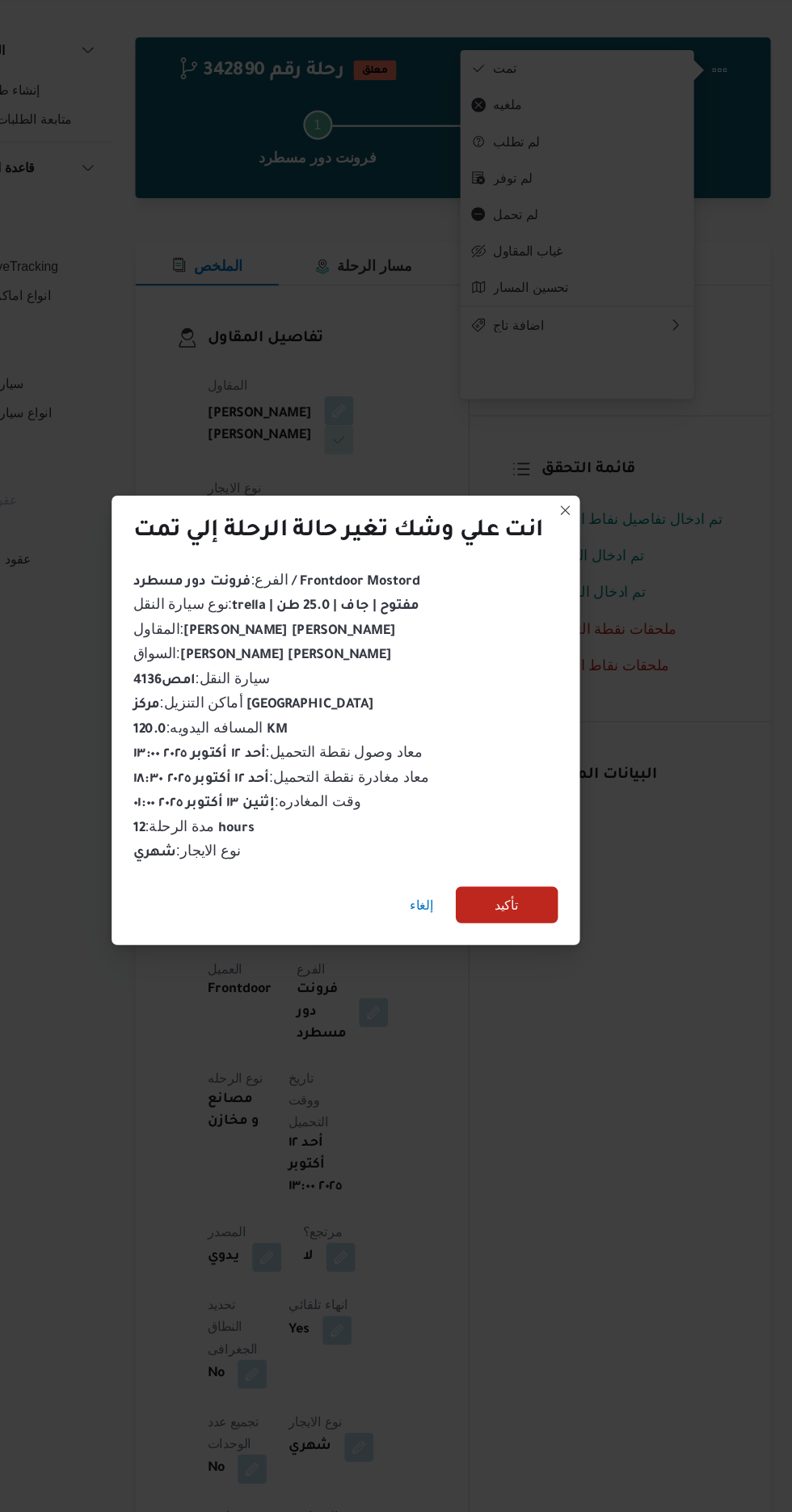
click at [547, 809] on div "الفرع : فرونت دور مسطرد / Frontdoor Mostord نوع سيارة النقل : trella | مفتوح | …" at bounding box center [396, 677] width 376 height 262
click at [534, 853] on span "تأكيد" at bounding box center [539, 843] width 21 height 20
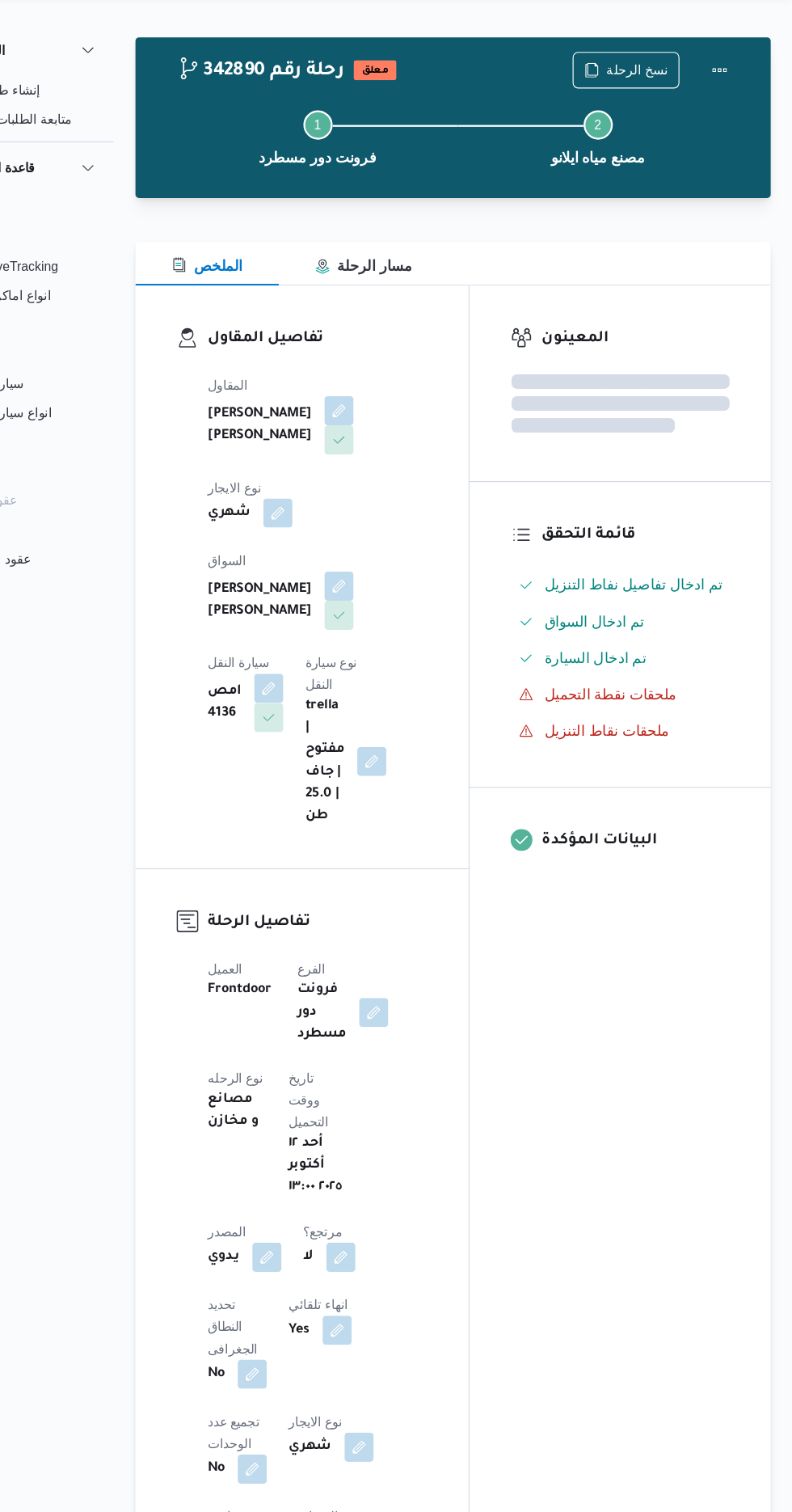
click at [360, 692] on b "trella | مفتوح | جاف | 25.0 طن" at bounding box center [377, 717] width 35 height 116
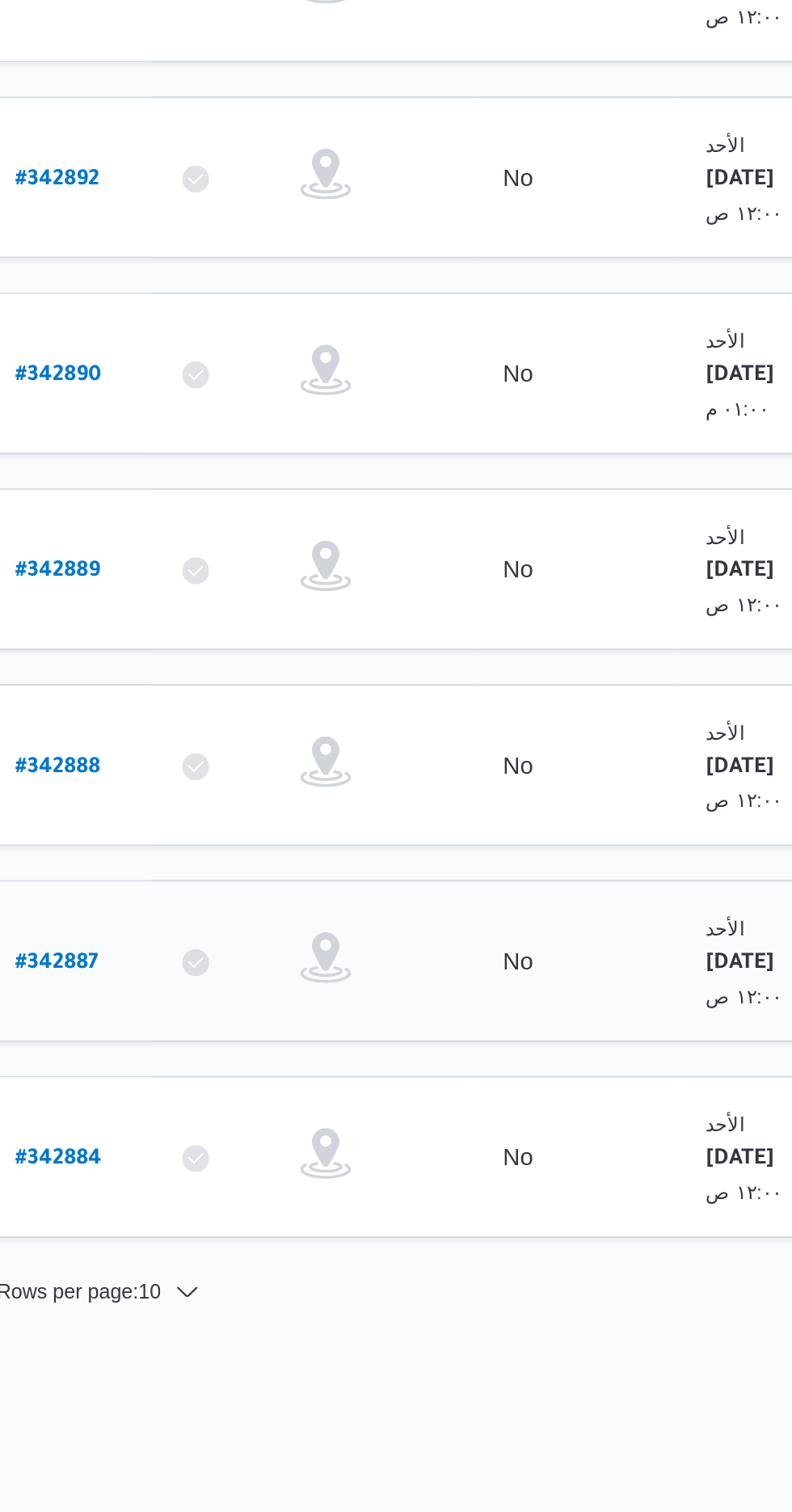
click at [259, 878] on b "# 342887" at bounding box center [245, 883] width 39 height 11
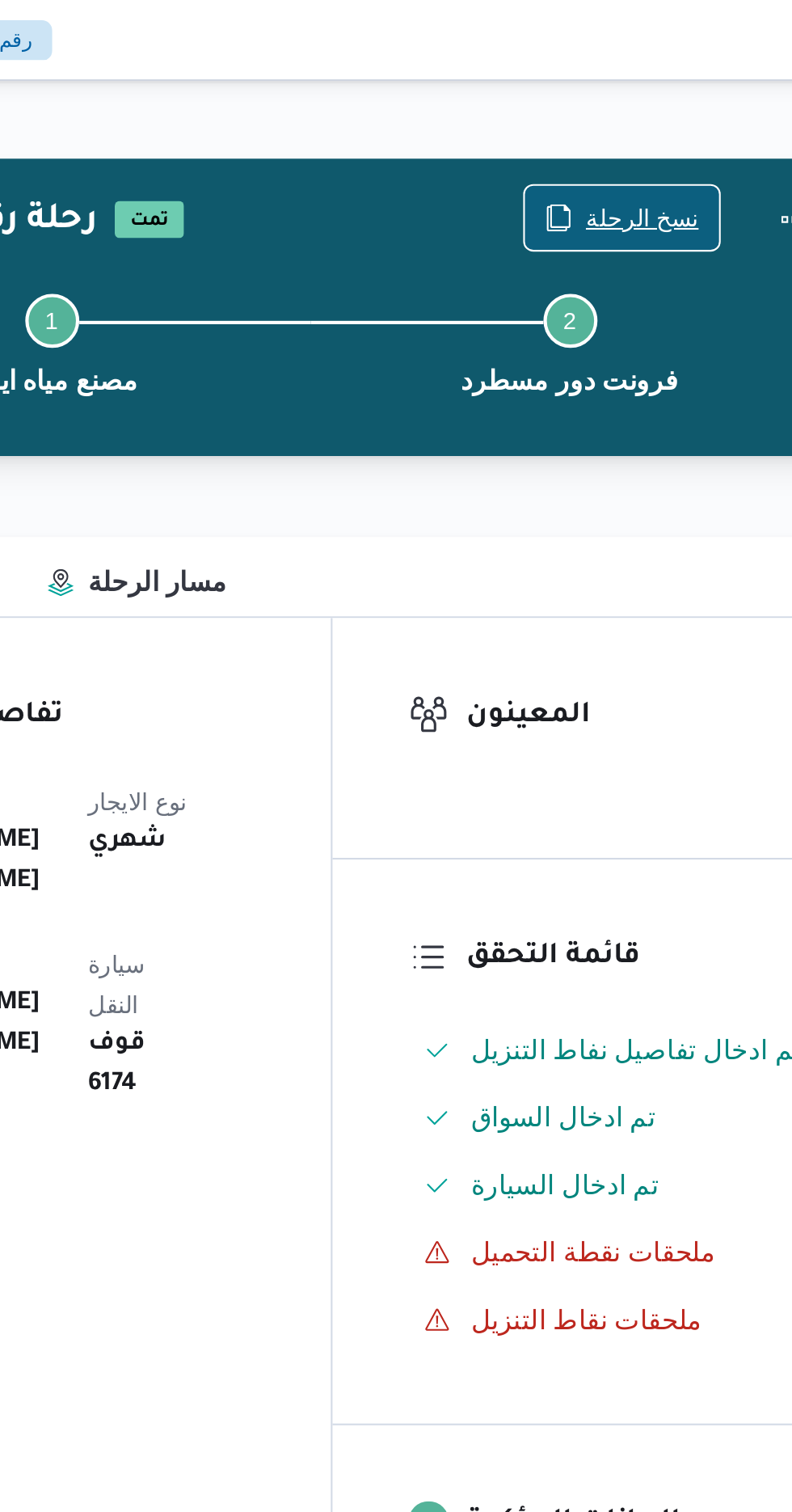
click at [632, 102] on span "نسخ الرحلة" at bounding box center [645, 104] width 93 height 31
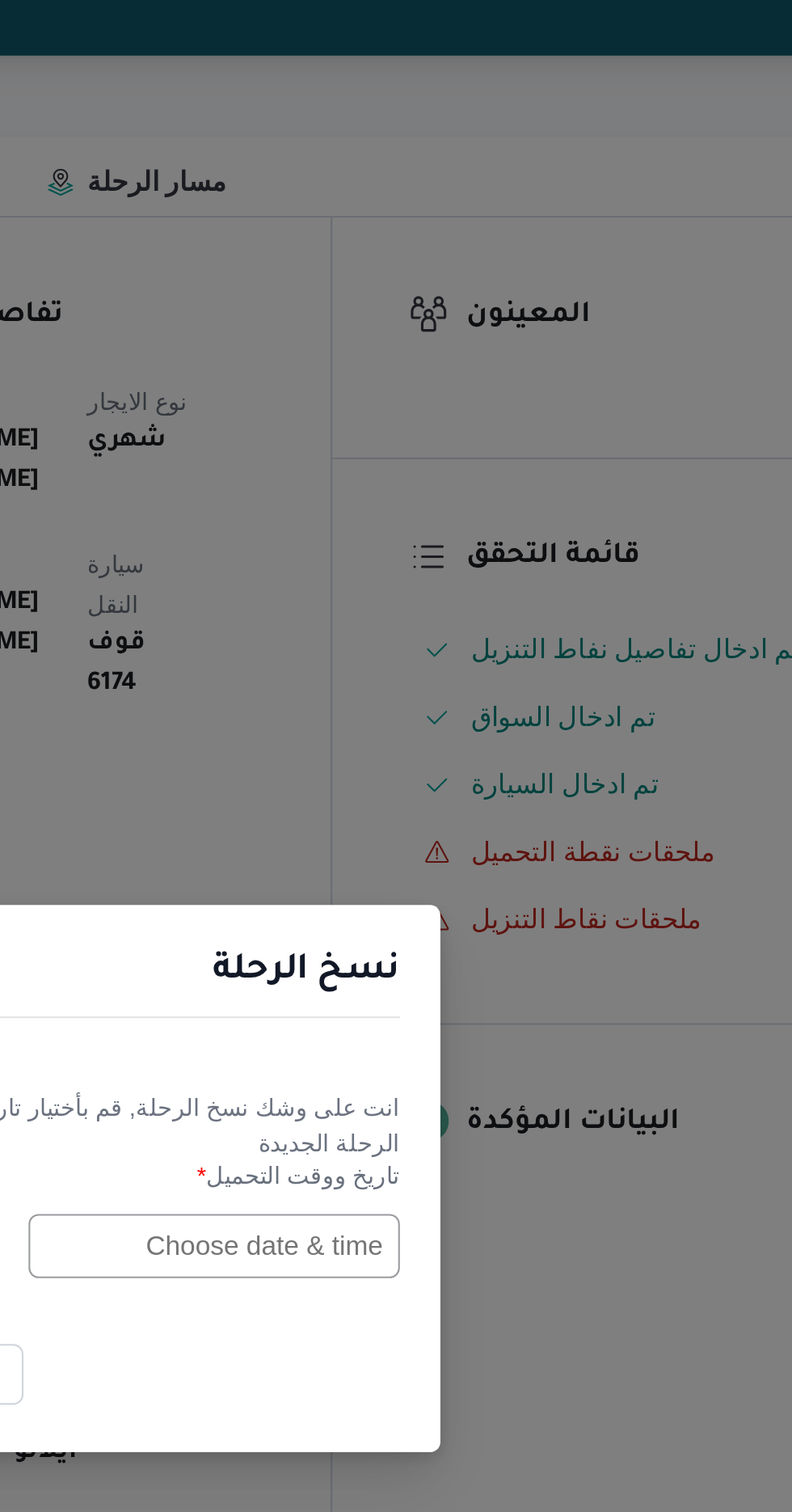
click at [463, 786] on input "text" at bounding box center [449, 788] width 178 height 31
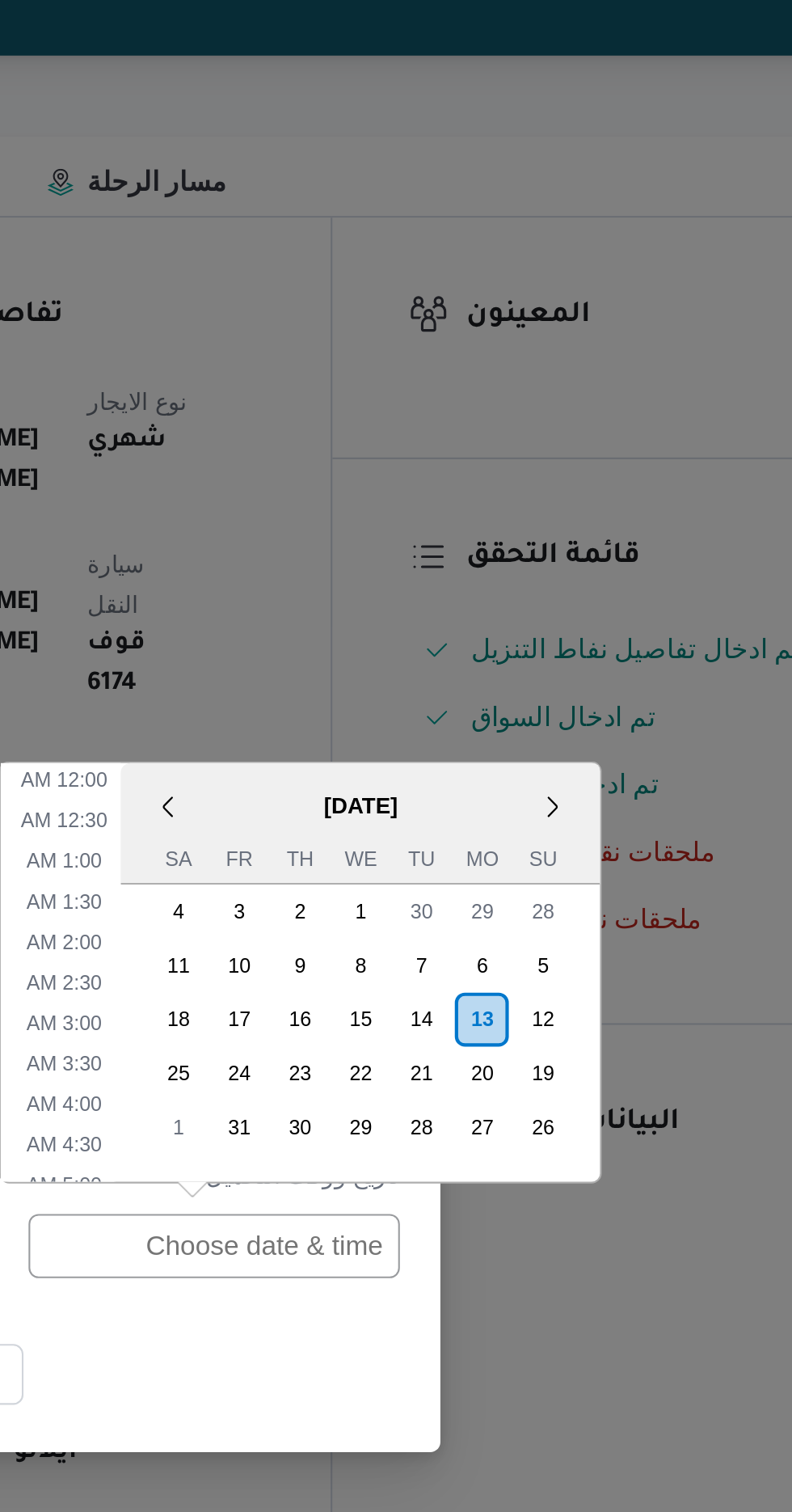
scroll to position [528, 0]
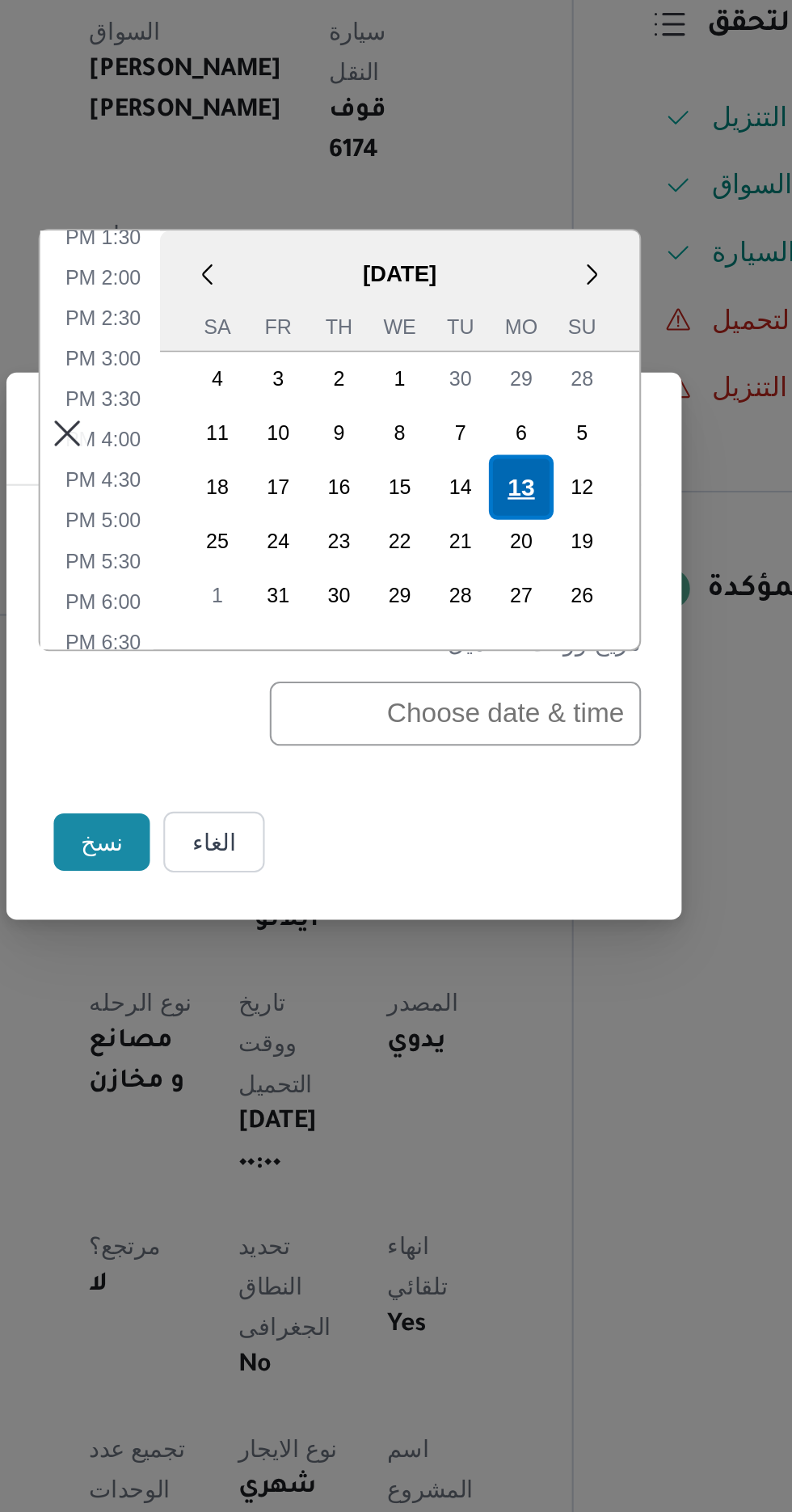
click at [483, 680] on div "13" at bounding box center [480, 680] width 31 height 31
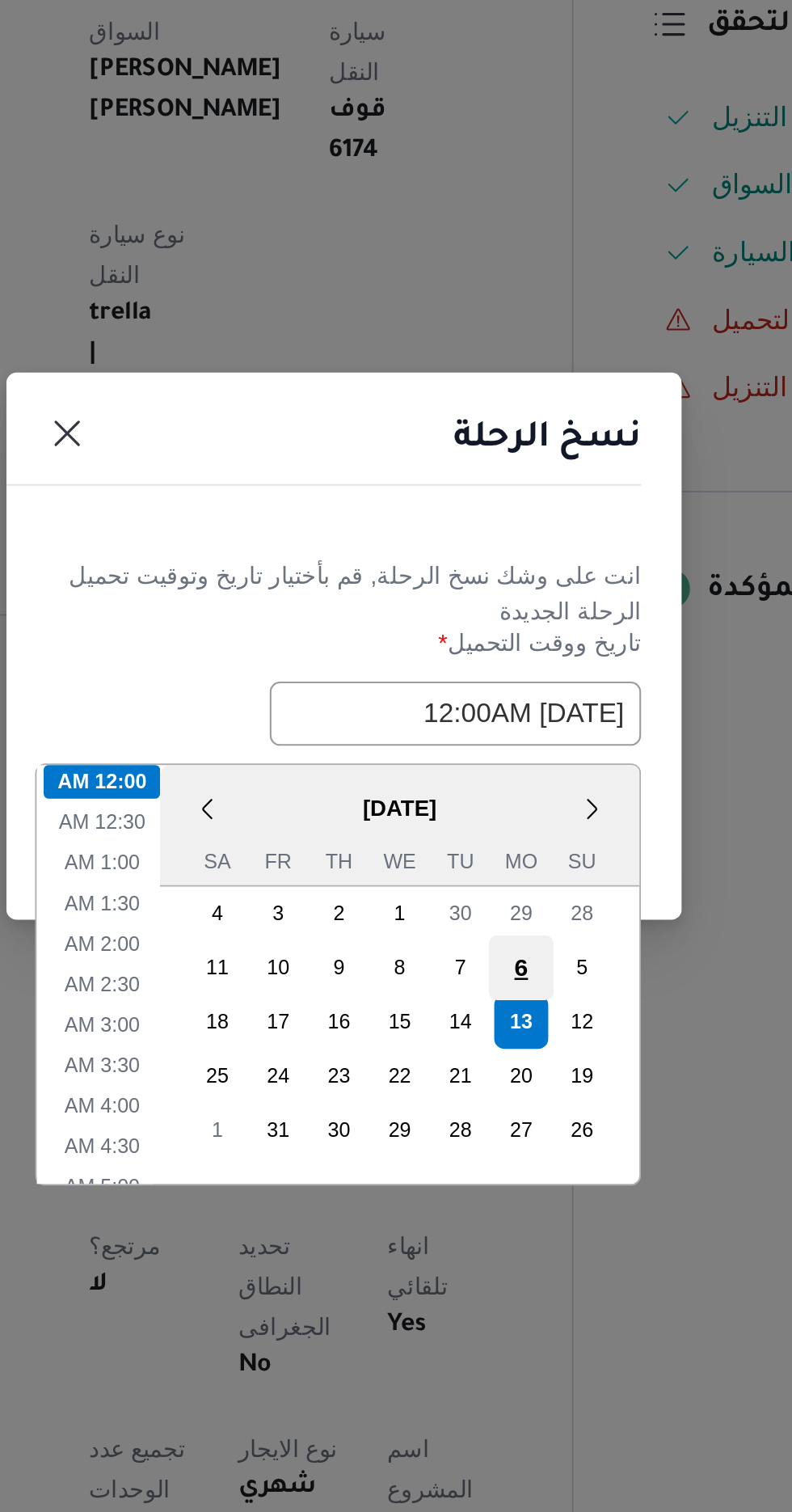
click at [493, 894] on div "6" at bounding box center [480, 909] width 31 height 31
click at [484, 927] on div "13" at bounding box center [480, 935] width 31 height 31
type input "[DATE] 12:00AM"
click at [487, 928] on div "13" at bounding box center [480, 935] width 31 height 31
click at [283, 813] on li "12:00 AM" at bounding box center [280, 820] width 55 height 16
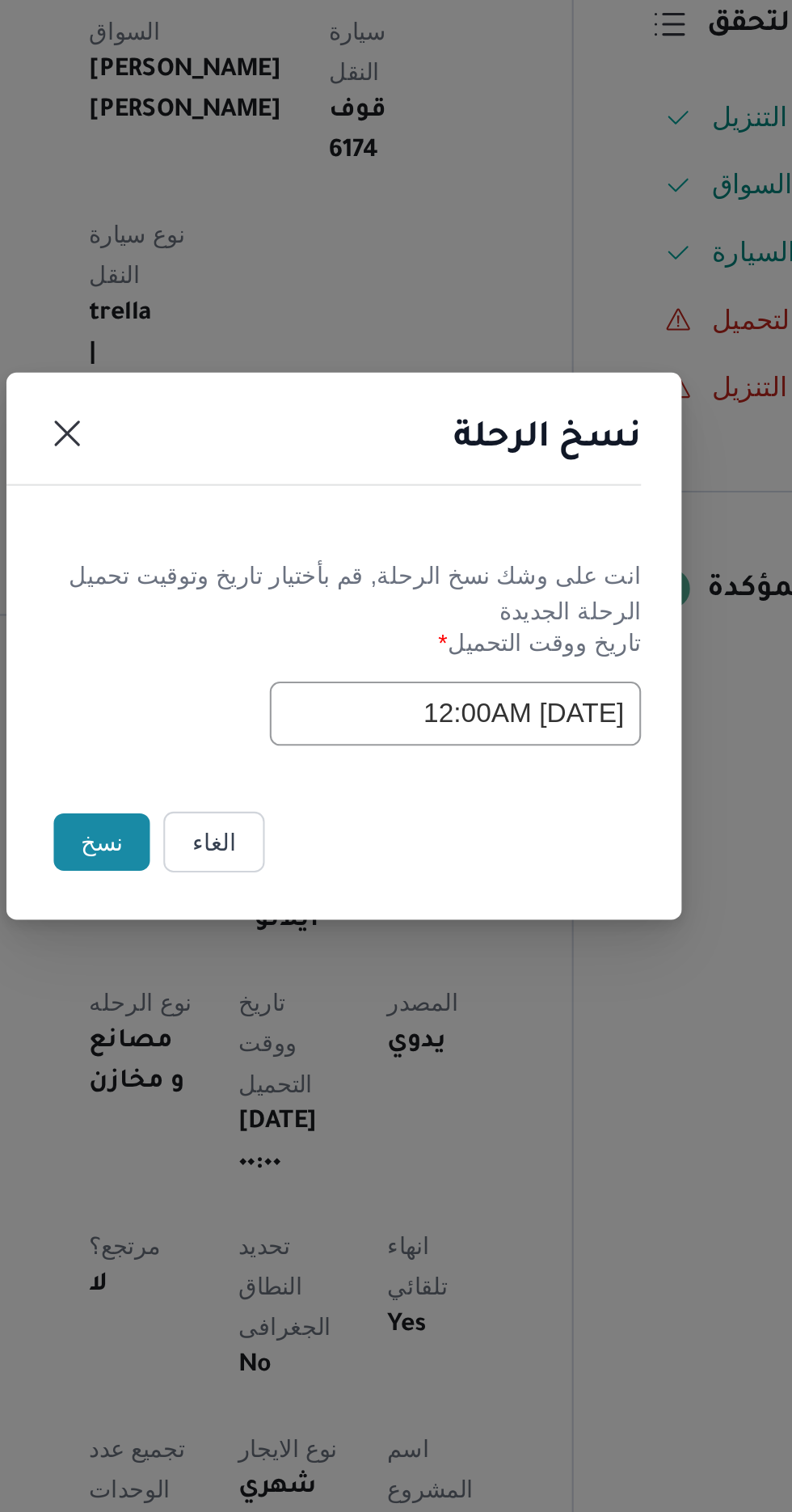
click at [277, 848] on button "نسخ" at bounding box center [280, 849] width 46 height 27
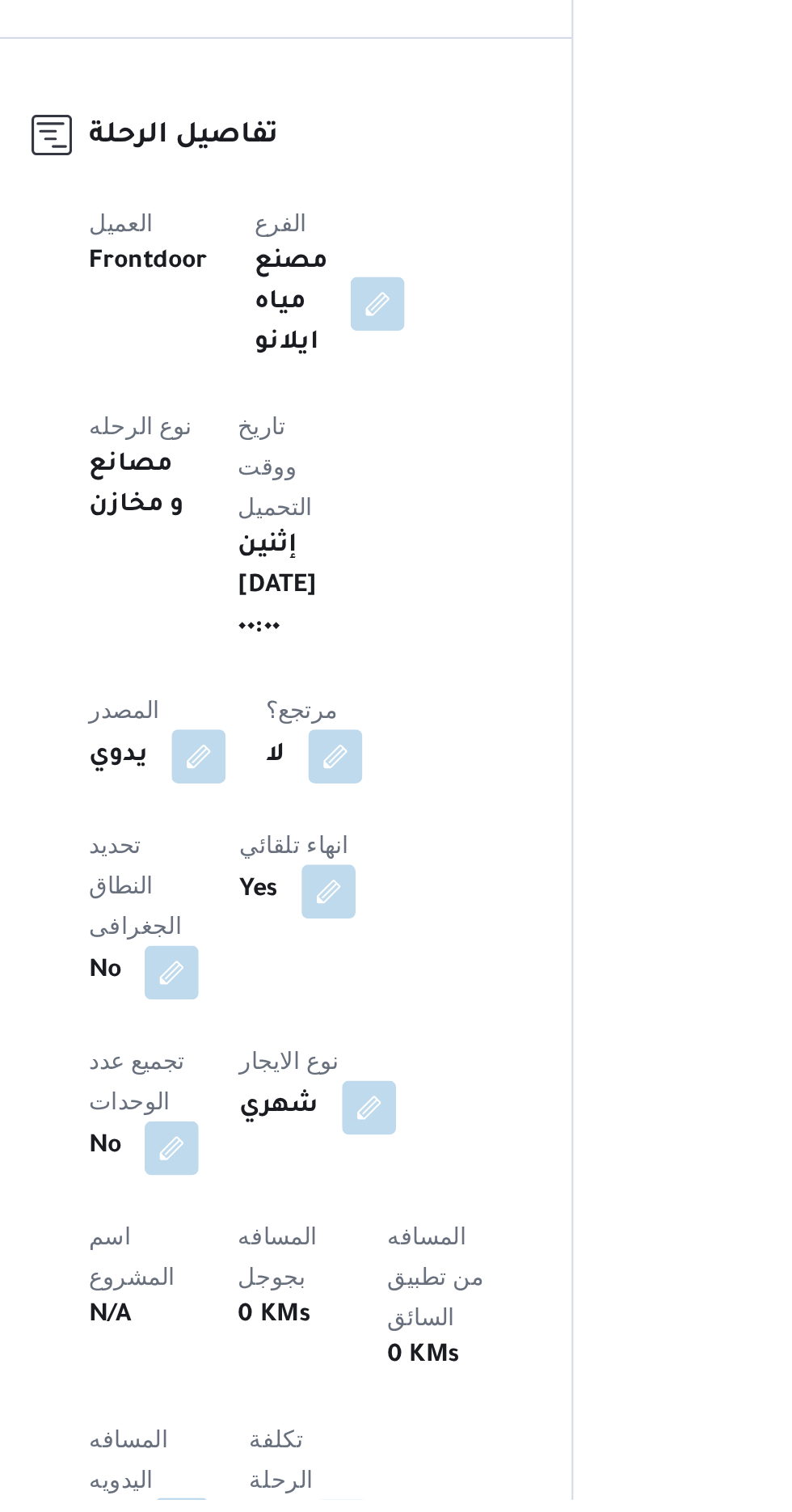
click at [330, 1511] on button "button" at bounding box center [319, 1524] width 26 height 26
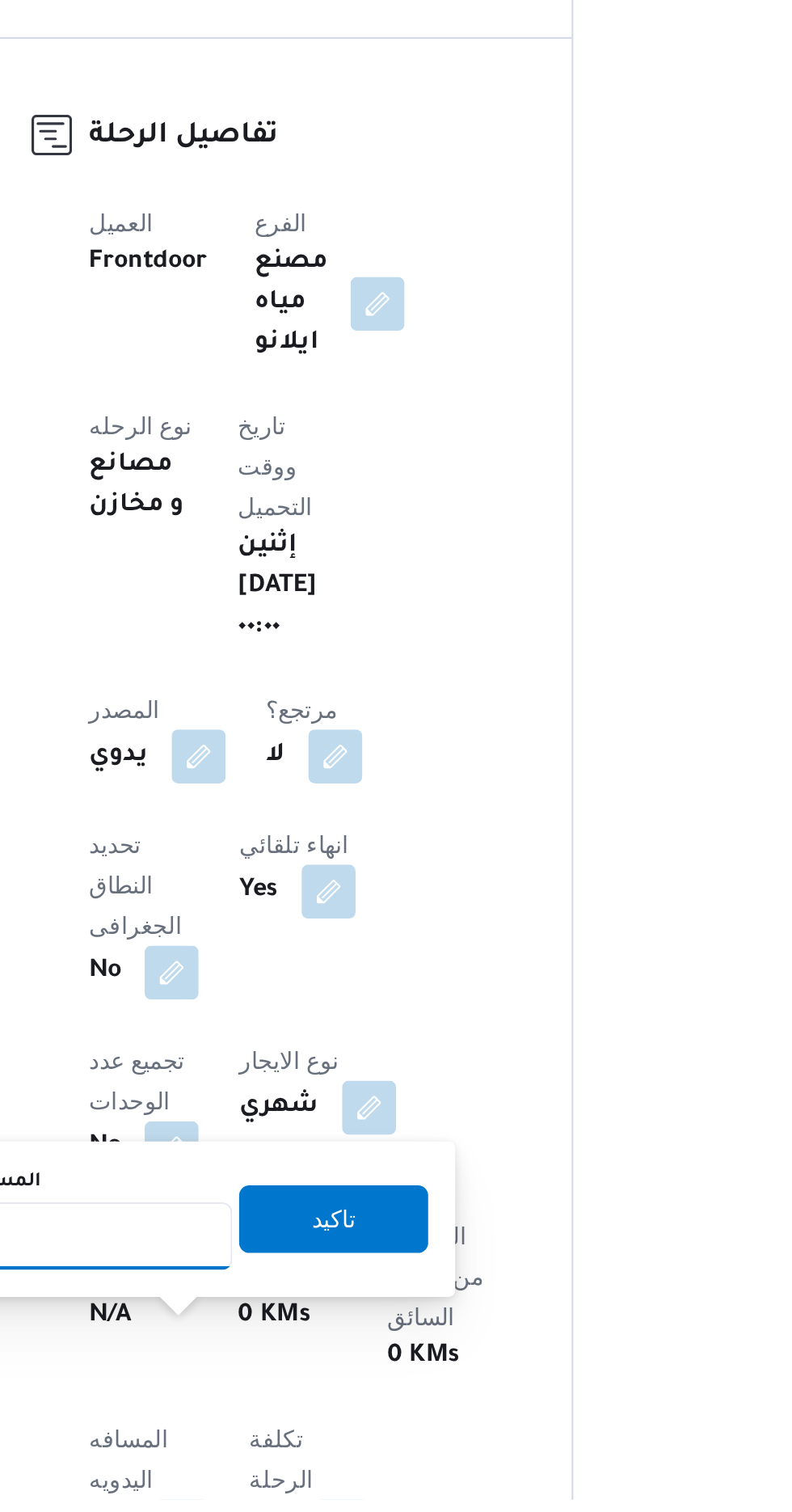
click at [291, 1380] on input "المسافه اليدويه" at bounding box center [262, 1385] width 160 height 32
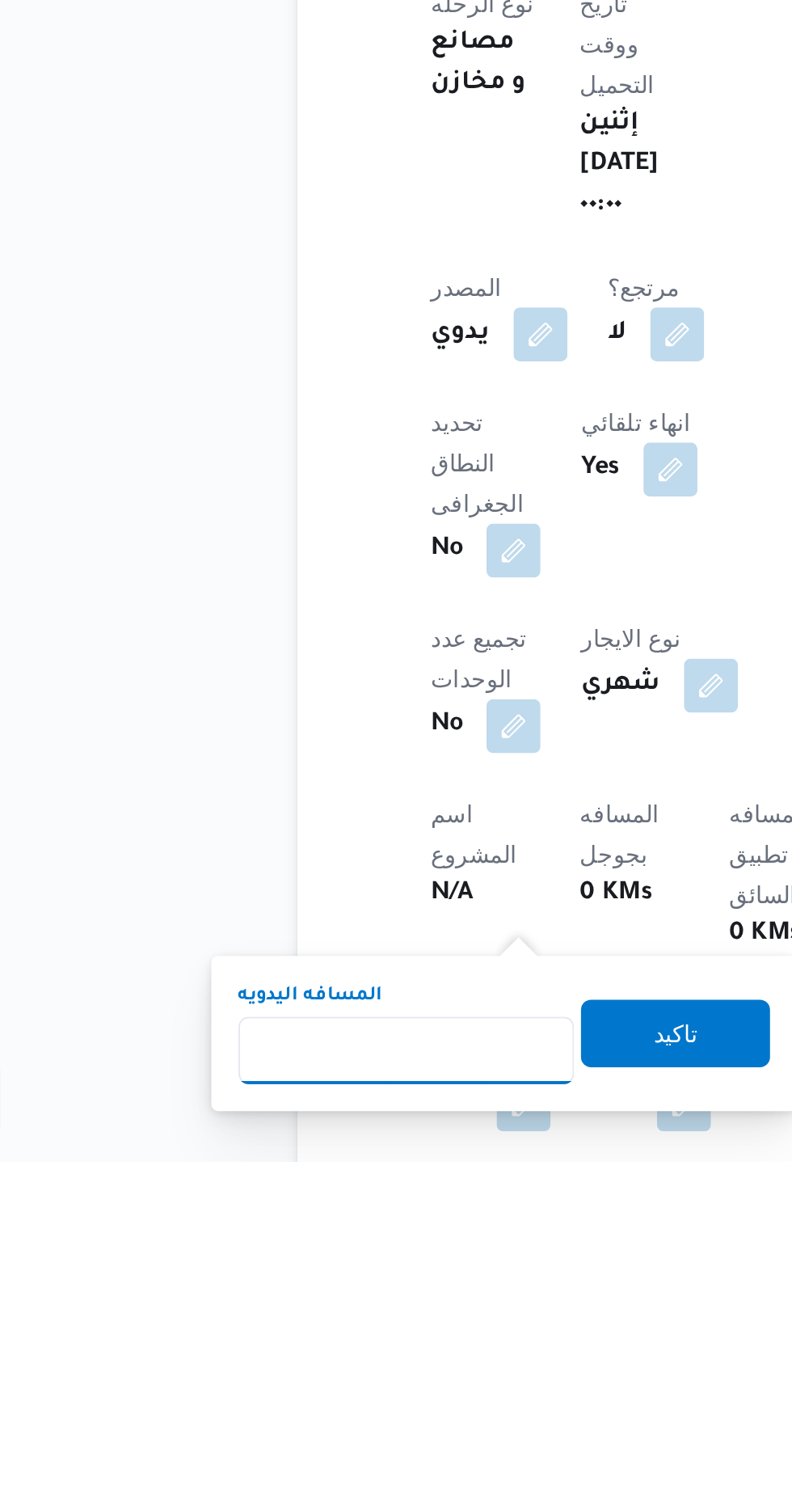
scroll to position [202, 0]
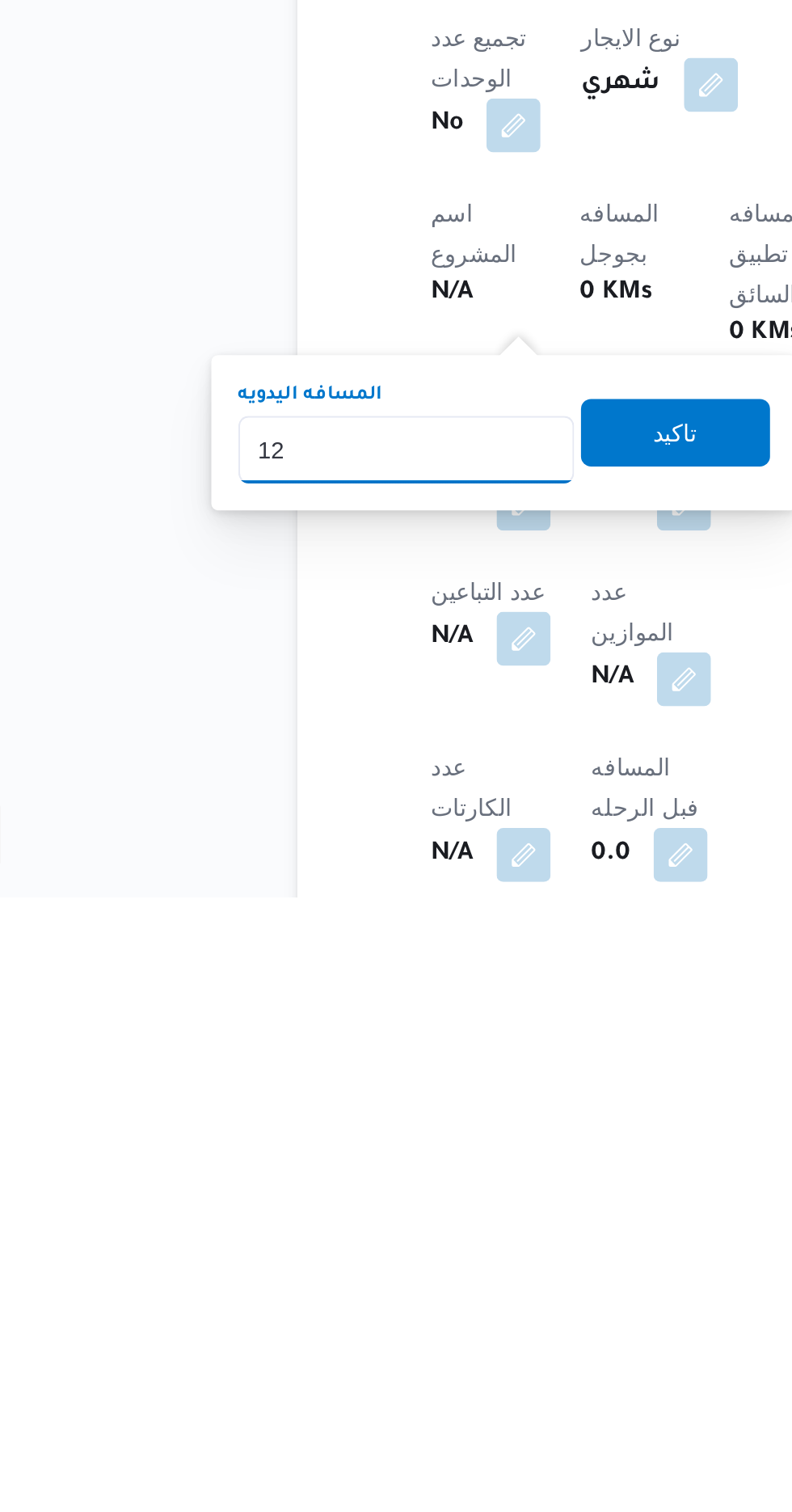
type input "120"
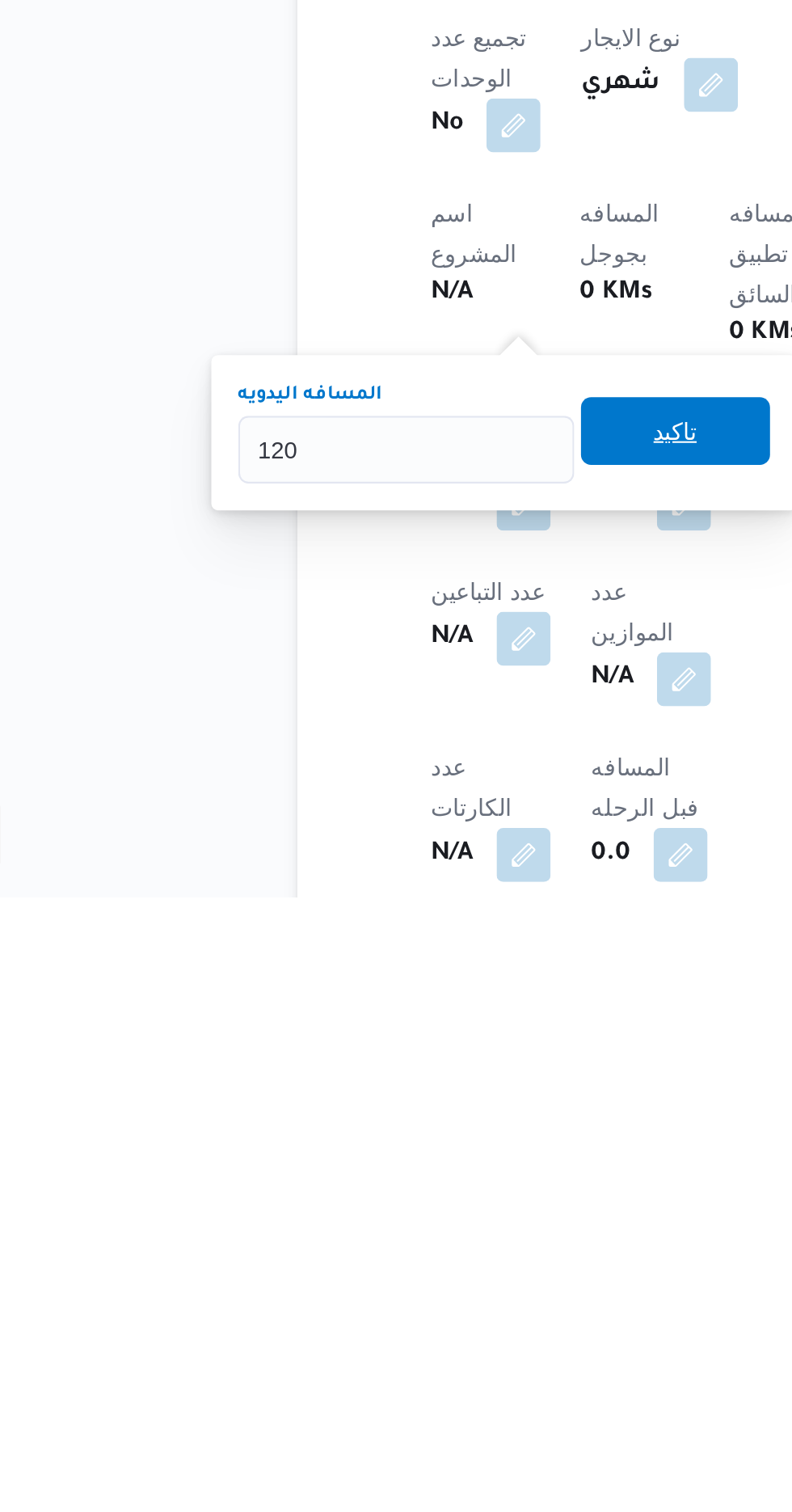
click at [402, 1295] on span "تاكيد" at bounding box center [391, 1289] width 21 height 20
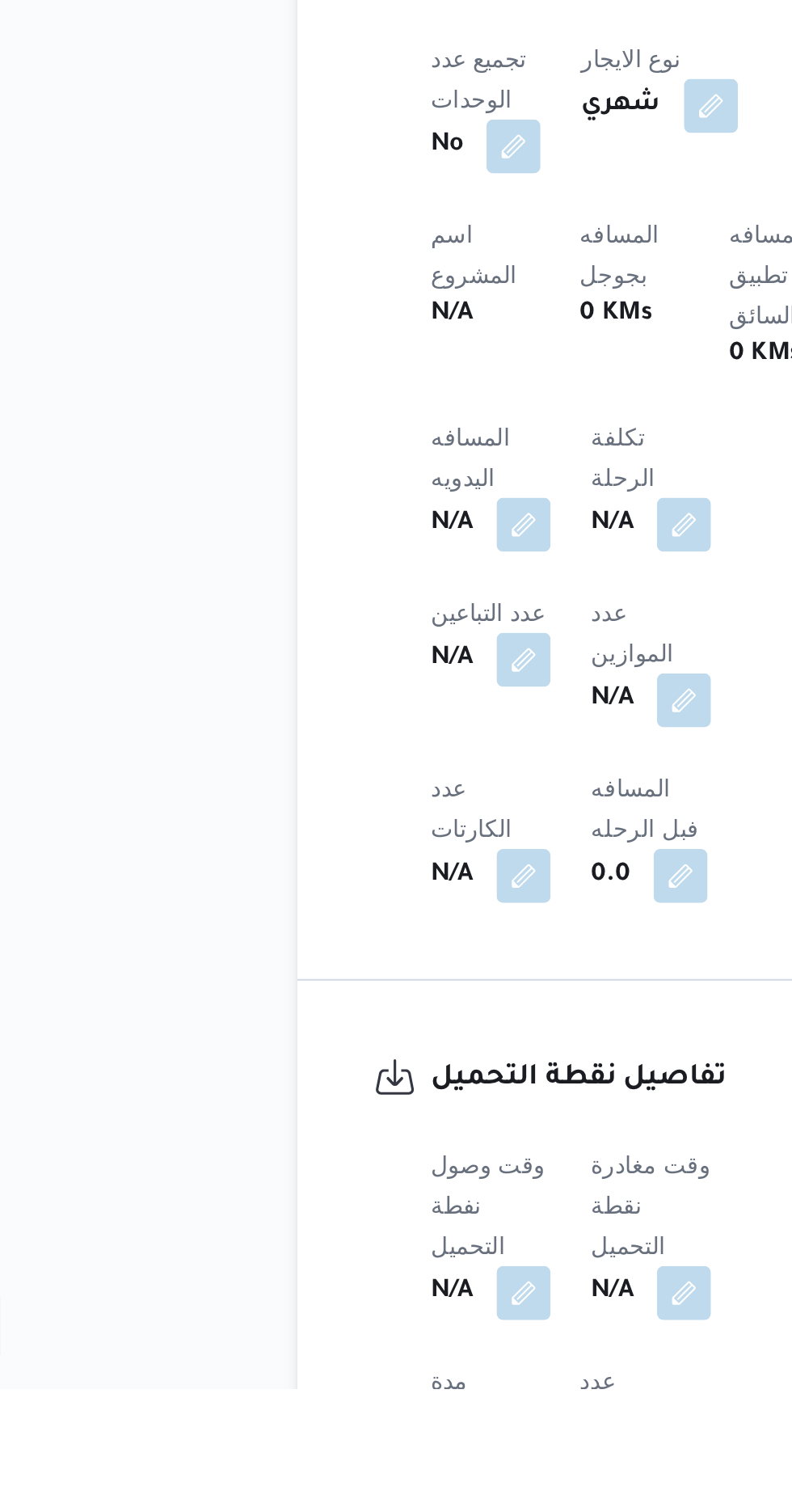
scroll to position [428, 0]
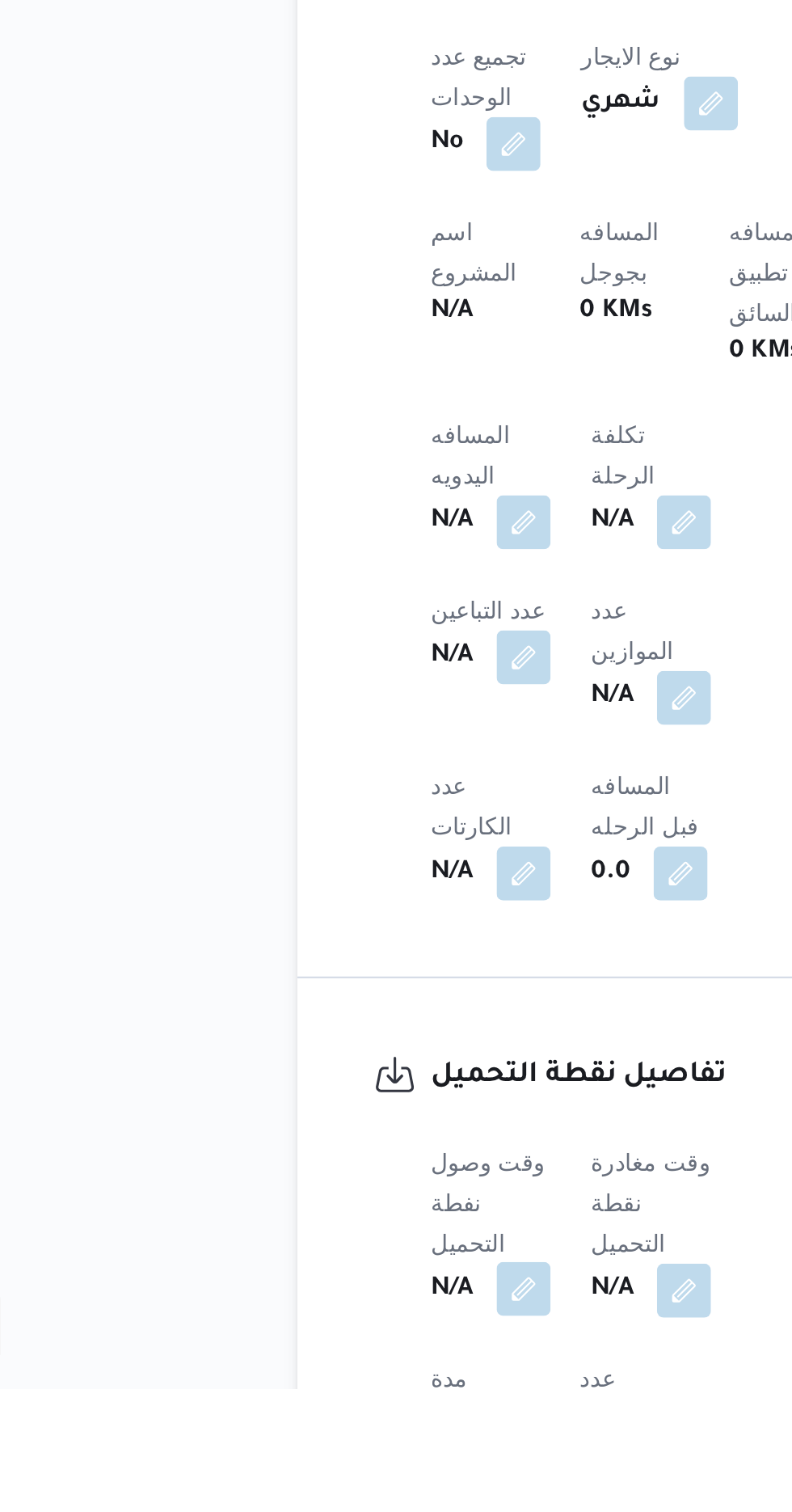
click at [312, 1451] on button "button" at bounding box center [319, 1464] width 26 height 26
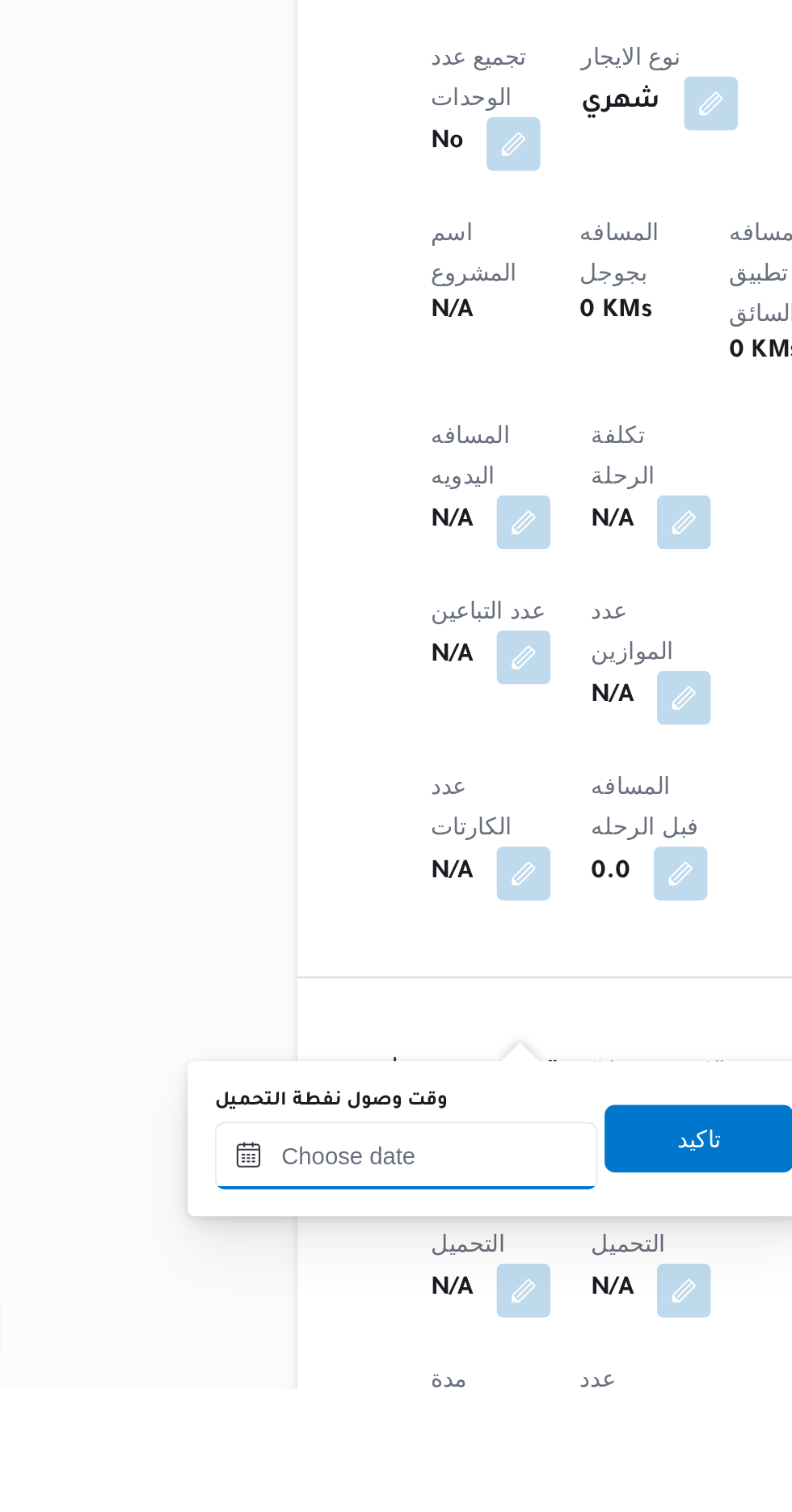
click at [287, 1394] on input "وقت وصول نفطة التحميل" at bounding box center [263, 1400] width 184 height 32
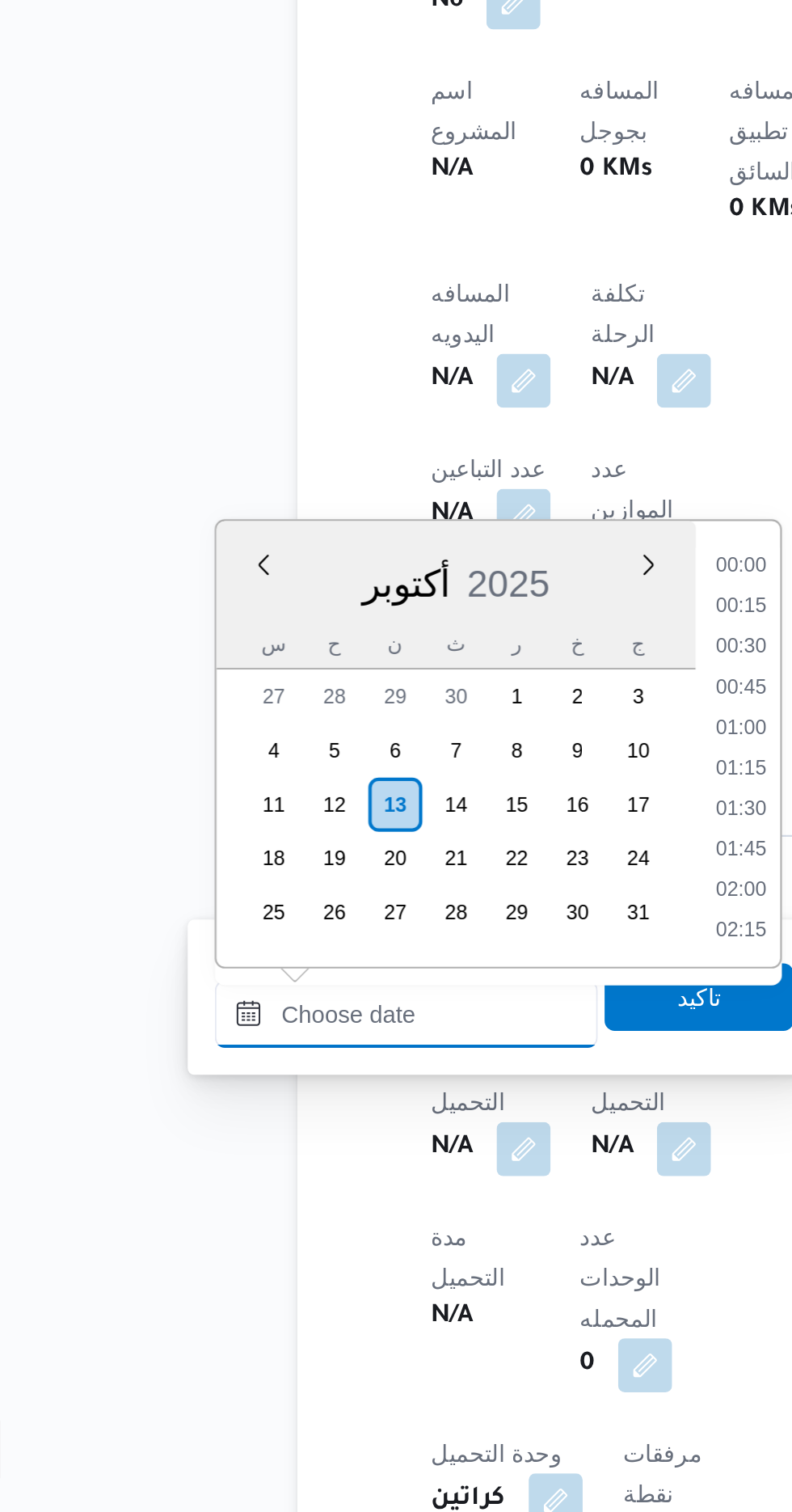
scroll to position [1143, 0]
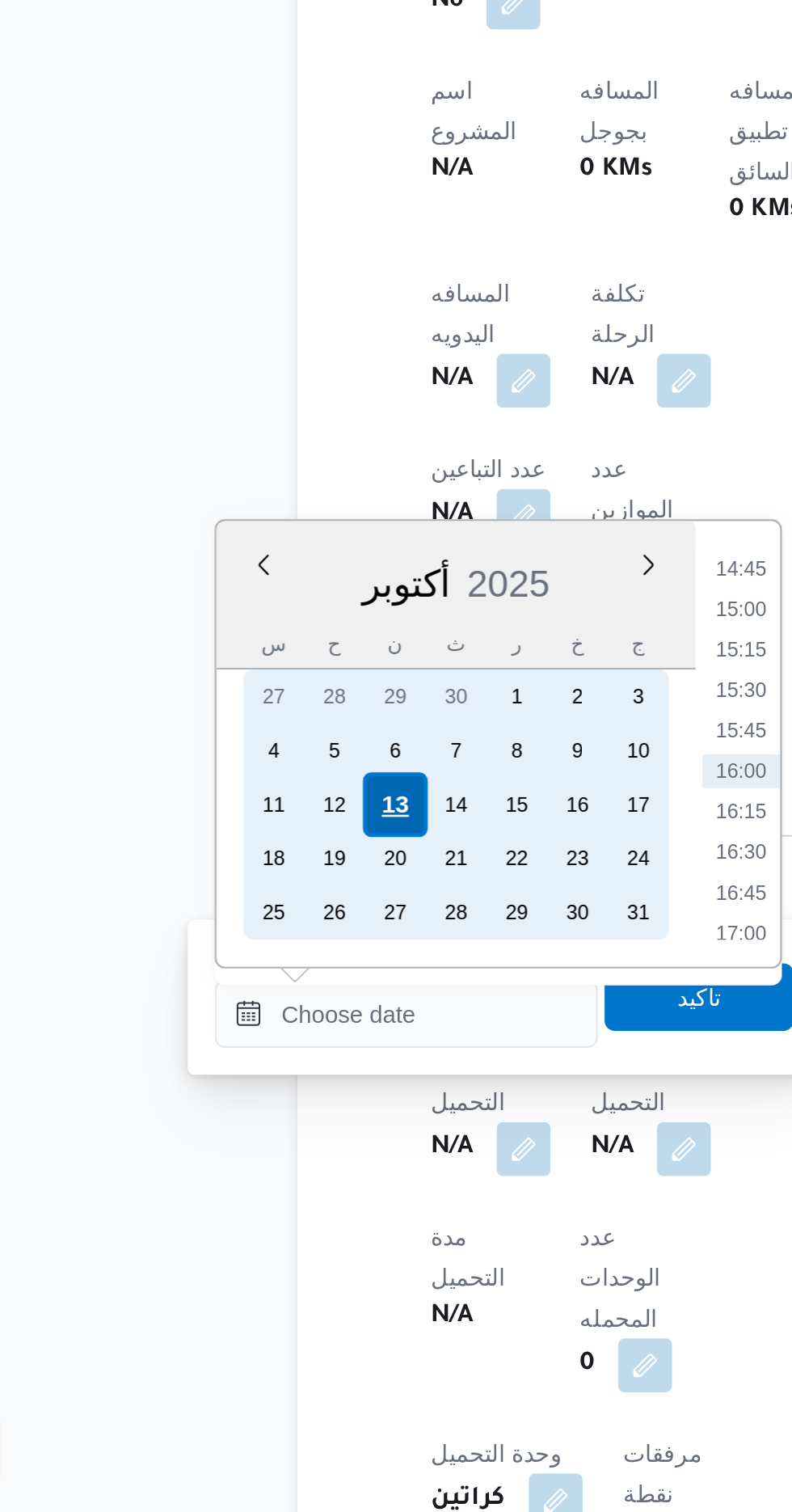
click at [255, 1170] on div "13" at bounding box center [256, 1173] width 31 height 31
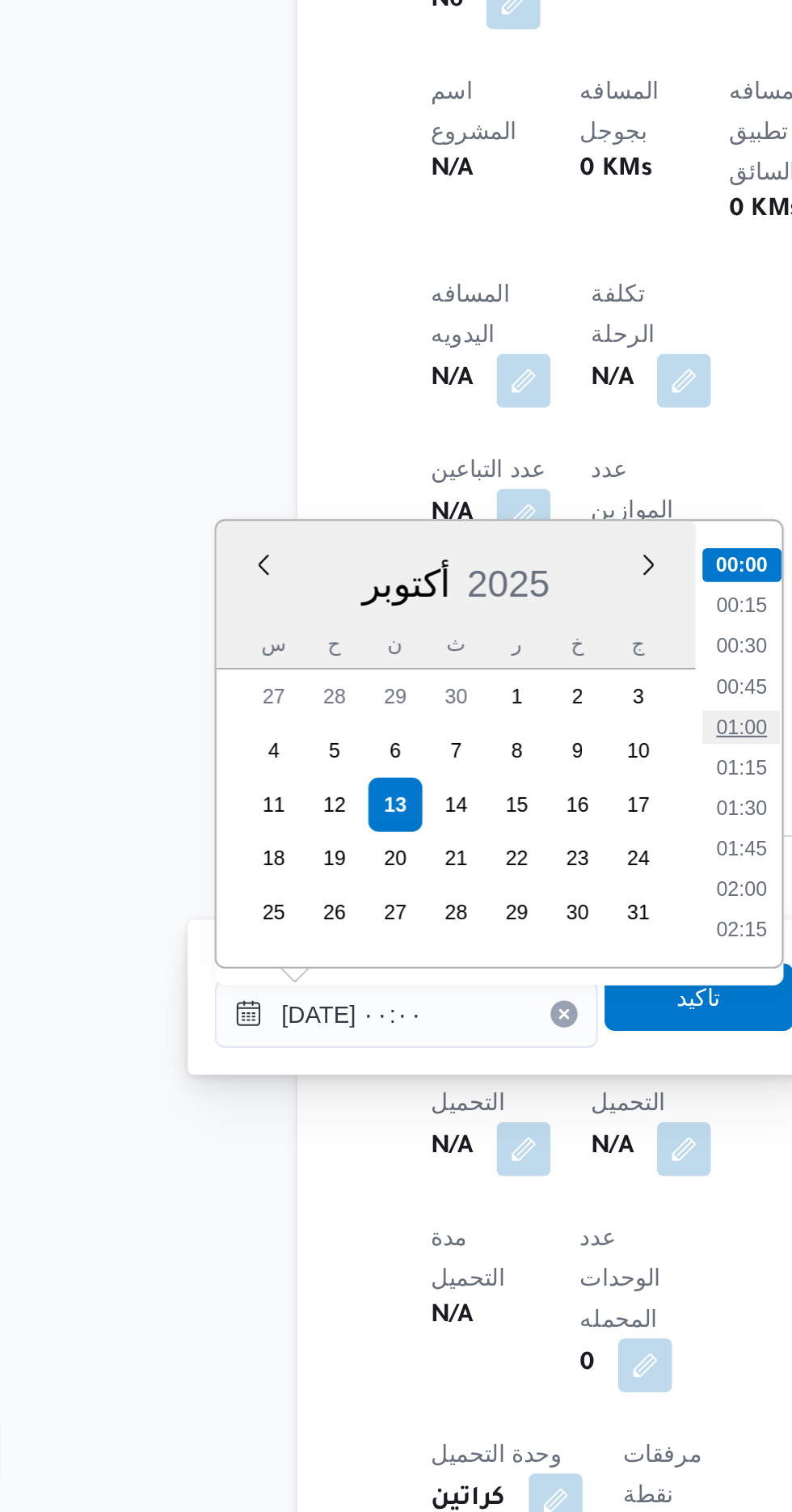
click at [421, 1131] on li "01:00" at bounding box center [423, 1136] width 38 height 16
type input "[DATE] ٠١:٠٠"
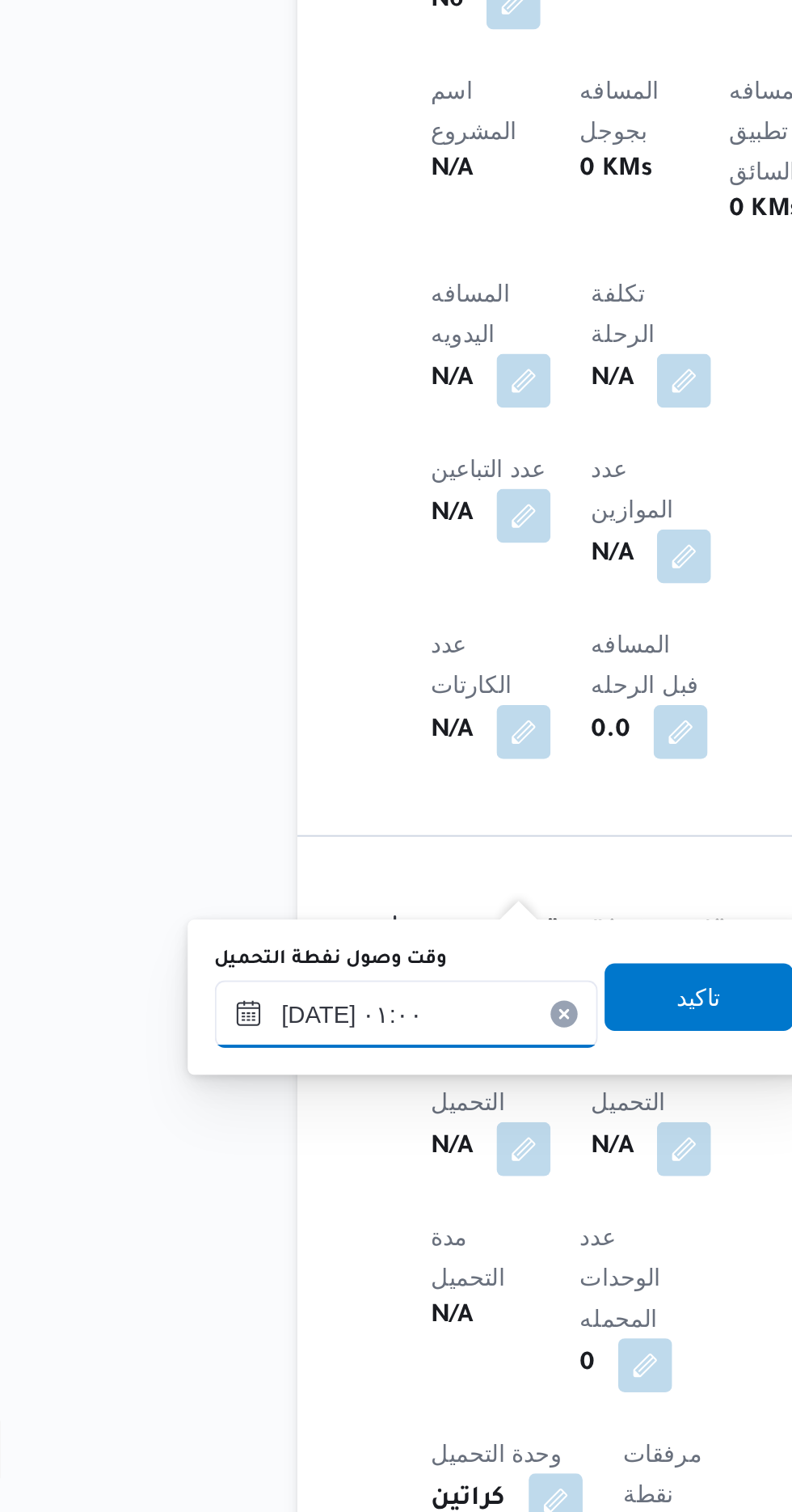
scroll to position [555, 0]
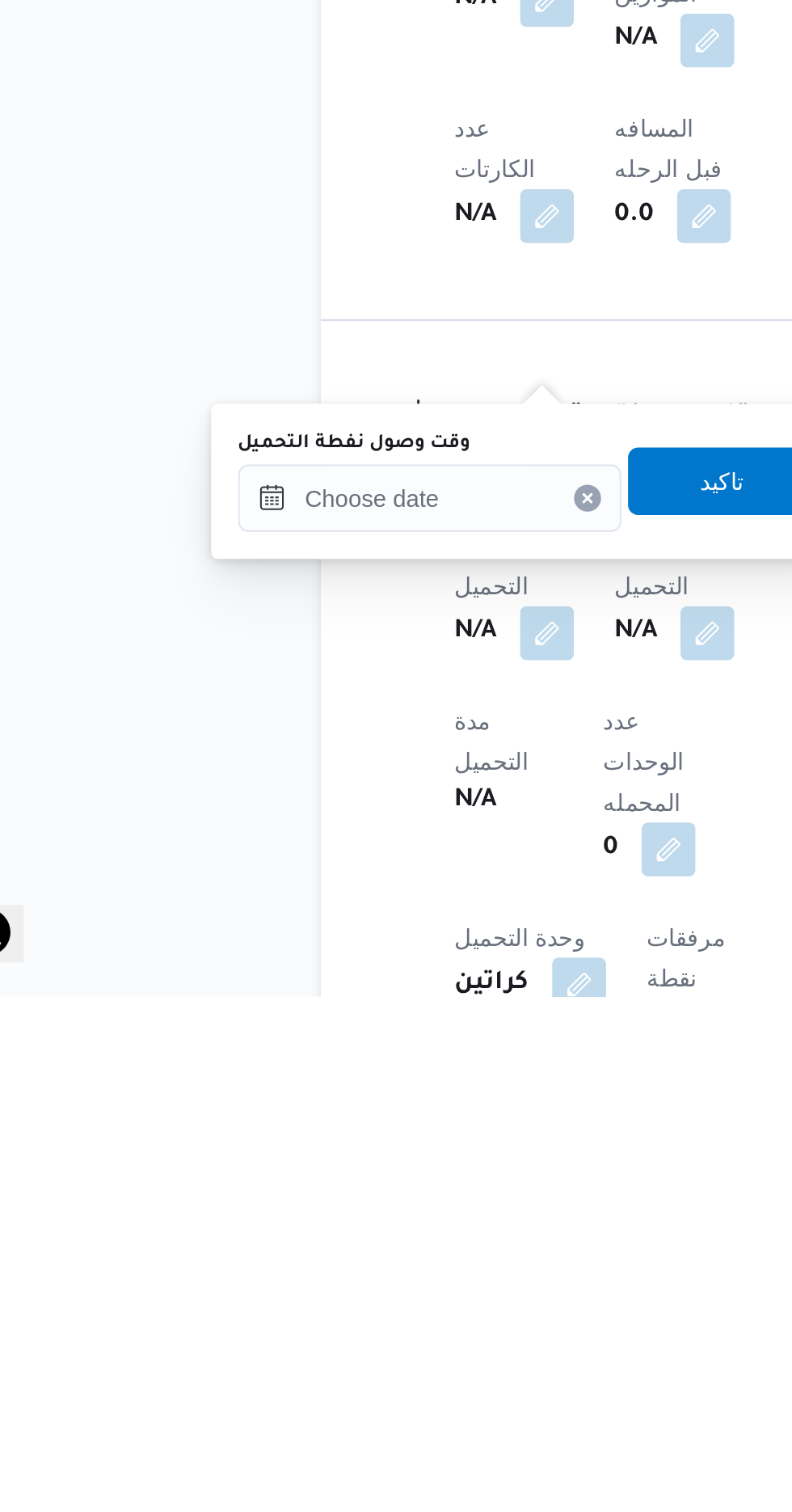
click at [410, 1275] on div "You are in a dialog. To close this dialog, hit escape. وقت وصول نفطة التحميل تا…" at bounding box center [309, 1265] width 303 height 74
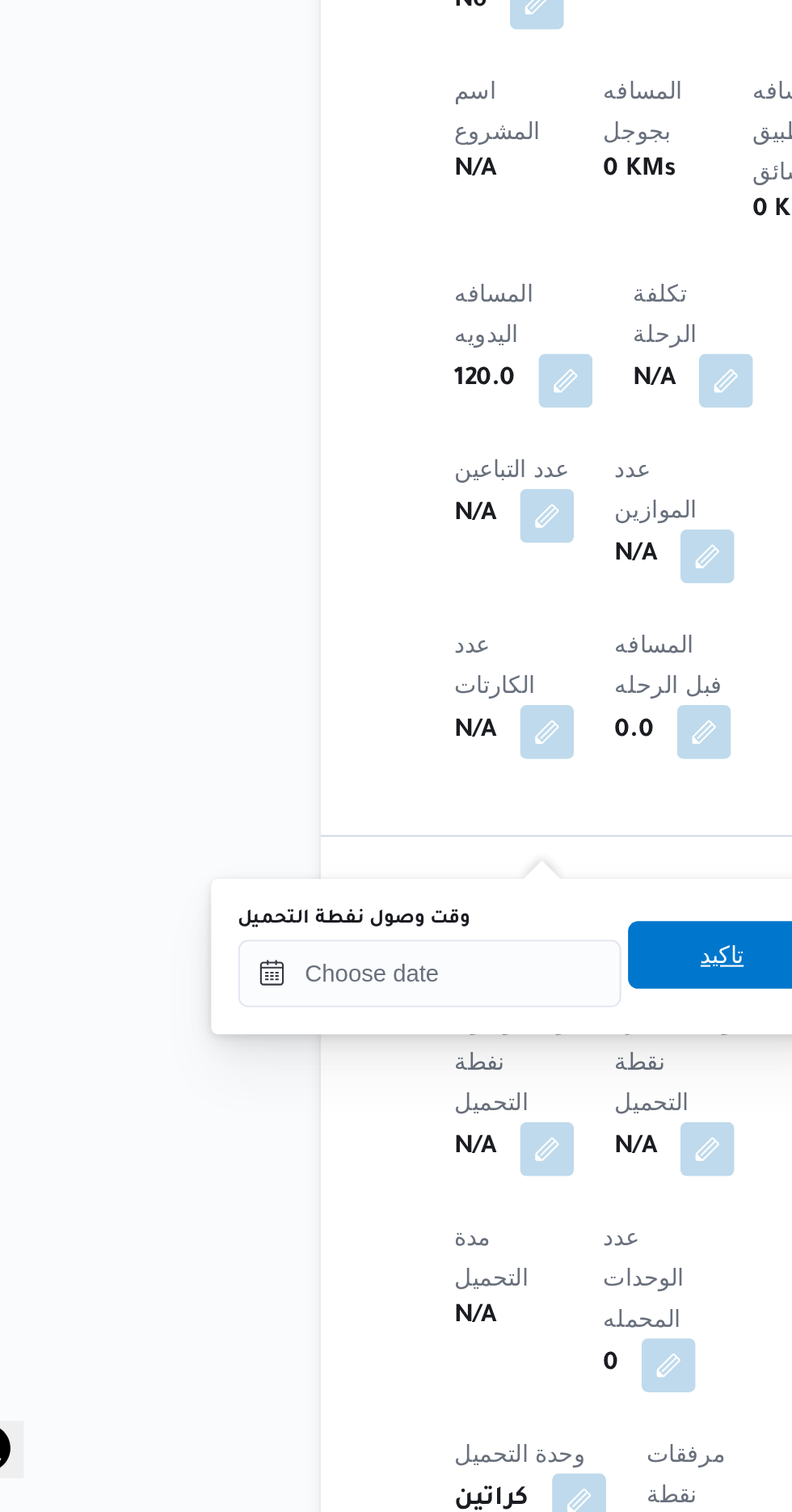
click at [395, 1252] on span "تاكيد" at bounding box center [403, 1245] width 90 height 32
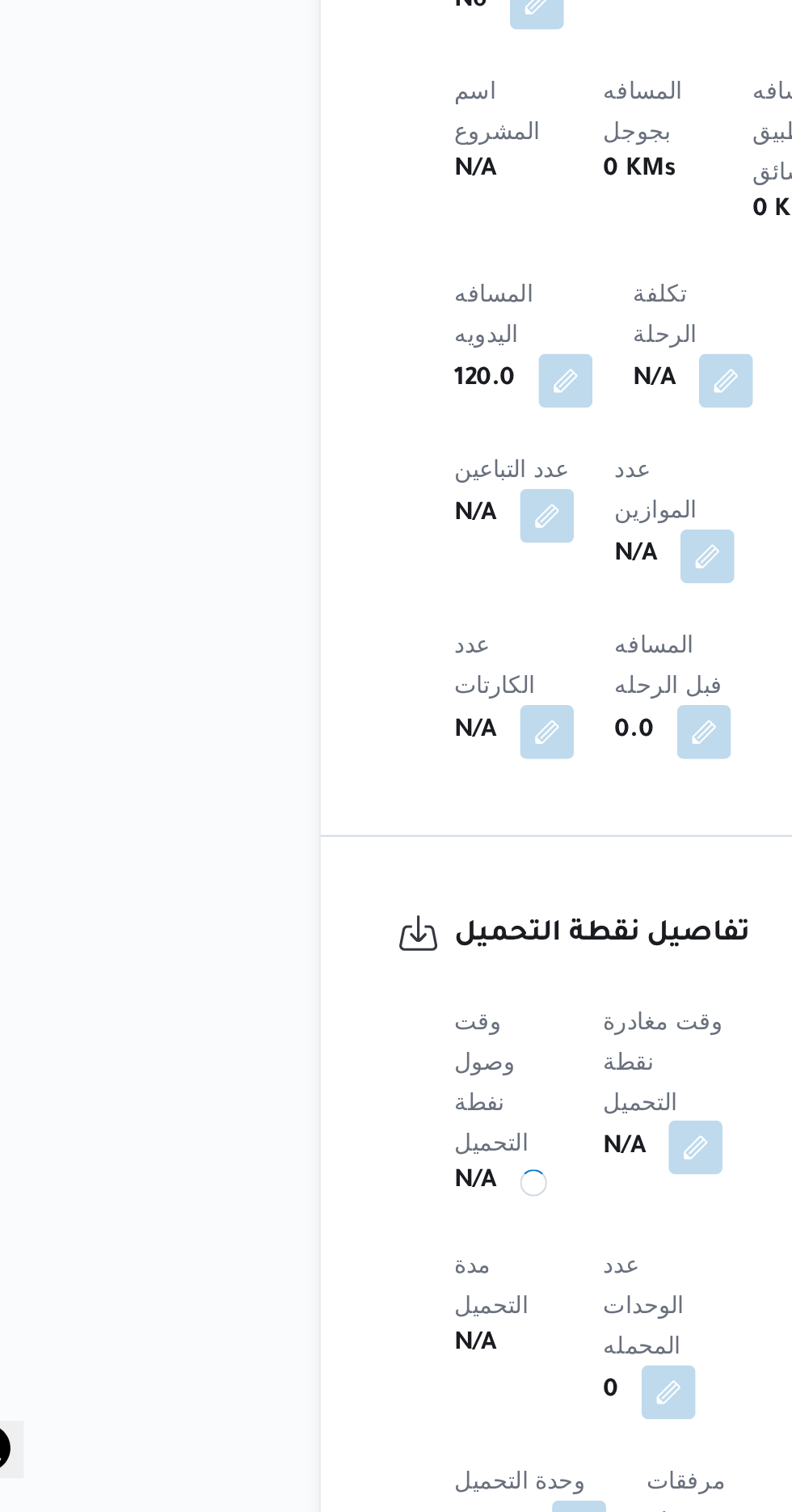
click at [400, 1324] on button "button" at bounding box center [389, 1337] width 26 height 26
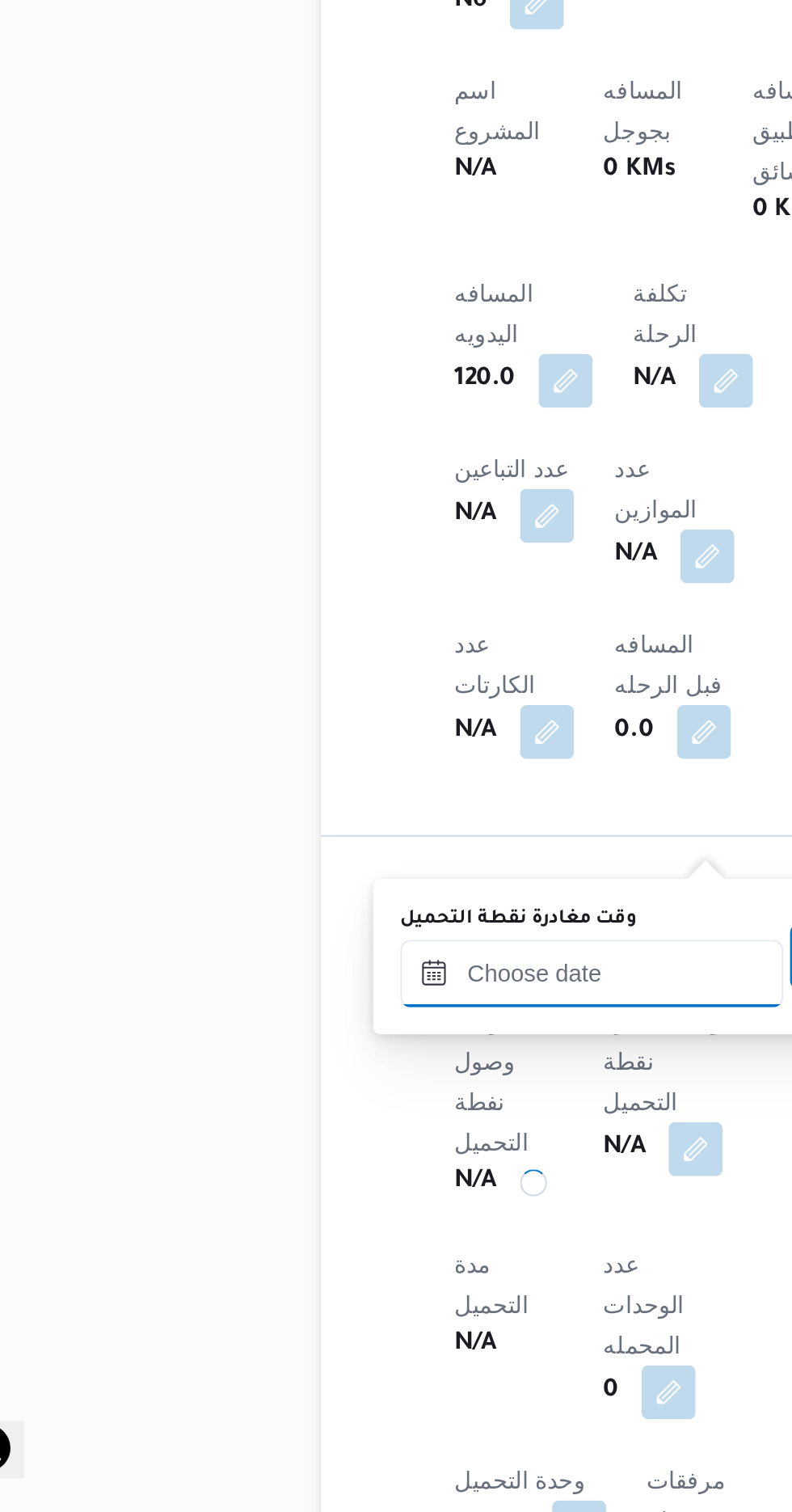
click at [342, 1248] on input "وقت مغادرة نقطة التحميل" at bounding box center [340, 1254] width 184 height 32
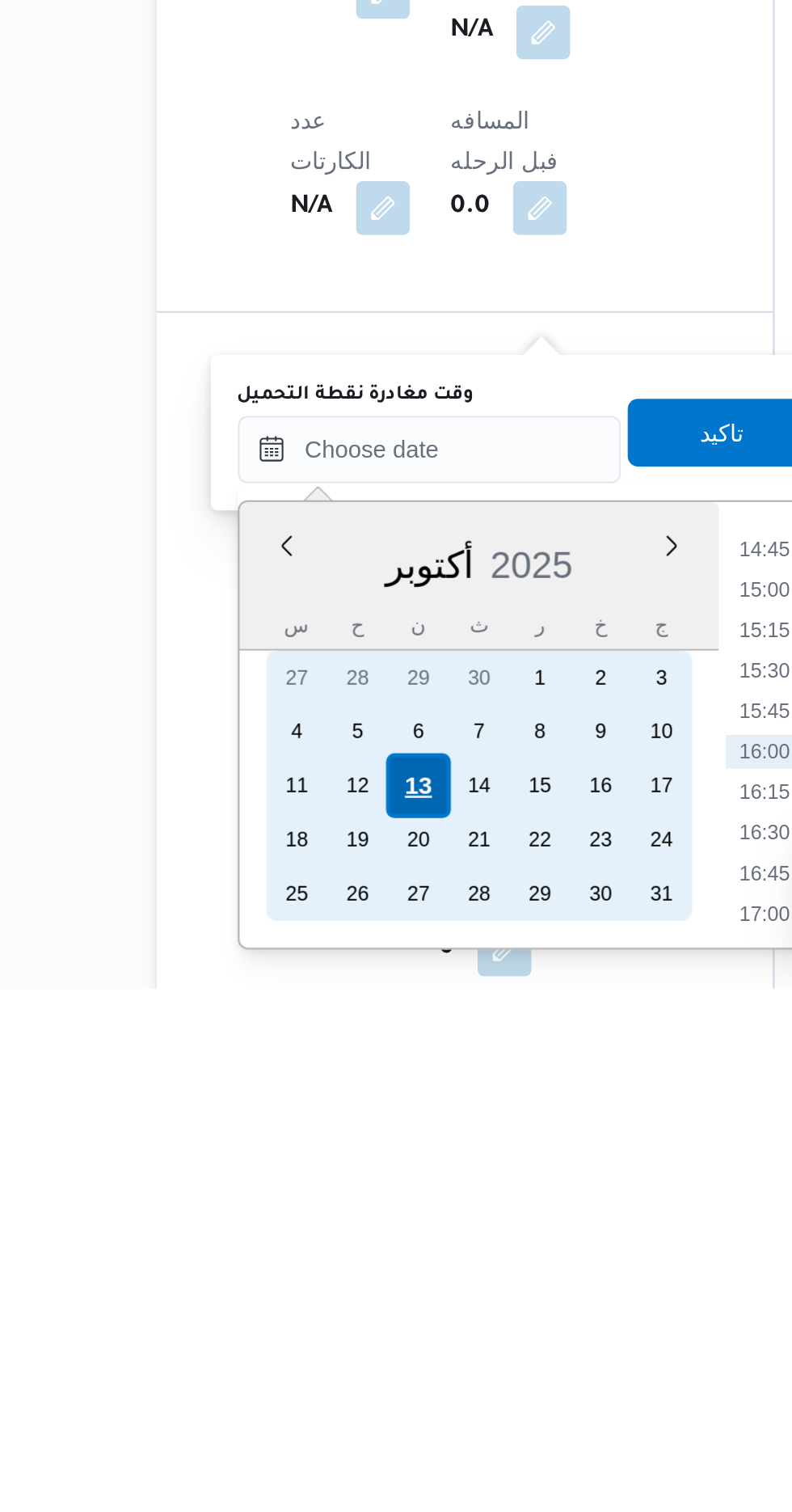
click at [331, 1415] on div "13" at bounding box center [334, 1414] width 31 height 31
type input "[DATE] ٠٠:٠٠"
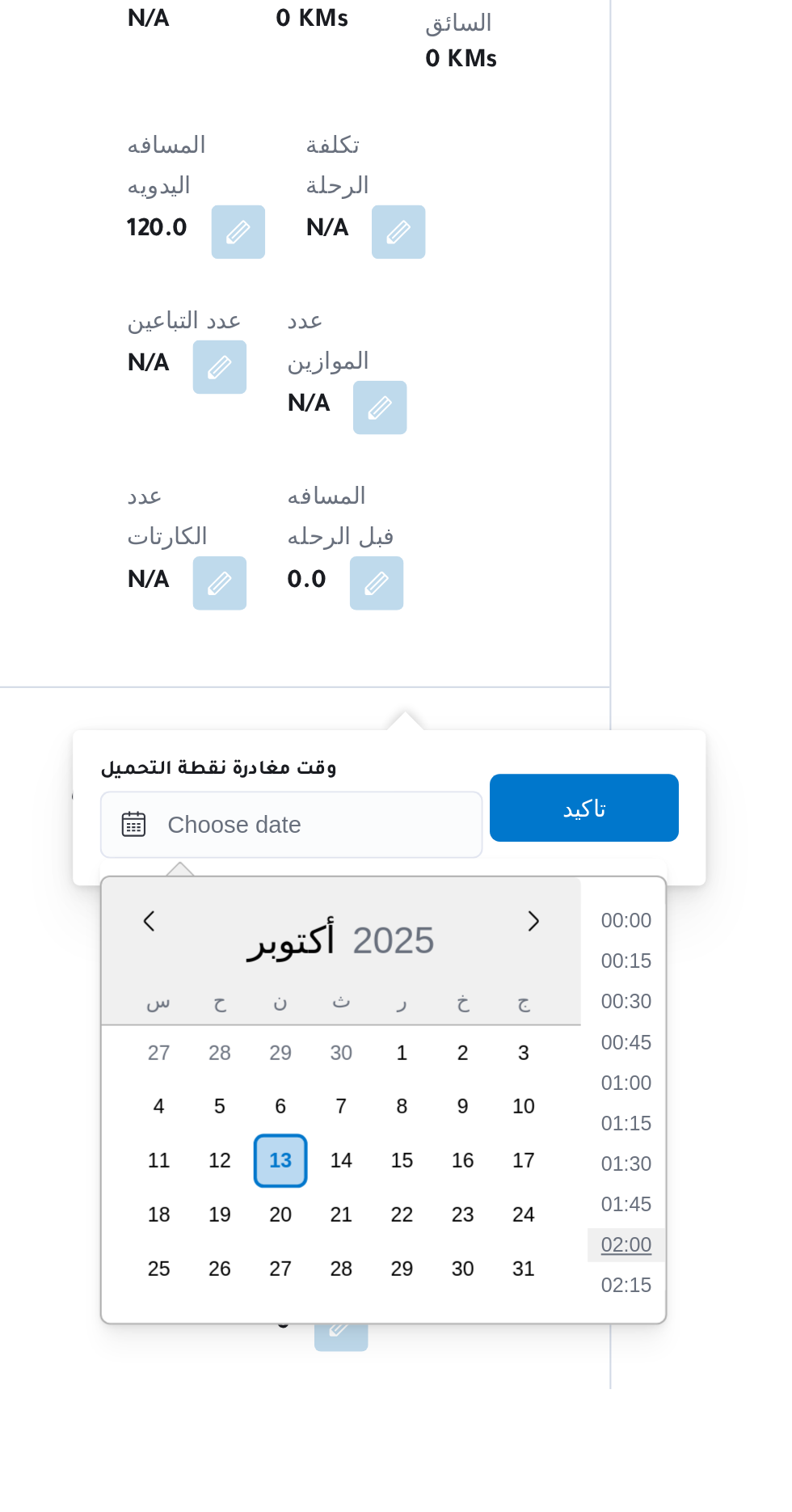
click at [503, 1436] on li "02:00" at bounding box center [513, 1443] width 38 height 16
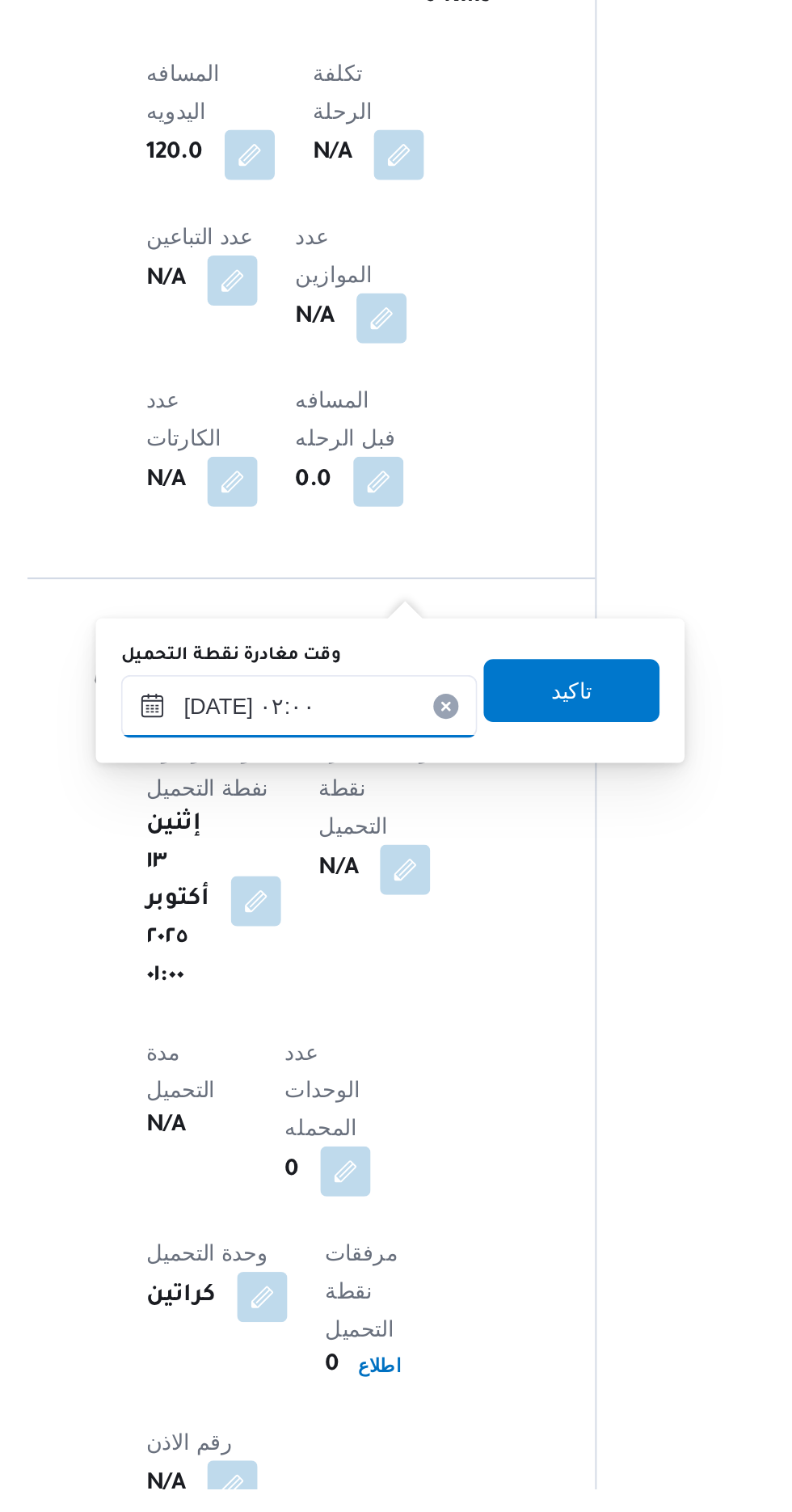
scroll to position [596, 0]
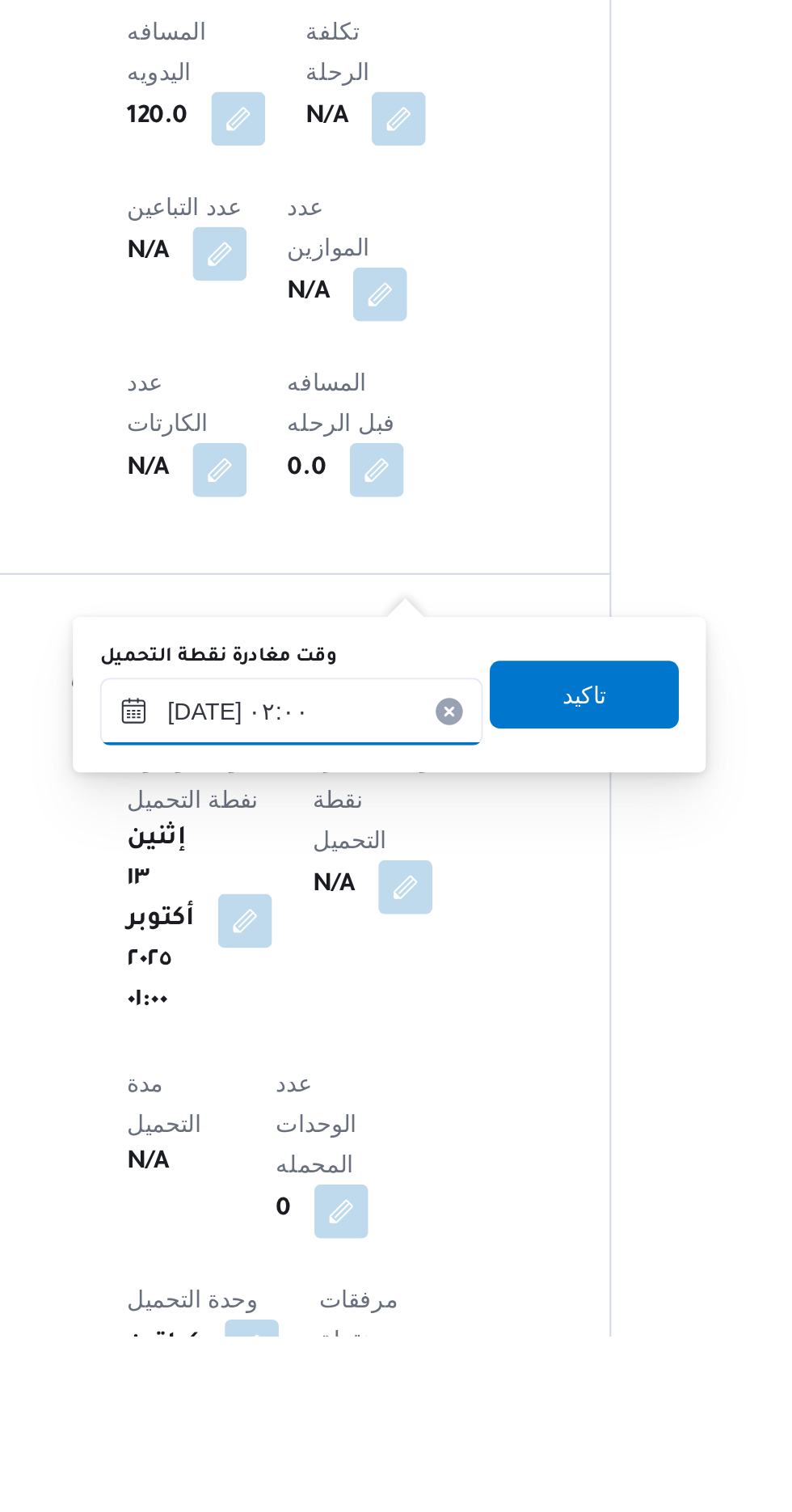
click at [402, 1215] on input "[DATE] ٠٢:٠٠" at bounding box center [353, 1213] width 184 height 32
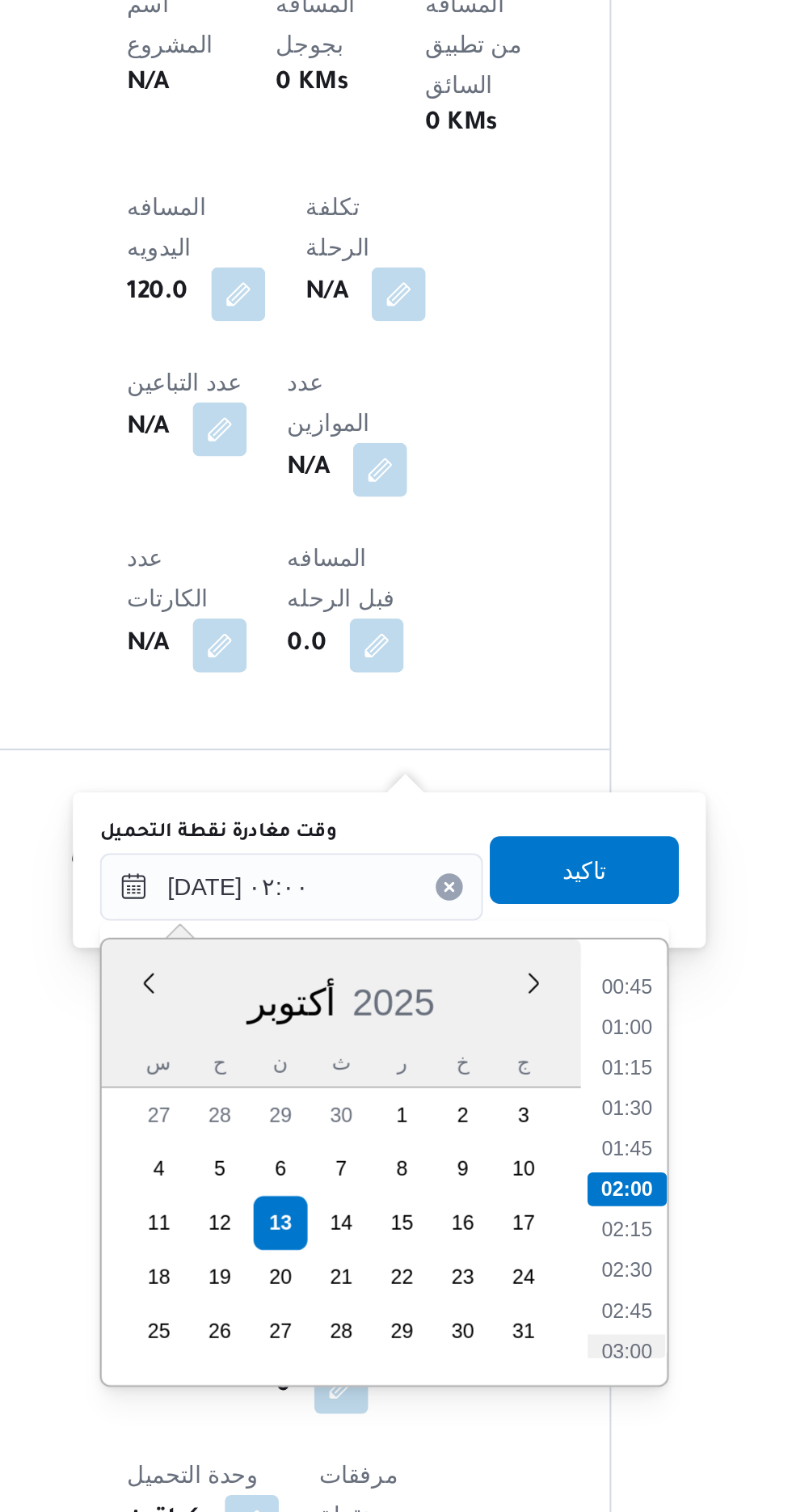
click at [510, 1428] on li "03:00" at bounding box center [513, 1435] width 38 height 16
type input "[DATE] ٠٣:٠٠"
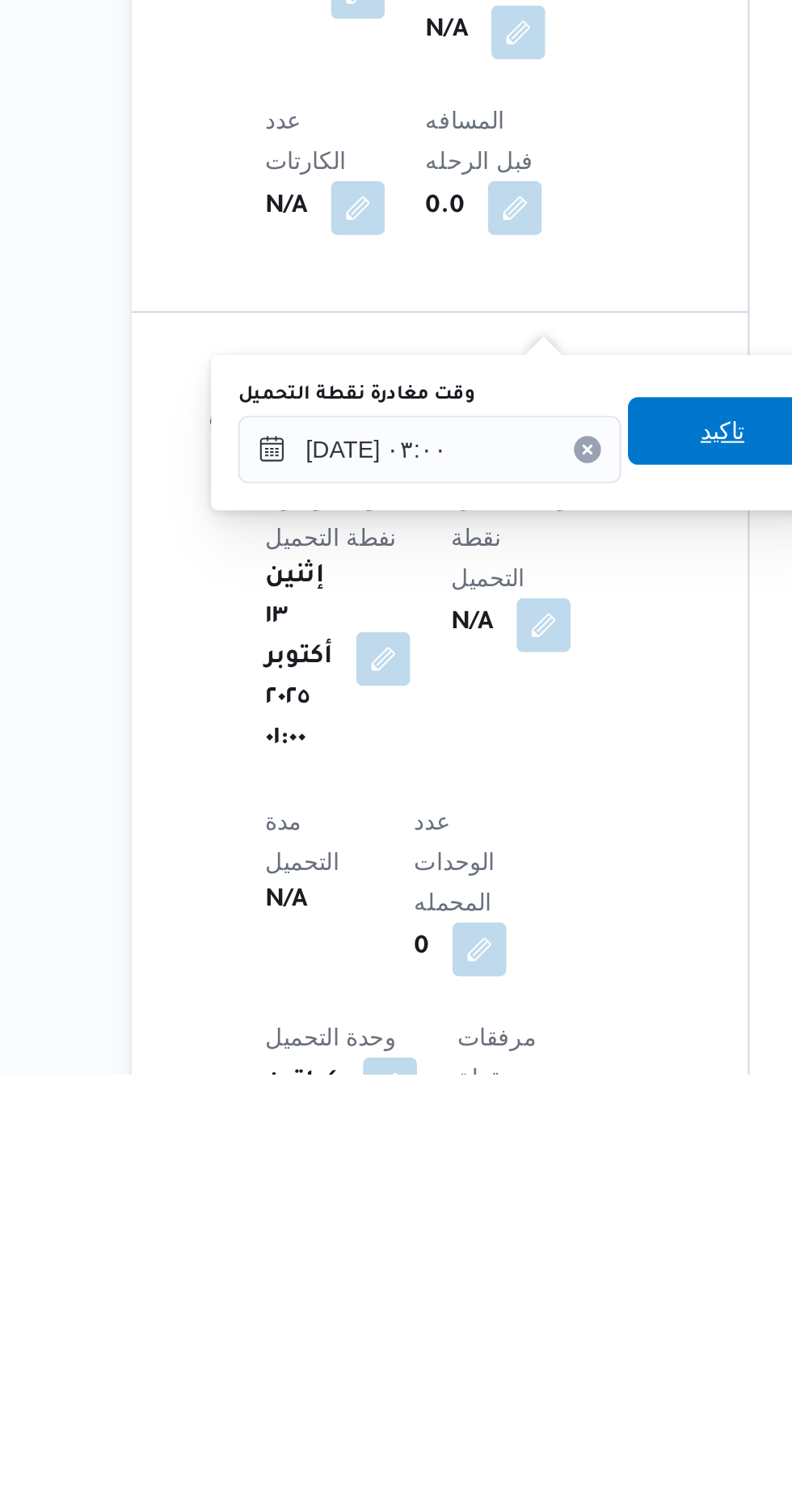
click at [495, 1203] on span "تاكيد" at bounding box center [493, 1204] width 90 height 32
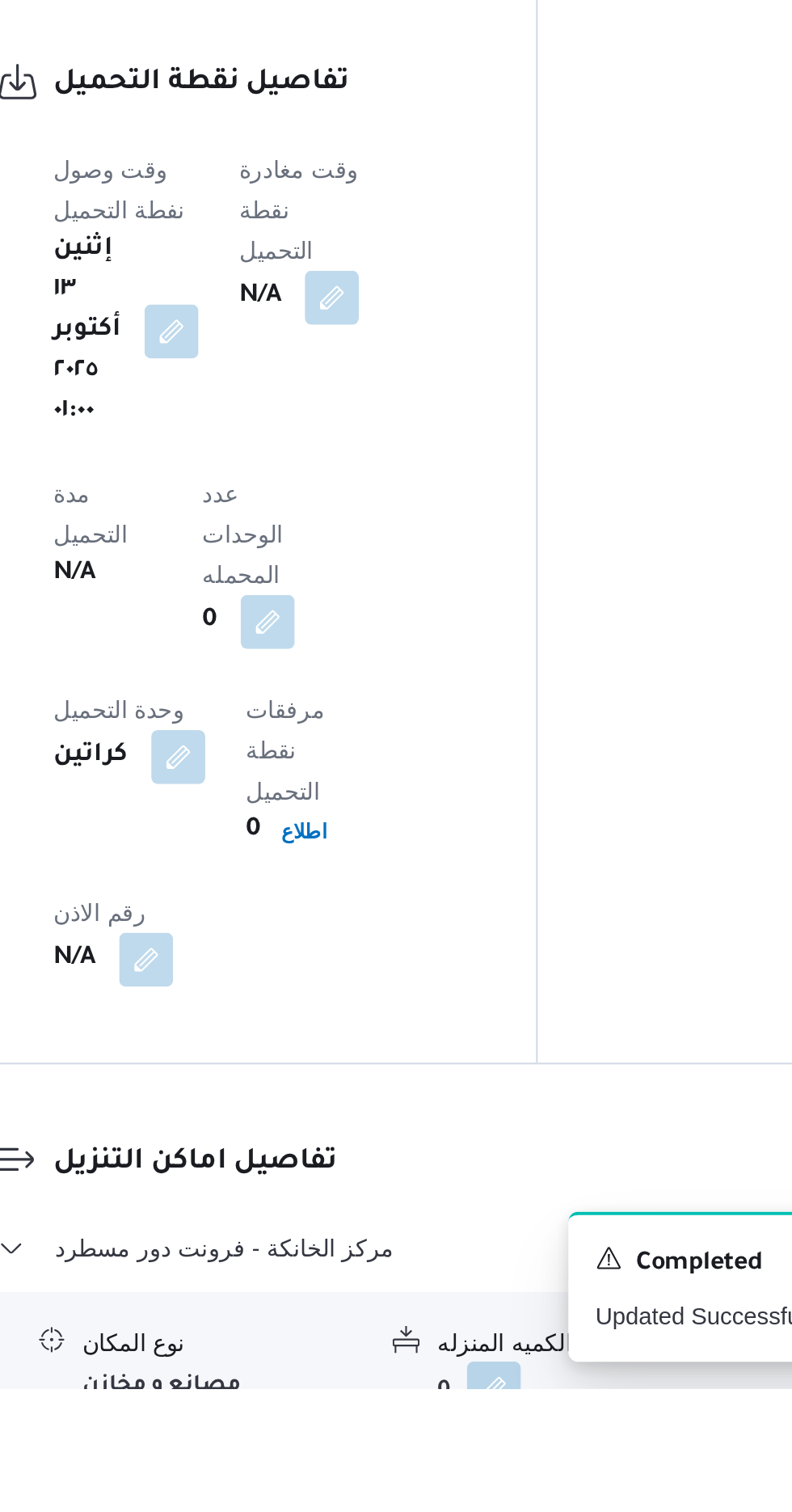
scroll to position [903, 0]
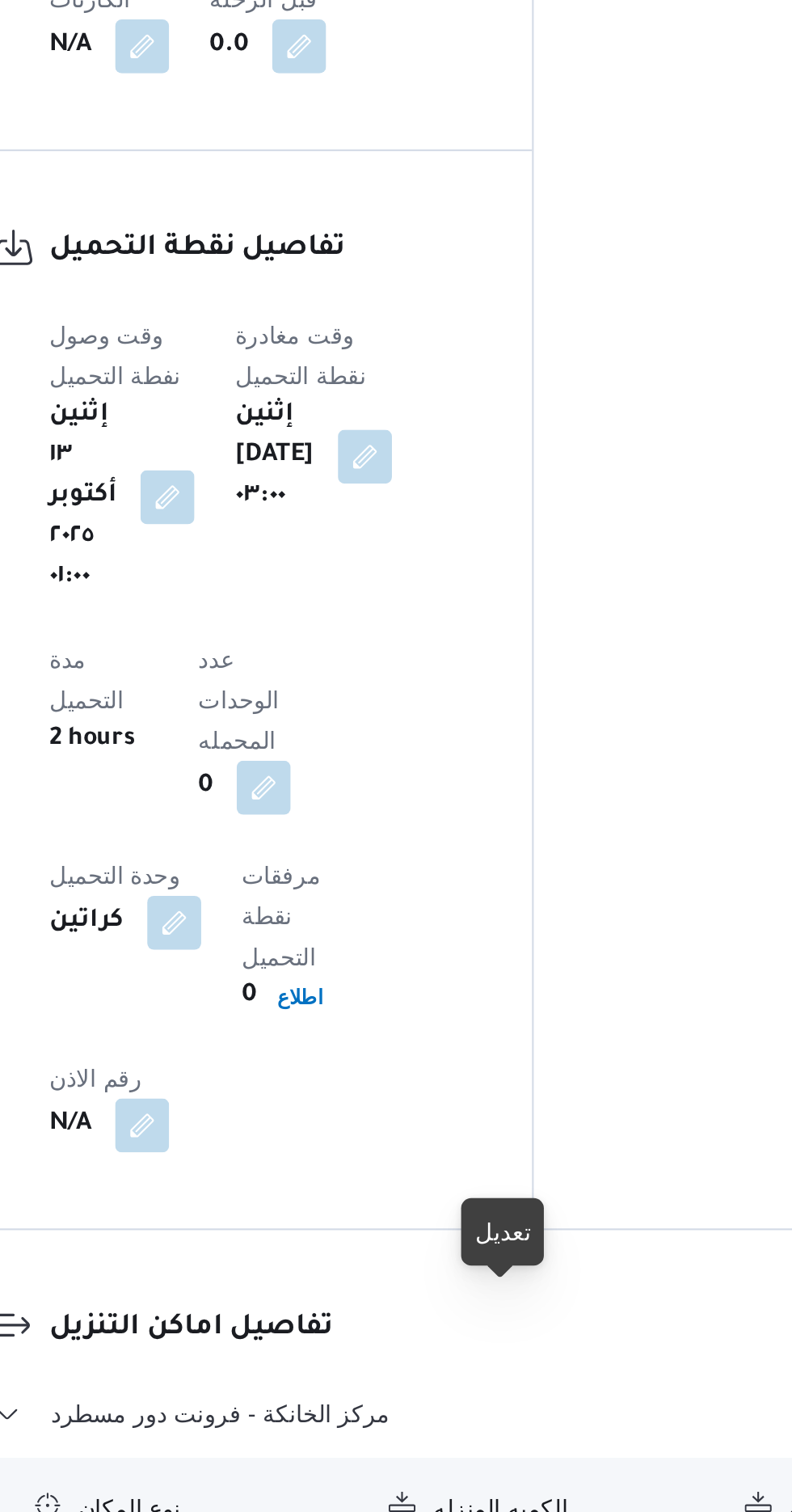
scroll to position [1020, 0]
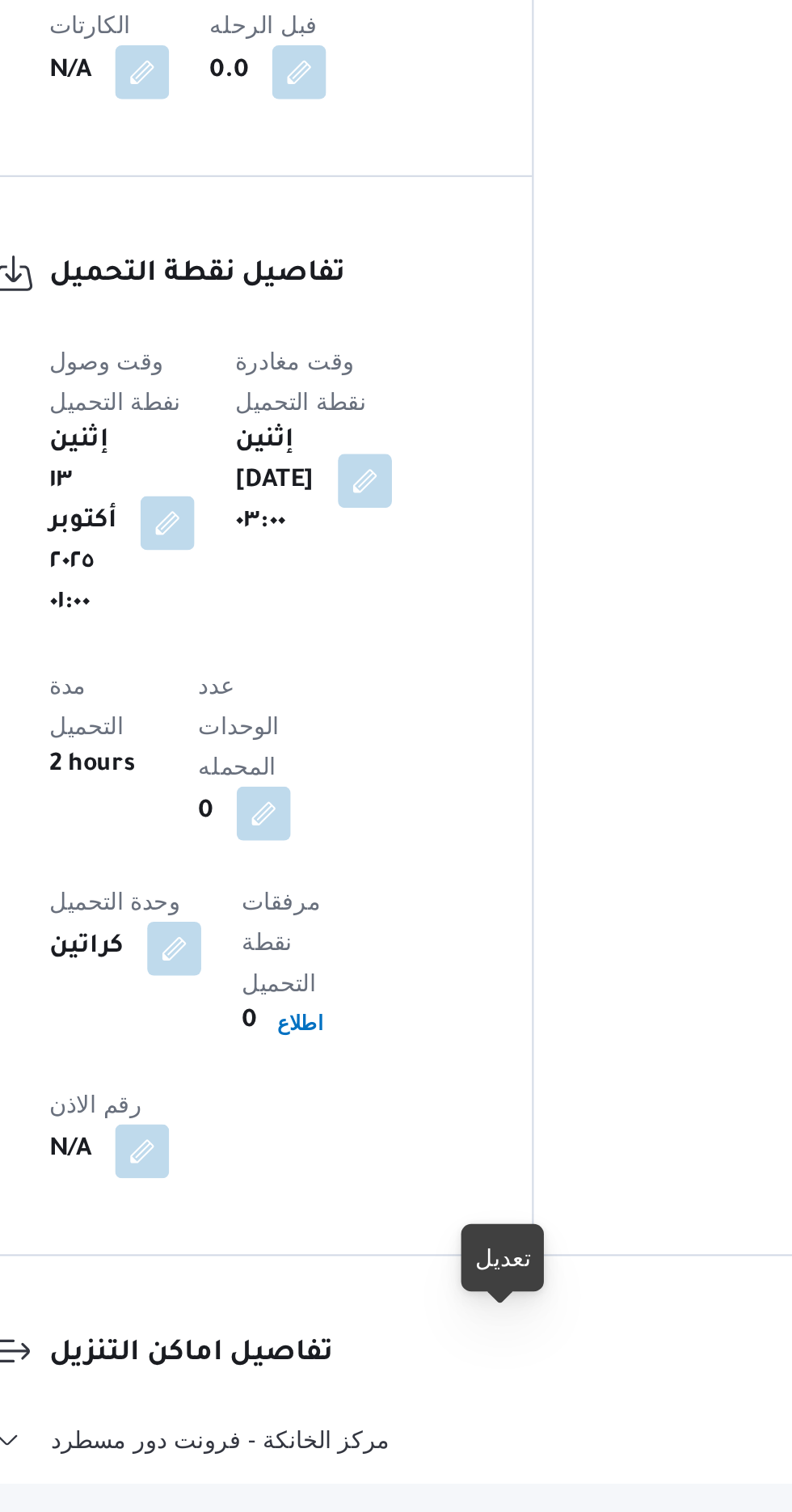
click at [433, 855] on button "button" at bounding box center [425, 868] width 26 height 26
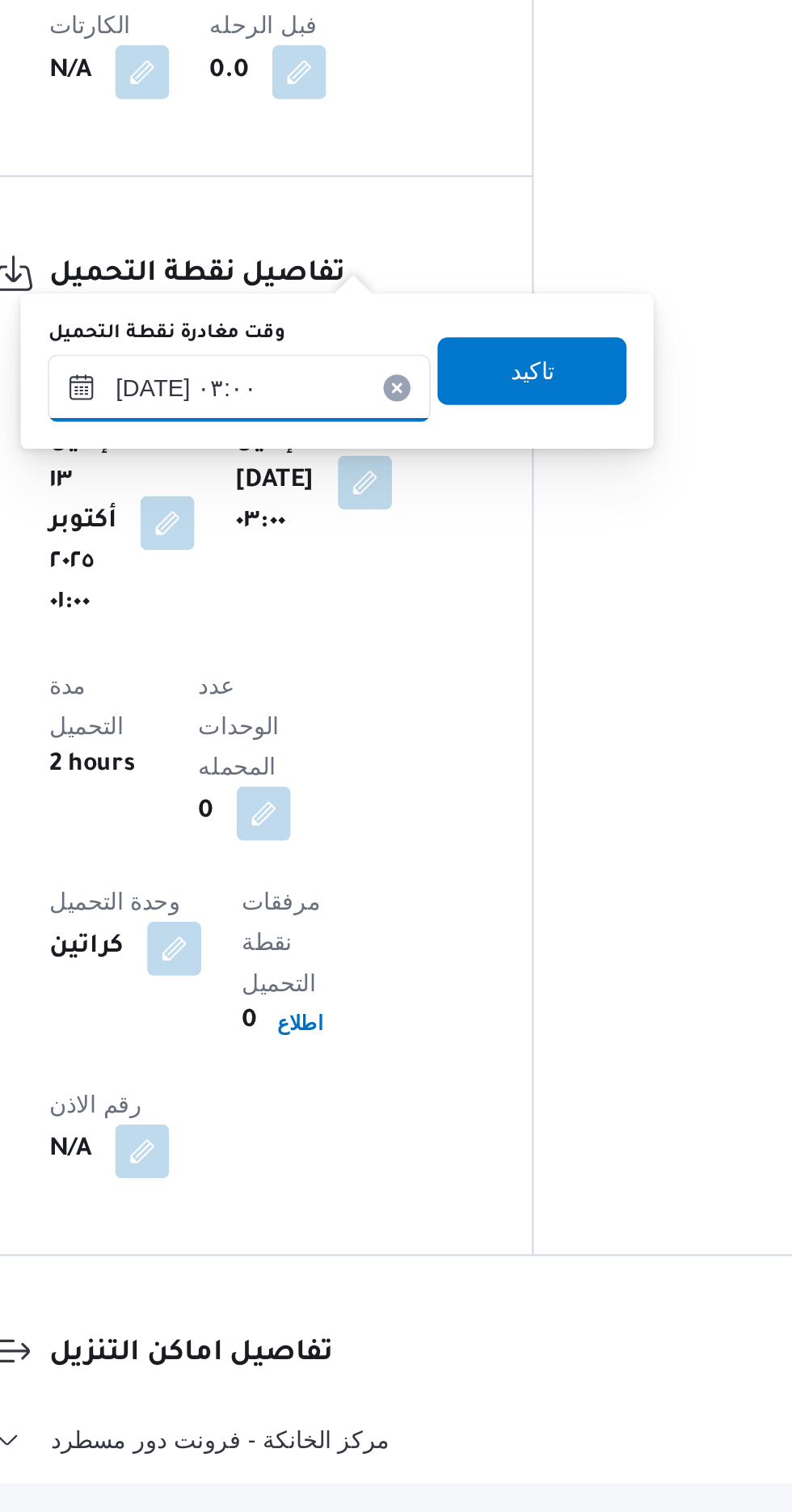
click at [386, 829] on input "[DATE] ٠٣:٠٠" at bounding box center [365, 824] width 184 height 32
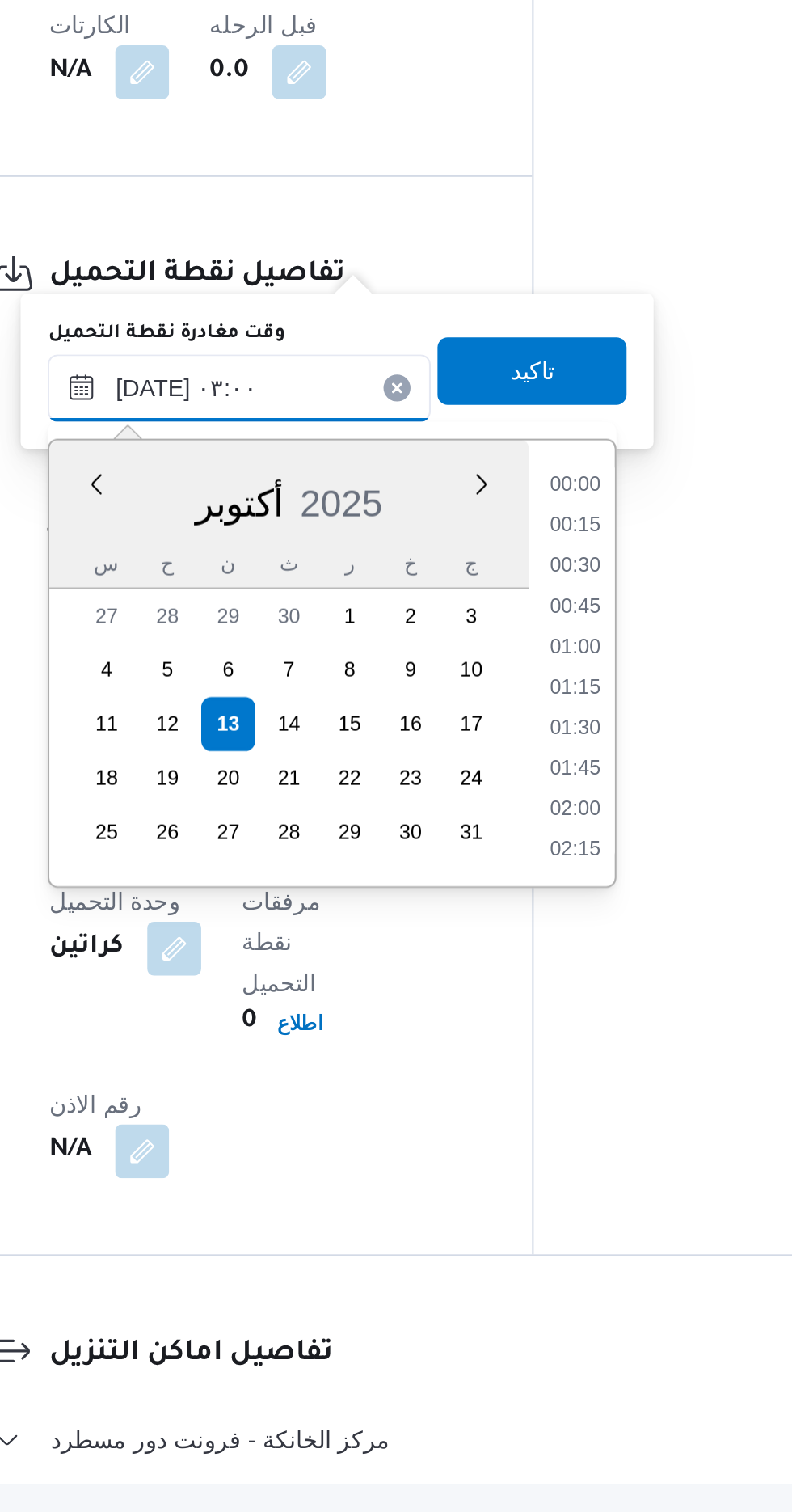
scroll to position [134, 0]
click at [524, 1042] on li "04:00" at bounding box center [526, 1046] width 38 height 16
type input "[DATE] ٠٣:٠٠"
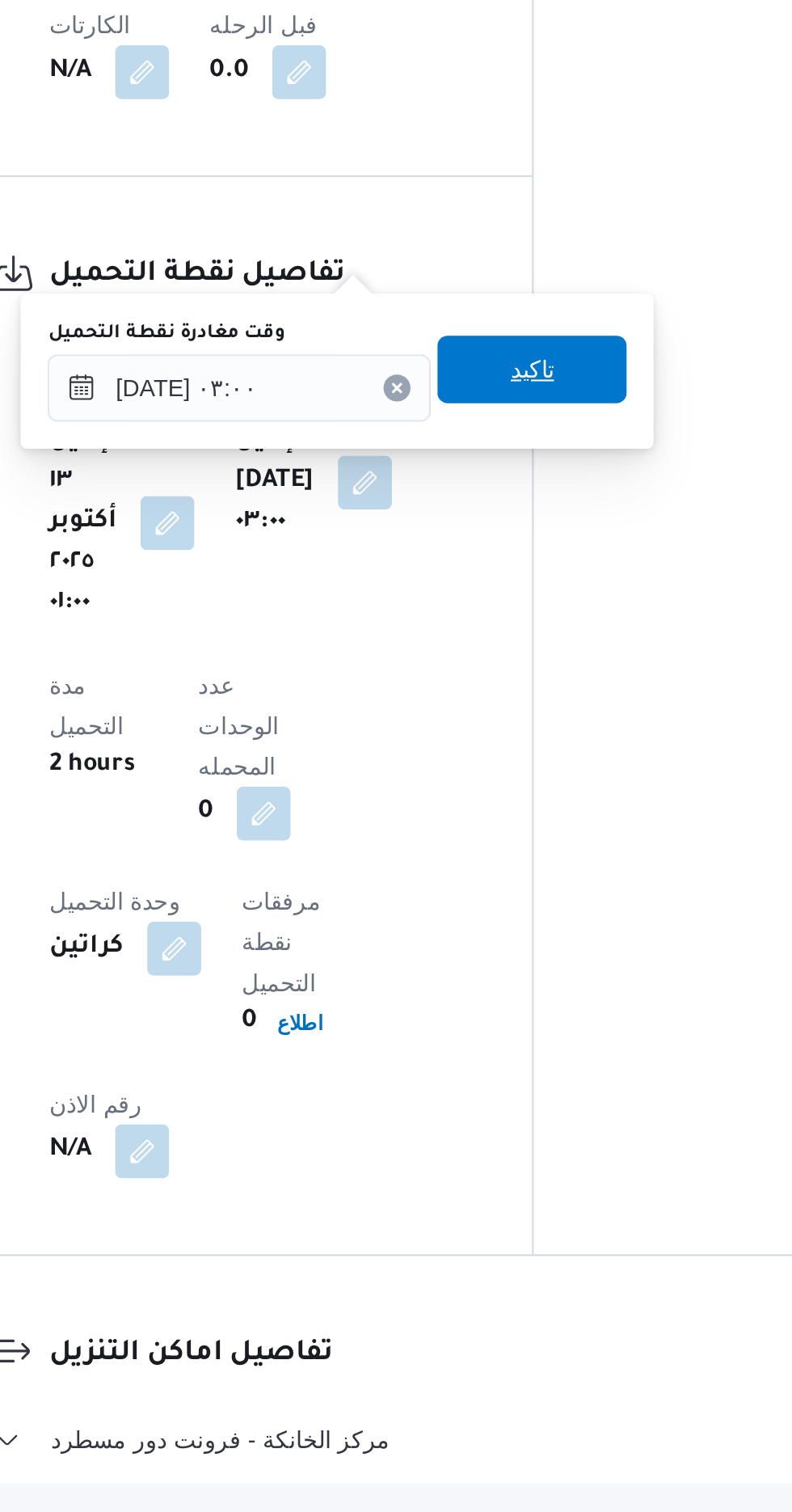
click at [516, 815] on span "تاكيد" at bounding box center [505, 815] width 21 height 20
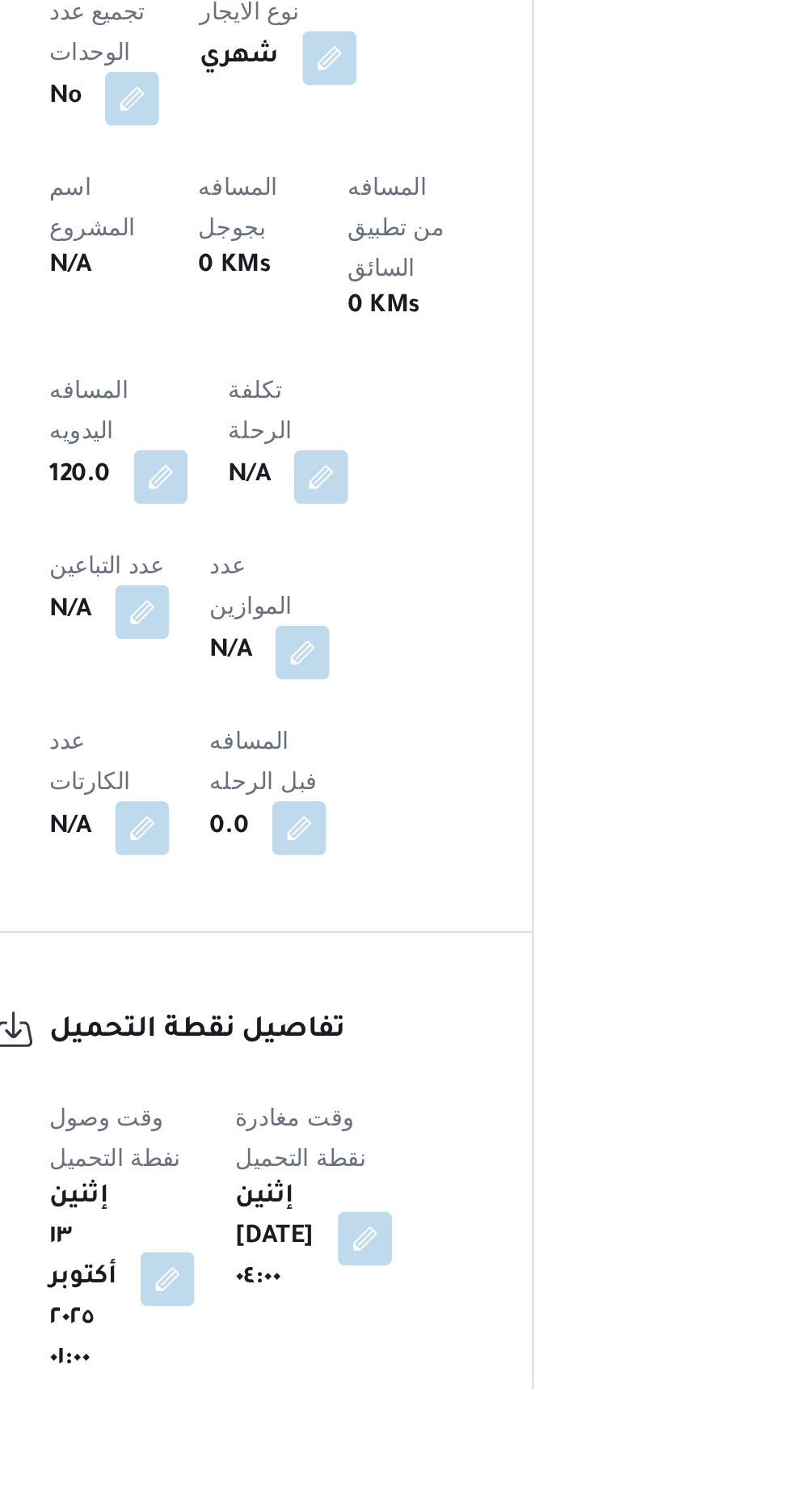
scroll to position [452, 0]
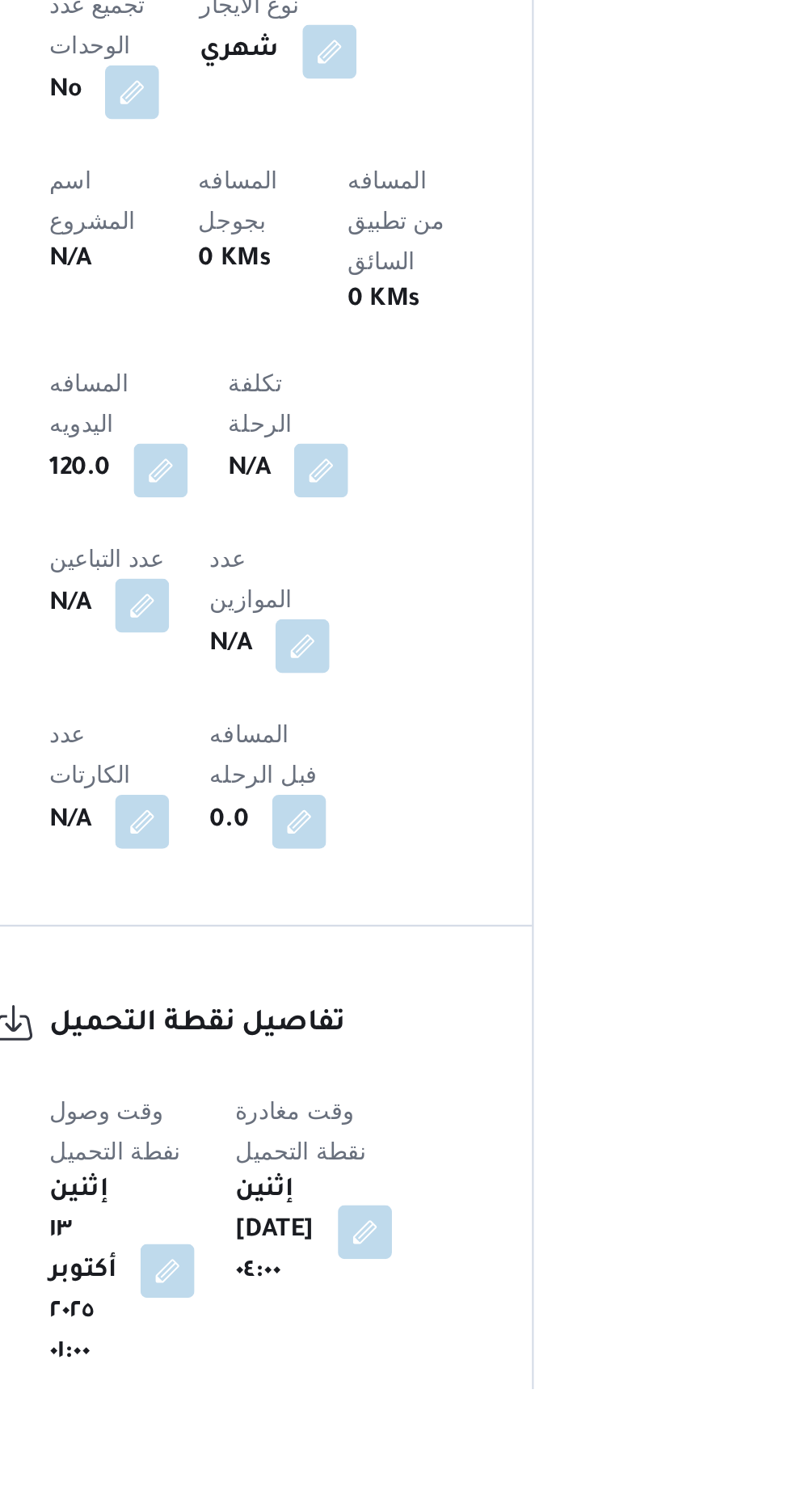
click at [328, 1443] on button "button" at bounding box center [331, 1456] width 26 height 26
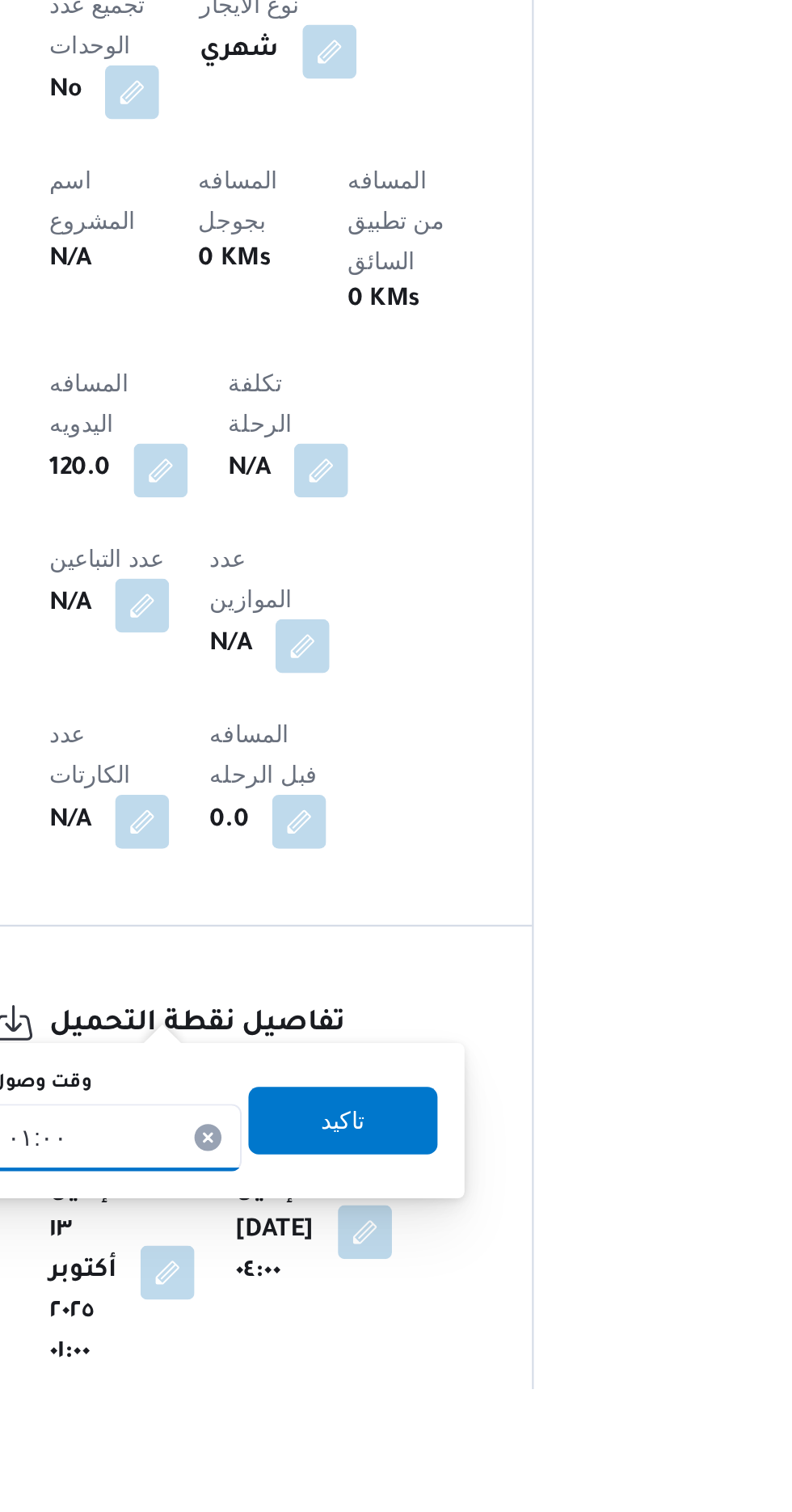
click at [303, 1375] on input "[DATE] ٠١:٠٠" at bounding box center [275, 1391] width 184 height 32
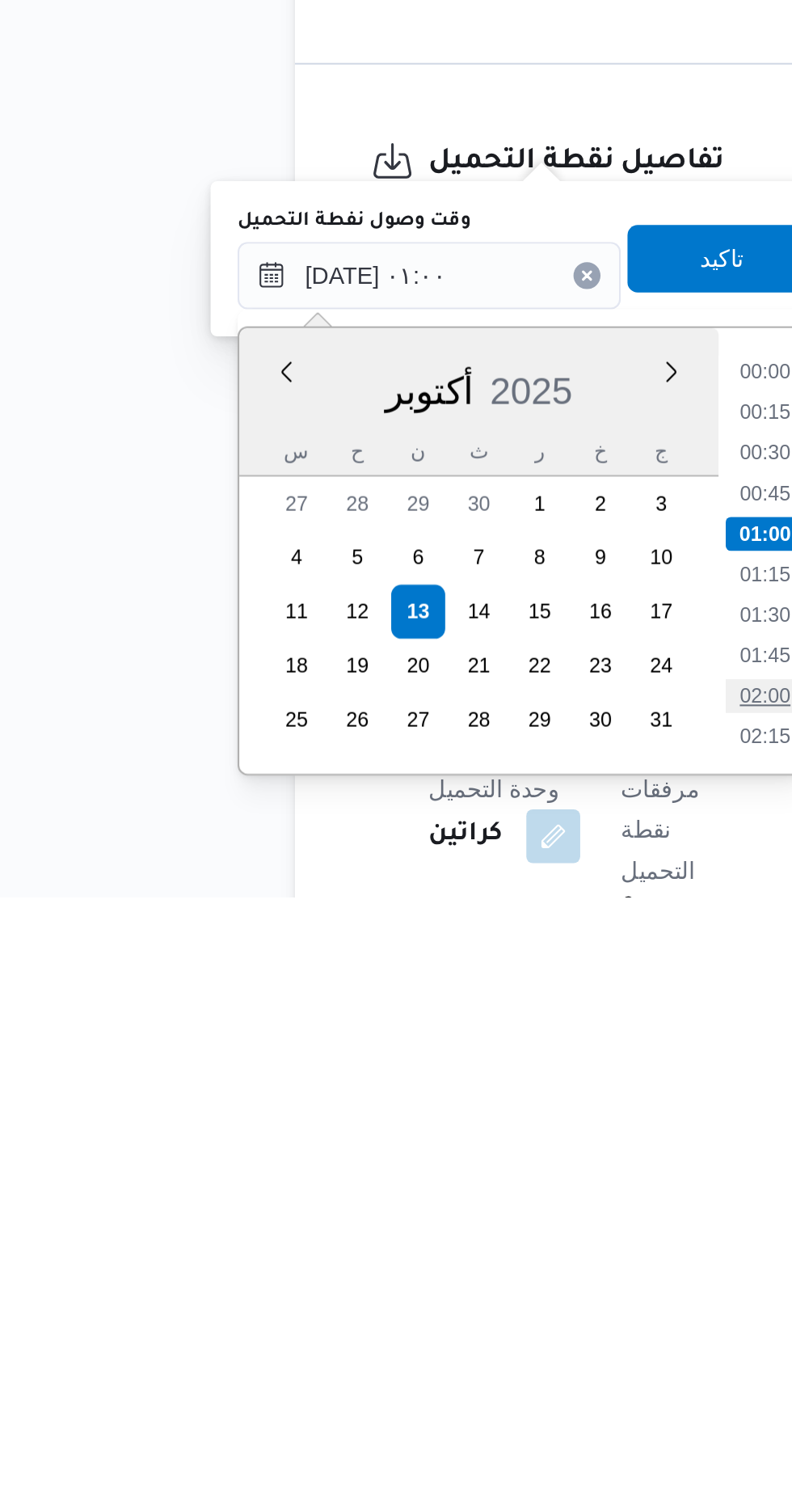
click at [428, 1414] on li "02:00" at bounding box center [435, 1415] width 38 height 16
type input "[DATE] ٠١:٠٠"
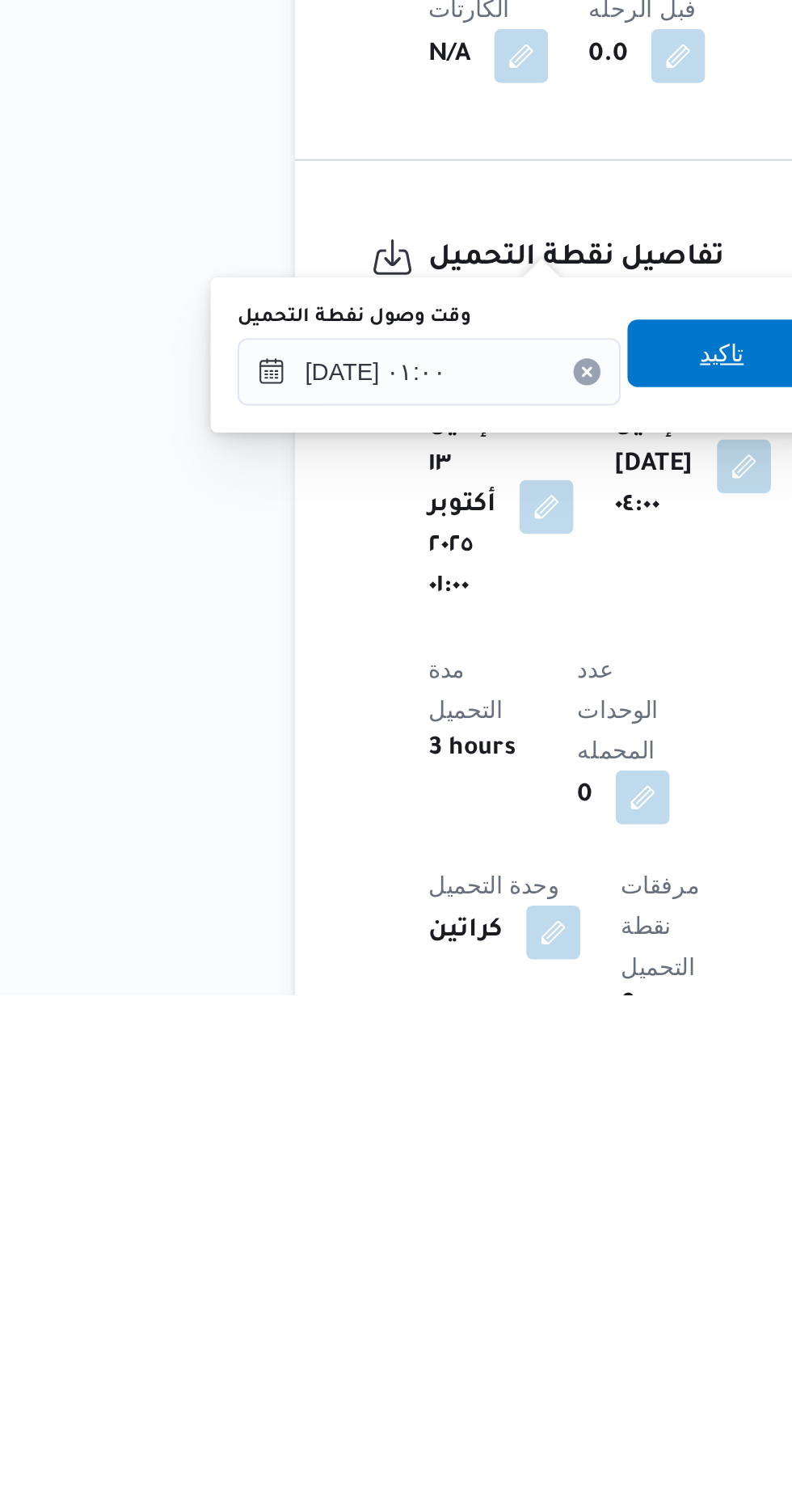
click at [421, 1200] on span "تاكيد" at bounding box center [415, 1204] width 21 height 20
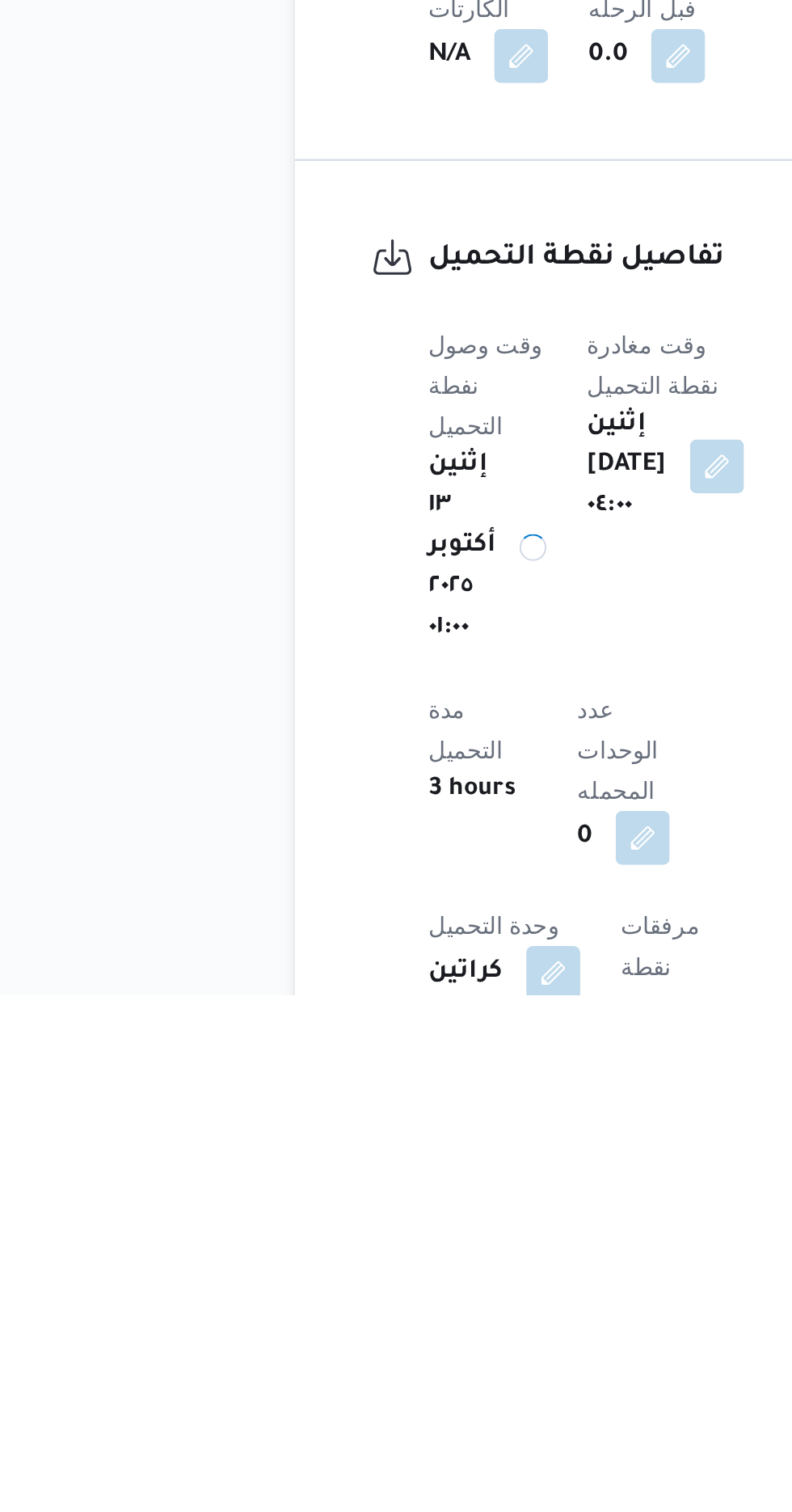
scroll to position [631, 0]
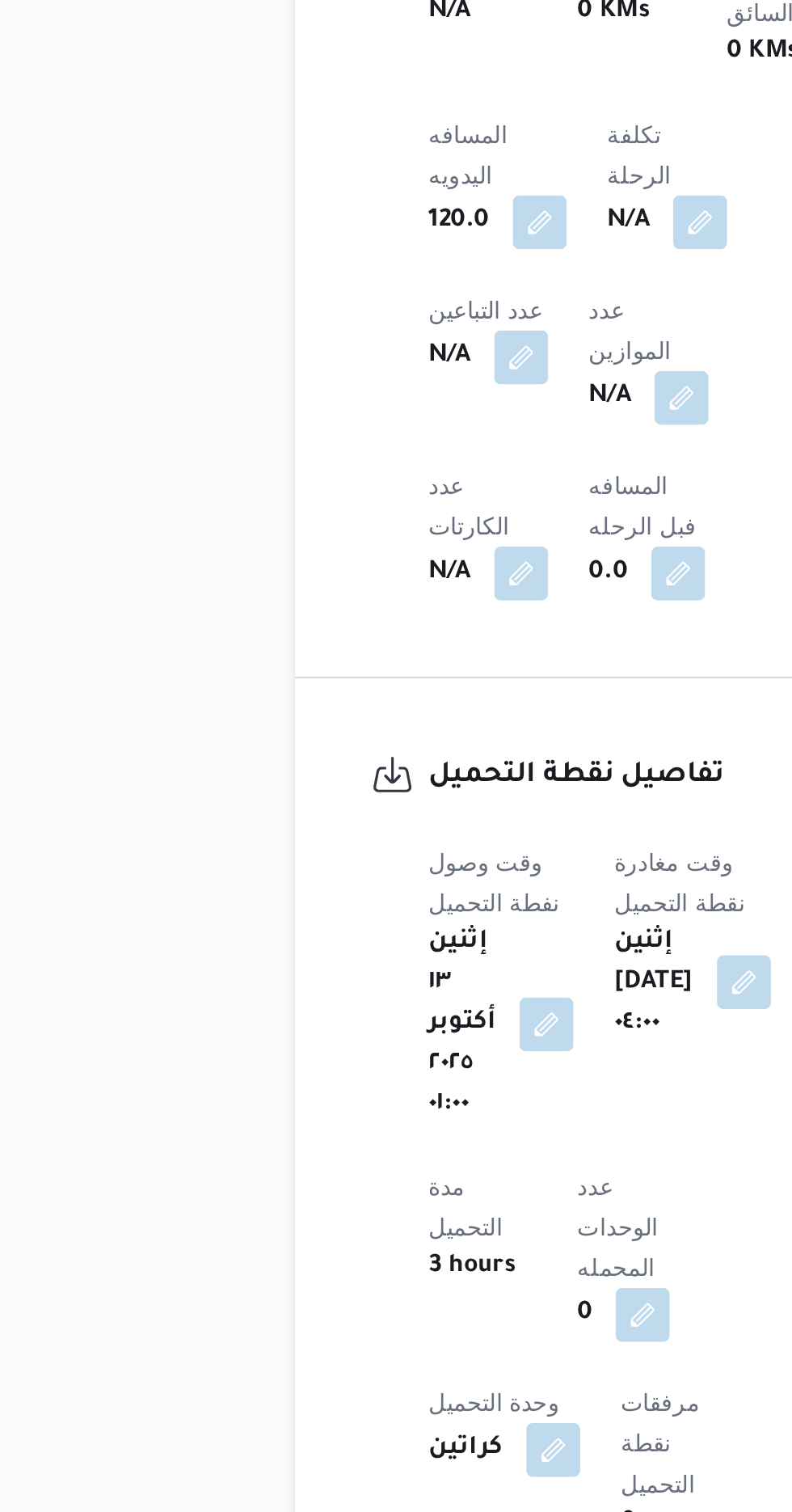
click at [428, 1245] on button "button" at bounding box center [425, 1259] width 26 height 26
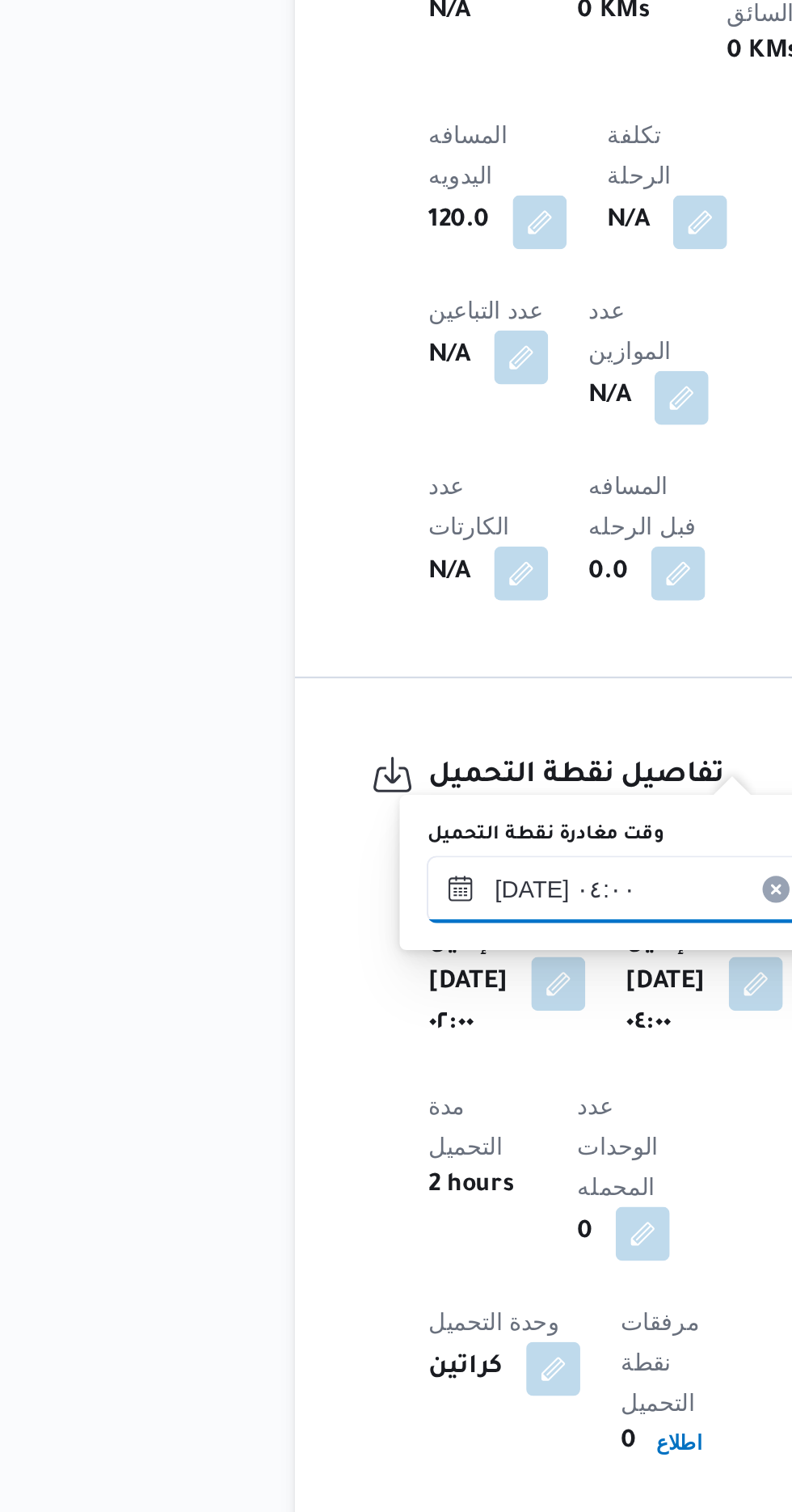
click at [355, 1205] on input "[DATE] ٠٤:٠٠" at bounding box center [365, 1214] width 184 height 32
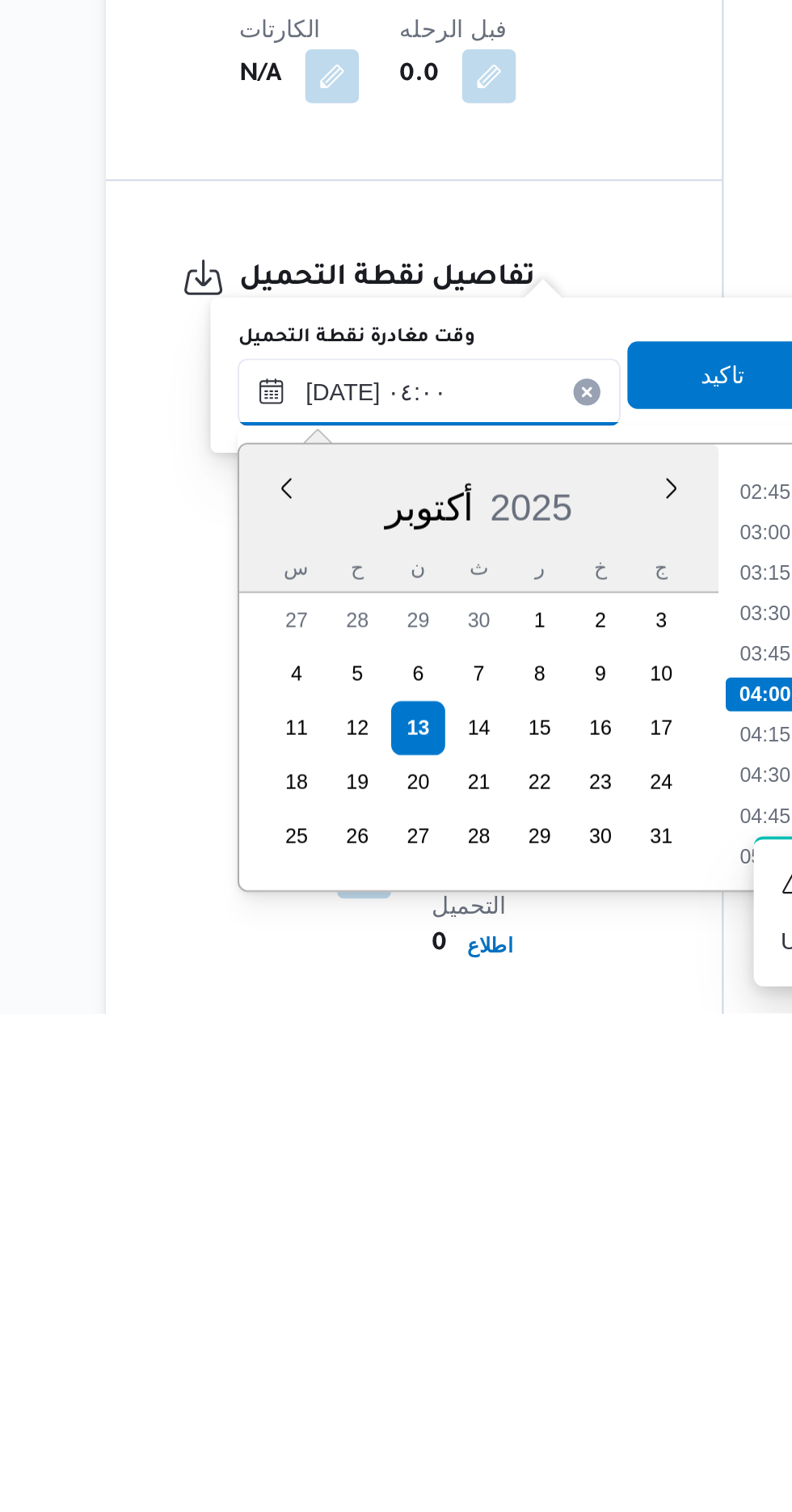
scroll to position [630, 0]
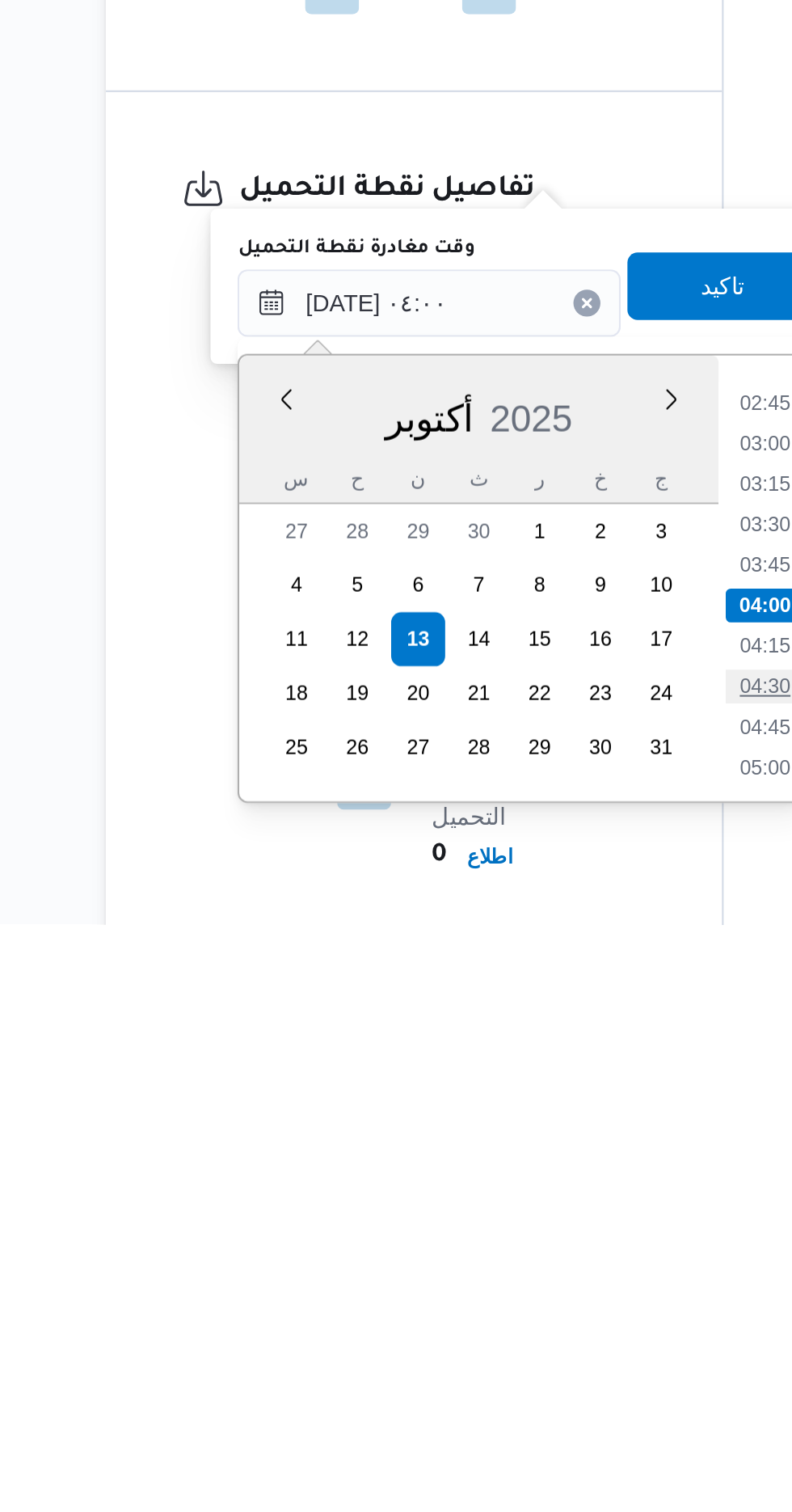
click at [530, 1396] on li "04:30" at bounding box center [526, 1397] width 38 height 16
type input "[DATE] ٠٤:٠٠"
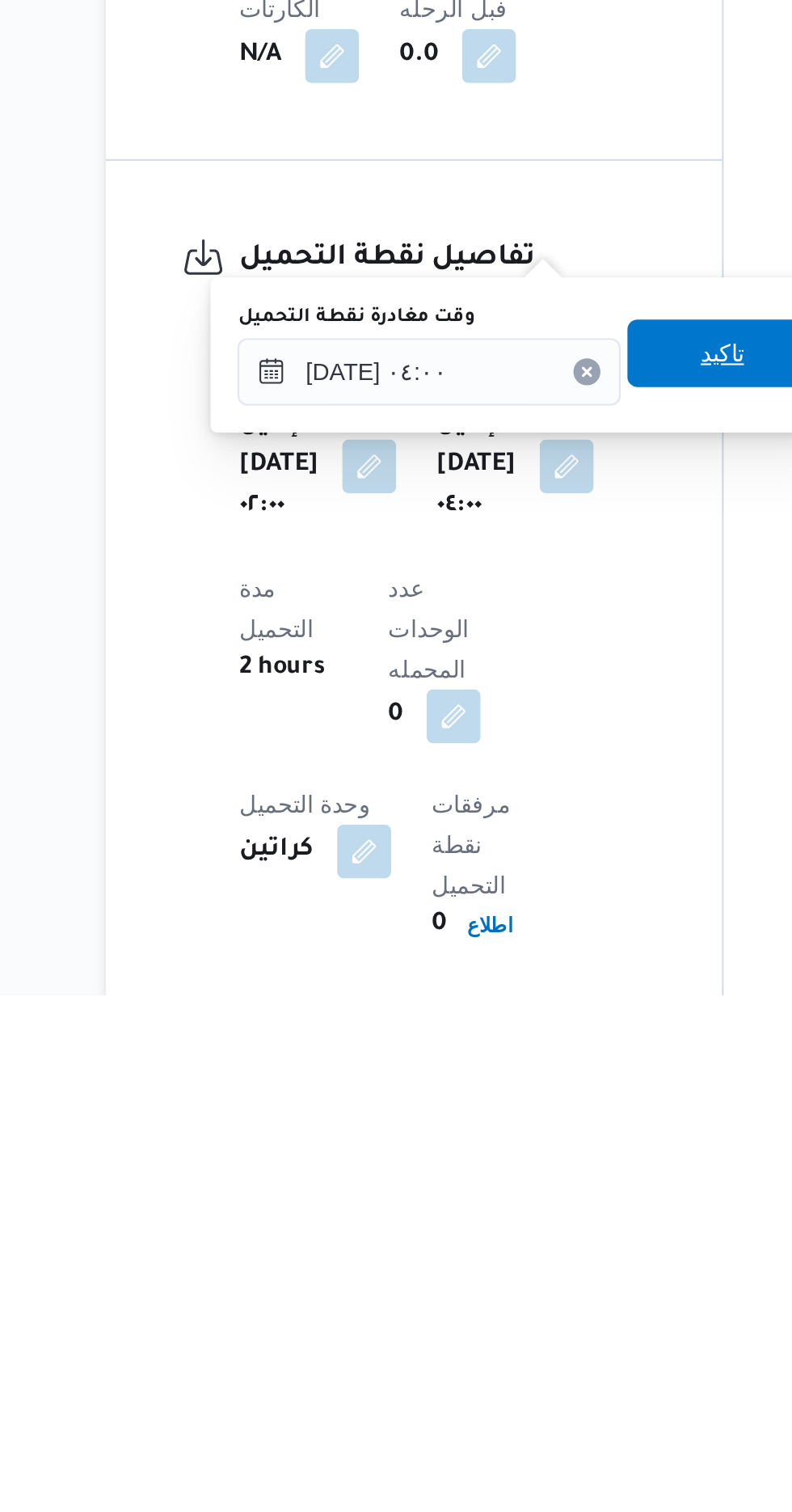
click at [516, 1209] on span "تاكيد" at bounding box center [505, 1204] width 21 height 20
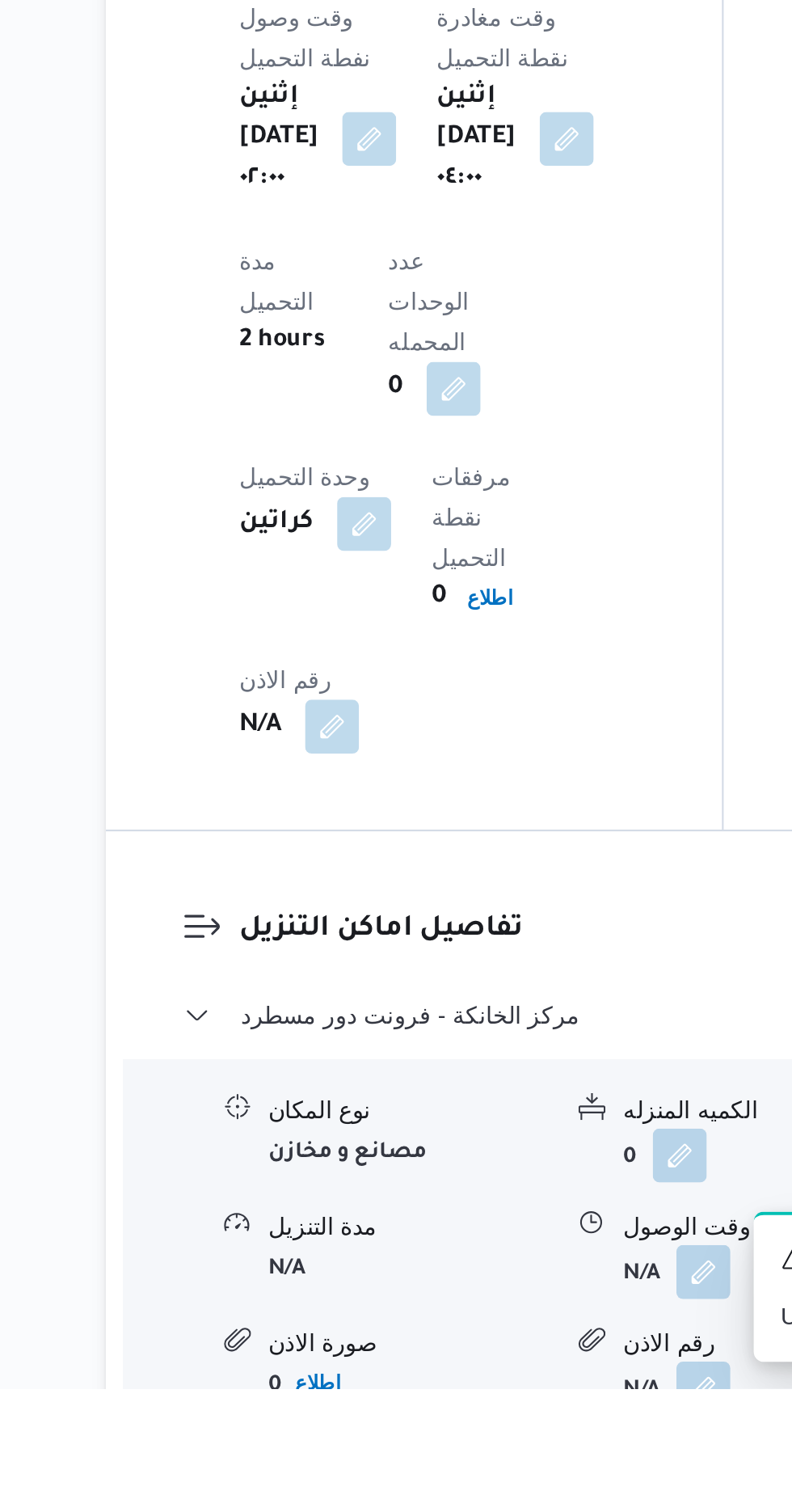
scroll to position [985, 0]
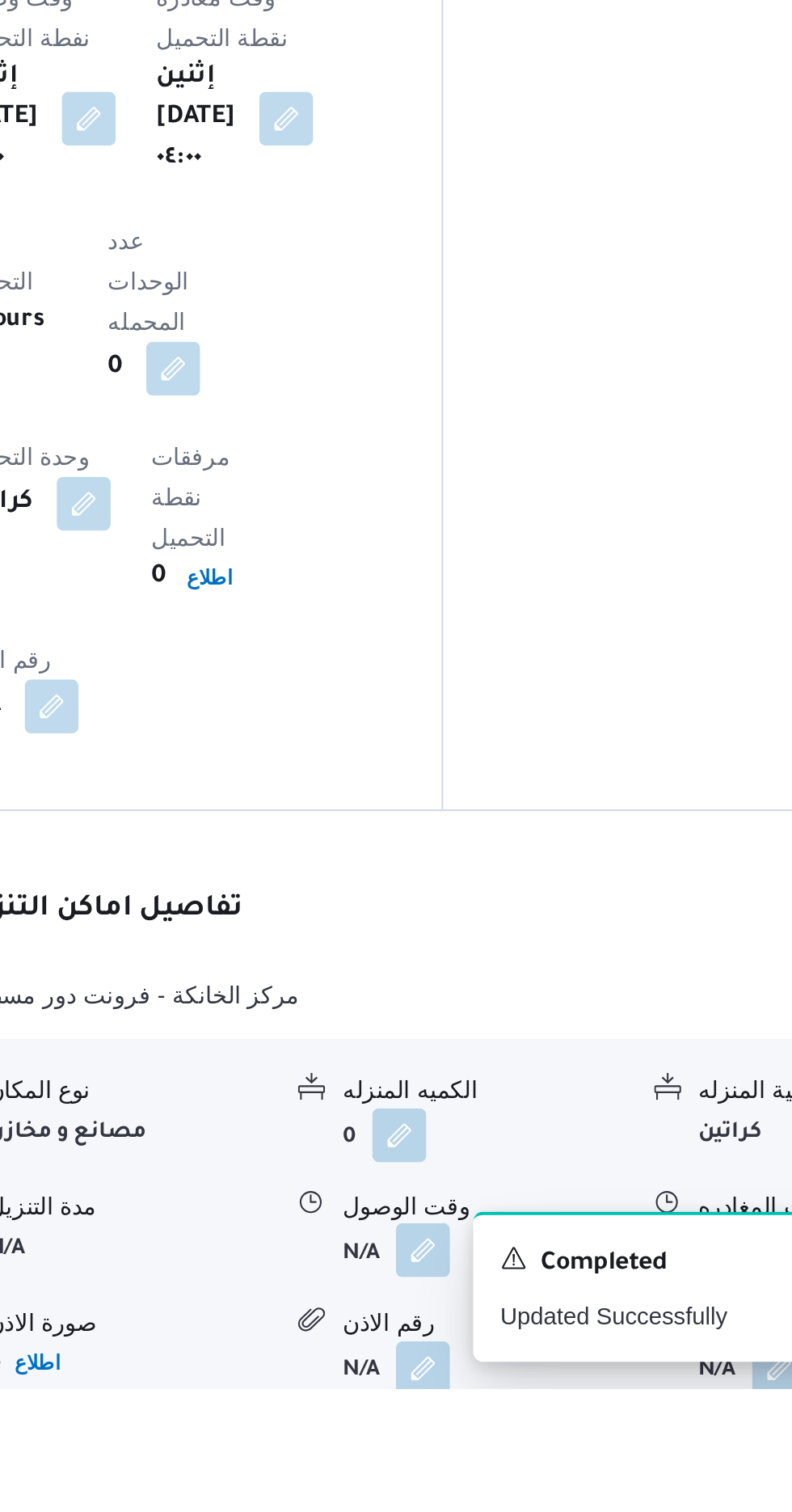
click at [506, 1433] on button "button" at bounding box center [496, 1446] width 26 height 26
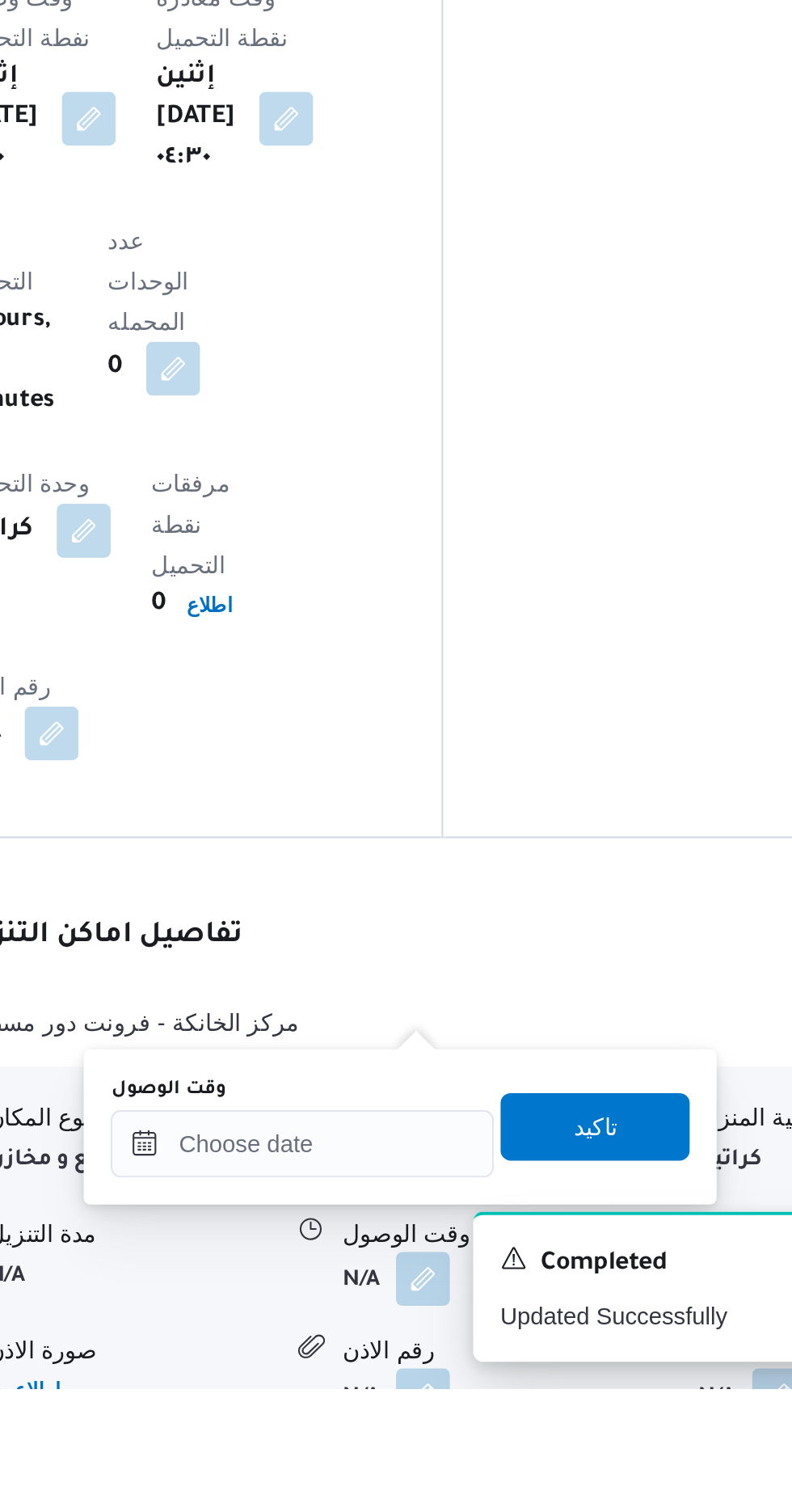
click at [482, 1375] on div "وقت الوصول" at bounding box center [439, 1387] width 184 height 49
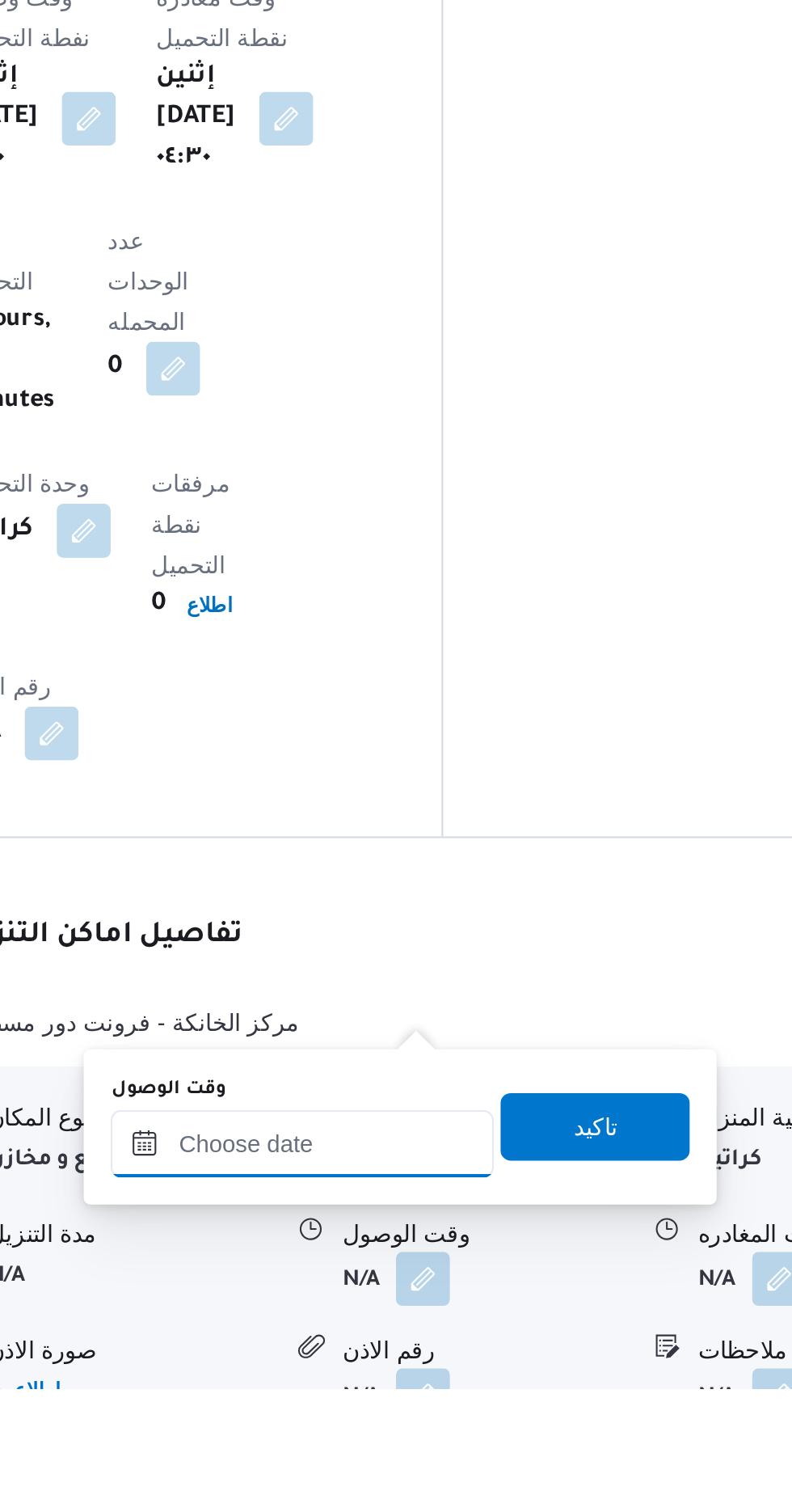
click at [436, 1392] on input "وقت الوصول" at bounding box center [439, 1395] width 184 height 32
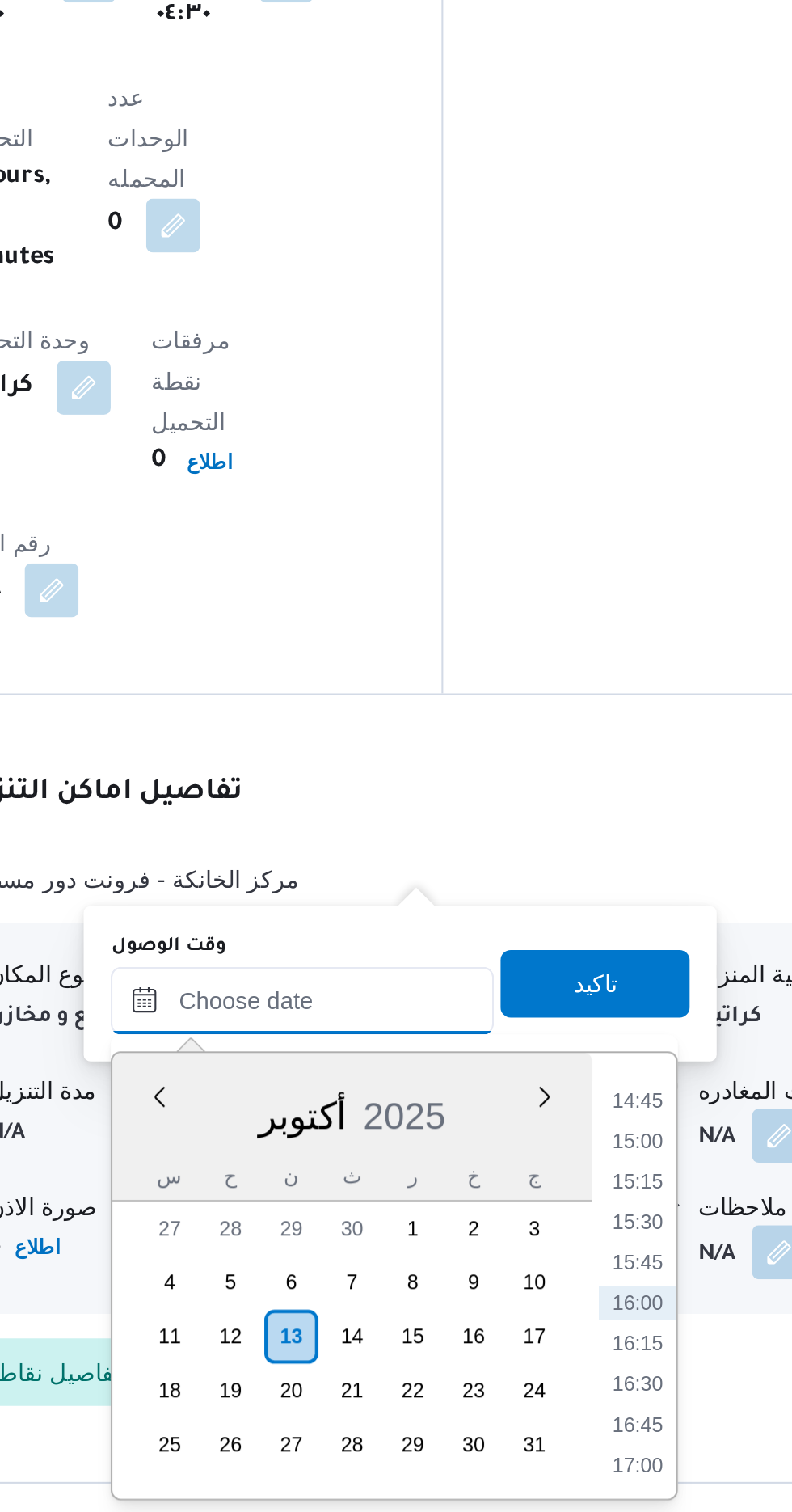
scroll to position [1113, 0]
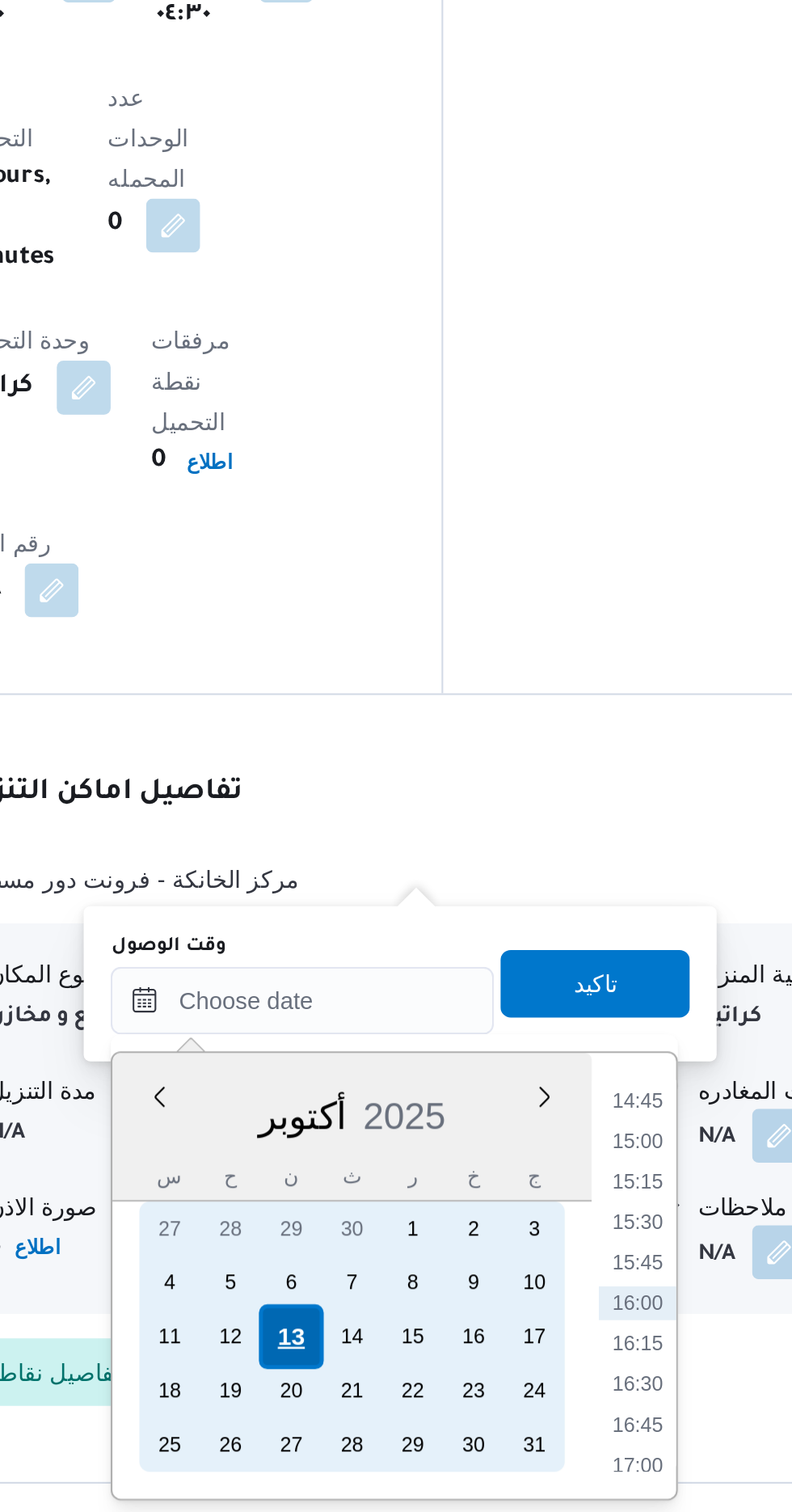
click at [434, 1428] on div "13" at bounding box center [433, 1428] width 31 height 31
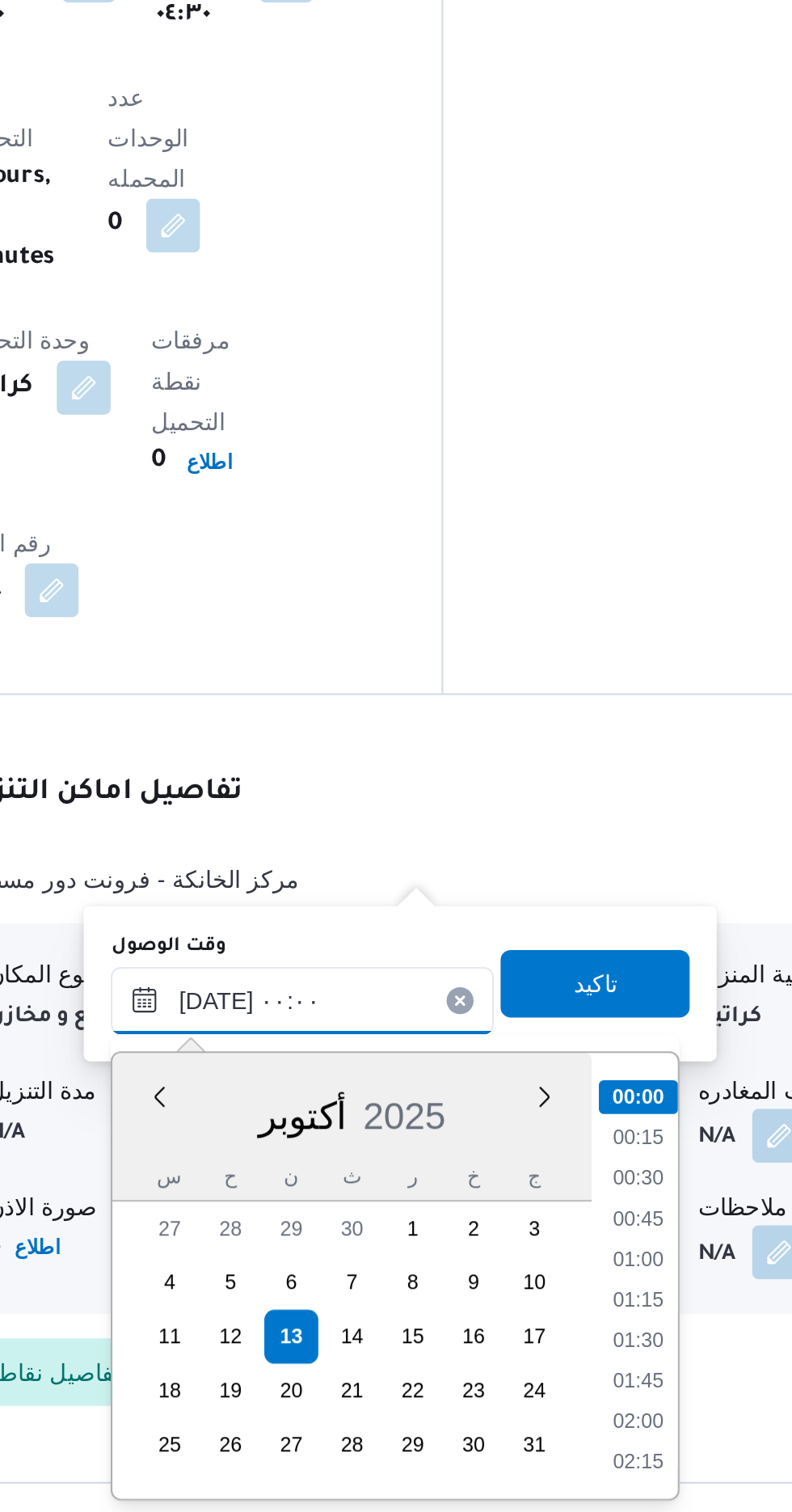
click at [365, 1269] on input "[DATE] ٠٠:٠٠" at bounding box center [439, 1267] width 184 height 32
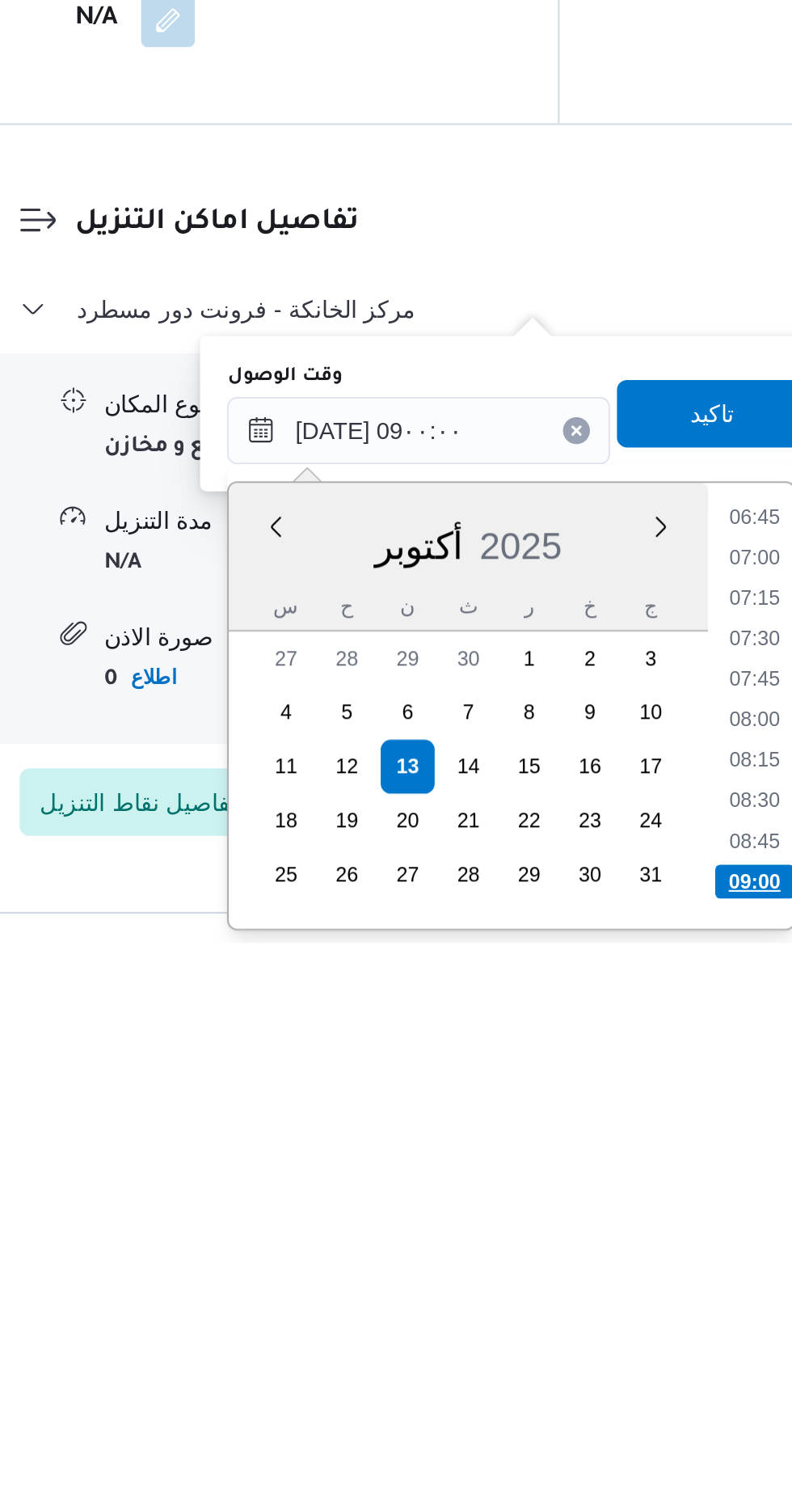
click at [590, 1477] on li "09:00" at bounding box center [600, 1482] width 38 height 16
type input "[DATE] ٠٩:٠٠"
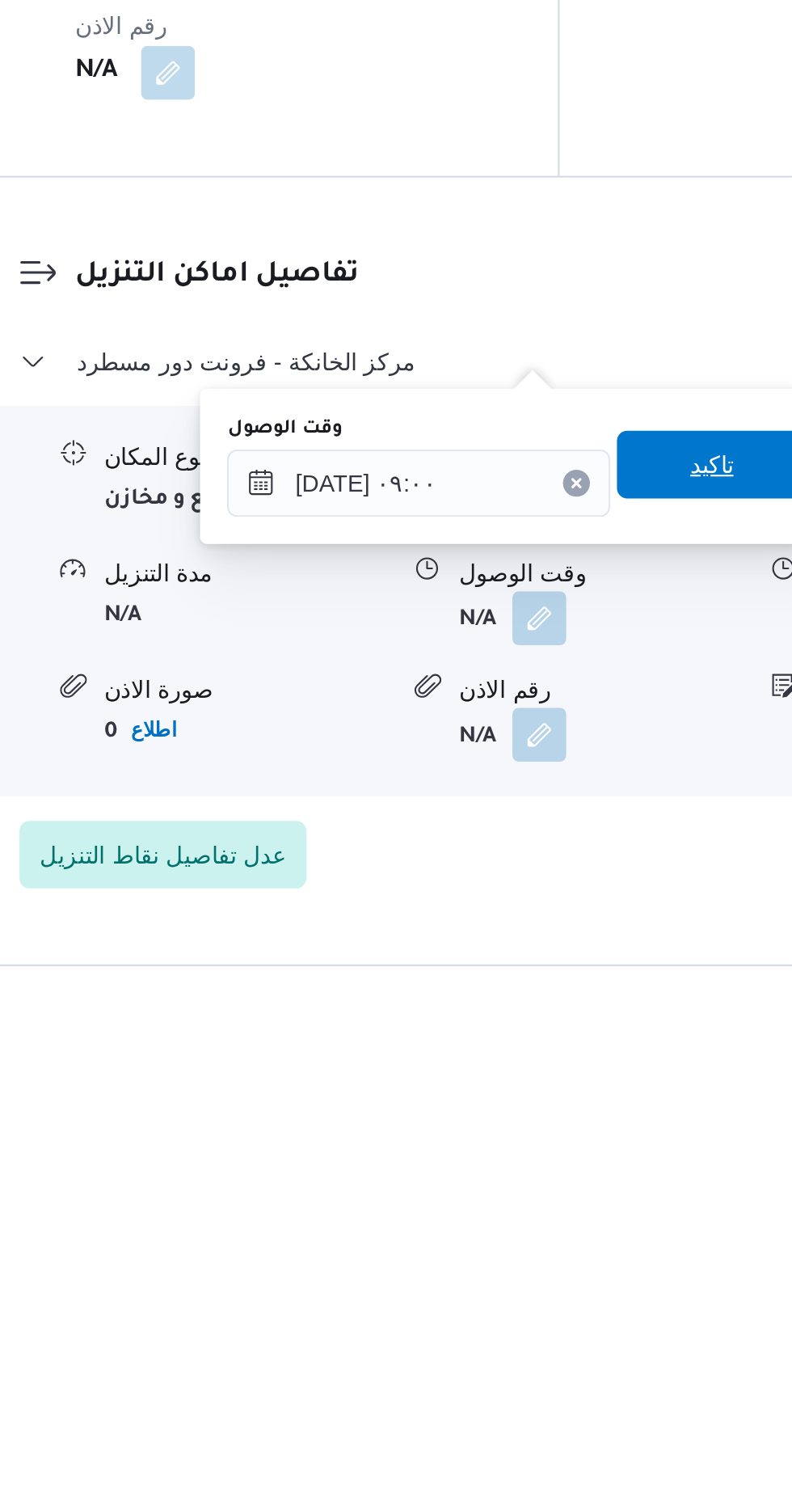
click at [584, 1246] on span "تاكيد" at bounding box center [579, 1258] width 90 height 32
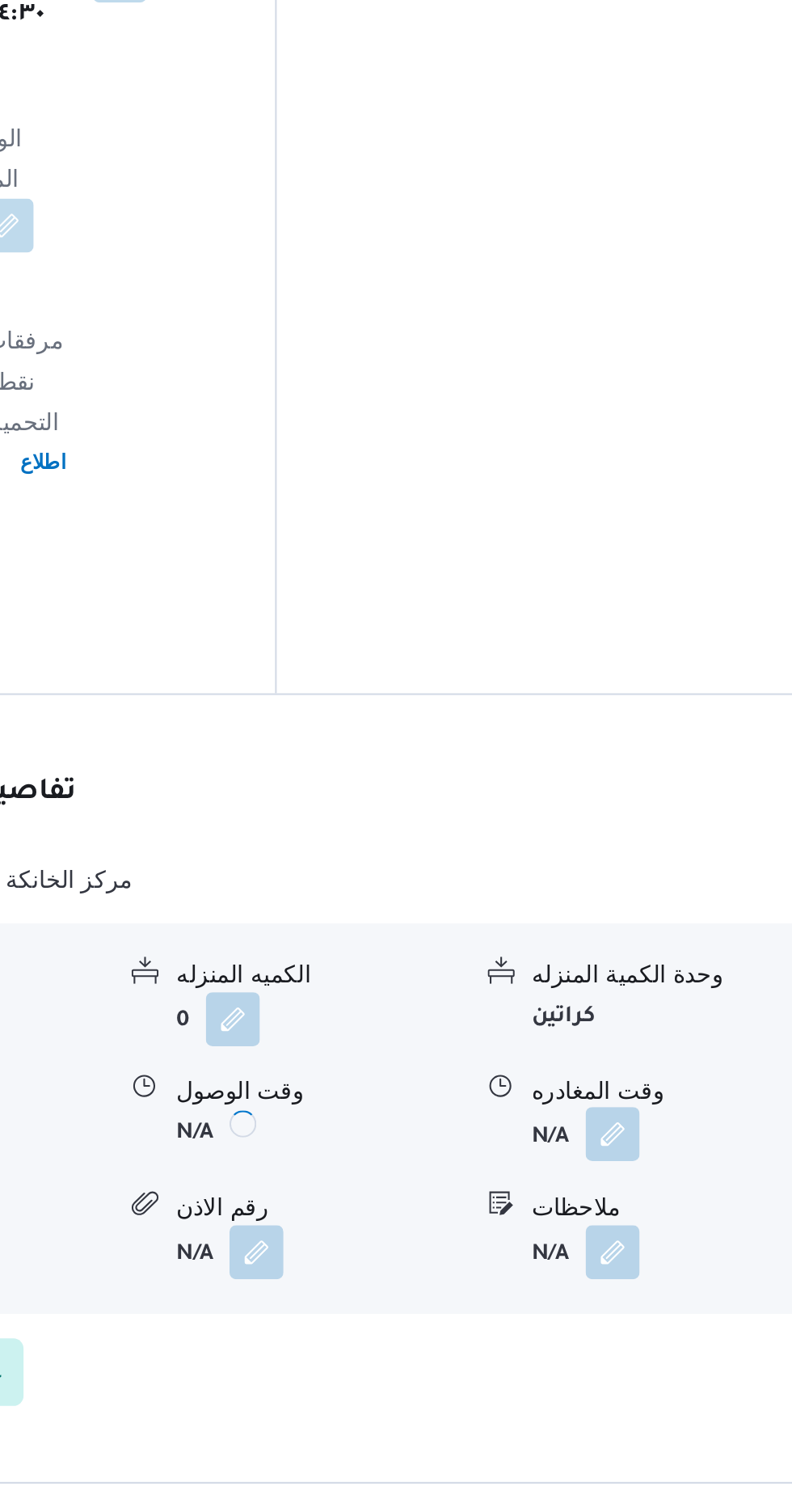
click at [661, 1318] on button "button" at bounding box center [667, 1331] width 26 height 26
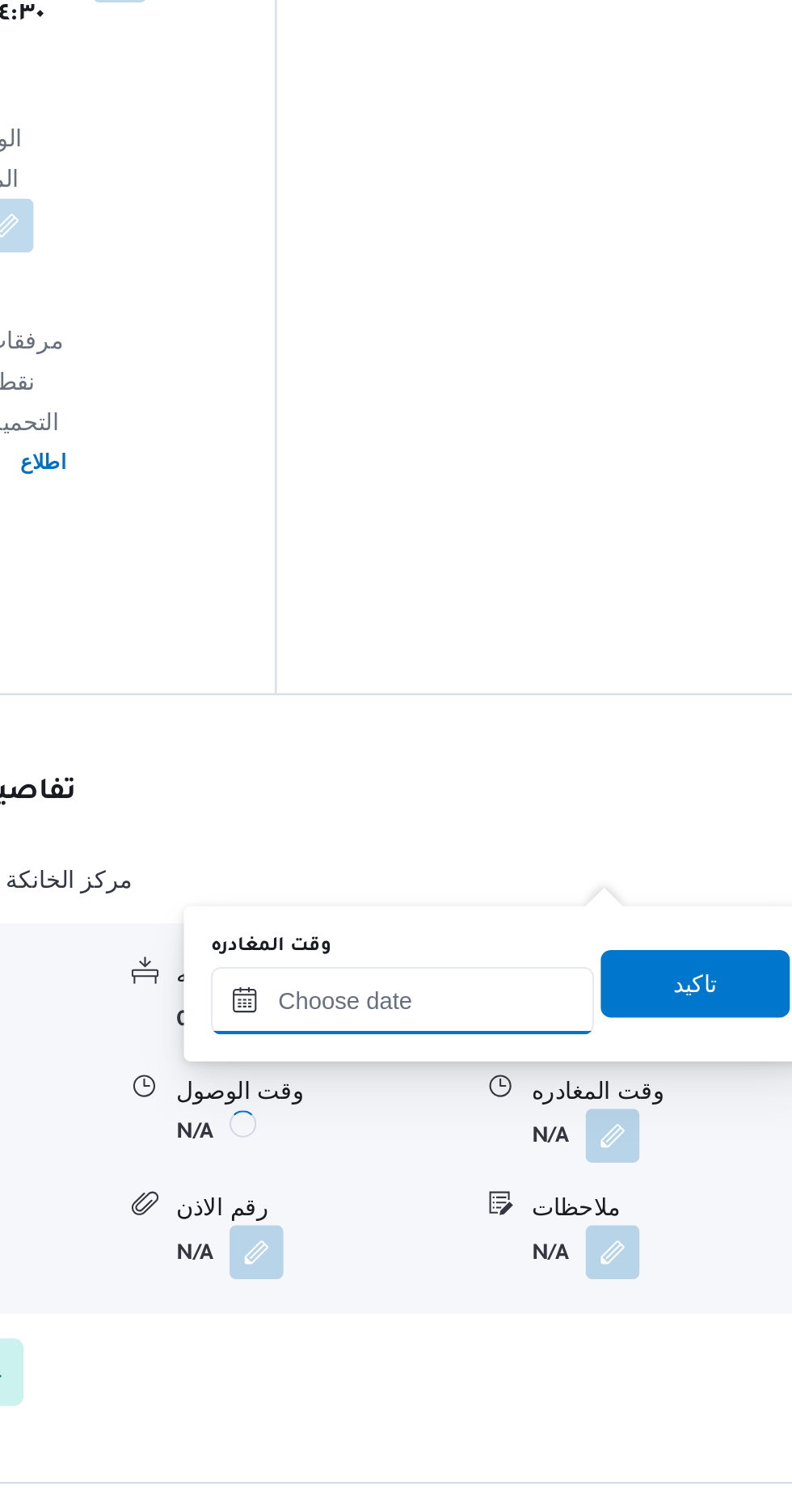
click at [586, 1260] on input "وقت المغادره" at bounding box center [567, 1267] width 184 height 32
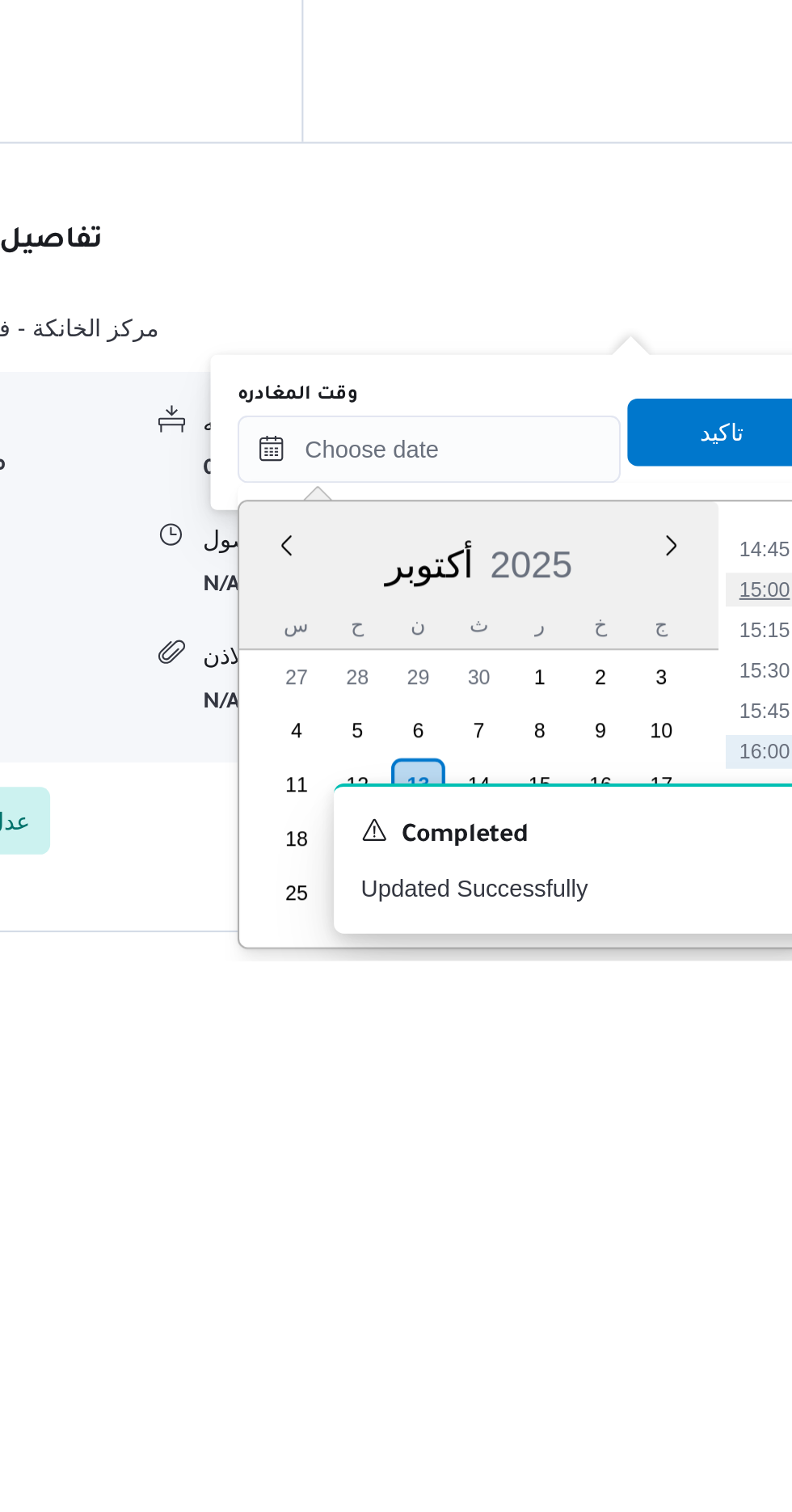
click at [728, 1332] on li "15:00" at bounding box center [727, 1334] width 38 height 16
type input "[DATE] ١٥:٠٠"
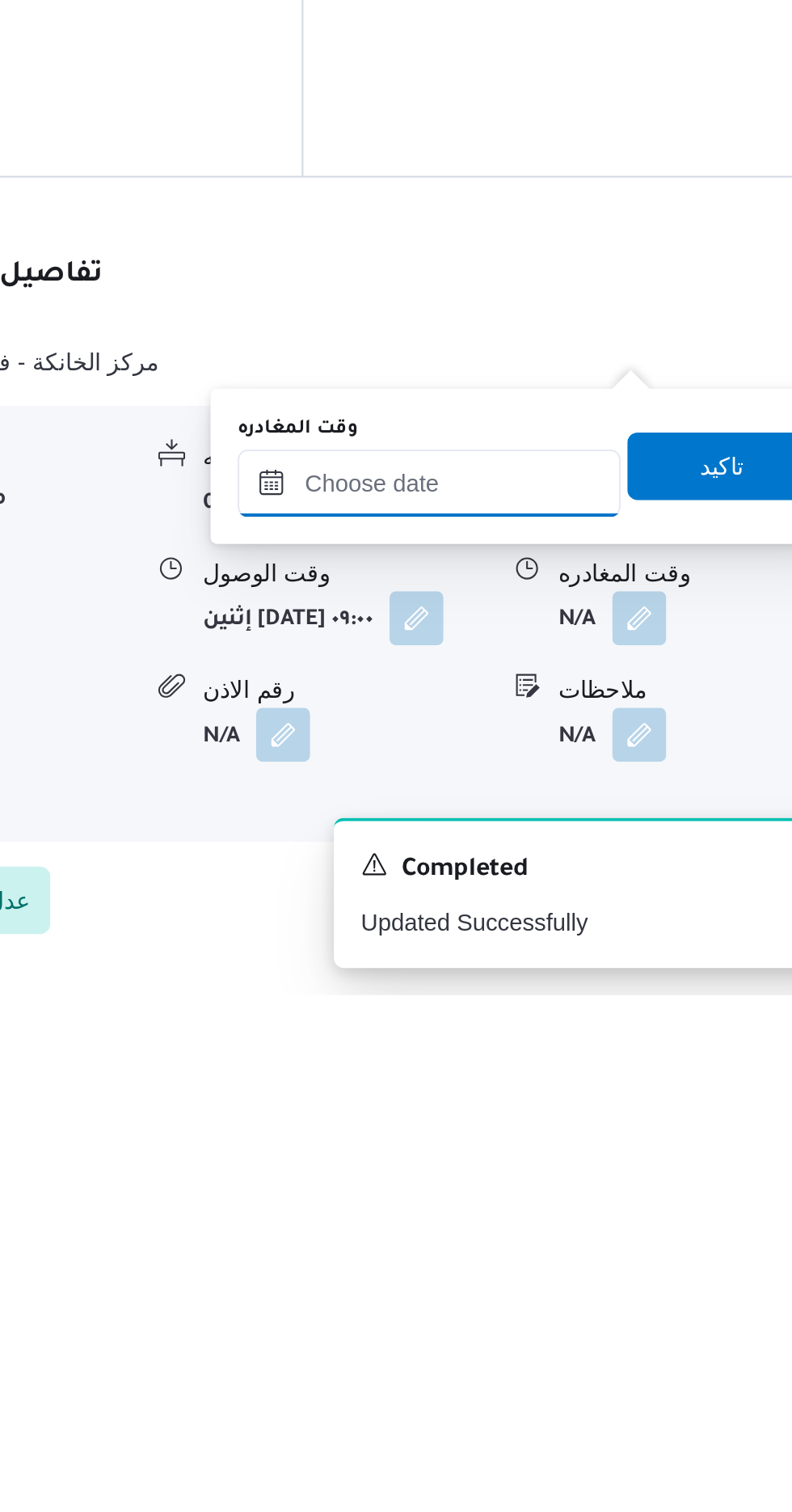
click at [616, 1264] on input "وقت المغادره" at bounding box center [567, 1267] width 184 height 32
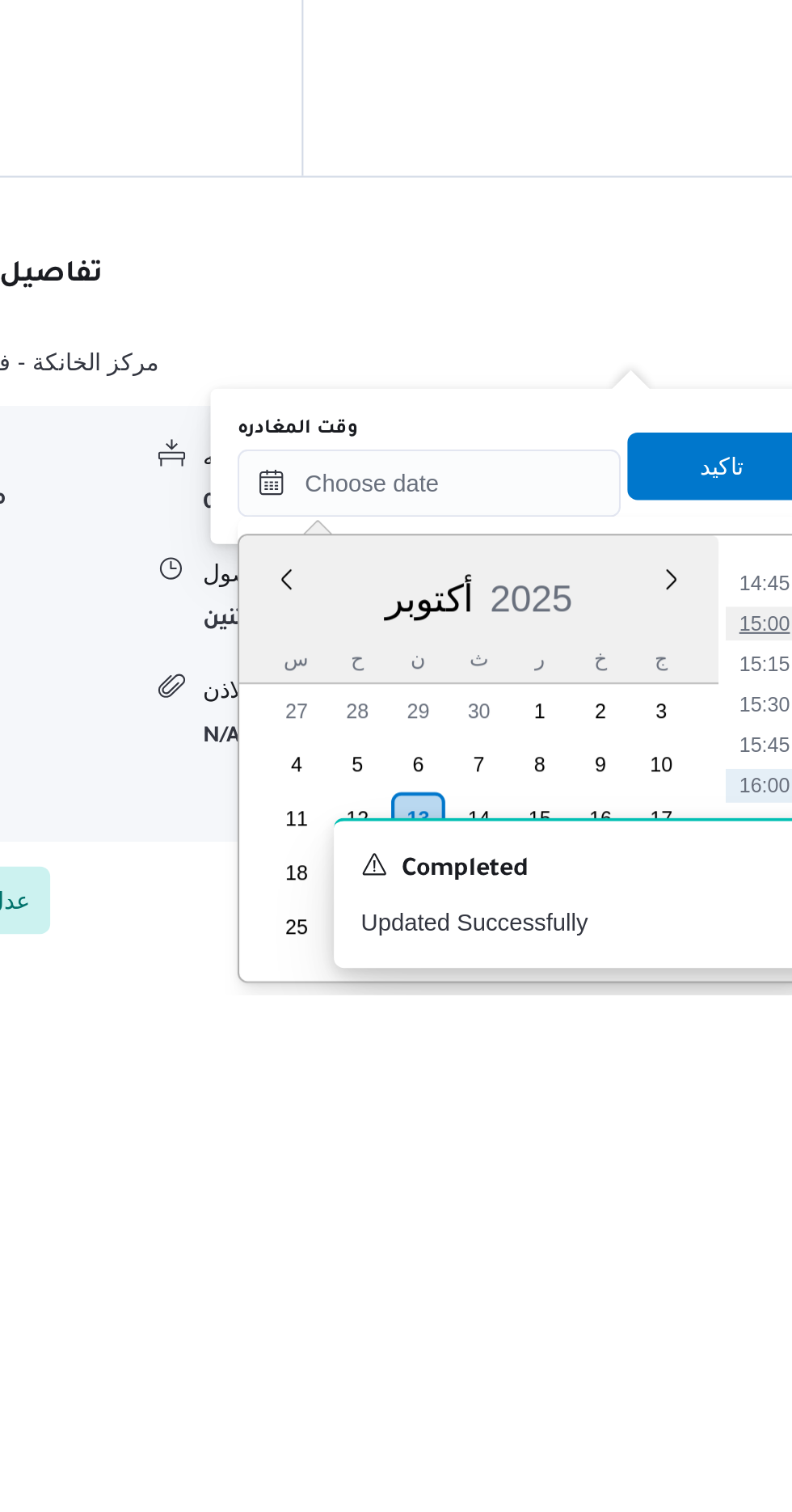
click at [725, 1328] on li "15:00" at bounding box center [727, 1334] width 38 height 16
type input "[DATE] ١٥:٠٠"
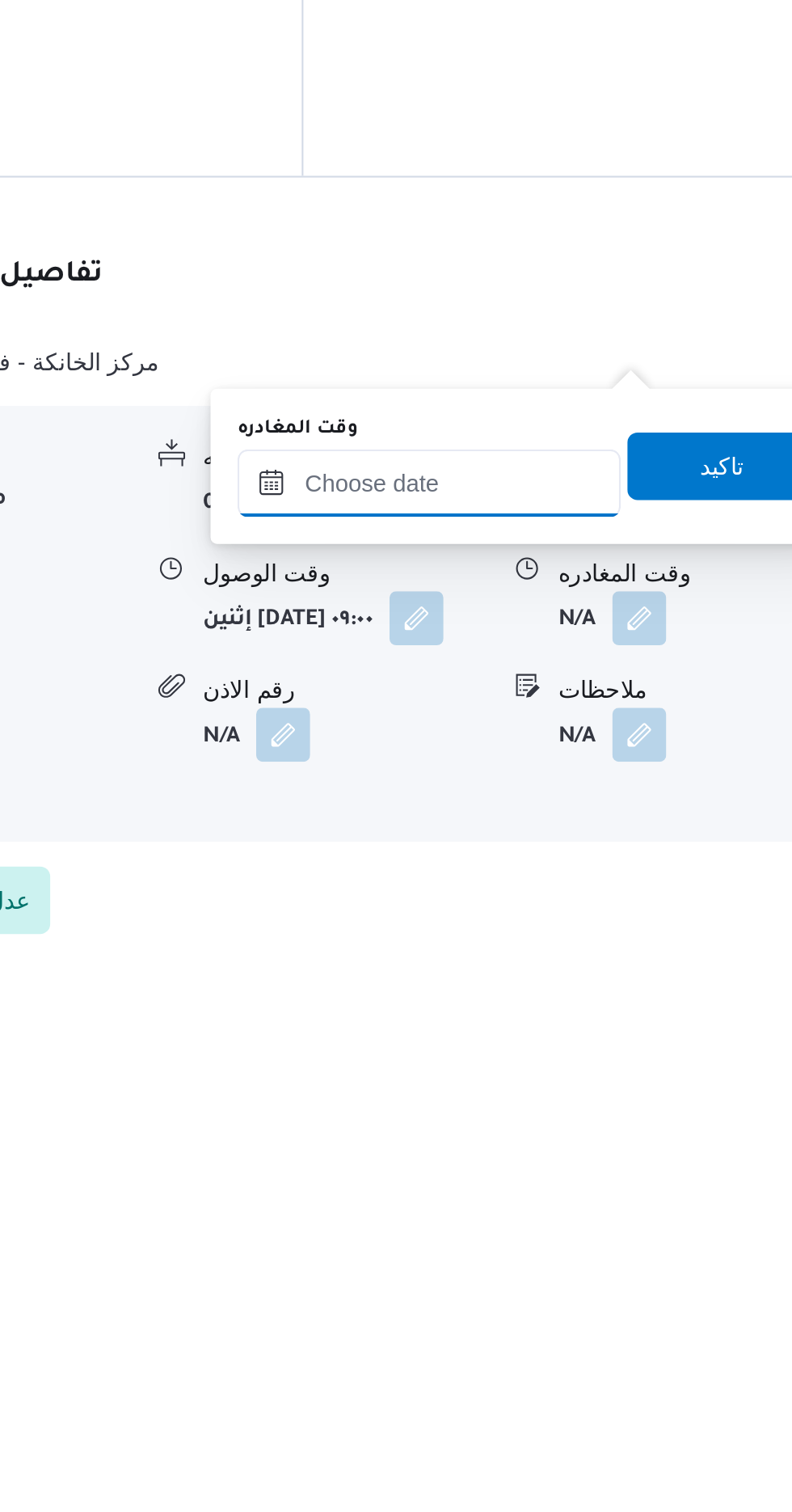
click at [618, 1262] on input "وقت المغادره" at bounding box center [567, 1267] width 184 height 32
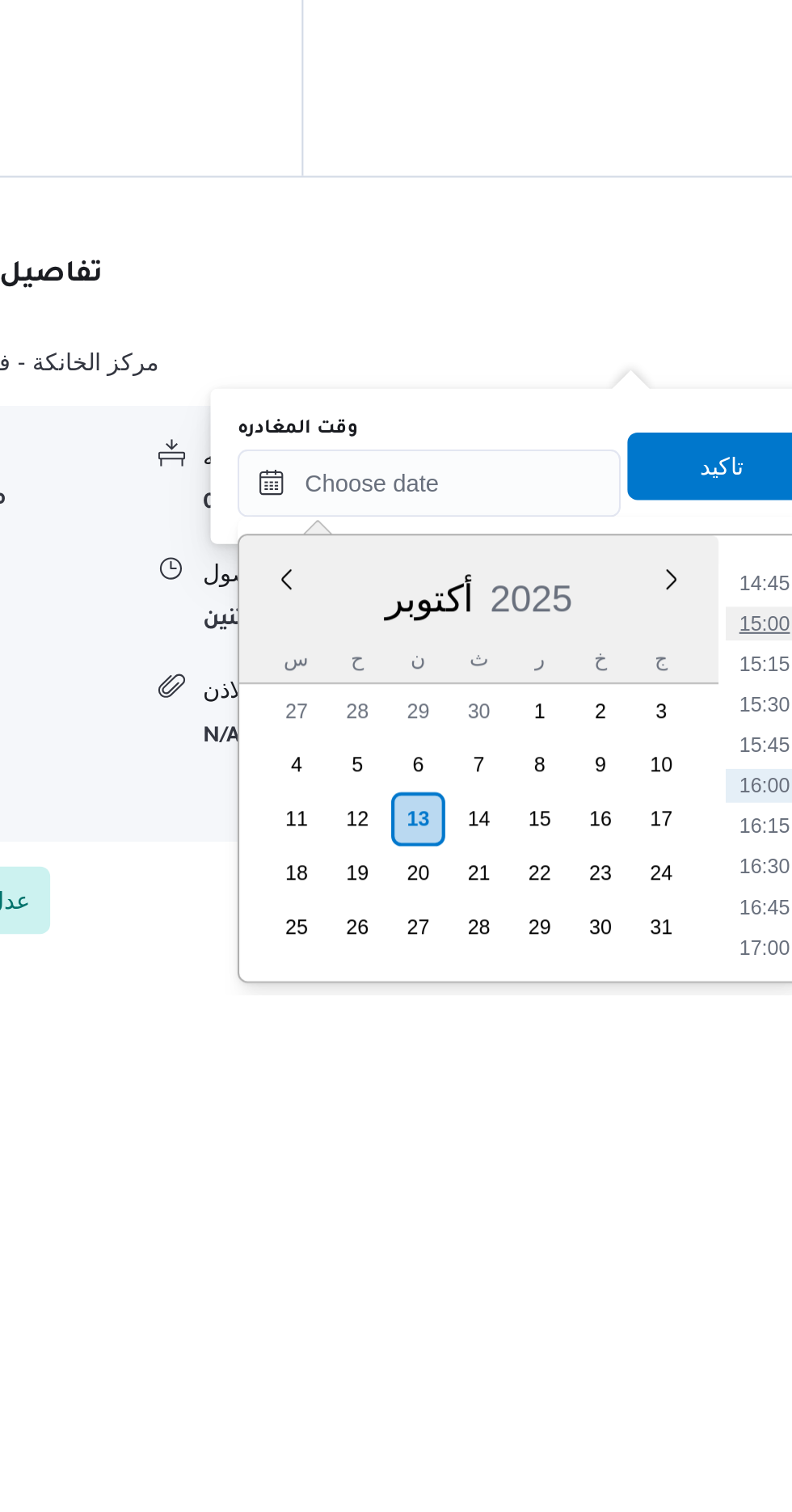
click at [735, 1335] on li "15:00" at bounding box center [727, 1334] width 38 height 16
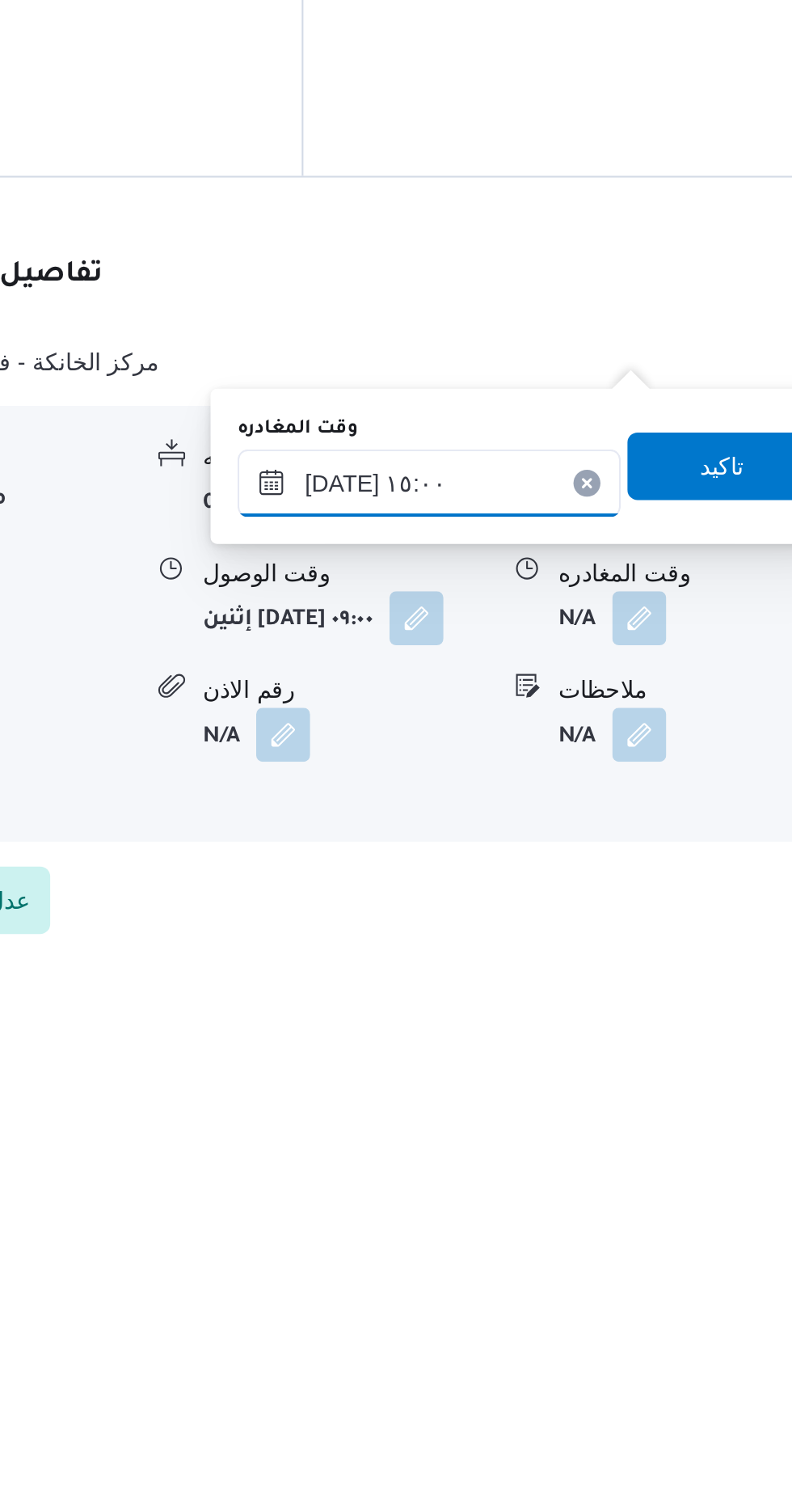
click at [600, 1260] on input "[DATE] ١٥:٠٠" at bounding box center [567, 1267] width 184 height 32
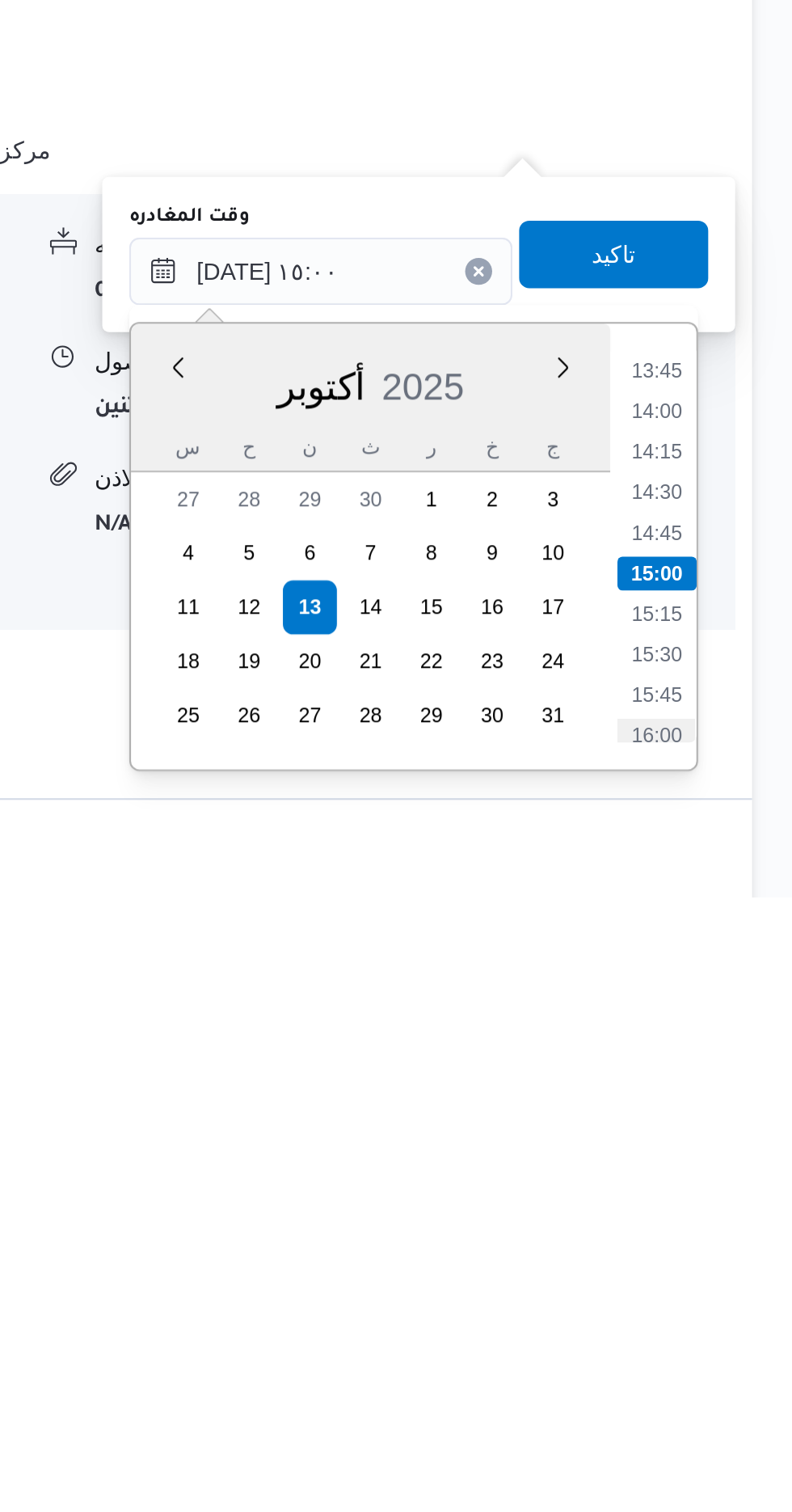
click at [719, 1428] on li "16:00" at bounding box center [727, 1434] width 38 height 16
type input "[DATE] ١٦:٠٠"
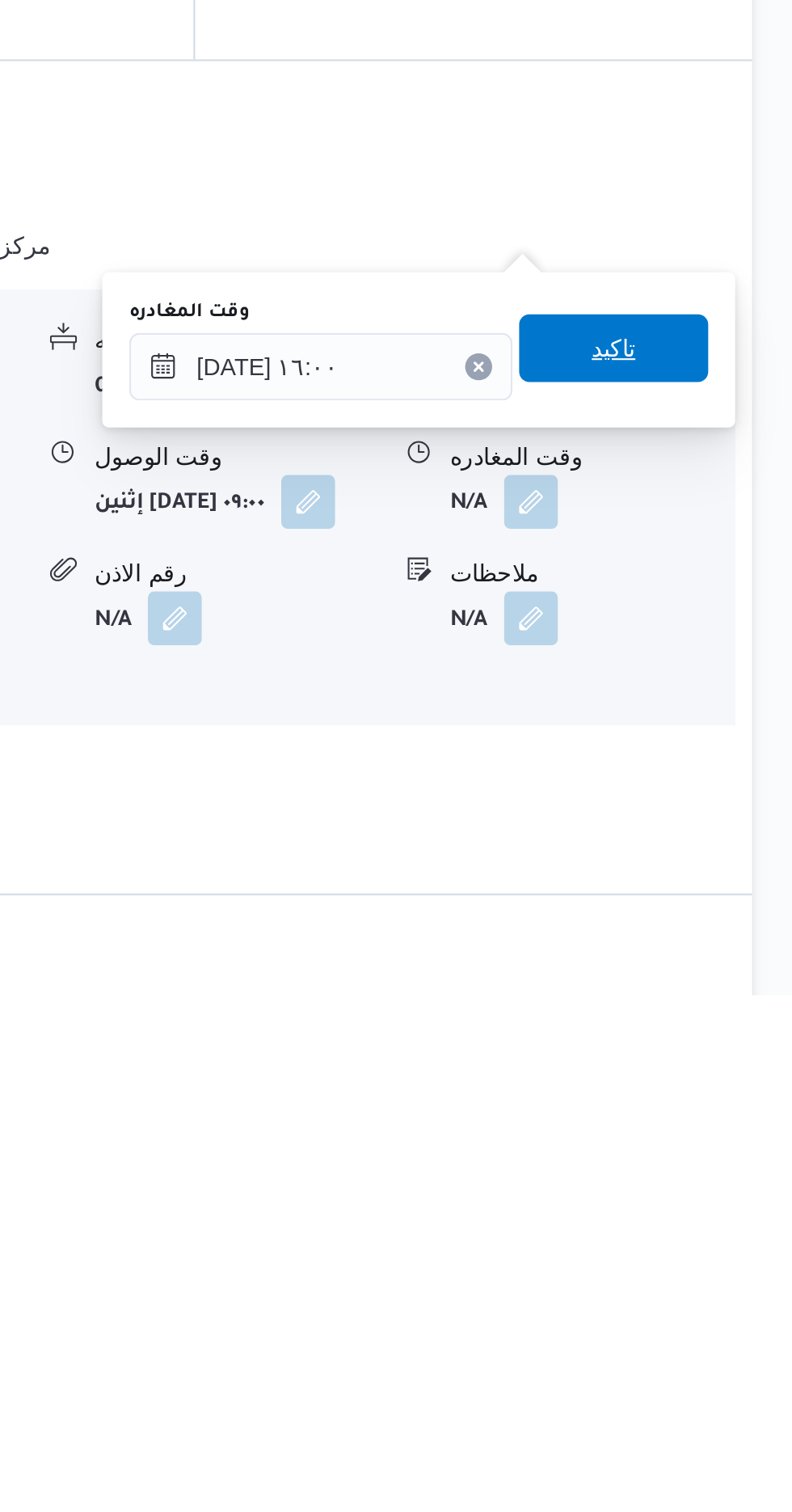
click at [717, 1198] on span "تاكيد" at bounding box center [707, 1202] width 21 height 20
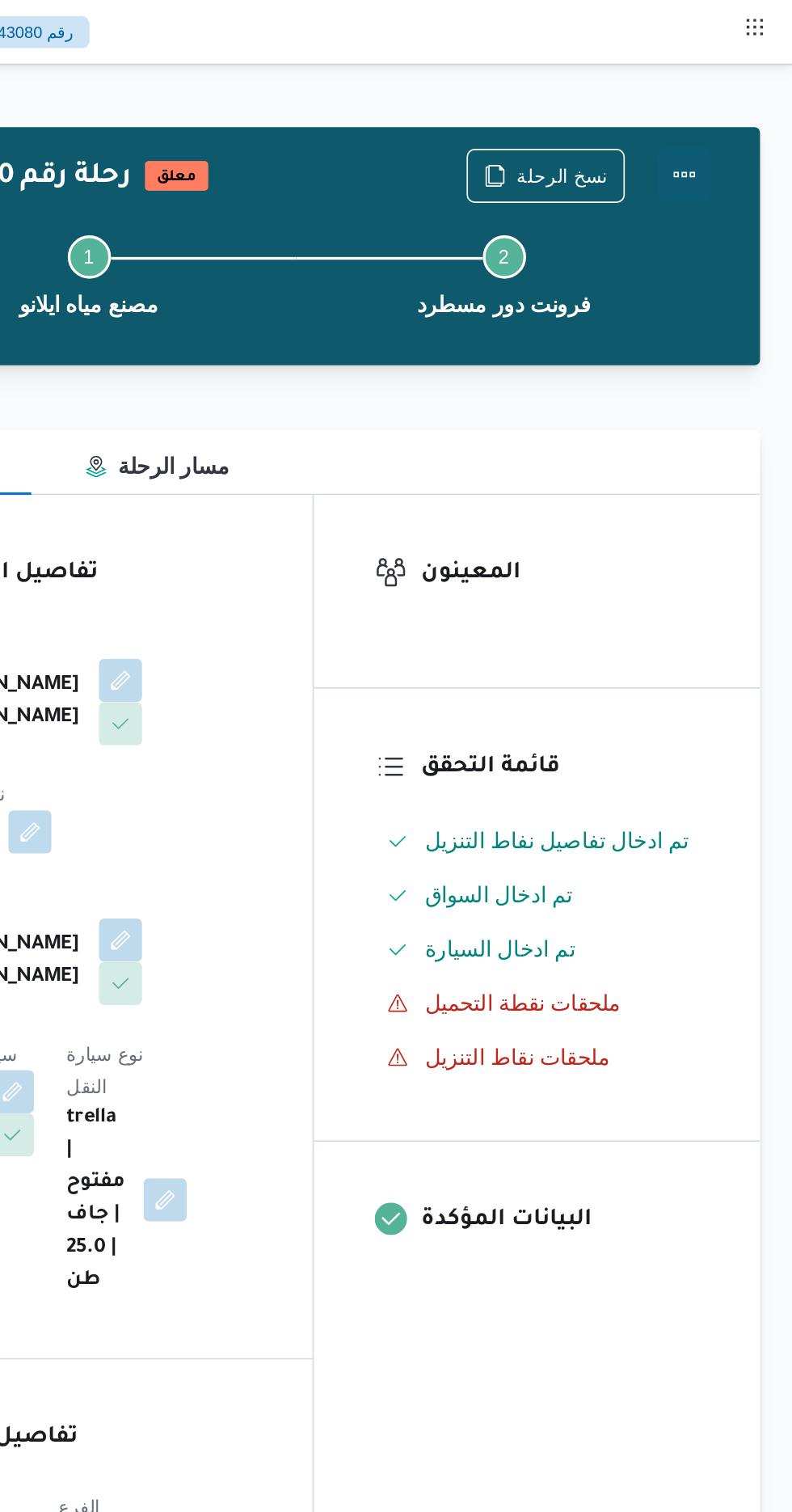
click at [739, 101] on button "Actions" at bounding box center [727, 104] width 32 height 32
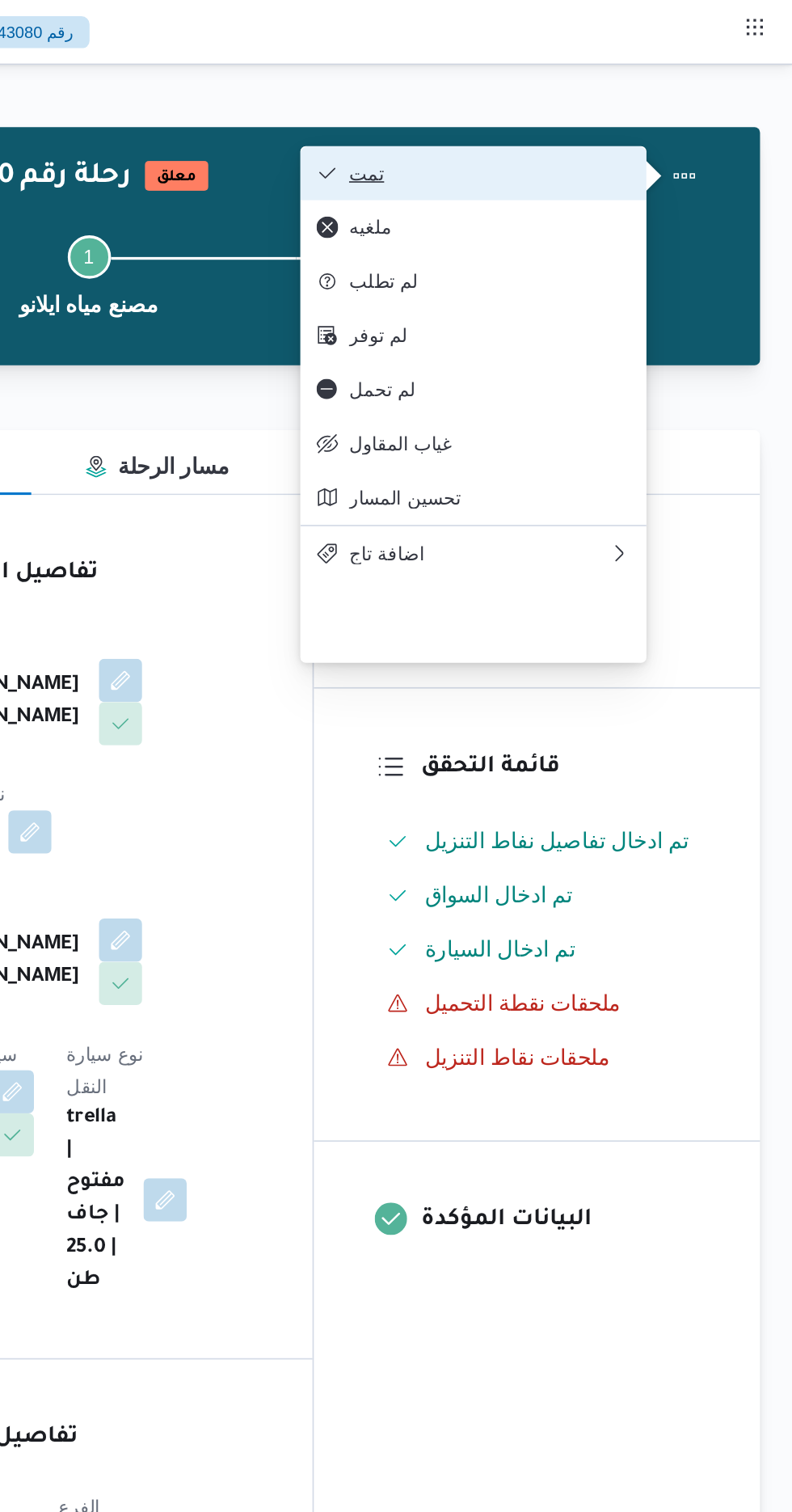
click at [663, 103] on span "تمت" at bounding box center [611, 103] width 168 height 13
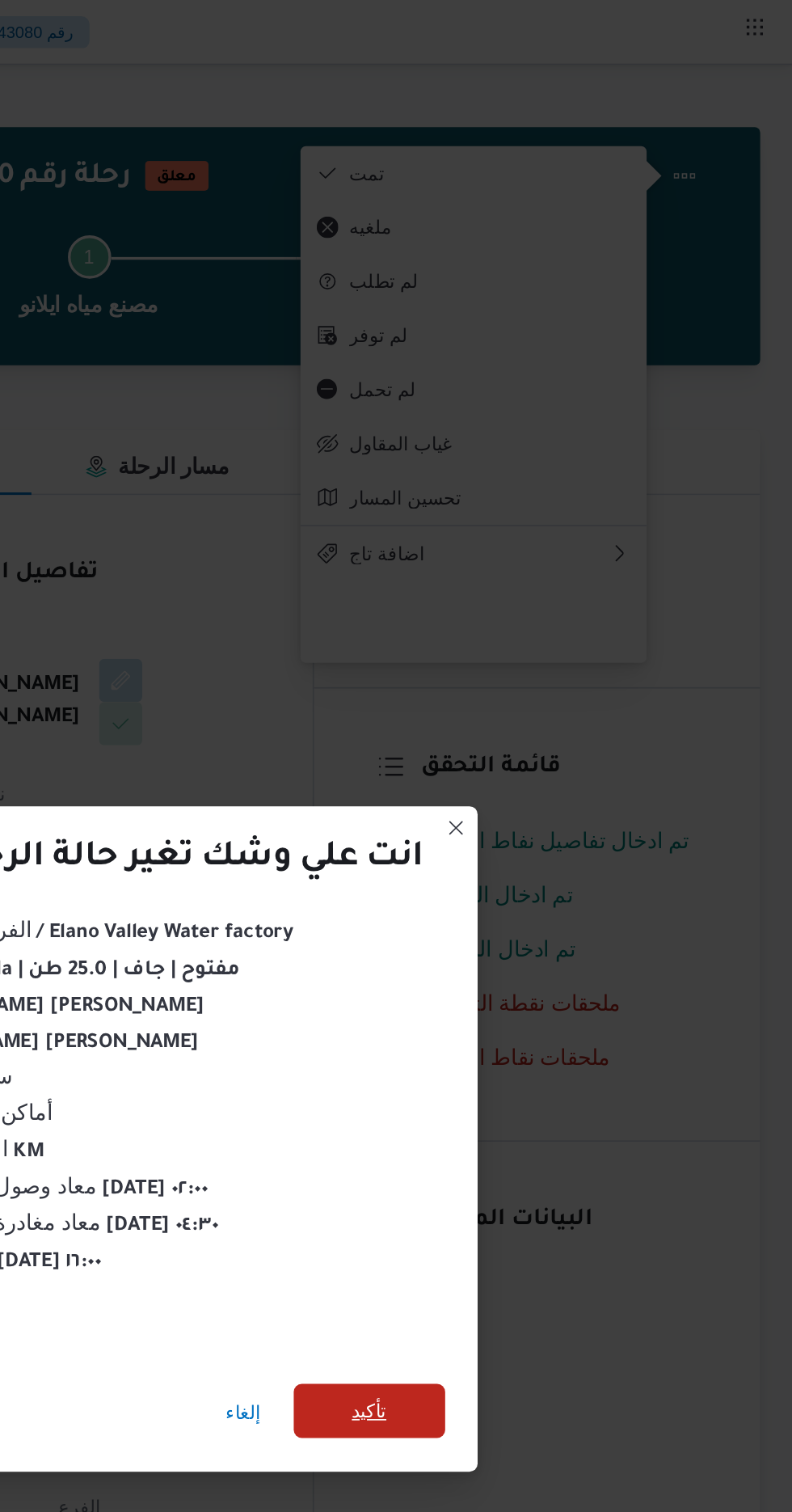
click at [528, 837] on span "تأكيد" at bounding box center [539, 843] width 90 height 32
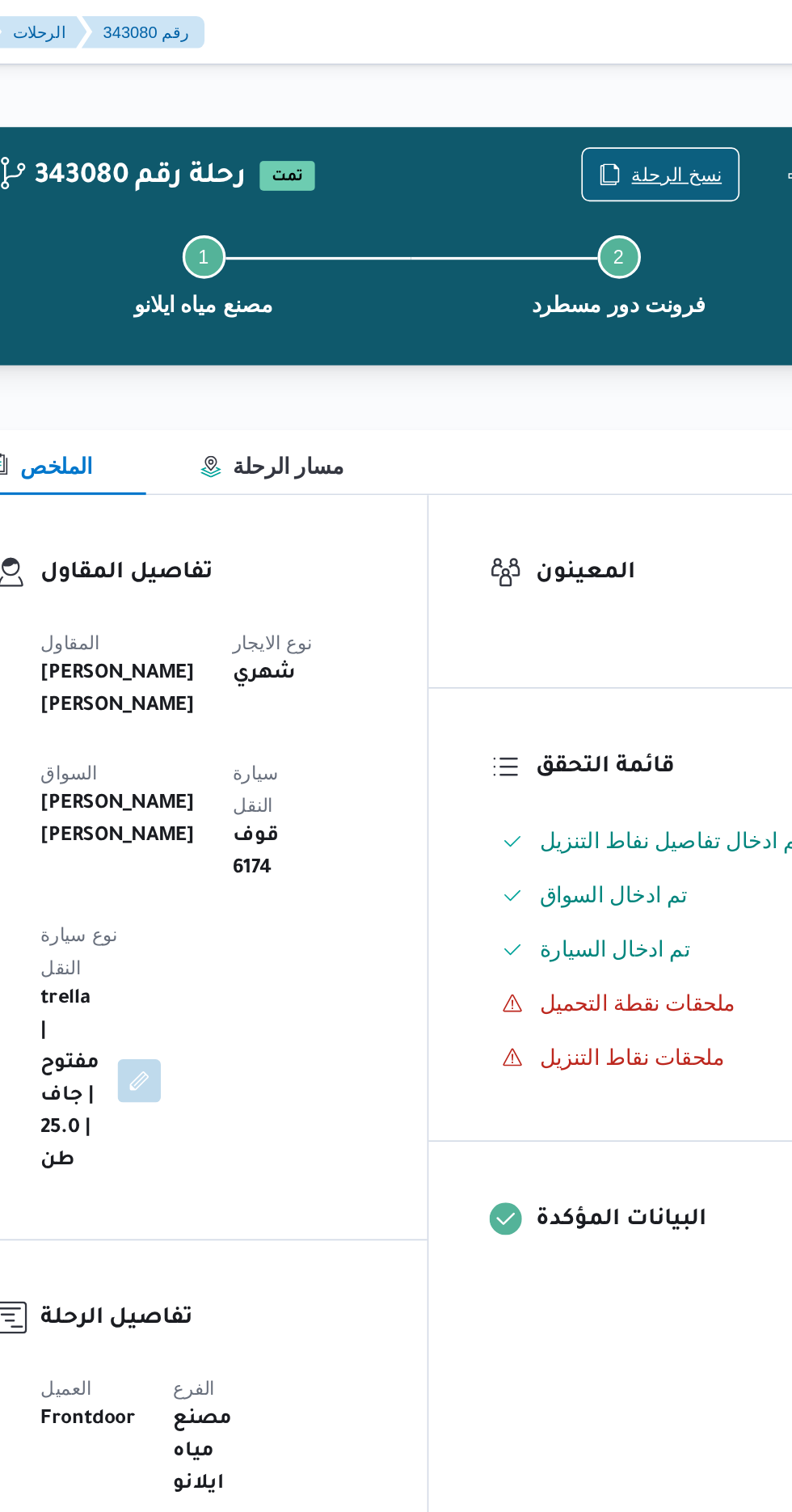
click at [635, 105] on span "نسخ الرحلة" at bounding box center [655, 104] width 54 height 20
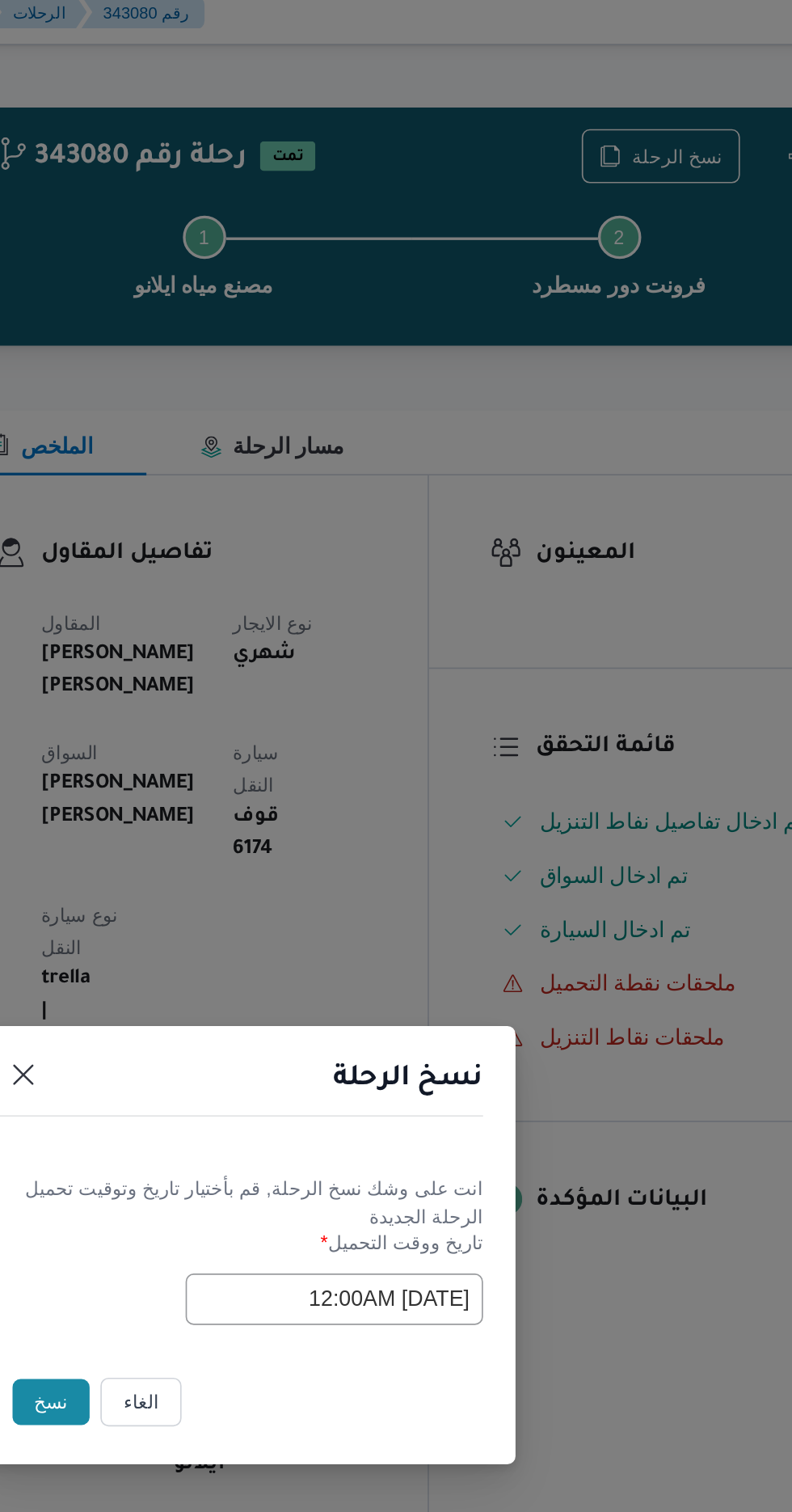
click at [285, 861] on button "نسخ" at bounding box center [280, 849] width 46 height 27
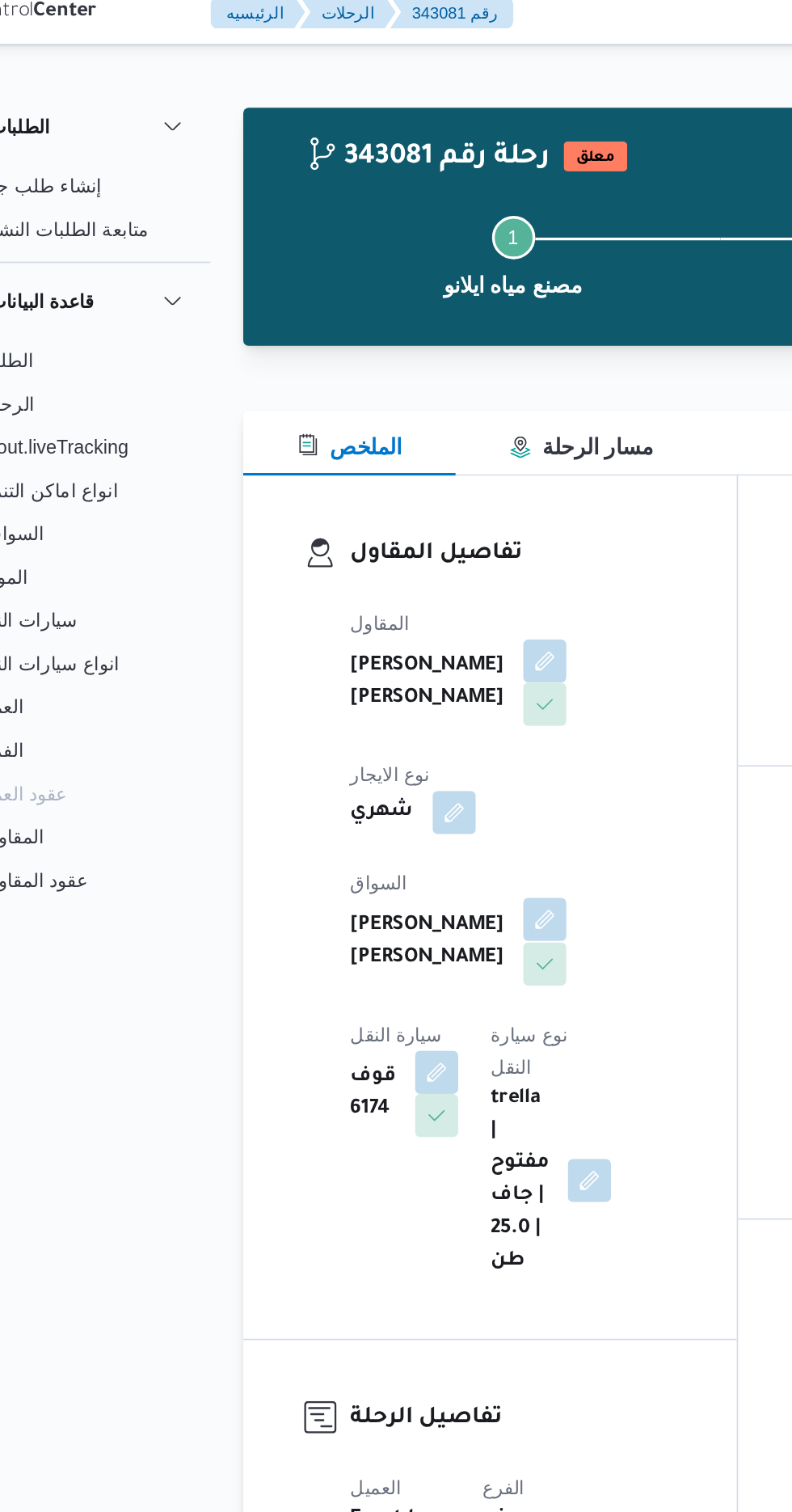
click at [377, 553] on button "button" at bounding box center [390, 561] width 26 height 26
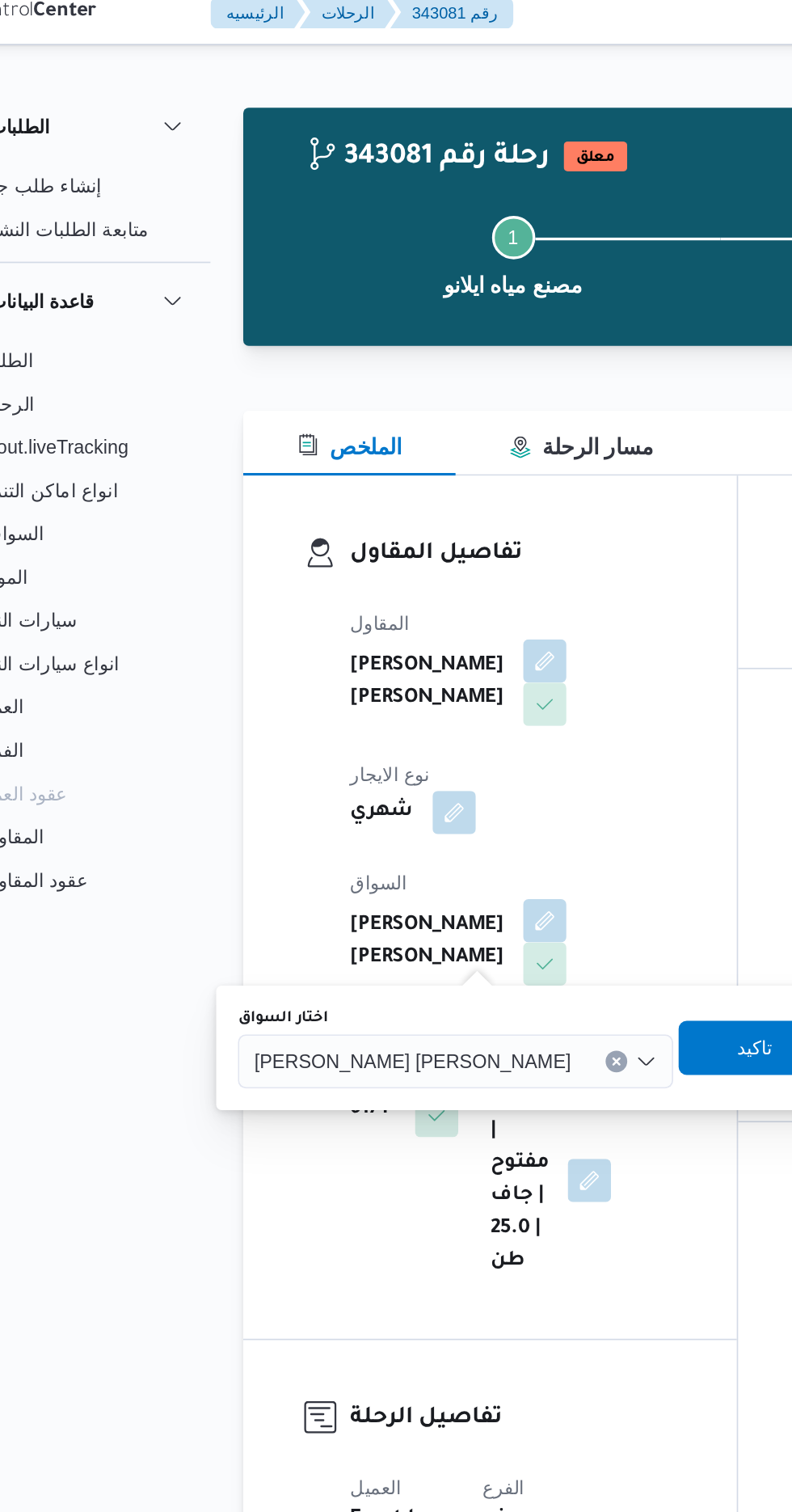
click at [284, 647] on span "[PERSON_NAME] [PERSON_NAME]" at bounding box center [312, 645] width 190 height 18
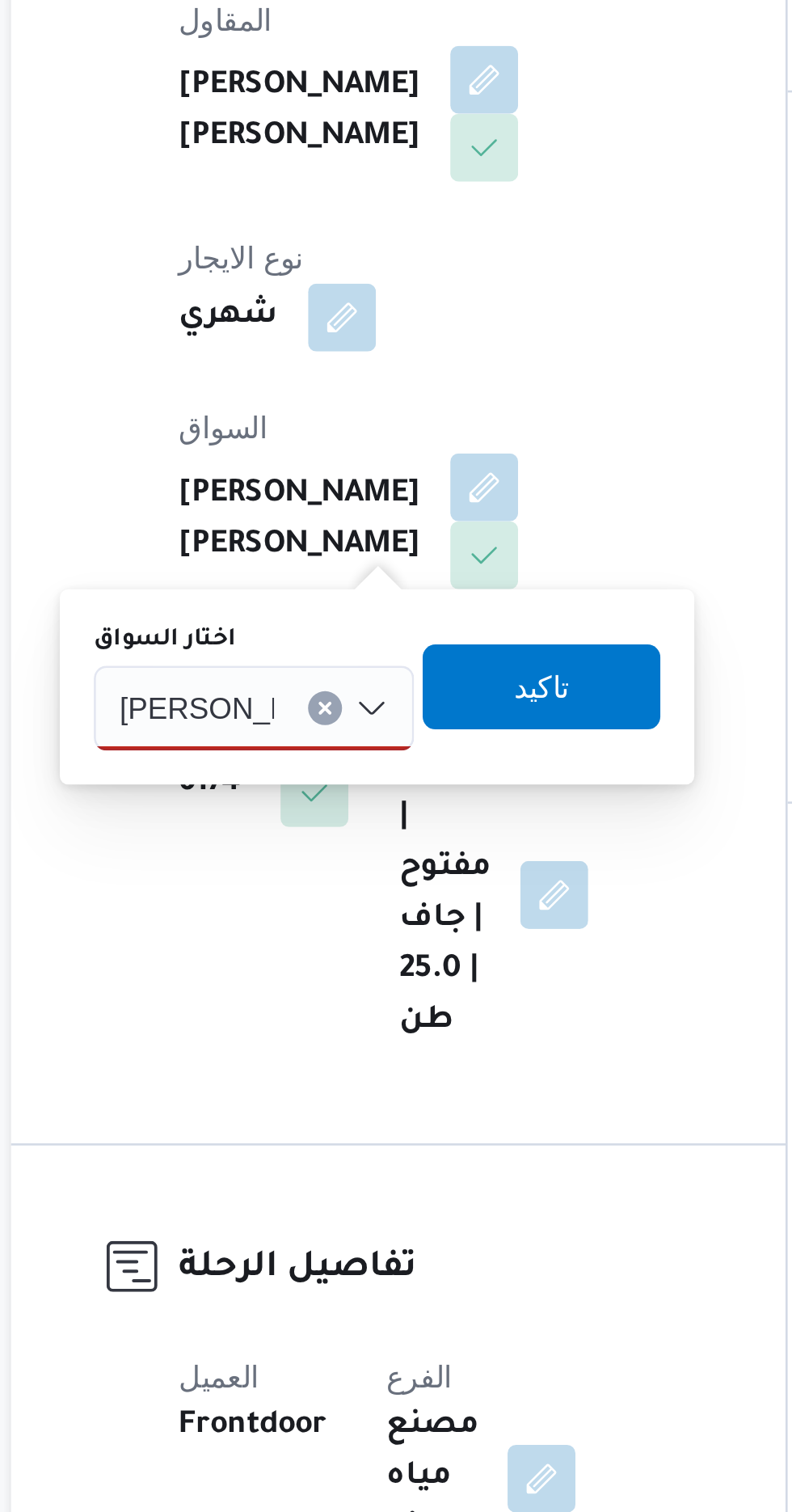
click at [311, 645] on input "[PERSON_NAME]" at bounding box center [281, 646] width 59 height 20
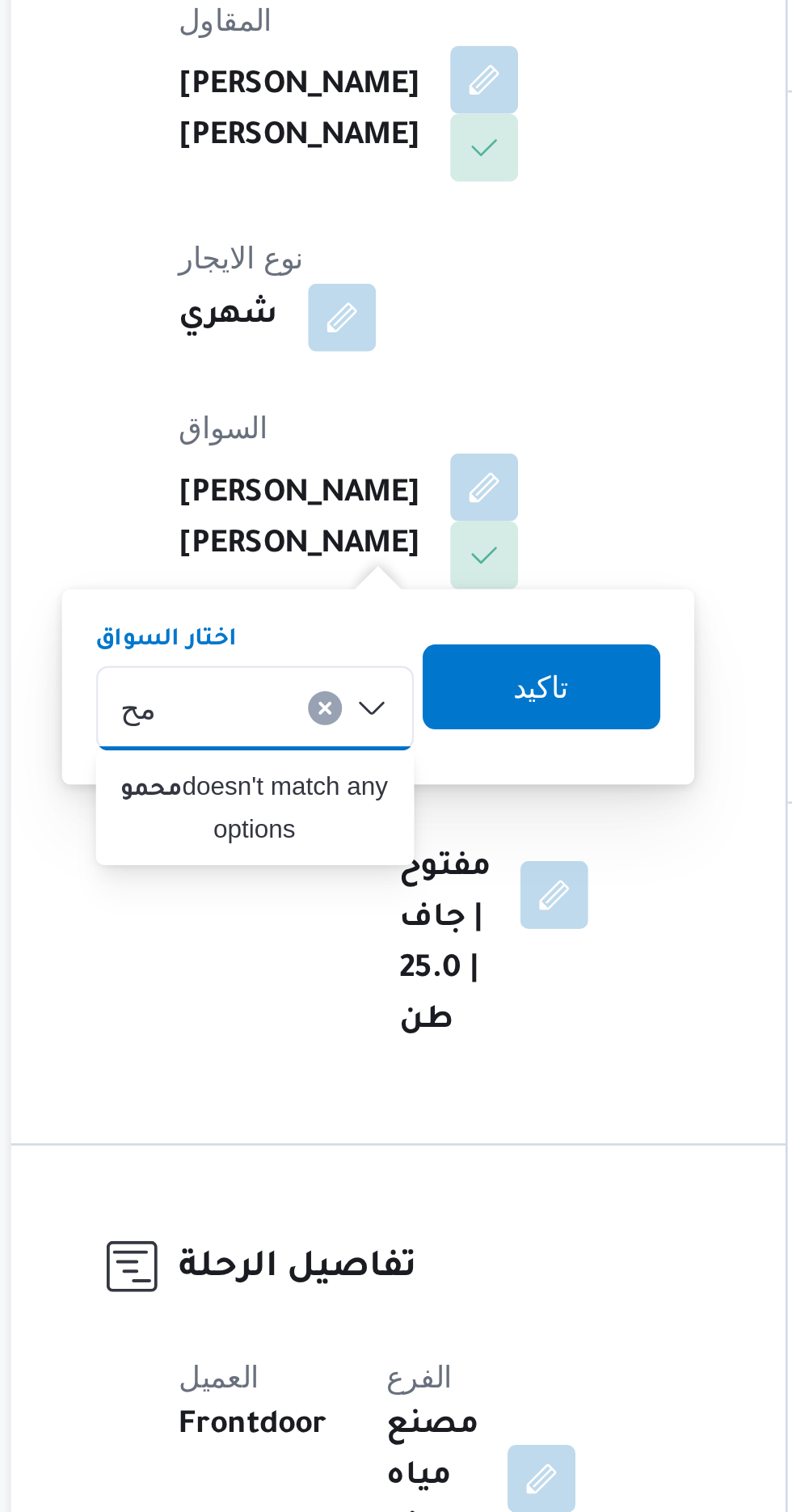
type input "م"
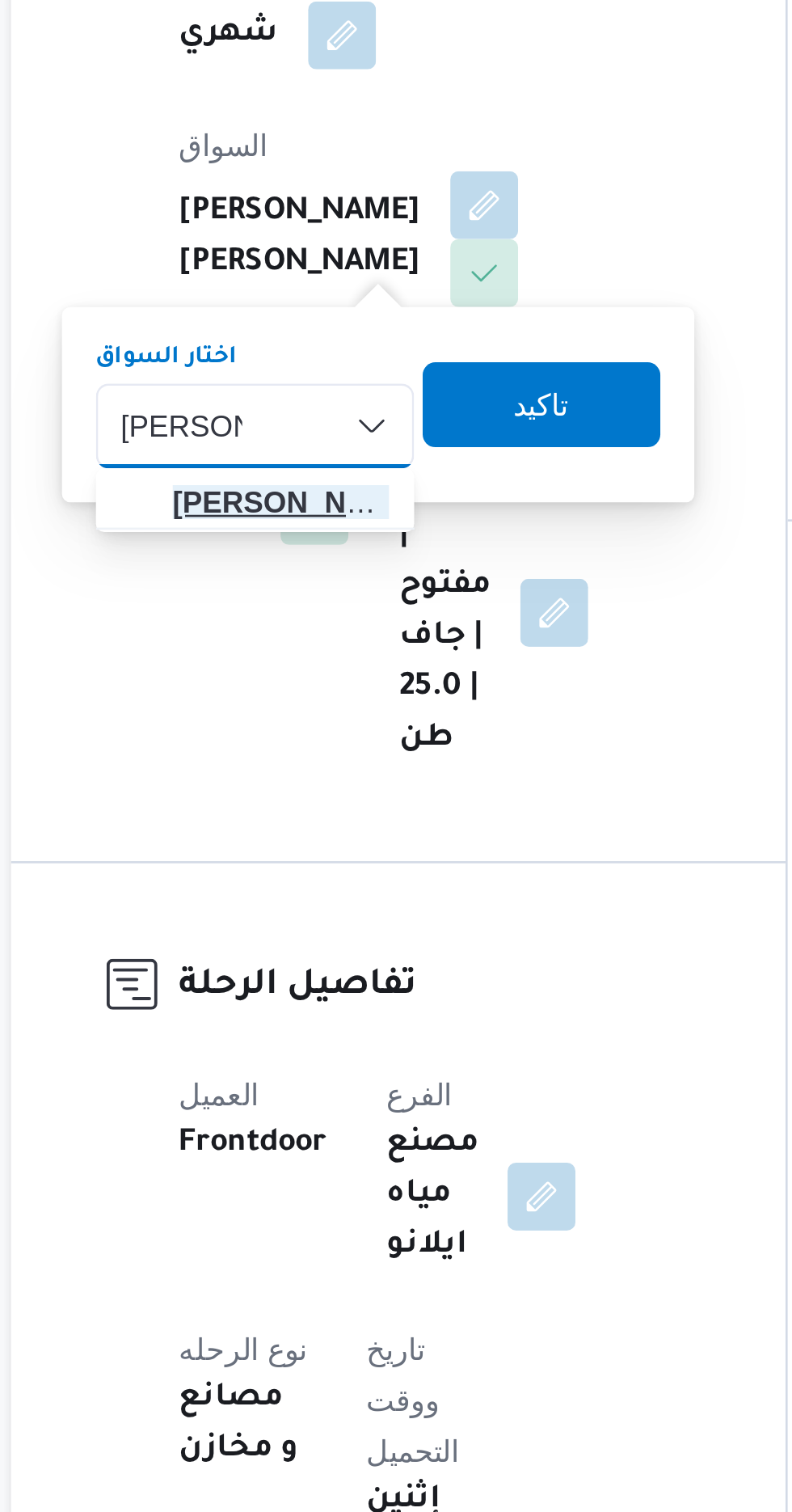
type input "[PERSON_NAME]"
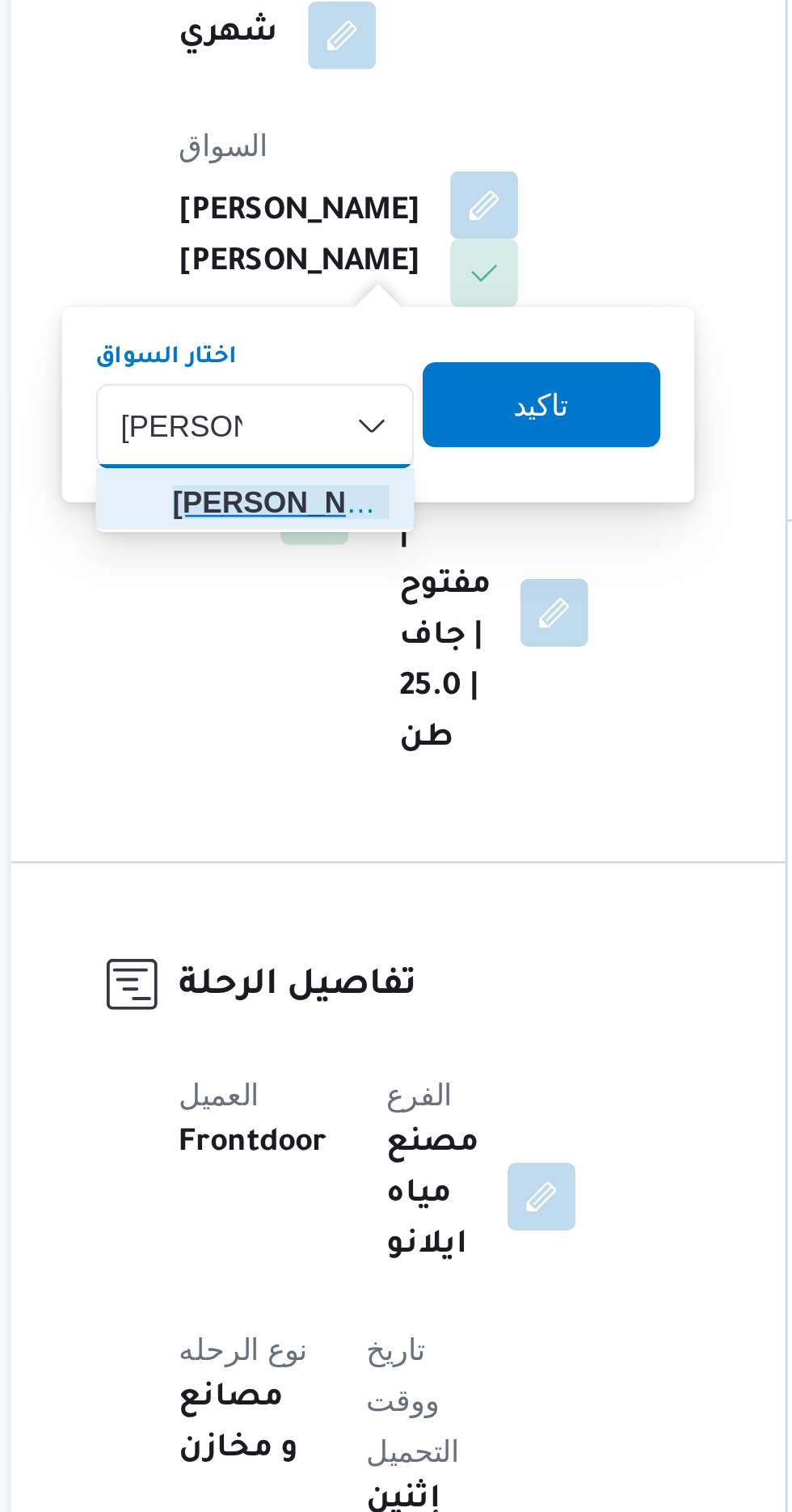
click at [322, 673] on span "[PERSON_NAME] ولى [PERSON_NAME]" at bounding box center [312, 675] width 83 height 20
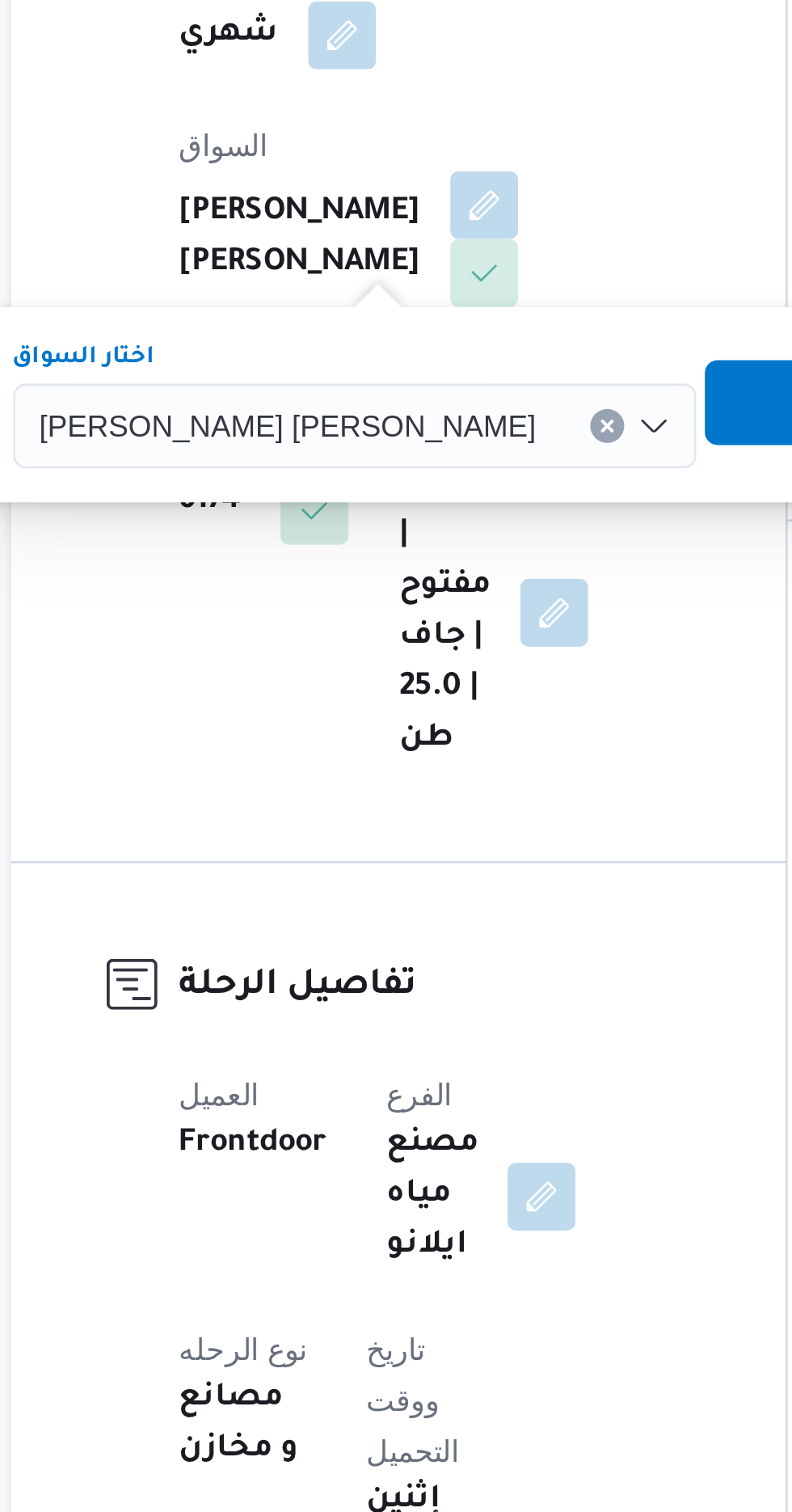
click at [510, 639] on span "تاكيد" at bounding box center [520, 637] width 21 height 20
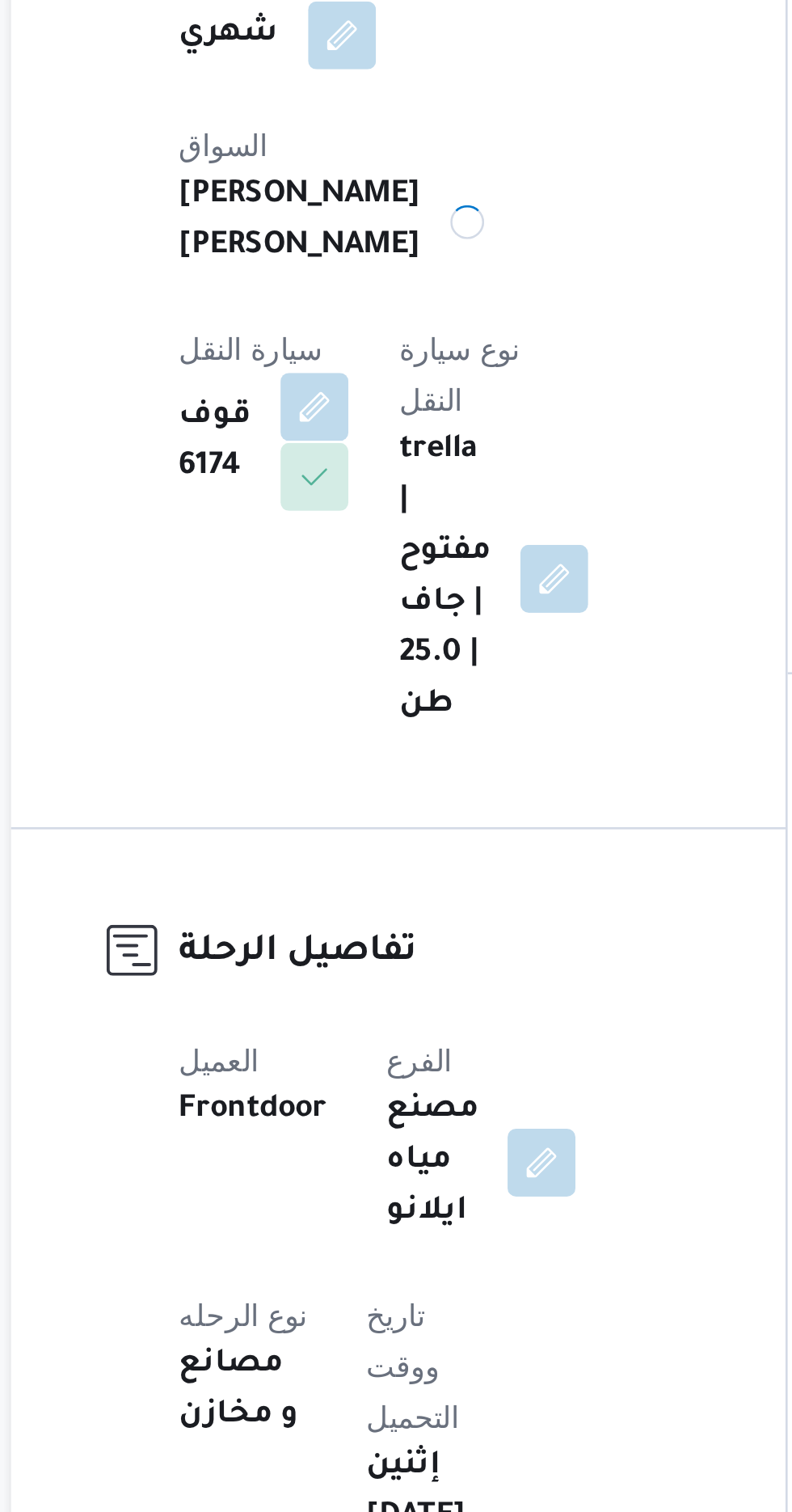
click at [339, 626] on button "button" at bounding box center [326, 639] width 26 height 26
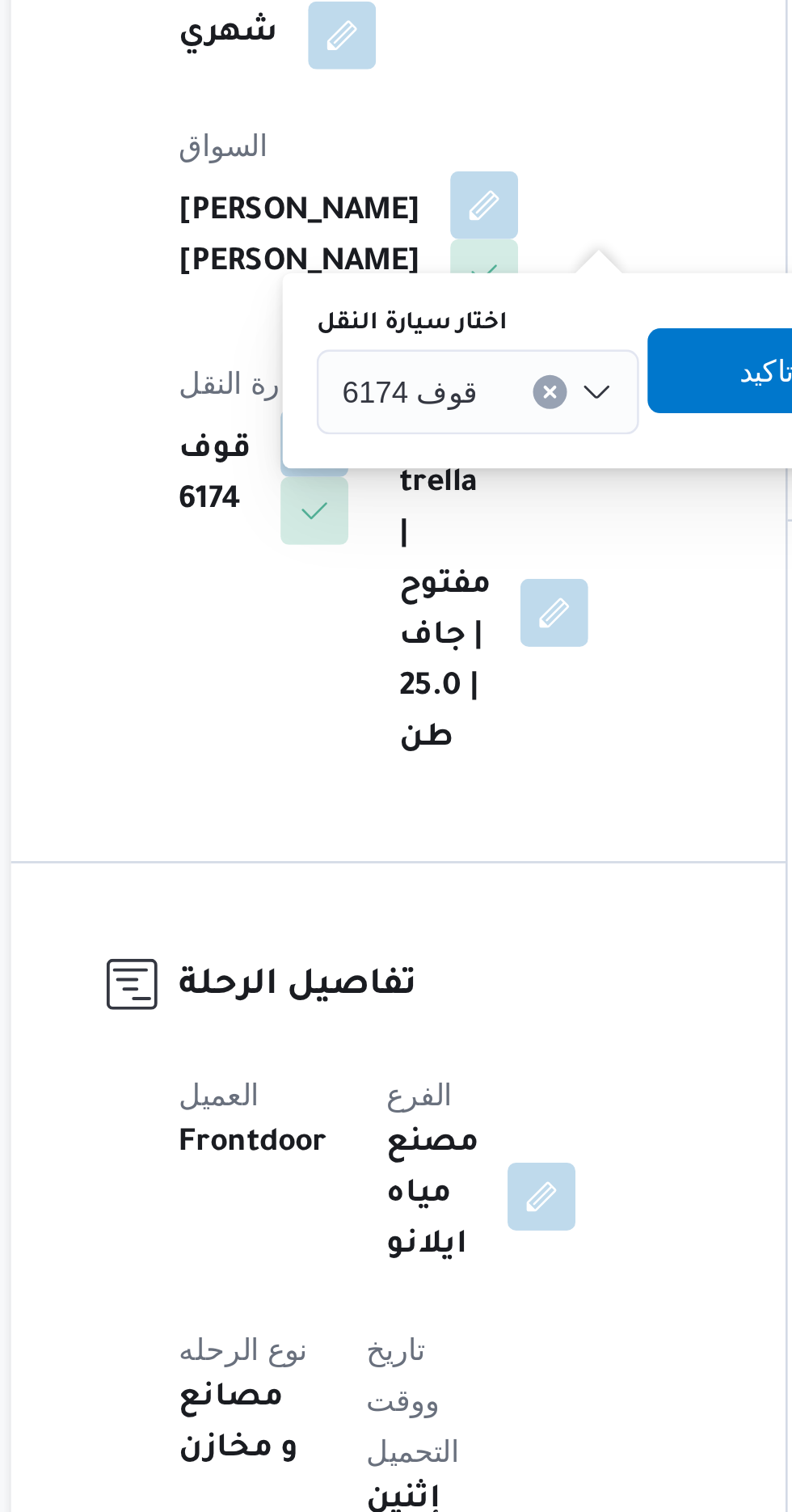
click at [376, 629] on div "قوف 6174" at bounding box center [388, 633] width 123 height 32
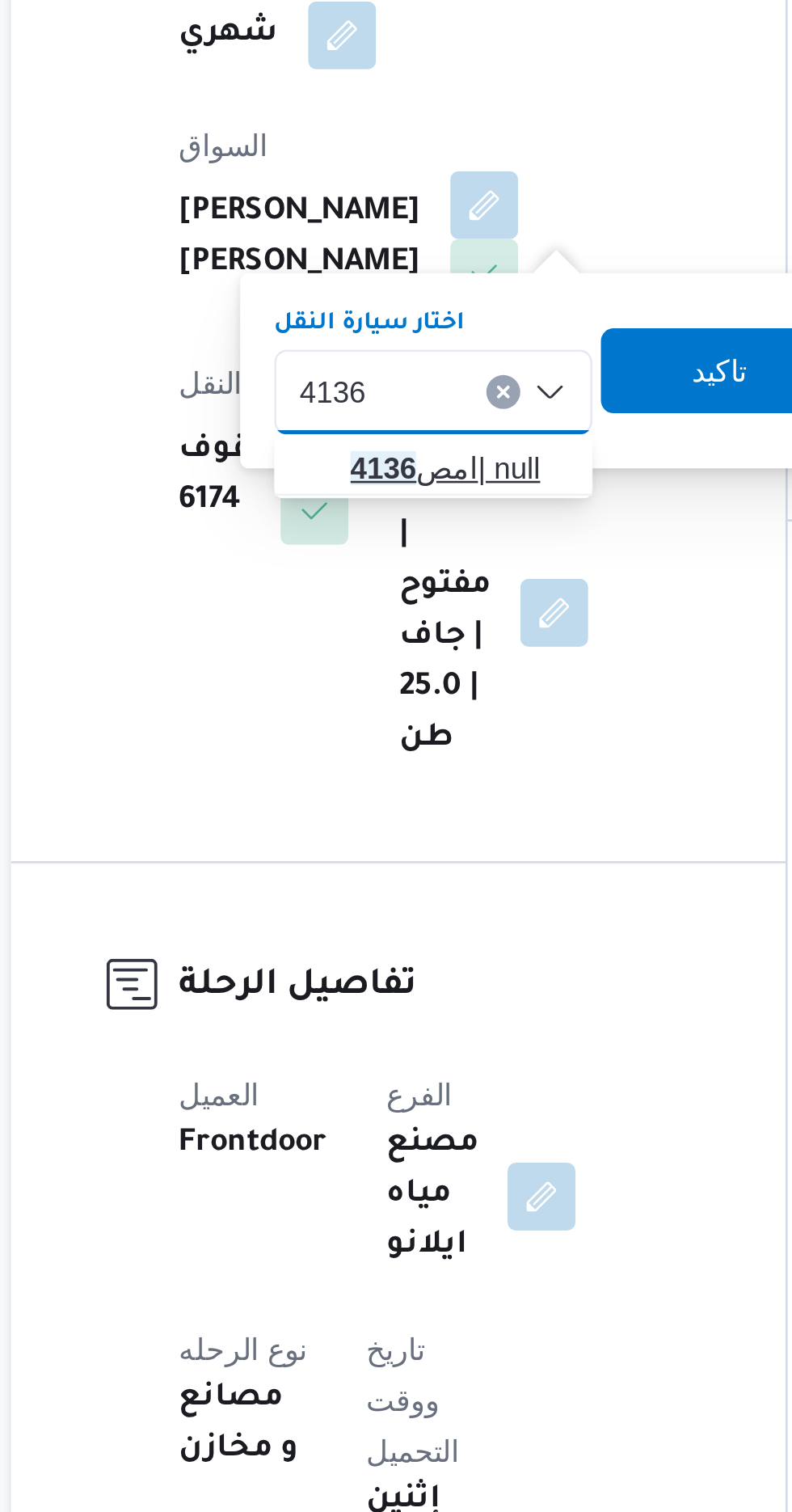
type input "4136"
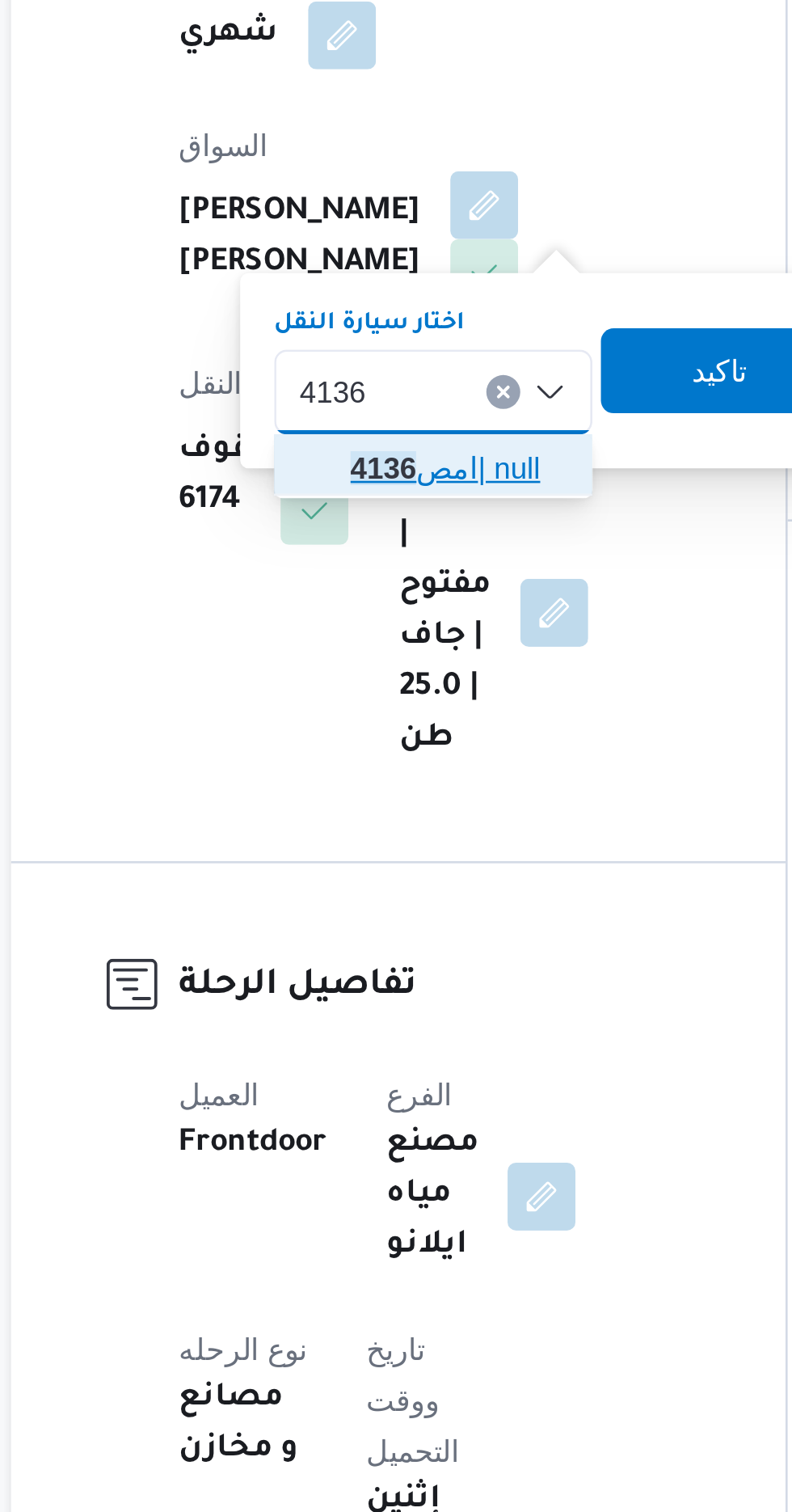
click at [382, 655] on span "امص 4136 | null" at bounding box center [381, 662] width 83 height 20
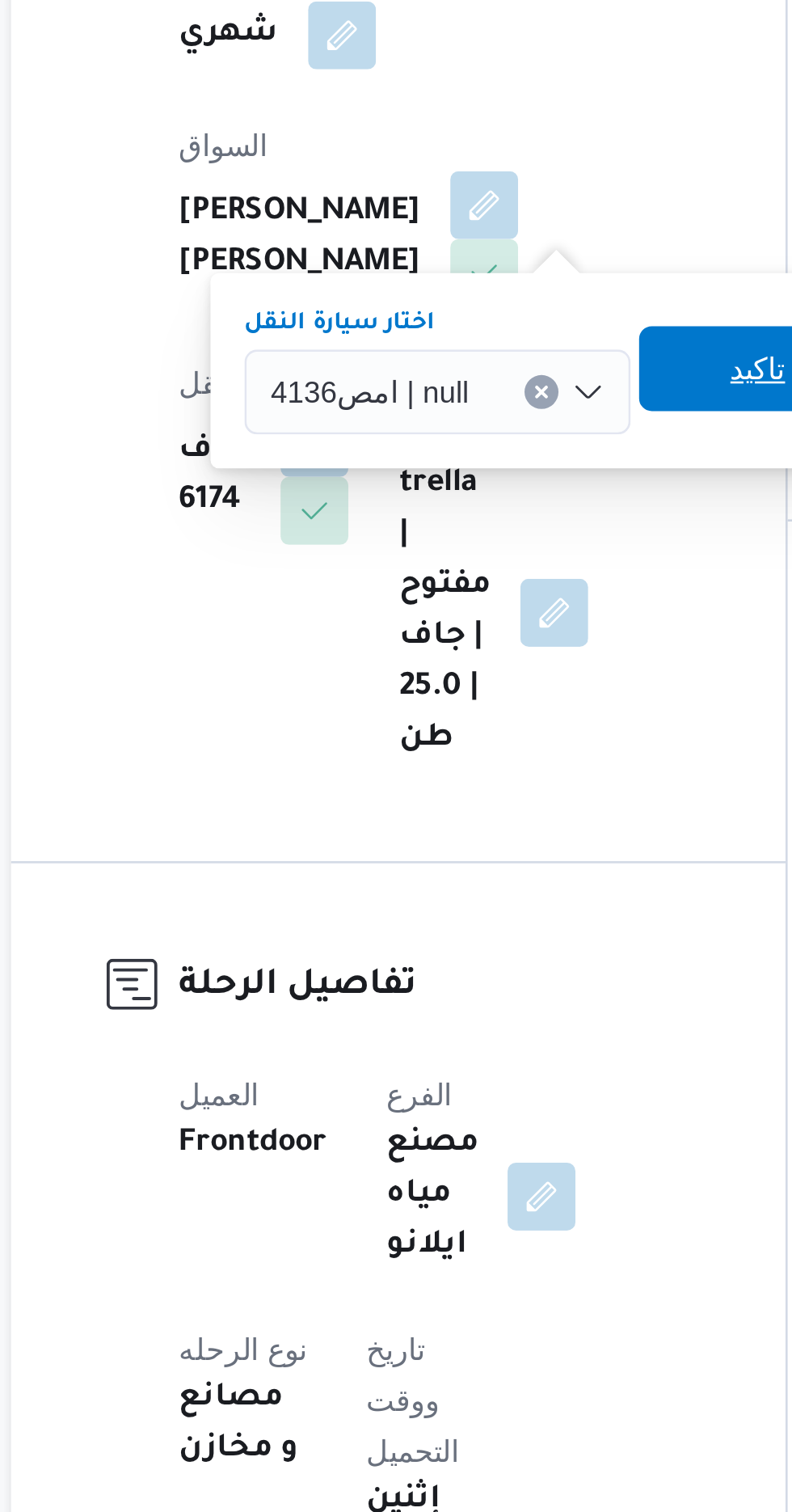
click at [484, 627] on span "تاكيد" at bounding box center [495, 624] width 21 height 20
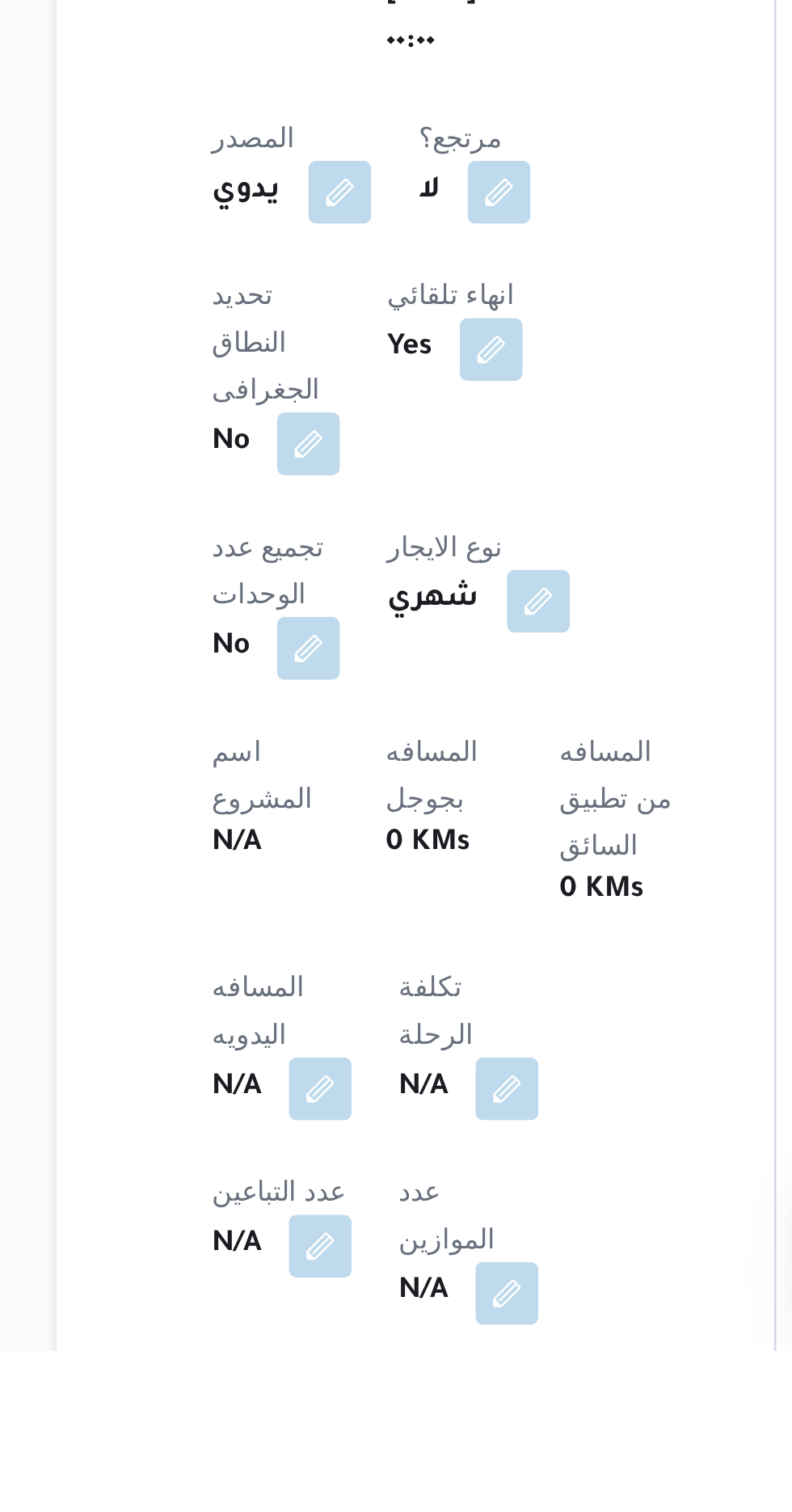
scroll to position [131, 0]
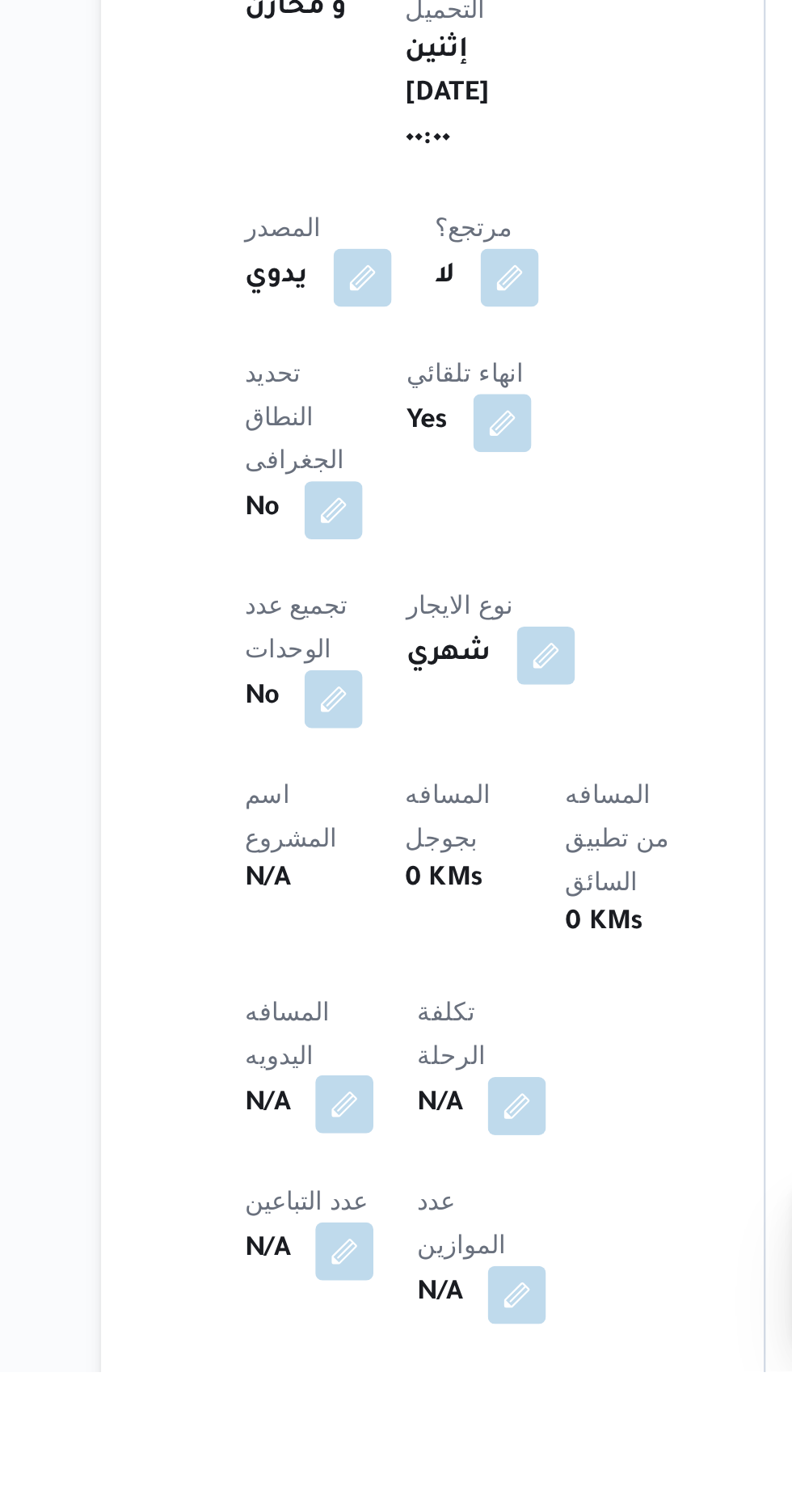
click at [309, 1381] on button "button" at bounding box center [319, 1394] width 26 height 26
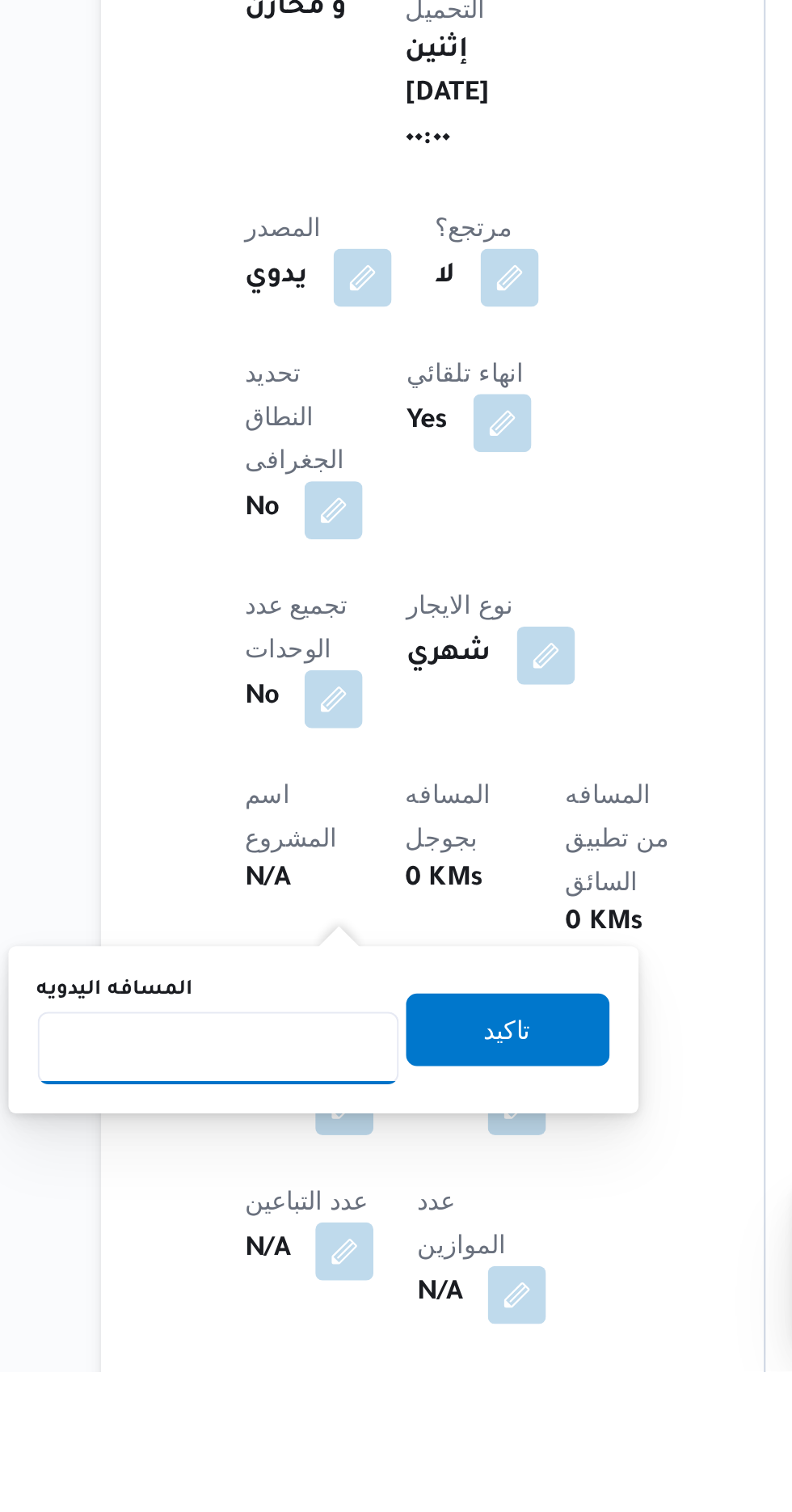
click at [271, 1369] on input "المسافه اليدويه" at bounding box center [262, 1367] width 160 height 32
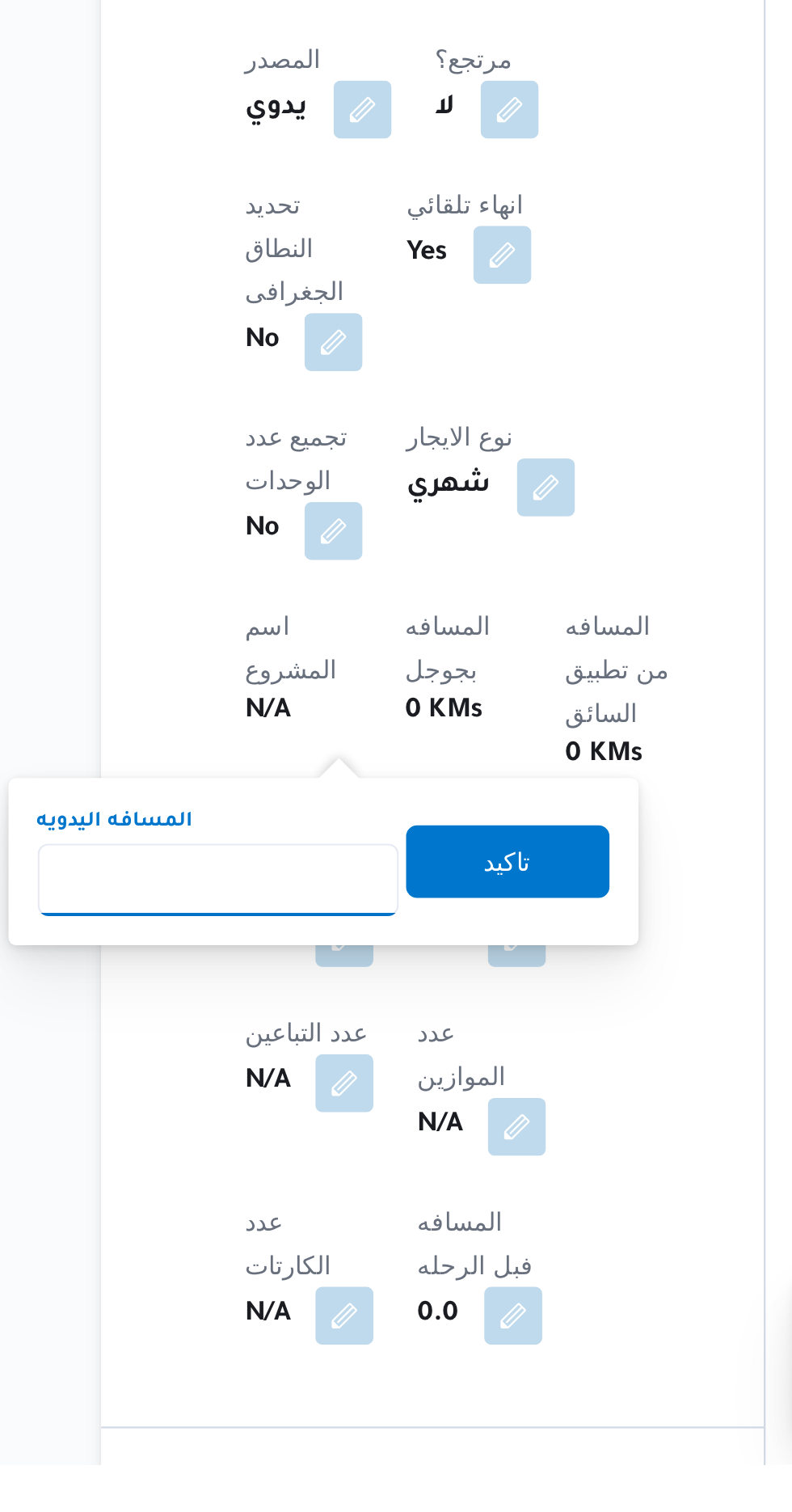
scroll to position [295, 0]
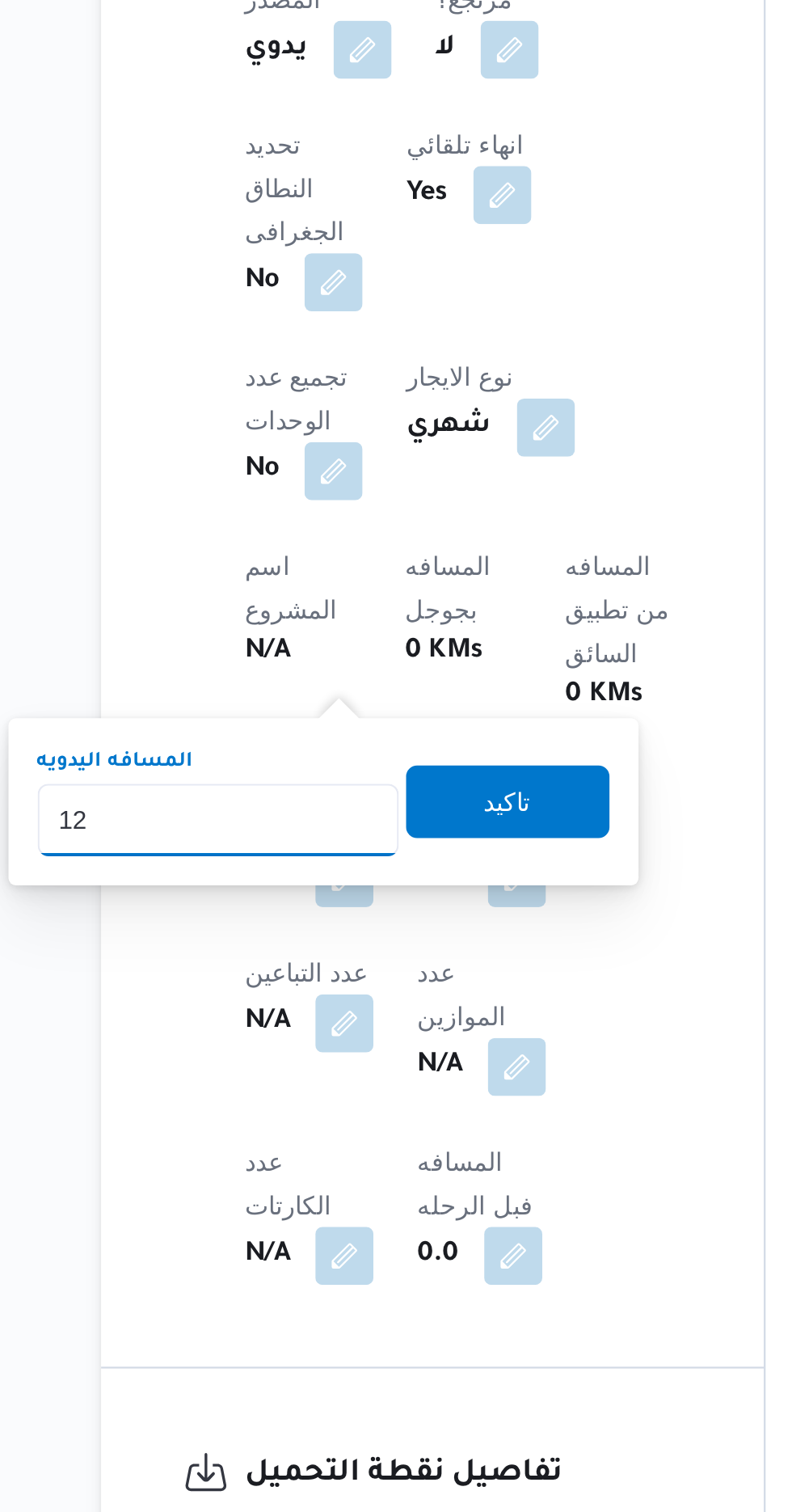
type input "120"
click at [418, 1190] on span "تاكيد" at bounding box center [391, 1195] width 90 height 32
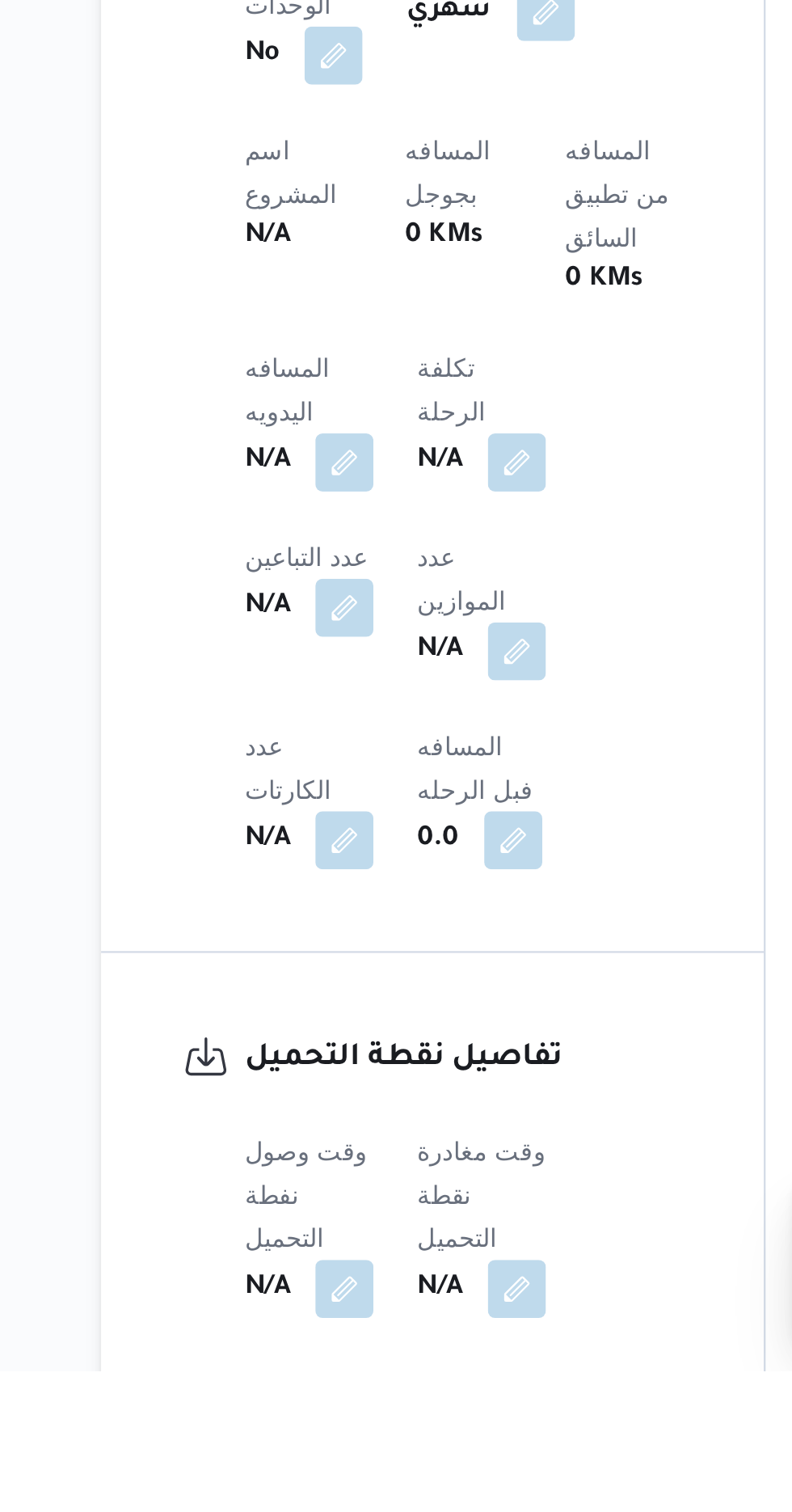
scroll to position [419, 0]
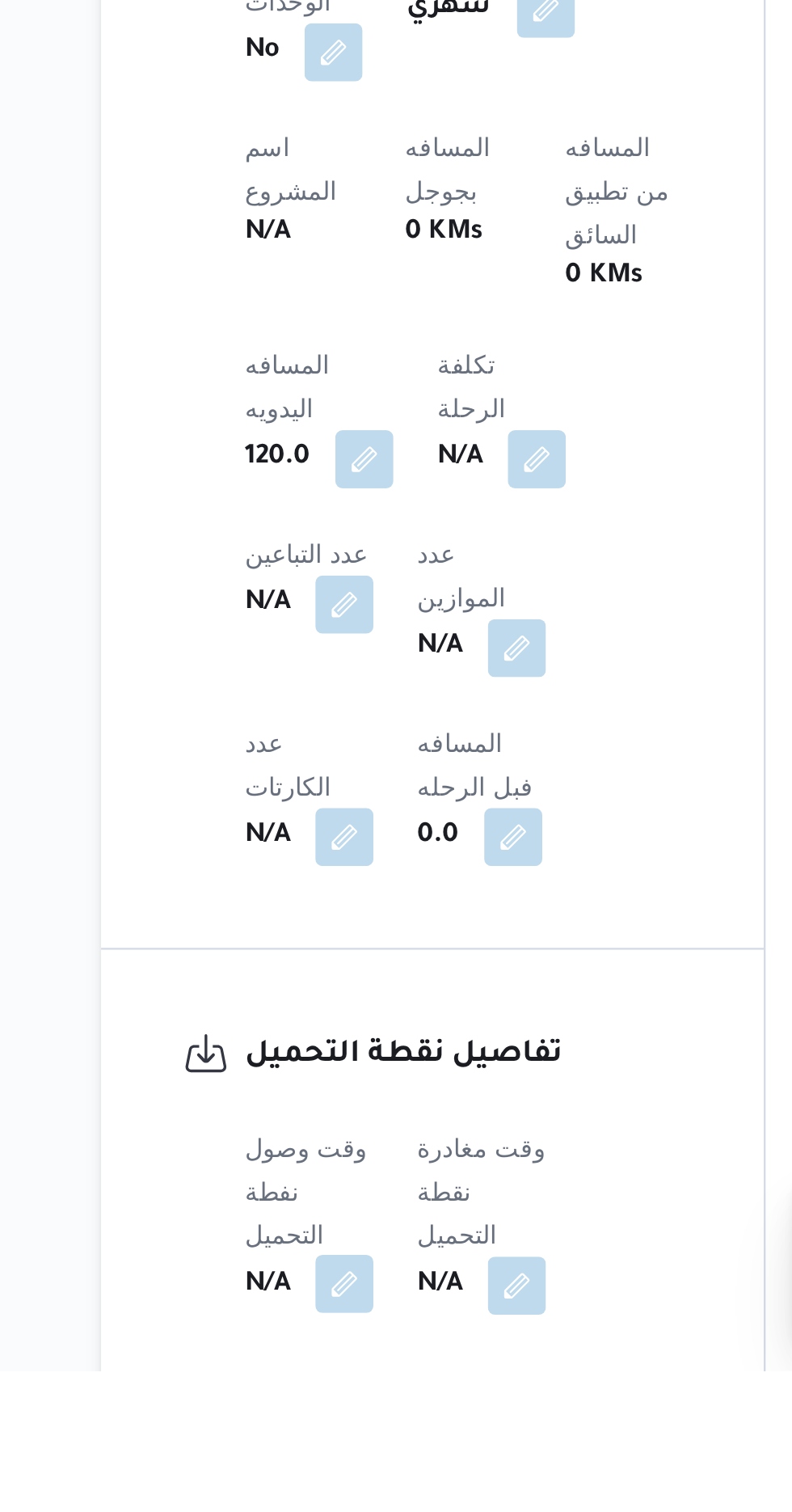
click at [321, 1460] on button "button" at bounding box center [319, 1474] width 26 height 26
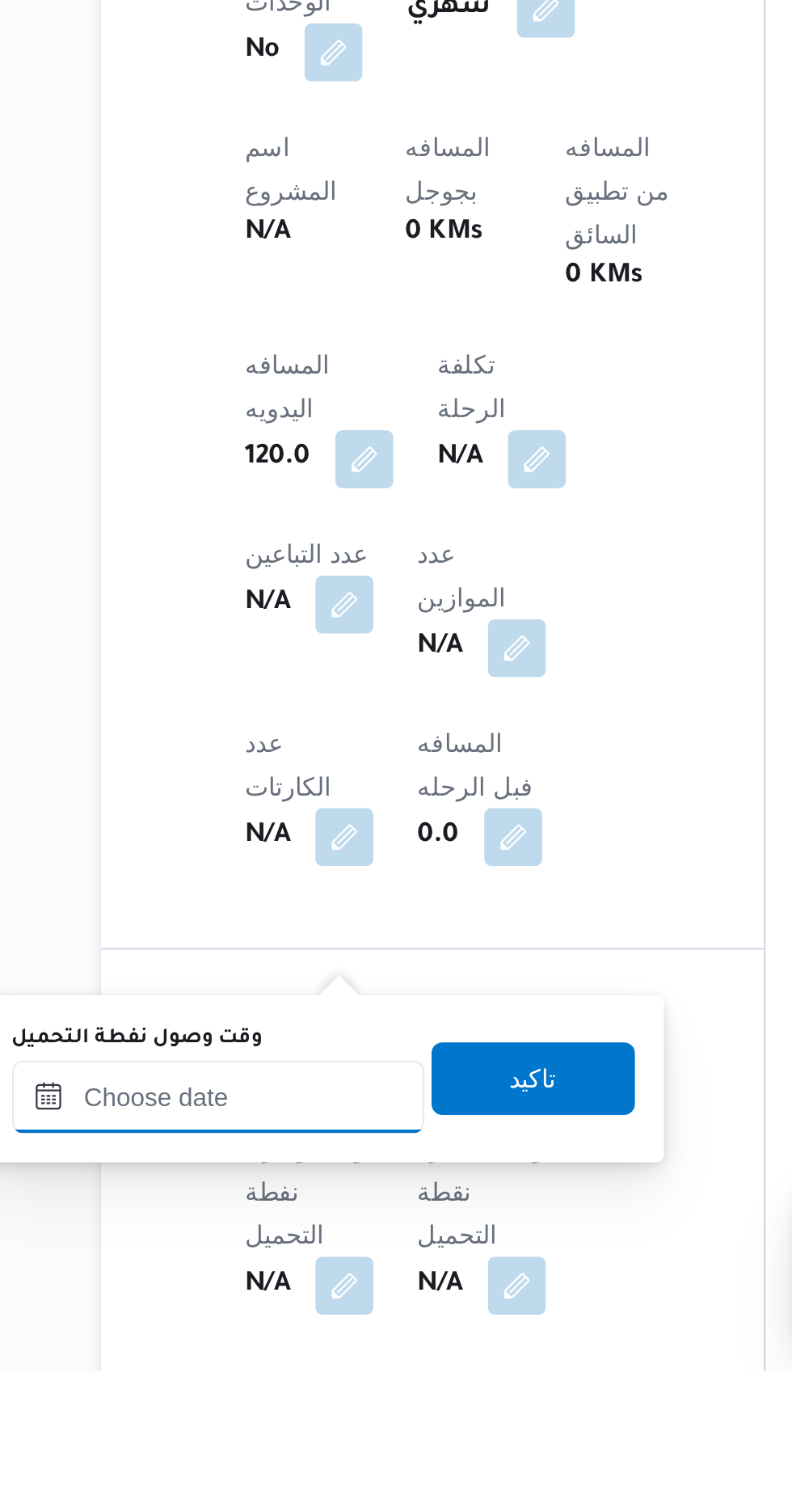
click at [294, 1386] on input "وقت وصول نفطة التحميل" at bounding box center [263, 1390] width 184 height 32
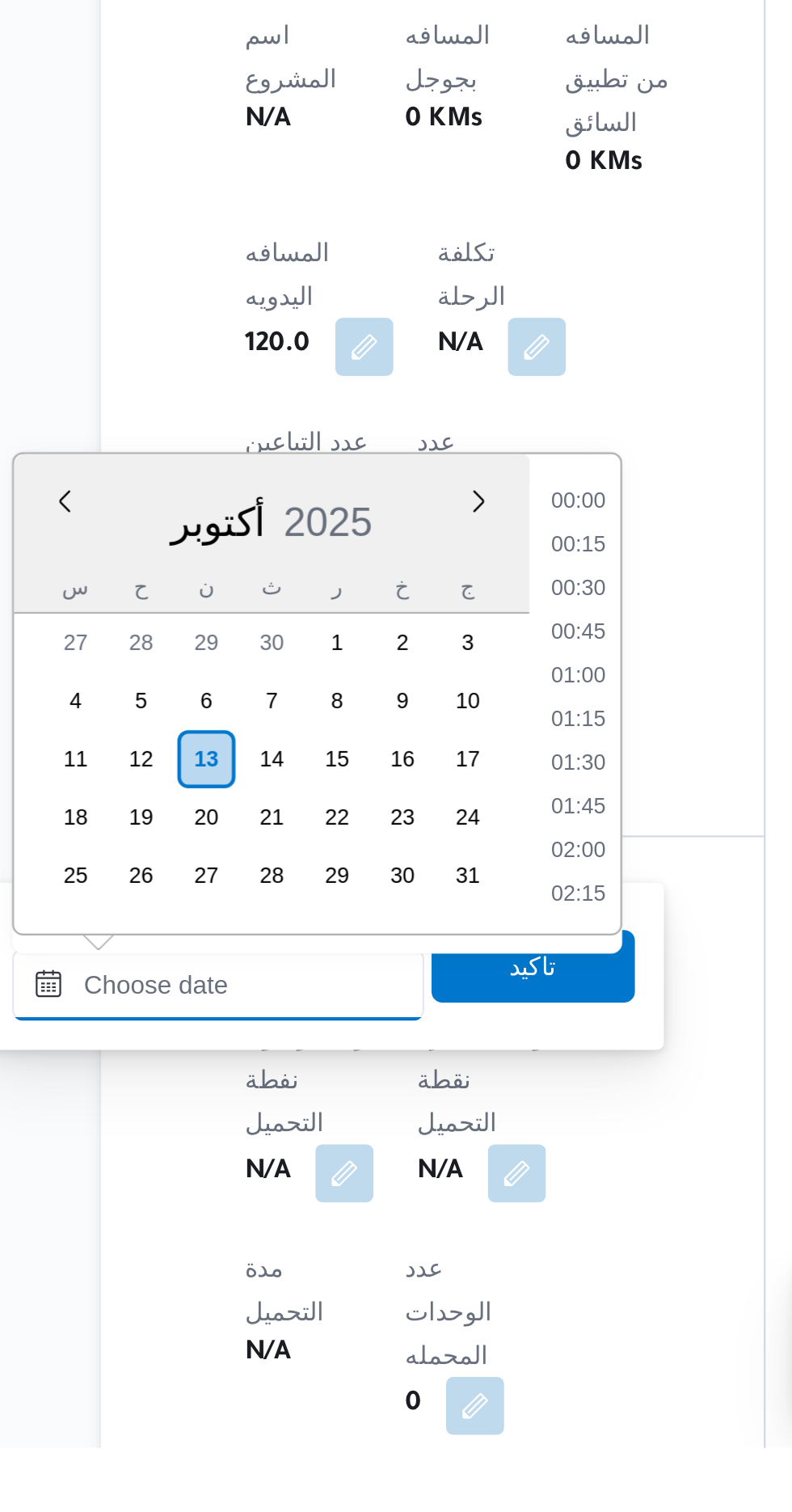
scroll to position [1143, 0]
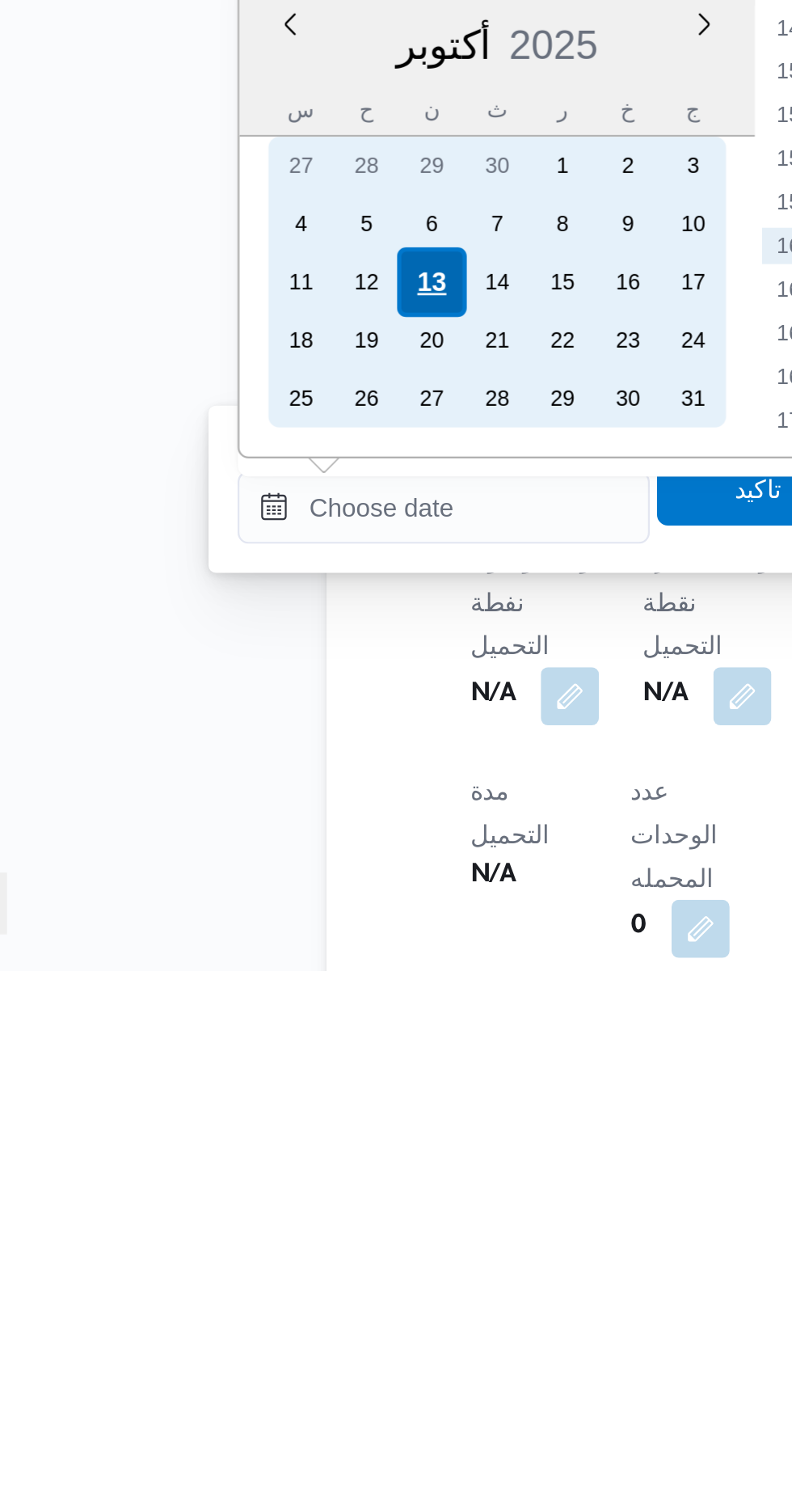
click at [260, 1198] on div "13" at bounding box center [256, 1205] width 31 height 31
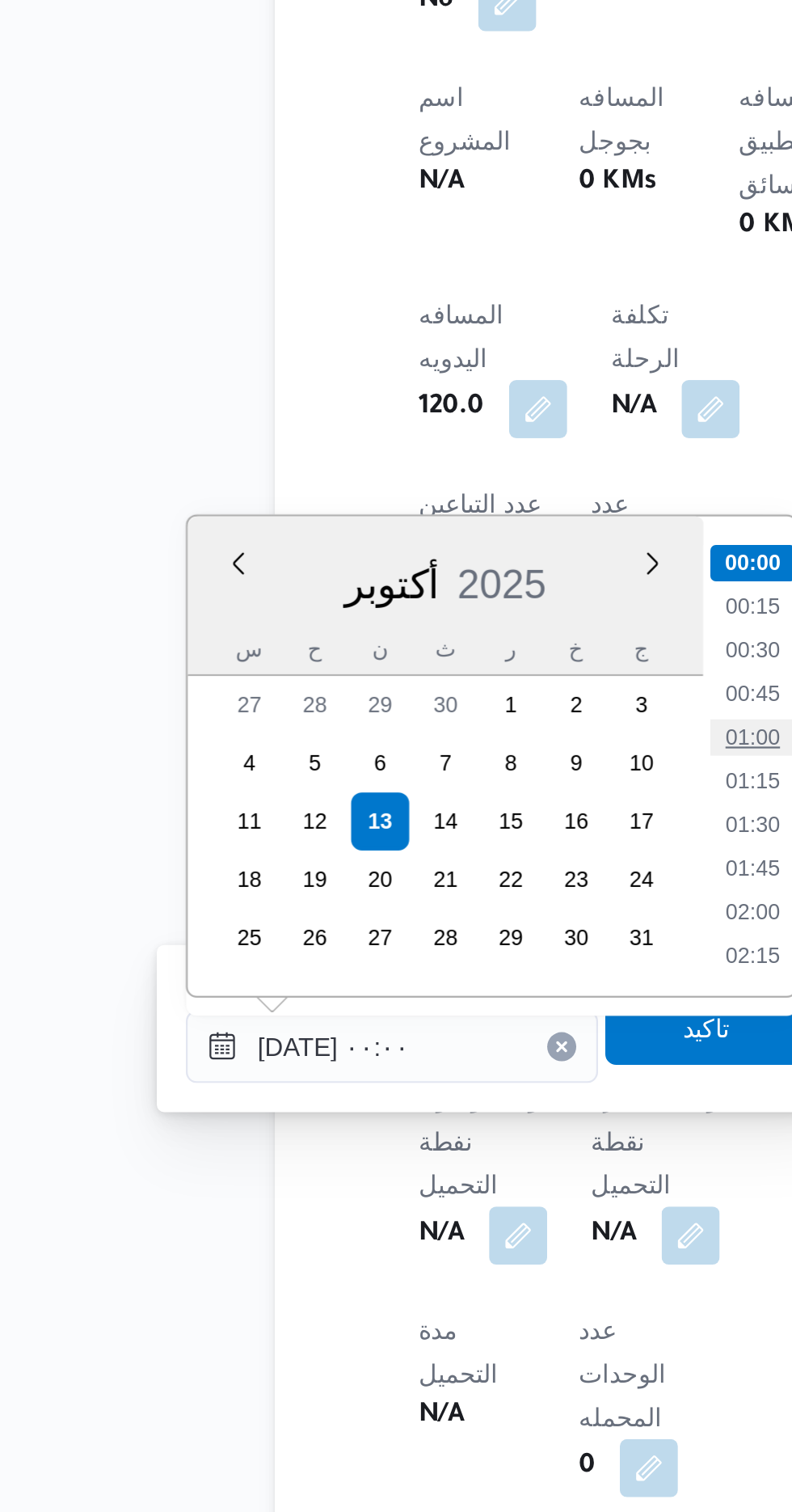
click at [425, 1166] on li "01:00" at bounding box center [423, 1167] width 38 height 16
type input "[DATE] ٠١:٠٠"
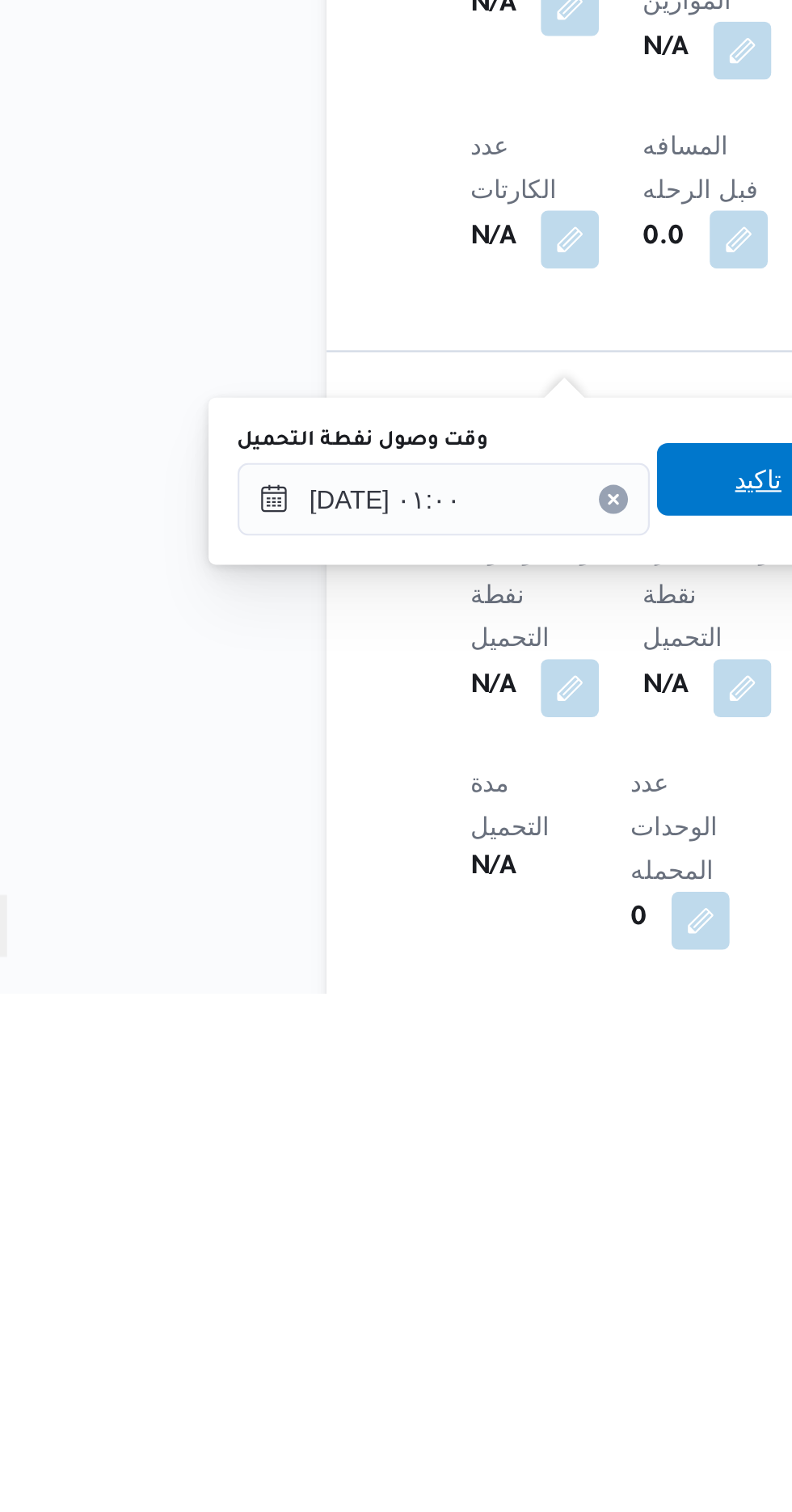
click at [394, 1291] on span "تاكيد" at bounding box center [403, 1283] width 90 height 32
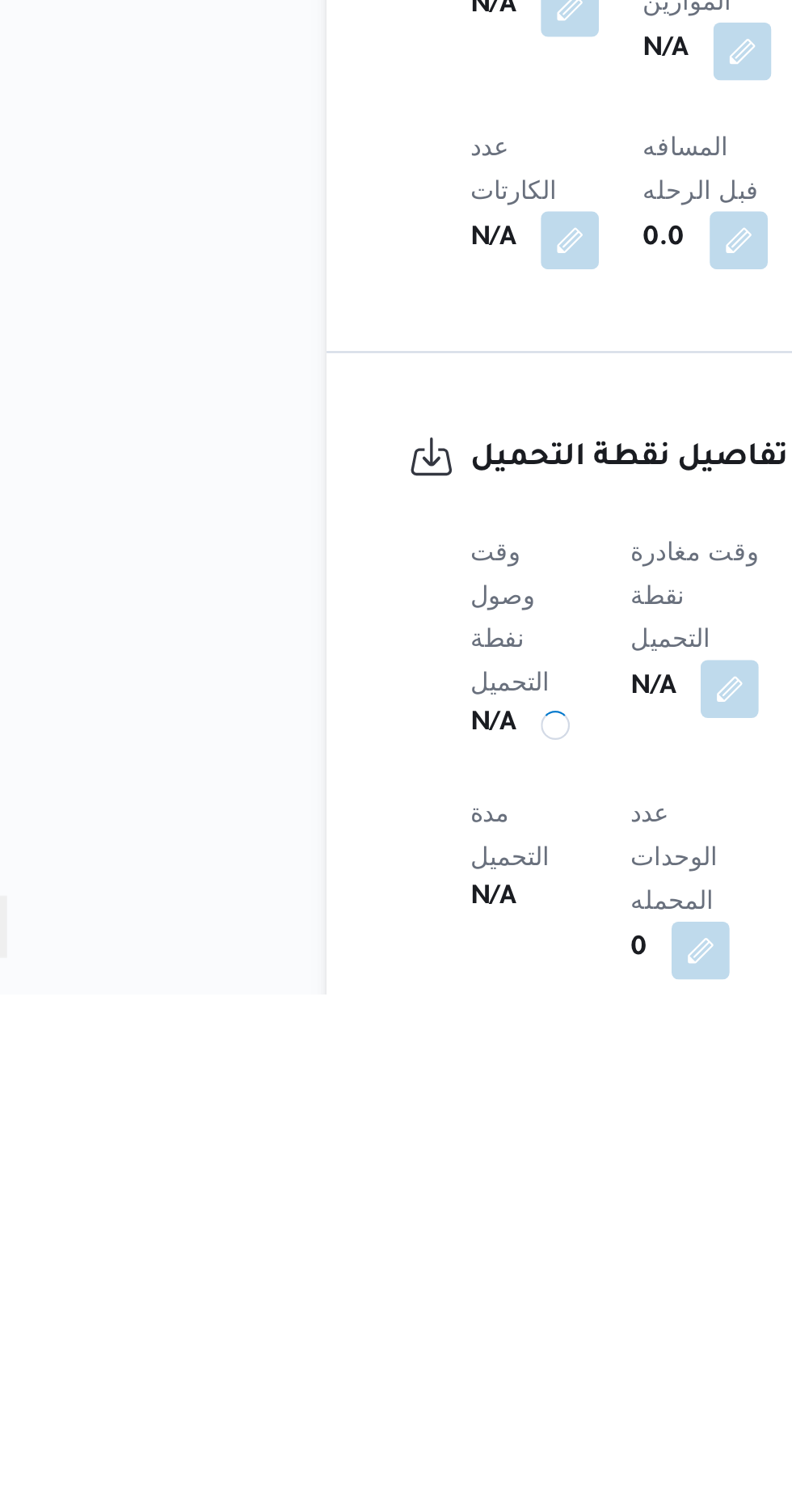
scroll to position [516, 0]
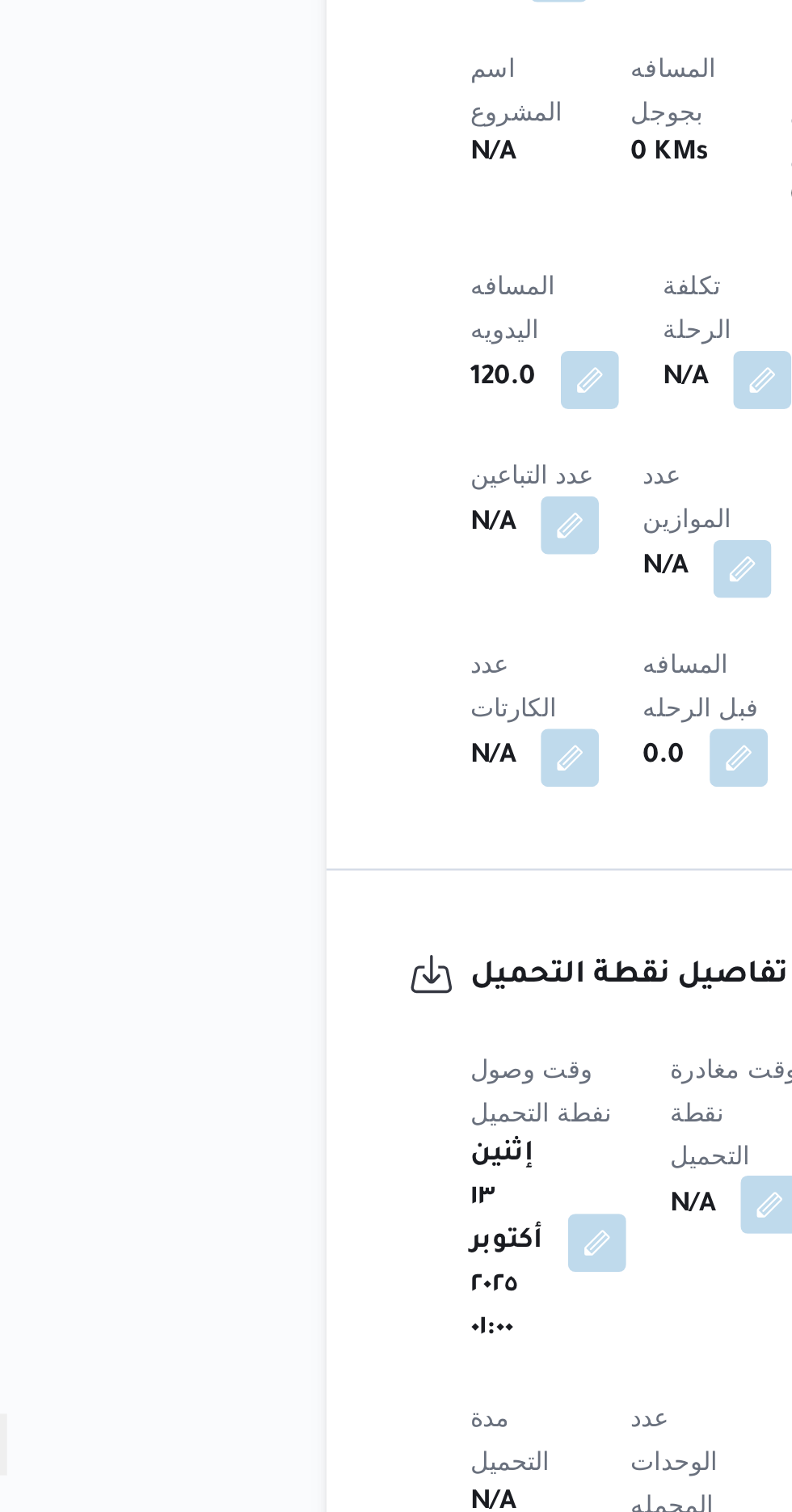
click at [418, 1363] on button "button" at bounding box center [407, 1376] width 26 height 26
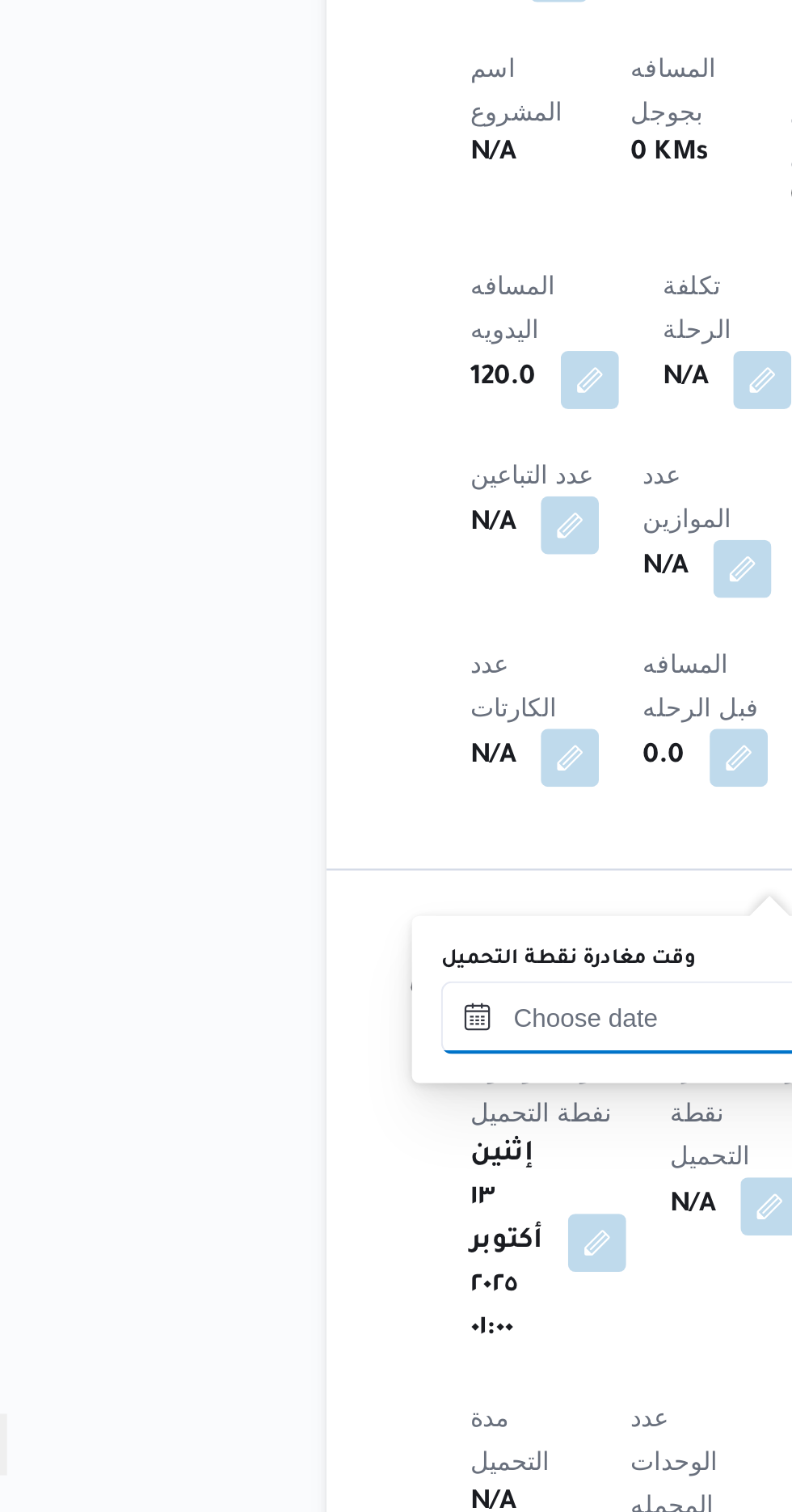
click at [352, 1294] on input "وقت مغادرة نقطة التحميل" at bounding box center [353, 1291] width 184 height 32
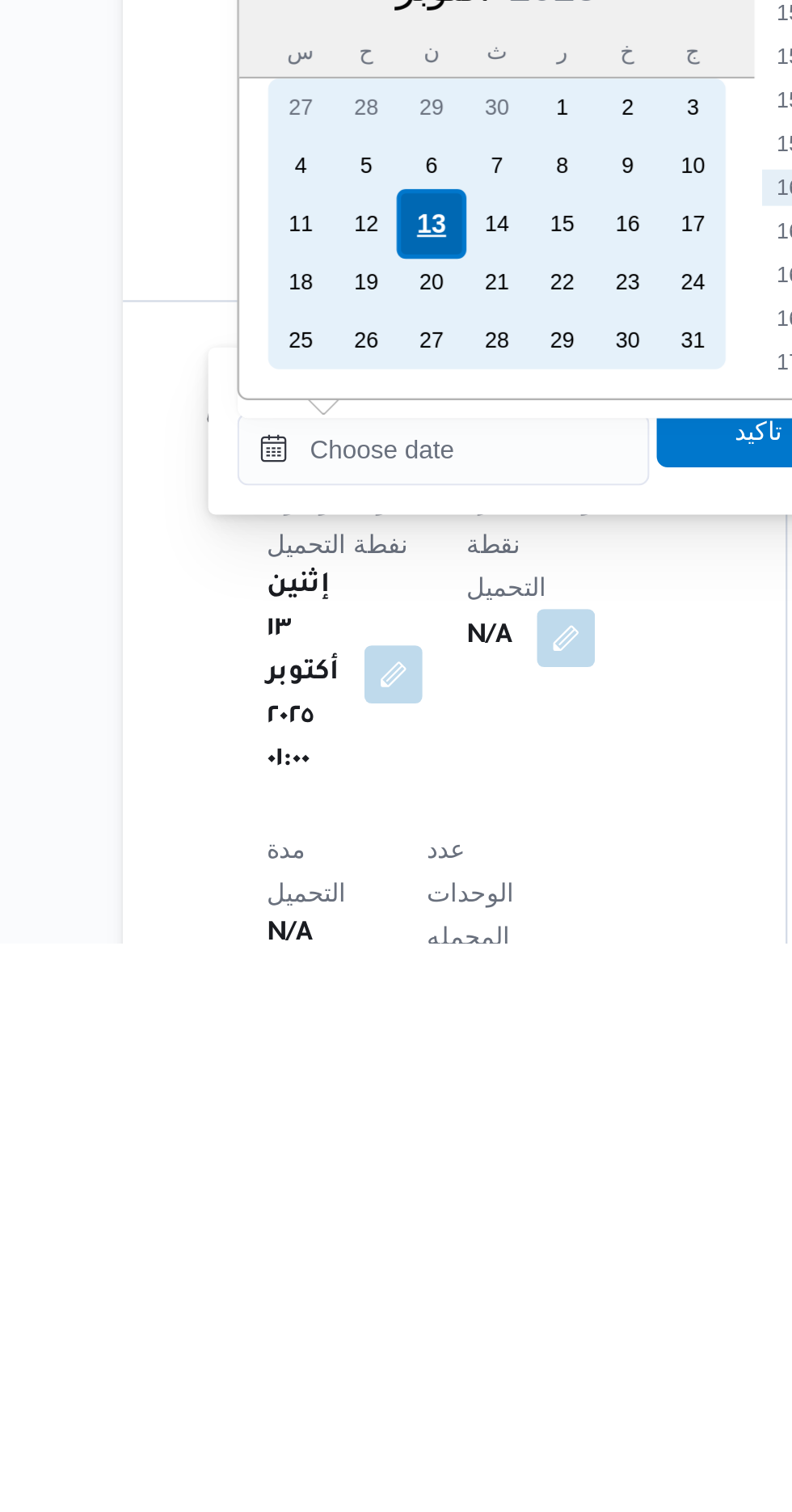
click at [347, 1193] on div "13" at bounding box center [347, 1191] width 31 height 31
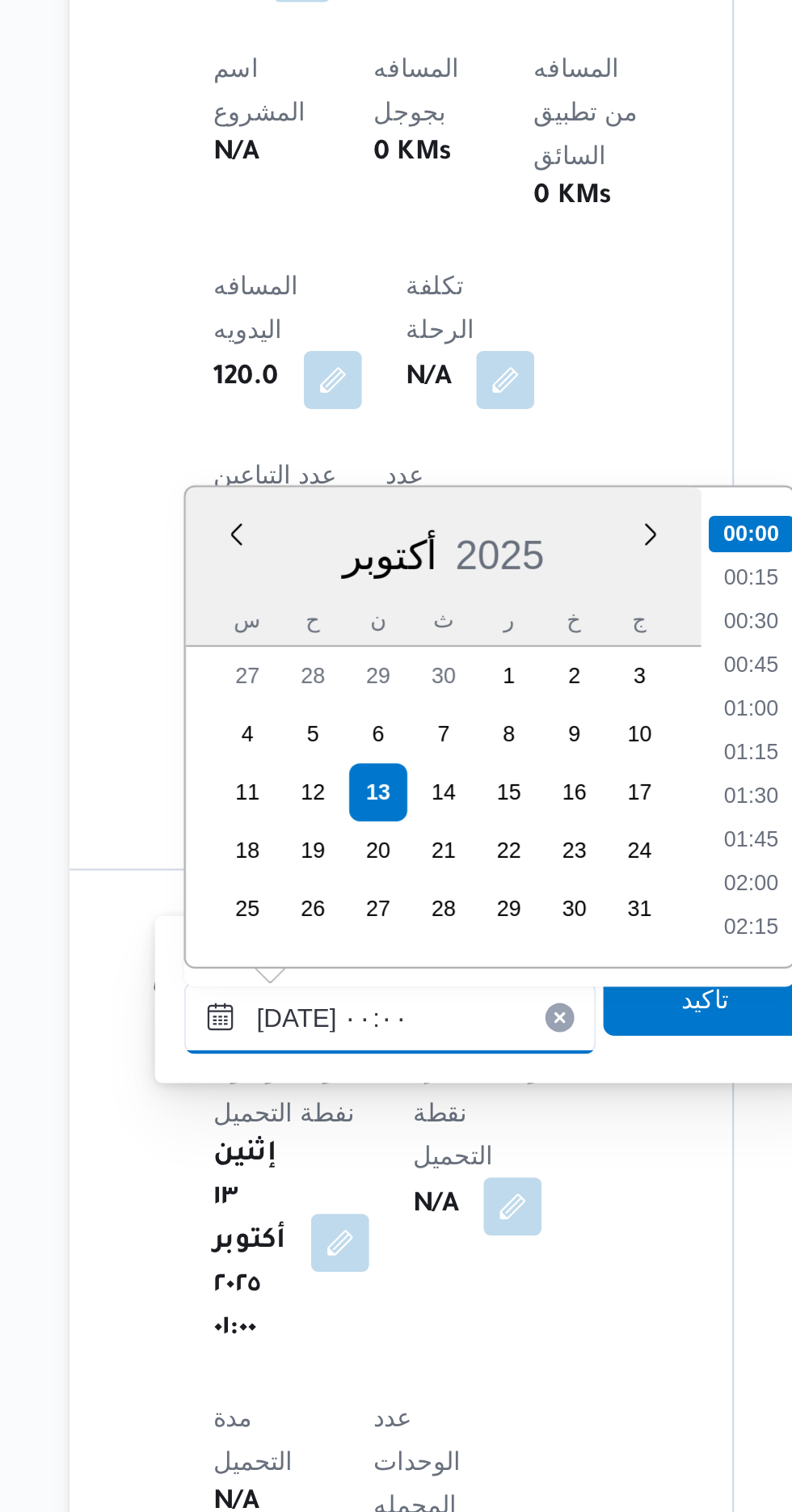
click at [270, 1291] on input "[DATE] ٠٠:٠٠" at bounding box center [353, 1291] width 184 height 32
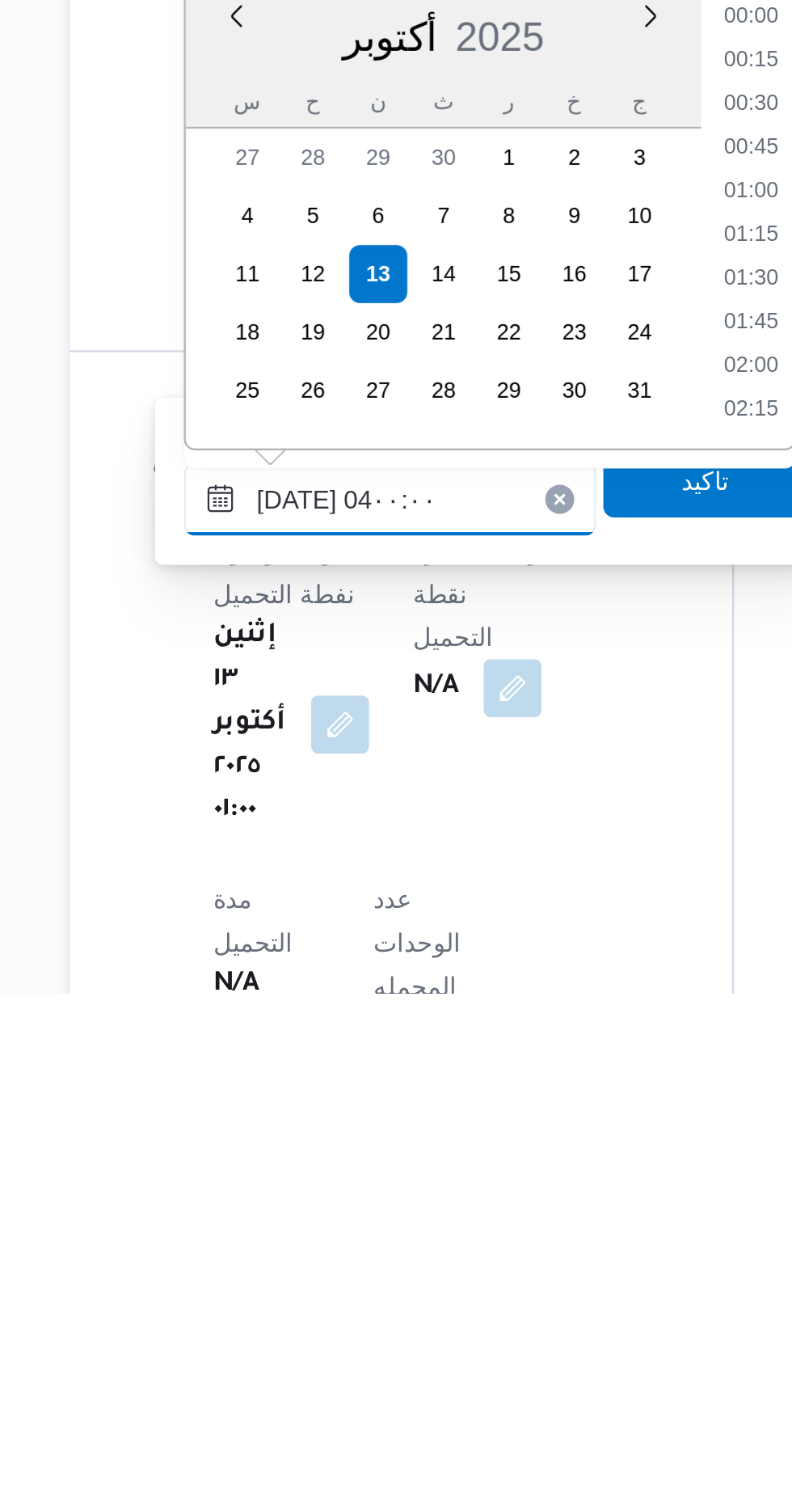
scroll to position [141, 0]
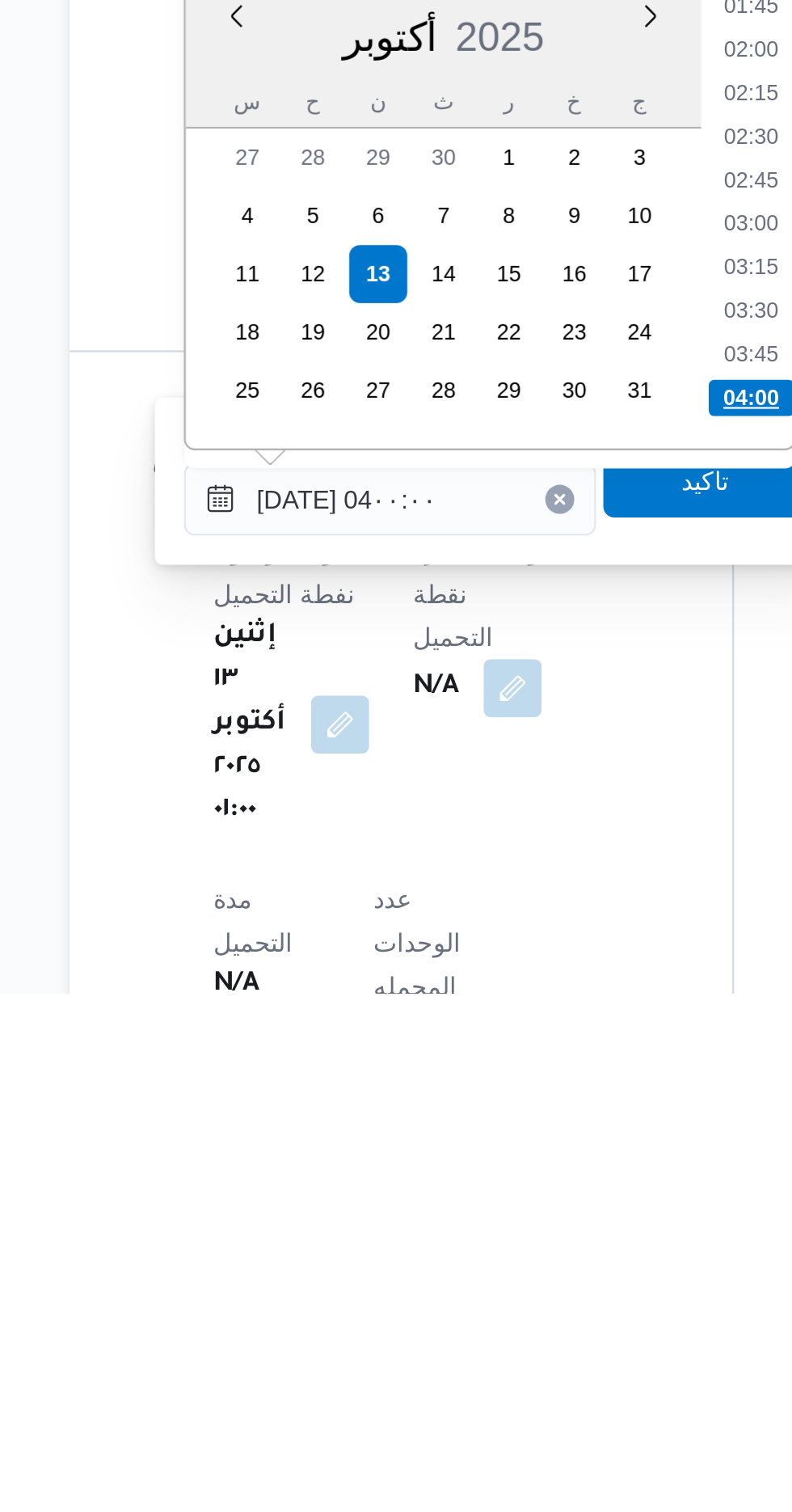
click at [503, 1242] on li "04:00" at bounding box center [513, 1246] width 38 height 16
type input "[DATE] ٠٤:٠٠"
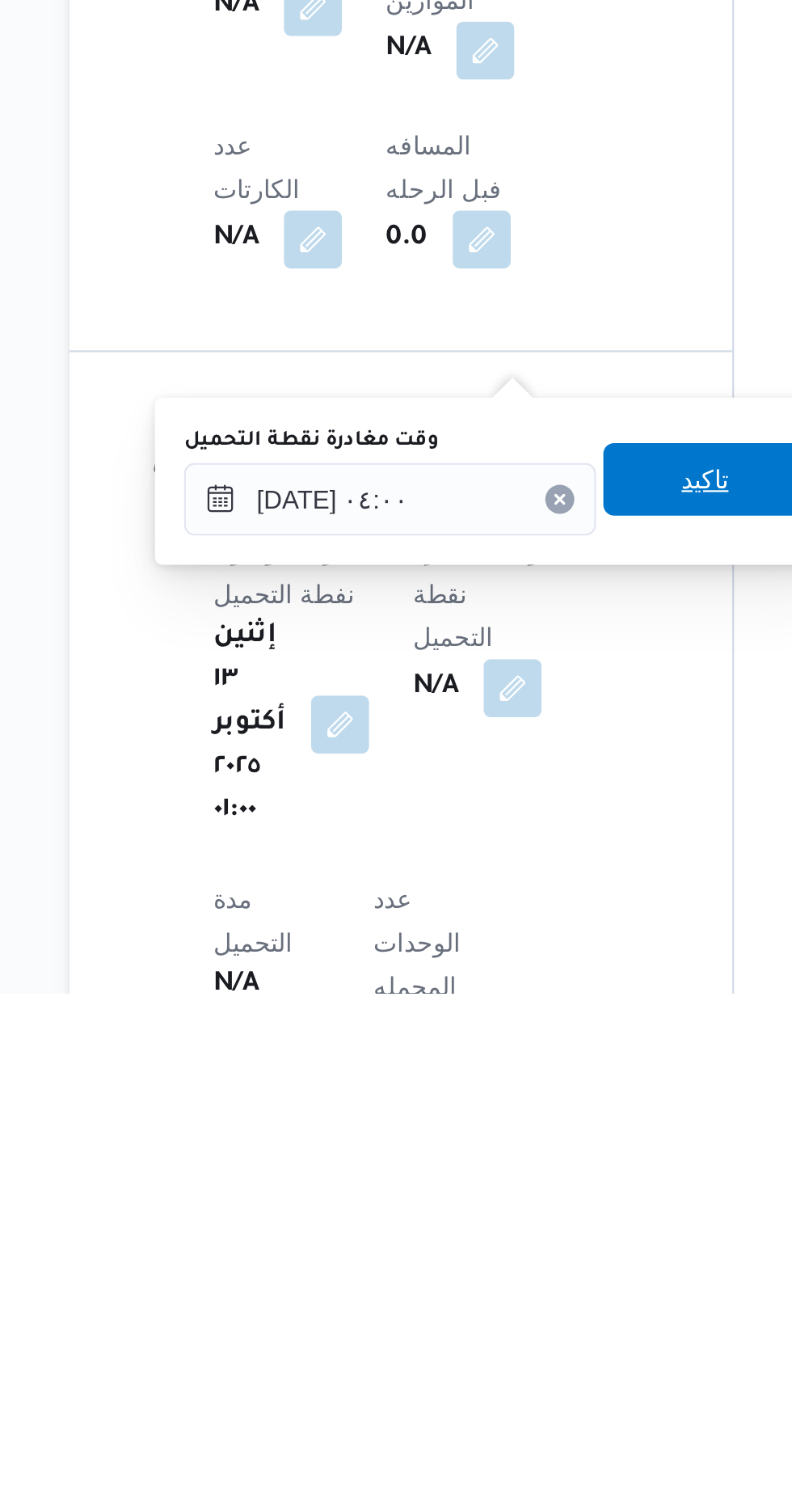
click at [499, 1281] on span "تاكيد" at bounding box center [493, 1283] width 21 height 20
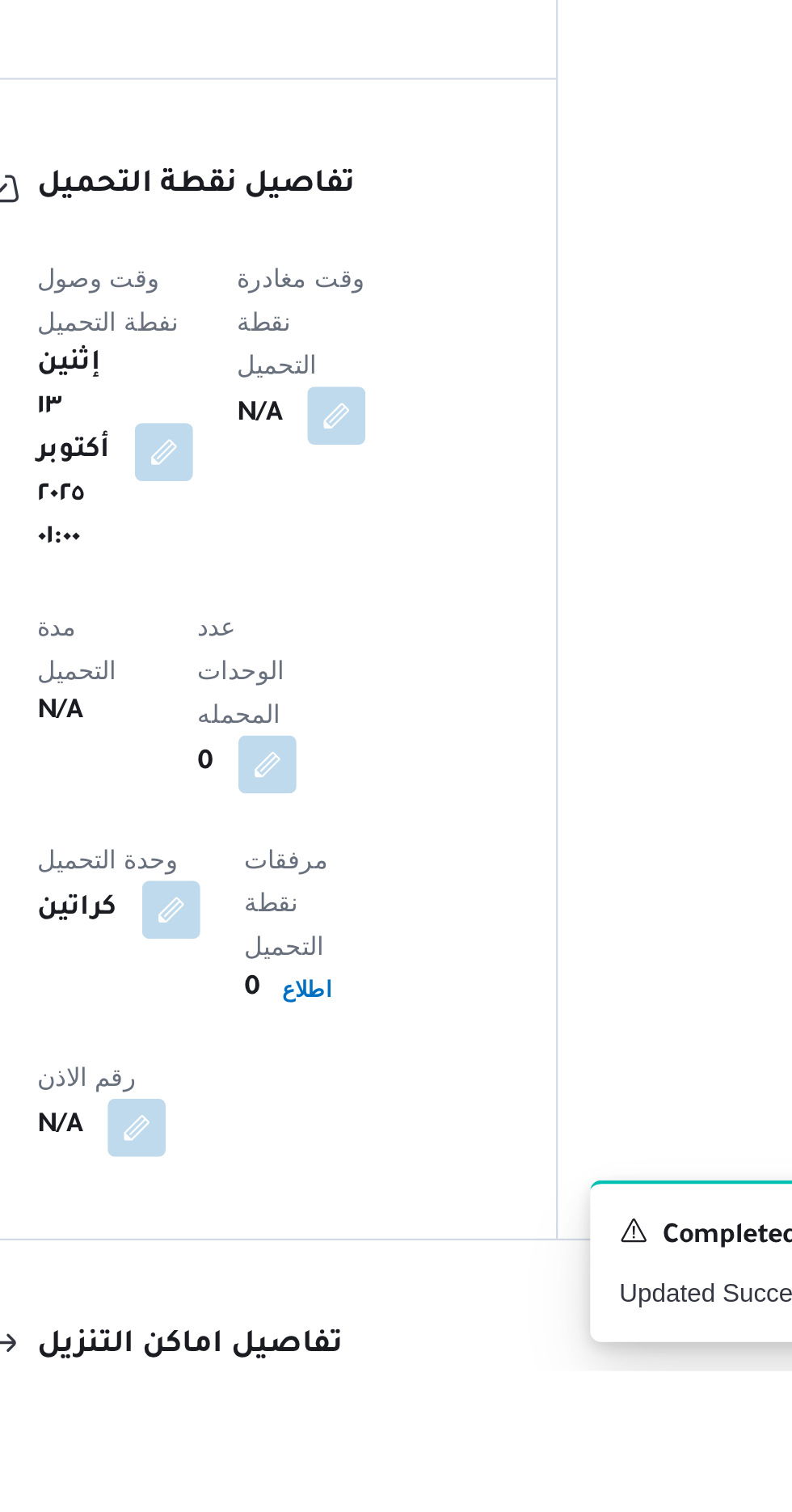
scroll to position [807, 0]
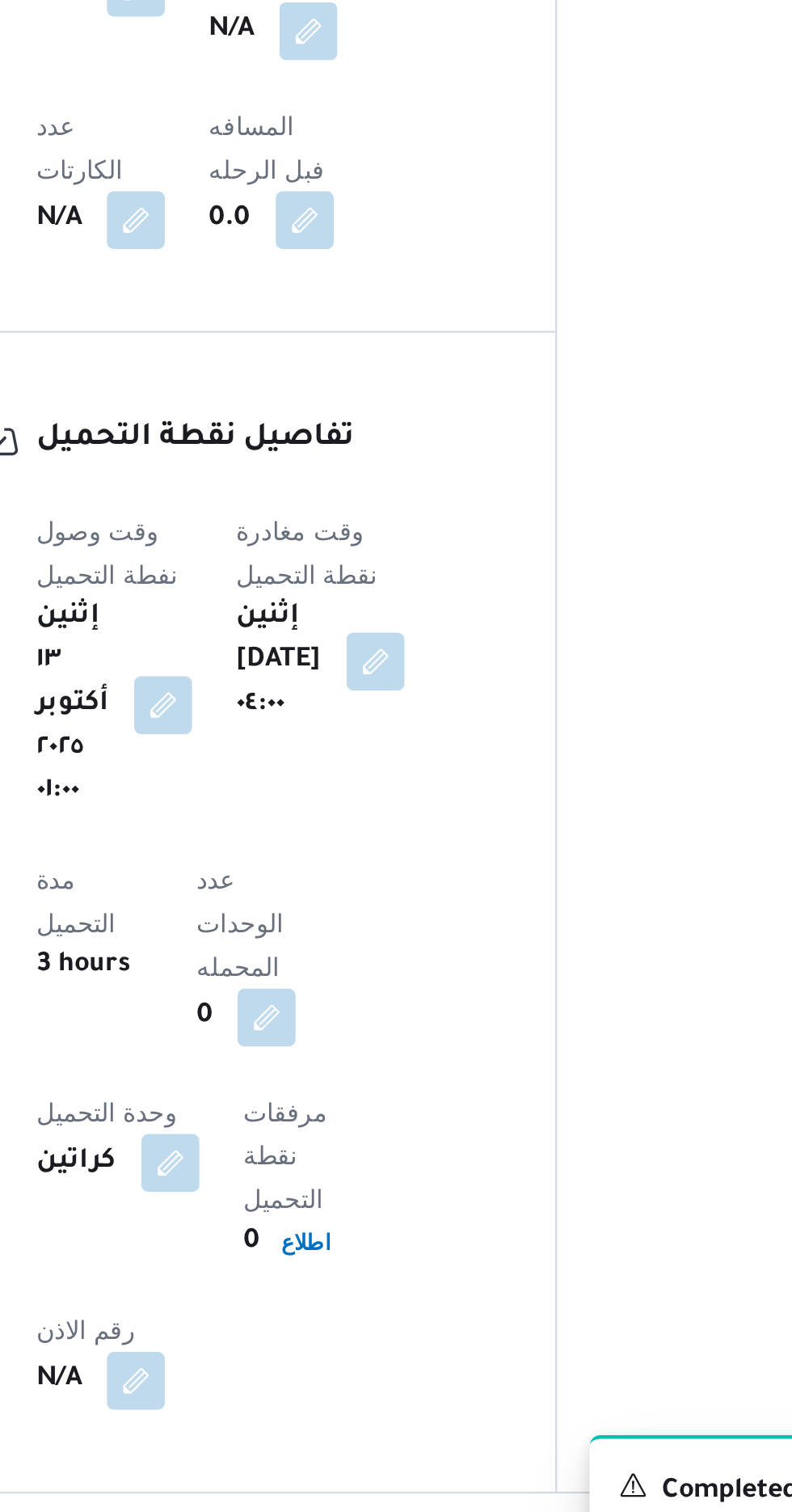
click at [489, 1511] on button "مركز الخانكة - فرونت دور مسطرد" at bounding box center [492, 1541] width 489 height 20
click at [367, 1511] on span "مركز الخانكة - فرونت دور مسطرد" at bounding box center [356, 1541] width 162 height 20
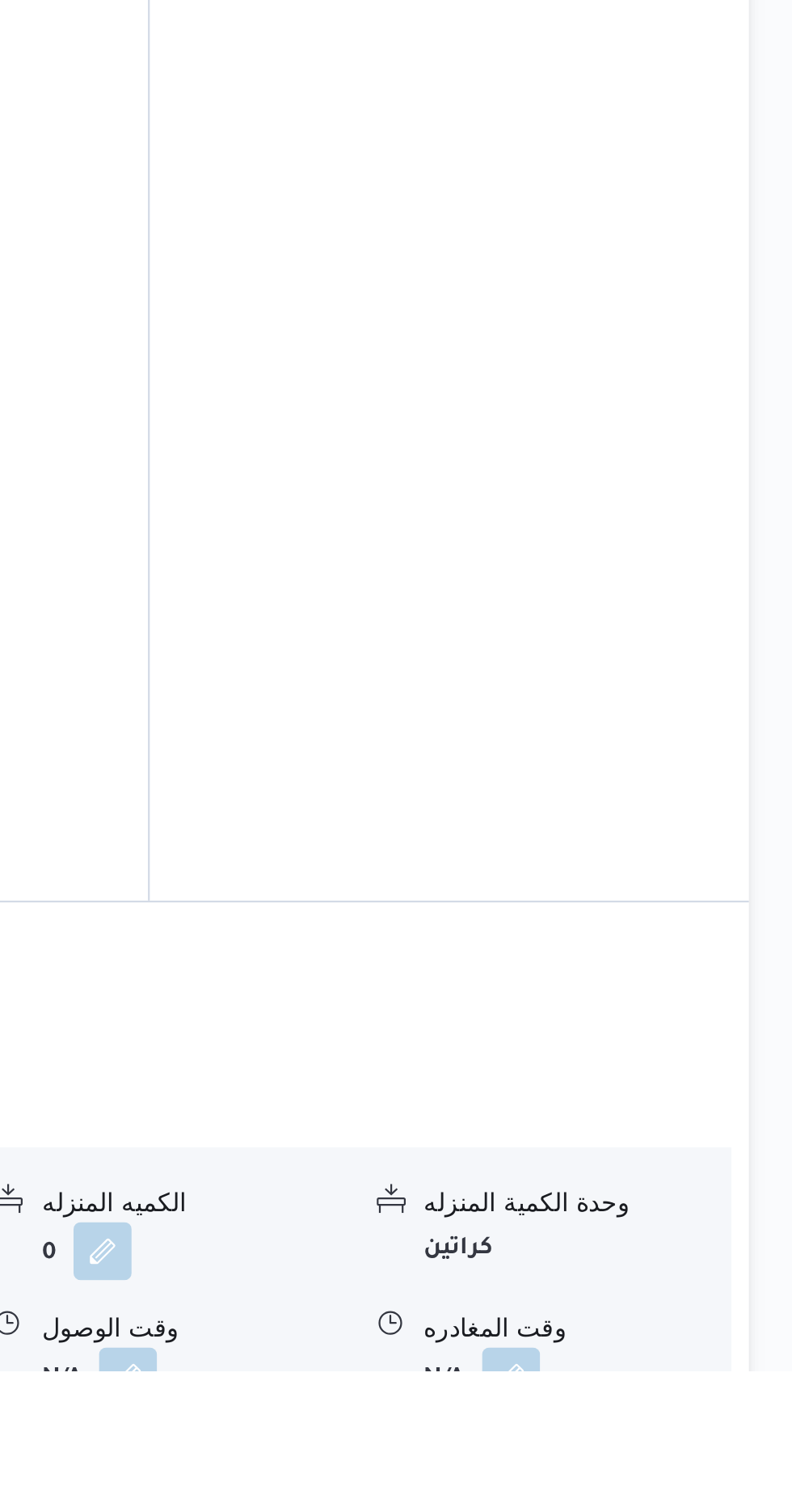
scroll to position [957, 0]
click at [489, 1500] on button "button" at bounding box center [496, 1513] width 26 height 26
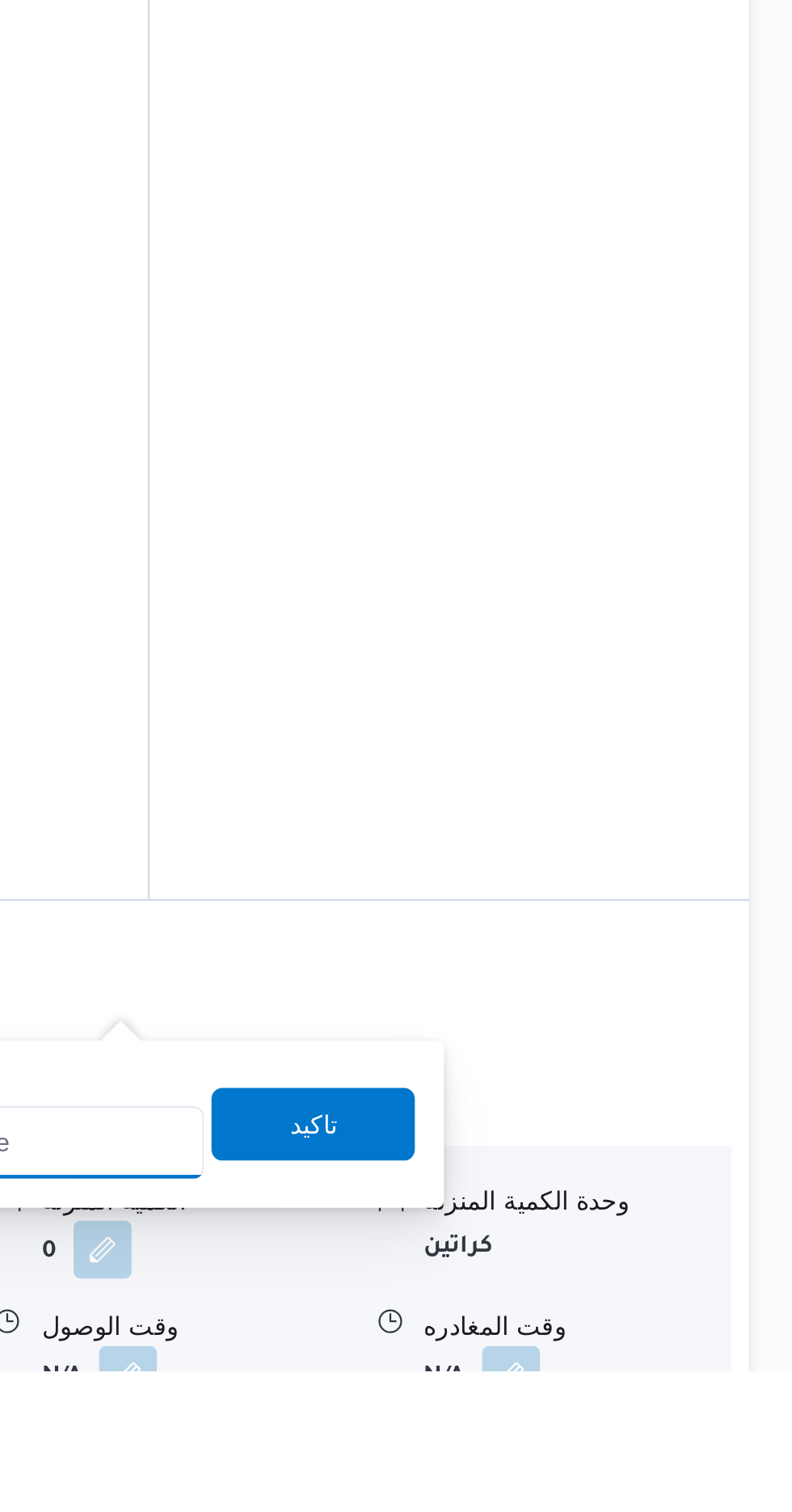
click at [482, 1406] on input "وقت الوصول" at bounding box center [439, 1410] width 184 height 32
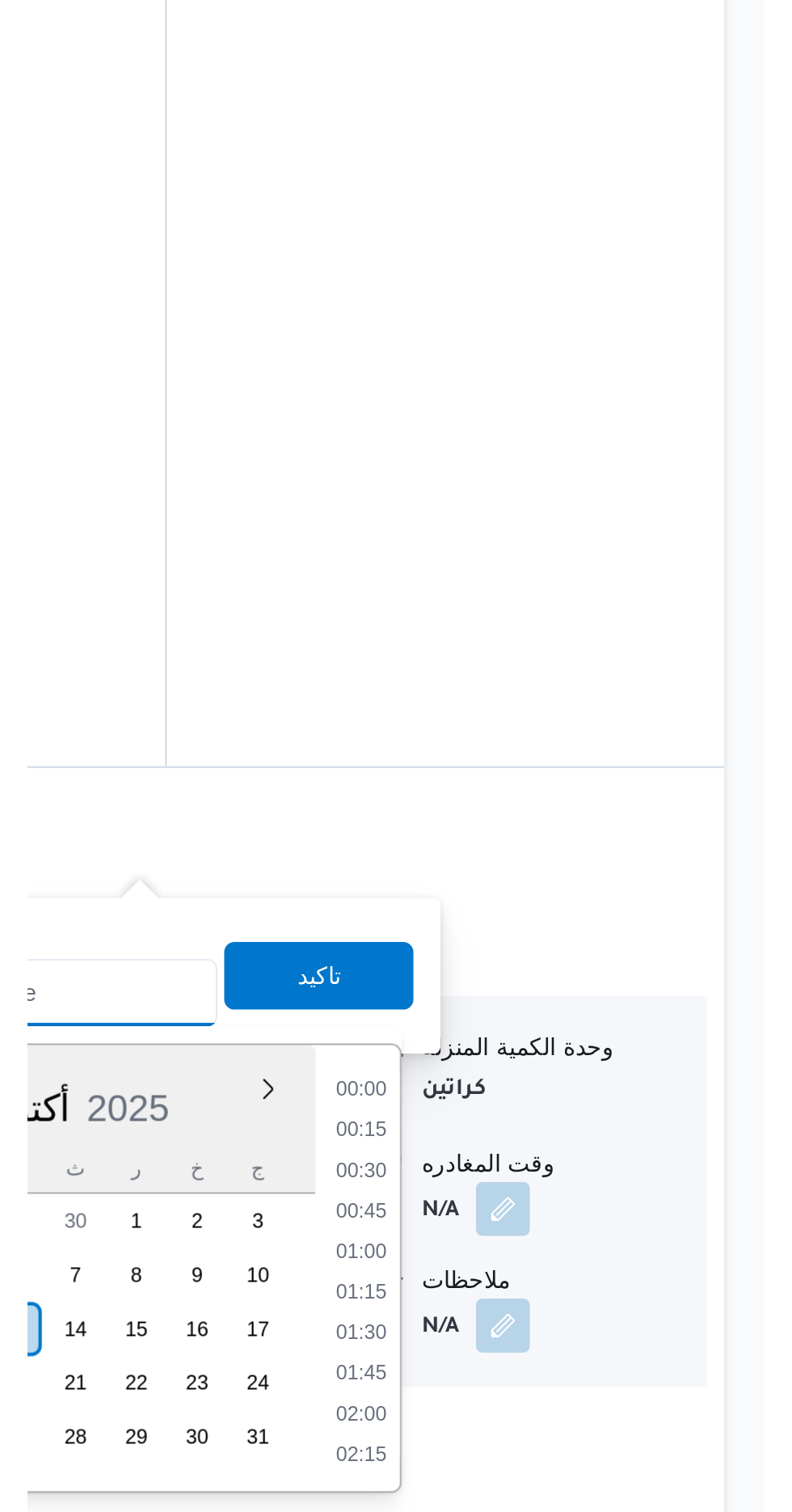
scroll to position [1143, 0]
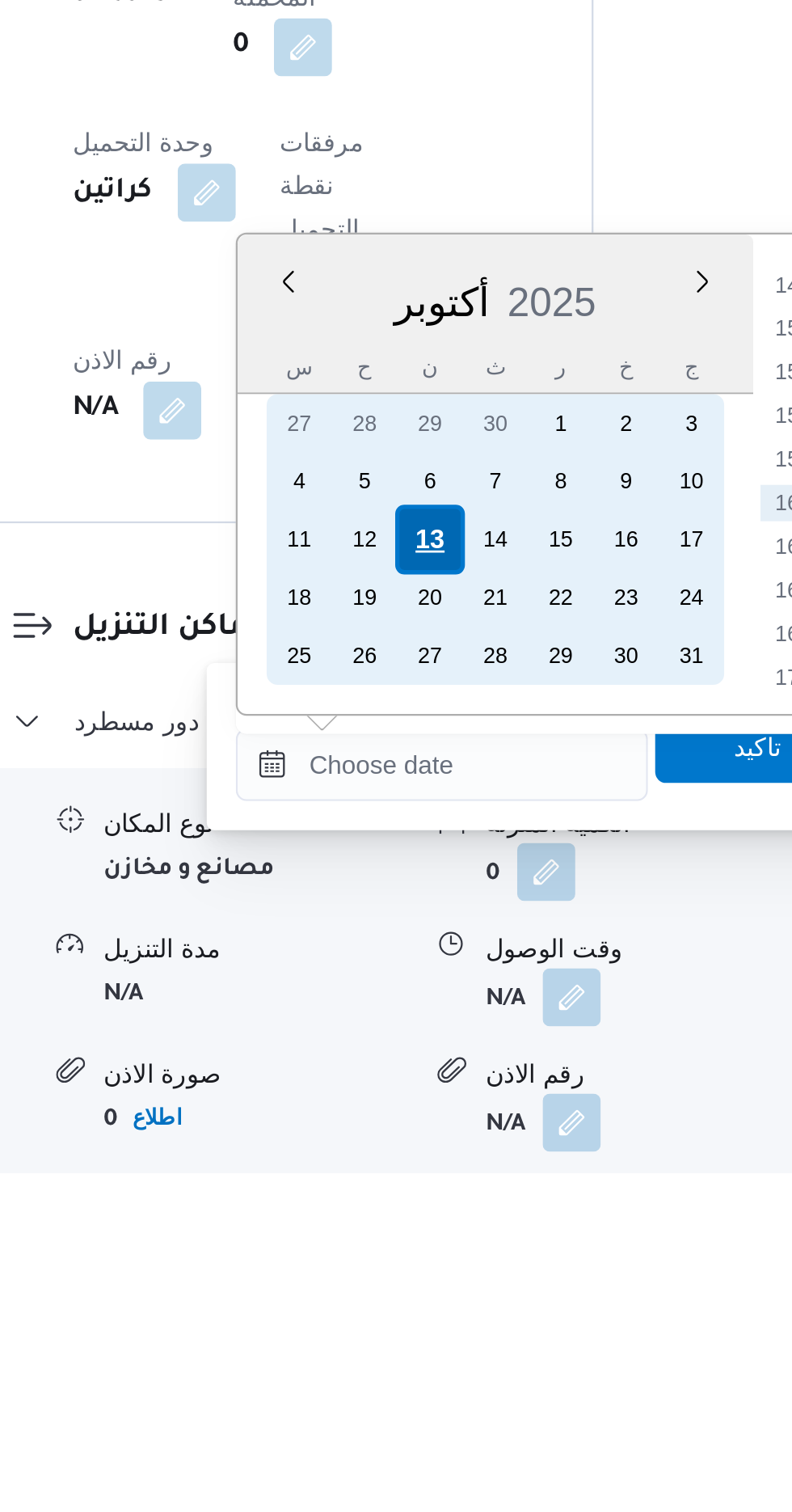
click at [429, 1234] on div "13" at bounding box center [433, 1229] width 31 height 31
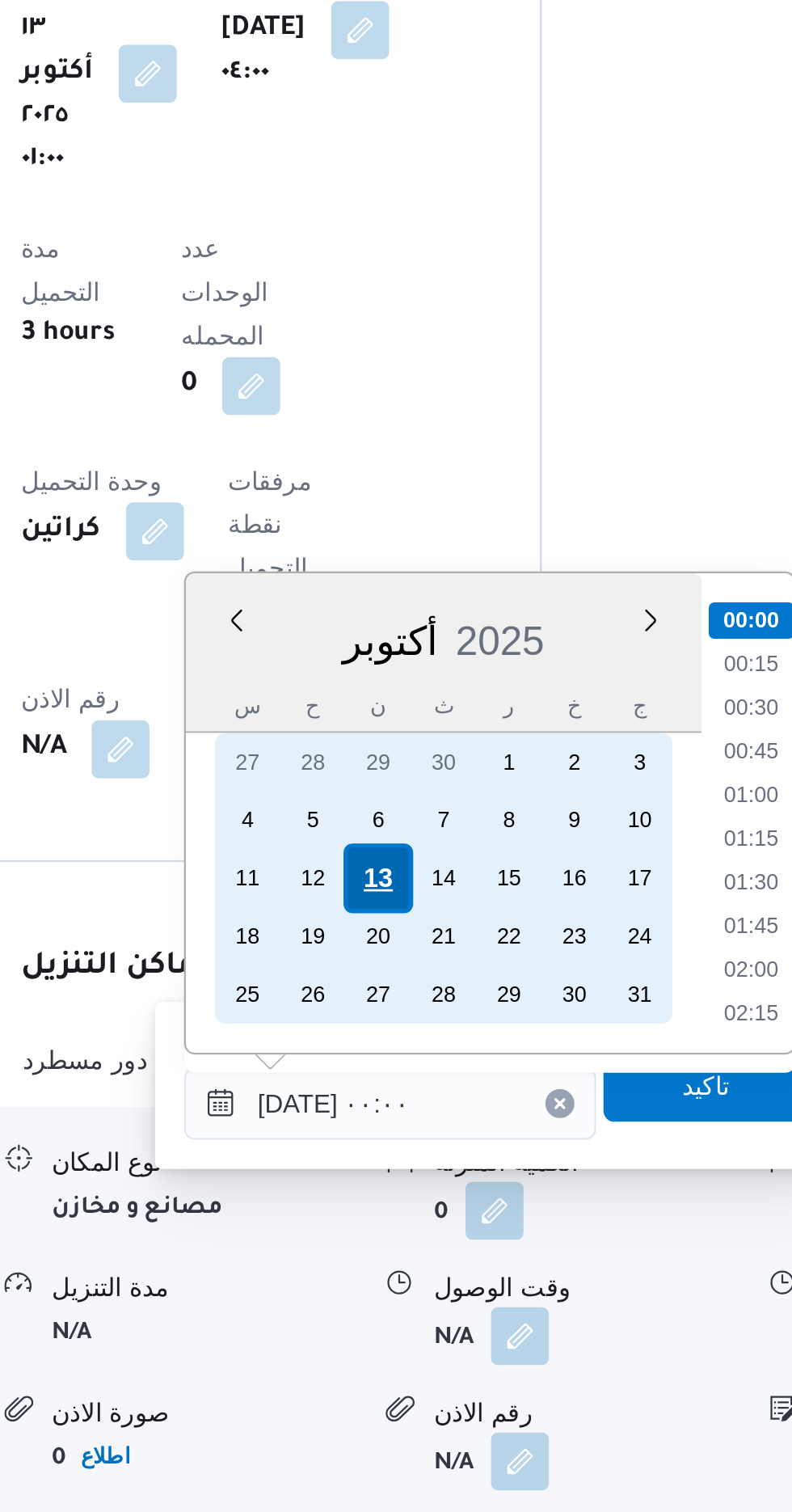
scroll to position [1037, 0]
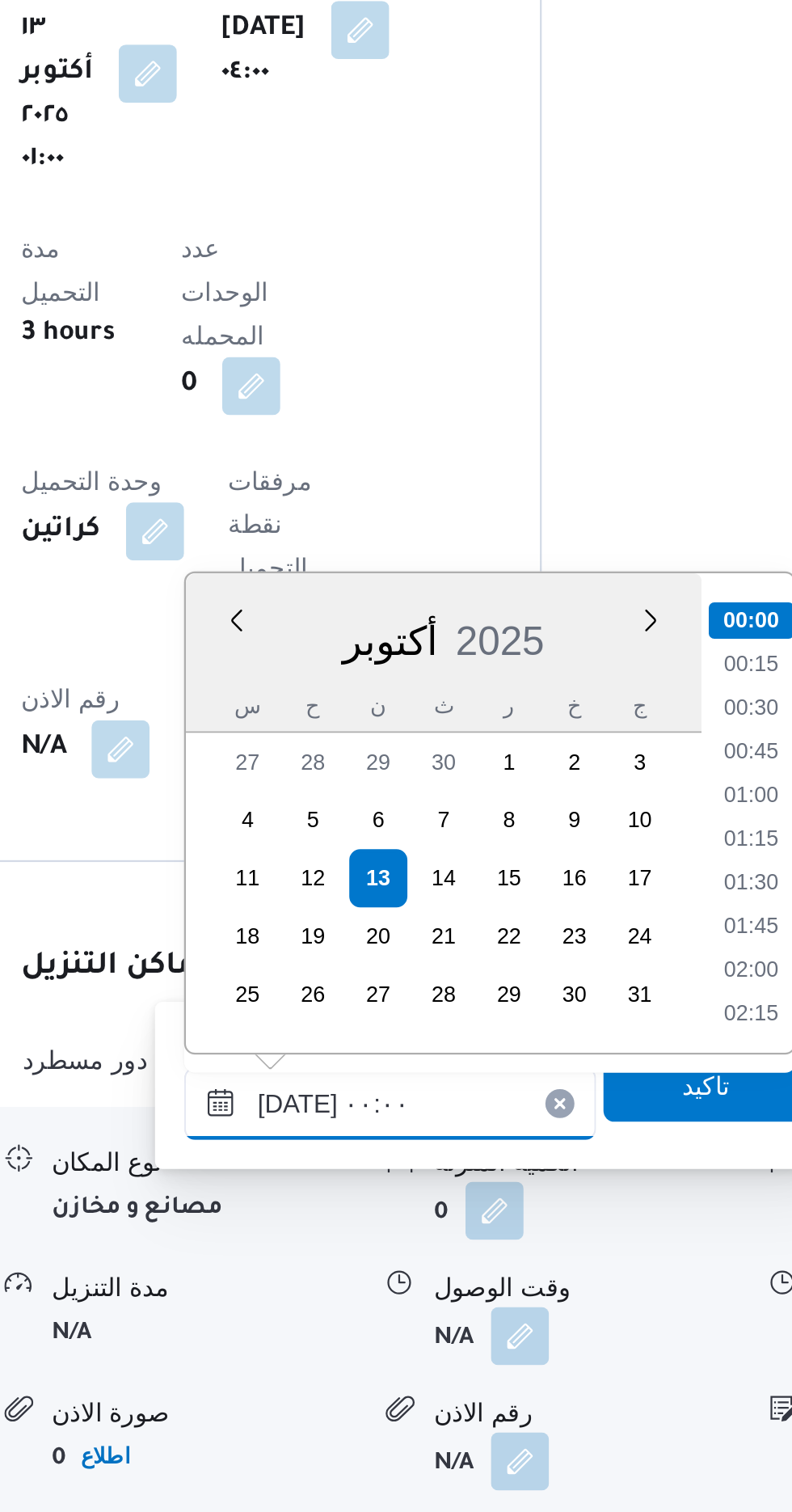
click at [353, 1342] on input "[DATE] ٠٠:٠٠" at bounding box center [439, 1330] width 184 height 32
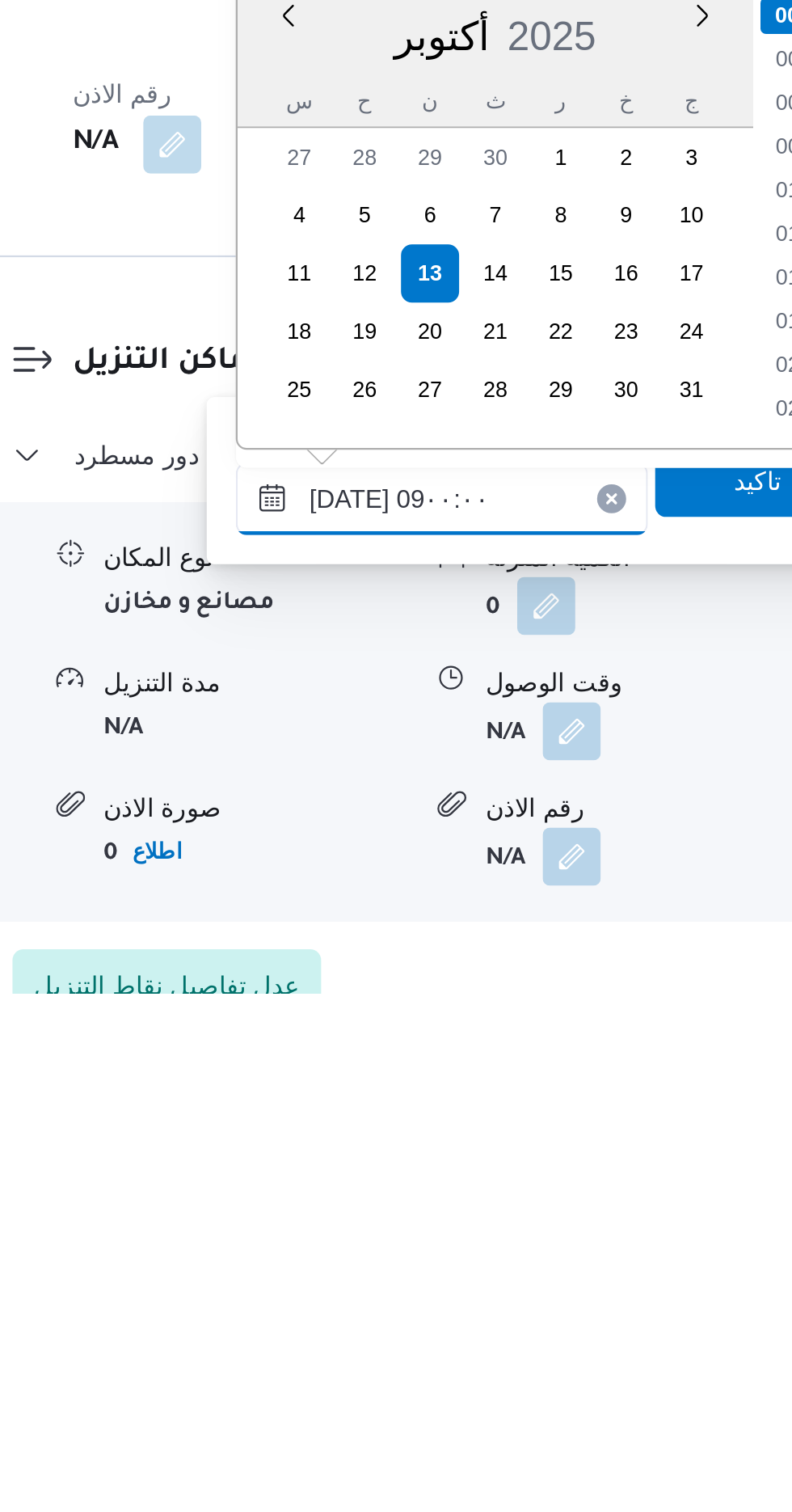
scroll to position [528, 0]
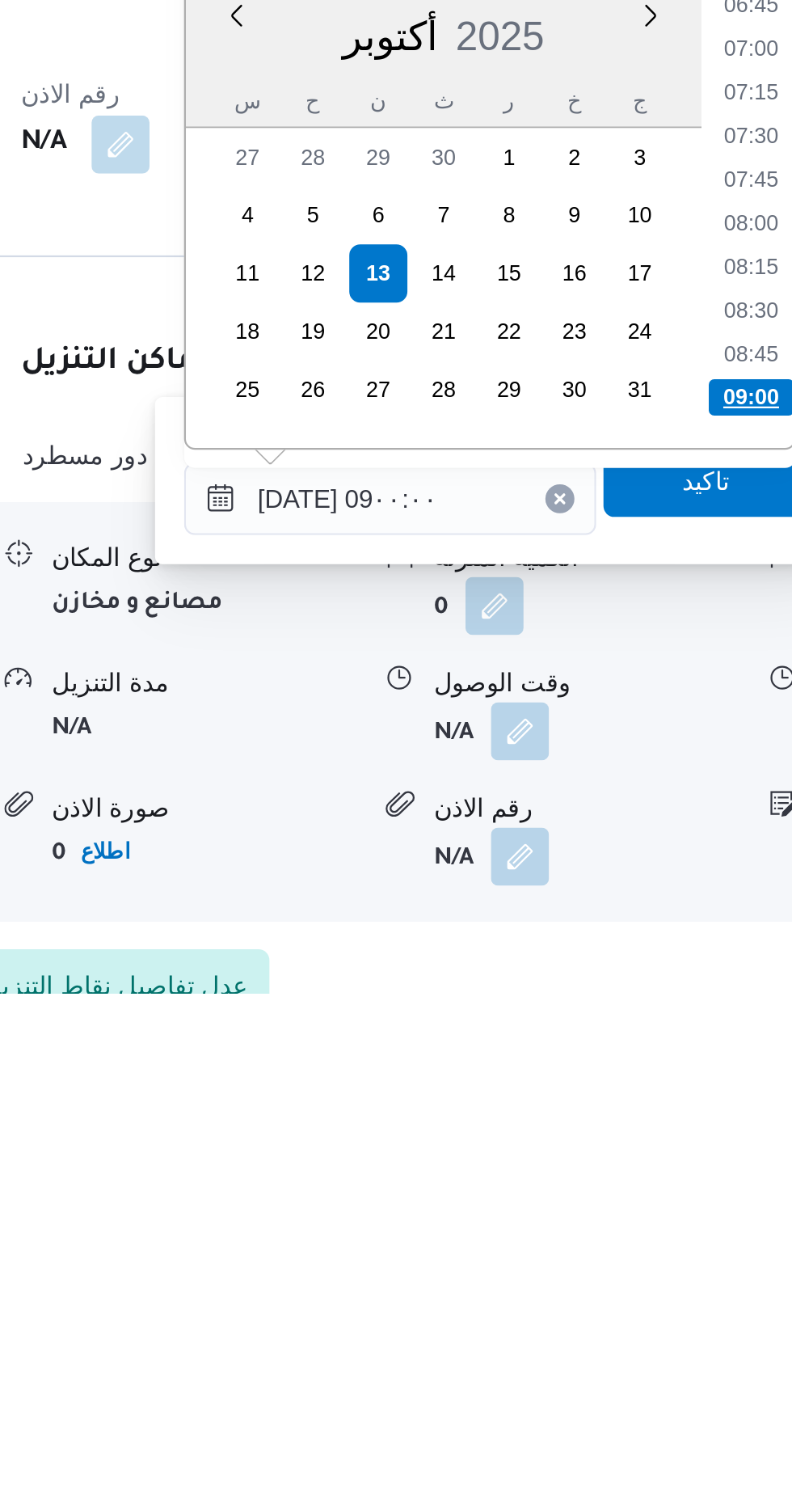
click at [588, 1243] on li "09:00" at bounding box center [600, 1246] width 38 height 16
type input "[DATE] ٠٩:٠٠"
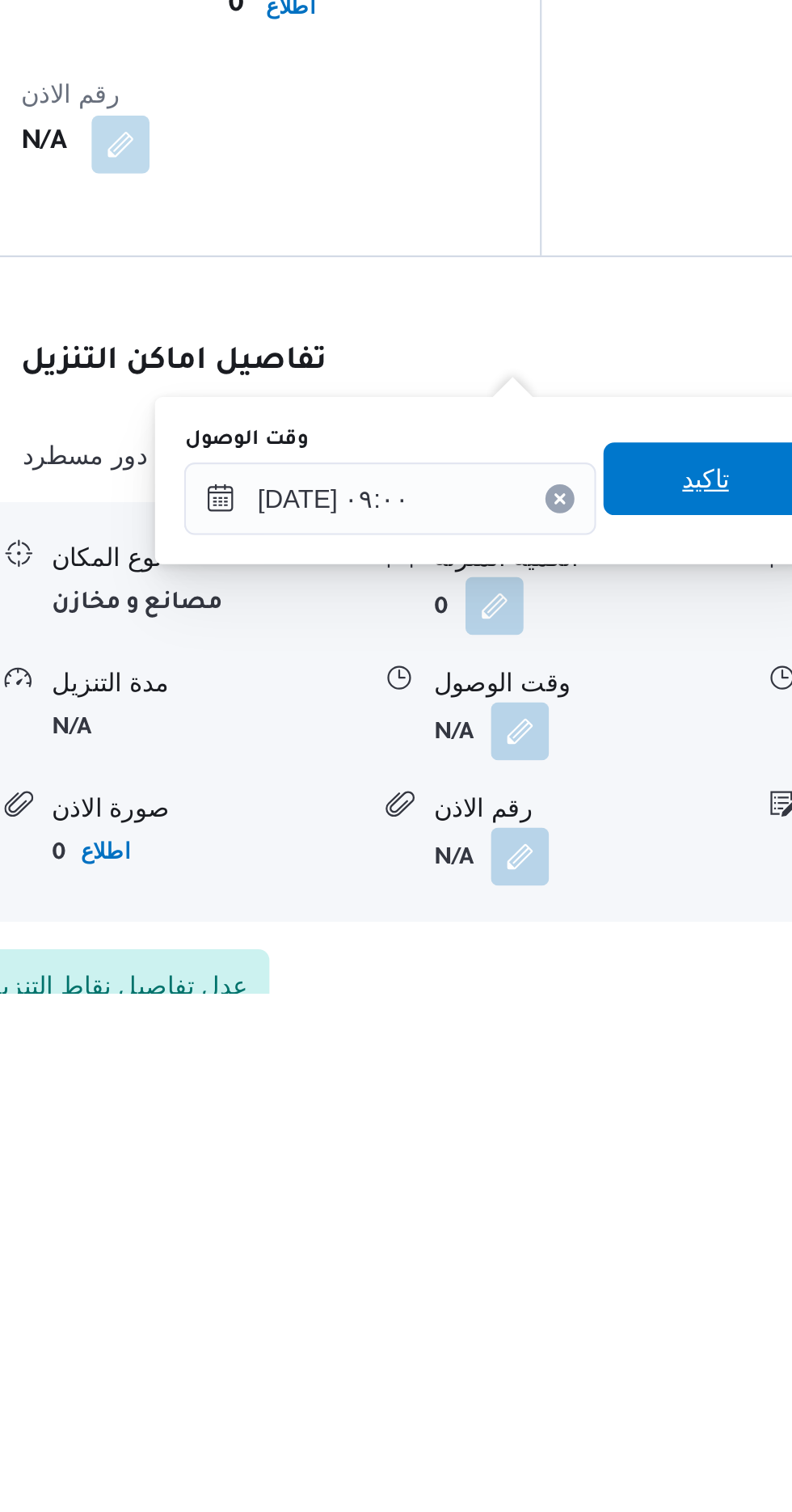
click at [583, 1291] on span "تاكيد" at bounding box center [579, 1283] width 21 height 20
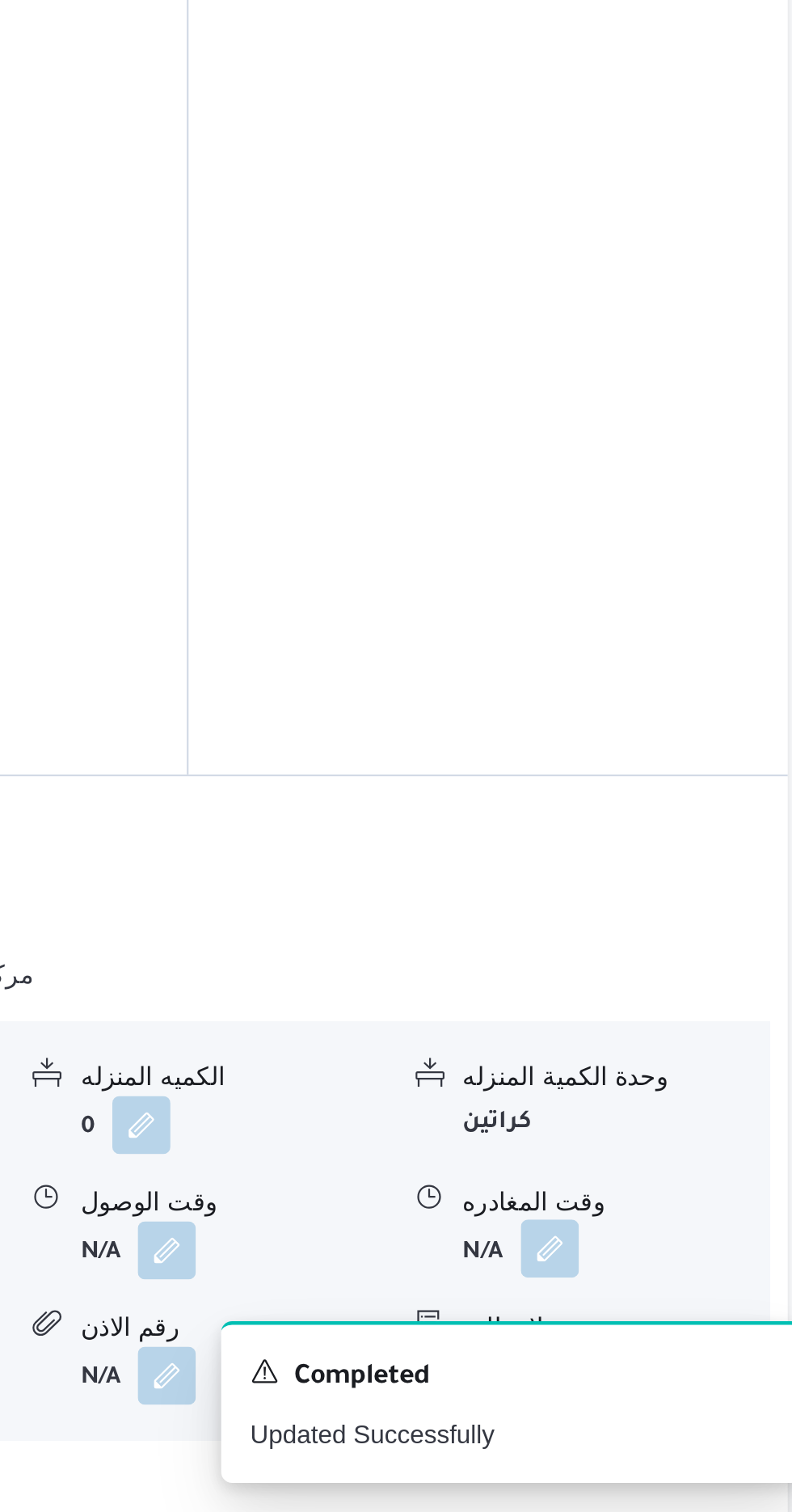
click at [671, 1382] on button "button" at bounding box center [667, 1395] width 26 height 26
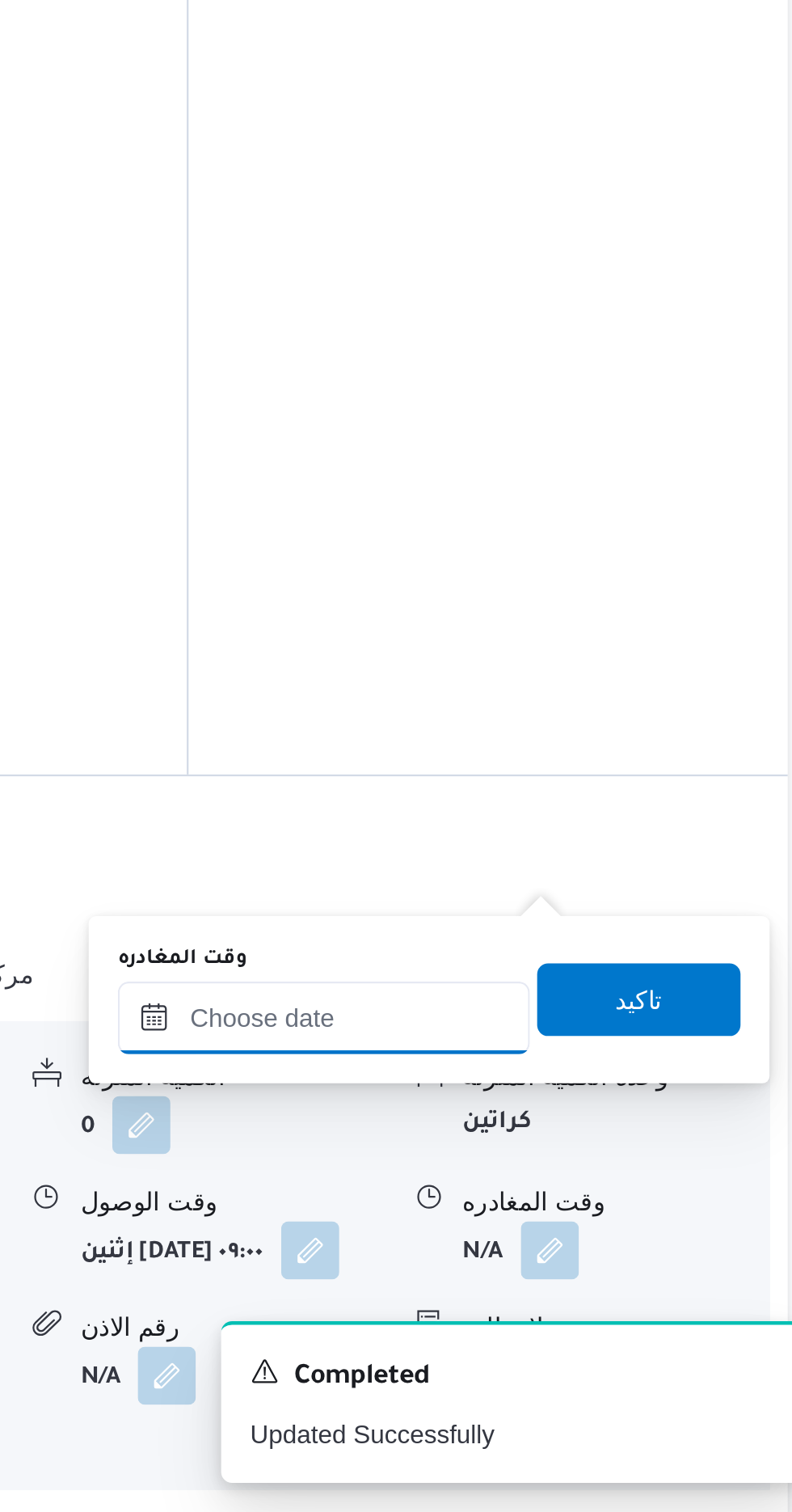
click at [590, 1287] on input "وقت المغادره" at bounding box center [567, 1291] width 184 height 32
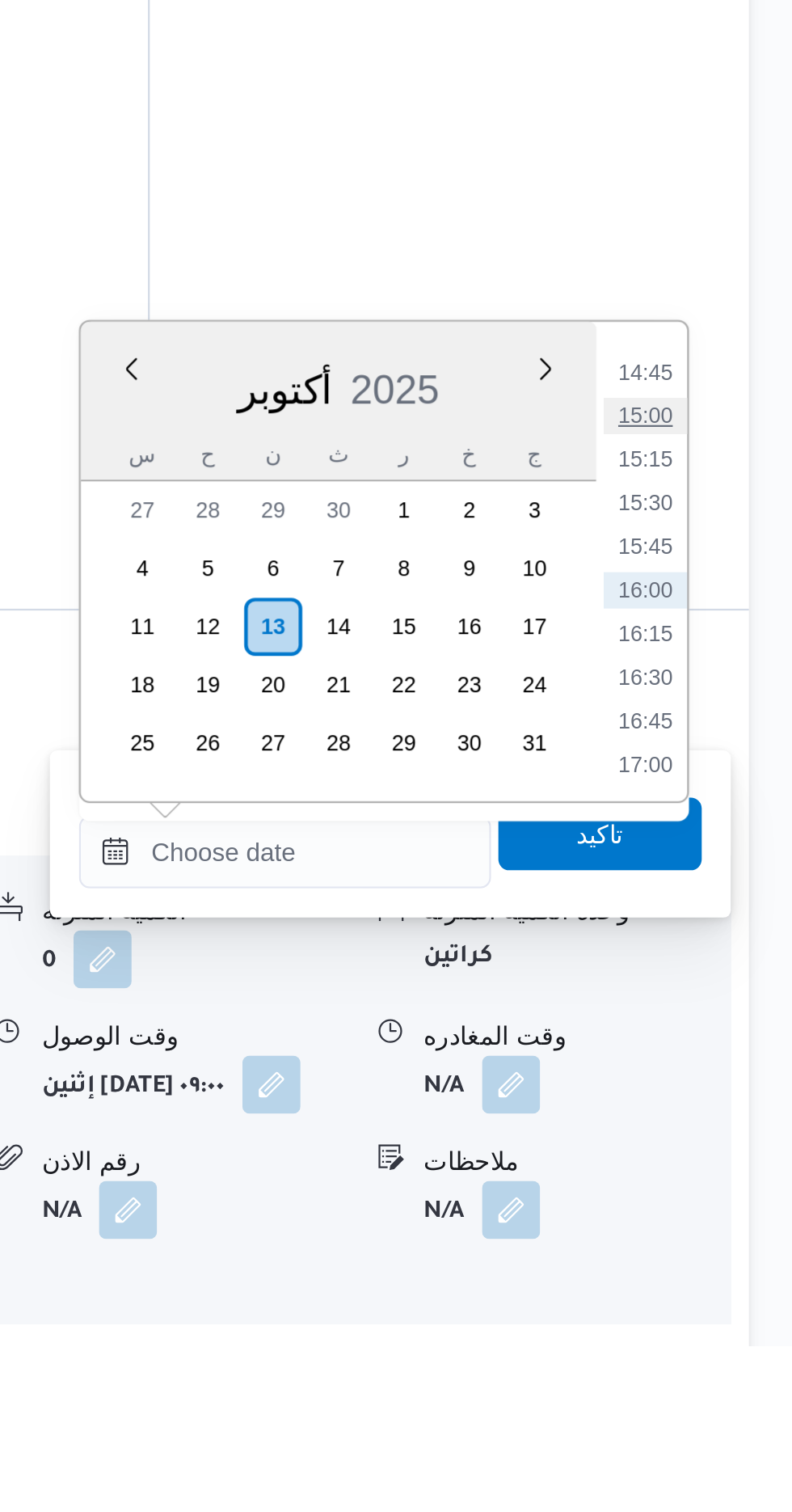
click at [726, 1092] on li "15:00" at bounding box center [727, 1097] width 38 height 16
type input "[DATE] ١٥:٠٠"
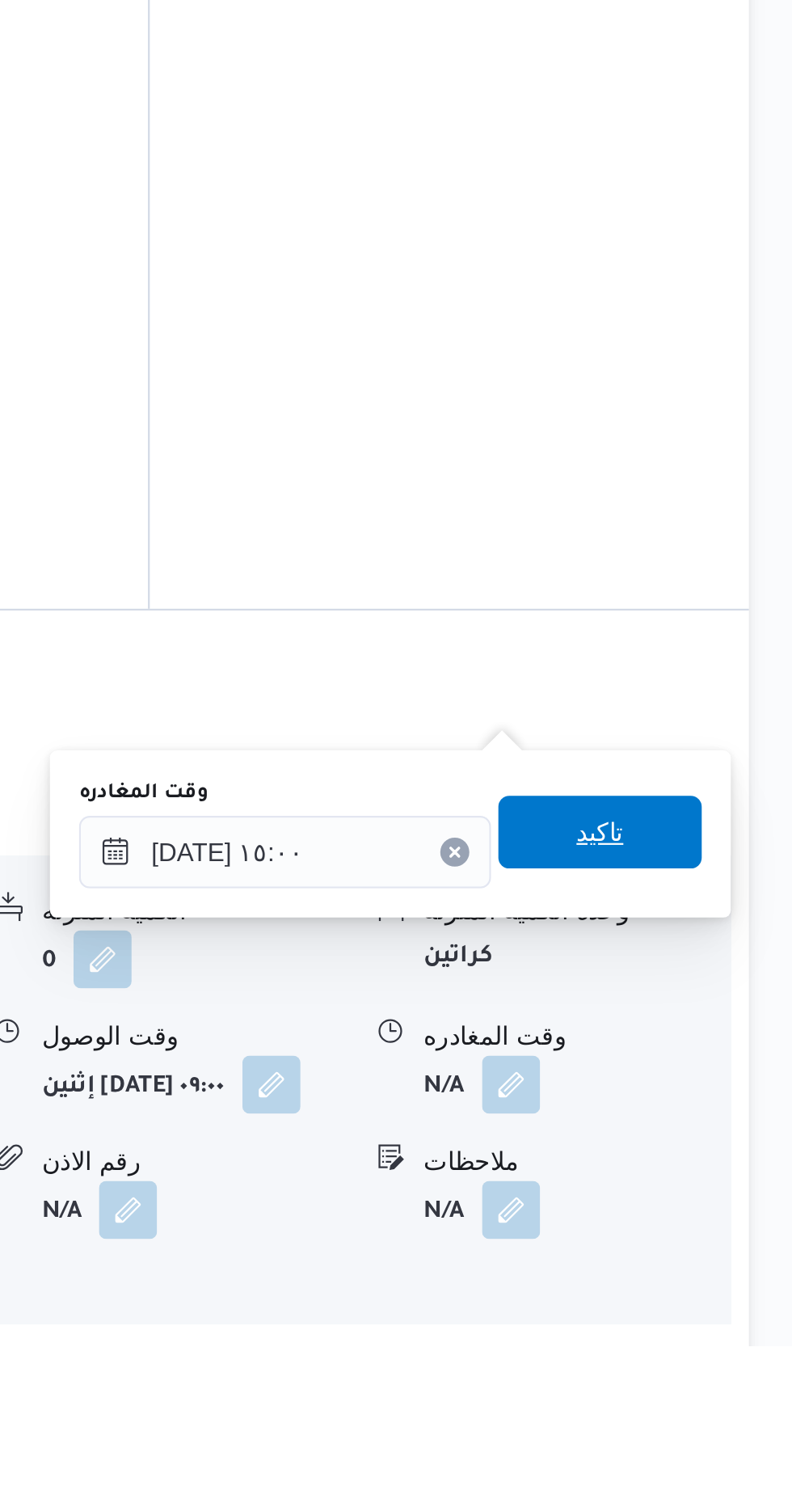
click at [733, 1281] on span "تاكيد" at bounding box center [707, 1283] width 90 height 32
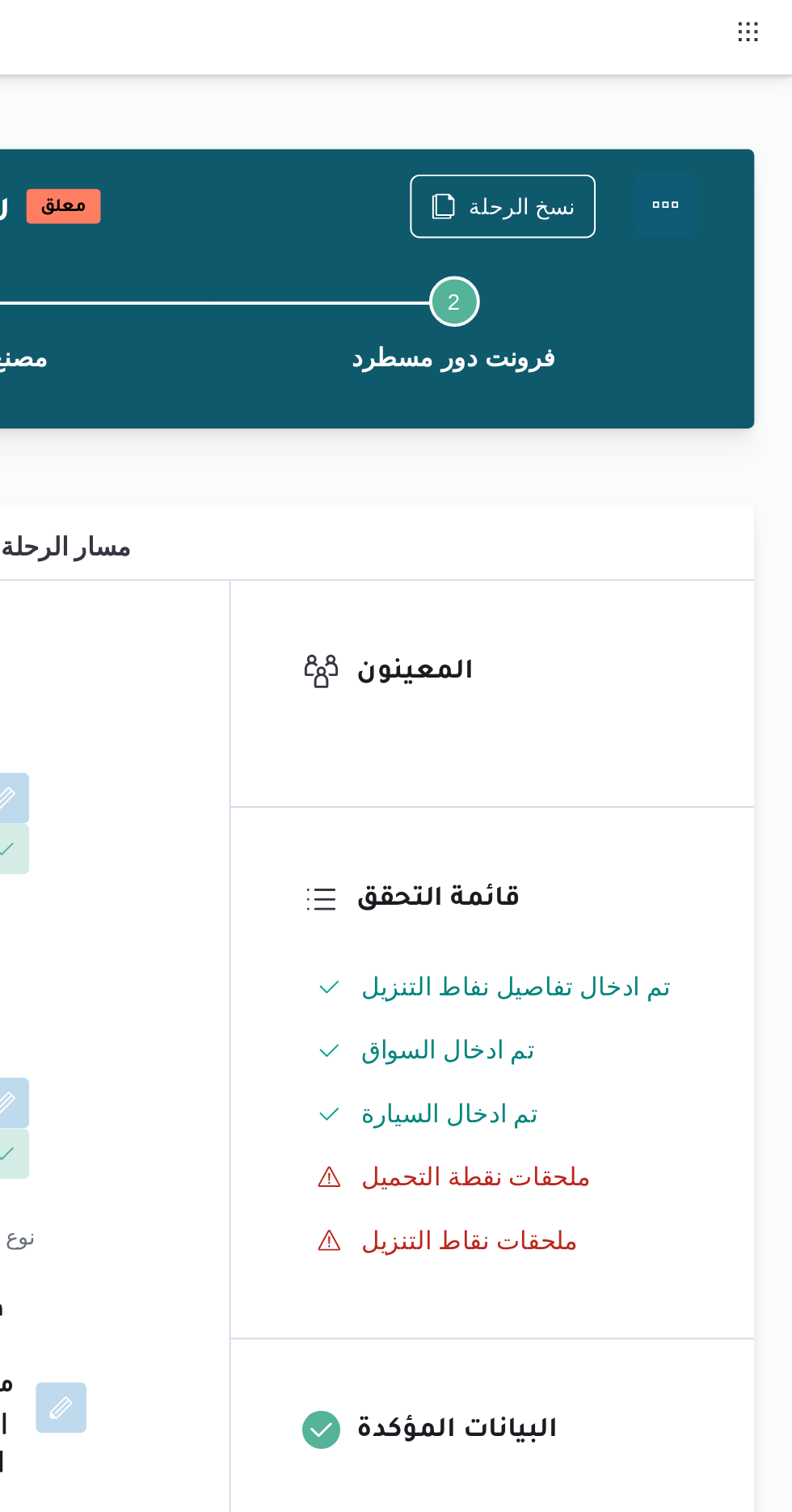
click at [738, 106] on button "Actions" at bounding box center [727, 104] width 32 height 32
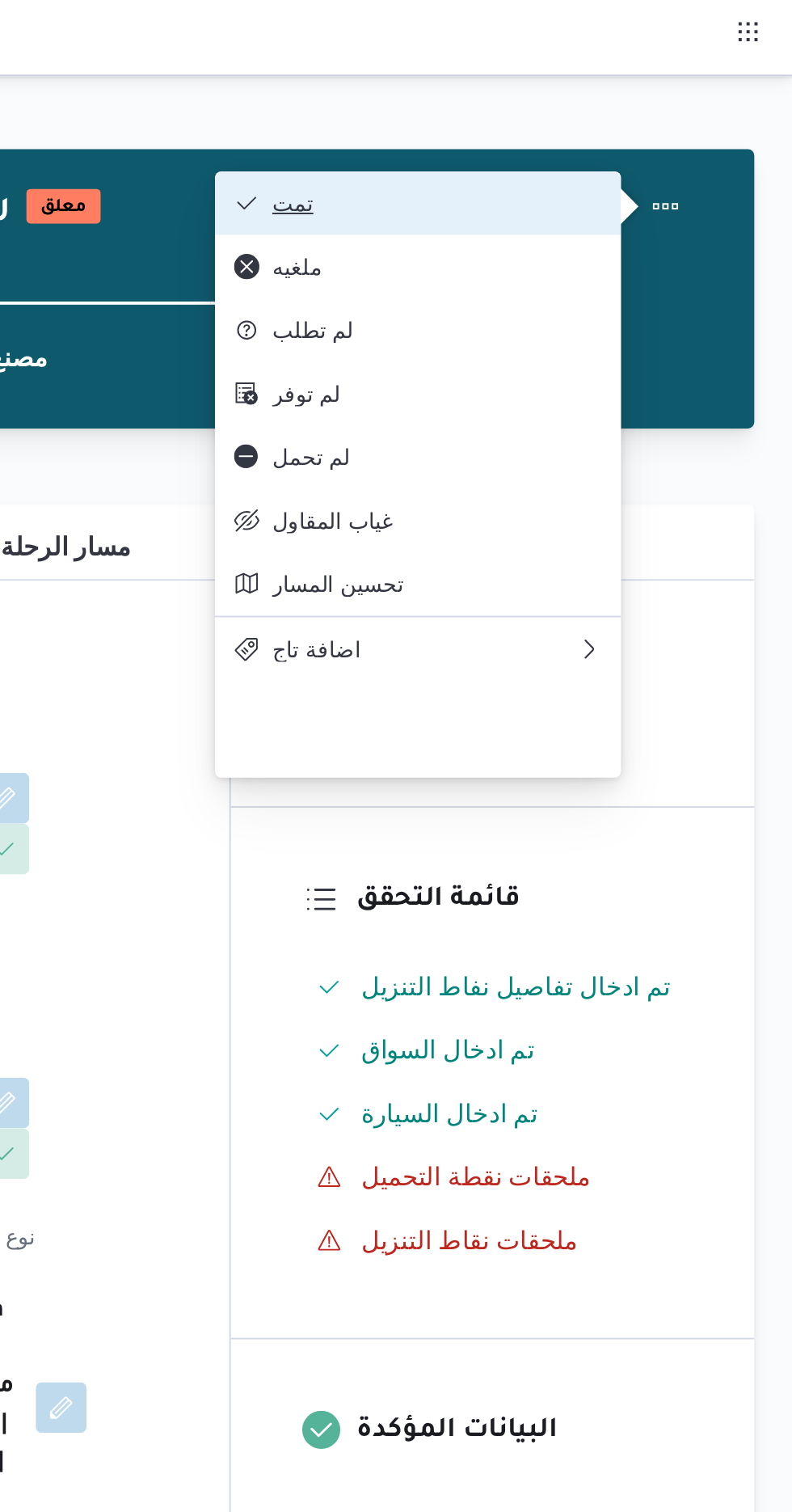
click at [678, 107] on span "تمت" at bounding box center [611, 103] width 168 height 13
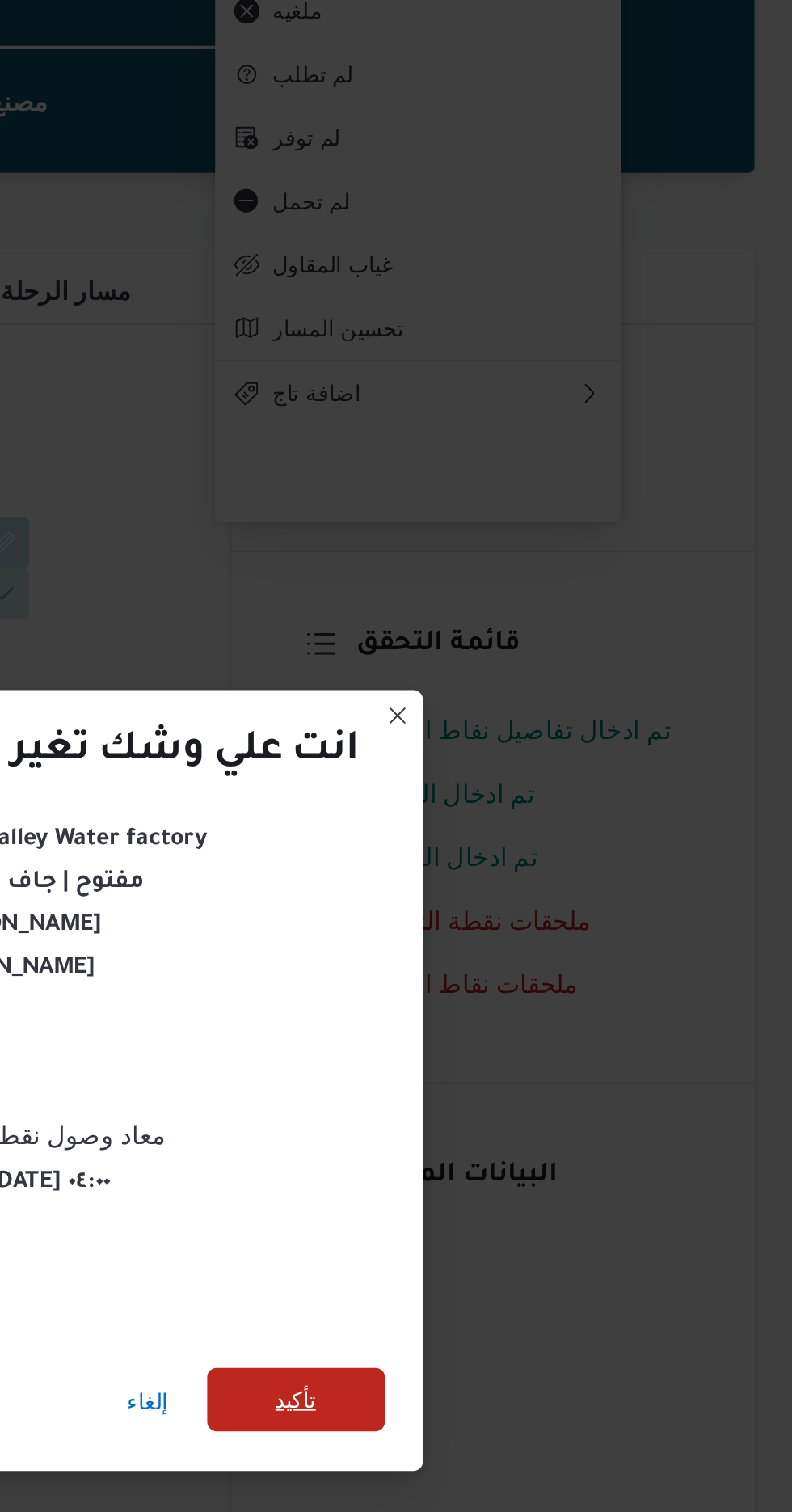
click at [538, 839] on span "تأكيد" at bounding box center [539, 843] width 21 height 20
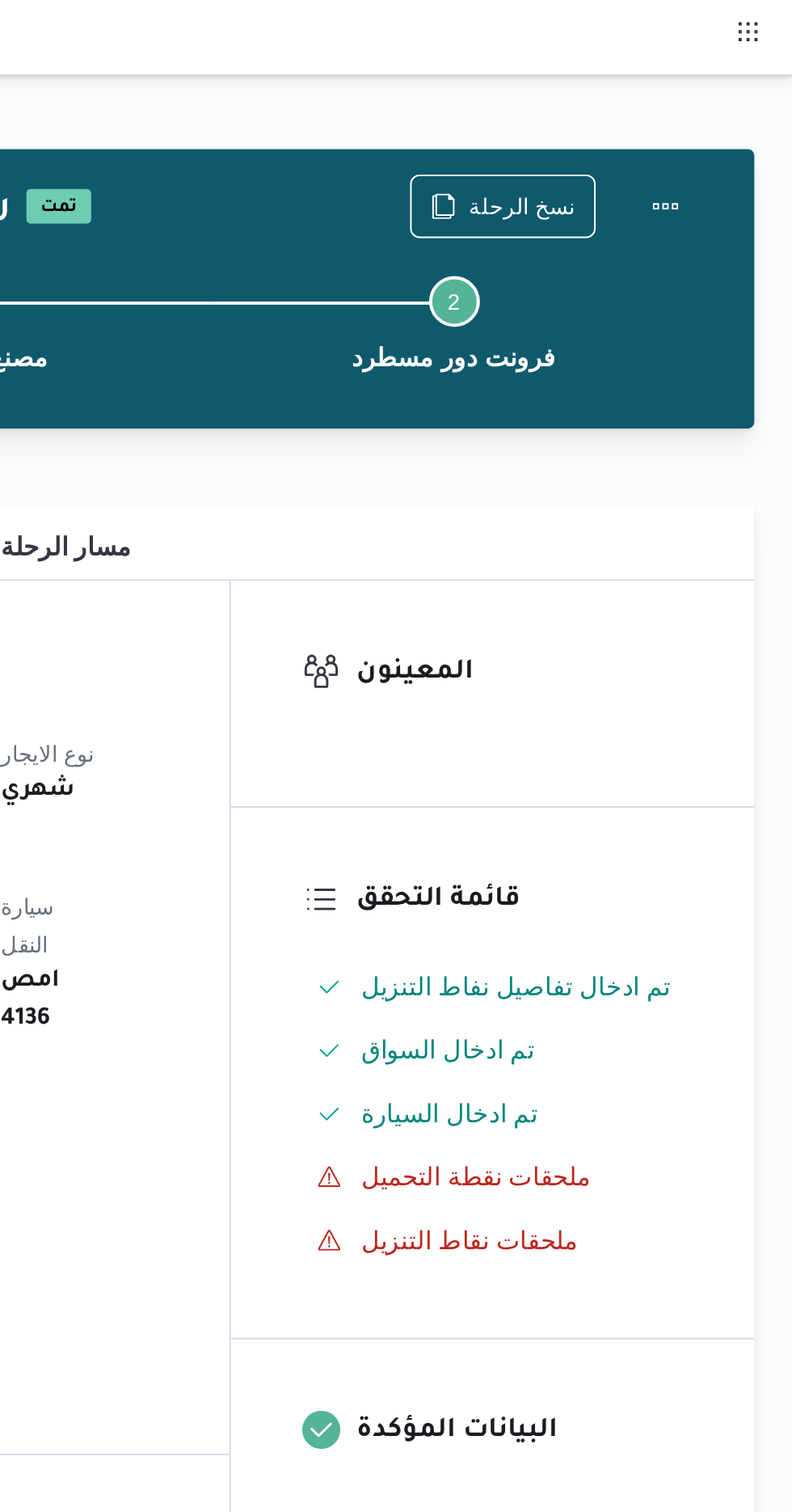
scroll to position [0, 0]
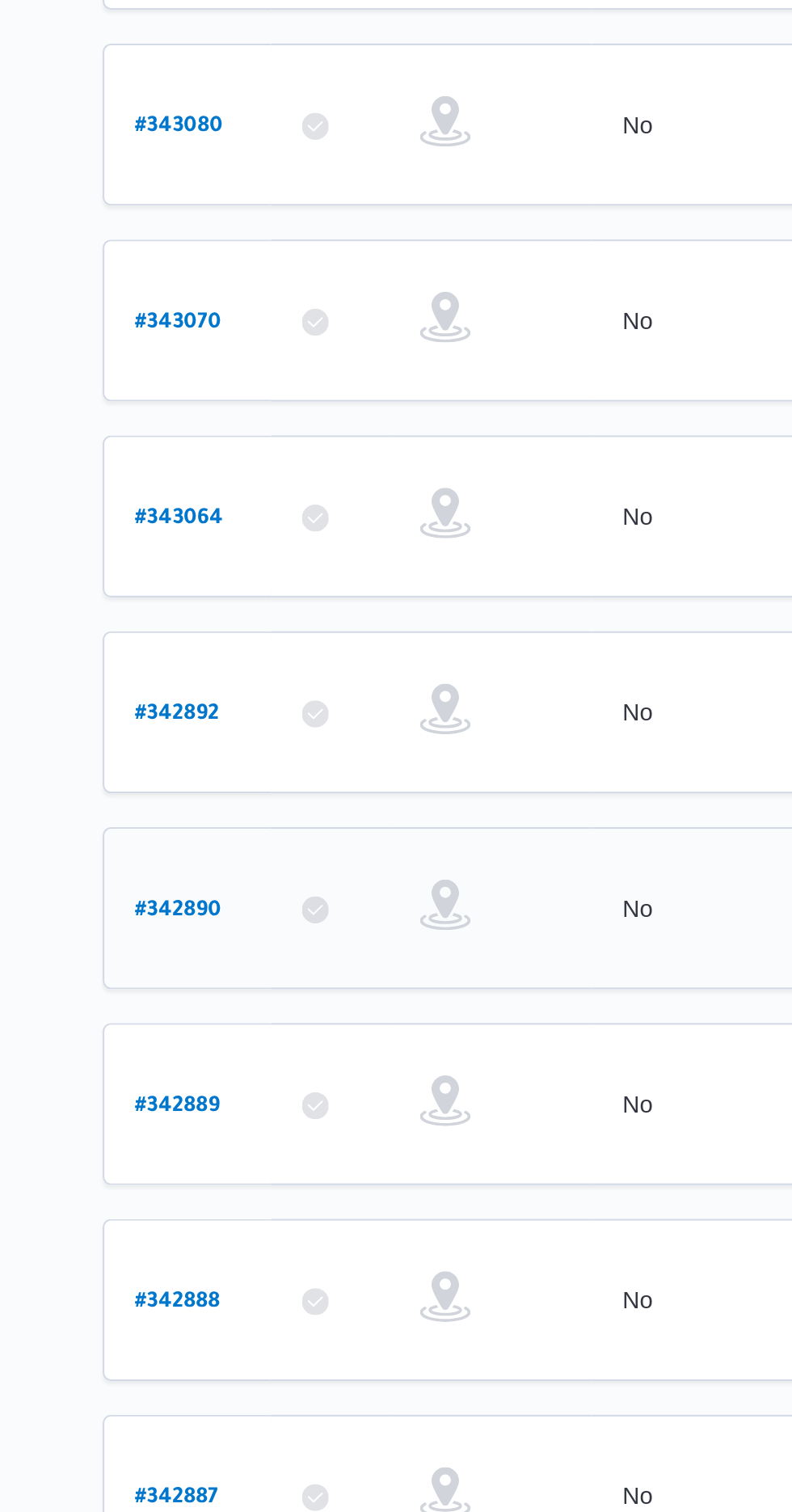
click at [227, 784] on b "# 342890" at bounding box center [246, 789] width 41 height 11
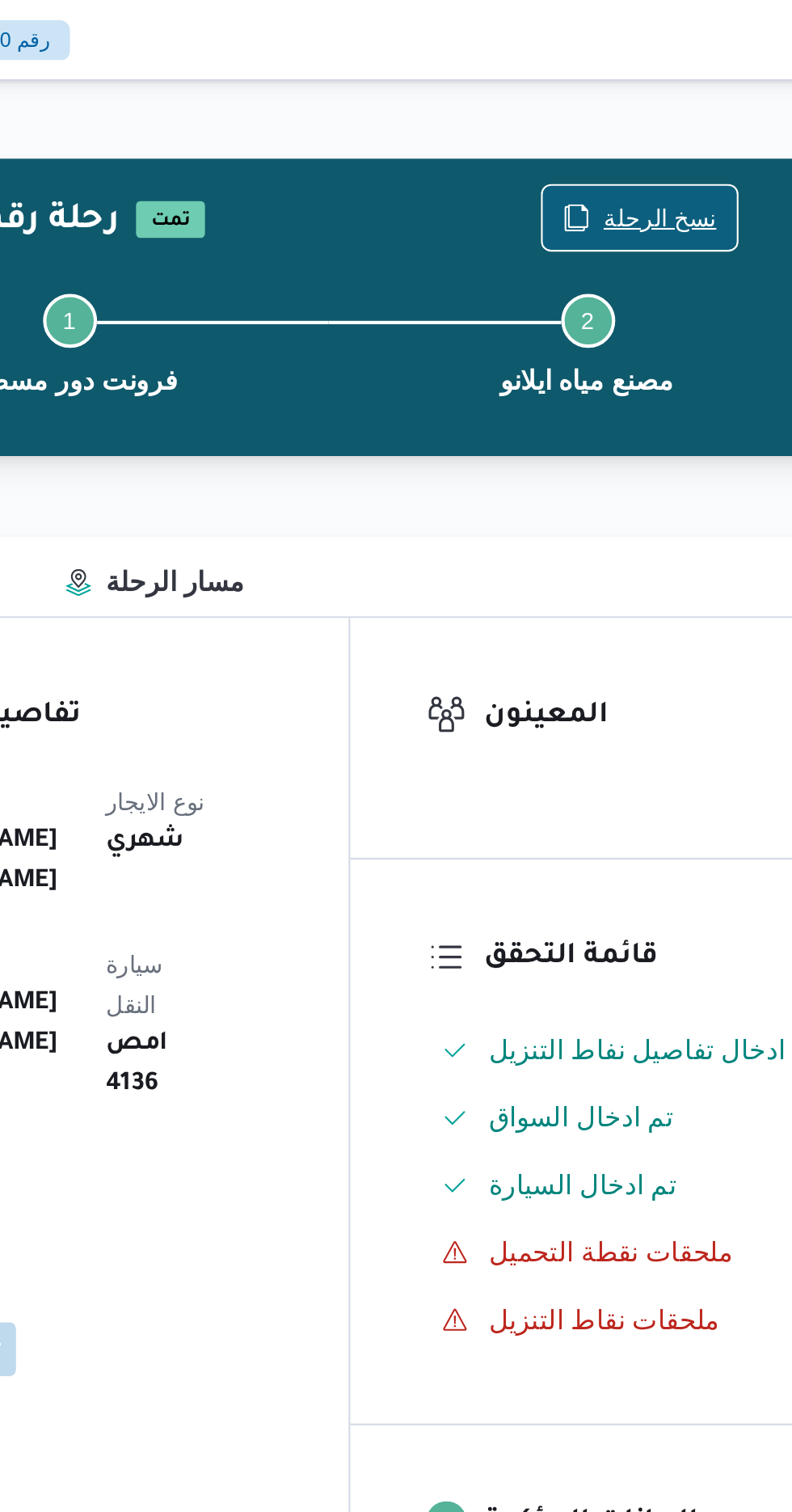
click at [641, 105] on span "نسخ الرحلة" at bounding box center [655, 104] width 54 height 20
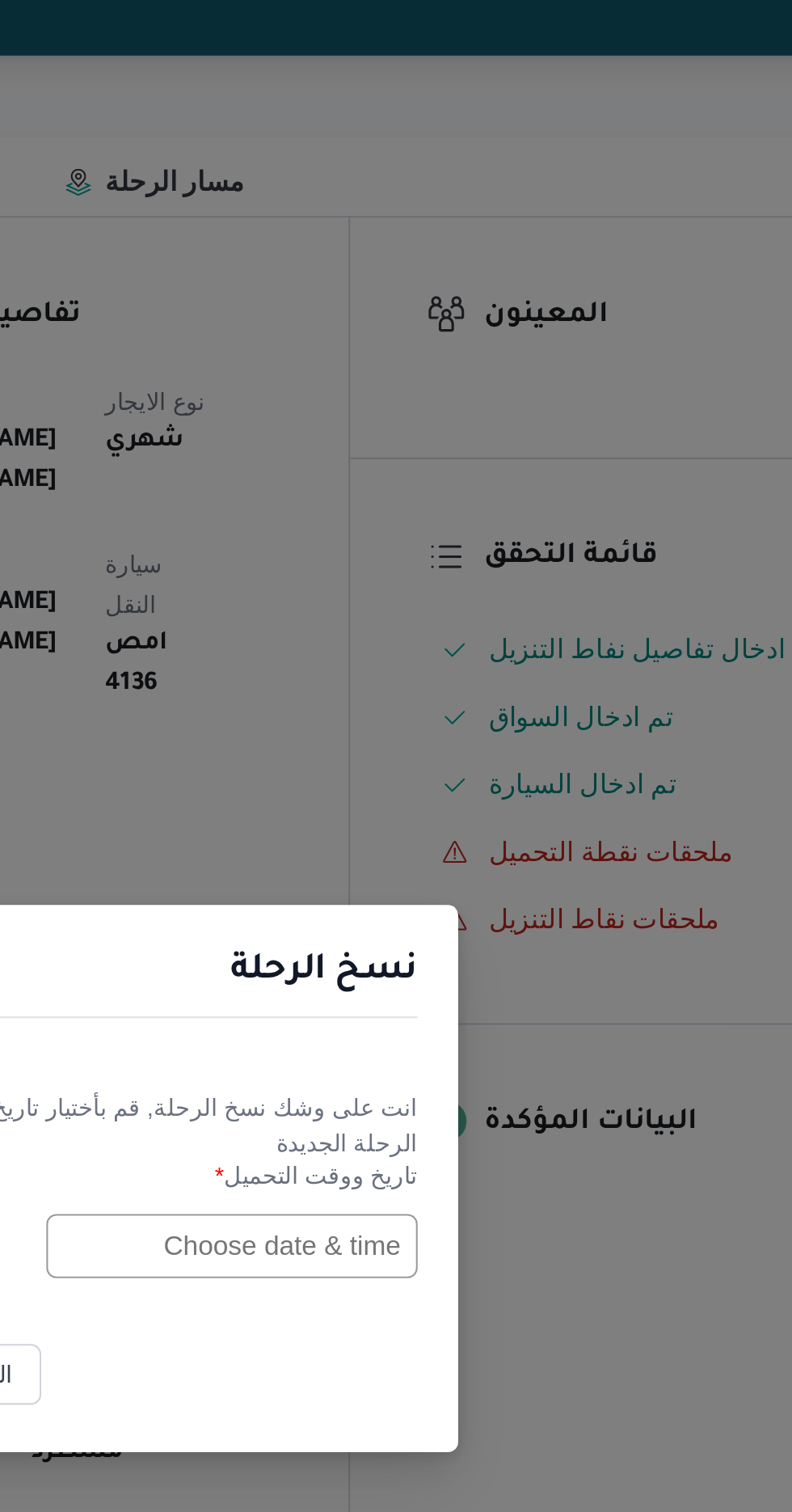
click at [449, 791] on input "text" at bounding box center [449, 788] width 178 height 31
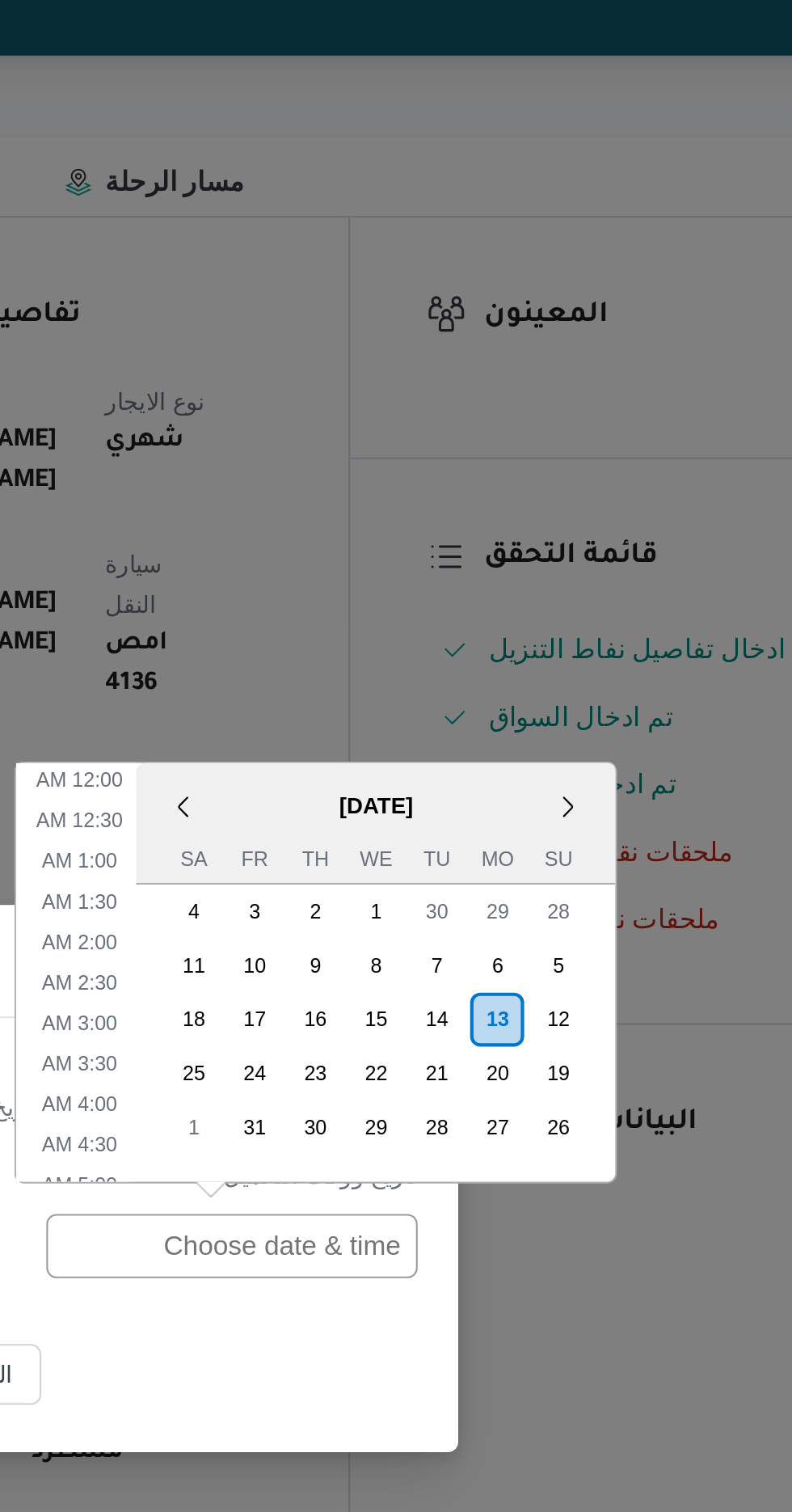
scroll to position [528, 0]
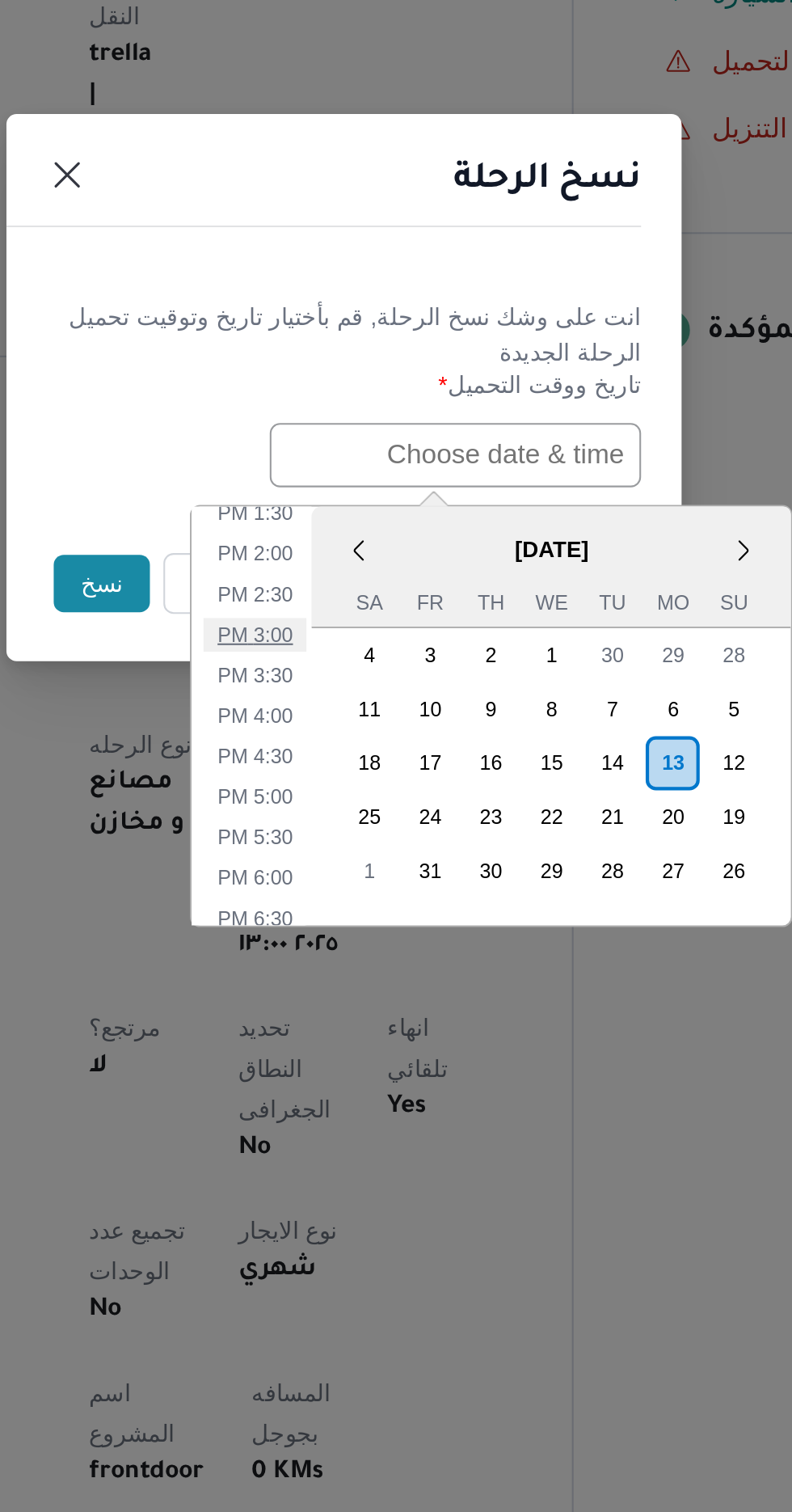
click at [347, 871] on li "3:00 PM" at bounding box center [354, 874] width 50 height 16
type input "[DATE] 3:00PM"
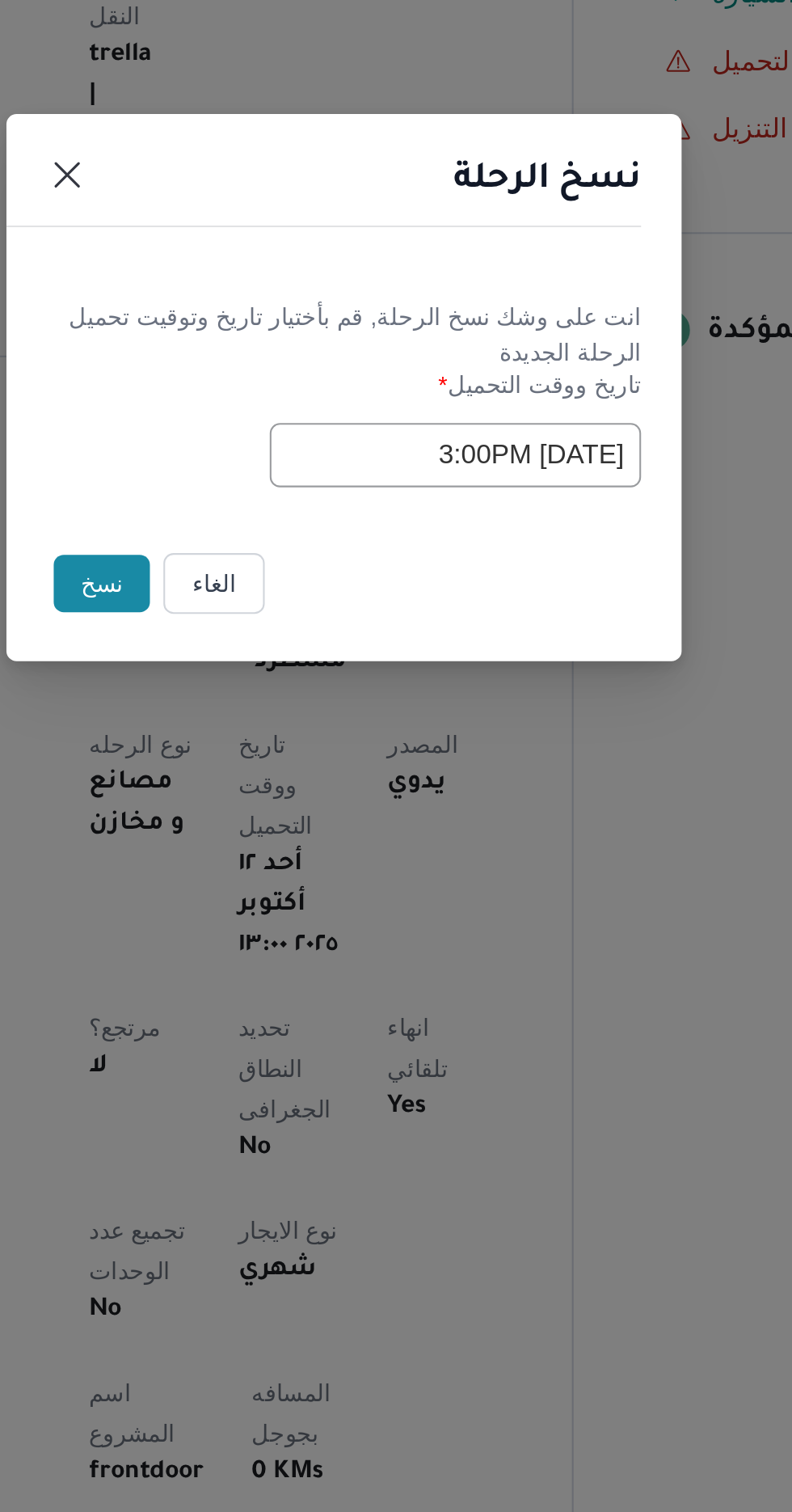
click at [277, 851] on button "نسخ" at bounding box center [280, 849] width 46 height 27
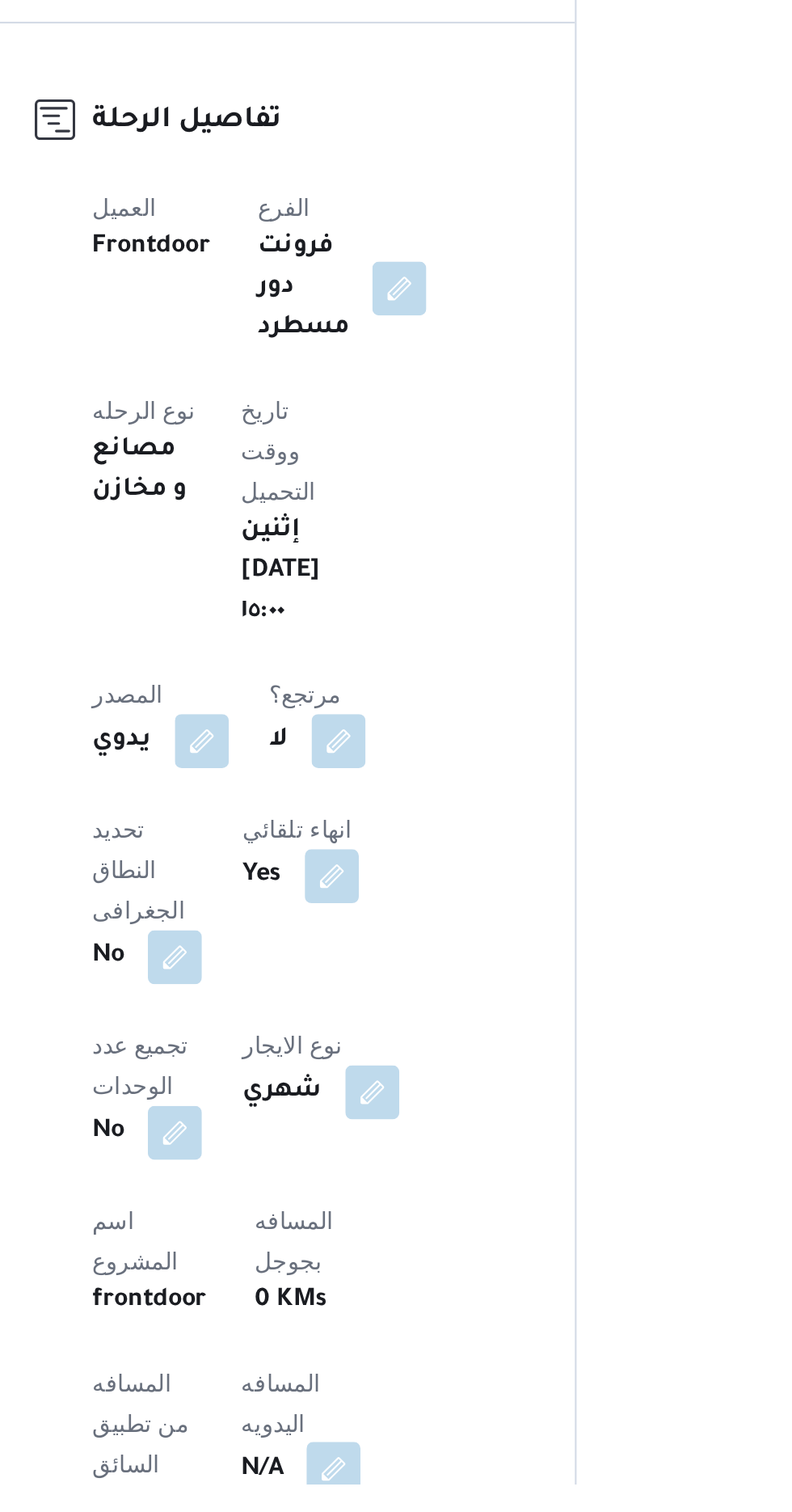
click at [376, 1491] on button "button" at bounding box center [389, 1504] width 26 height 26
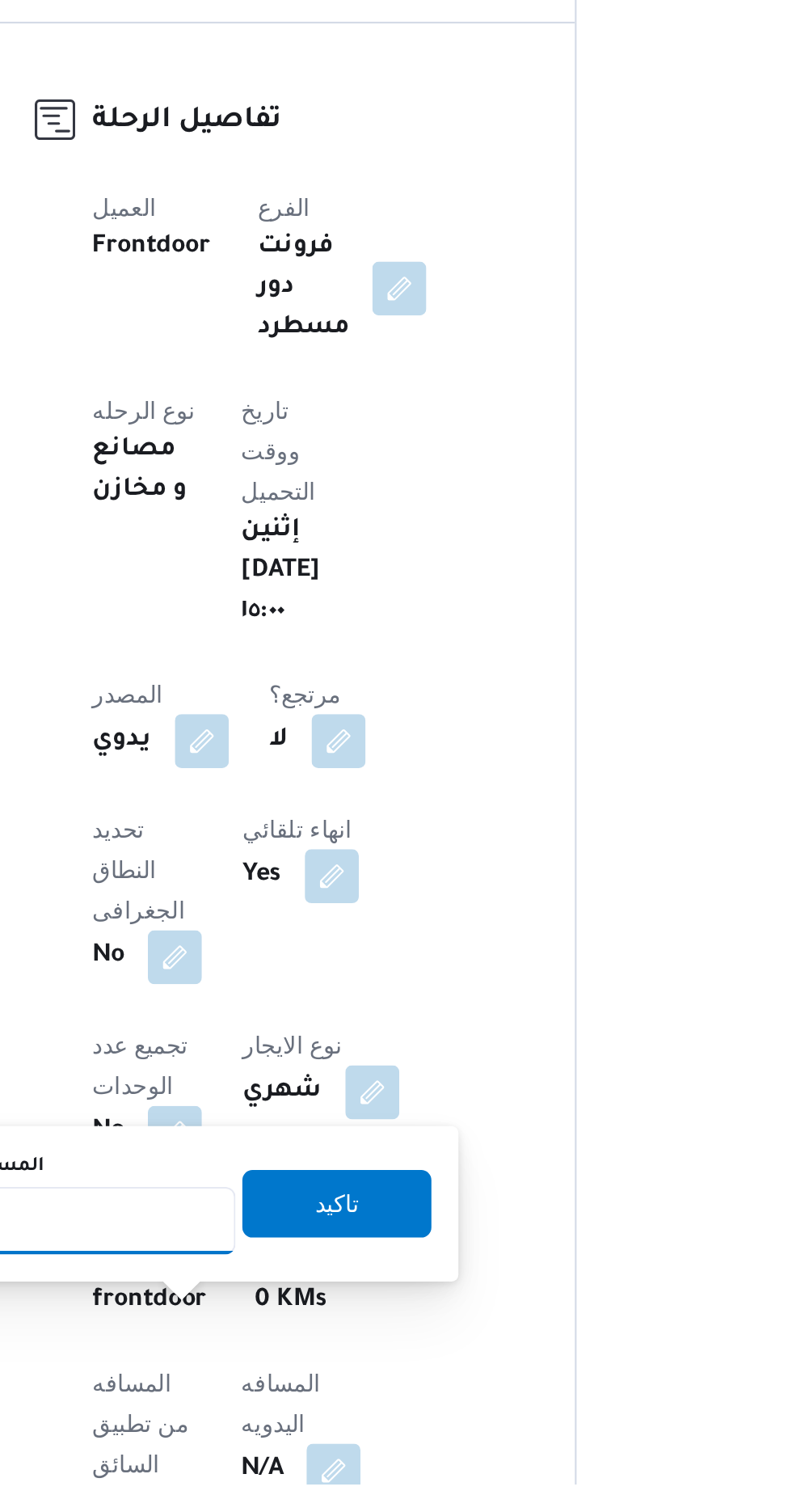
click at [280, 1388] on input "المسافه اليدويه" at bounding box center [262, 1385] width 160 height 32
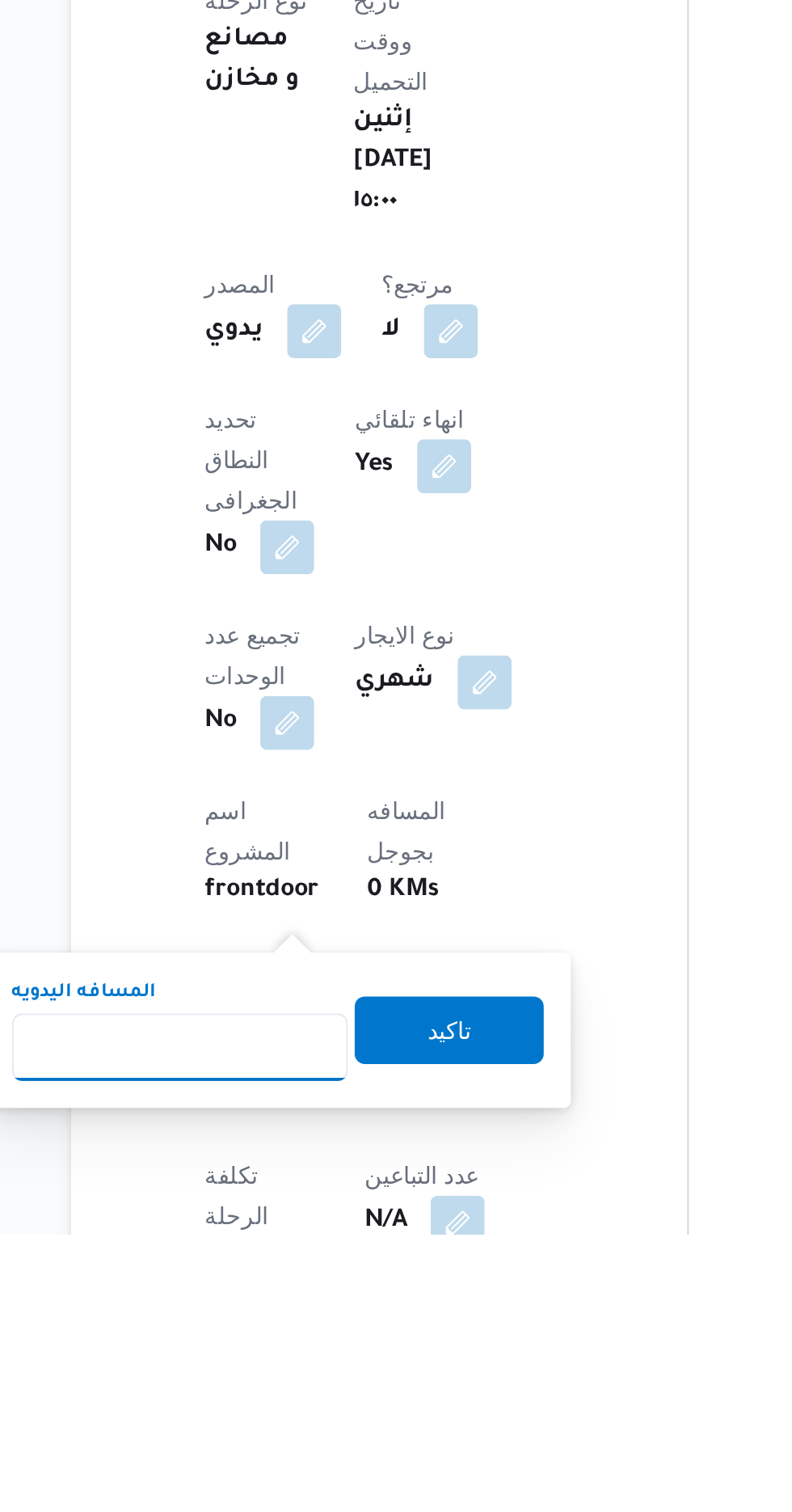
scroll to position [211, 0]
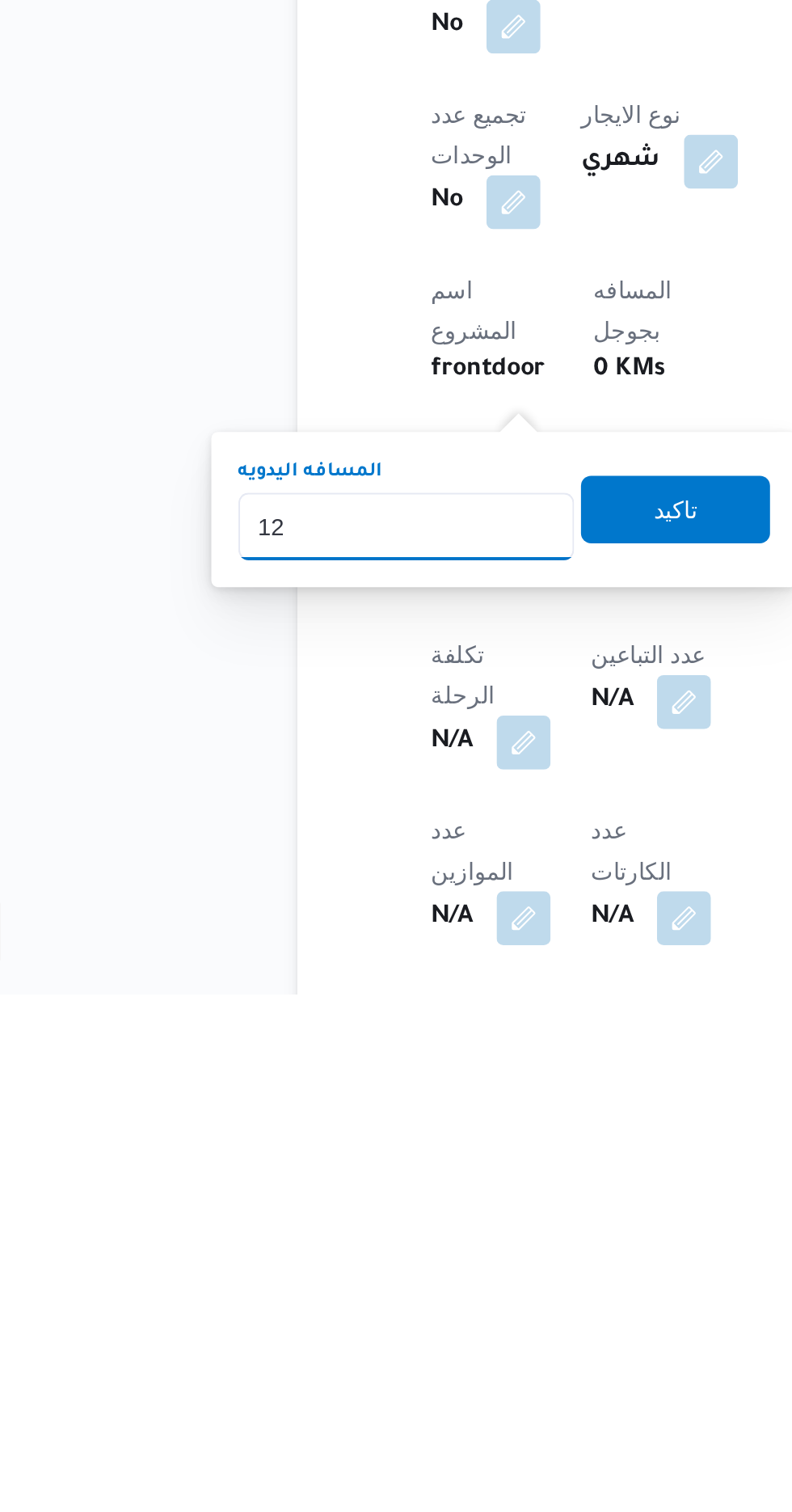
type input "120"
click at [405, 1270] on span "تاكيد" at bounding box center [391, 1279] width 90 height 32
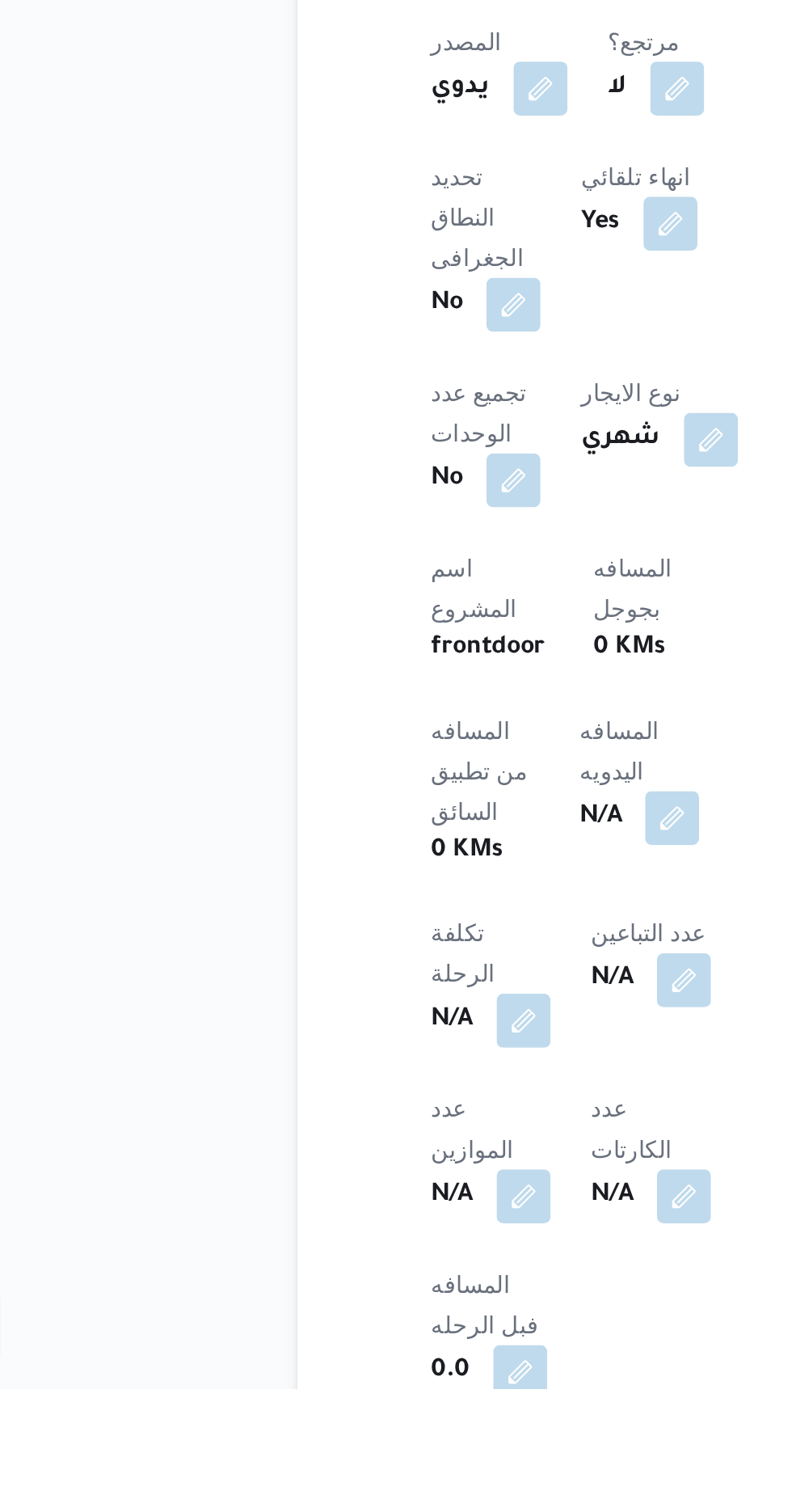
scroll to position [267, 0]
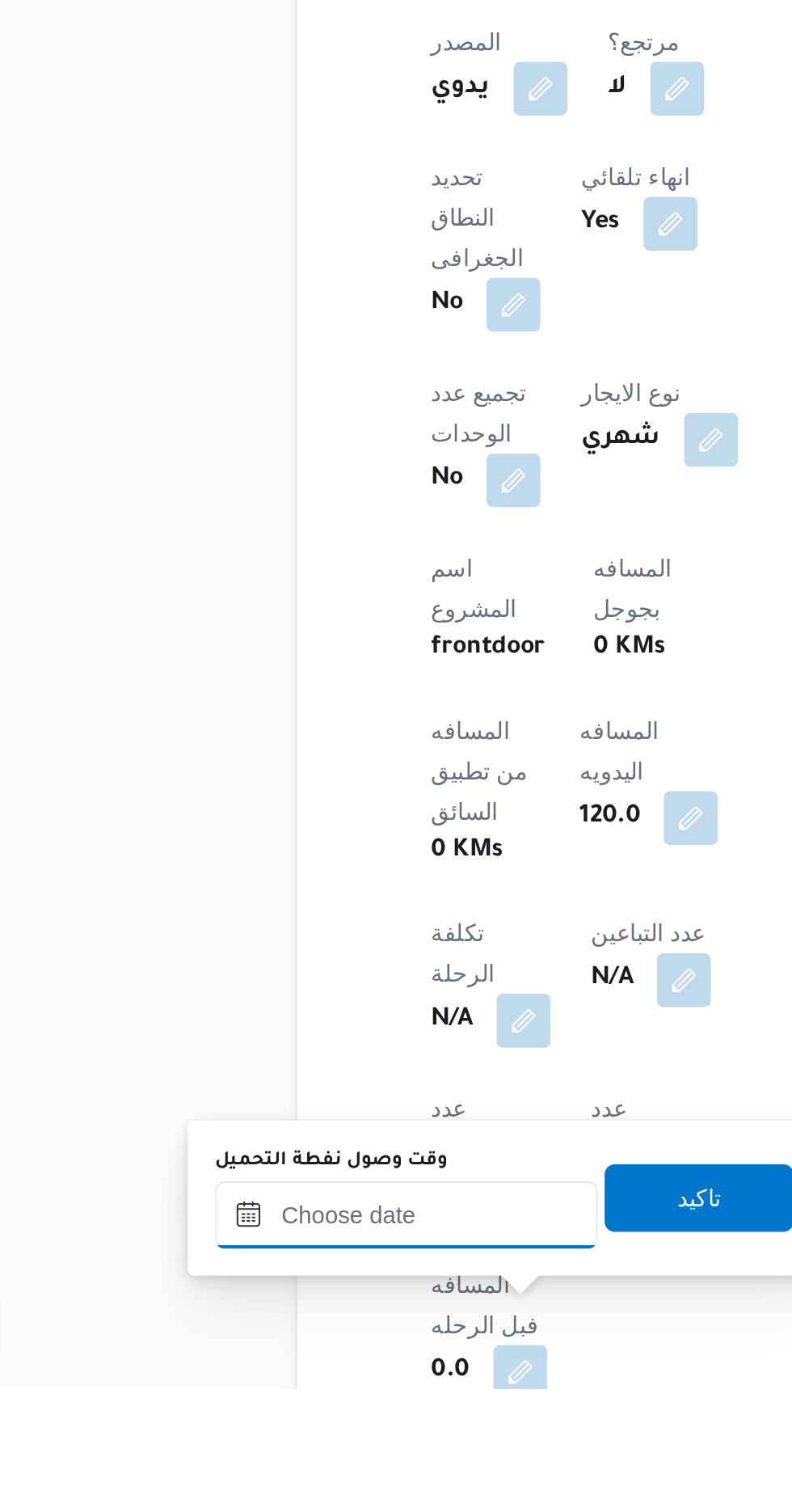
click at [228, 1428] on input "وقت وصول نفطة التحميل" at bounding box center [263, 1428] width 184 height 32
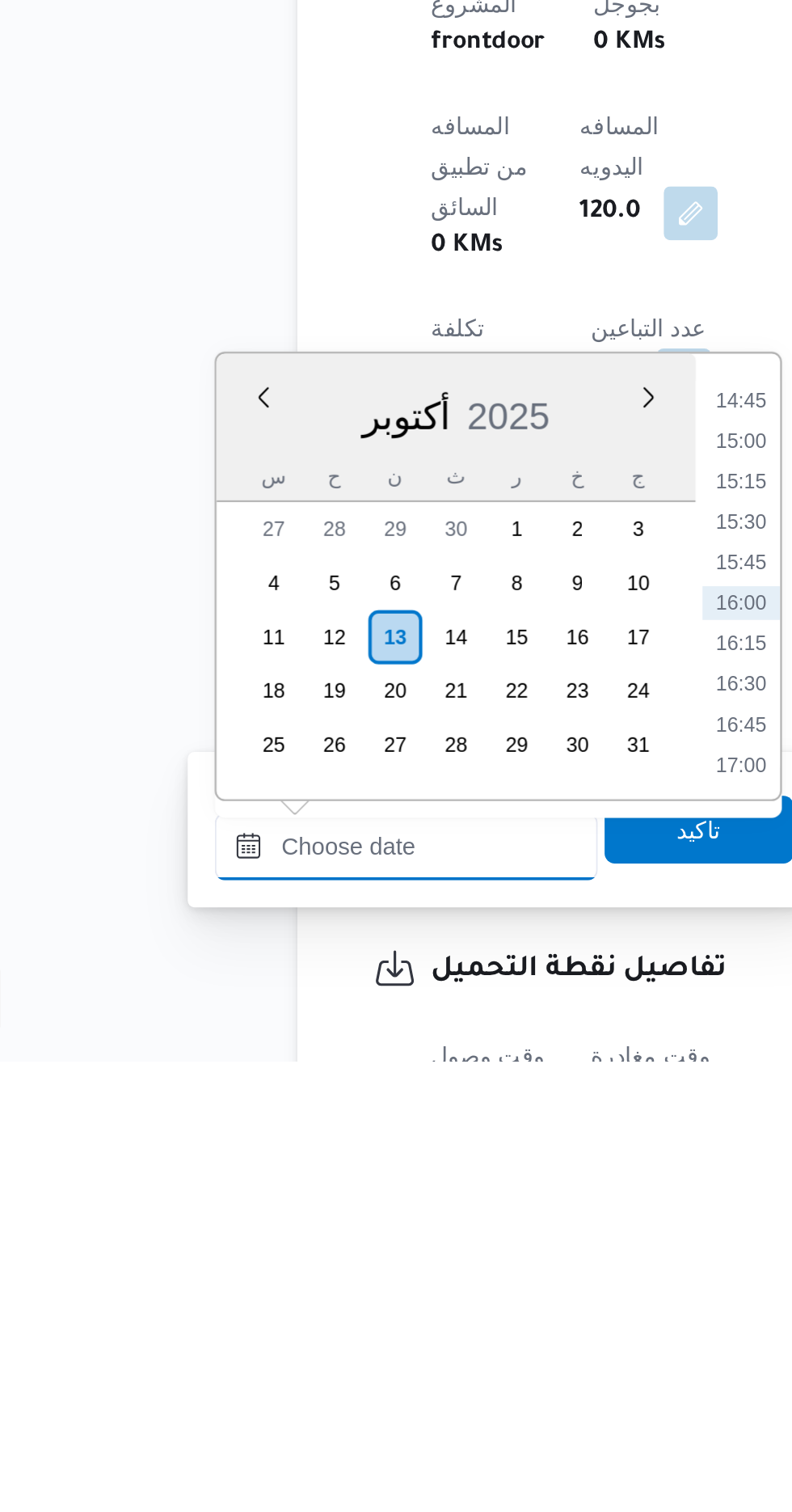
scroll to position [400, 0]
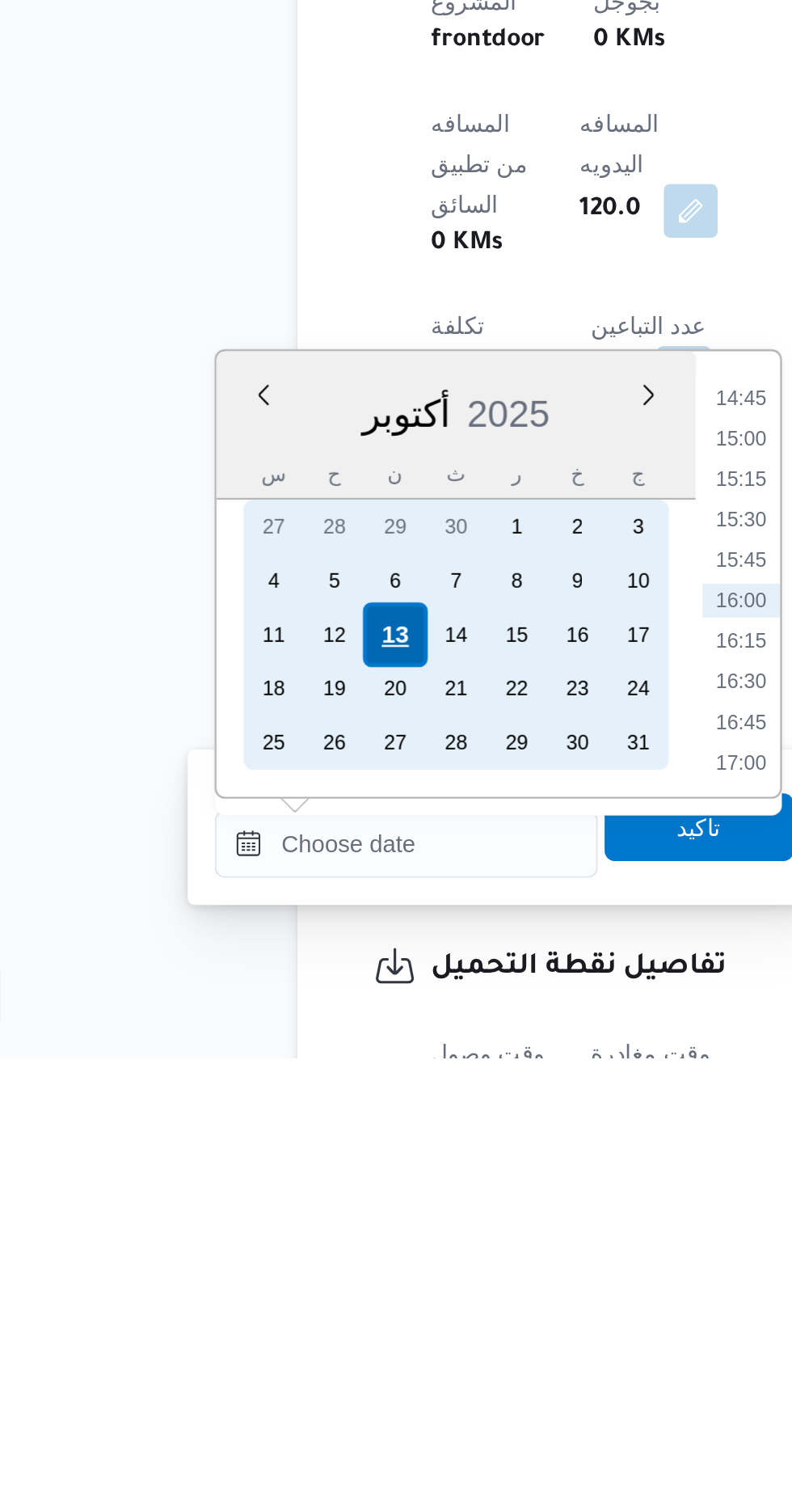
click at [255, 1311] on div "13" at bounding box center [256, 1308] width 31 height 31
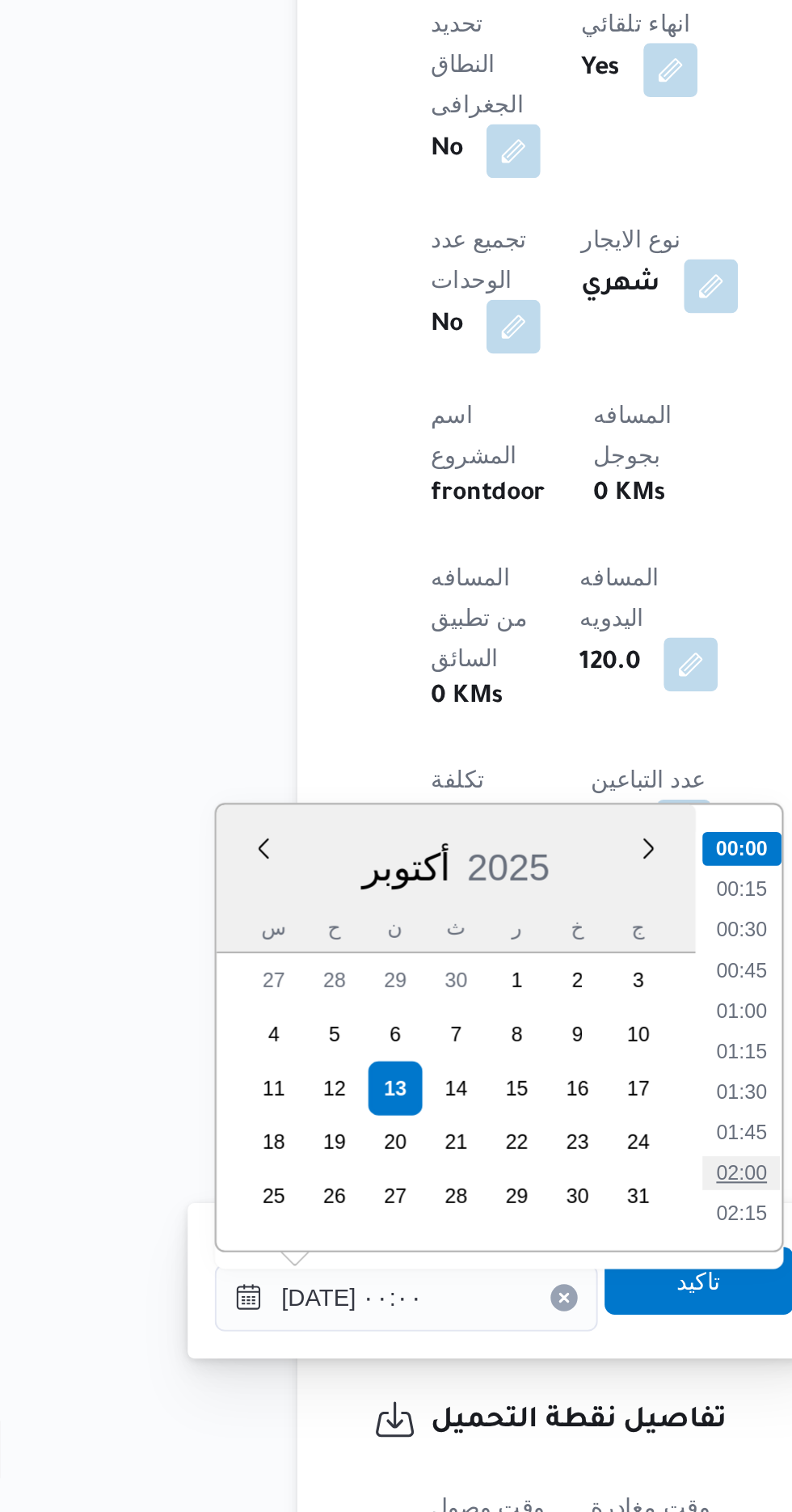
click at [430, 1349] on li "02:00" at bounding box center [423, 1349] width 38 height 16
type input "[DATE] ٠٢:٠٠"
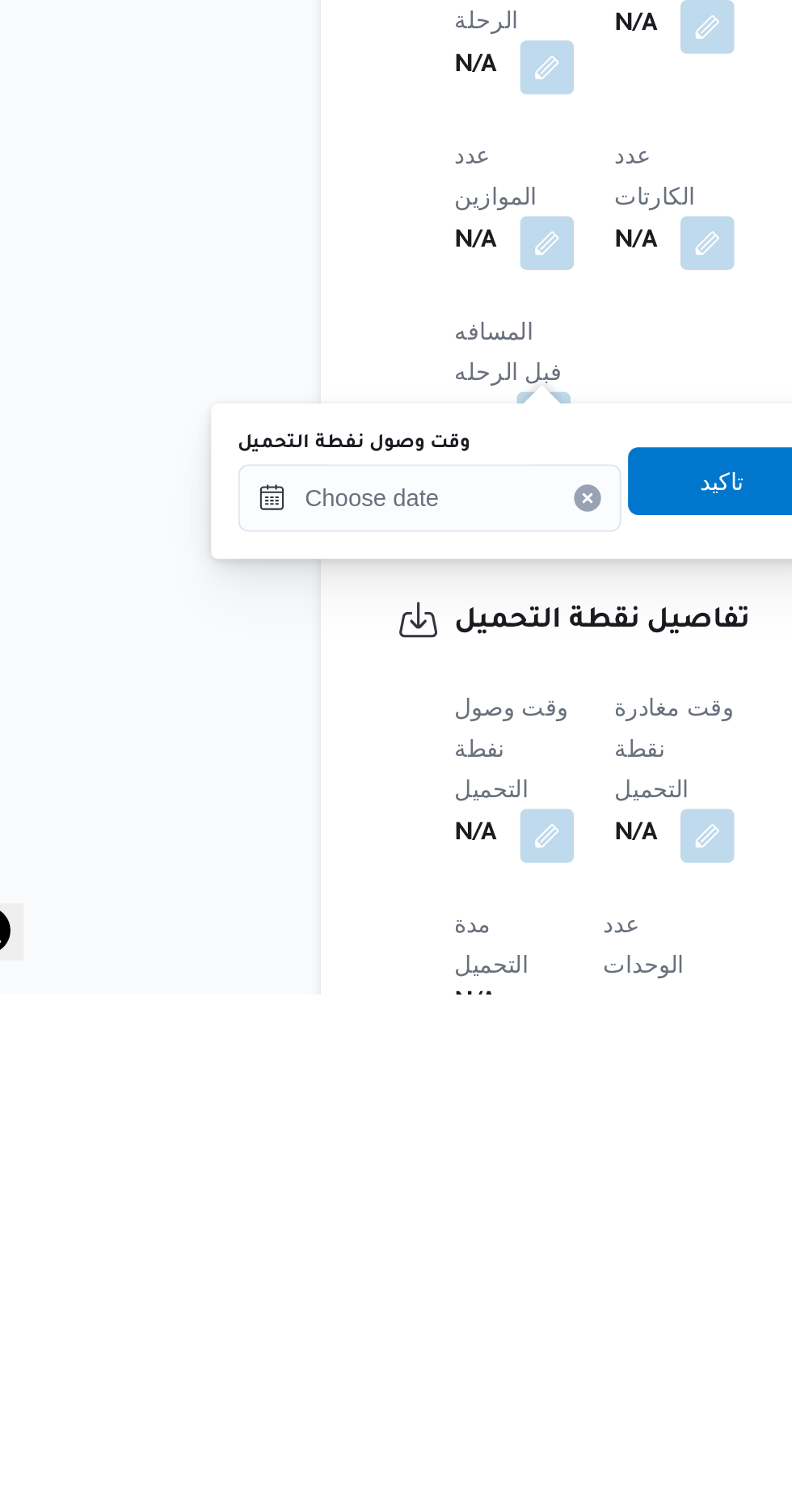
scroll to position [534, 0]
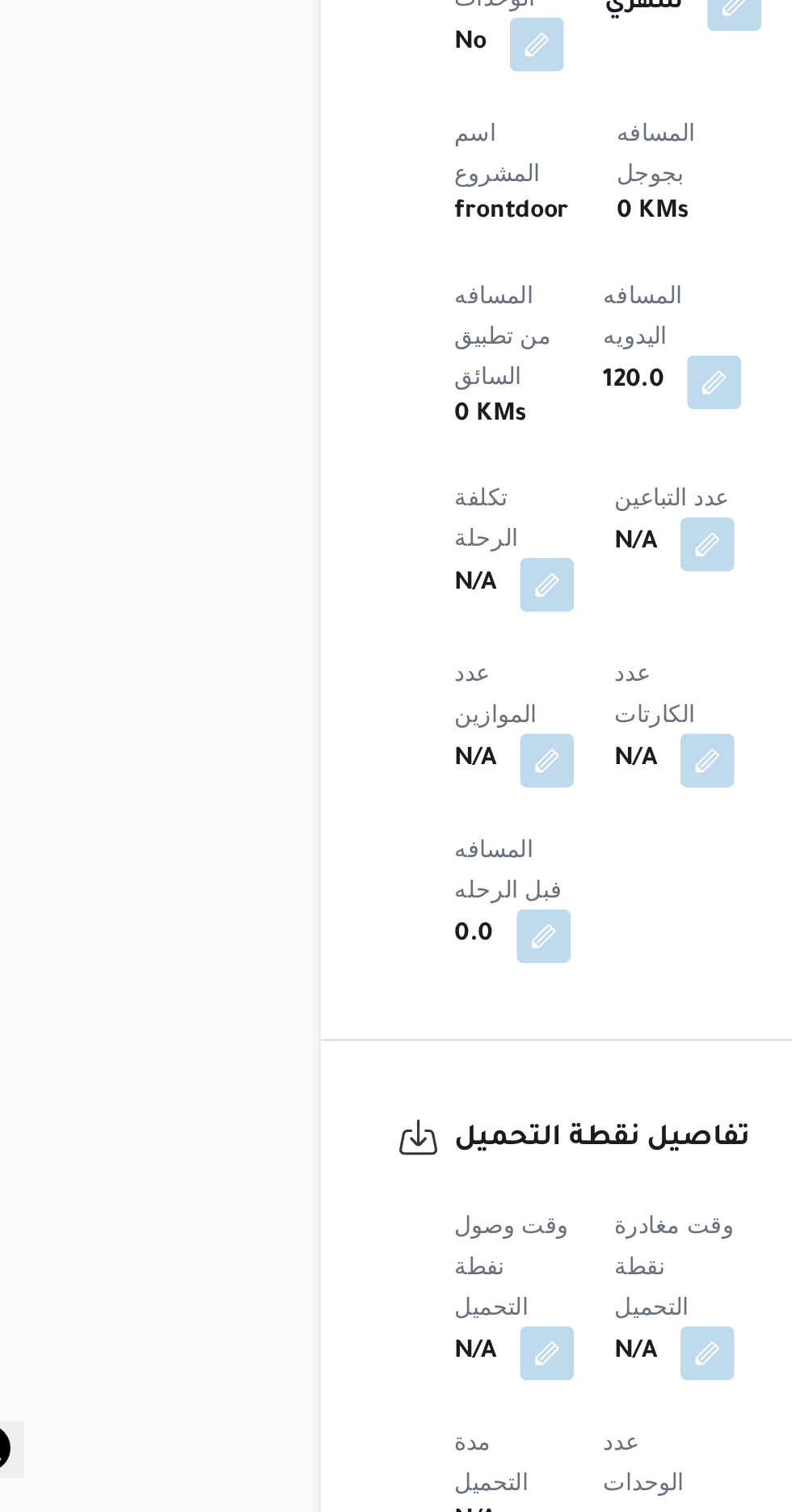
click at [201, 1110] on div "343086 رحلة رقم معلق نسخ الرحلة Step 1 is incomplete 1 فرونت دور مسطرد Step 2 i…" at bounding box center [387, 1344] width 792 height 3673
click at [313, 1422] on button "button" at bounding box center [319, 1435] width 26 height 26
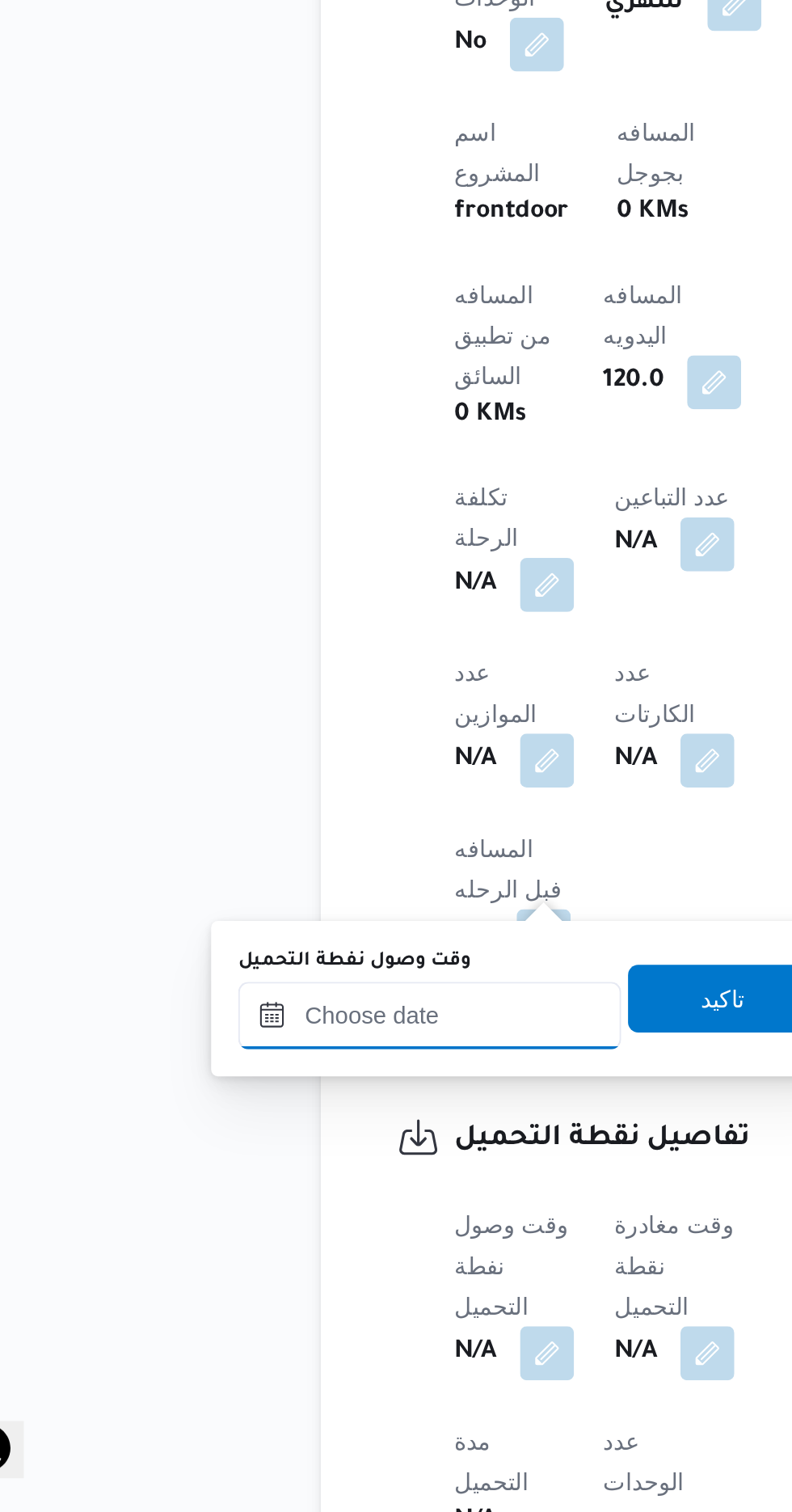
click at [274, 1272] on input "وقت وصول نفطة التحميل" at bounding box center [263, 1274] width 184 height 32
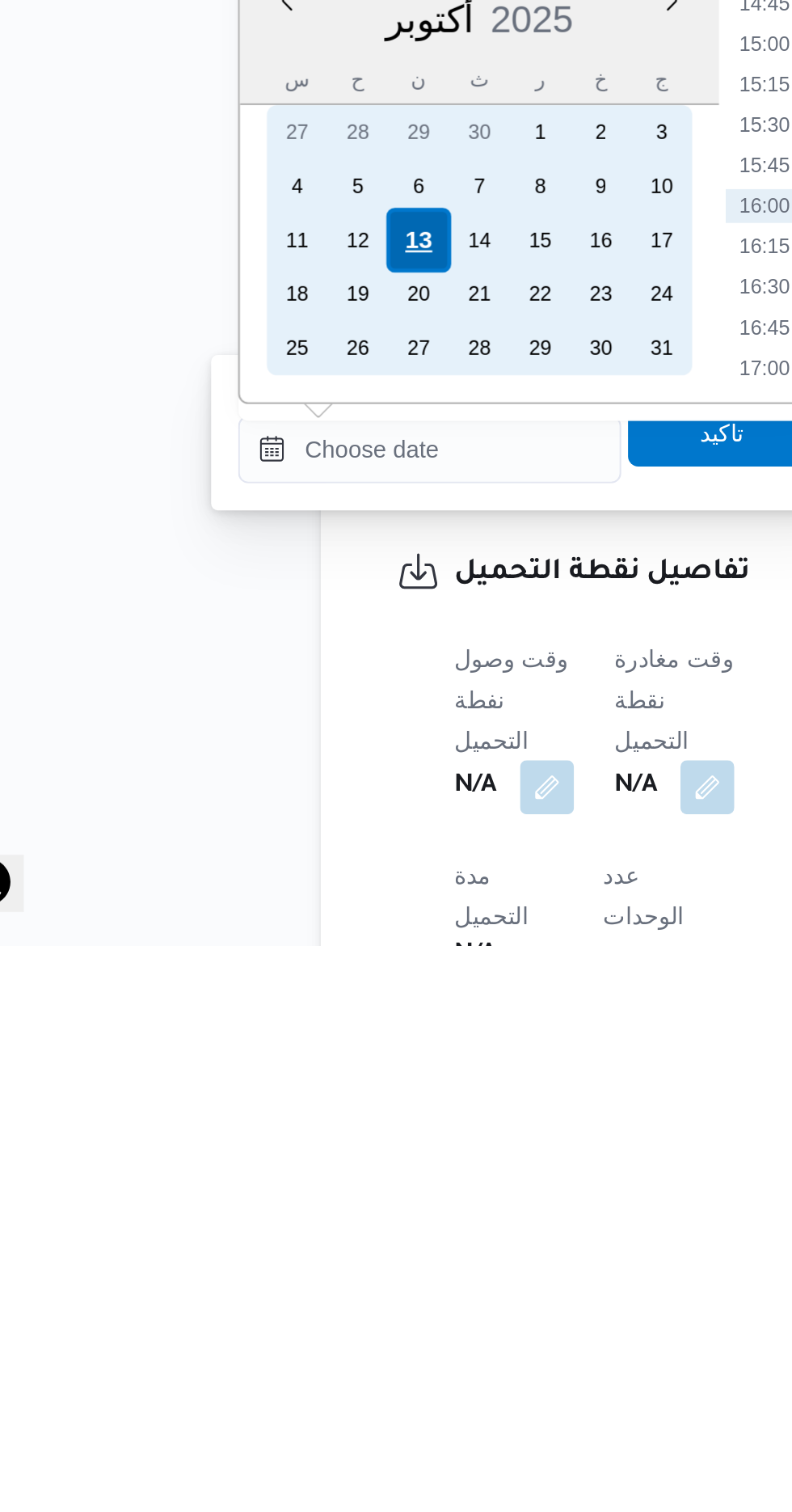
click at [250, 1172] on div "13" at bounding box center [256, 1174] width 31 height 31
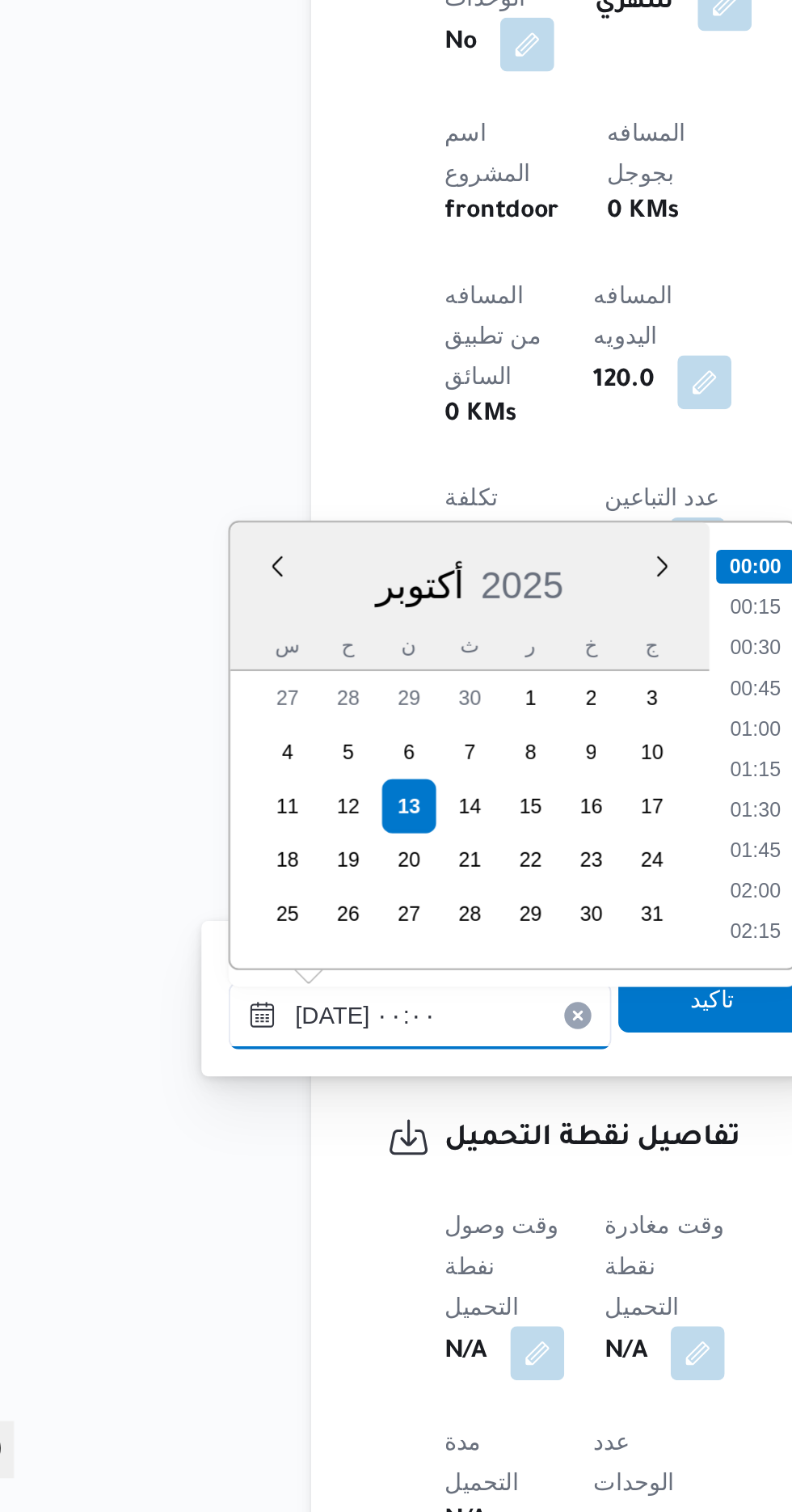
click at [175, 1281] on input "[DATE] ٠٠:٠٠" at bounding box center [263, 1274] width 184 height 32
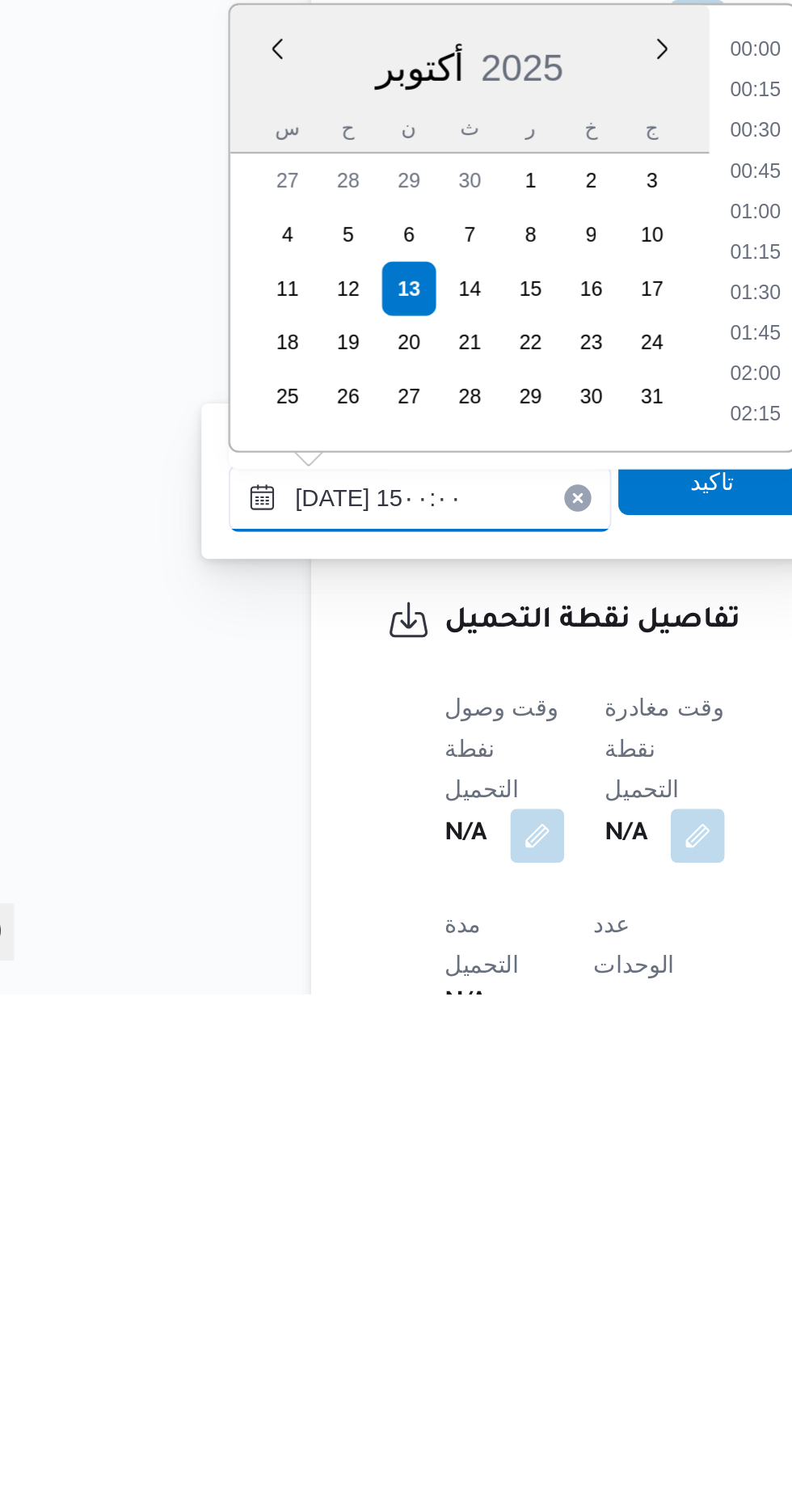
scroll to position [995, 0]
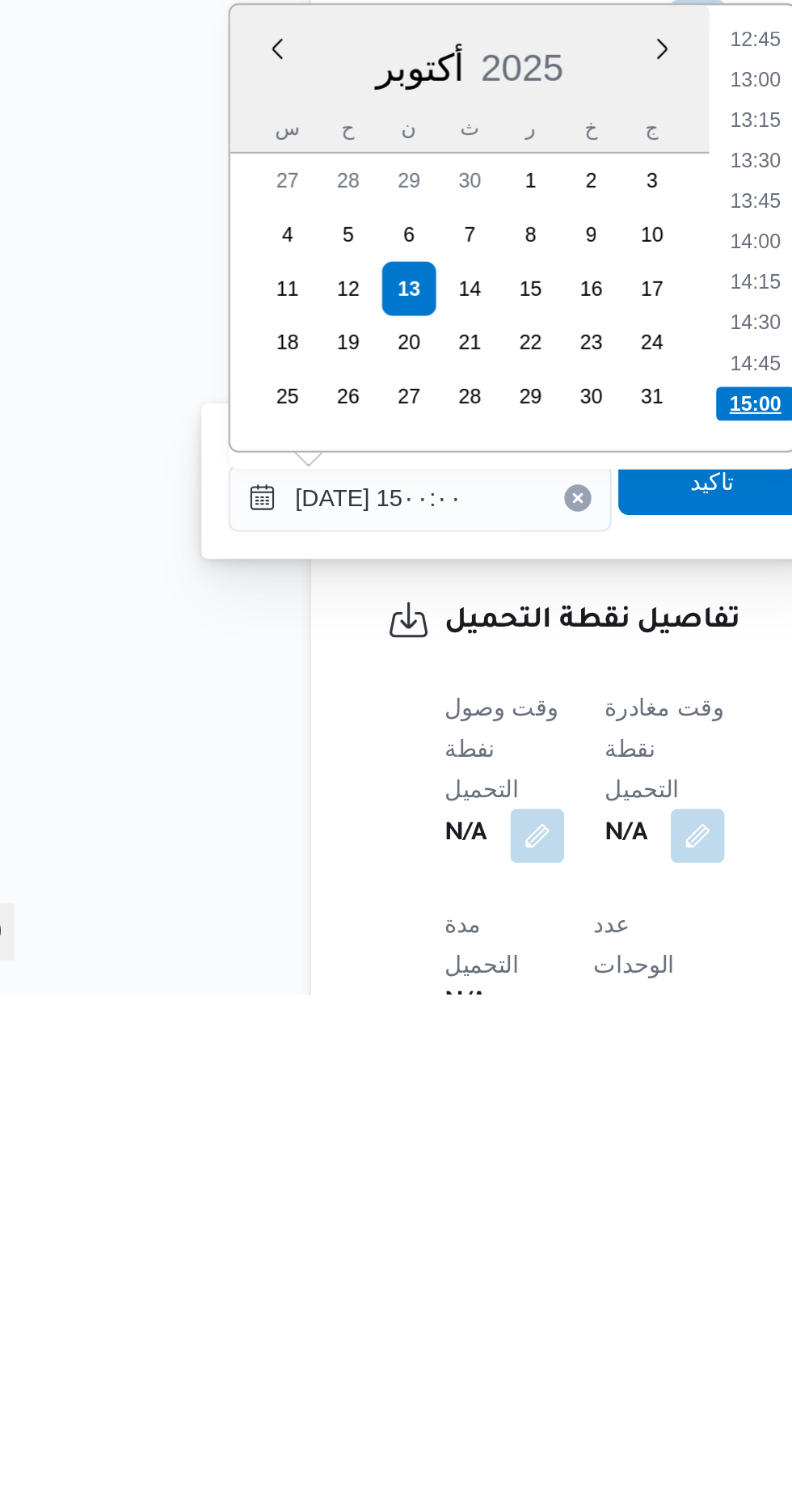
click at [421, 1226] on li "15:00" at bounding box center [423, 1229] width 38 height 16
type input "[DATE] ١٥:٠٠"
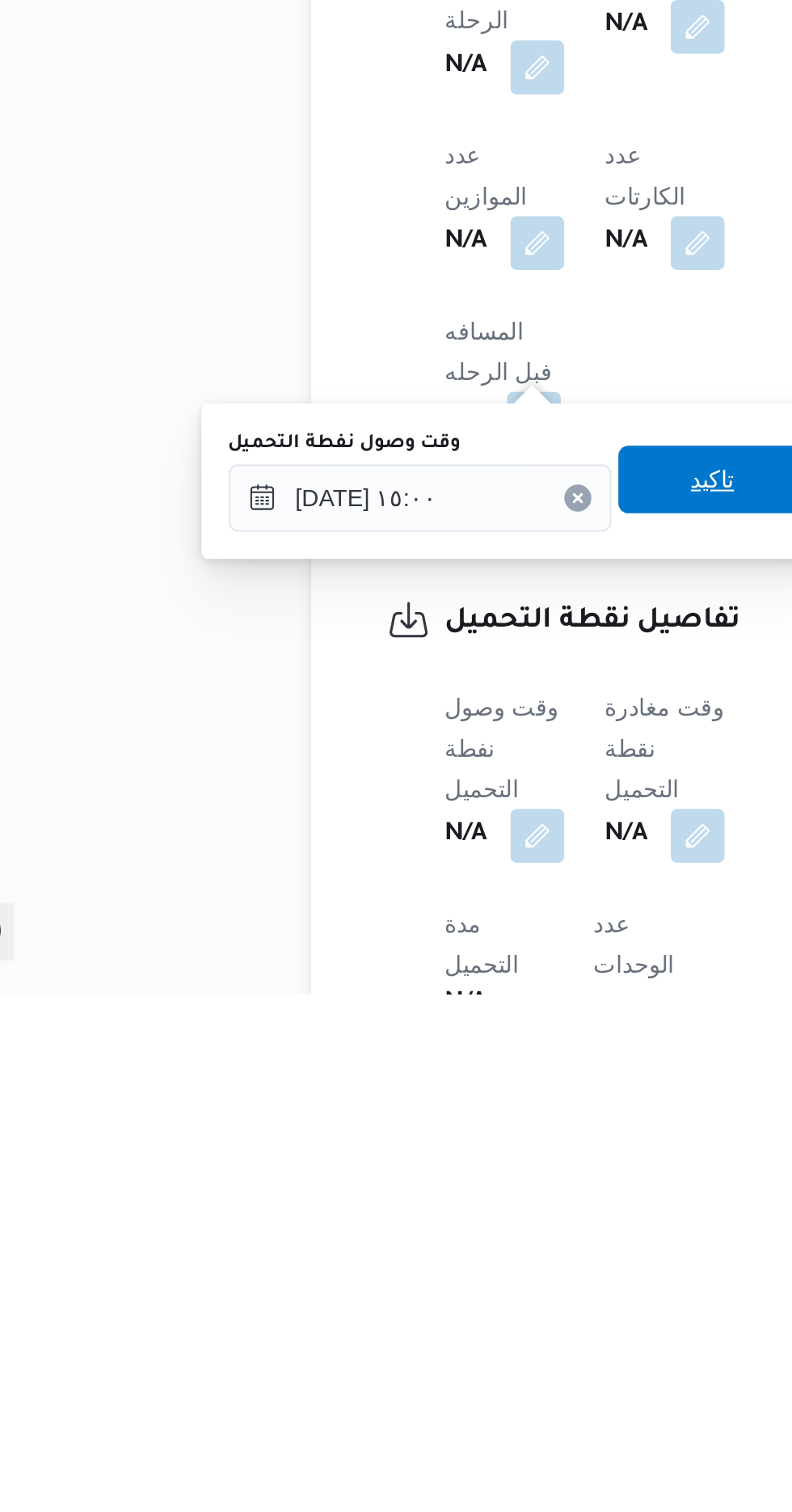
click at [407, 1270] on span "تاكيد" at bounding box center [403, 1265] width 21 height 20
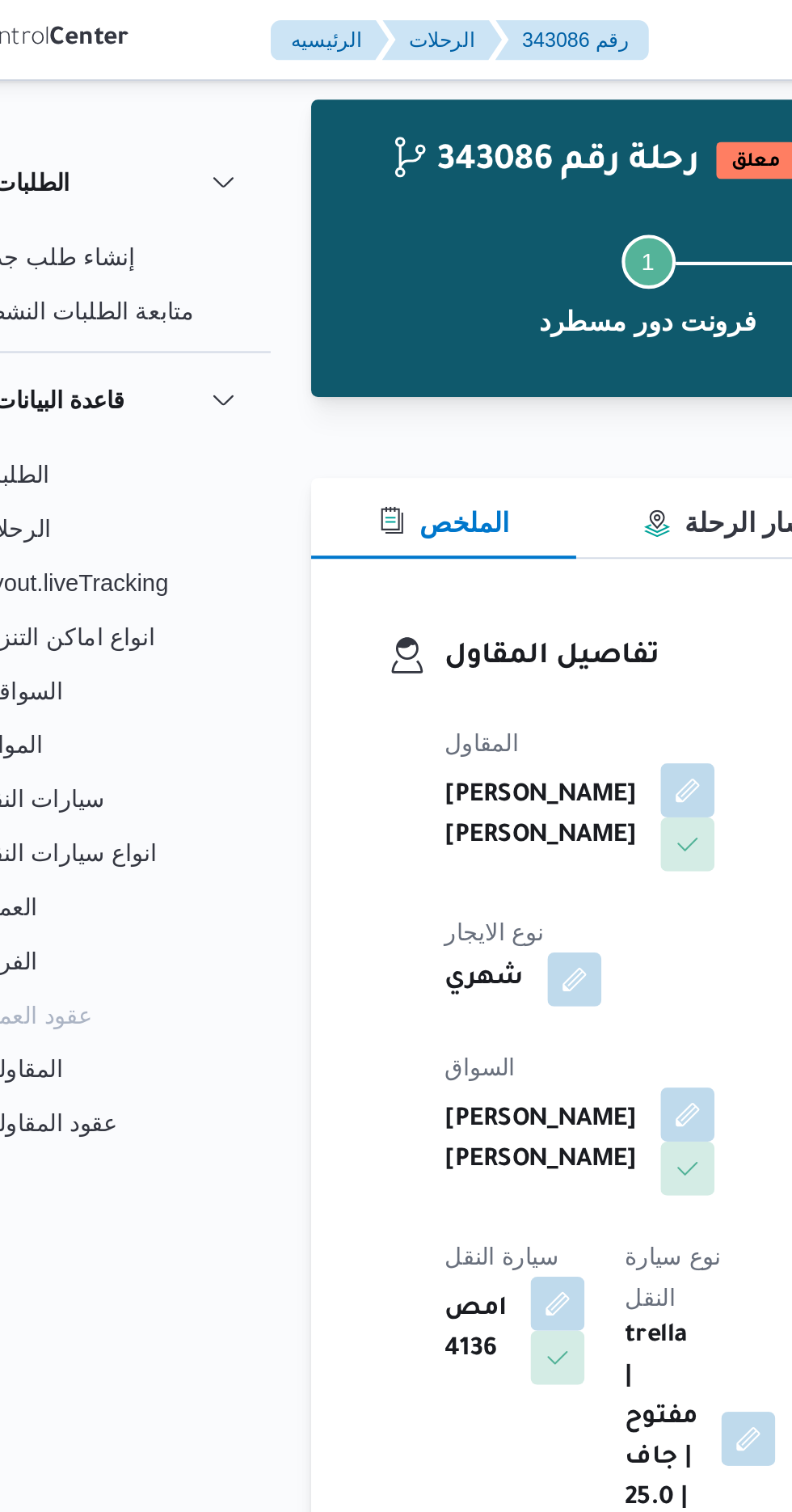
scroll to position [0, 0]
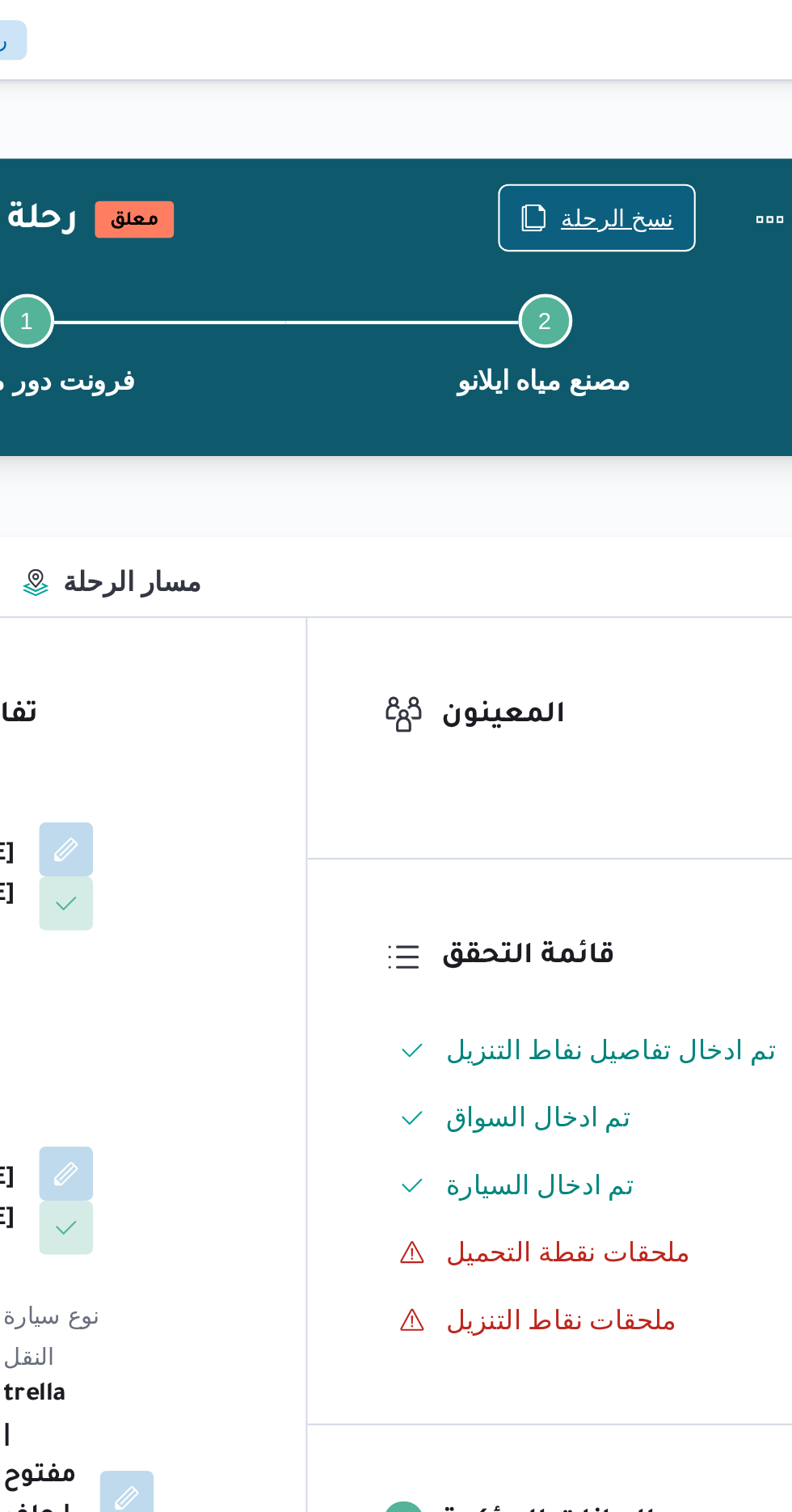
click at [659, 99] on span "نسخ الرحلة" at bounding box center [655, 104] width 54 height 20
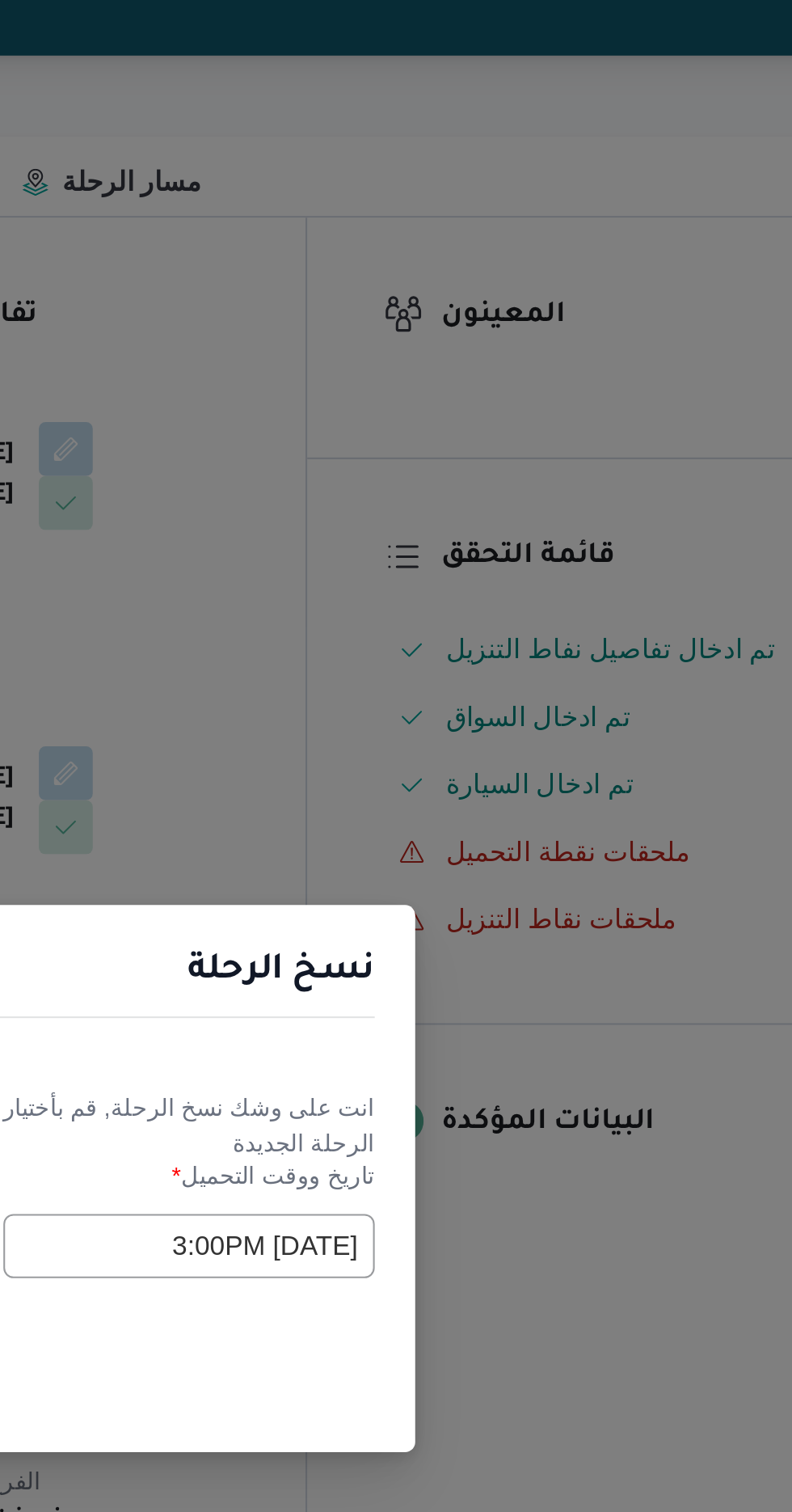
click at [440, 791] on input "[DATE] 3:00PM" at bounding box center [449, 788] width 178 height 31
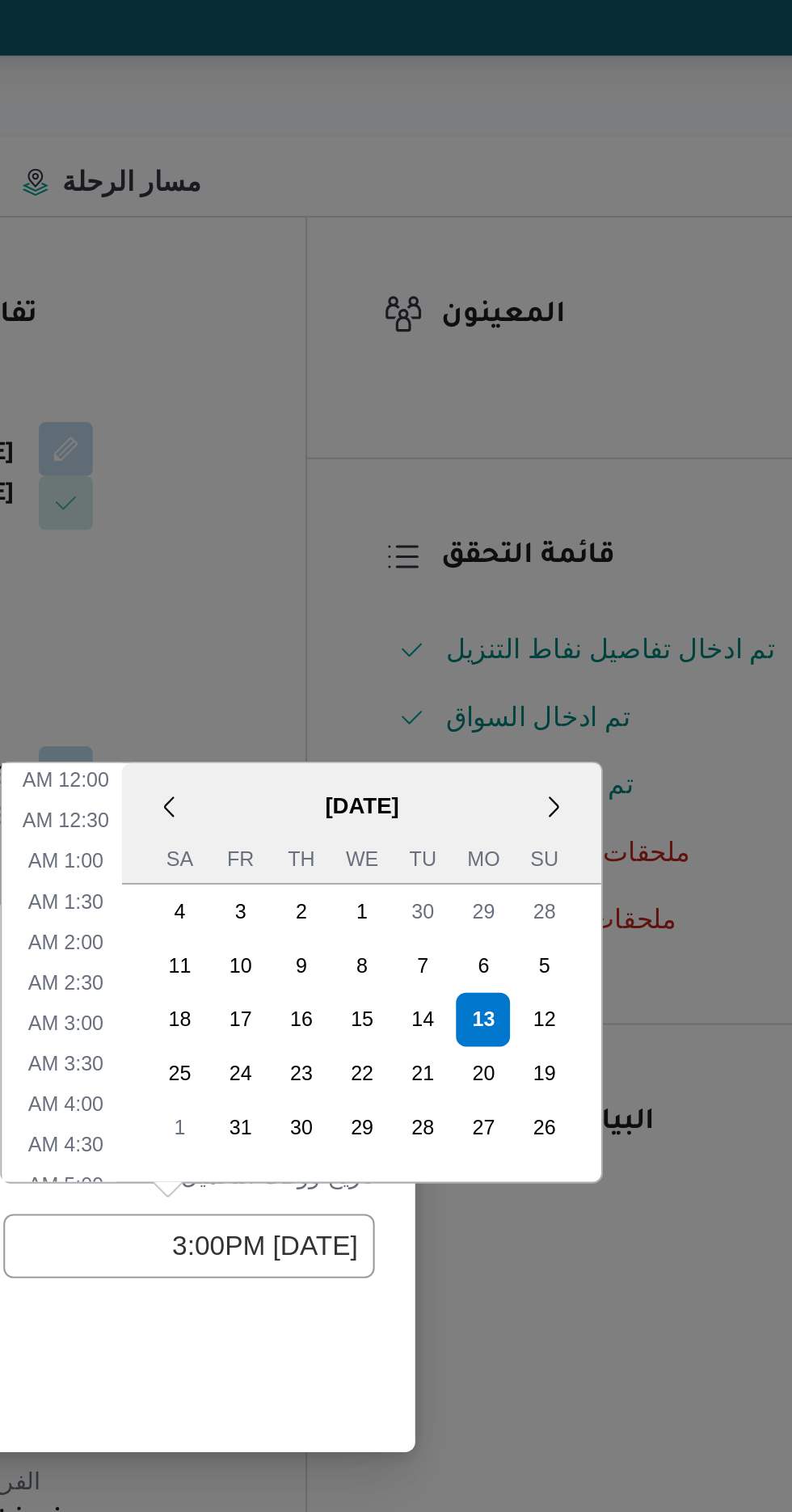
scroll to position [490, 0]
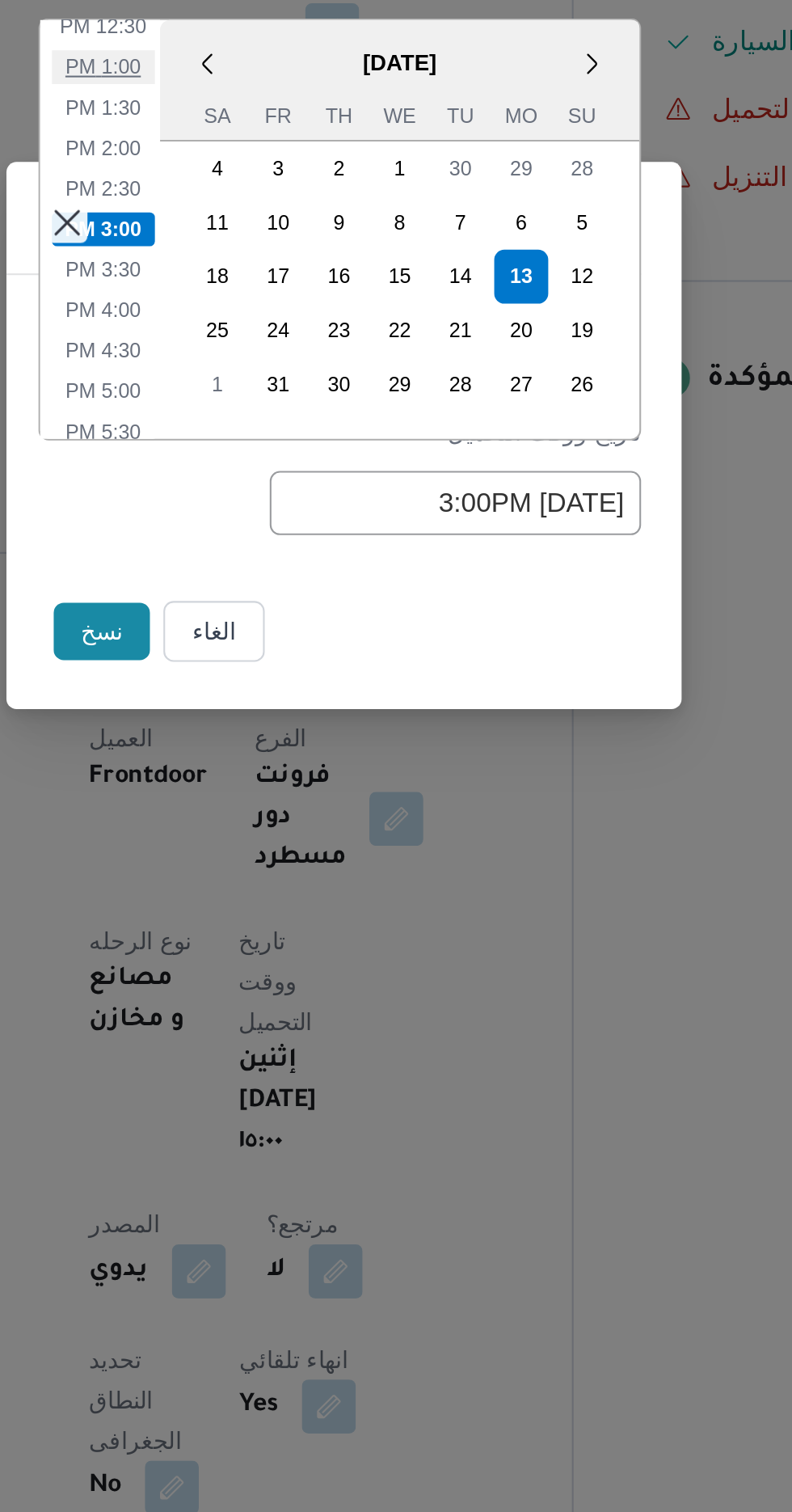
click at [279, 583] on li "1:00 PM" at bounding box center [281, 579] width 50 height 16
type input "[DATE] 1:00PM"
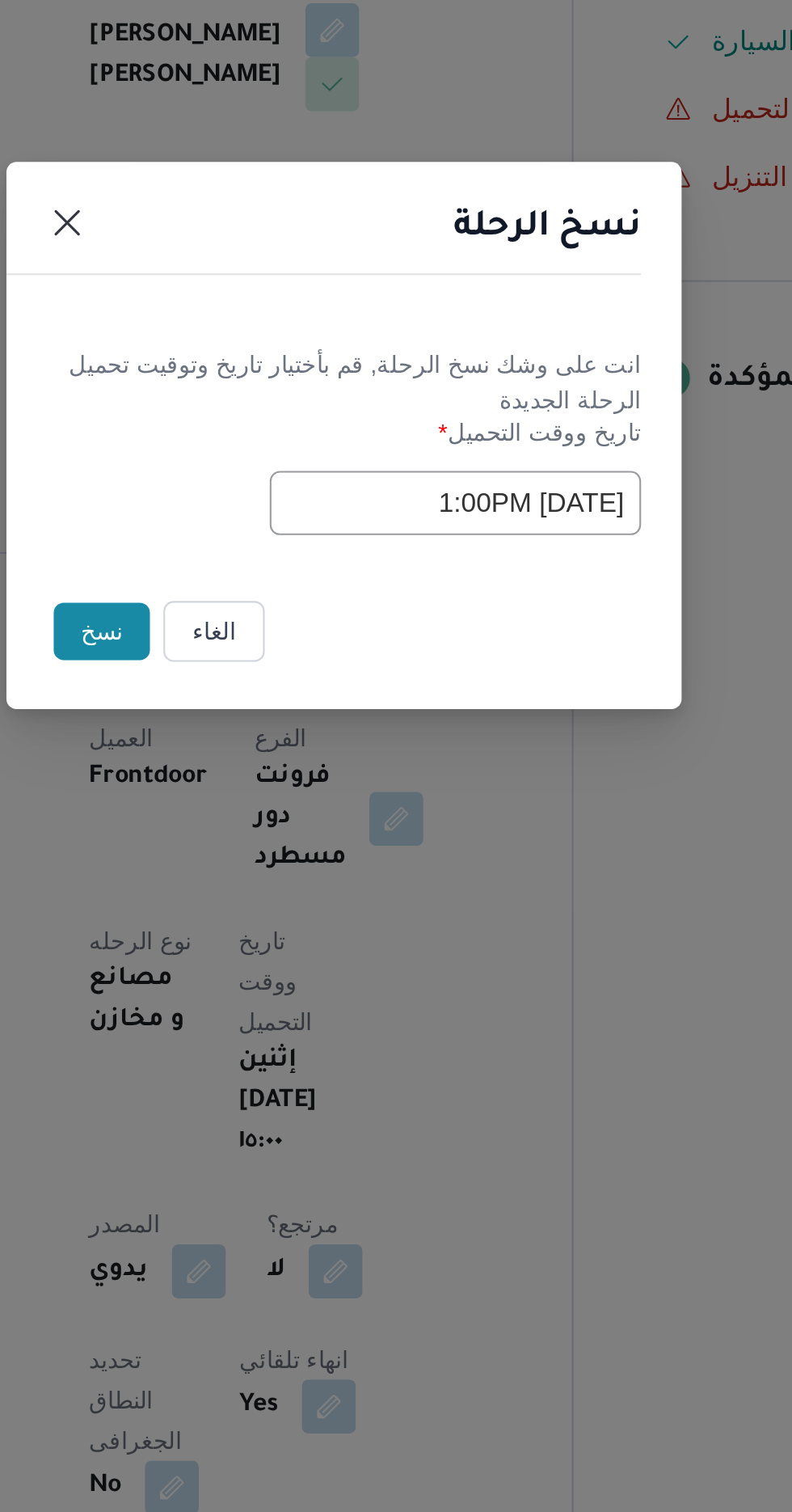
click at [267, 845] on button "نسخ" at bounding box center [280, 849] width 46 height 27
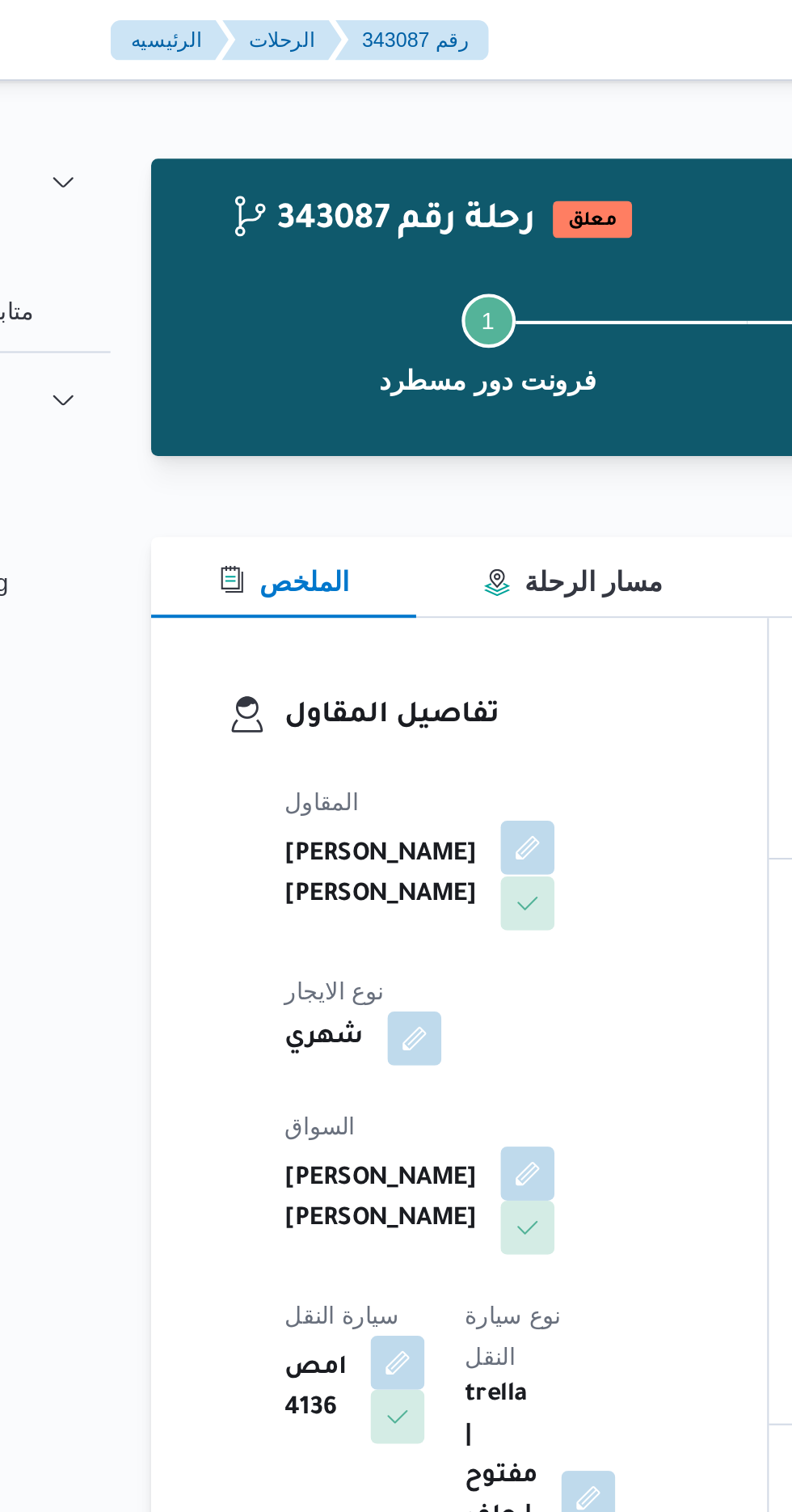
click at [377, 419] on button "button" at bounding box center [390, 406] width 26 height 26
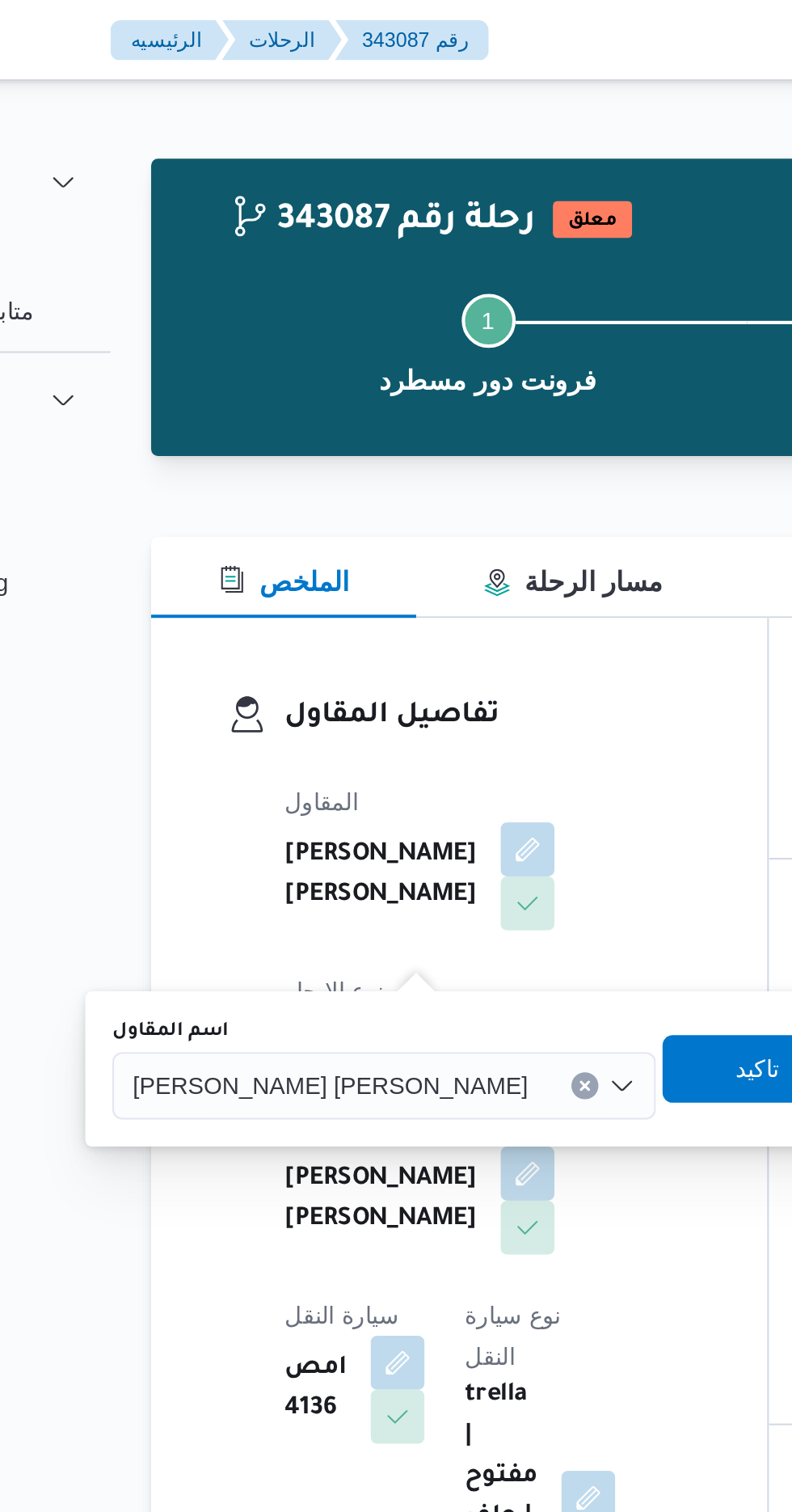
click at [278, 524] on span "[PERSON_NAME] [PERSON_NAME]" at bounding box center [297, 519] width 190 height 18
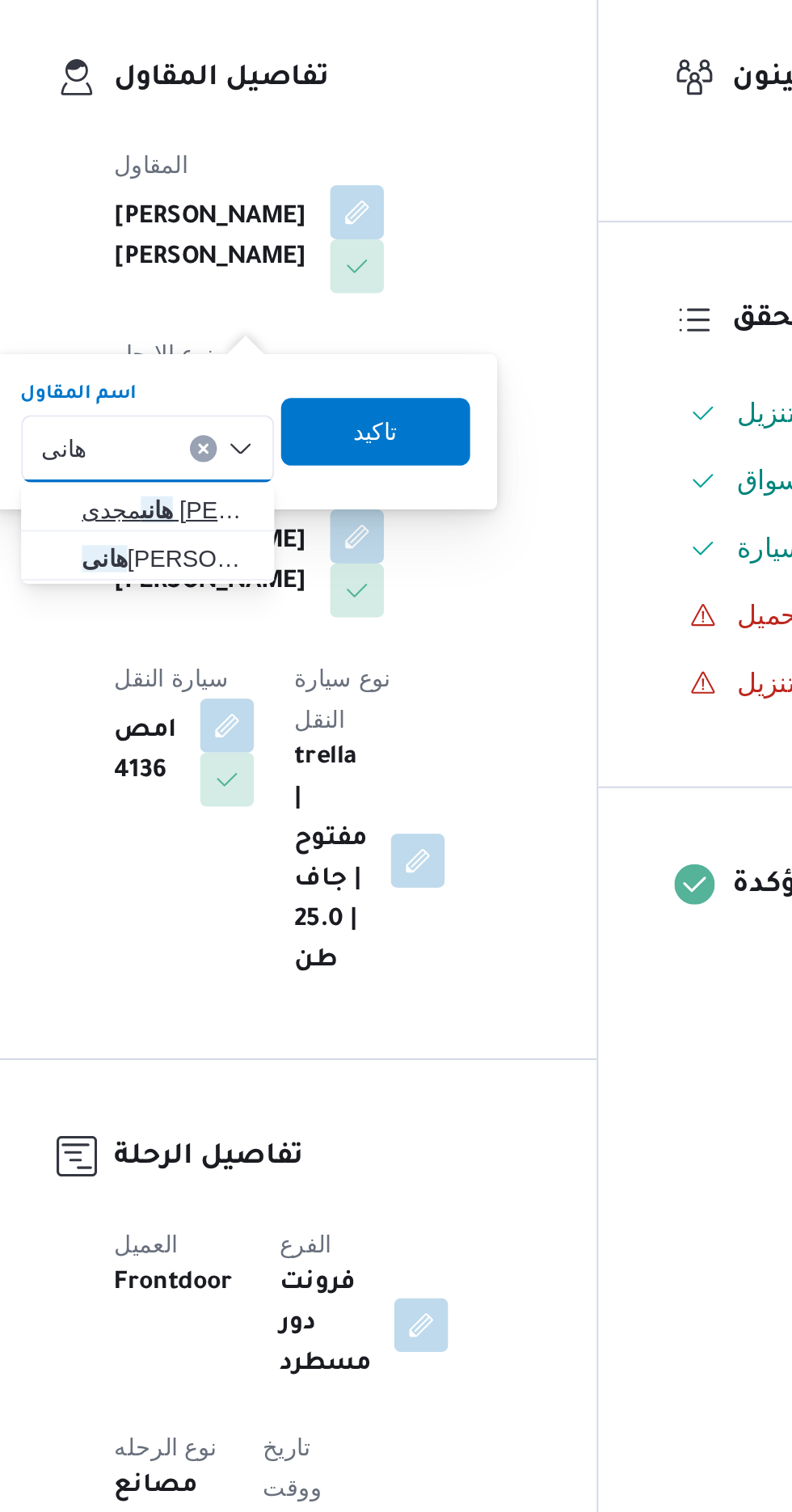
type input "هانى"
click at [312, 551] on span "[PERSON_NAME] [PERSON_NAME]" at bounding box center [300, 549] width 83 height 20
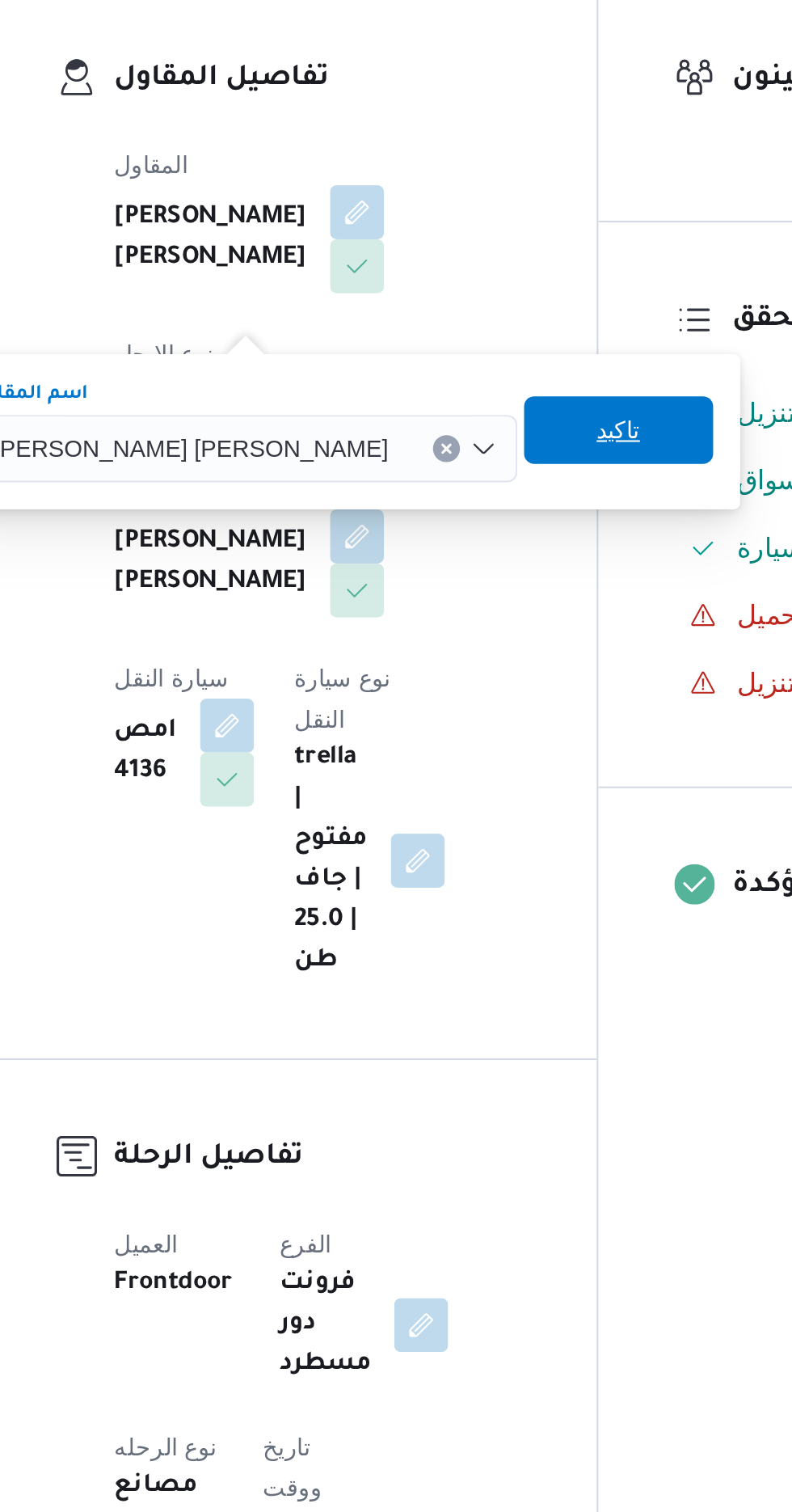
click at [505, 511] on span "تاكيد" at bounding box center [515, 511] width 21 height 20
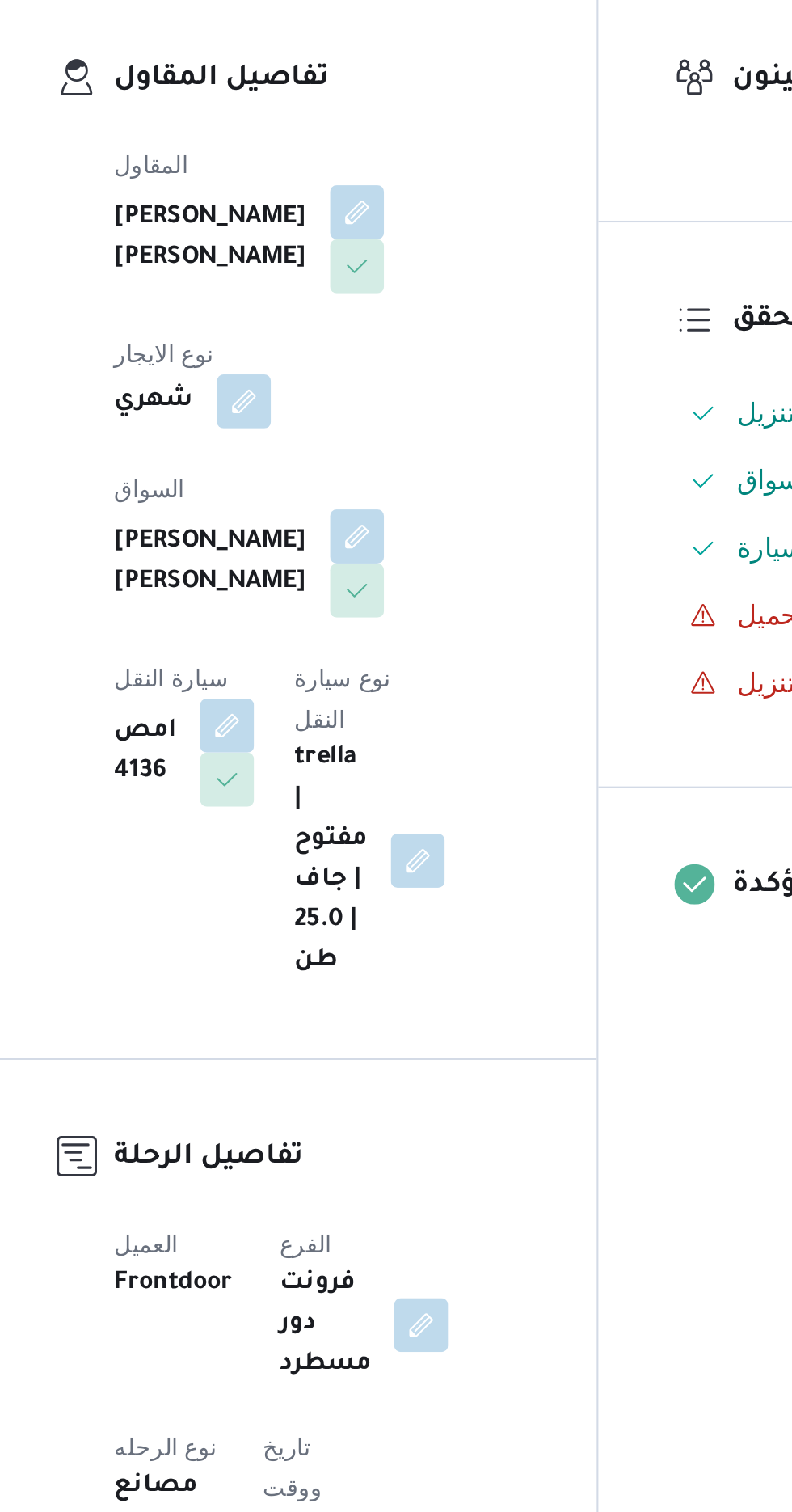
click at [342, 555] on div "المقاول [PERSON_NAME] [PERSON_NAME] نوع الايجار شهري السواق [PERSON_NAME] [PERS…" at bounding box center [372, 575] width 214 height 420
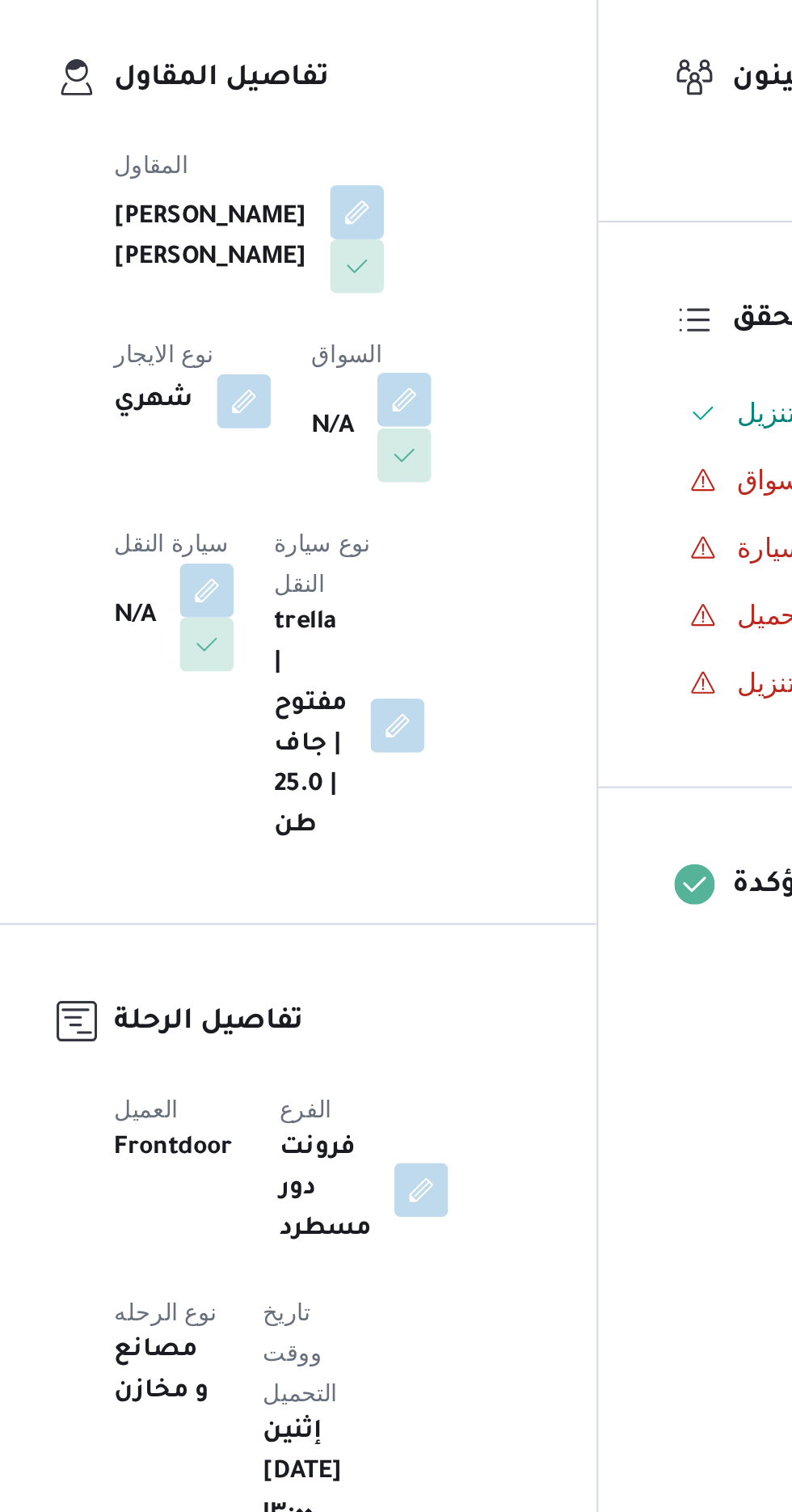
click at [400, 510] on button "button" at bounding box center [413, 496] width 26 height 26
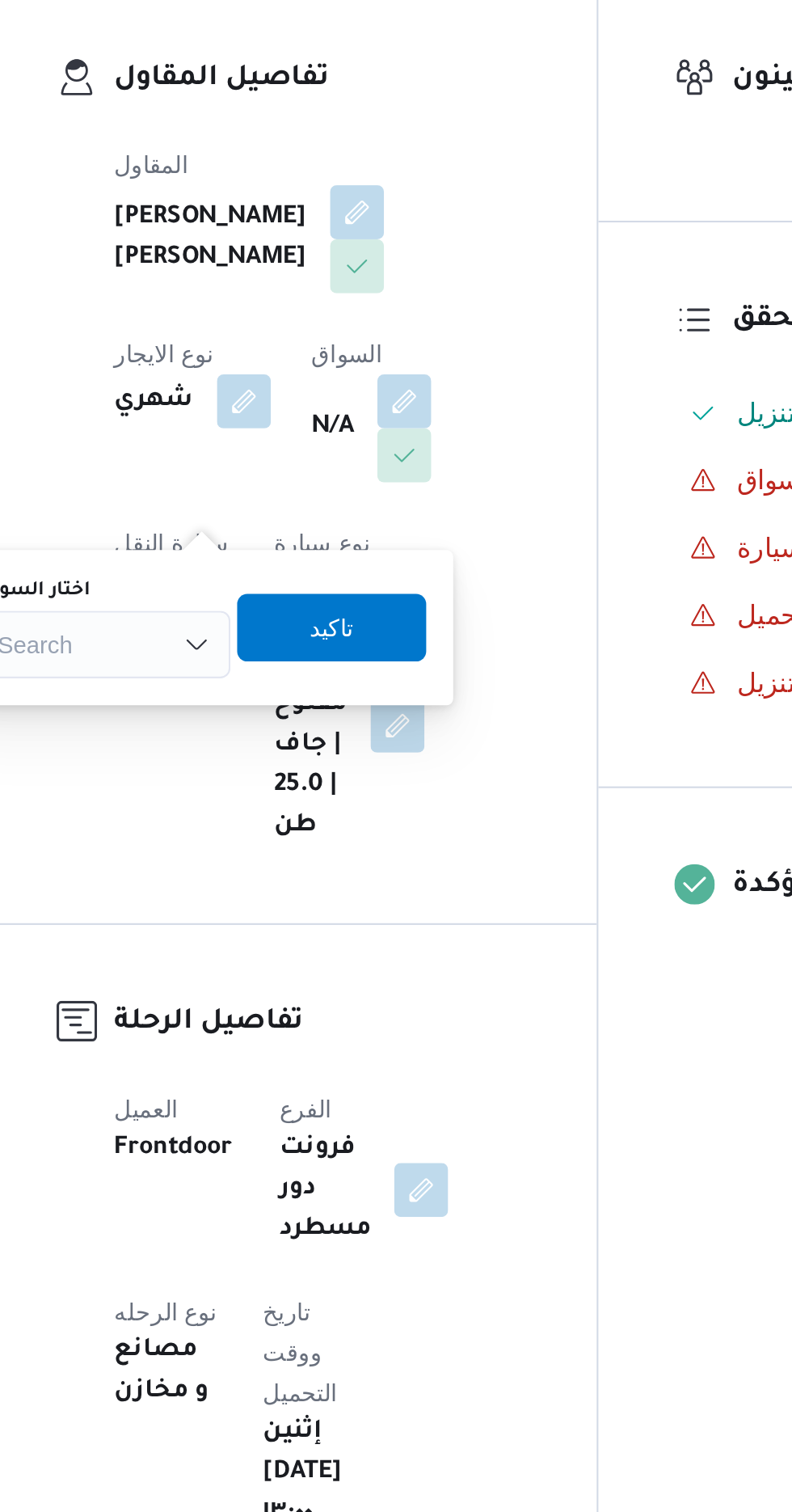
click at [297, 604] on div "Search" at bounding box center [268, 614] width 121 height 32
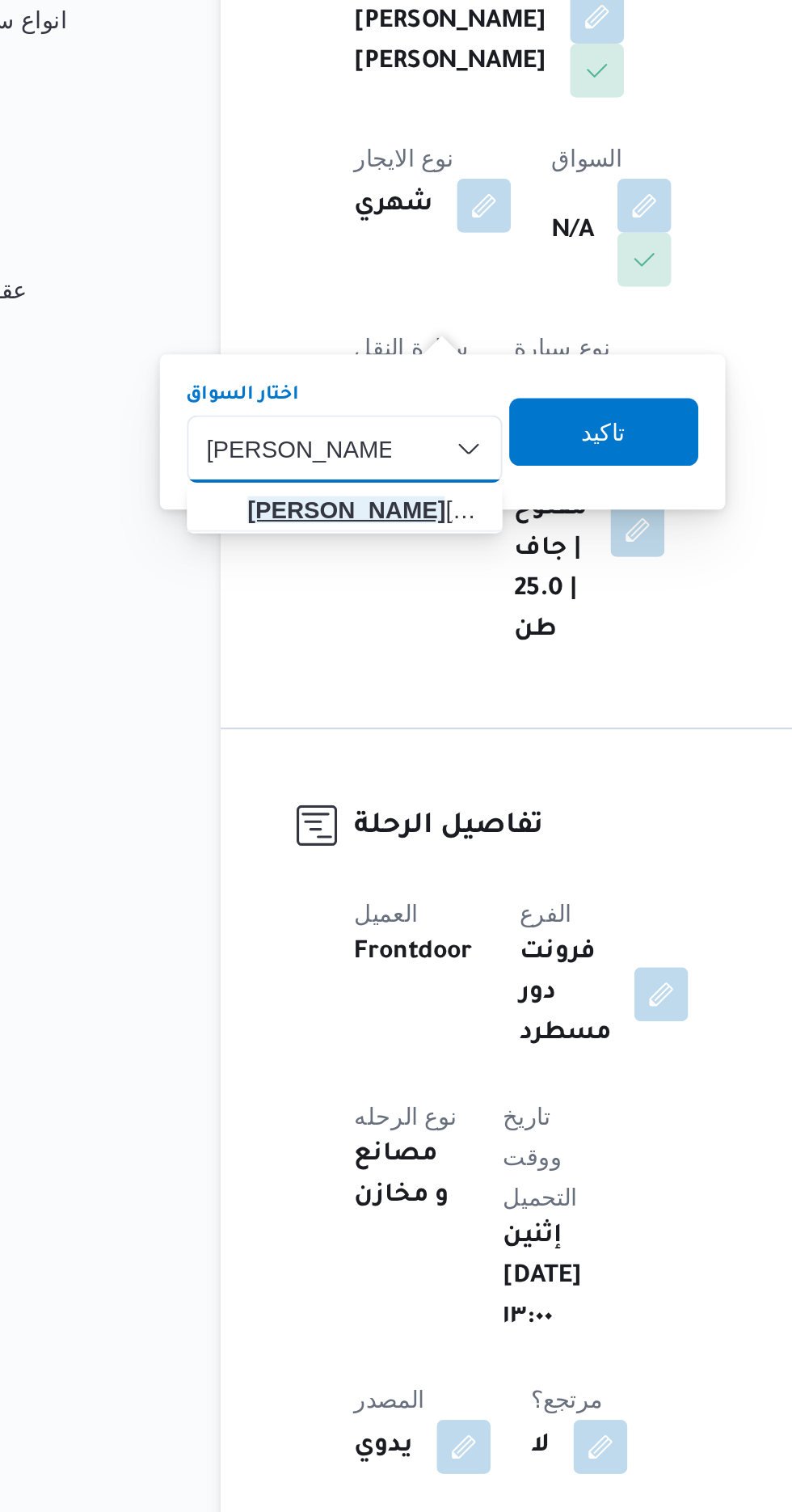
type input "[PERSON_NAME]"
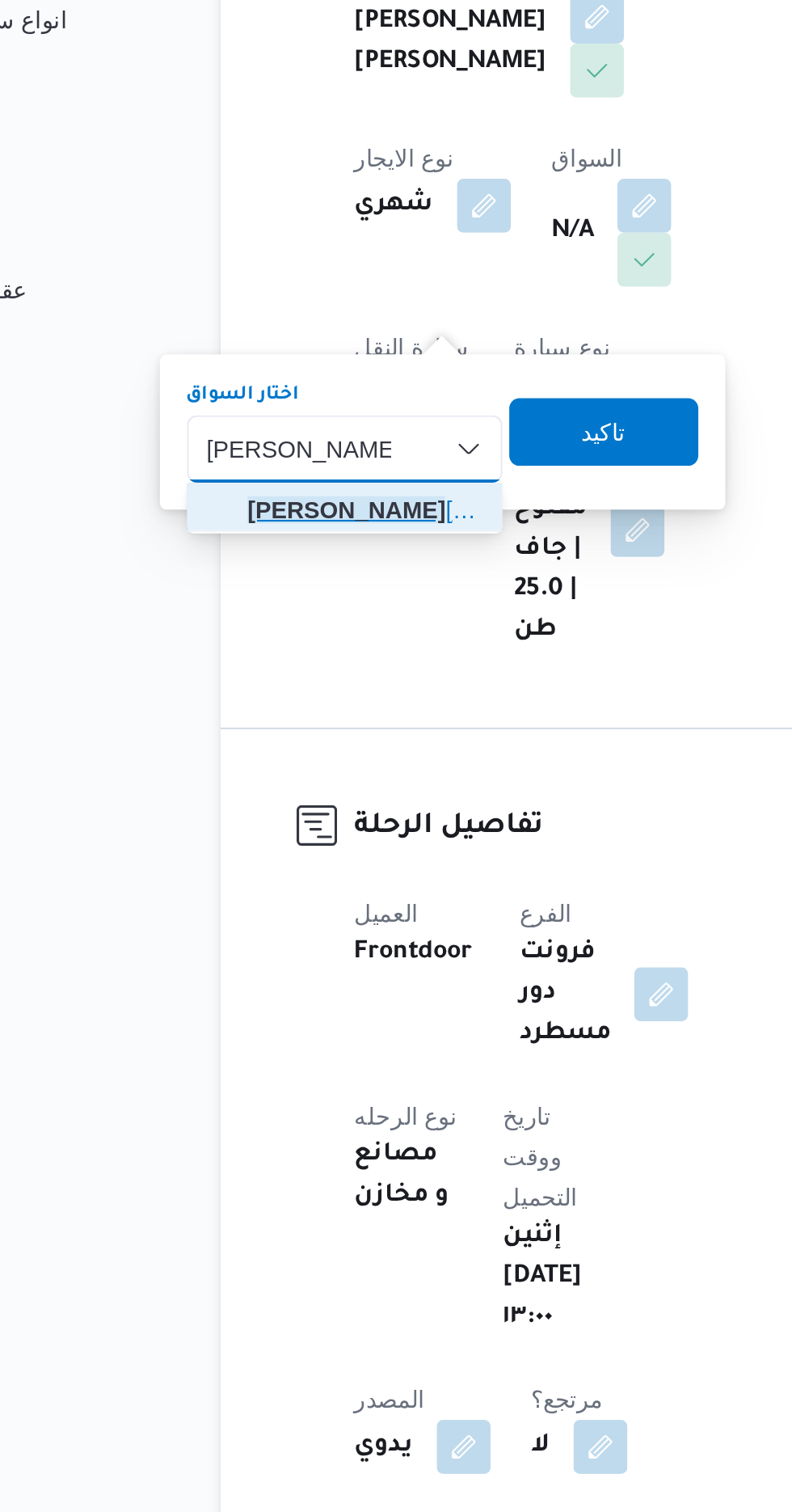
click at [282, 637] on mark "[PERSON_NAME]" at bounding box center [270, 643] width 95 height 13
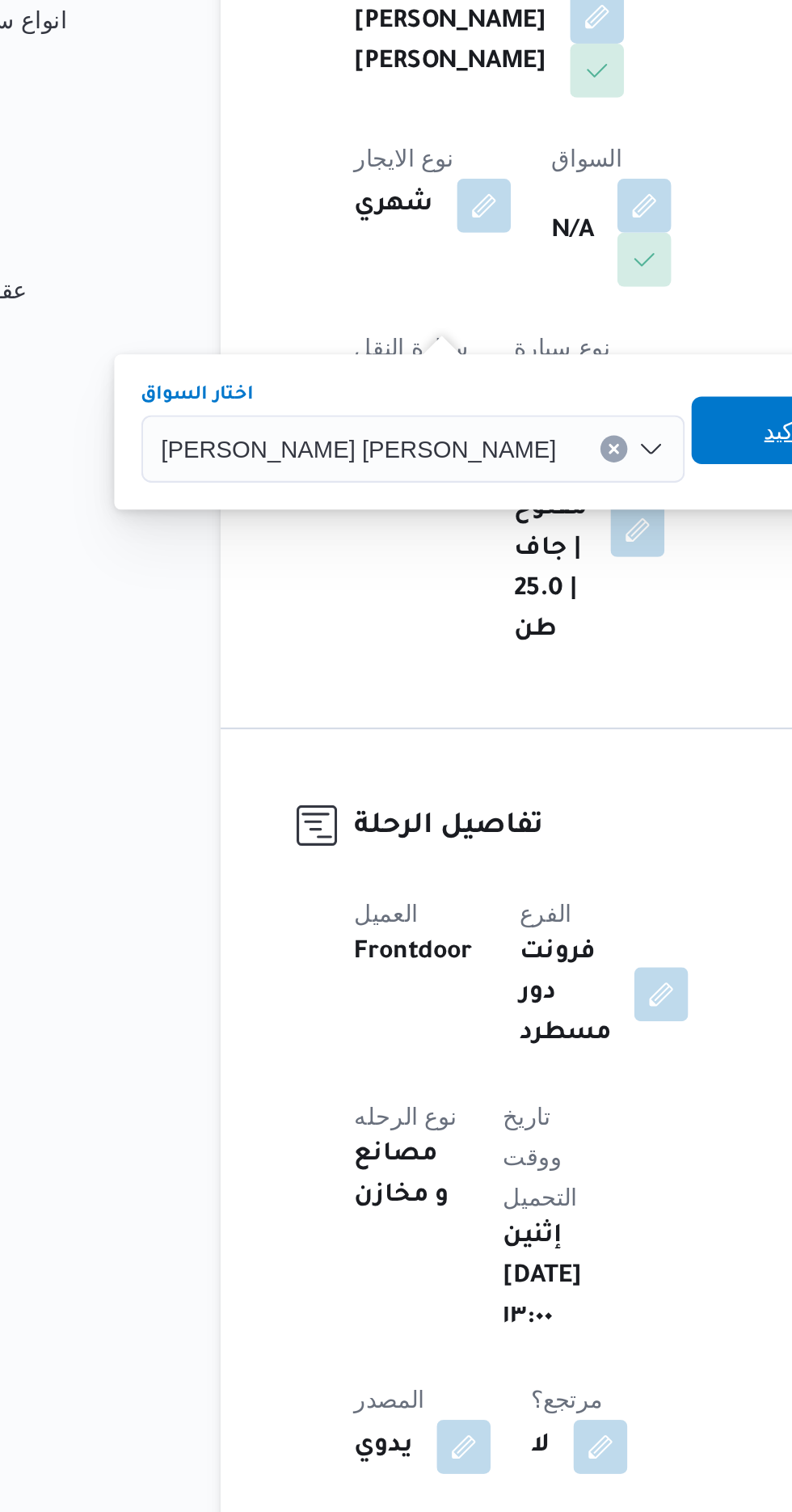
click at [470, 603] on span "تاكيد" at bounding box center [480, 604] width 21 height 20
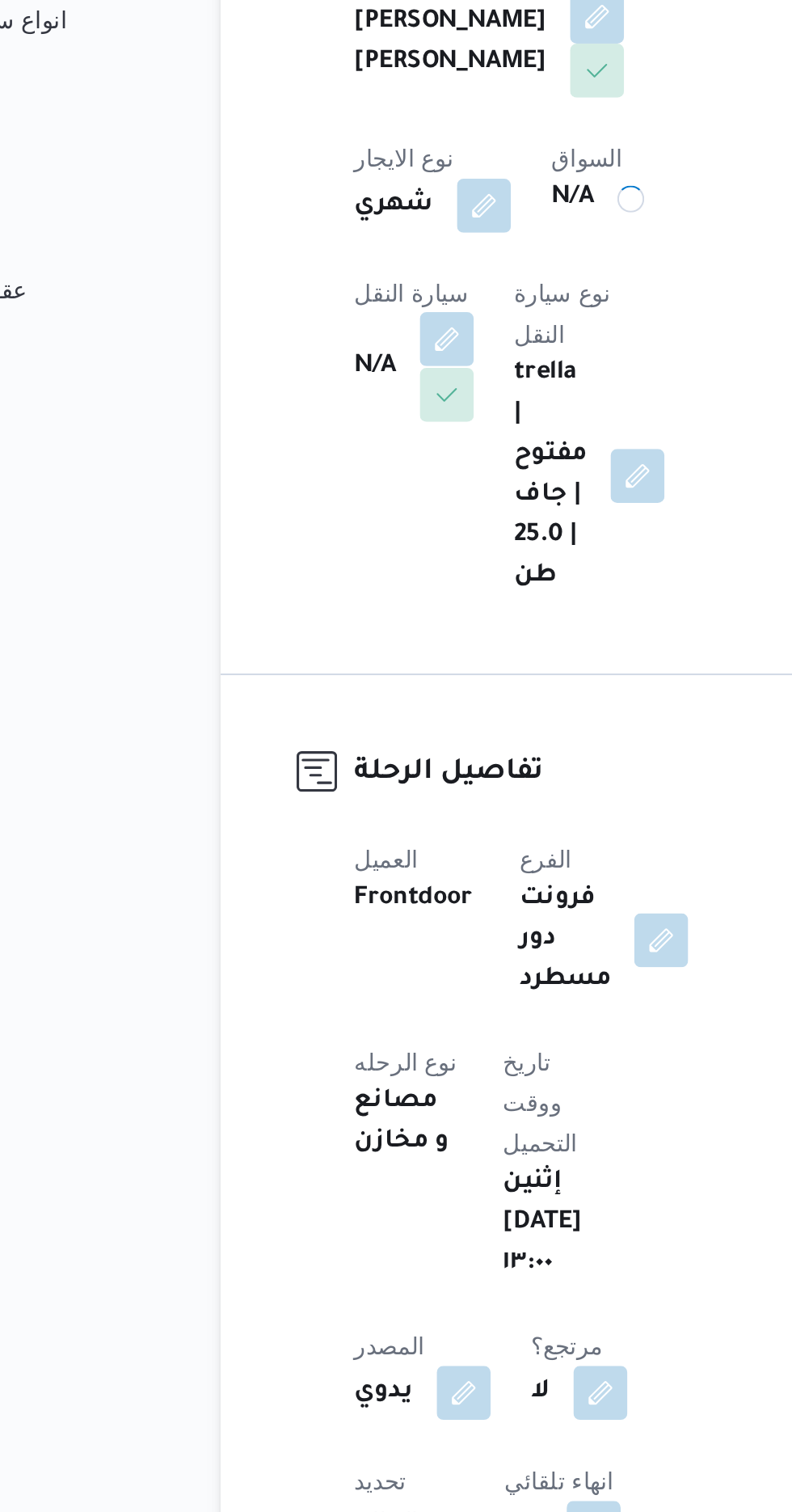
click at [331, 548] on button "button" at bounding box center [319, 561] width 26 height 26
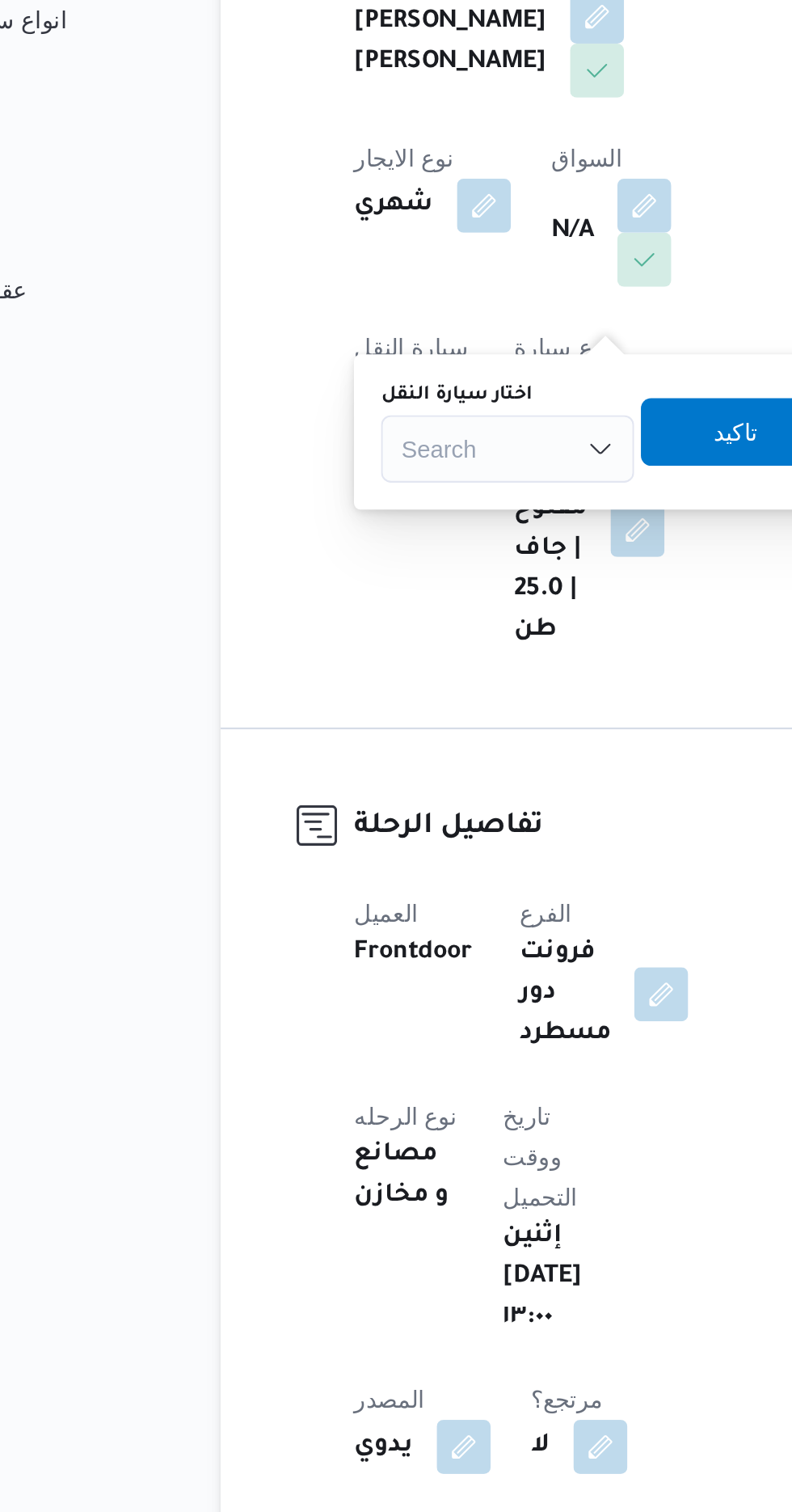
click at [325, 619] on div "Search" at bounding box center [347, 614] width 121 height 32
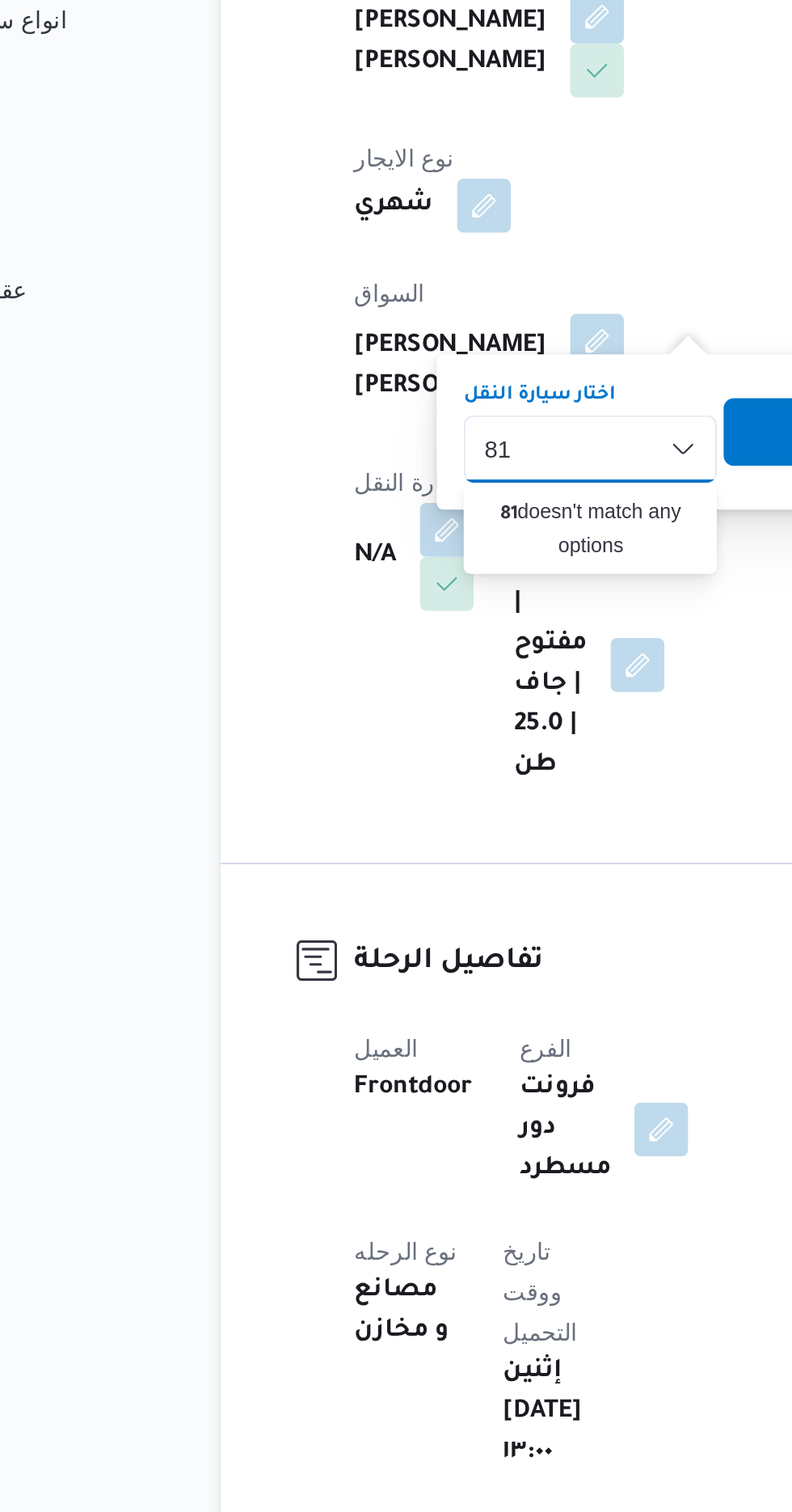
type input "8"
type input "88"
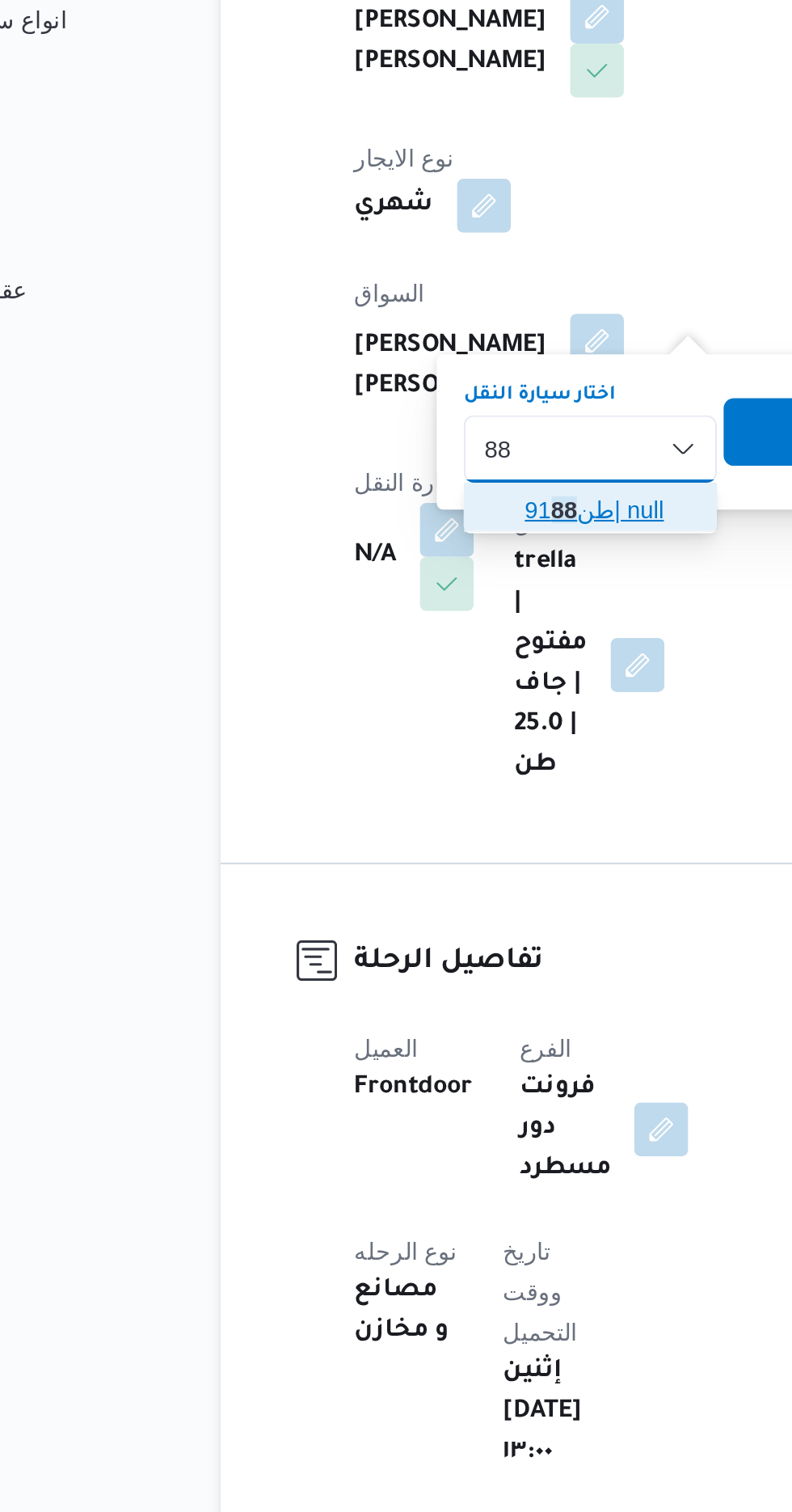
click at [390, 634] on span "طن91 88 | null" at bounding box center [397, 643] width 83 height 20
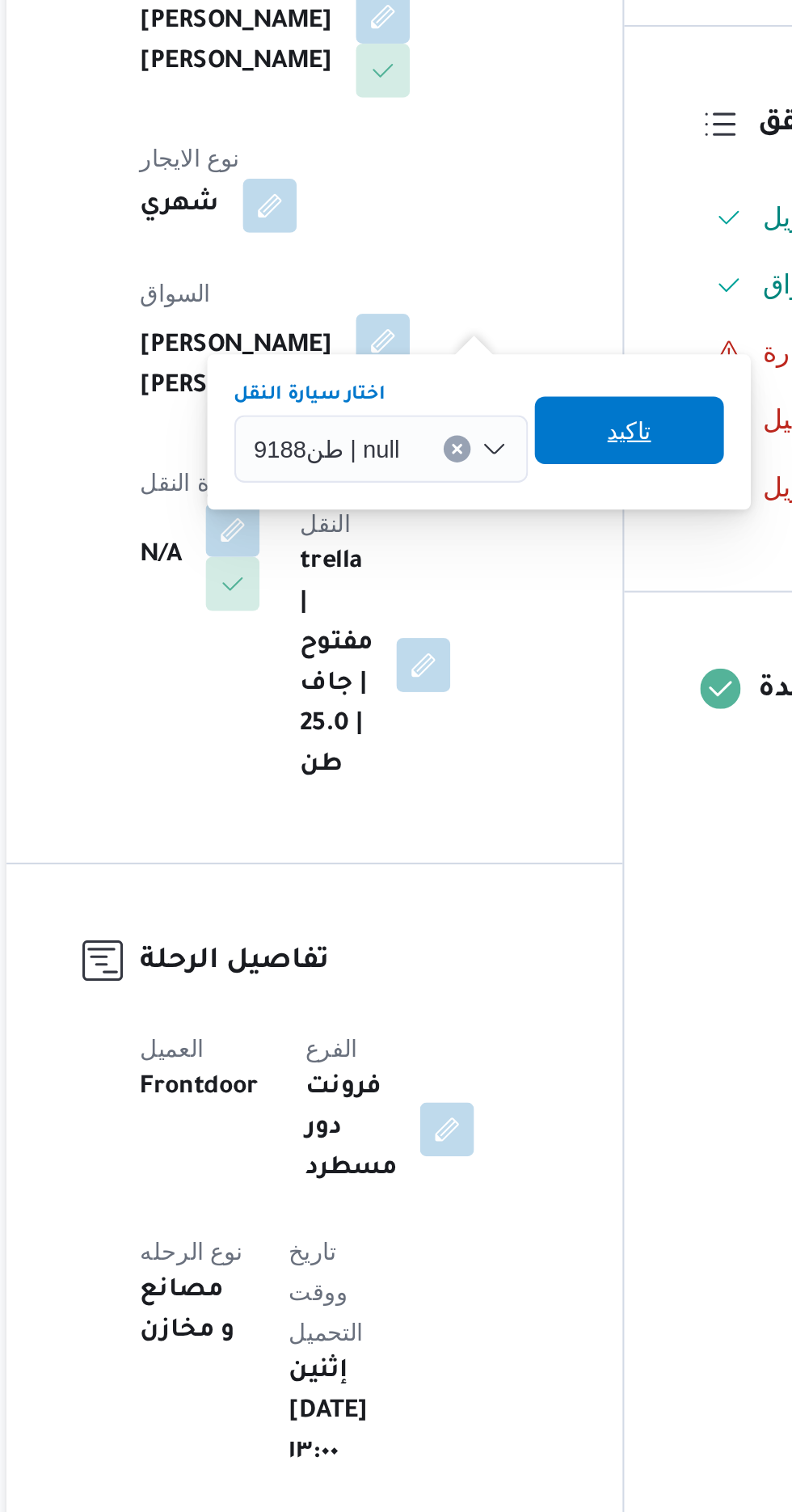
click at [517, 603] on span "تاكيد" at bounding box center [509, 604] width 90 height 32
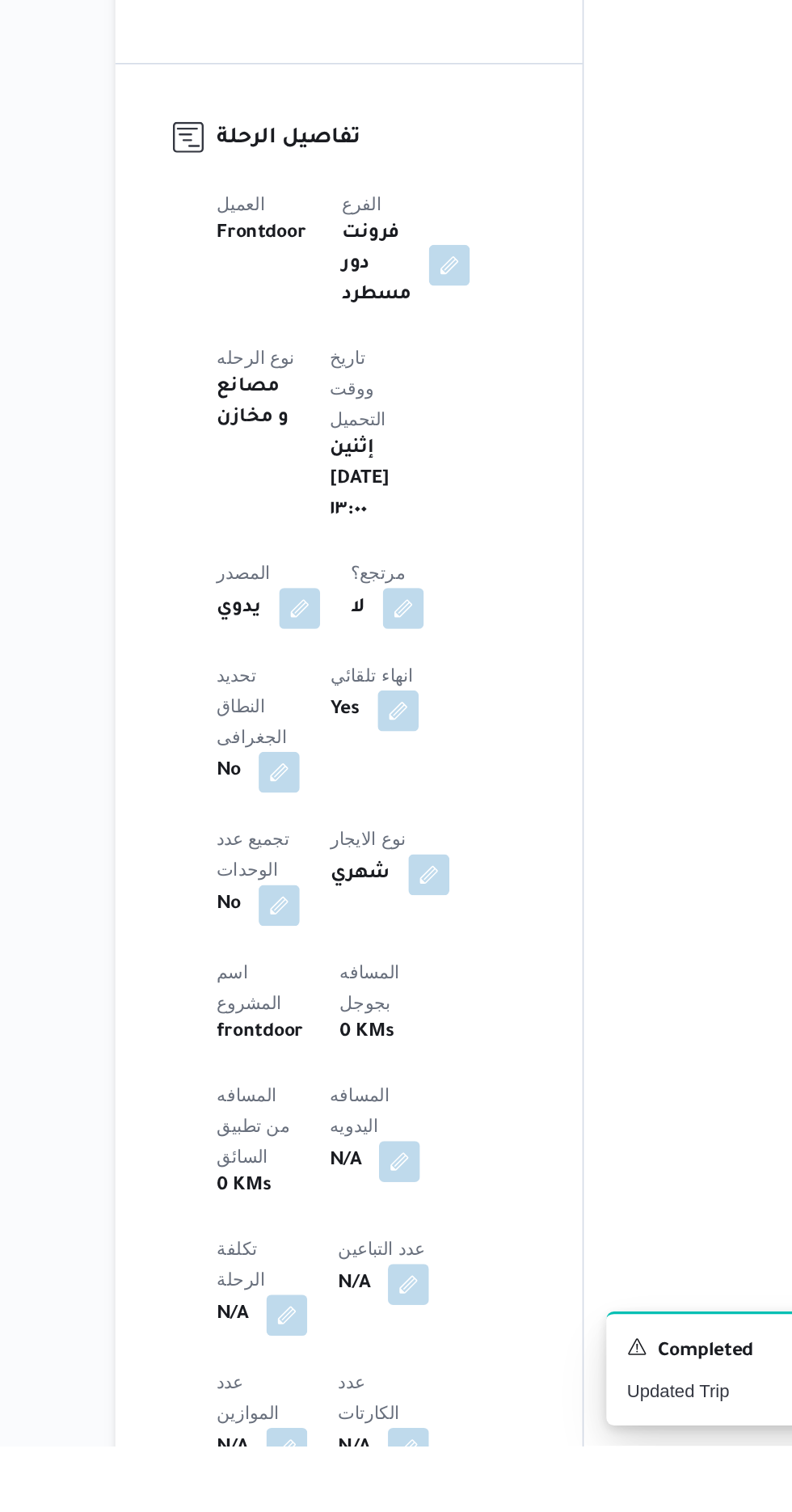
scroll to position [175, 0]
click at [376, 1317] on button "button" at bounding box center [389, 1330] width 26 height 26
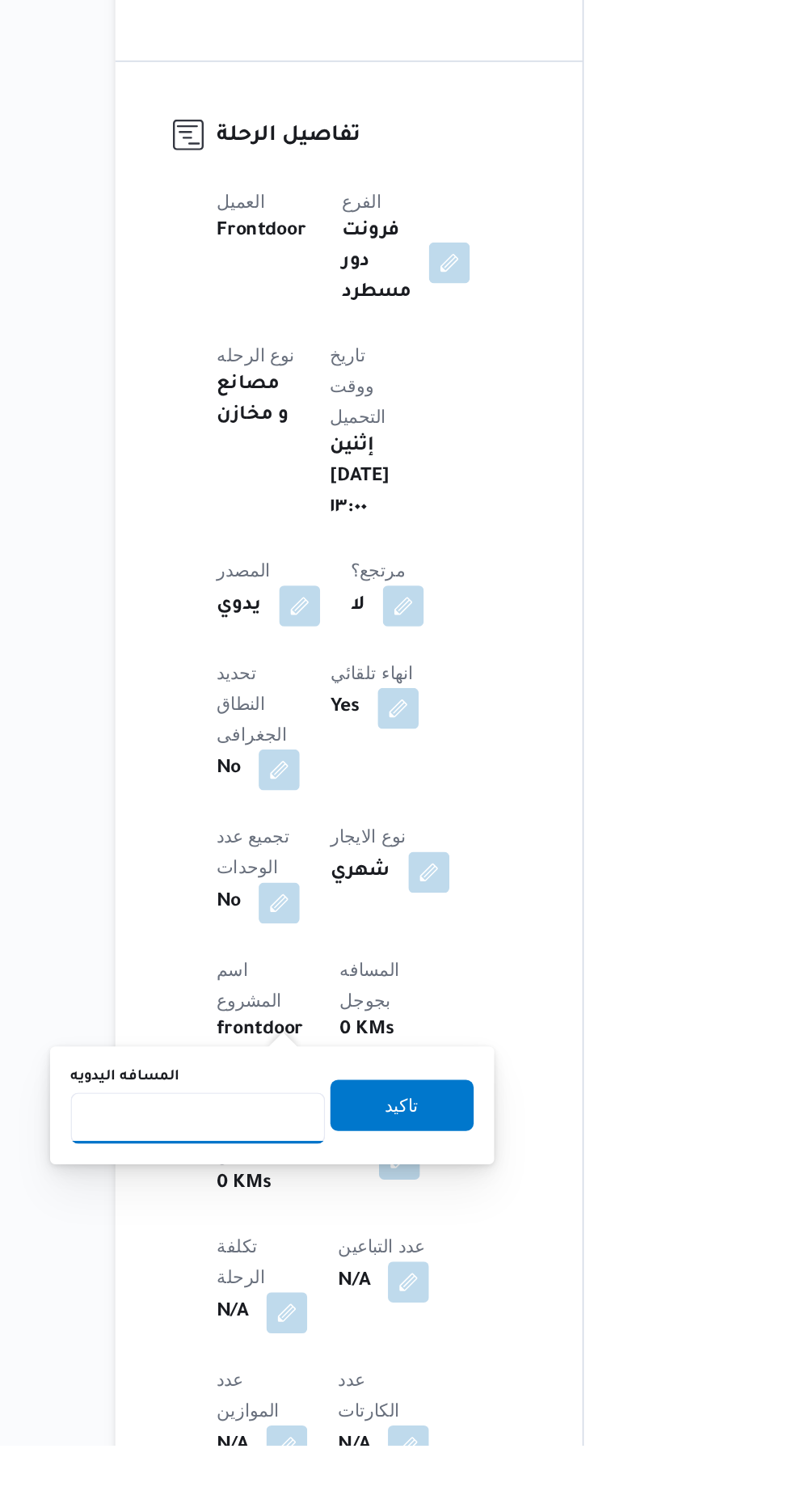
click at [267, 1298] on input "المسافه اليدويه" at bounding box center [262, 1305] width 160 height 32
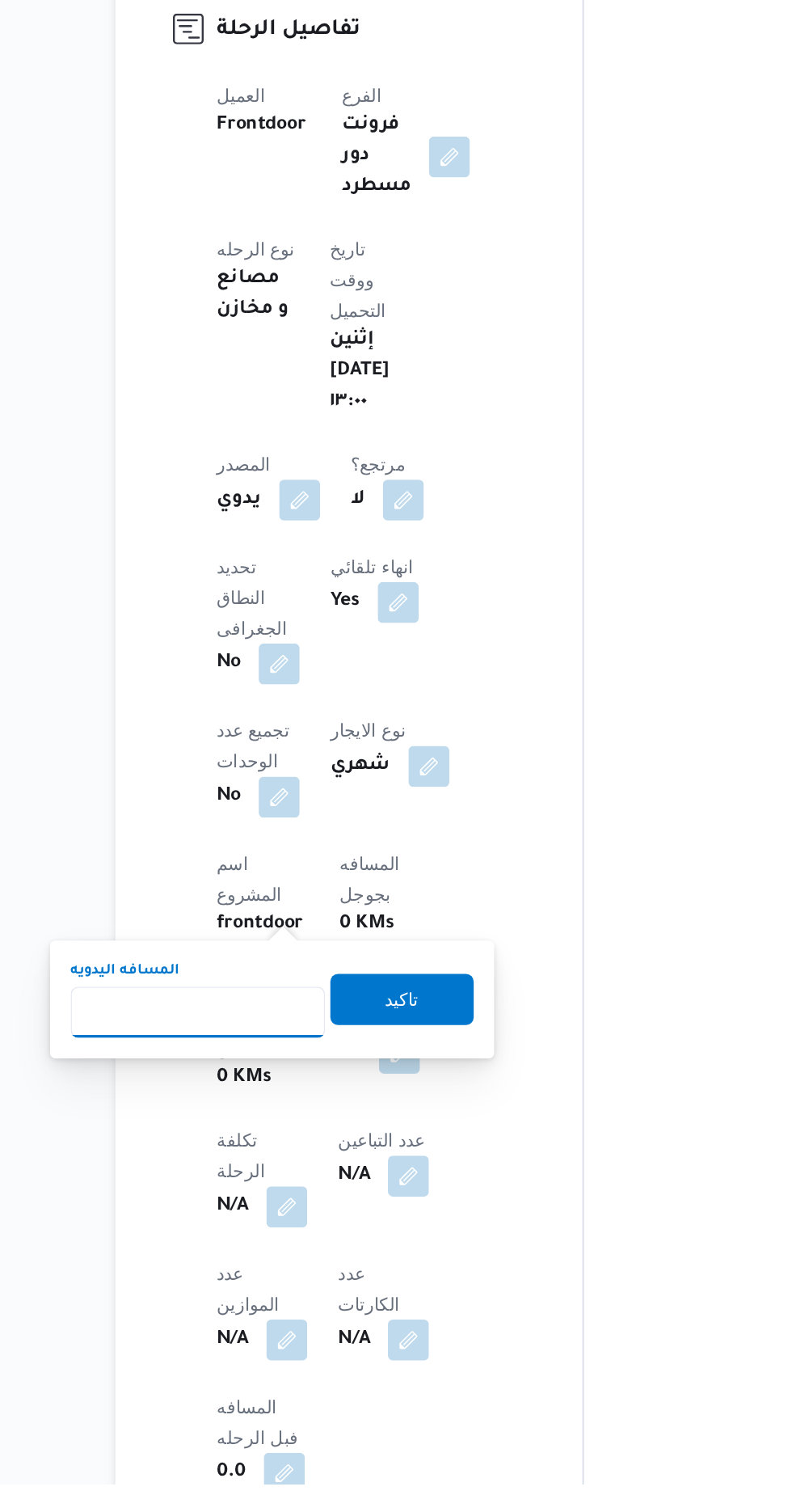
scroll to position [284, 0]
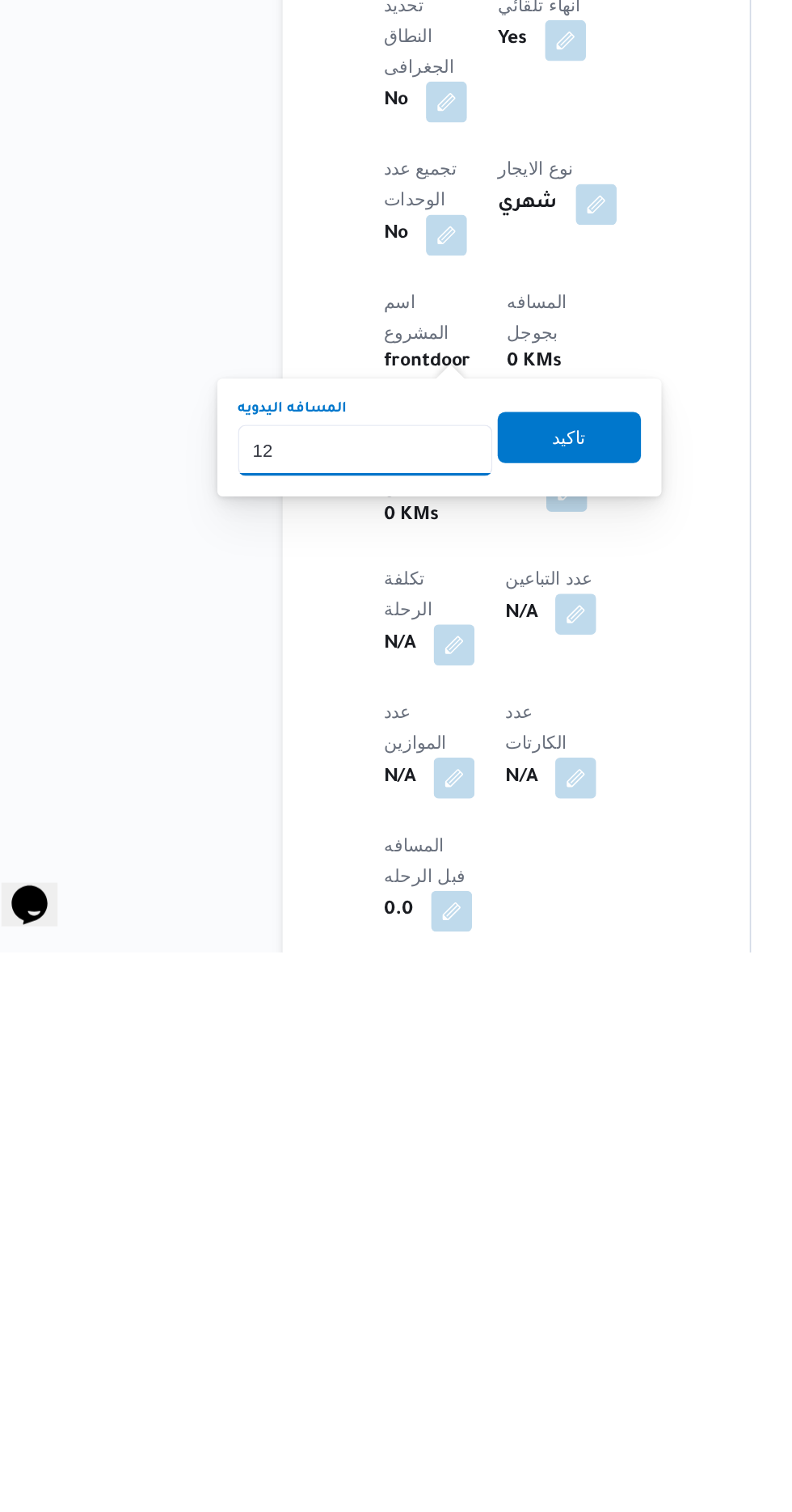
type input "120"
click at [402, 1200] on span "تاكيد" at bounding box center [391, 1186] width 90 height 32
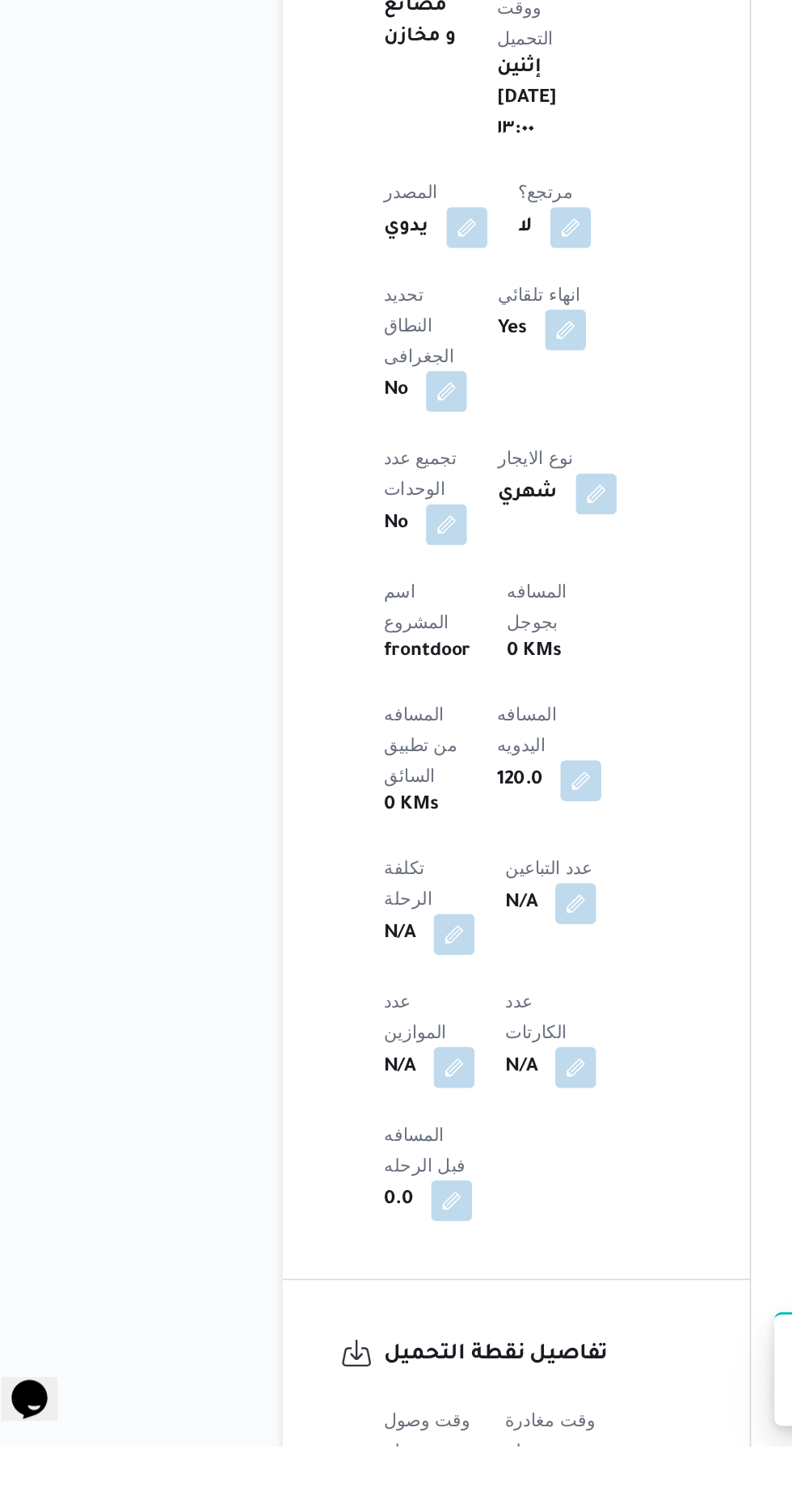
scroll to position [435, 0]
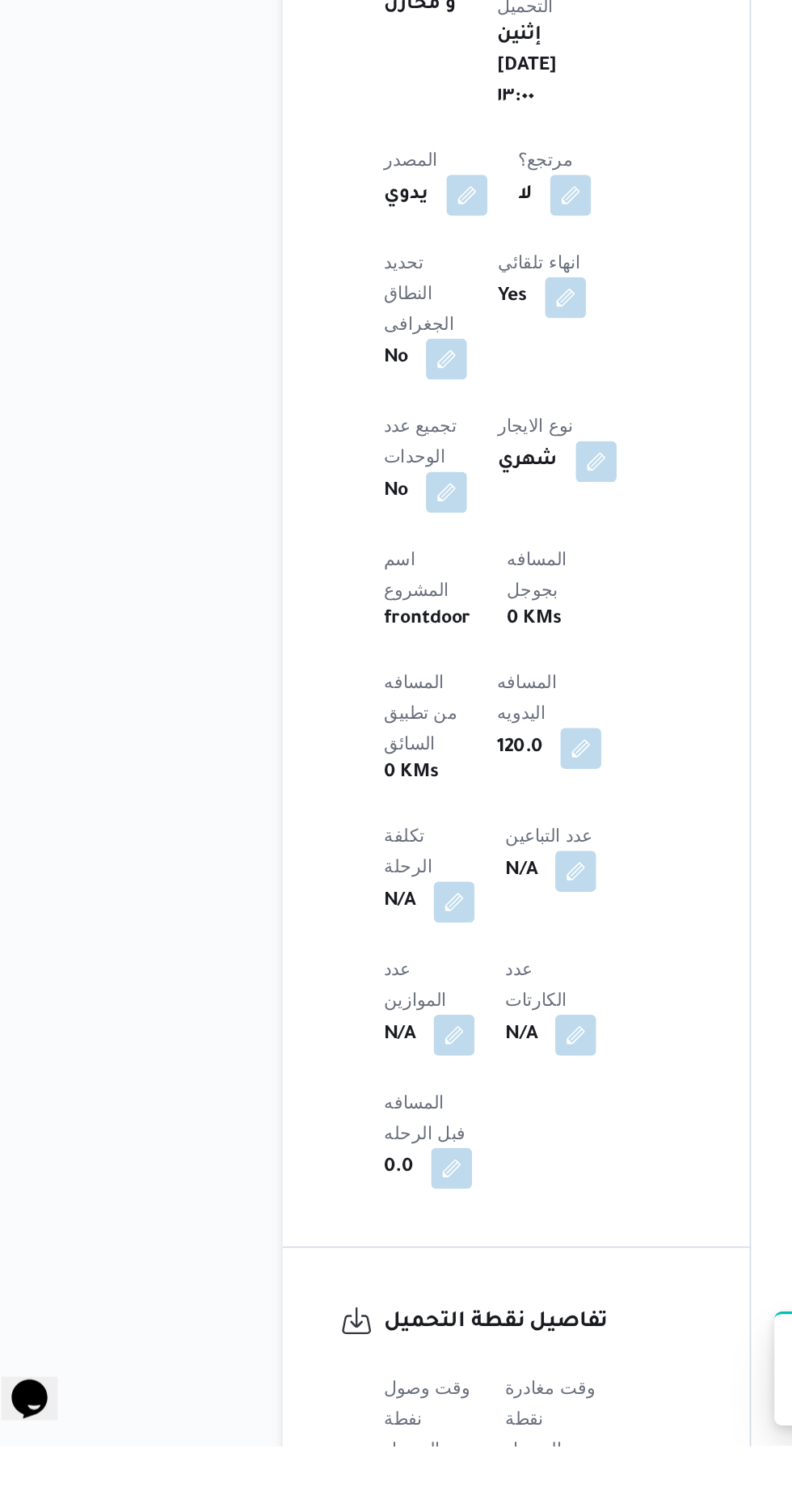
click at [324, 1511] on button "button" at bounding box center [319, 1535] width 26 height 26
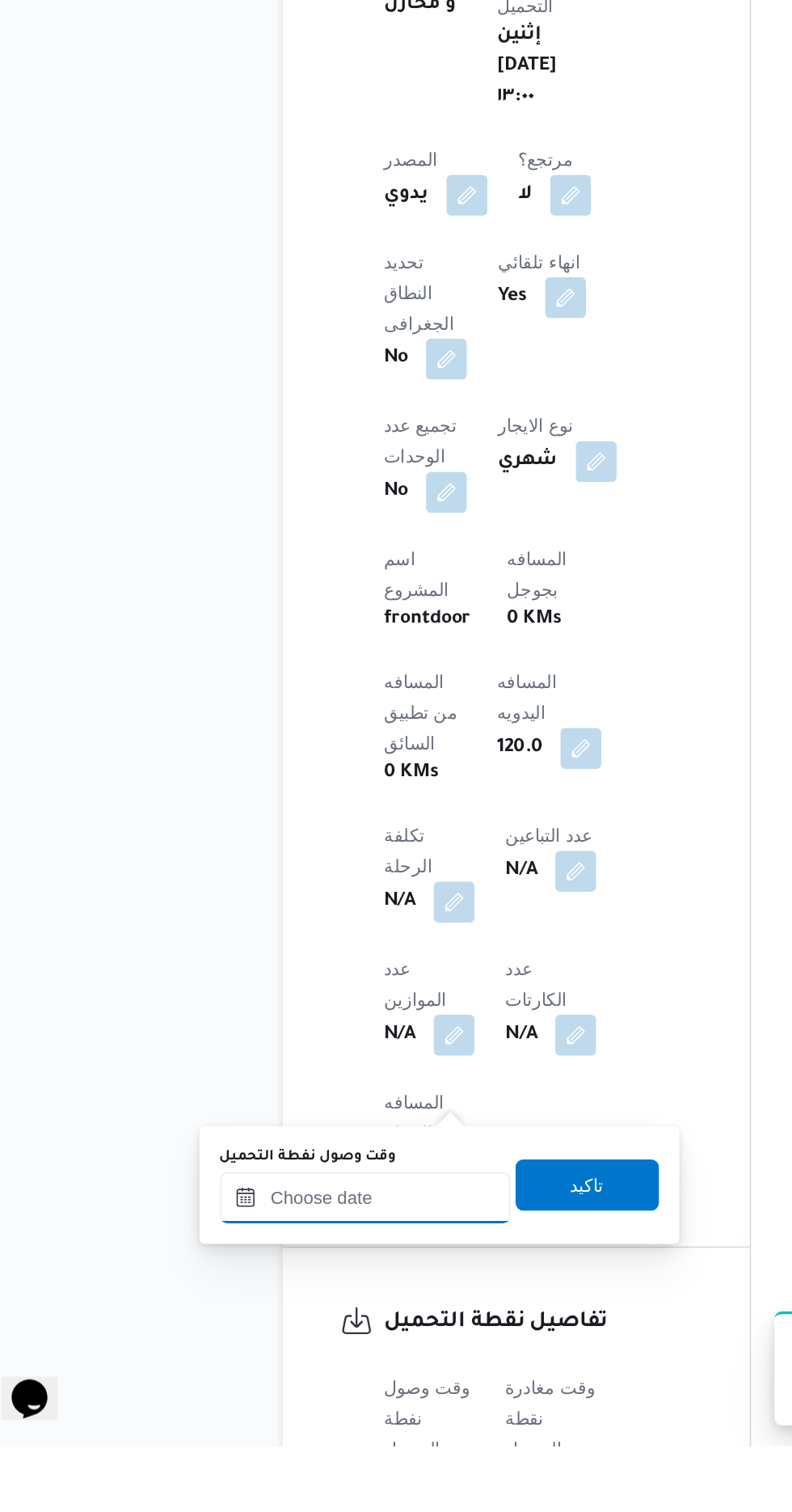
click at [303, 1349] on input "وقت وصول نفطة التحميل" at bounding box center [263, 1355] width 184 height 32
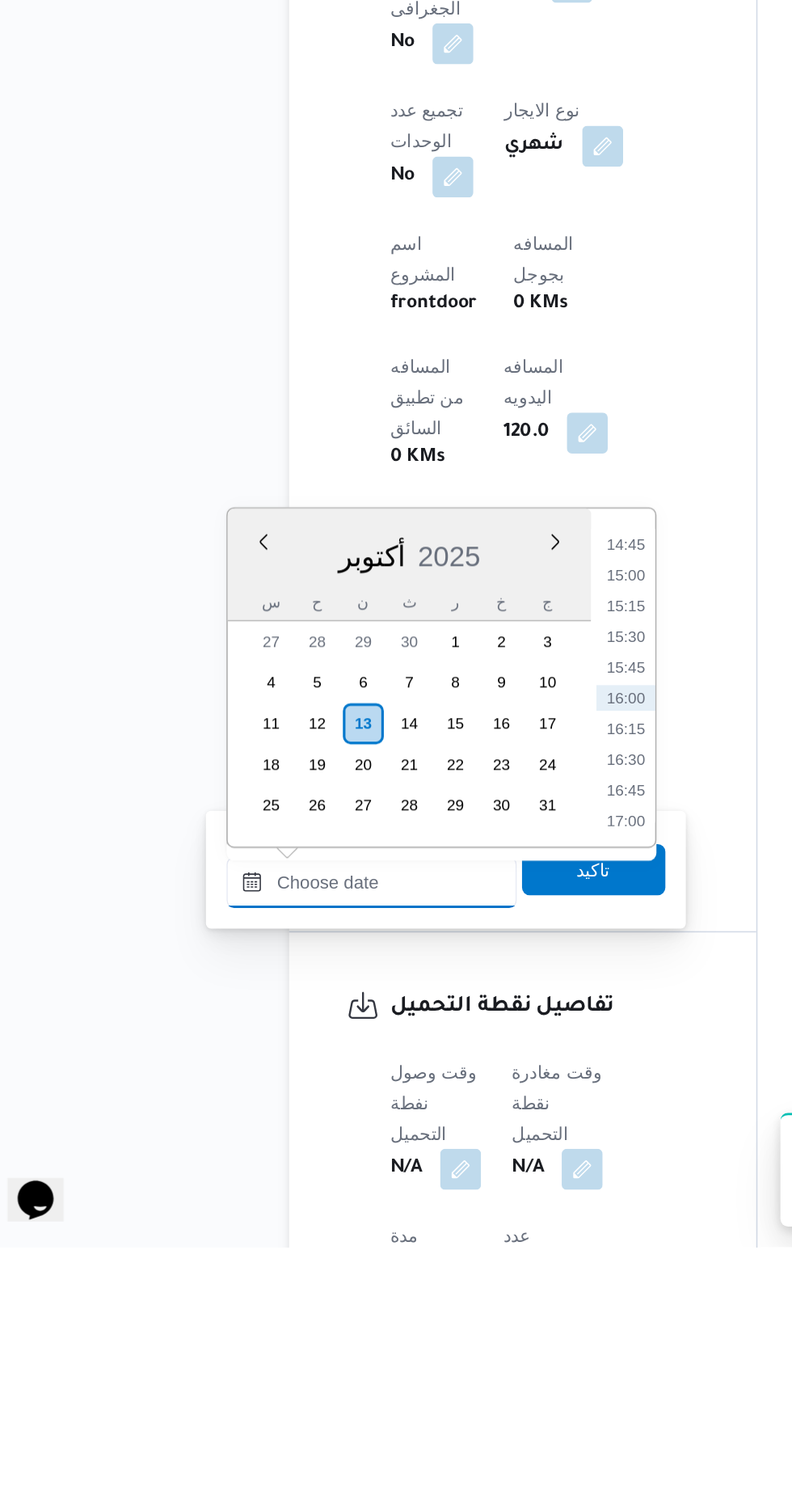
scroll to position [524, 0]
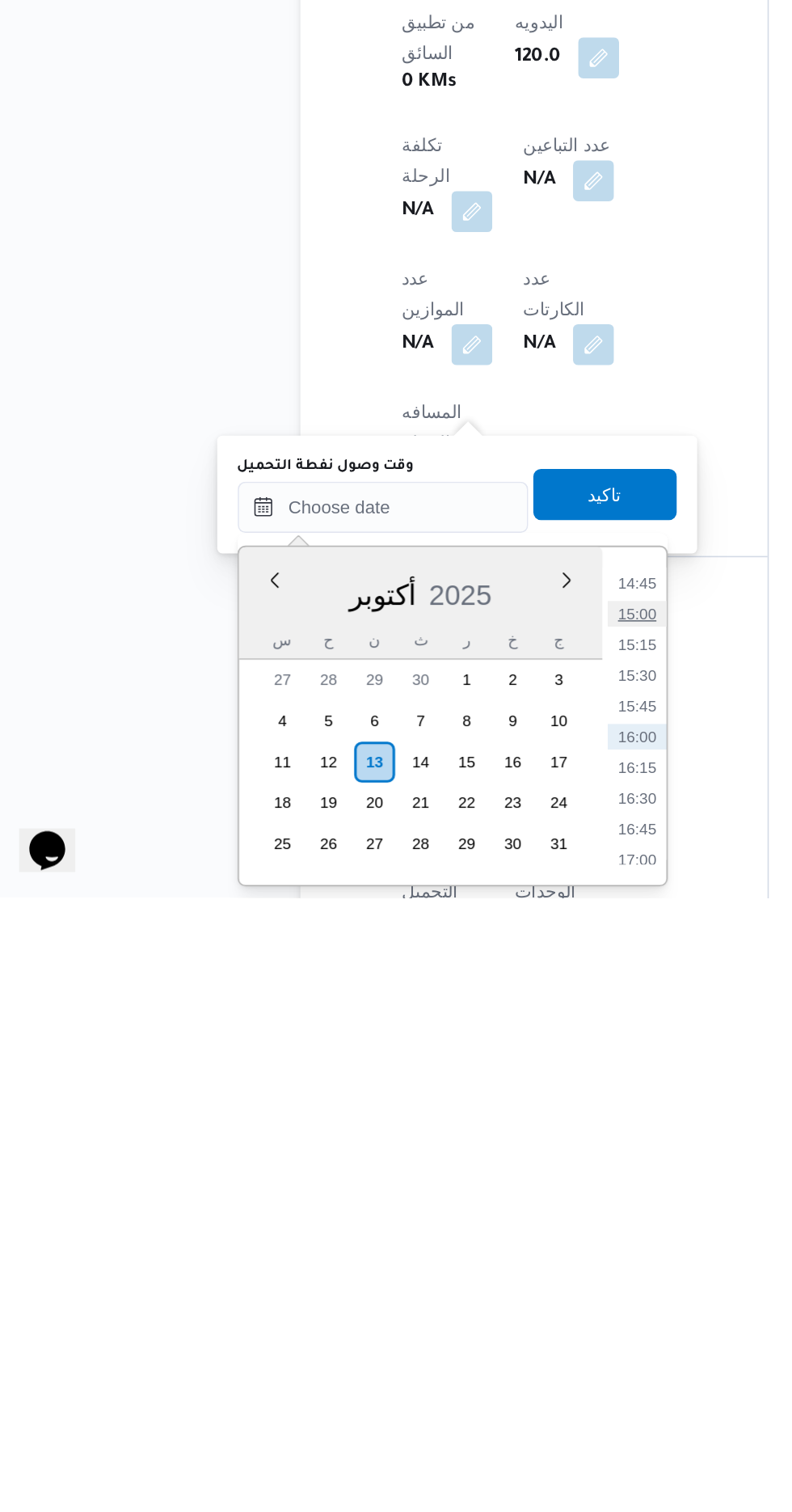
click at [423, 1325] on li "15:00" at bounding box center [423, 1332] width 38 height 16
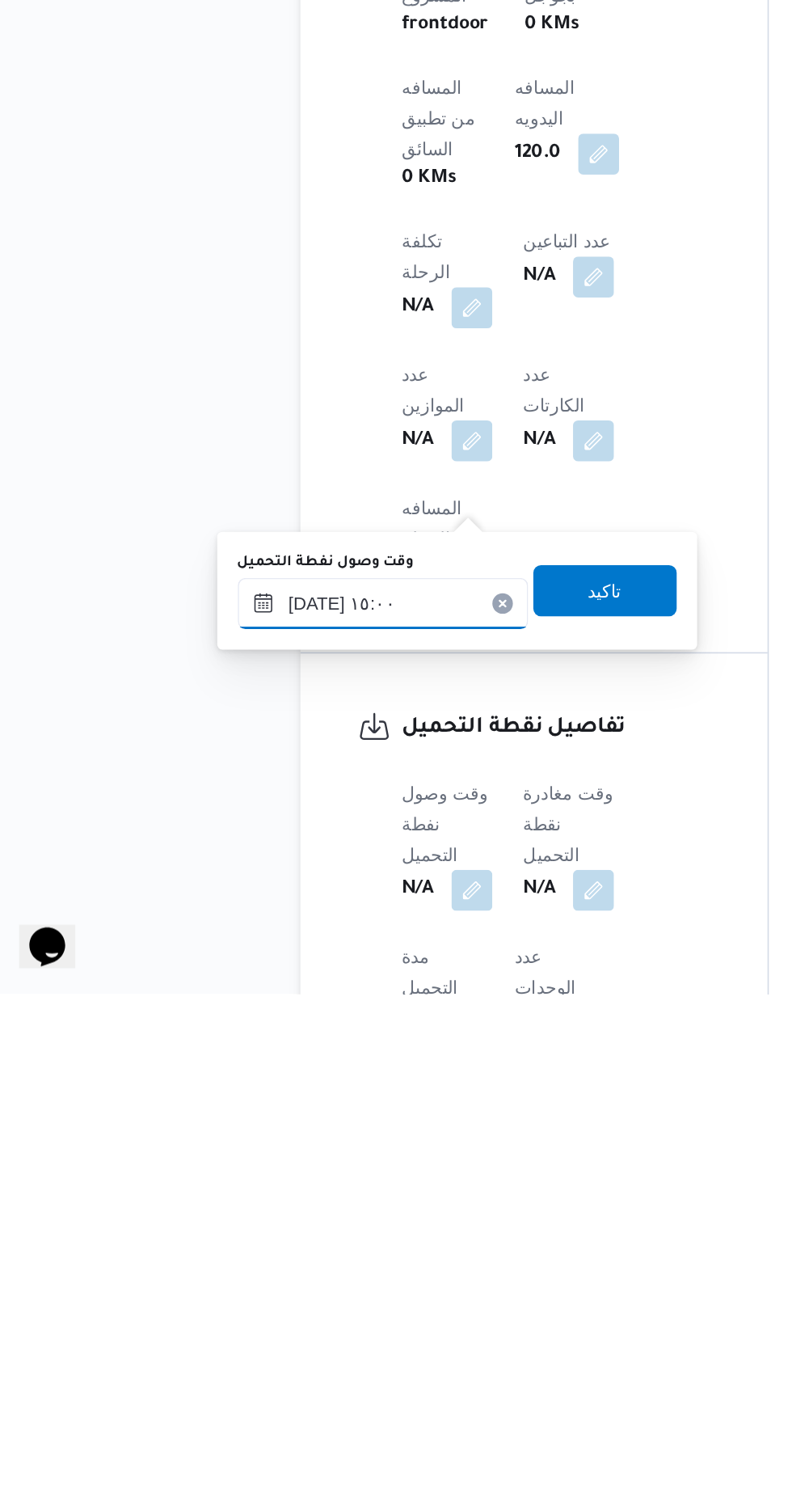
click at [300, 1264] on input "[DATE] ١٥:٠٠" at bounding box center [263, 1265] width 184 height 32
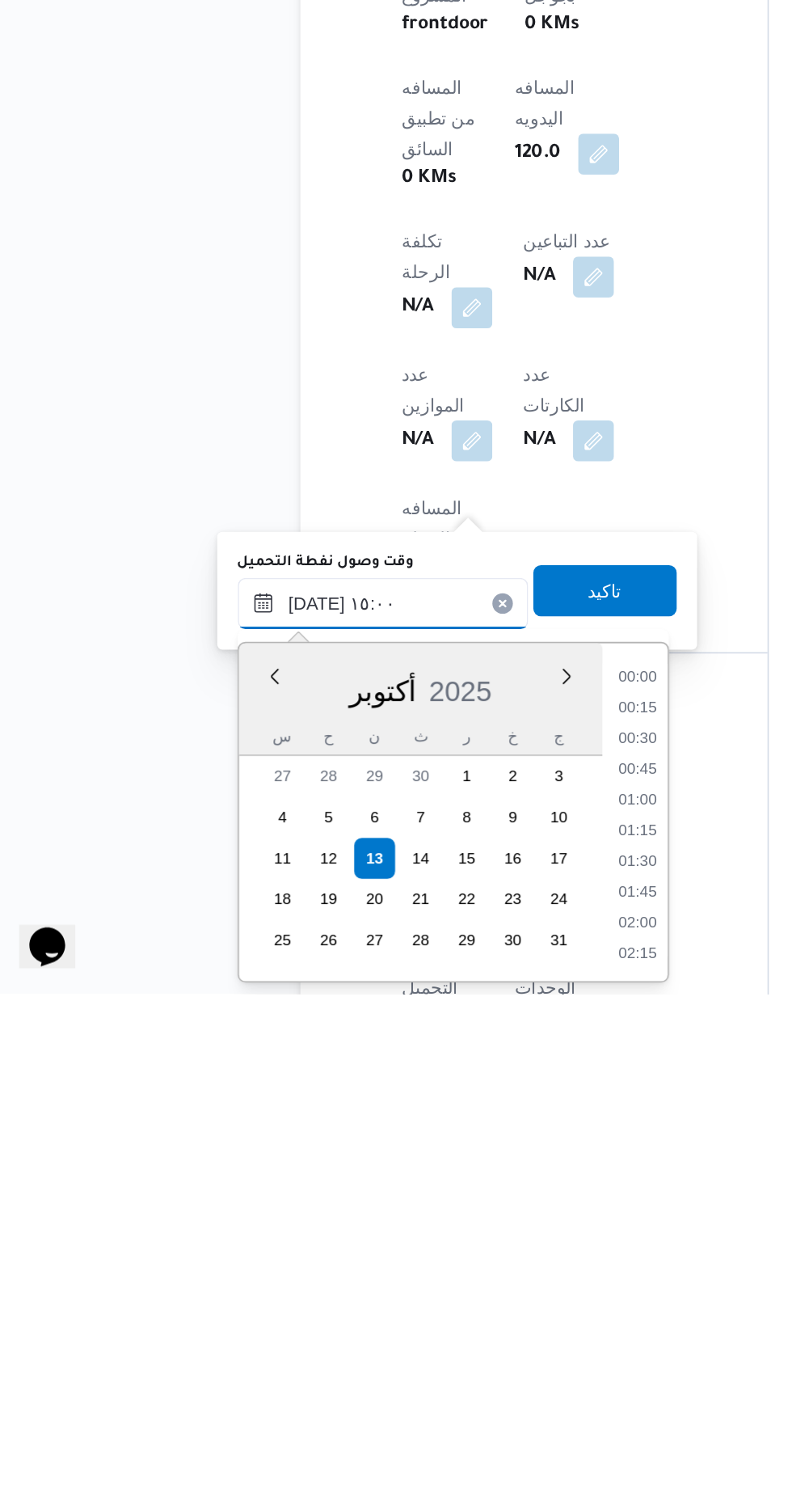
scroll to position [1065, 0]
click at [425, 1327] on li "14:00" at bounding box center [423, 1332] width 38 height 16
type input "[DATE] ١٤:٠٠"
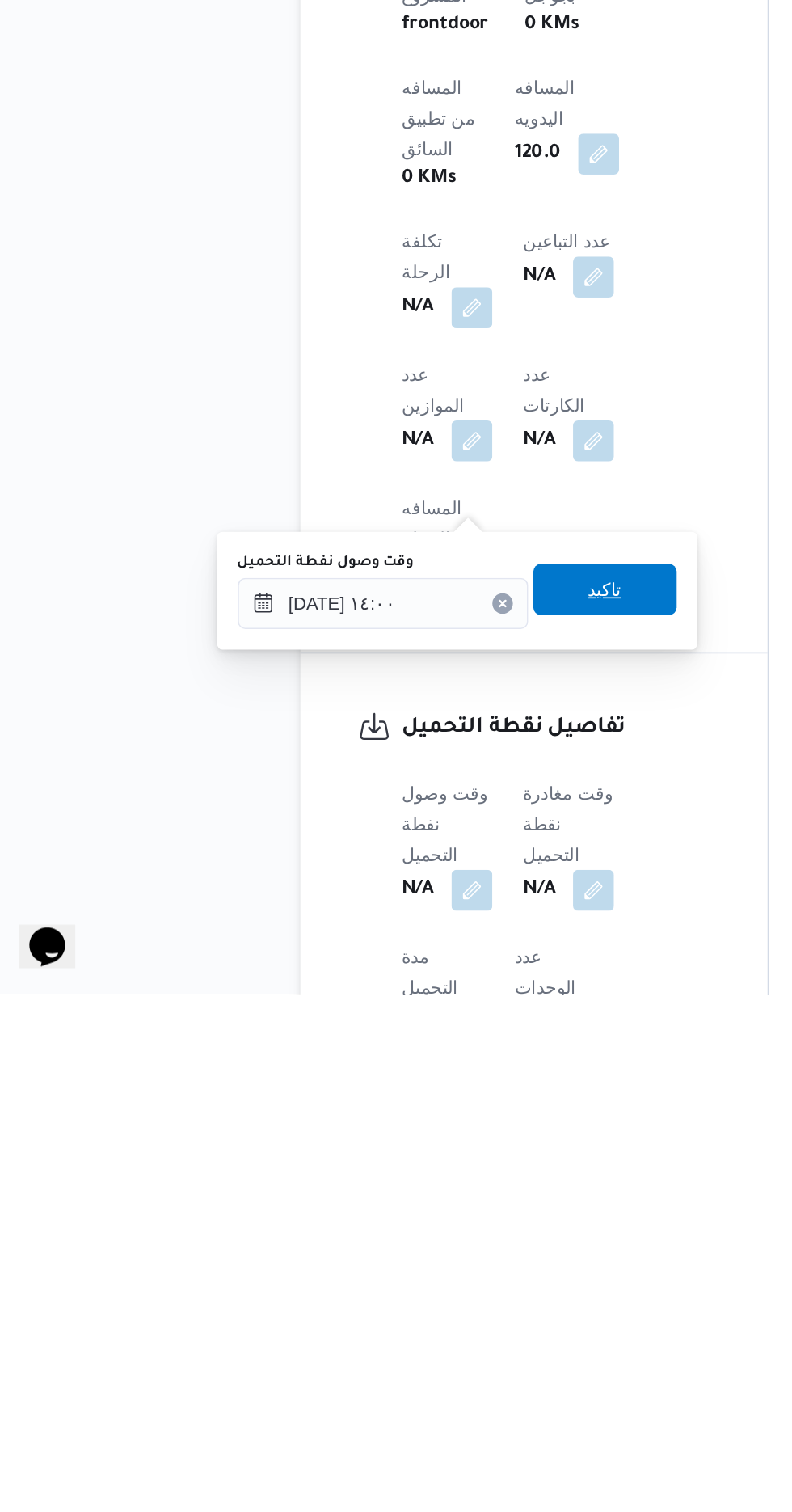
click at [427, 1245] on span "تاكيد" at bounding box center [403, 1257] width 90 height 32
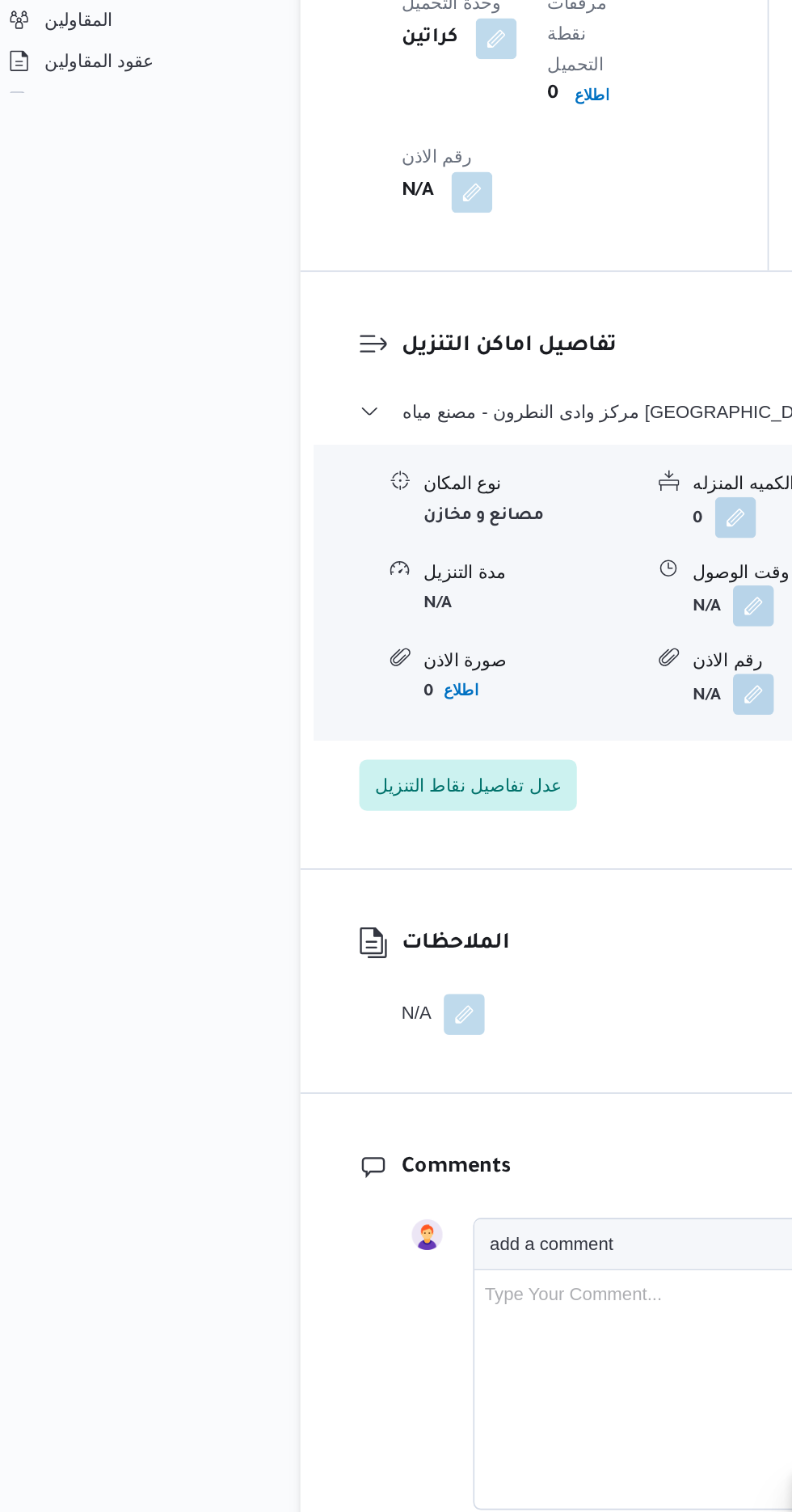
scroll to position [1627, 0]
click at [335, 782] on div "نوع المكان مصانع و مخازن الكميه المنزله 0 وحدة الكمية المنزله كراتين مدة التنزي…" at bounding box center [492, 874] width 559 height 184
click at [329, 985] on span "عدل تفاصيل نقاط التنزيل" at bounding box center [316, 994] width 118 height 20
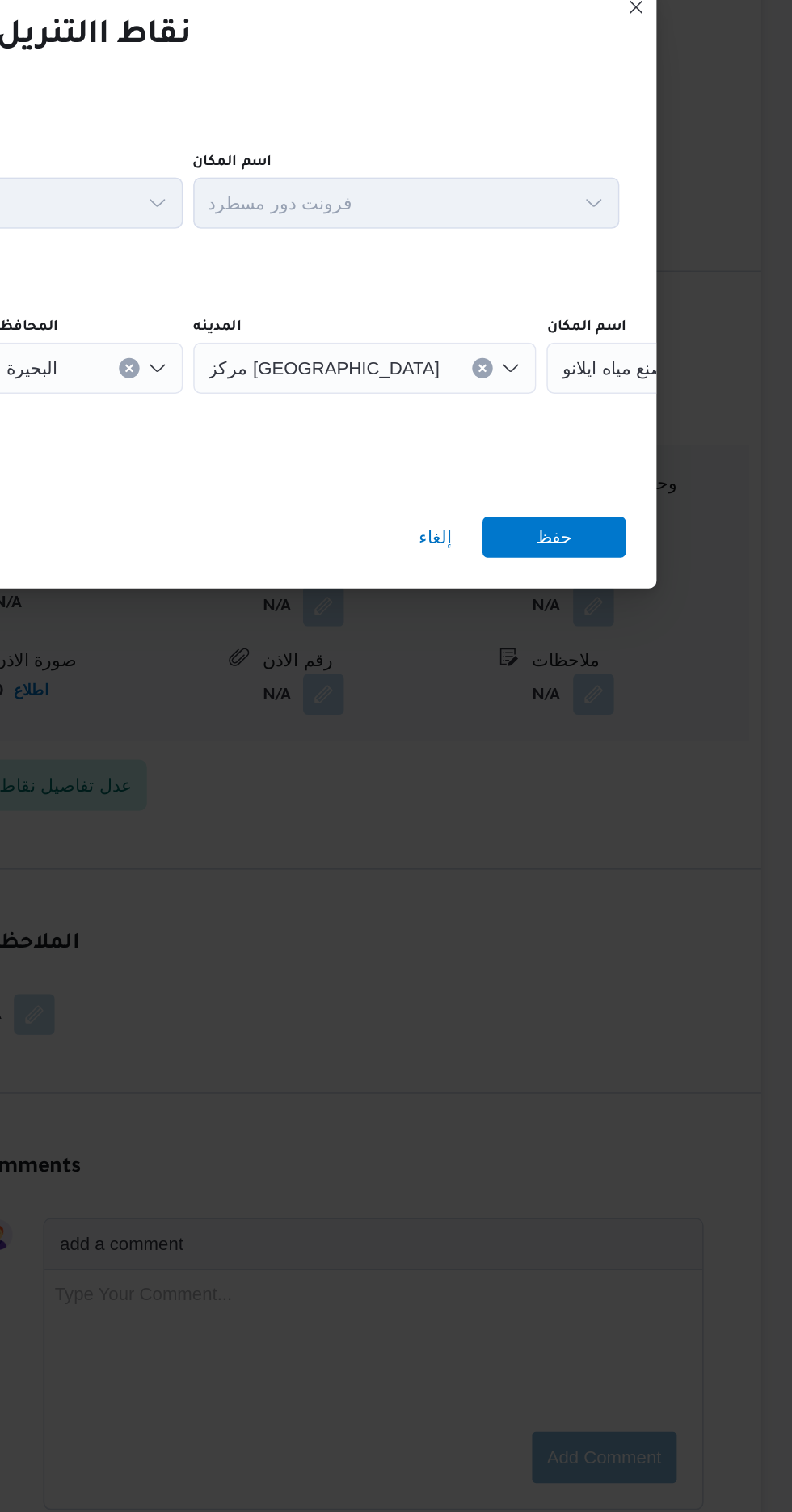
click at [725, 725] on input "اسم المكان" at bounding box center [726, 731] width 2 height 20
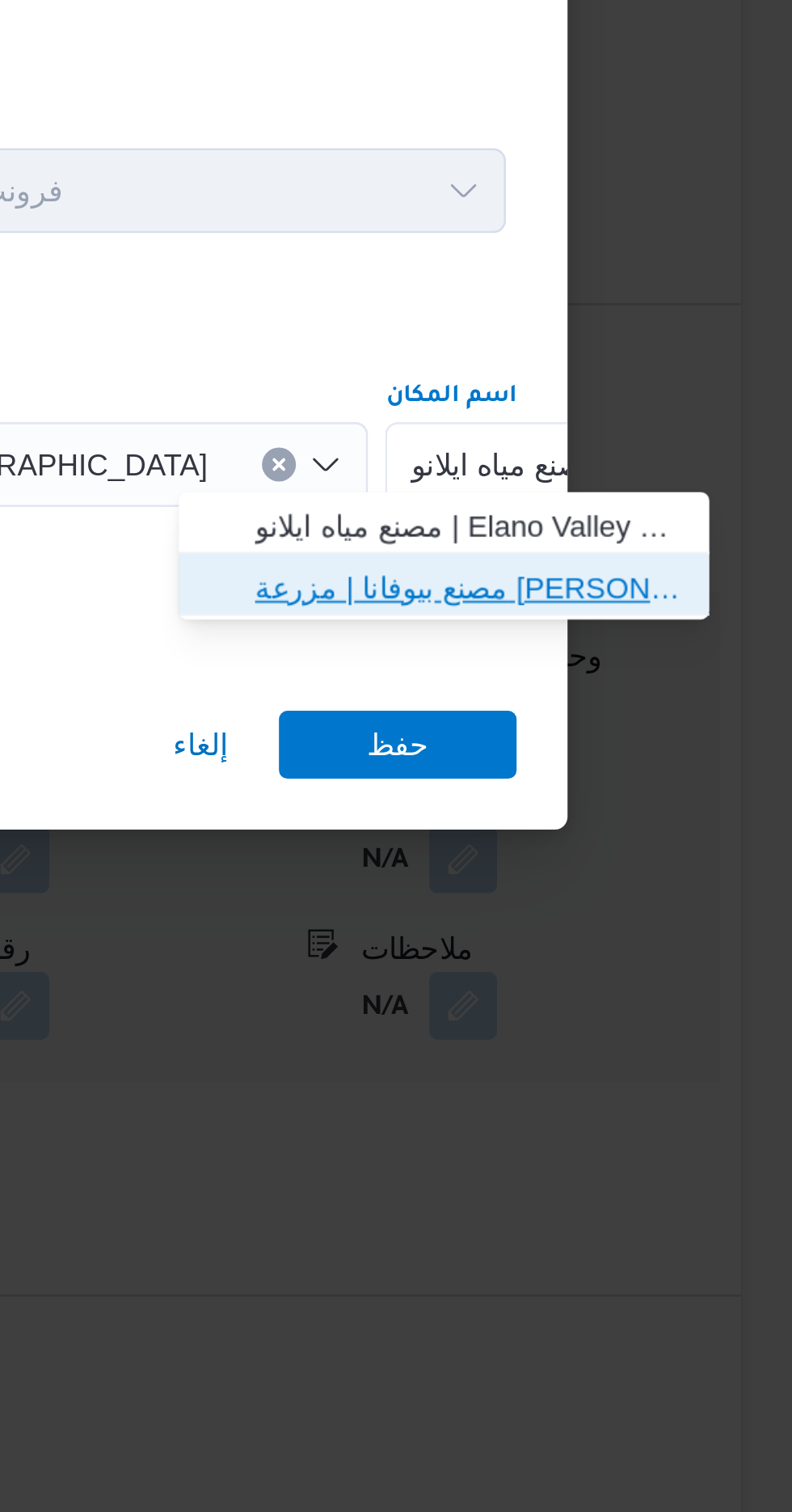
click at [686, 773] on span "مصنع بيوفانا | مزرعة [PERSON_NAME] | null" at bounding box center [669, 778] width 163 height 20
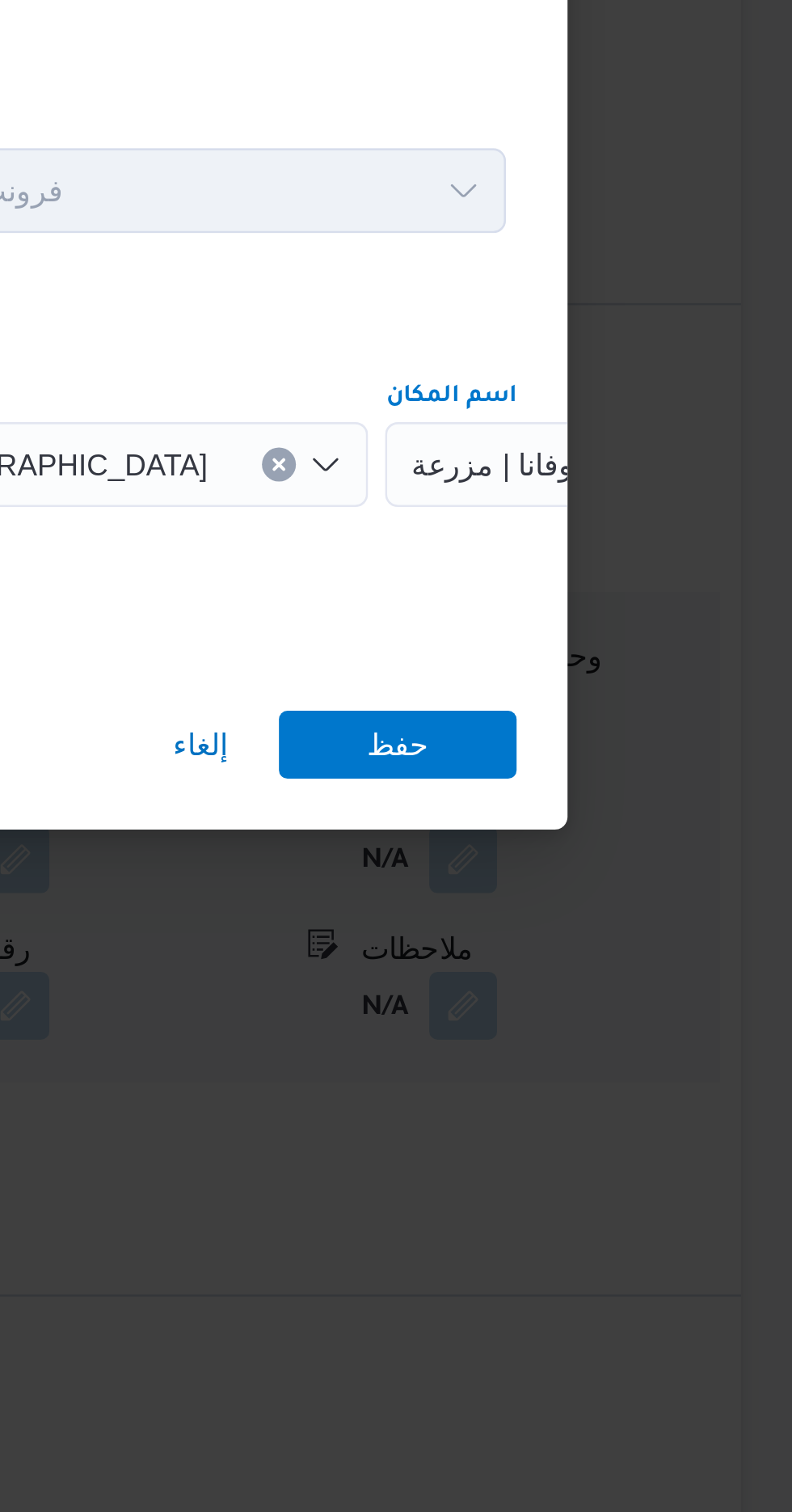
scroll to position [0, 0]
click at [658, 825] on span "حفظ" at bounding box center [642, 838] width 90 height 26
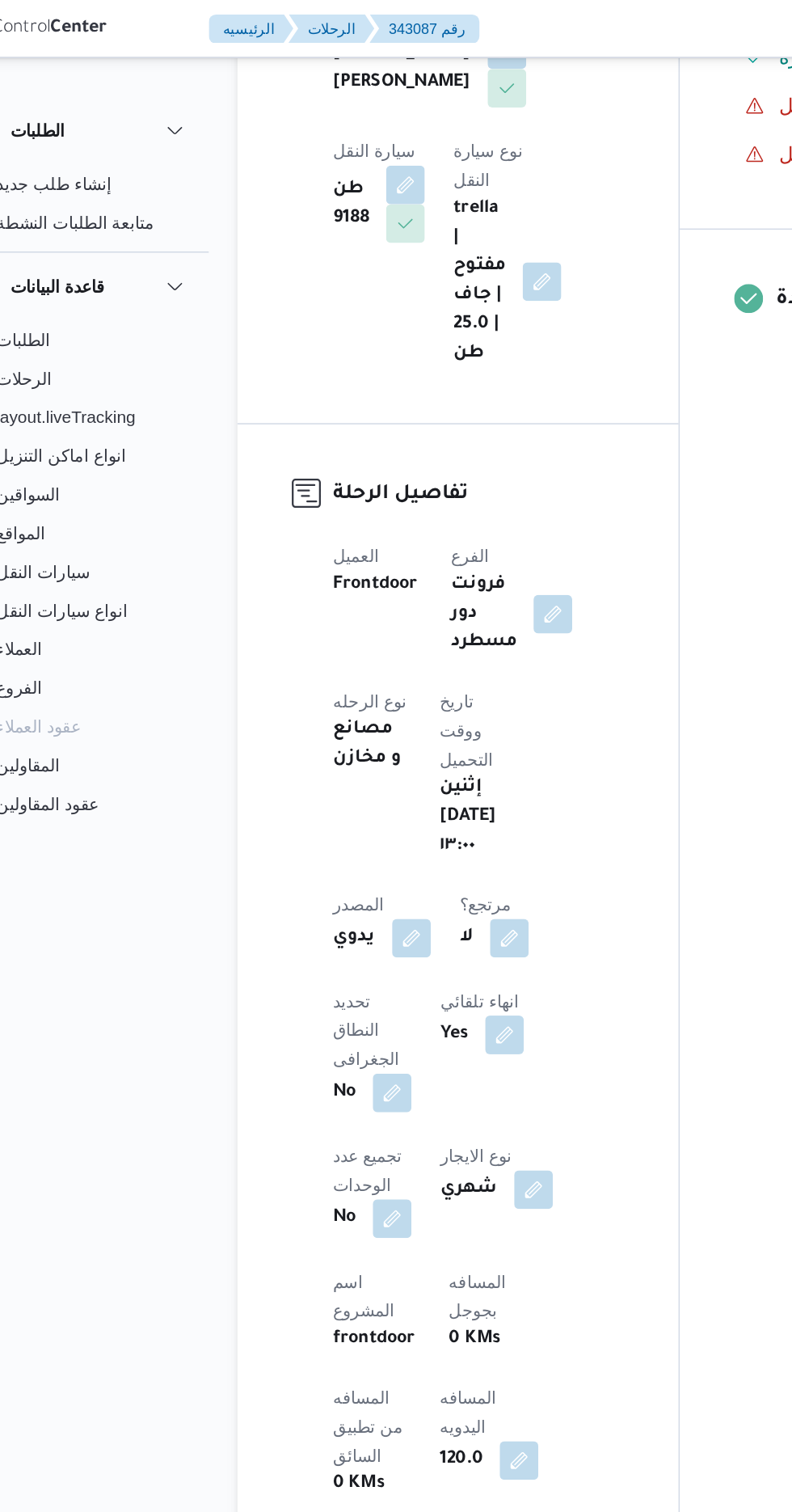
scroll to position [521, 0]
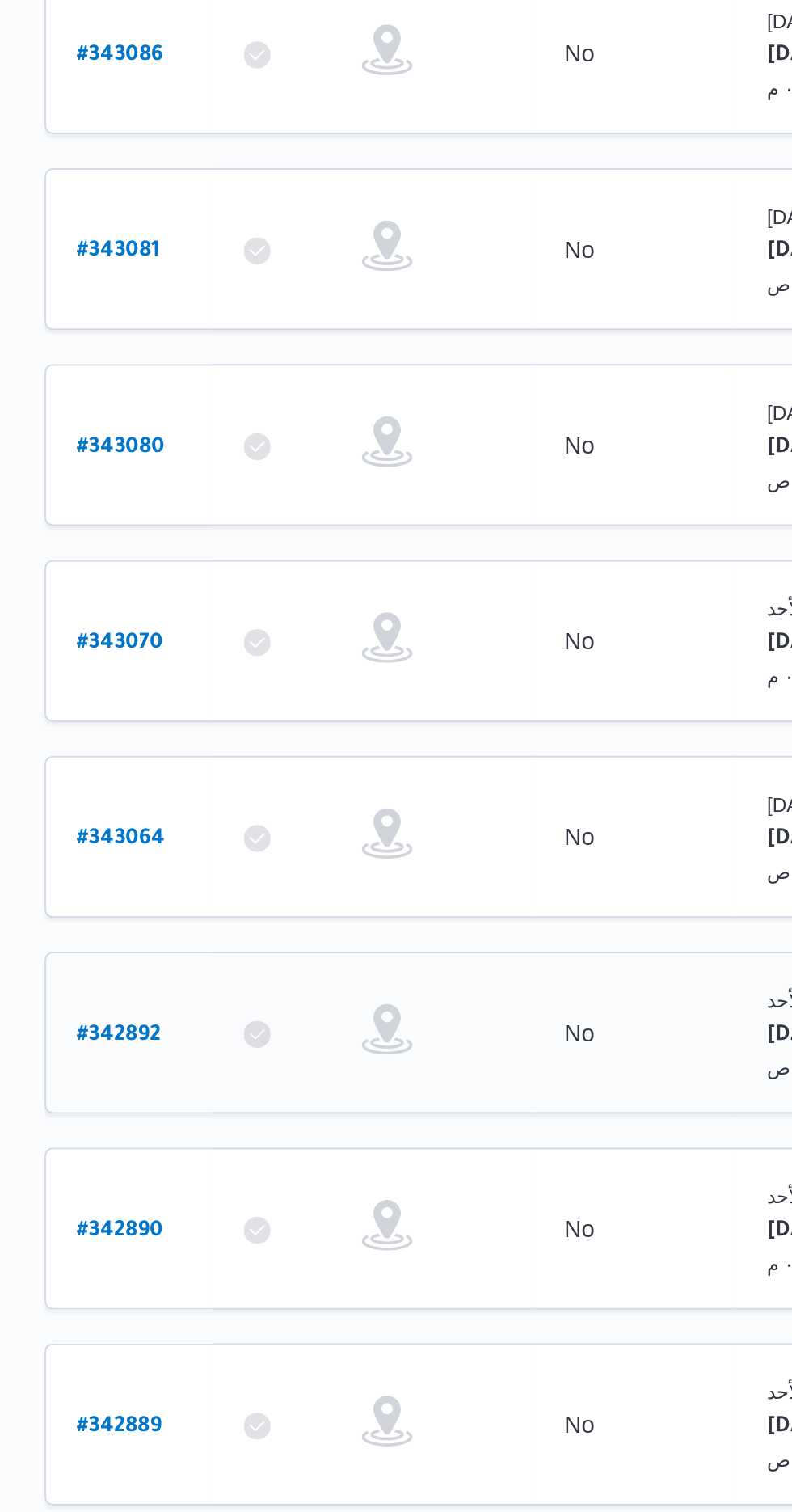
click at [247, 777] on link "# 342892" at bounding box center [245, 787] width 40 height 22
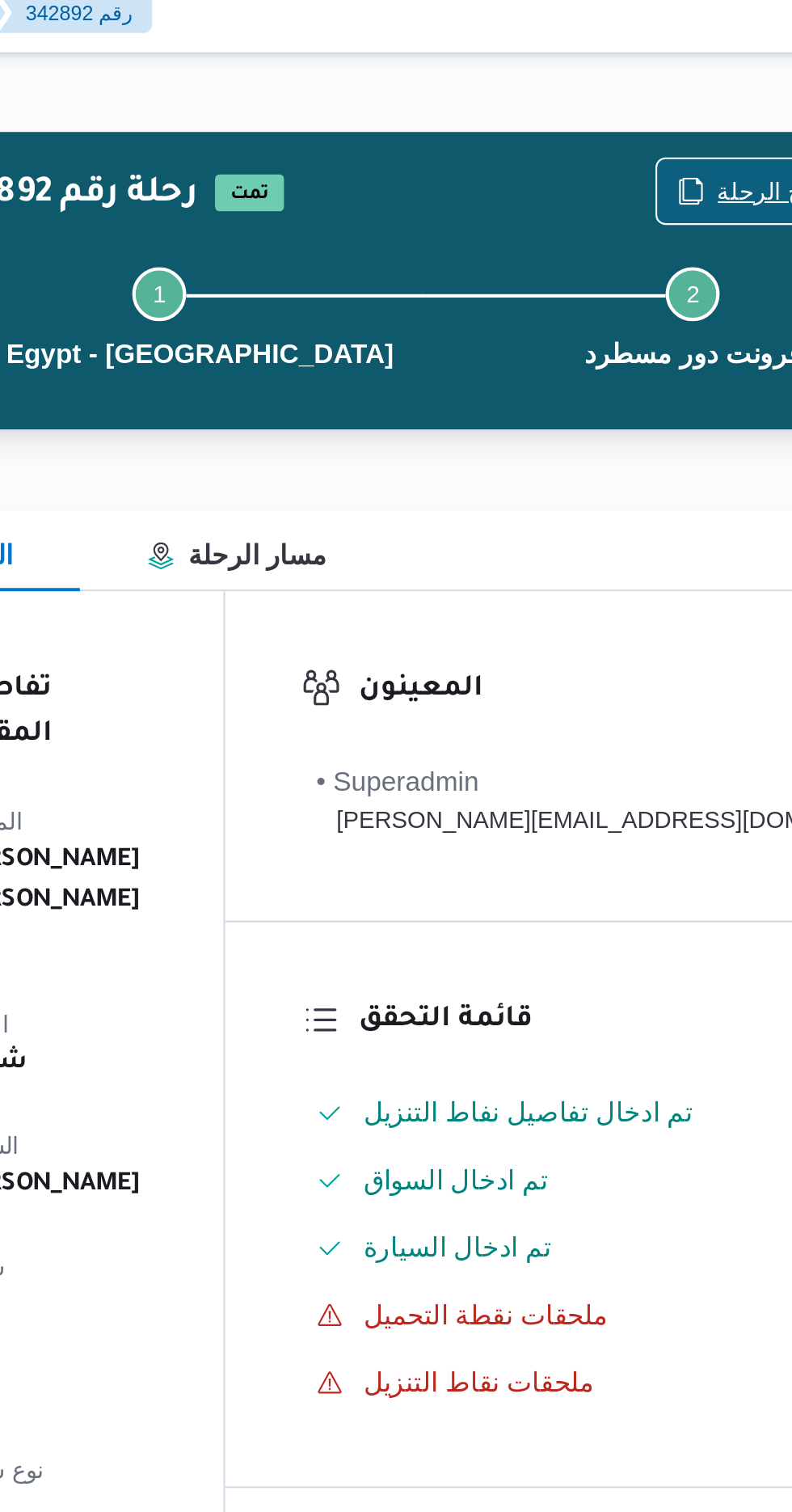
click at [643, 99] on span "نسخ الرحلة" at bounding box center [670, 104] width 54 height 20
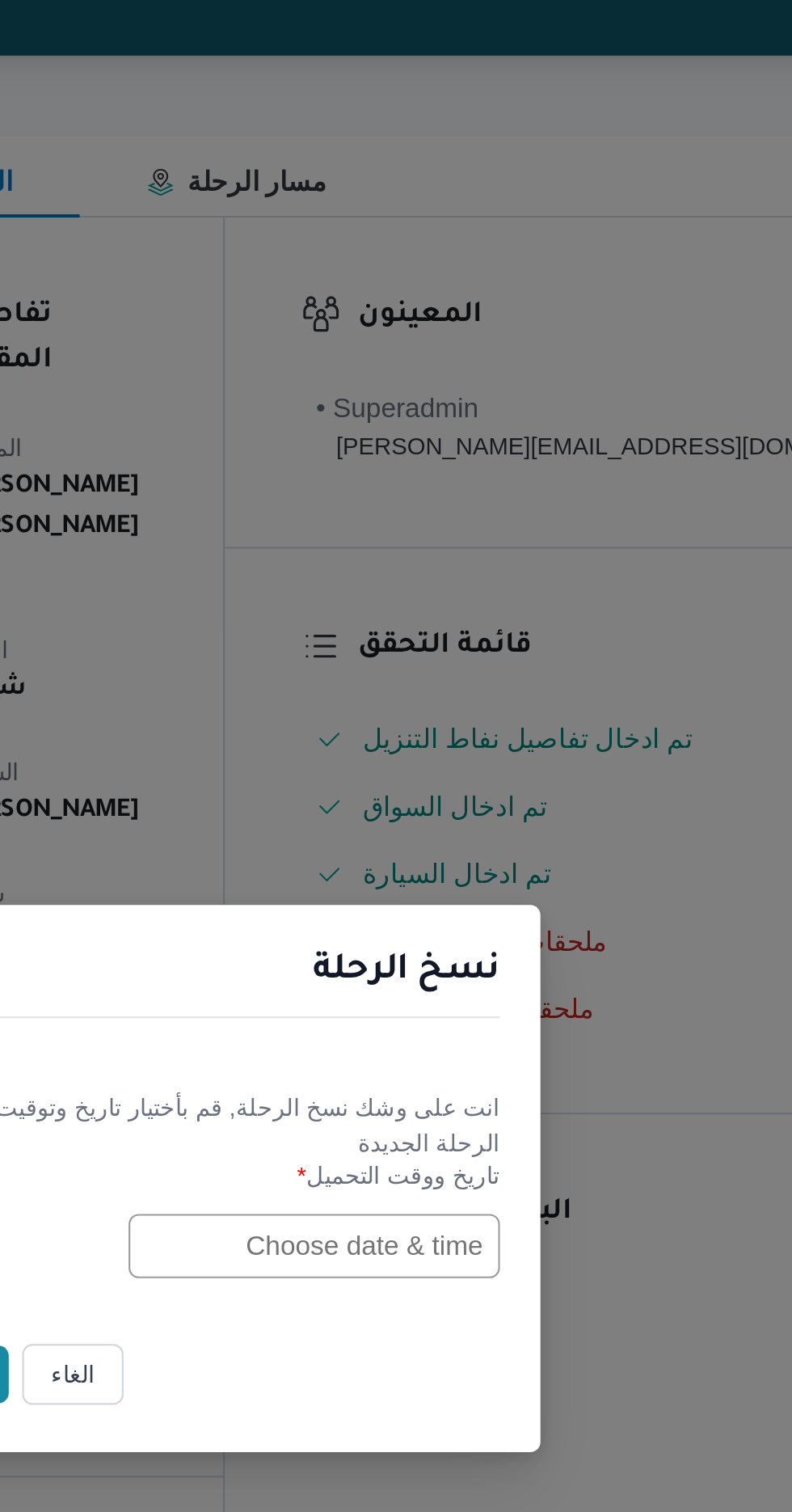
click at [423, 781] on input "text" at bounding box center [449, 788] width 178 height 31
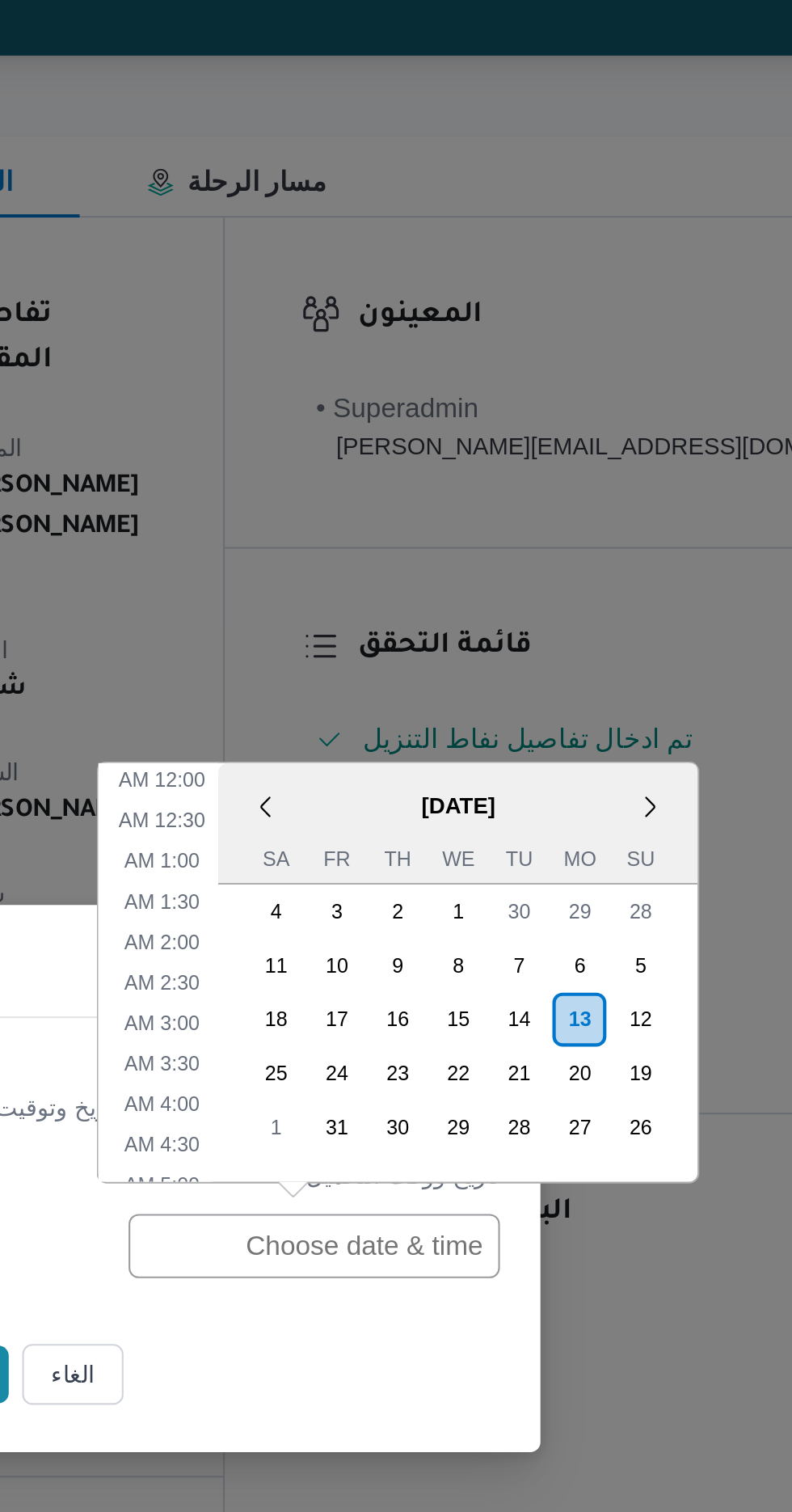
scroll to position [528, 0]
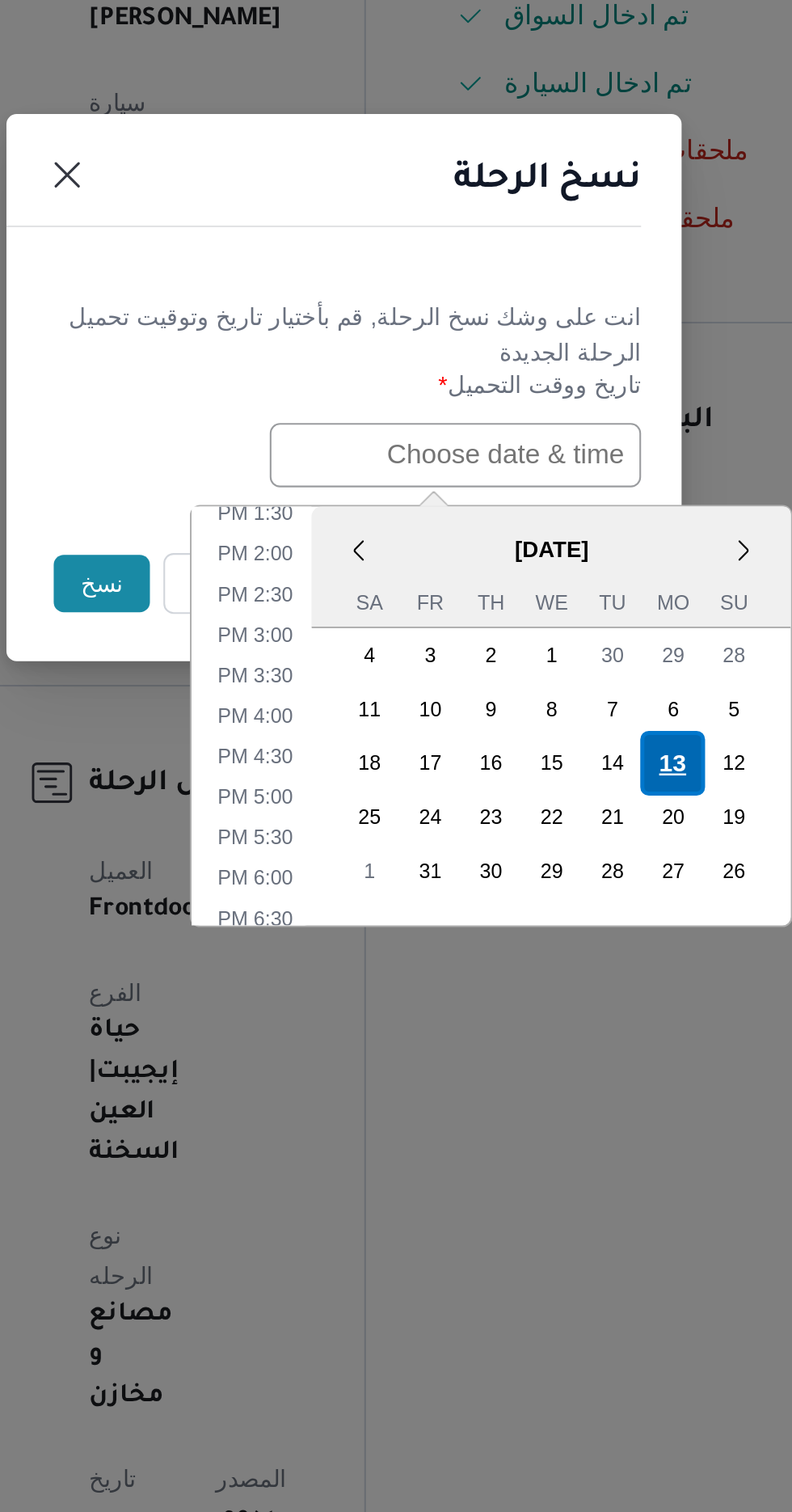
click at [553, 935] on div "13" at bounding box center [554, 935] width 31 height 31
type input "[DATE] 12:00AM"
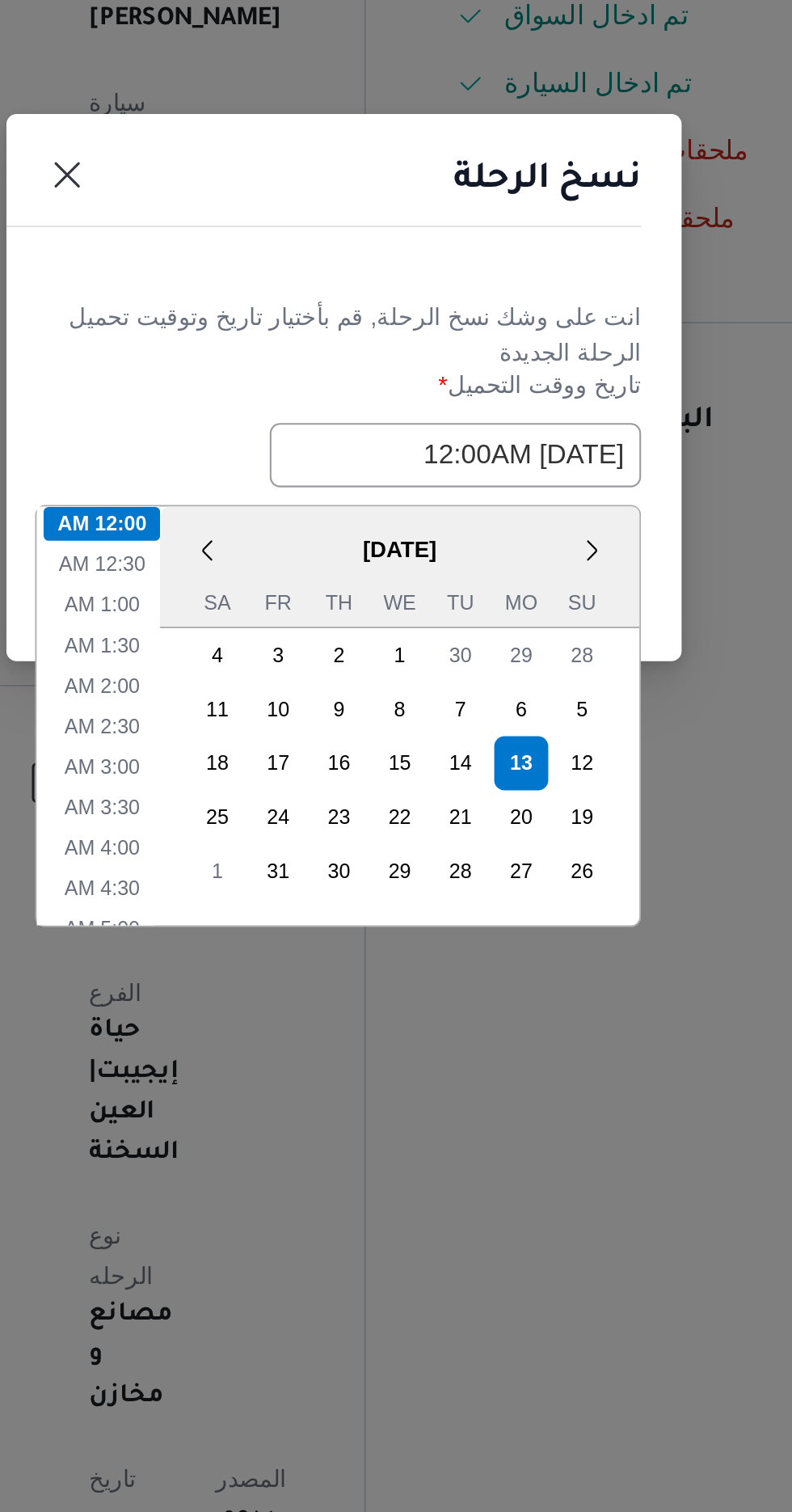
click at [466, 658] on h1 "نسخ الرحلة" at bounding box center [494, 658] width 90 height 26
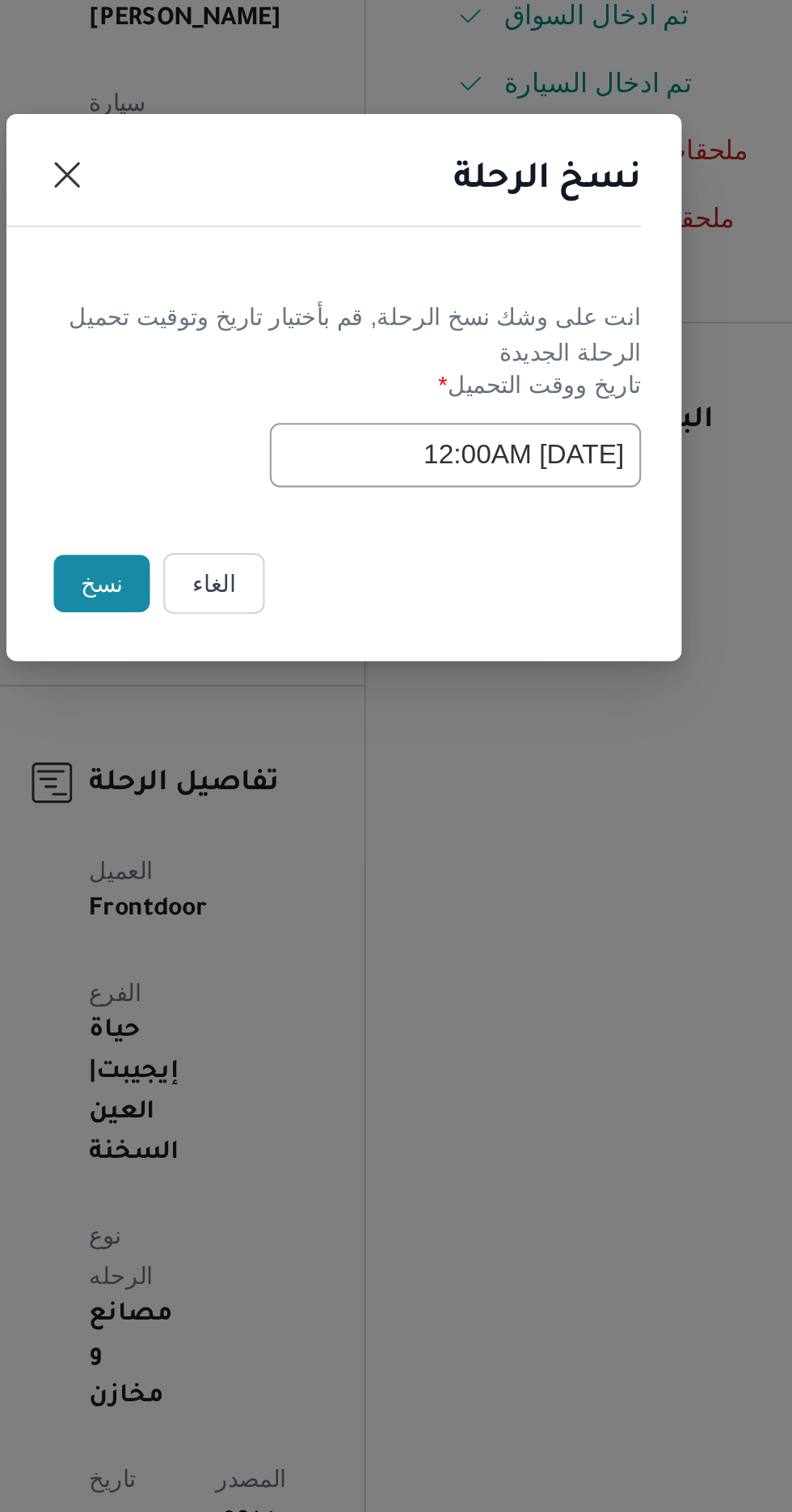
click at [266, 843] on button "نسخ" at bounding box center [280, 849] width 46 height 27
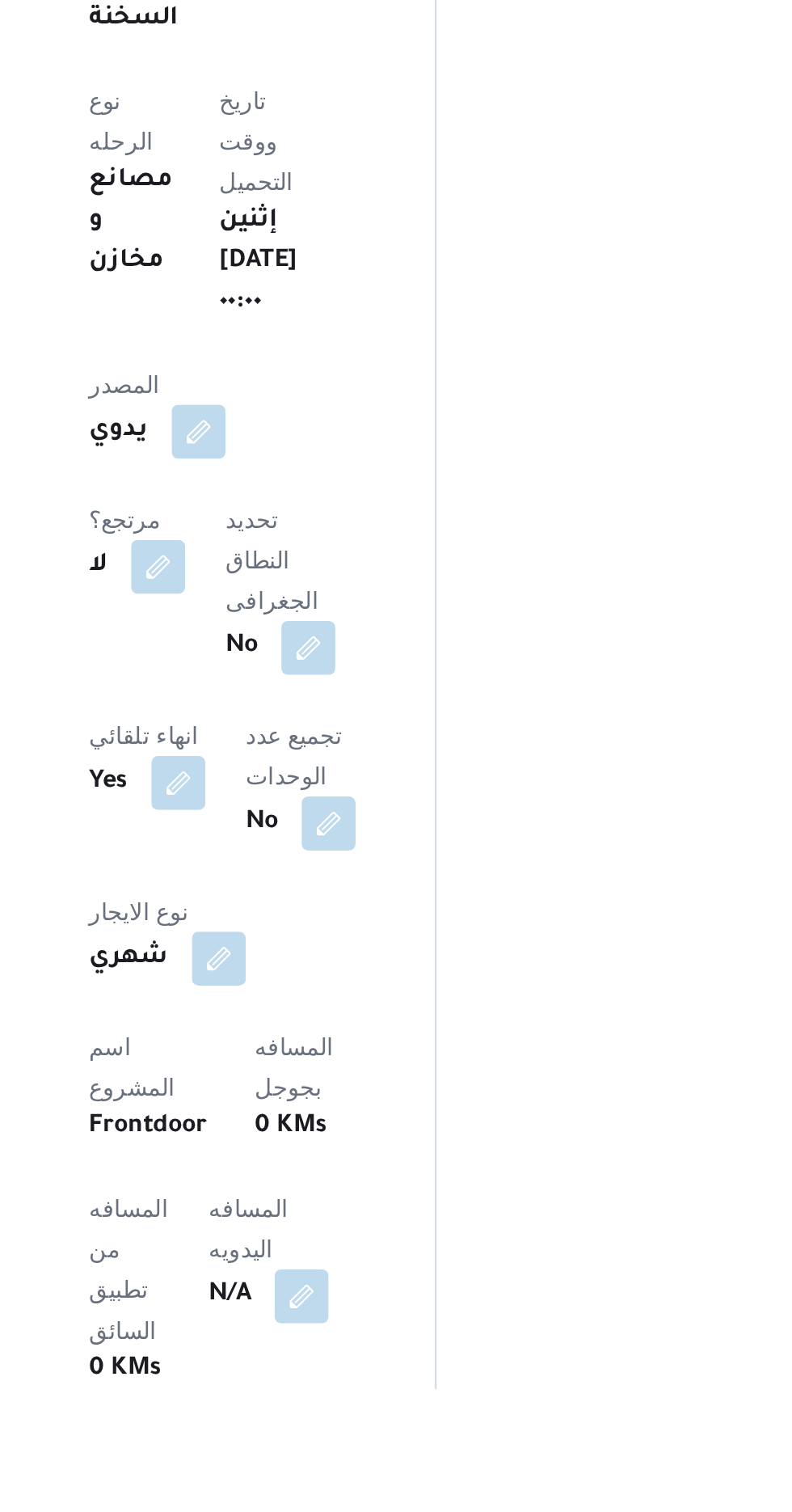
scroll to position [271, 0]
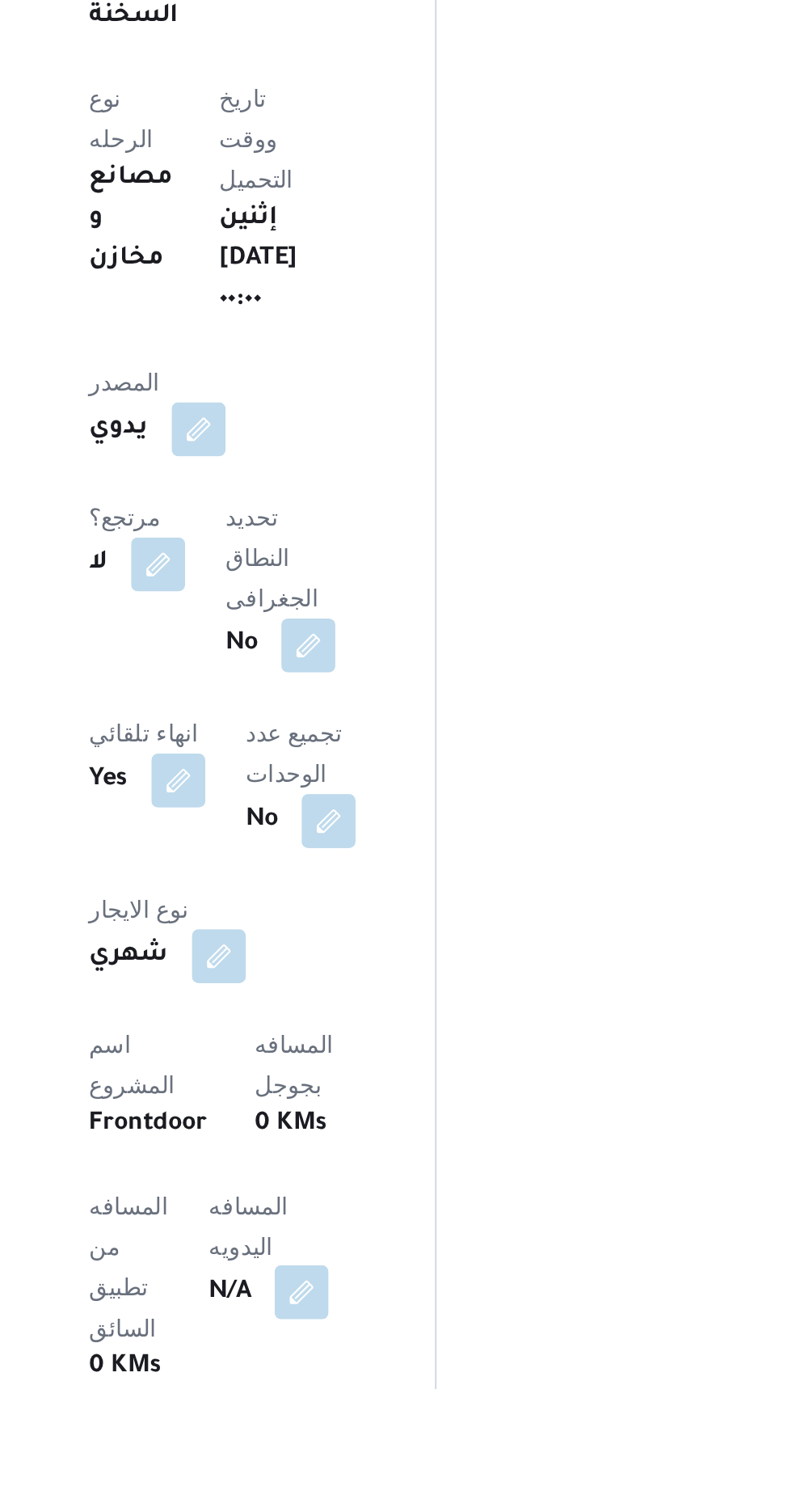
click at [363, 1453] on button "button" at bounding box center [376, 1466] width 26 height 26
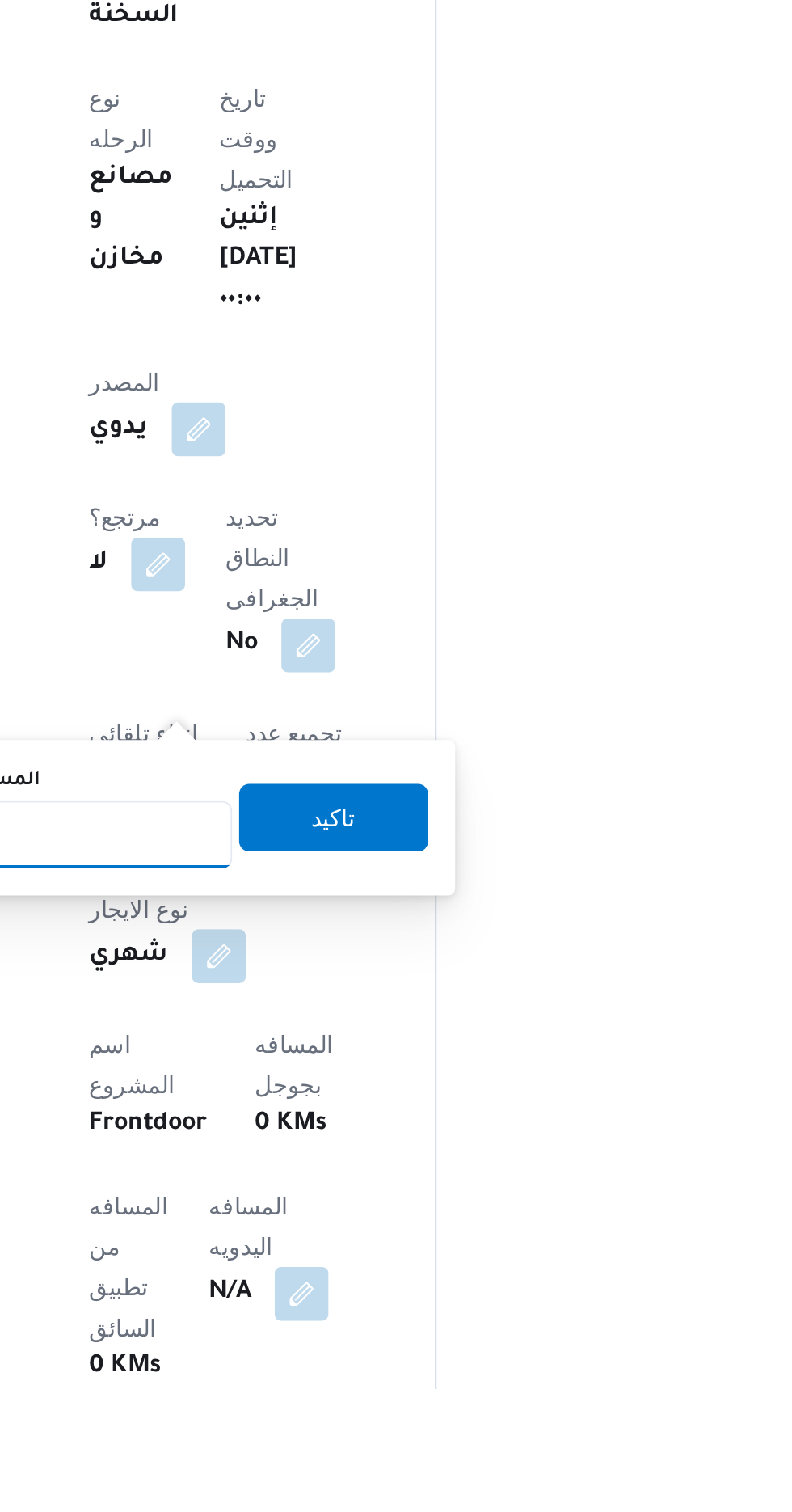
click at [299, 1246] on input "المسافه اليدويه" at bounding box center [262, 1246] width 160 height 32
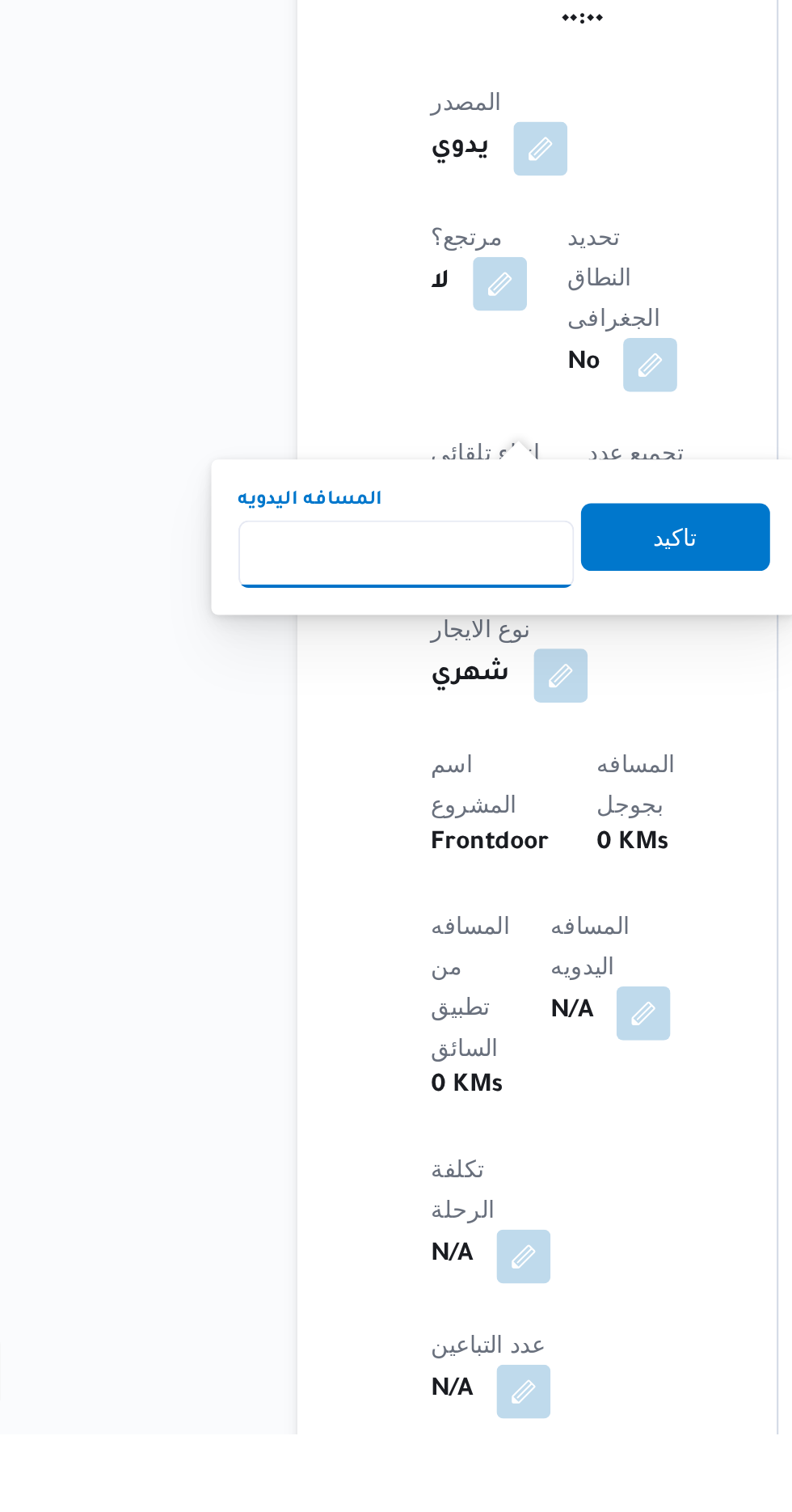
scroll to position [428, 0]
type input "3"
type input "175"
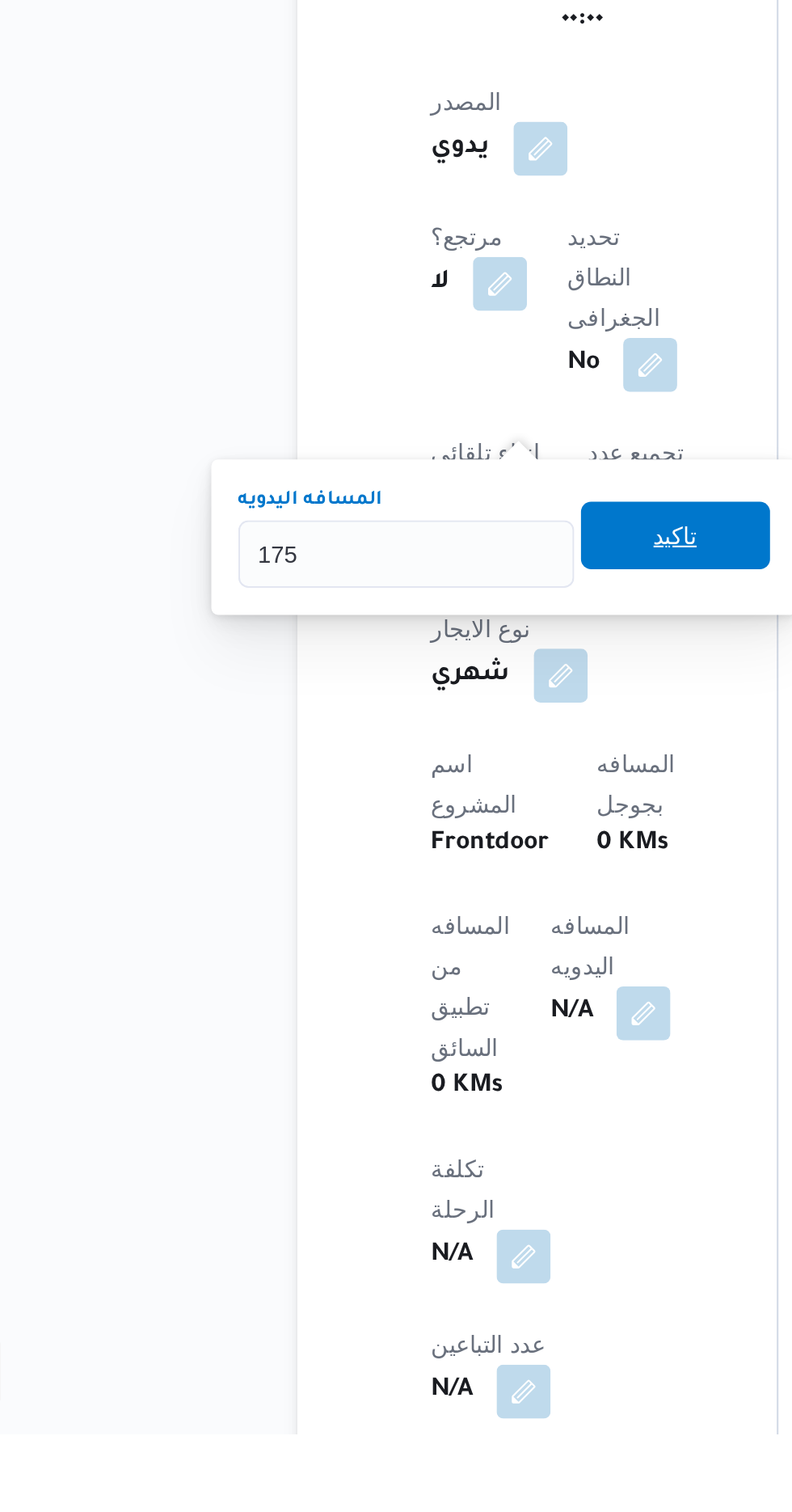
click at [402, 1075] on span "تاكيد" at bounding box center [391, 1081] width 21 height 20
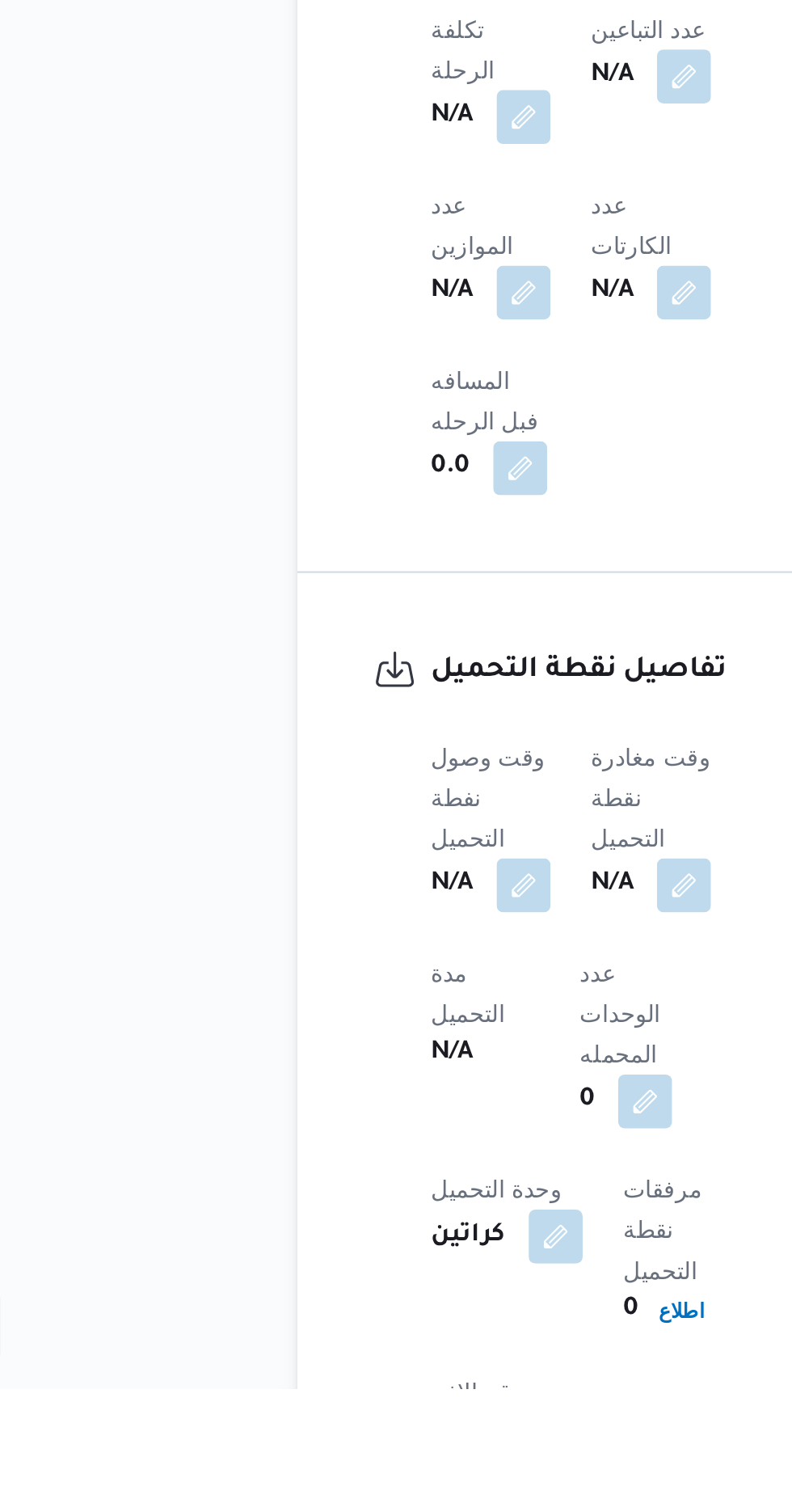
scroll to position [754, 0]
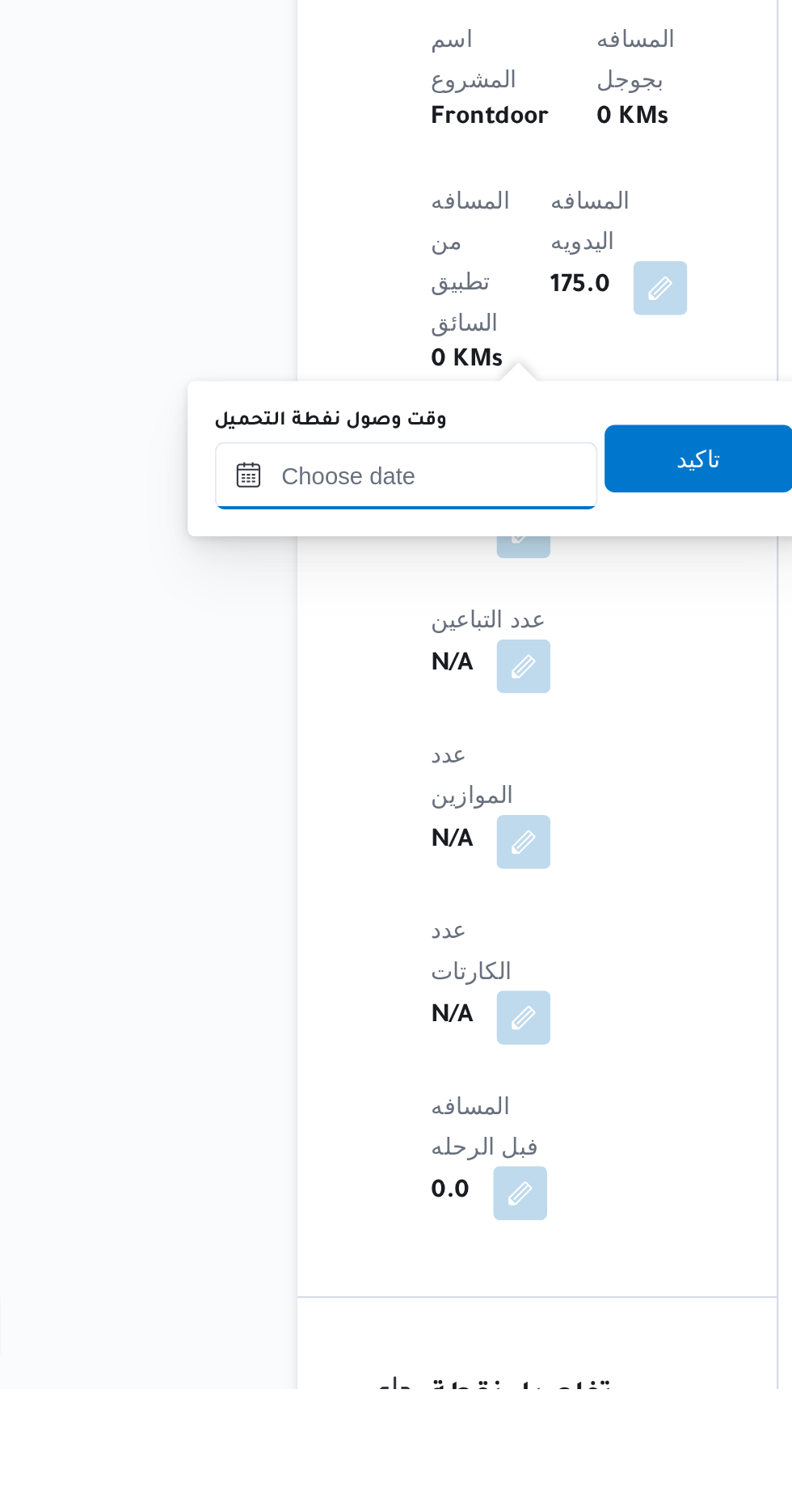
click at [287, 1078] on input "وقت وصول نفطة التحميل" at bounding box center [263, 1075] width 184 height 32
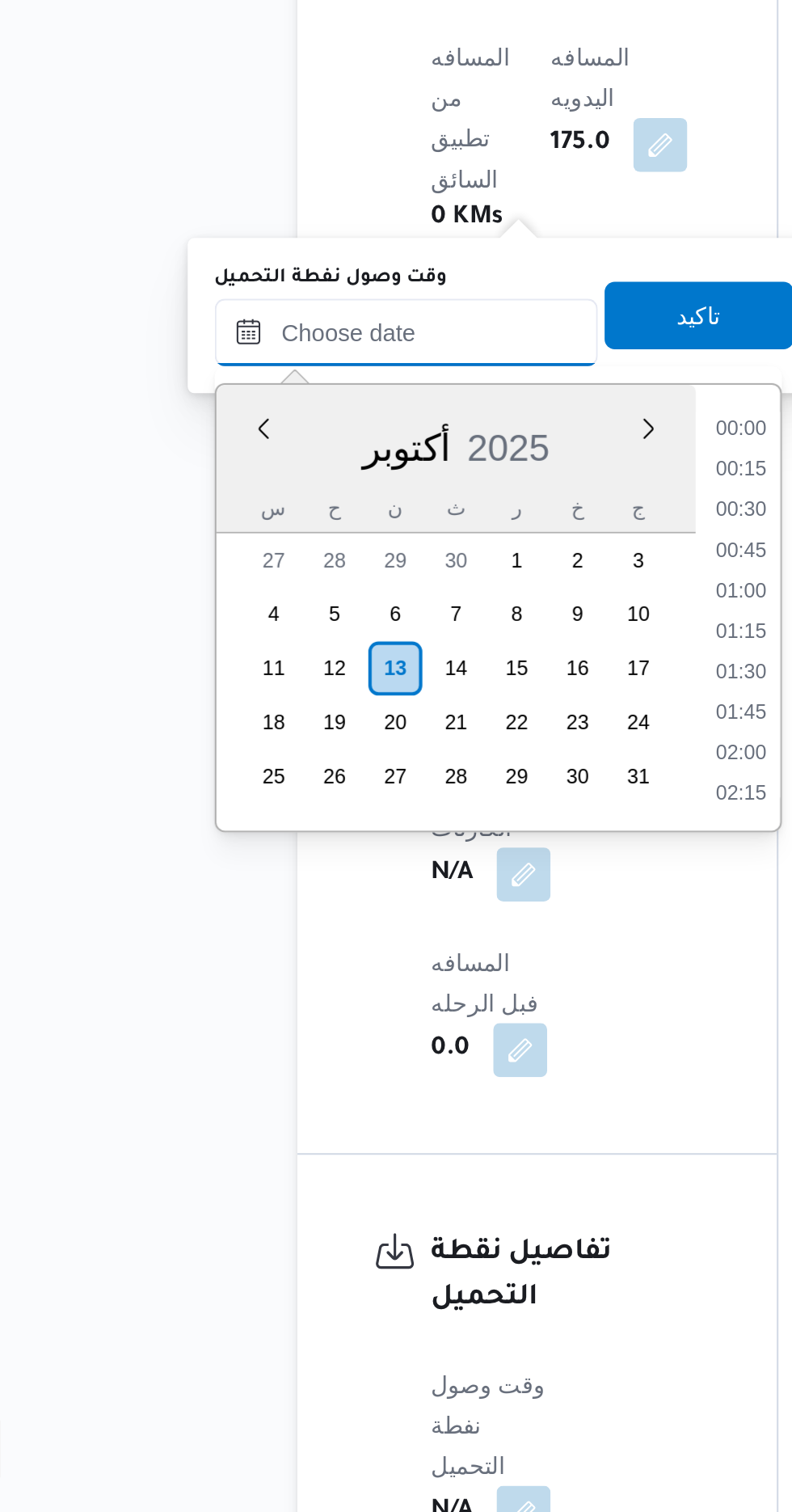
scroll to position [1143, 0]
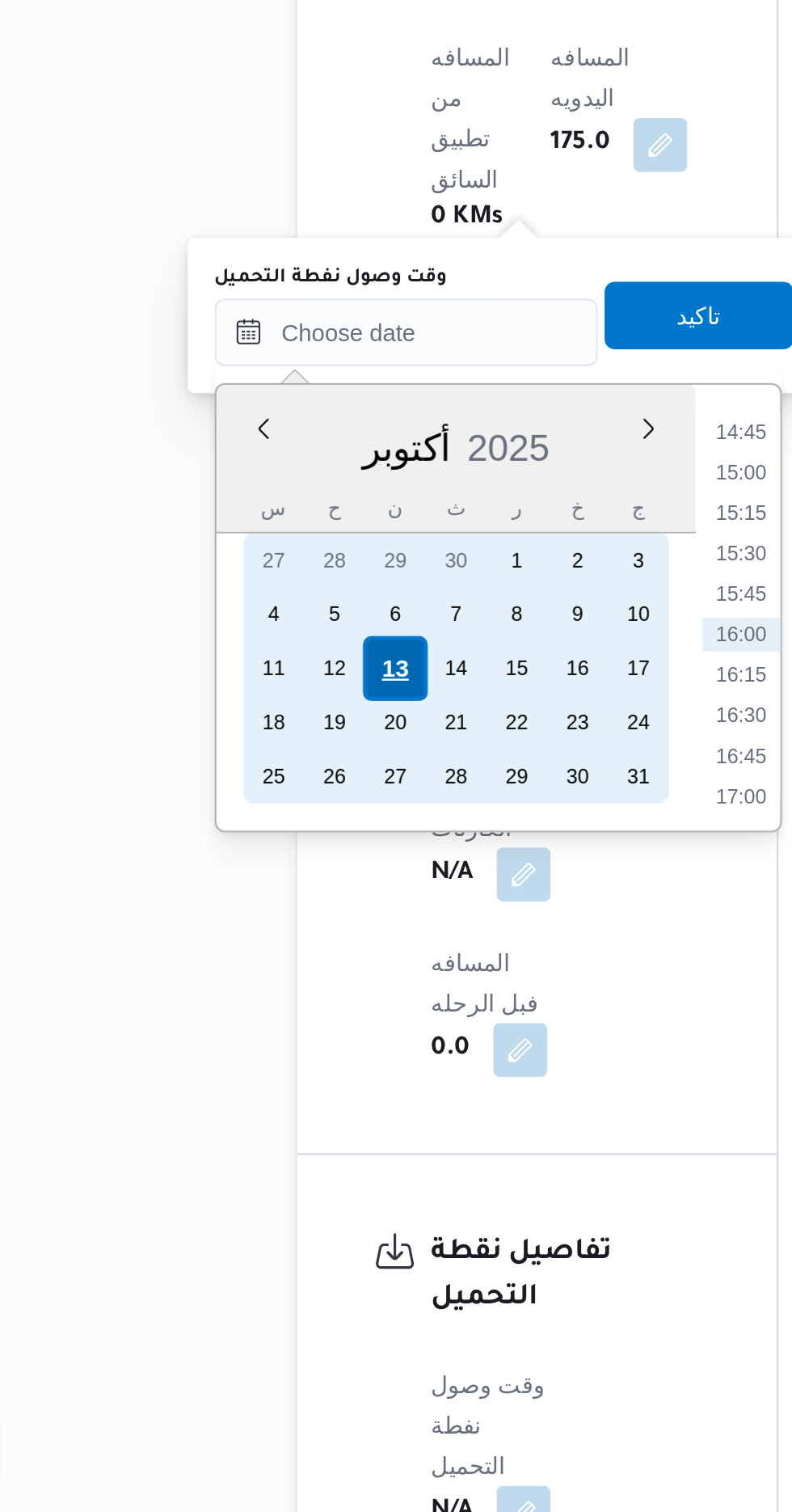
click at [260, 1107] on div "13" at bounding box center [256, 1108] width 31 height 31
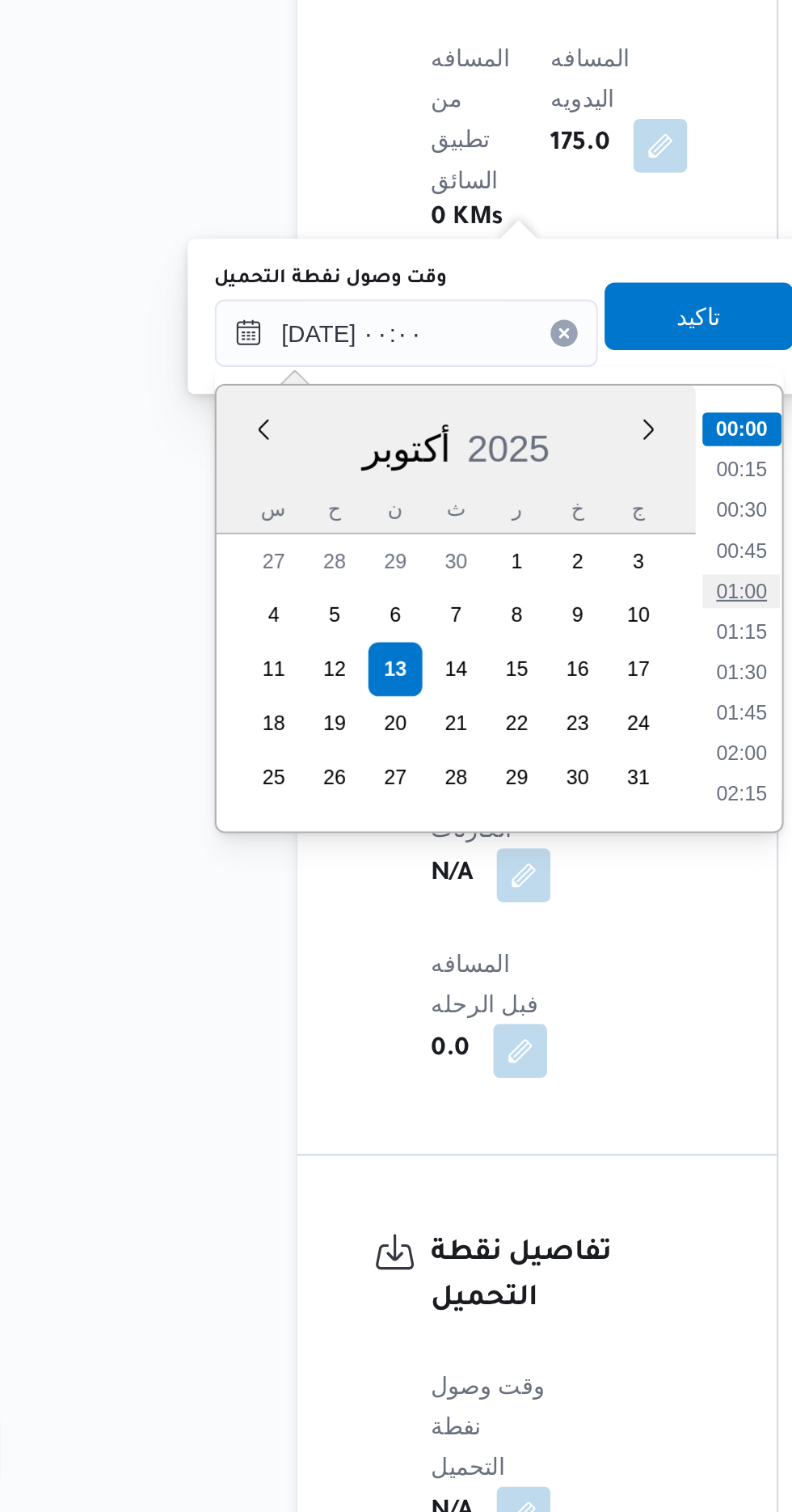
click at [413, 1068] on li "01:00" at bounding box center [423, 1071] width 38 height 16
type input "[DATE] ٠١:٠٠"
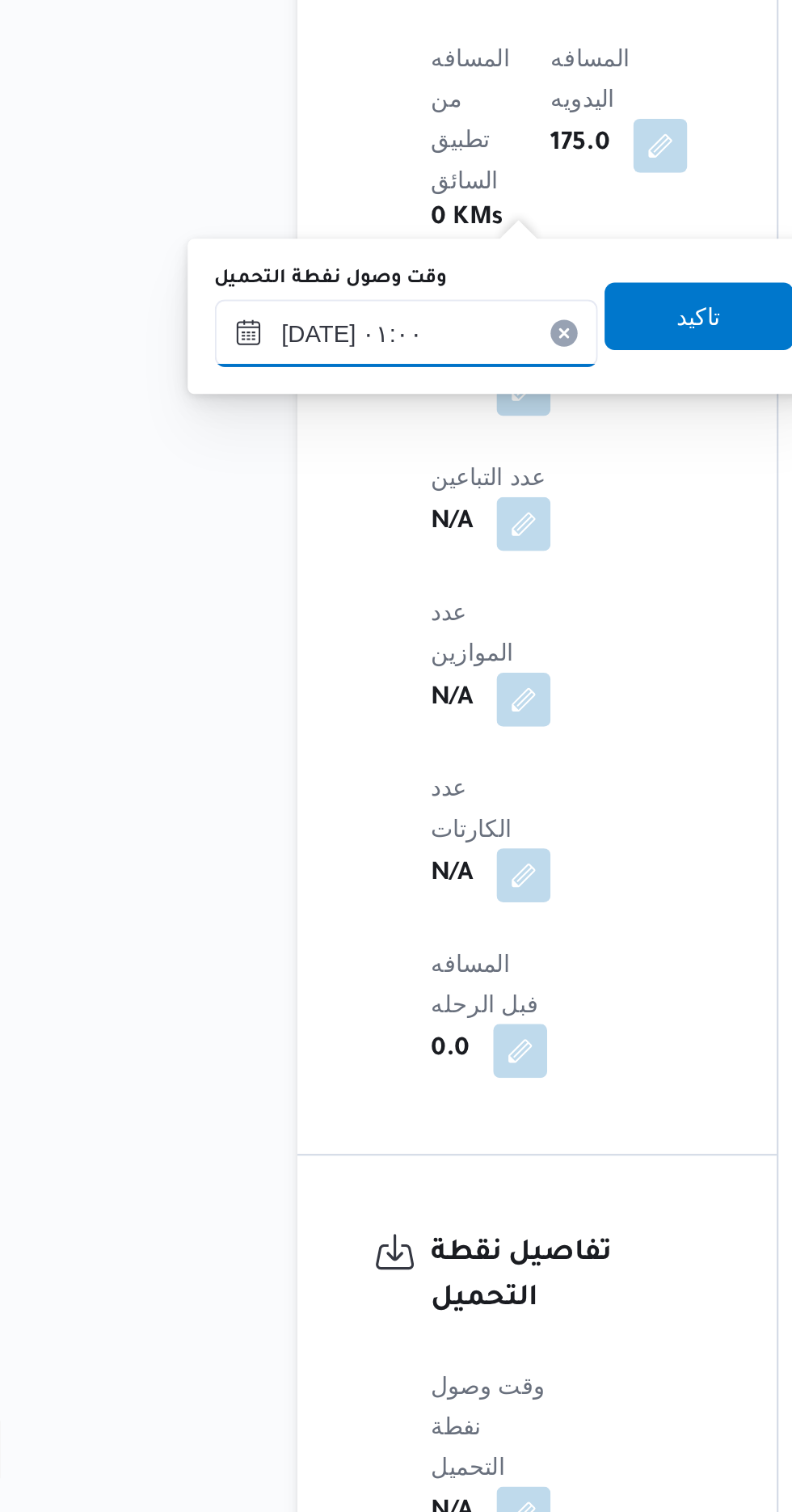
scroll to position [879, 0]
click at [403, 955] on span "تاكيد" at bounding box center [403, 939] width 90 height 32
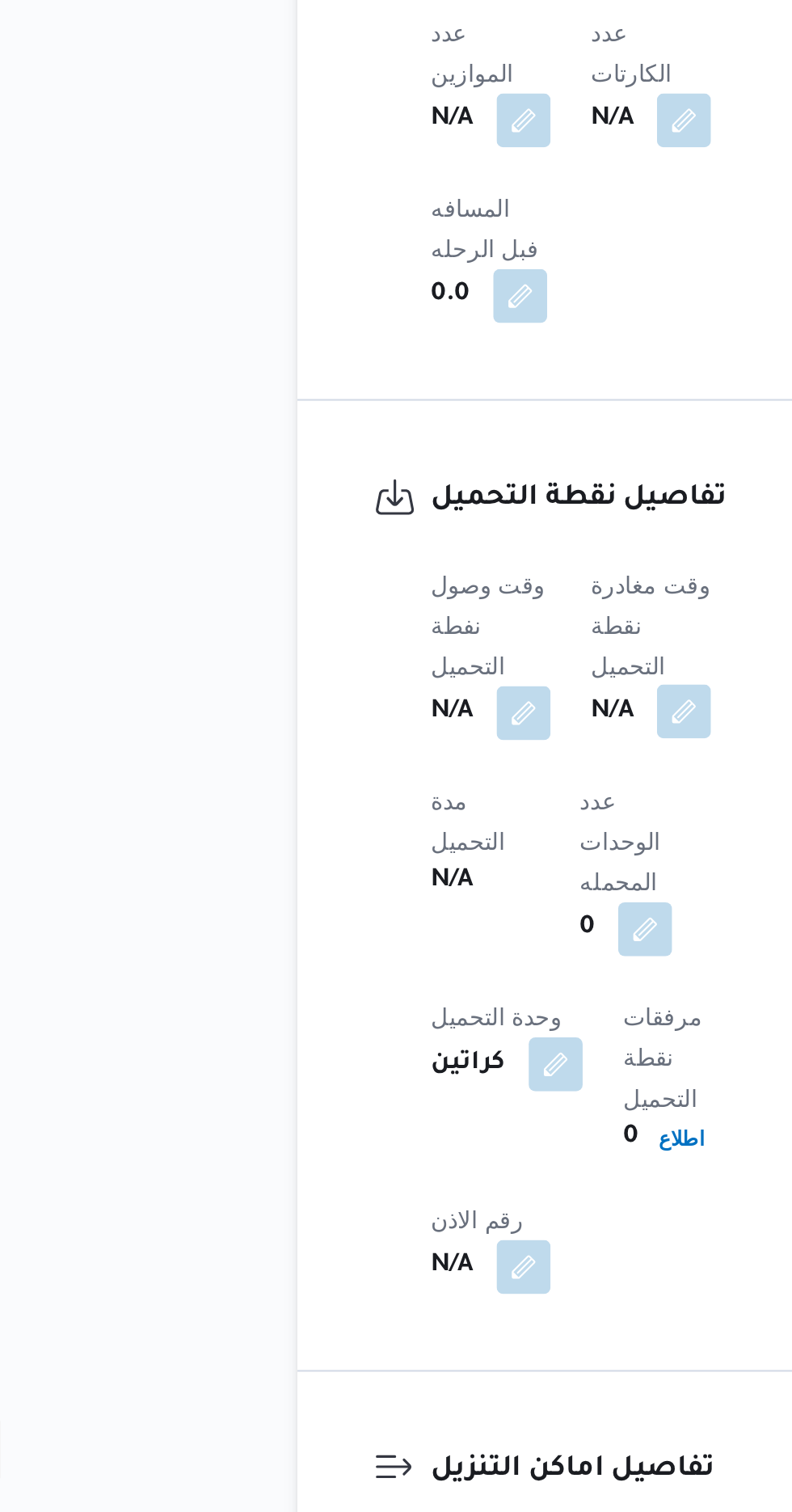
click at [403, 1116] on button "button" at bounding box center [395, 1129] width 26 height 26
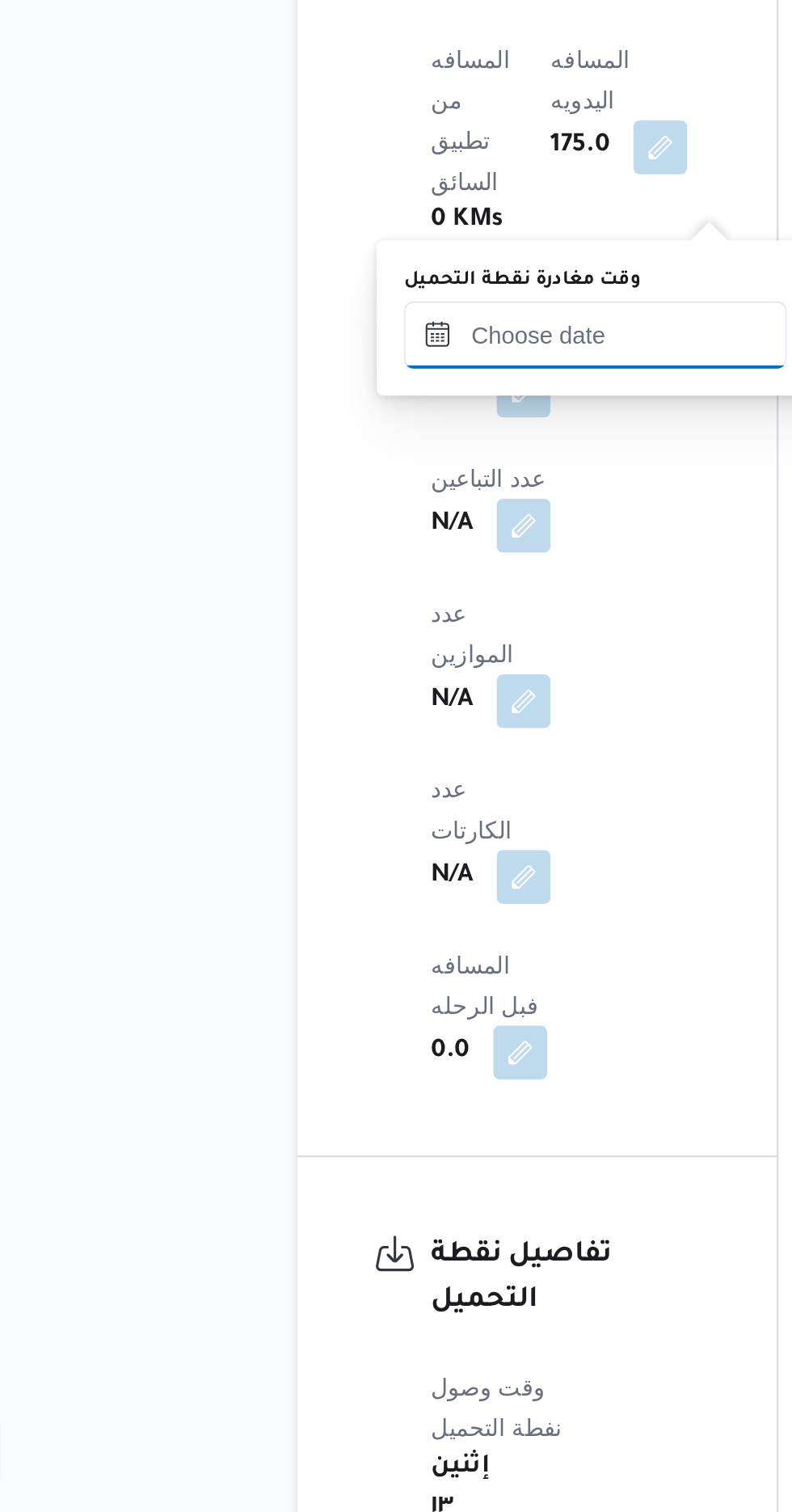
click at [354, 941] on input "وقت مغادرة نقطة التحميل" at bounding box center [353, 948] width 184 height 32
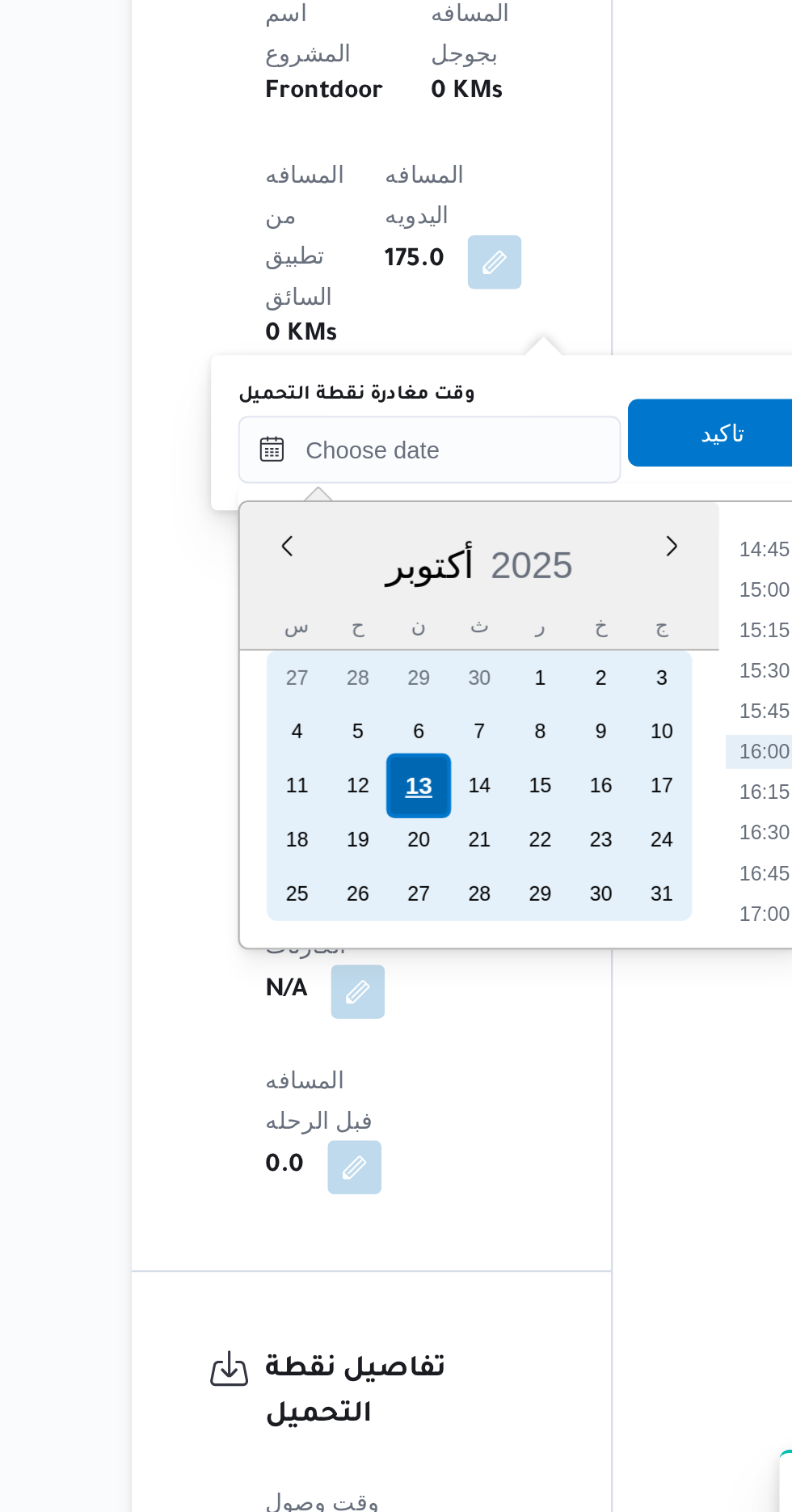
click at [349, 1108] on div "13" at bounding box center [347, 1109] width 31 height 31
type input "[DATE] ٠٠:٠٠"
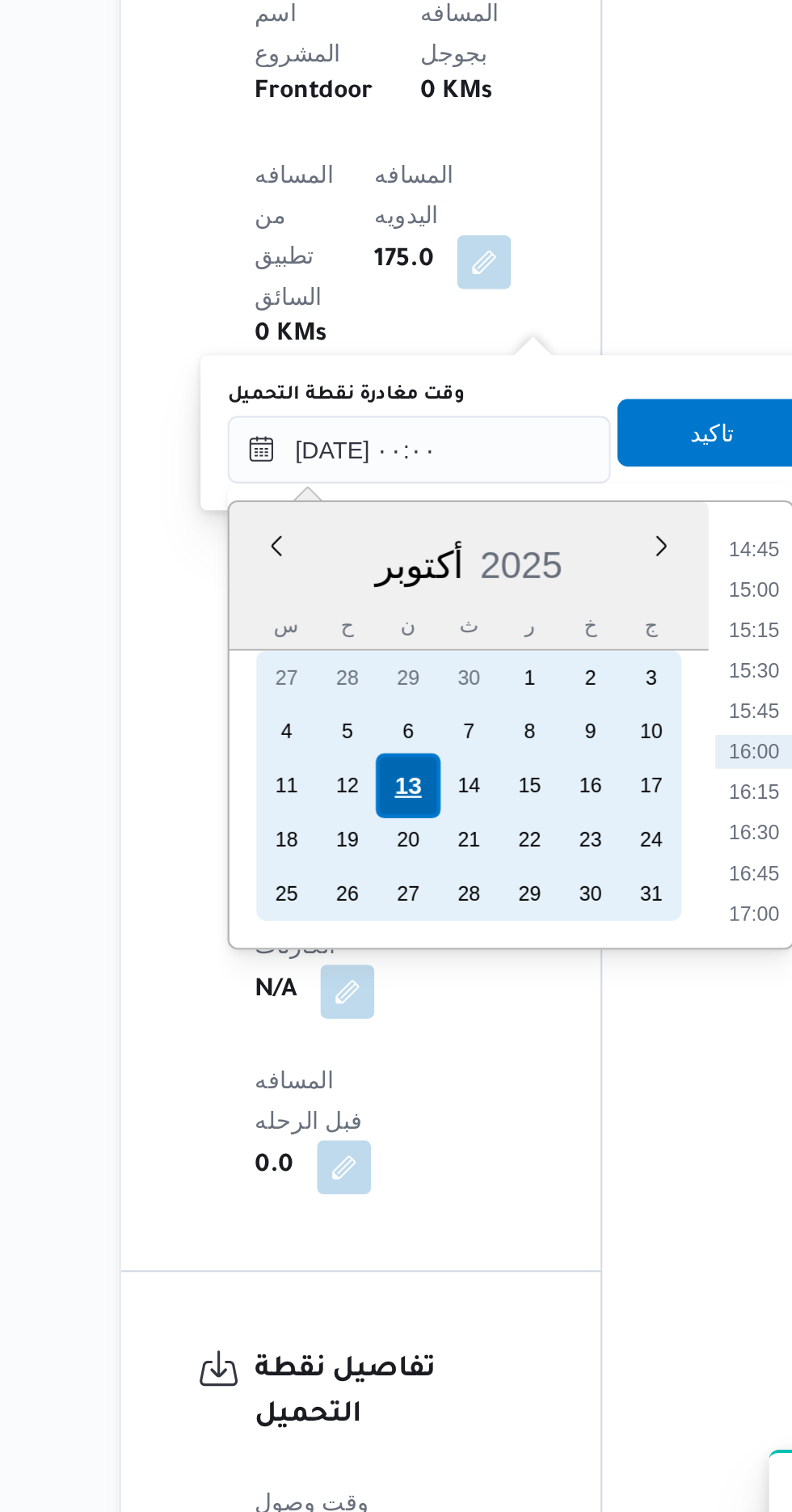
scroll to position [0, 0]
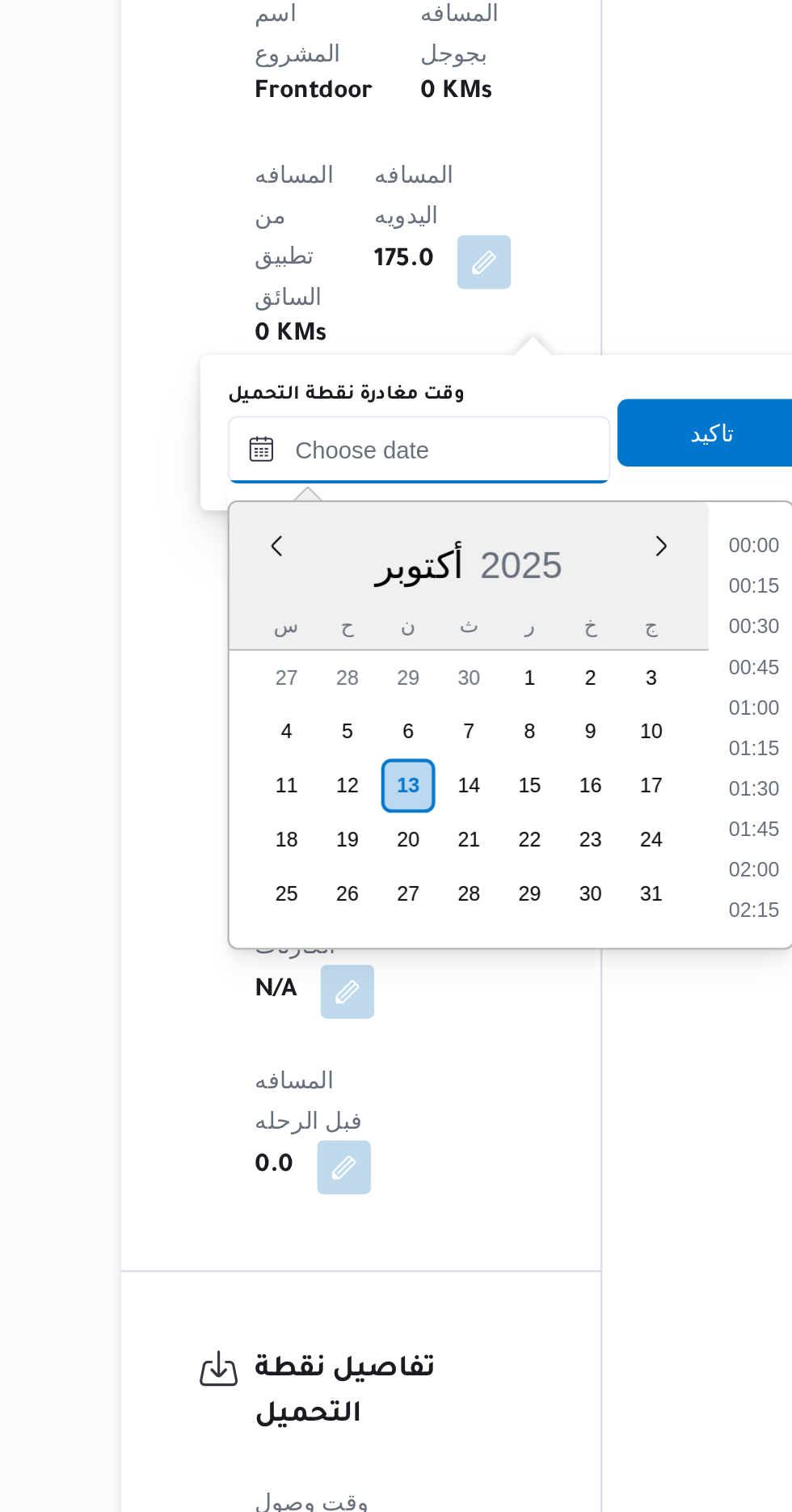
click at [268, 945] on input "وقت مغادرة نقطة التحميل" at bounding box center [353, 948] width 184 height 32
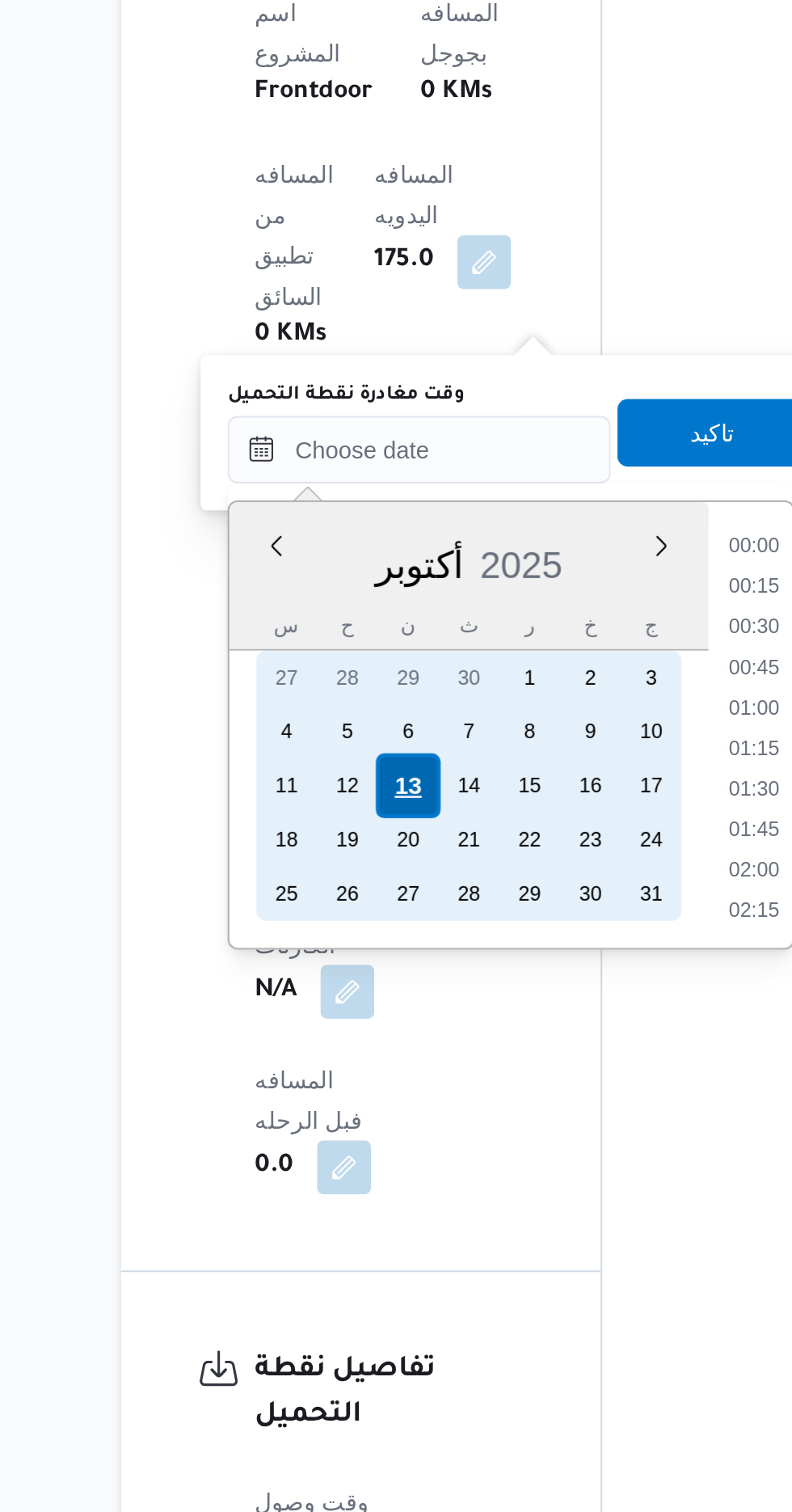
click at [343, 1104] on div "13" at bounding box center [347, 1109] width 31 height 31
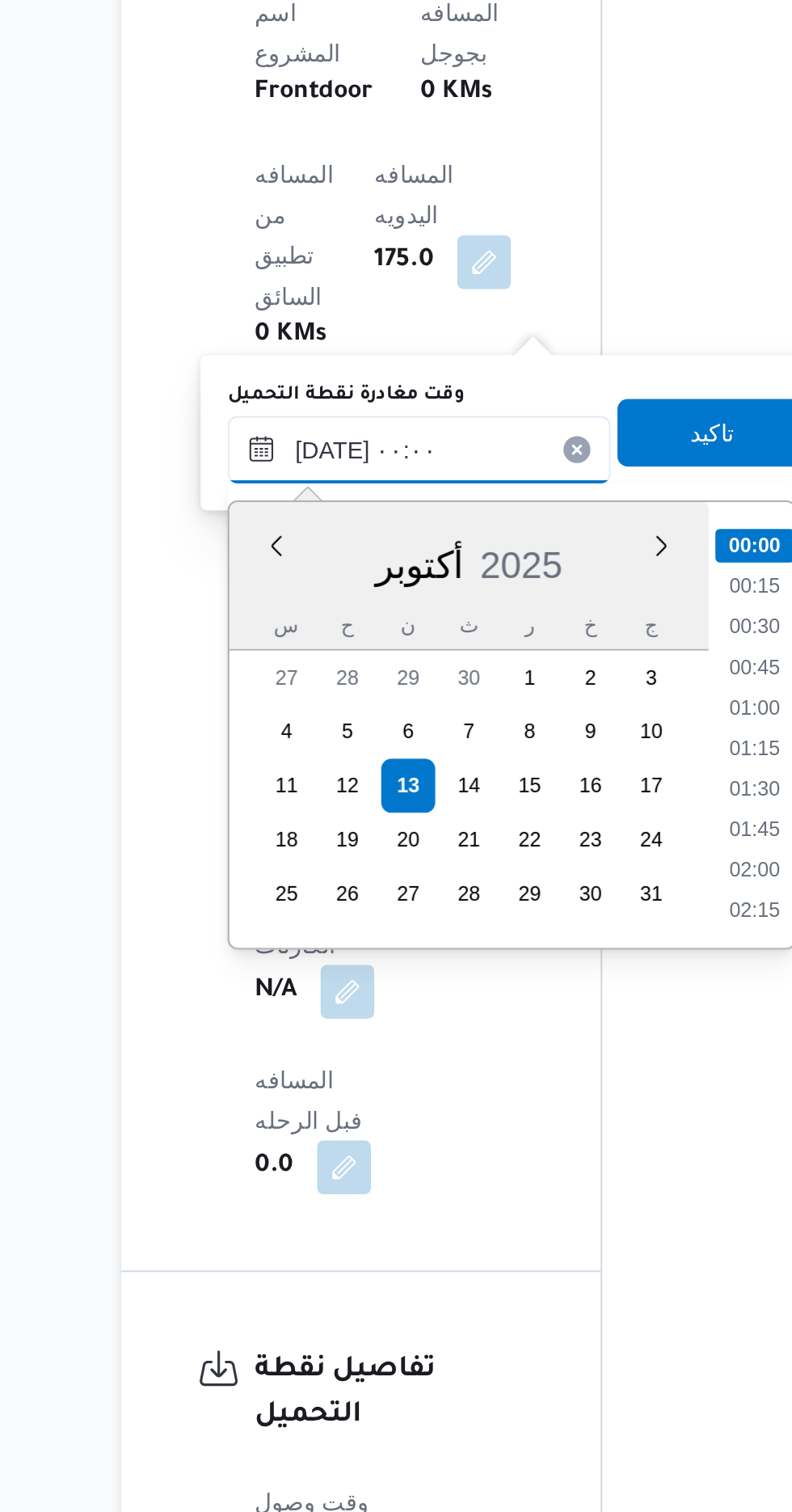
click at [282, 947] on input "[DATE] ٠٠:٠٠" at bounding box center [353, 948] width 184 height 32
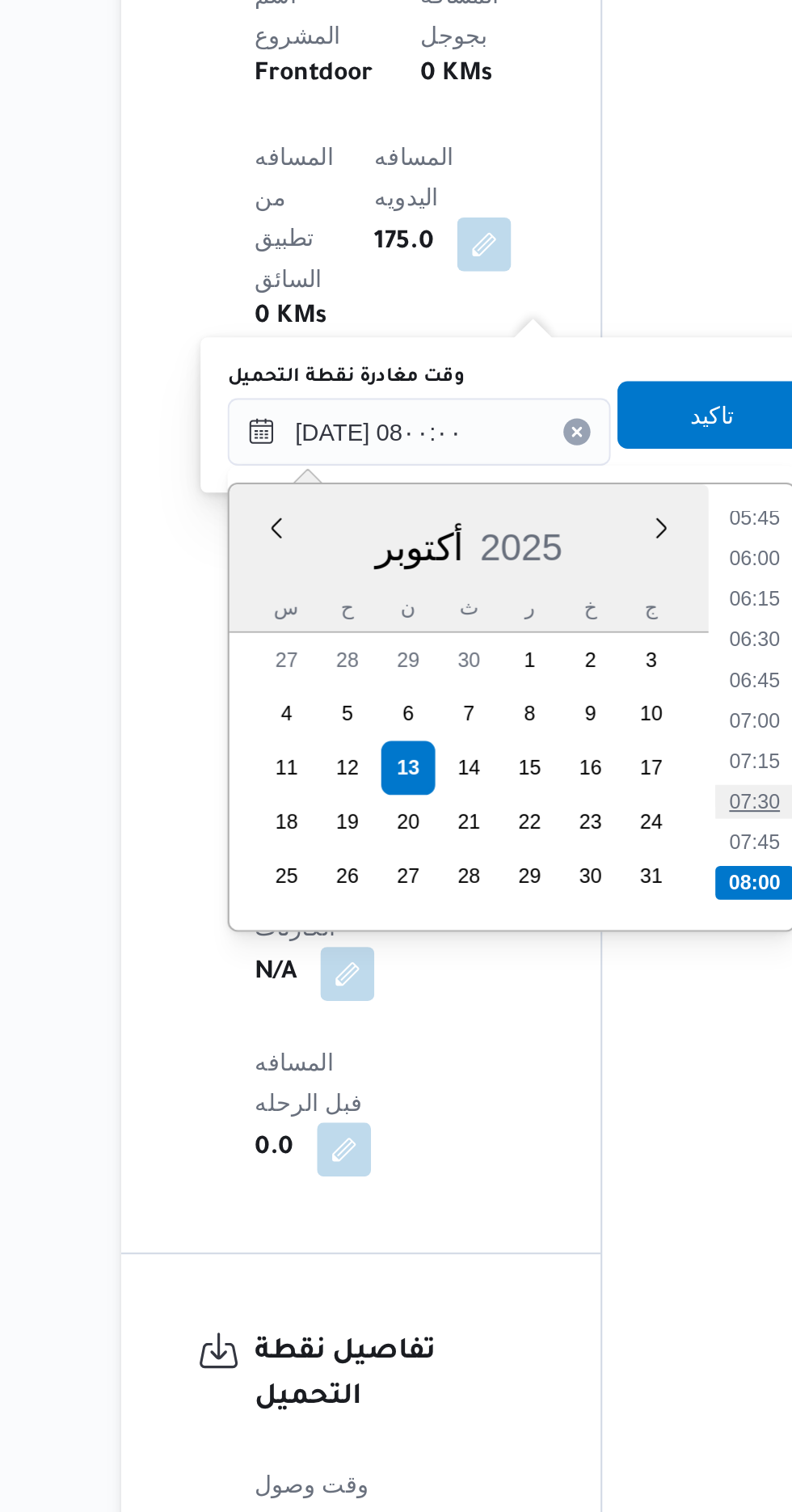
click at [512, 1123] on li "07:30" at bounding box center [513, 1125] width 38 height 16
type input "[DATE] ٠٧:٣٠"
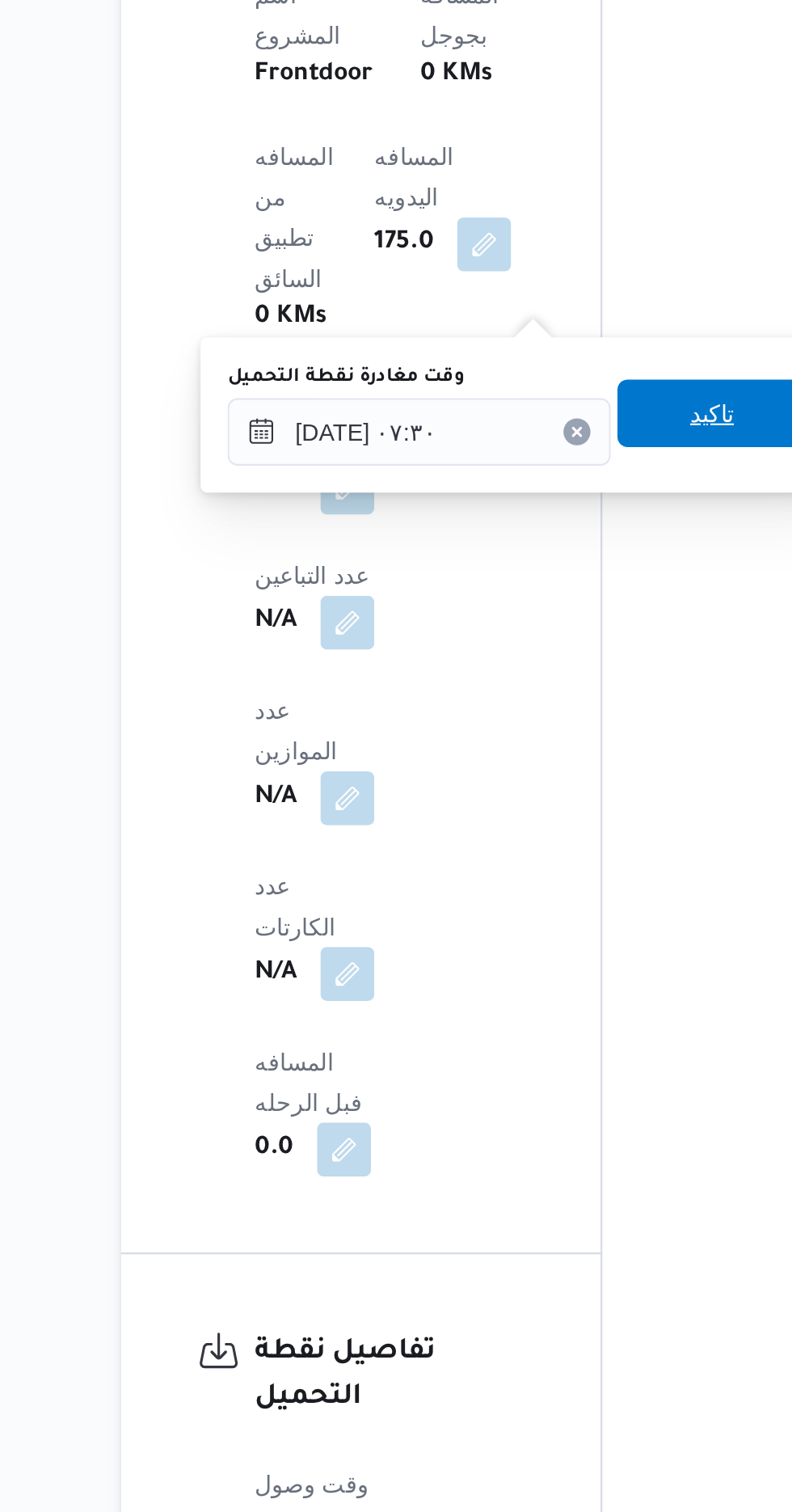
click at [495, 939] on span "تاكيد" at bounding box center [493, 939] width 90 height 32
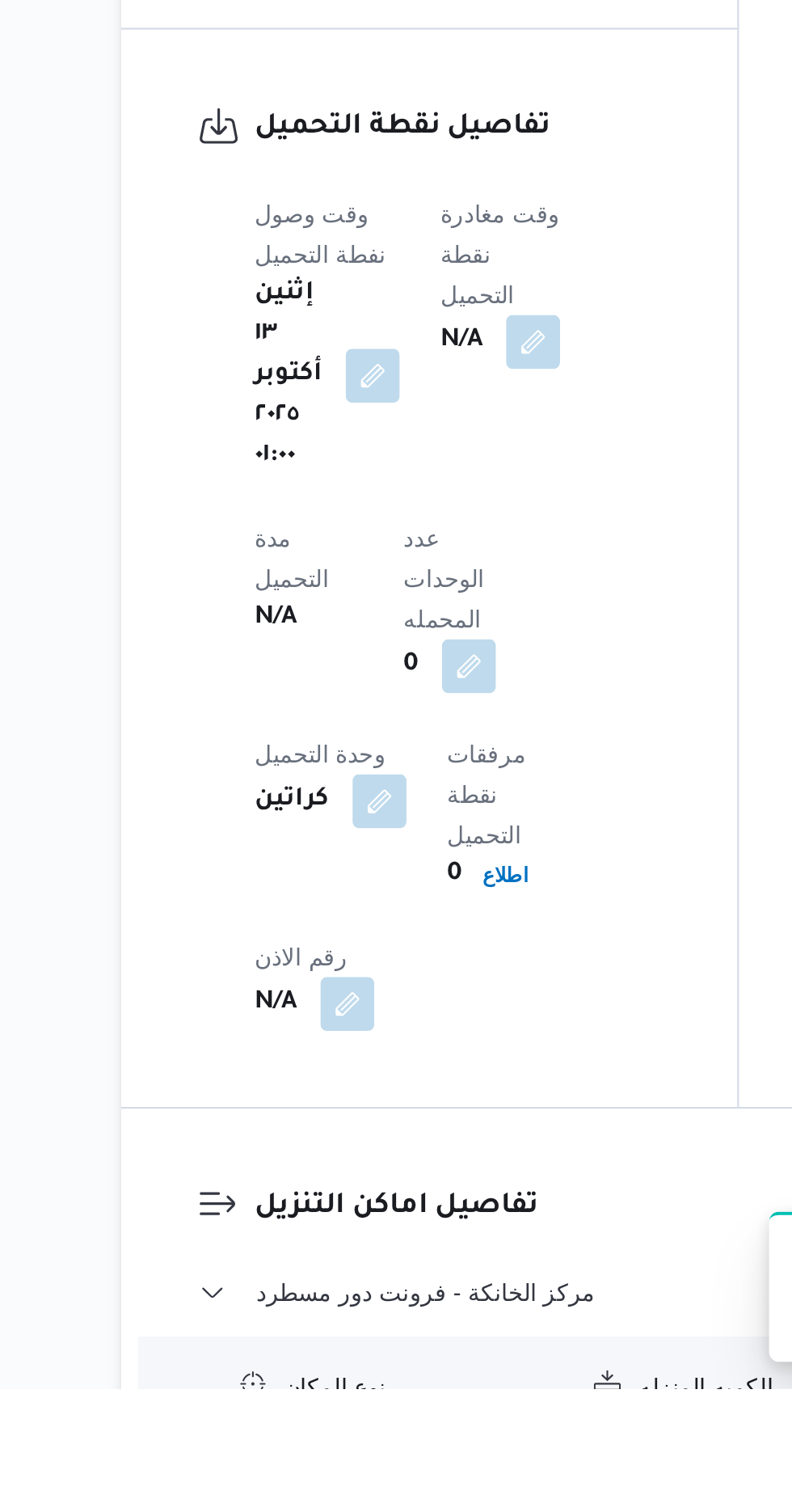
scroll to position [1000, 0]
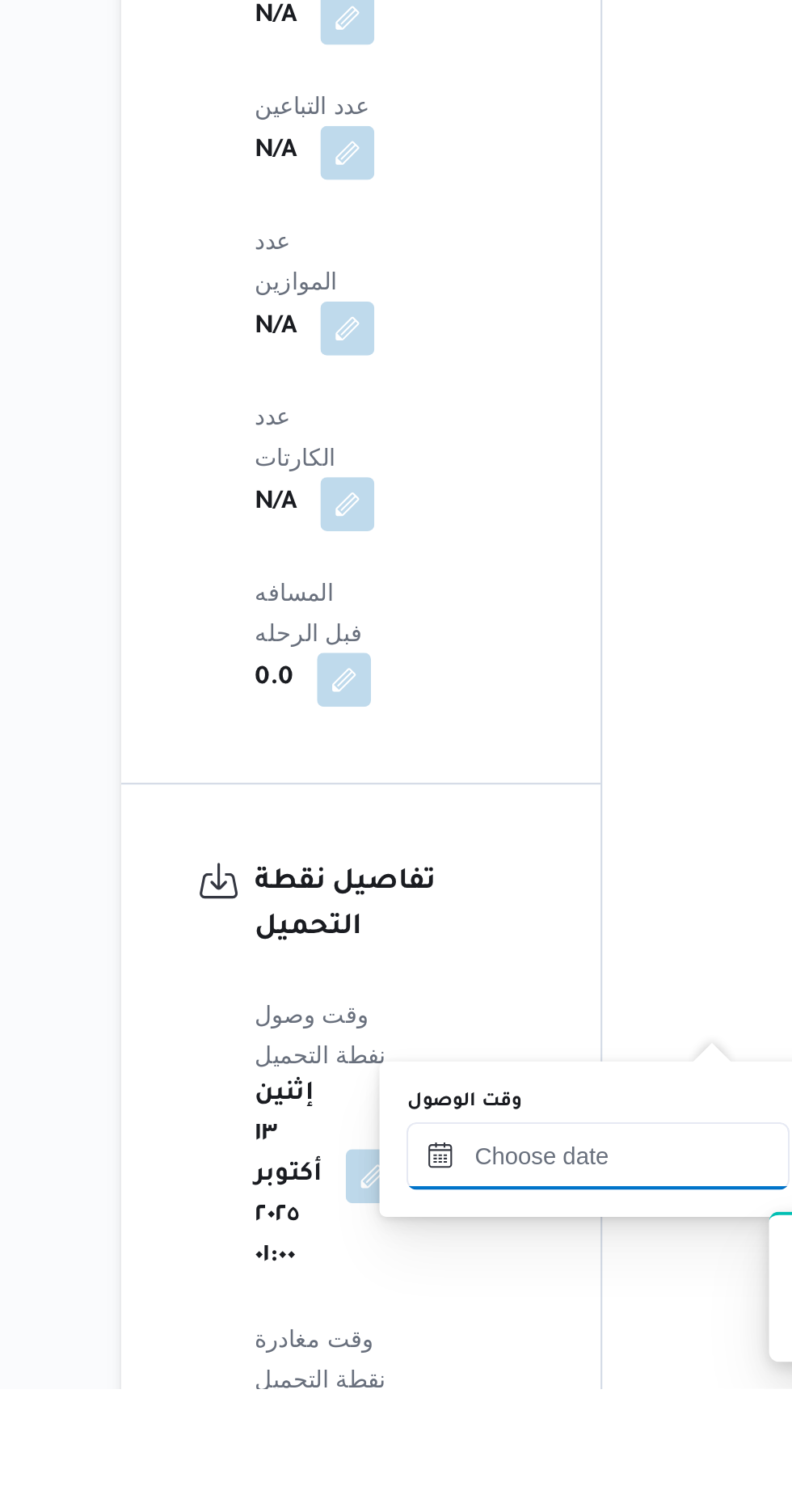
click at [429, 1396] on input "وقت الوصول" at bounding box center [439, 1400] width 184 height 32
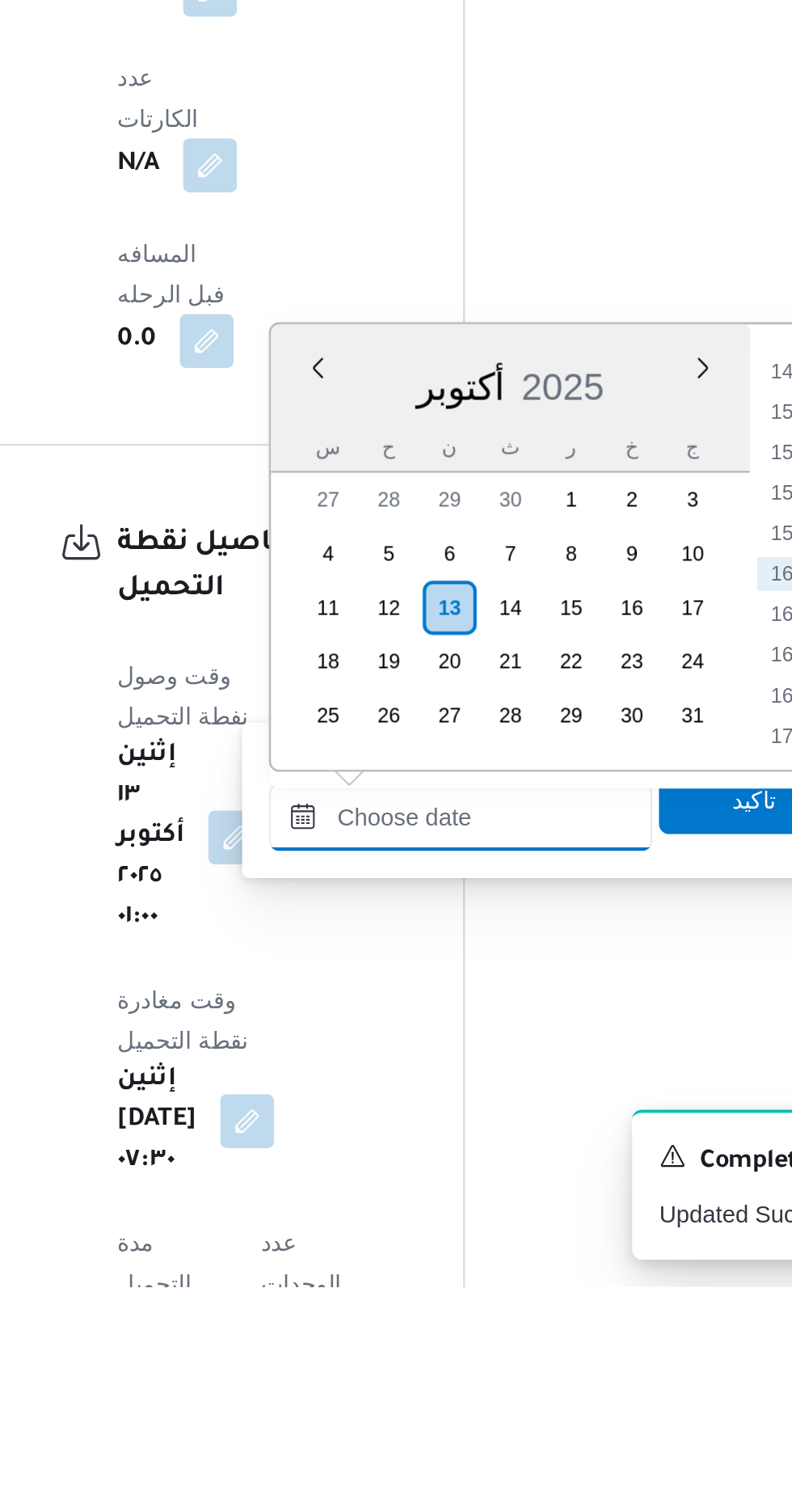
scroll to position [1112, 0]
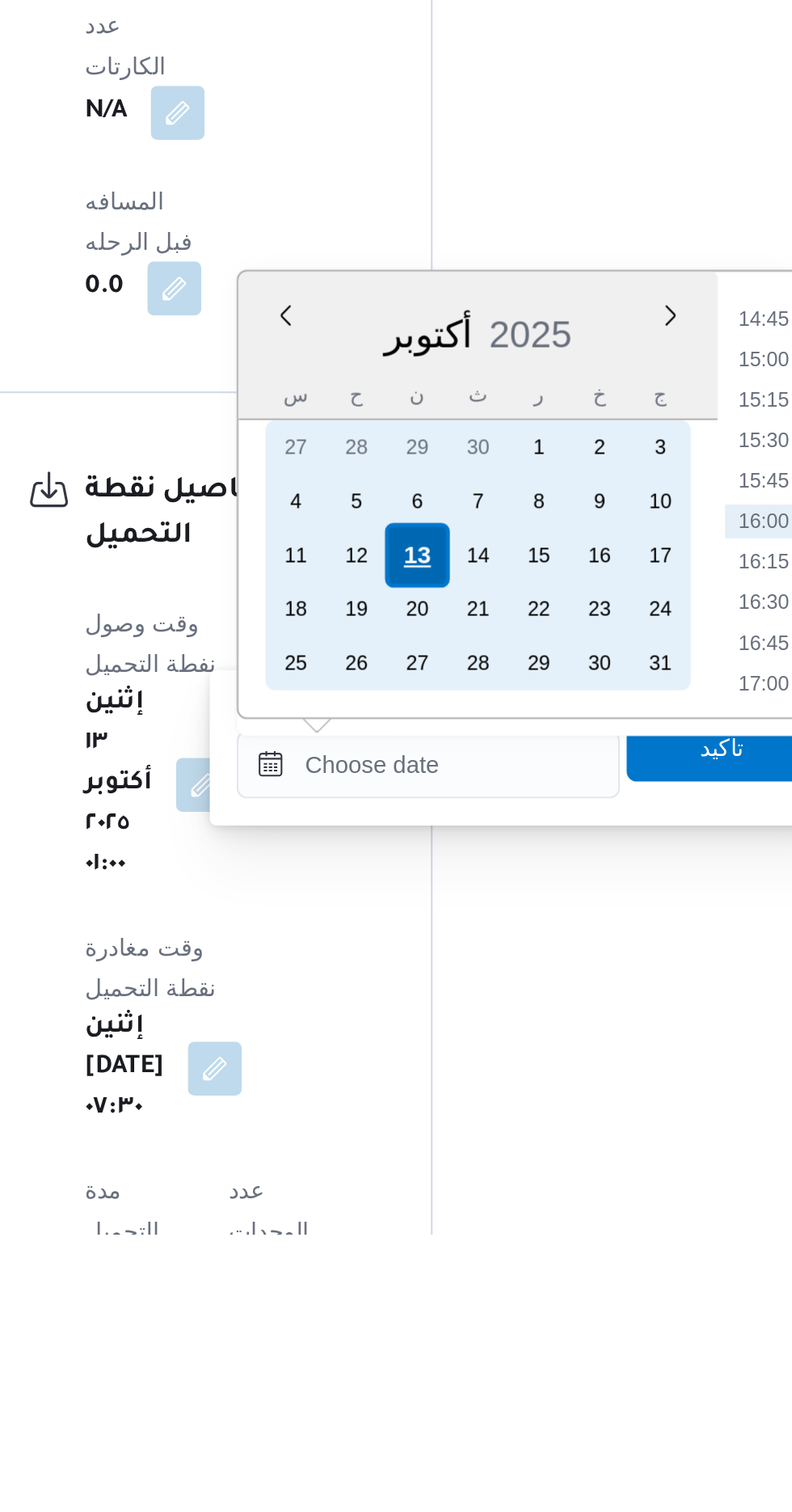
click at [438, 1179] on div "13" at bounding box center [433, 1186] width 31 height 31
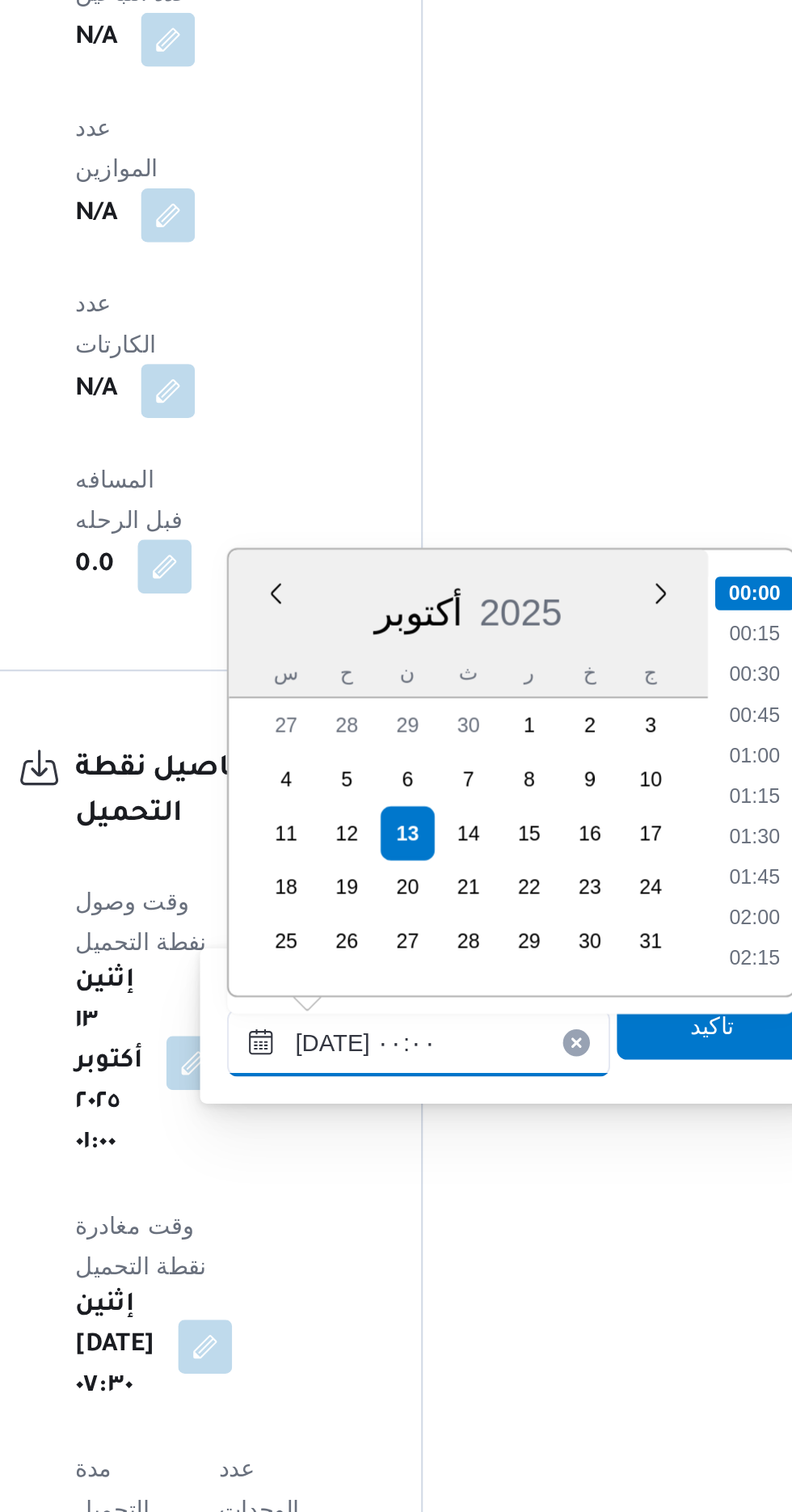
click at [359, 1291] on input "[DATE] ٠٠:٠٠" at bounding box center [439, 1287] width 184 height 32
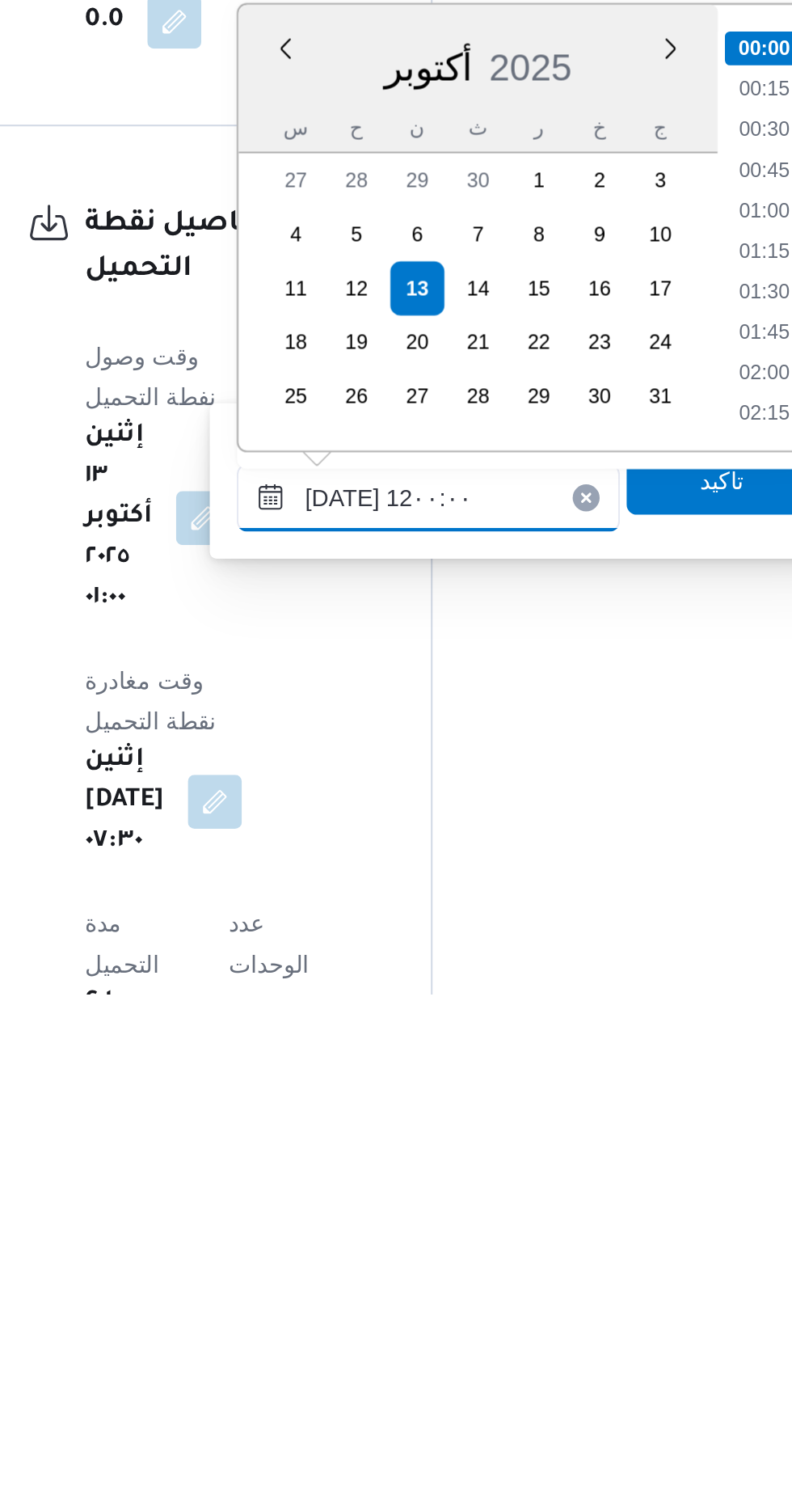
scroll to position [762, 0]
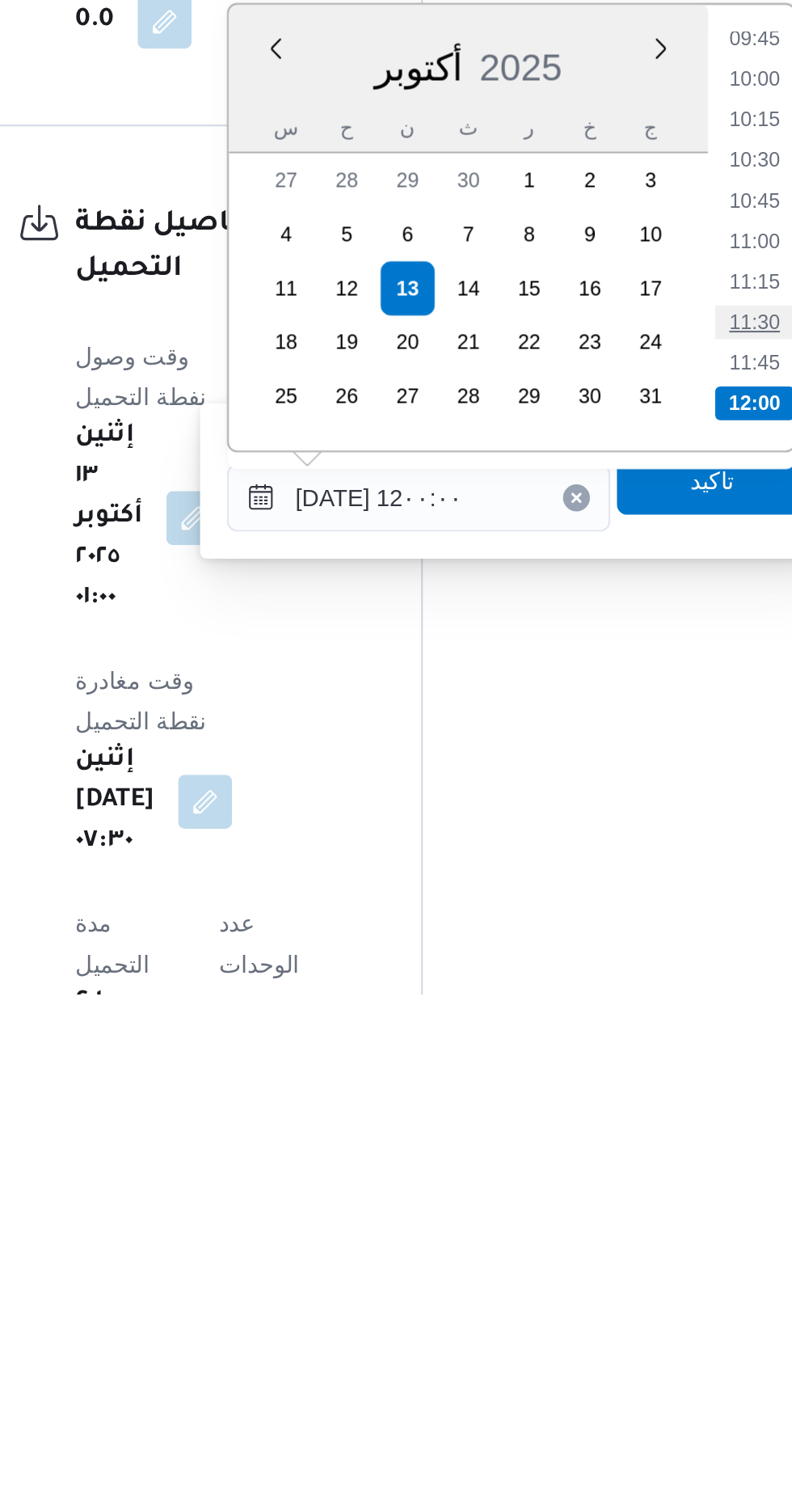
click at [593, 1188] on li "11:30" at bounding box center [600, 1190] width 38 height 16
type input "[DATE] ١١:٣٠"
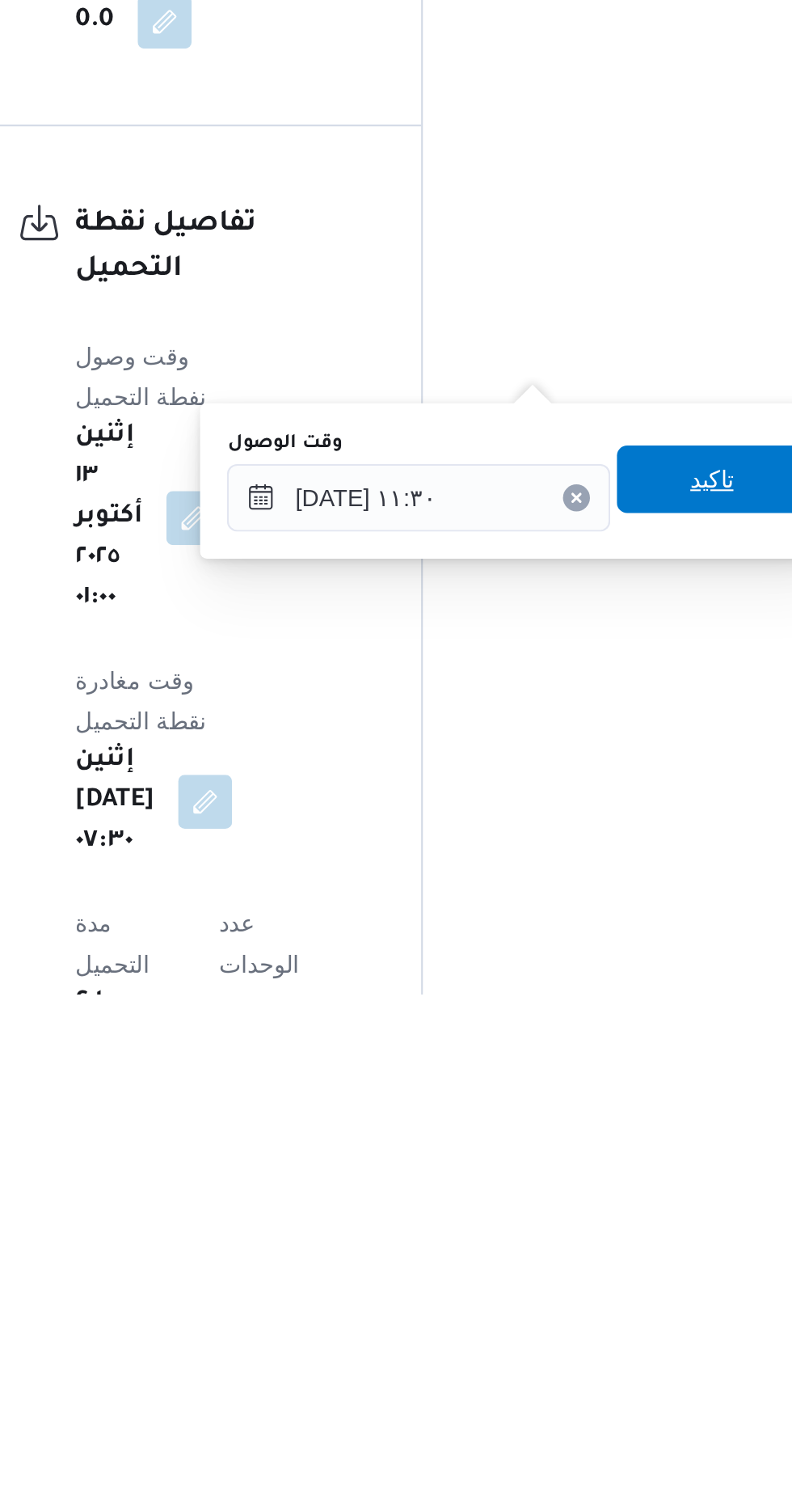
click at [581, 1269] on span "تاكيد" at bounding box center [579, 1265] width 90 height 32
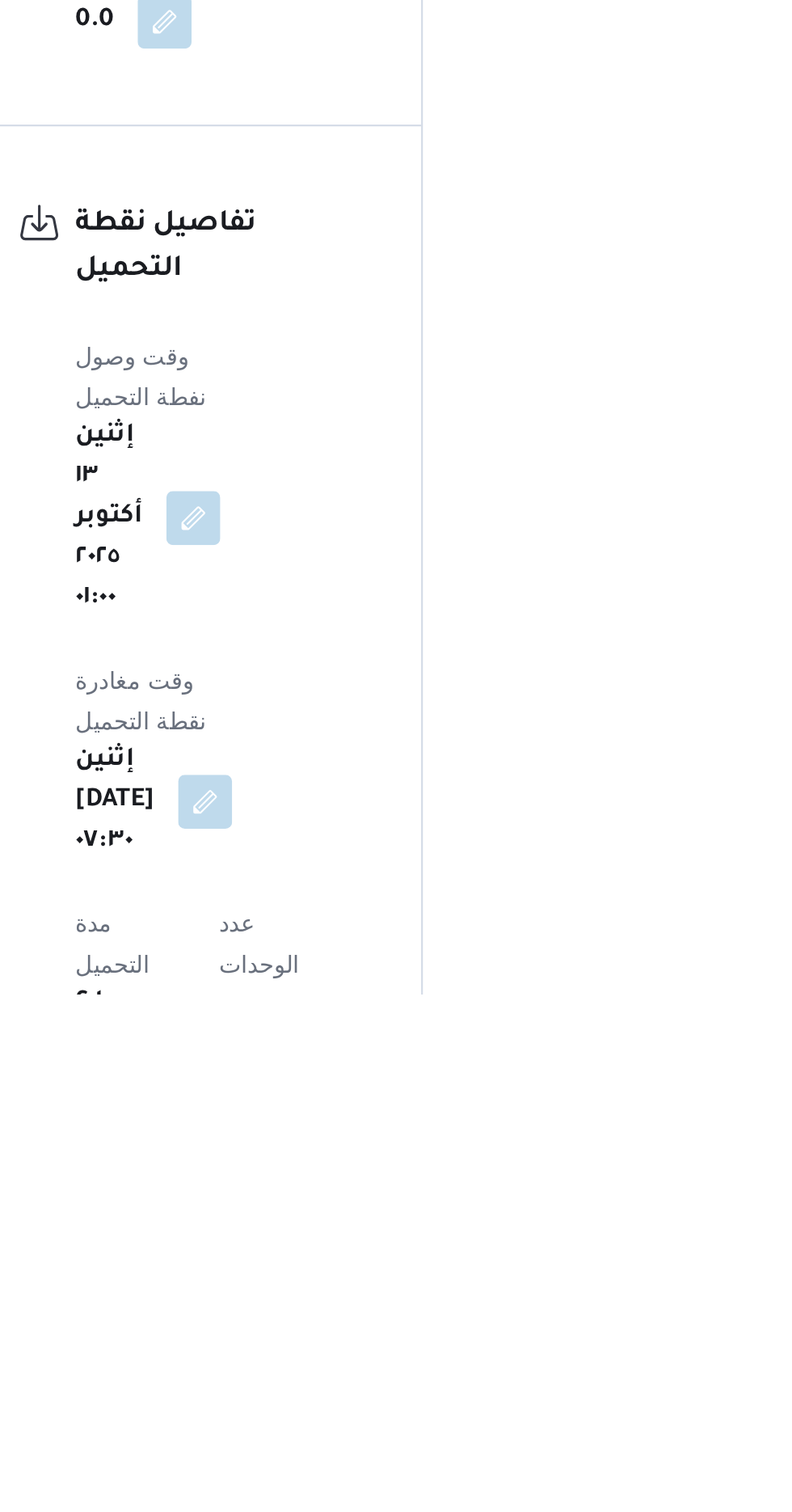
scroll to position [1125, 0]
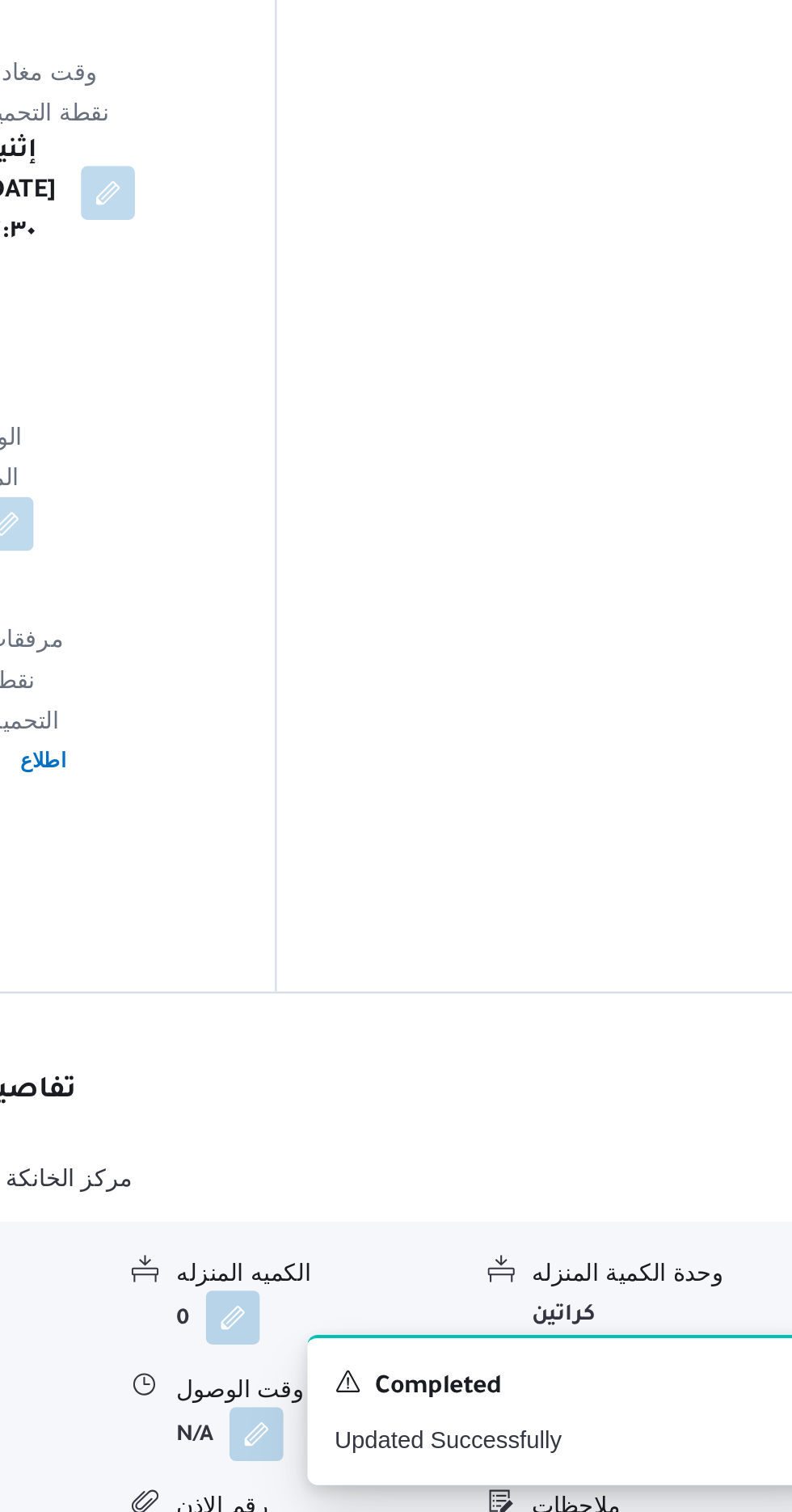
click at [677, 1461] on button "button" at bounding box center [667, 1474] width 26 height 26
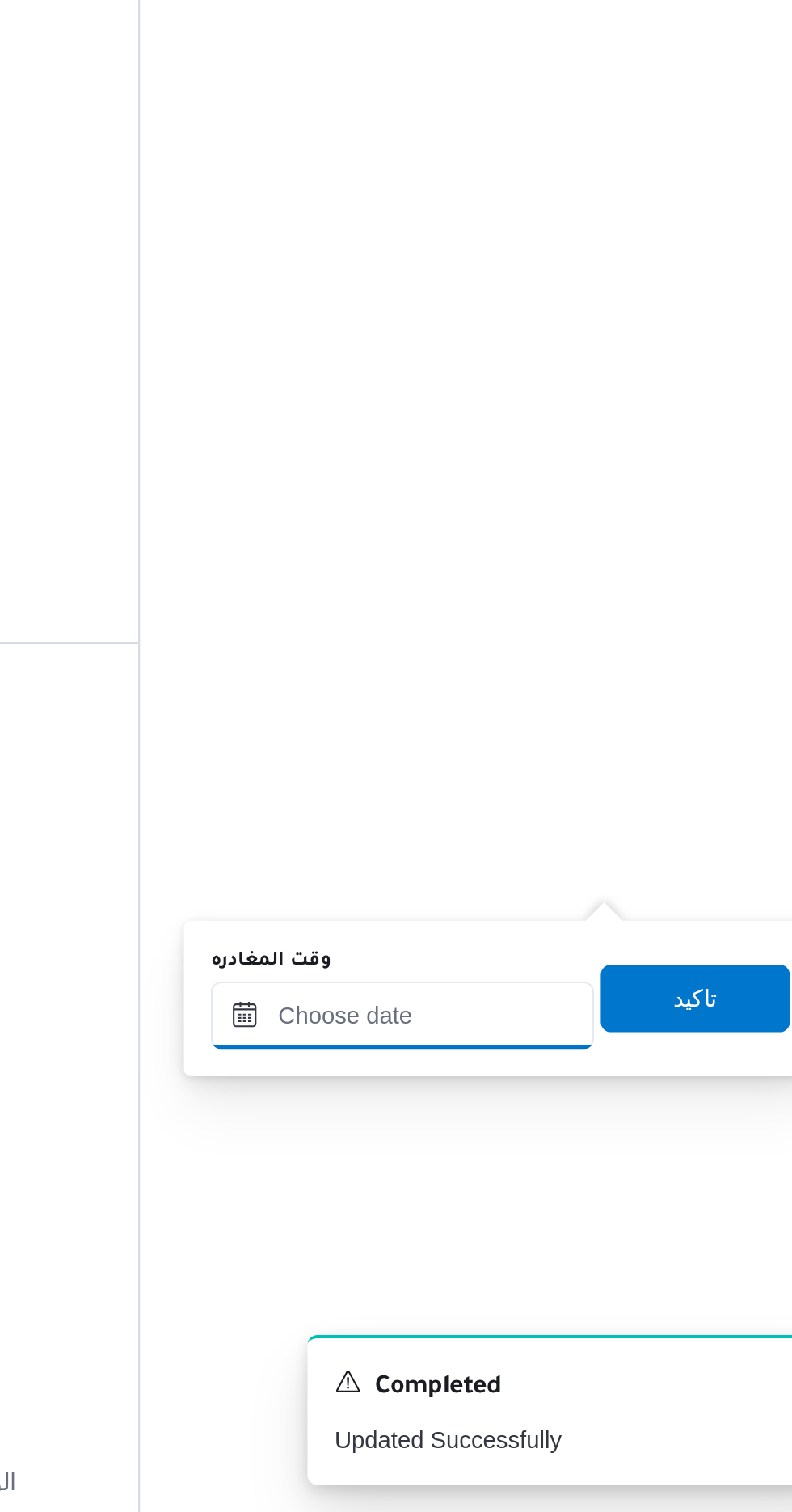
click at [592, 1269] on input "وقت المغادره" at bounding box center [567, 1274] width 184 height 32
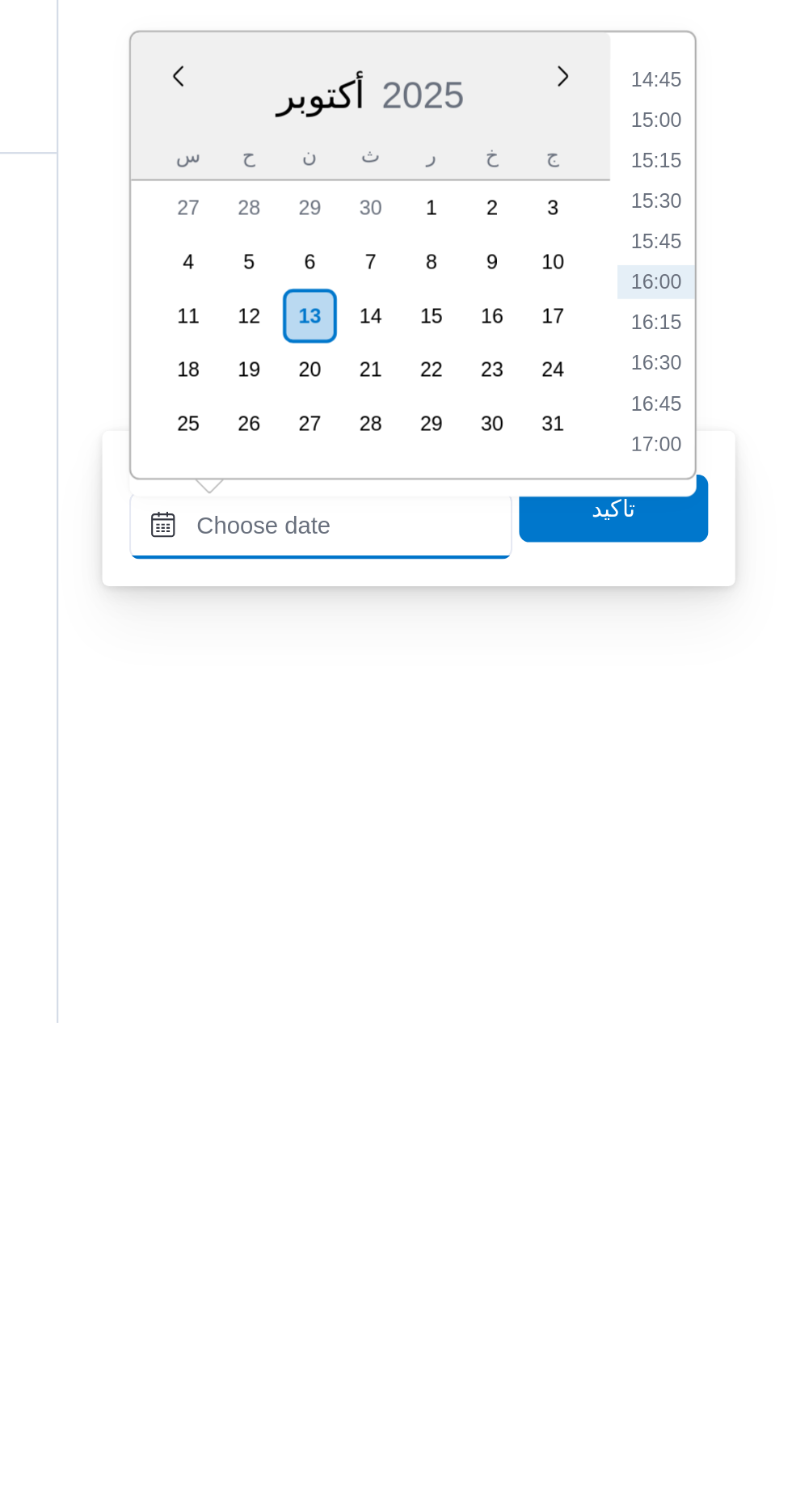
scroll to position [1123, 0]
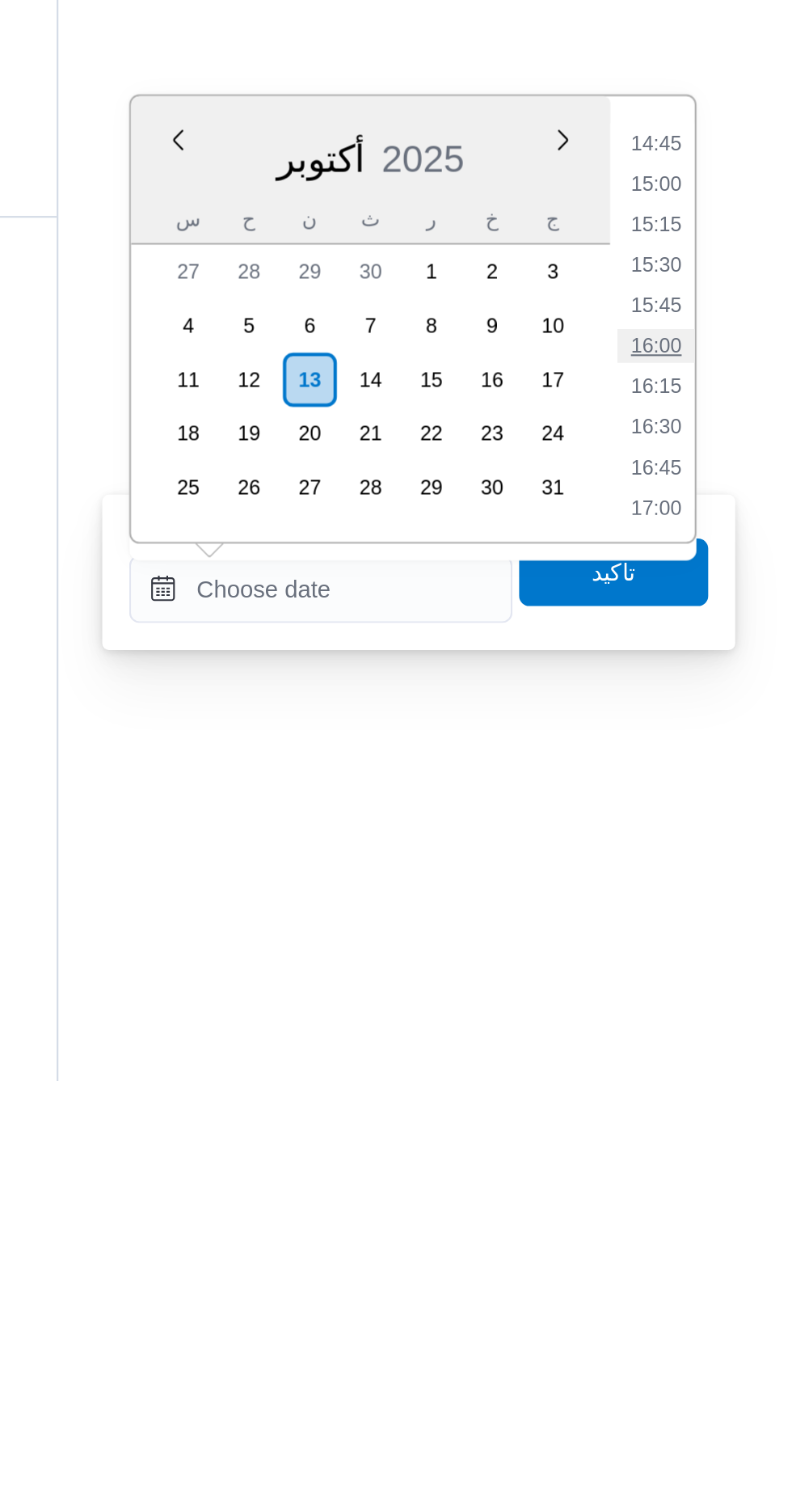
click at [726, 1158] on li "16:00" at bounding box center [727, 1160] width 38 height 16
type input "[DATE] ١٦:٠٠"
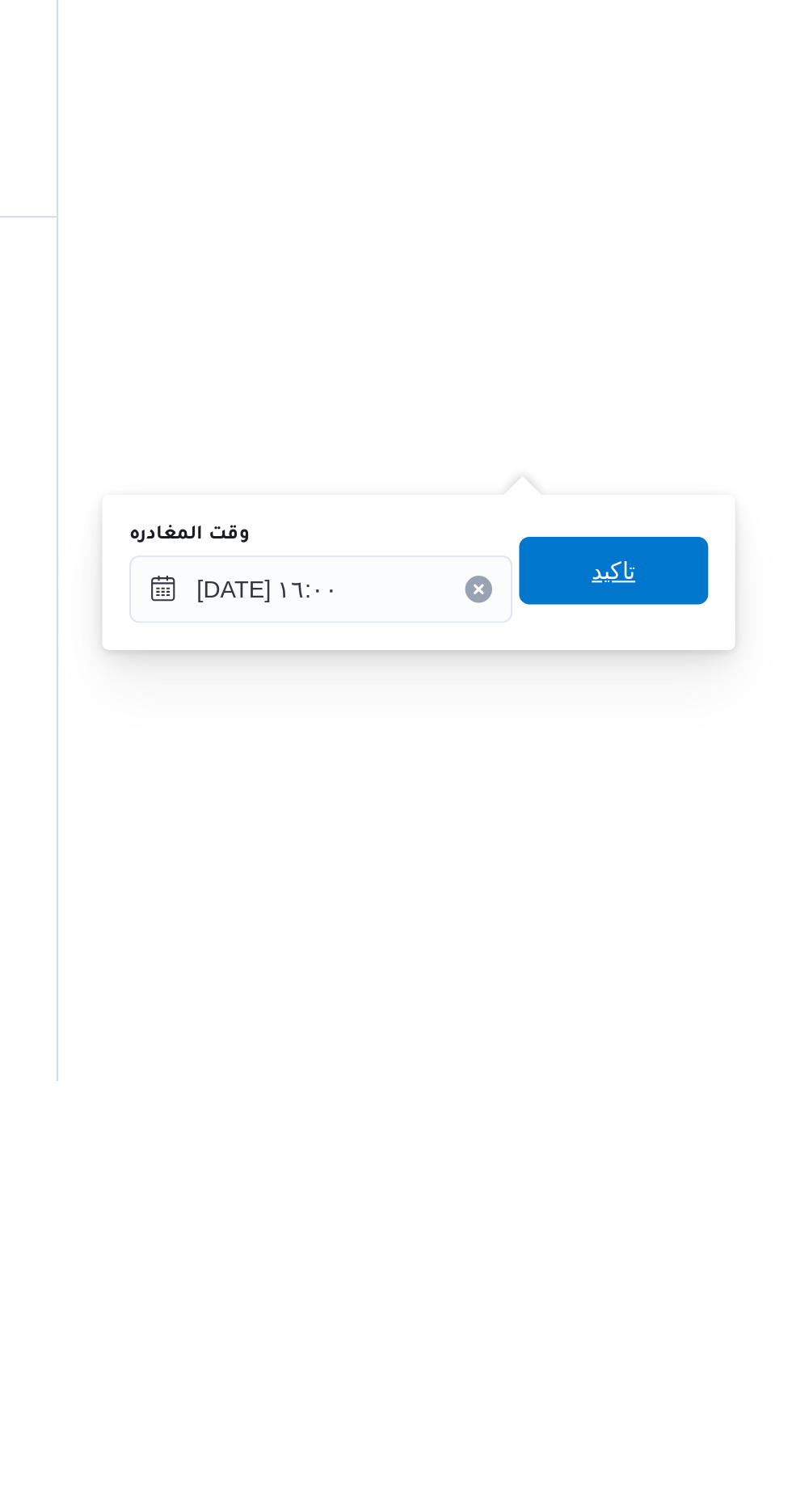
click at [717, 1268] on span "تاكيد" at bounding box center [707, 1267] width 21 height 20
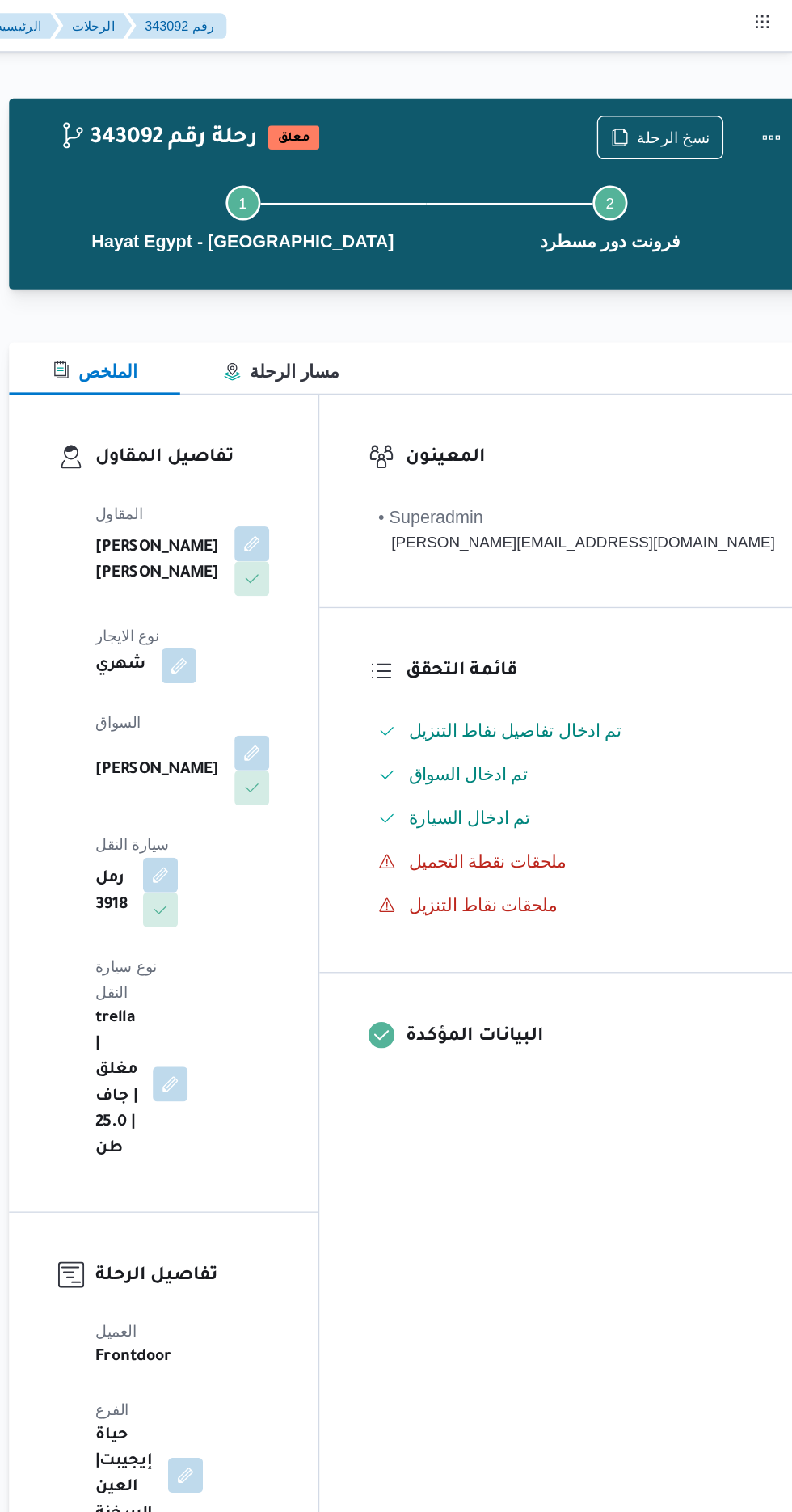
scroll to position [0, 0]
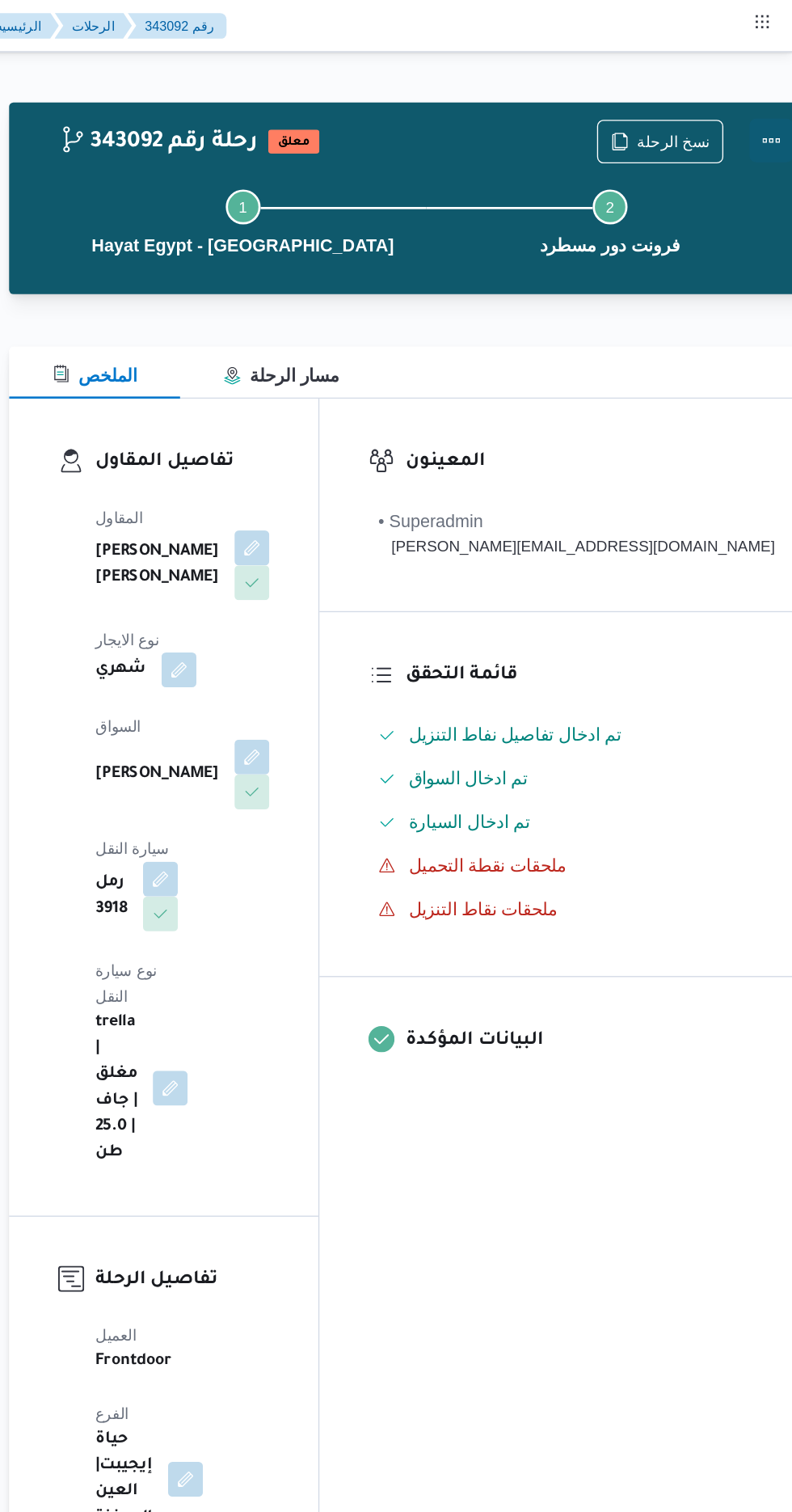
click at [760, 100] on button "Actions" at bounding box center [776, 104] width 32 height 32
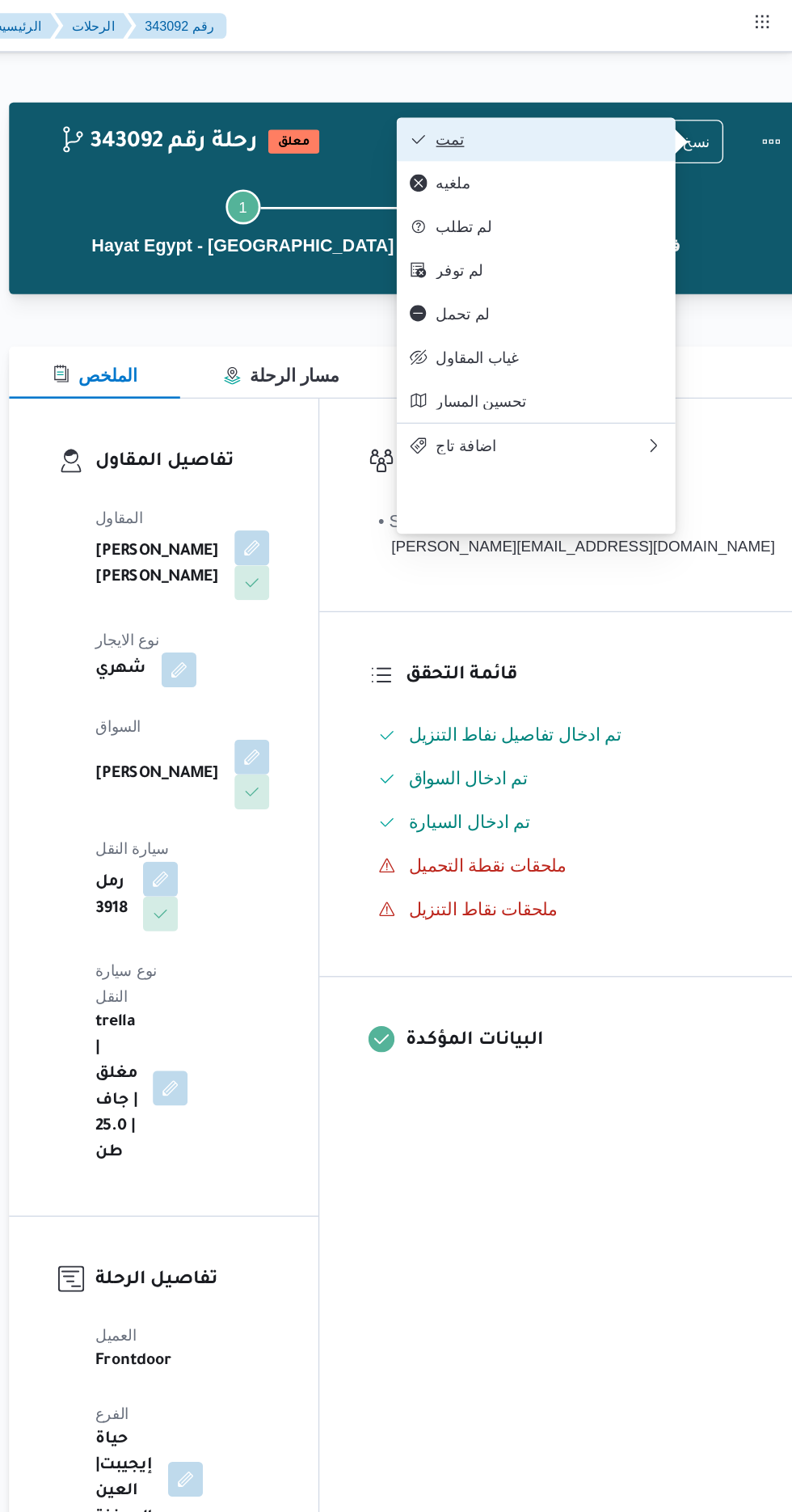
click at [657, 100] on span "تمت" at bounding box center [611, 103] width 168 height 13
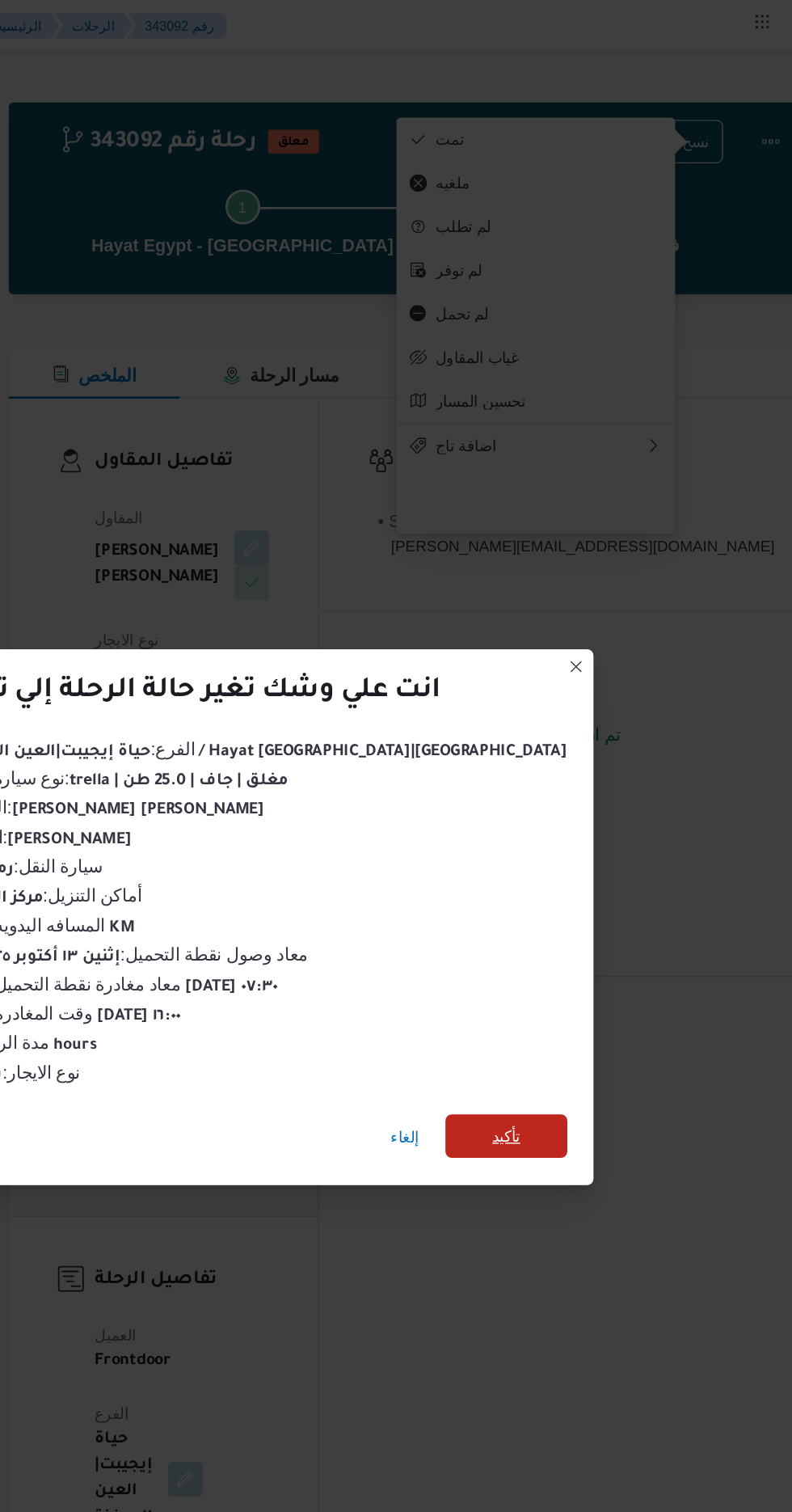
click at [534, 828] on span "تأكيد" at bounding box center [579, 843] width 90 height 32
